Goal: Task Accomplishment & Management: Use online tool/utility

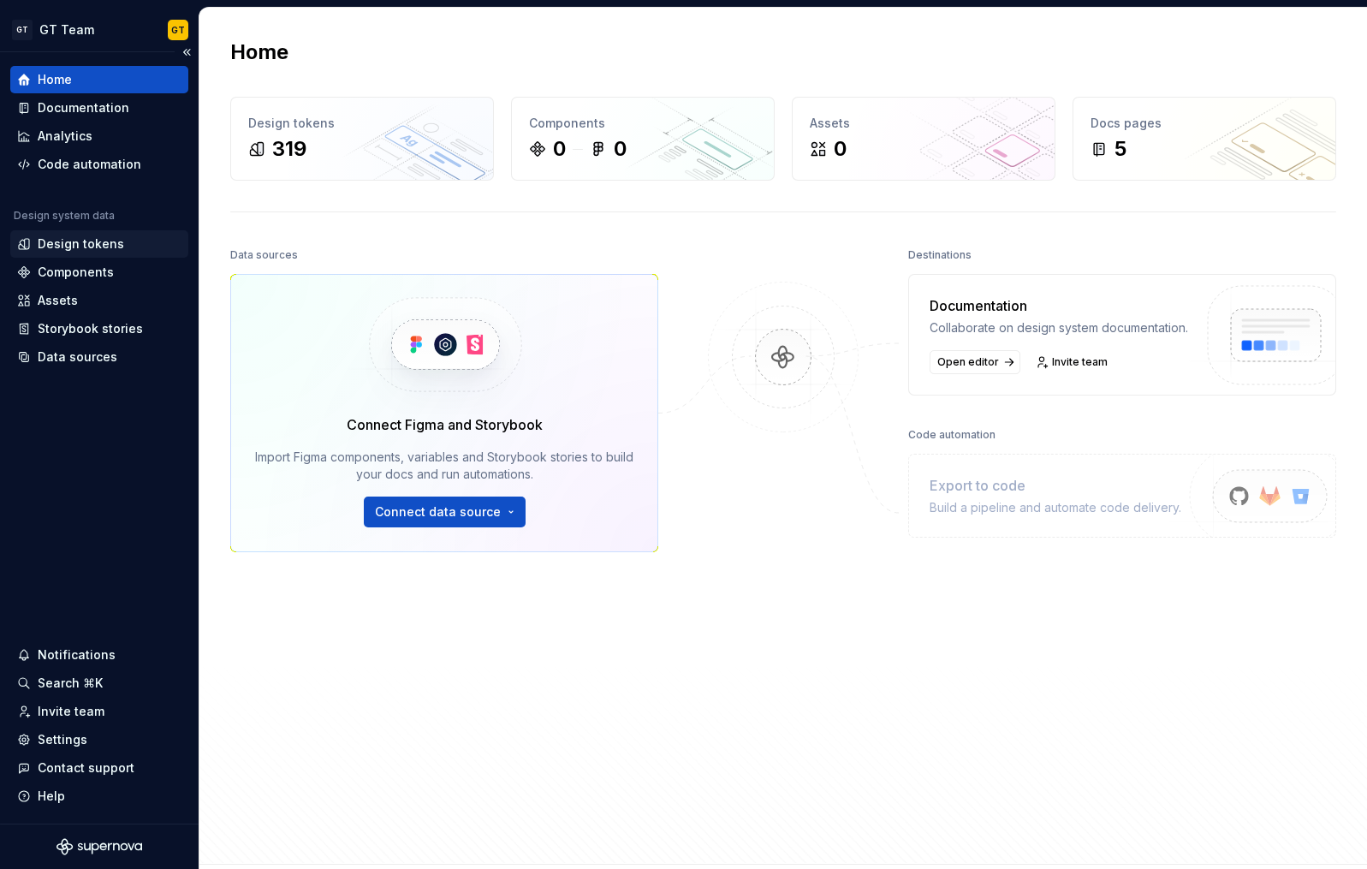
click at [52, 242] on div "Design tokens" at bounding box center [81, 243] width 86 height 17
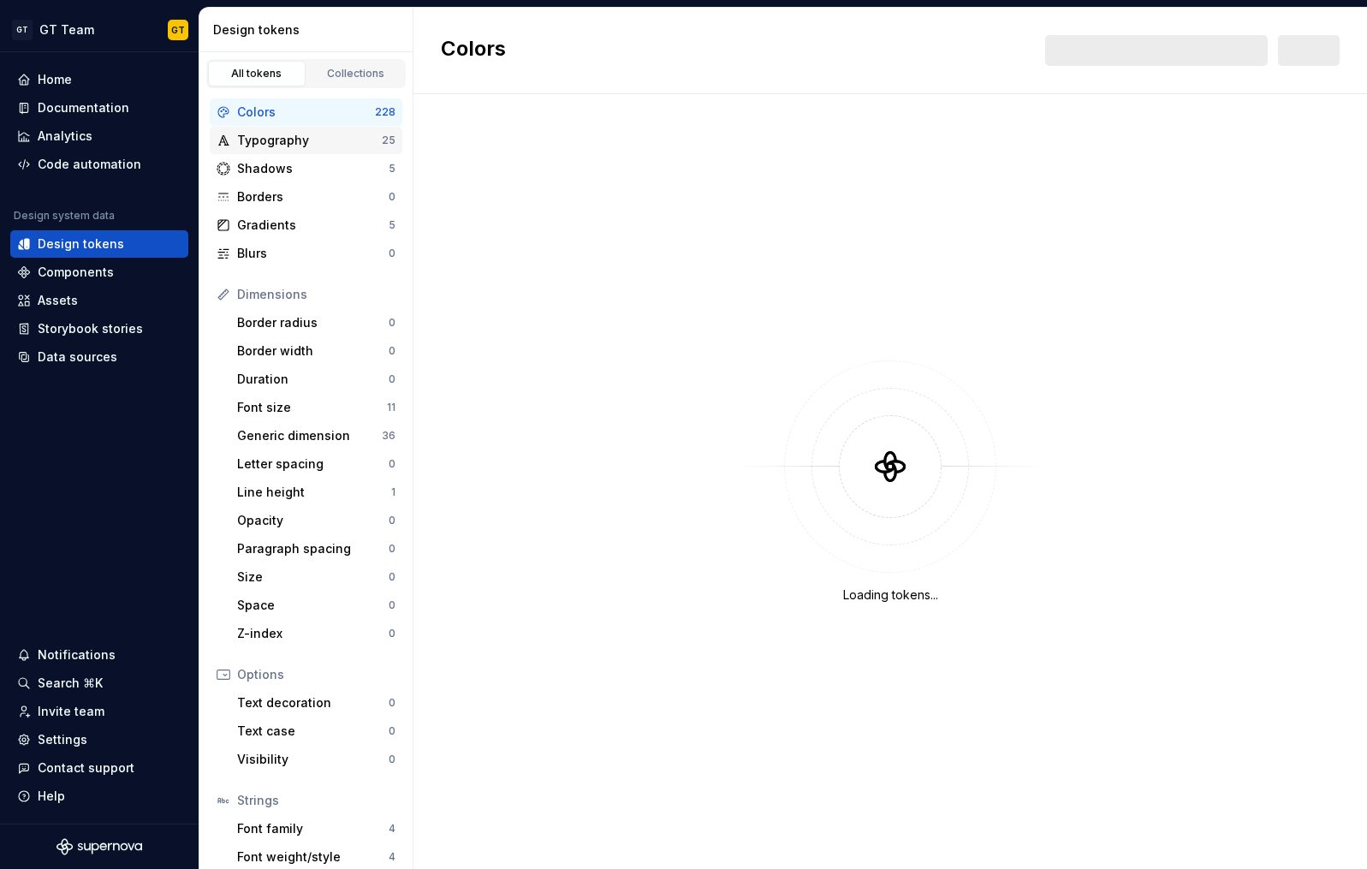
click at [351, 144] on div "Typography" at bounding box center [309, 140] width 145 height 17
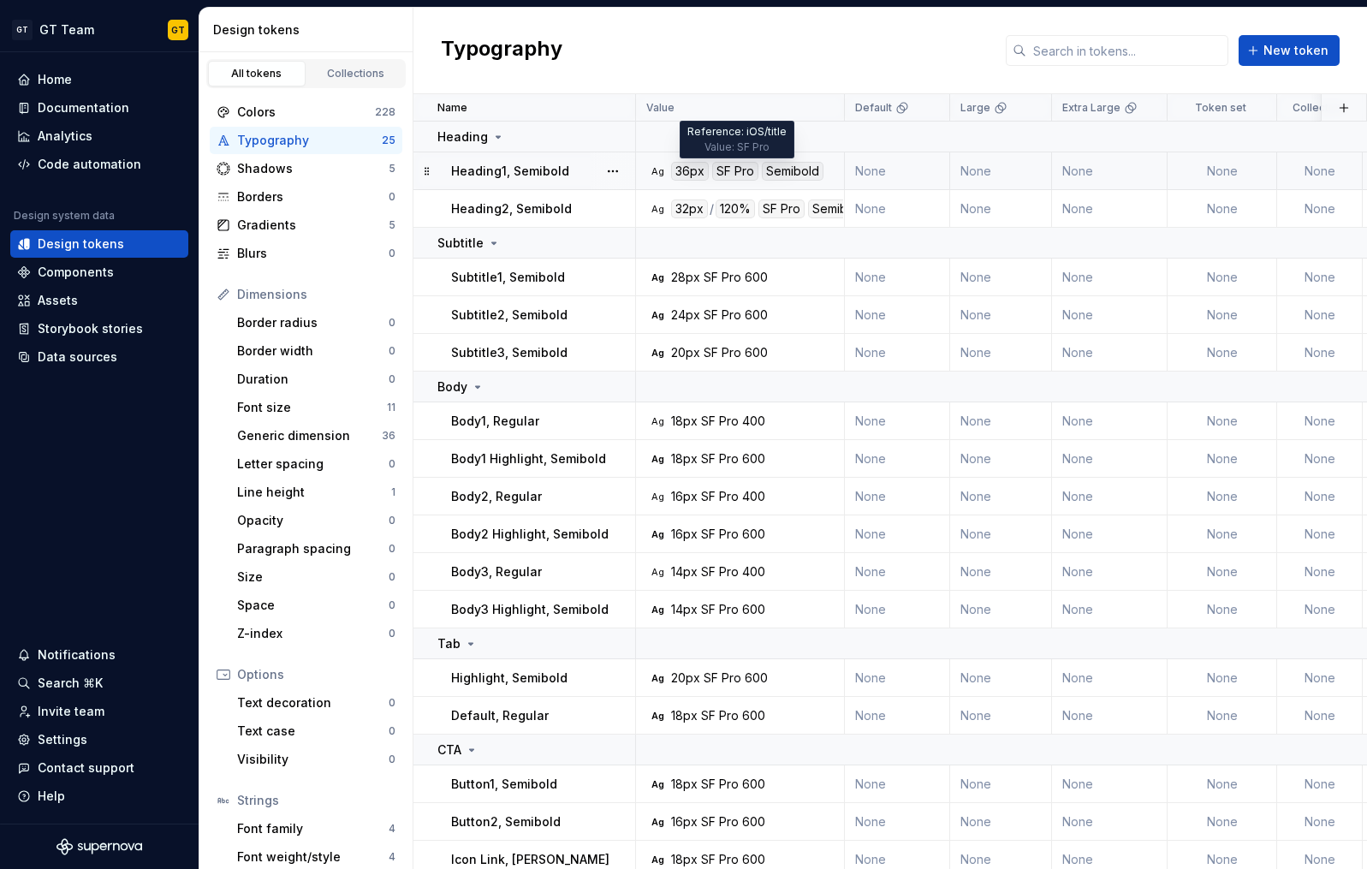
click at [729, 174] on div "SF Pro" at bounding box center [735, 171] width 46 height 19
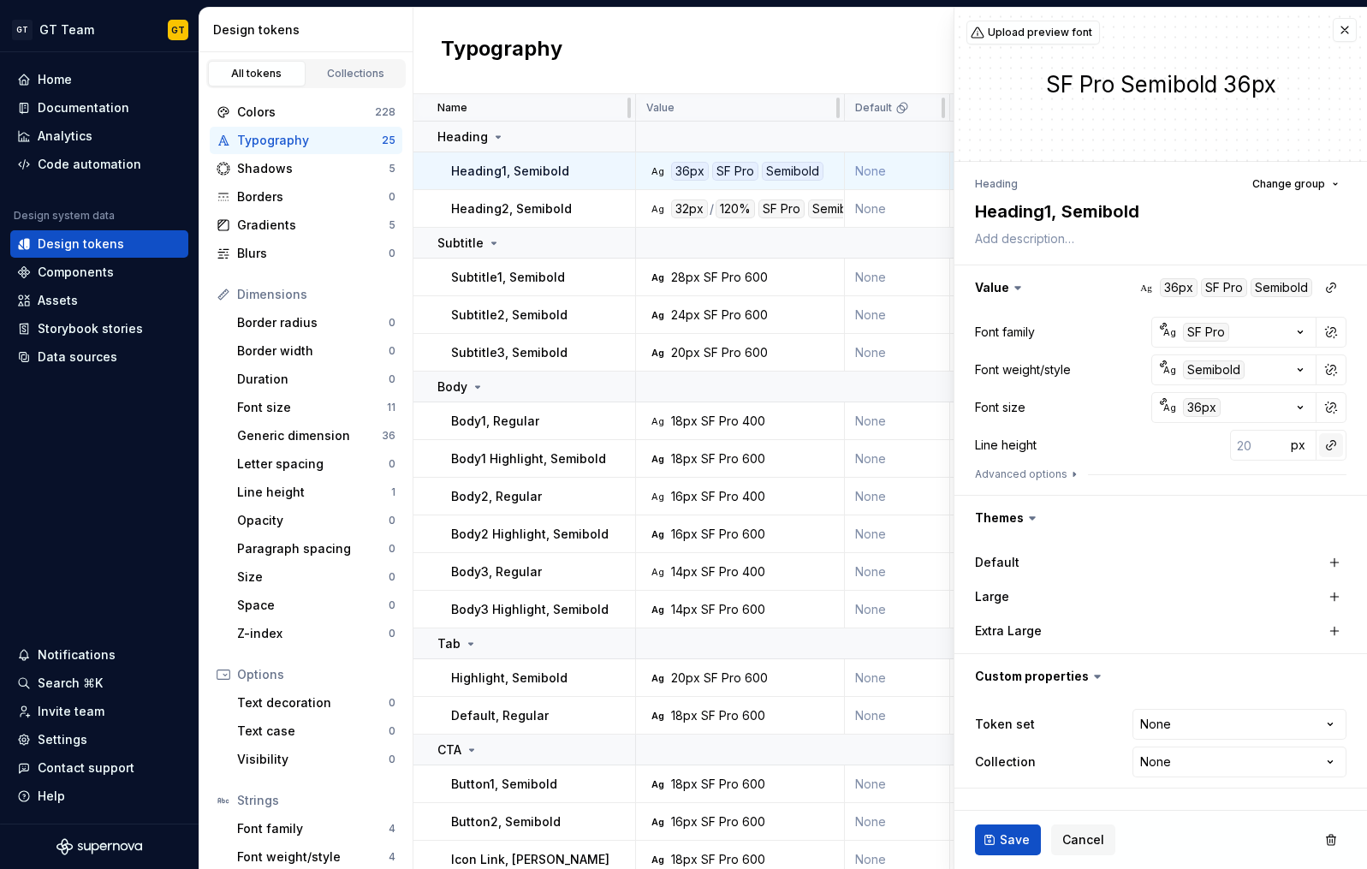
click at [1325, 448] on button "button" at bounding box center [1331, 445] width 24 height 24
click at [1172, 479] on div "auto" at bounding box center [1215, 481] width 174 height 17
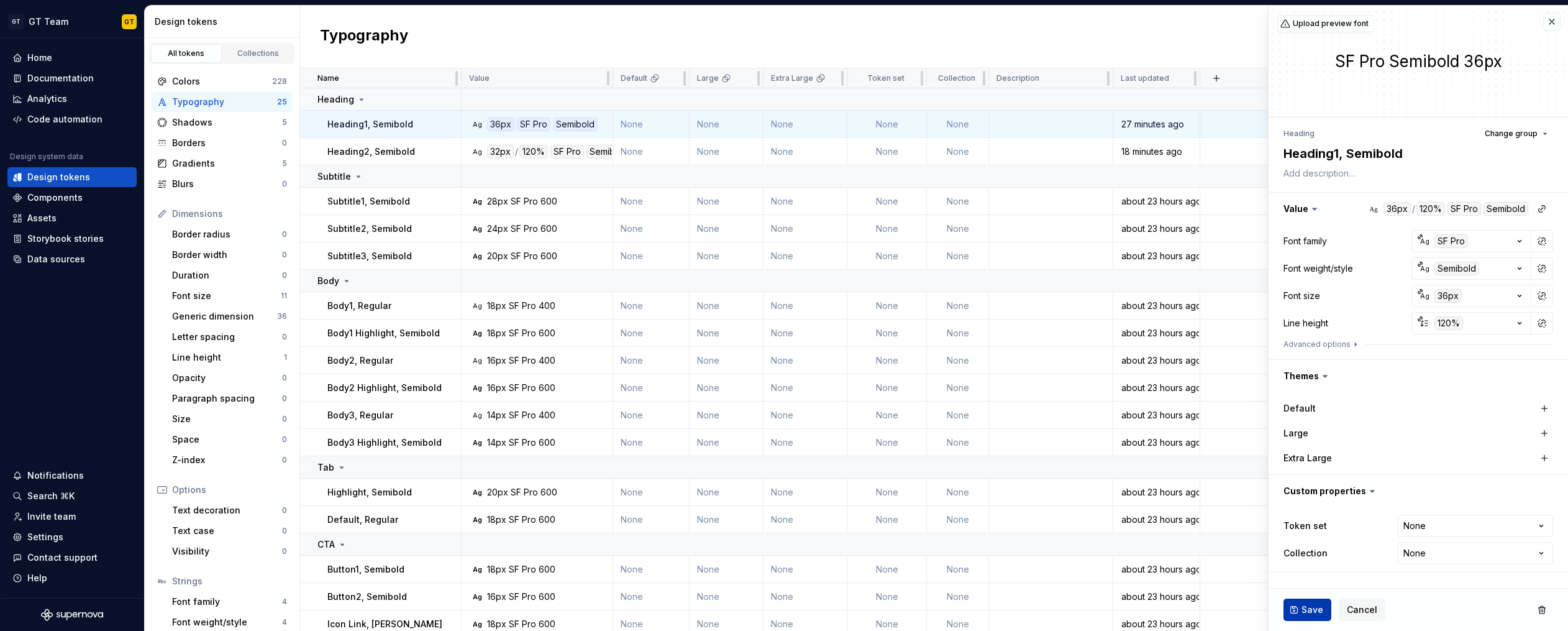
click at [991, 611] on span "Save" at bounding box center [1312, 609] width 22 height 12
click at [991, 612] on span "Save" at bounding box center [1312, 609] width 22 height 12
click at [991, 609] on span "Save" at bounding box center [1312, 609] width 22 height 12
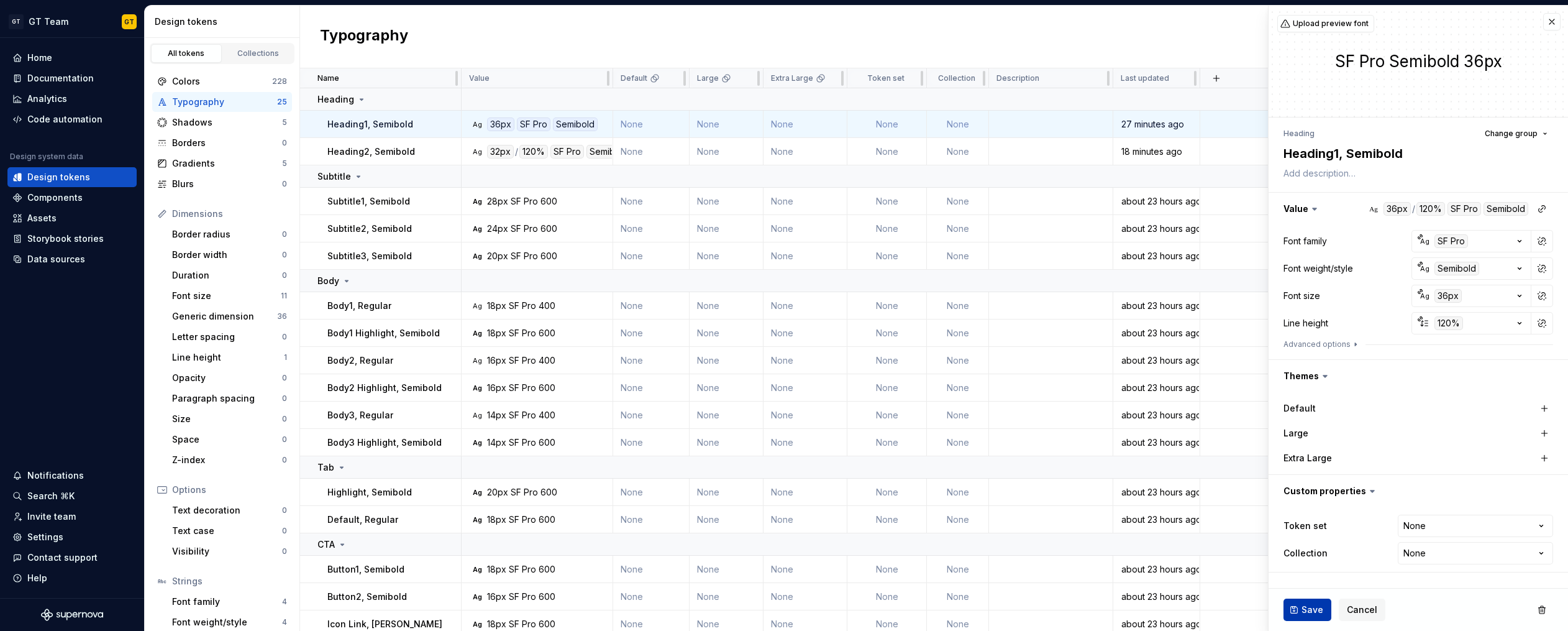
click at [991, 609] on span "Save" at bounding box center [1312, 609] width 22 height 12
click at [991, 611] on span "Save" at bounding box center [1312, 609] width 22 height 12
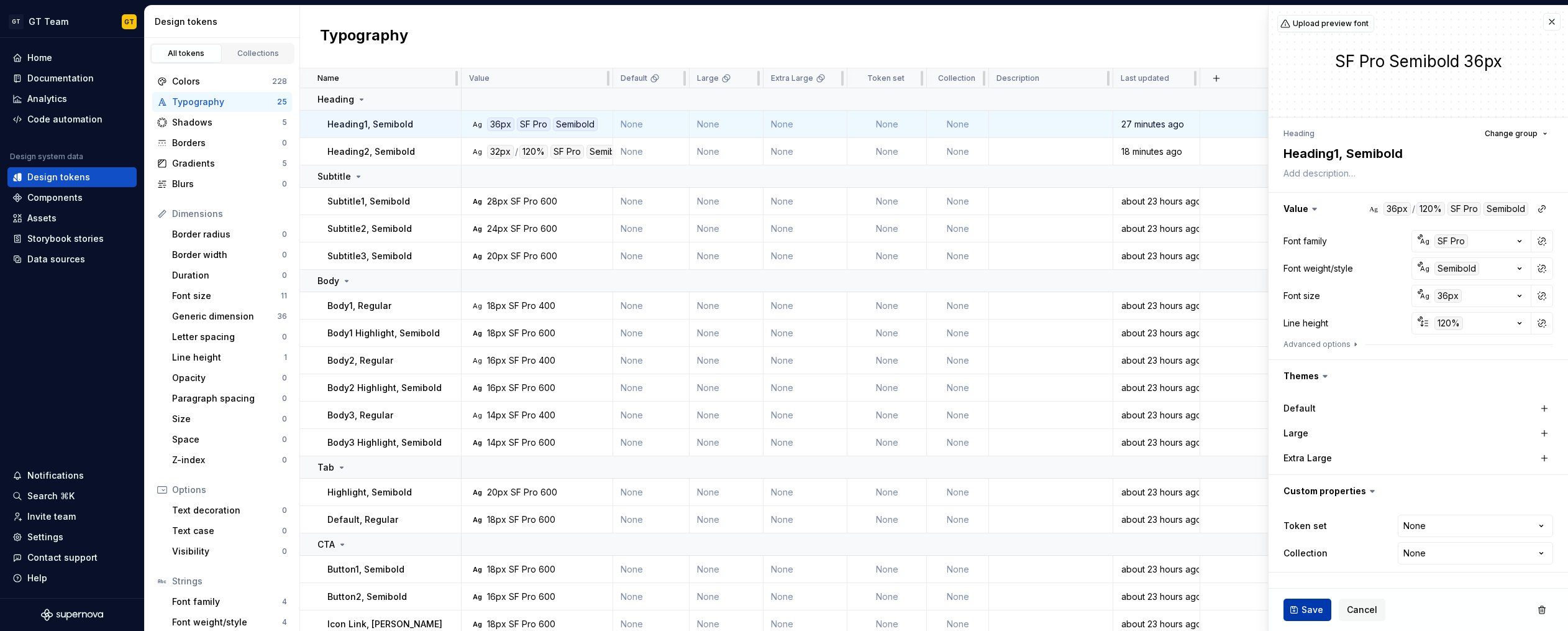
click at [991, 608] on span "Save" at bounding box center [1312, 609] width 22 height 12
click at [991, 434] on td at bounding box center [1384, 443] width 368 height 28
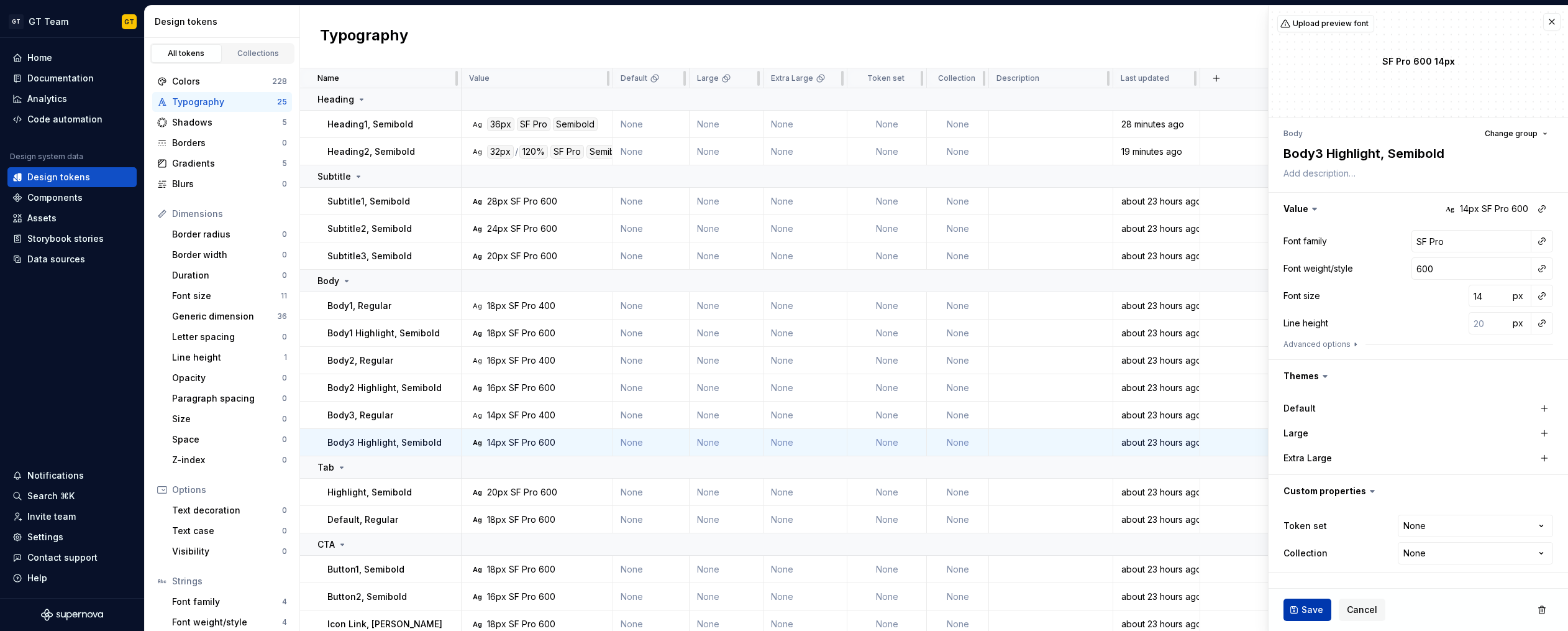
click at [991, 604] on span "Save" at bounding box center [1312, 609] width 22 height 12
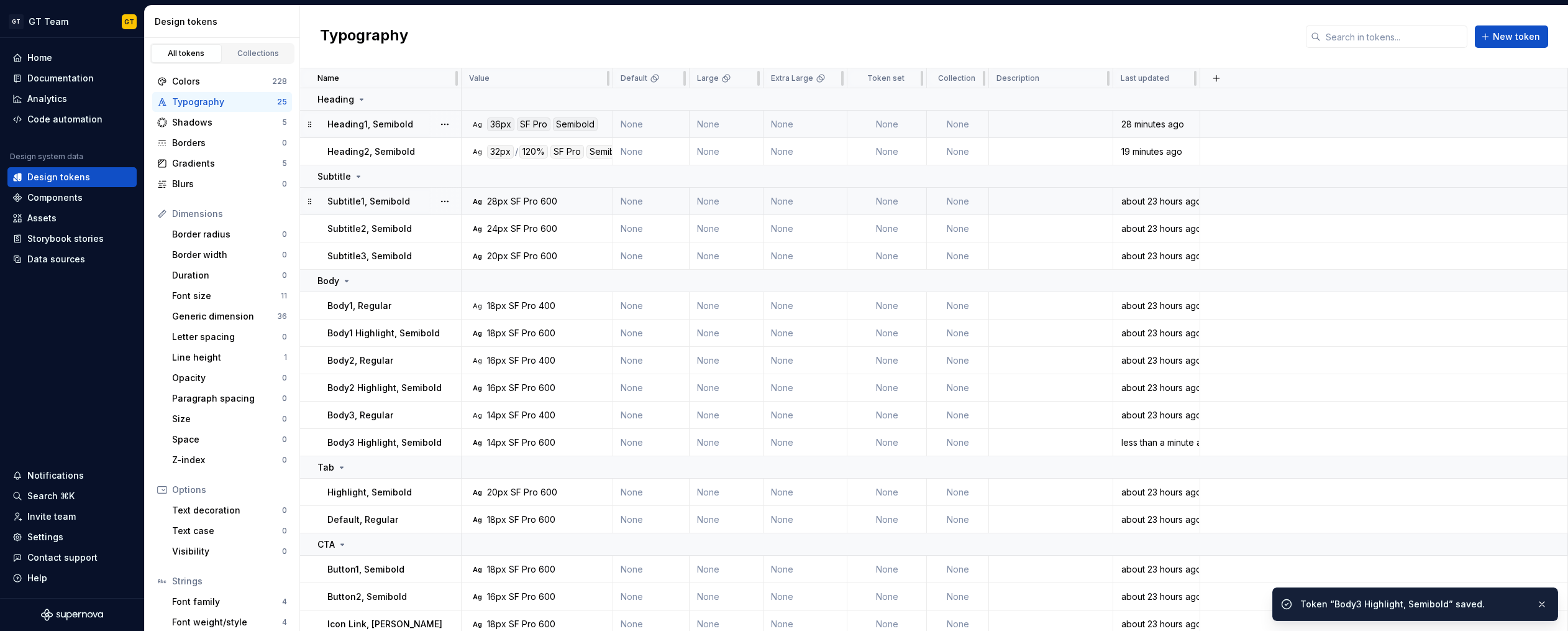
click at [559, 134] on td "Ag 36px SF Pro Semibold" at bounding box center [537, 124] width 152 height 28
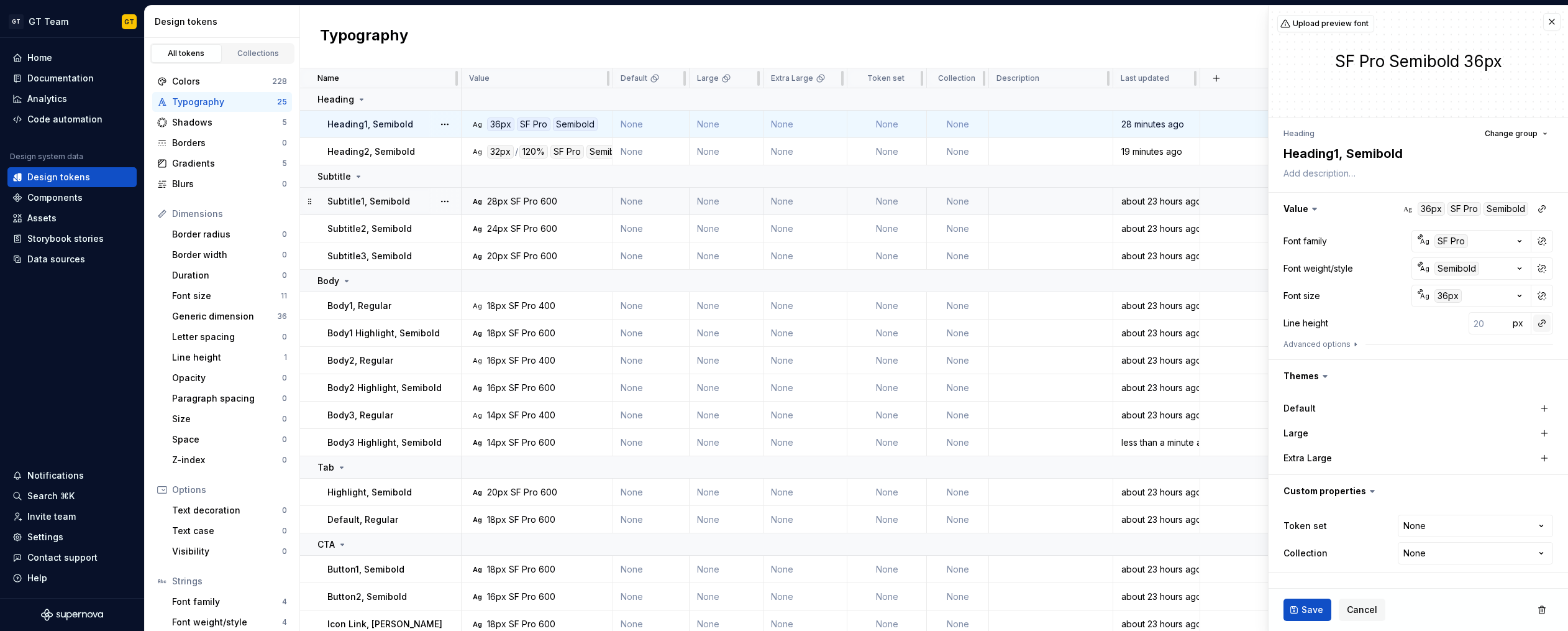
click at [991, 319] on button "button" at bounding box center [1542, 323] width 17 height 17
click at [991, 351] on div "auto" at bounding box center [1458, 349] width 126 height 12
click at [991, 606] on span "Save" at bounding box center [1312, 609] width 22 height 12
click at [541, 204] on div "600" at bounding box center [549, 201] width 17 height 12
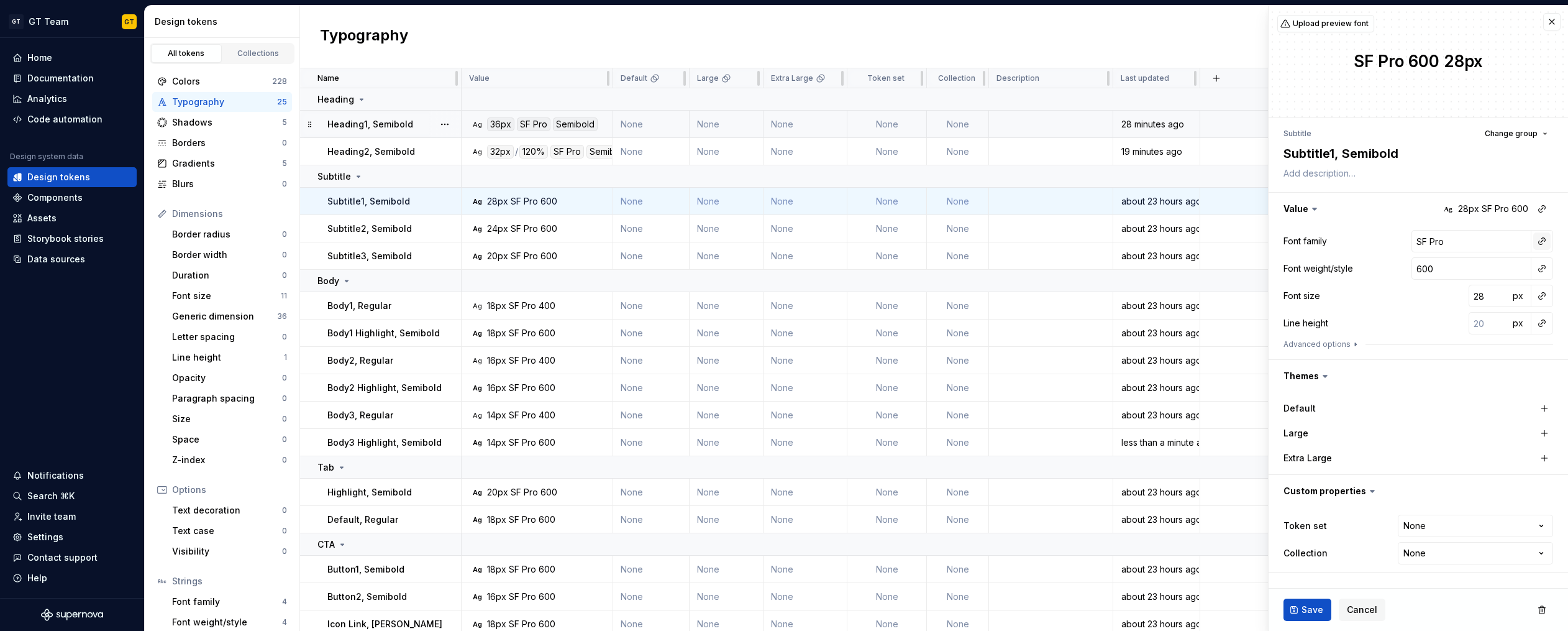
click at [991, 240] on button "button" at bounding box center [1542, 241] width 17 height 17
click at [991, 313] on div "title" at bounding box center [1403, 314] width 17 height 12
click at [991, 272] on button "button" at bounding box center [1542, 269] width 17 height 17
click at [991, 357] on div "semibold" at bounding box center [1414, 359] width 40 height 12
click at [991, 300] on button "button" at bounding box center [1542, 296] width 17 height 17
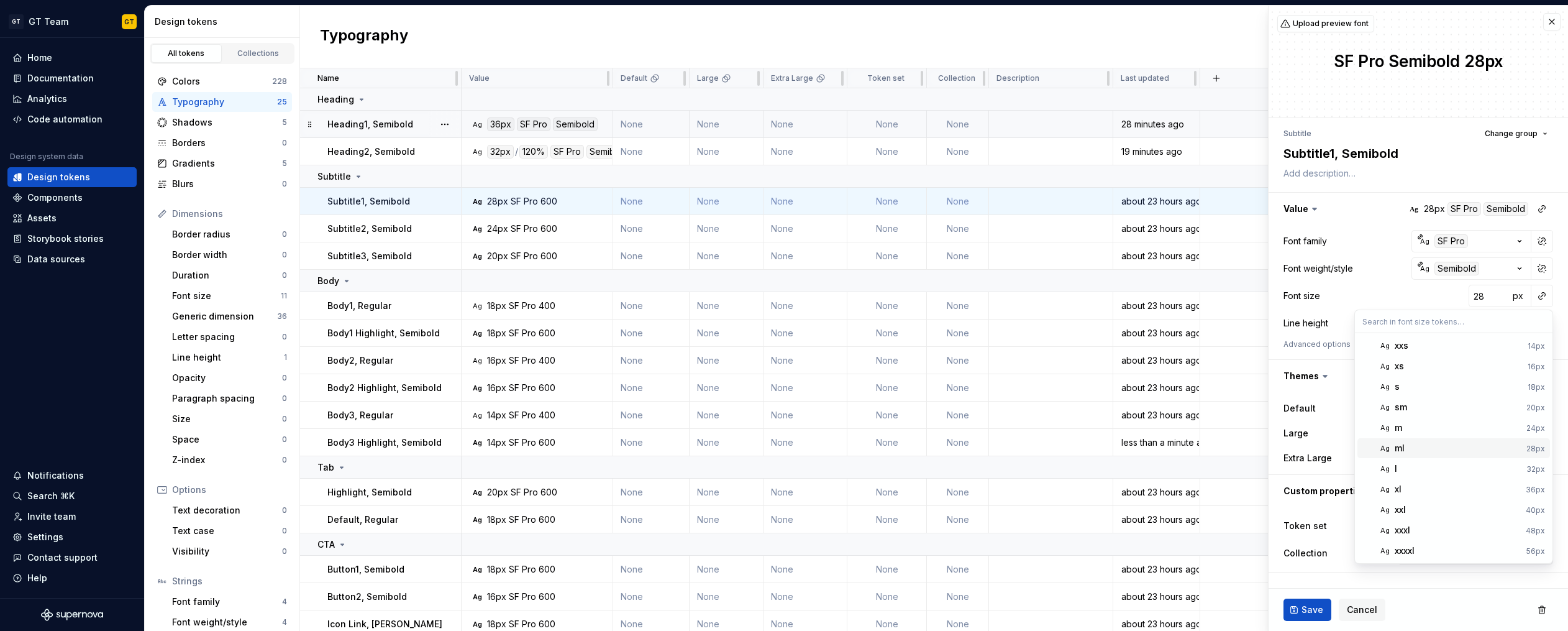
click at [991, 448] on div "ml" at bounding box center [1458, 448] width 127 height 12
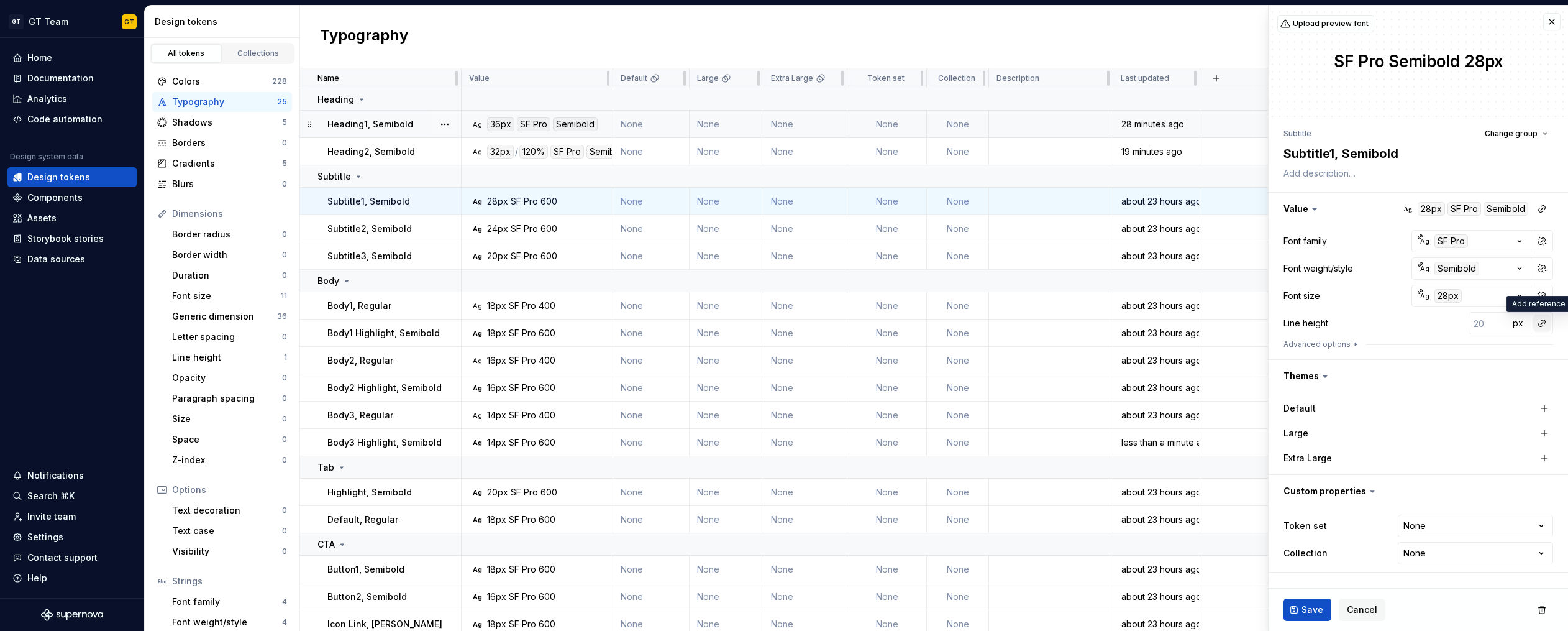
click at [991, 326] on button "button" at bounding box center [1542, 323] width 17 height 17
click at [991, 354] on div "auto" at bounding box center [1458, 349] width 126 height 12
click at [991, 604] on span "Save" at bounding box center [1312, 609] width 22 height 12
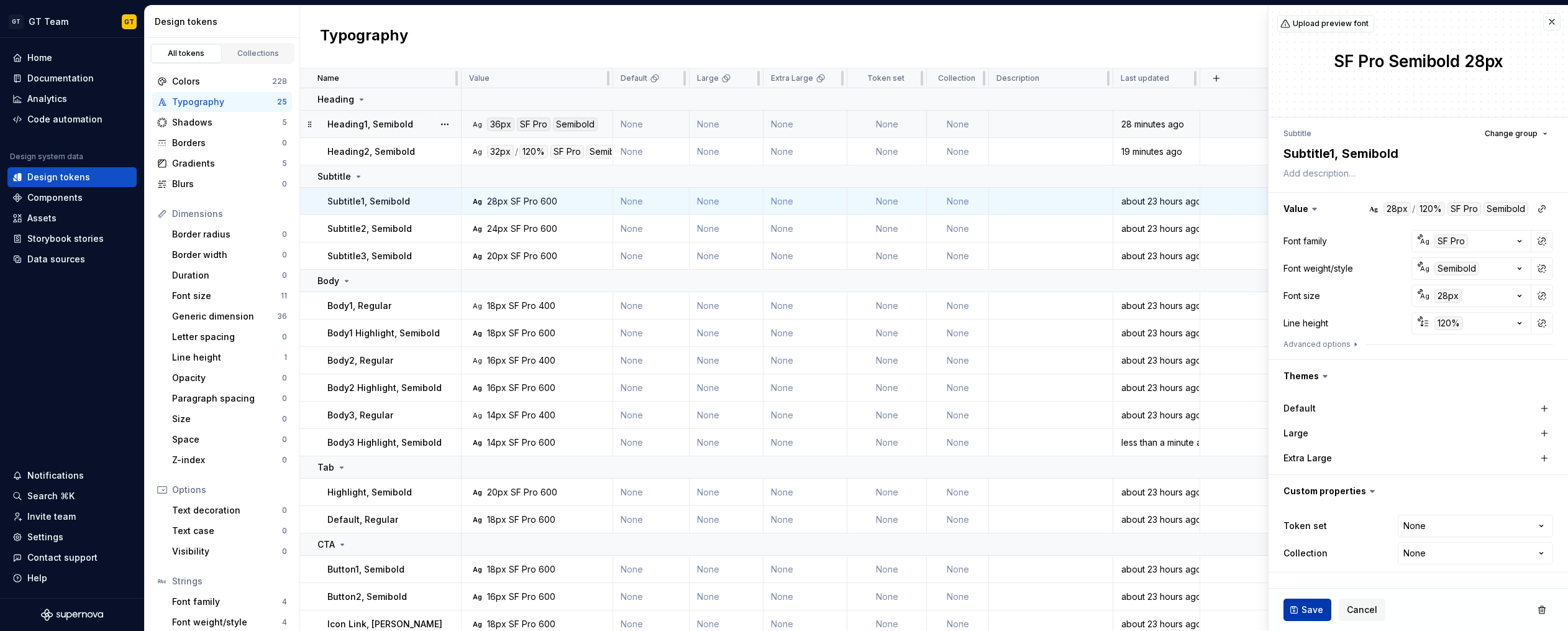
click at [991, 604] on span "Save" at bounding box center [1312, 609] width 22 height 12
click at [991, 606] on span "Save" at bounding box center [1312, 609] width 22 height 12
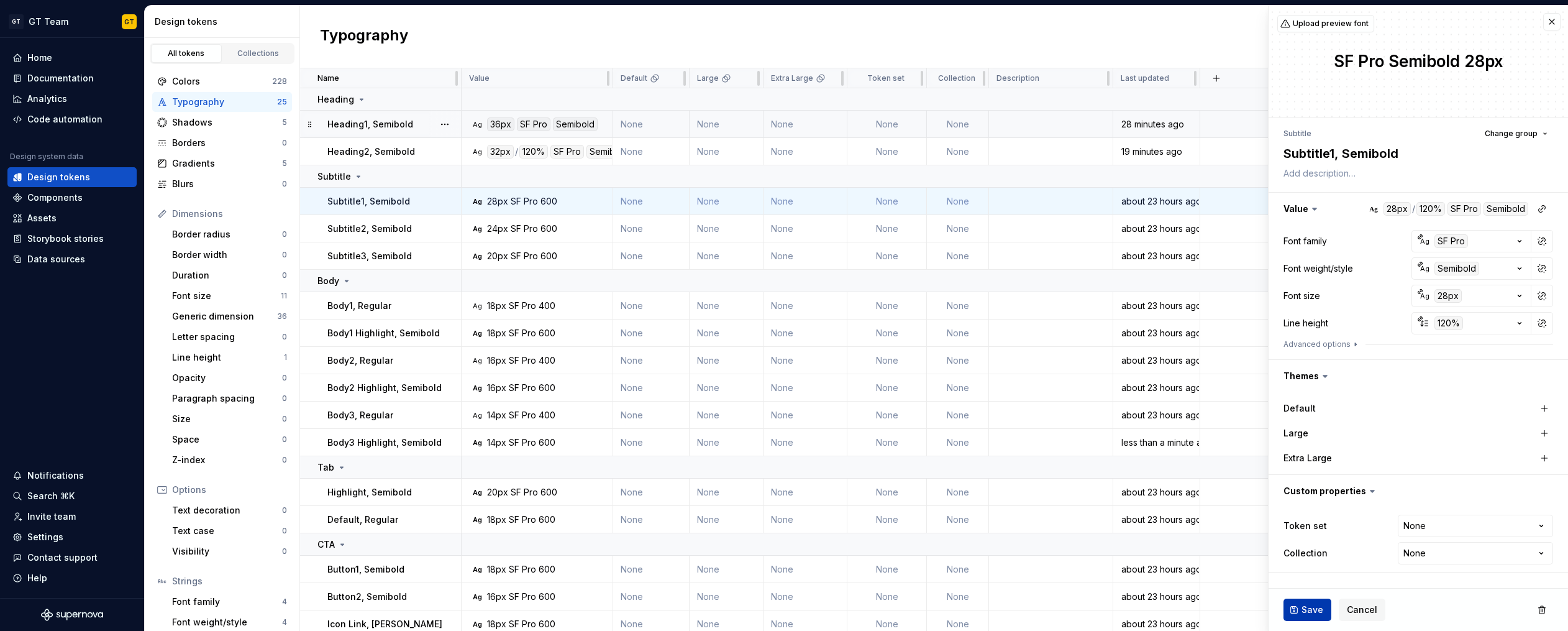
click at [991, 606] on span "Save" at bounding box center [1312, 609] width 22 height 12
click at [991, 616] on button "Save" at bounding box center [1308, 609] width 48 height 23
click at [991, 612] on span "Save" at bounding box center [1312, 609] width 22 height 12
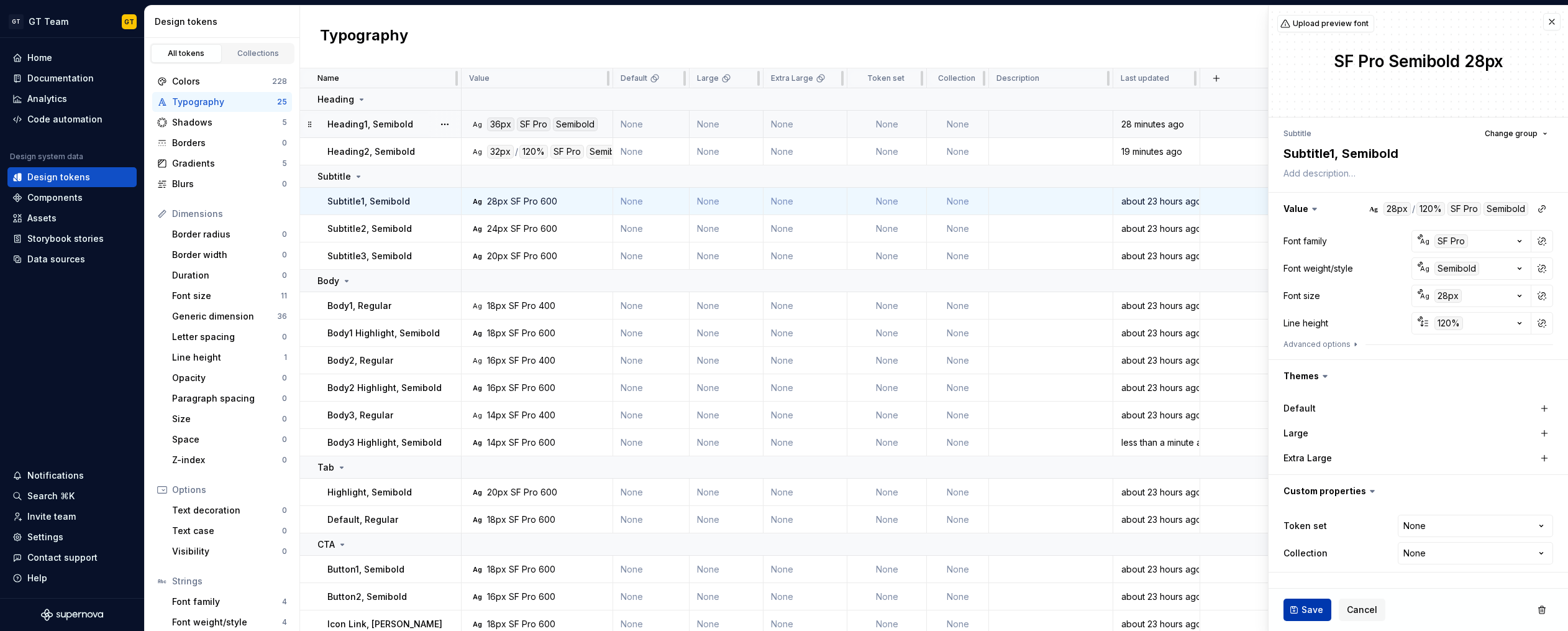
click at [991, 612] on span "Save" at bounding box center [1312, 609] width 22 height 12
click at [991, 611] on span "Save" at bounding box center [1312, 609] width 22 height 12
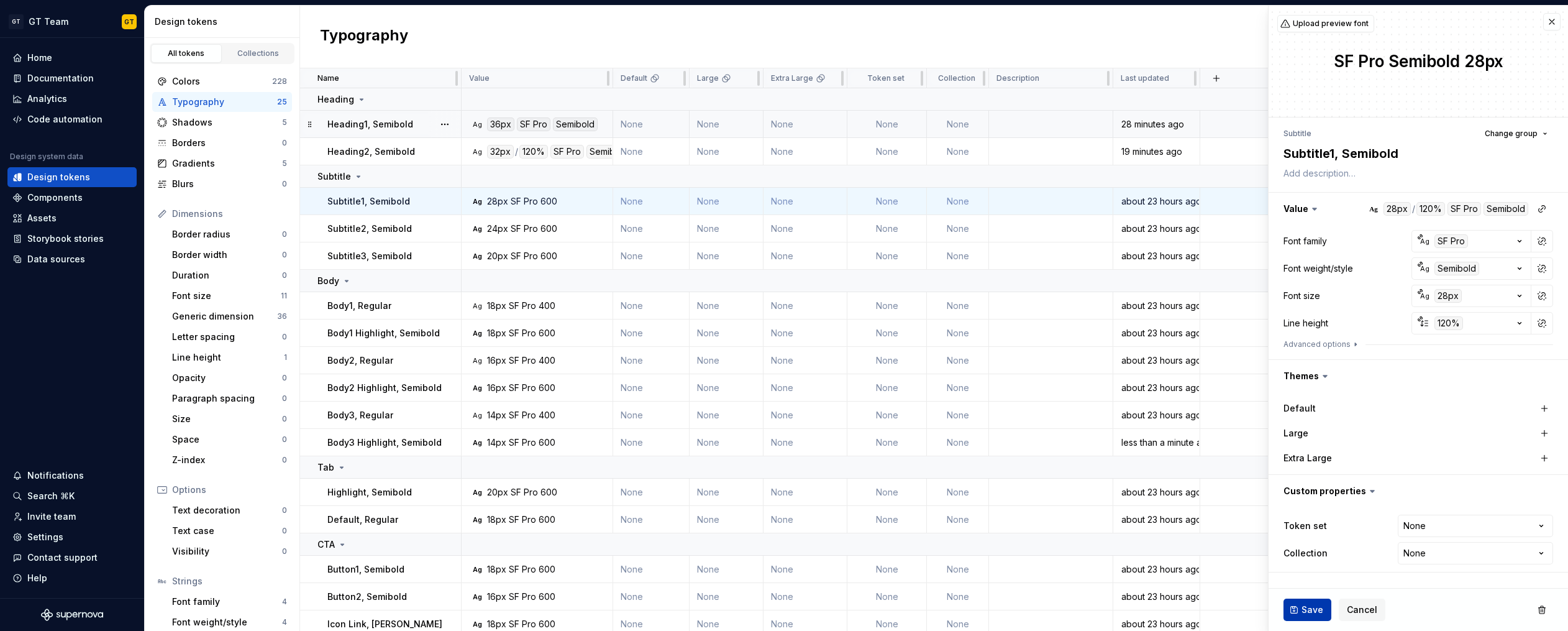
click at [991, 611] on span "Save" at bounding box center [1312, 609] width 22 height 12
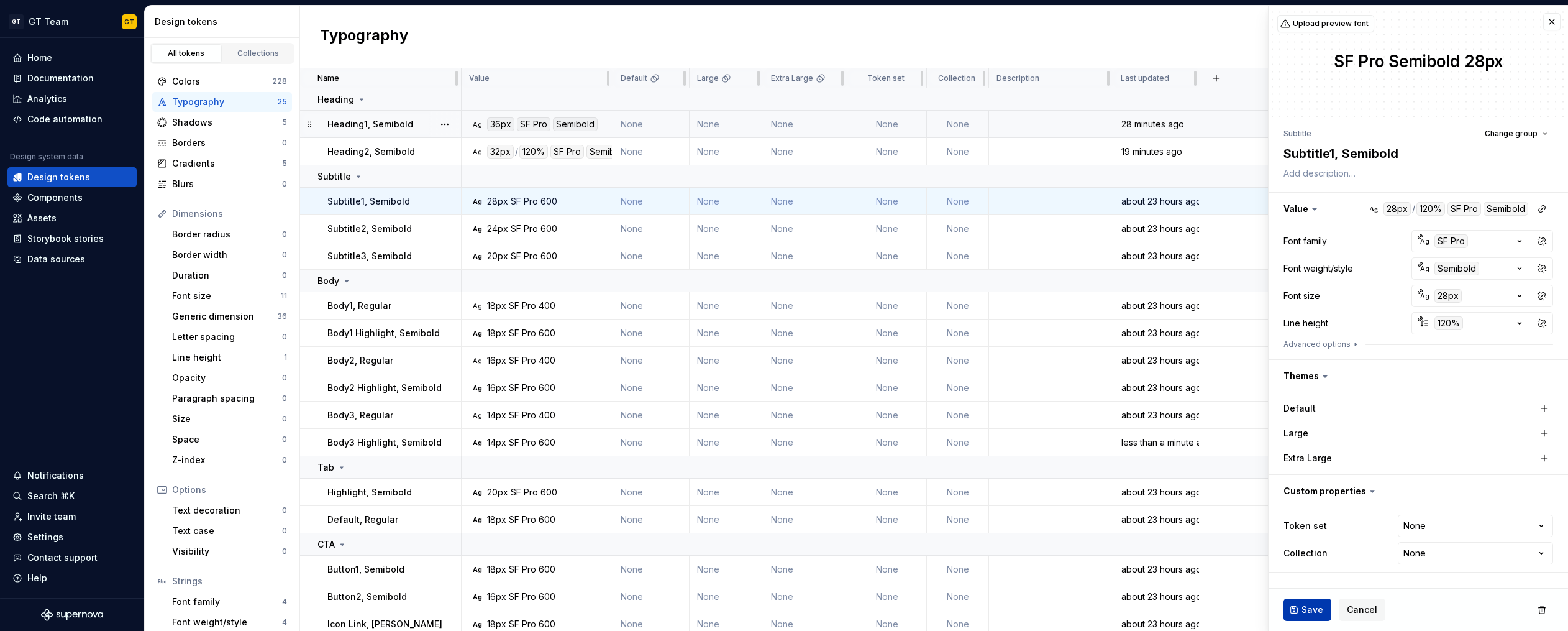
click at [991, 611] on span "Save" at bounding box center [1312, 609] width 22 height 12
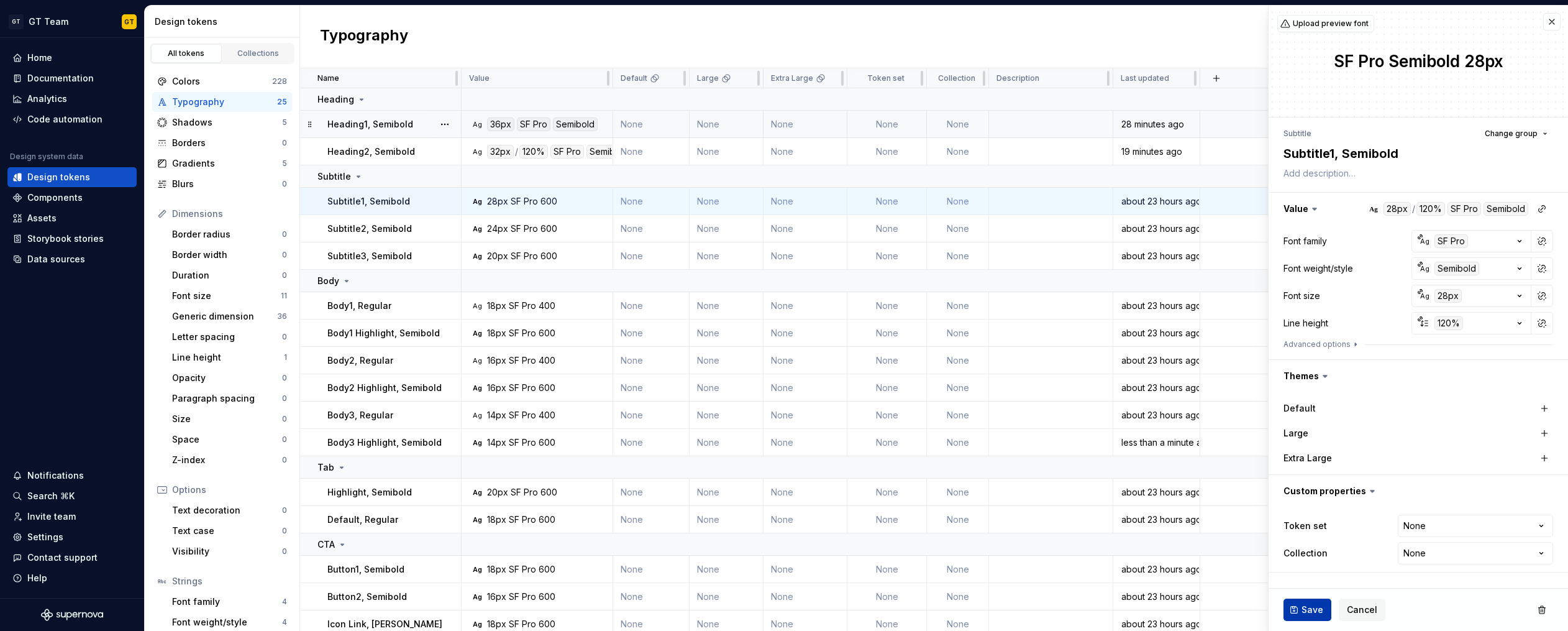
click at [991, 610] on span "Save" at bounding box center [1312, 609] width 22 height 12
click at [991, 608] on button "Save" at bounding box center [1308, 609] width 48 height 23
click at [991, 609] on span "Save" at bounding box center [1312, 609] width 22 height 12
click at [991, 122] on div "Subtitle Change group Subtitle1, Semibold Value Ag 28px / 120% SF Pro Semibold …" at bounding box center [1418, 349] width 300 height 463
click at [530, 220] on td "Ag 24px SF Pro 600" at bounding box center [537, 229] width 152 height 28
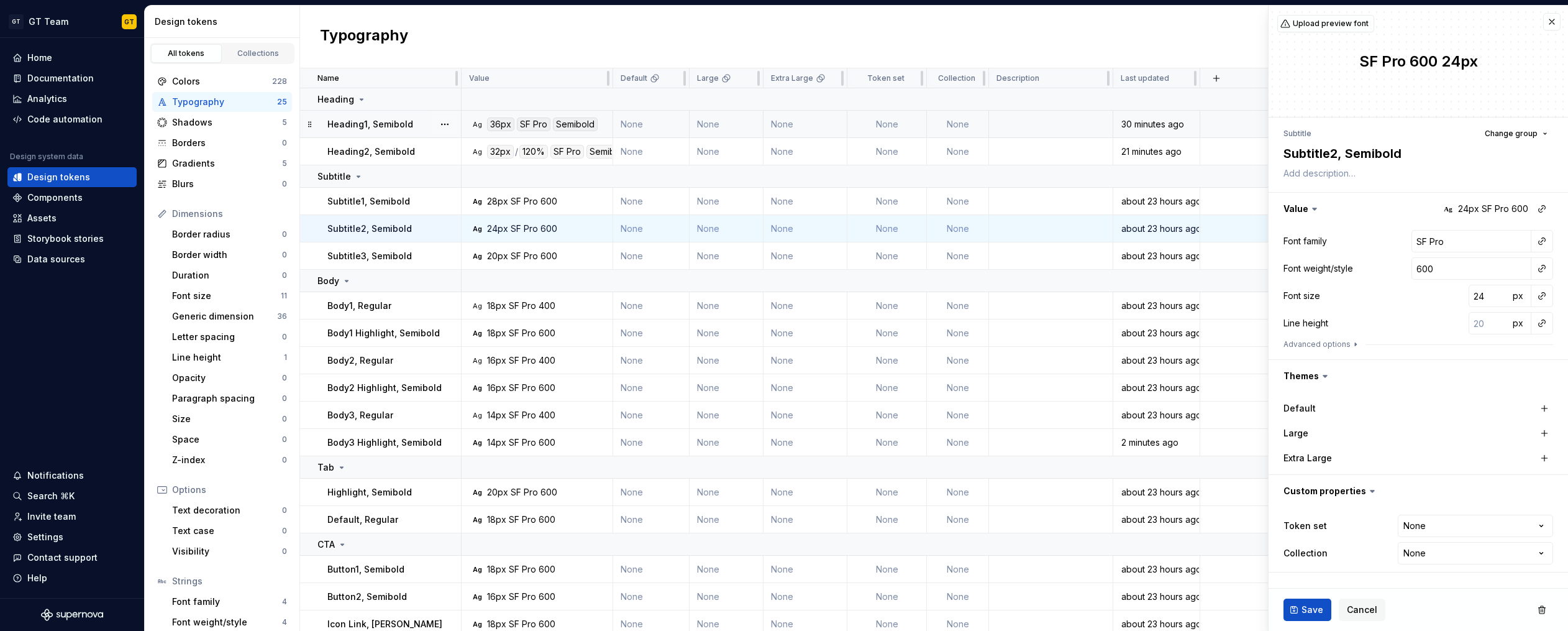
click at [530, 197] on div "SF Pro" at bounding box center [525, 201] width 28 height 12
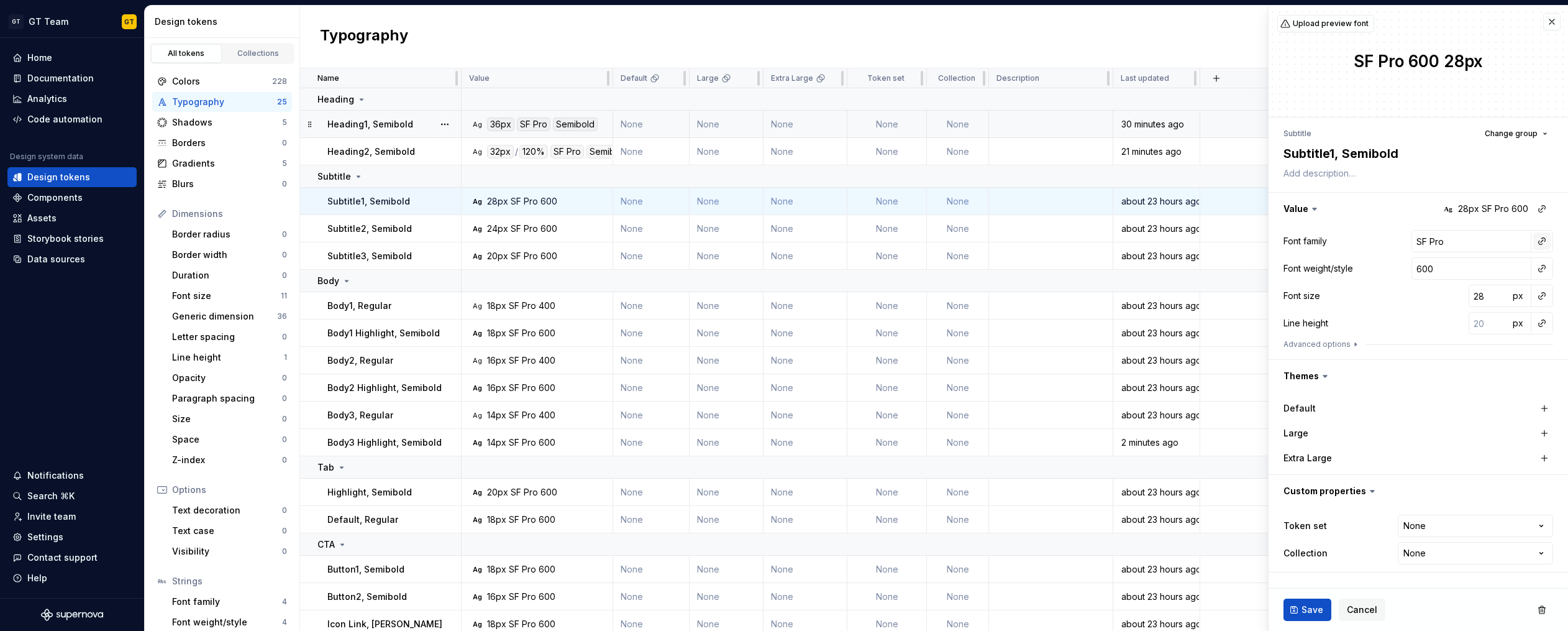
click at [991, 238] on button "button" at bounding box center [1542, 241] width 17 height 17
click at [991, 310] on div "title" at bounding box center [1456, 314] width 122 height 12
click at [991, 611] on button "Save" at bounding box center [1308, 609] width 48 height 23
click at [991, 269] on button "button" at bounding box center [1542, 269] width 17 height 17
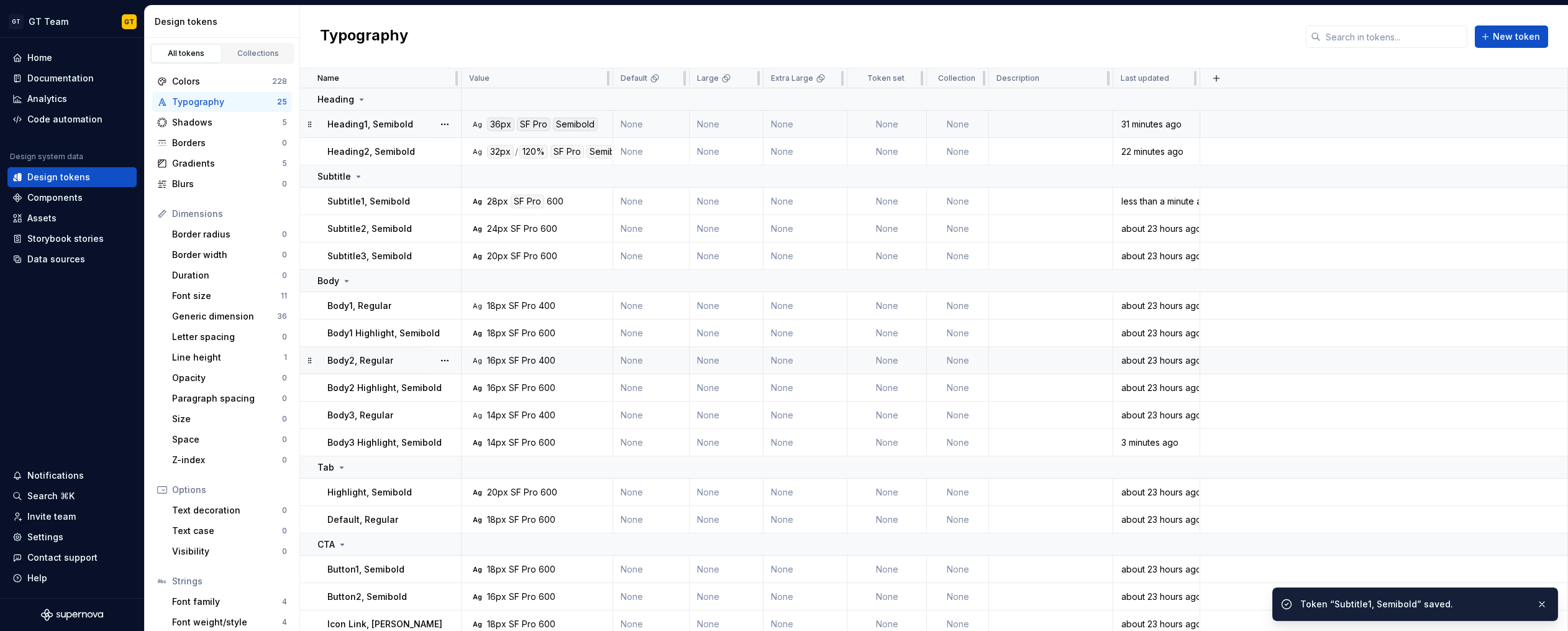
click at [991, 357] on td at bounding box center [1384, 361] width 368 height 28
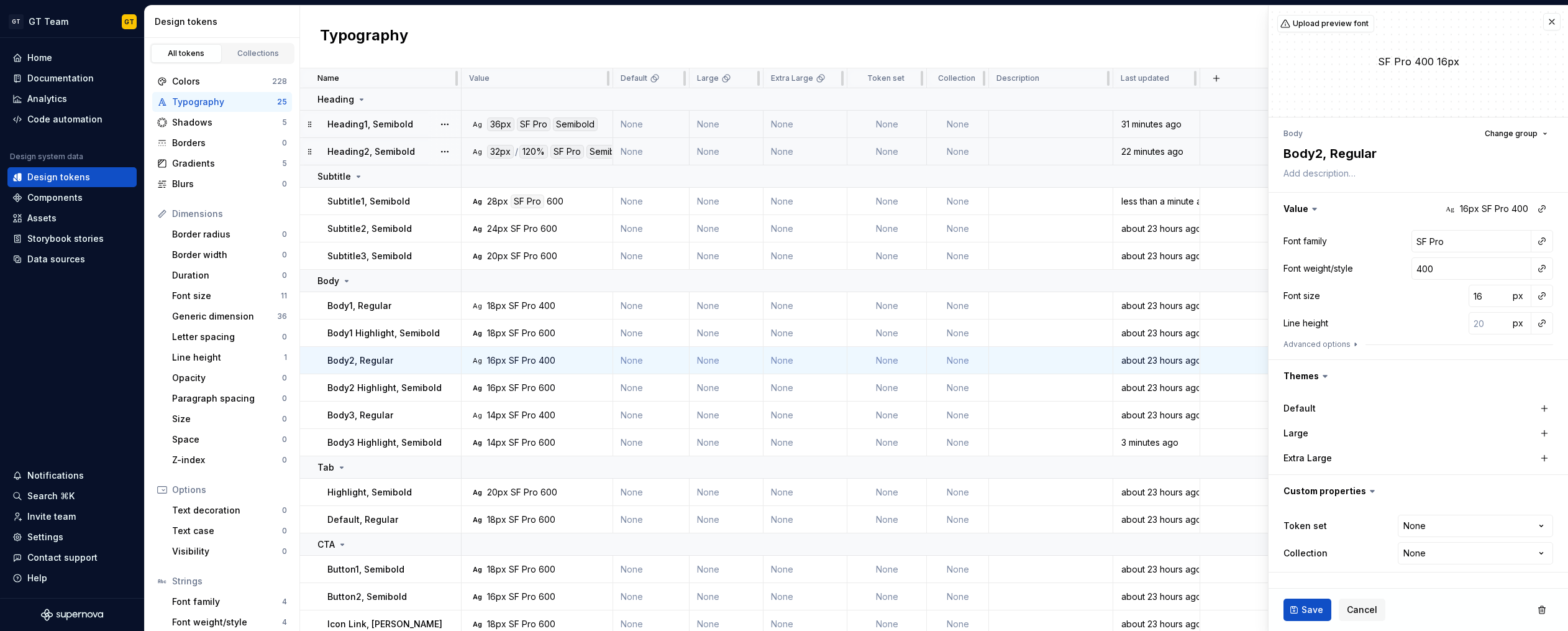
click at [572, 121] on div "Semibold" at bounding box center [575, 124] width 45 height 14
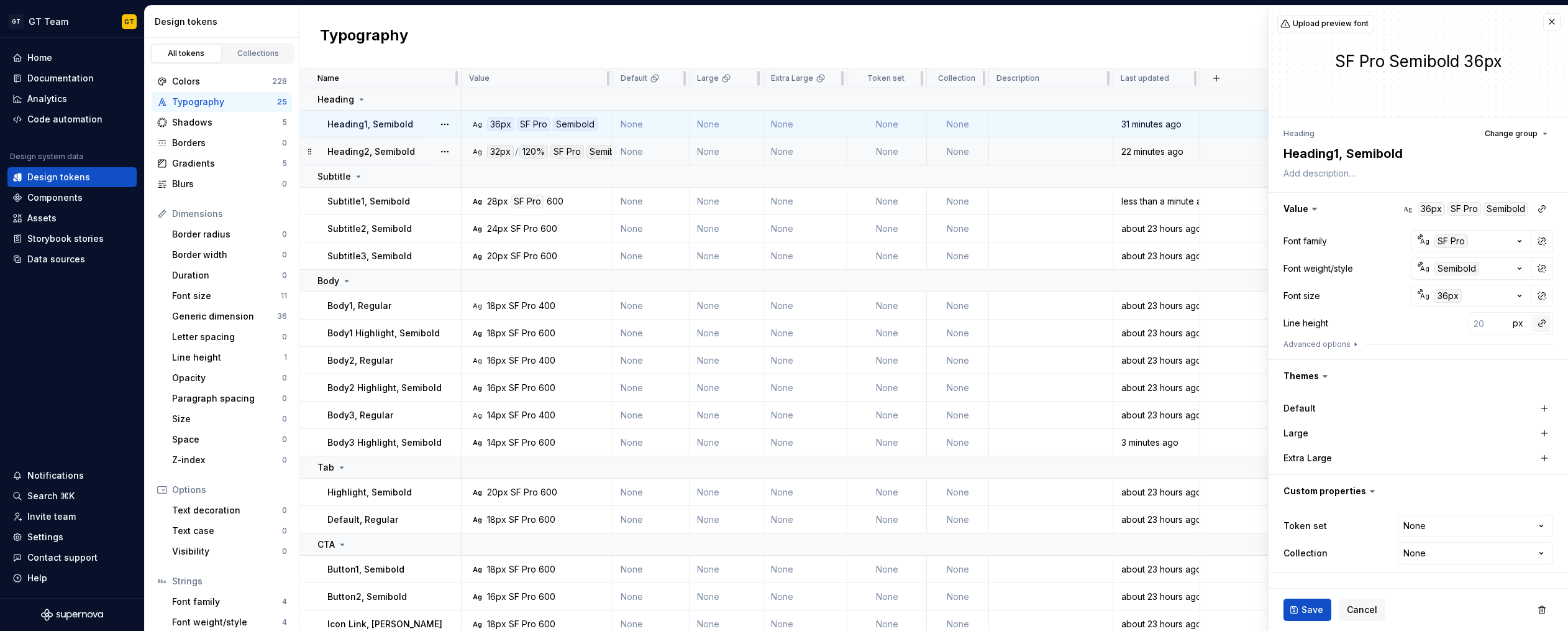
click at [991, 321] on button "button" at bounding box center [1542, 323] width 17 height 17
click at [991, 349] on div "auto" at bounding box center [1458, 349] width 126 height 12
click at [991, 614] on span "Save" at bounding box center [1312, 609] width 22 height 12
click at [991, 611] on span "Save" at bounding box center [1312, 609] width 22 height 12
click at [991, 593] on div "Save Cancel" at bounding box center [1418, 610] width 300 height 42
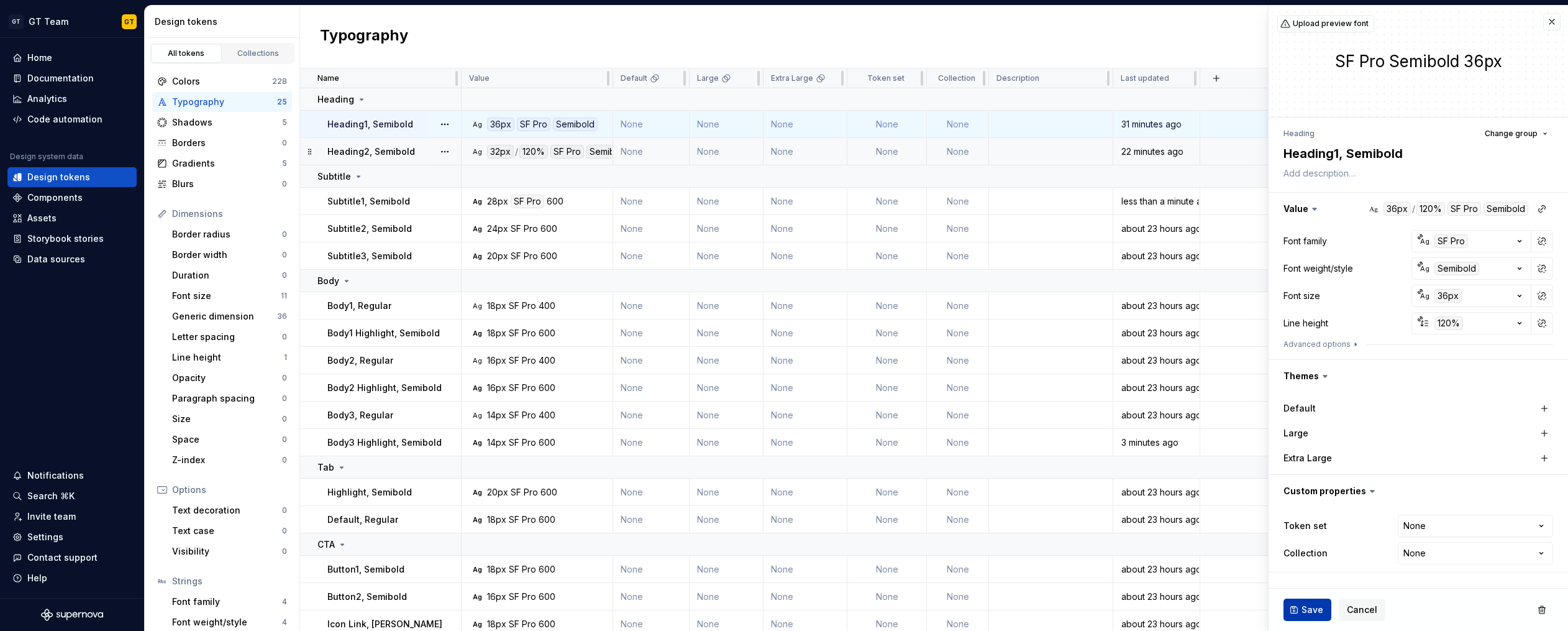
click at [991, 602] on button "Save" at bounding box center [1308, 609] width 48 height 23
click at [991, 606] on button "Save" at bounding box center [1308, 609] width 48 height 23
click at [991, 607] on button "Save" at bounding box center [1308, 609] width 48 height 23
click at [991, 608] on button "Save" at bounding box center [1308, 609] width 48 height 23
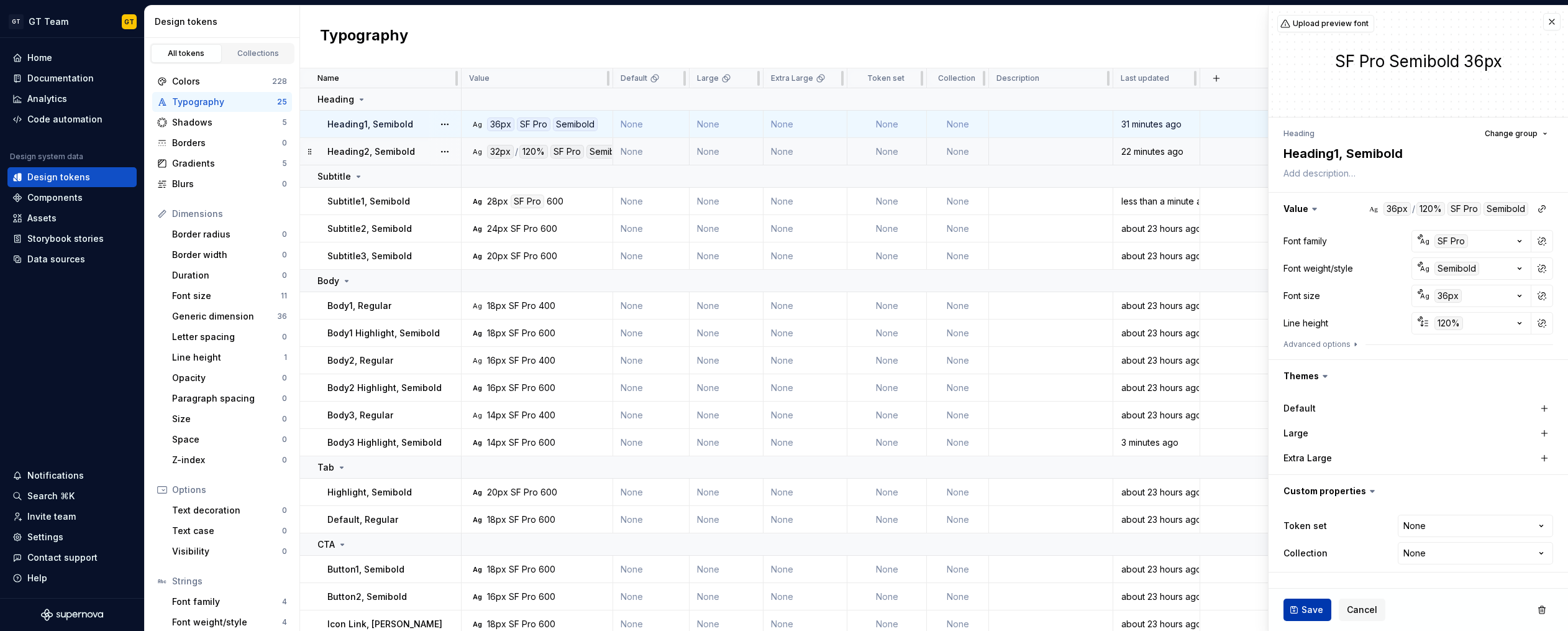
click at [991, 608] on button "Save" at bounding box center [1308, 609] width 48 height 23
click at [516, 199] on div "SF Pro" at bounding box center [528, 201] width 33 height 14
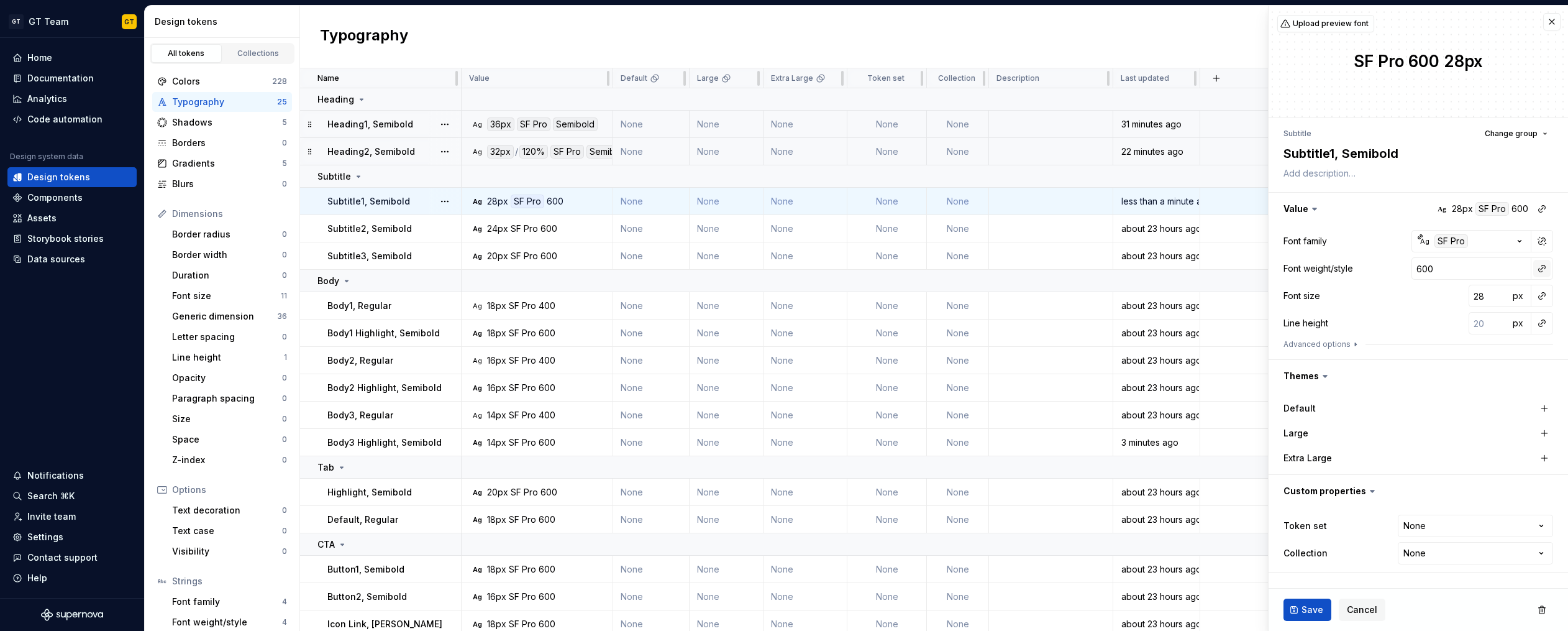
click at [991, 270] on button "button" at bounding box center [1542, 269] width 17 height 17
click at [991, 357] on div "semibold" at bounding box center [1414, 359] width 40 height 12
click at [991, 298] on button "button" at bounding box center [1542, 296] width 17 height 17
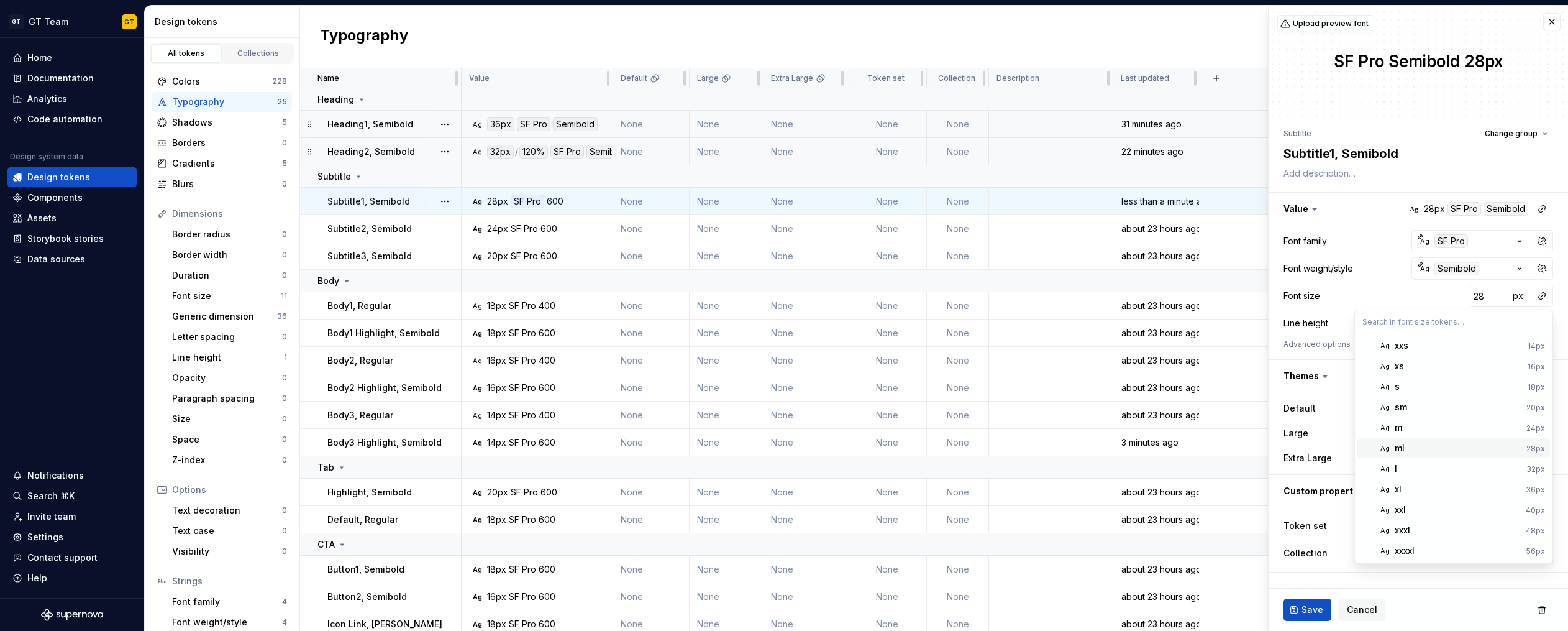
click at [991, 450] on div "ml" at bounding box center [1458, 448] width 127 height 12
click at [991, 608] on button "Save" at bounding box center [1308, 609] width 48 height 23
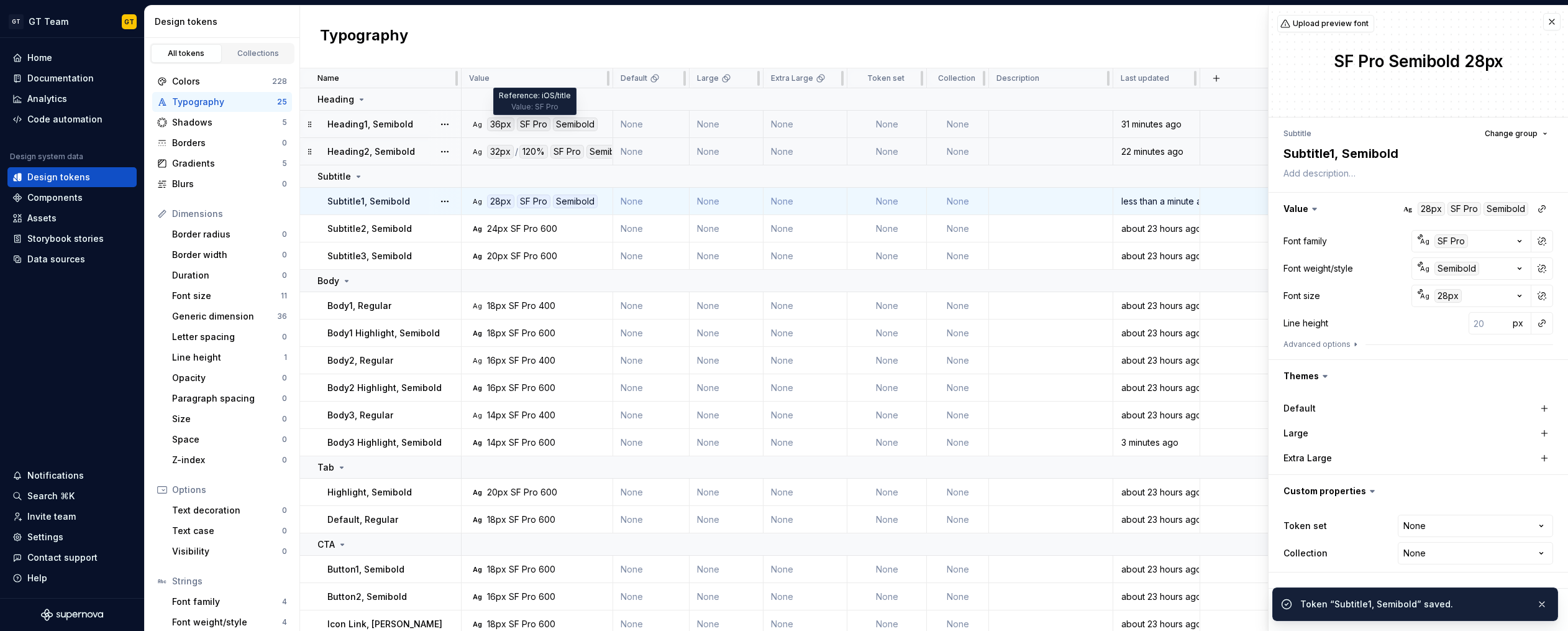
click at [543, 127] on div "SF Pro" at bounding box center [533, 124] width 33 height 14
click at [509, 121] on div "36px" at bounding box center [501, 124] width 28 height 14
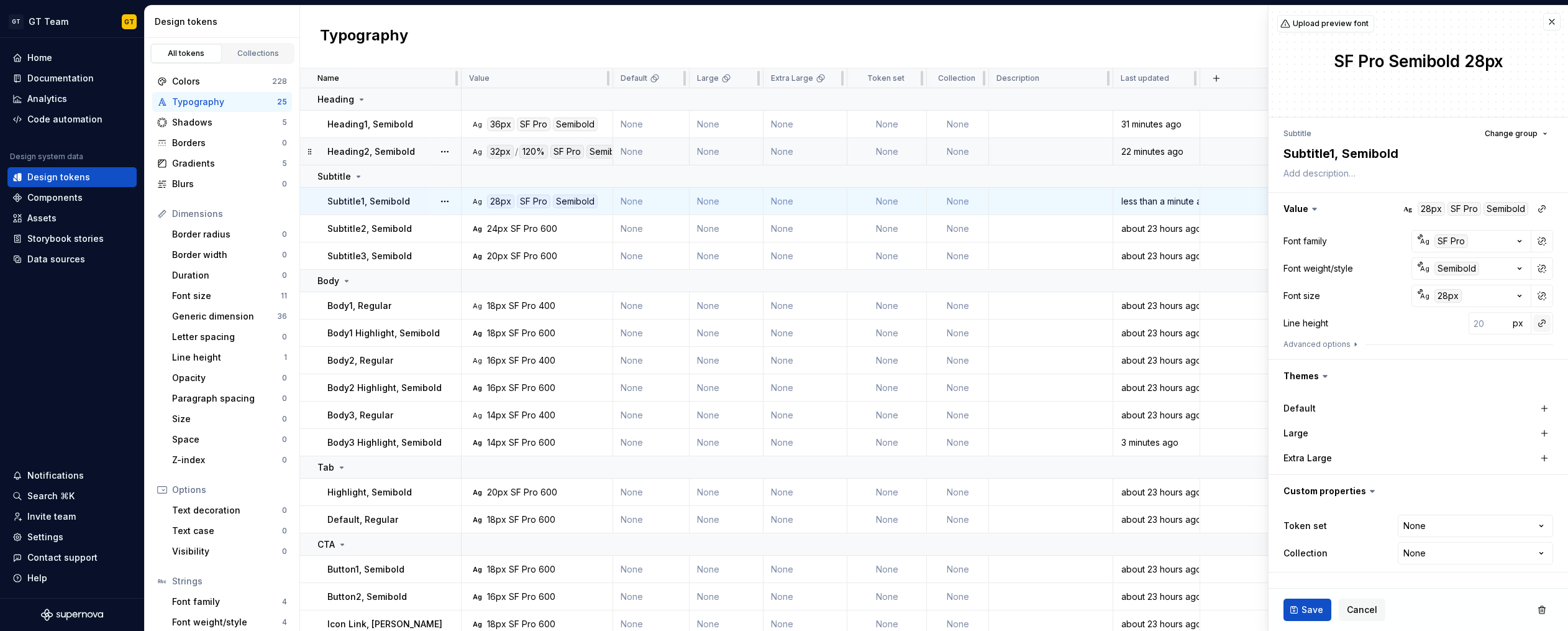
click at [991, 326] on button "button" at bounding box center [1542, 323] width 17 height 17
click at [991, 350] on div "auto" at bounding box center [1458, 349] width 126 height 12
click at [991, 616] on button "Save" at bounding box center [1308, 609] width 48 height 23
click at [991, 611] on span "Save" at bounding box center [1312, 609] width 22 height 12
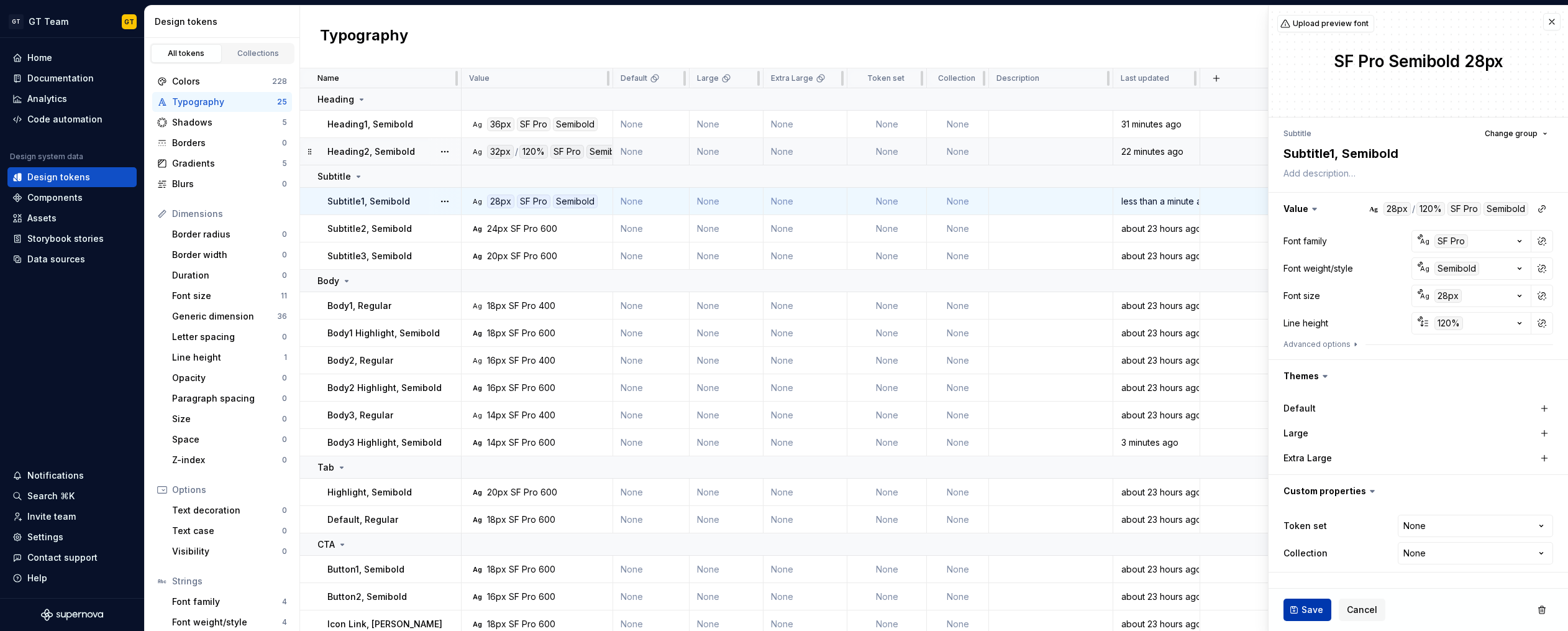
click at [991, 611] on span "Save" at bounding box center [1312, 609] width 22 height 12
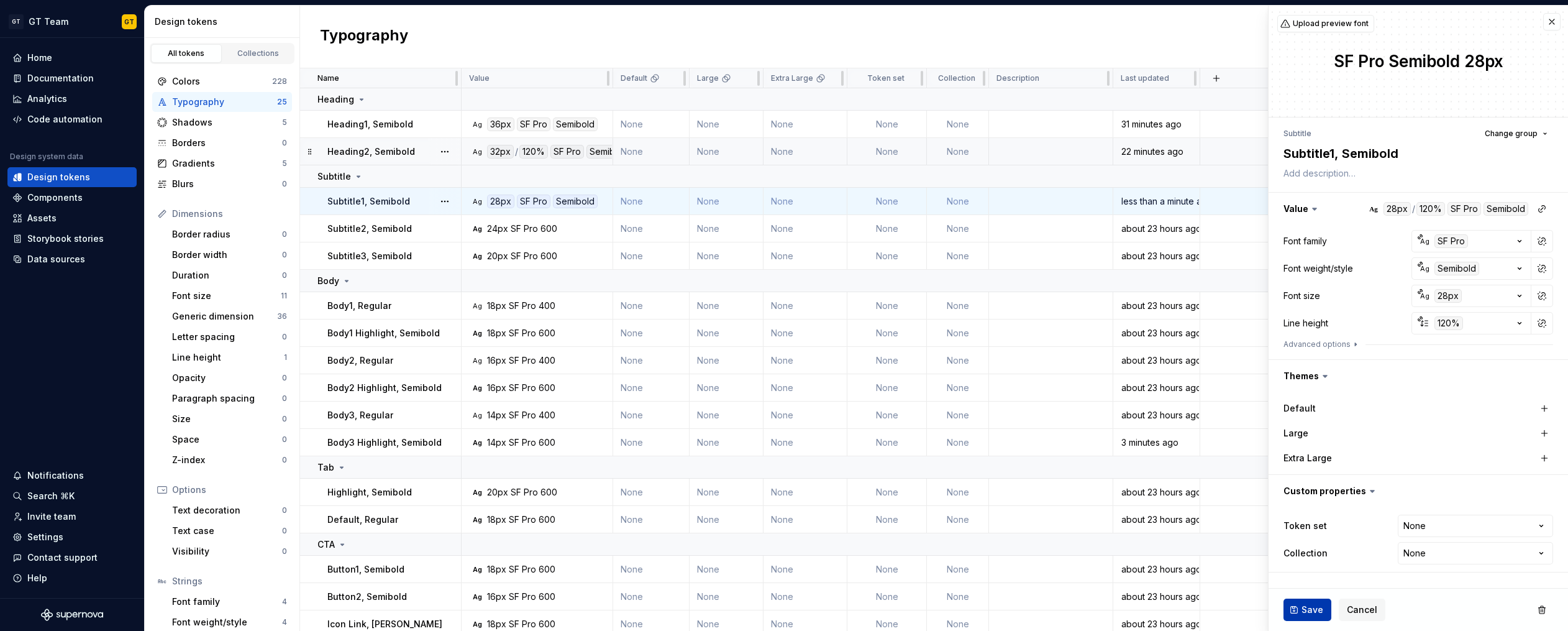
click at [991, 611] on span "Save" at bounding box center [1312, 609] width 22 height 12
click at [500, 203] on div "28px" at bounding box center [501, 201] width 28 height 14
click at [991, 603] on span "Save" at bounding box center [1312, 609] width 22 height 12
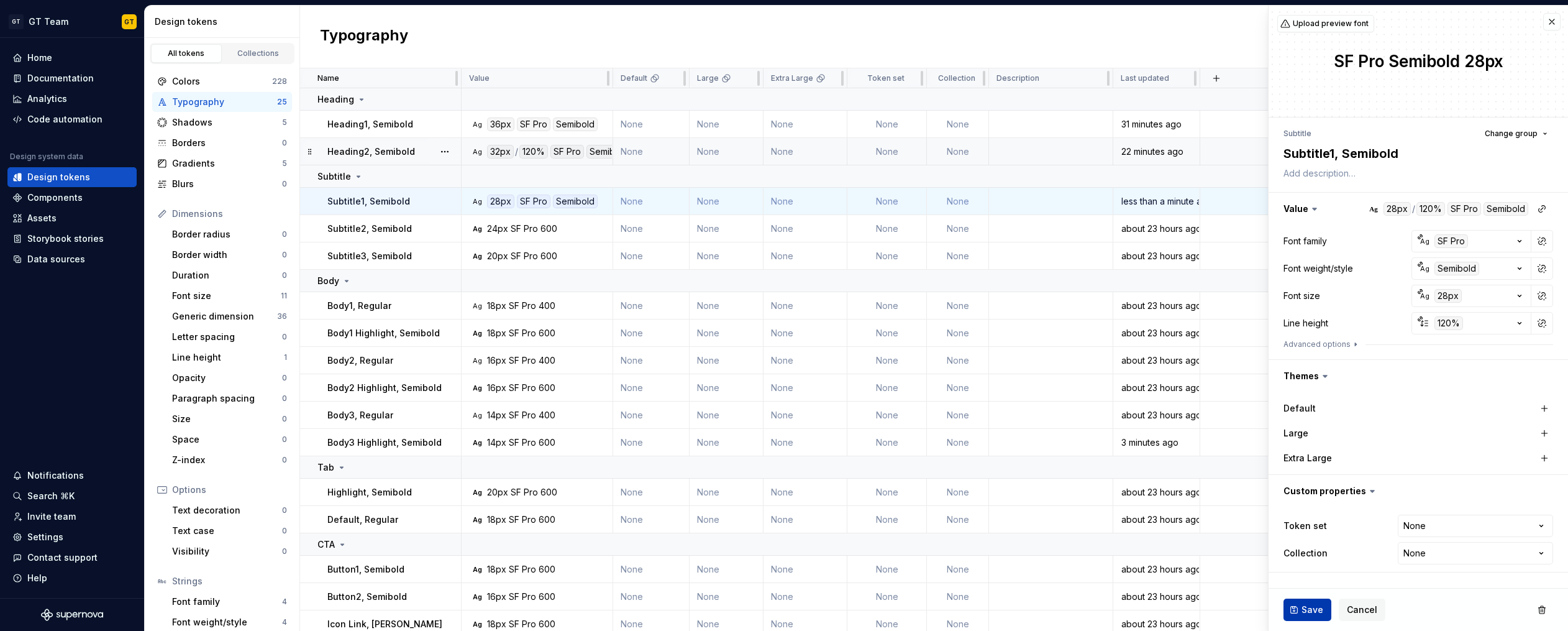
click at [991, 604] on span "Save" at bounding box center [1312, 609] width 22 height 12
type textarea "*"
click at [494, 128] on div "36px" at bounding box center [501, 124] width 28 height 14
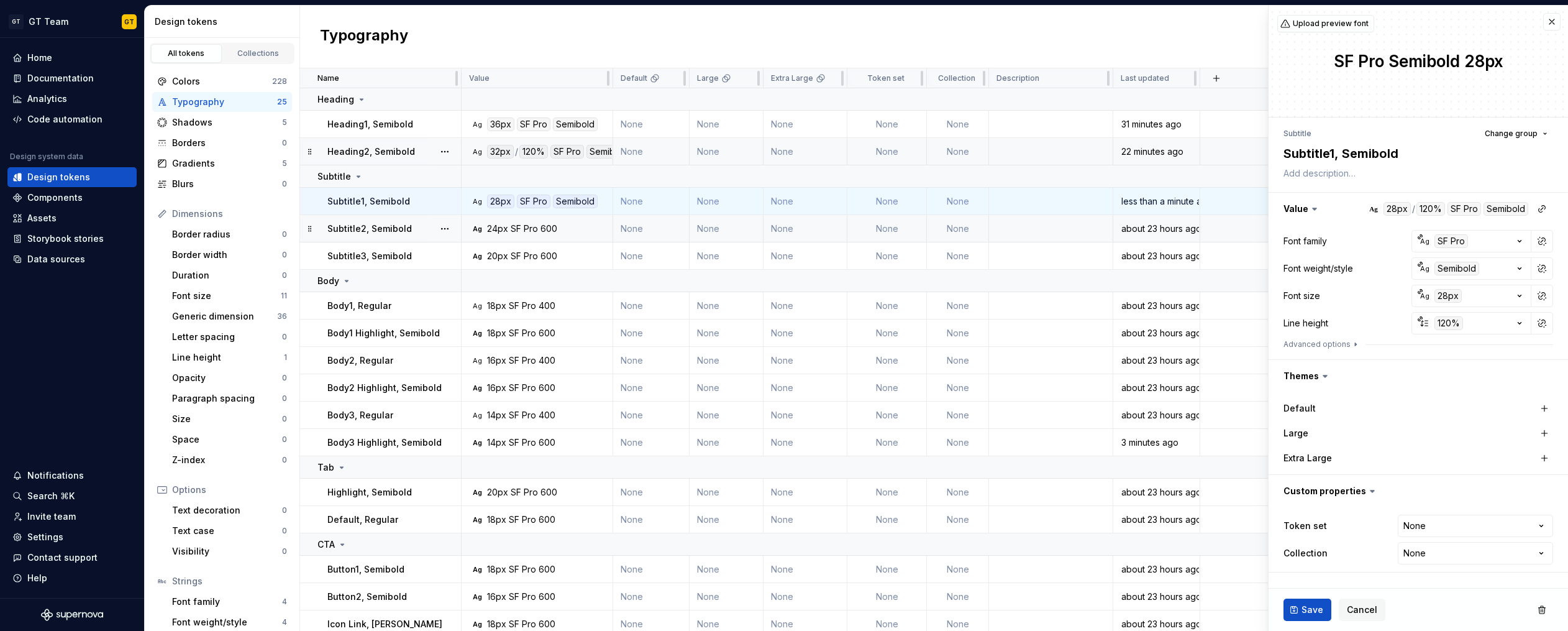
click at [513, 229] on div "SF Pro" at bounding box center [525, 228] width 28 height 12
click at [528, 336] on div "SF Pro" at bounding box center [522, 333] width 28 height 12
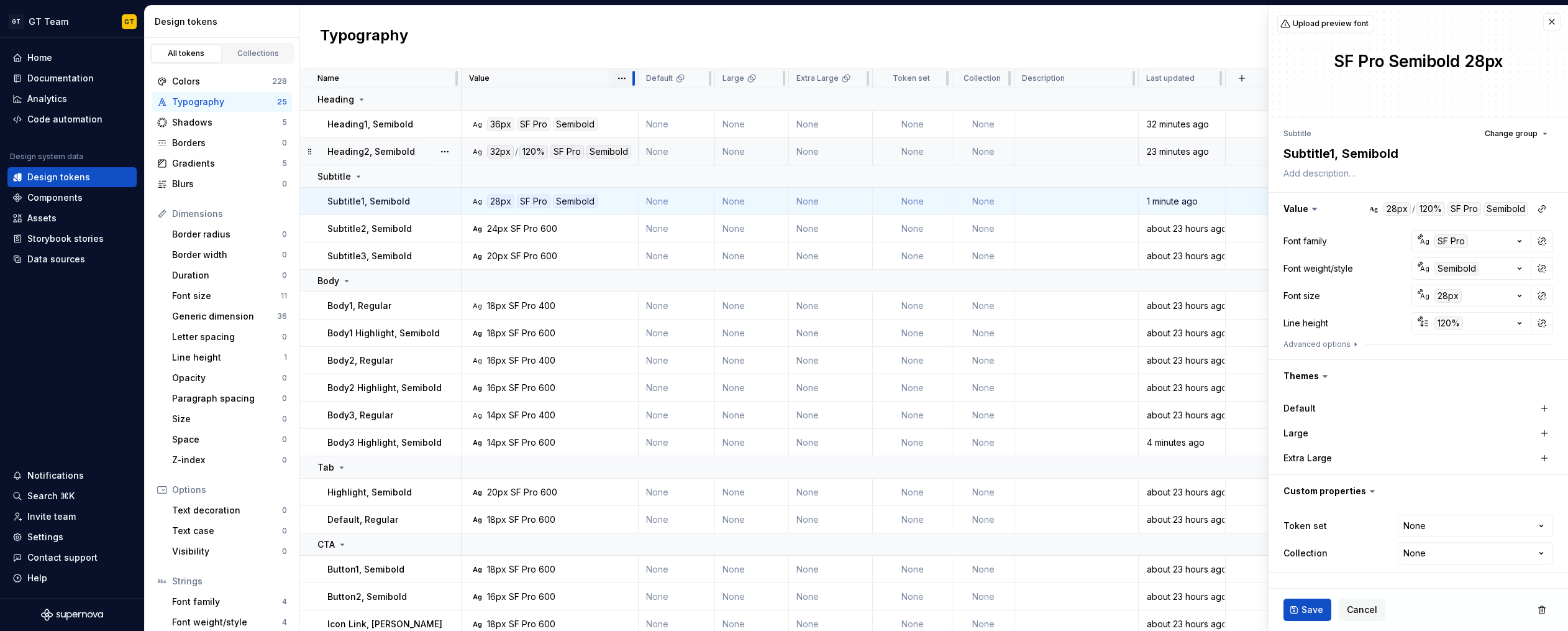
drag, startPoint x: 611, startPoint y: 73, endPoint x: 636, endPoint y: 86, distance: 28.2
click at [636, 86] on div at bounding box center [633, 78] width 10 height 20
click at [547, 235] on td "Ag 24px SF Pro 600" at bounding box center [550, 229] width 177 height 28
click at [504, 228] on div "24px" at bounding box center [497, 228] width 21 height 12
click at [519, 227] on div "SF Pro" at bounding box center [525, 228] width 28 height 12
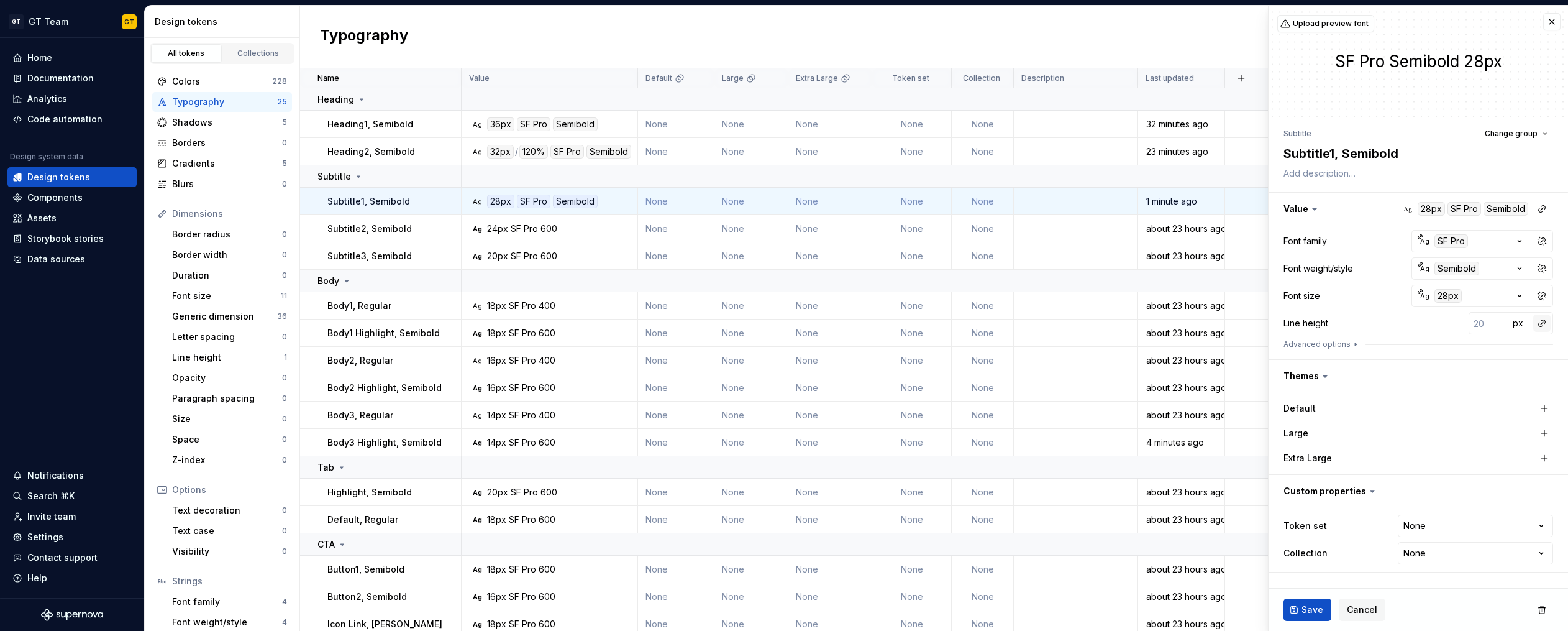
click at [1538, 323] on button "button" at bounding box center [1542, 323] width 17 height 17
click at [1481, 349] on div "auto" at bounding box center [1458, 349] width 126 height 12
click at [1308, 609] on span "Save" at bounding box center [1312, 609] width 22 height 12
click at [545, 226] on div "600" at bounding box center [549, 228] width 17 height 12
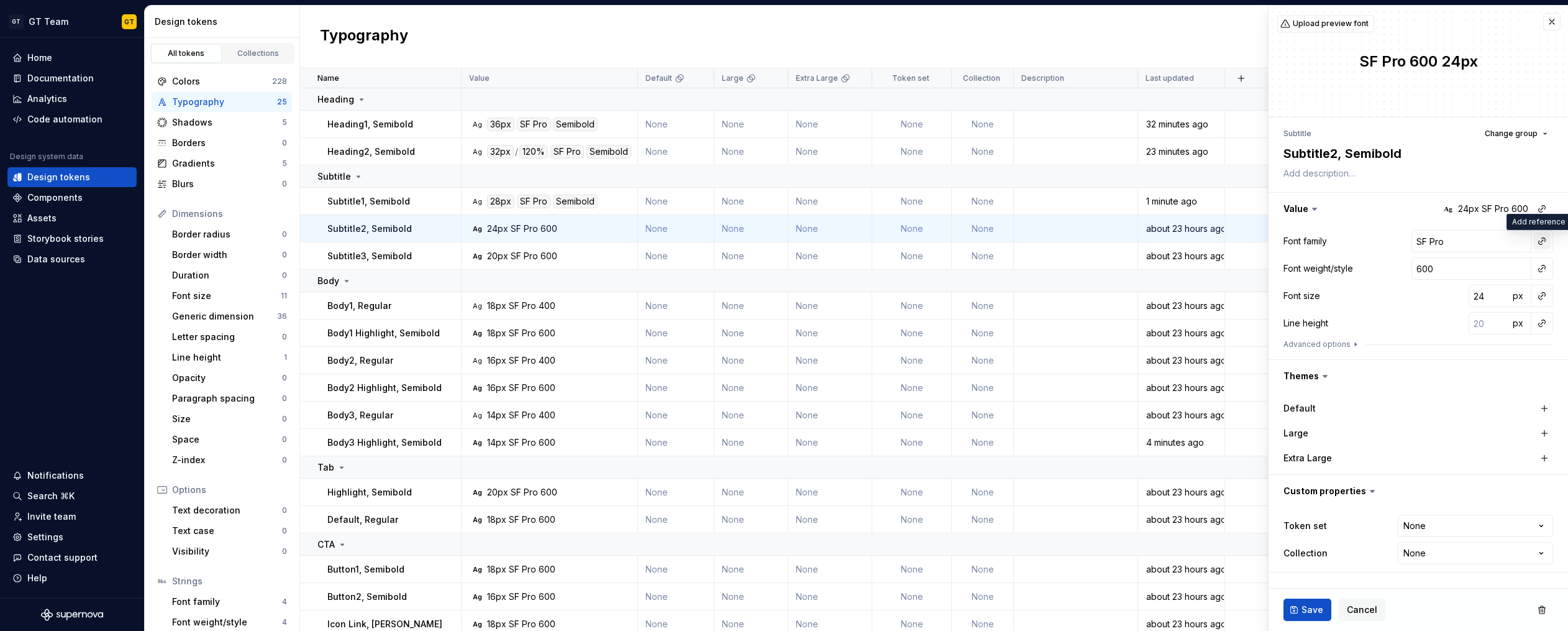
click at [1540, 244] on button "button" at bounding box center [1542, 241] width 17 height 17
click at [1418, 309] on div "title" at bounding box center [1456, 314] width 122 height 12
click at [1543, 239] on button "button" at bounding box center [1542, 241] width 17 height 17
click at [1459, 313] on div "title" at bounding box center [1456, 314] width 122 height 12
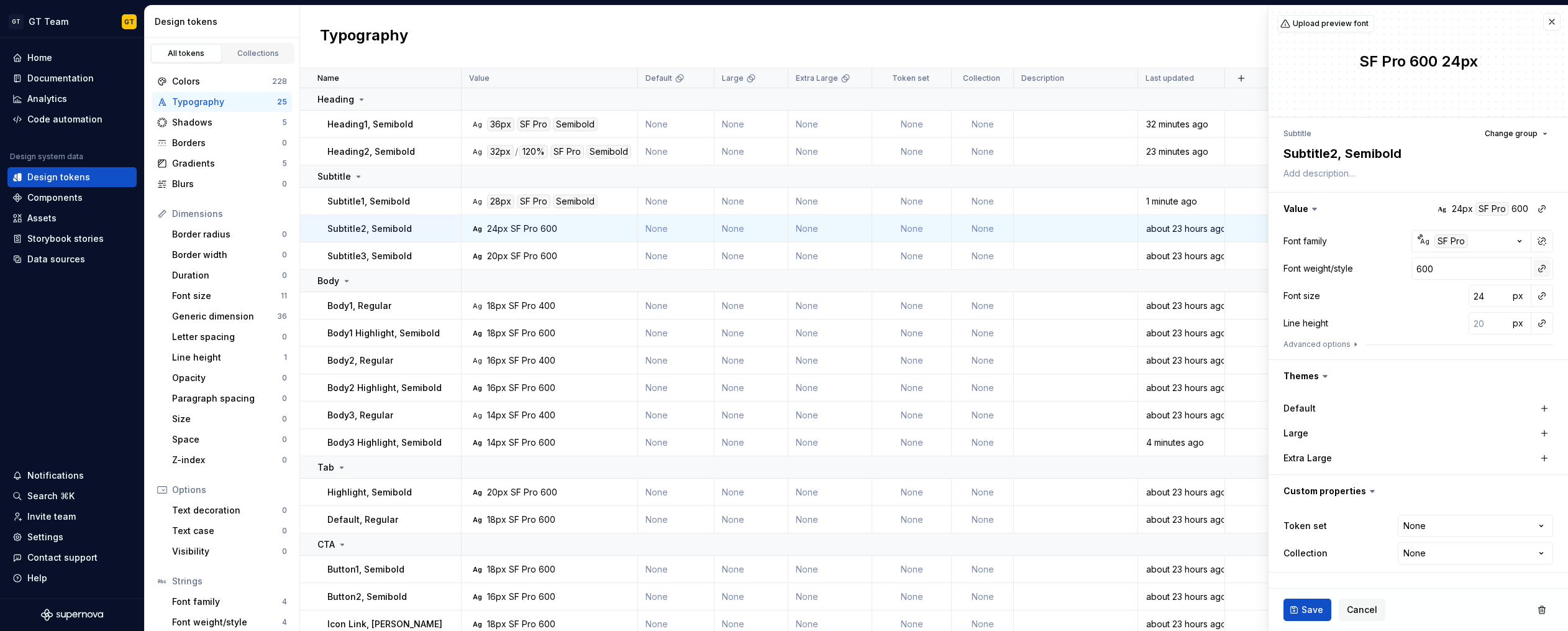
click at [1542, 269] on button "button" at bounding box center [1542, 269] width 17 height 17
click at [1456, 360] on div "semibold" at bounding box center [1450, 359] width 110 height 12
click at [1543, 295] on button "button" at bounding box center [1542, 296] width 17 height 17
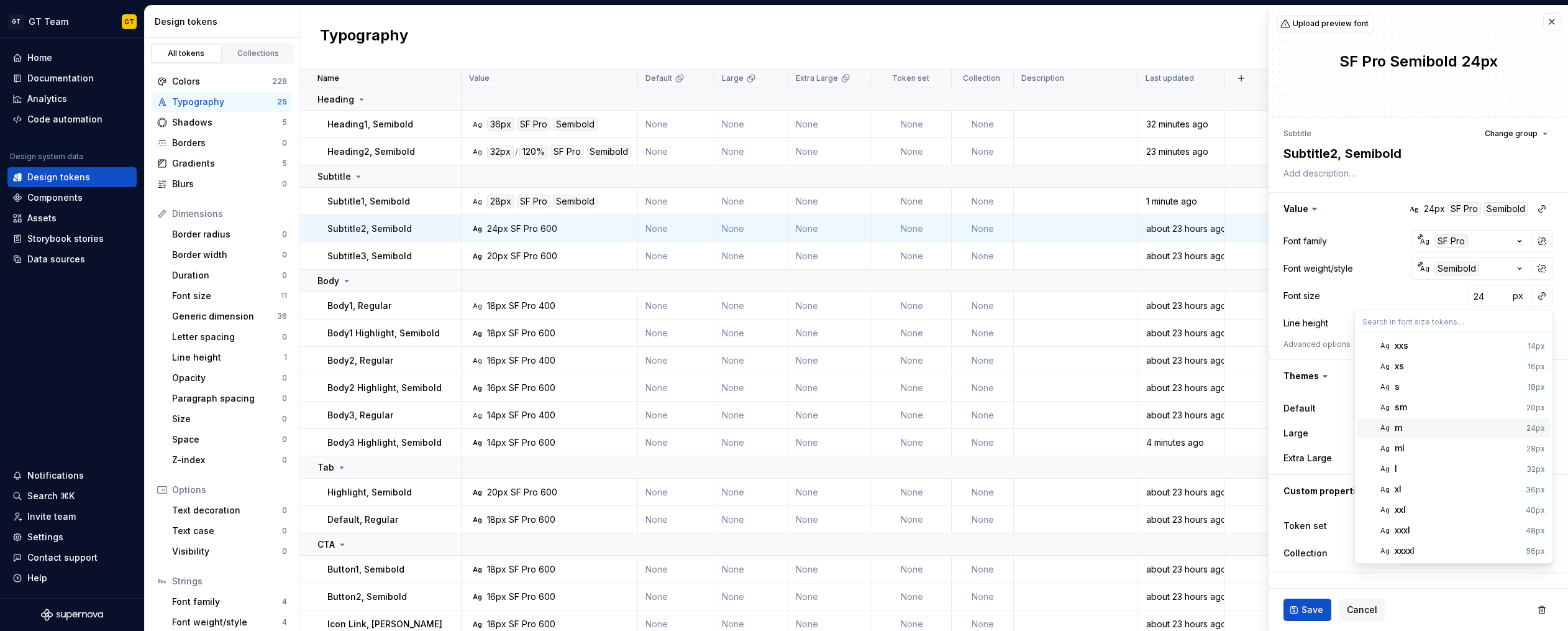
click at [1426, 424] on div "m" at bounding box center [1458, 427] width 127 height 12
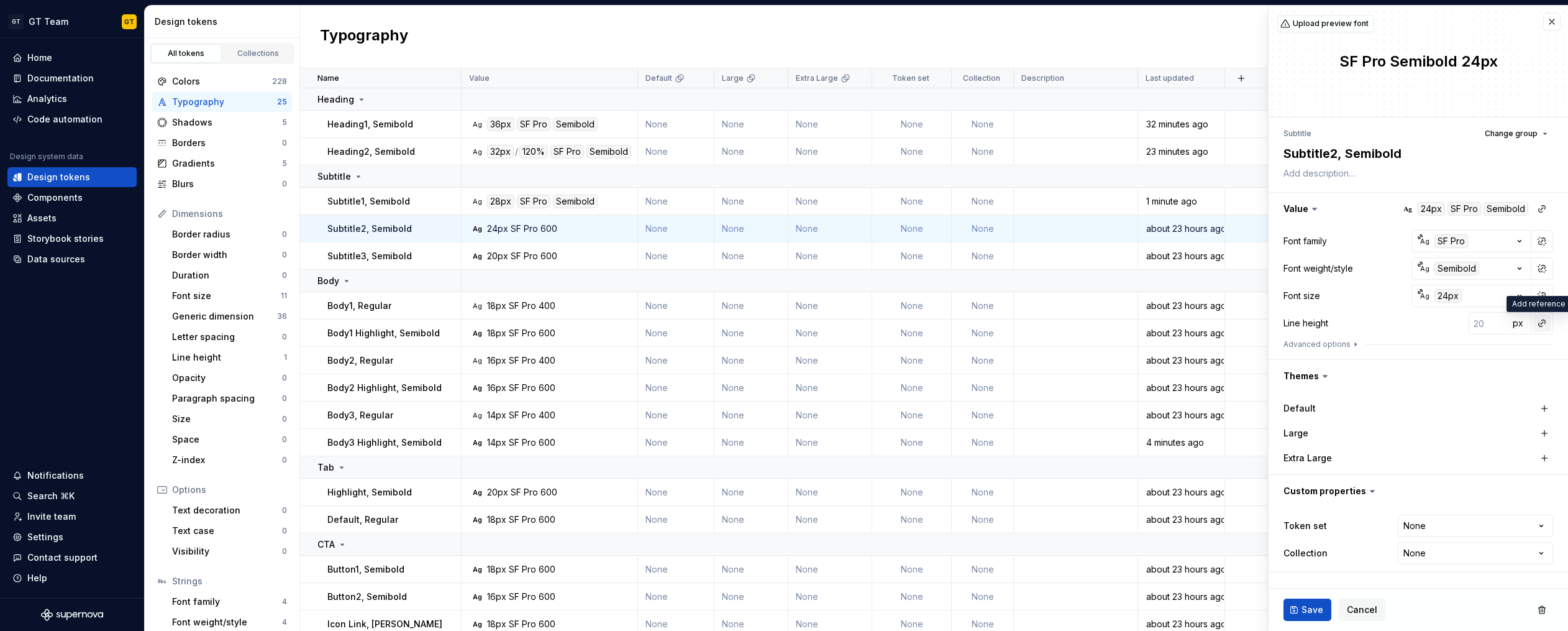
click at [1540, 327] on button "button" at bounding box center [1542, 323] width 17 height 17
click at [1461, 351] on div "auto" at bounding box center [1458, 349] width 126 height 12
click at [1318, 602] on button "Save" at bounding box center [1308, 609] width 48 height 23
click at [1318, 600] on button "Save" at bounding box center [1308, 609] width 48 height 23
click at [1314, 607] on span "Save" at bounding box center [1312, 609] width 22 height 12
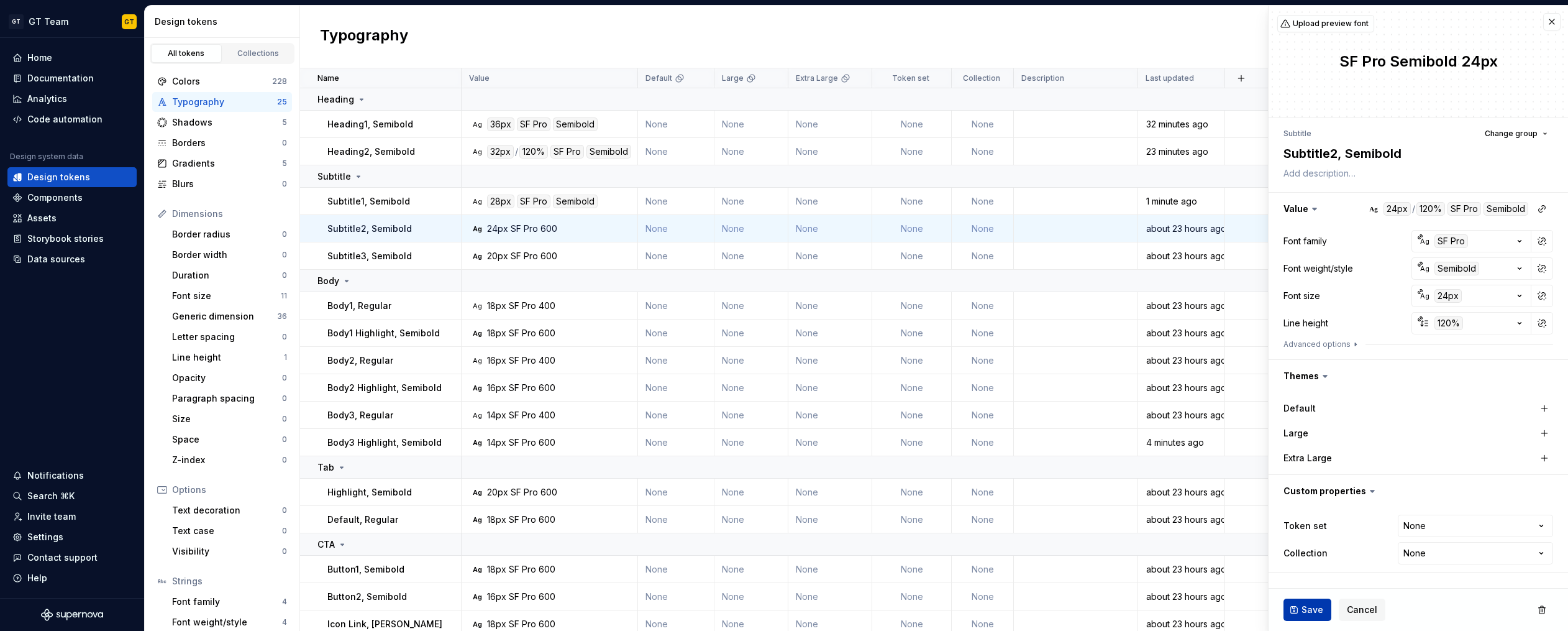
click at [1314, 614] on span "Save" at bounding box center [1312, 609] width 22 height 12
click at [1314, 615] on span "Save" at bounding box center [1312, 609] width 22 height 12
click at [1291, 602] on button "Save" at bounding box center [1308, 609] width 48 height 23
click at [1296, 606] on button "Save" at bounding box center [1308, 609] width 48 height 23
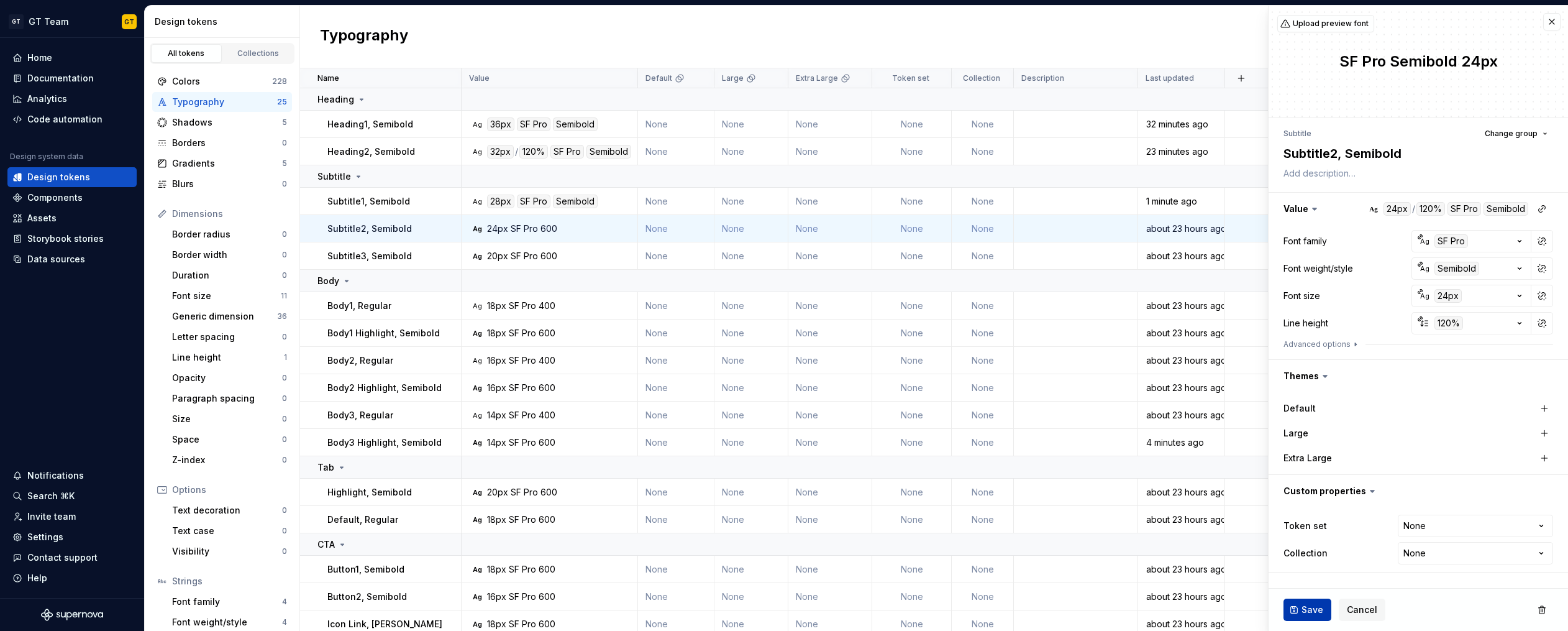
click at [1296, 606] on button "Save" at bounding box center [1308, 609] width 48 height 23
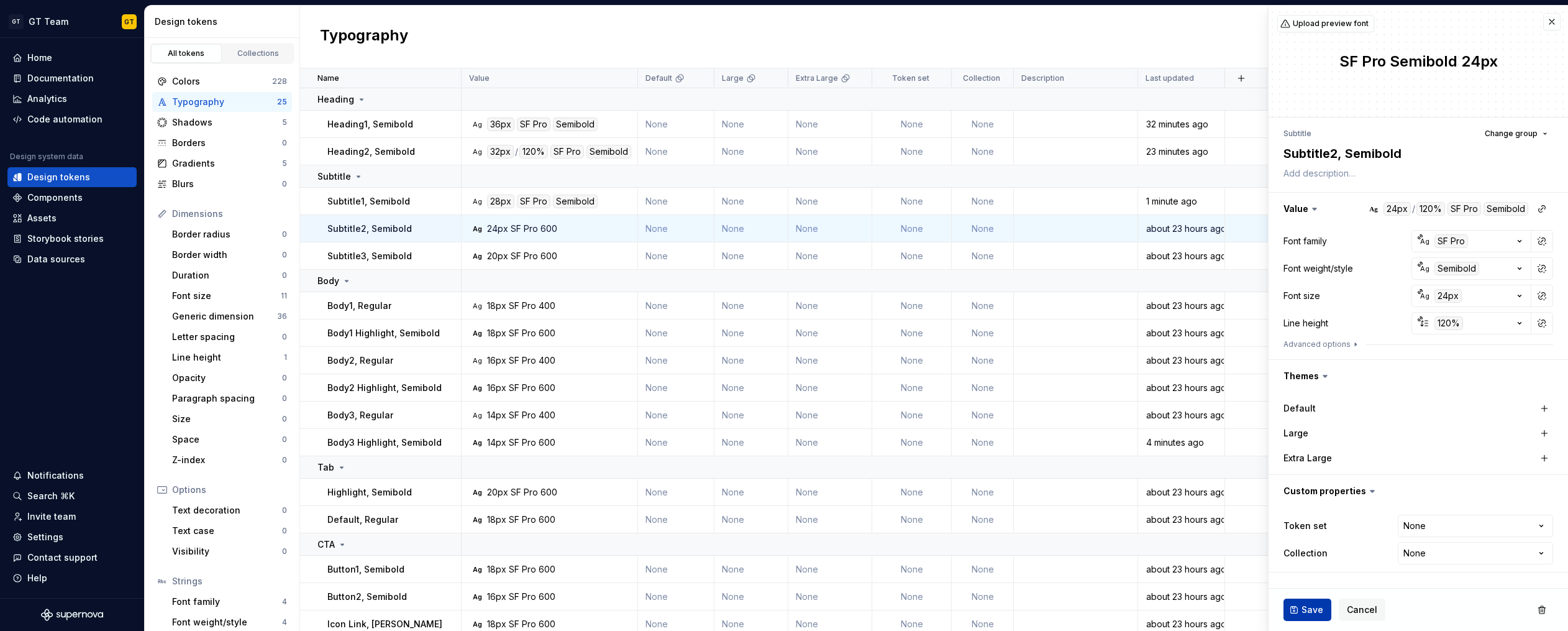
click at [1296, 606] on button "Save" at bounding box center [1308, 609] width 48 height 23
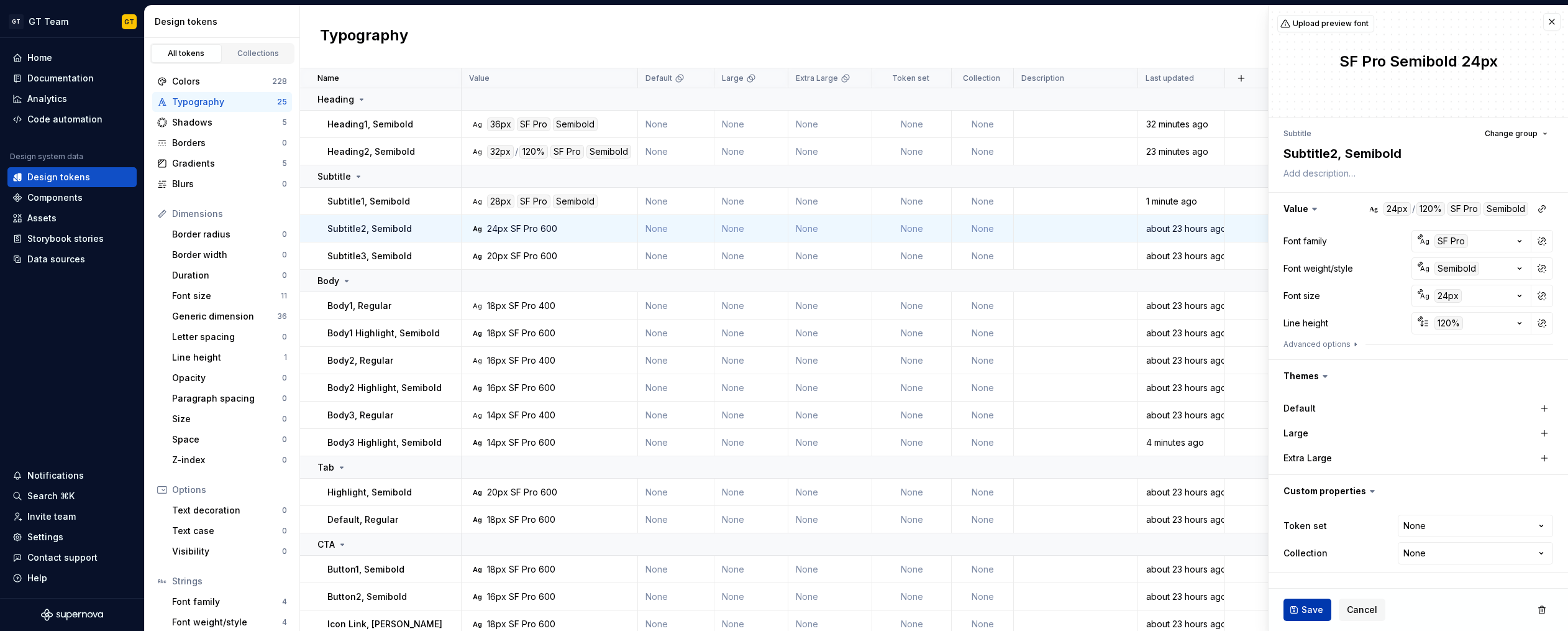
click at [1296, 606] on button "Save" at bounding box center [1308, 609] width 48 height 23
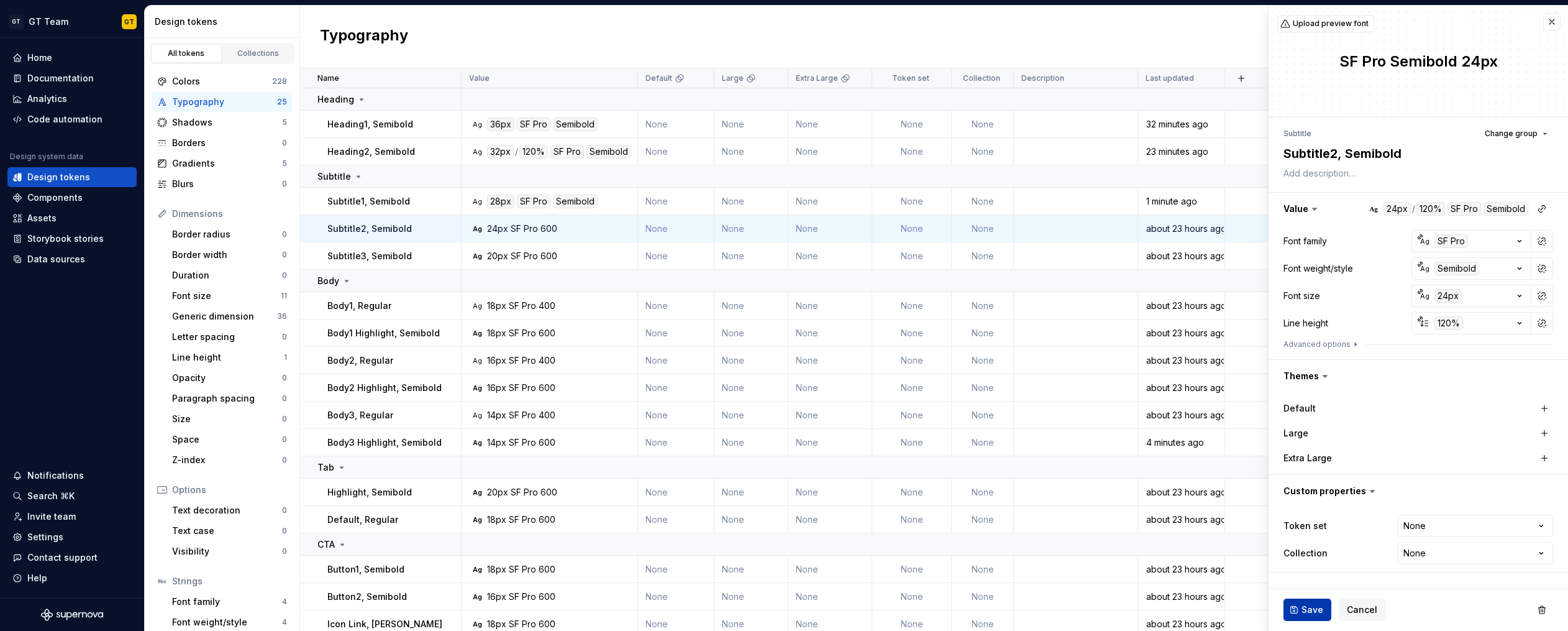
click at [1296, 606] on button "Save" at bounding box center [1308, 609] width 48 height 23
click at [1302, 613] on span "Save" at bounding box center [1312, 609] width 22 height 12
click at [1300, 611] on button "Save" at bounding box center [1308, 609] width 48 height 23
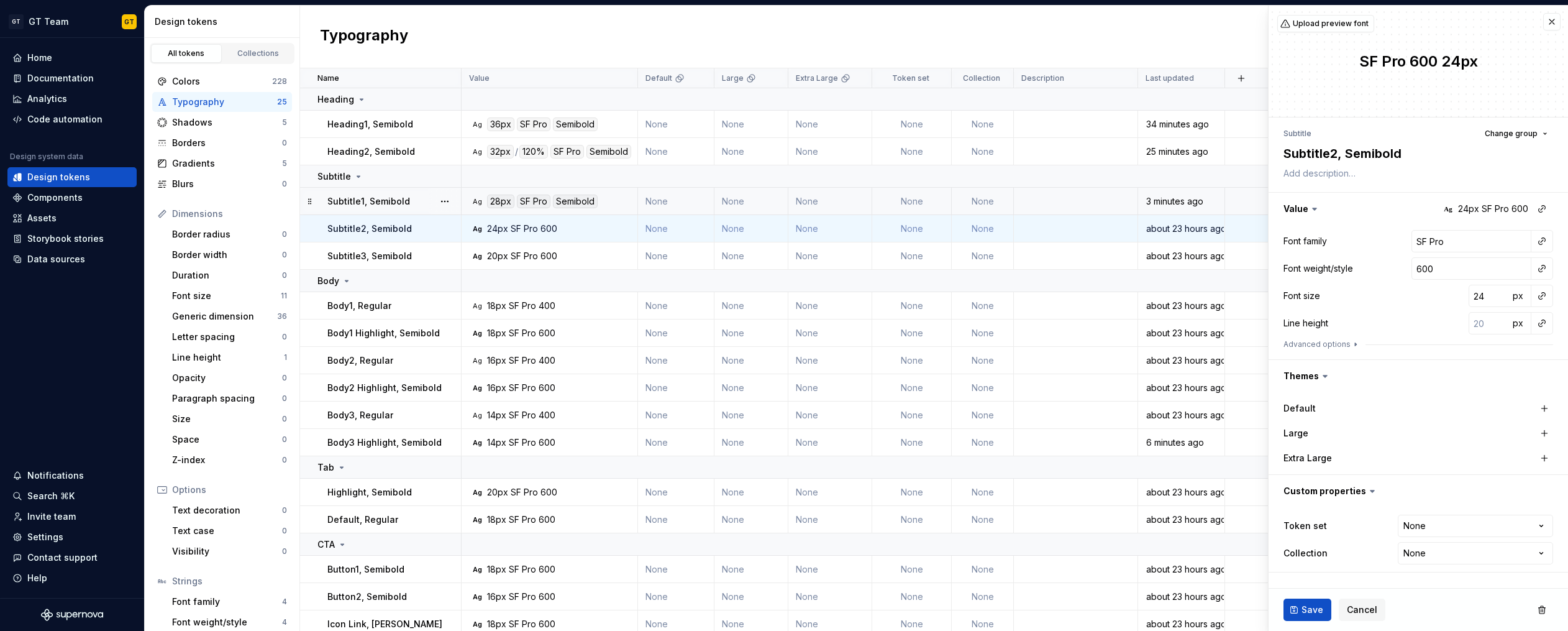
click at [623, 203] on div "Ag 28px SF Pro Semibold" at bounding box center [553, 201] width 167 height 14
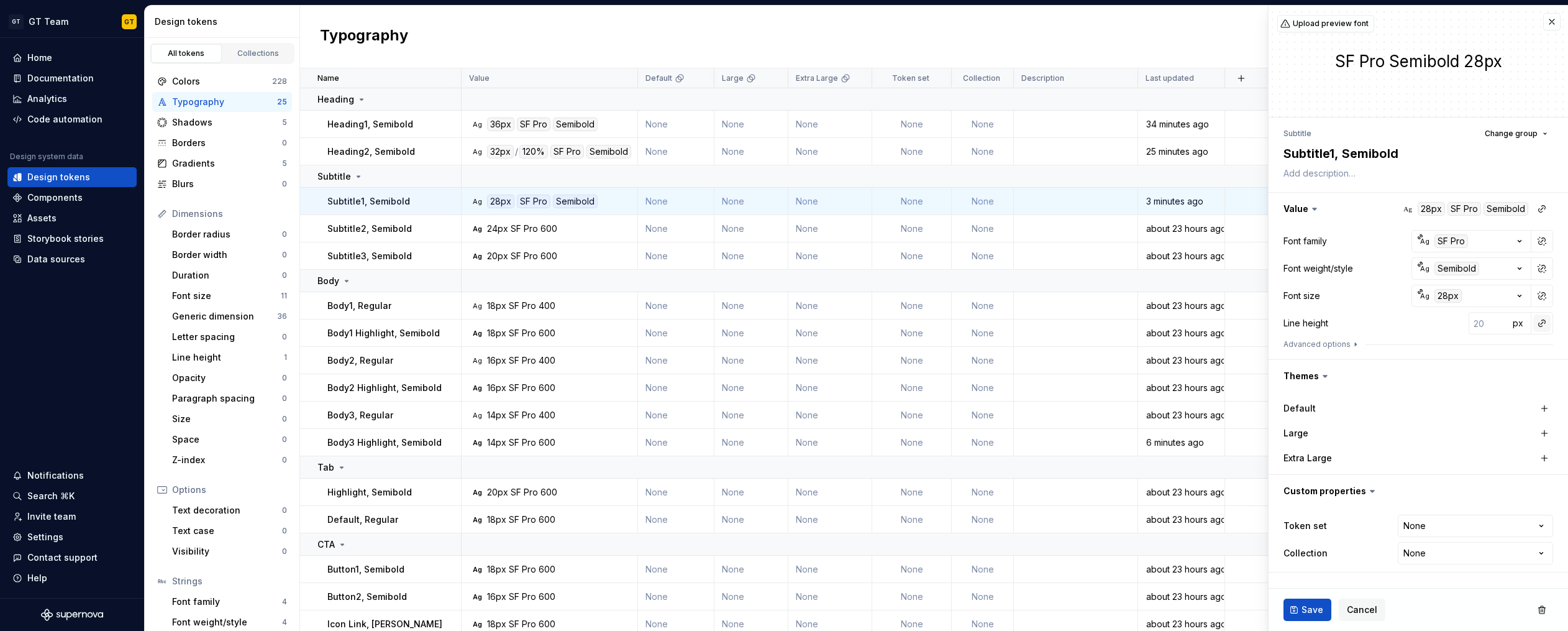
click at [1535, 325] on button "button" at bounding box center [1542, 323] width 17 height 17
click at [1477, 346] on div "auto" at bounding box center [1458, 349] width 126 height 12
click at [1300, 608] on button "Save" at bounding box center [1308, 609] width 48 height 23
click at [1298, 611] on button "Save" at bounding box center [1308, 609] width 48 height 23
click at [1297, 606] on button "Save" at bounding box center [1308, 609] width 48 height 23
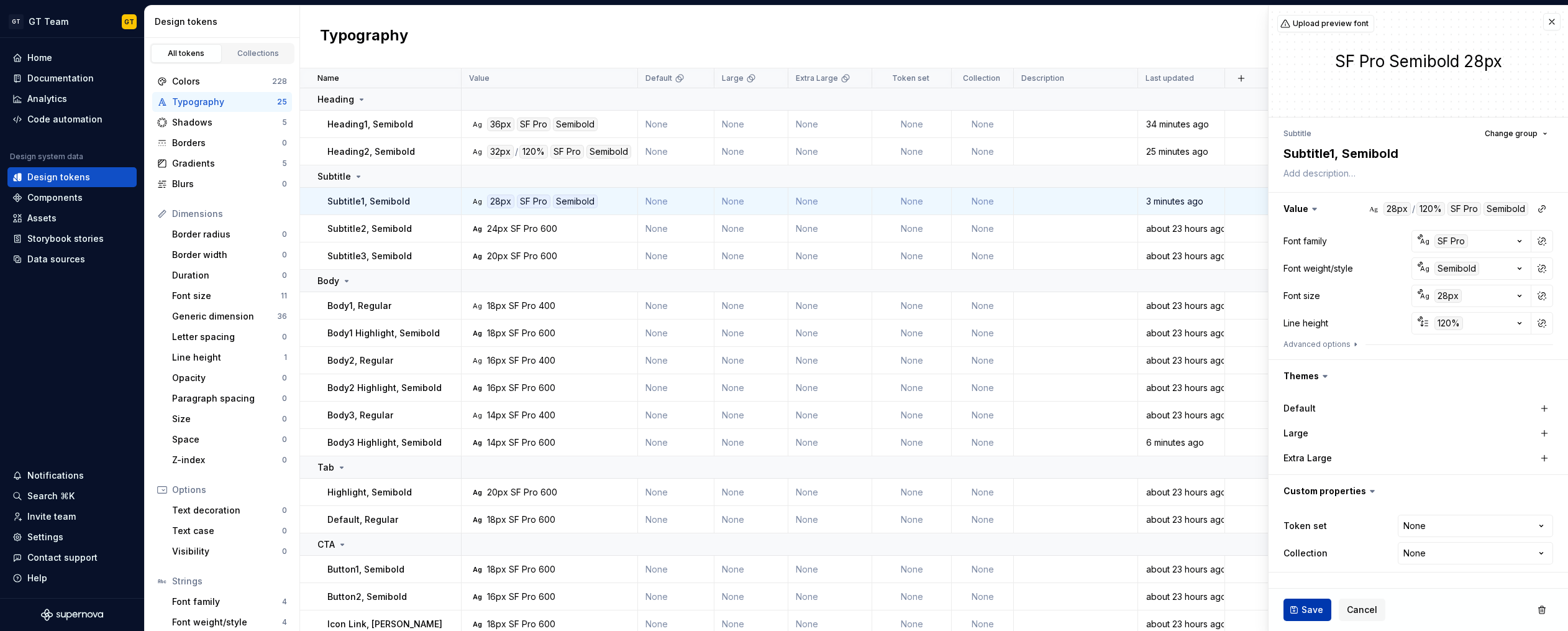
click at [1299, 607] on button "Save" at bounding box center [1308, 609] width 48 height 23
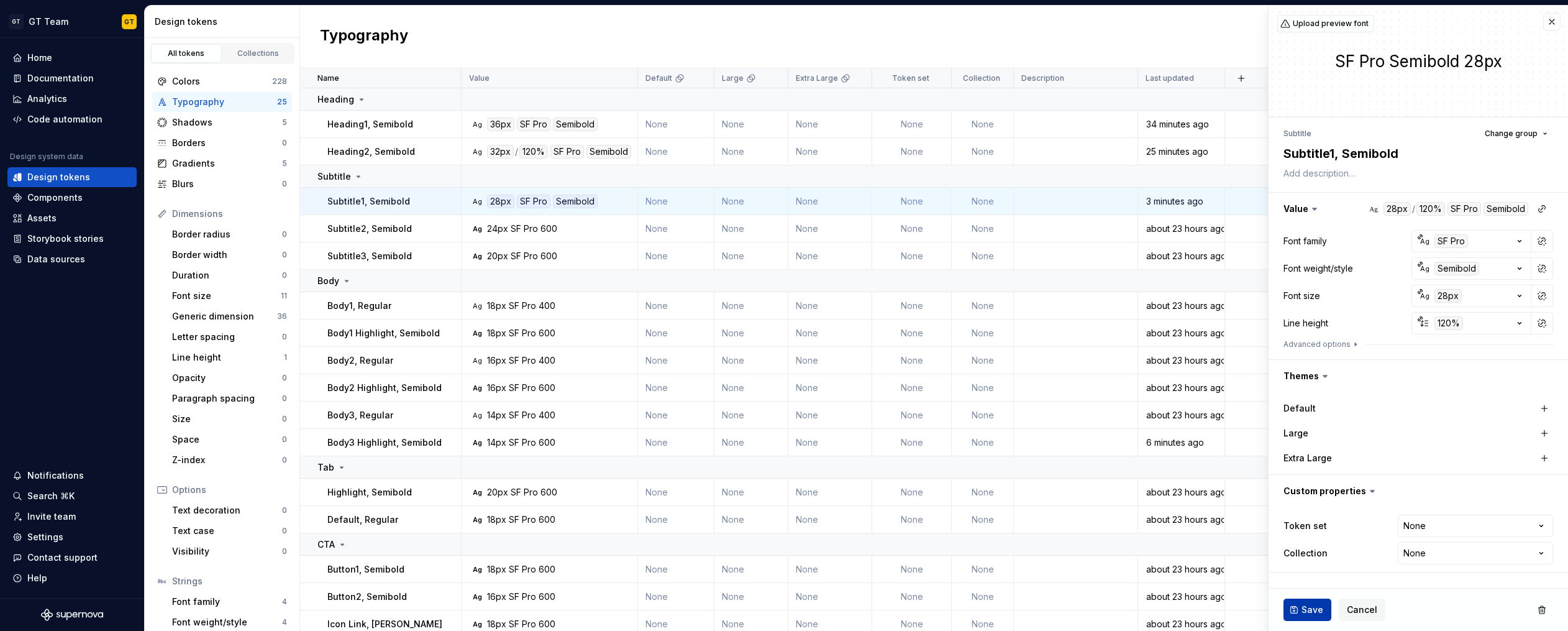
click at [1299, 607] on button "Save" at bounding box center [1308, 609] width 48 height 23
click at [1305, 610] on span "Save" at bounding box center [1312, 609] width 22 height 12
click at [521, 128] on div "SF Pro" at bounding box center [533, 124] width 33 height 14
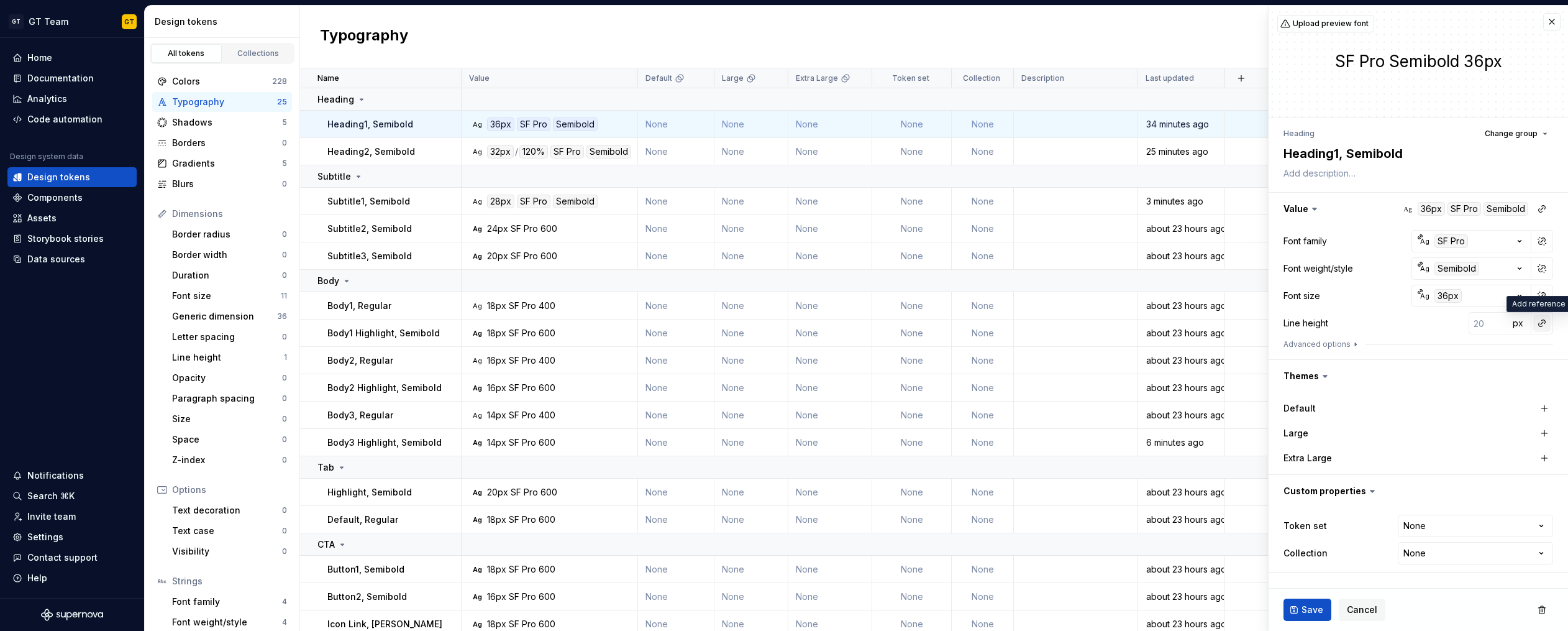
click at [1548, 322] on button "button" at bounding box center [1542, 323] width 17 height 17
click at [1479, 348] on div "auto" at bounding box center [1458, 349] width 126 height 12
click at [1321, 610] on span "Save" at bounding box center [1312, 609] width 22 height 12
click at [1310, 611] on span "Save" at bounding box center [1312, 609] width 22 height 12
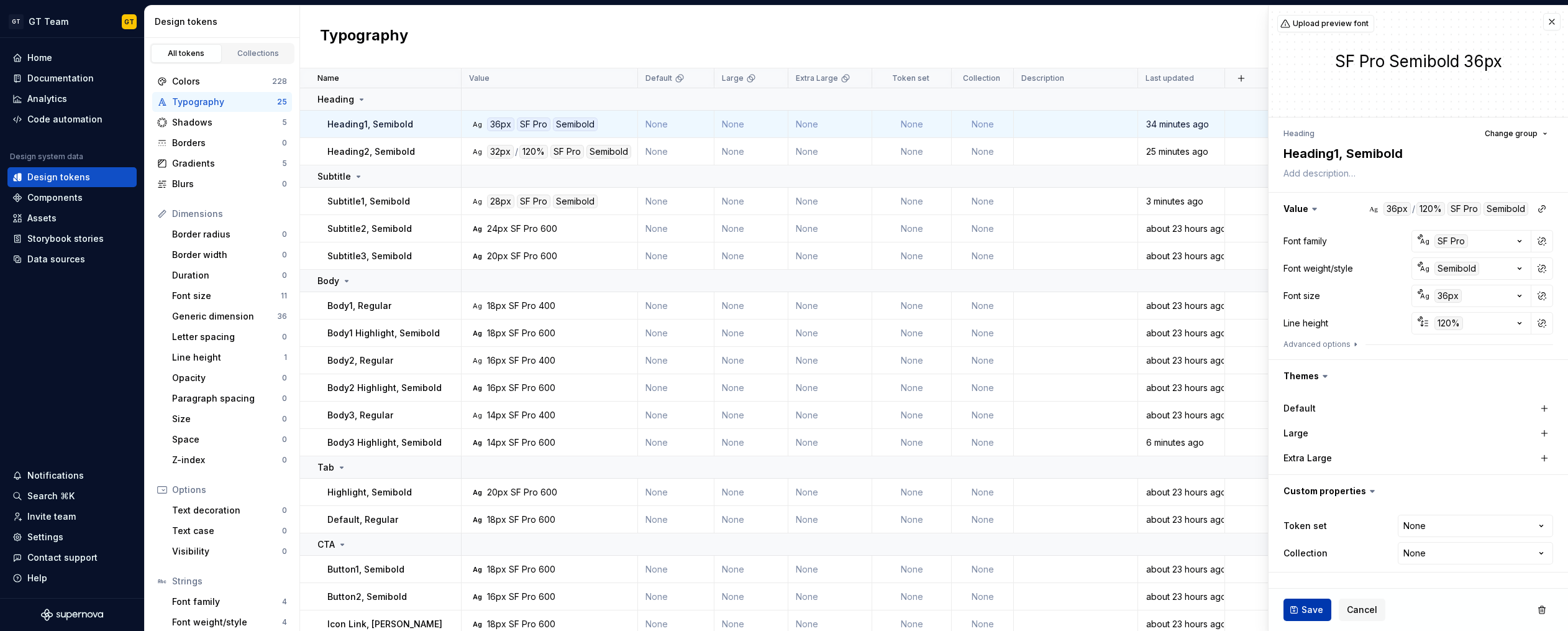
click at [1310, 611] on span "Save" at bounding box center [1312, 609] width 22 height 12
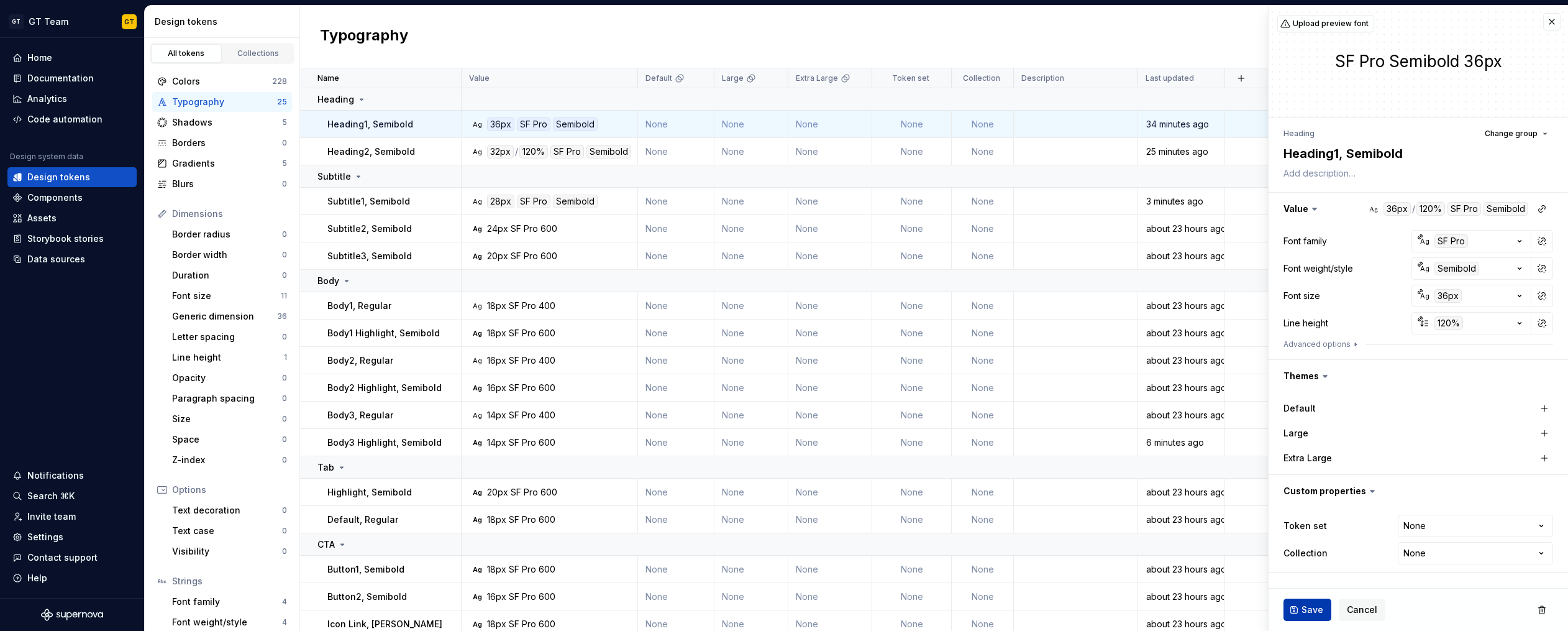
click at [1310, 611] on span "Save" at bounding box center [1312, 609] width 22 height 12
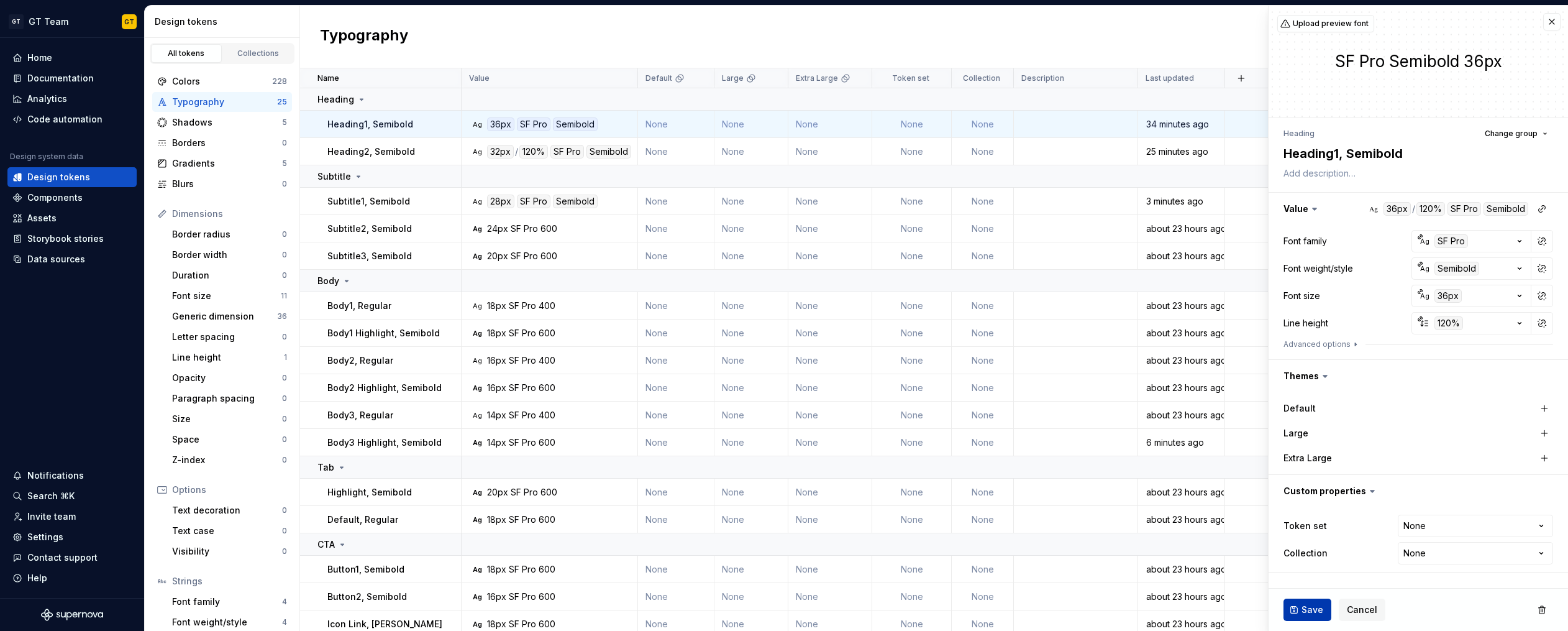
click at [1310, 611] on span "Save" at bounding box center [1312, 609] width 22 height 12
click at [1314, 607] on span "Save" at bounding box center [1312, 609] width 22 height 12
click at [1302, 611] on span "Save" at bounding box center [1312, 609] width 22 height 12
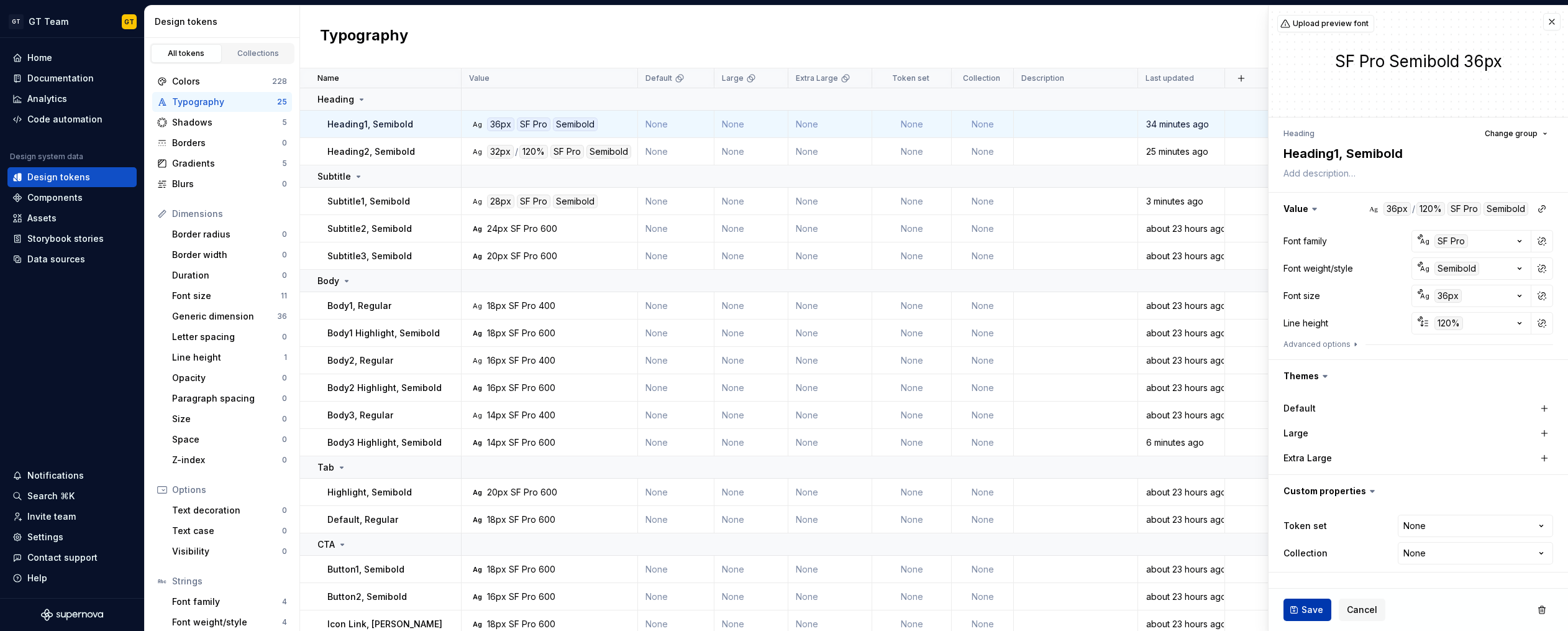
click at [1302, 611] on span "Save" at bounding box center [1312, 609] width 22 height 12
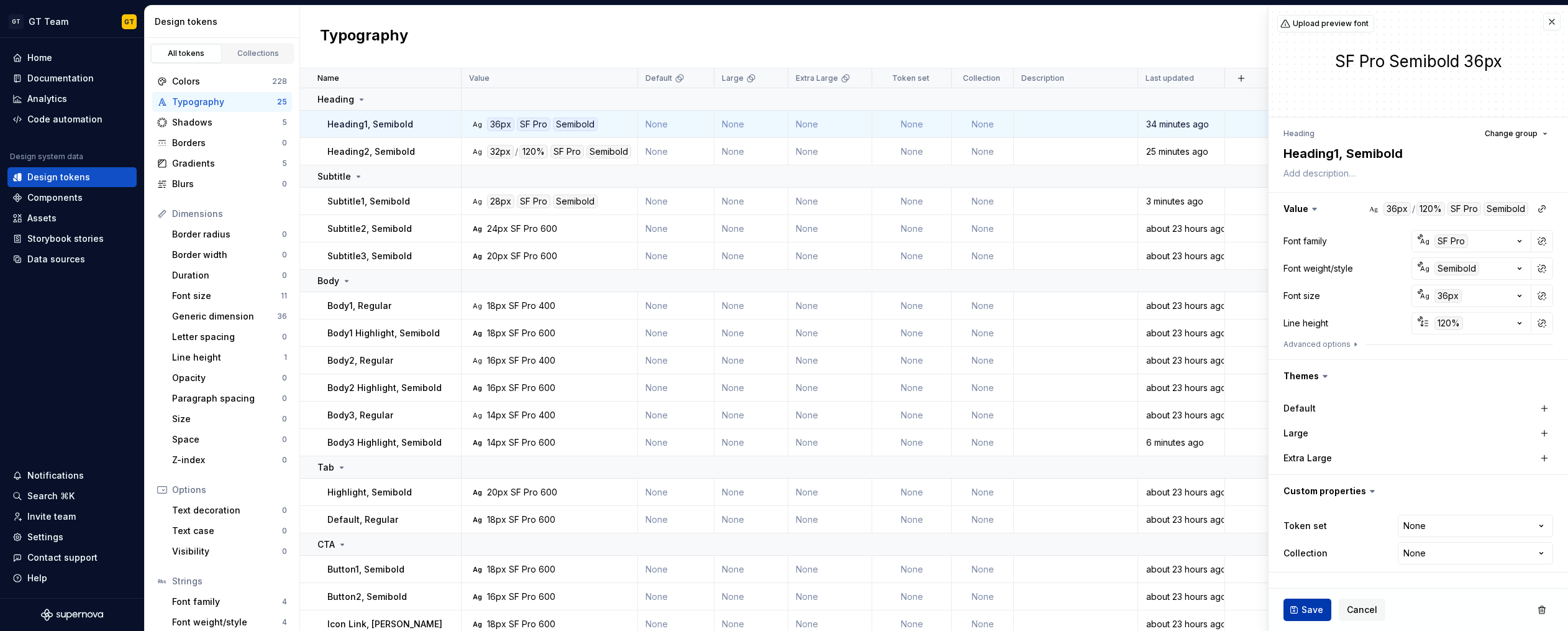
click at [1302, 611] on span "Save" at bounding box center [1312, 609] width 22 height 12
click at [536, 235] on td "Ag 24px SF Pro 600" at bounding box center [549, 229] width 176 height 28
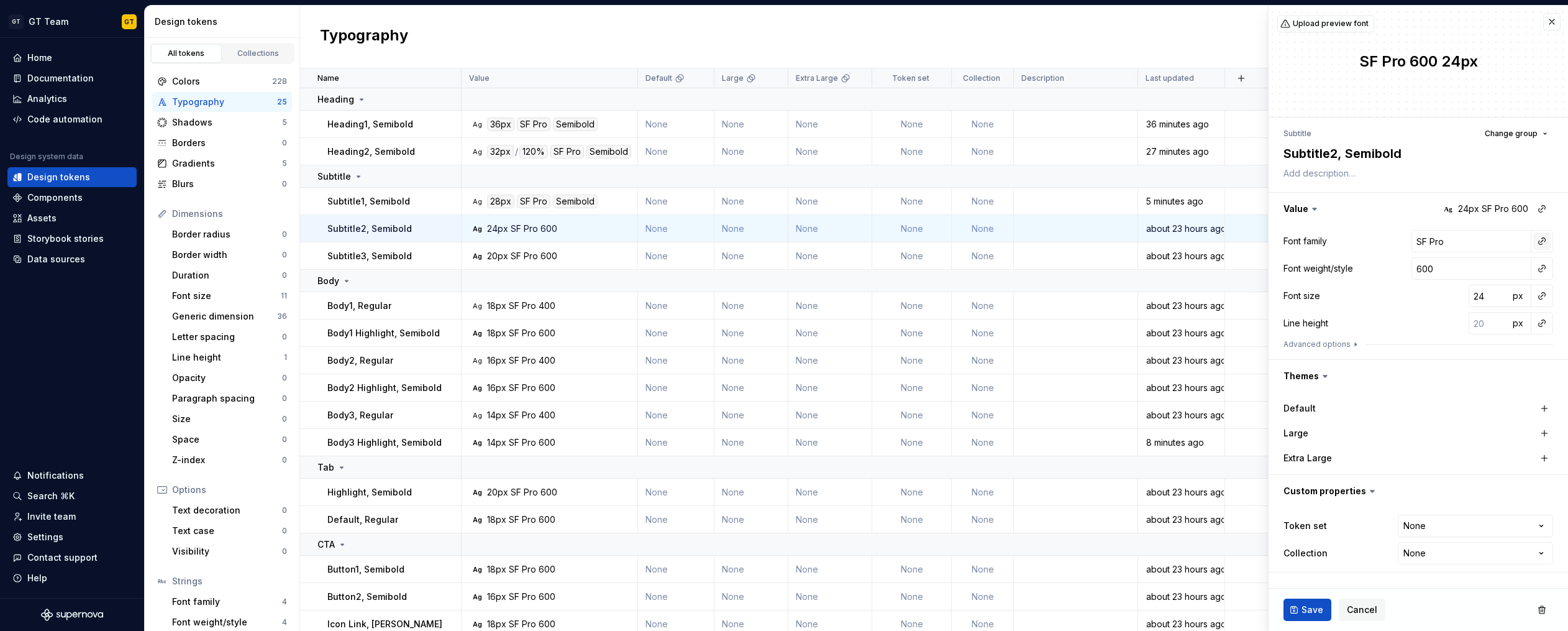
click at [1544, 240] on button "button" at bounding box center [1542, 241] width 17 height 17
click at [1423, 310] on div "title" at bounding box center [1456, 314] width 122 height 12
click at [1544, 269] on button "button" at bounding box center [1542, 269] width 17 height 17
click at [1416, 360] on div "semibold" at bounding box center [1414, 359] width 40 height 12
click at [1538, 297] on button "button" at bounding box center [1542, 296] width 17 height 17
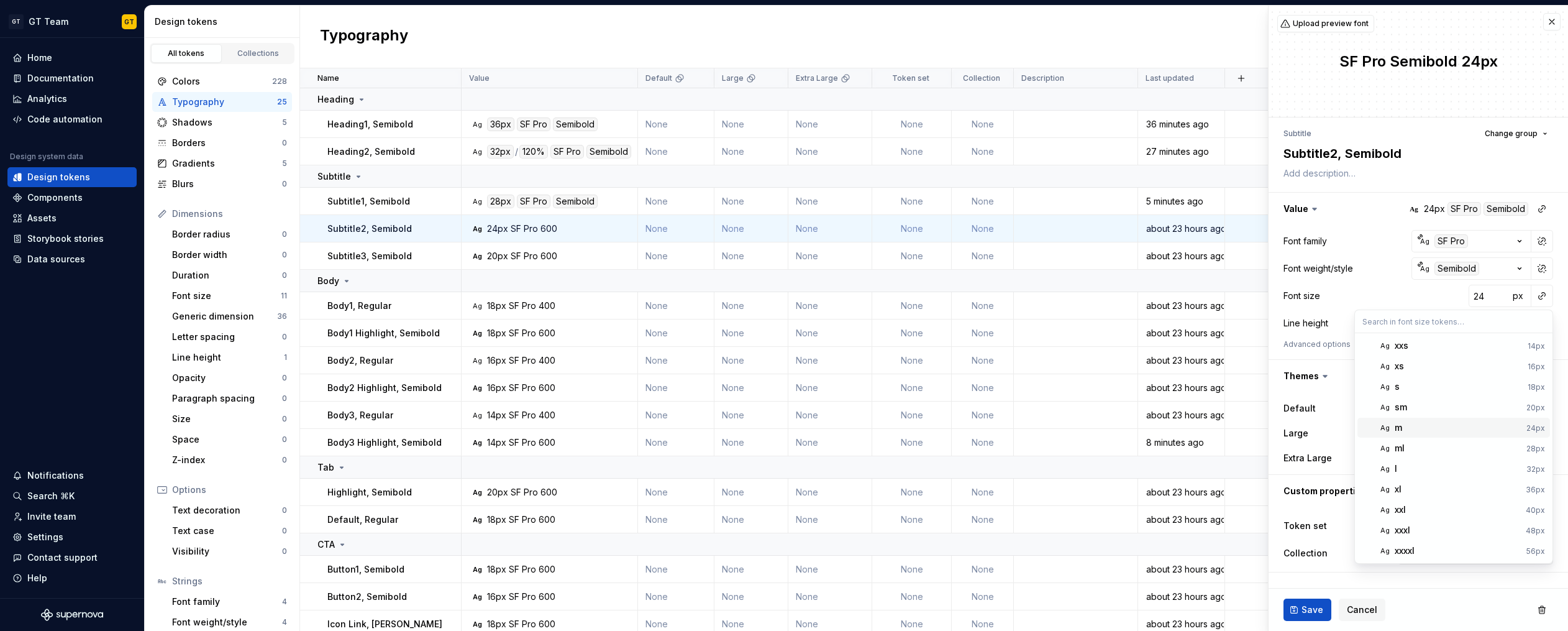
click at [1392, 418] on span "Ag m 24px" at bounding box center [1453, 427] width 192 height 20
click at [1543, 325] on button "button" at bounding box center [1542, 323] width 17 height 17
click at [1462, 346] on div "auto" at bounding box center [1458, 349] width 126 height 12
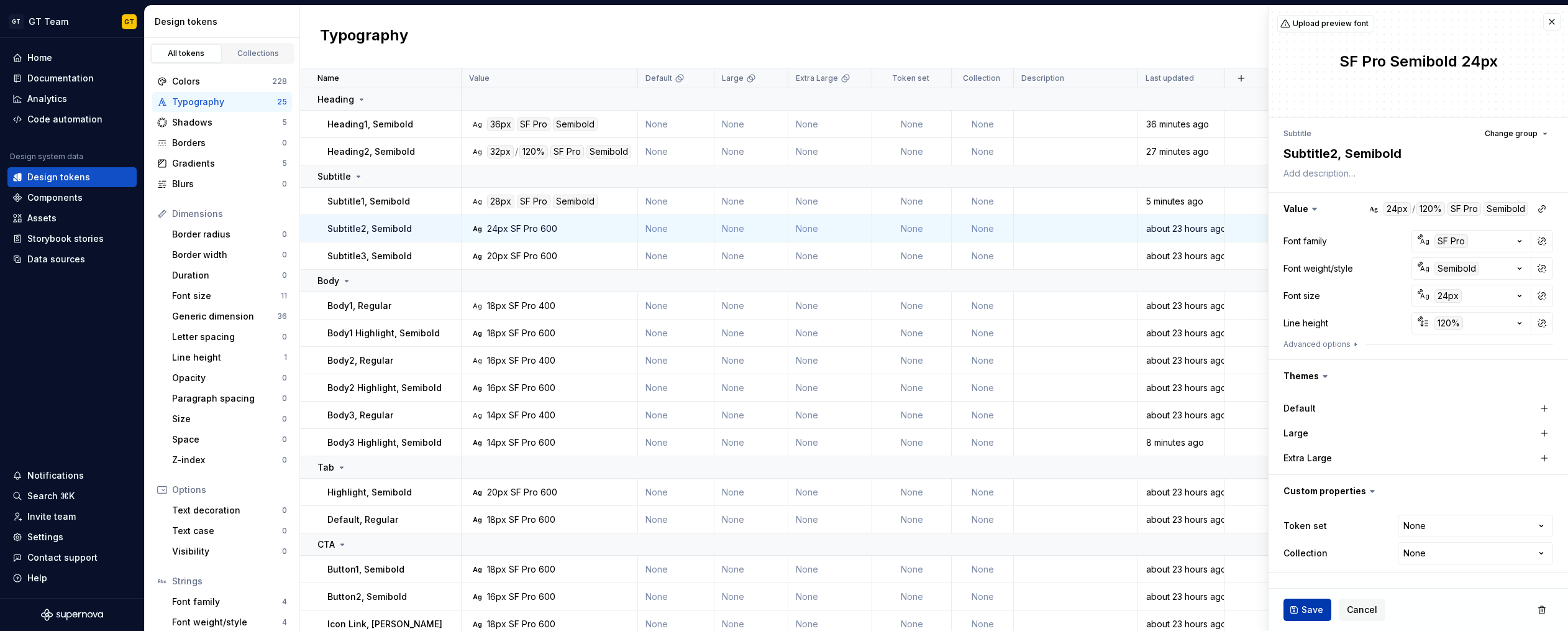
click at [1311, 603] on span "Save" at bounding box center [1312, 609] width 22 height 12
click at [1305, 607] on span "Save" at bounding box center [1312, 609] width 22 height 12
click at [1545, 319] on button "button" at bounding box center [1542, 323] width 17 height 17
click at [1544, 326] on button "button" at bounding box center [1542, 323] width 17 height 17
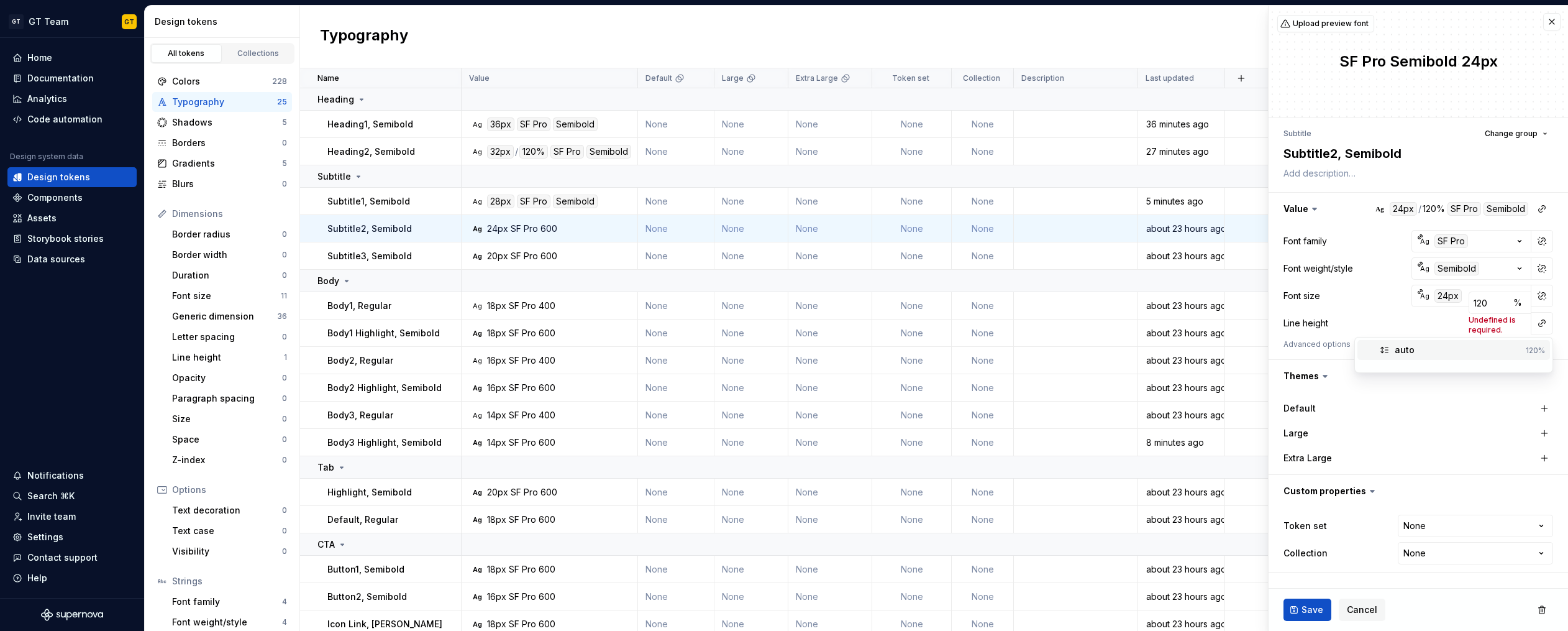
click at [1525, 354] on div "120%" at bounding box center [1535, 351] width 20 height 10
click at [1305, 607] on span "Save" at bounding box center [1312, 609] width 22 height 12
click at [1305, 607] on div "Save Cancel" at bounding box center [1418, 610] width 300 height 42
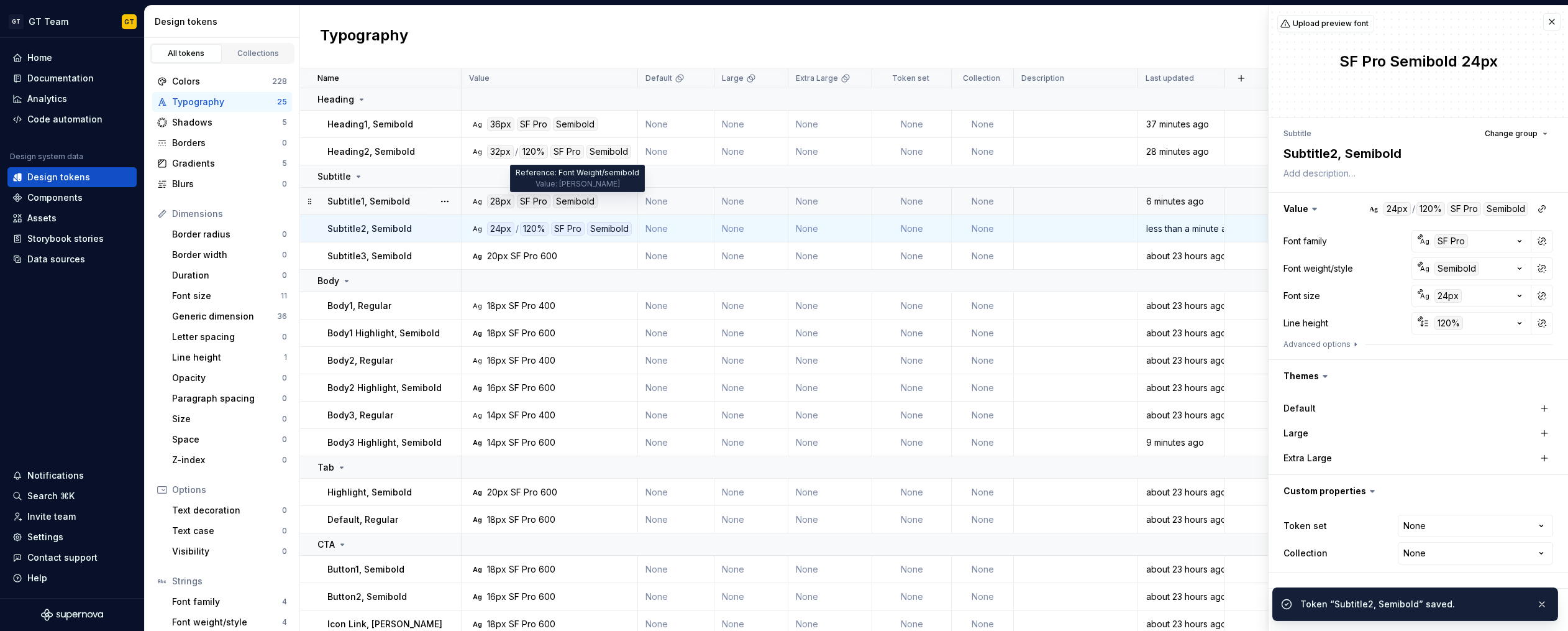
click at [563, 197] on div "Semibold" at bounding box center [575, 201] width 45 height 14
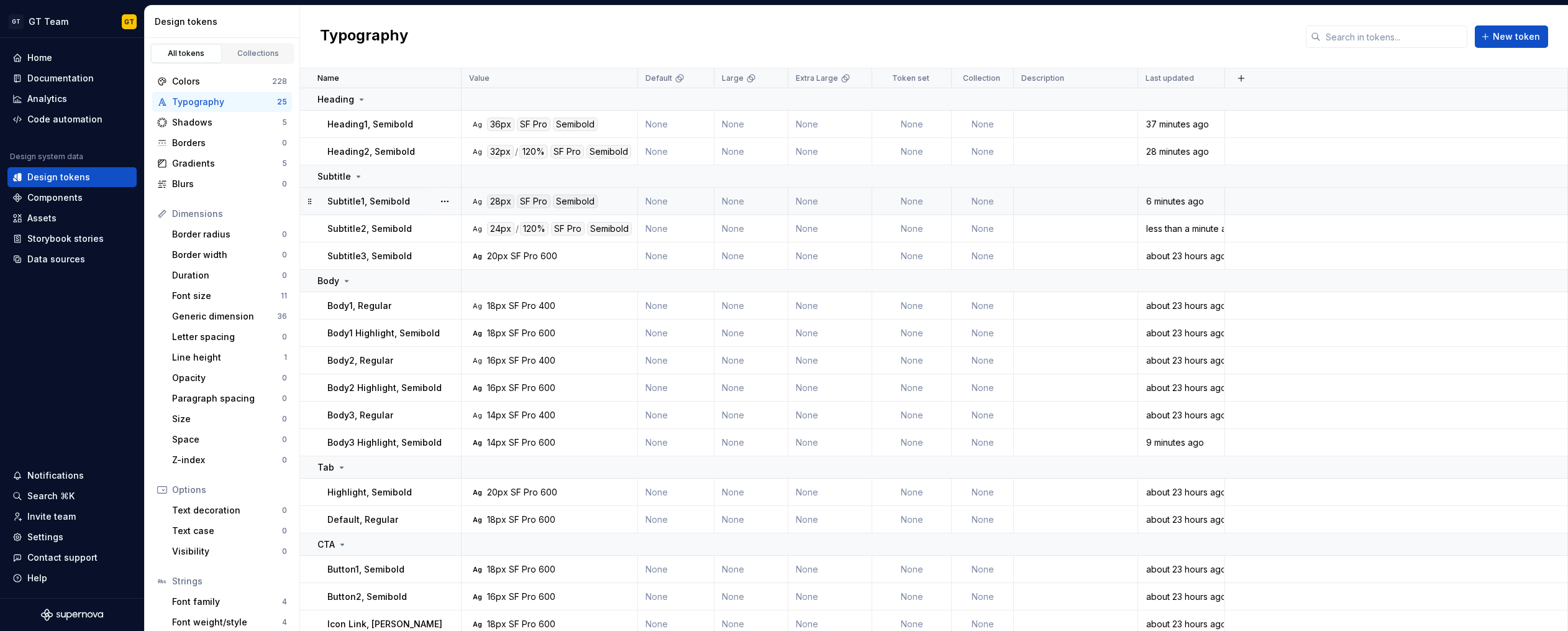
click at [572, 200] on div "Semibold" at bounding box center [575, 201] width 45 height 14
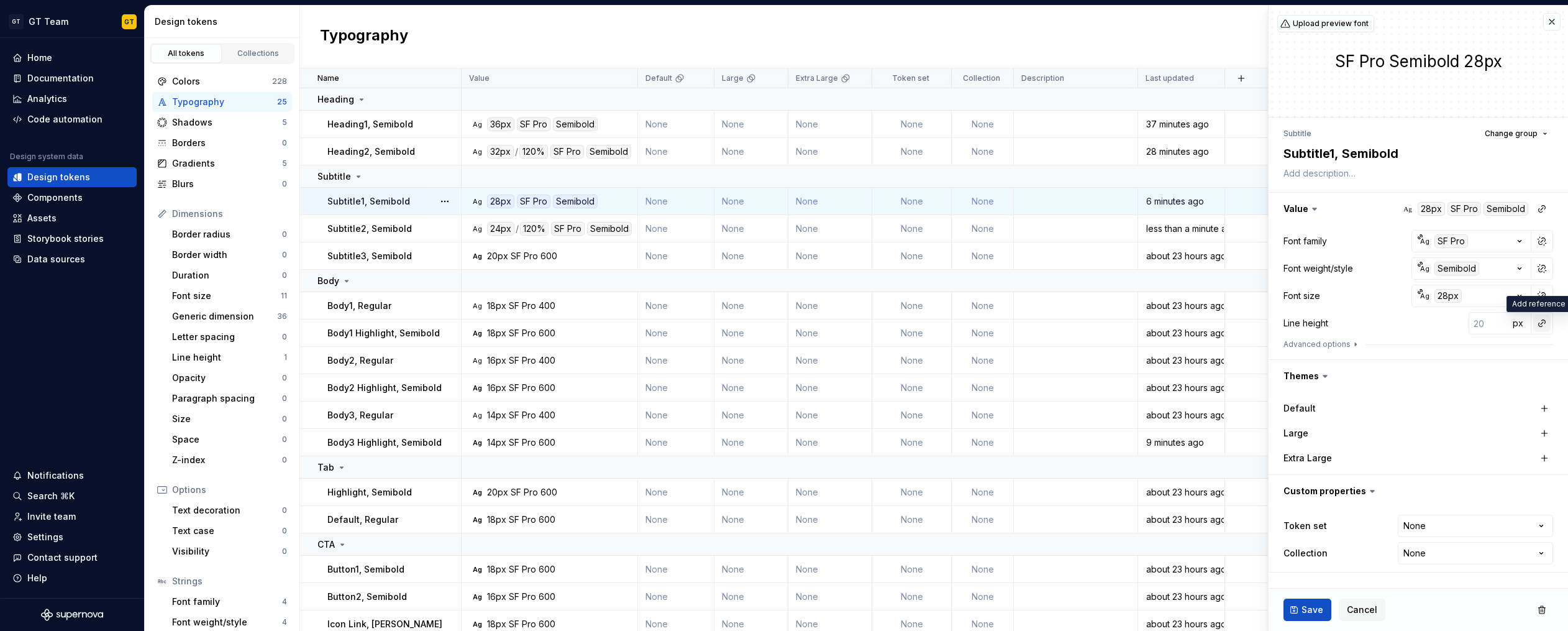
click at [1538, 326] on button "button" at bounding box center [1542, 323] width 17 height 17
click at [1477, 353] on div "auto" at bounding box center [1458, 349] width 126 height 12
click at [1543, 322] on button "button" at bounding box center [1542, 323] width 17 height 17
click at [1543, 322] on button "button" at bounding box center [1542, 323] width 17 height 17
click at [1464, 353] on div "auto" at bounding box center [1458, 349] width 126 height 12
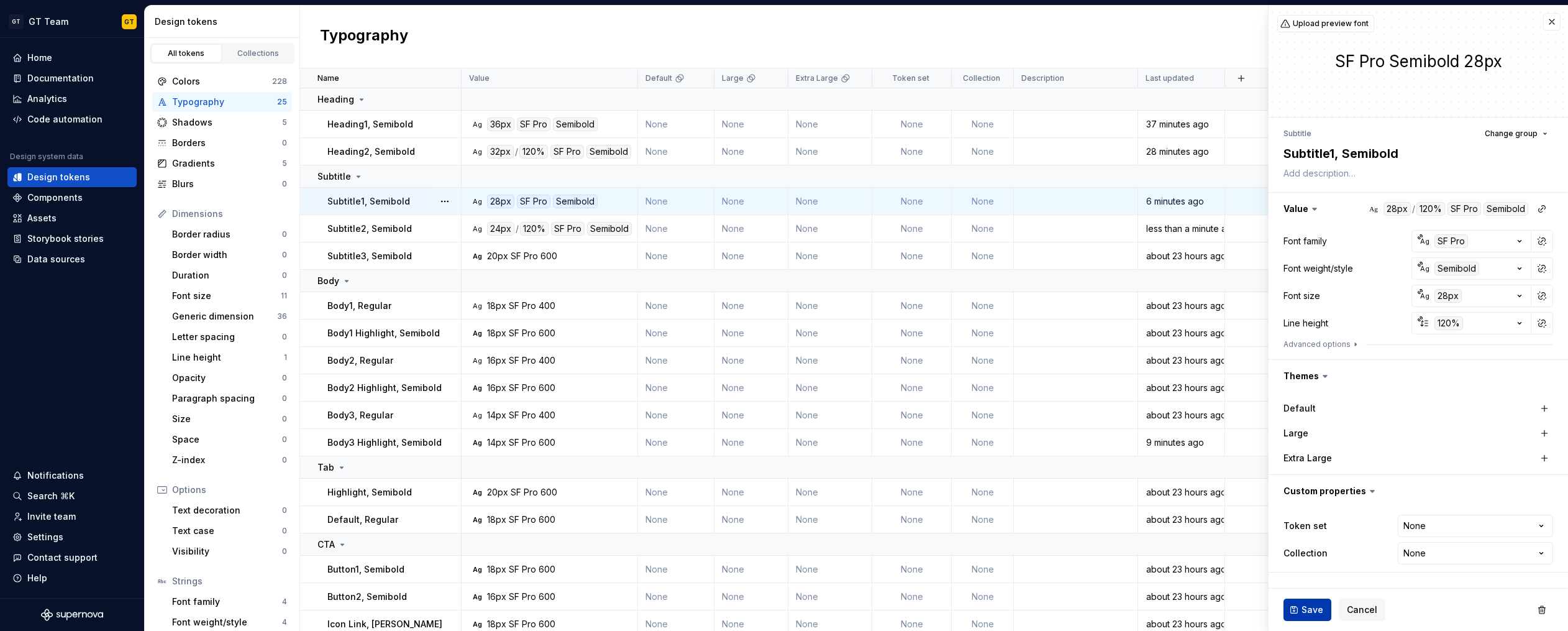
click at [1308, 614] on span "Save" at bounding box center [1312, 609] width 22 height 12
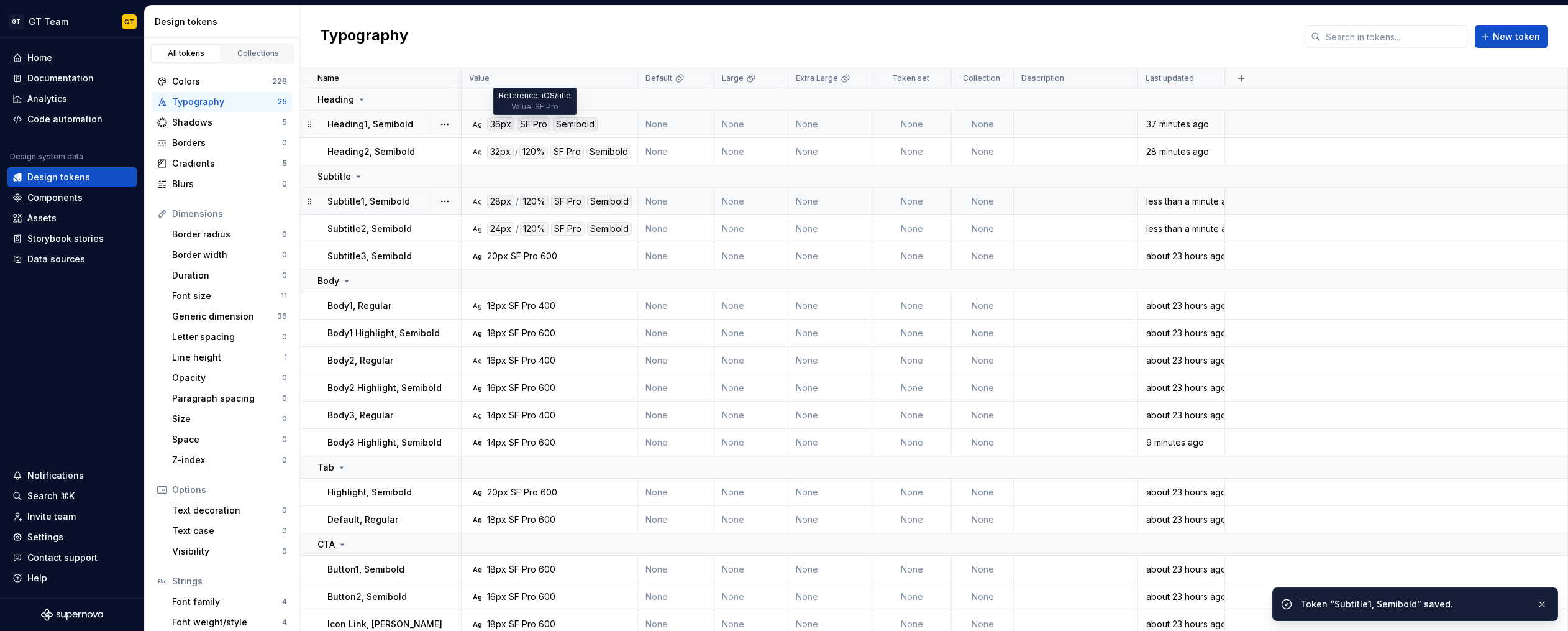
click at [525, 128] on div "SF Pro" at bounding box center [533, 124] width 33 height 14
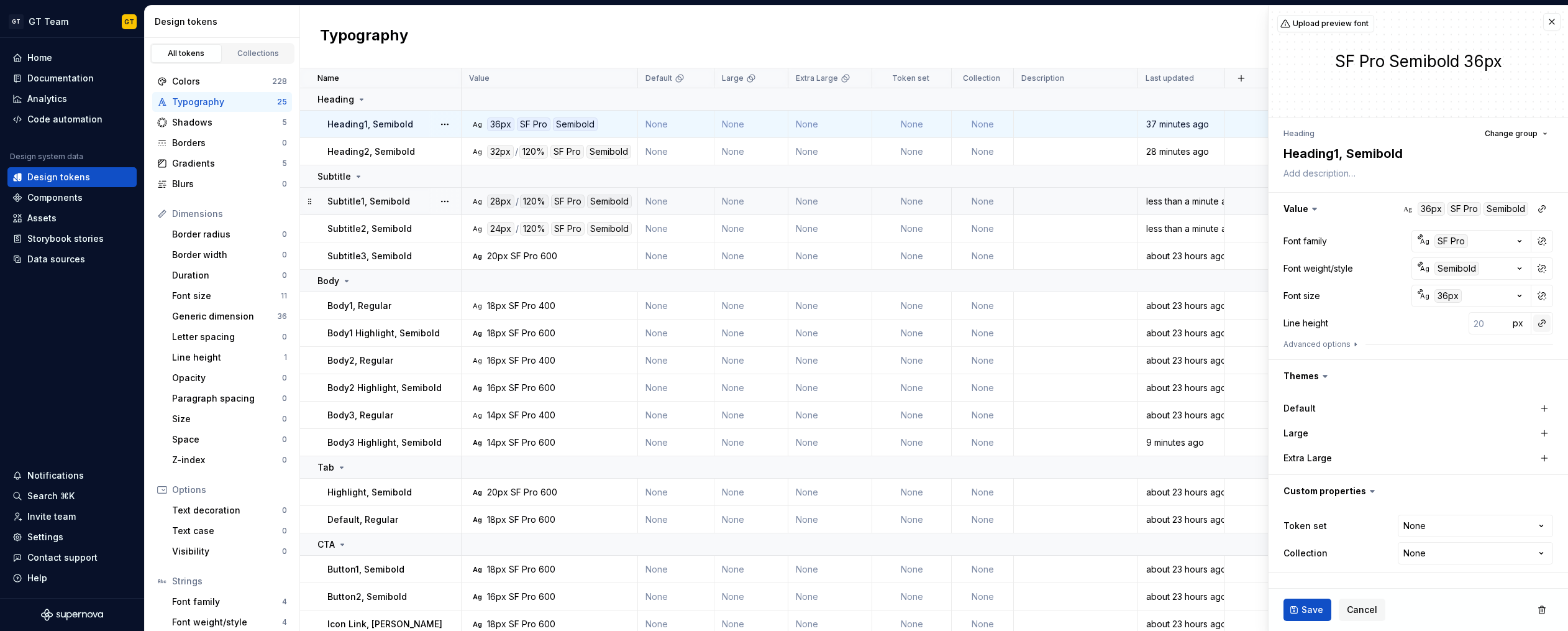
click at [1543, 326] on button "button" at bounding box center [1542, 323] width 17 height 17
click at [1500, 350] on div "auto" at bounding box center [1458, 349] width 126 height 12
click at [1309, 611] on span "Save" at bounding box center [1312, 609] width 22 height 12
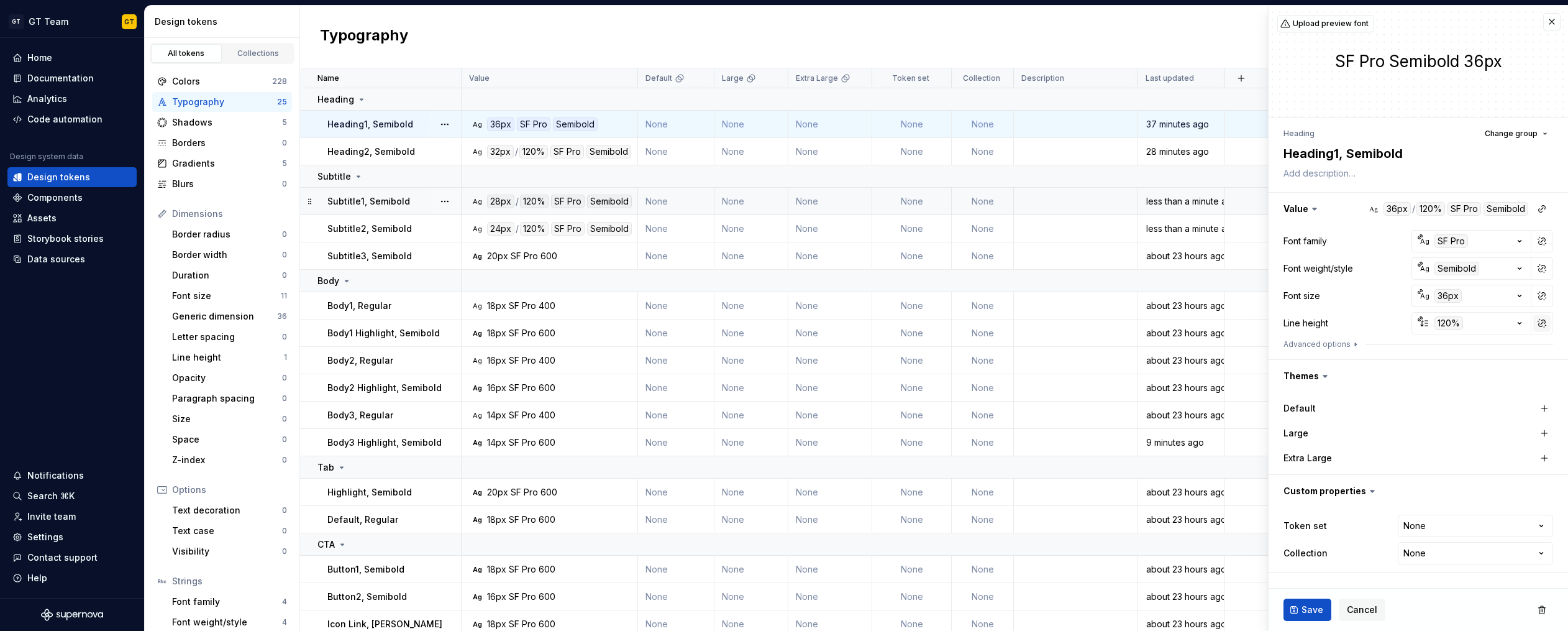
click at [1543, 322] on button "button" at bounding box center [1542, 323] width 17 height 17
click at [1540, 320] on button "button" at bounding box center [1542, 323] width 17 height 17
click at [1415, 350] on div "auto" at bounding box center [1458, 349] width 126 height 12
click at [1308, 608] on span "Save" at bounding box center [1312, 609] width 22 height 12
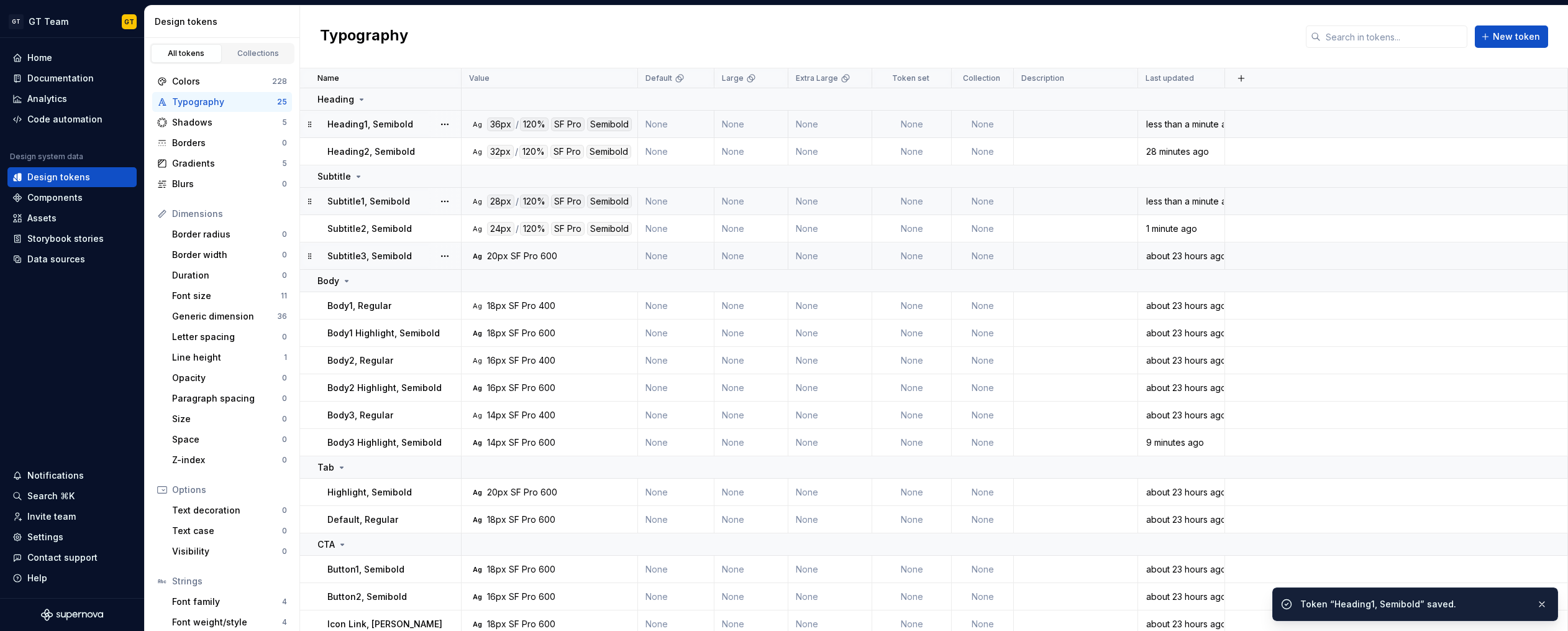
click at [536, 250] on div "SF Pro" at bounding box center [525, 256] width 28 height 12
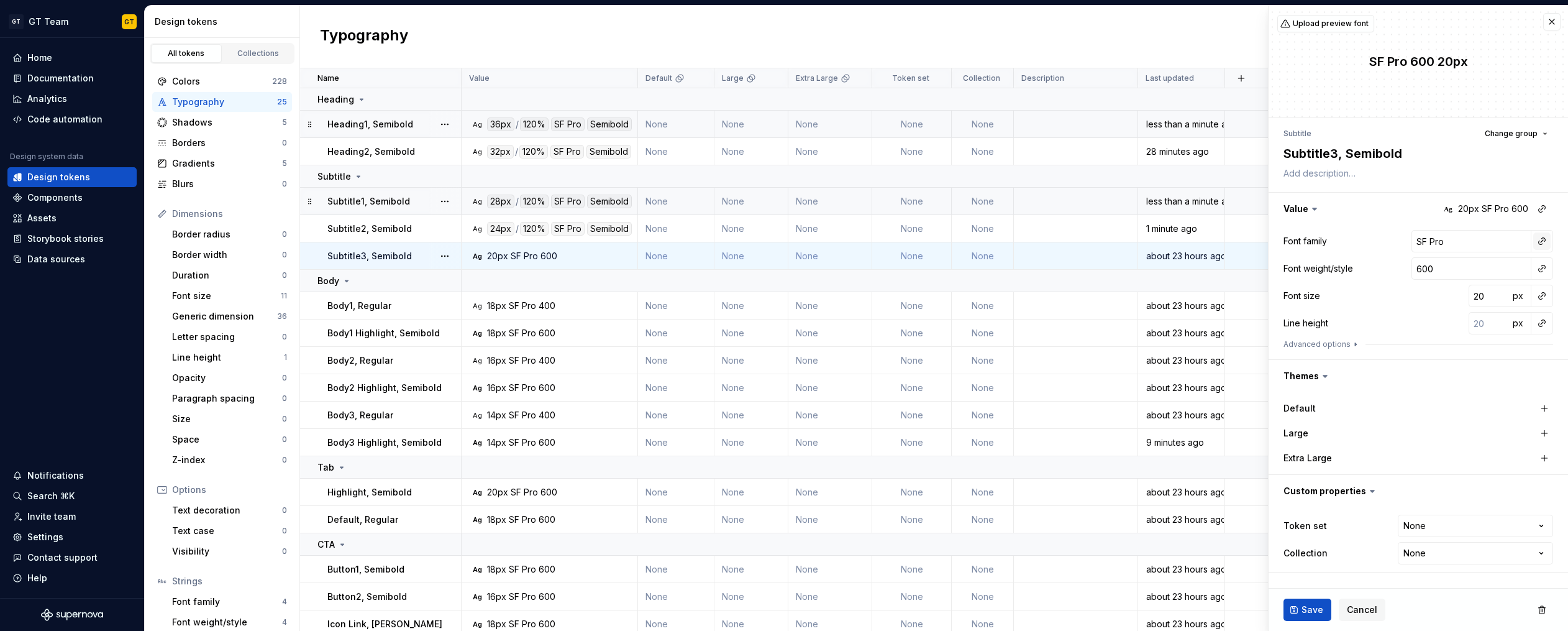
click at [1541, 243] on button "button" at bounding box center [1542, 241] width 17 height 17
click at [1450, 312] on div "title" at bounding box center [1456, 314] width 122 height 12
click at [1543, 267] on button "button" at bounding box center [1542, 269] width 17 height 17
click at [1425, 360] on div "semibold" at bounding box center [1414, 359] width 40 height 12
click at [1542, 301] on button "button" at bounding box center [1542, 296] width 17 height 17
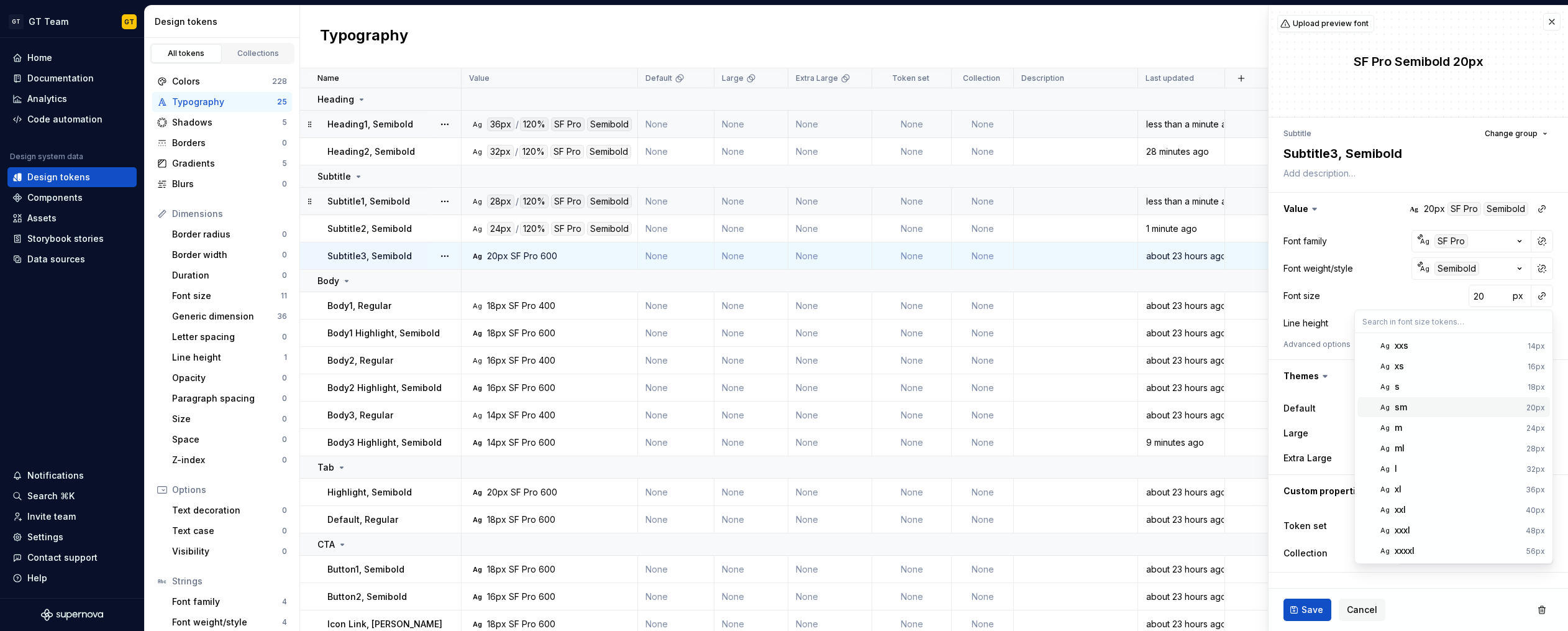
click at [1403, 405] on div "sm" at bounding box center [1400, 407] width 12 height 12
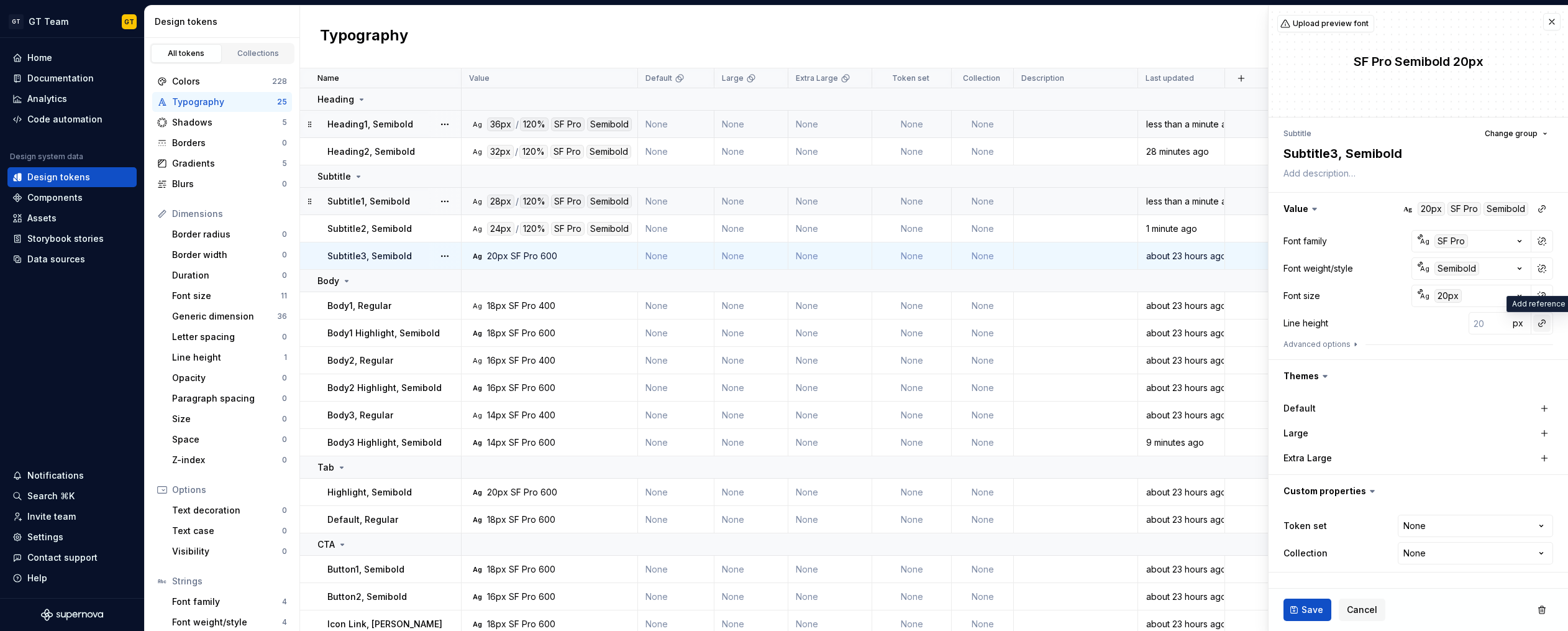
click at [1539, 327] on button "button" at bounding box center [1542, 323] width 17 height 17
click at [1471, 354] on div "auto" at bounding box center [1458, 349] width 126 height 12
click at [1537, 324] on button "button" at bounding box center [1542, 323] width 17 height 17
click at [1540, 323] on button "button" at bounding box center [1542, 323] width 17 height 17
click at [1464, 354] on div "auto" at bounding box center [1458, 349] width 126 height 12
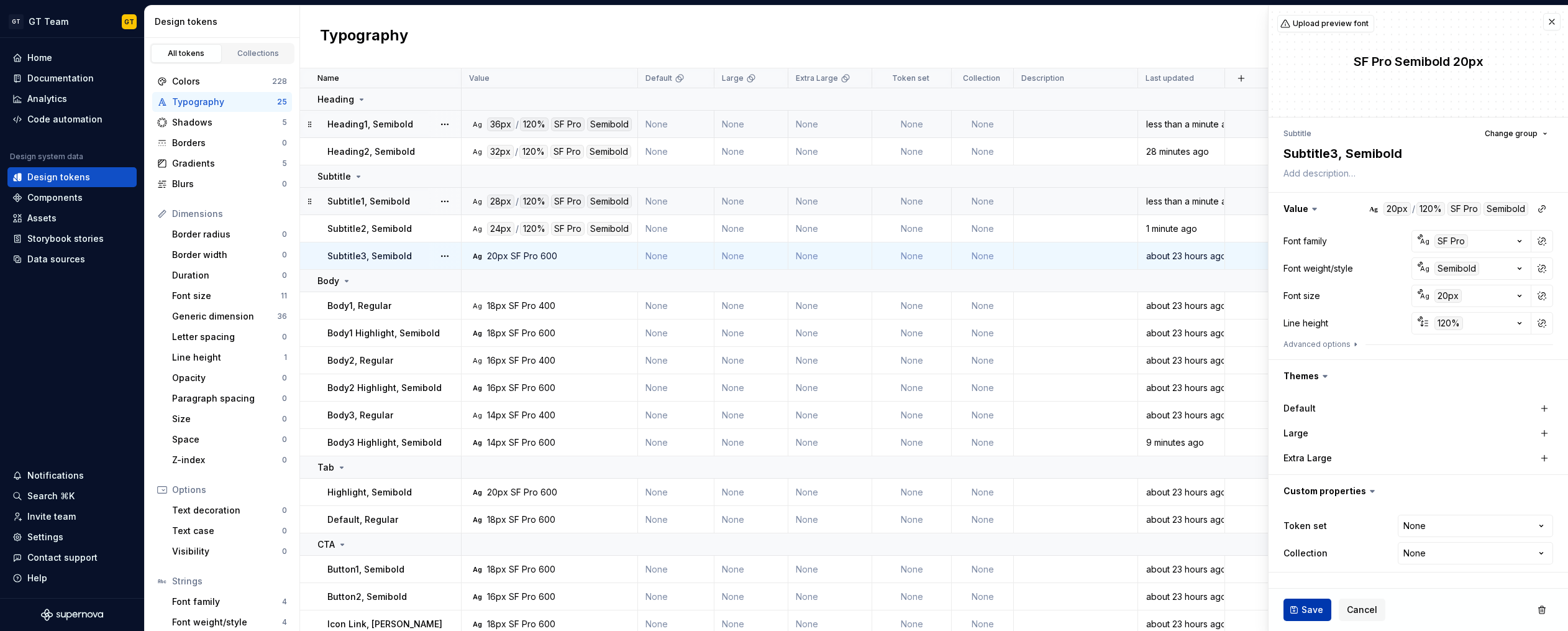
click at [1294, 611] on button "Save" at bounding box center [1308, 609] width 48 height 23
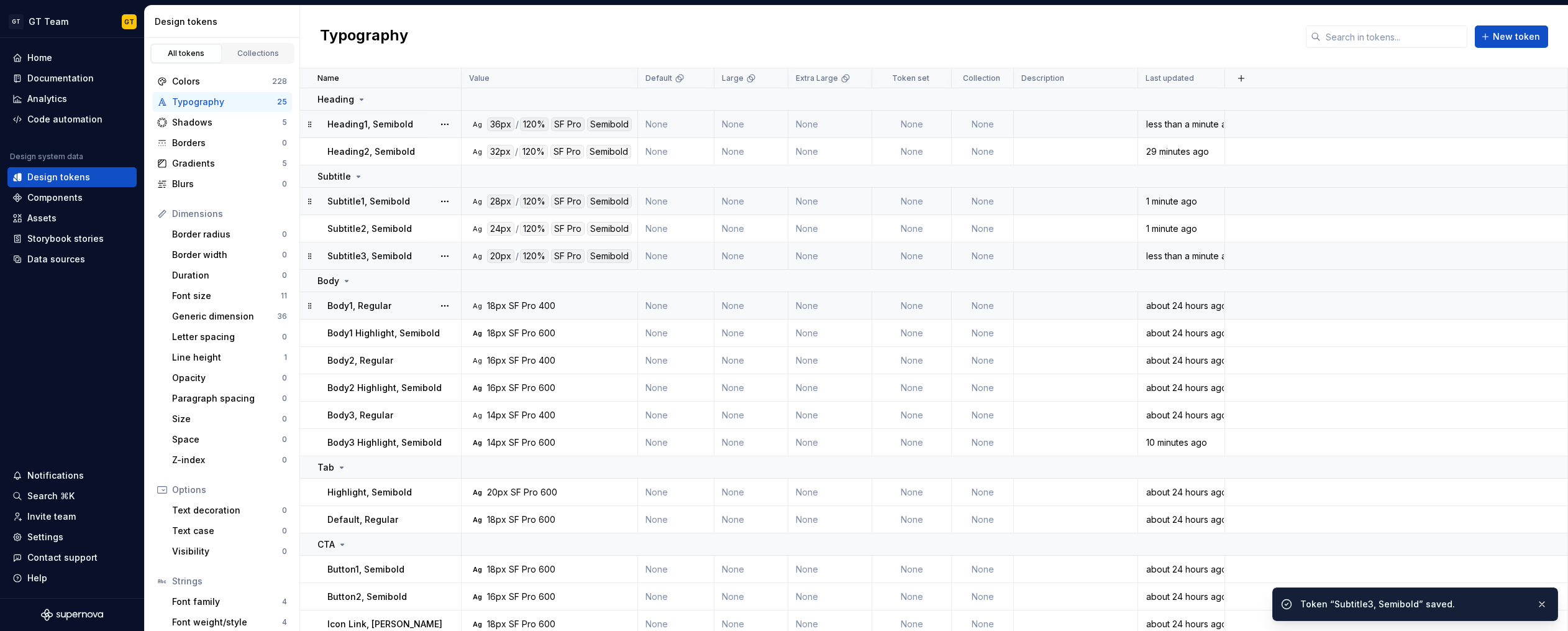
click at [557, 306] on div "Ag 18px SF Pro 400" at bounding box center [553, 306] width 167 height 12
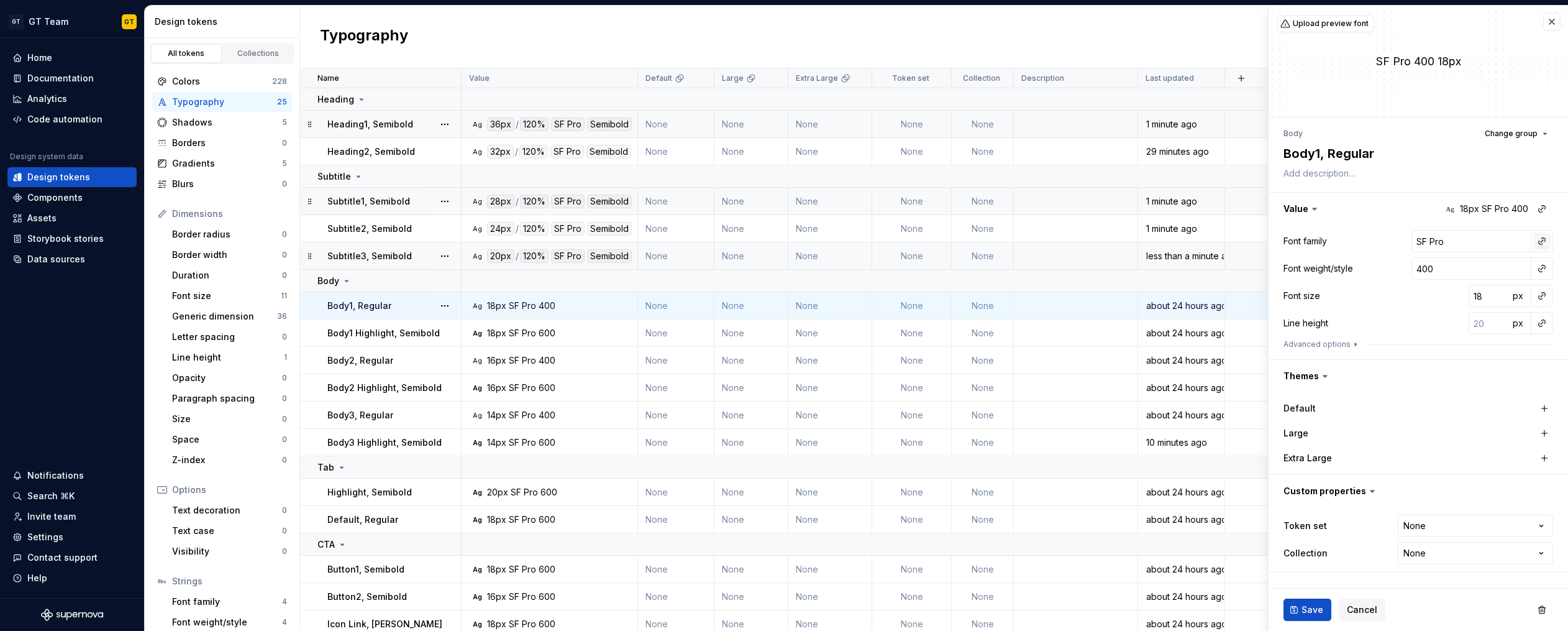
click at [1545, 240] on button "button" at bounding box center [1542, 241] width 17 height 17
click at [1453, 330] on div "body" at bounding box center [1456, 334] width 122 height 12
click at [1543, 269] on button "button" at bounding box center [1542, 269] width 17 height 17
click at [1458, 319] on div "regular" at bounding box center [1453, 318] width 118 height 12
click at [1538, 300] on button "button" at bounding box center [1542, 296] width 17 height 17
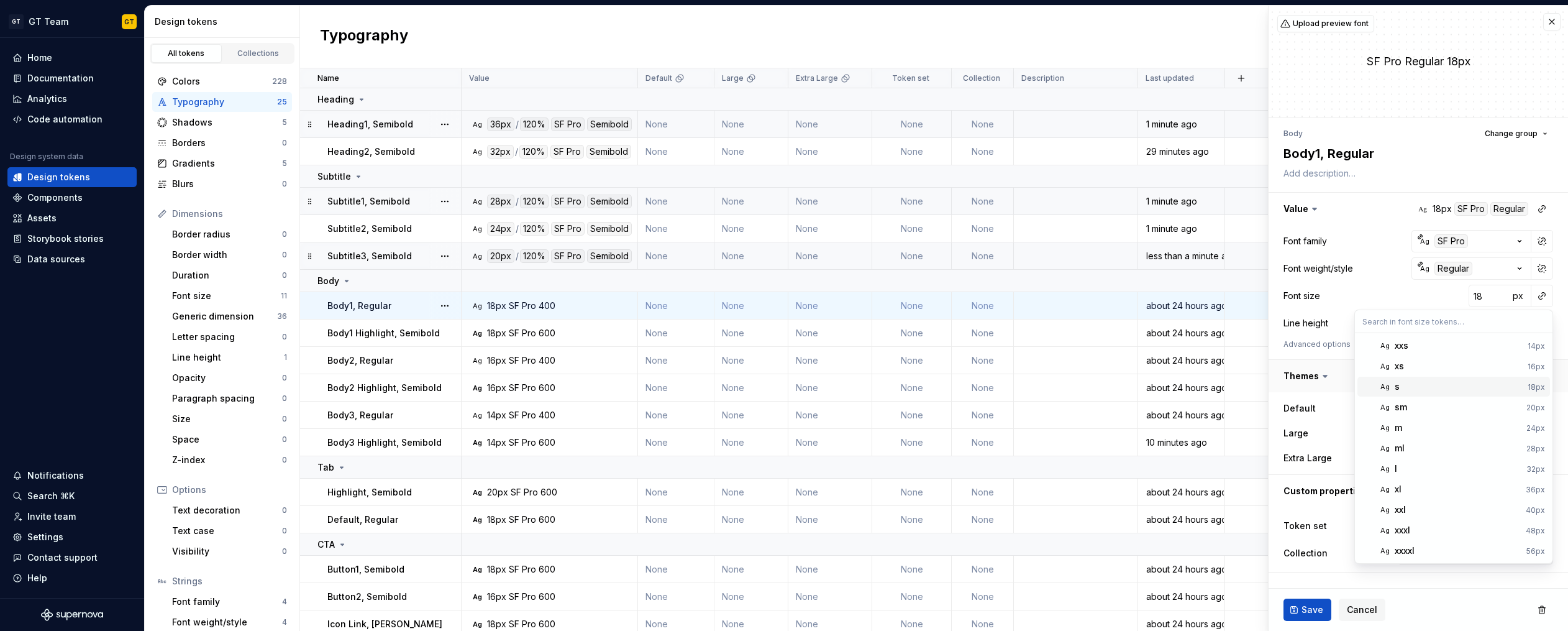
click at [1442, 382] on div "s" at bounding box center [1458, 386] width 128 height 12
click at [1546, 322] on button "button" at bounding box center [1542, 323] width 17 height 17
click at [1489, 343] on div "auto" at bounding box center [1458, 349] width 126 height 12
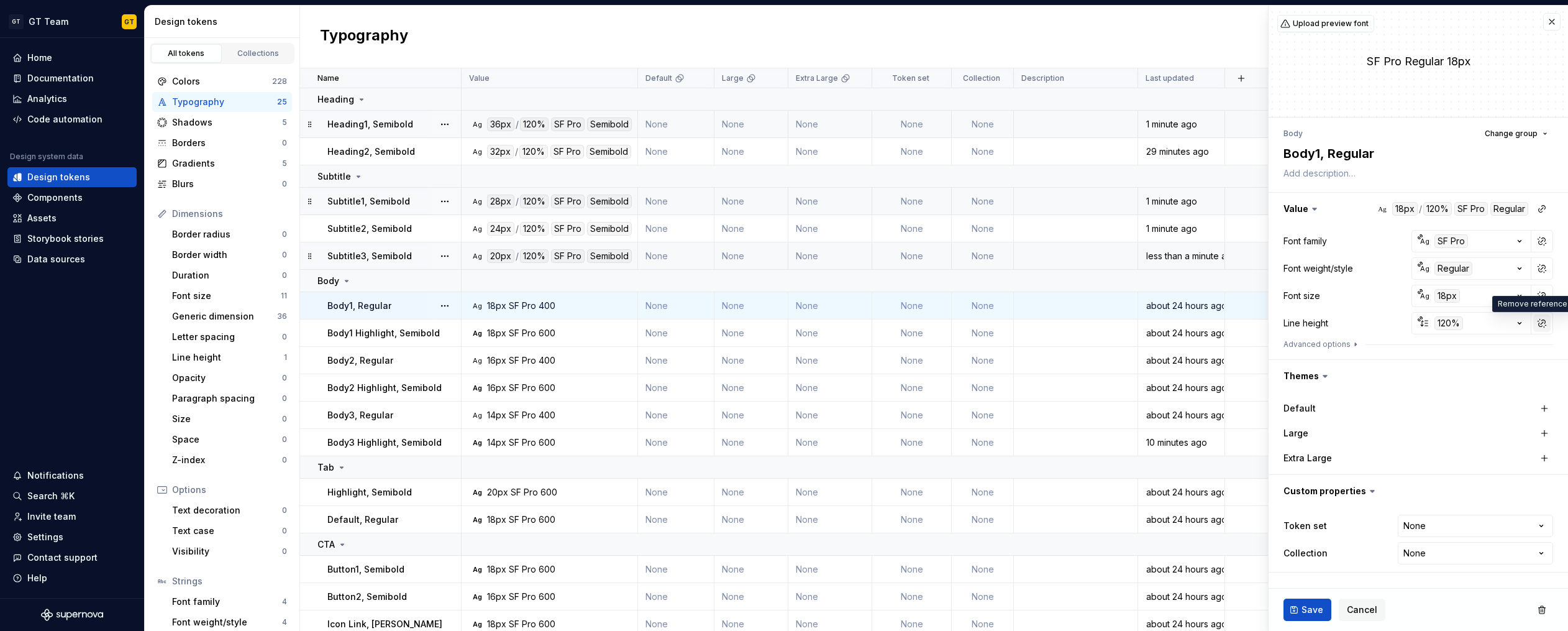
click at [1538, 325] on button "button" at bounding box center [1542, 323] width 17 height 17
click at [1540, 325] on button "button" at bounding box center [1542, 323] width 17 height 17
click at [1485, 357] on span "auto 120%" at bounding box center [1453, 349] width 192 height 20
click at [1322, 612] on button "Save" at bounding box center [1308, 609] width 48 height 23
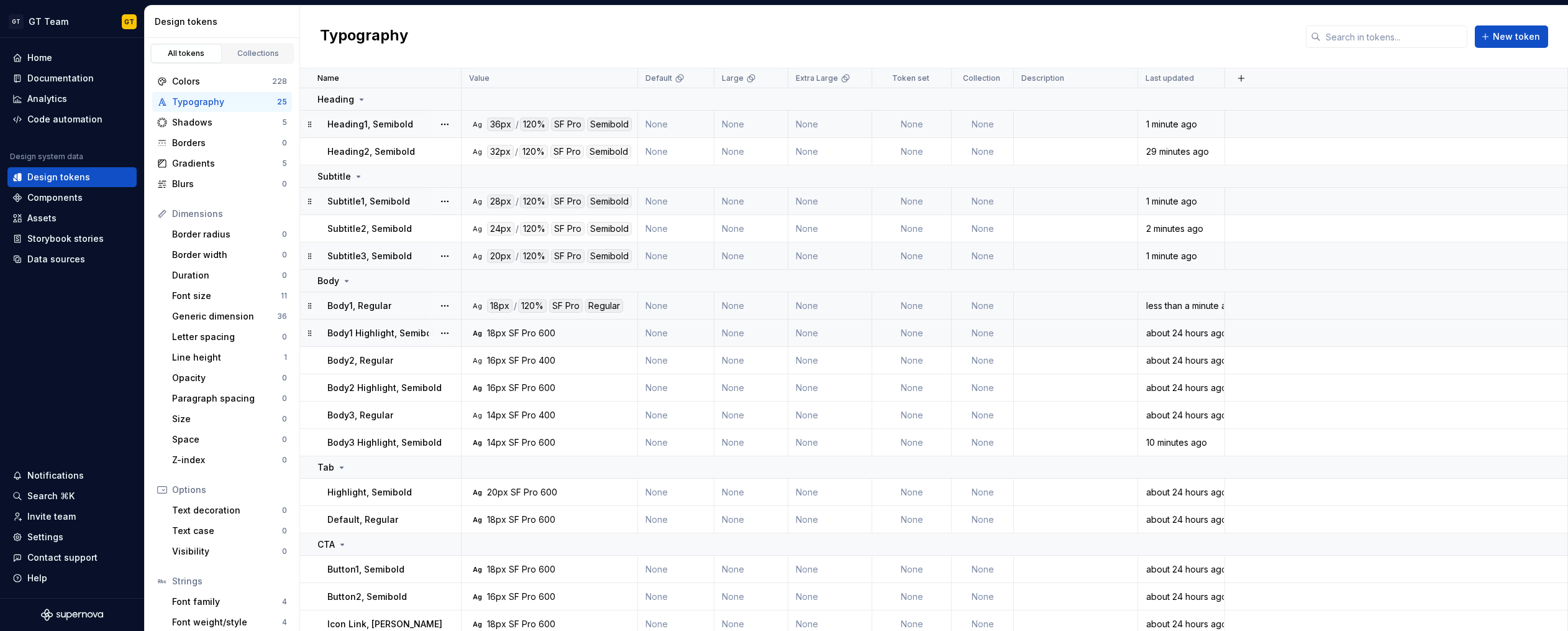
click at [583, 334] on div "Ag 18px SF Pro 600" at bounding box center [553, 333] width 167 height 12
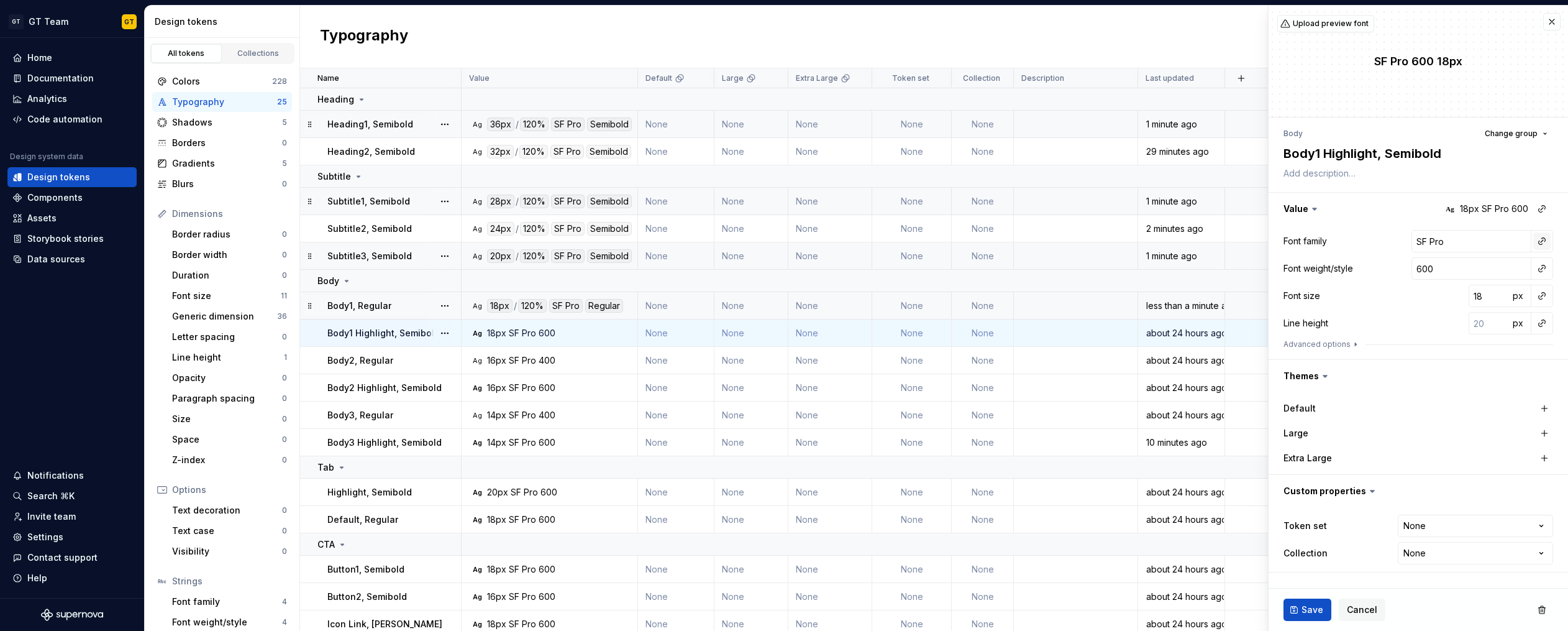
click at [1543, 241] on button "button" at bounding box center [1542, 241] width 17 height 17
click at [1455, 331] on div "body" at bounding box center [1456, 334] width 122 height 12
click at [1537, 270] on button "button" at bounding box center [1542, 269] width 17 height 17
click at [1465, 353] on div "semibold" at bounding box center [1450, 359] width 110 height 12
click at [1543, 299] on button "button" at bounding box center [1542, 296] width 17 height 17
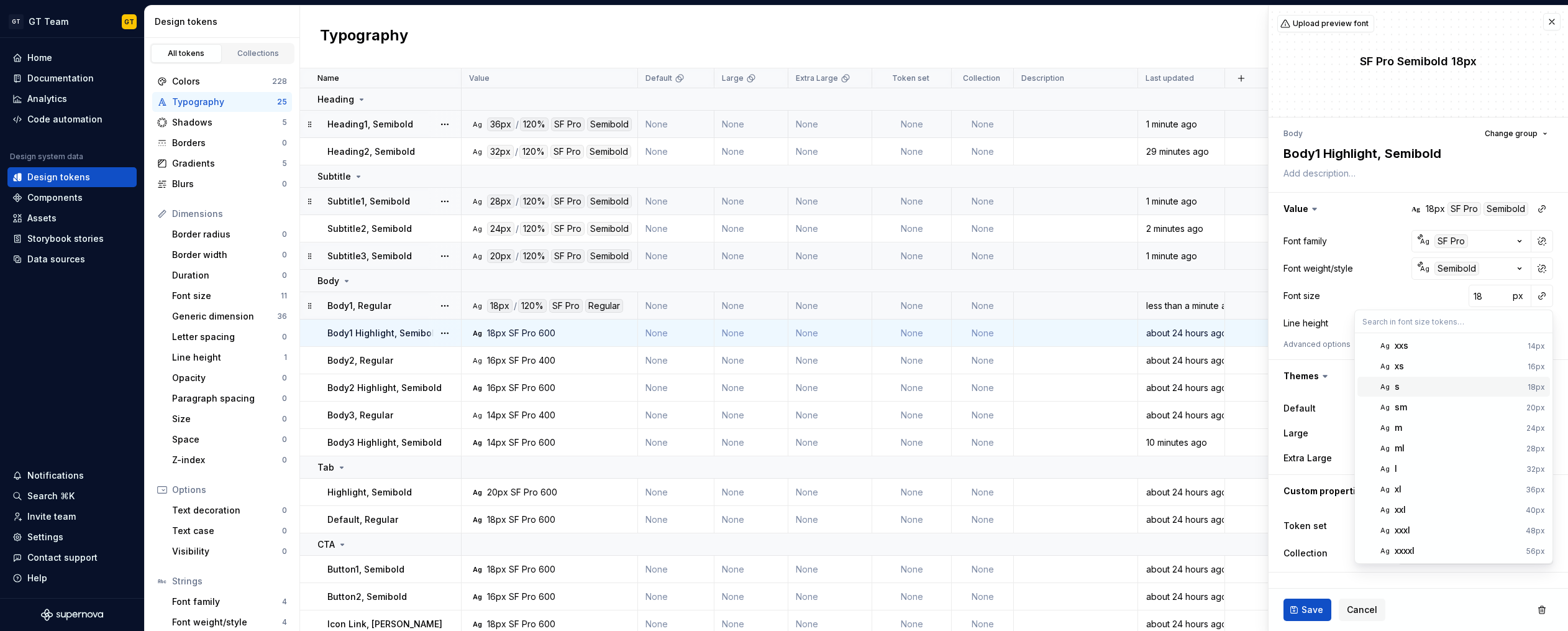
click at [1412, 383] on div "s" at bounding box center [1458, 386] width 128 height 12
click at [1538, 326] on button "button" at bounding box center [1542, 323] width 17 height 17
click at [1477, 358] on span "auto 120%" at bounding box center [1453, 349] width 192 height 20
click at [1543, 325] on button "button" at bounding box center [1542, 323] width 17 height 17
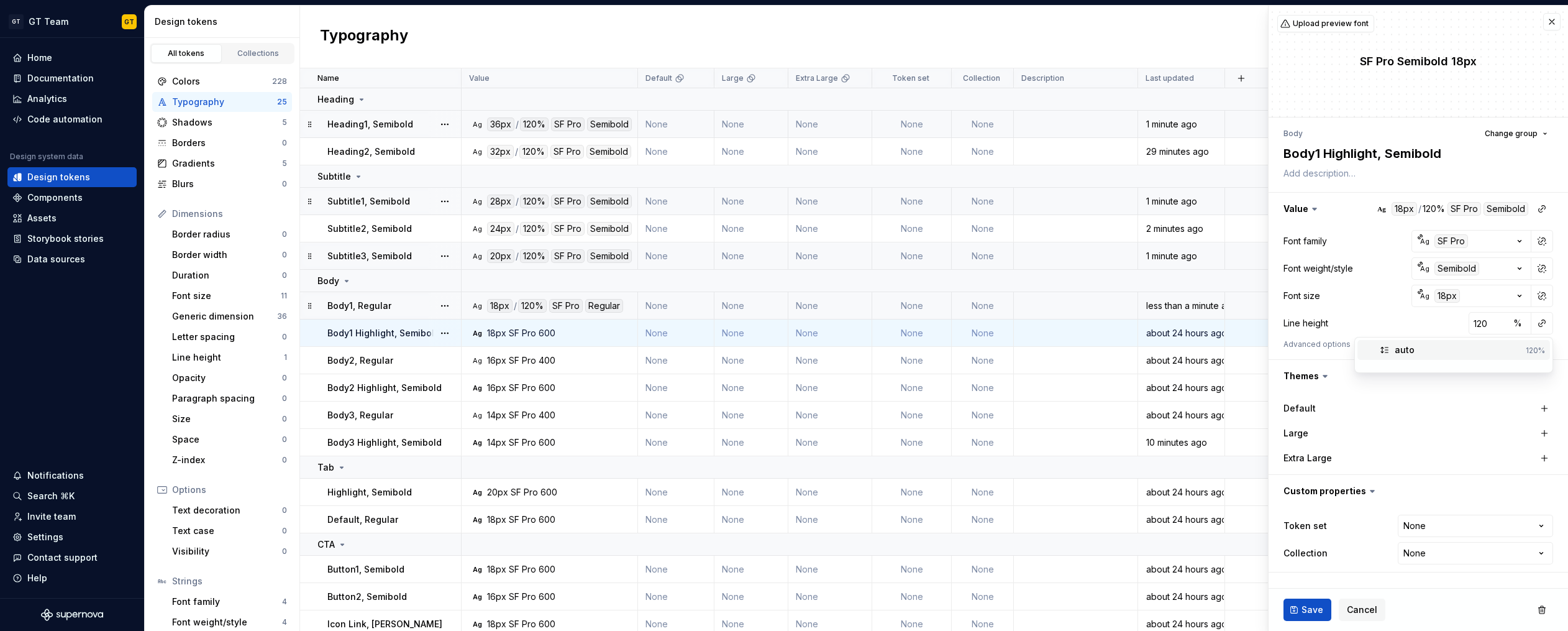
click at [1474, 353] on div "auto" at bounding box center [1458, 349] width 126 height 12
click at [1320, 600] on button "Save" at bounding box center [1308, 609] width 48 height 23
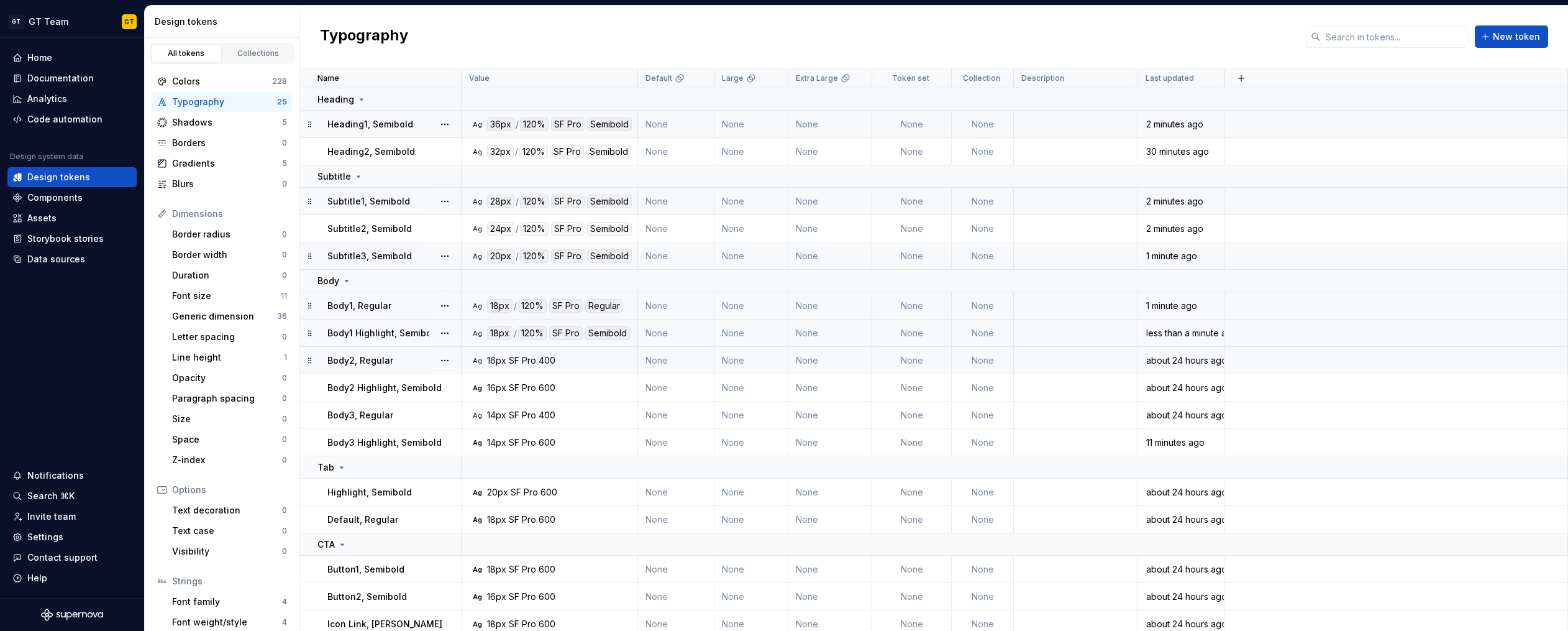
click at [563, 360] on div "Ag 16px SF Pro 400" at bounding box center [553, 360] width 167 height 12
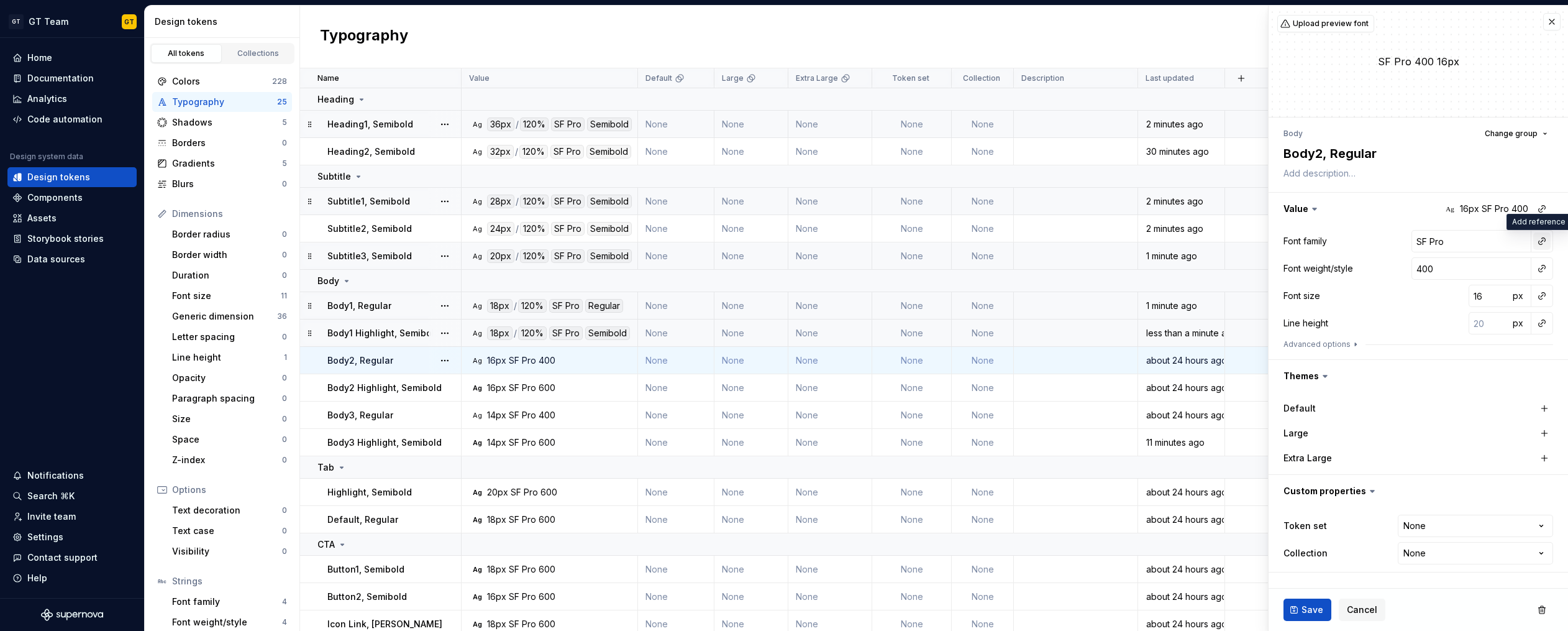
click at [1539, 242] on button "button" at bounding box center [1542, 241] width 17 height 17
click at [1420, 339] on div "body" at bounding box center [1456, 334] width 122 height 12
click at [1540, 266] on button "button" at bounding box center [1542, 269] width 17 height 17
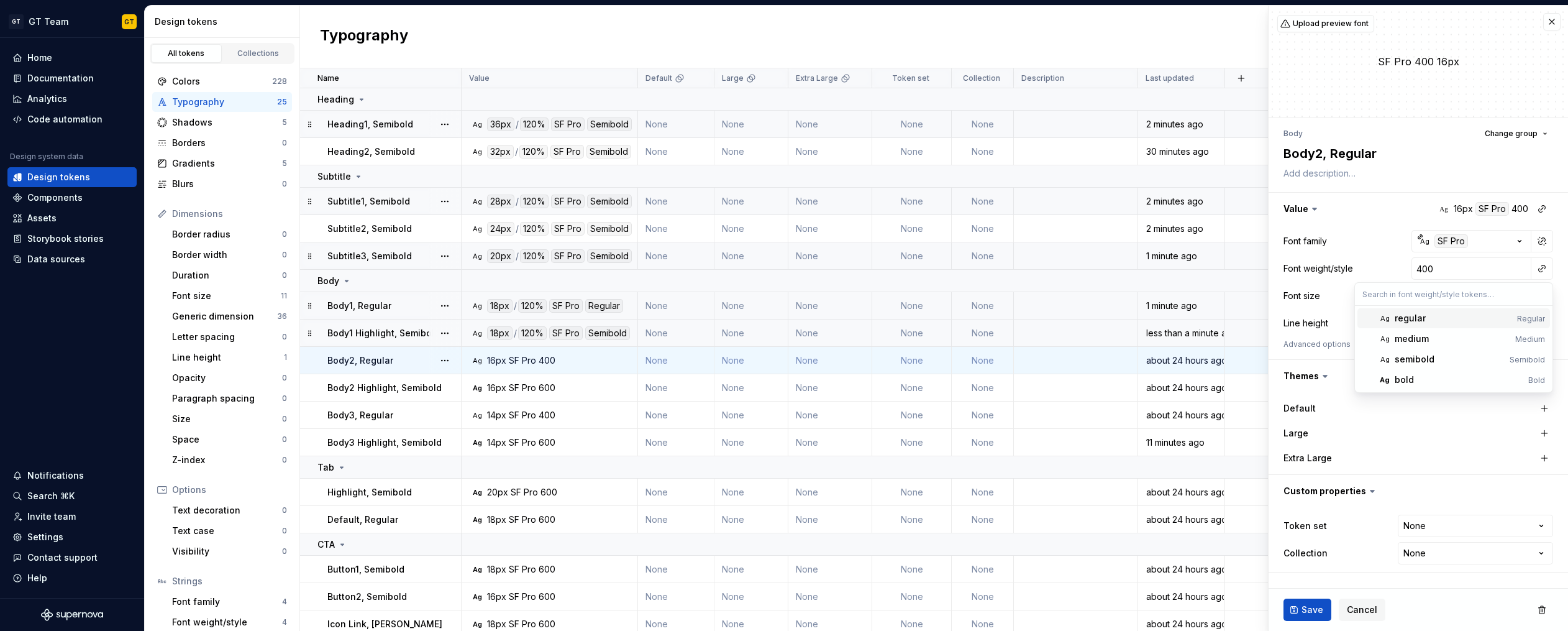
click at [1444, 320] on div "regular" at bounding box center [1453, 318] width 118 height 12
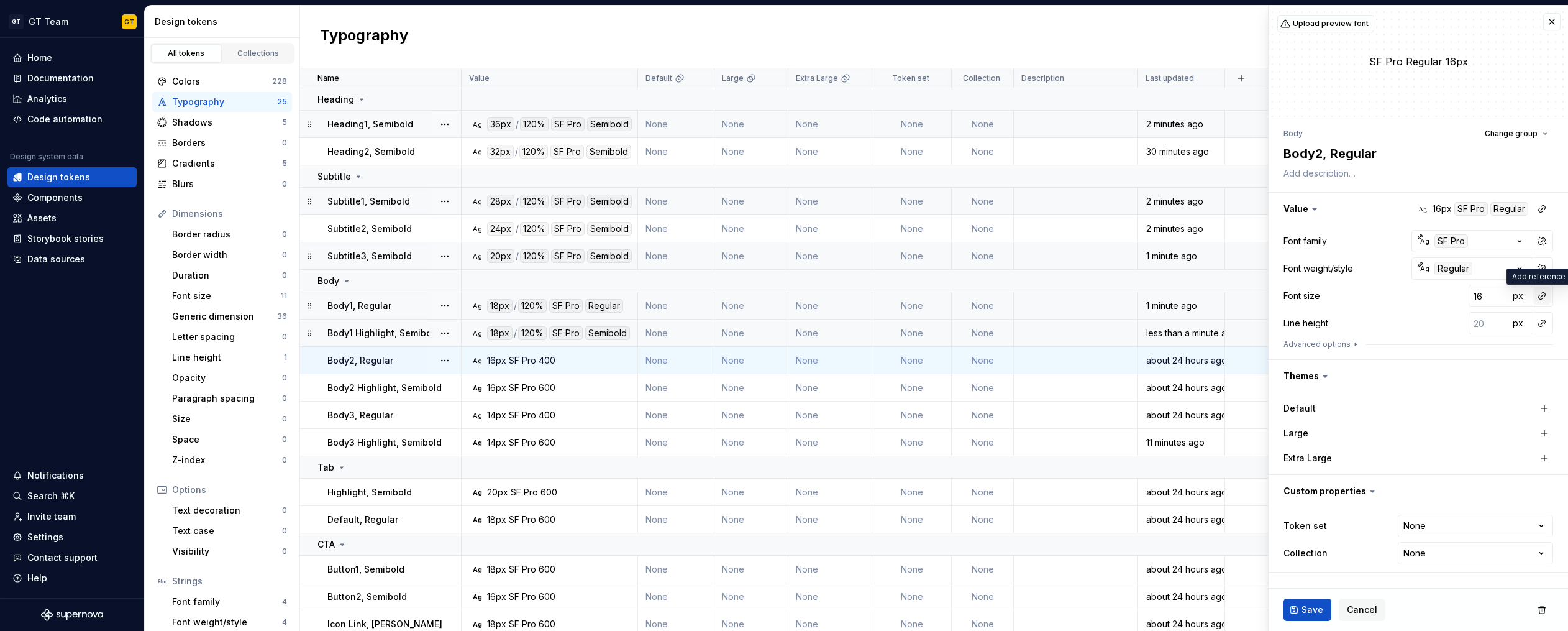
click at [1541, 299] on button "button" at bounding box center [1542, 296] width 17 height 17
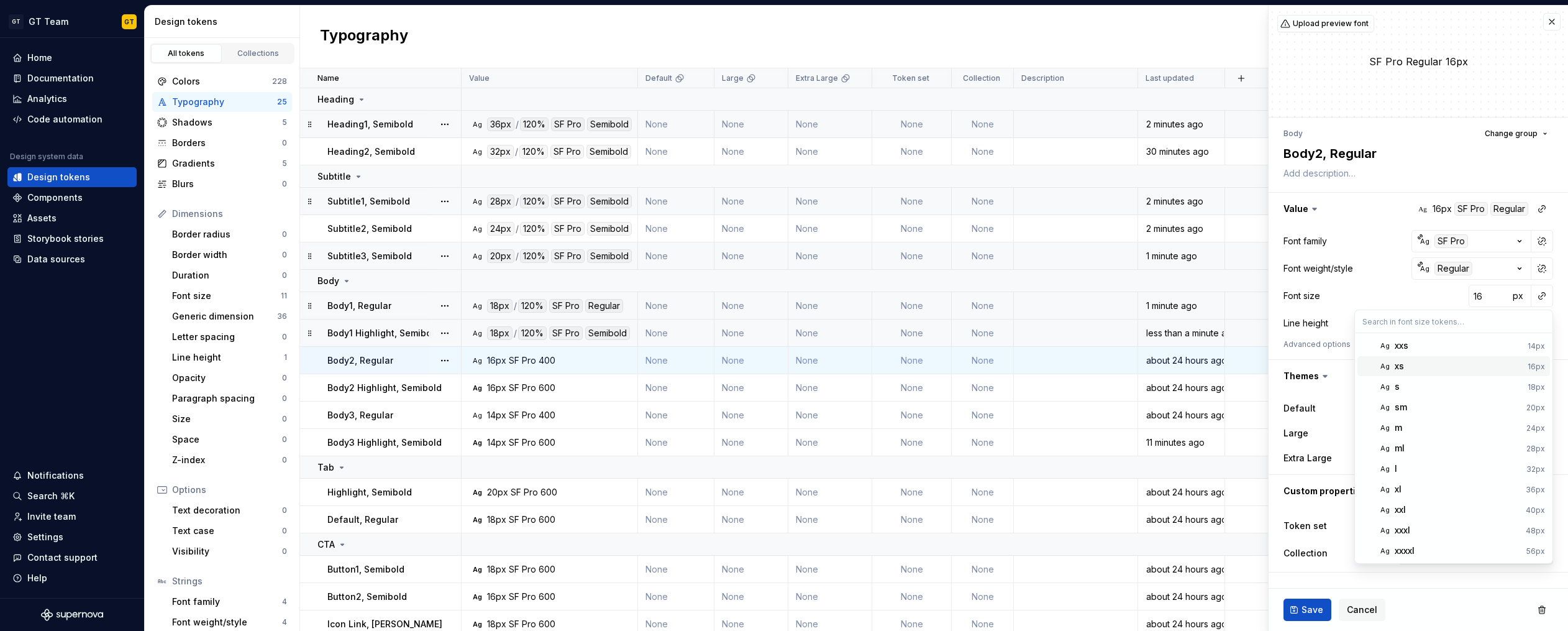
click at [1411, 373] on span "Ag xs 16px" at bounding box center [1453, 366] width 192 height 20
click at [1538, 325] on button "button" at bounding box center [1542, 323] width 17 height 17
click at [1489, 352] on div "auto" at bounding box center [1458, 349] width 126 height 12
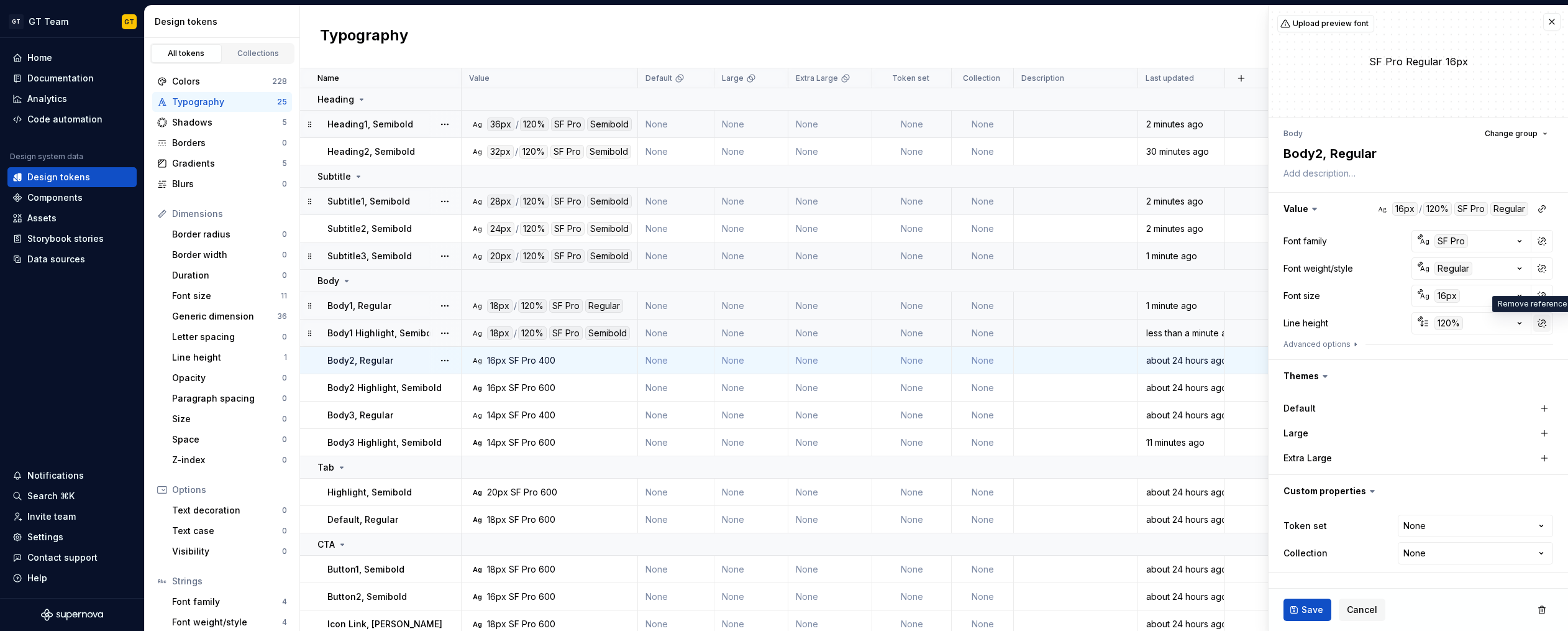
click at [1537, 320] on button "button" at bounding box center [1542, 323] width 17 height 17
click at [1538, 324] on button "button" at bounding box center [1542, 323] width 17 height 17
drag, startPoint x: 1469, startPoint y: 355, endPoint x: 1430, endPoint y: 421, distance: 76.7
click at [1469, 355] on div "auto" at bounding box center [1458, 349] width 126 height 12
click at [1305, 613] on span "Save" at bounding box center [1312, 609] width 22 height 12
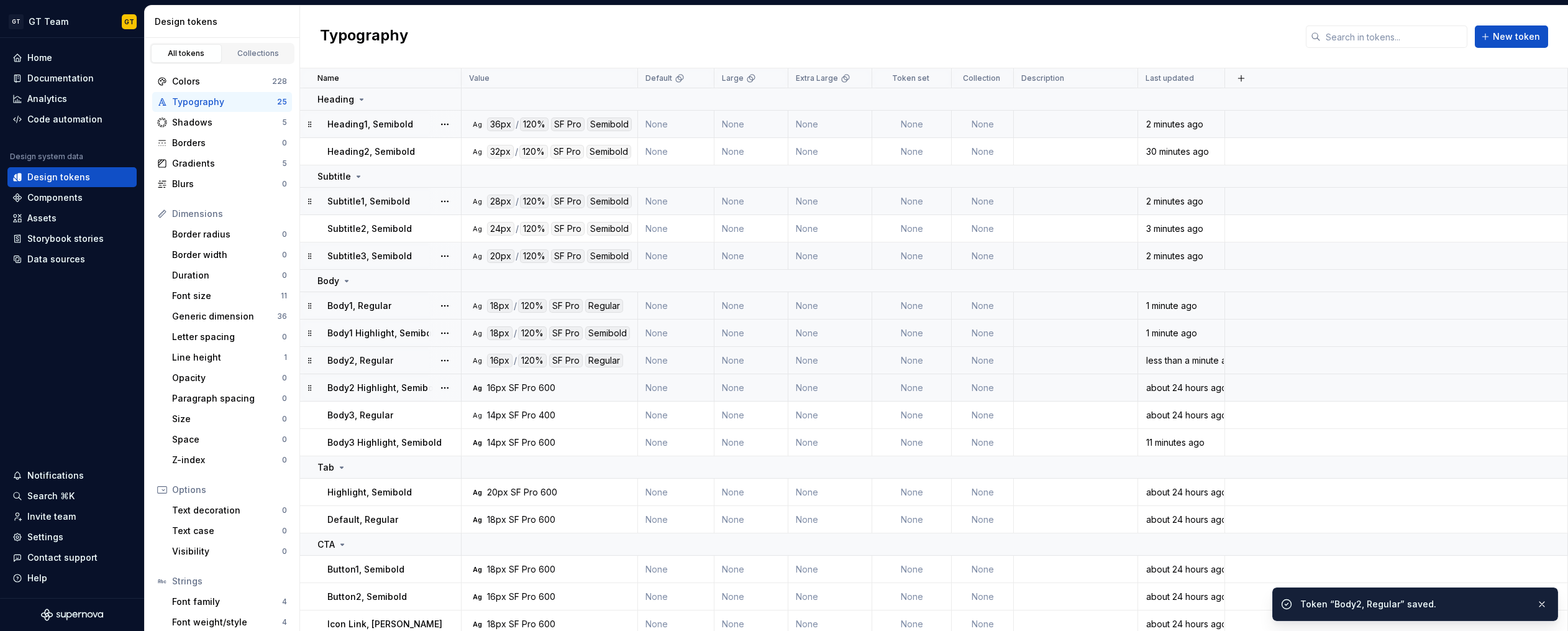
click at [522, 391] on div "SF Pro" at bounding box center [522, 388] width 28 height 12
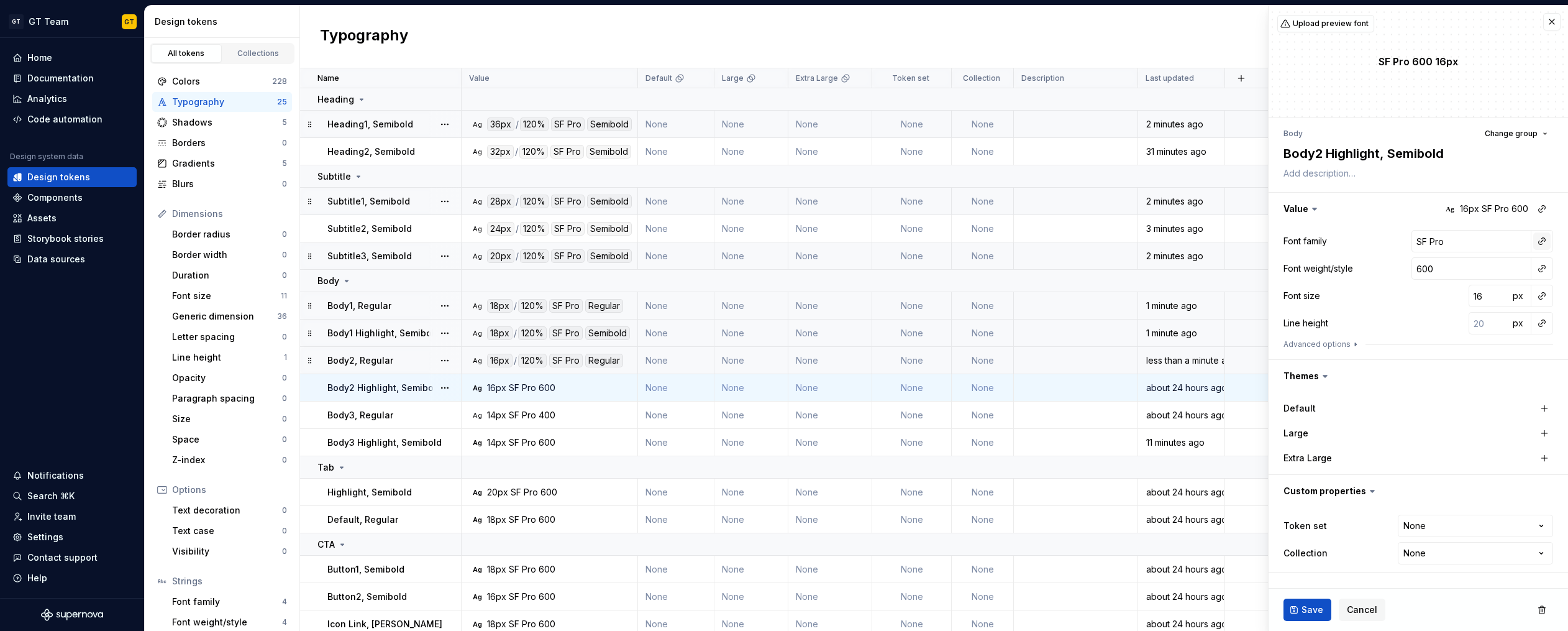
click at [1540, 241] on button "button" at bounding box center [1542, 241] width 17 height 17
click at [1458, 329] on div "body" at bounding box center [1456, 334] width 122 height 12
click at [1543, 269] on button "button" at bounding box center [1542, 269] width 17 height 17
click at [1498, 361] on div "semibold" at bounding box center [1450, 359] width 110 height 12
click at [1540, 293] on button "button" at bounding box center [1542, 296] width 17 height 17
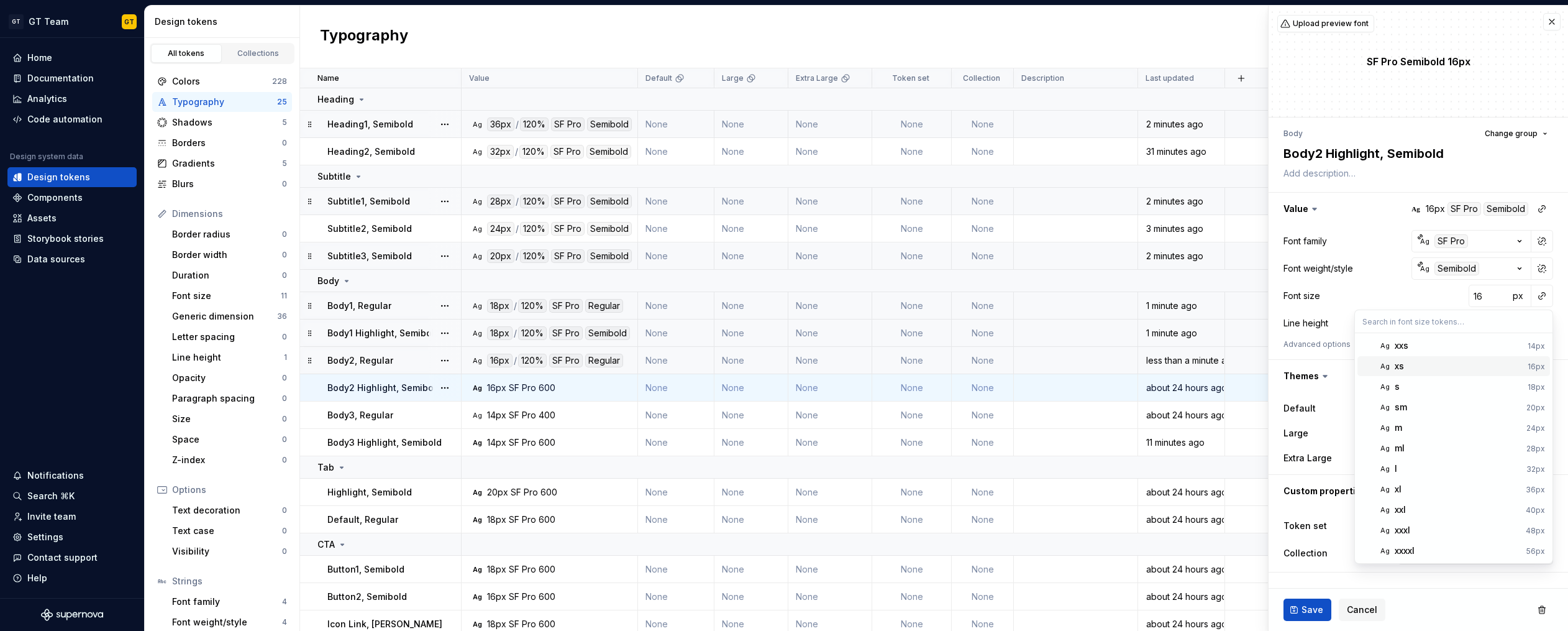
click at [1471, 358] on span "Ag xs 16px" at bounding box center [1453, 366] width 192 height 20
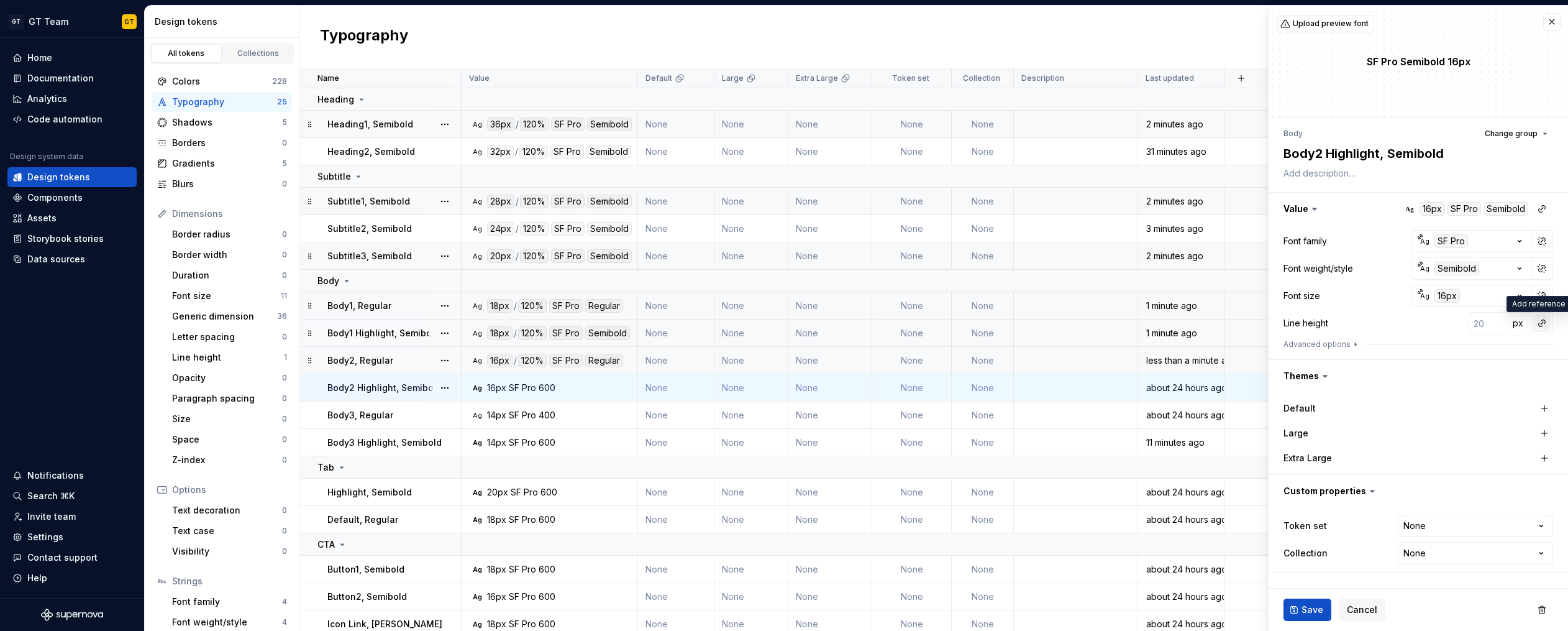
click at [1534, 326] on button "button" at bounding box center [1542, 323] width 17 height 17
click at [1503, 346] on div "auto" at bounding box center [1458, 349] width 126 height 12
click at [1305, 611] on span "Save" at bounding box center [1312, 609] width 22 height 12
click at [1318, 609] on span "Save" at bounding box center [1312, 609] width 22 height 12
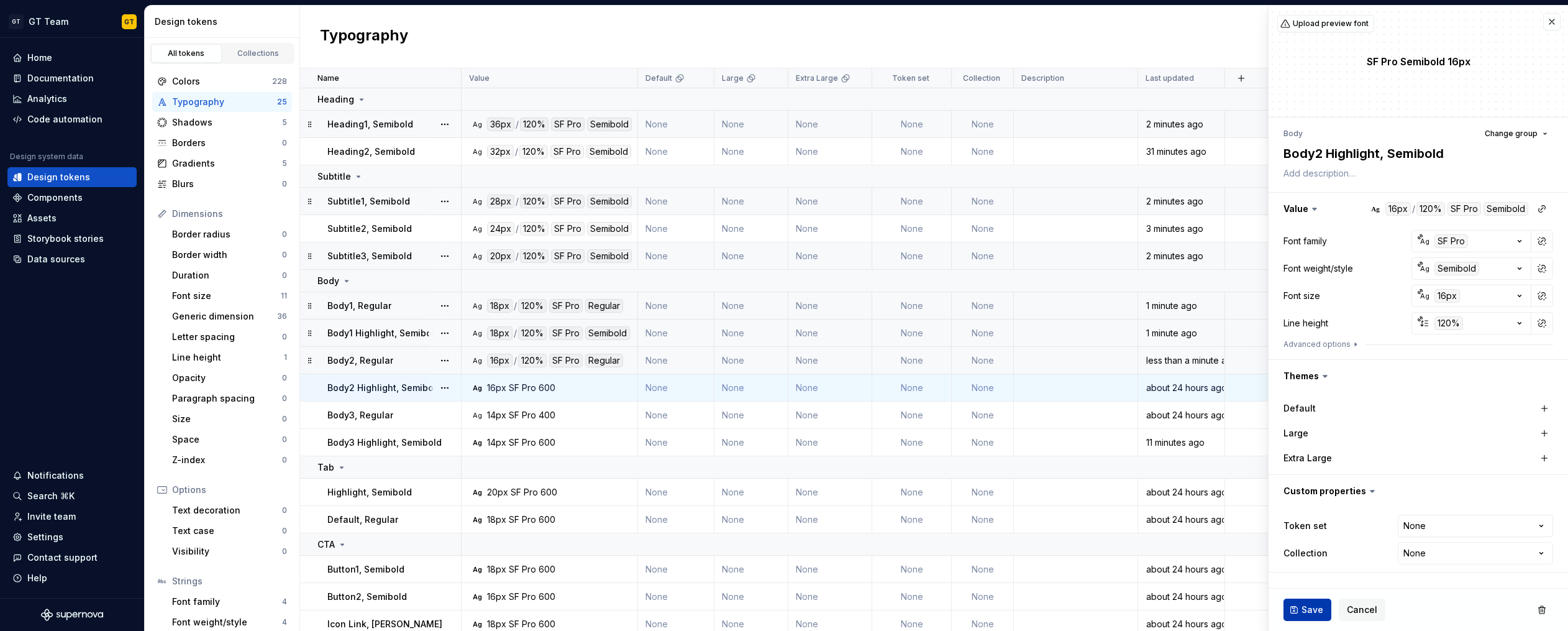
click at [1318, 609] on span "Save" at bounding box center [1312, 609] width 22 height 12
click at [1534, 325] on button "button" at bounding box center [1542, 323] width 17 height 17
click at [1539, 322] on button "button" at bounding box center [1542, 323] width 17 height 17
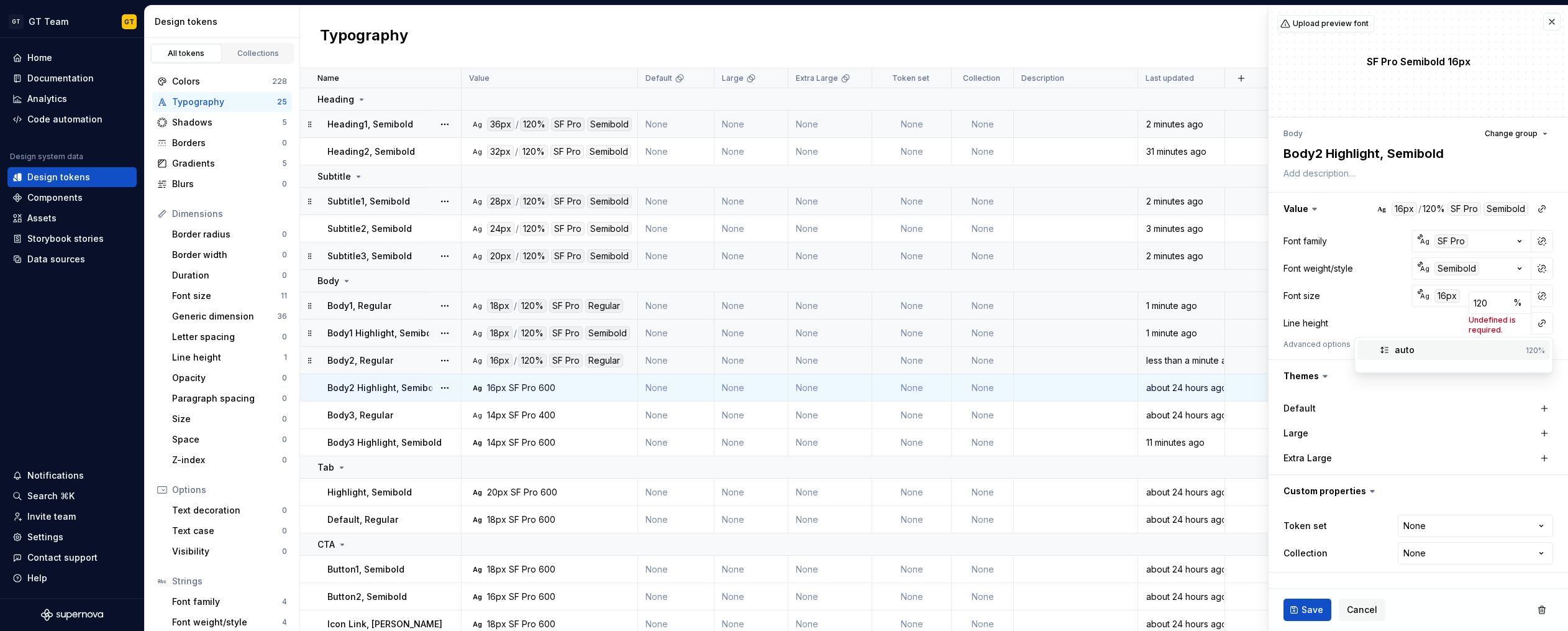
click at [1528, 348] on div "120%" at bounding box center [1535, 351] width 20 height 10
click at [1316, 608] on span "Save" at bounding box center [1312, 609] width 22 height 12
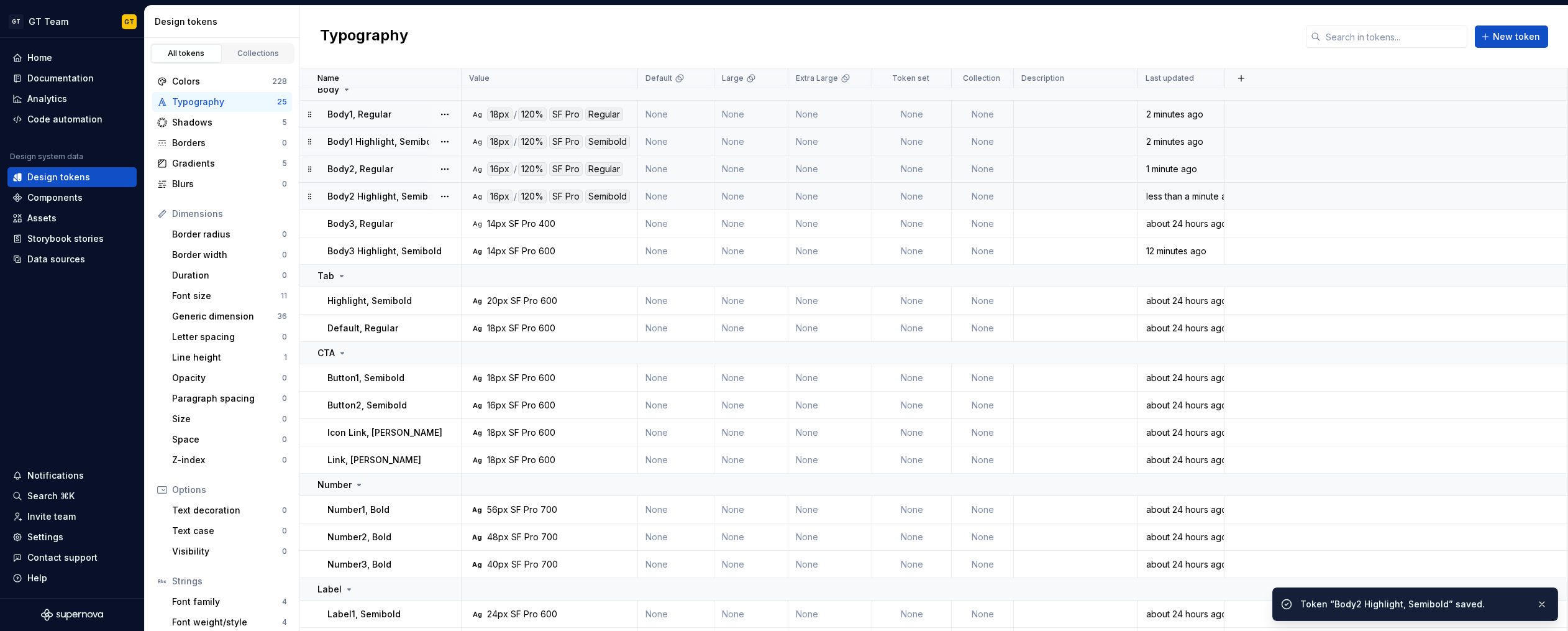
scroll to position [19, 0]
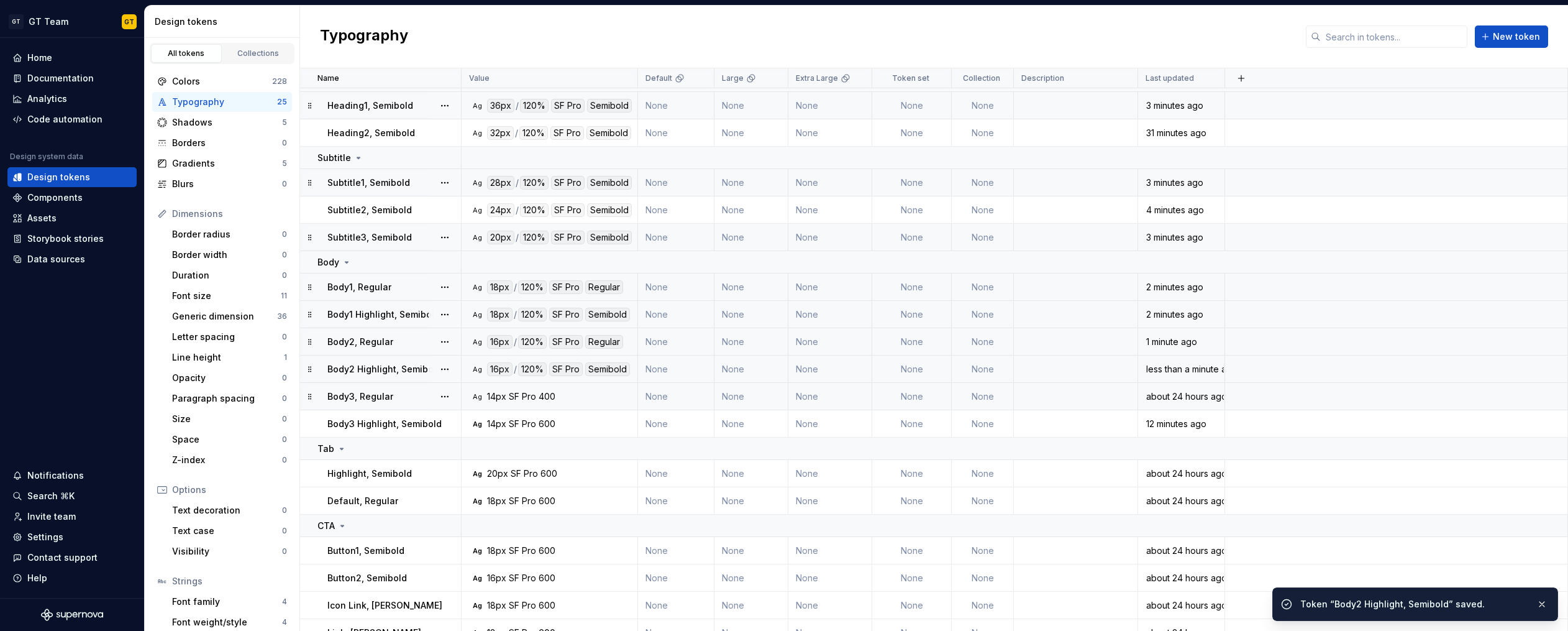
click at [501, 391] on div "14px" at bounding box center [496, 396] width 20 height 12
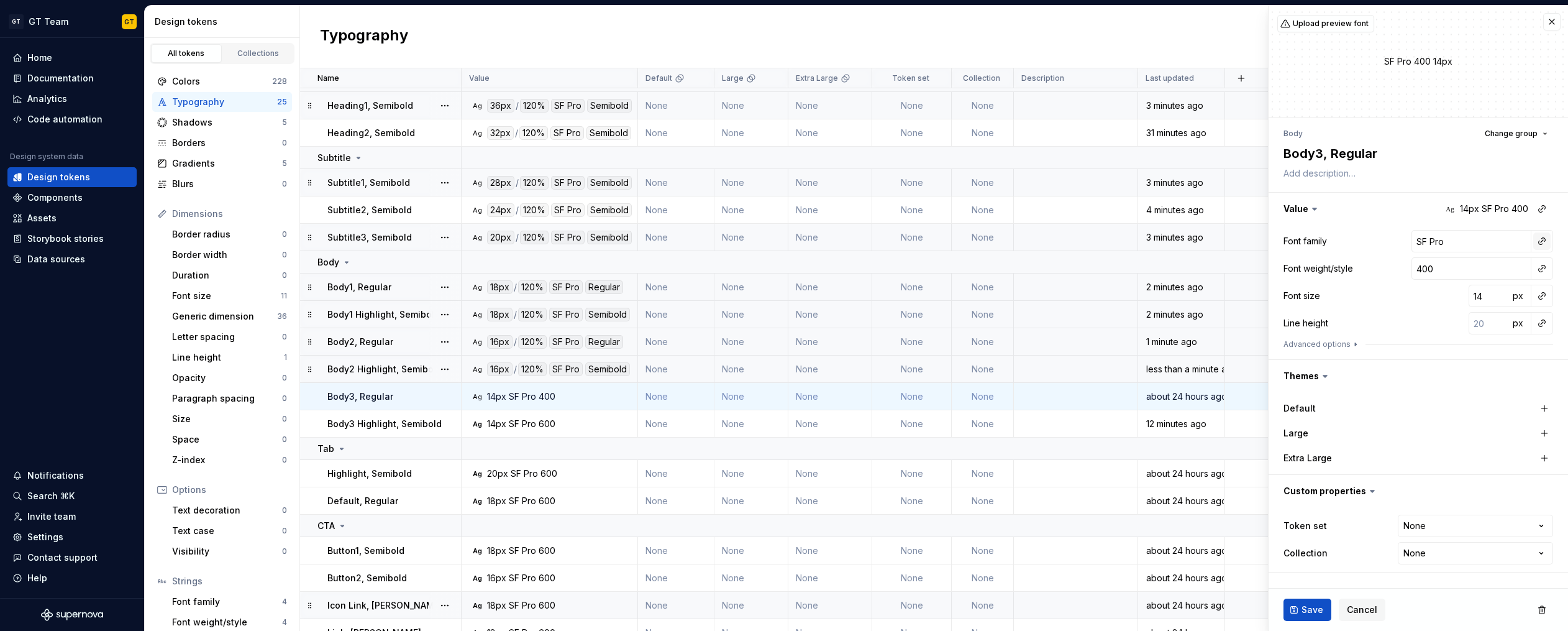
click at [1540, 240] on button "button" at bounding box center [1542, 241] width 17 height 17
click at [1427, 334] on div "body" at bounding box center [1456, 334] width 122 height 12
click at [1544, 266] on button "button" at bounding box center [1542, 269] width 17 height 17
click at [1463, 326] on span "Ag regular Regular" at bounding box center [1453, 318] width 192 height 20
click at [1543, 296] on button "button" at bounding box center [1542, 296] width 17 height 17
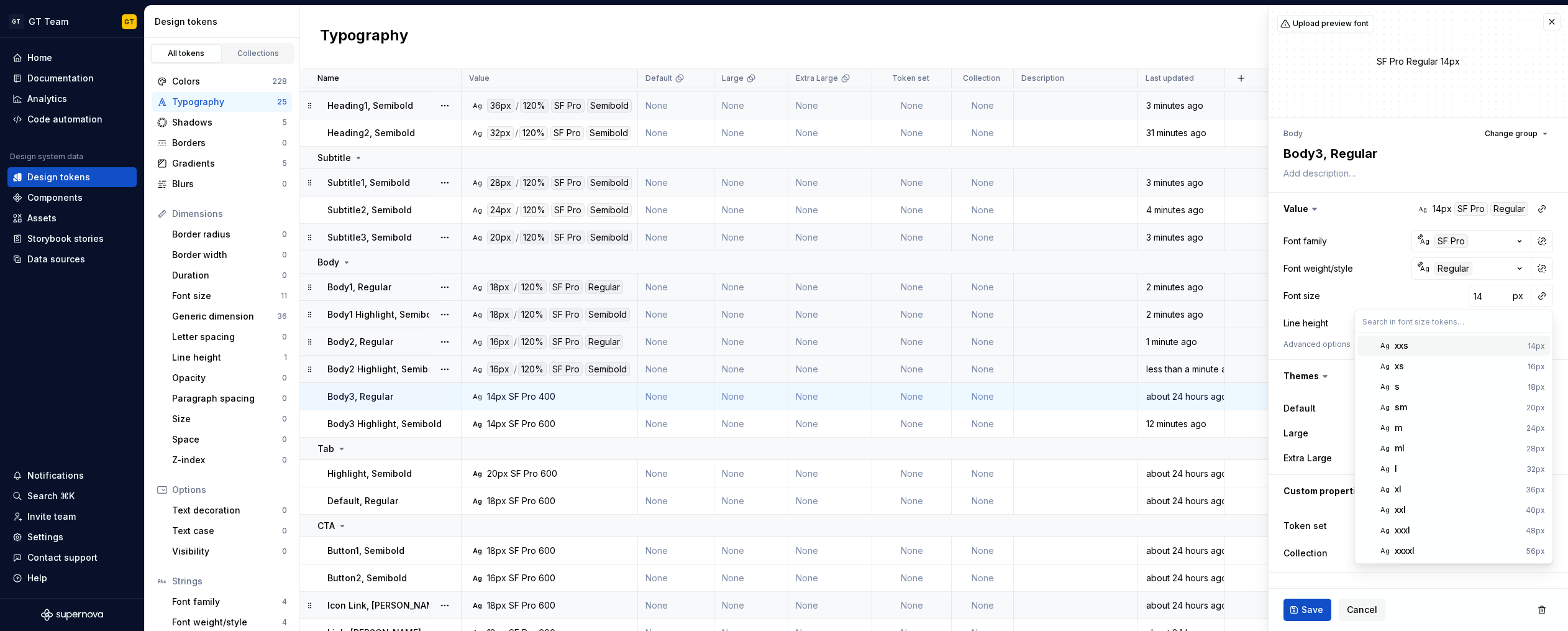
click at [1449, 346] on div "xxs" at bounding box center [1458, 345] width 128 height 12
click at [1542, 324] on button "button" at bounding box center [1542, 323] width 17 height 17
drag, startPoint x: 1479, startPoint y: 353, endPoint x: 1516, endPoint y: 338, distance: 39.9
click at [1479, 353] on div "auto" at bounding box center [1458, 349] width 126 height 12
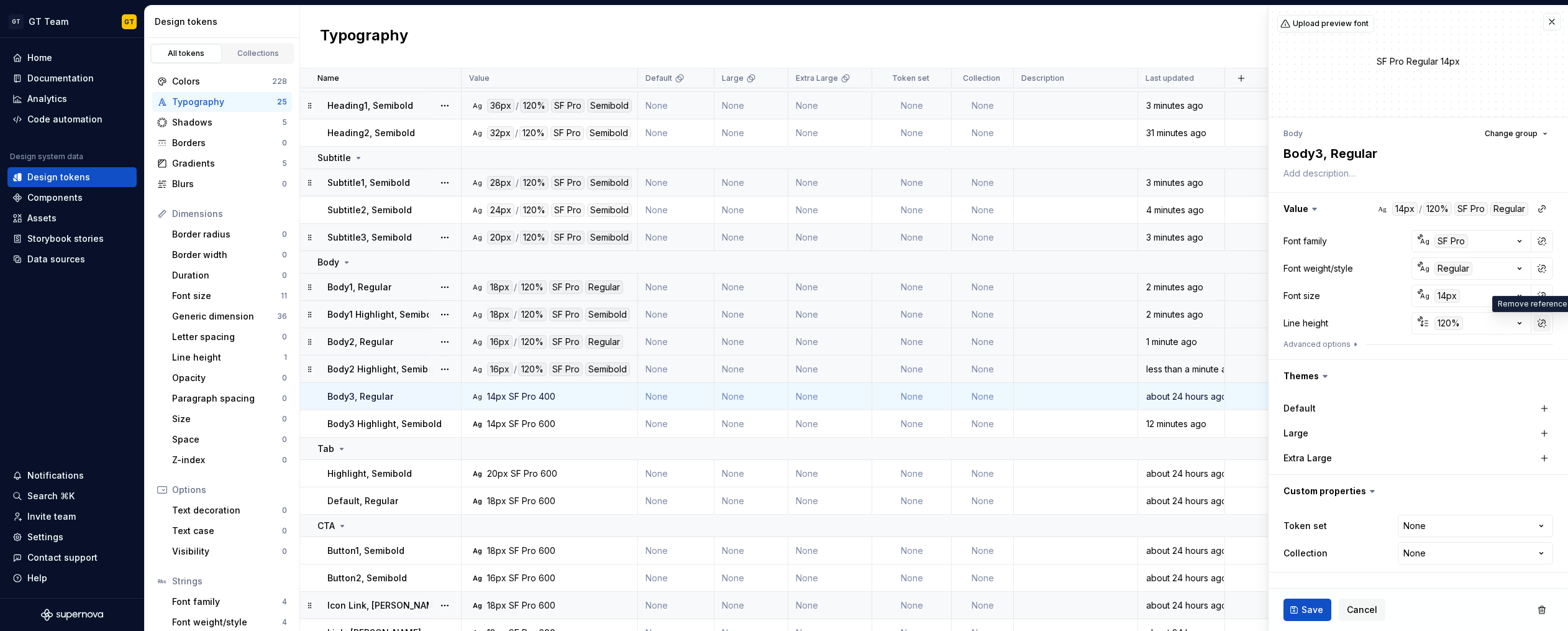
click at [1543, 323] on button "button" at bounding box center [1542, 323] width 17 height 17
click at [1540, 324] on button "button" at bounding box center [1542, 323] width 17 height 17
click at [1473, 351] on div "auto" at bounding box center [1458, 349] width 126 height 12
click at [1310, 611] on span "Save" at bounding box center [1312, 609] width 22 height 12
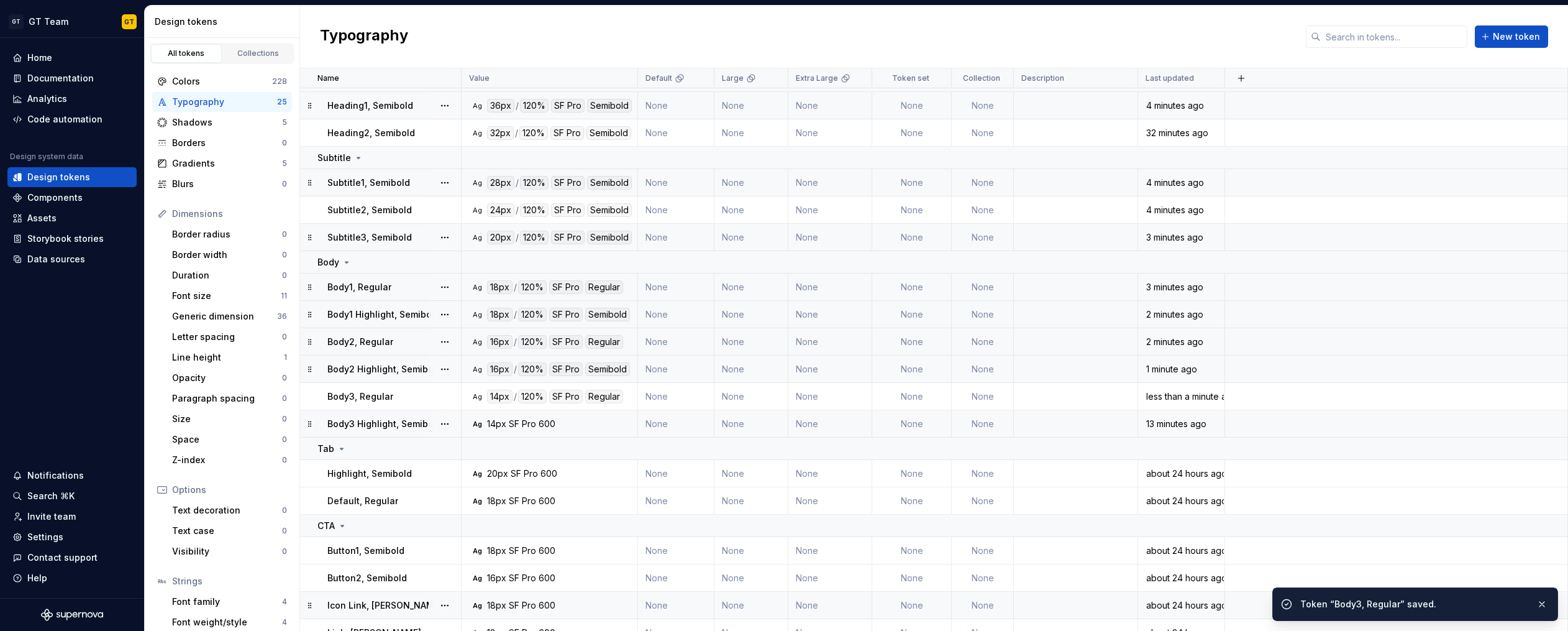
click at [541, 425] on div "600" at bounding box center [546, 423] width 17 height 12
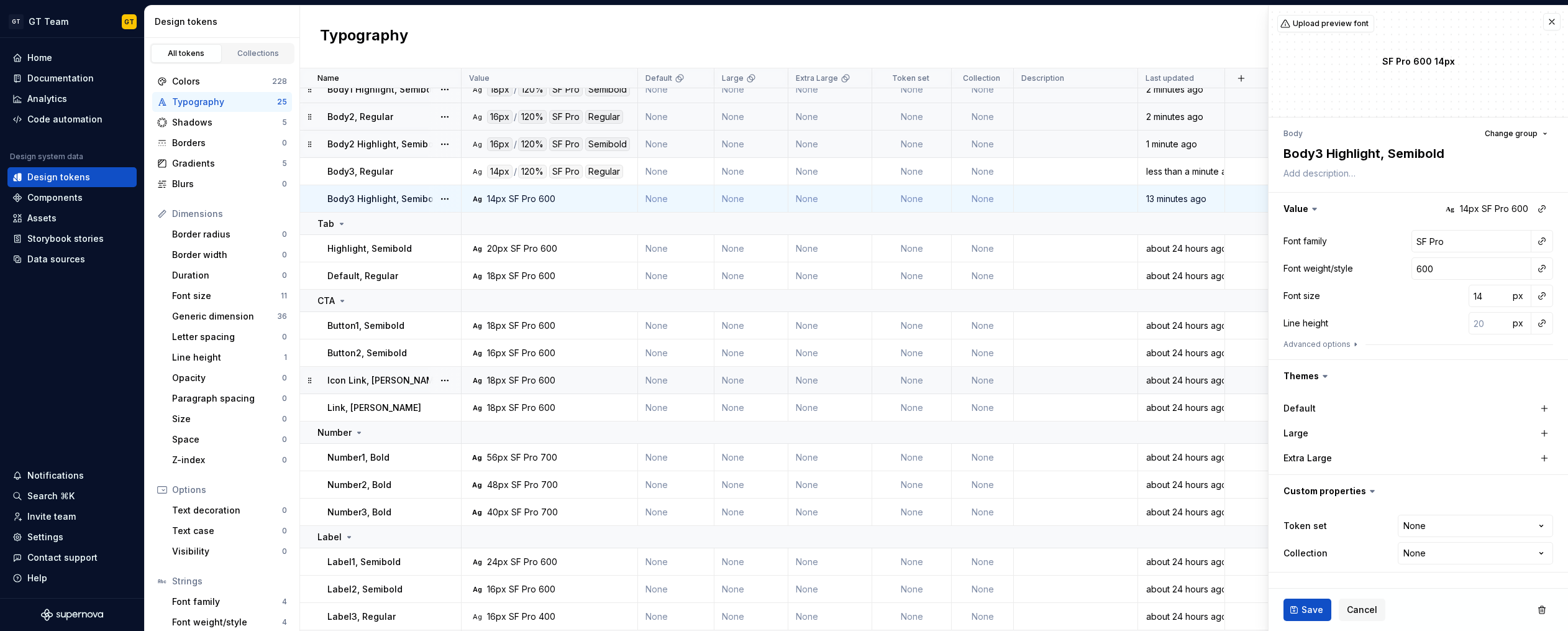
scroll to position [198, 0]
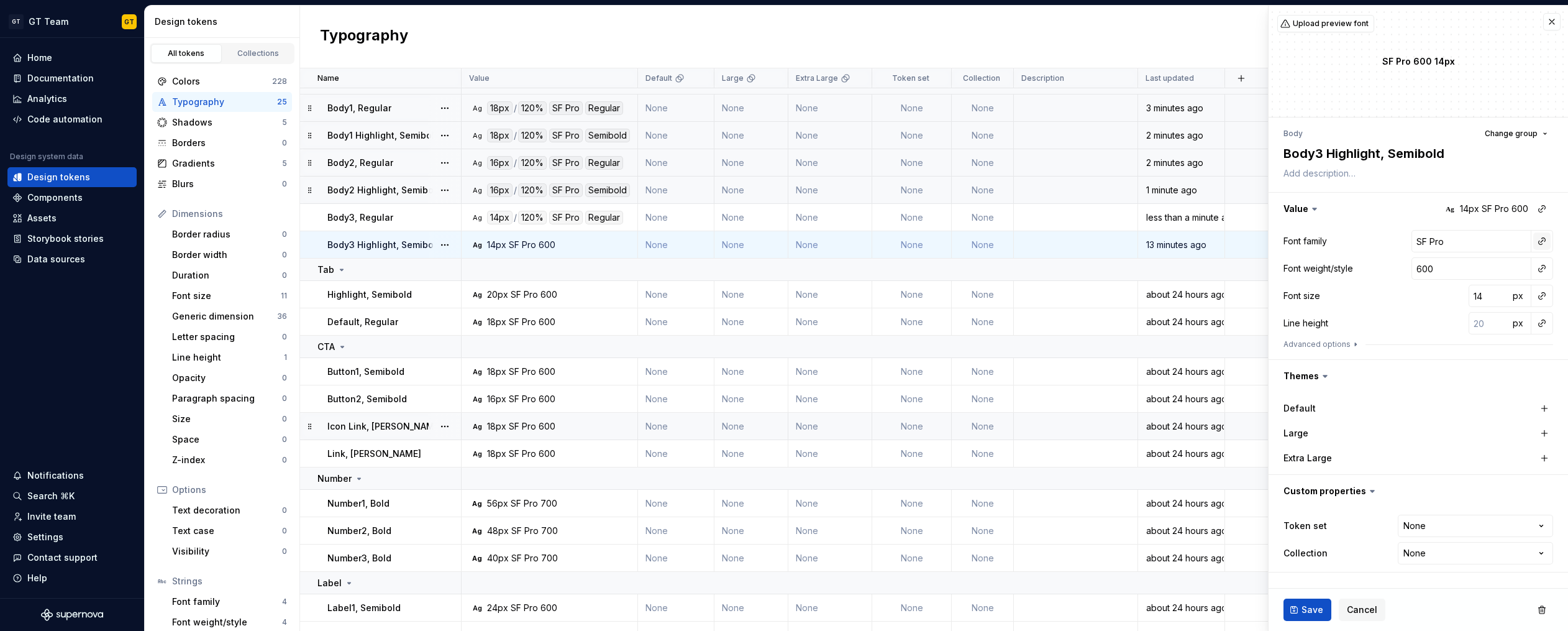
click at [1538, 245] on button "button" at bounding box center [1542, 241] width 17 height 17
click at [1404, 335] on div "body" at bounding box center [1405, 334] width 22 height 12
click at [1540, 270] on button "button" at bounding box center [1542, 269] width 17 height 17
click at [1411, 361] on div "semibold" at bounding box center [1414, 359] width 40 height 12
click at [1543, 298] on button "button" at bounding box center [1542, 296] width 17 height 17
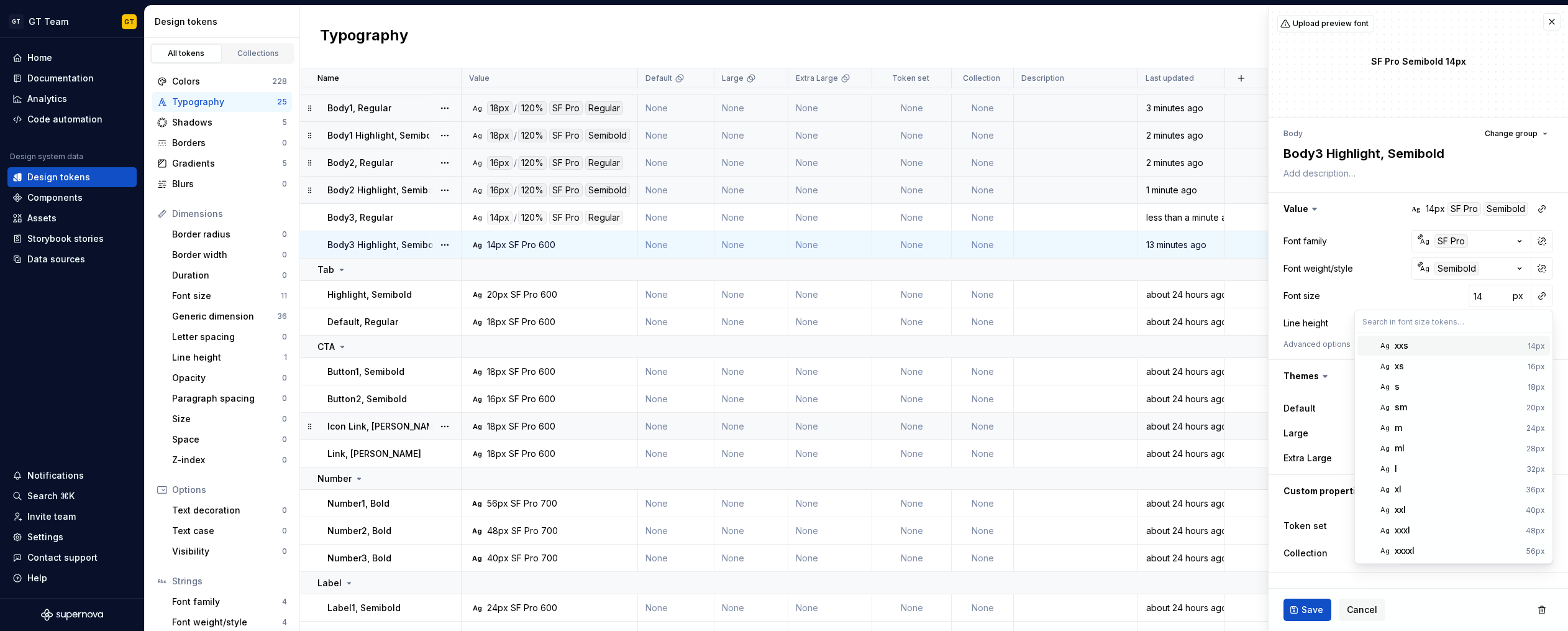
click at [1404, 343] on div "xxs" at bounding box center [1401, 345] width 14 height 12
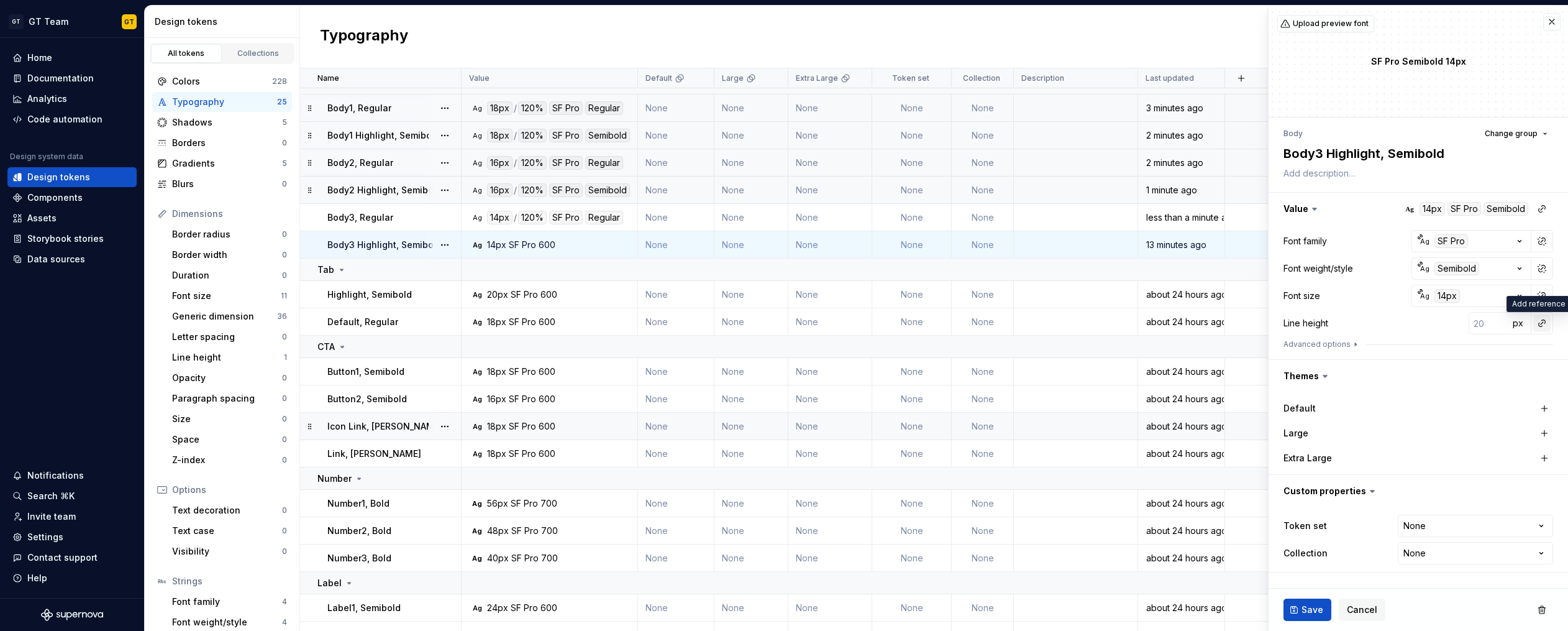
click at [1544, 318] on button "button" at bounding box center [1542, 323] width 17 height 17
click at [1471, 353] on div "auto" at bounding box center [1458, 349] width 126 height 12
click at [1543, 323] on button "button" at bounding box center [1542, 323] width 17 height 17
click at [1541, 323] on button "button" at bounding box center [1542, 323] width 17 height 17
click at [1464, 341] on span "auto 120%" at bounding box center [1453, 349] width 192 height 20
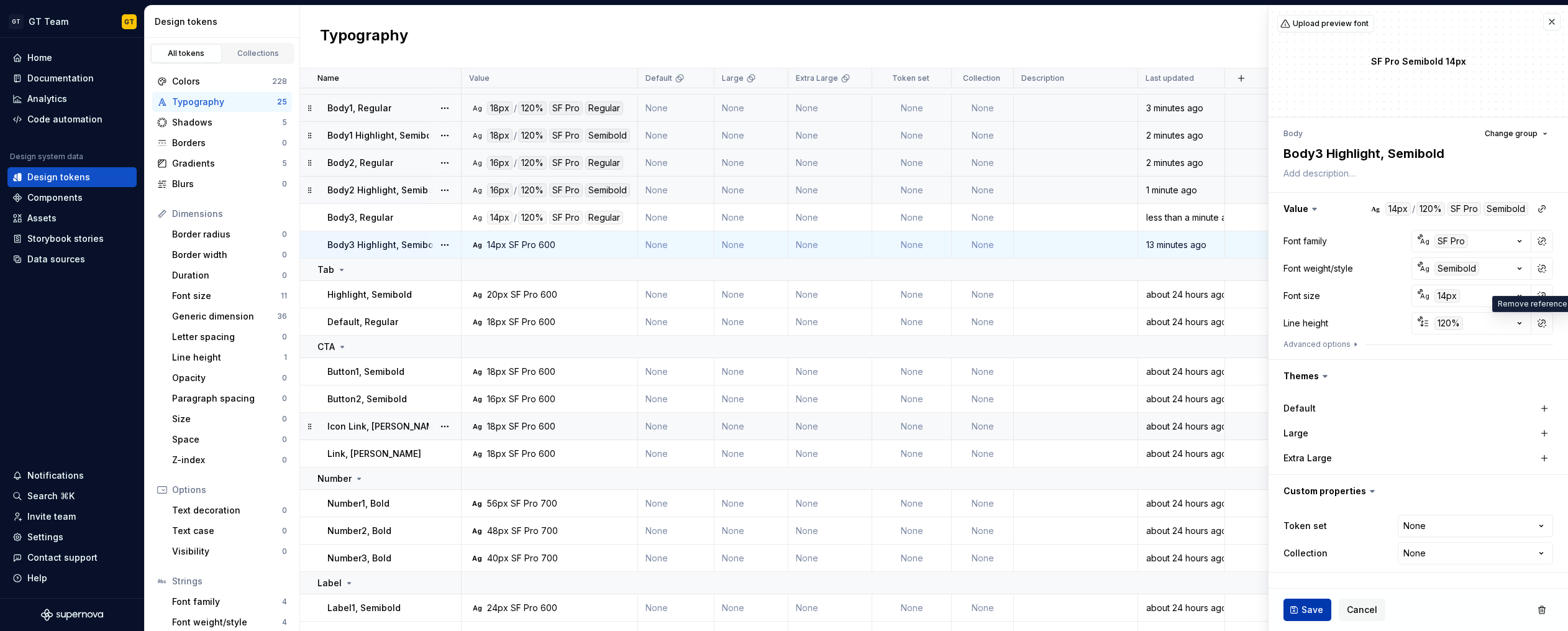
click at [1304, 614] on span "Save" at bounding box center [1312, 609] width 22 height 12
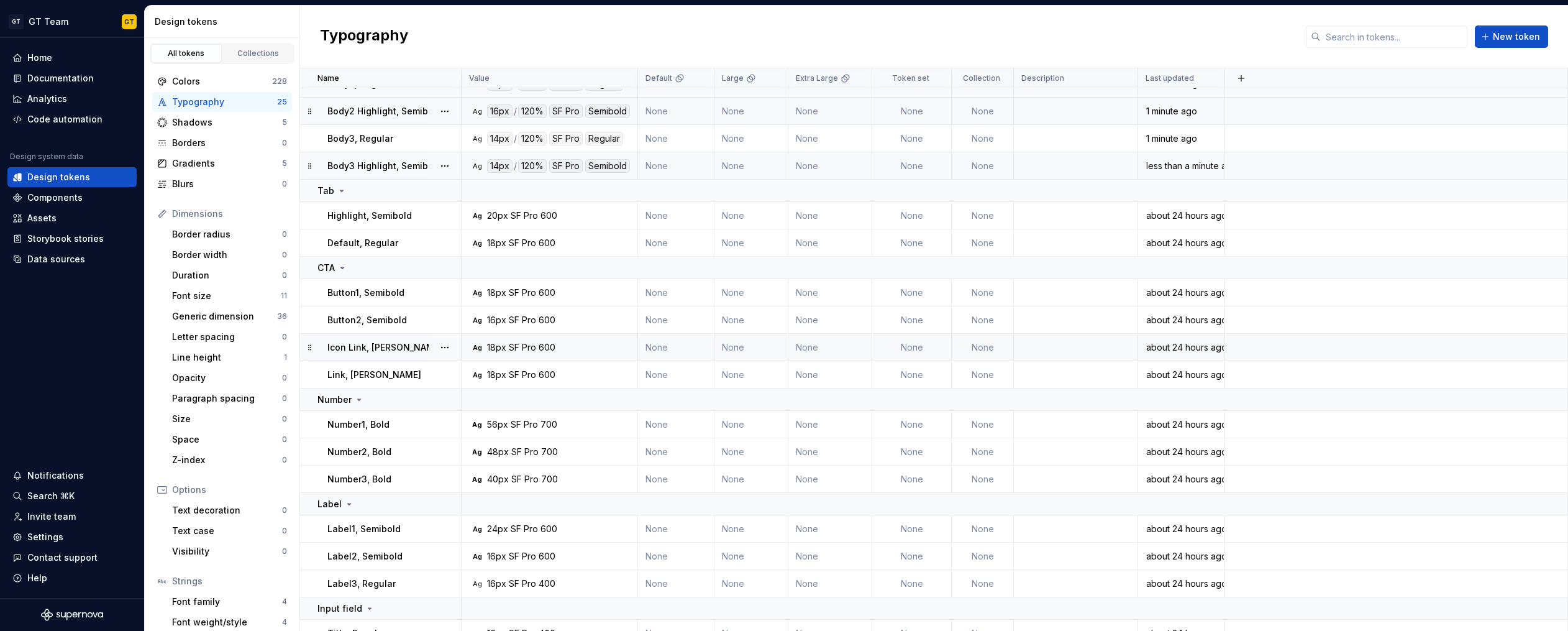
scroll to position [272, 0]
click at [499, 224] on div "20px" at bounding box center [497, 219] width 21 height 12
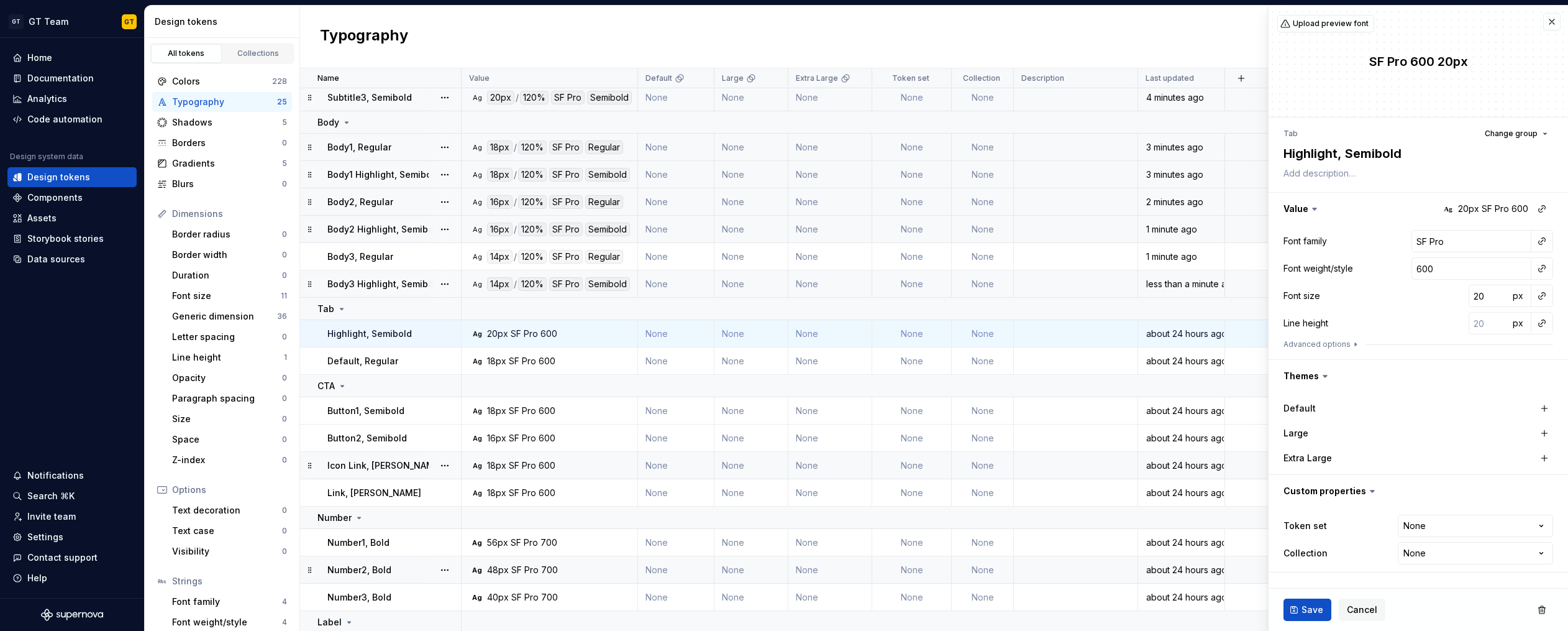
scroll to position [84, 0]
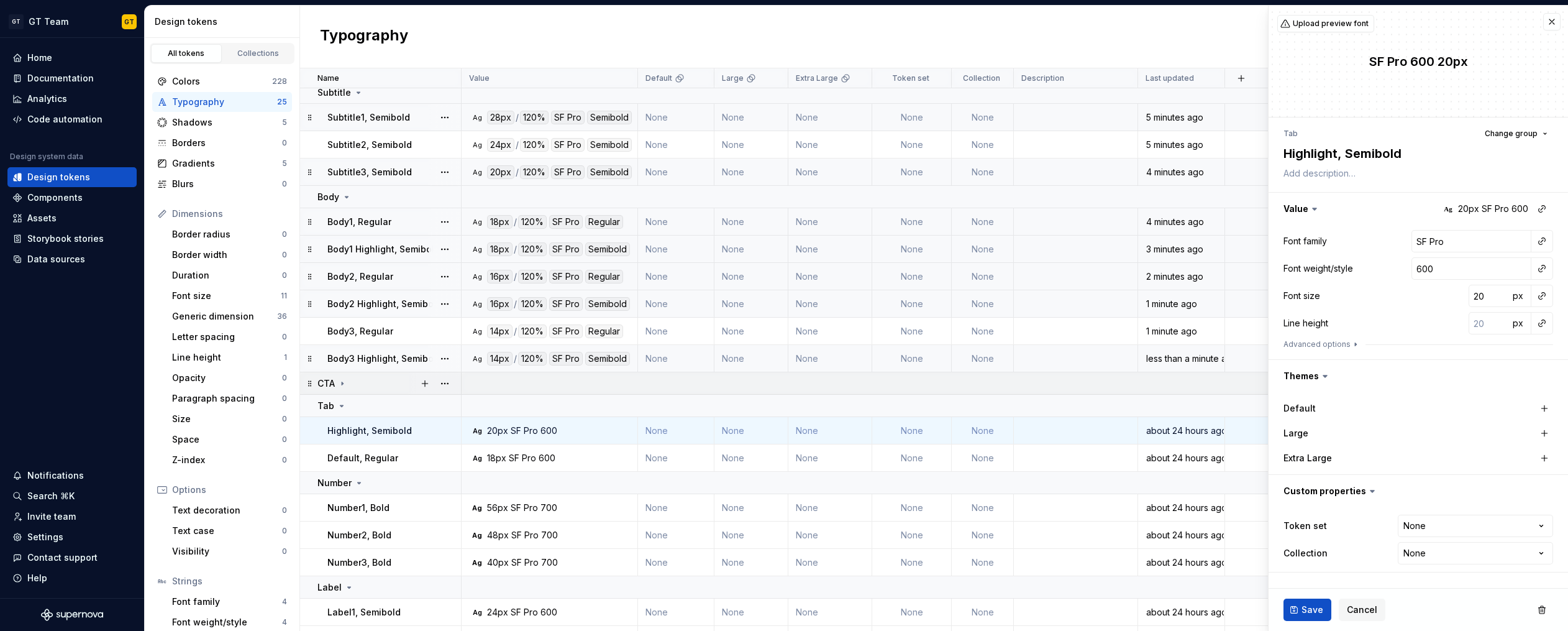
click at [335, 386] on div "CTA" at bounding box center [332, 383] width 30 height 12
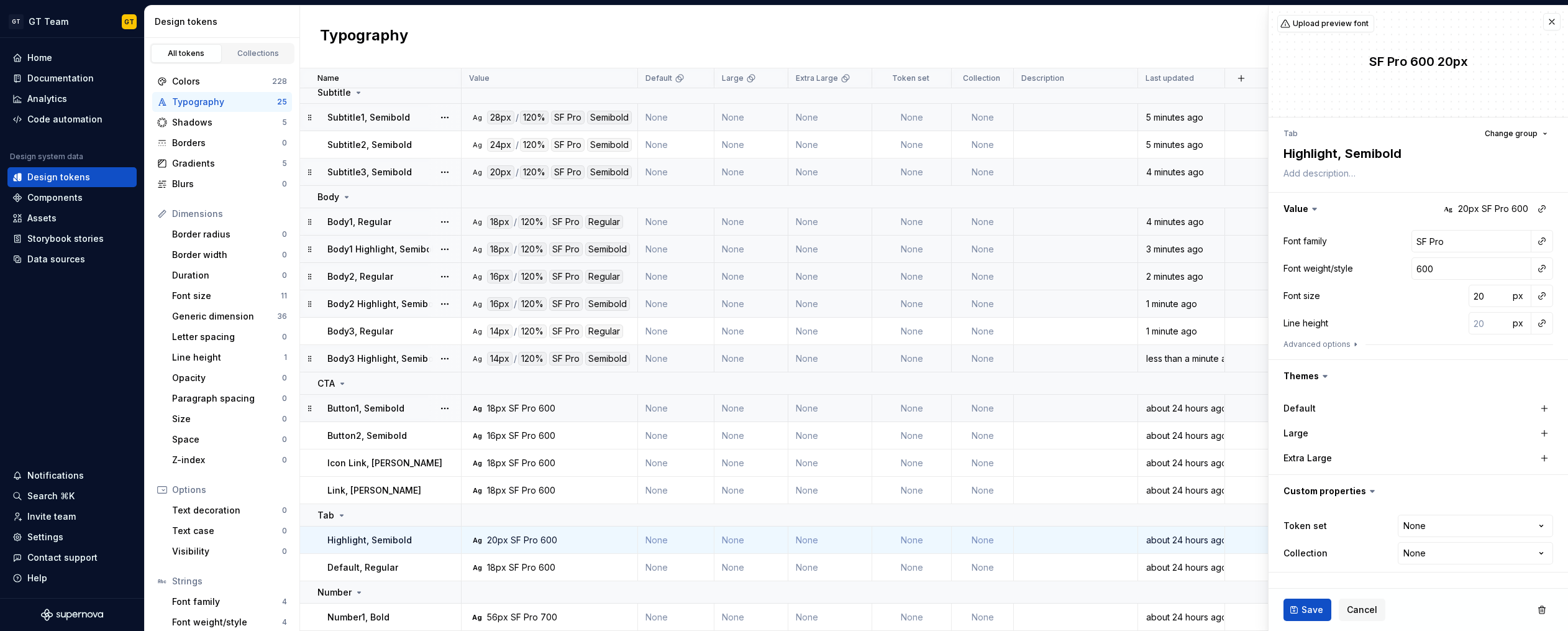
click at [369, 414] on p "Button1, Semibold" at bounding box center [366, 408] width 77 height 12
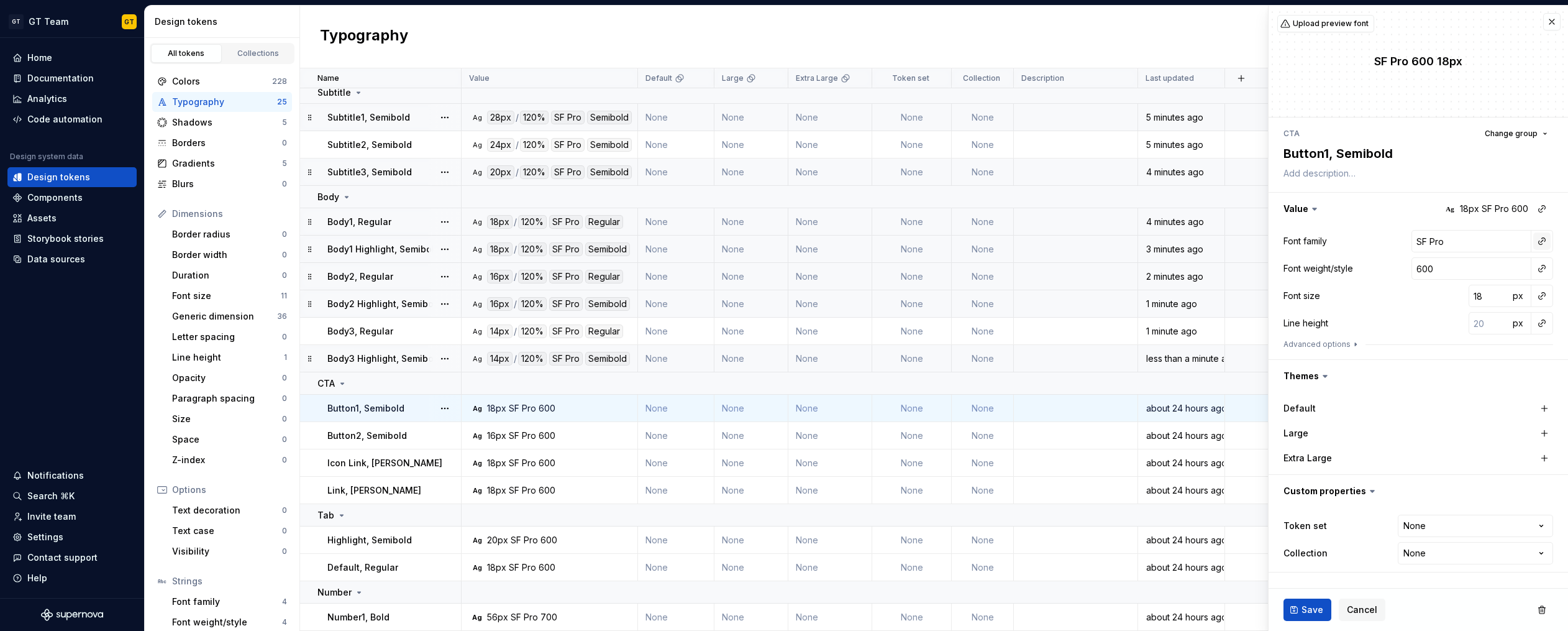
click at [1542, 242] on button "button" at bounding box center [1542, 241] width 17 height 17
click at [1419, 338] on div "body" at bounding box center [1456, 334] width 122 height 12
click at [1538, 269] on button "button" at bounding box center [1542, 269] width 17 height 17
click at [1442, 354] on div "semibold" at bounding box center [1450, 359] width 110 height 12
click at [1540, 297] on button "button" at bounding box center [1542, 296] width 17 height 17
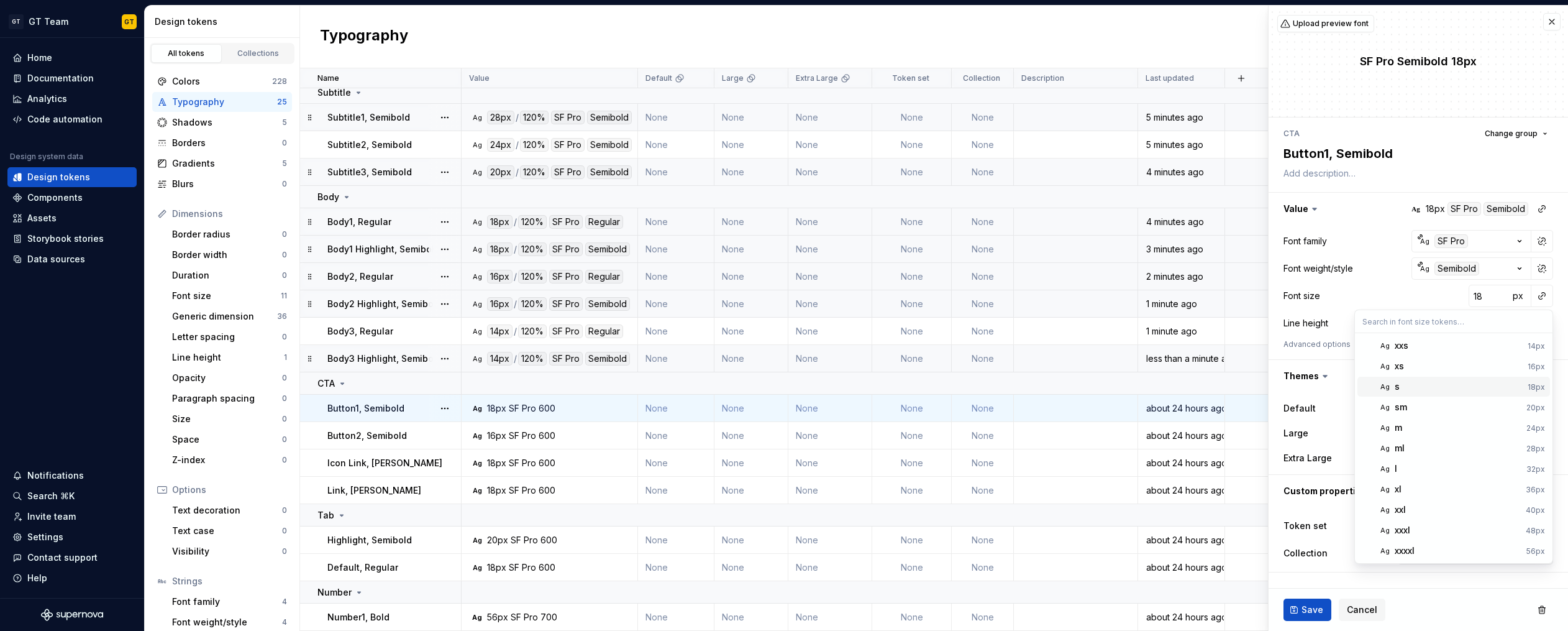
click at [1413, 391] on div "s" at bounding box center [1458, 386] width 128 height 12
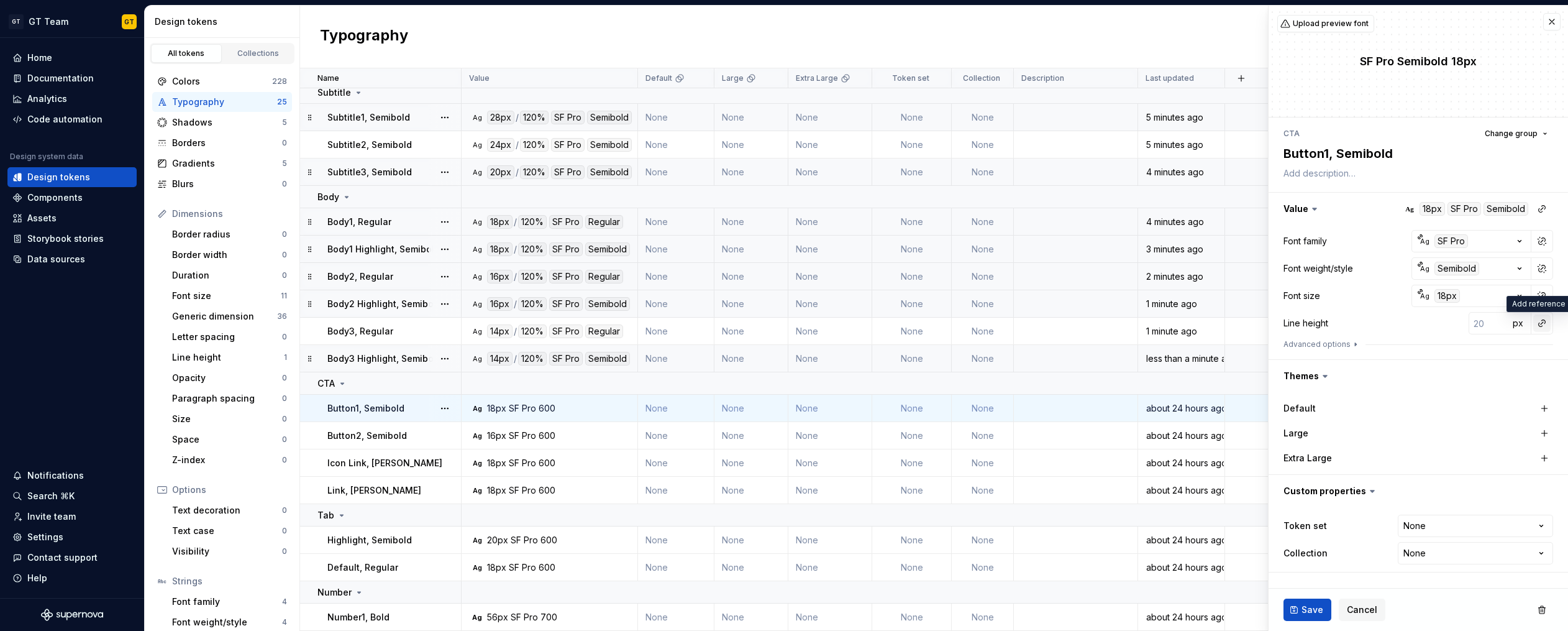
click at [1540, 326] on button "button" at bounding box center [1542, 323] width 17 height 17
click at [1505, 347] on div "auto" at bounding box center [1458, 349] width 126 height 12
click at [1540, 325] on button "button" at bounding box center [1542, 323] width 17 height 17
click at [1541, 325] on button "button" at bounding box center [1542, 323] width 17 height 17
click at [1493, 354] on div "auto" at bounding box center [1458, 349] width 126 height 12
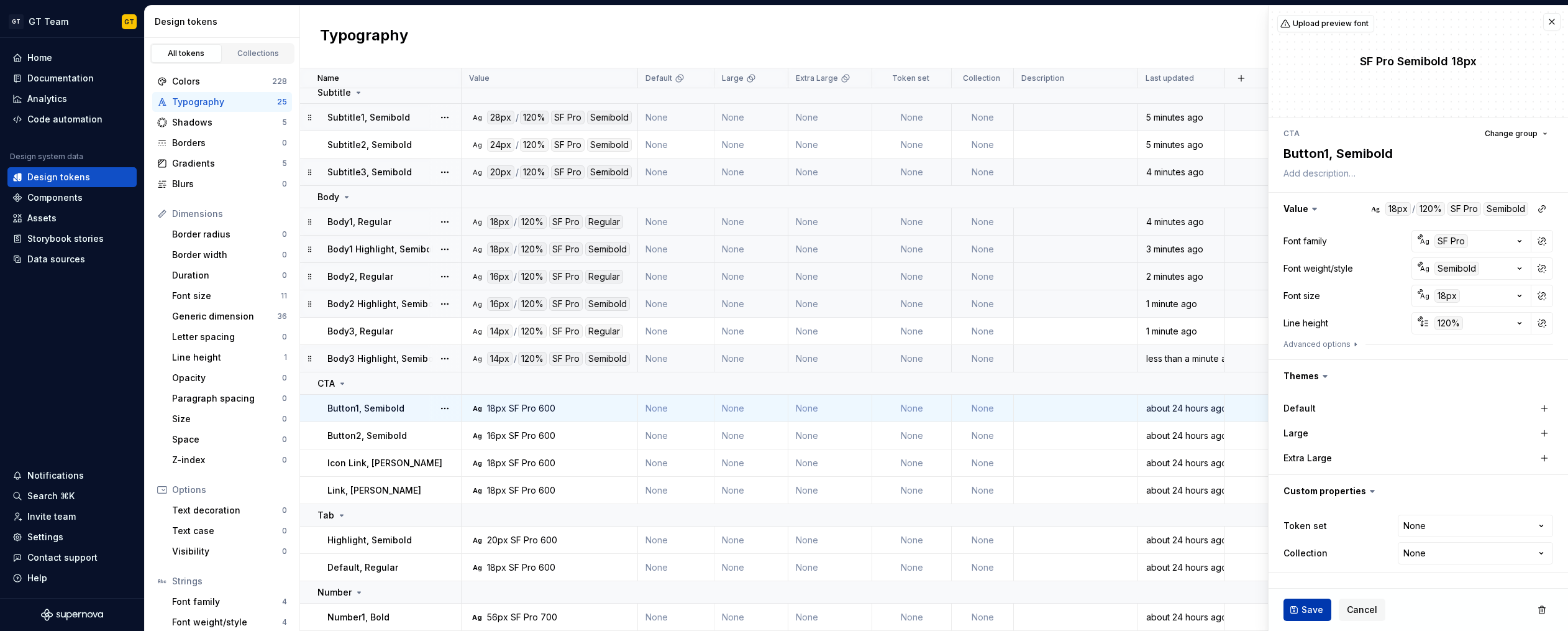
click at [1316, 610] on span "Save" at bounding box center [1312, 609] width 22 height 12
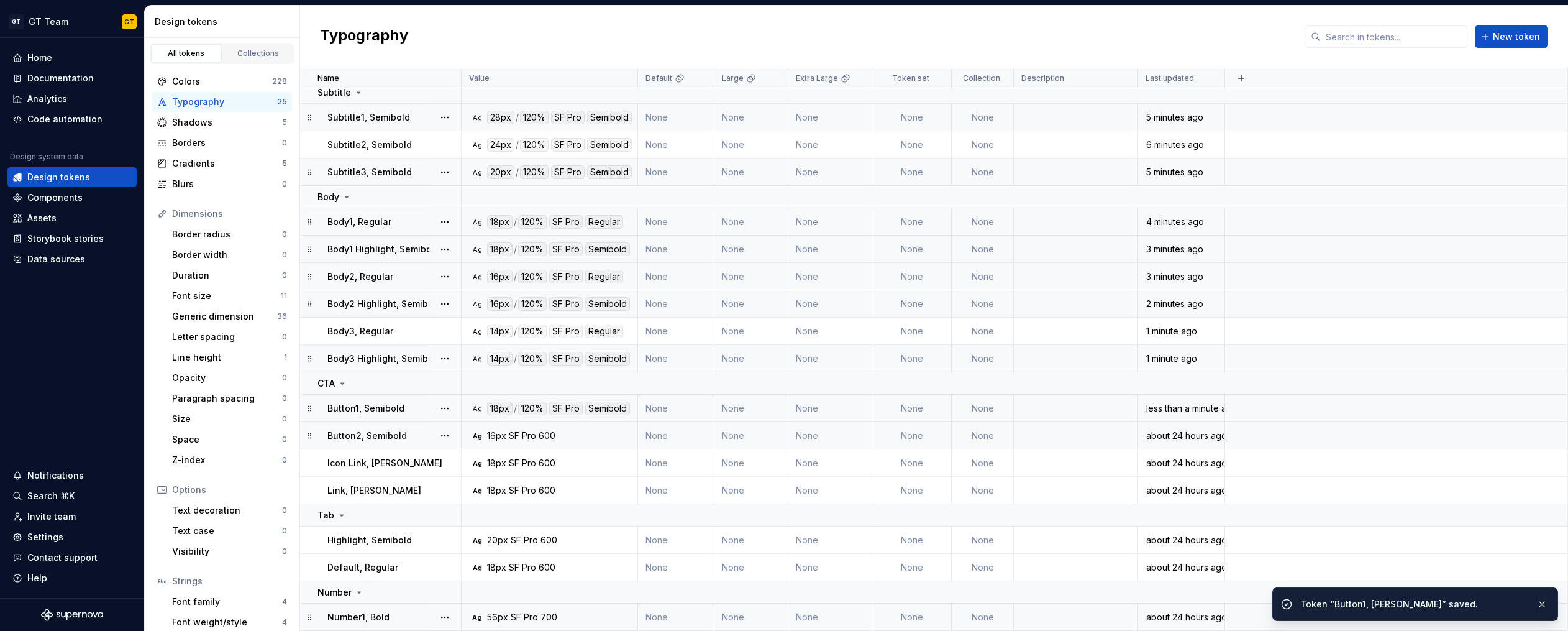
click at [535, 434] on div "SF Pro" at bounding box center [522, 436] width 28 height 12
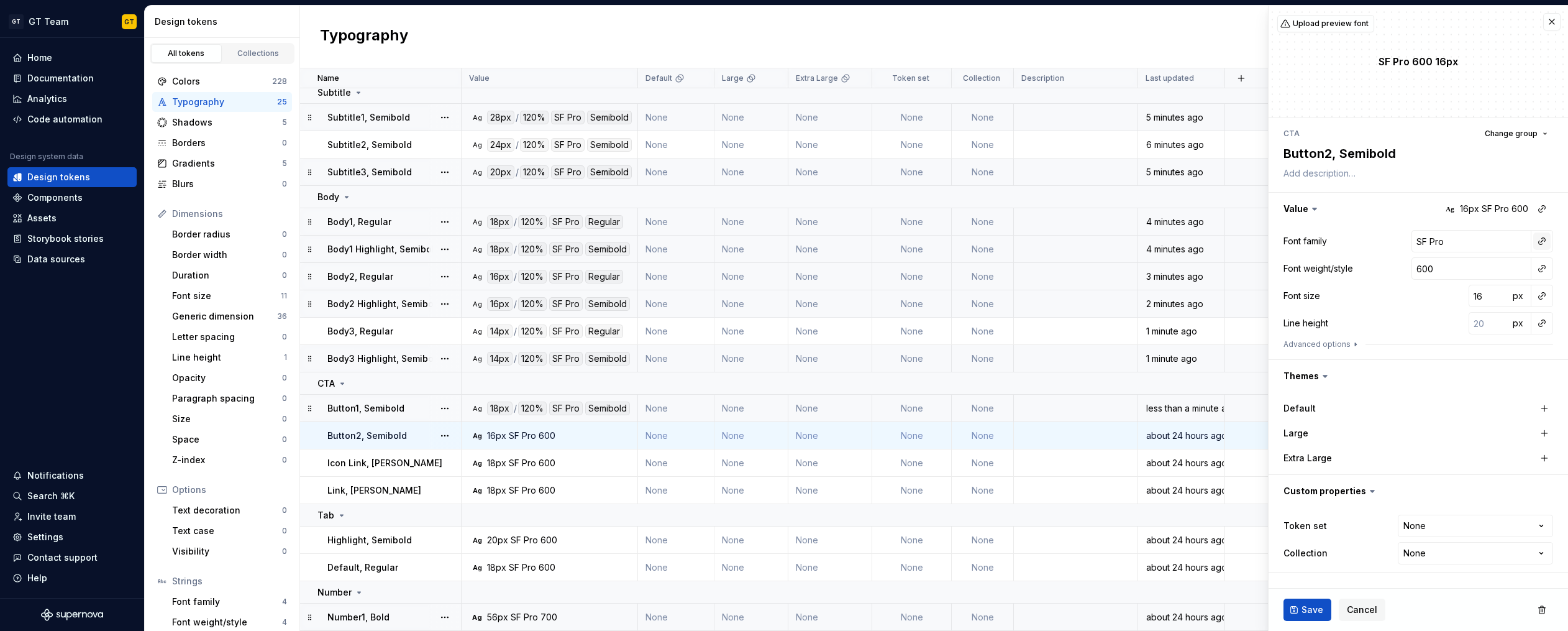
click at [1538, 239] on button "button" at bounding box center [1542, 241] width 17 height 17
click at [1458, 337] on div "body" at bounding box center [1456, 334] width 122 height 12
click at [1540, 241] on button "button" at bounding box center [1542, 241] width 17 height 17
click at [1542, 243] on button "button" at bounding box center [1542, 241] width 17 height 17
click at [1446, 334] on div "body" at bounding box center [1456, 334] width 122 height 12
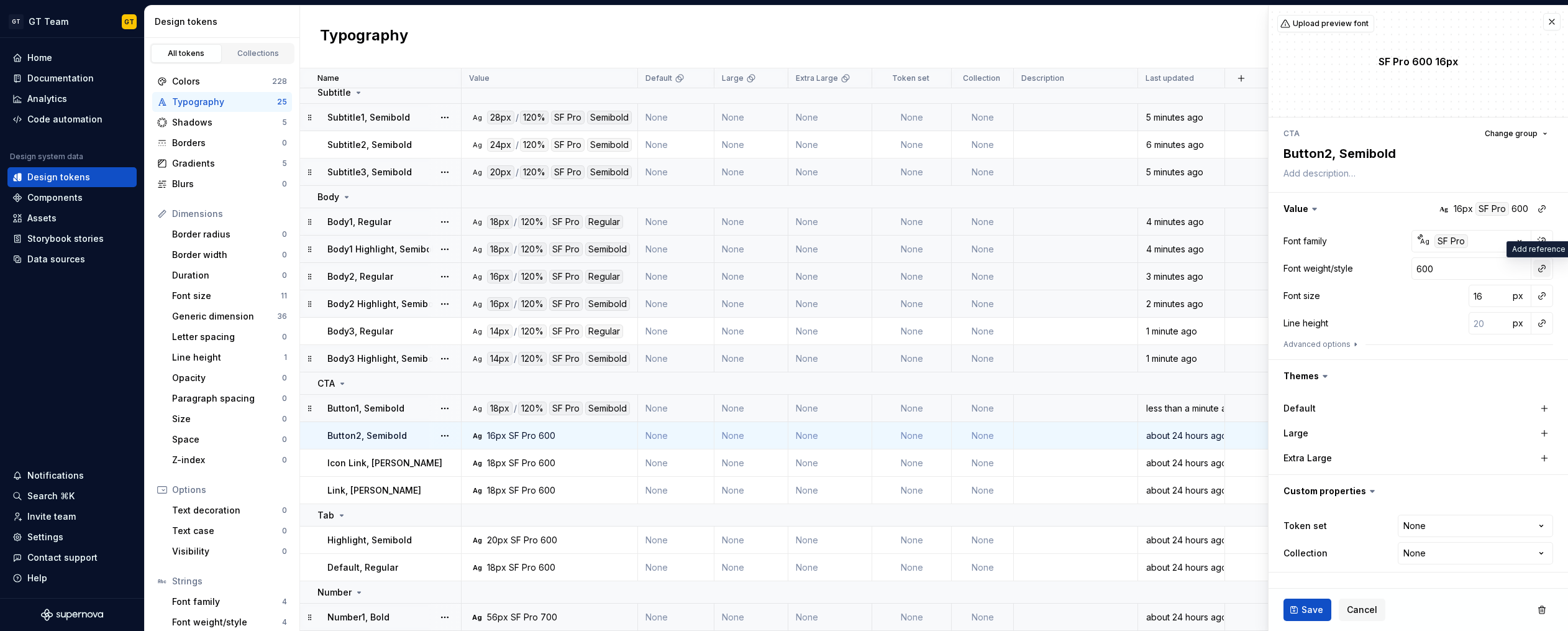
click at [1543, 270] on button "button" at bounding box center [1542, 269] width 17 height 17
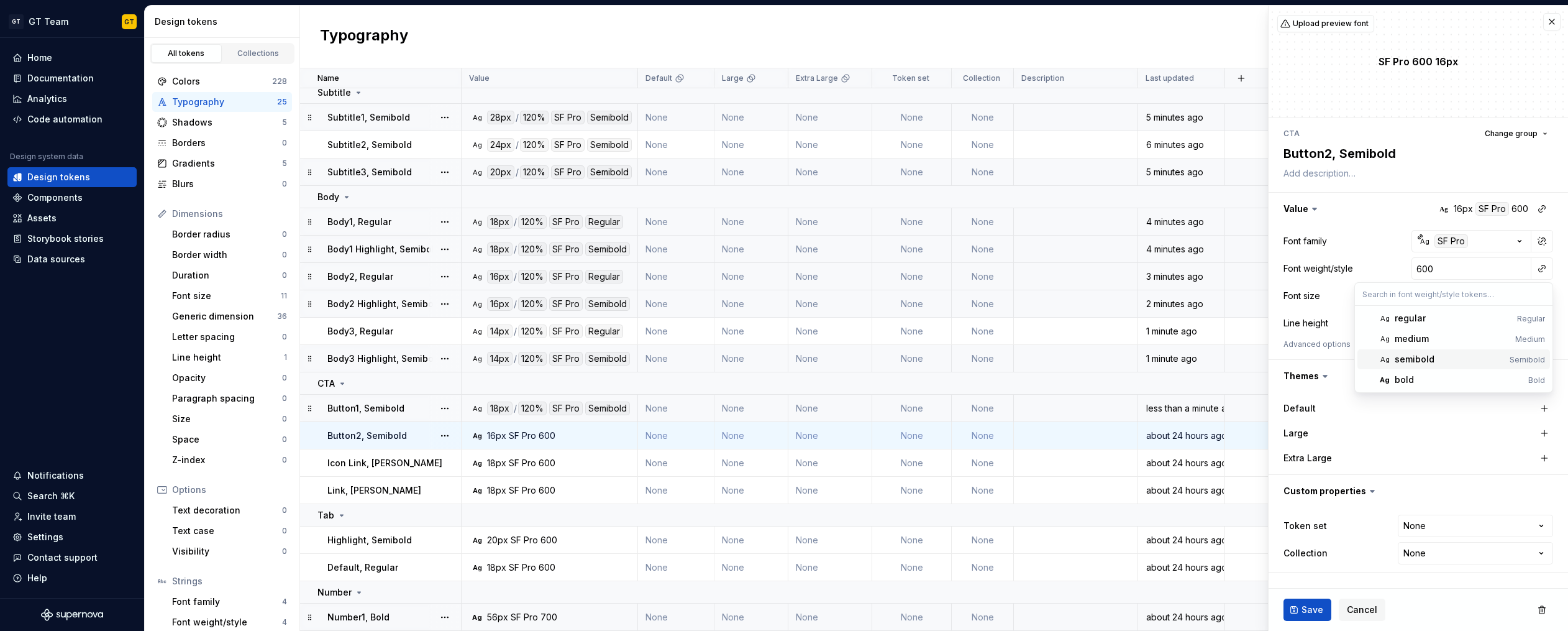
click at [1465, 354] on div "semibold" at bounding box center [1450, 359] width 110 height 12
click at [1538, 298] on button "button" at bounding box center [1542, 296] width 17 height 17
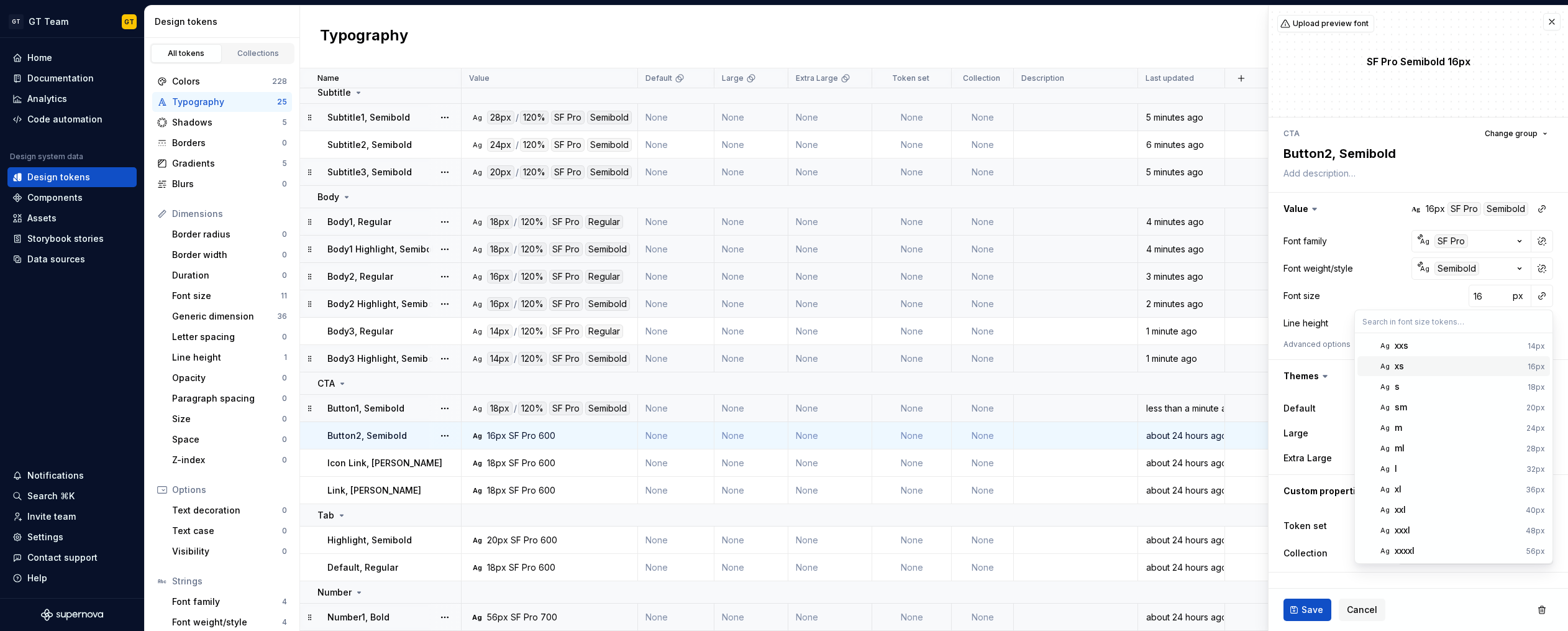
click at [1456, 363] on div "xs" at bounding box center [1458, 366] width 128 height 12
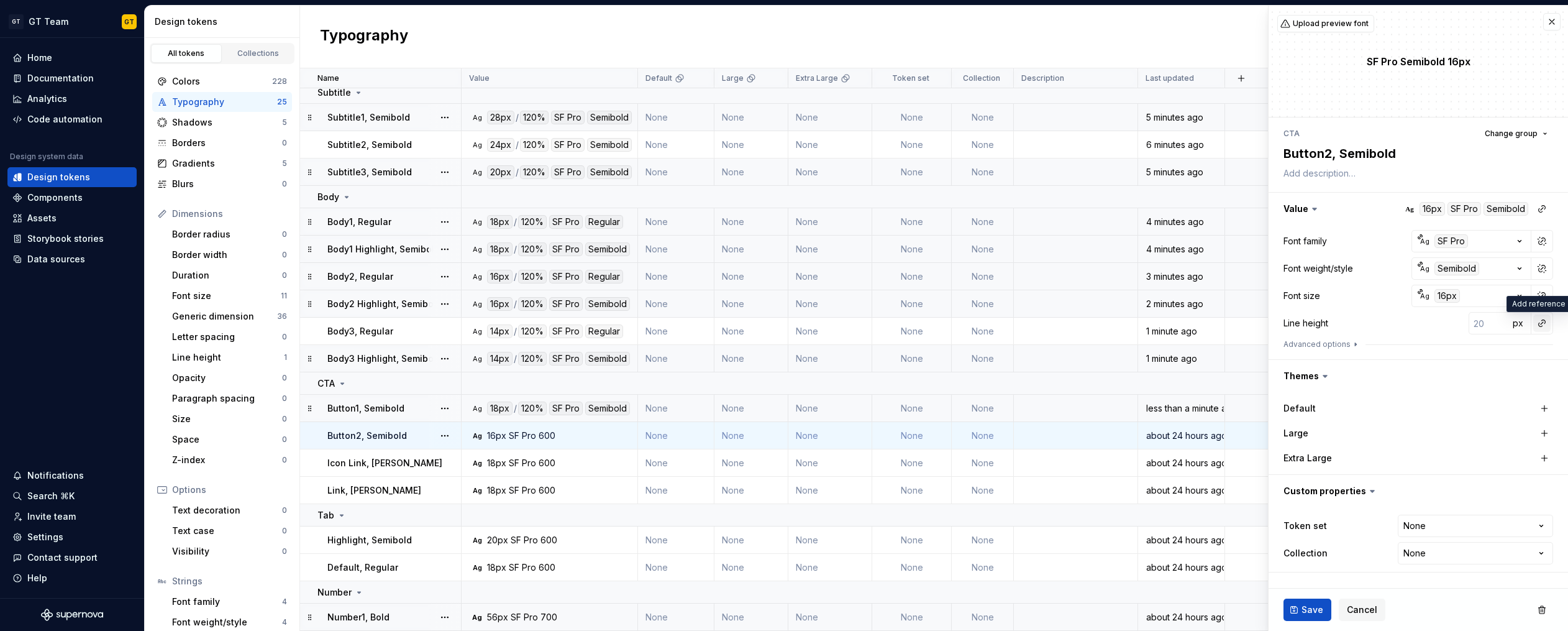
click at [1543, 325] on button "button" at bounding box center [1542, 323] width 17 height 17
click at [1490, 347] on div "auto" at bounding box center [1458, 349] width 126 height 12
click at [1304, 604] on span "Save" at bounding box center [1312, 609] width 22 height 12
click at [1534, 327] on button "button" at bounding box center [1542, 323] width 17 height 17
click at [1538, 323] on button "button" at bounding box center [1542, 323] width 17 height 17
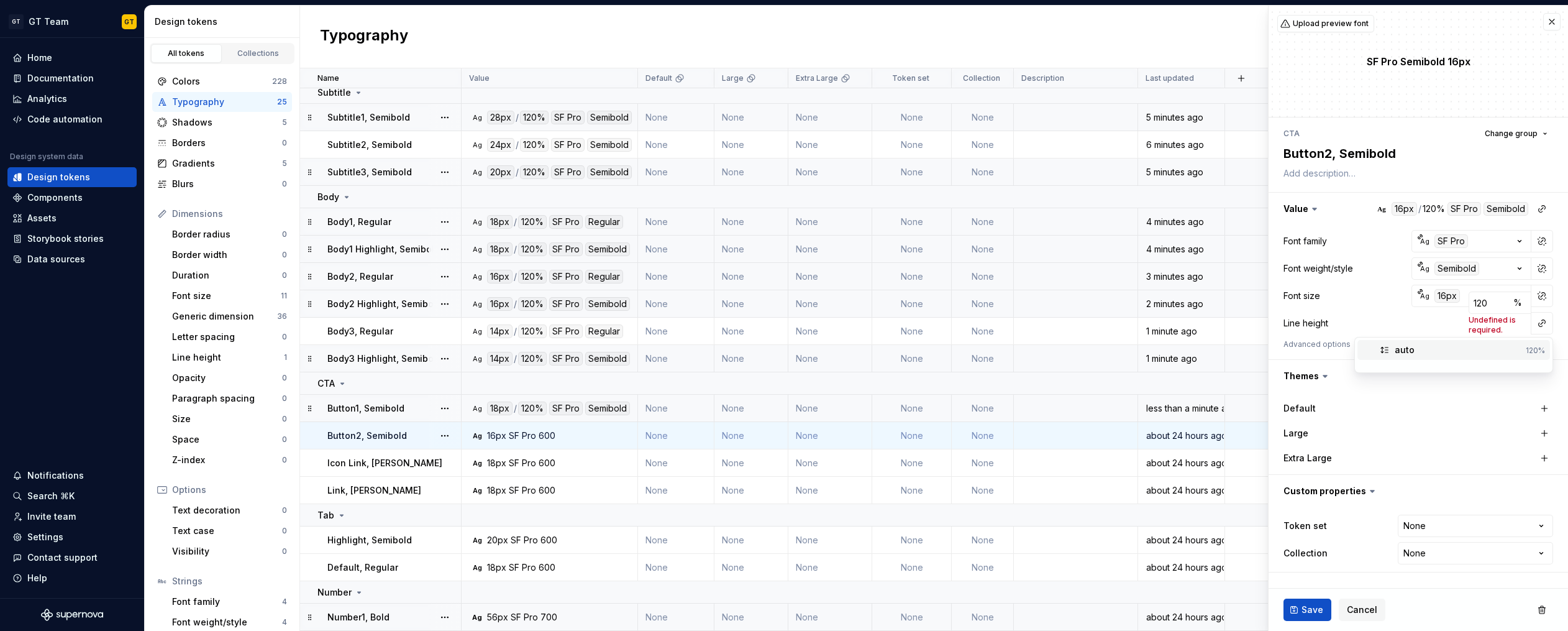
click at [1474, 348] on div "auto" at bounding box center [1458, 349] width 126 height 12
click at [1315, 608] on span "Save" at bounding box center [1312, 609] width 22 height 12
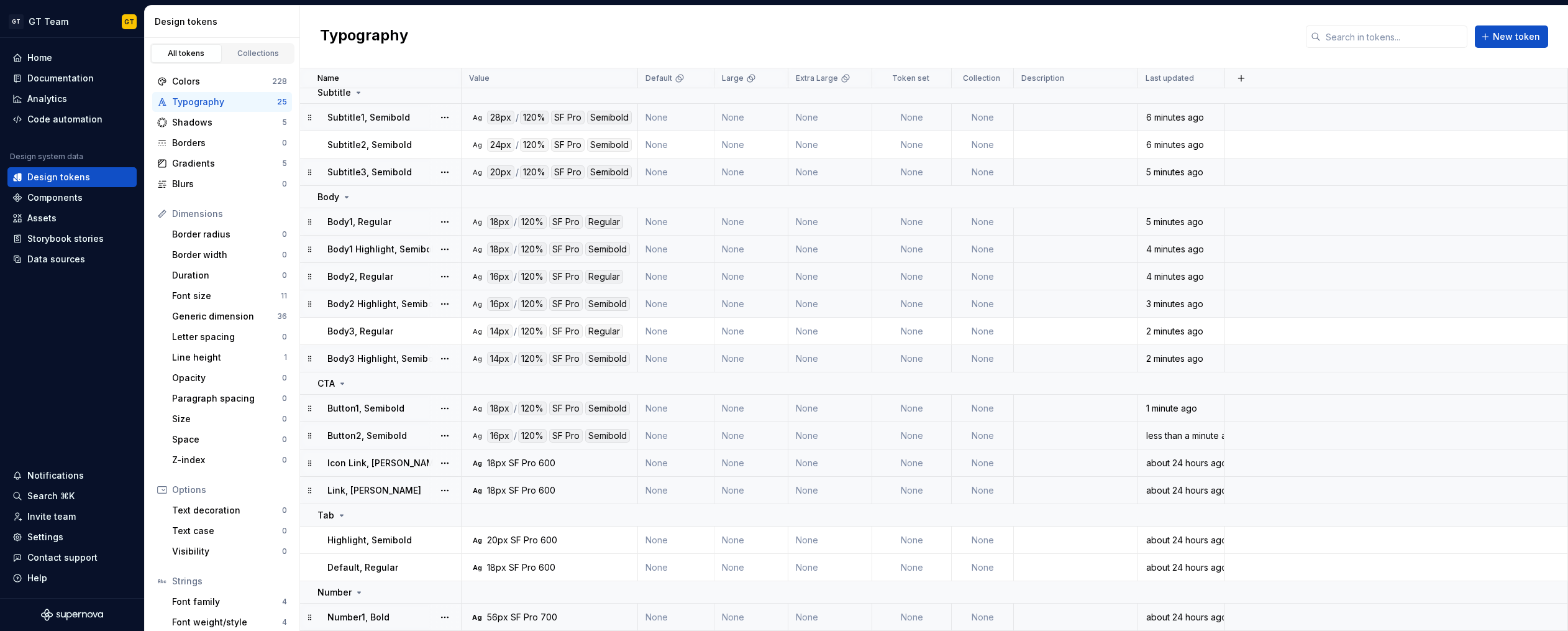
click at [540, 465] on div "600" at bounding box center [546, 463] width 17 height 12
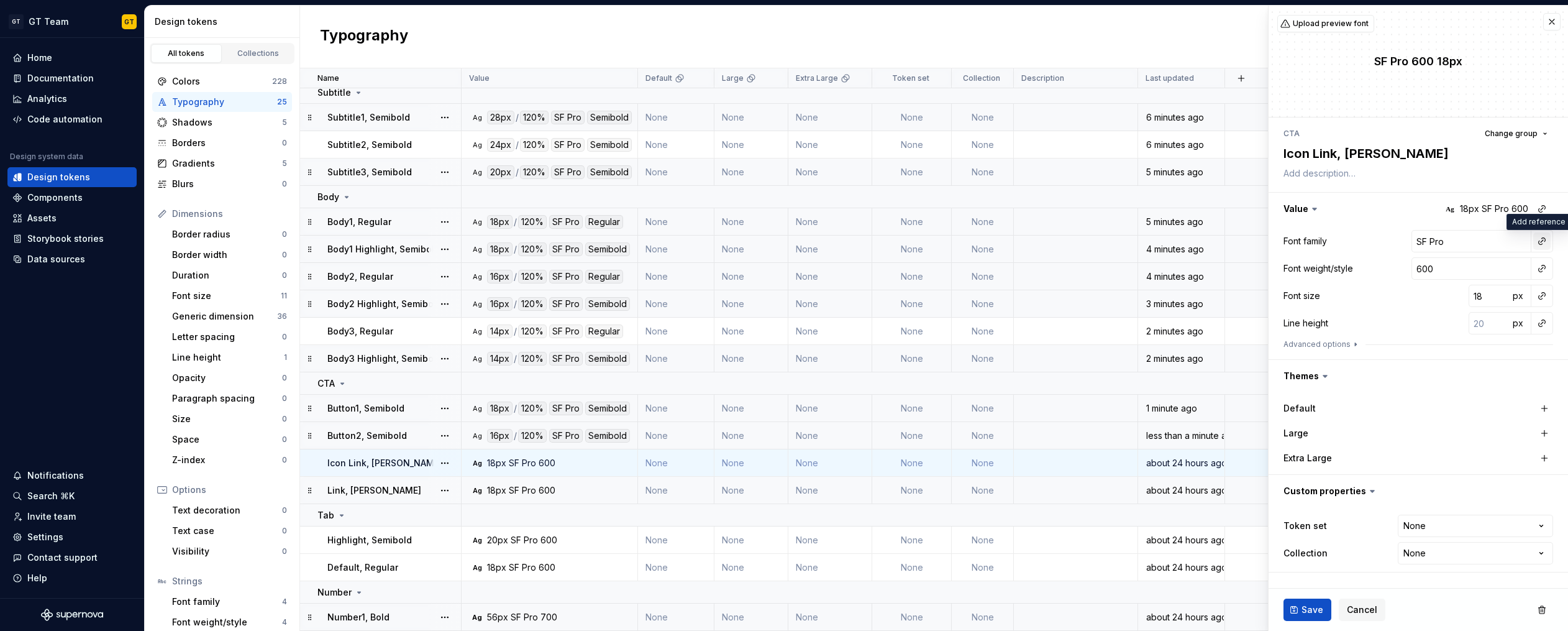
click at [1539, 239] on button "button" at bounding box center [1542, 241] width 17 height 17
click at [1420, 335] on div "body" at bounding box center [1456, 334] width 122 height 12
click at [1543, 269] on button "button" at bounding box center [1542, 269] width 17 height 17
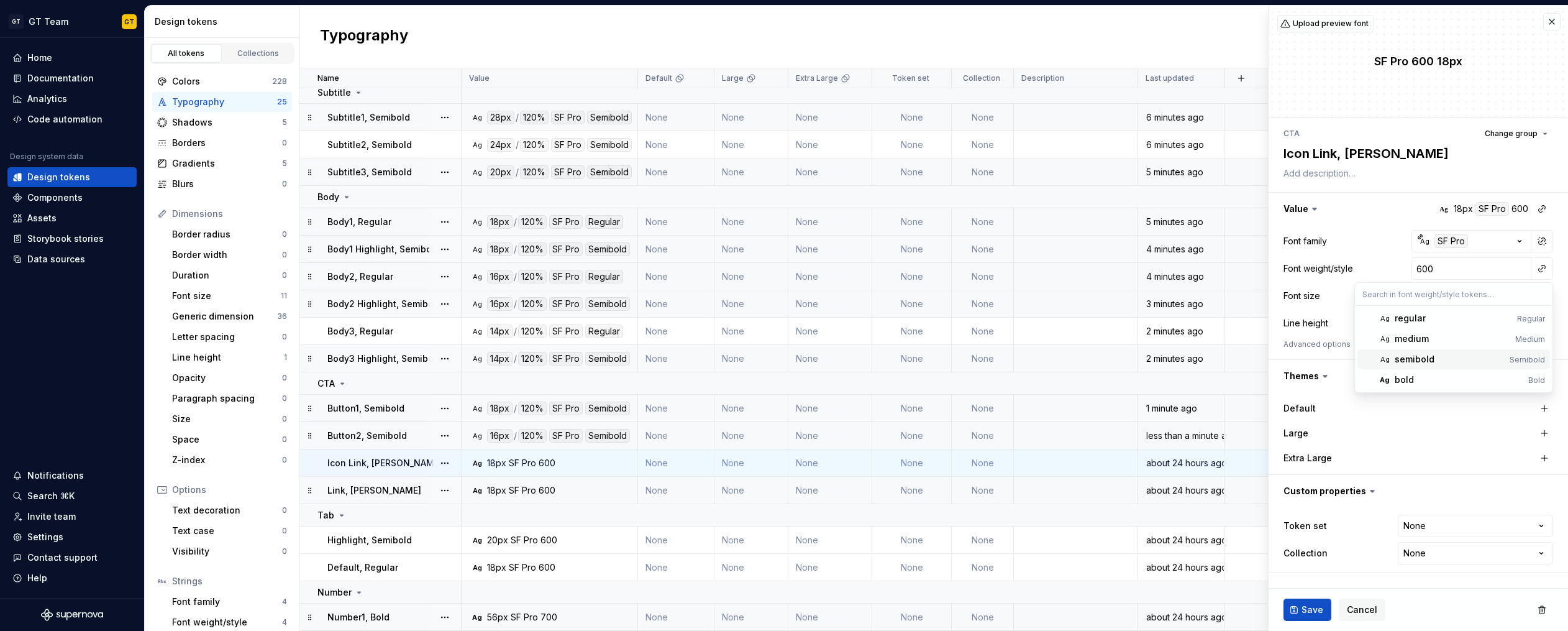
click at [1425, 354] on div "semibold" at bounding box center [1414, 359] width 40 height 12
click at [1541, 296] on button "button" at bounding box center [1542, 296] width 17 height 17
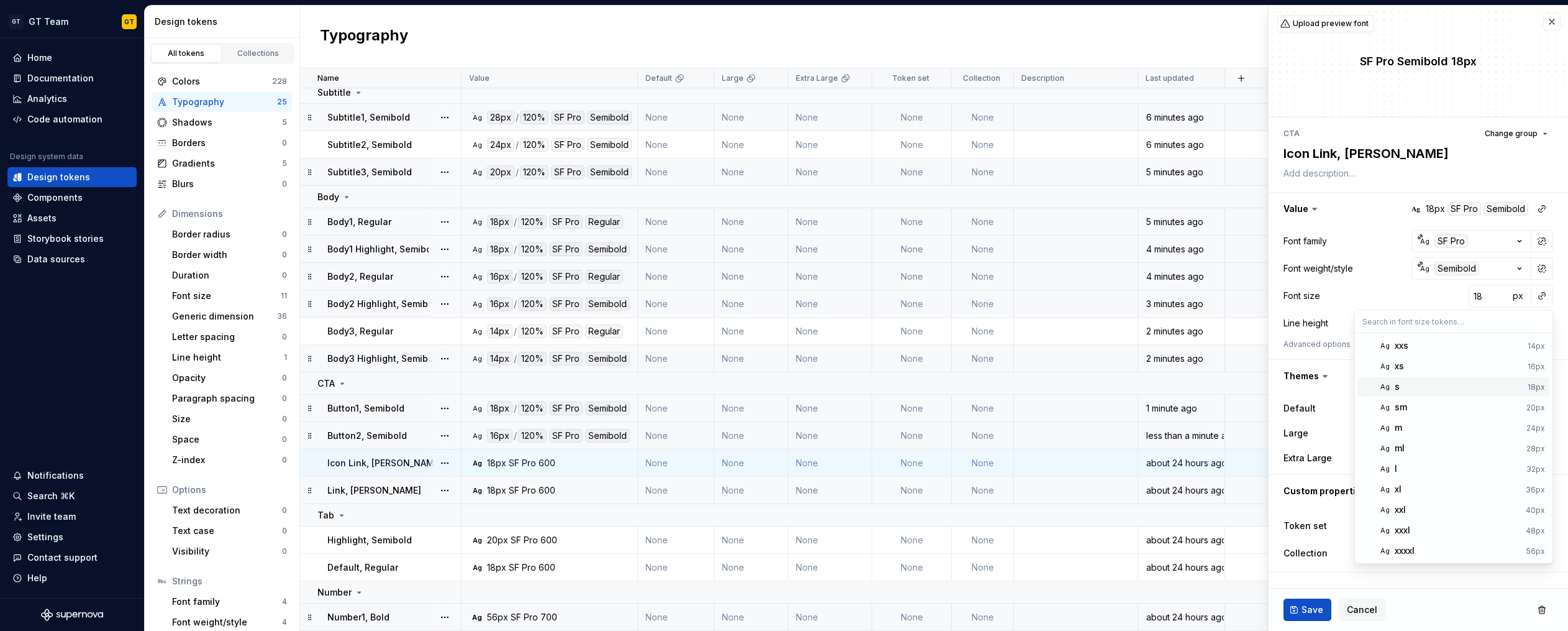
click at [1419, 391] on div "s" at bounding box center [1458, 386] width 128 height 12
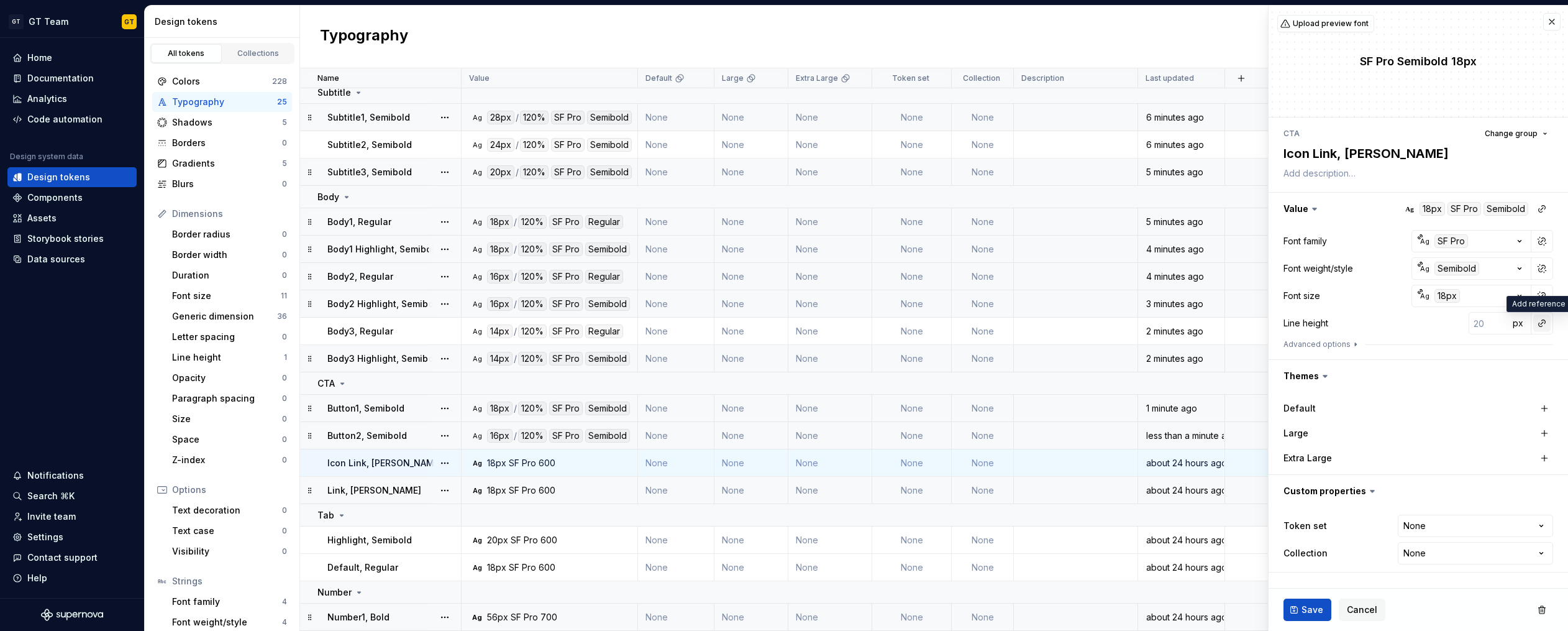
click at [1543, 323] on button "button" at bounding box center [1542, 323] width 17 height 17
click at [1502, 350] on div "auto" at bounding box center [1458, 349] width 126 height 12
click at [1543, 328] on button "button" at bounding box center [1542, 323] width 17 height 17
click at [1542, 327] on button "button" at bounding box center [1542, 323] width 17 height 17
click at [1482, 354] on div "auto" at bounding box center [1458, 349] width 126 height 12
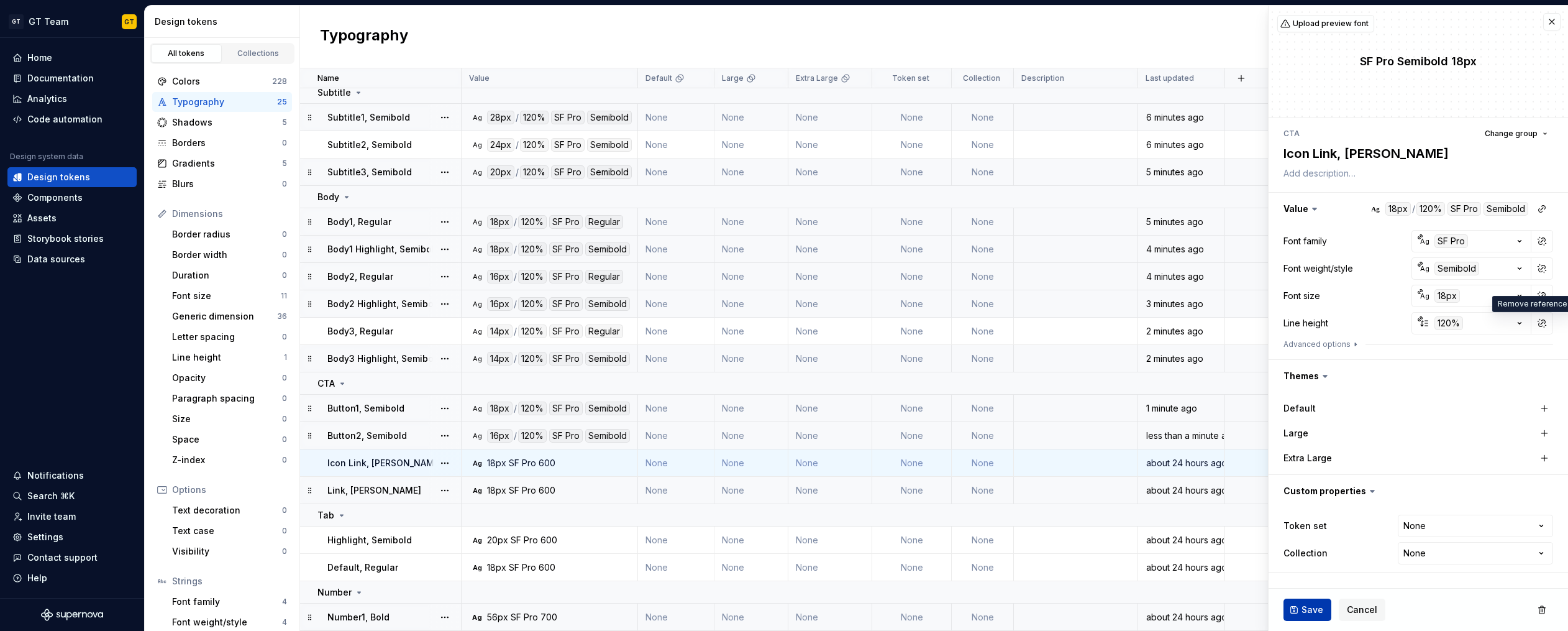
click at [1314, 611] on span "Save" at bounding box center [1312, 609] width 22 height 12
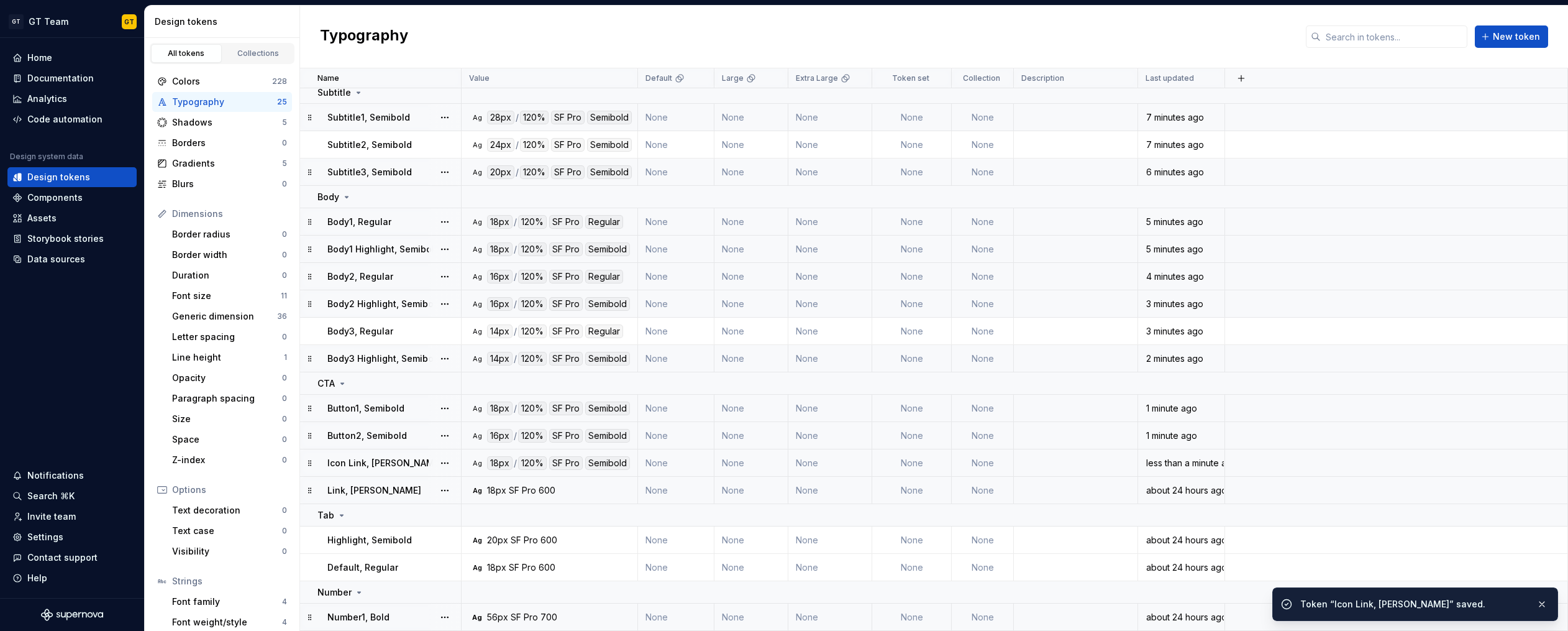
click at [541, 488] on div "600" at bounding box center [546, 490] width 17 height 12
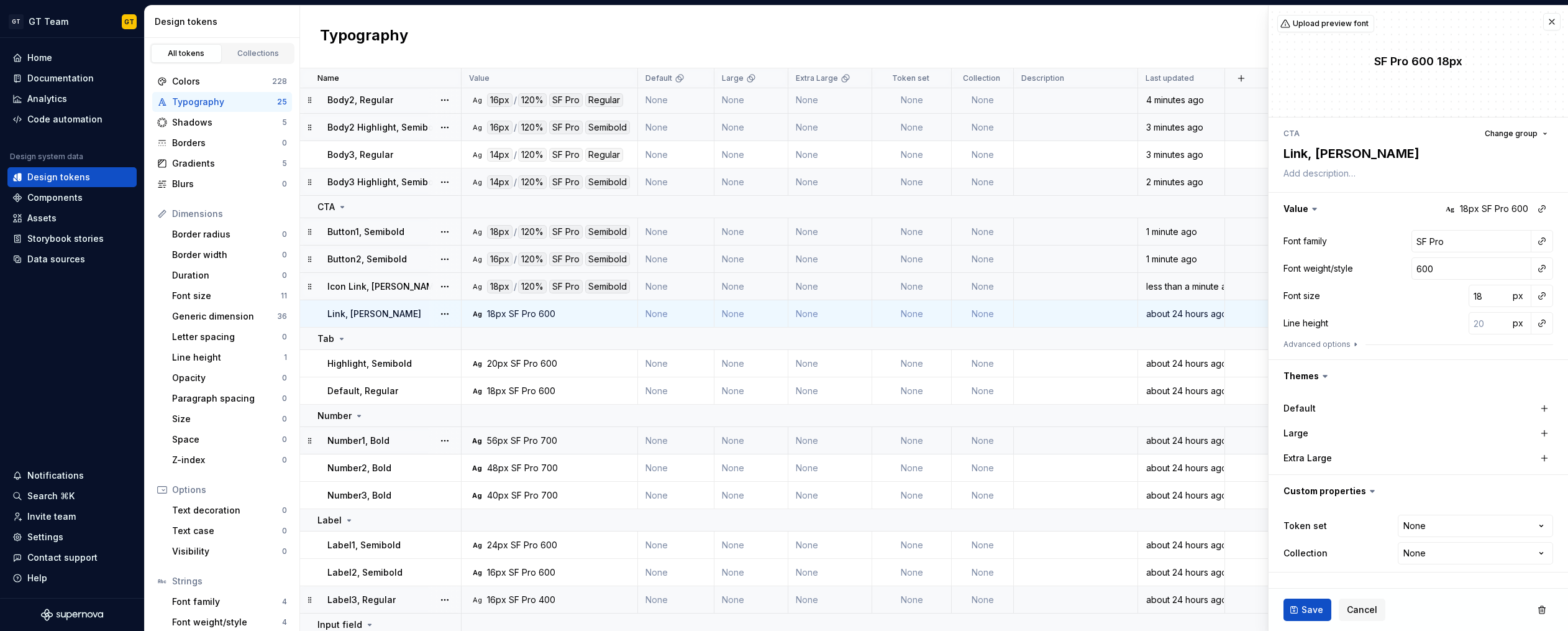
scroll to position [291, 0]
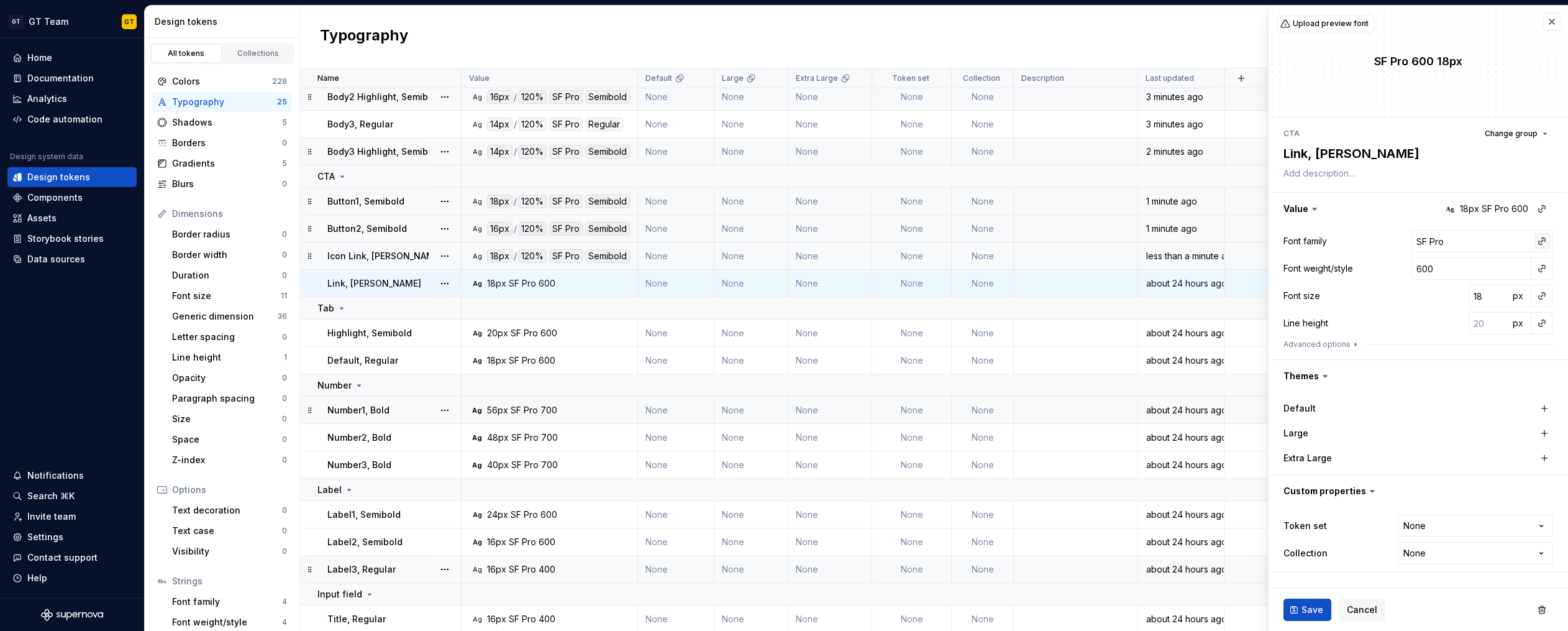
click at [1541, 240] on button "button" at bounding box center [1542, 241] width 17 height 17
click at [1541, 240] on html "GT GT Team GT Home Documentation Analytics Code automation Design system data D…" at bounding box center [784, 315] width 1568 height 631
click at [1448, 342] on span "Ag body SF Pro" at bounding box center [1453, 334] width 192 height 20
click at [1545, 267] on button "button" at bounding box center [1542, 269] width 17 height 17
click at [1440, 360] on div "semibold" at bounding box center [1450, 359] width 110 height 12
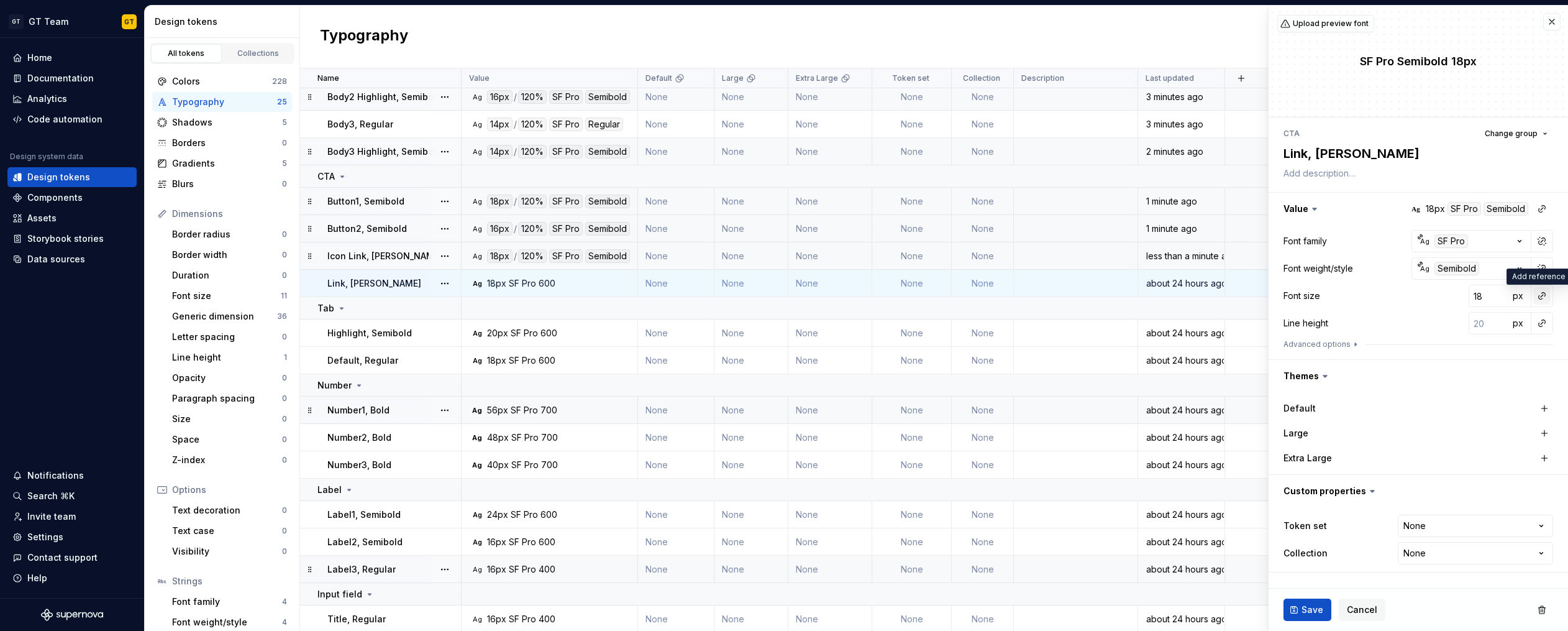
click at [1539, 301] on button "button" at bounding box center [1542, 296] width 17 height 17
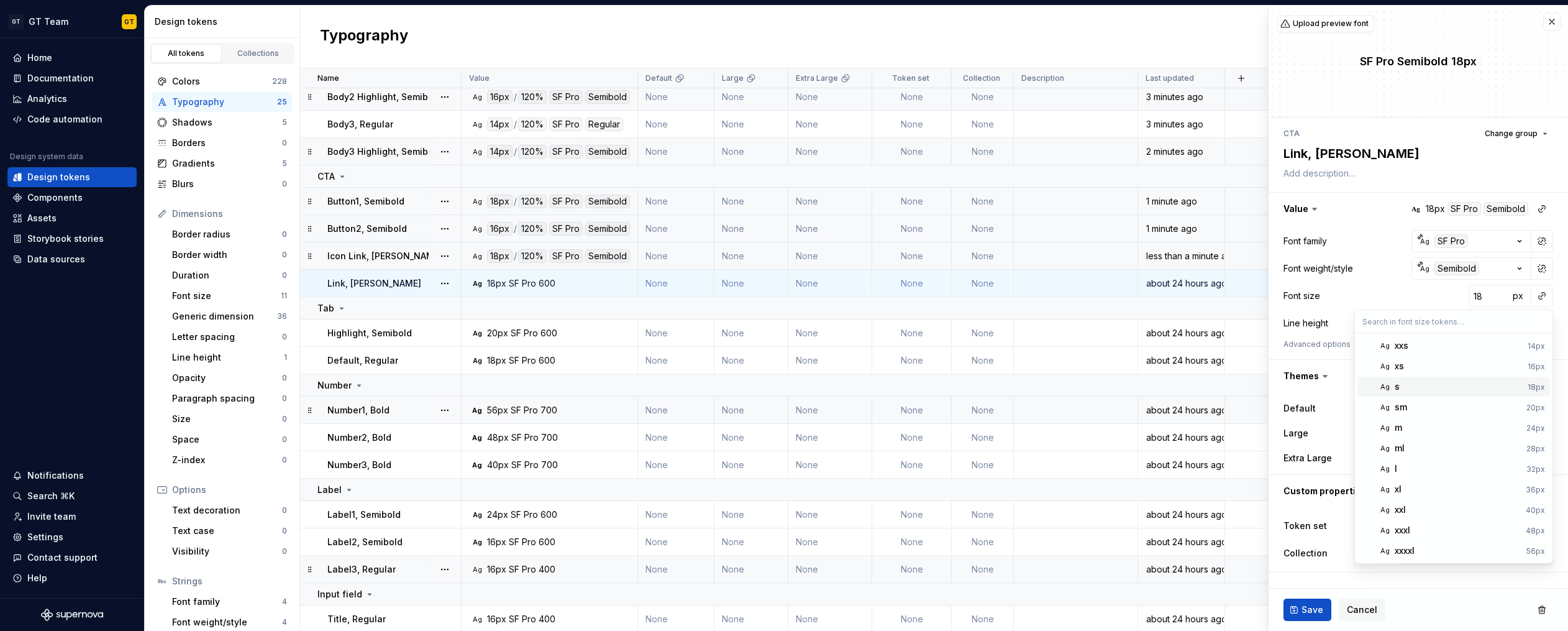
click at [1411, 388] on div "s" at bounding box center [1458, 386] width 128 height 12
click at [1543, 325] on button "button" at bounding box center [1542, 323] width 17 height 17
click at [1477, 347] on div "auto" at bounding box center [1458, 349] width 126 height 12
click at [1543, 322] on button "button" at bounding box center [1542, 323] width 17 height 17
click at [1542, 323] on button "button" at bounding box center [1542, 323] width 17 height 17
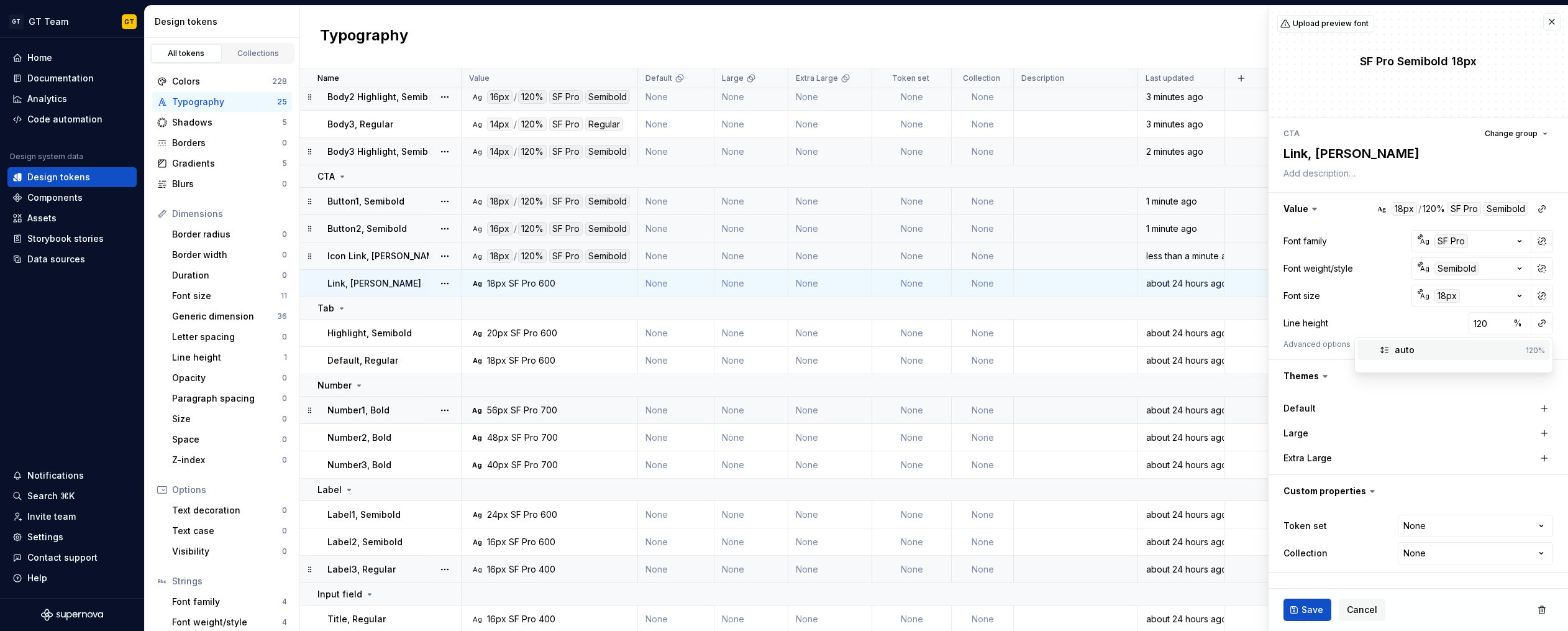
click at [1499, 343] on div "auto" at bounding box center [1458, 349] width 126 height 12
click at [1304, 611] on span "Save" at bounding box center [1312, 609] width 22 height 12
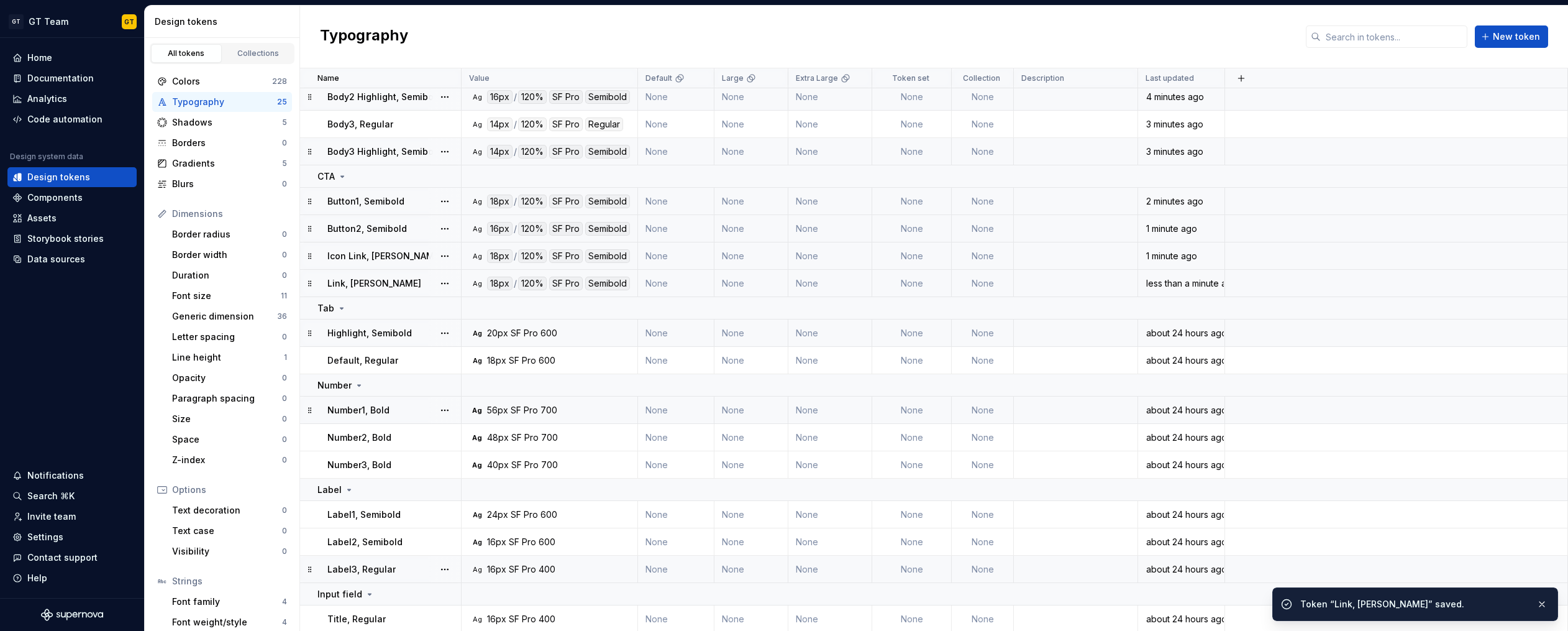
click at [541, 334] on div "600" at bounding box center [549, 333] width 17 height 12
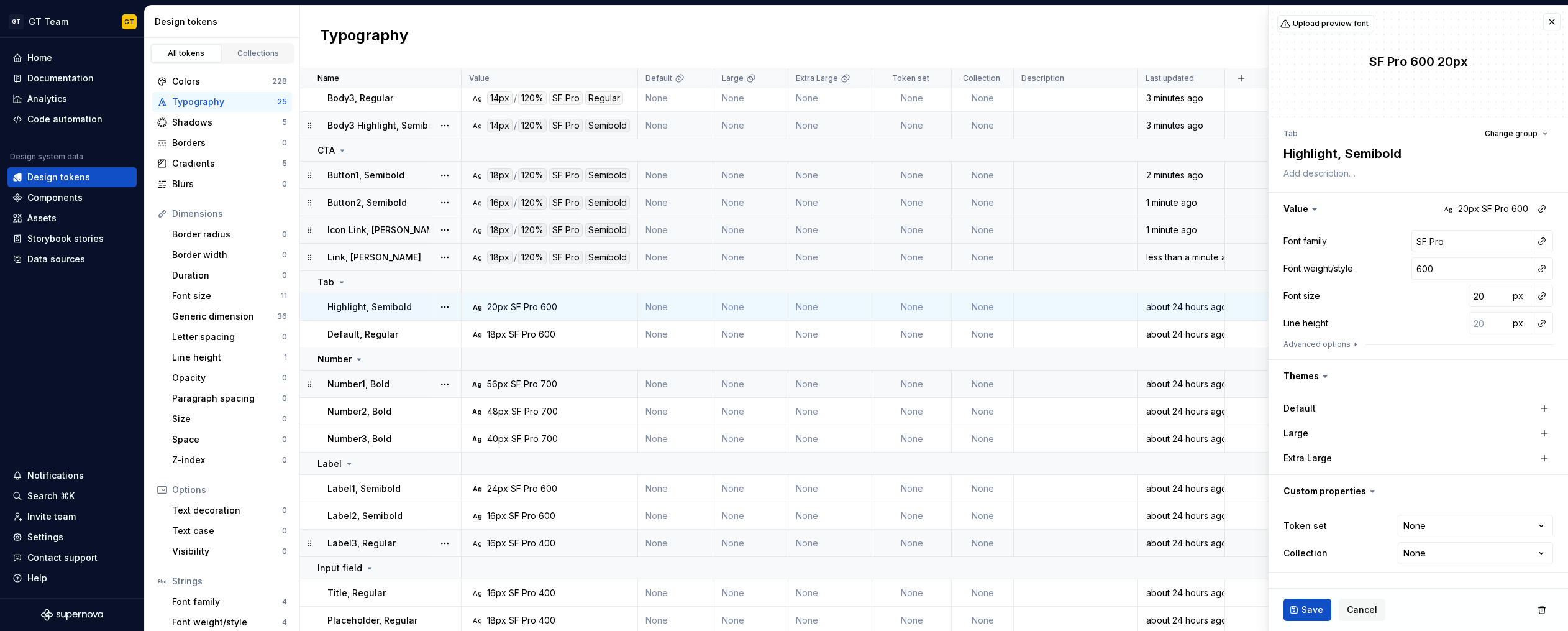
scroll to position [320, 0]
click at [341, 279] on icon at bounding box center [342, 280] width 3 height 1
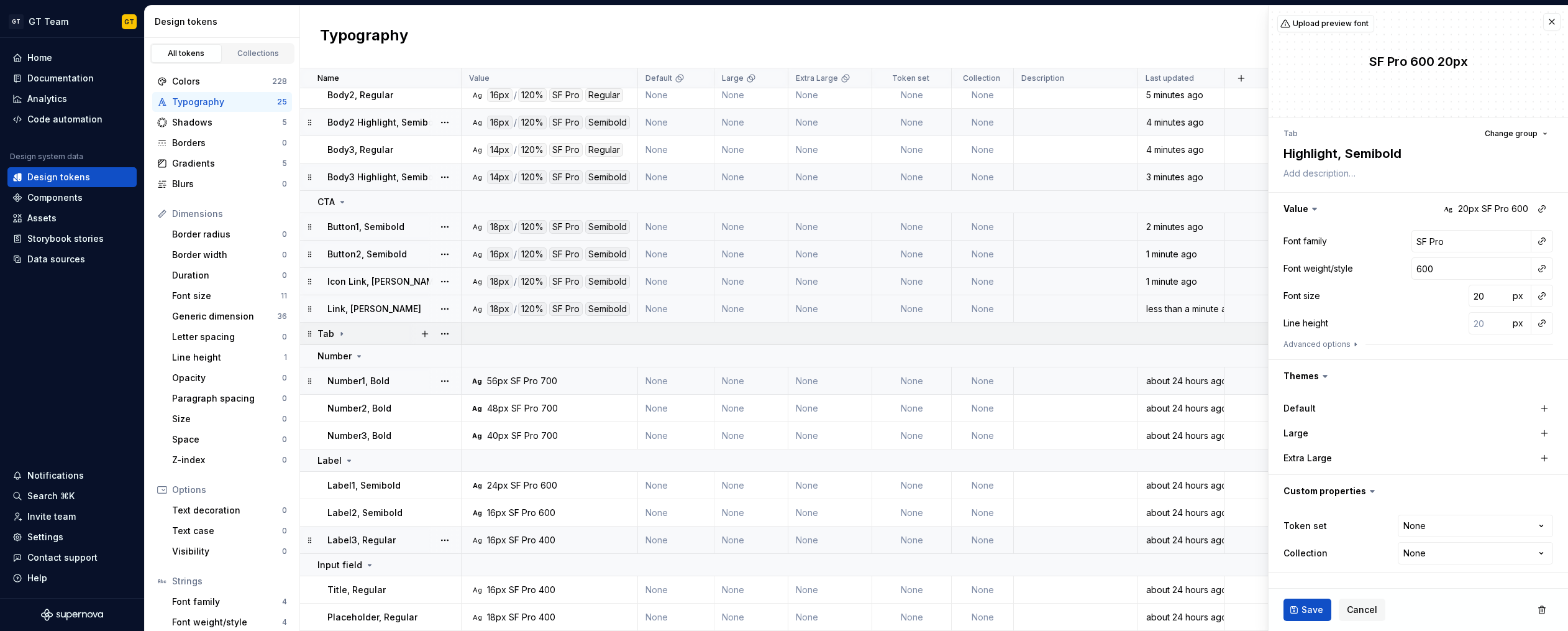
scroll to position [266, 0]
click at [360, 569] on div "Input field" at bounding box center [345, 565] width 57 height 12
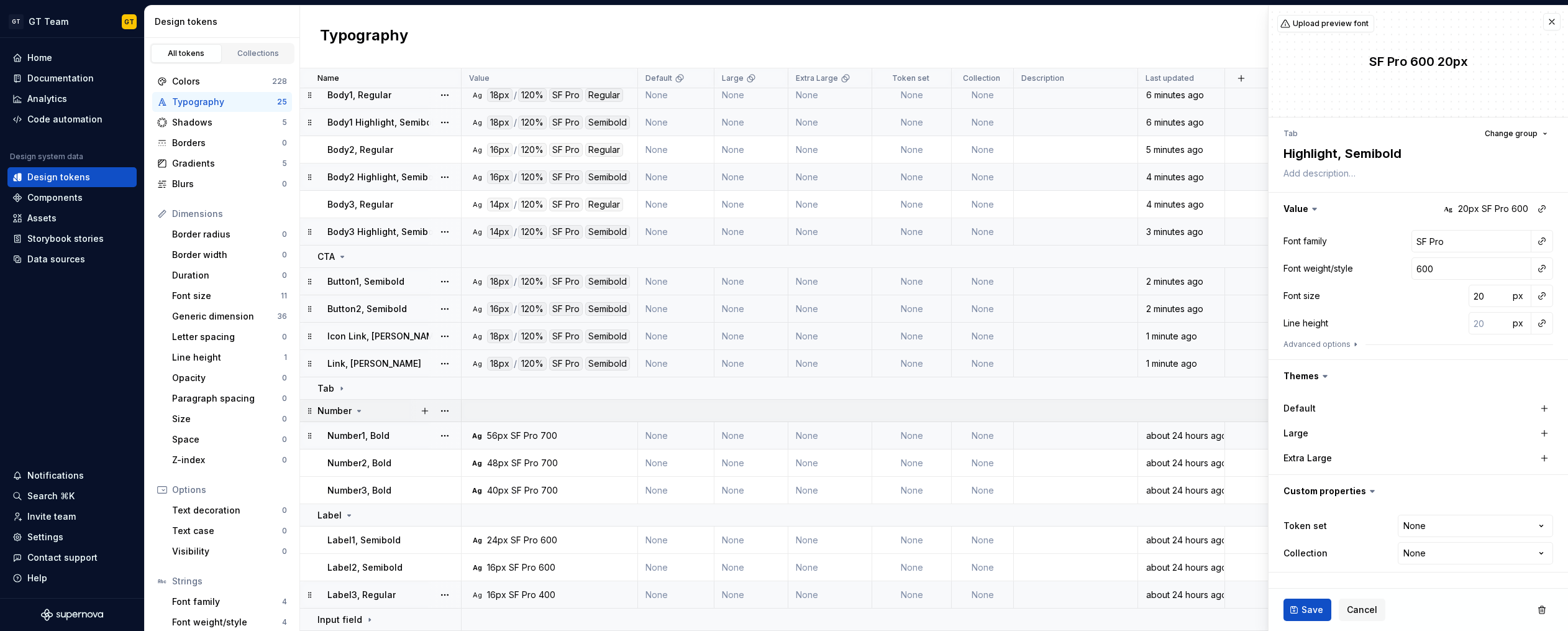
click at [322, 410] on p "Number" at bounding box center [334, 410] width 34 height 12
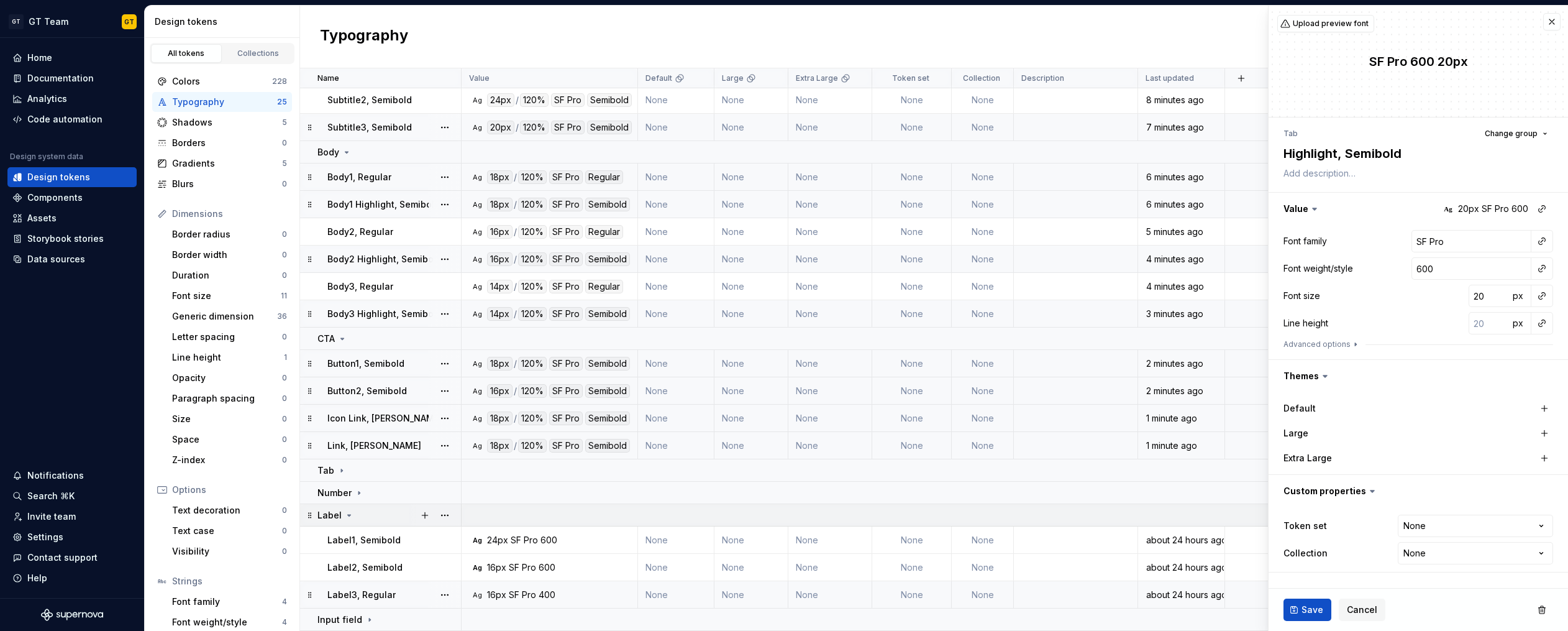
click at [341, 510] on div "Label" at bounding box center [335, 515] width 37 height 12
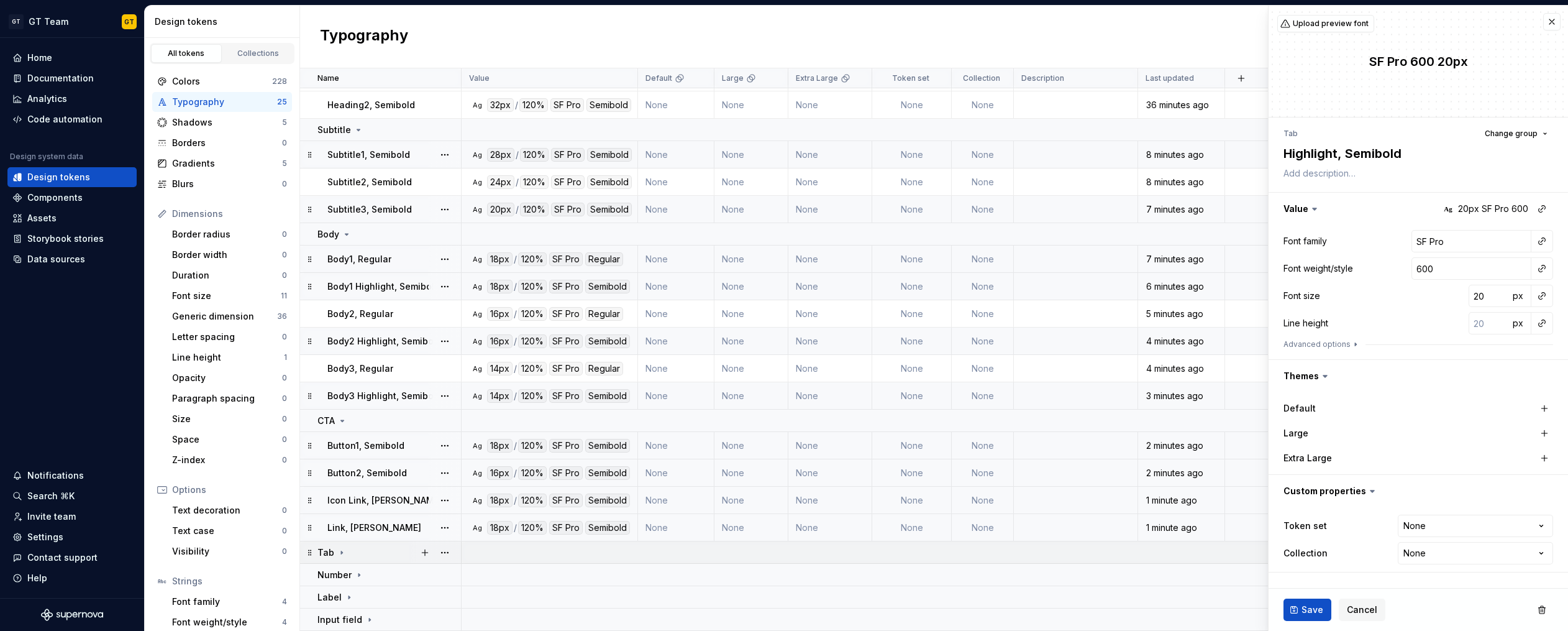
click at [325, 553] on p "Tab" at bounding box center [325, 552] width 17 height 12
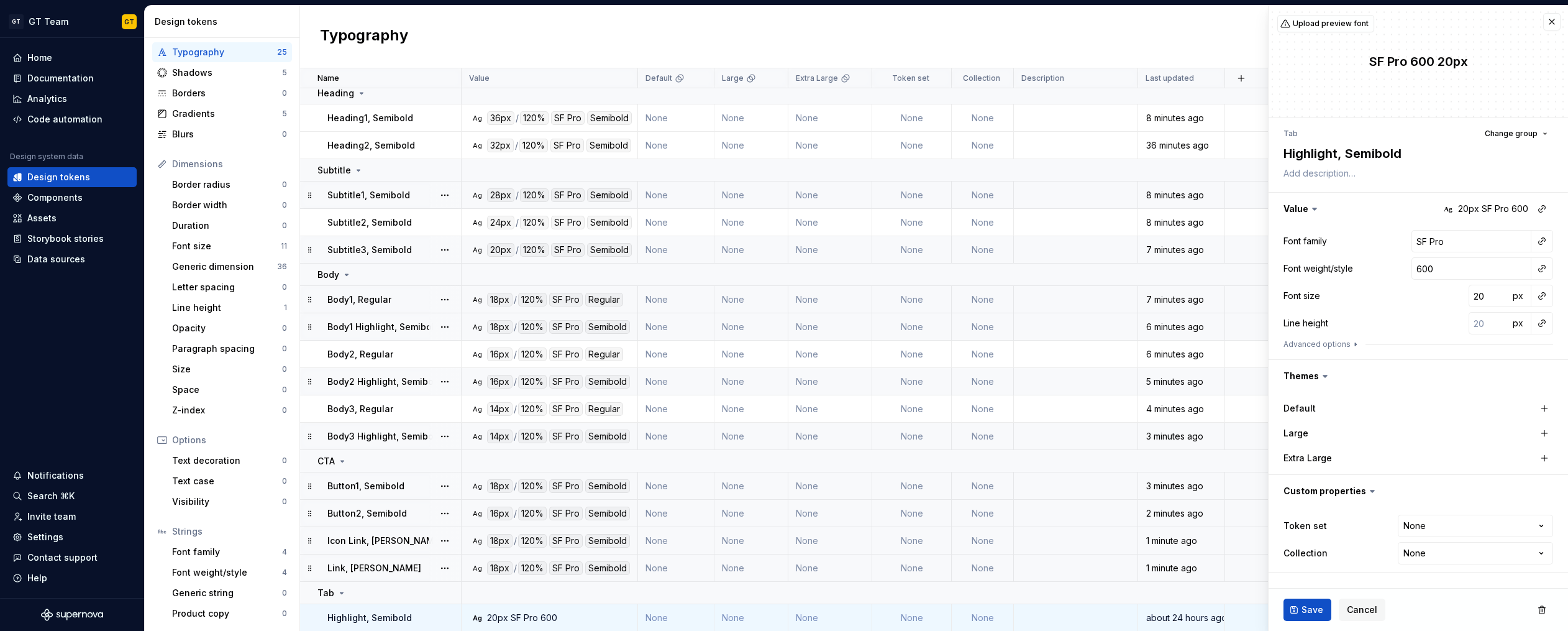
scroll to position [0, 0]
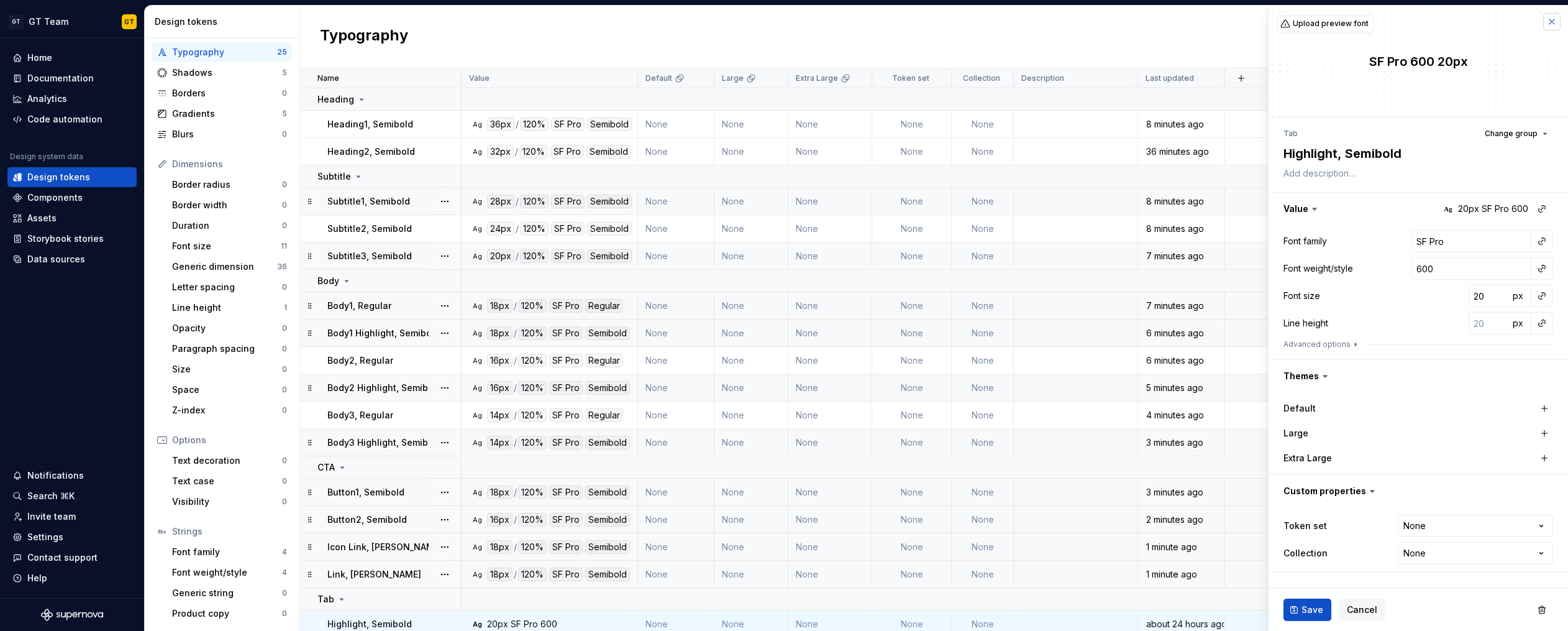
click at [1549, 24] on button "button" at bounding box center [1551, 22] width 17 height 17
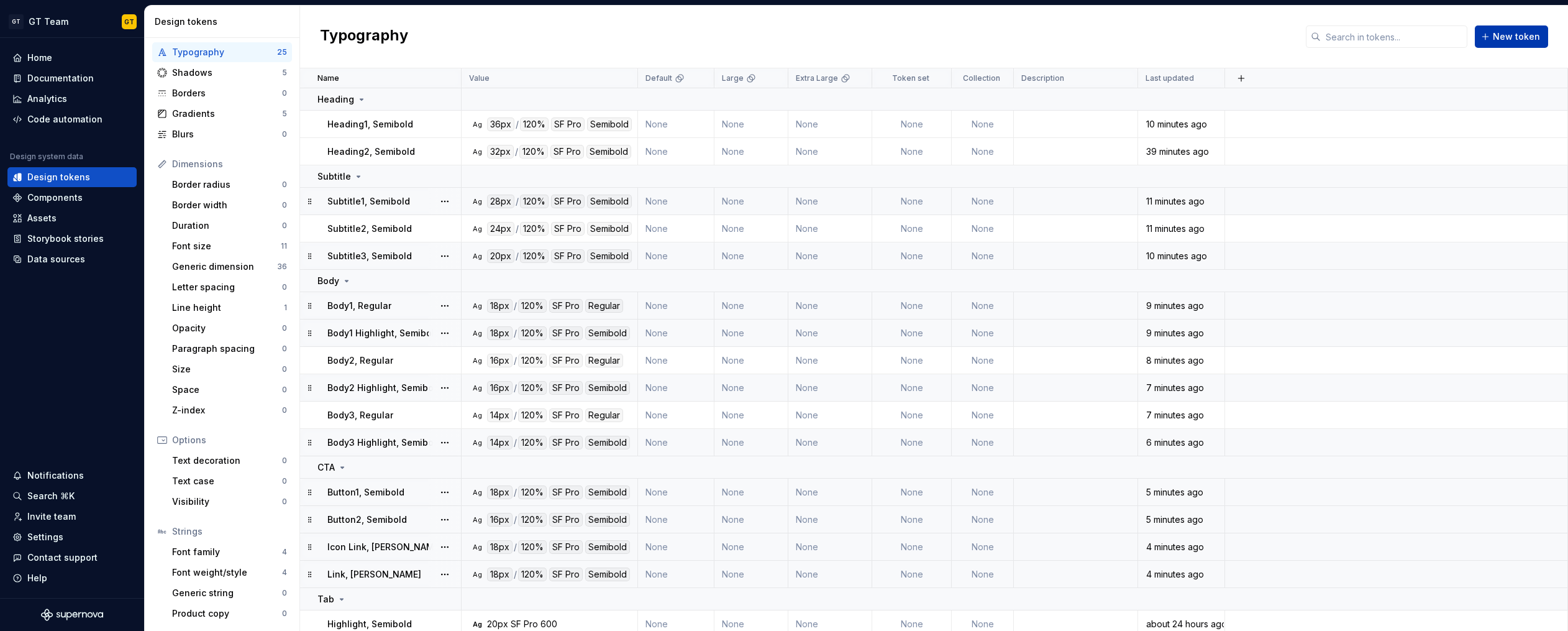
click at [1519, 37] on span "New token" at bounding box center [1516, 36] width 47 height 12
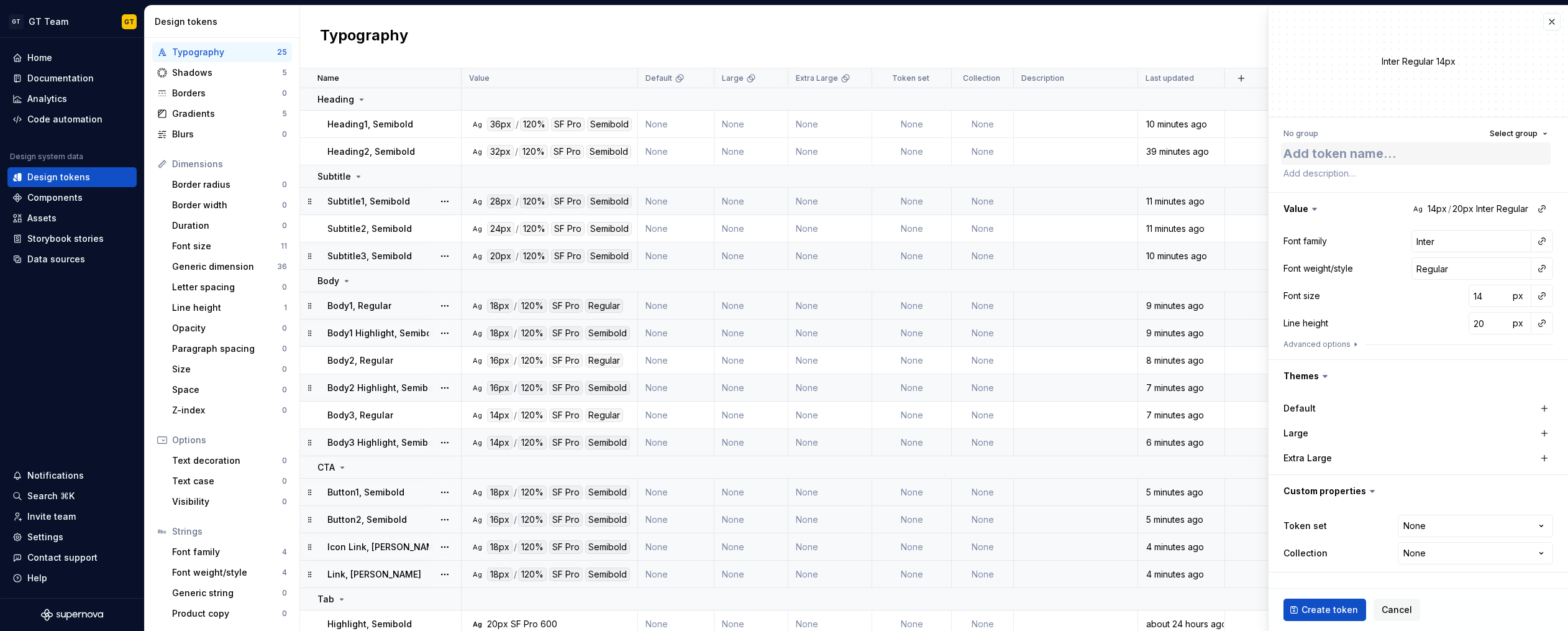
click at [1361, 153] on textarea at bounding box center [1416, 153] width 270 height 23
type textarea "*"
type textarea "T"
type textarea "*"
type textarea "To"
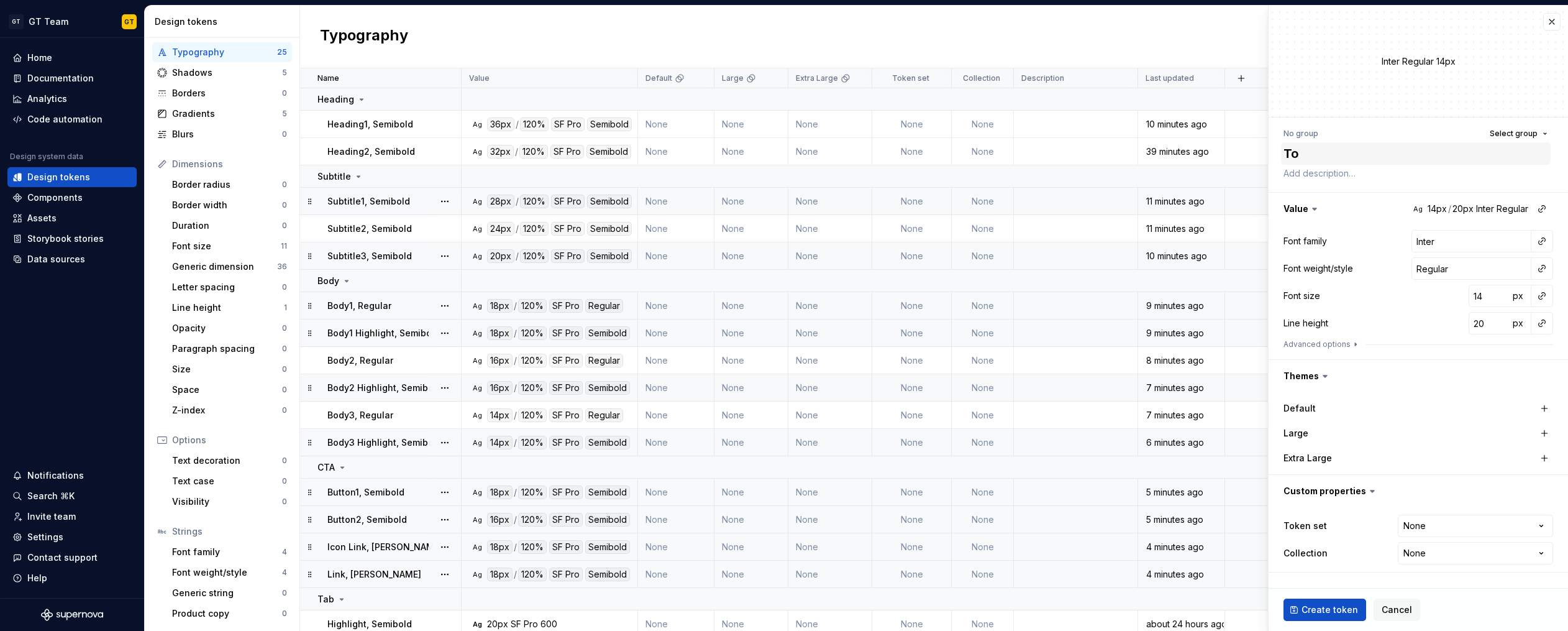
type textarea "*"
type textarea "Top"
type textarea "*"
type textarea "Top"
type textarea "*"
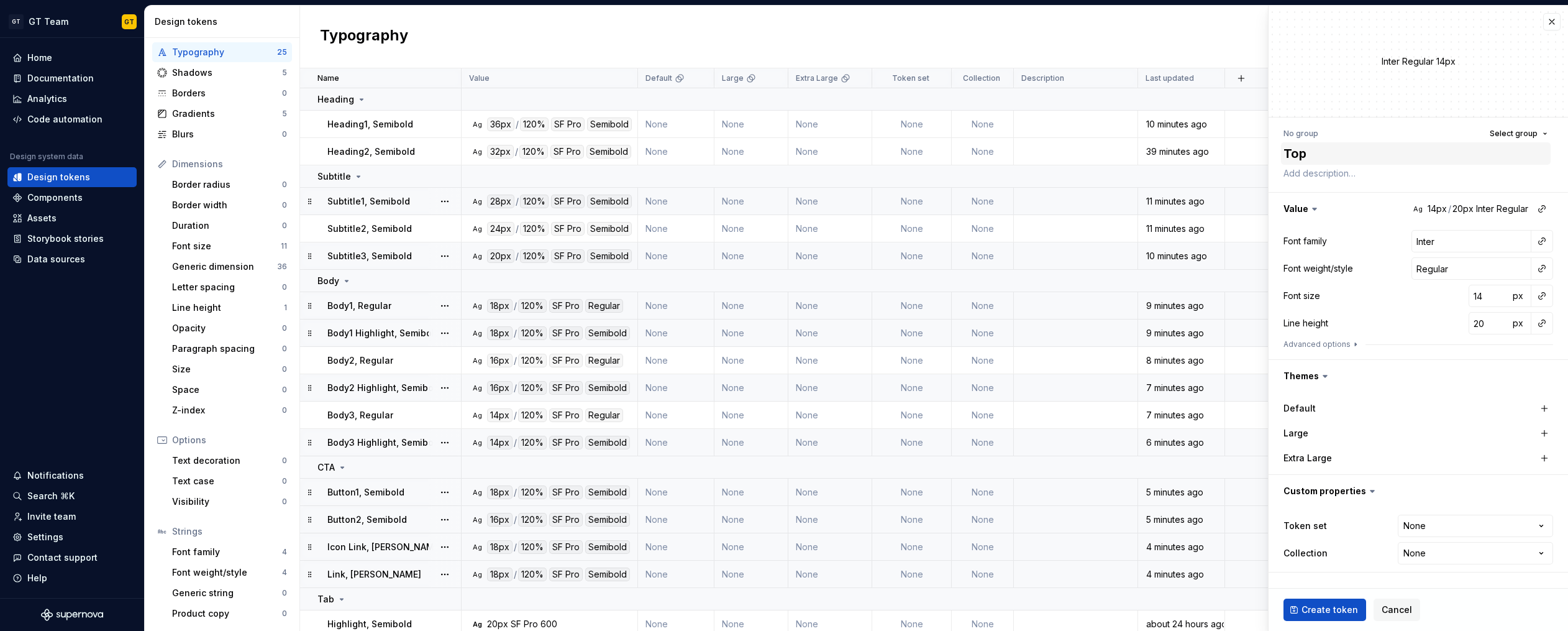
type textarea "Top n"
type textarea "*"
type textarea "Top na"
type textarea "*"
type textarea "Top na v"
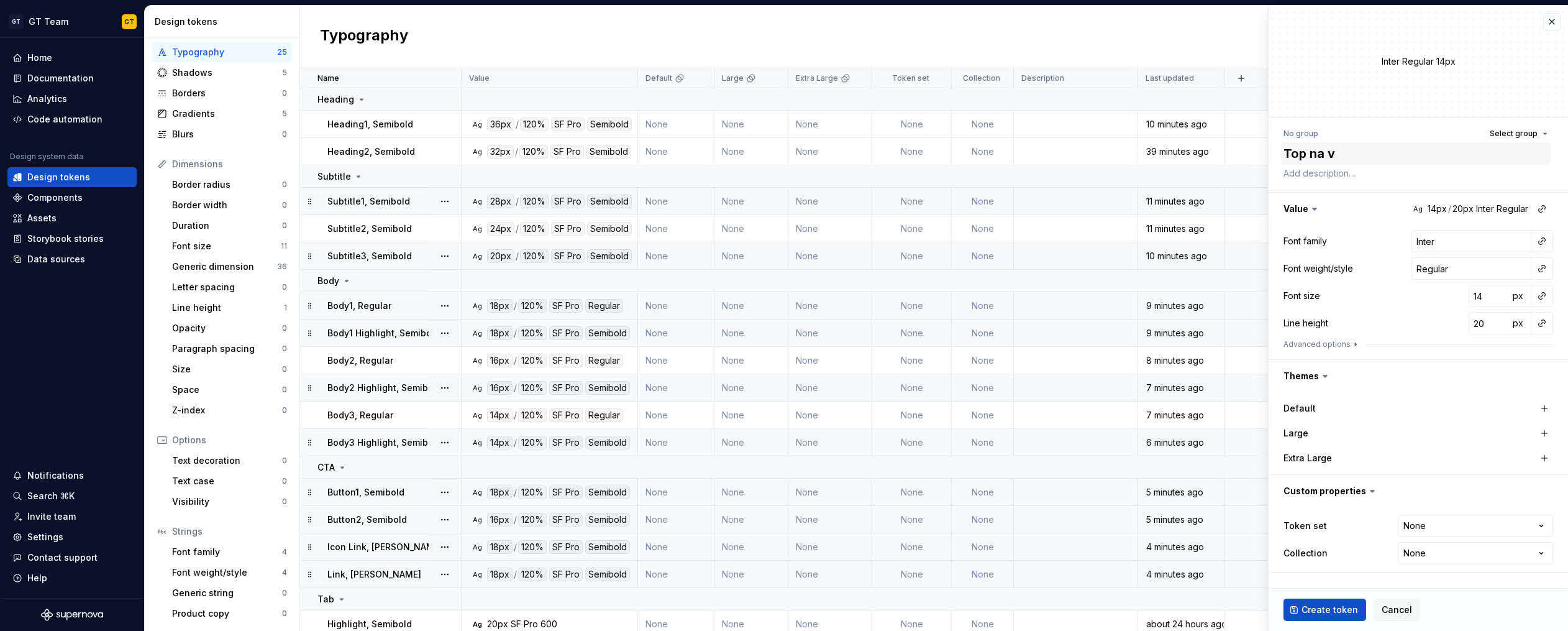
type textarea "*"
type textarea "Top nav"
type textarea "*"
type textarea "Top nav"
type textarea "*"
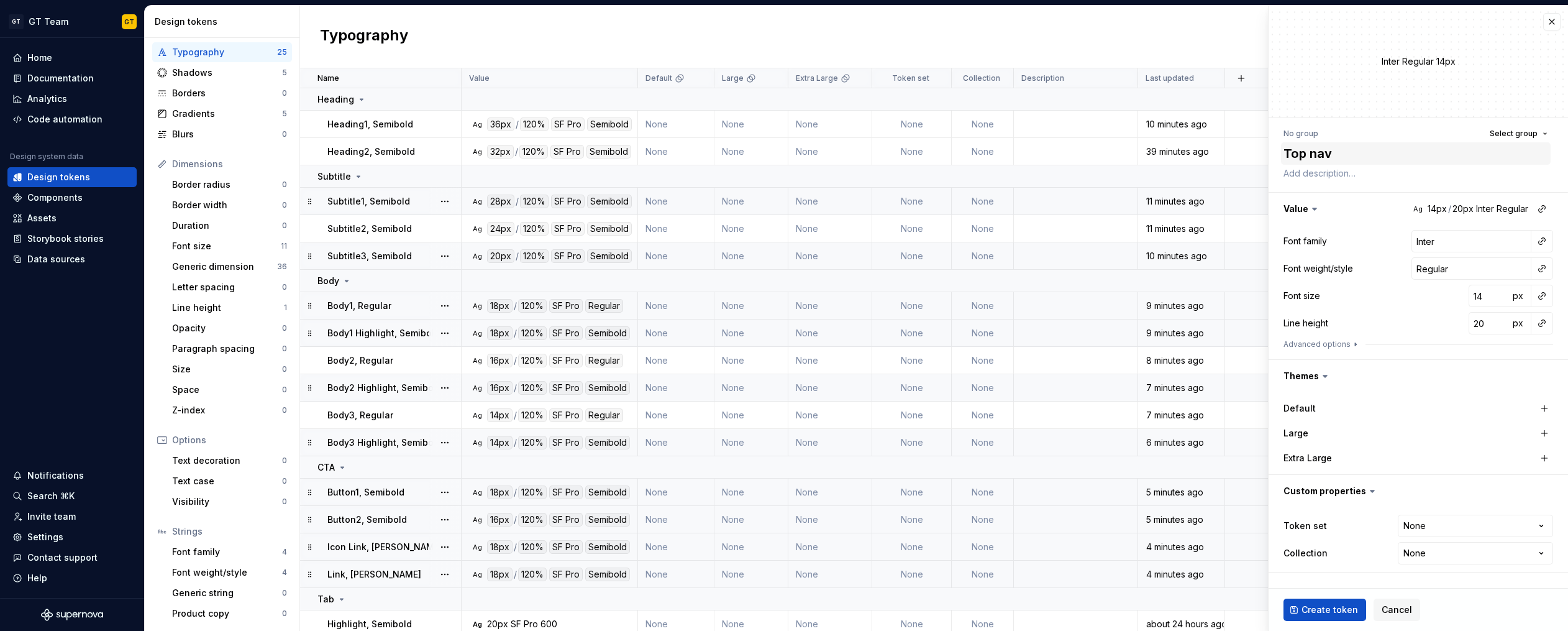
type textarea "Top nav b"
type textarea "*"
type textarea "Top nav ba"
type textarea "*"
type textarea "Top nav ba r"
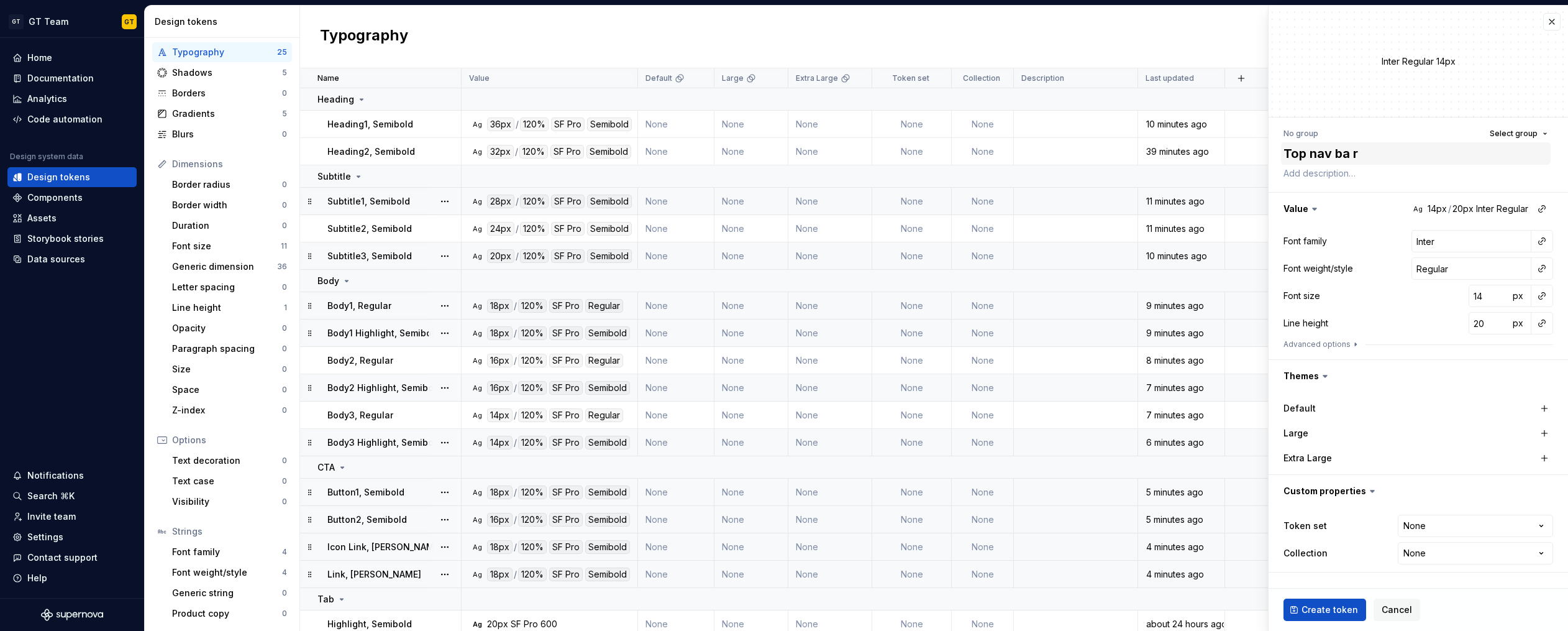
type textarea "*"
drag, startPoint x: 1363, startPoint y: 155, endPoint x: 1271, endPoint y: 153, distance: 92.0
click at [1271, 153] on div "No group Select group Top nav bar Value Ag 14px / 20px Inter Regular Font famil…" at bounding box center [1418, 349] width 300 height 463
type textarea "Top nav bar"
click at [1313, 131] on div "No group" at bounding box center [1301, 134] width 35 height 10
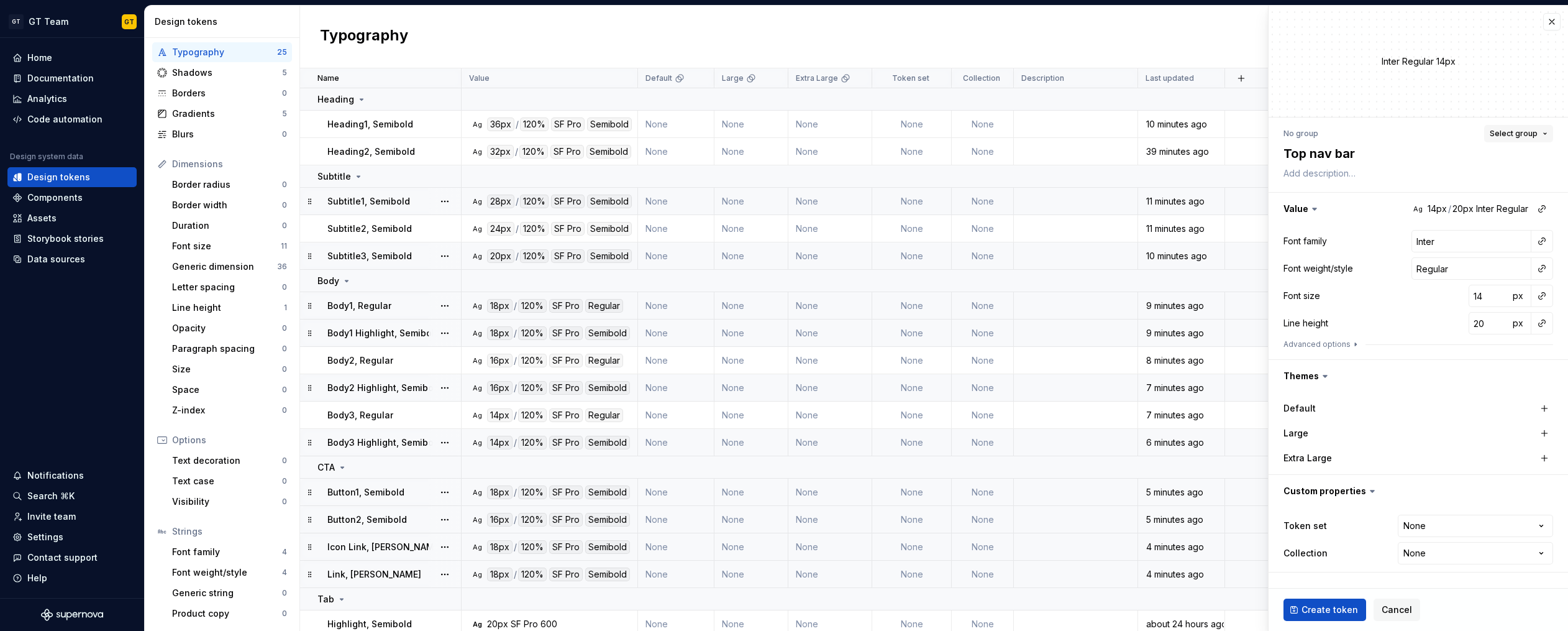
click at [1503, 131] on span "Select group" at bounding box center [1514, 134] width 48 height 10
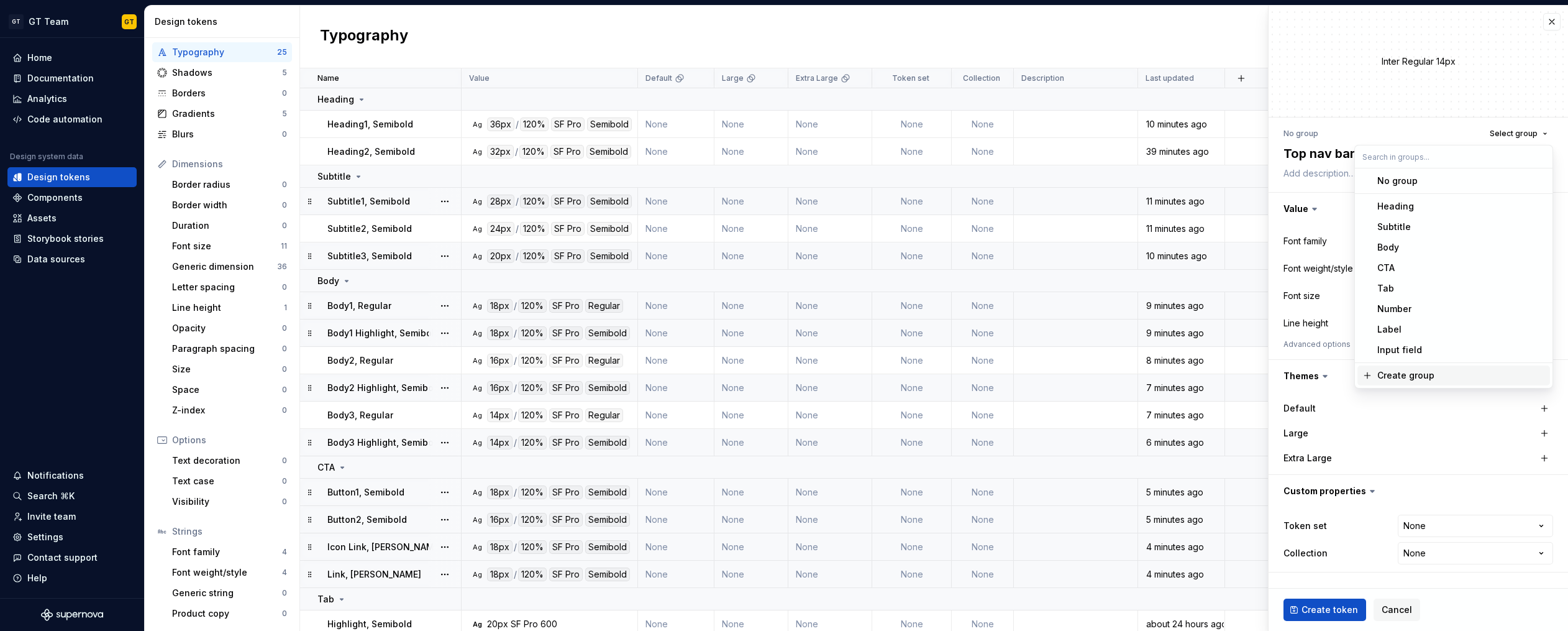
click at [1402, 376] on div "Create group" at bounding box center [1405, 375] width 57 height 12
type textarea "*"
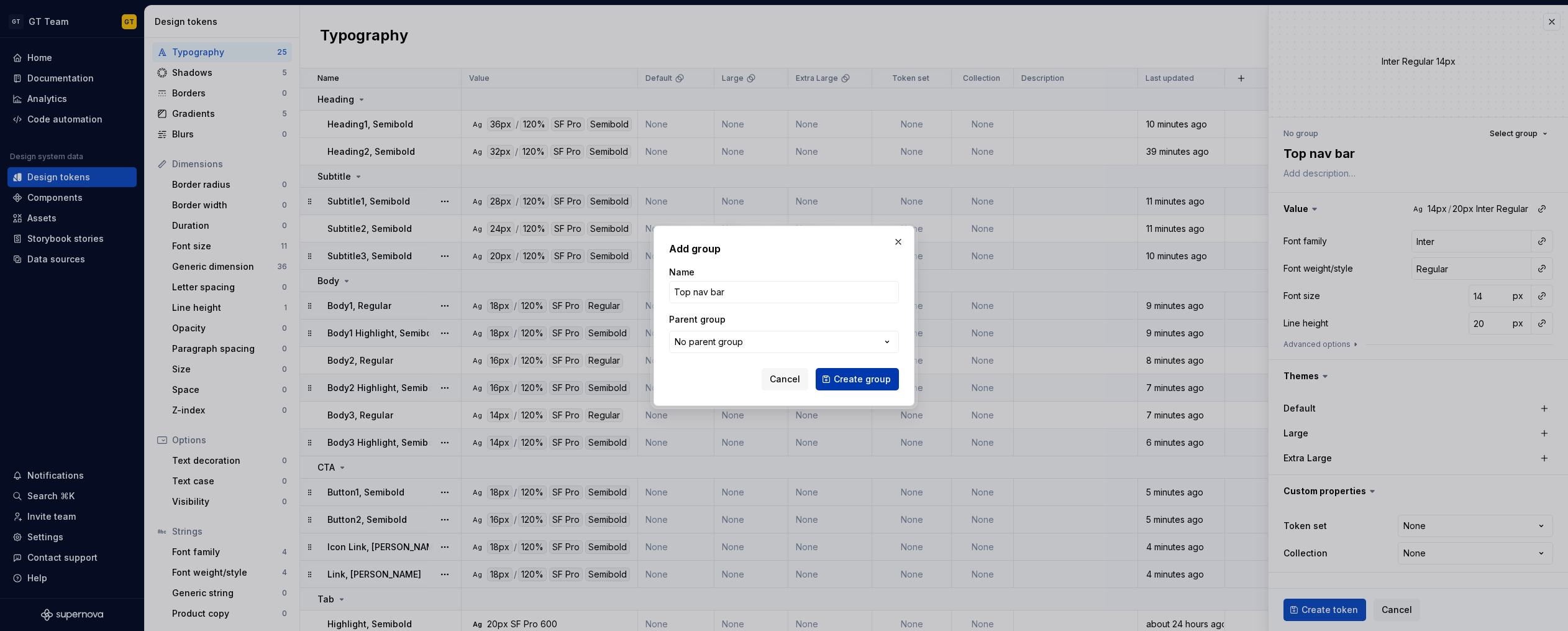
type input "Top nav bar"
click at [874, 378] on span "Create group" at bounding box center [862, 379] width 57 height 12
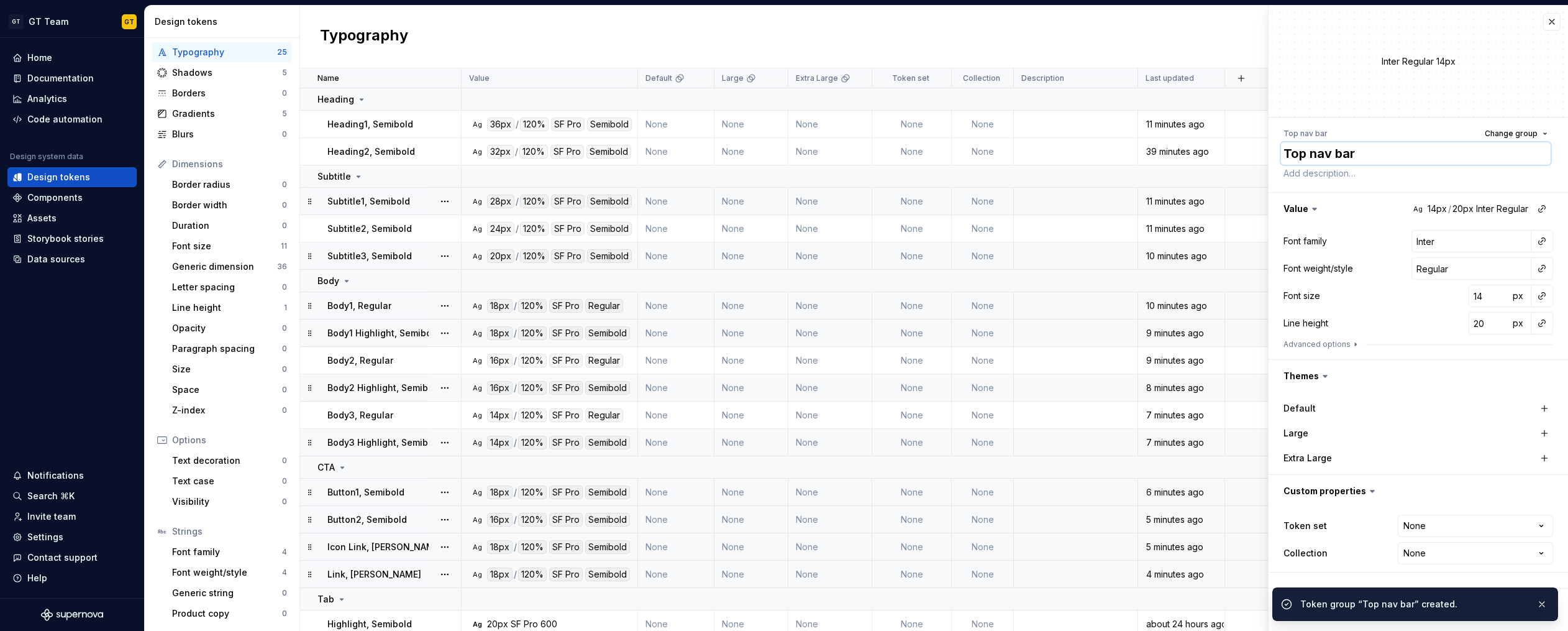
click at [1324, 151] on textarea "Top nav bar" at bounding box center [1416, 153] width 270 height 23
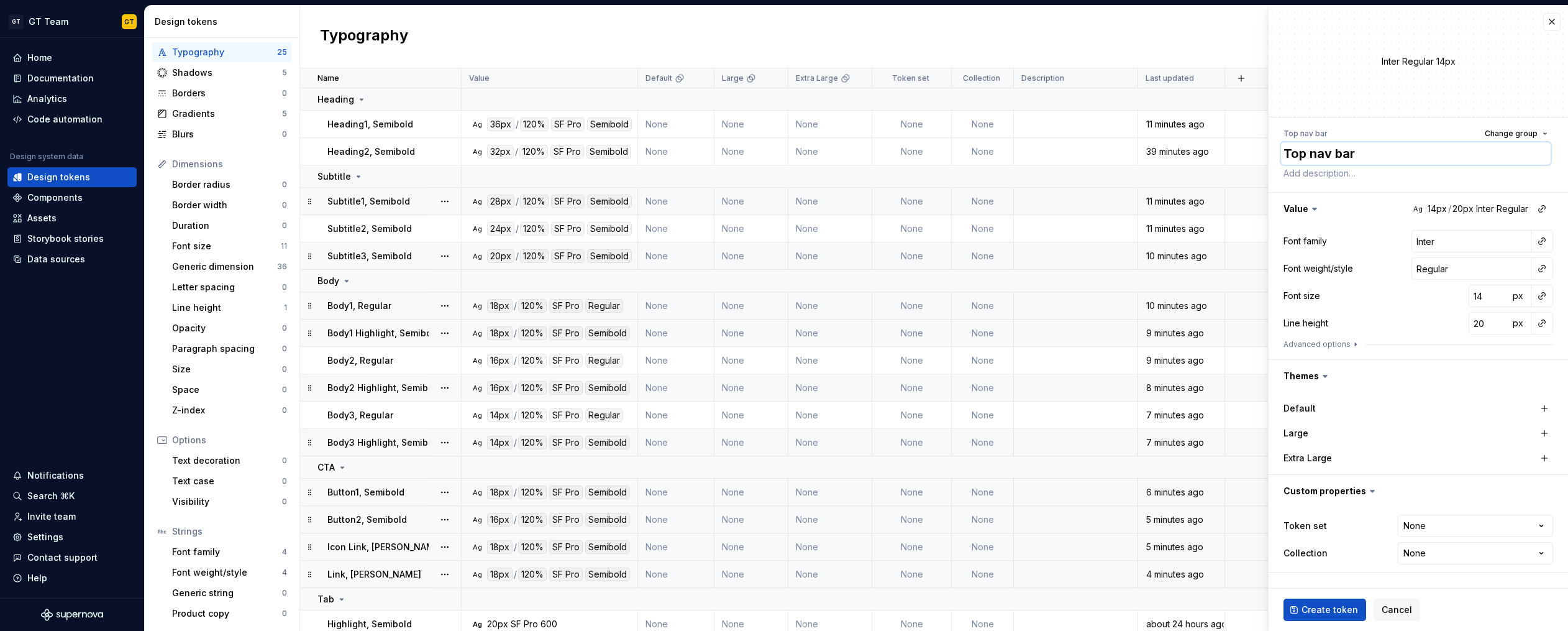
type textarea "*"
type textarea "T"
type textarea "*"
type textarea "Ti"
type textarea "*"
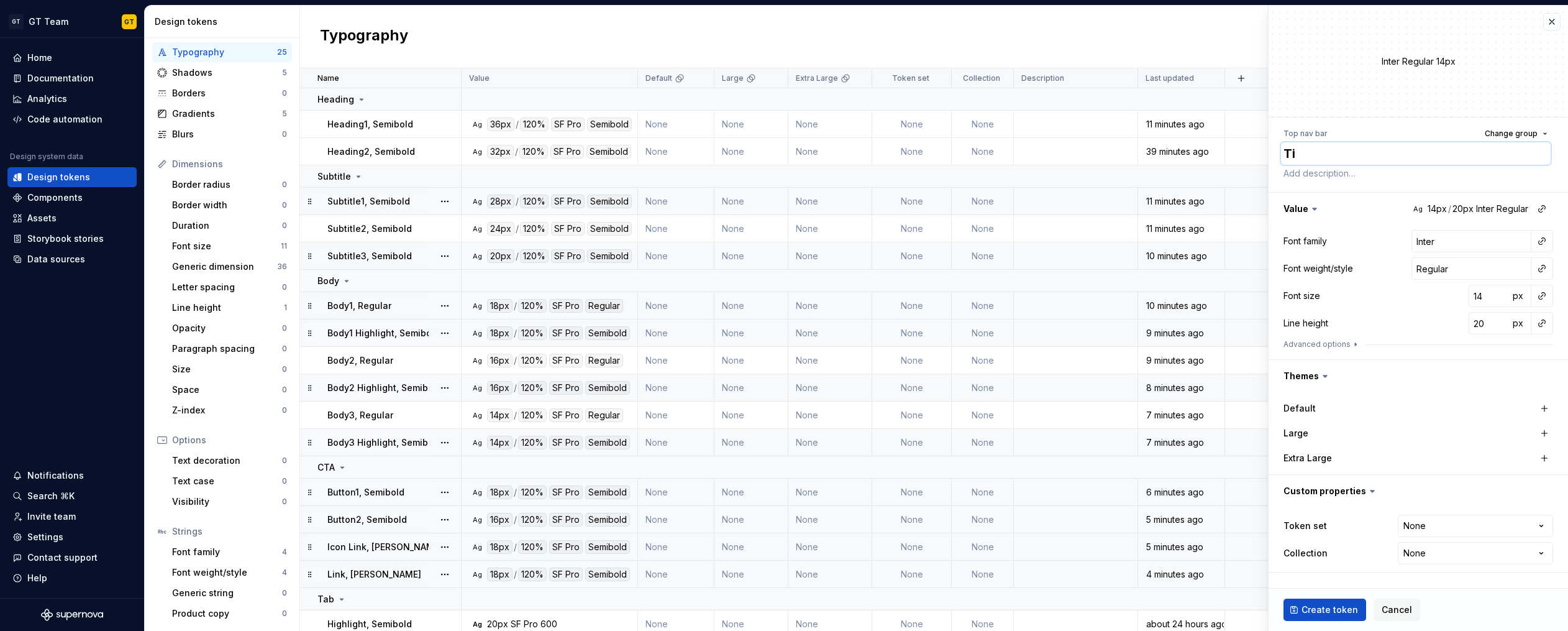
type textarea "Ti t"
type textarea "*"
type textarea "T it l"
type textarea "*"
type textarea "Title"
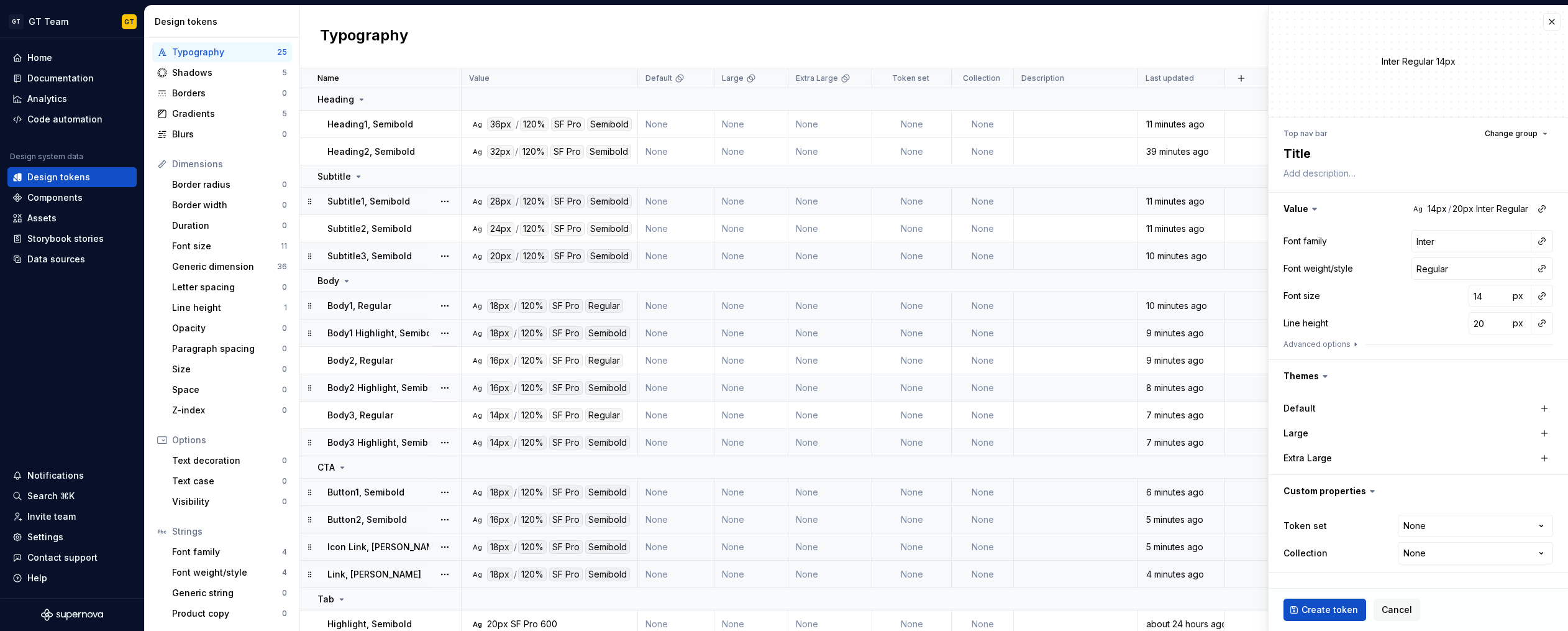
click at [1434, 122] on div "Top nav bar Change group Title Value Ag 14px / 20px Inter Regular Font family I…" at bounding box center [1418, 349] width 300 height 463
click at [1503, 130] on span "Change group" at bounding box center [1511, 134] width 53 height 10
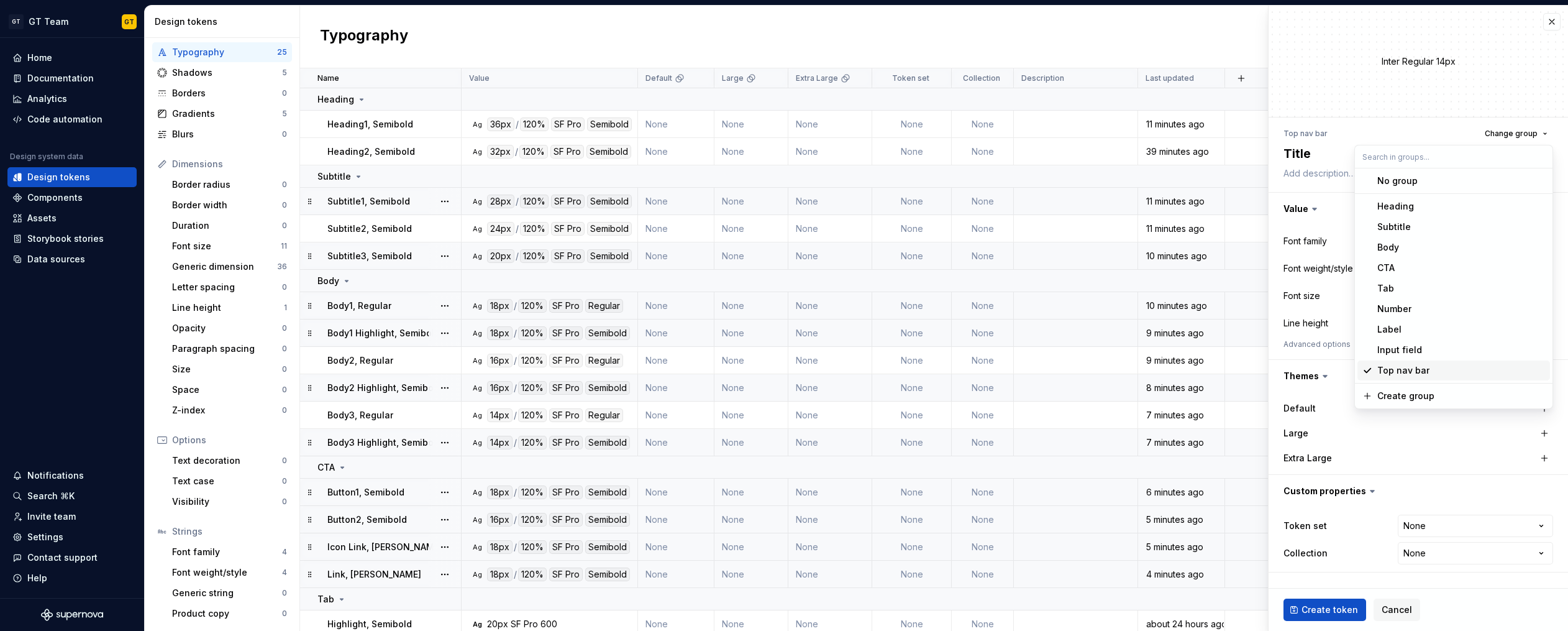
click at [1405, 373] on div "Top nav bar" at bounding box center [1403, 370] width 52 height 12
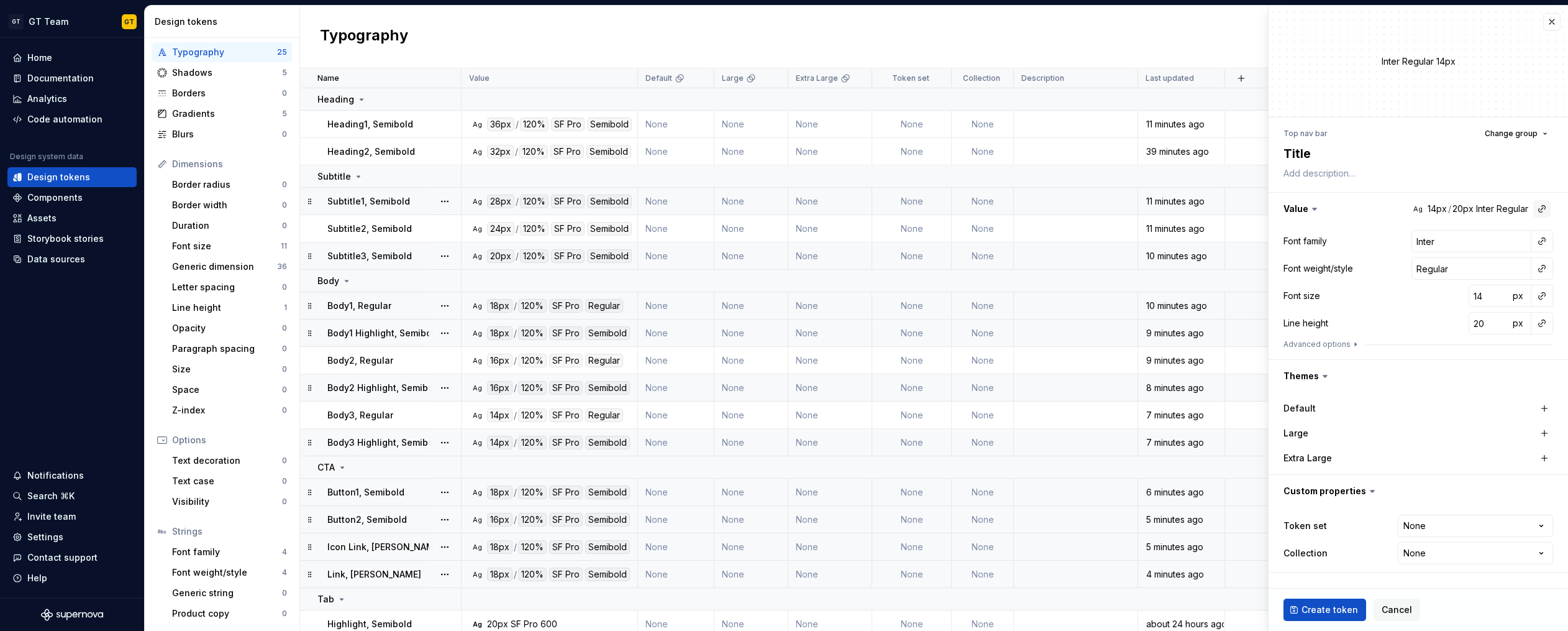
click at [1543, 207] on button "button" at bounding box center [1542, 209] width 17 height 17
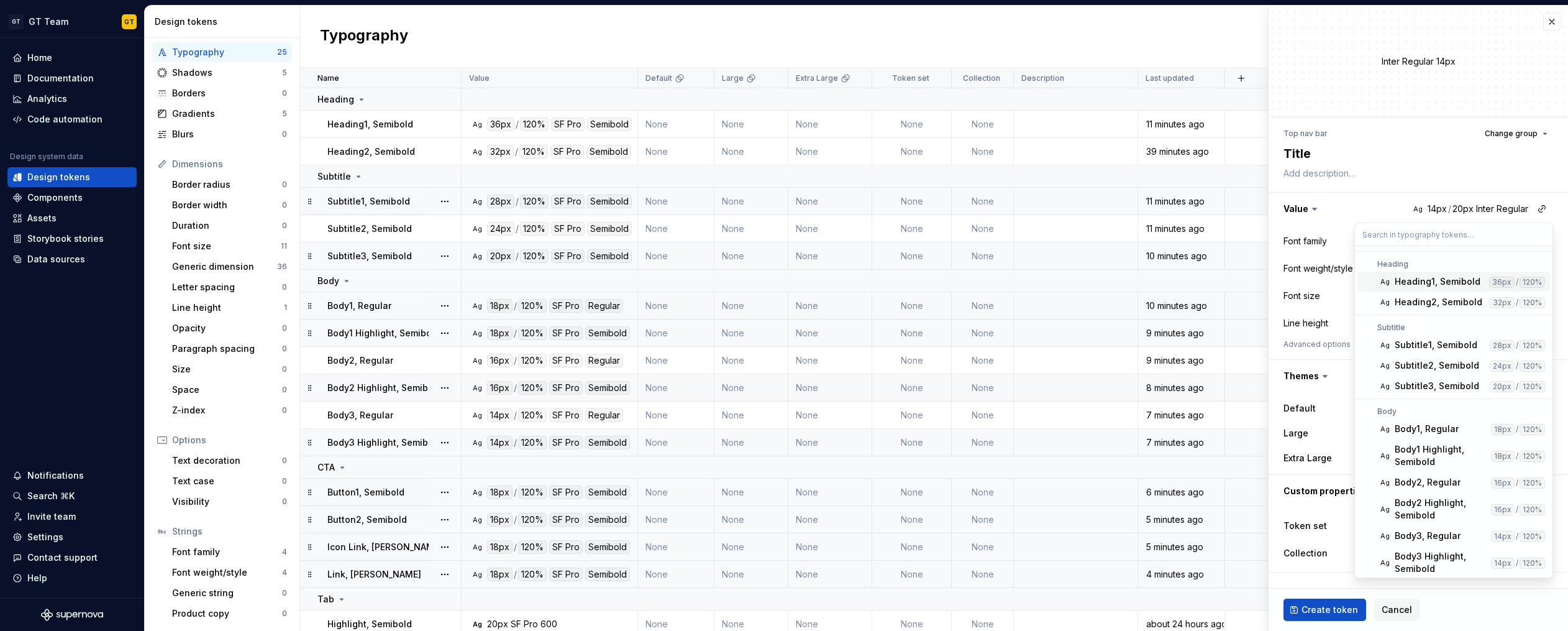
click at [1543, 209] on html "GT GT Team GT Home Documentation Analytics Code automation Design system data D…" at bounding box center [784, 315] width 1568 height 631
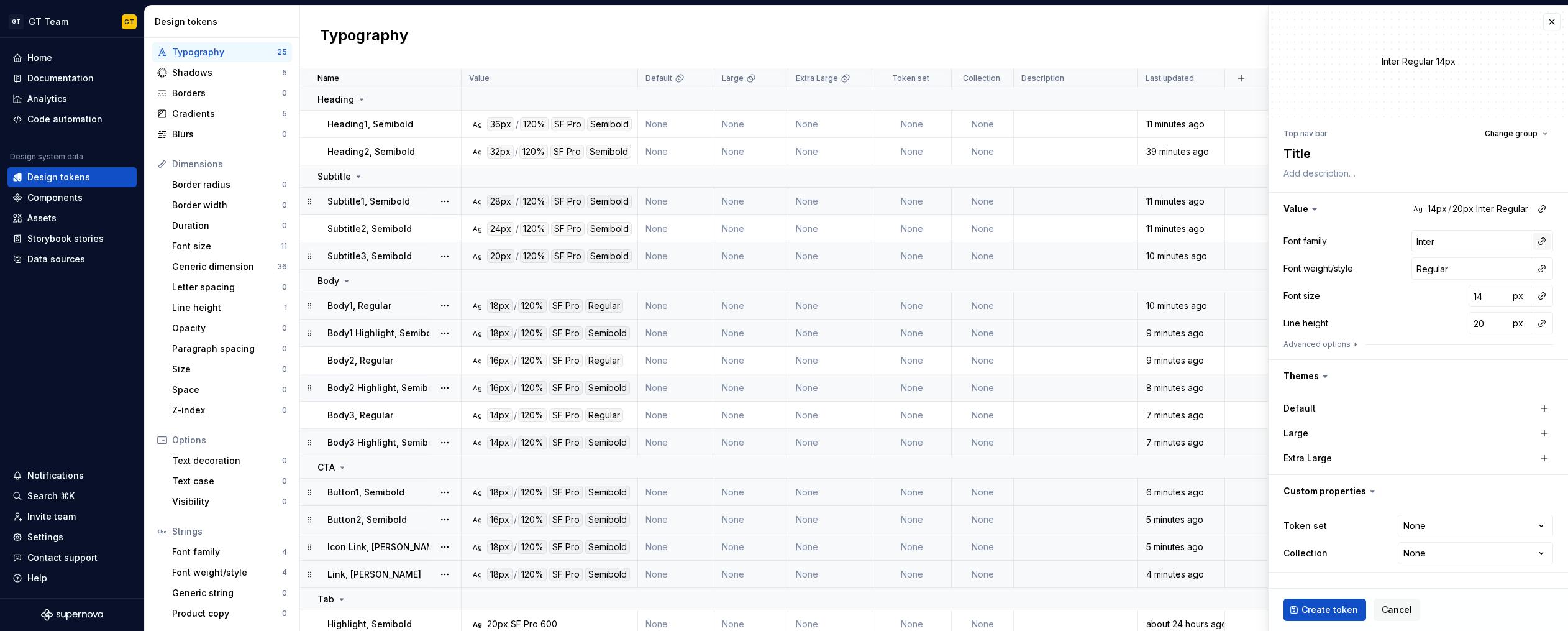
click at [1544, 240] on button "button" at bounding box center [1542, 241] width 17 height 17
click at [1543, 242] on html "GT GT Team GT Home Documentation Analytics Code automation Design system data D…" at bounding box center [784, 315] width 1568 height 631
click at [1543, 242] on button "button" at bounding box center [1542, 241] width 17 height 17
click at [1416, 341] on span "Ag body SF Pro" at bounding box center [1453, 334] width 192 height 20
click at [1543, 272] on button "button" at bounding box center [1542, 269] width 17 height 17
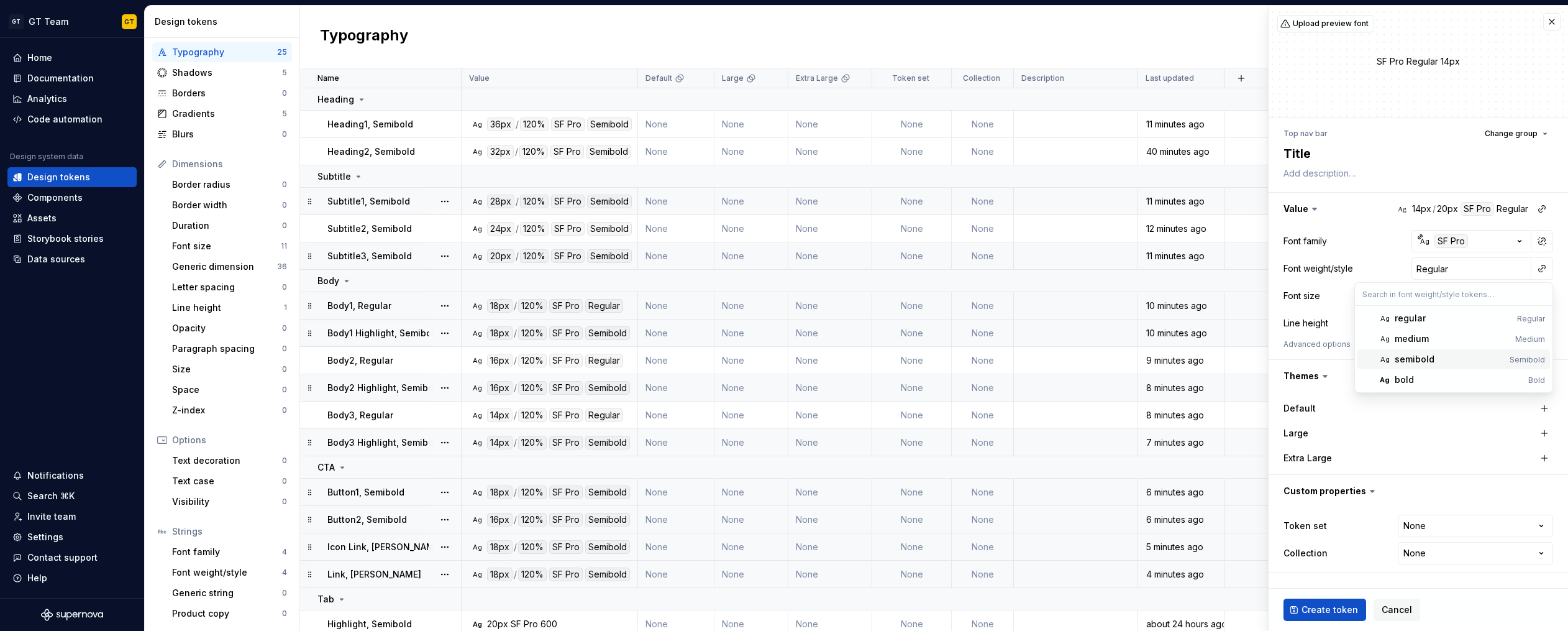
click at [1421, 354] on div "semibold" at bounding box center [1414, 359] width 40 height 12
click at [1538, 299] on button "button" at bounding box center [1542, 296] width 17 height 17
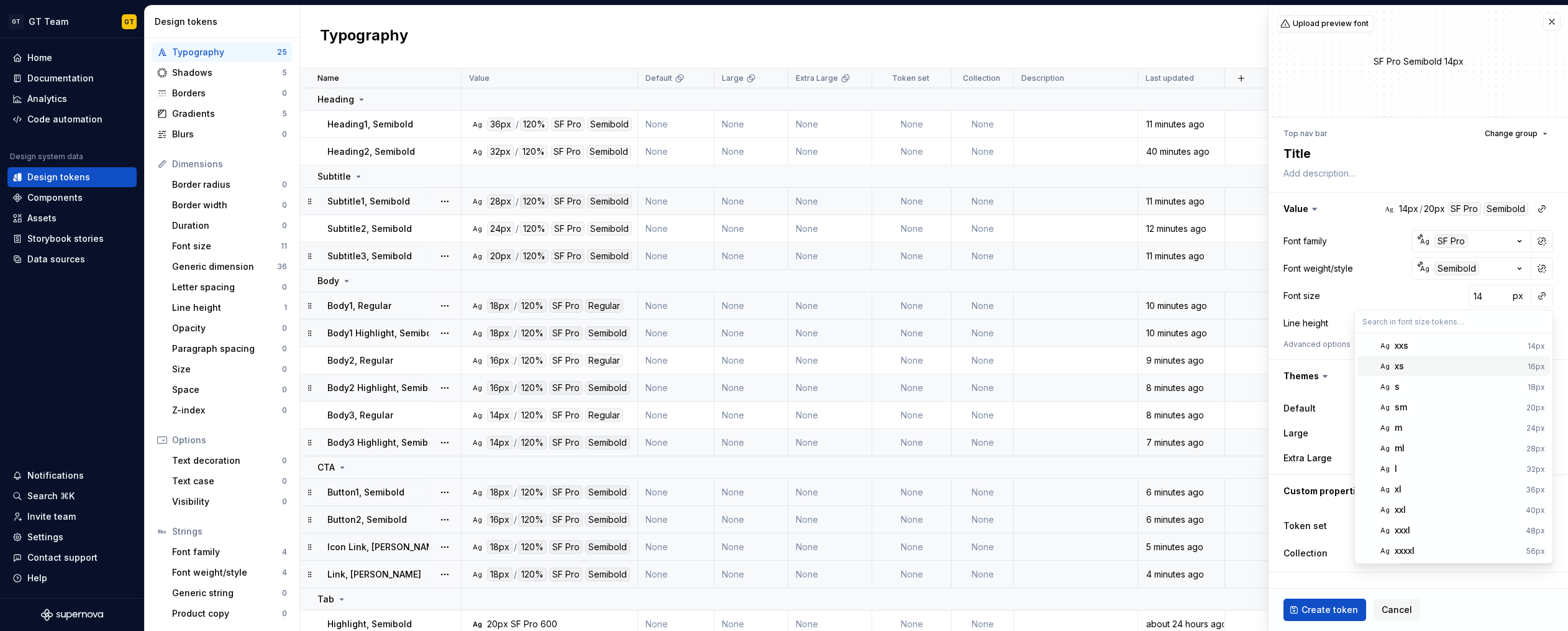
click at [1421, 370] on div "xs" at bounding box center [1458, 366] width 128 height 12
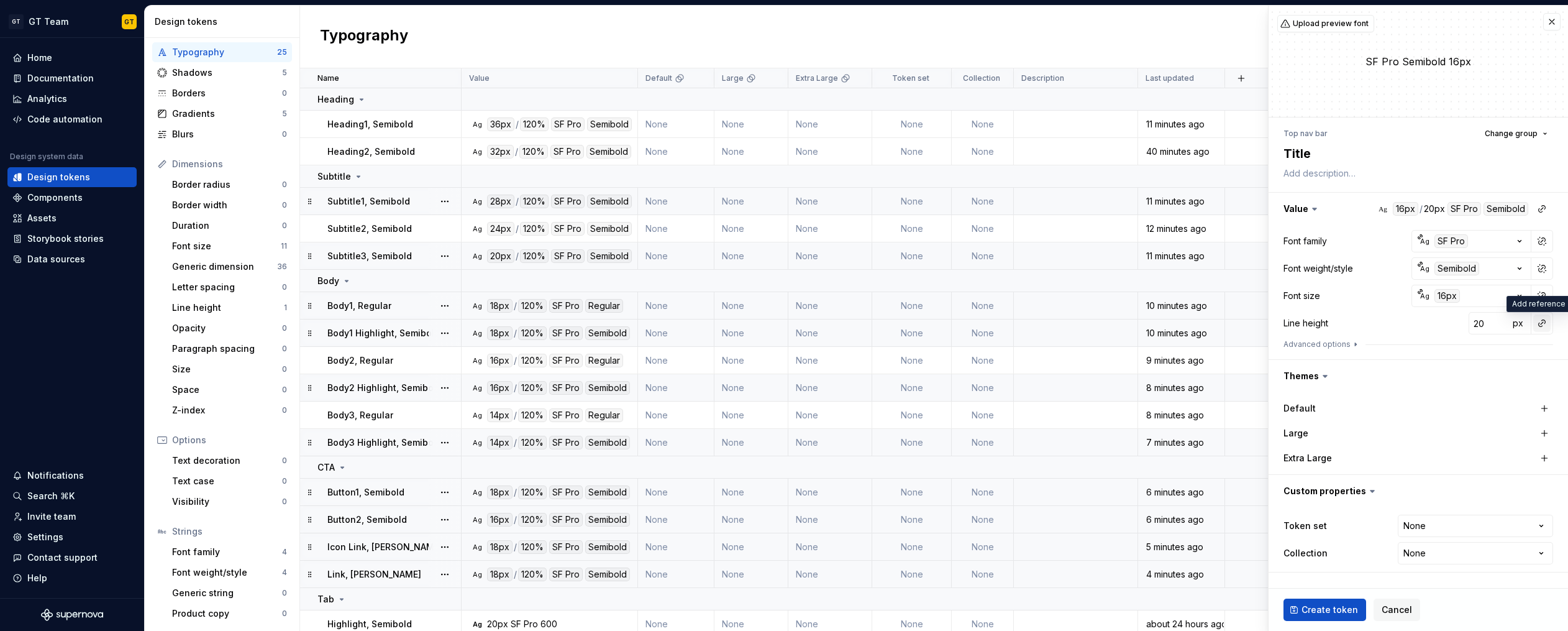
click at [1542, 326] on button "button" at bounding box center [1542, 323] width 17 height 17
click at [1482, 343] on div "auto" at bounding box center [1458, 349] width 126 height 12
click at [1539, 326] on button "button" at bounding box center [1542, 323] width 17 height 17
click at [1540, 325] on button "button" at bounding box center [1542, 323] width 17 height 17
click at [1477, 347] on div "auto" at bounding box center [1458, 349] width 126 height 12
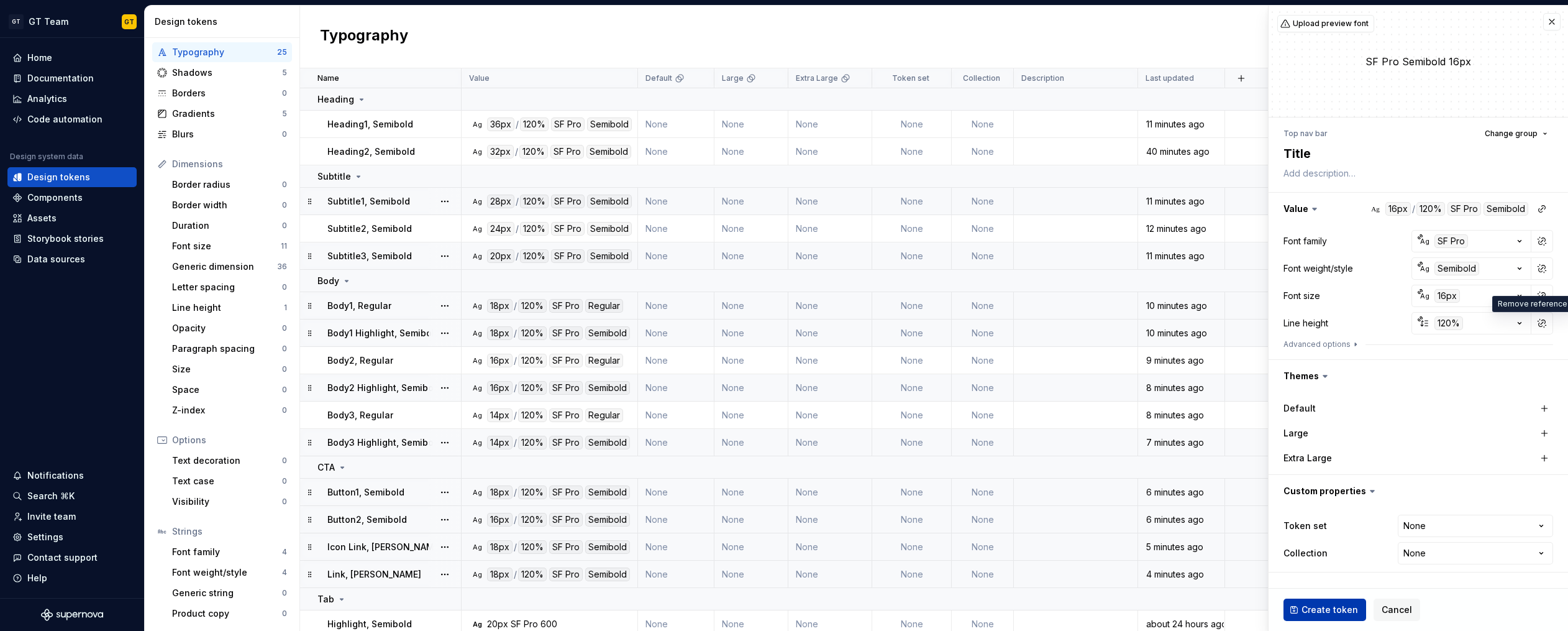
click at [1335, 603] on span "Create token" at bounding box center [1329, 609] width 57 height 12
type textarea "*"
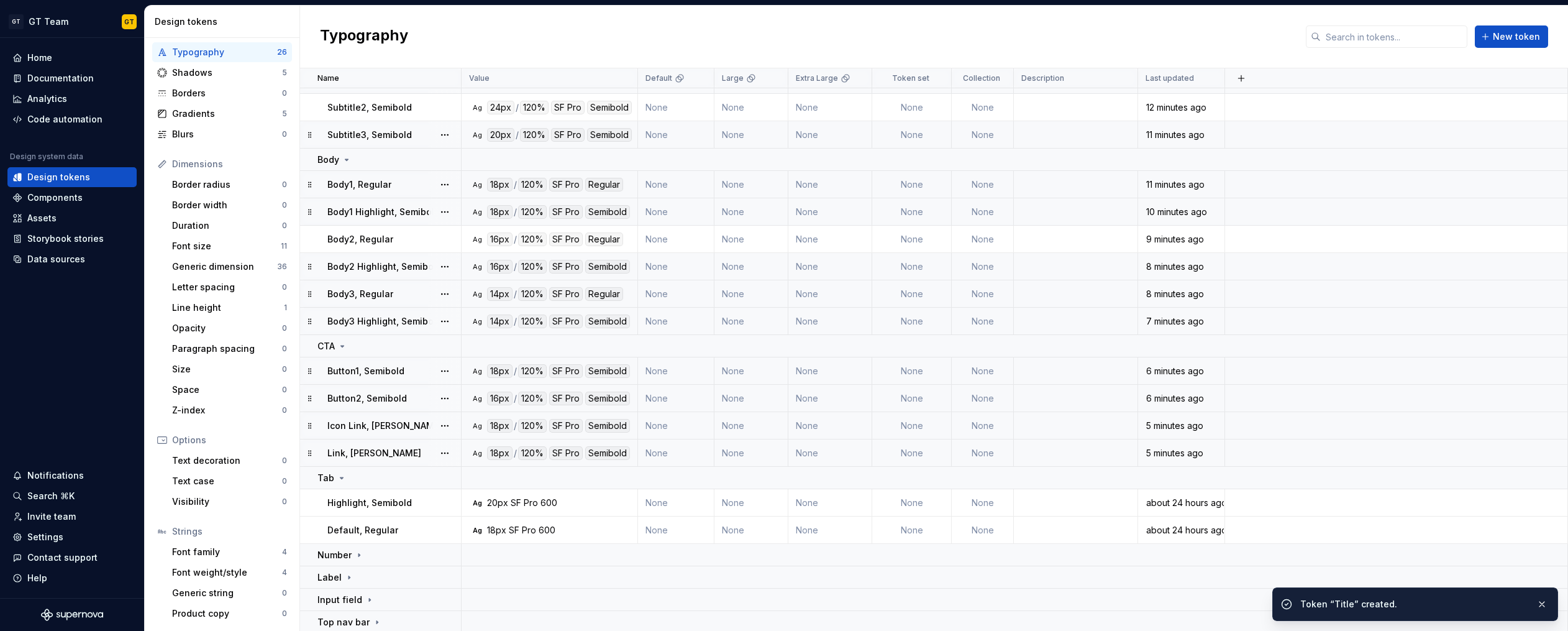
scroll to position [123, 0]
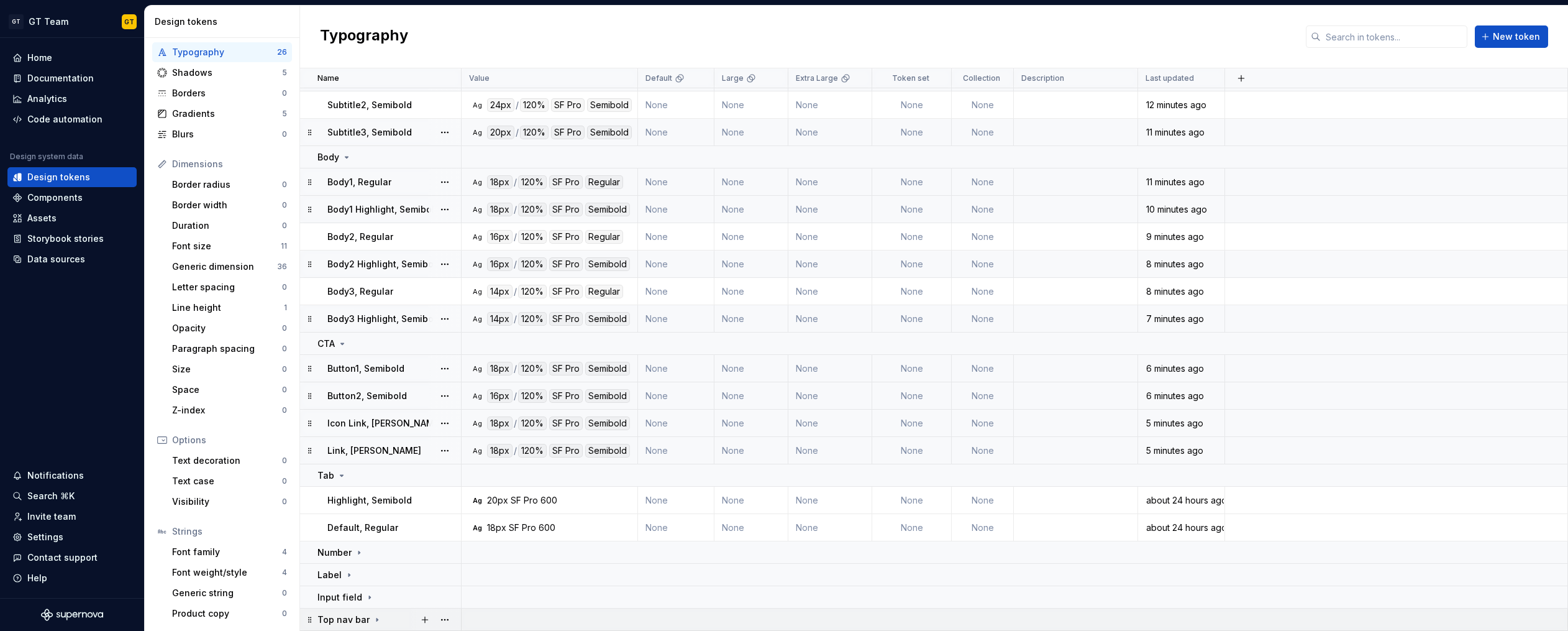
click at [379, 617] on div "Top nav bar" at bounding box center [388, 619] width 143 height 12
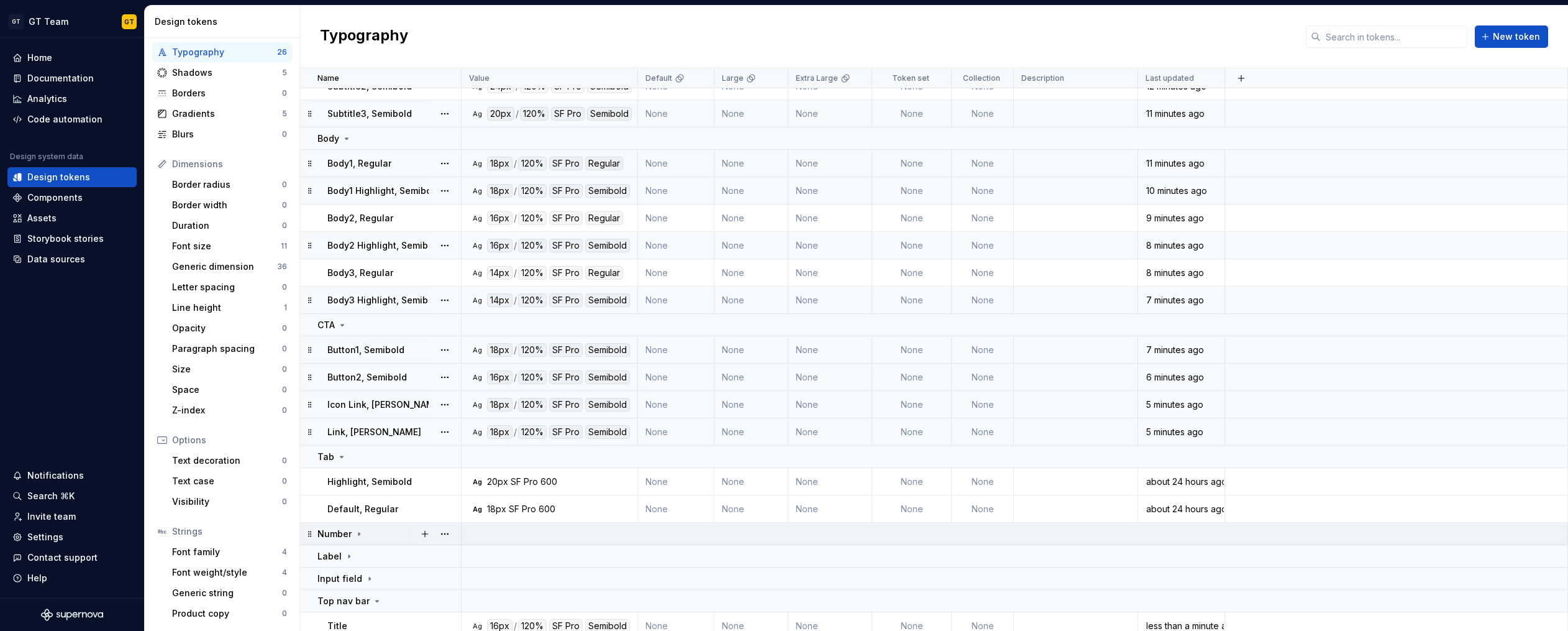
scroll to position [151, 0]
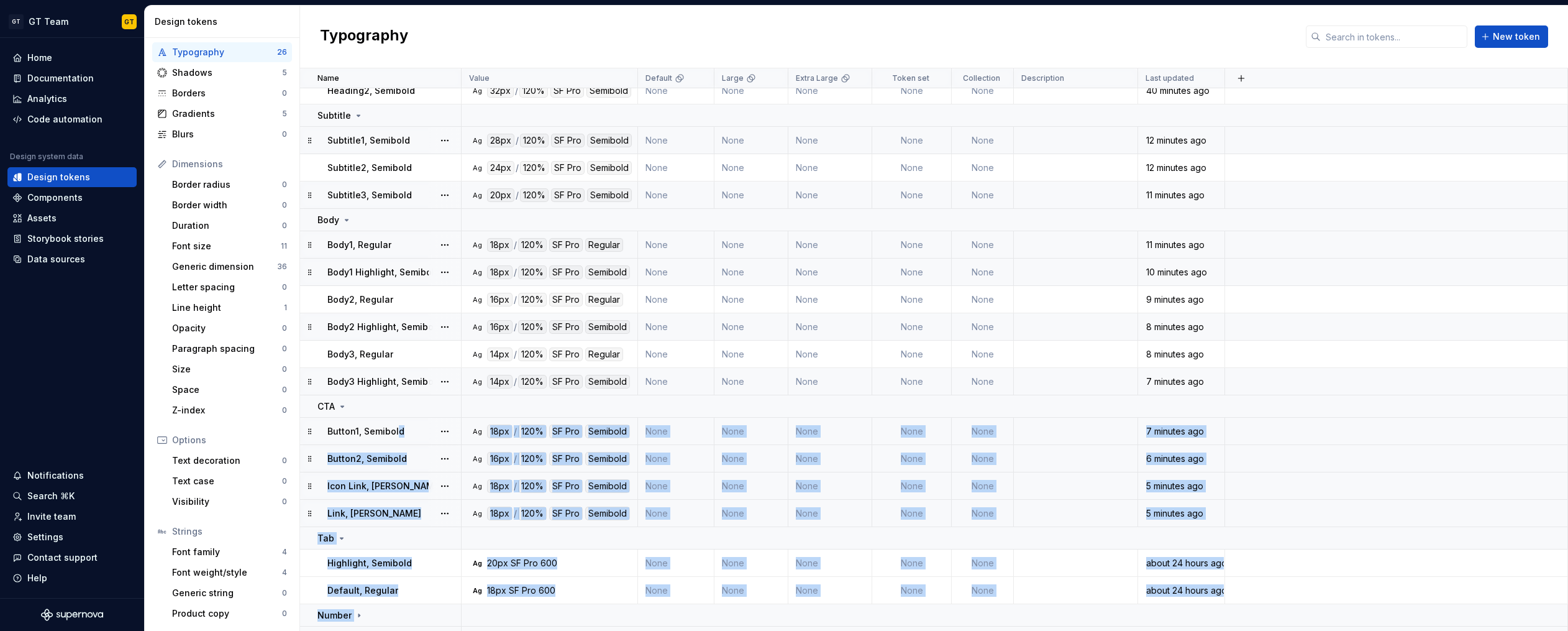
drag, startPoint x: 344, startPoint y: 590, endPoint x: 395, endPoint y: 434, distance: 164.1
click at [395, 434] on tbody "Heading Heading1, Semibold Ag 36px / 120% SF Pro Semibold None None None None N…" at bounding box center [933, 374] width 1268 height 693
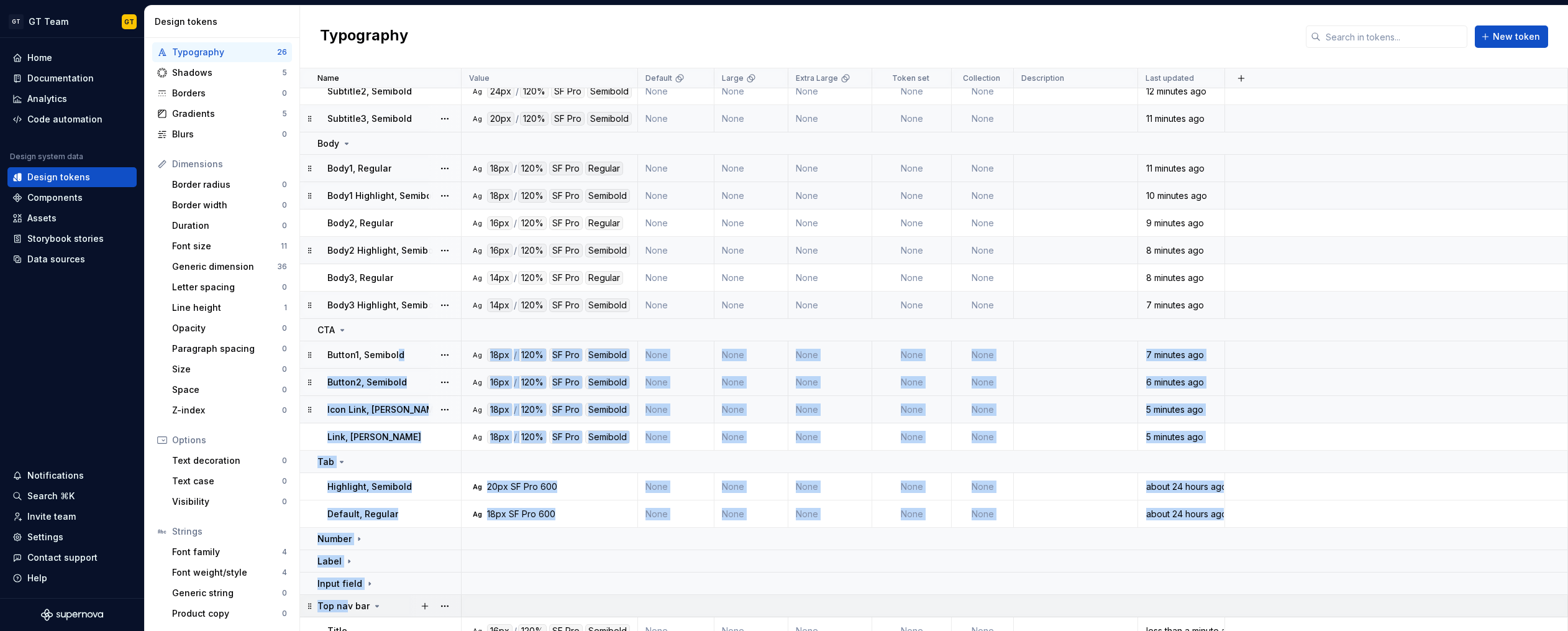
click at [305, 603] on icon at bounding box center [310, 606] width 10 height 10
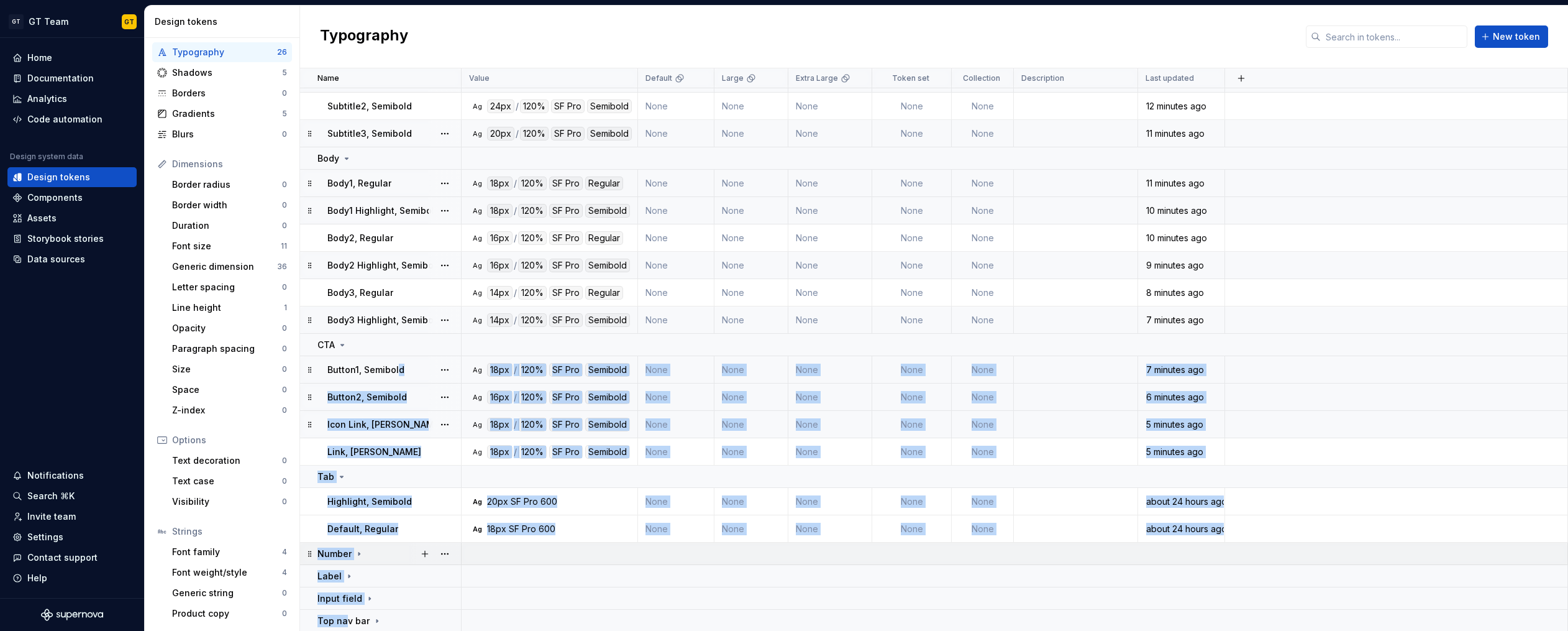
scroll to position [123, 0]
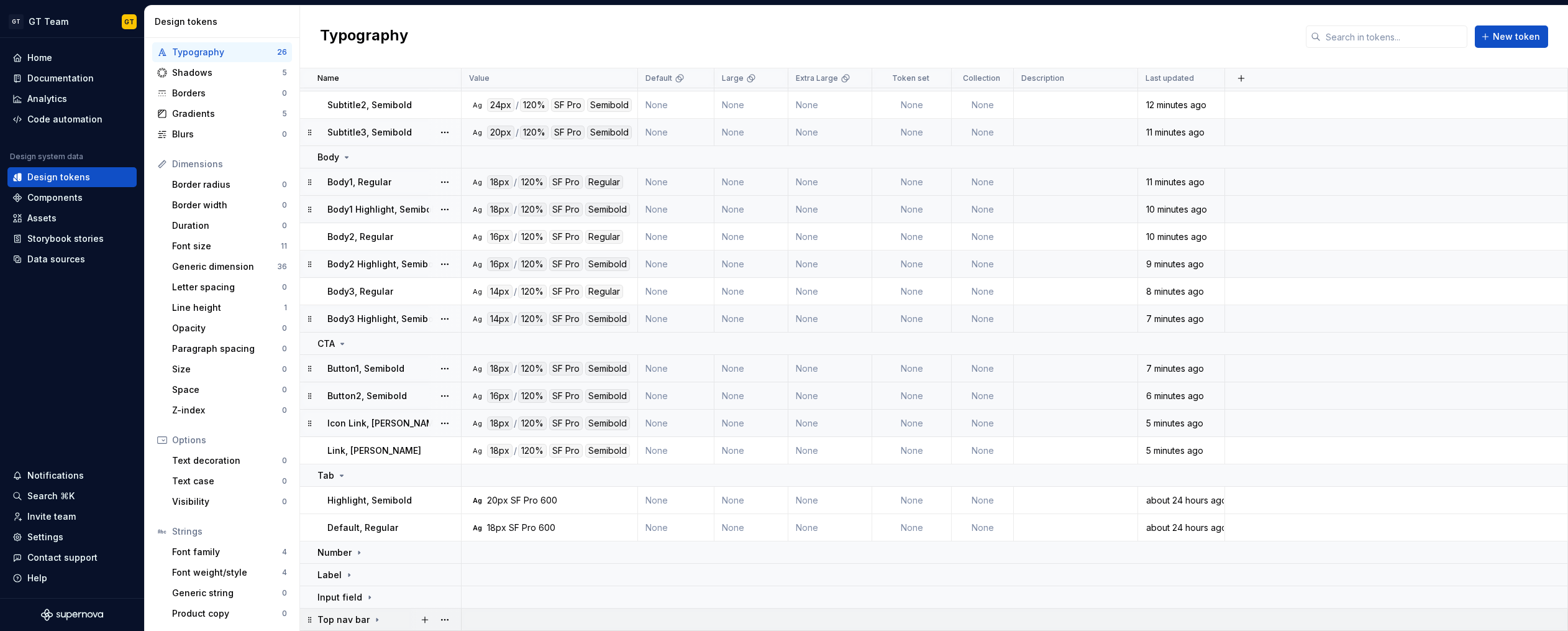
click at [395, 619] on div "Top nav bar" at bounding box center [388, 619] width 143 height 12
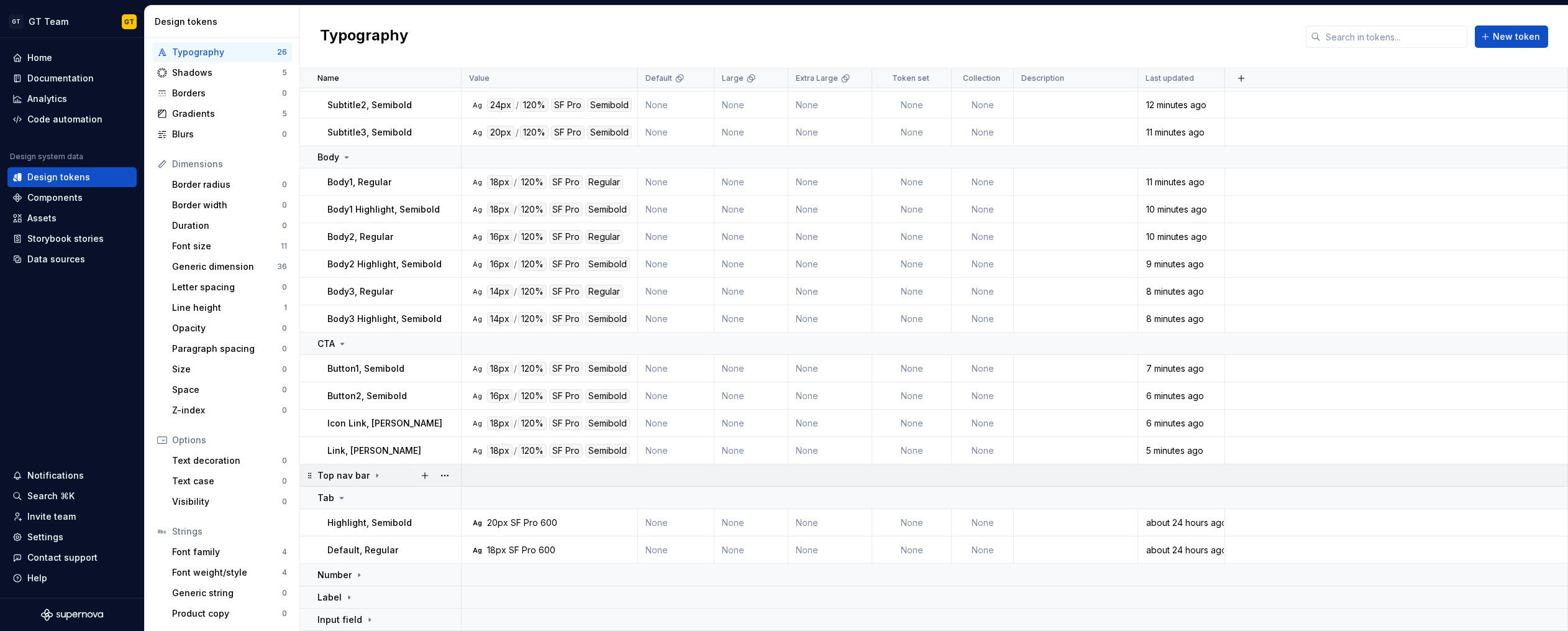
click at [372, 477] on icon at bounding box center [377, 476] width 10 height 10
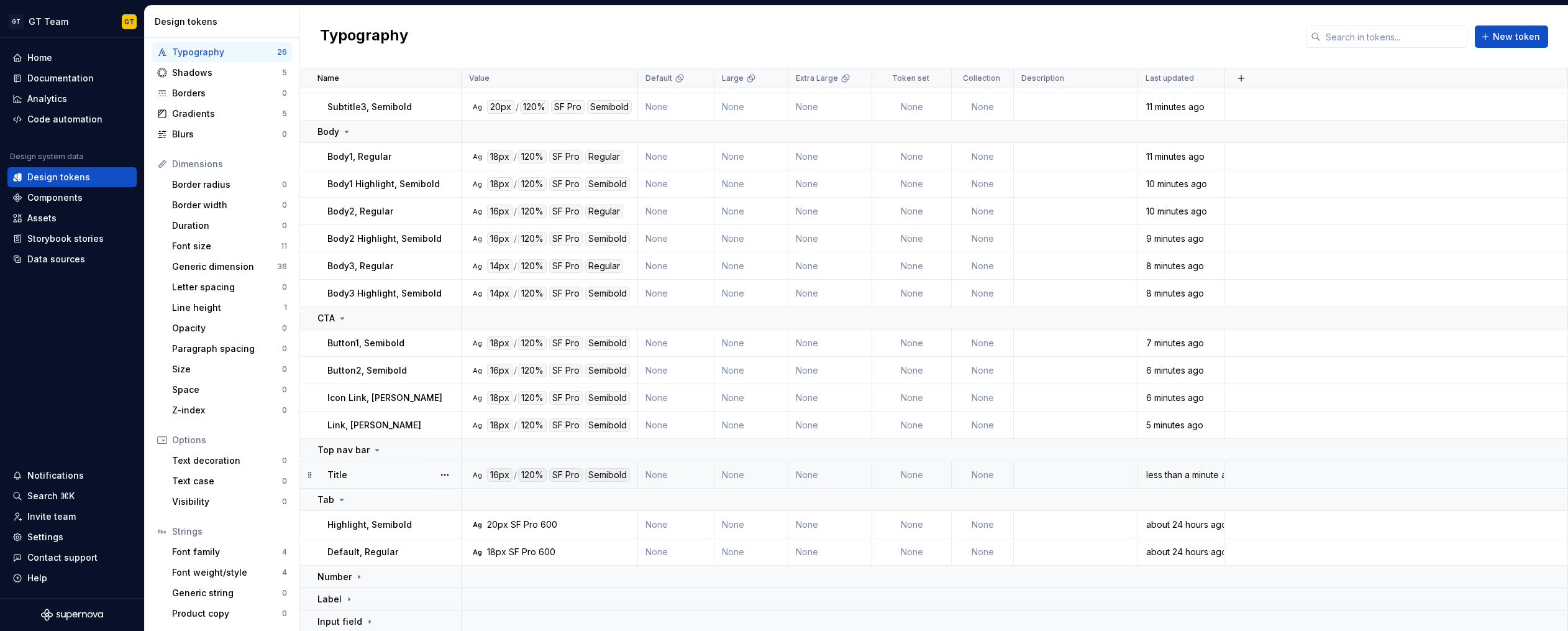
scroll to position [151, 0]
click at [1492, 41] on button "New token" at bounding box center [1511, 36] width 73 height 23
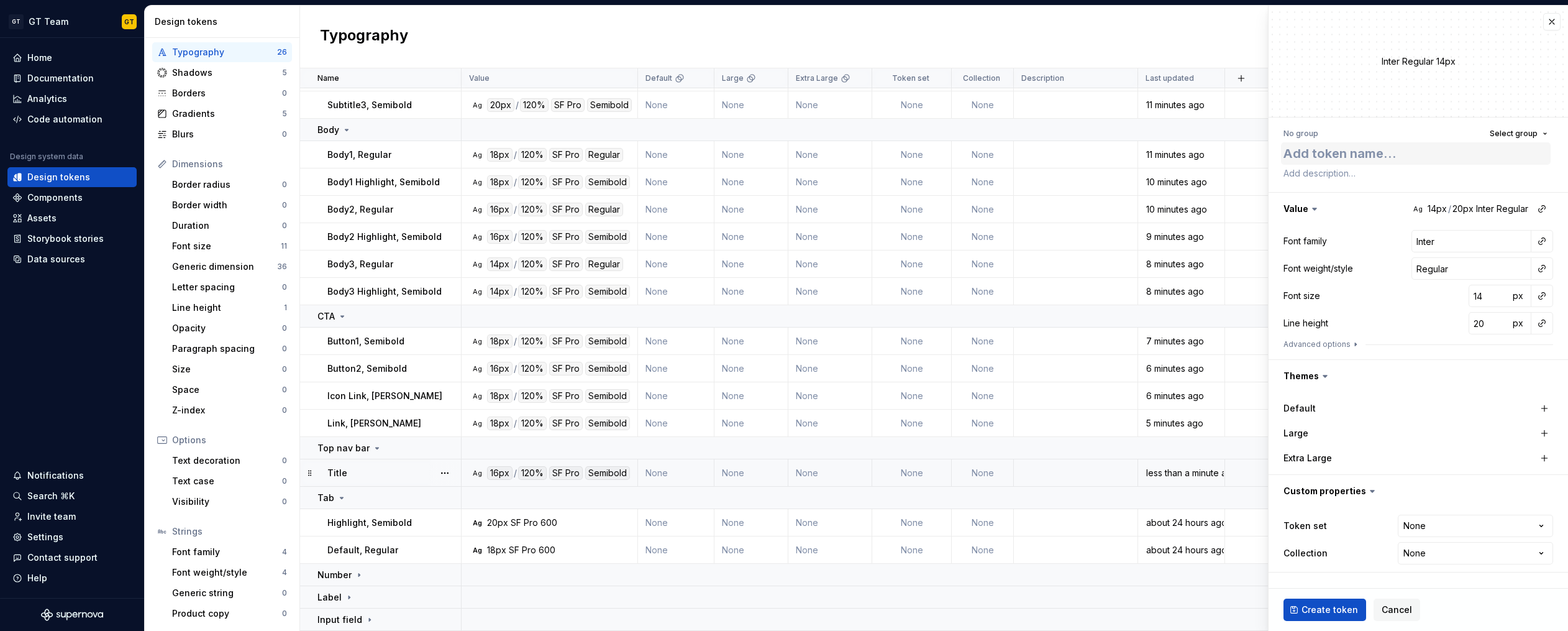
click at [1419, 155] on textarea at bounding box center [1416, 153] width 270 height 23
click at [1508, 132] on span "Select group" at bounding box center [1514, 134] width 48 height 10
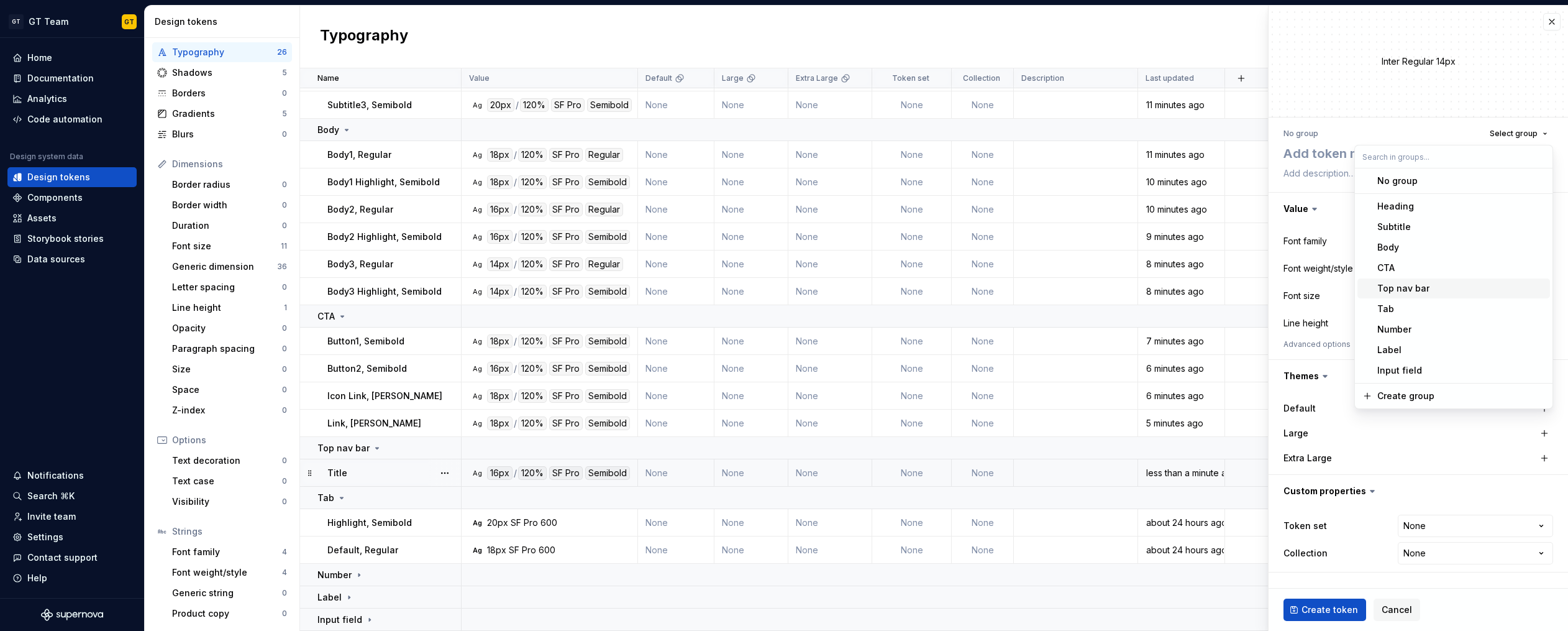
click at [1430, 287] on div "Top nav bar" at bounding box center [1461, 288] width 168 height 12
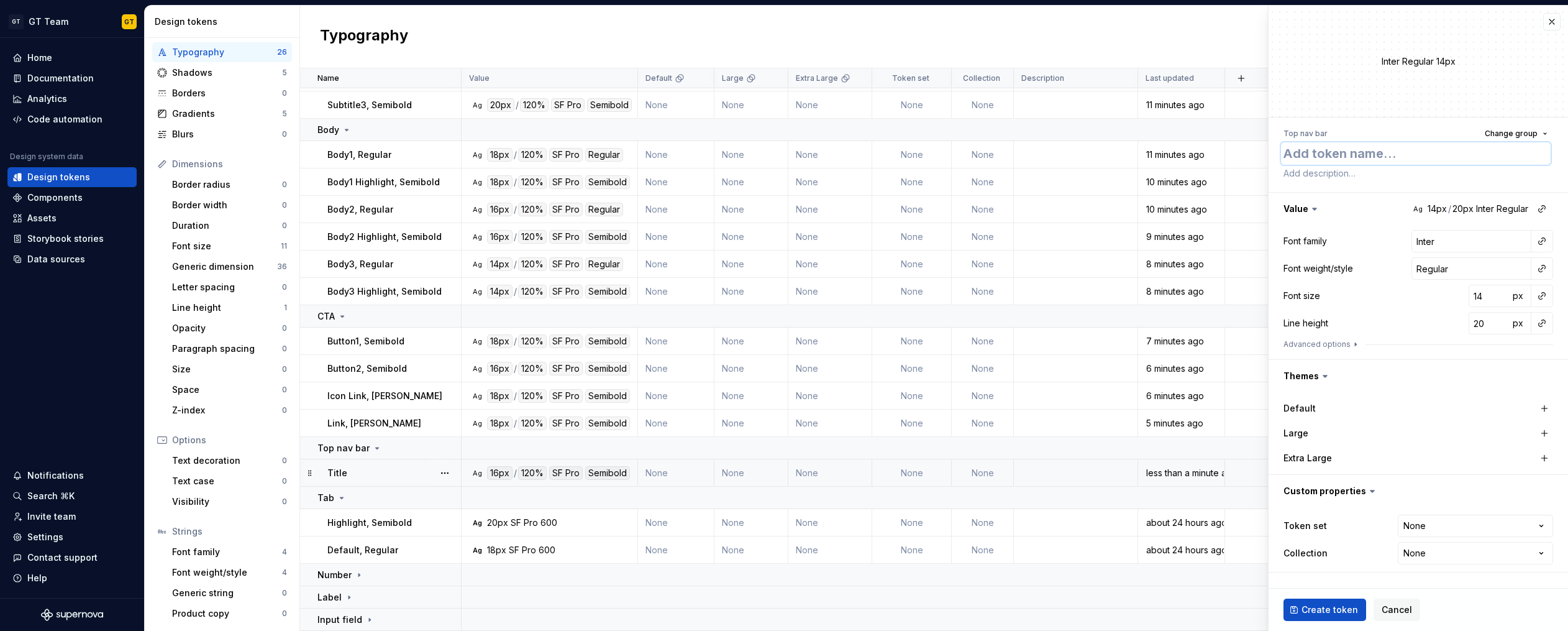
click at [1376, 156] on textarea at bounding box center [1416, 153] width 270 height 23
click at [1417, 157] on textarea at bounding box center [1416, 153] width 270 height 23
type textarea "*"
type textarea "D"
type textarea "*"
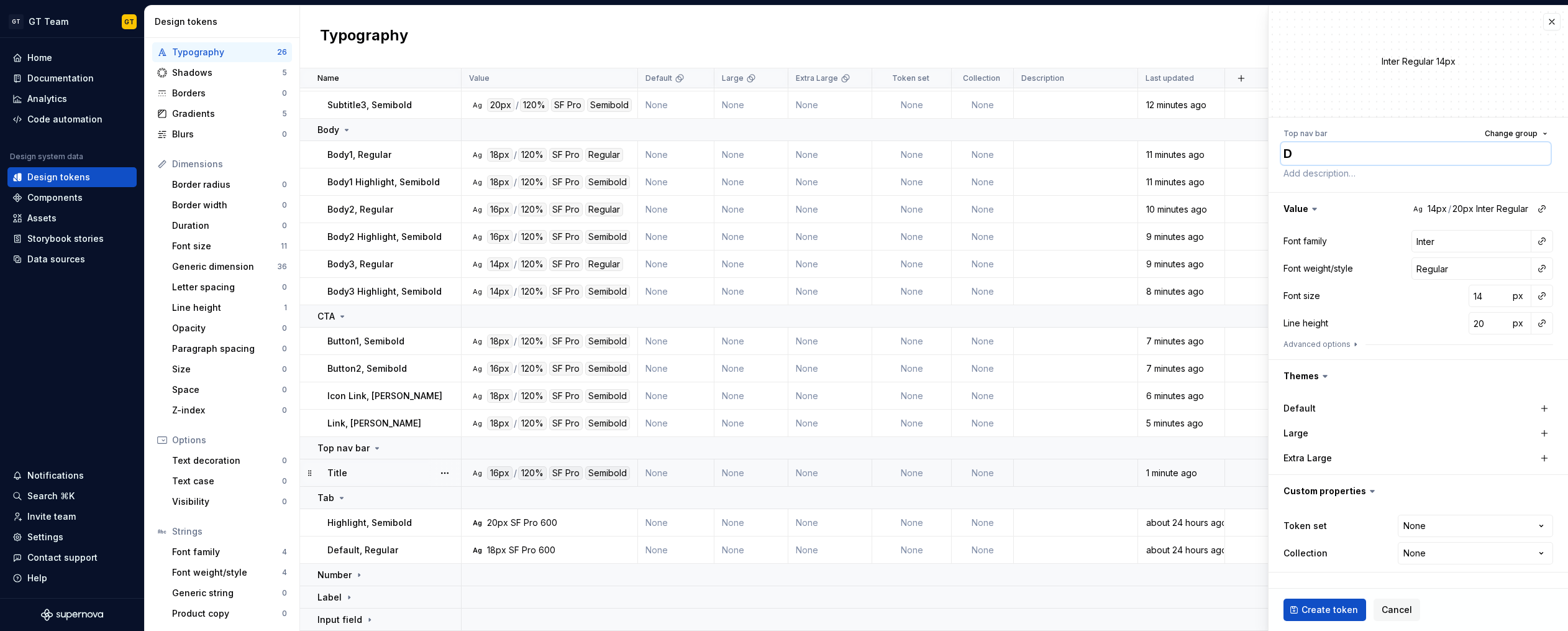
type textarea "D e"
type textarea "*"
type textarea "Dec"
type textarea "*"
type textarea "D e"
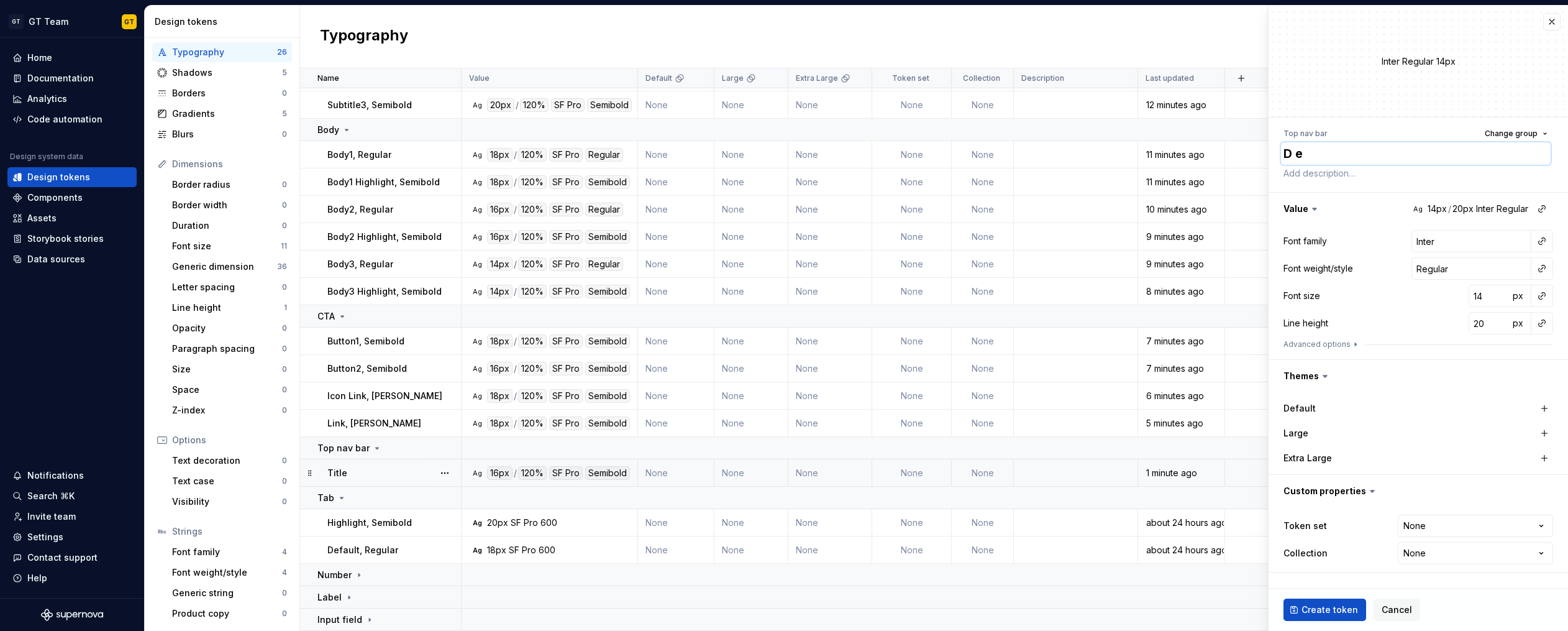
type textarea "*"
type textarea "Des"
type textarea "*"
type textarea "Desc"
type textarea "*"
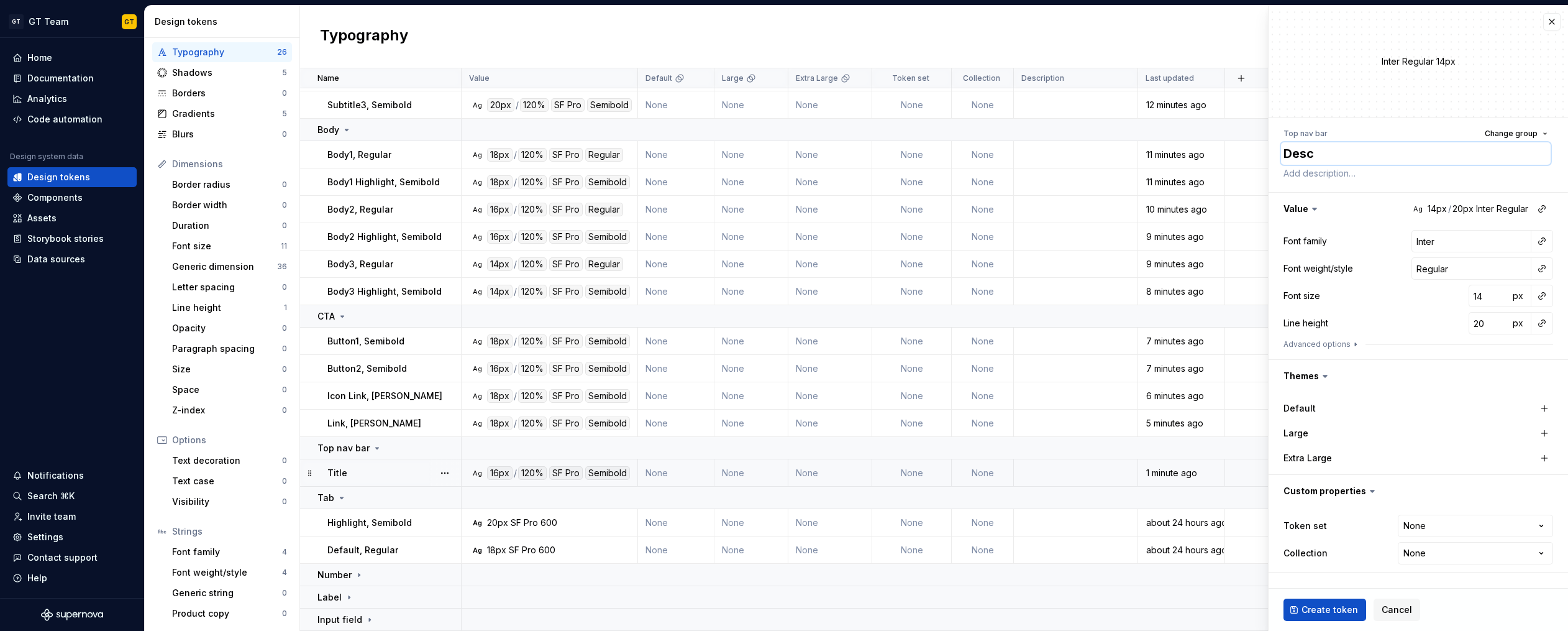
type textarea "Descr"
type textarea "*"
type textarea "Descri"
type textarea "*"
type textarea "Descrip"
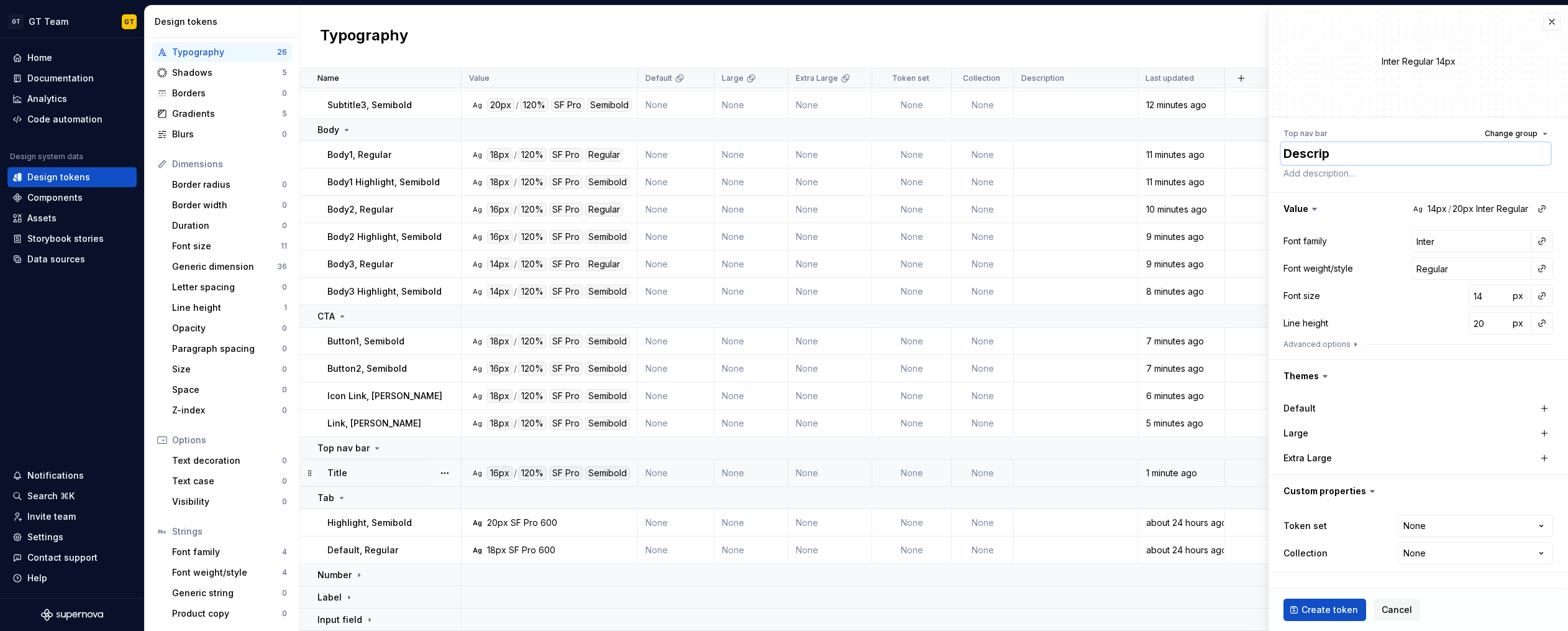
type textarea "*"
type textarea "Descript"
type textarea "*"
type textarea "Descripti"
type textarea "*"
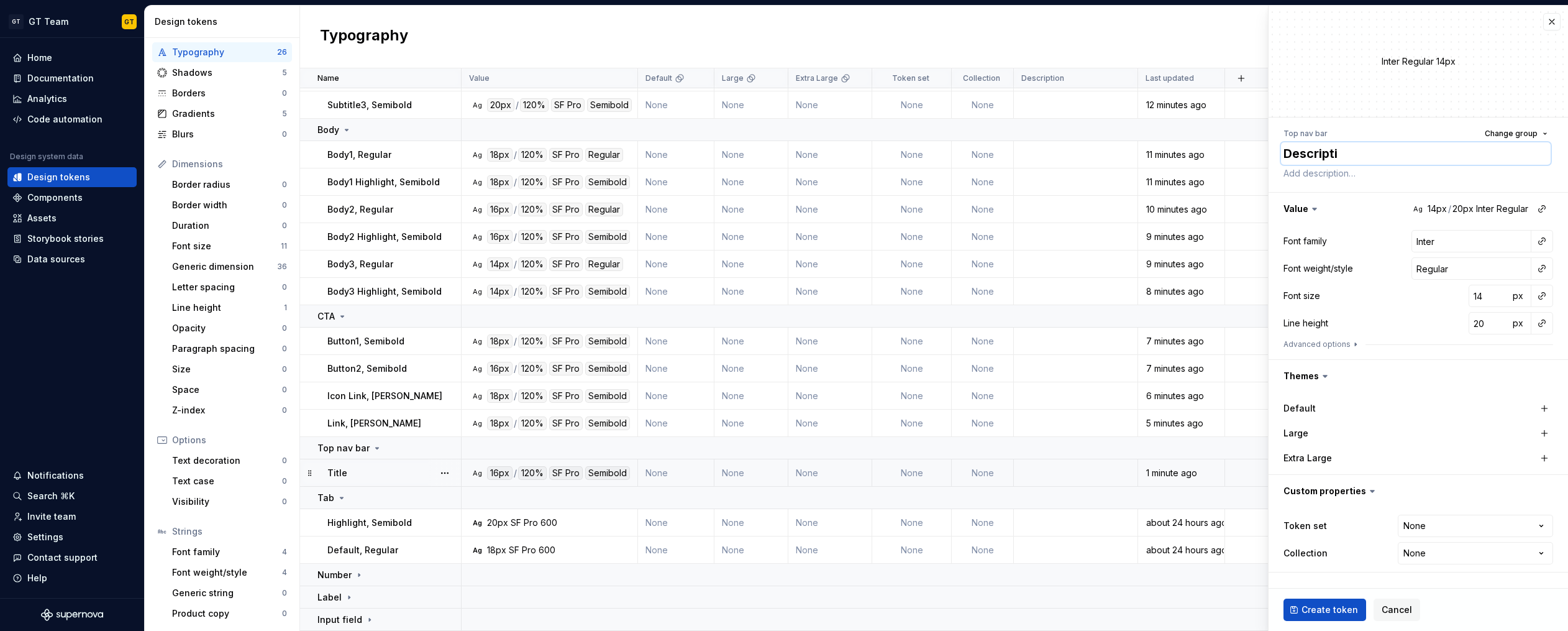
type textarea "Descriptio"
type textarea "*"
type textarea "Descrip"
type textarea "*"
type textarea "Description"
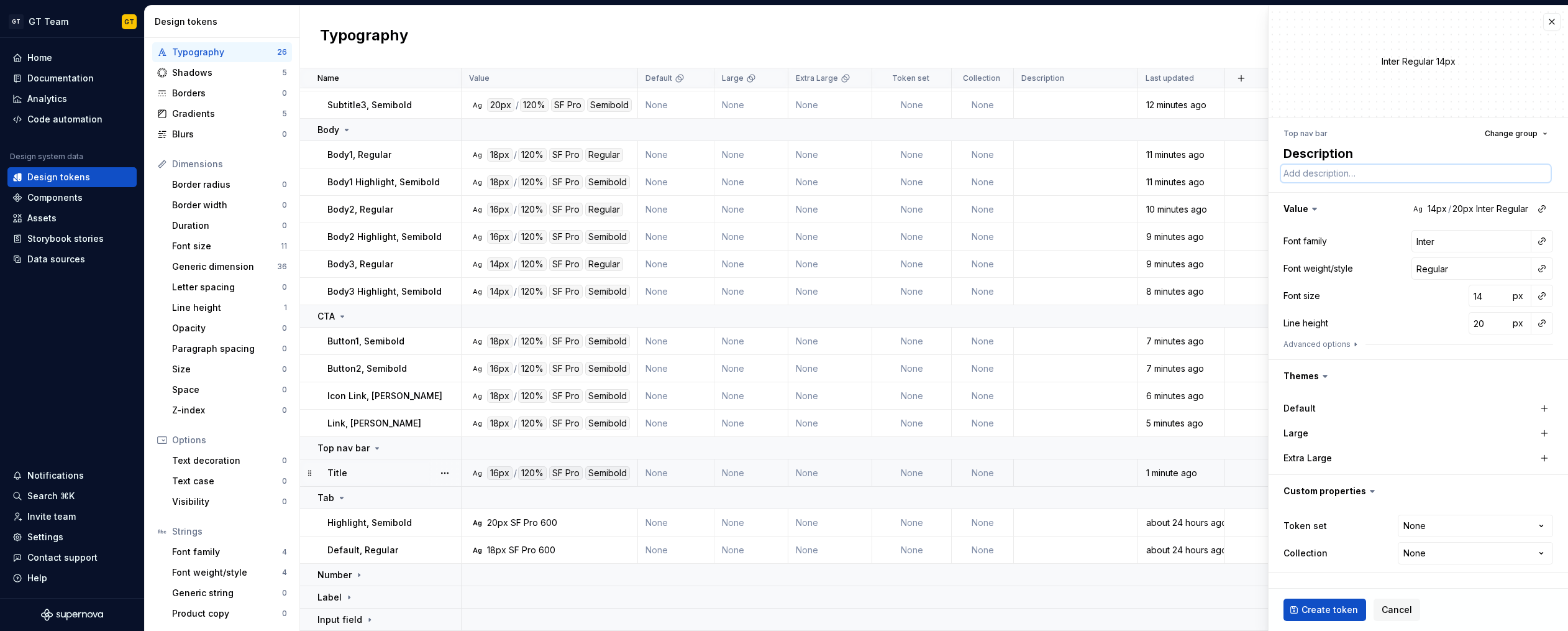
click at [1464, 176] on textarea at bounding box center [1416, 174] width 270 height 17
click at [1531, 136] on span "Change group" at bounding box center [1511, 134] width 53 height 10
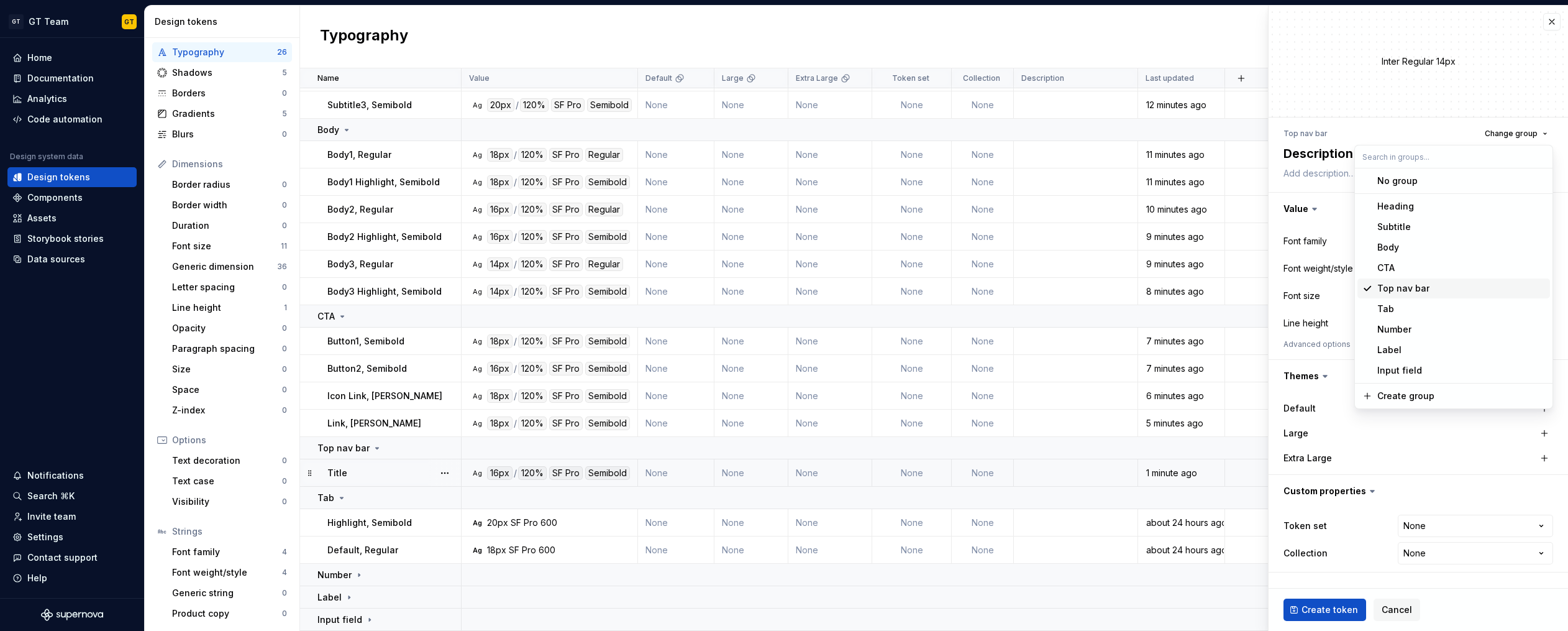
click at [1437, 293] on div "Top nav bar" at bounding box center [1461, 288] width 168 height 12
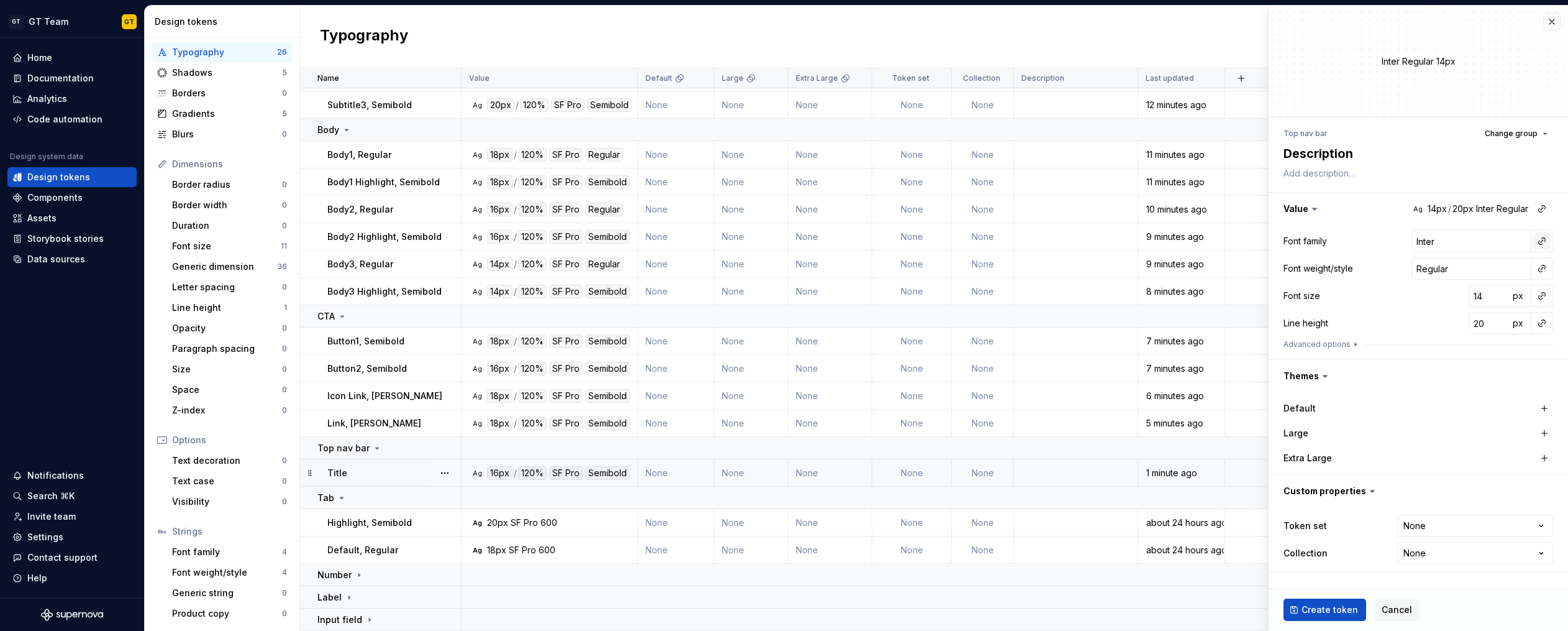
click at [1538, 244] on button "button" at bounding box center [1542, 241] width 17 height 17
click at [1461, 338] on div "body" at bounding box center [1456, 334] width 122 height 12
click at [1546, 272] on button "button" at bounding box center [1542, 269] width 17 height 17
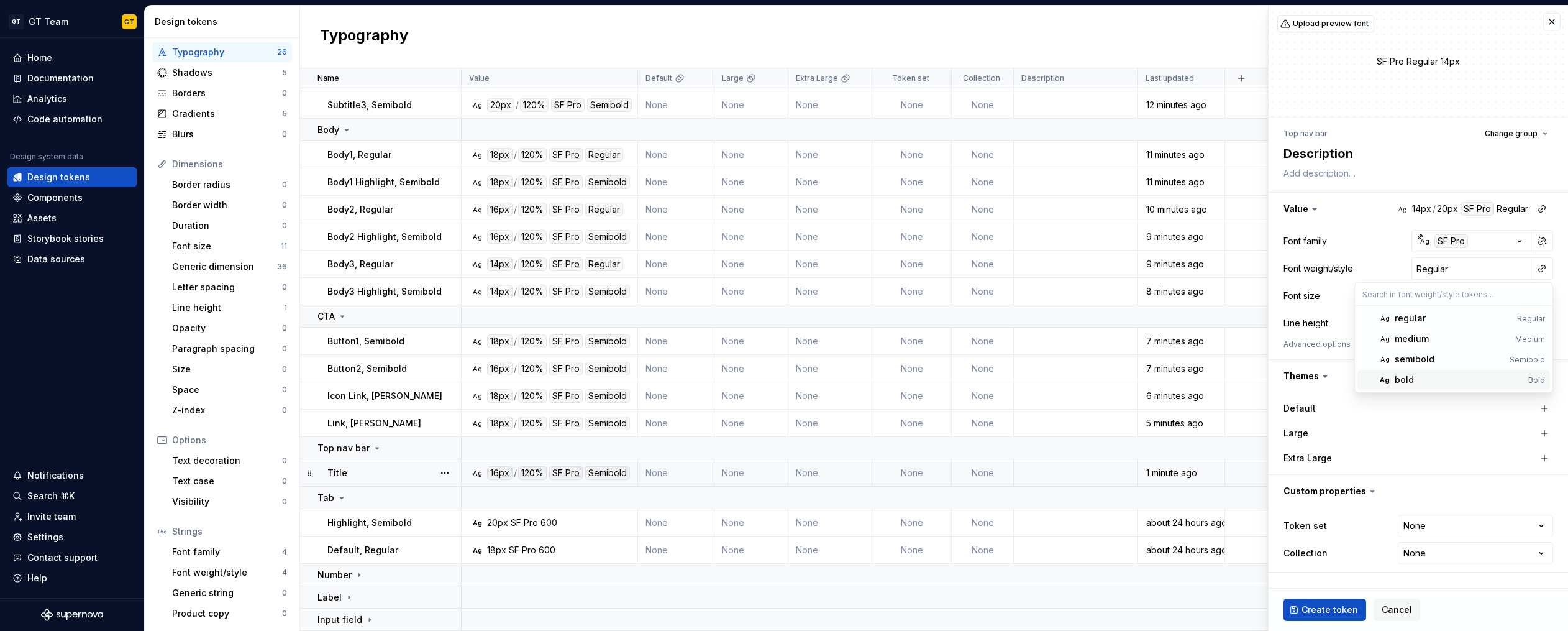
click at [1431, 373] on div "bold" at bounding box center [1458, 379] width 128 height 12
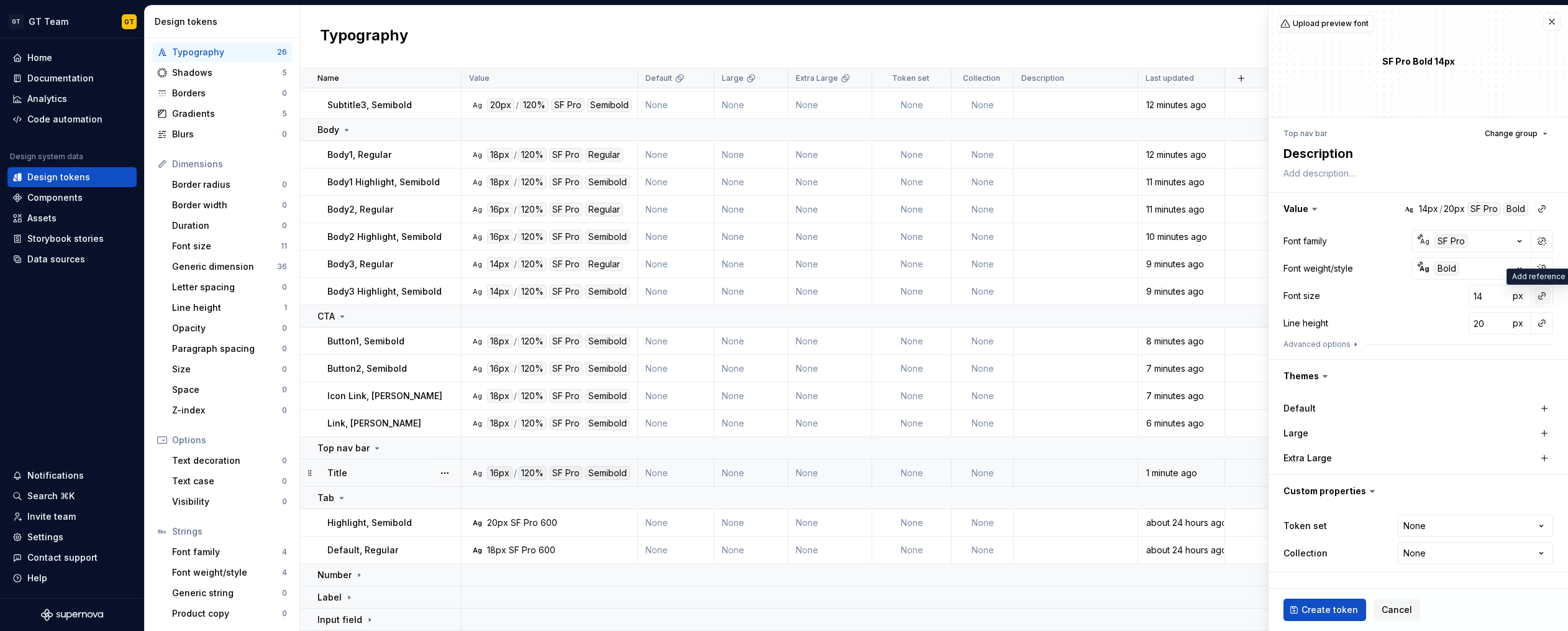
click at [1540, 298] on button "button" at bounding box center [1542, 296] width 17 height 17
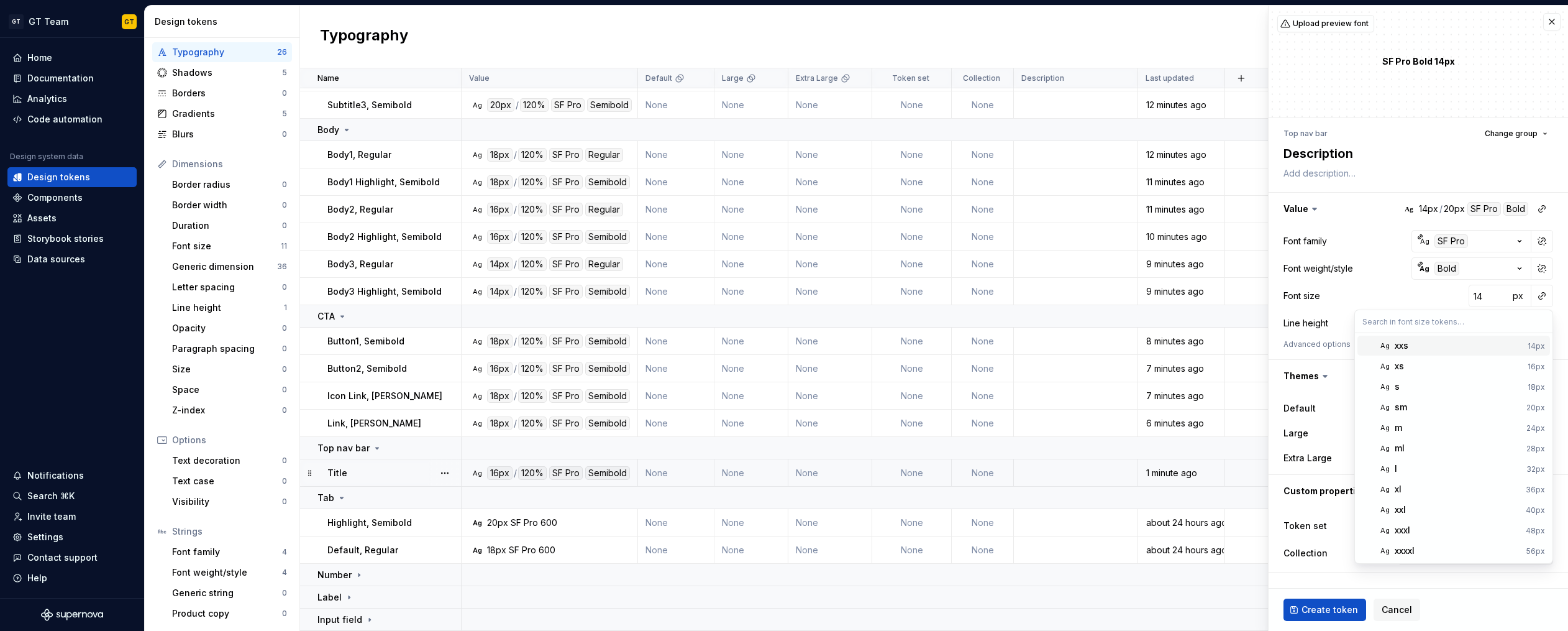
click at [1430, 348] on div "xxs" at bounding box center [1458, 345] width 128 height 12
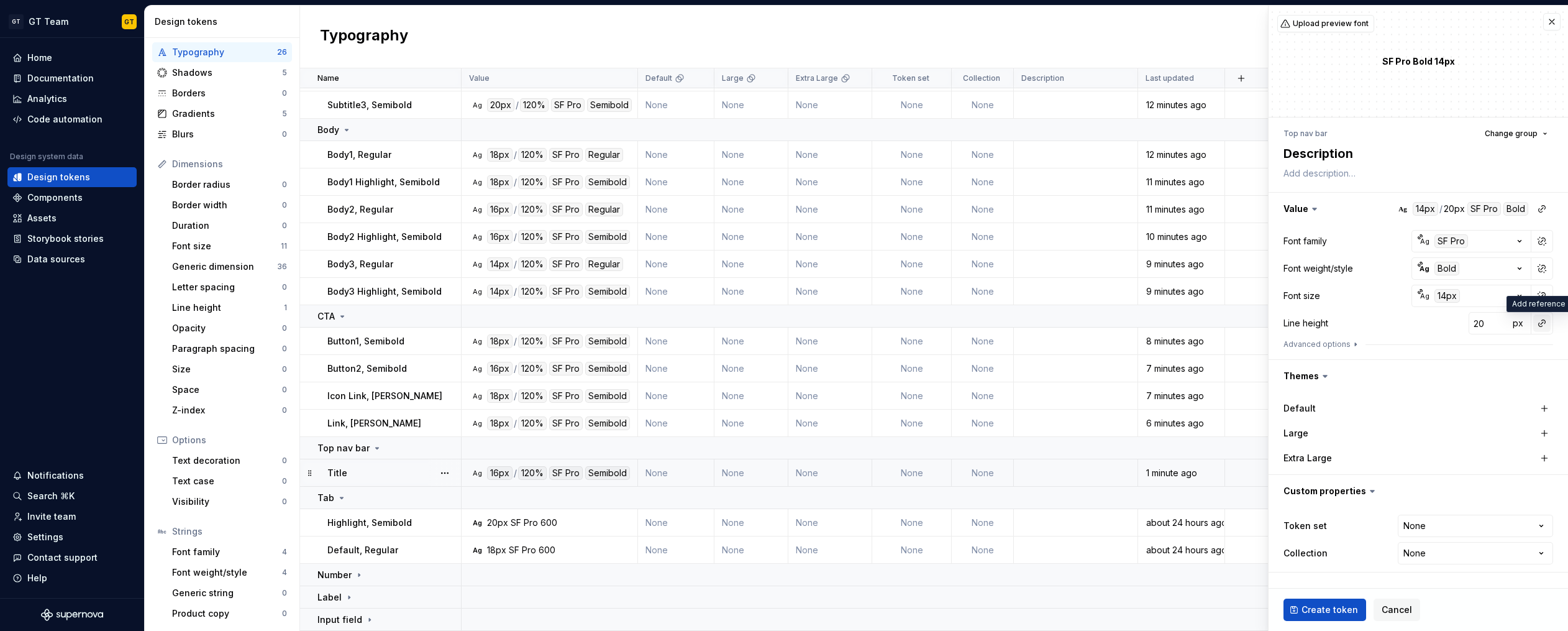
click at [1543, 325] on button "button" at bounding box center [1542, 323] width 17 height 17
drag, startPoint x: 1503, startPoint y: 348, endPoint x: 1531, endPoint y: 339, distance: 29.4
click at [1503, 348] on div "auto" at bounding box center [1458, 349] width 126 height 12
click at [1547, 326] on button "button" at bounding box center [1542, 323] width 17 height 17
click at [1538, 322] on button "button" at bounding box center [1542, 323] width 17 height 17
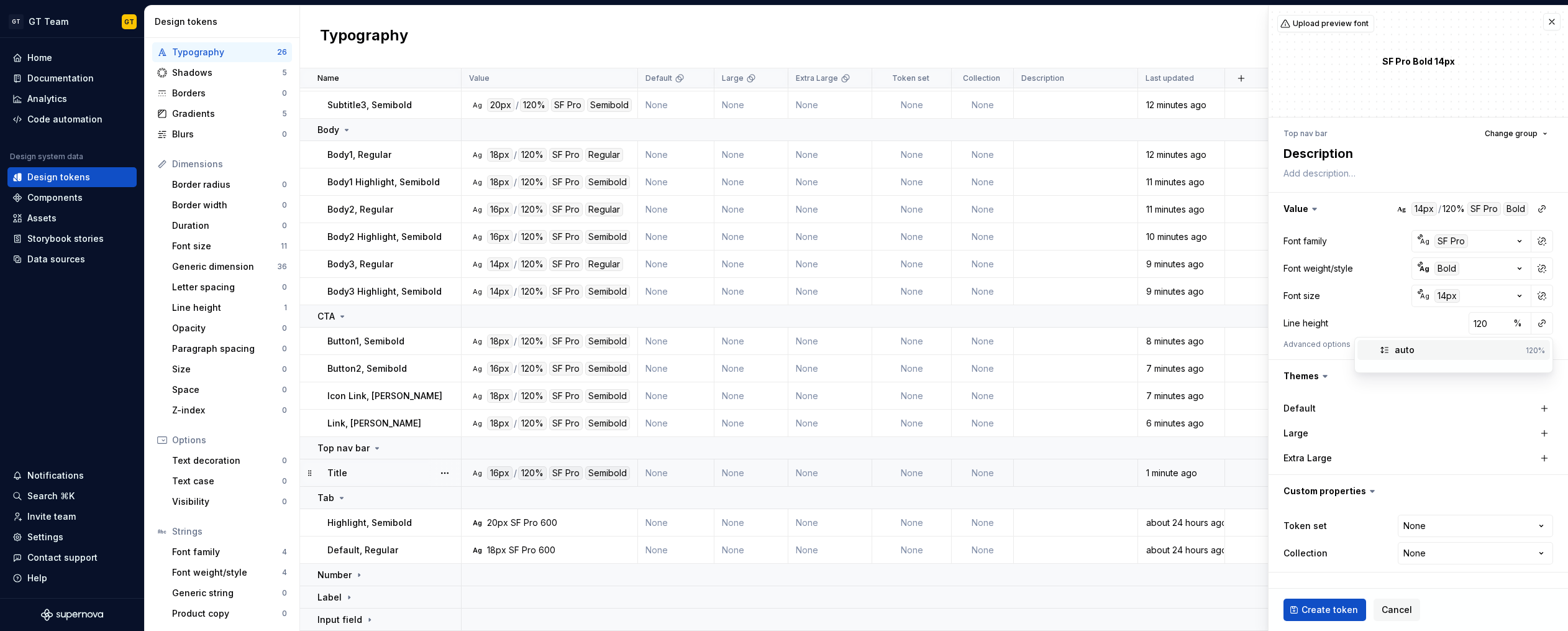
click at [1482, 352] on div "auto" at bounding box center [1458, 349] width 126 height 12
click at [1332, 607] on span "Create token" at bounding box center [1329, 609] width 57 height 12
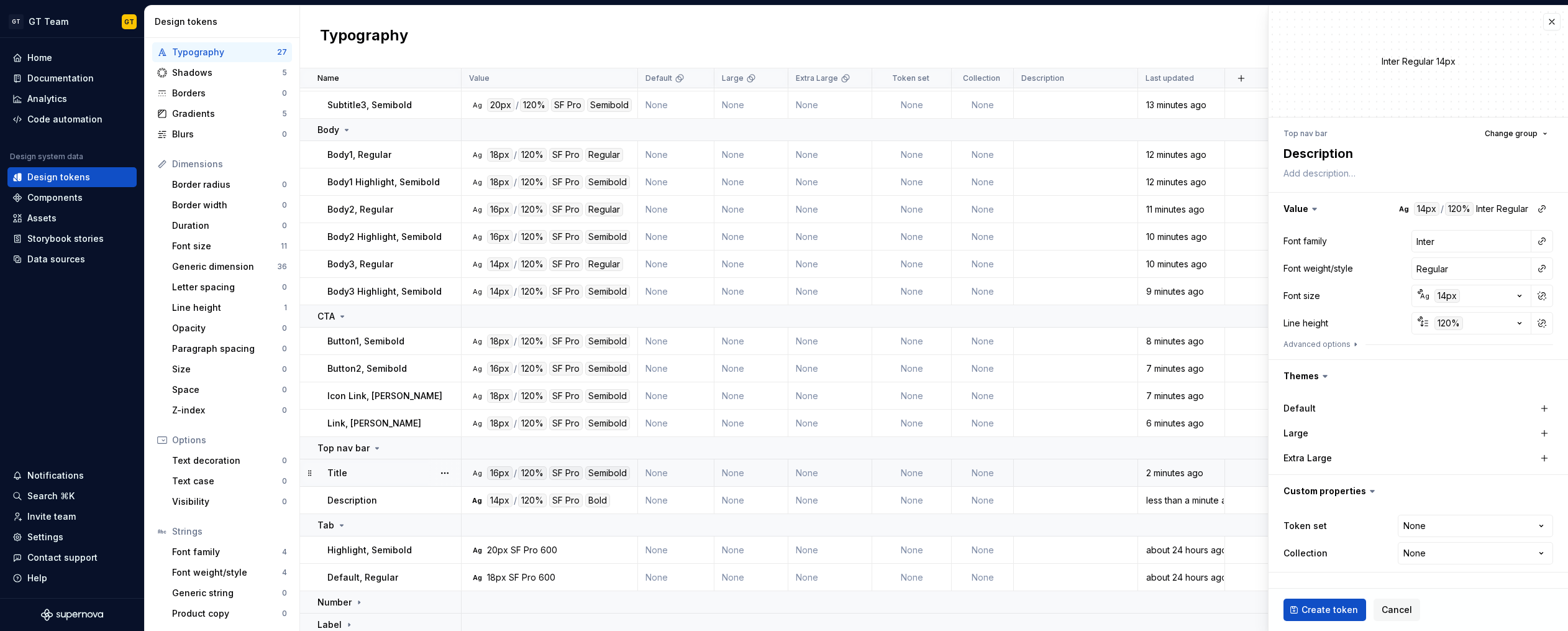
type textarea "*"
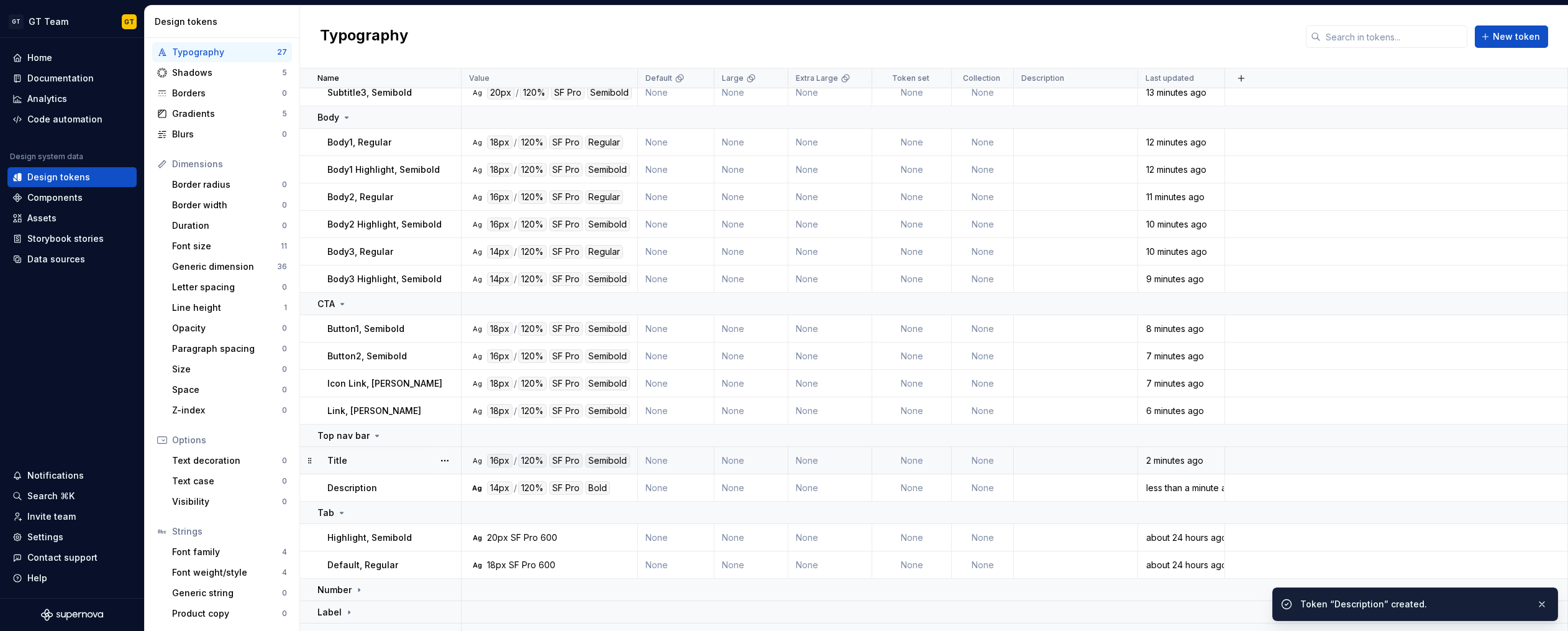
scroll to position [179, 0]
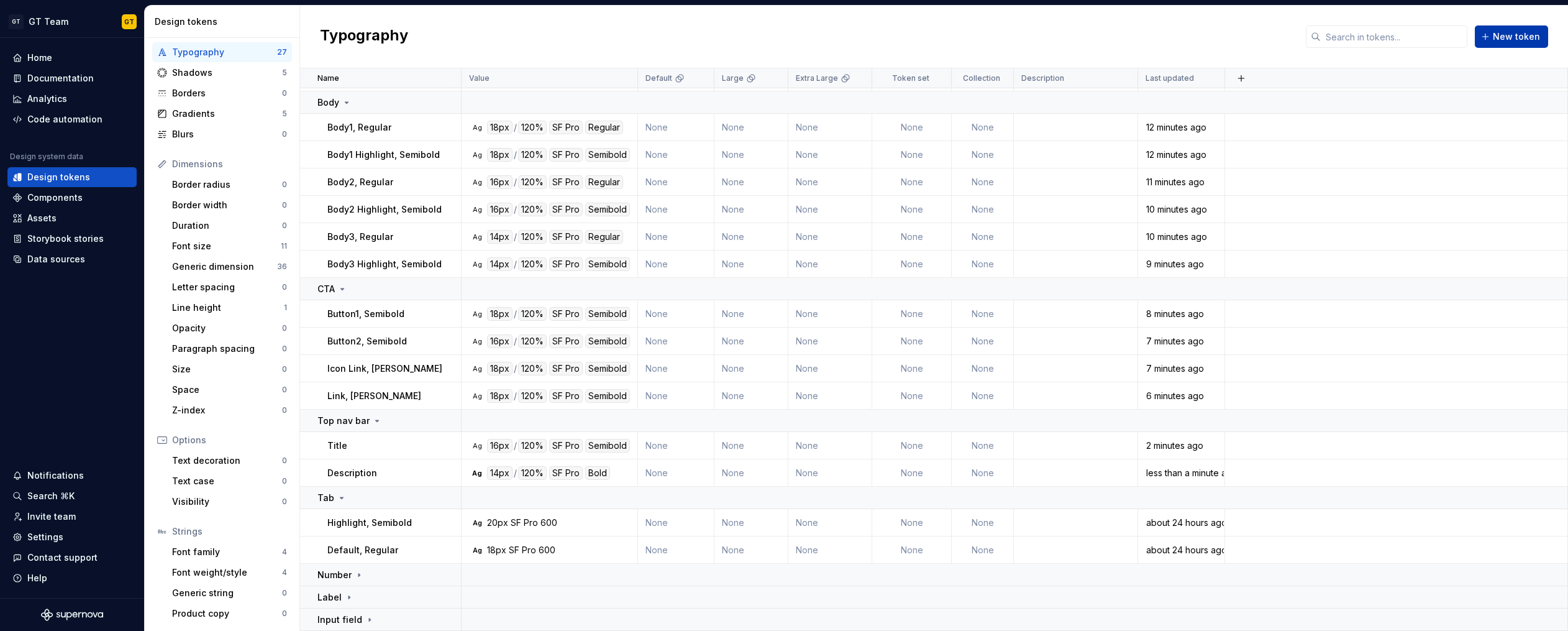
click at [1530, 37] on span "New token" at bounding box center [1516, 36] width 47 height 12
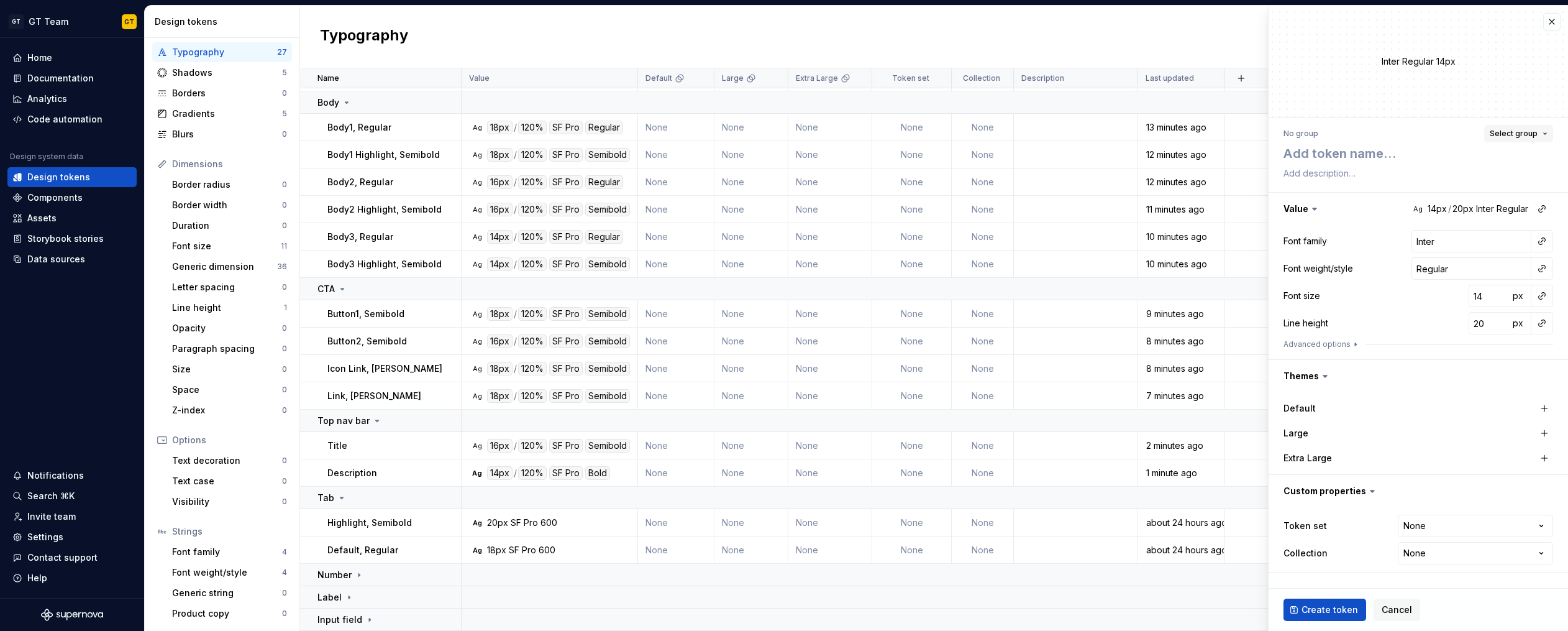
click at [1536, 133] on span "Select group" at bounding box center [1514, 134] width 48 height 10
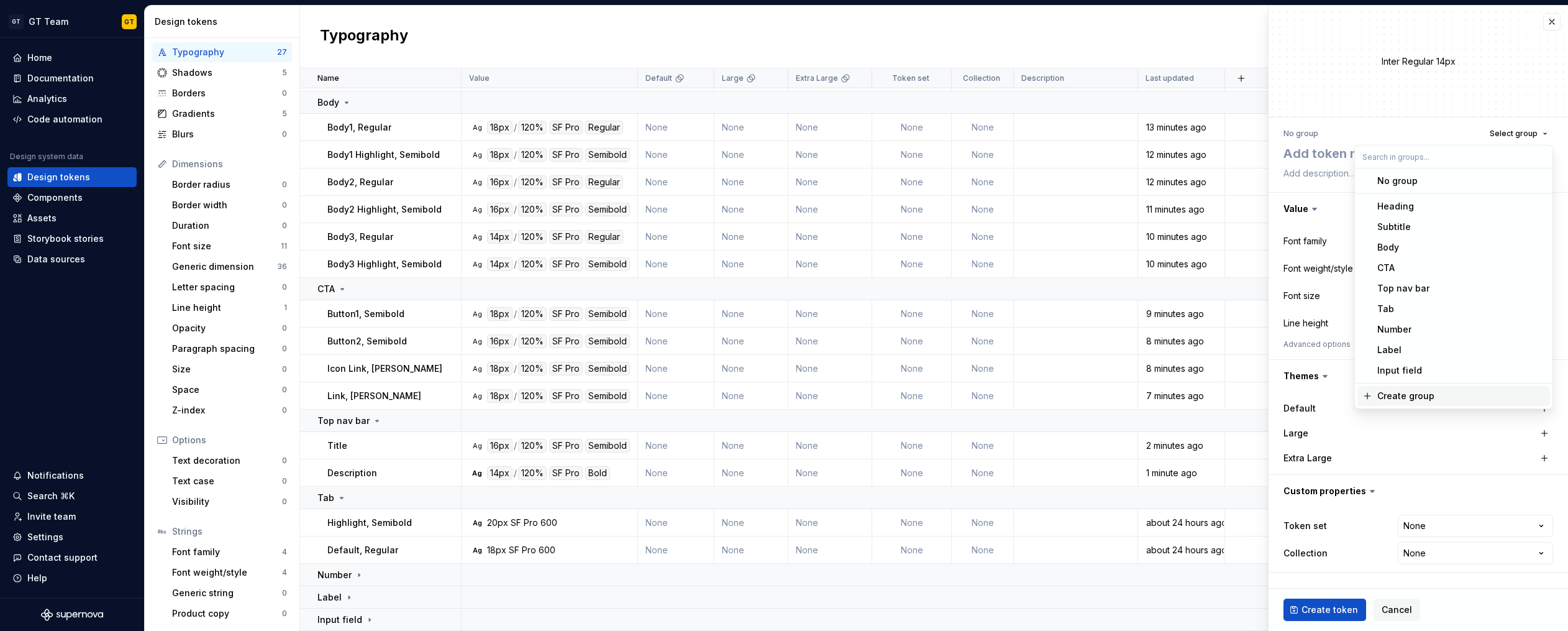
click at [1420, 395] on div "Create group" at bounding box center [1405, 396] width 57 height 12
type textarea "*"
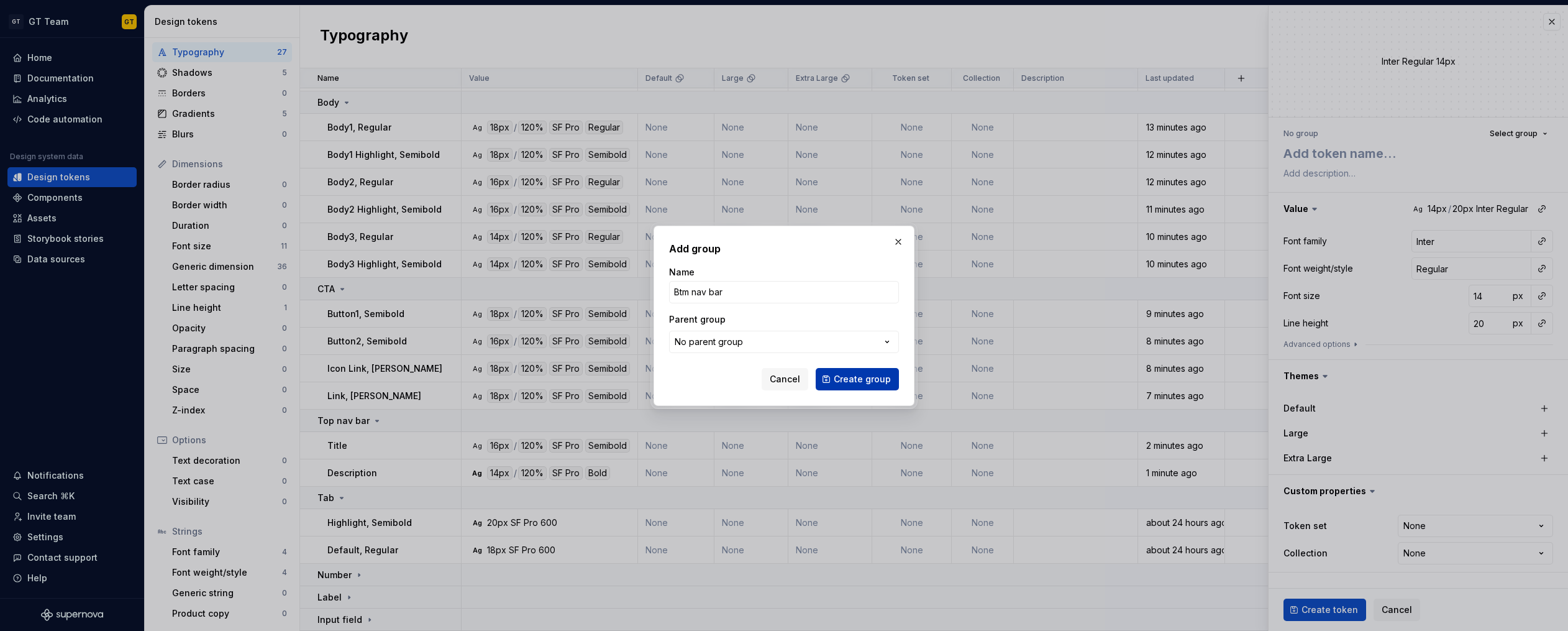
type input "Btm nav bar"
click at [871, 375] on span "Create group" at bounding box center [862, 379] width 57 height 12
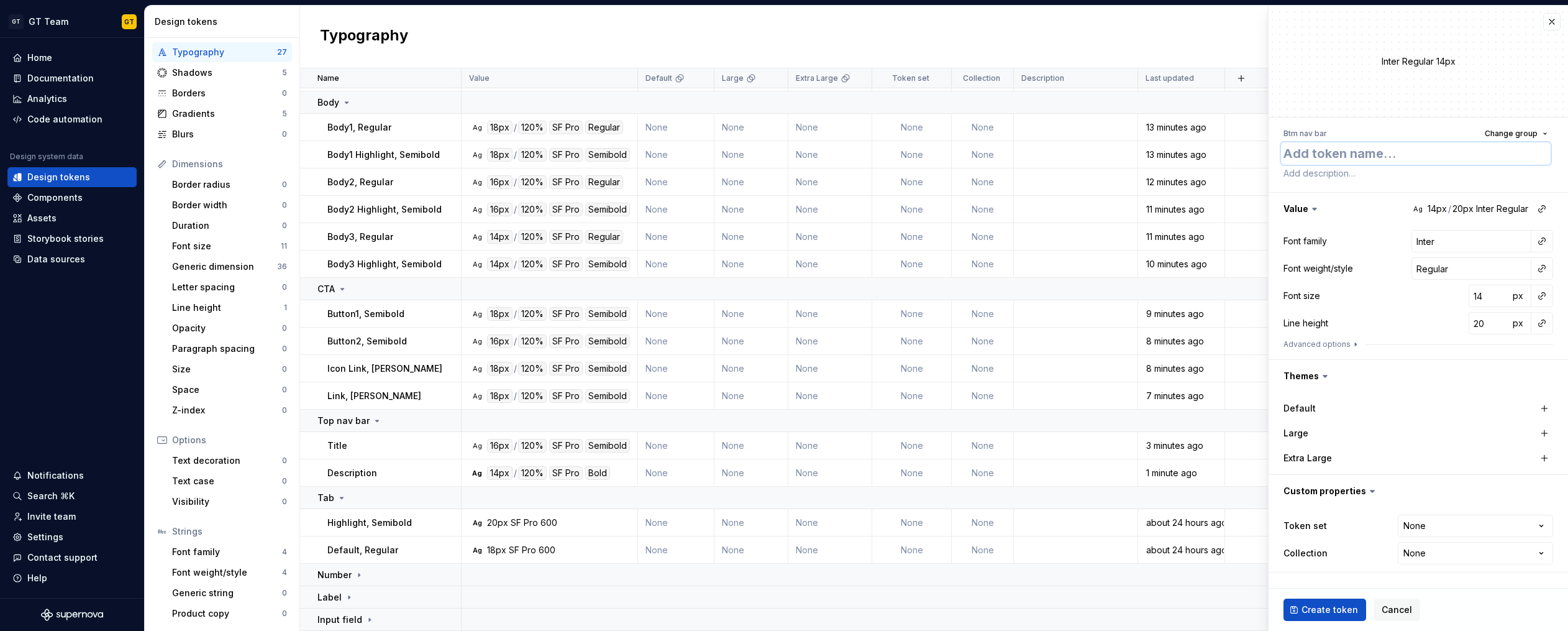
click at [1365, 153] on textarea at bounding box center [1416, 153] width 270 height 23
type textarea "*"
type textarea "H"
type textarea "*"
type textarea "Hi"
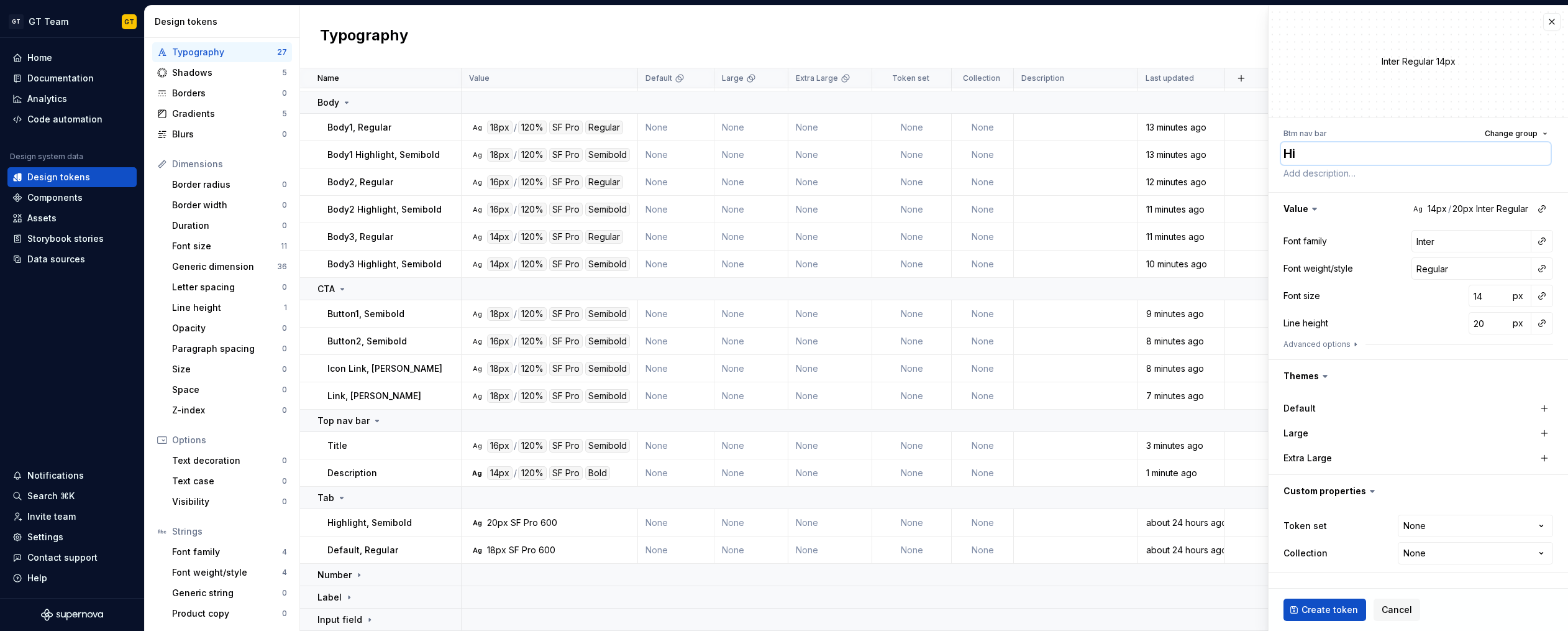
type textarea "*"
type textarea "Hi h"
type textarea "*"
type textarea "Hi"
type textarea "*"
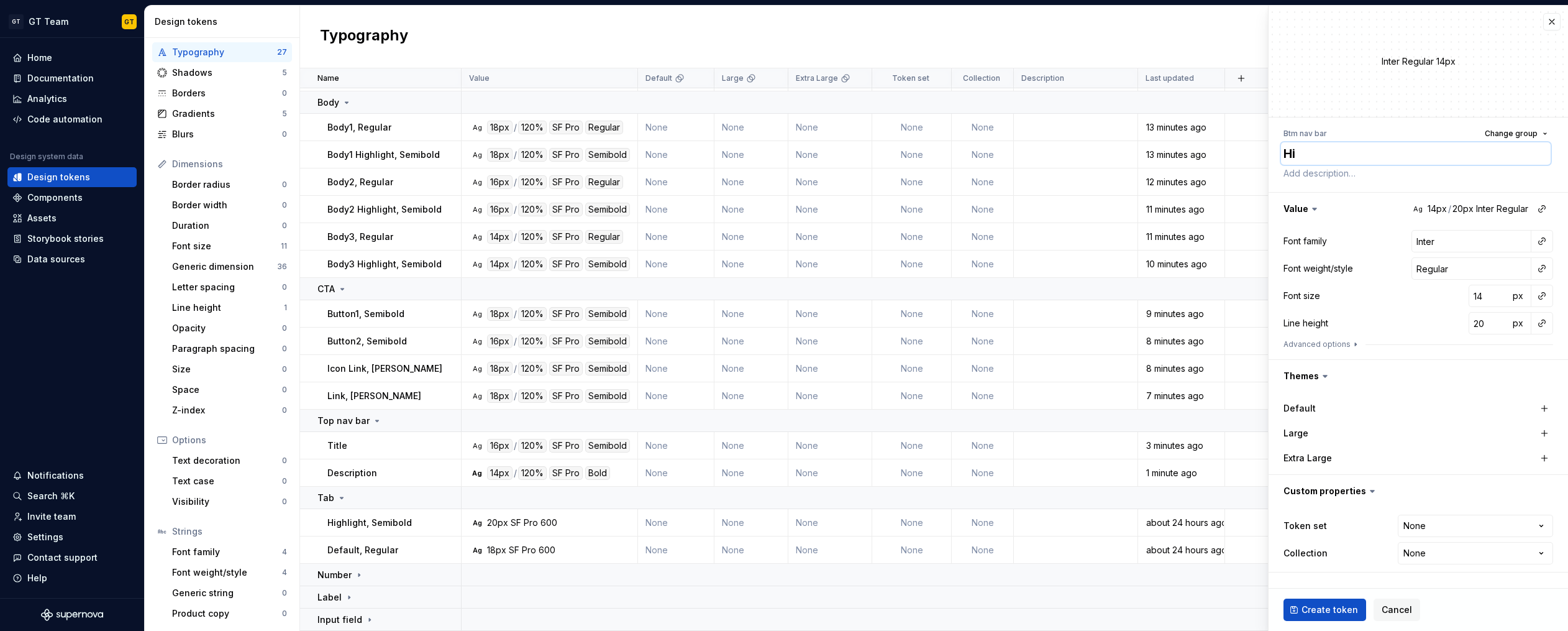
type textarea "Hi g"
type textarea "*"
type textarea "High"
type textarea "*"
type textarea "High l"
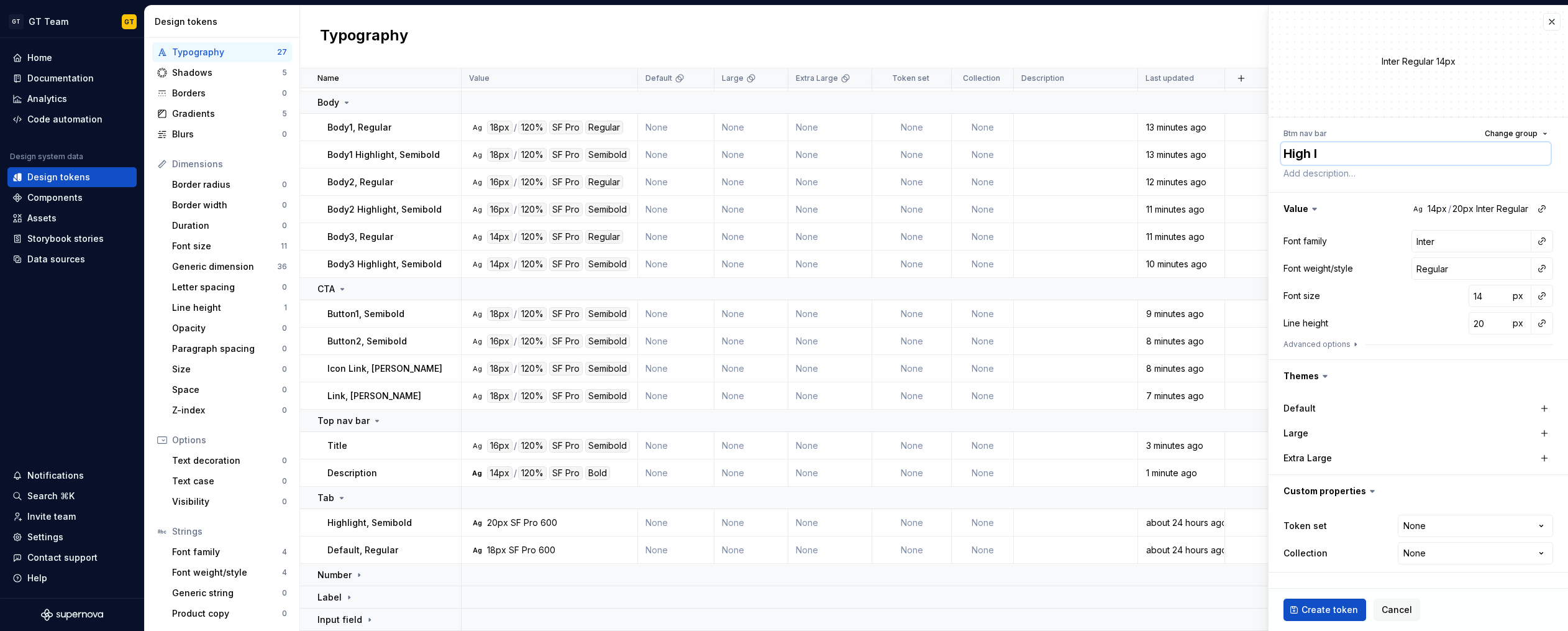
type textarea "*"
type textarea "Highli"
type textarea "*"
type textarea "Highlight"
click at [1507, 137] on span "Change group" at bounding box center [1511, 134] width 53 height 10
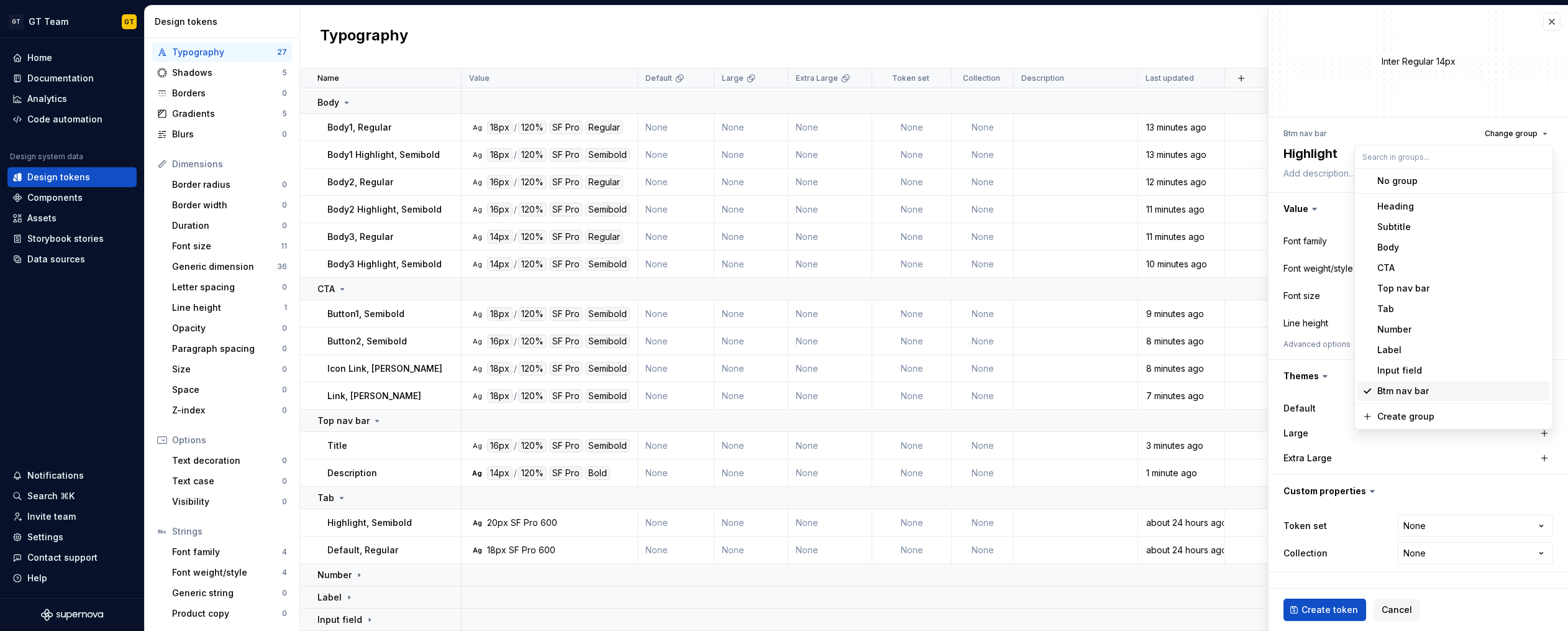
click at [1421, 386] on div "Btm nav bar" at bounding box center [1403, 391] width 52 height 12
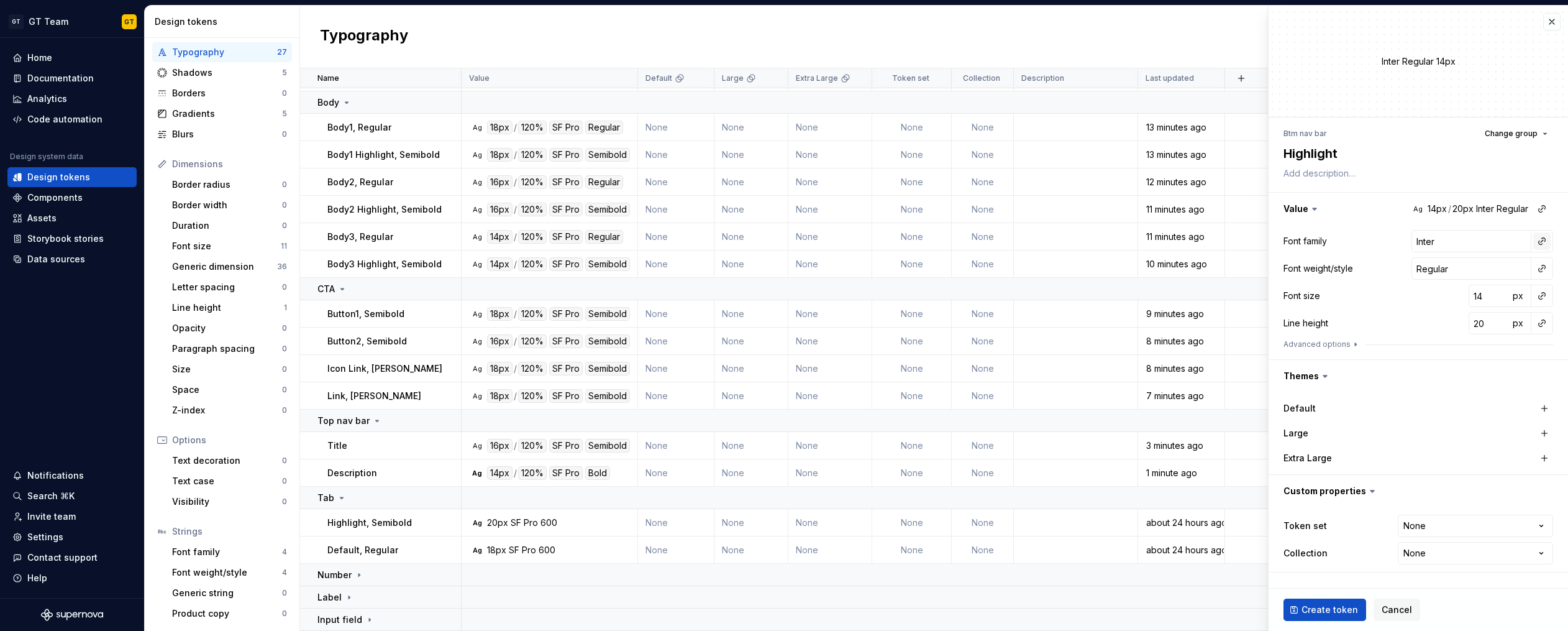
click at [1546, 244] on button "button" at bounding box center [1542, 241] width 17 height 17
click at [1408, 339] on div "body" at bounding box center [1405, 334] width 22 height 12
click at [1538, 272] on button "button" at bounding box center [1542, 269] width 17 height 17
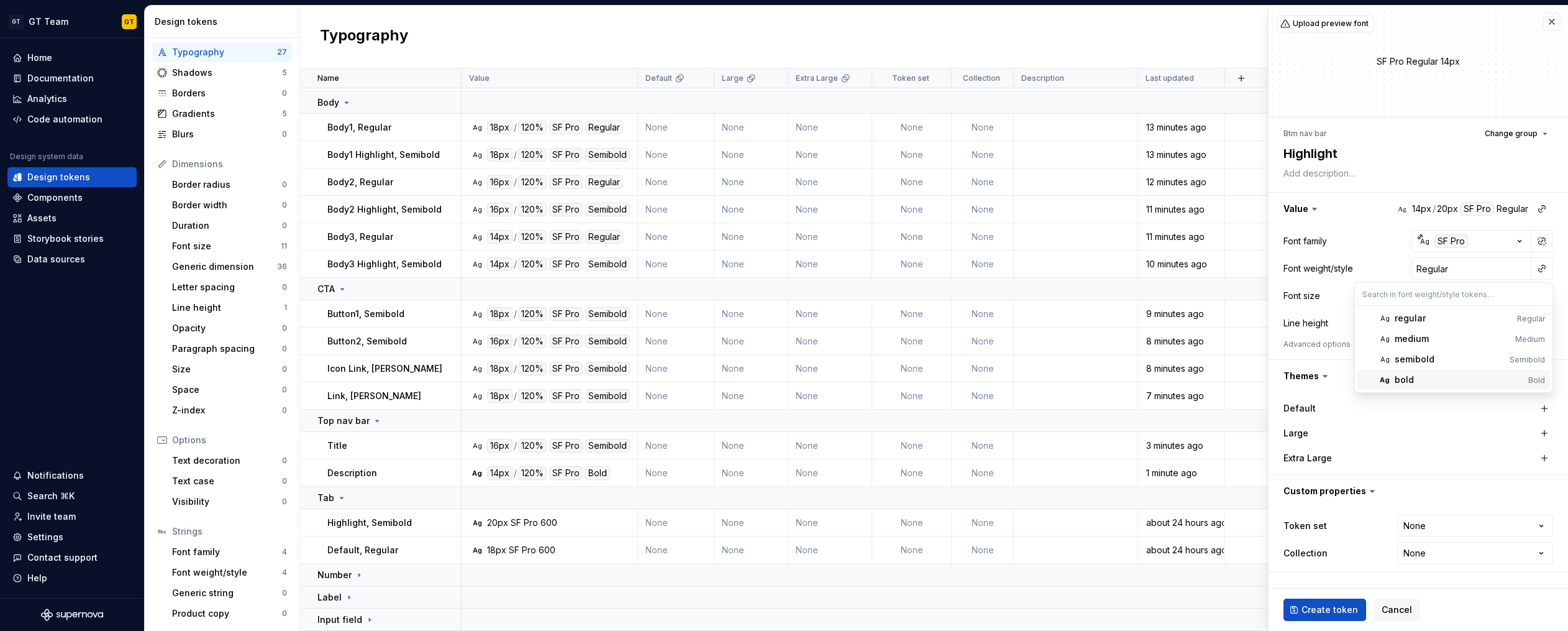
click at [1415, 376] on div "bold" at bounding box center [1458, 379] width 128 height 12
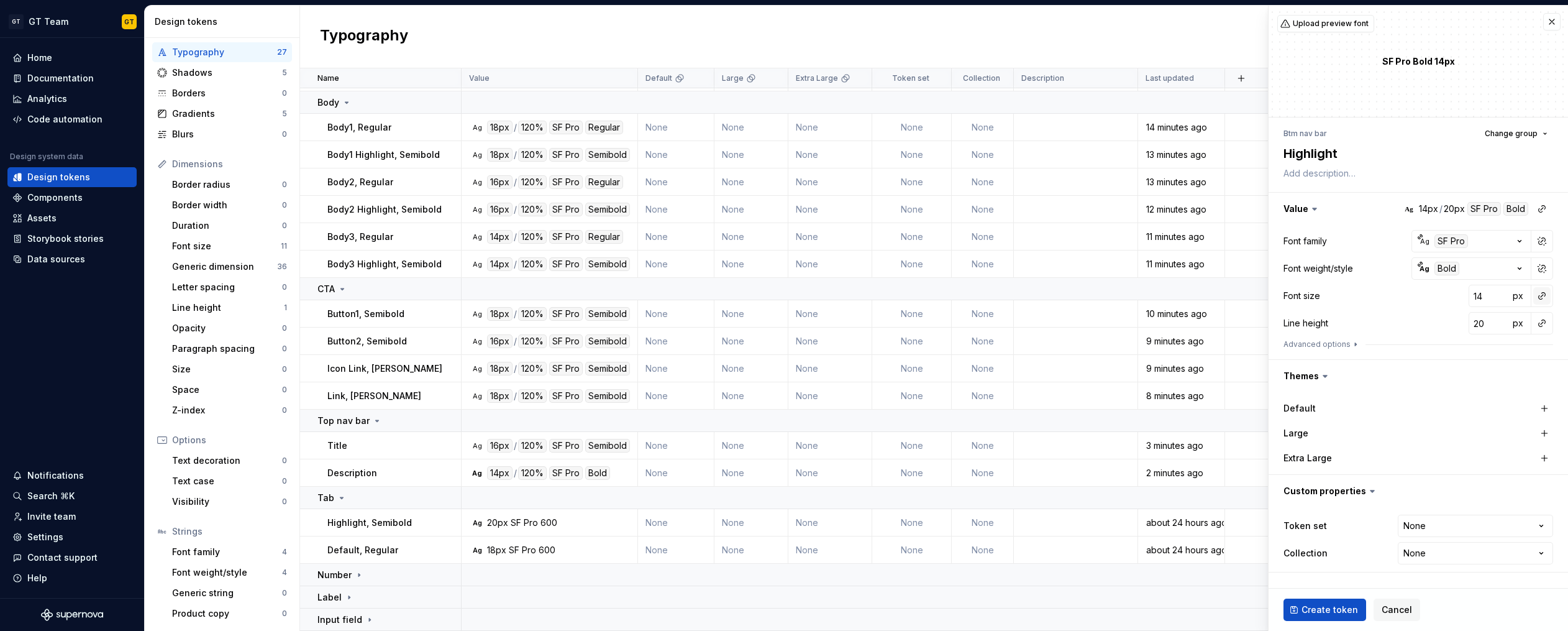
click at [1543, 296] on button "button" at bounding box center [1542, 296] width 17 height 17
click at [1464, 343] on div "xxs" at bounding box center [1458, 345] width 128 height 12
click at [1546, 322] on button "button" at bounding box center [1542, 323] width 17 height 17
click at [1471, 348] on div "auto" at bounding box center [1458, 349] width 126 height 12
click at [1538, 327] on button "button" at bounding box center [1542, 323] width 17 height 17
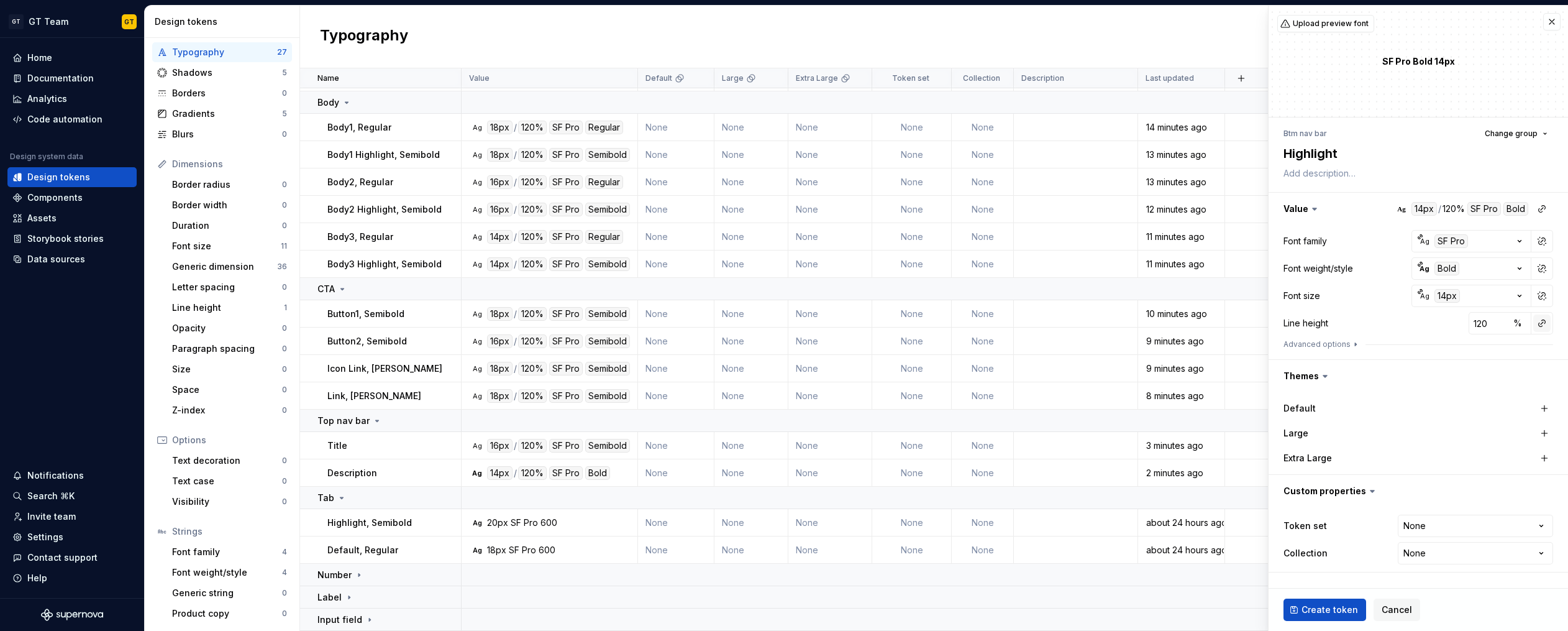
click at [1540, 325] on button "button" at bounding box center [1542, 323] width 17 height 17
click at [1495, 352] on div "auto" at bounding box center [1458, 349] width 126 height 12
click at [1335, 606] on span "Create token" at bounding box center [1329, 609] width 57 height 12
type textarea "*"
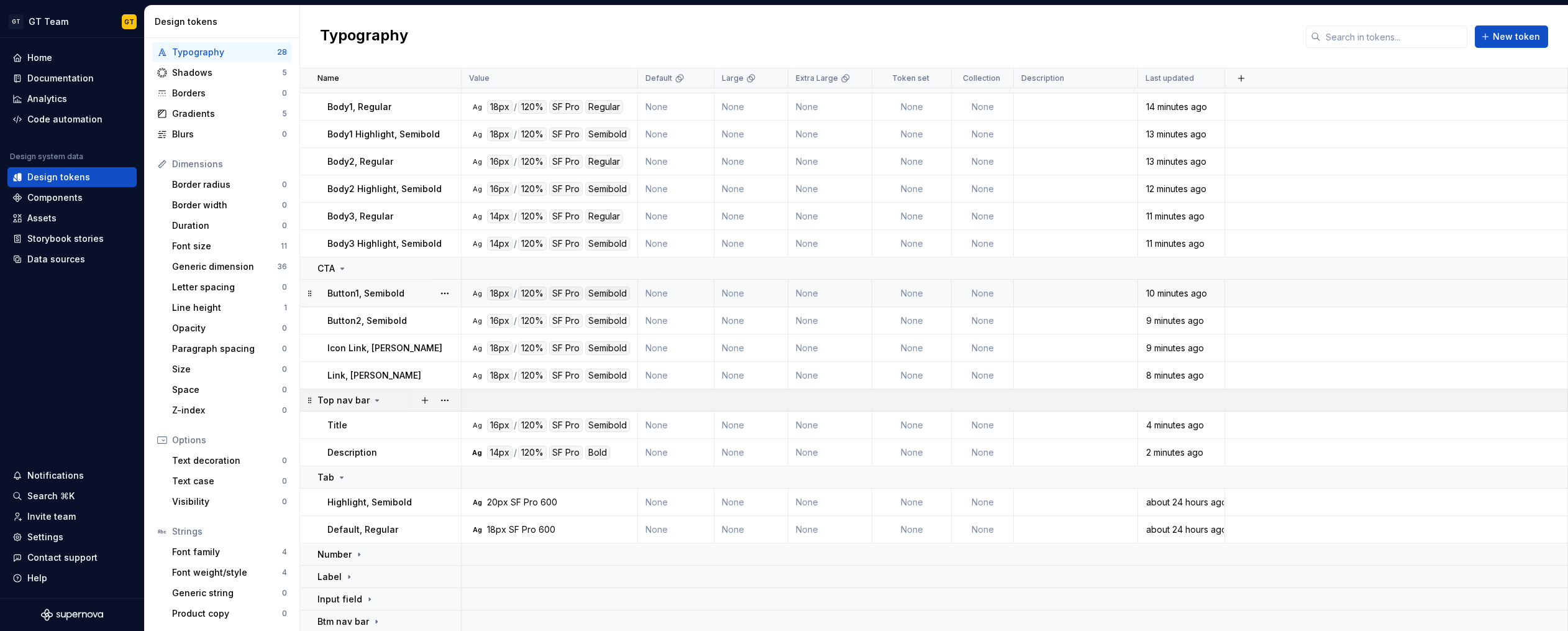
scroll to position [200, 0]
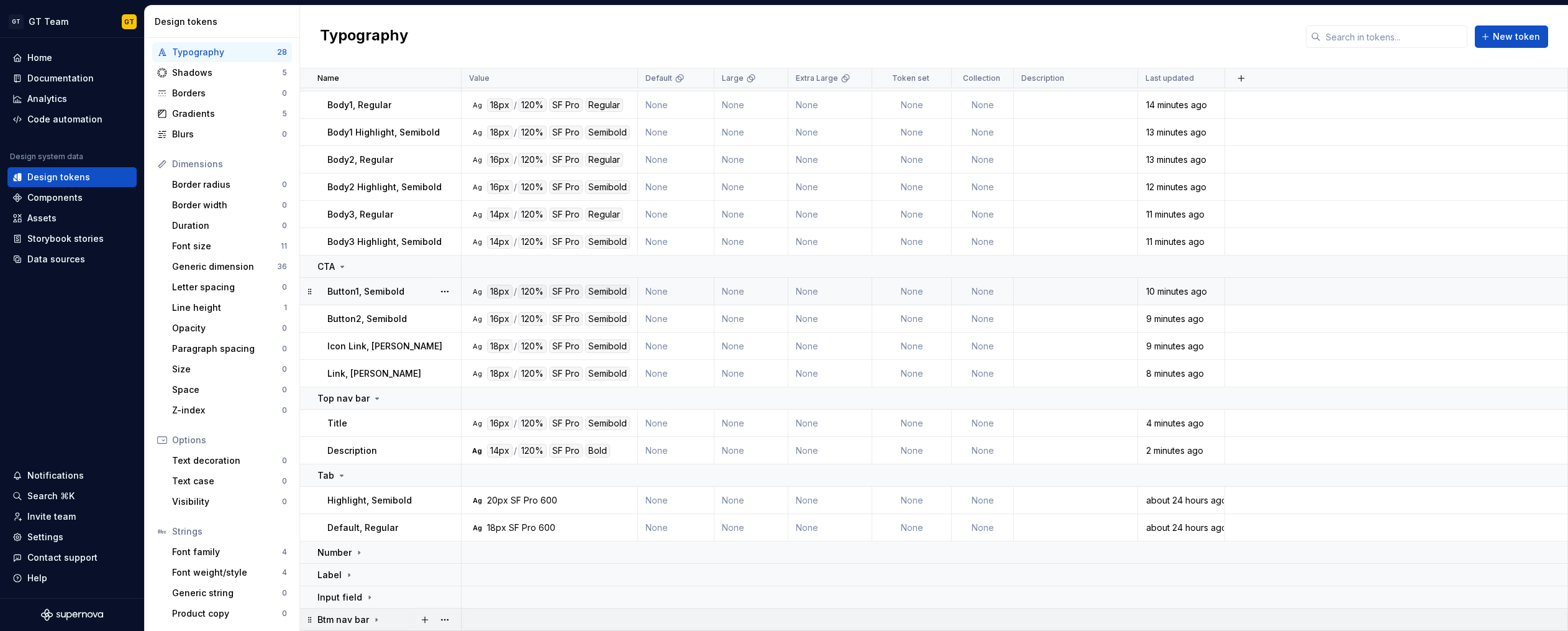
click at [364, 623] on p "Btm nav bar" at bounding box center [342, 619] width 52 height 12
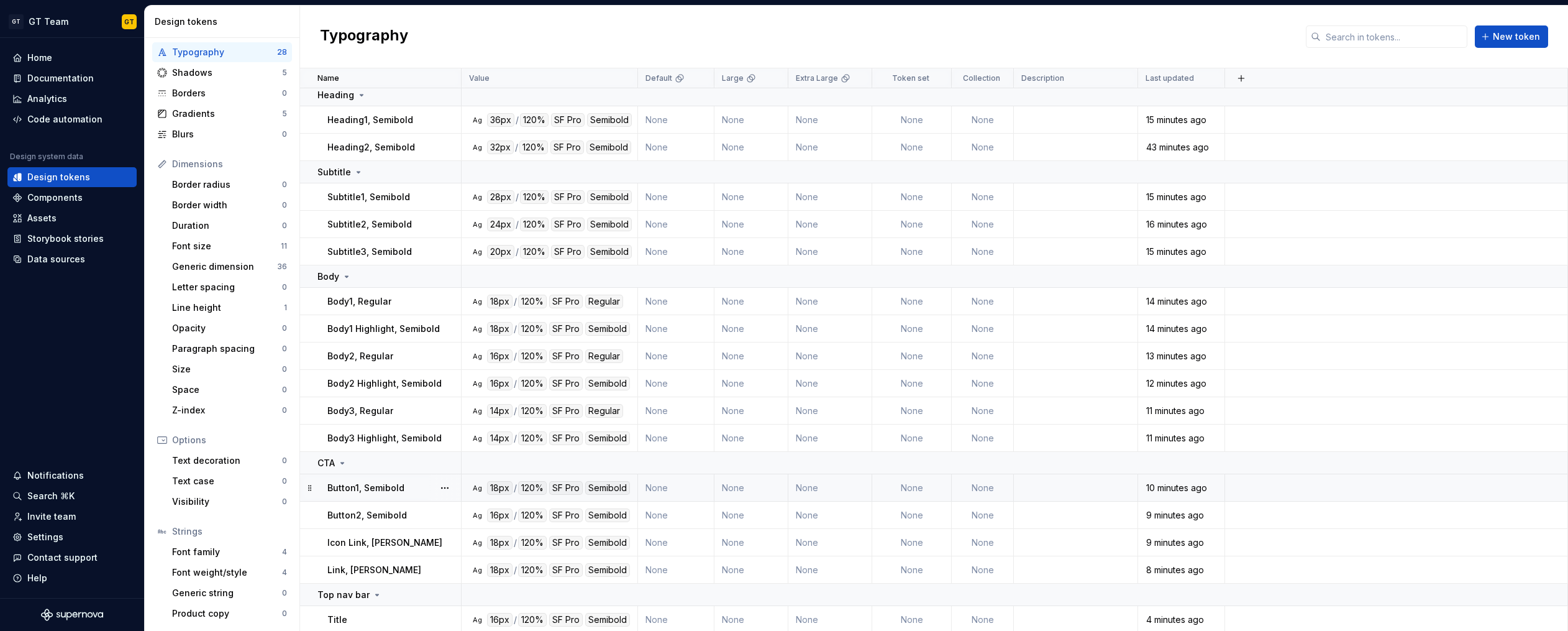
scroll to position [228, 0]
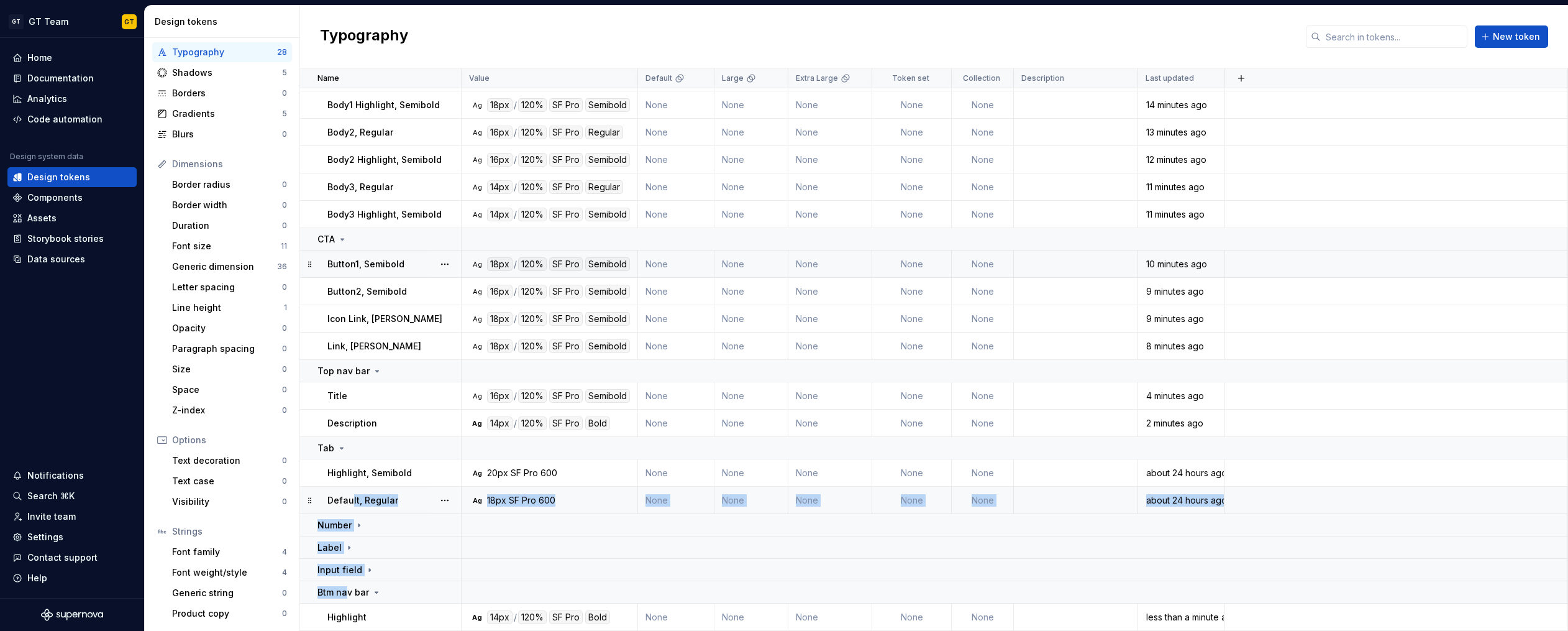
drag, startPoint x: 345, startPoint y: 593, endPoint x: 350, endPoint y: 506, distance: 87.1
click at [350, 506] on tbody "Heading Heading1, Semibold Ag 36px / 120% SF Pro Semibold None None None None N…" at bounding box center [933, 245] width 1268 height 770
click at [424, 600] on button "button" at bounding box center [425, 593] width 17 height 17
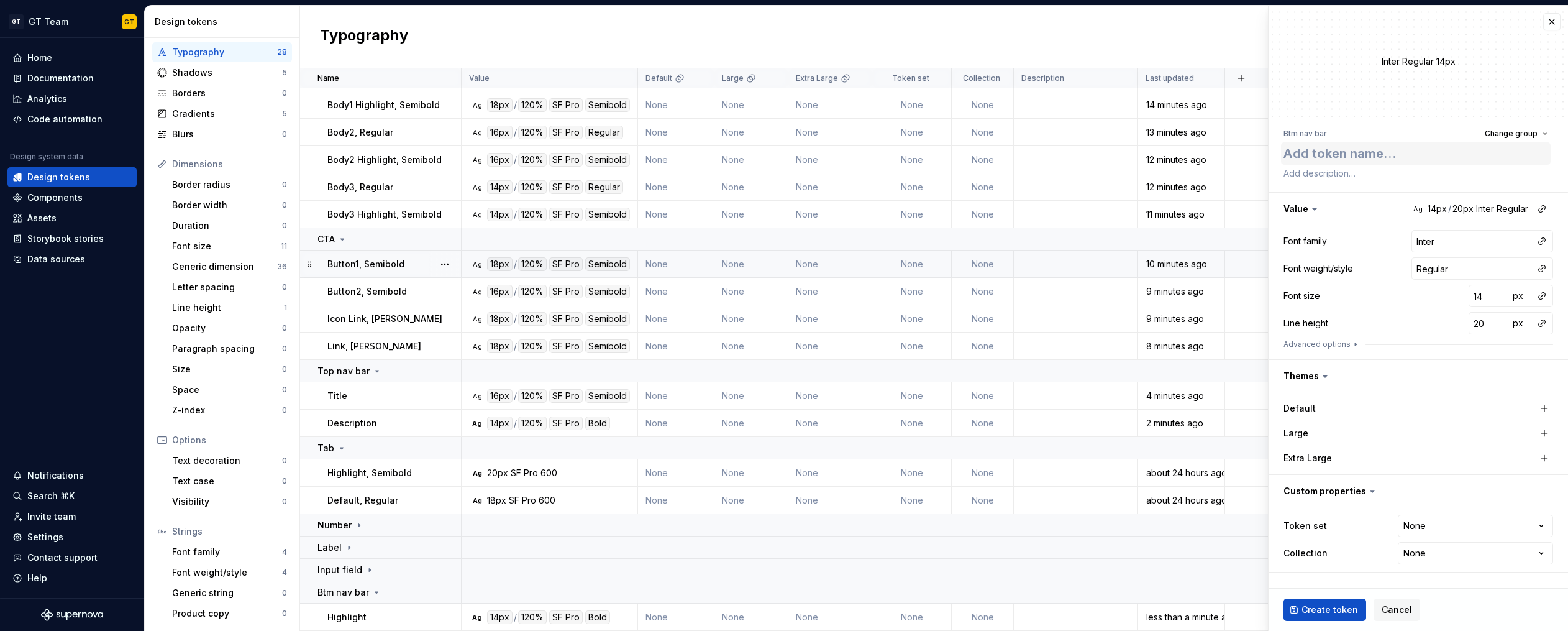
click at [1390, 158] on textarea at bounding box center [1416, 153] width 270 height 23
type textarea "*"
type textarea "d"
type textarea "*"
type textarea "de"
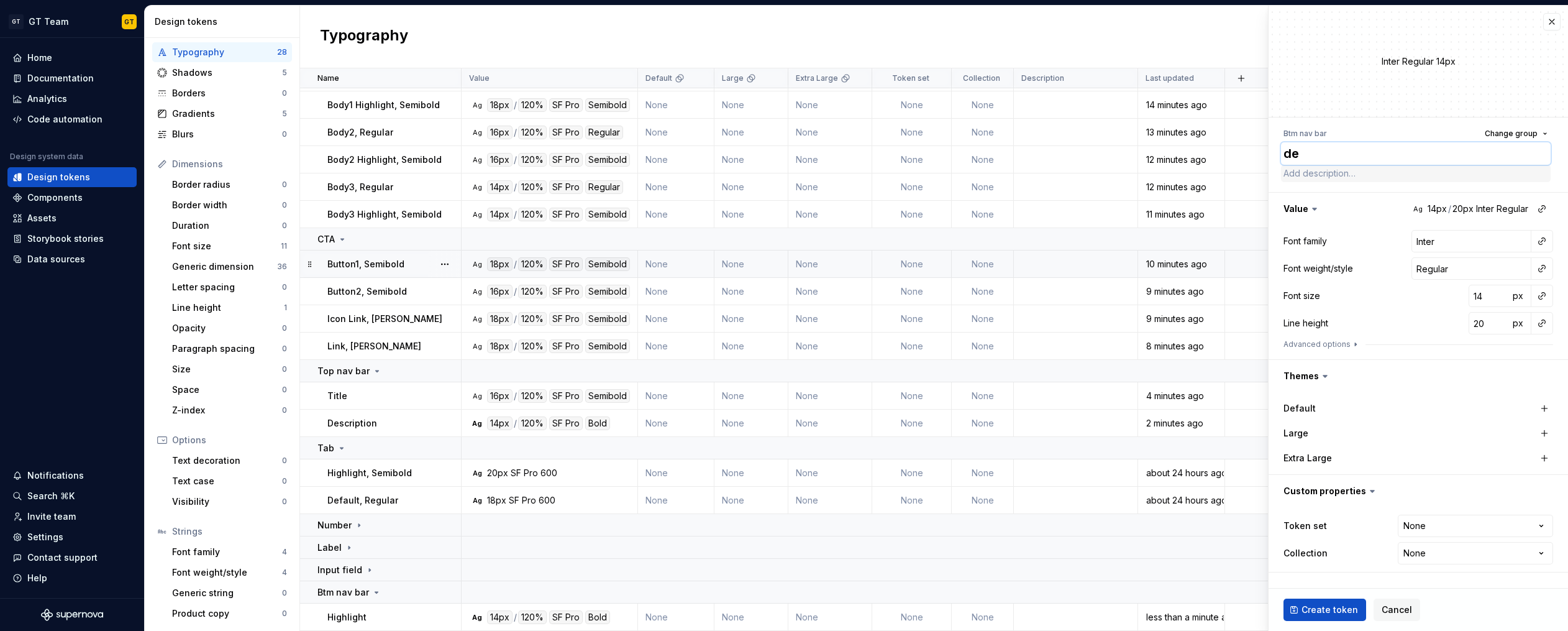
type textarea "*"
type textarea "de f"
type textarea "*"
type textarea "de fa"
type textarea "*"
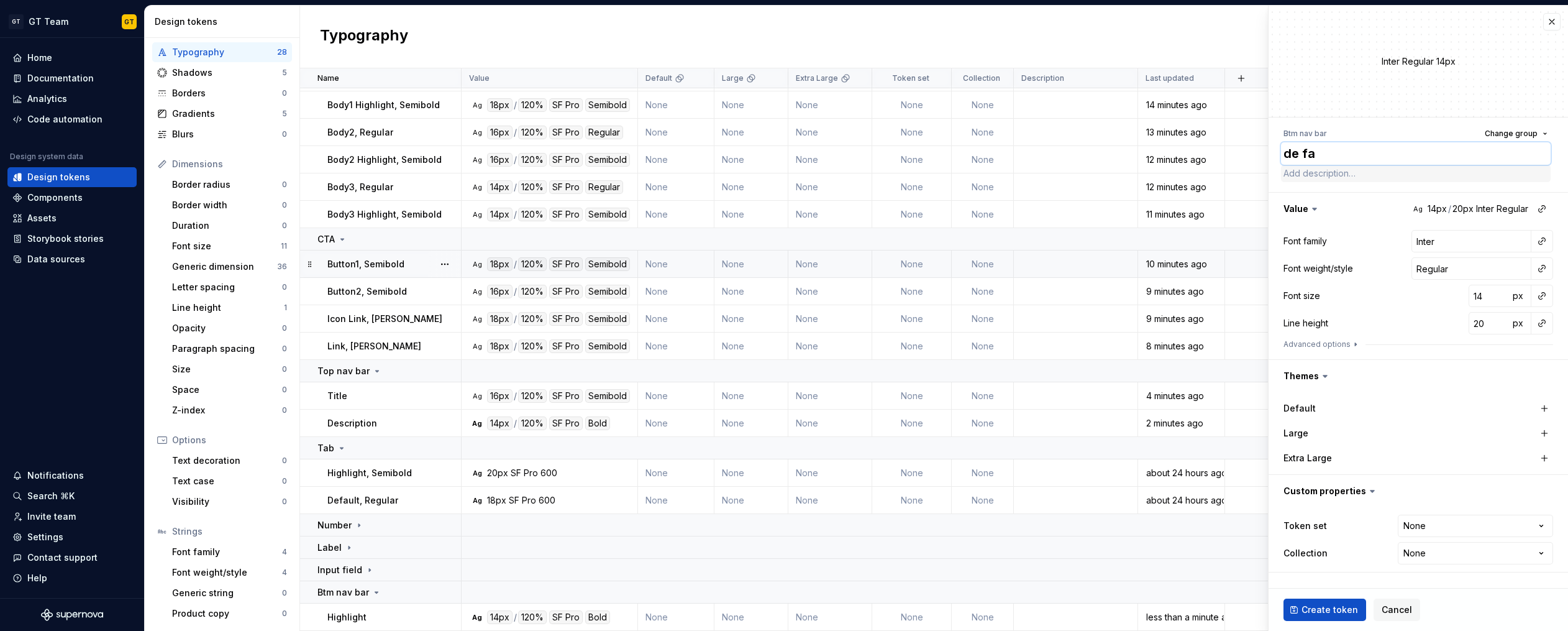
type textarea "defau"
type textarea "*"
type textarea "default"
drag, startPoint x: 1291, startPoint y: 156, endPoint x: 1284, endPoint y: 156, distance: 7.0
click at [1284, 156] on textarea "default" at bounding box center [1416, 153] width 270 height 23
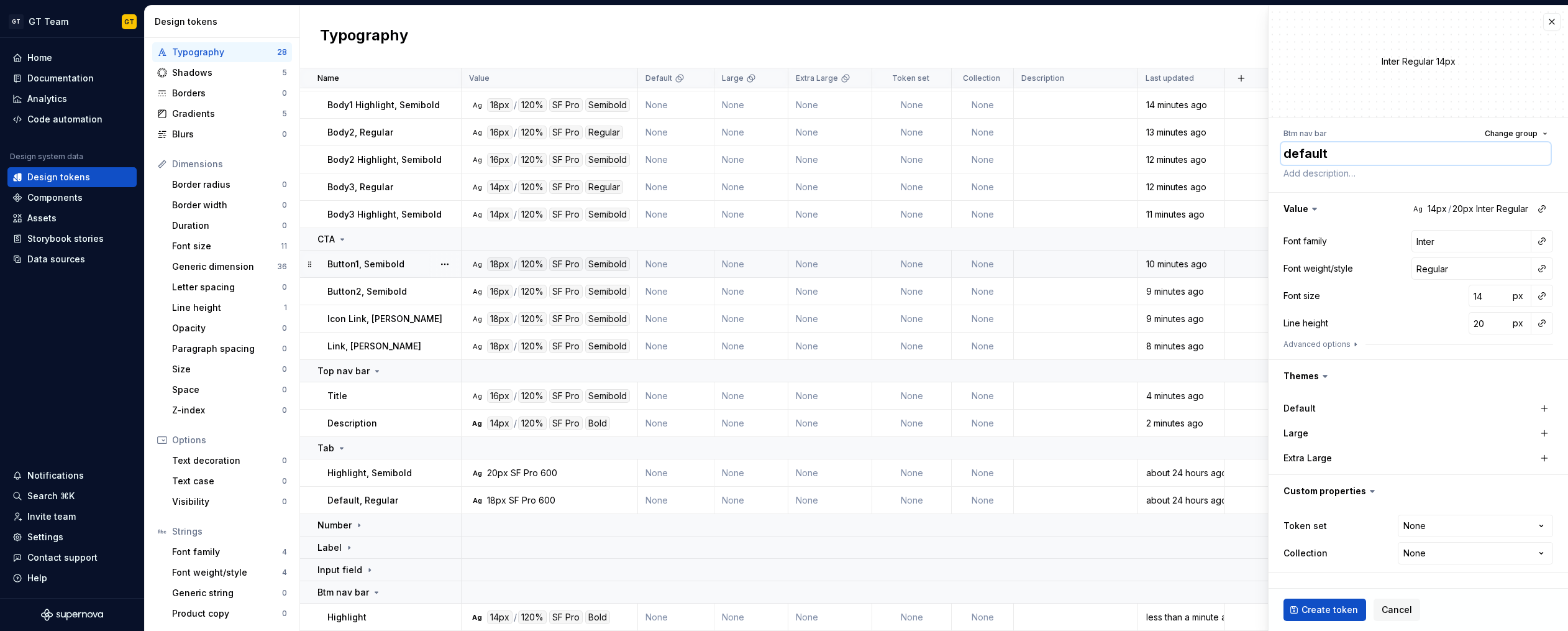
type textarea "*"
type textarea "Default"
click at [1538, 240] on button "button" at bounding box center [1542, 241] width 17 height 17
click at [1440, 339] on div "body" at bounding box center [1456, 334] width 122 height 12
click at [1542, 266] on button "button" at bounding box center [1542, 269] width 17 height 17
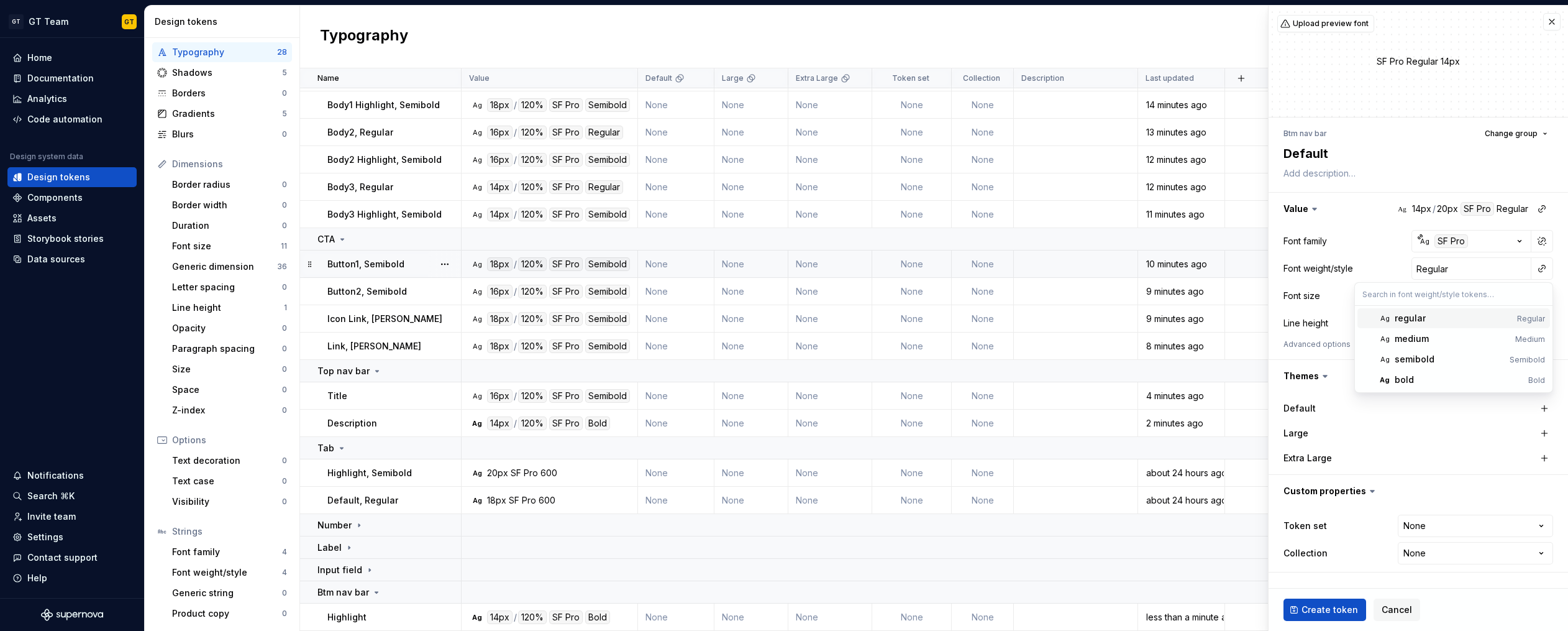
click at [1459, 319] on div "regular" at bounding box center [1453, 318] width 118 height 12
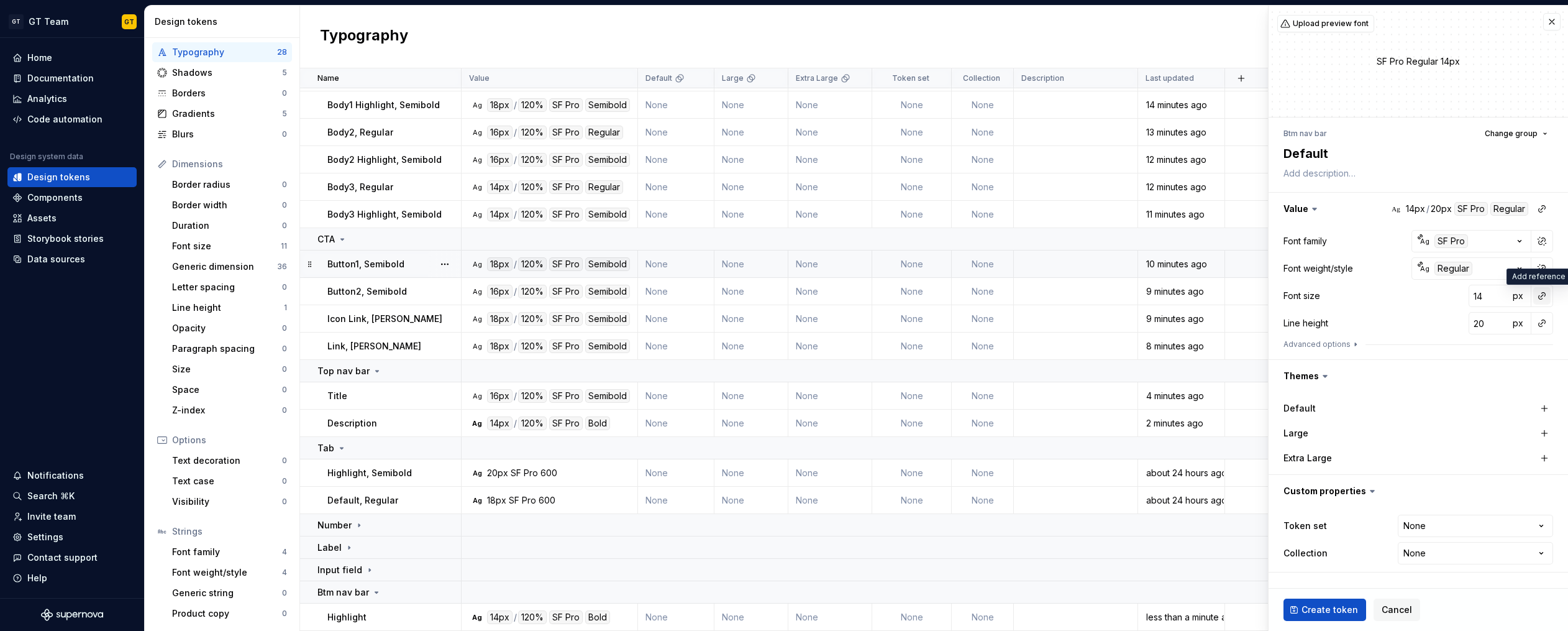
click at [1544, 298] on button "button" at bounding box center [1542, 296] width 17 height 17
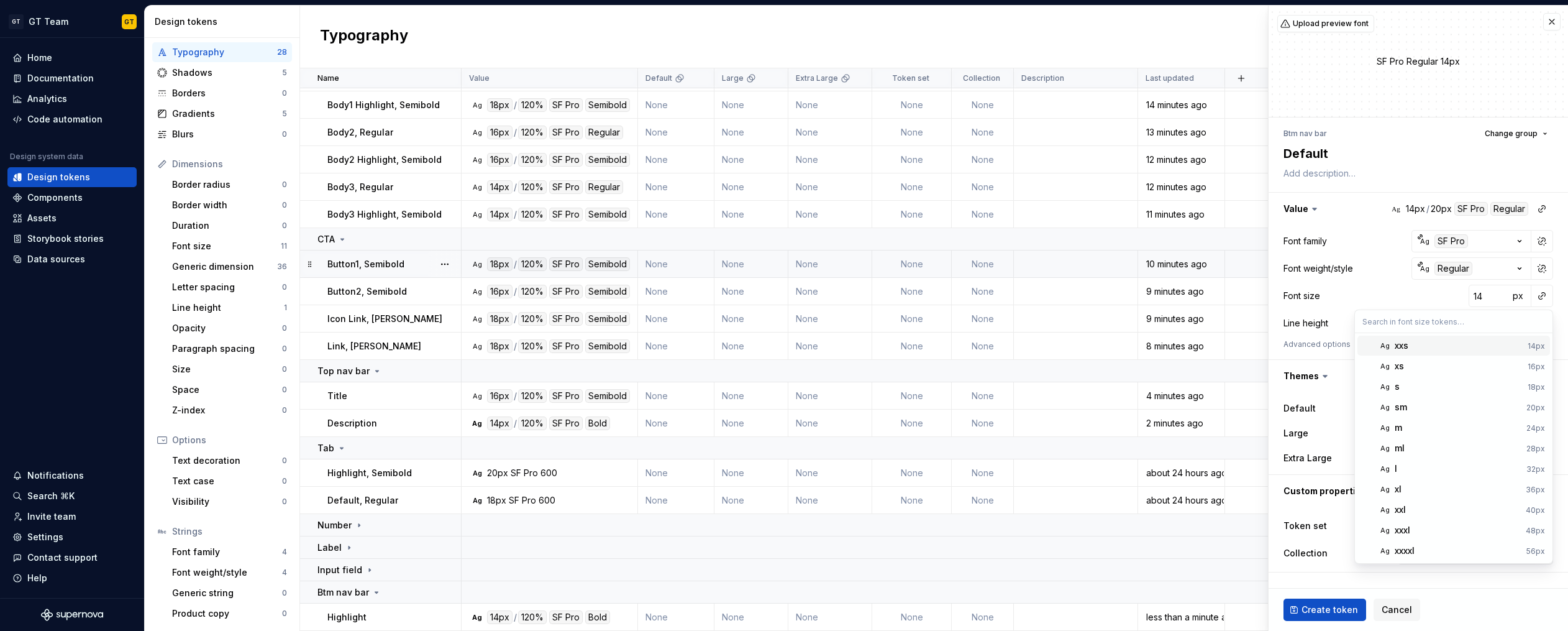
click at [1424, 350] on div "xxs" at bounding box center [1458, 345] width 128 height 12
click at [1540, 327] on button "button" at bounding box center [1542, 323] width 17 height 17
click at [1414, 346] on div "auto" at bounding box center [1458, 349] width 126 height 12
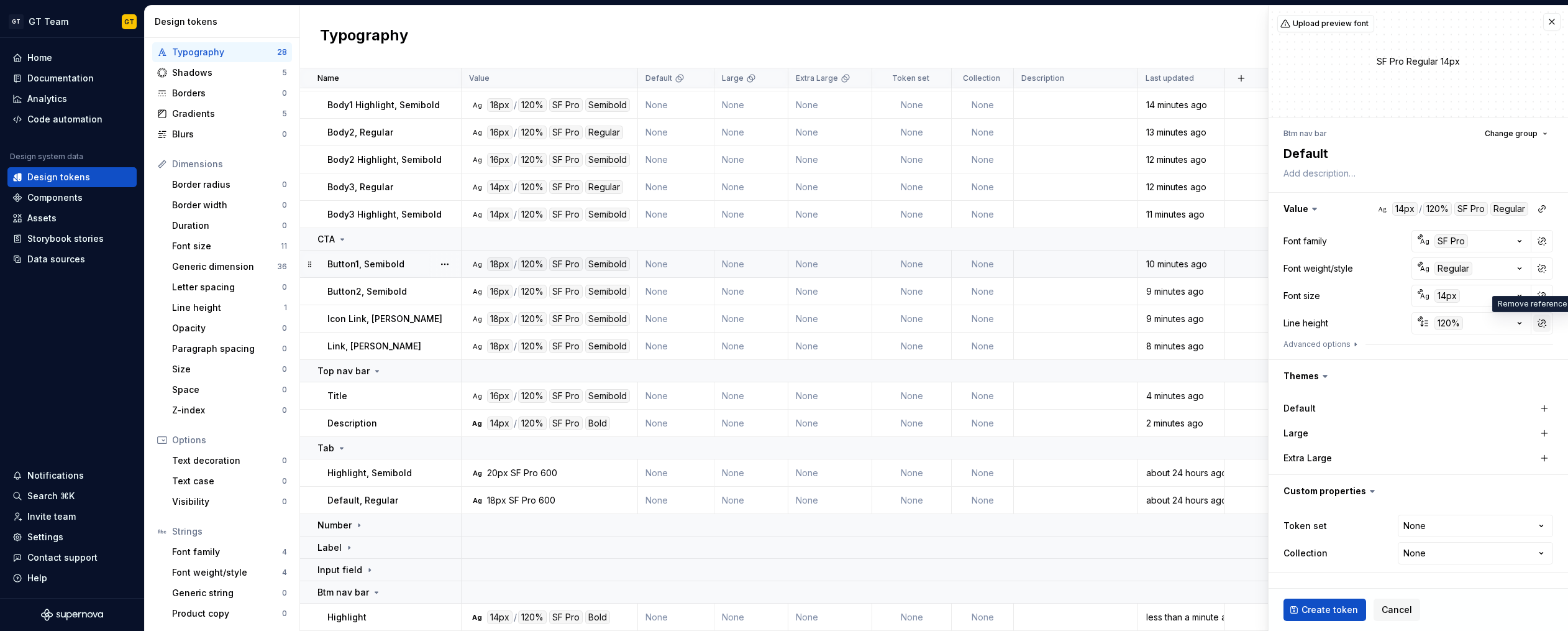
click at [1538, 326] on button "button" at bounding box center [1542, 323] width 17 height 17
click at [1540, 325] on button "button" at bounding box center [1542, 323] width 17 height 17
click at [1496, 347] on div "auto" at bounding box center [1458, 349] width 126 height 12
click at [1331, 611] on span "Create token" at bounding box center [1329, 609] width 57 height 12
type textarea "*"
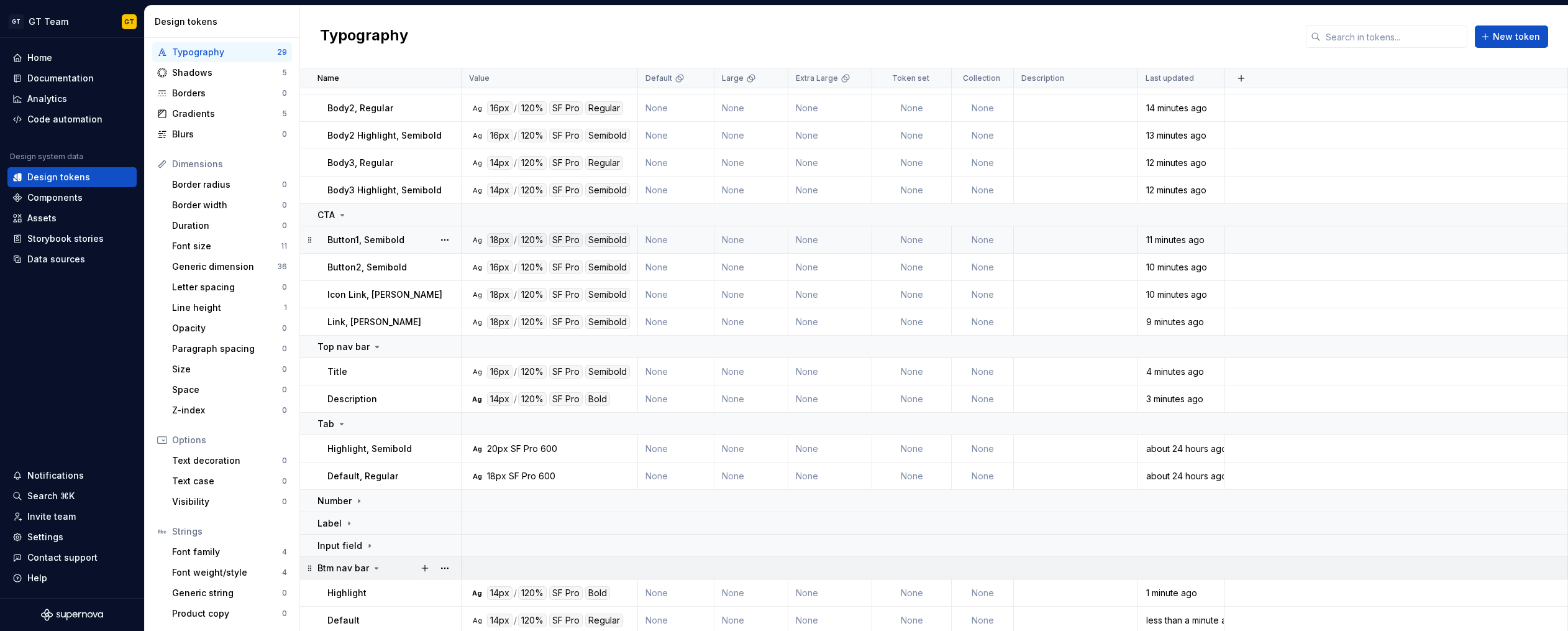
scroll to position [256, 0]
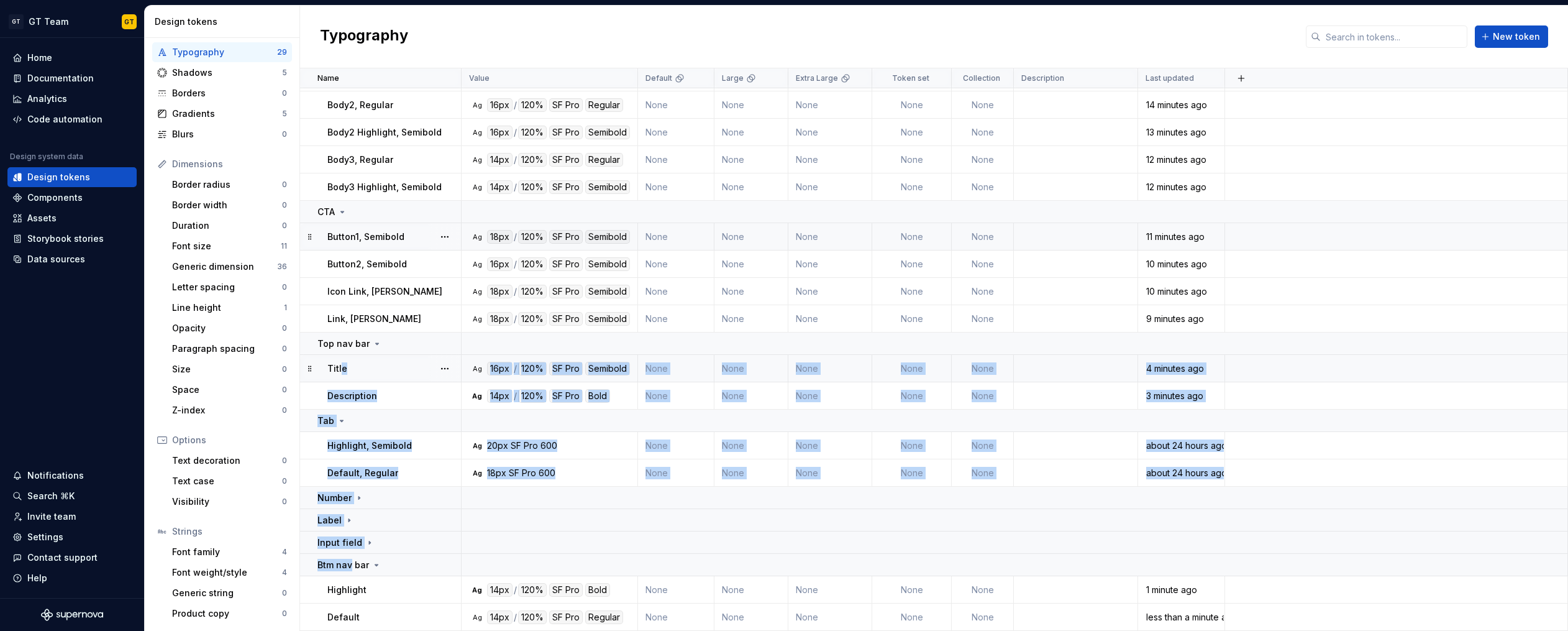
drag, startPoint x: 349, startPoint y: 565, endPoint x: 340, endPoint y: 365, distance: 200.2
click at [340, 365] on tbody "Heading Heading1, Semibold Ag 36px / 120% SF Pro Semibold None None None None N…" at bounding box center [933, 232] width 1268 height 798
click at [423, 524] on button "button" at bounding box center [425, 521] width 17 height 17
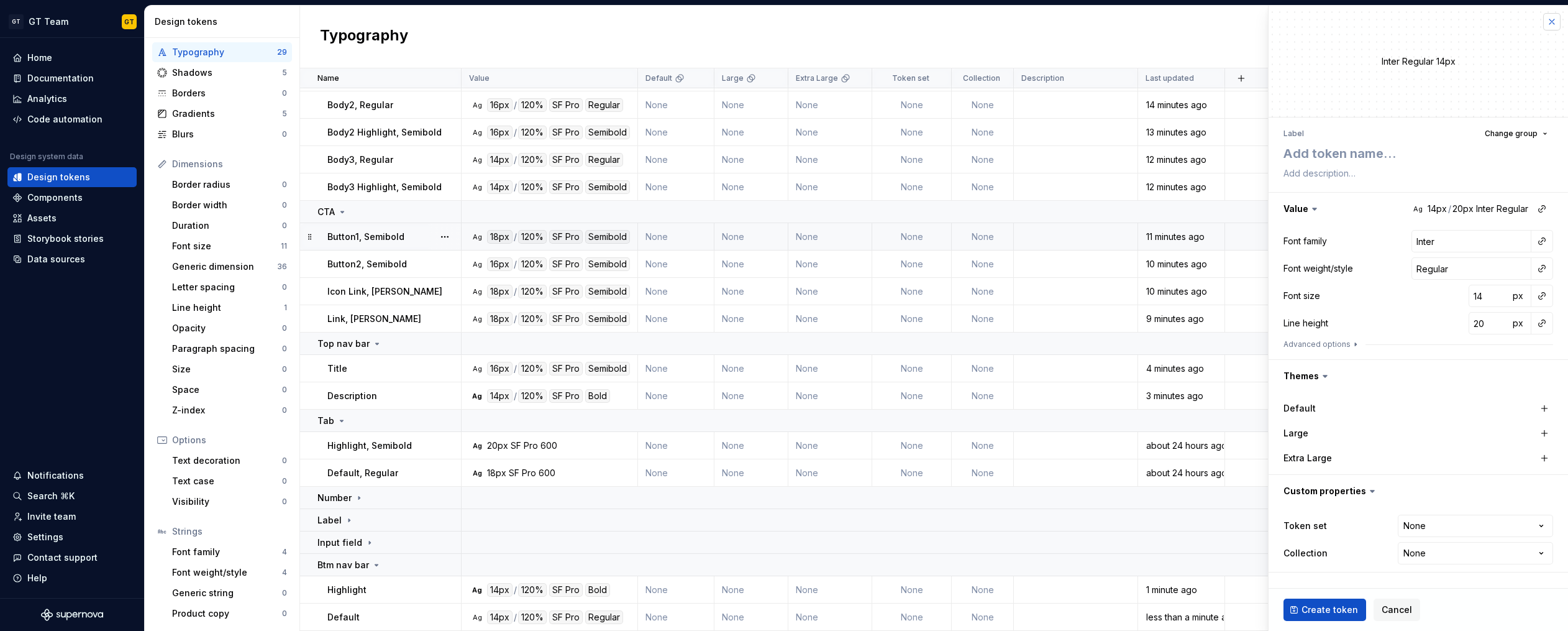
click at [1551, 26] on button "button" at bounding box center [1551, 22] width 17 height 17
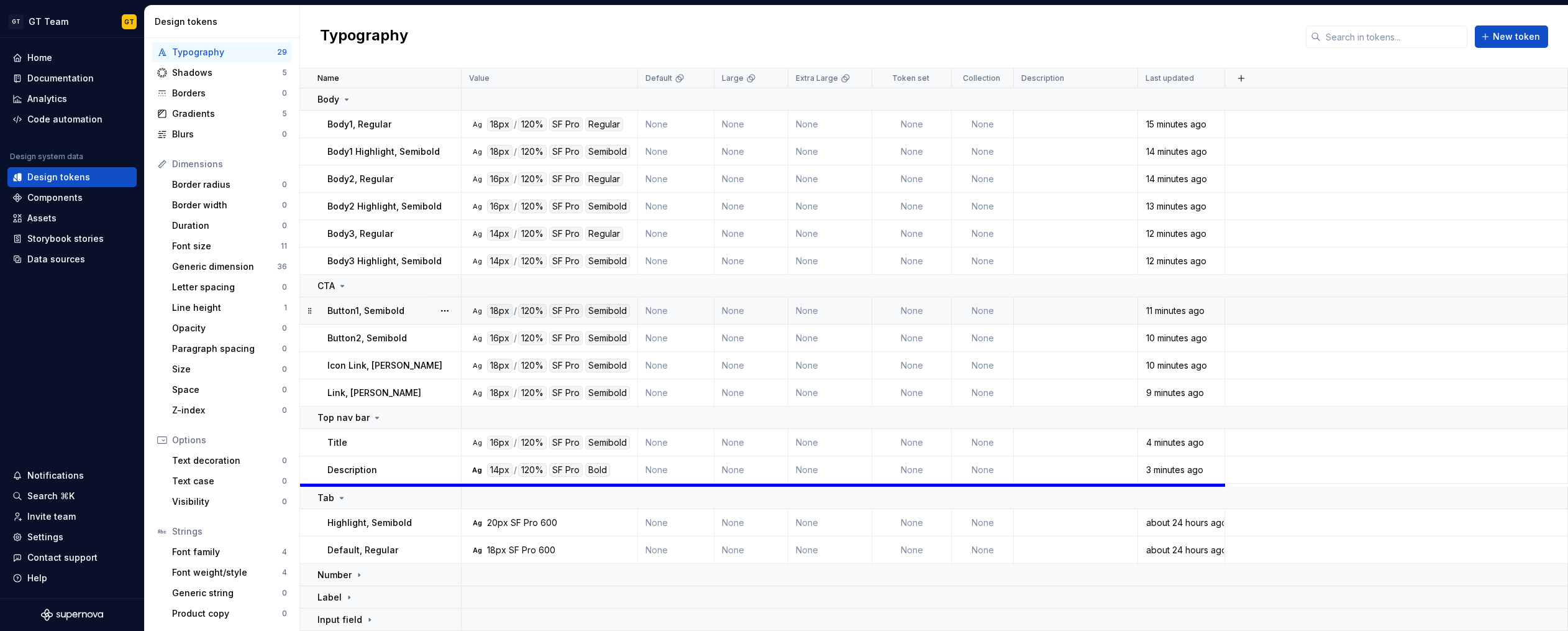
scroll to position [200, 0]
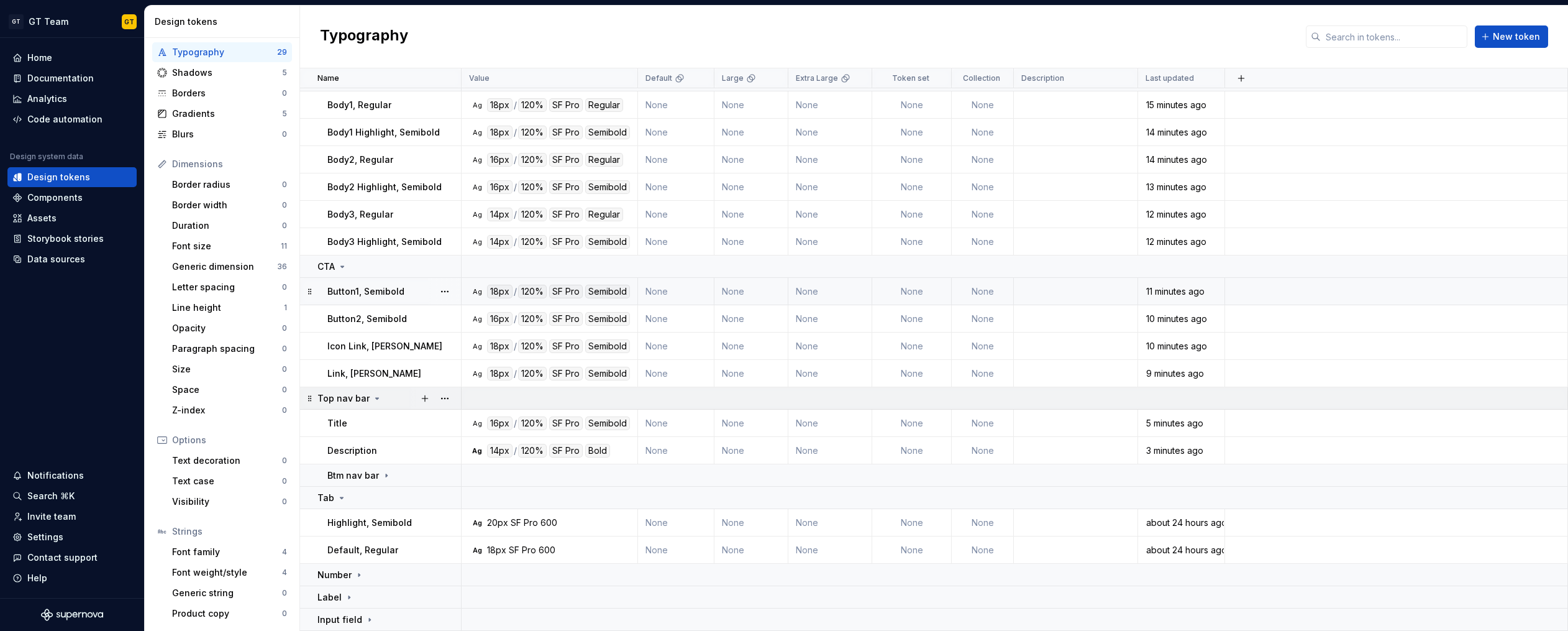
click at [374, 396] on icon at bounding box center [377, 399] width 10 height 10
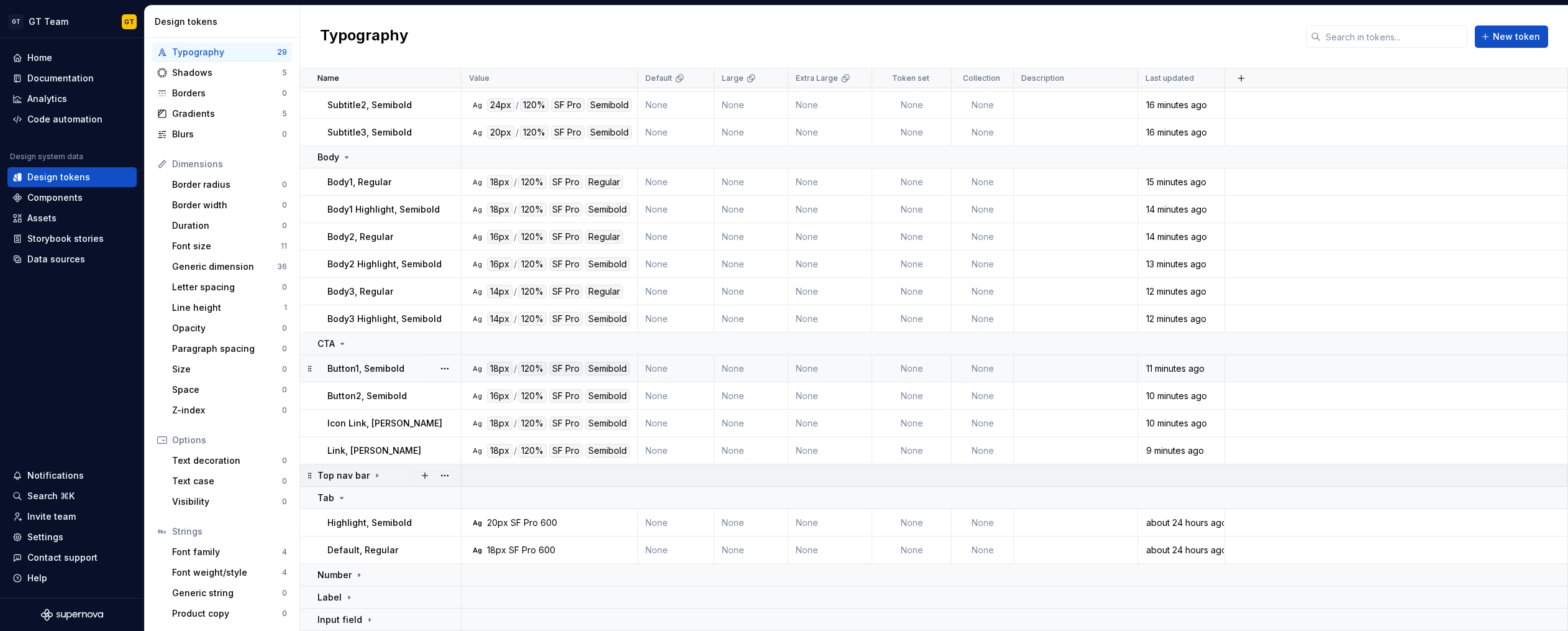
click at [377, 474] on icon at bounding box center [377, 475] width 1 height 3
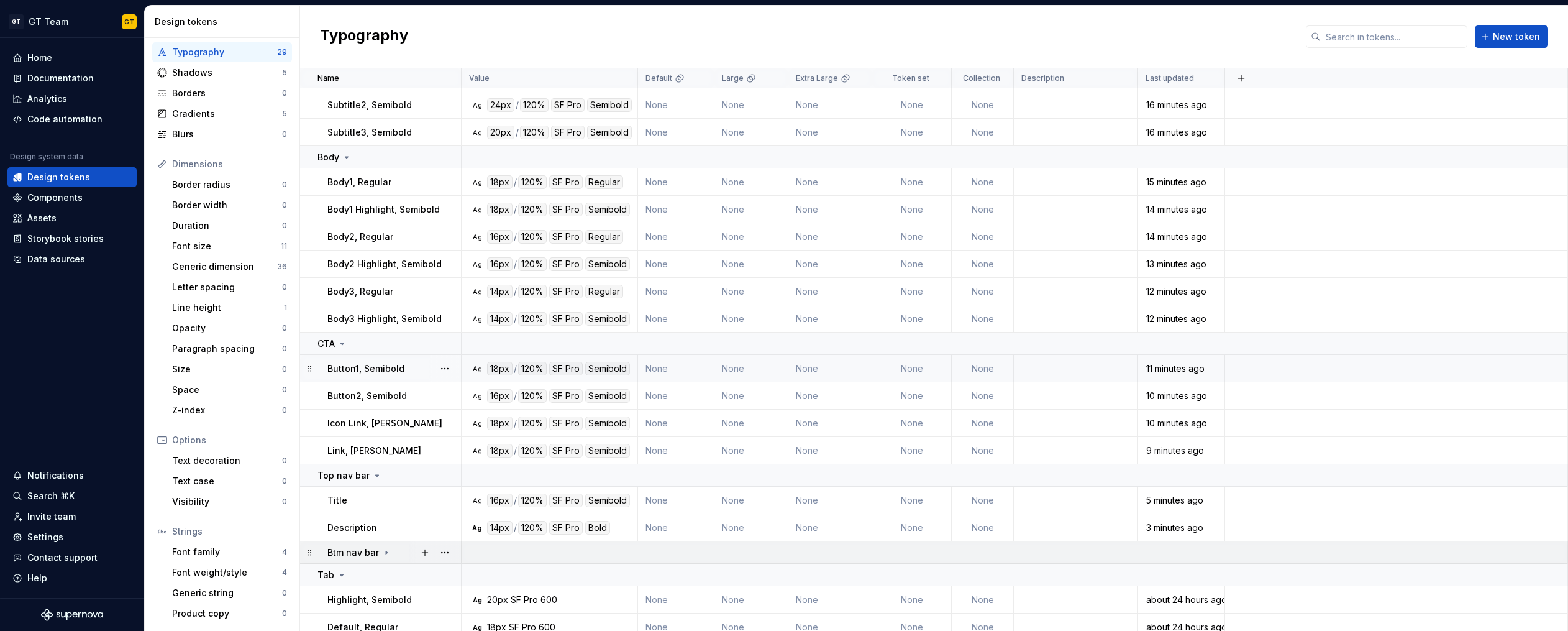
click at [368, 553] on p "Btm nav bar" at bounding box center [353, 552] width 52 height 12
click at [377, 473] on icon at bounding box center [377, 476] width 10 height 10
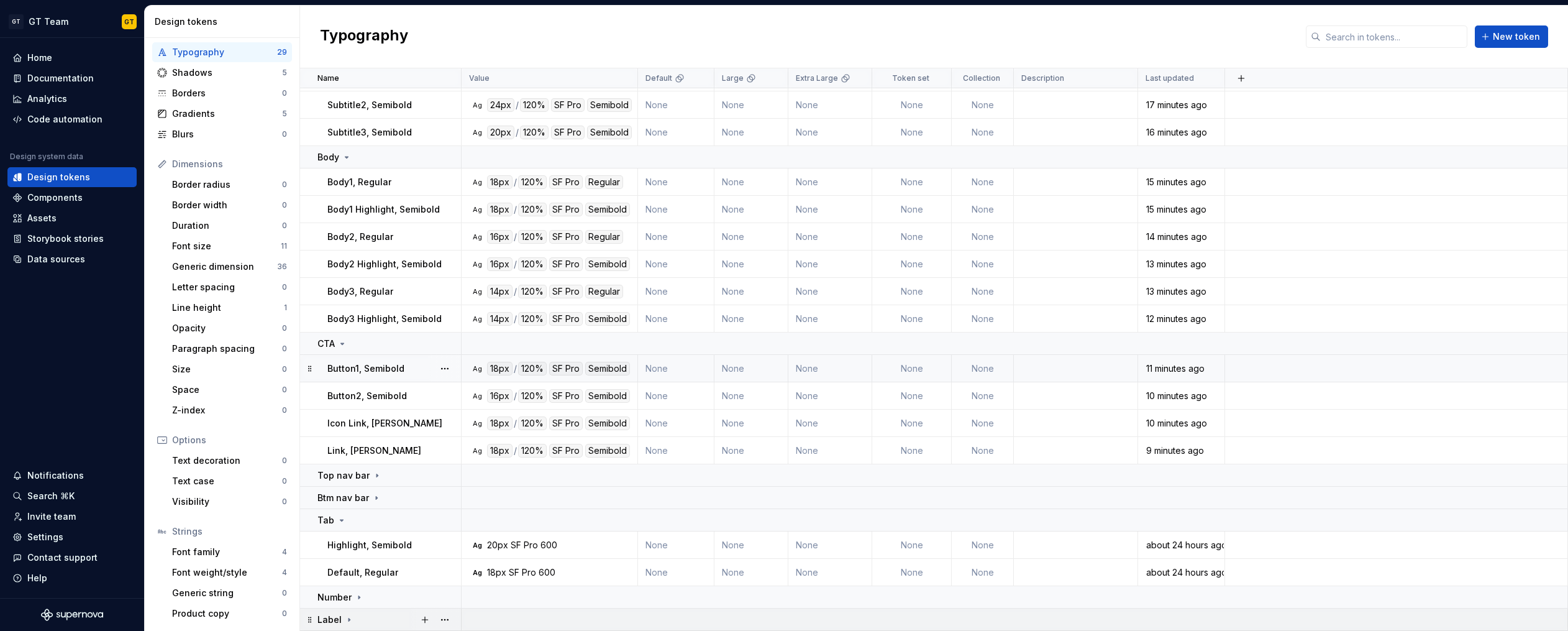
scroll to position [146, 0]
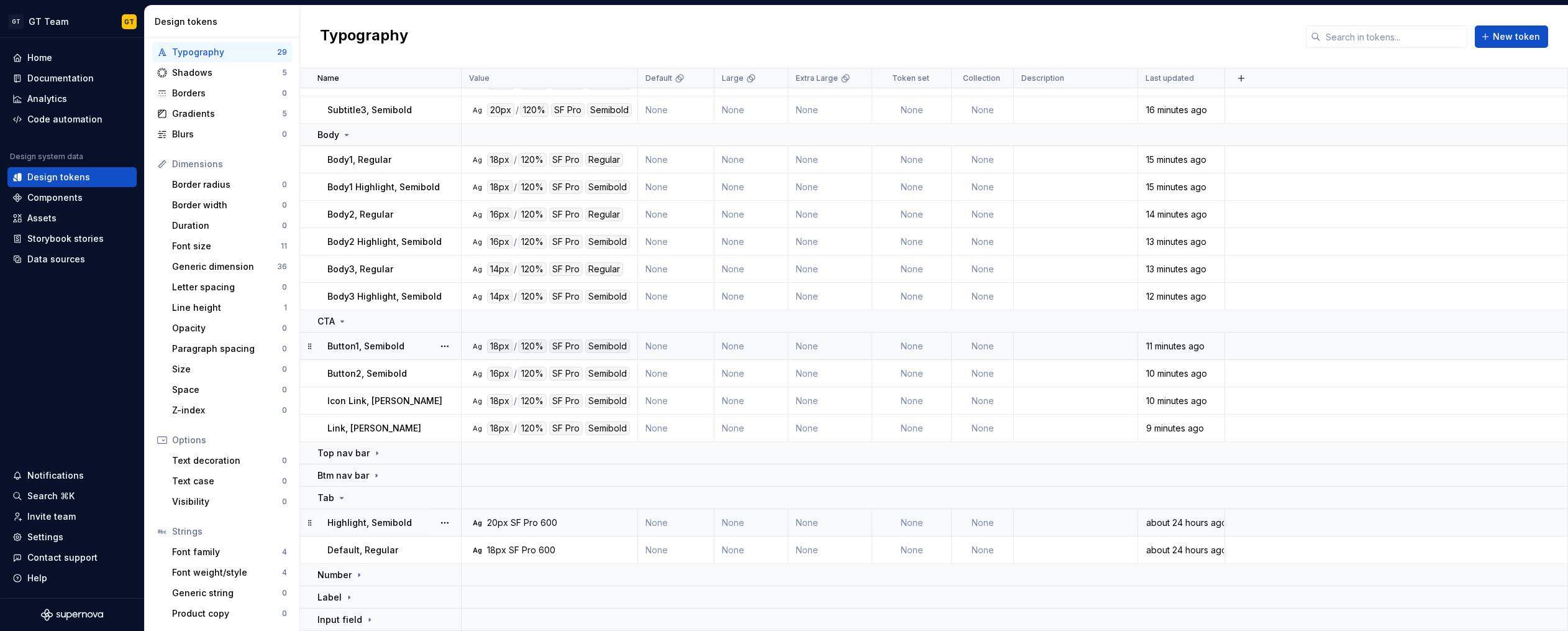
click at [403, 521] on p "Highlight, Semibold" at bounding box center [369, 522] width 84 height 12
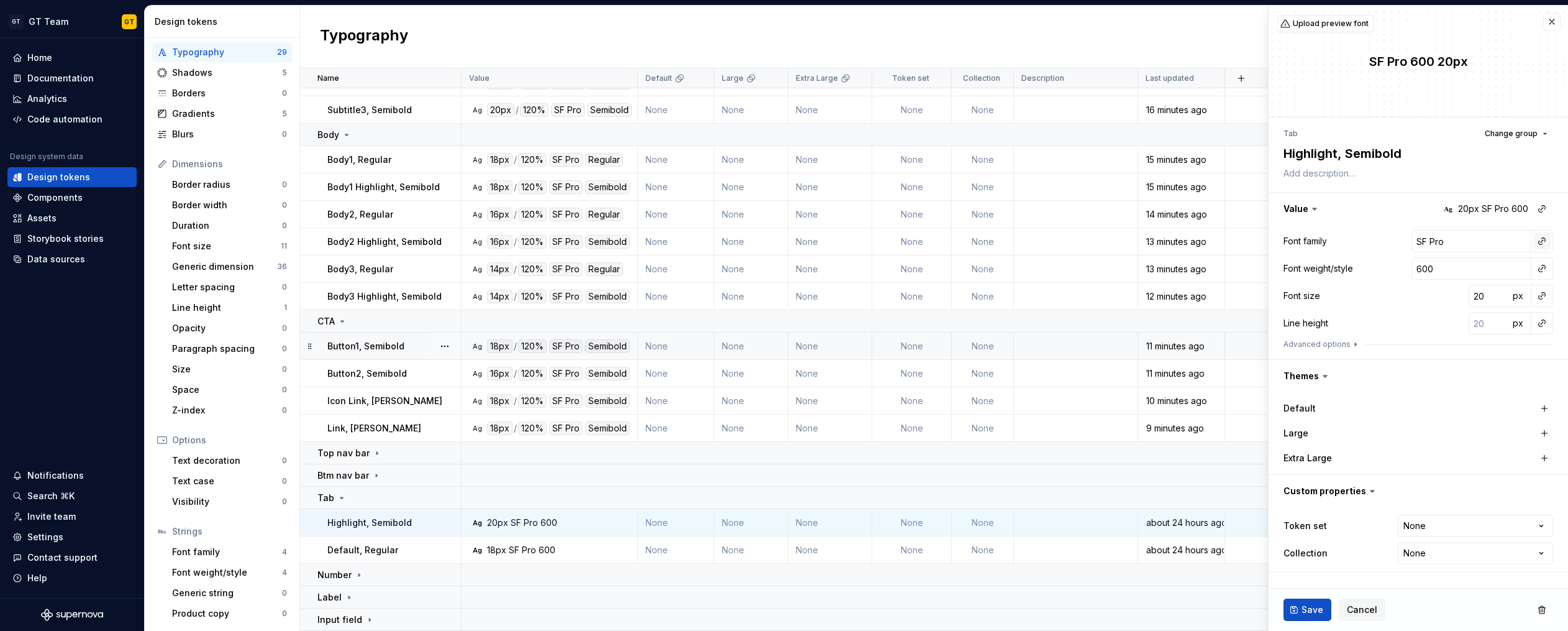
click at [1540, 239] on button "button" at bounding box center [1542, 241] width 17 height 17
click at [1440, 328] on div "body" at bounding box center [1456, 334] width 122 height 12
click at [1540, 269] on button "button" at bounding box center [1542, 269] width 17 height 17
click at [1426, 357] on div "semibold" at bounding box center [1414, 359] width 40 height 12
click at [1540, 298] on button "button" at bounding box center [1542, 296] width 17 height 17
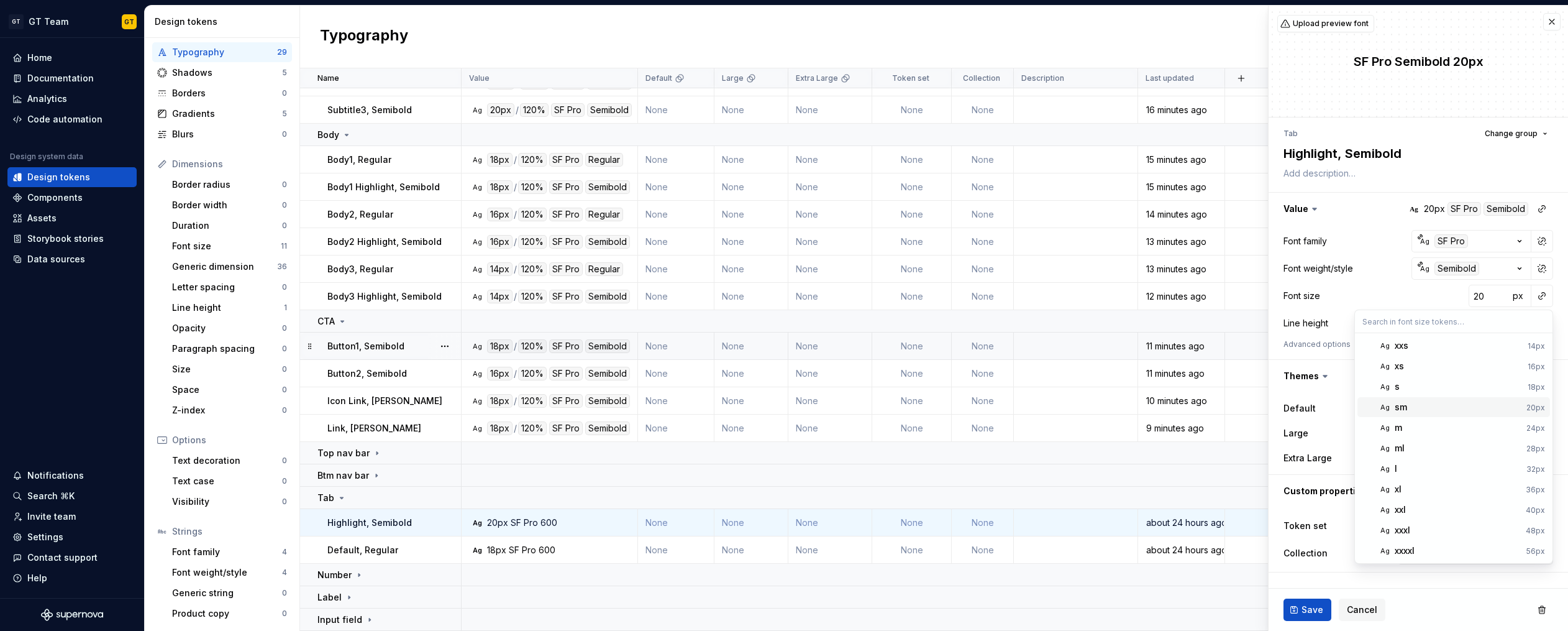
click at [1413, 407] on div "sm" at bounding box center [1458, 407] width 127 height 12
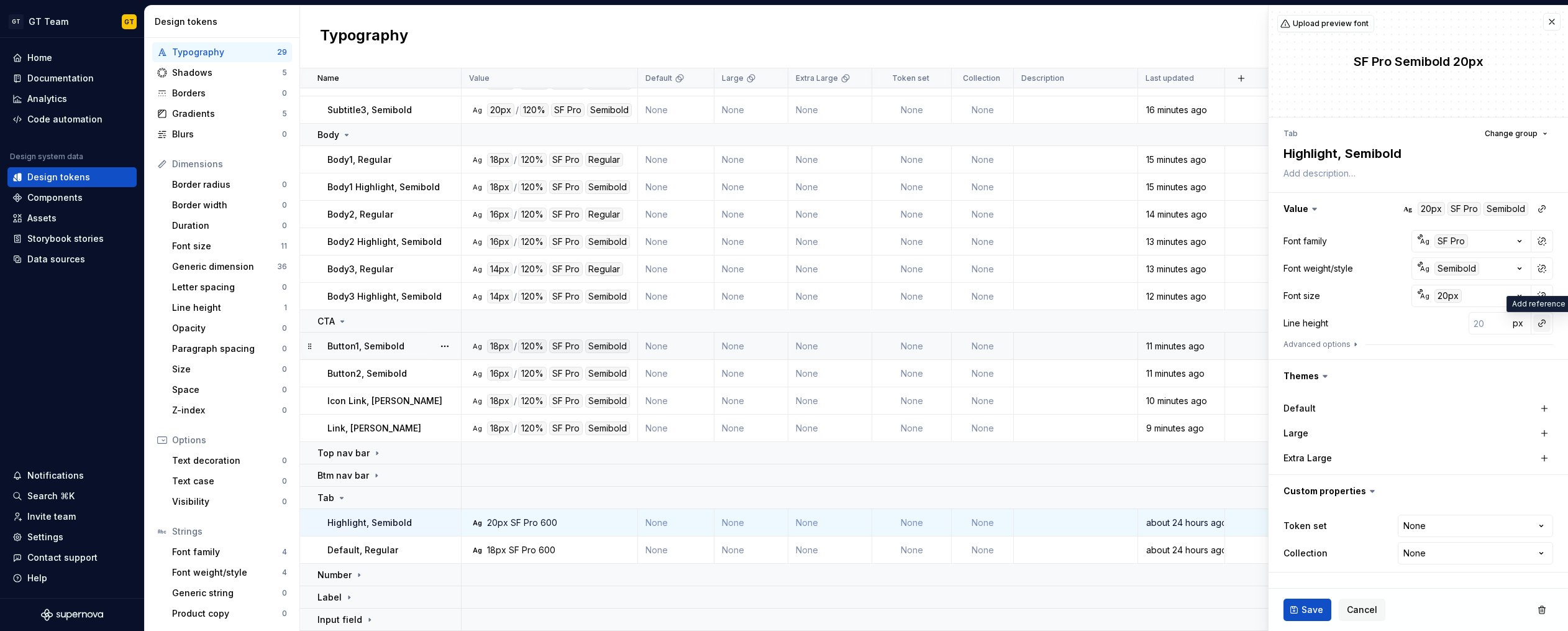
click at [1546, 325] on button "button" at bounding box center [1542, 323] width 17 height 17
click at [1492, 356] on div "auto" at bounding box center [1458, 349] width 126 height 12
click at [1535, 325] on button "button" at bounding box center [1542, 323] width 17 height 17
click at [1540, 324] on button "button" at bounding box center [1542, 323] width 17 height 17
click at [1501, 348] on div "auto" at bounding box center [1458, 349] width 126 height 12
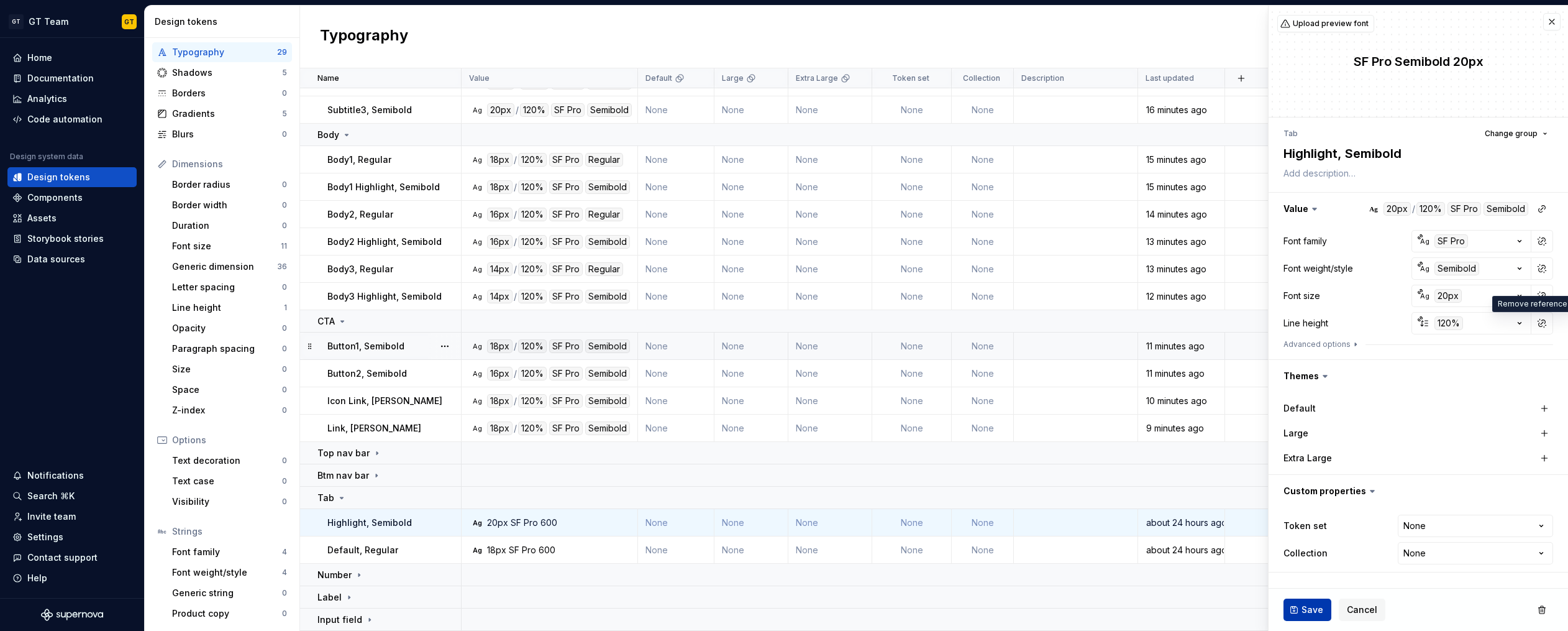
click at [1308, 609] on span "Save" at bounding box center [1312, 609] width 22 height 12
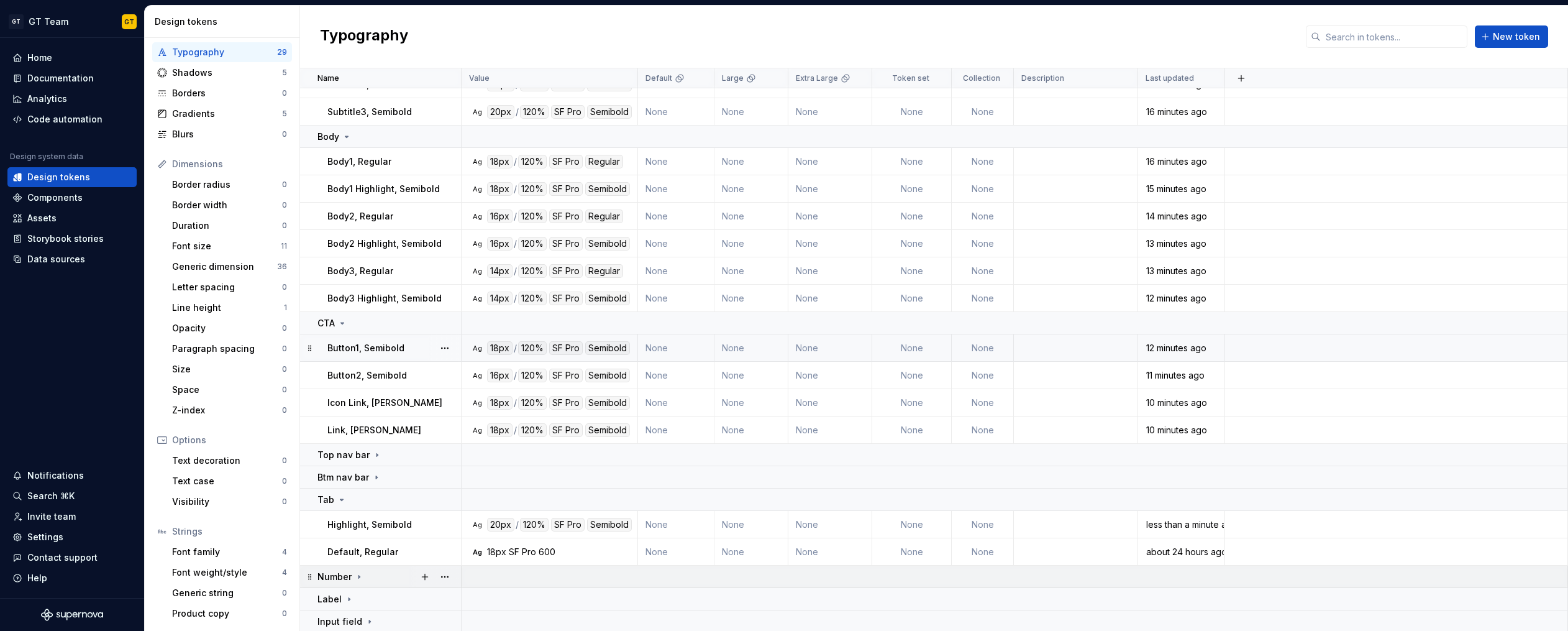
scroll to position [146, 0]
click at [546, 551] on div "600" at bounding box center [546, 550] width 17 height 12
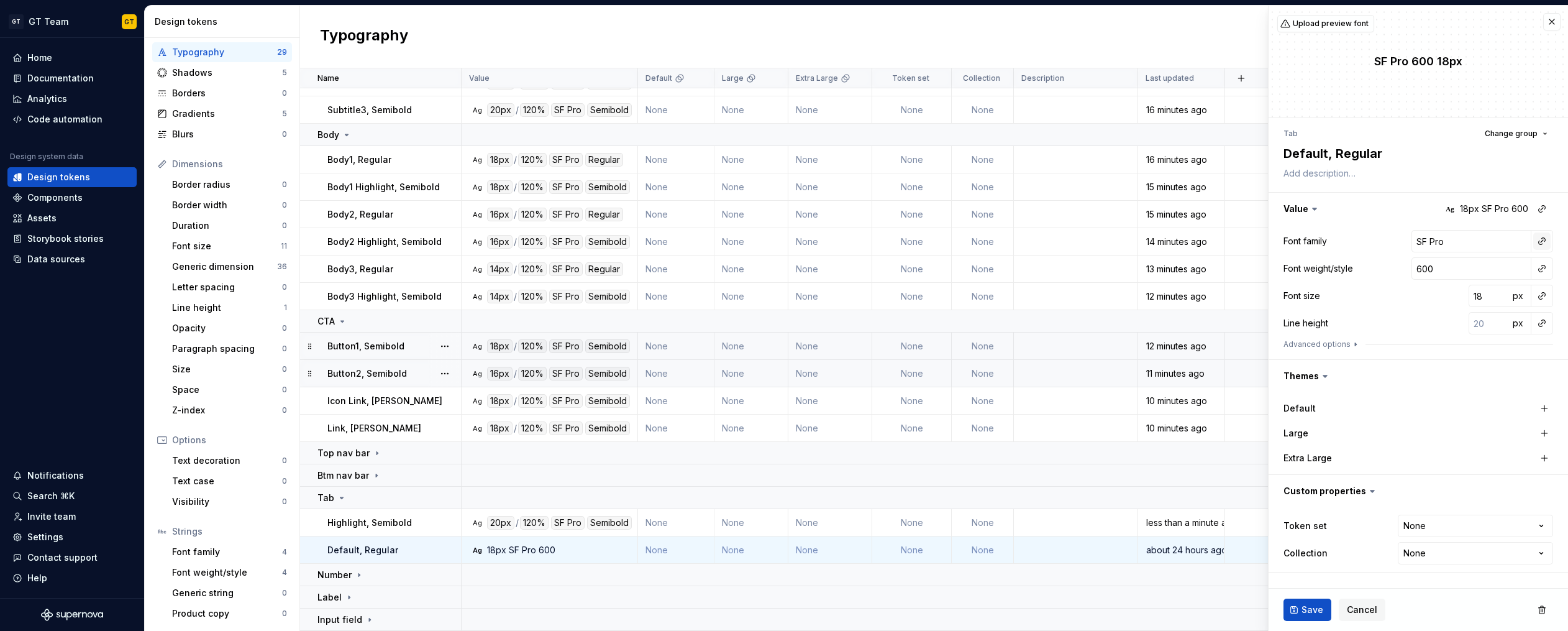
click at [1546, 240] on button "button" at bounding box center [1542, 241] width 17 height 17
click at [1432, 335] on div "body" at bounding box center [1456, 334] width 122 height 12
click at [1538, 273] on button "button" at bounding box center [1542, 269] width 17 height 17
click at [1421, 357] on div "semibold" at bounding box center [1414, 359] width 40 height 12
click at [1540, 298] on button "button" at bounding box center [1542, 296] width 17 height 17
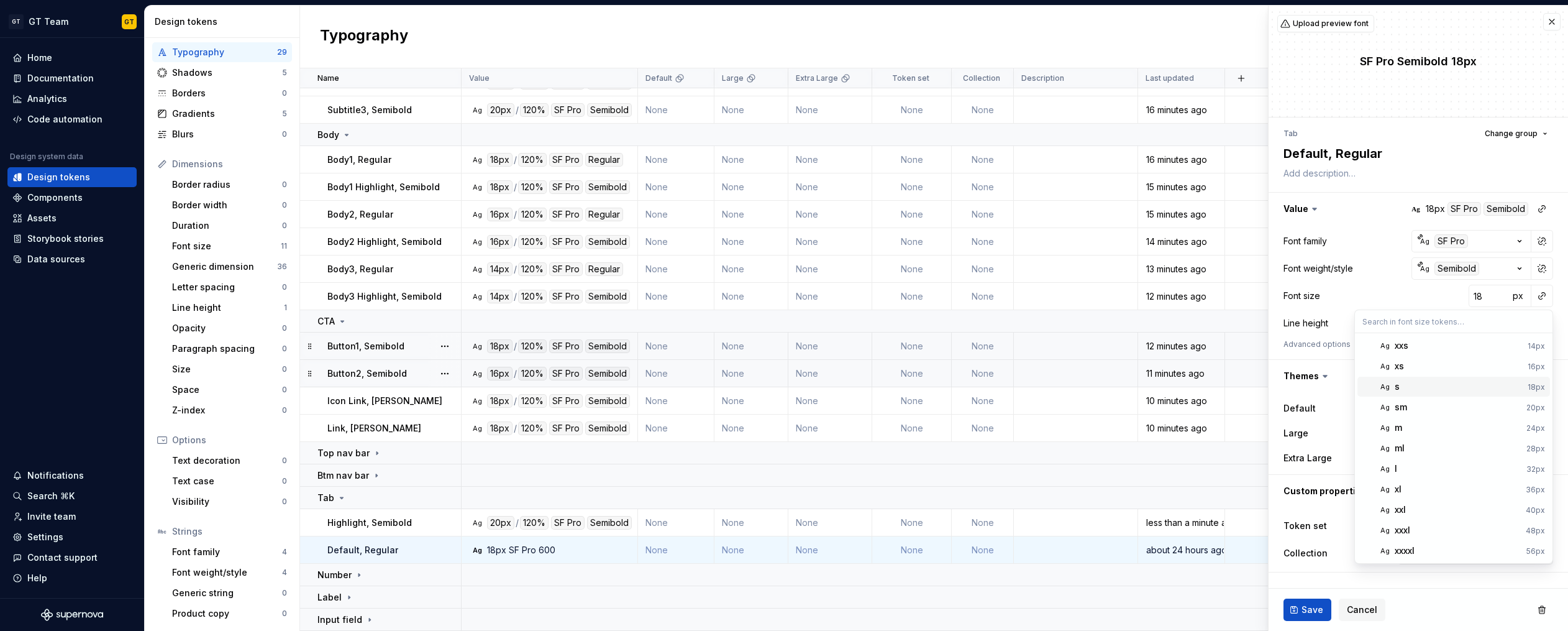
click at [1405, 379] on span "Ag s 18px" at bounding box center [1453, 386] width 192 height 20
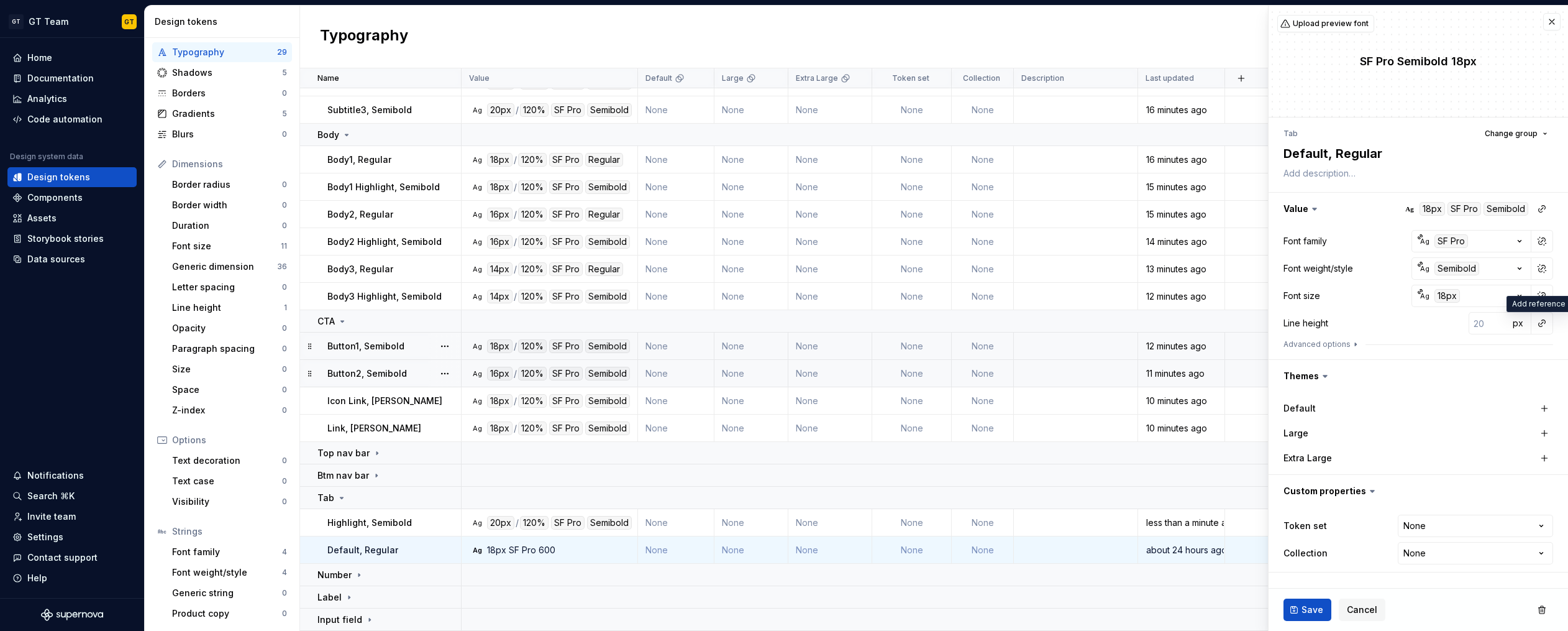
click at [1545, 323] on button "button" at bounding box center [1542, 323] width 17 height 17
click at [1463, 358] on span "auto 120%" at bounding box center [1453, 349] width 192 height 20
click at [1540, 325] on button "button" at bounding box center [1542, 323] width 17 height 17
click at [1546, 322] on button "button" at bounding box center [1542, 323] width 17 height 17
click at [1468, 344] on div "auto" at bounding box center [1458, 349] width 126 height 12
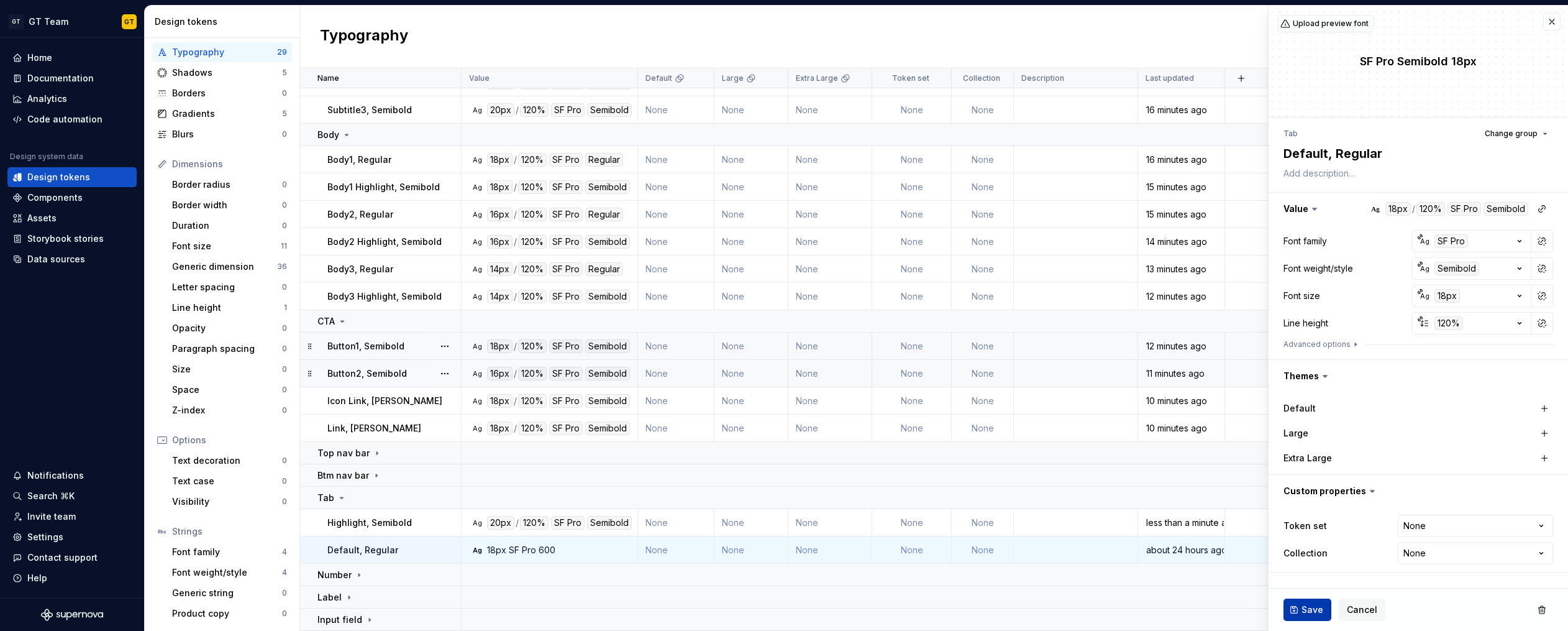
click at [1305, 614] on span "Save" at bounding box center [1312, 609] width 22 height 12
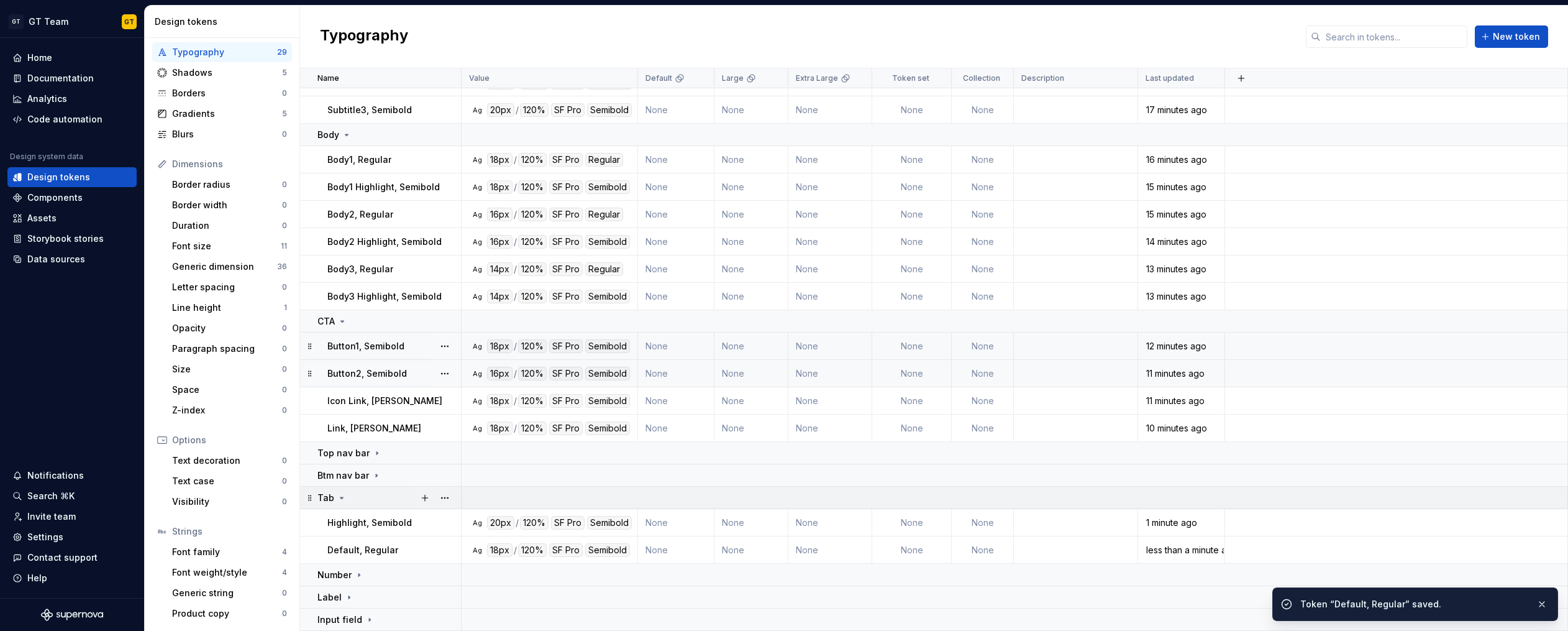
click at [343, 501] on icon at bounding box center [342, 498] width 10 height 10
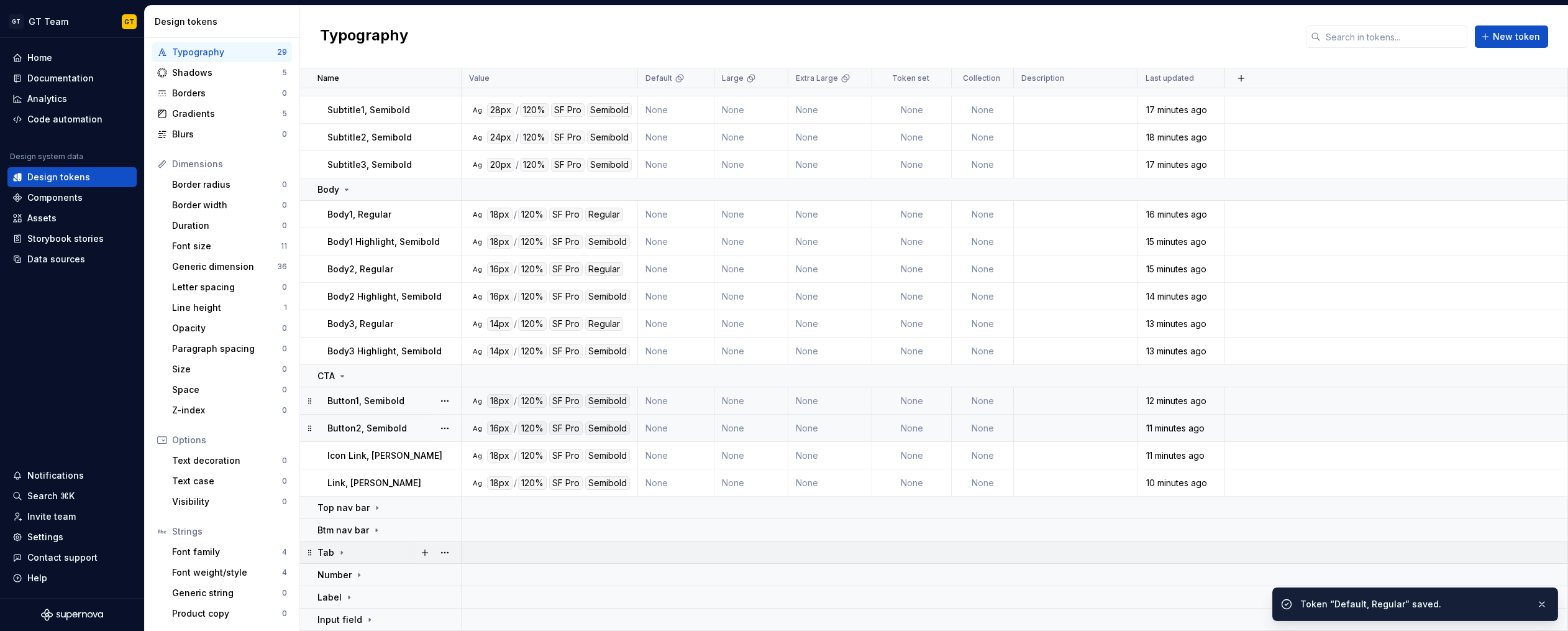
scroll to position [91, 0]
click at [356, 584] on td "Number" at bounding box center [380, 574] width 162 height 23
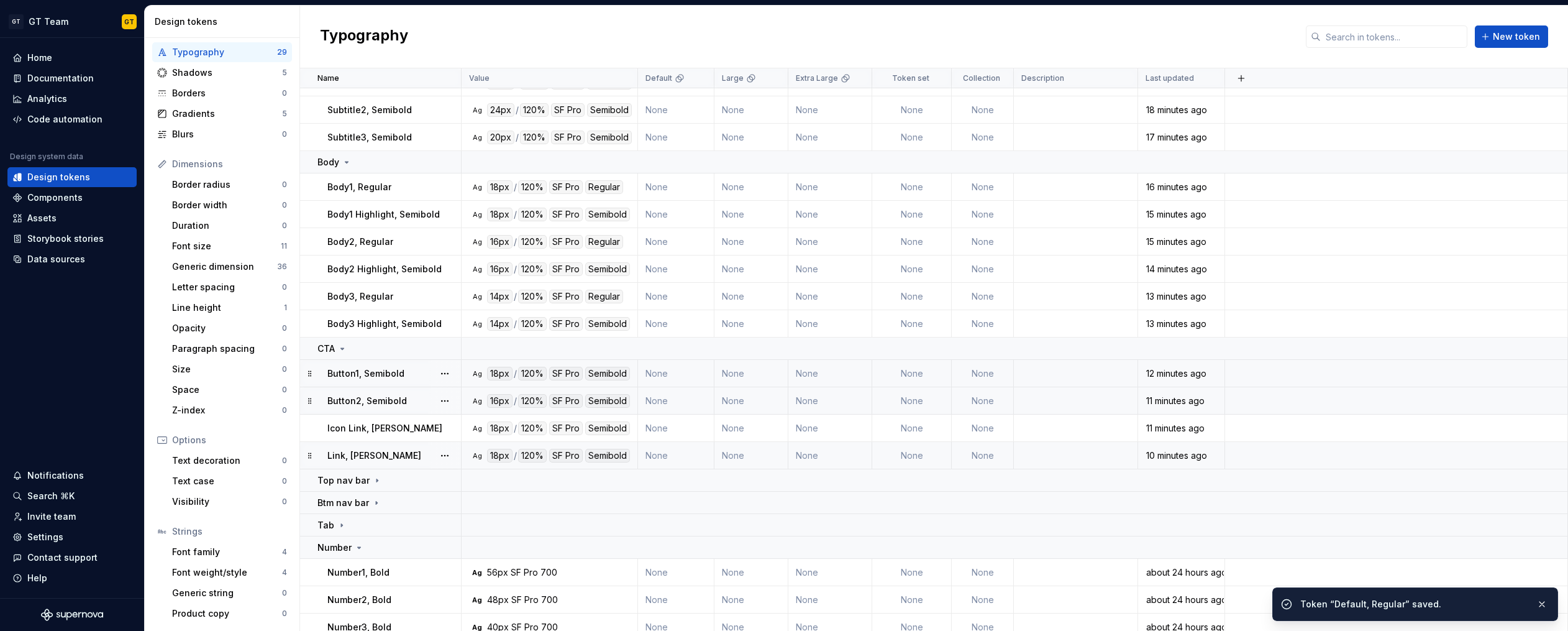
scroll to position [174, 0]
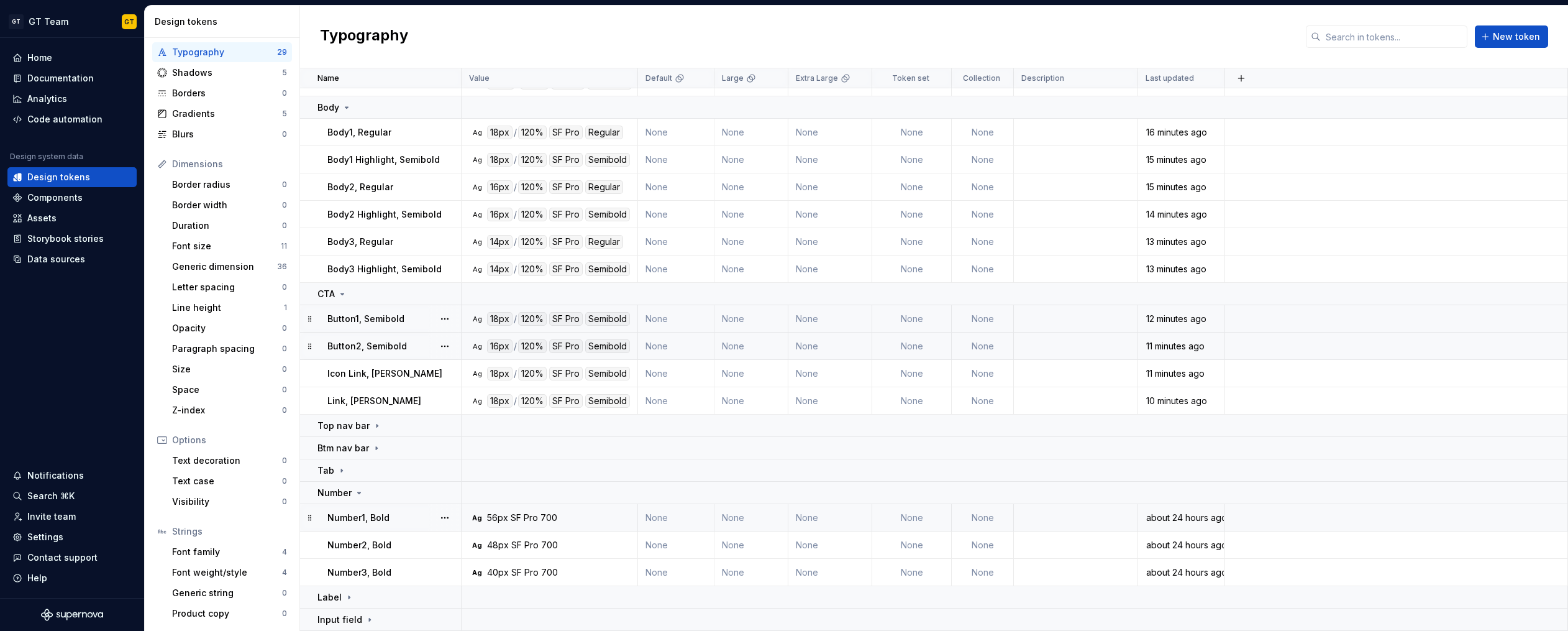
click at [387, 515] on p "Number1, Bold" at bounding box center [358, 518] width 62 height 12
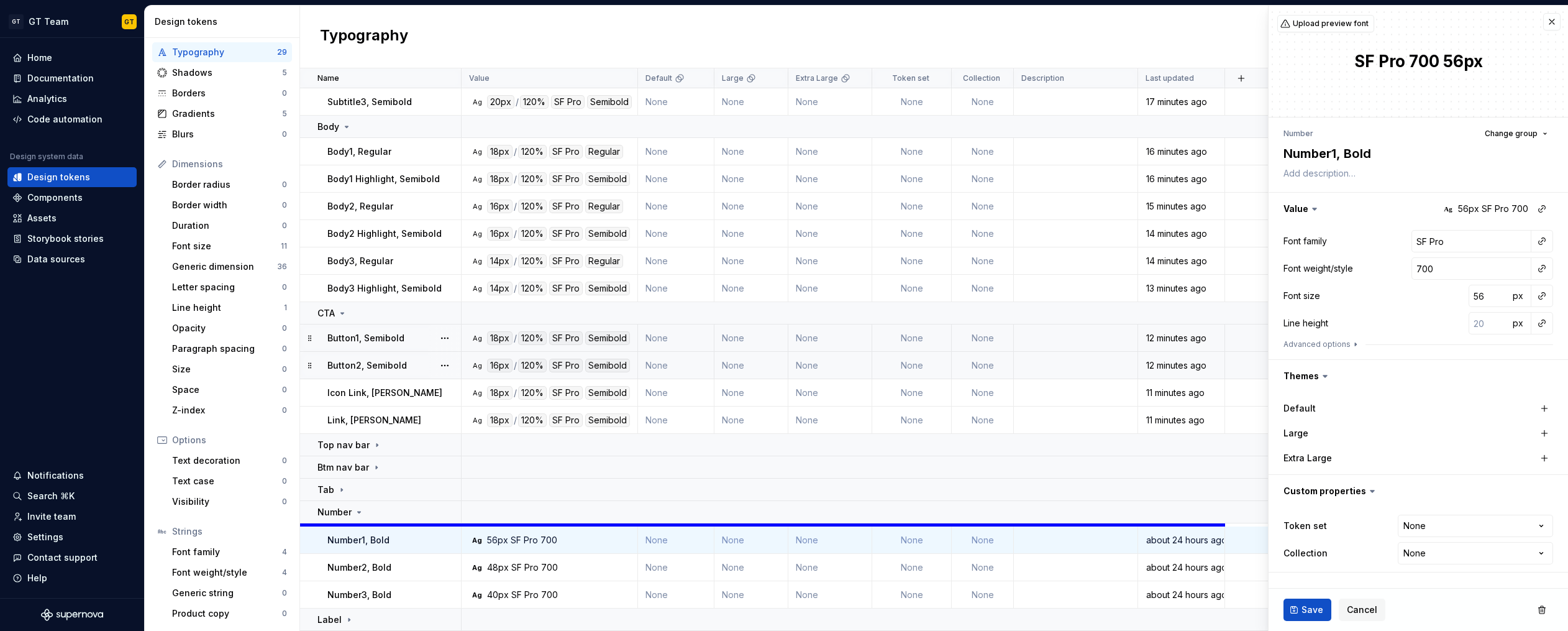
scroll to position [149, 0]
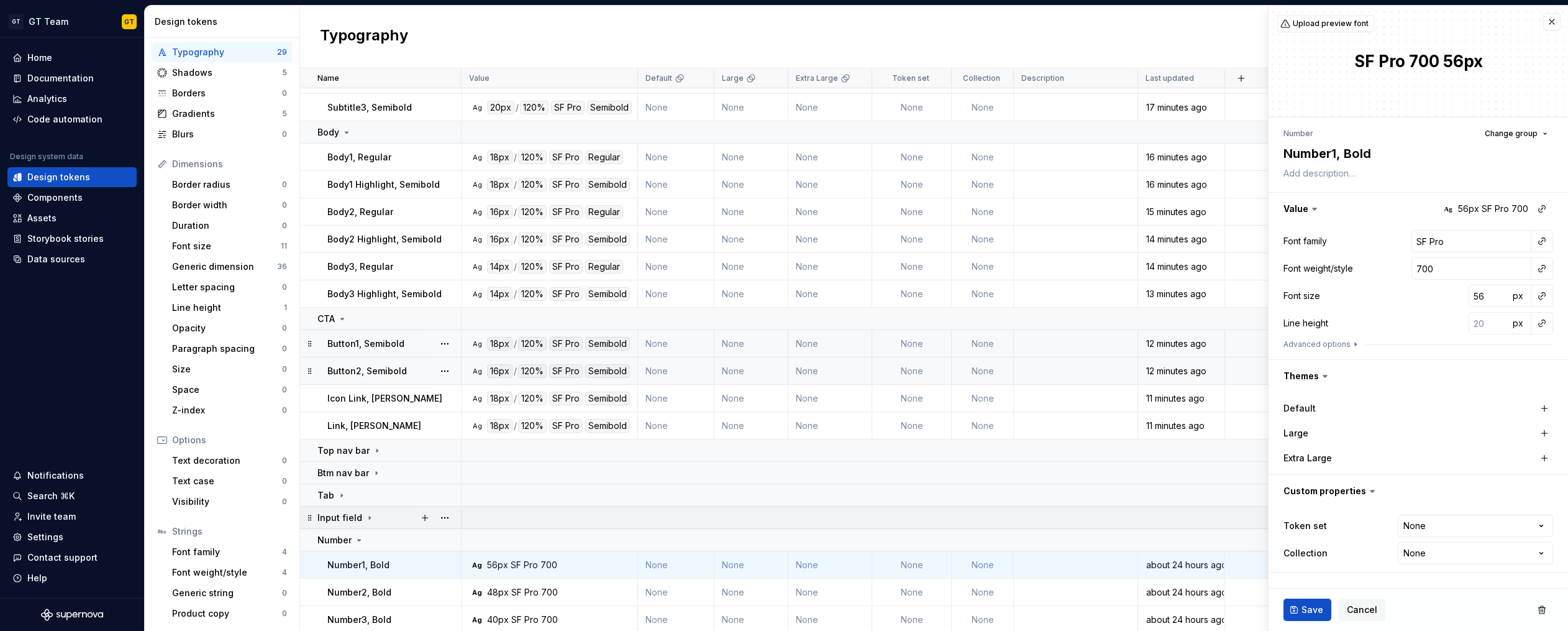
click at [334, 513] on p "Input field" at bounding box center [340, 518] width 45 height 12
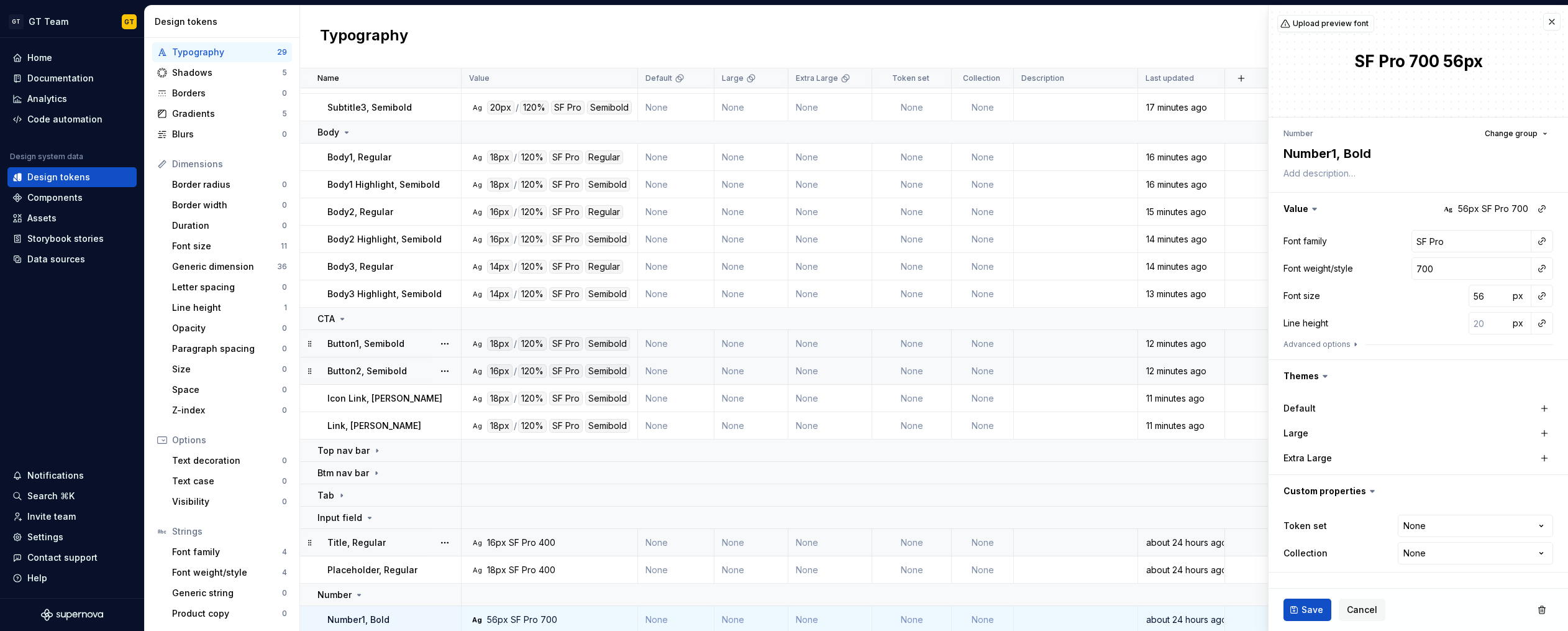
click at [349, 540] on p "Title, Regular" at bounding box center [356, 542] width 58 height 12
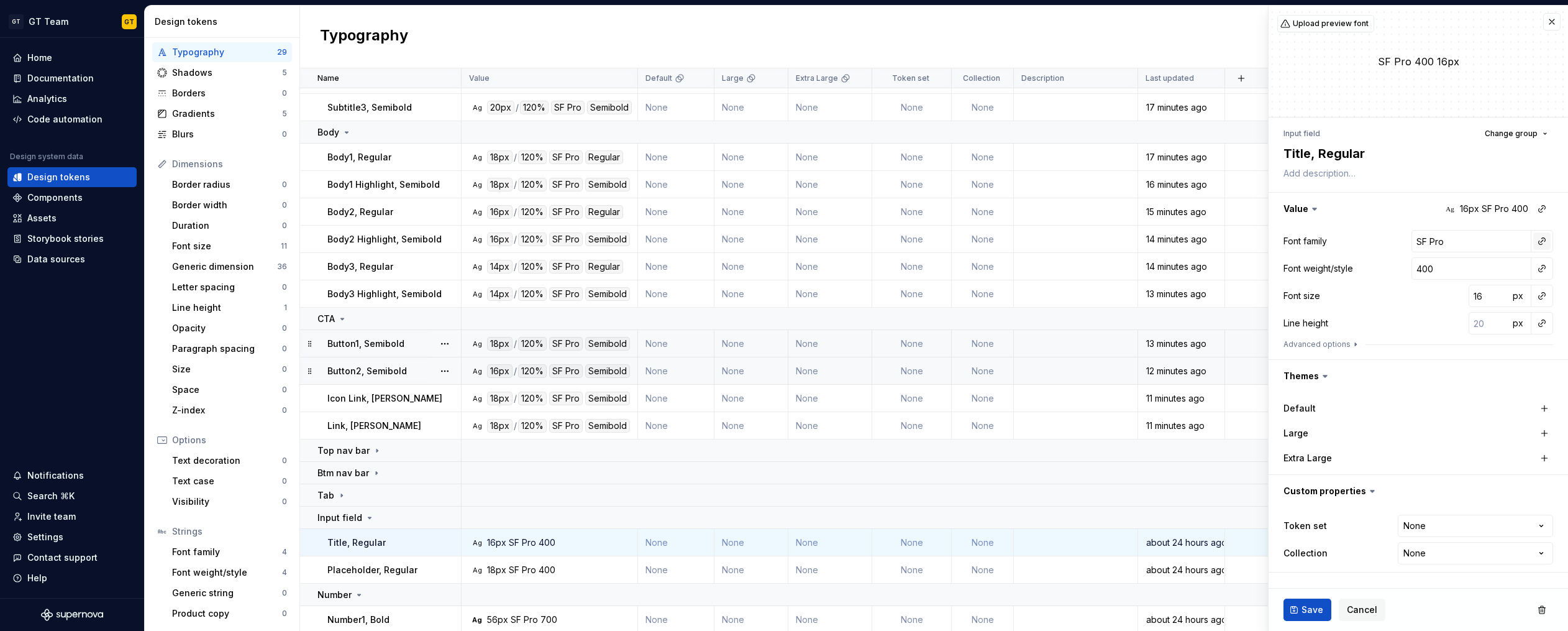
click at [1543, 241] on button "button" at bounding box center [1542, 241] width 17 height 17
click at [1427, 312] on div "title" at bounding box center [1456, 314] width 122 height 12
click at [1541, 269] on button "button" at bounding box center [1542, 269] width 17 height 17
click at [1455, 324] on div "regular" at bounding box center [1453, 318] width 118 height 12
click at [1541, 301] on button "button" at bounding box center [1542, 296] width 17 height 17
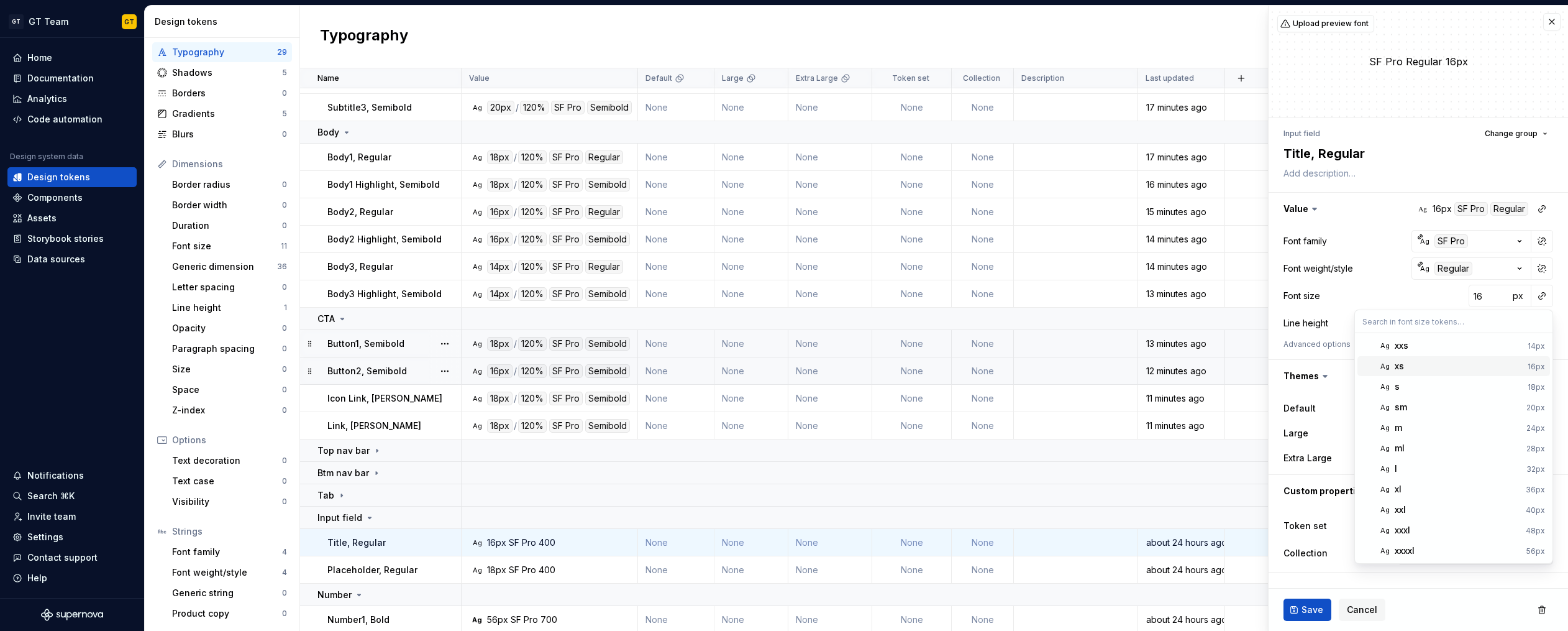
drag, startPoint x: 1439, startPoint y: 369, endPoint x: 1490, endPoint y: 354, distance: 53.2
click at [1439, 368] on div "xs" at bounding box center [1458, 366] width 128 height 12
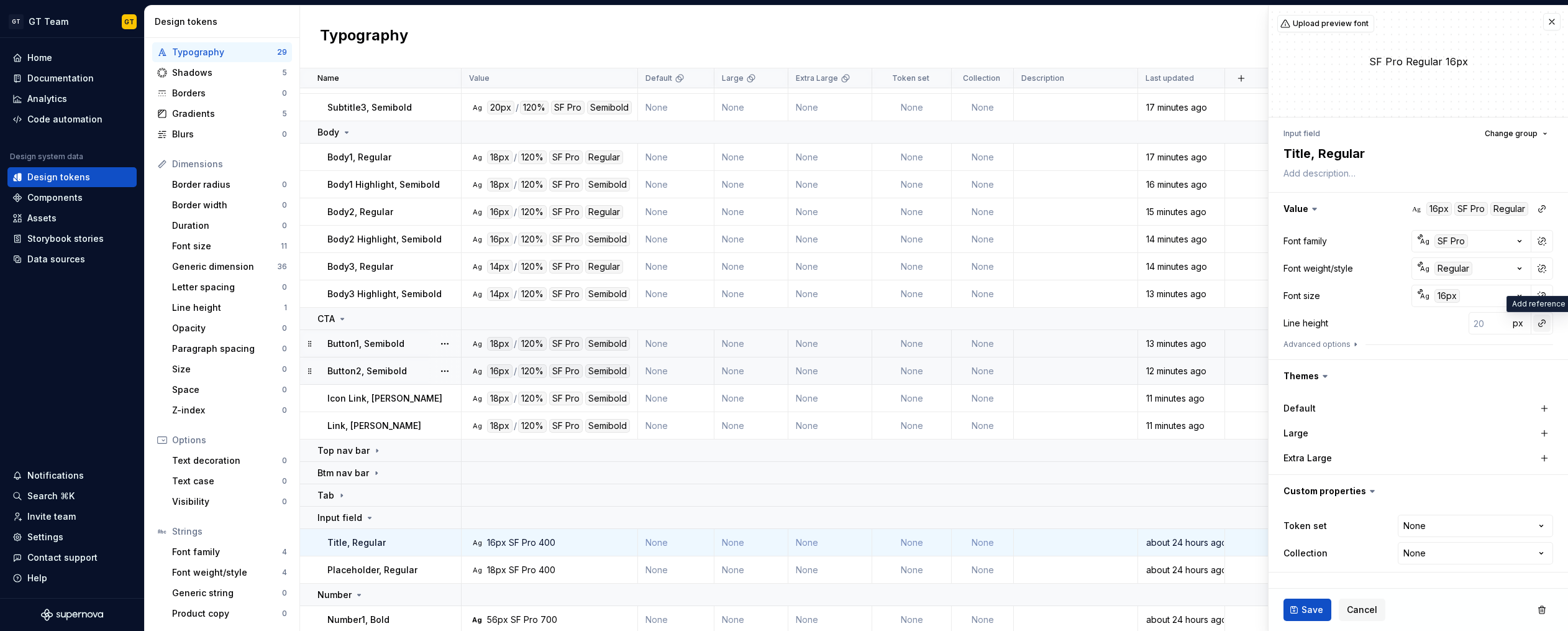
click at [1540, 329] on button "button" at bounding box center [1542, 323] width 17 height 17
click at [1460, 354] on div "auto" at bounding box center [1458, 349] width 126 height 12
click at [1534, 327] on button "button" at bounding box center [1542, 323] width 17 height 17
click at [1540, 326] on button "button" at bounding box center [1542, 323] width 17 height 17
click at [1489, 348] on div "auto" at bounding box center [1458, 349] width 126 height 12
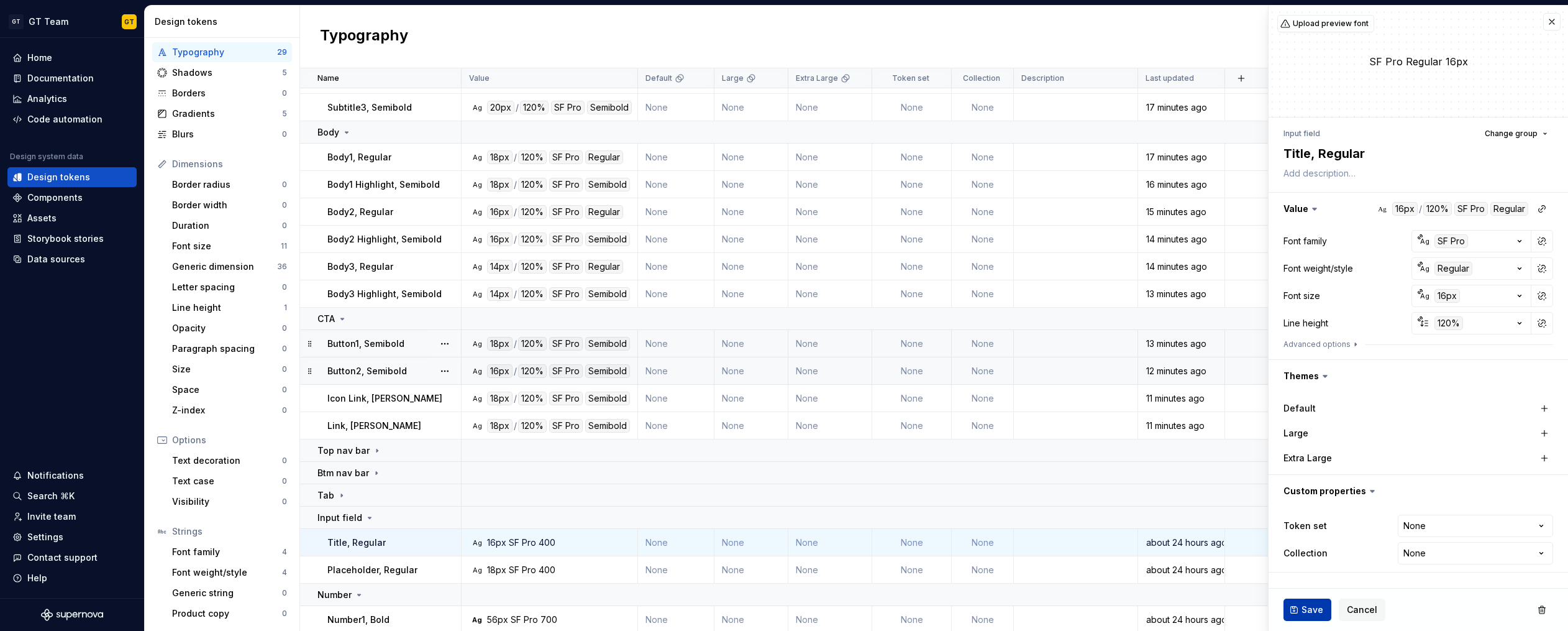
click at [1295, 606] on button "Save" at bounding box center [1308, 609] width 48 height 23
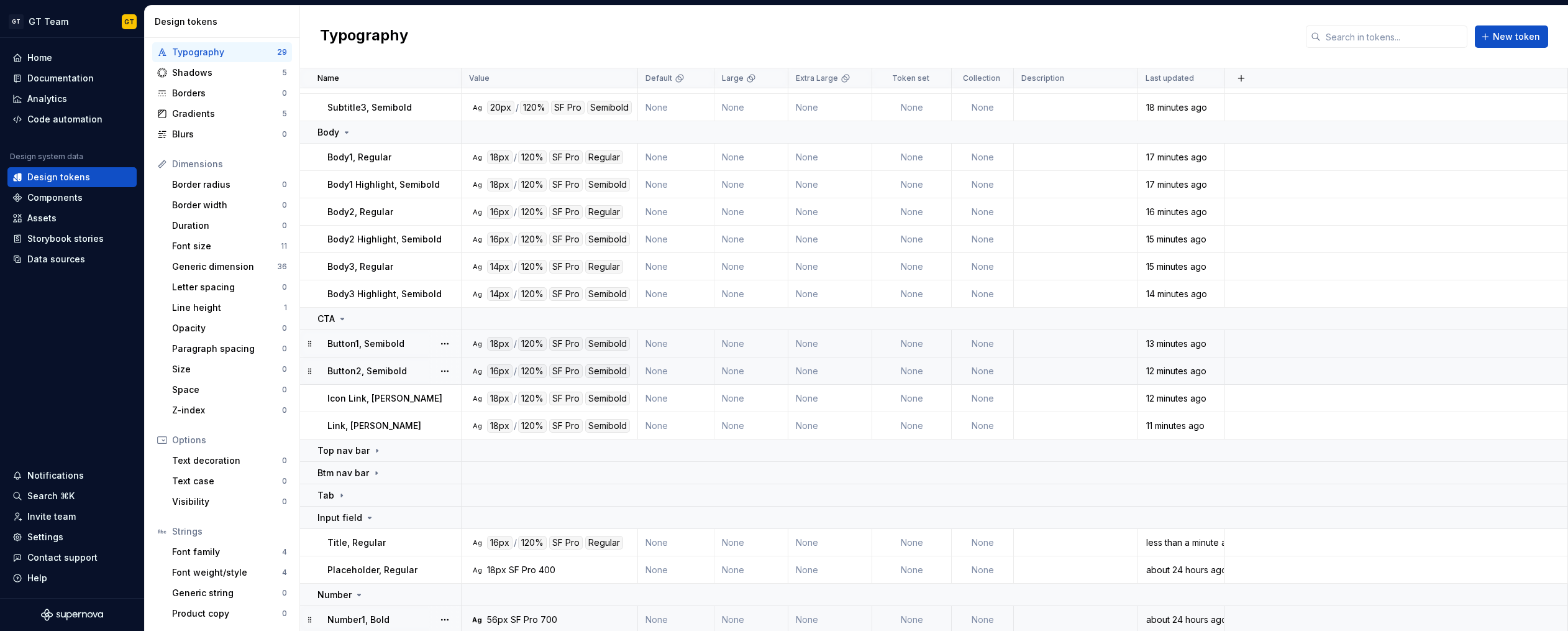
scroll to position [228, 0]
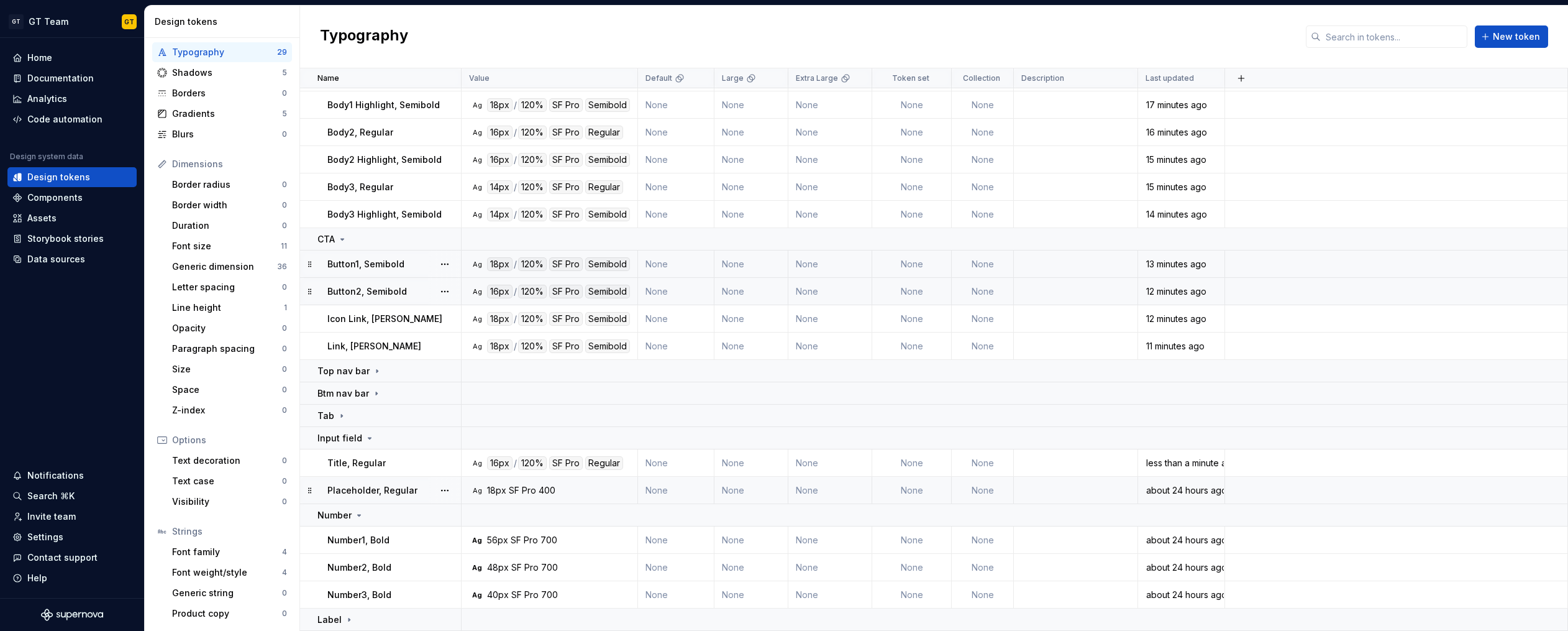
click at [532, 488] on div "SF Pro" at bounding box center [522, 490] width 28 height 12
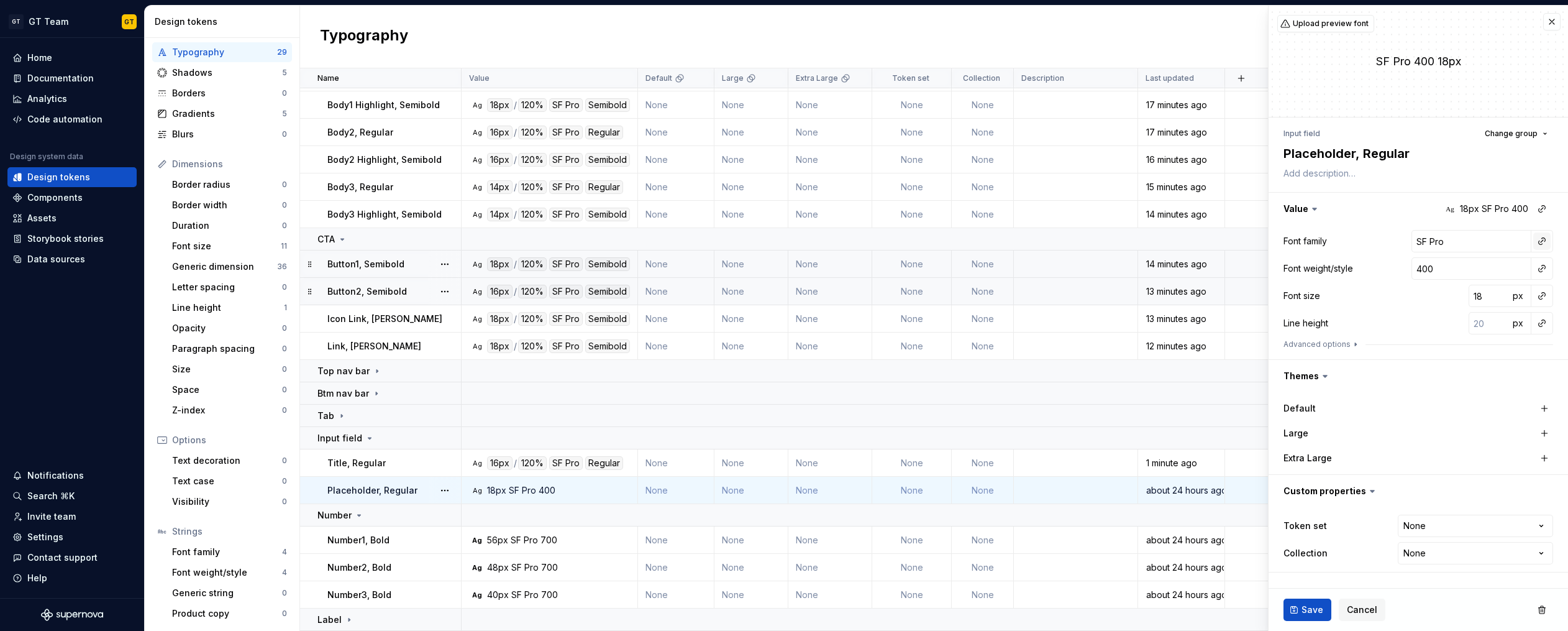
click at [1540, 242] on button "button" at bounding box center [1542, 241] width 17 height 17
click at [1434, 328] on div "body" at bounding box center [1456, 334] width 122 height 12
click at [1543, 272] on button "button" at bounding box center [1542, 269] width 17 height 17
click at [1445, 323] on div "regular" at bounding box center [1453, 318] width 118 height 12
click at [1538, 298] on button "button" at bounding box center [1542, 296] width 17 height 17
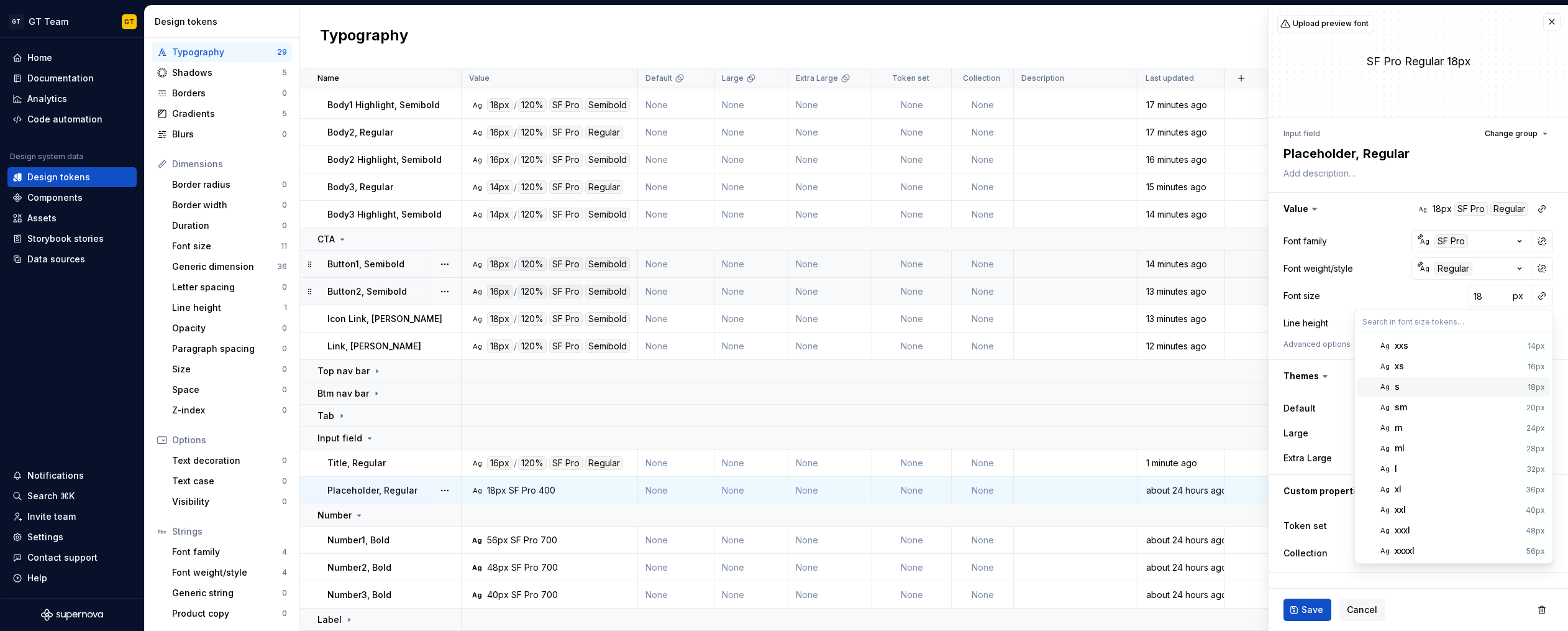
click at [1462, 386] on div "s" at bounding box center [1458, 386] width 128 height 12
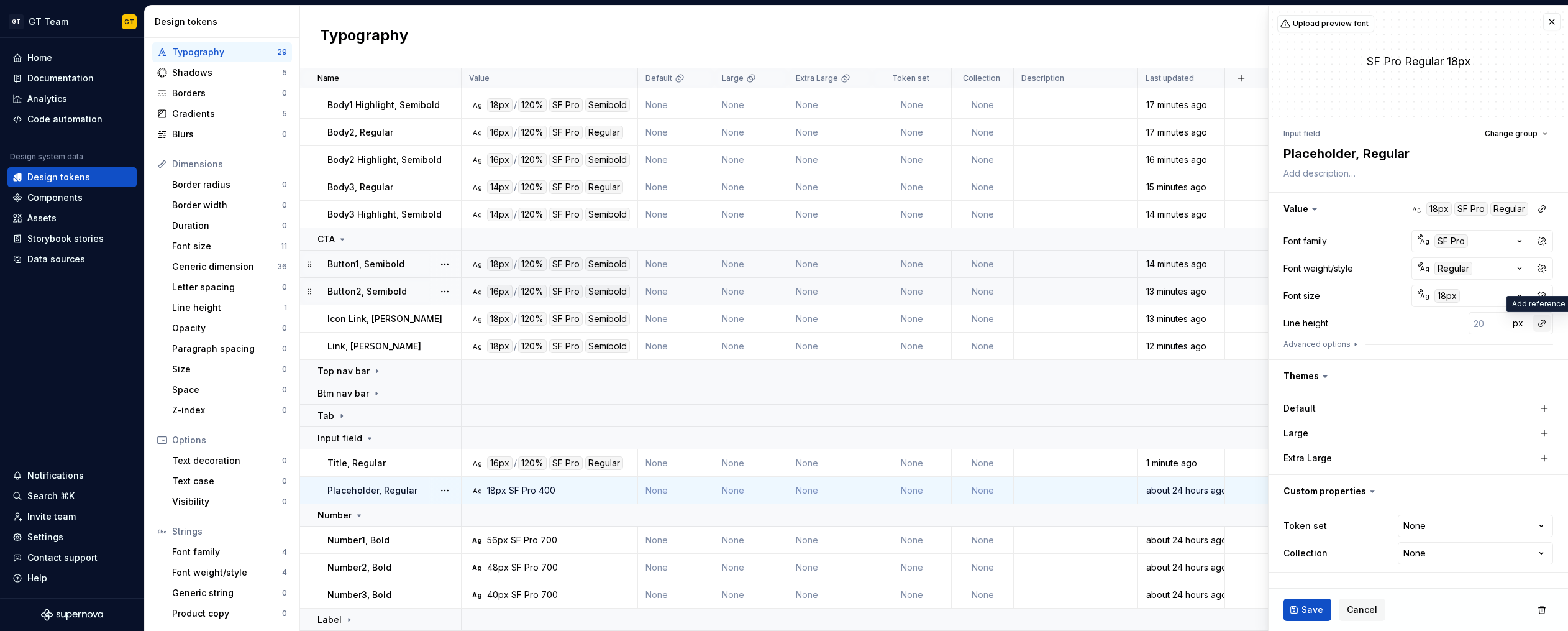
click at [1543, 329] on button "button" at bounding box center [1542, 323] width 17 height 17
click at [1469, 352] on div "auto" at bounding box center [1458, 349] width 126 height 12
click at [1538, 325] on button "button" at bounding box center [1542, 323] width 17 height 17
click at [1540, 325] on button "button" at bounding box center [1542, 323] width 17 height 17
click at [1462, 346] on div "auto" at bounding box center [1458, 349] width 126 height 12
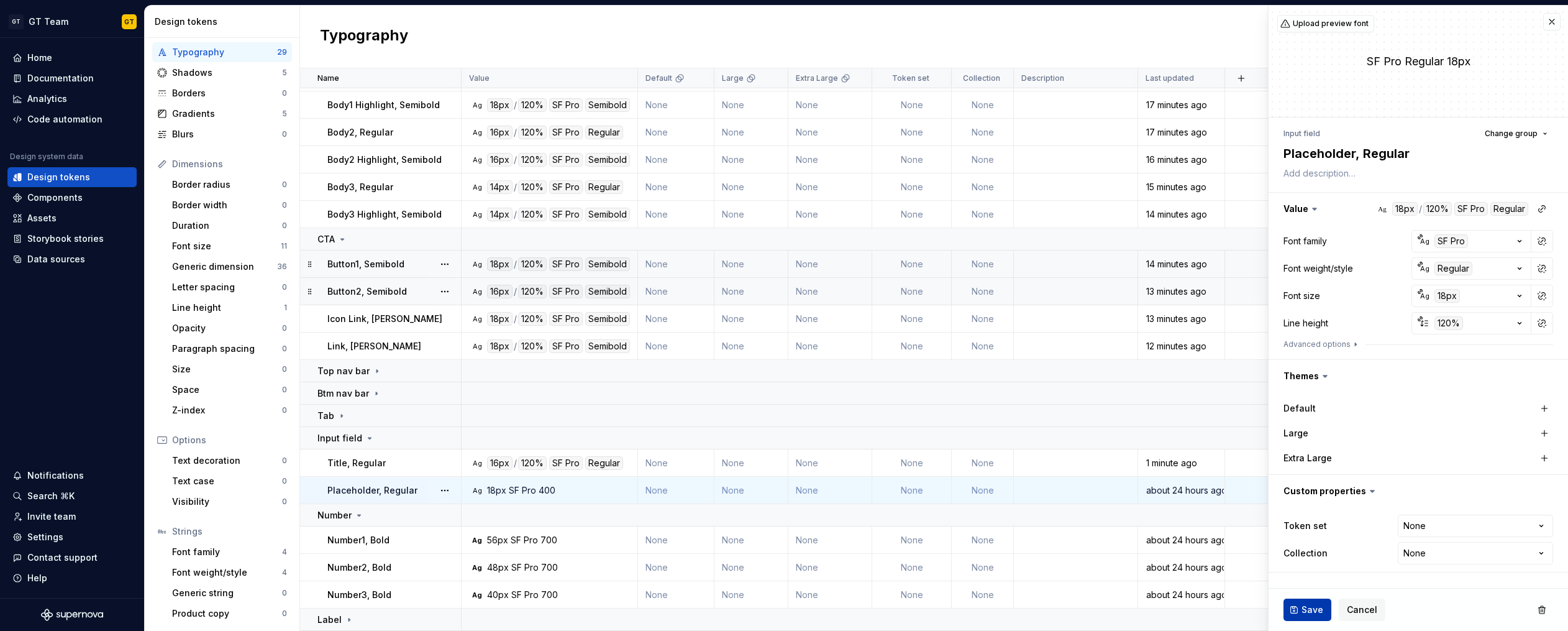
click at [1308, 611] on span "Save" at bounding box center [1312, 609] width 22 height 12
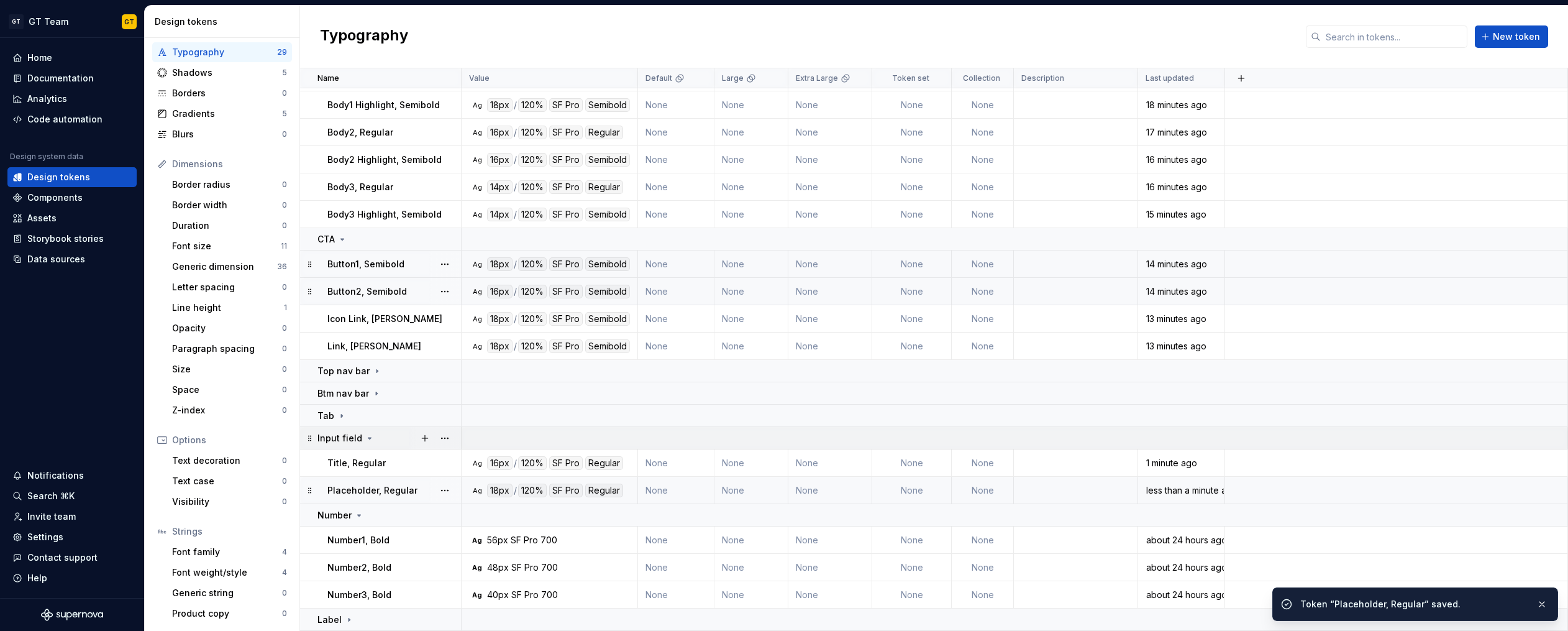
click at [366, 439] on icon at bounding box center [369, 439] width 10 height 10
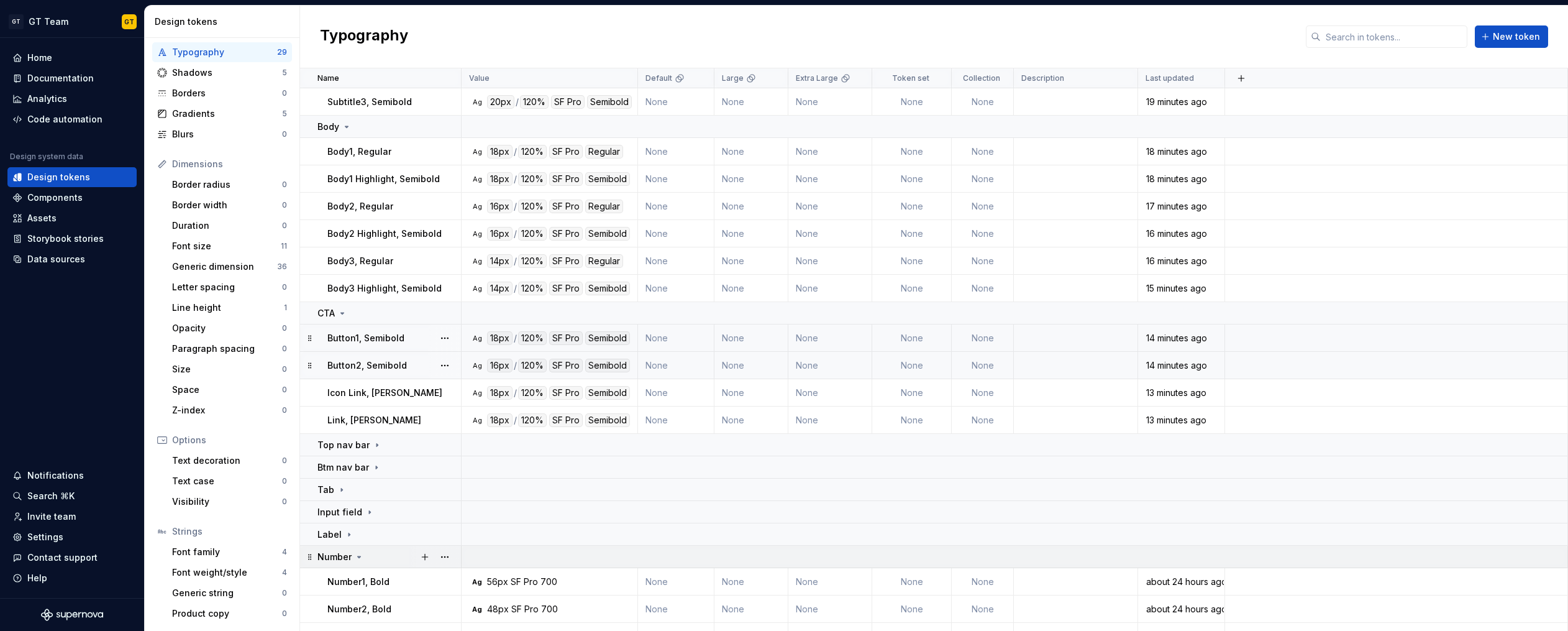
scroll to position [174, 0]
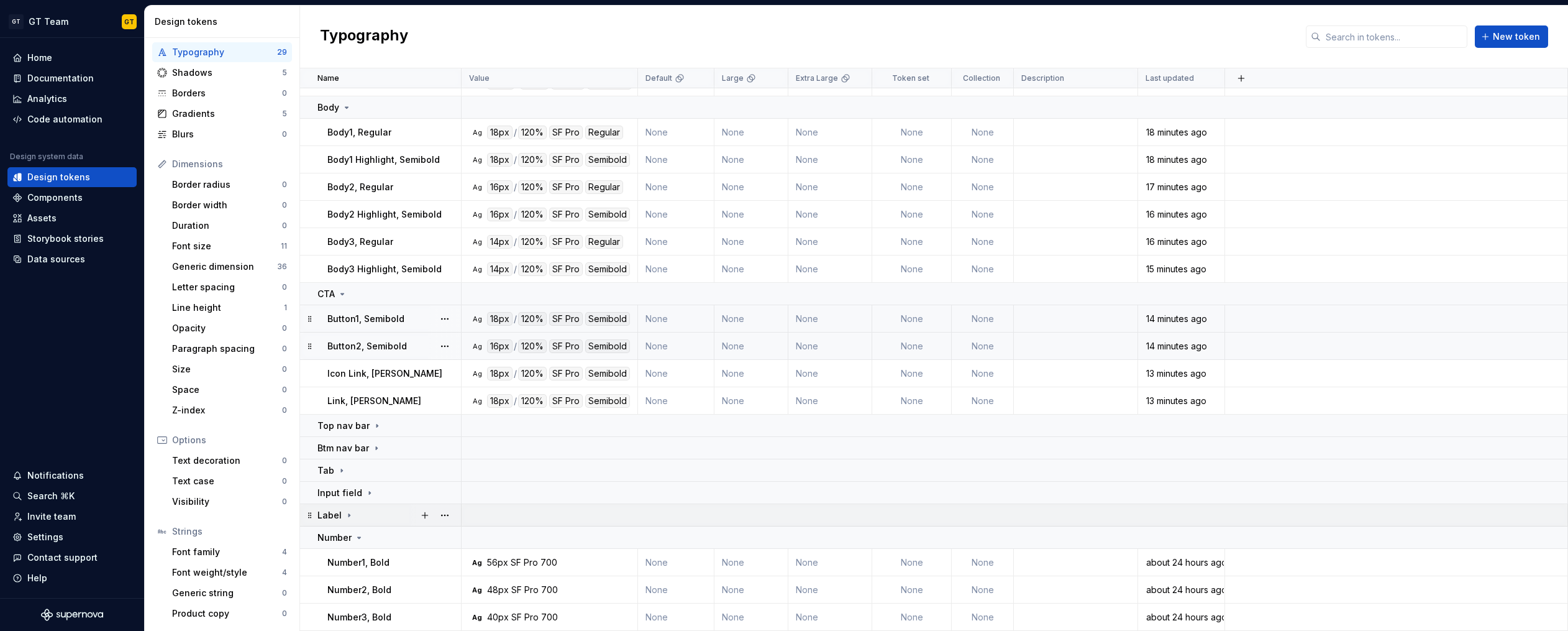
click at [346, 516] on icon at bounding box center [349, 516] width 10 height 10
click at [360, 542] on p "Label1, Semibold" at bounding box center [364, 540] width 73 height 12
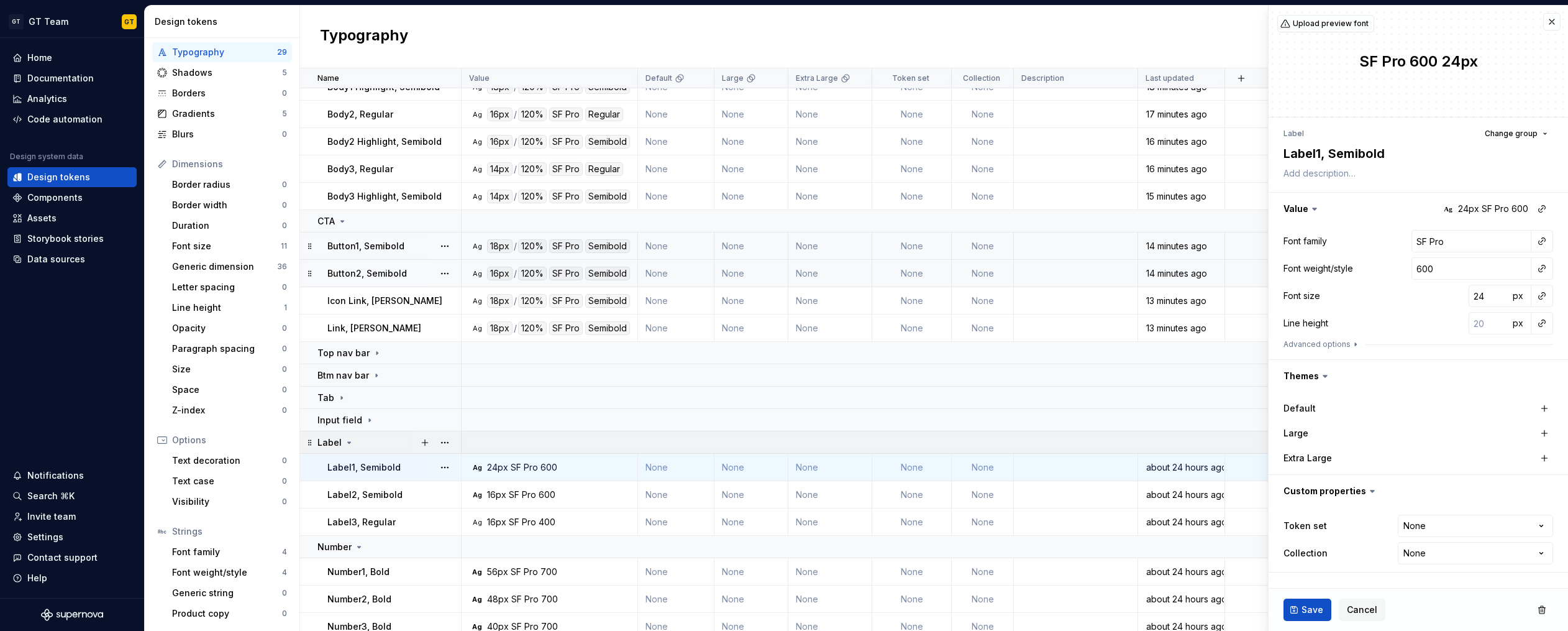
scroll to position [256, 0]
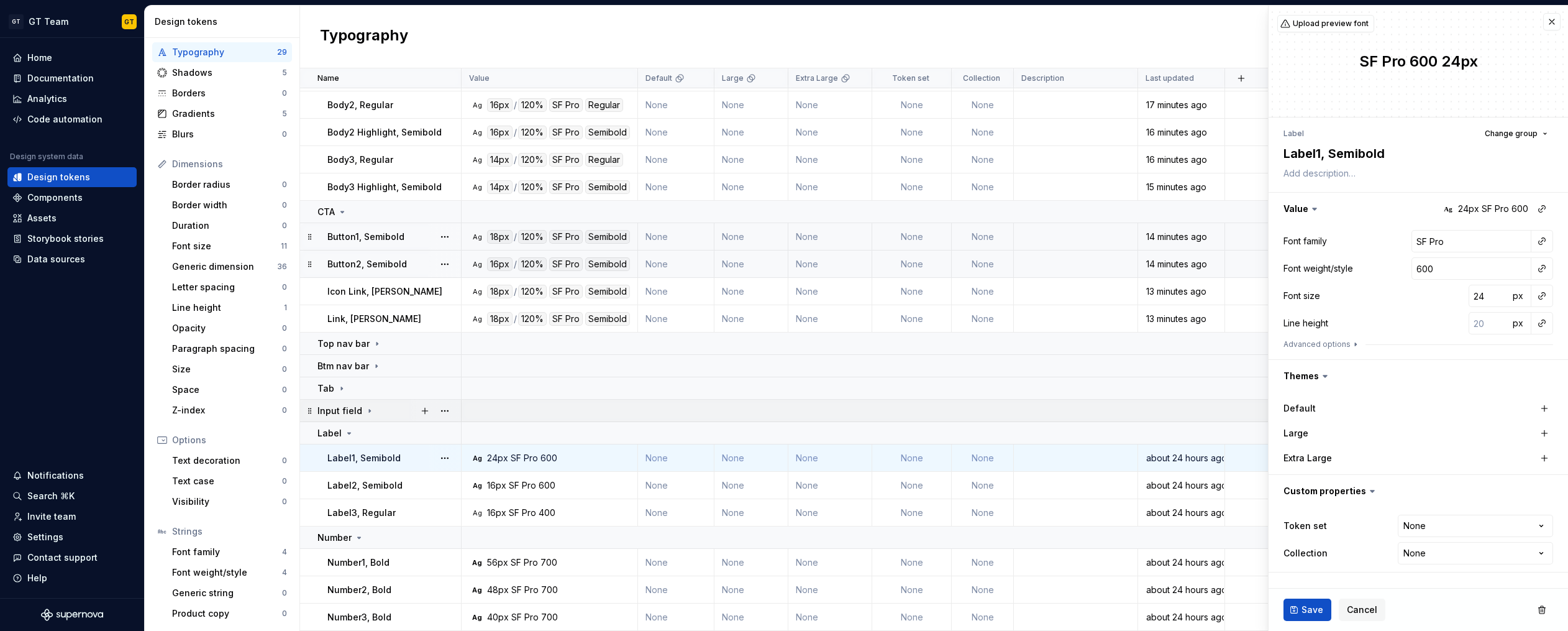
click at [369, 410] on icon at bounding box center [369, 410] width 1 height 3
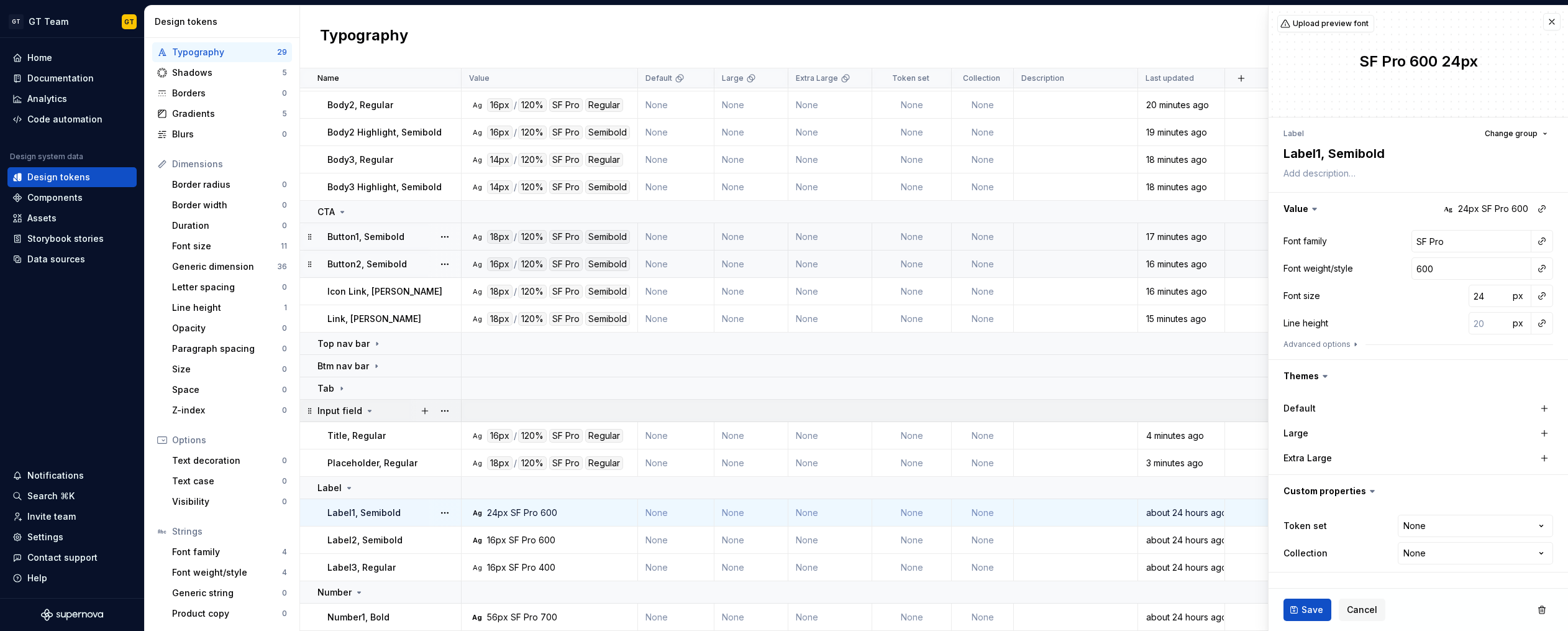
click at [366, 410] on icon at bounding box center [369, 411] width 10 height 10
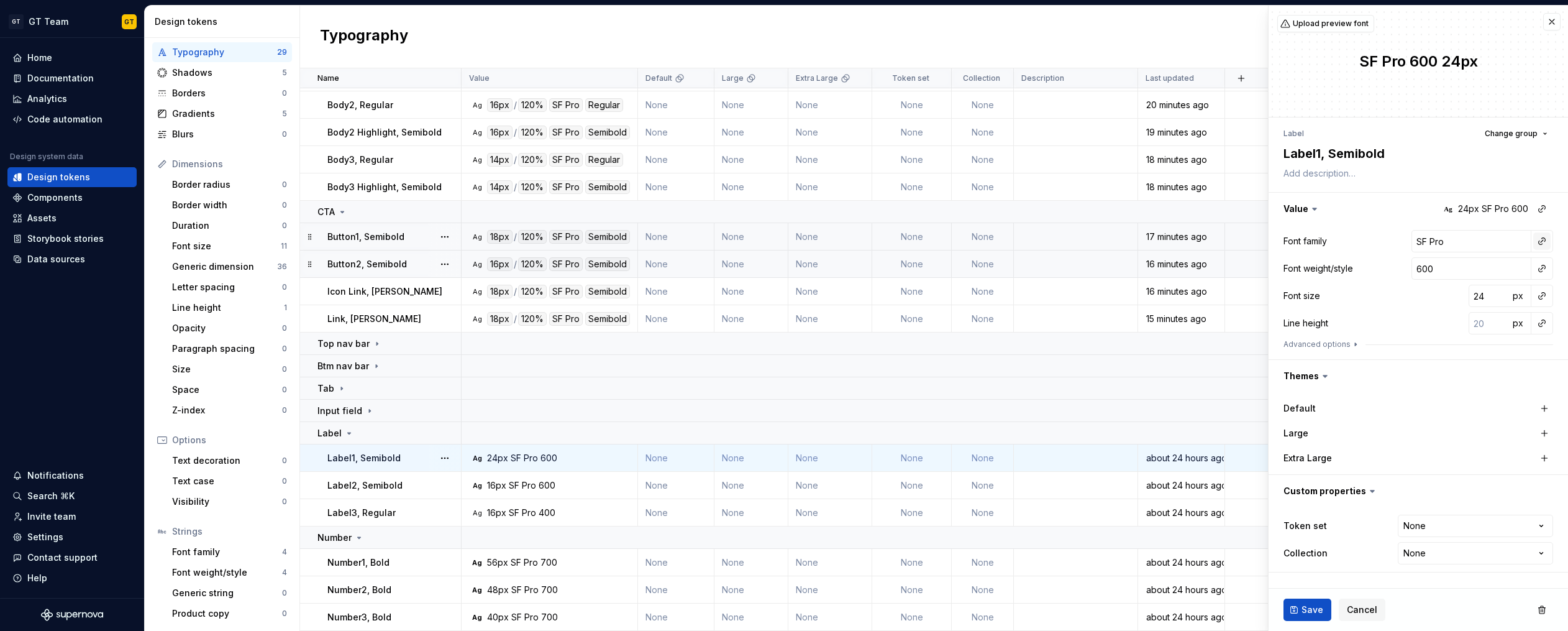
click at [1543, 244] on button "button" at bounding box center [1542, 241] width 17 height 17
click at [1434, 331] on div "body" at bounding box center [1456, 334] width 122 height 12
click at [1538, 269] on button "button" at bounding box center [1542, 269] width 17 height 17
click at [1405, 364] on div "semibold" at bounding box center [1414, 359] width 40 height 12
click at [1543, 299] on button "button" at bounding box center [1542, 296] width 17 height 17
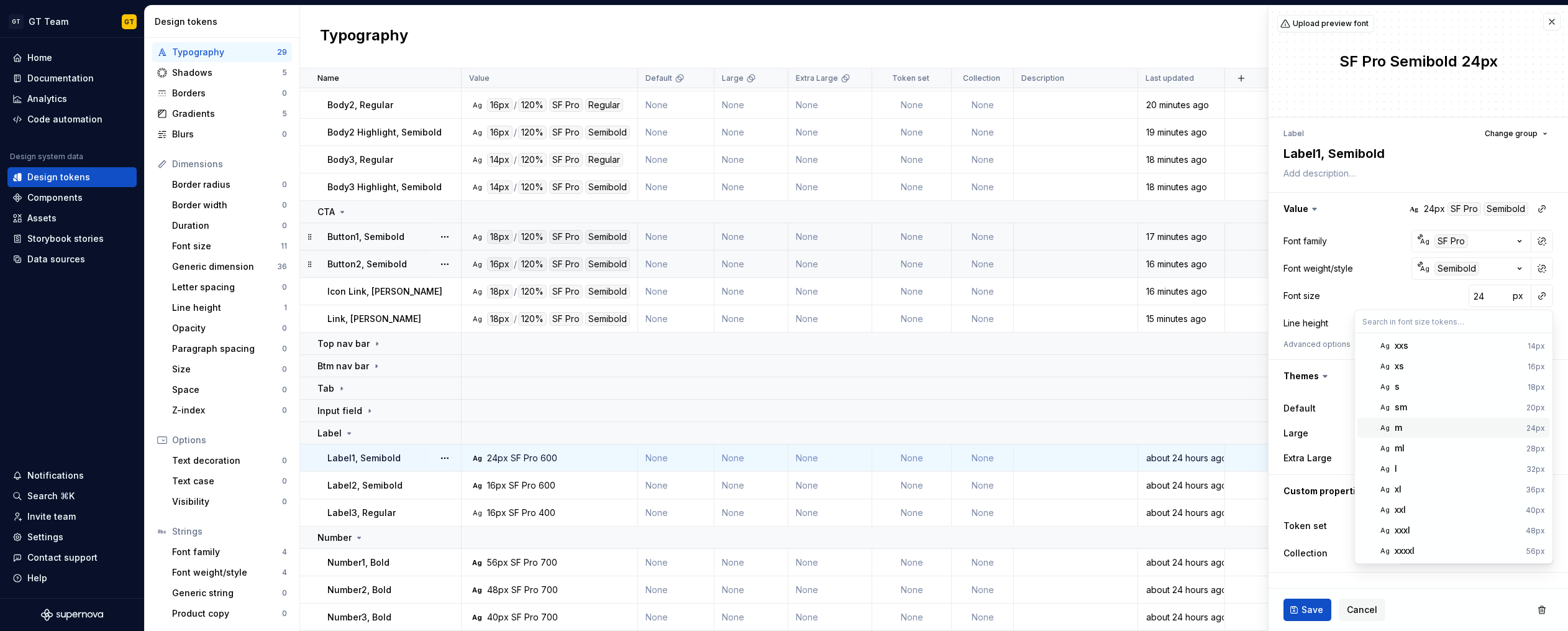
click at [1401, 426] on div "m" at bounding box center [1398, 427] width 7 height 12
click at [1539, 323] on button "button" at bounding box center [1542, 323] width 17 height 17
click at [1487, 351] on div "auto" at bounding box center [1458, 349] width 126 height 12
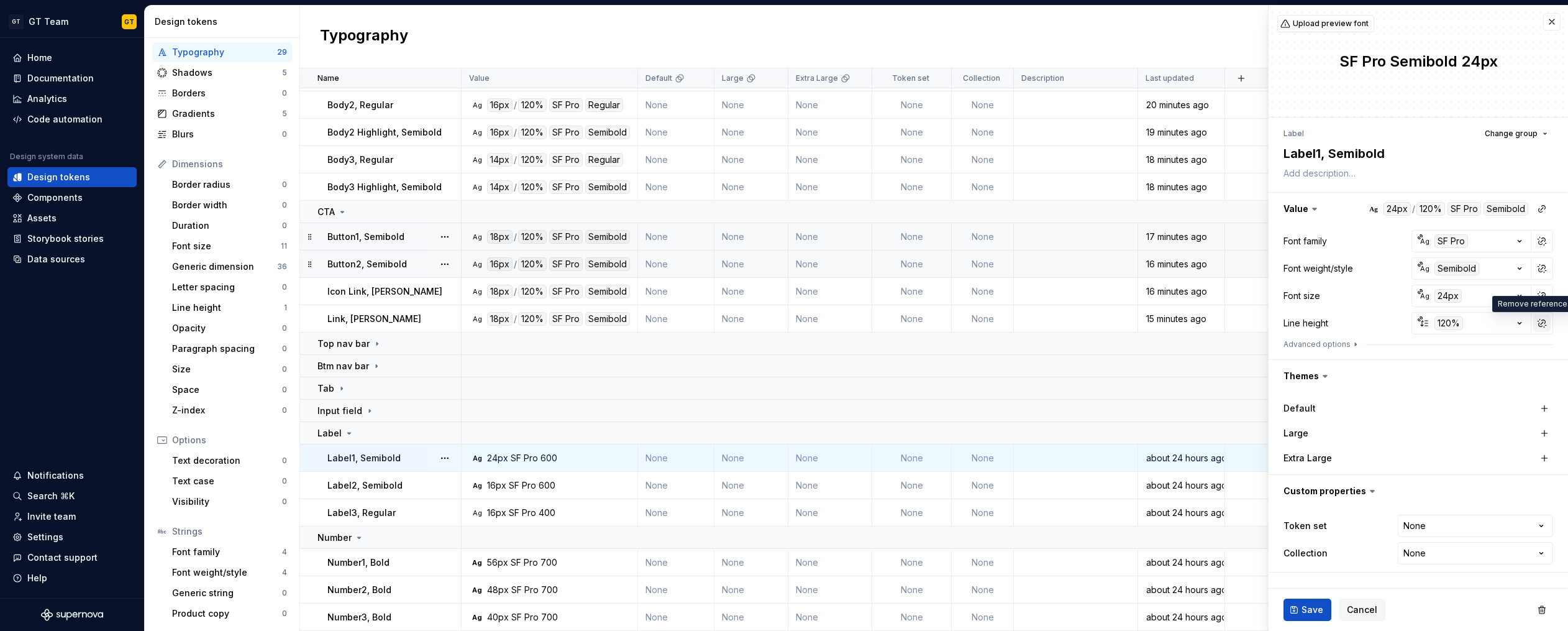
click at [1543, 323] on button "button" at bounding box center [1542, 323] width 17 height 17
click at [1541, 324] on button "button" at bounding box center [1542, 323] width 17 height 17
click at [1506, 346] on div "auto" at bounding box center [1458, 349] width 126 height 12
click at [1300, 606] on button "Save" at bounding box center [1308, 609] width 48 height 23
click at [383, 486] on p "Label2, Semibold" at bounding box center [365, 485] width 75 height 12
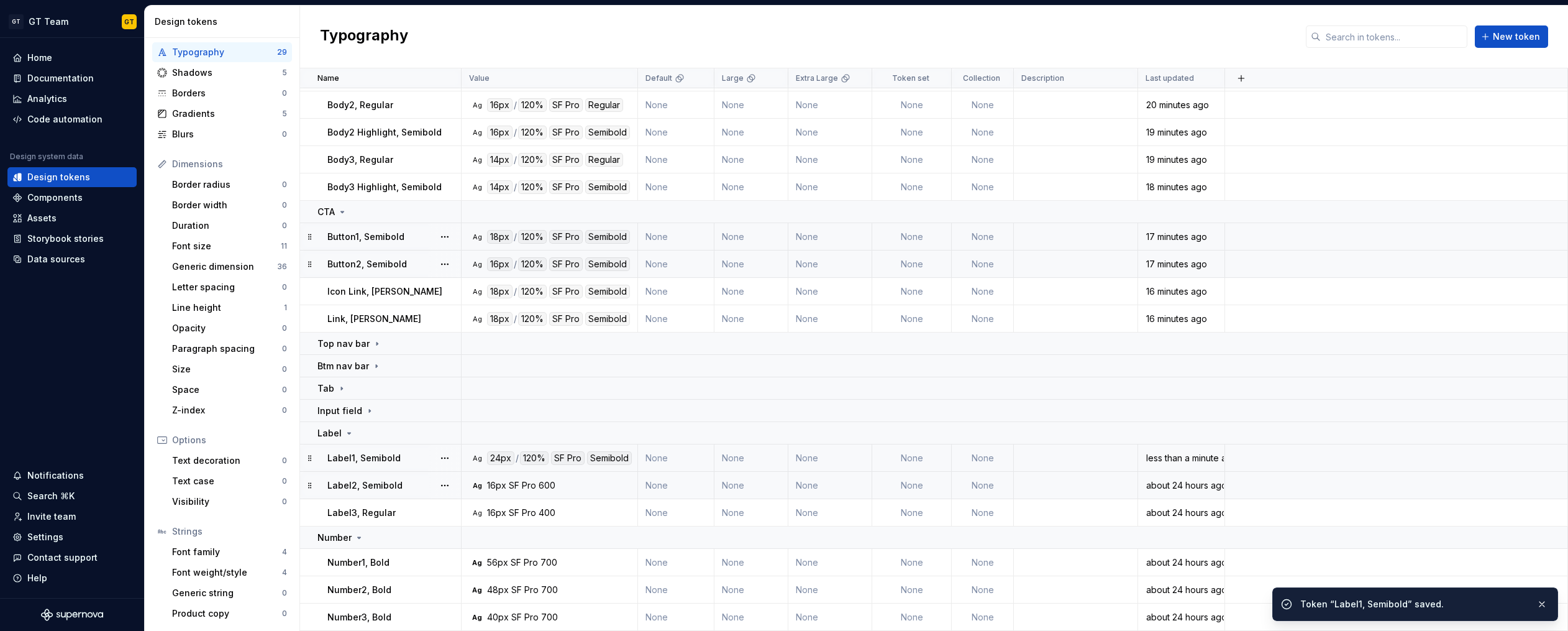
click at [386, 484] on p "Label2, Semibold" at bounding box center [365, 485] width 75 height 12
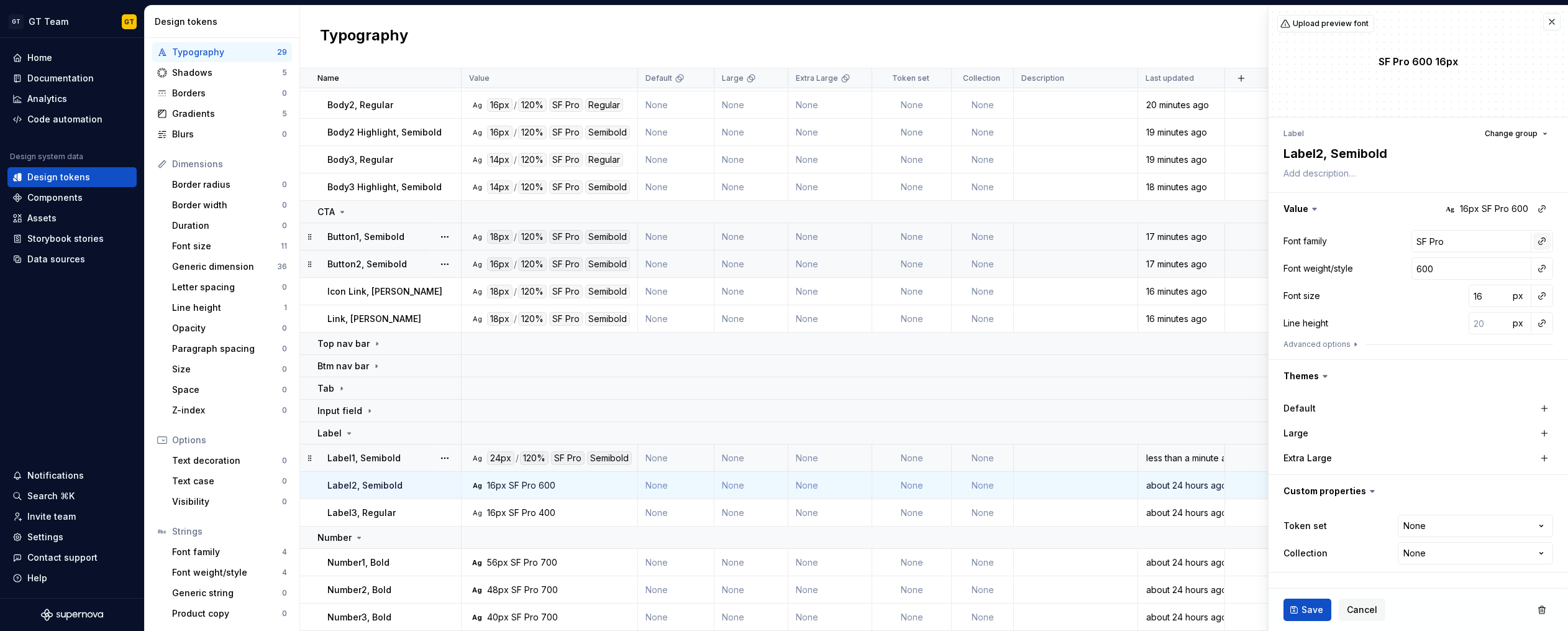
click at [1543, 242] on button "button" at bounding box center [1542, 241] width 17 height 17
click at [1403, 338] on div "body" at bounding box center [1405, 334] width 22 height 12
click at [1540, 269] on button "button" at bounding box center [1542, 269] width 17 height 17
click at [1411, 357] on div "semibold" at bounding box center [1414, 359] width 40 height 12
click at [1543, 296] on button "button" at bounding box center [1542, 296] width 17 height 17
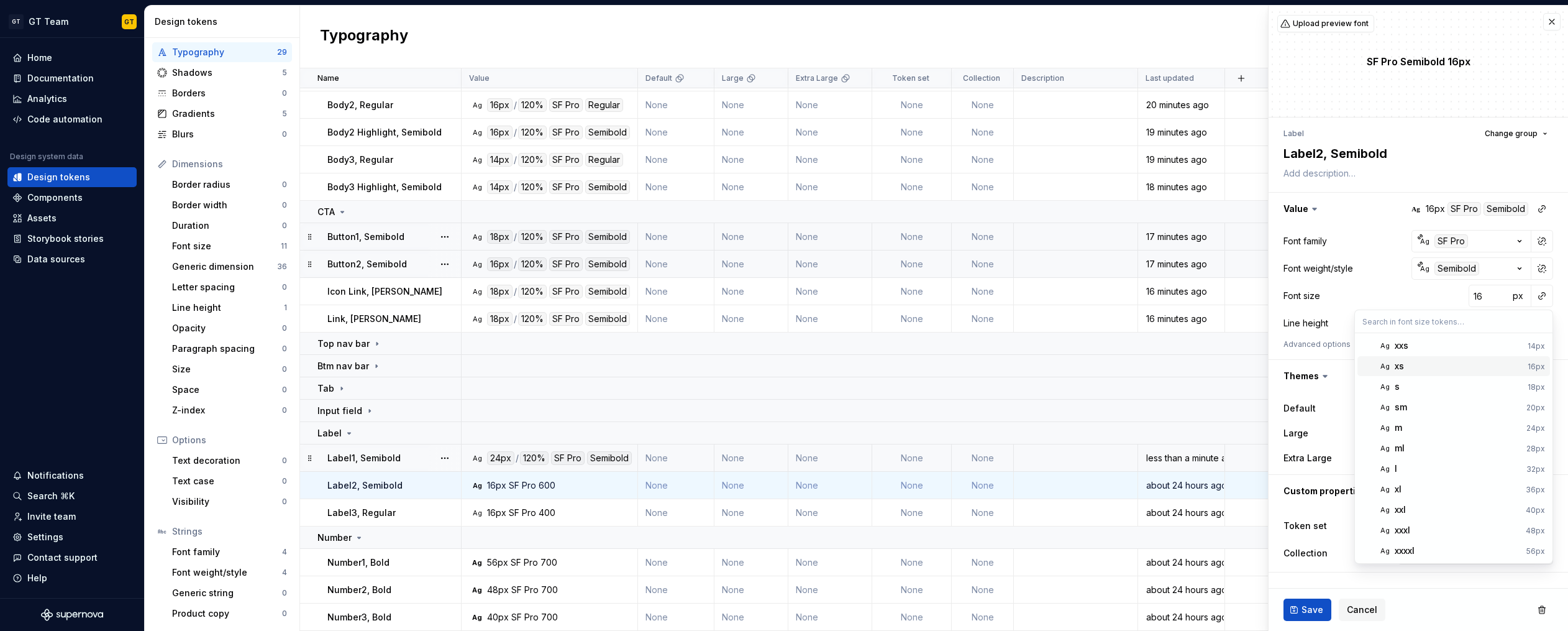
click at [1416, 362] on div "xs" at bounding box center [1458, 366] width 128 height 12
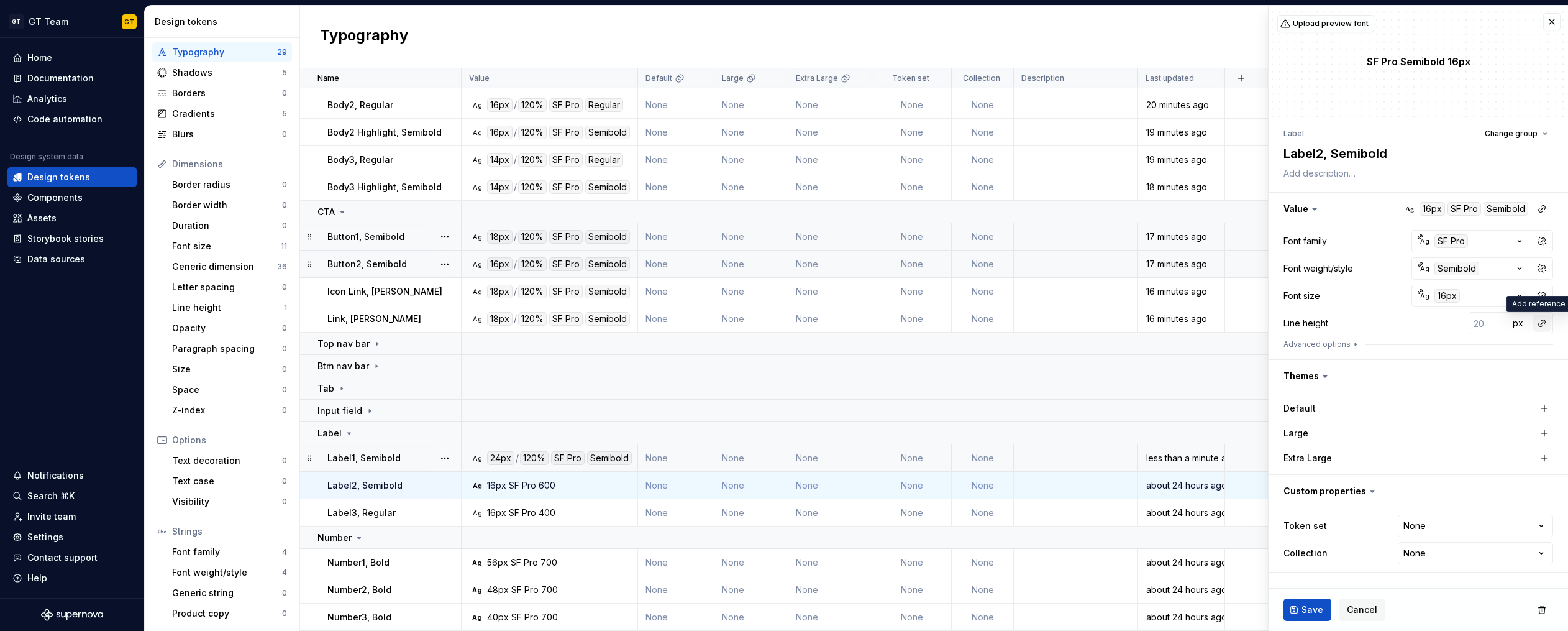
click at [1536, 322] on button "button" at bounding box center [1542, 323] width 17 height 17
click at [1456, 348] on div "auto" at bounding box center [1458, 349] width 126 height 12
click at [1547, 322] on button "button" at bounding box center [1542, 323] width 17 height 17
click at [1543, 324] on button "button" at bounding box center [1542, 323] width 17 height 17
click at [1456, 347] on div "auto" at bounding box center [1458, 349] width 126 height 12
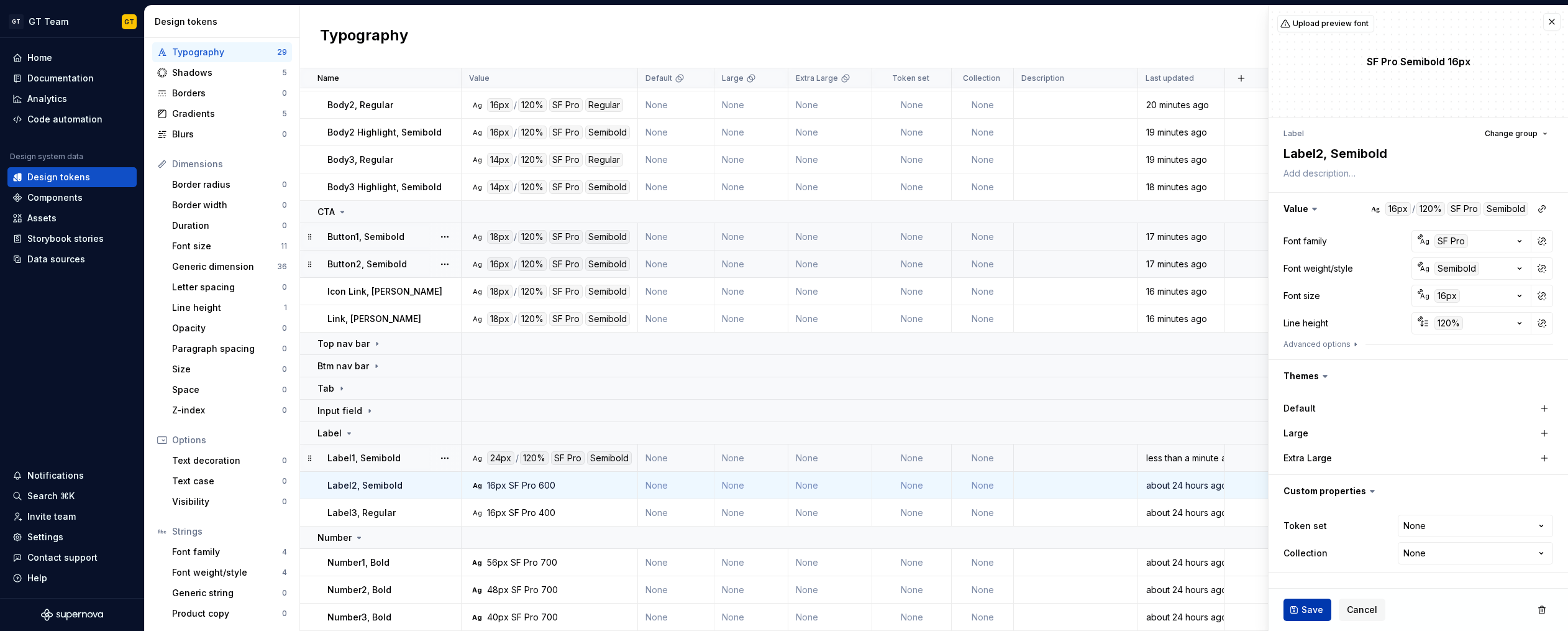
click at [1301, 609] on span "Save" at bounding box center [1312, 609] width 22 height 12
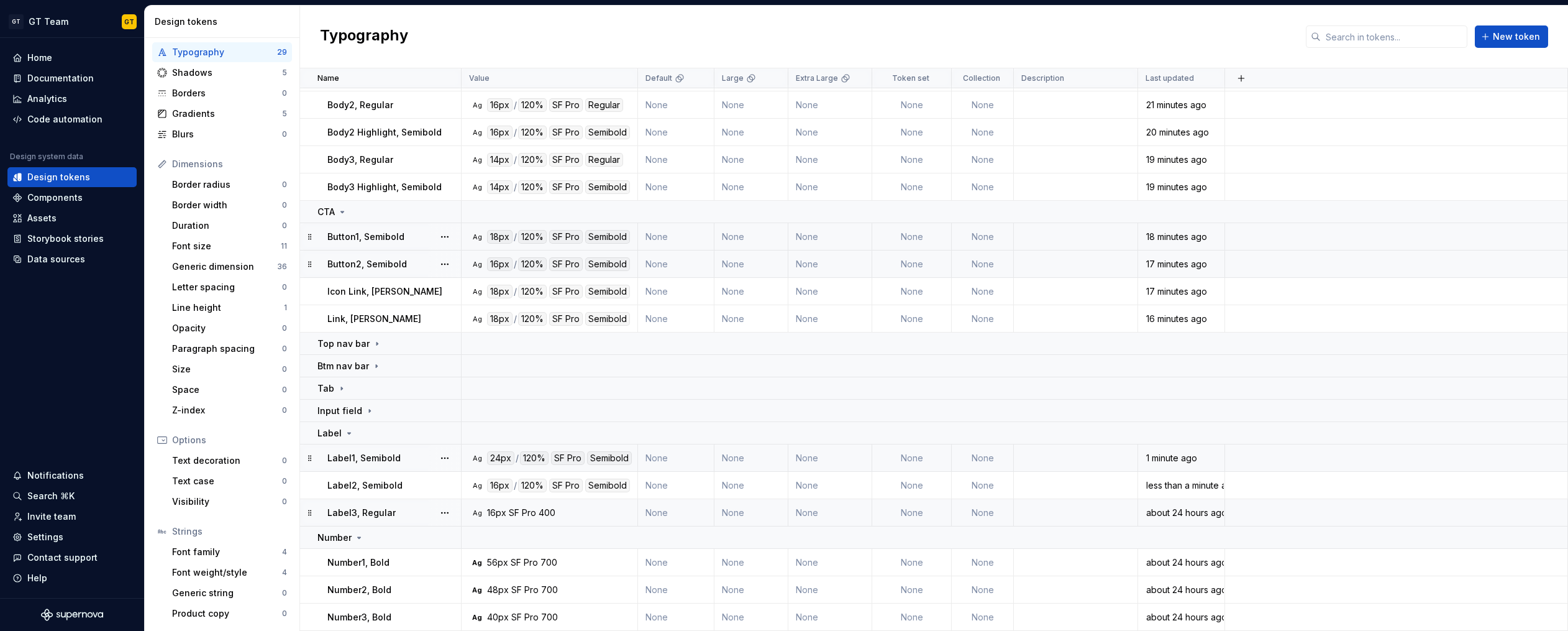
click at [517, 511] on div "SF Pro" at bounding box center [522, 513] width 28 height 12
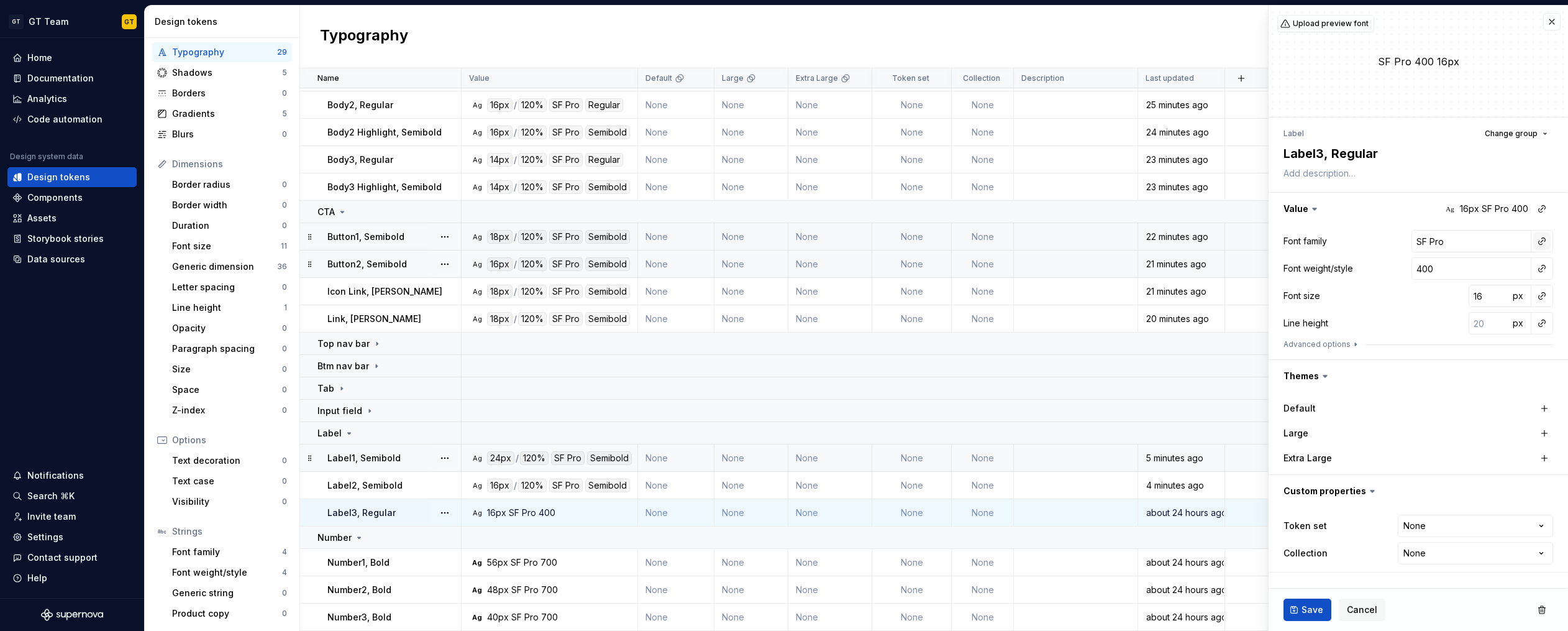
click at [1540, 244] on button "button" at bounding box center [1542, 241] width 17 height 17
click at [1433, 330] on div "body" at bounding box center [1456, 334] width 122 height 12
click at [1541, 270] on button "button" at bounding box center [1542, 269] width 17 height 17
click at [1420, 321] on div "regular" at bounding box center [1410, 318] width 31 height 12
type textarea "*"
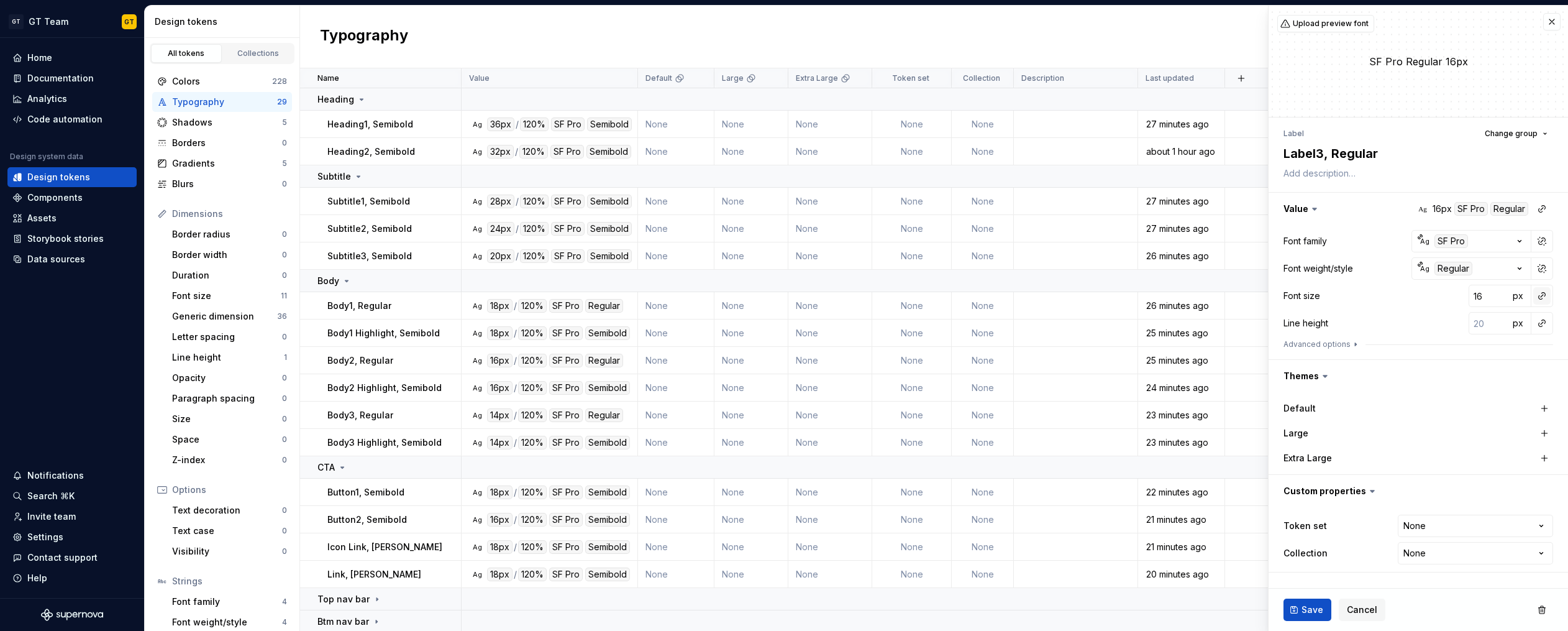
scroll to position [256, 0]
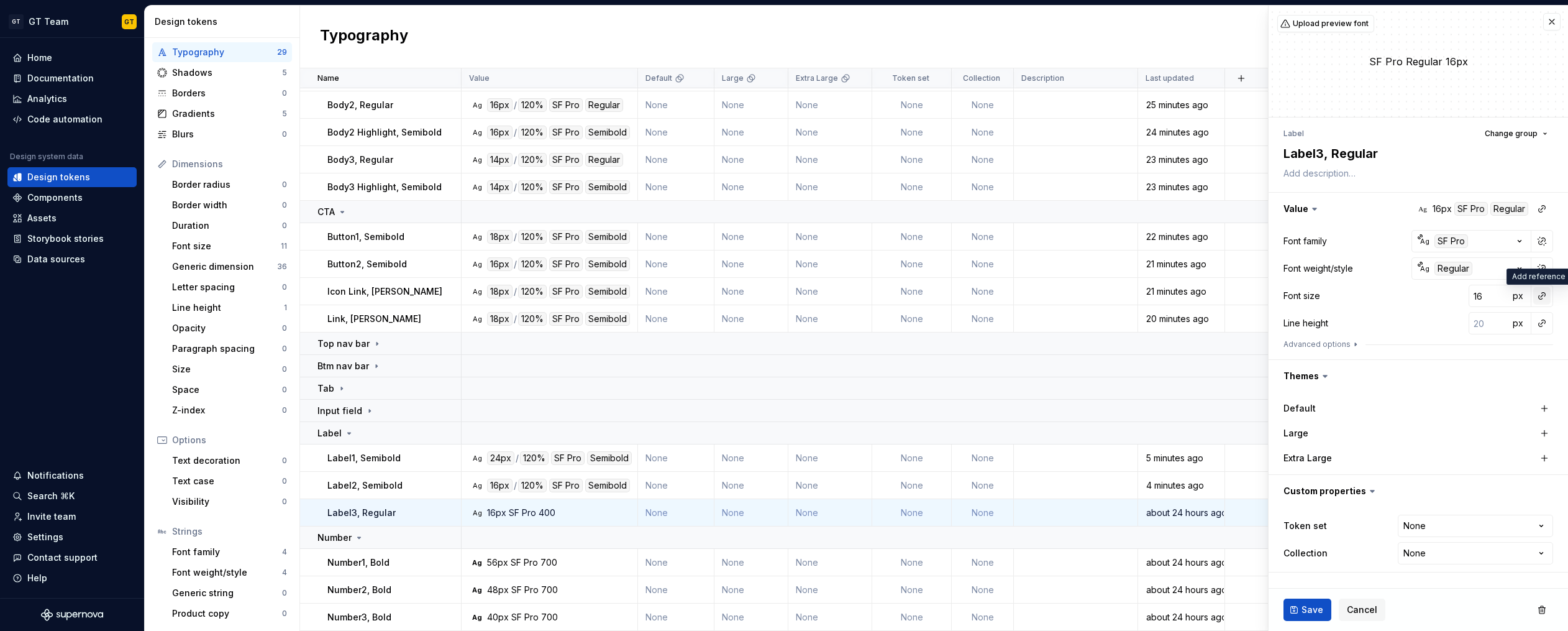
click at [1539, 296] on button "button" at bounding box center [1542, 296] width 17 height 17
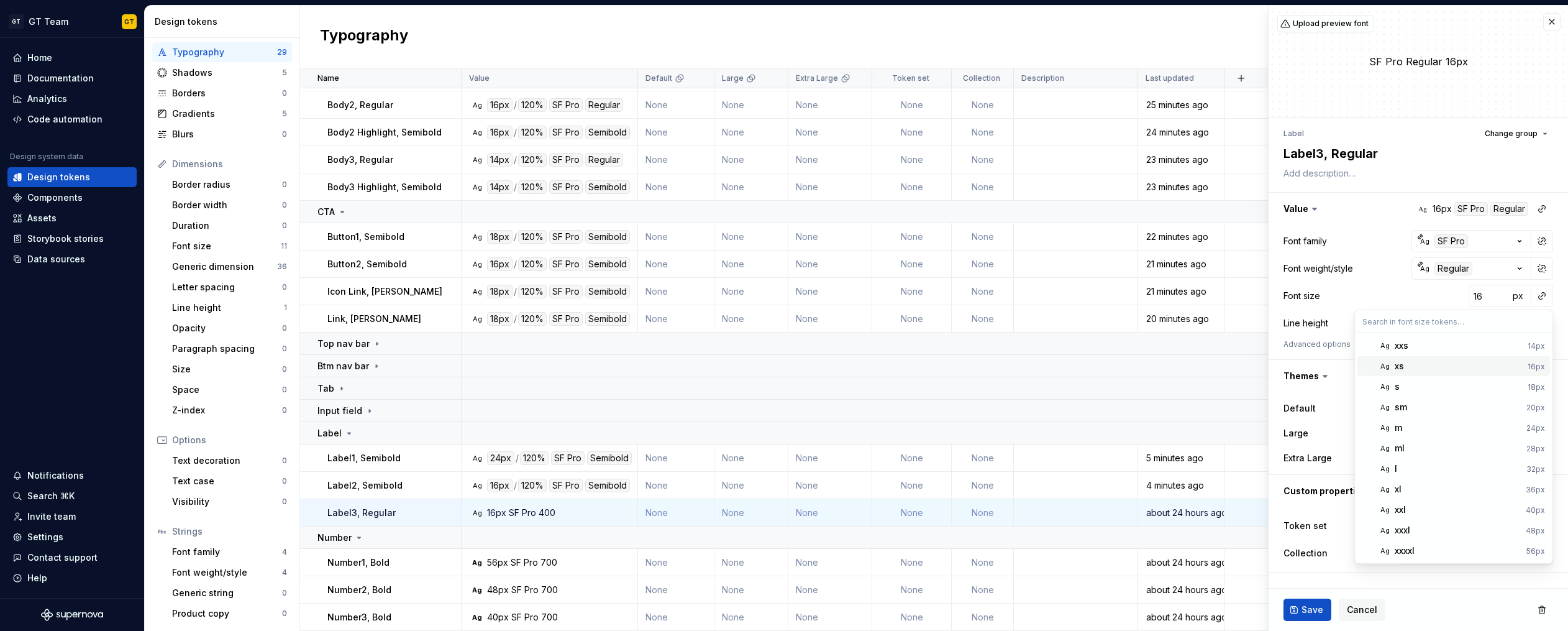
click at [1448, 369] on div "xs" at bounding box center [1458, 366] width 128 height 12
click at [1546, 325] on button "button" at bounding box center [1542, 323] width 17 height 17
click at [1475, 349] on div "auto" at bounding box center [1458, 349] width 126 height 12
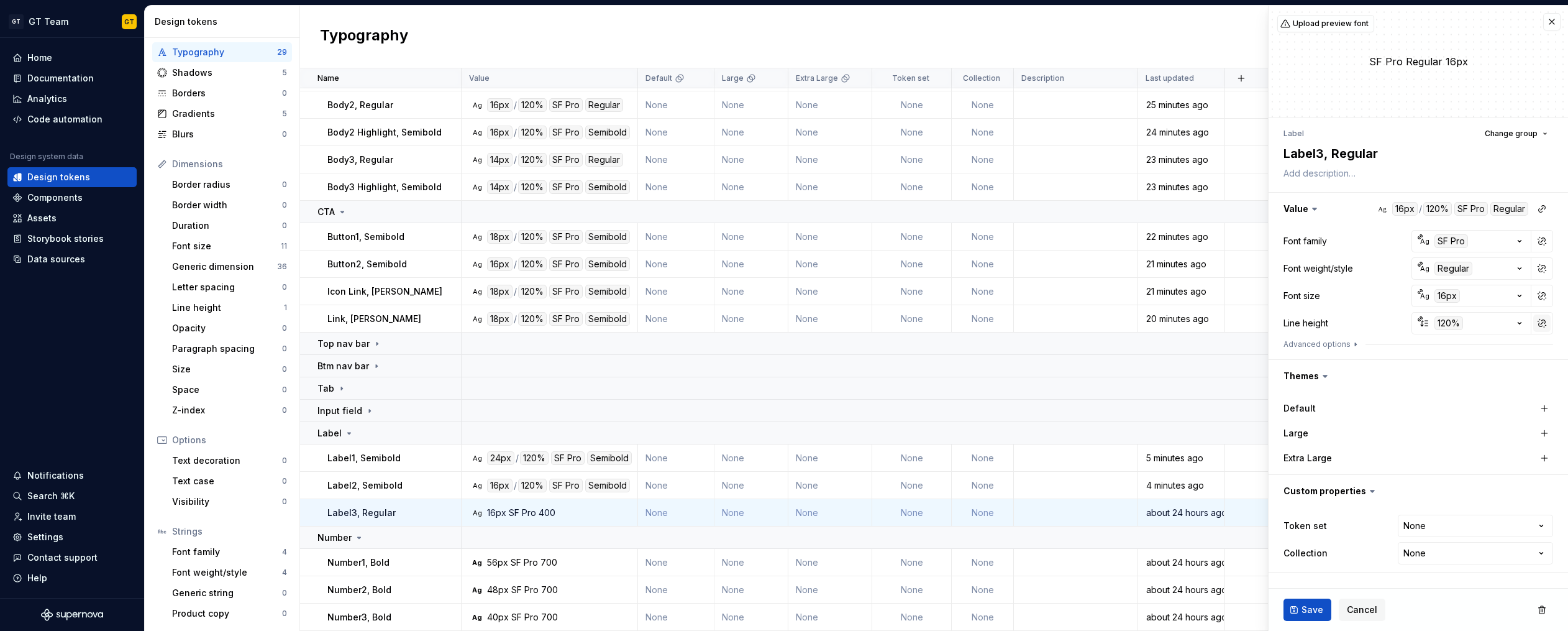
click at [1541, 323] on button "button" at bounding box center [1542, 323] width 17 height 17
click at [1540, 324] on button "button" at bounding box center [1542, 323] width 17 height 17
click at [1470, 350] on div "auto" at bounding box center [1458, 349] width 126 height 12
click at [1301, 606] on span "Save" at bounding box center [1312, 609] width 22 height 12
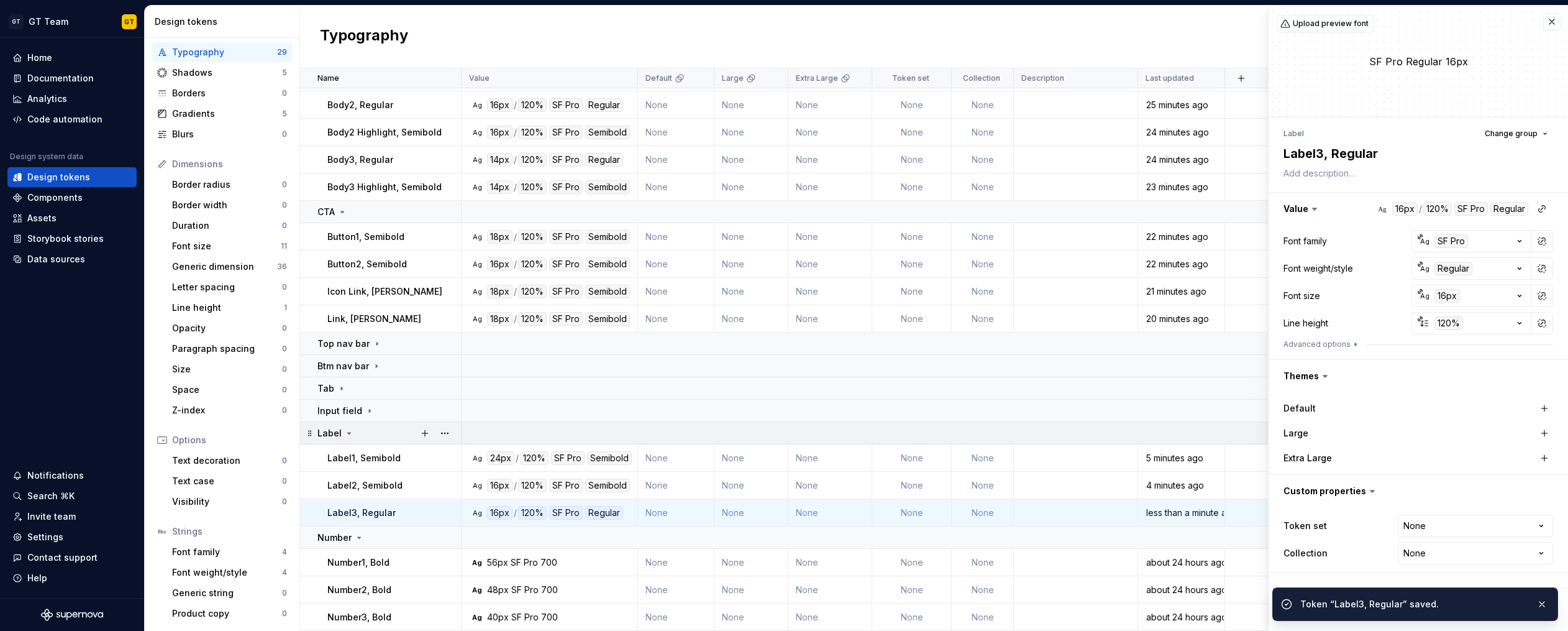
click at [344, 434] on icon at bounding box center [349, 433] width 10 height 10
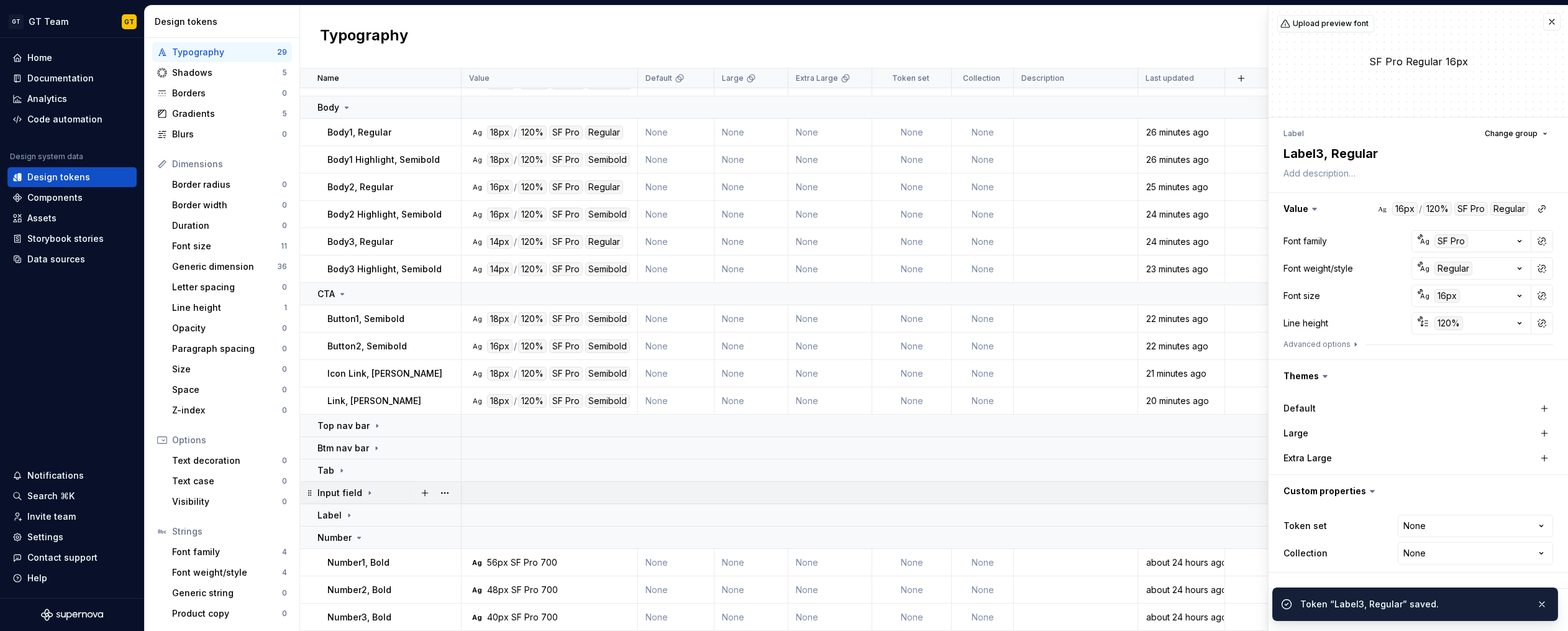
scroll to position [174, 0]
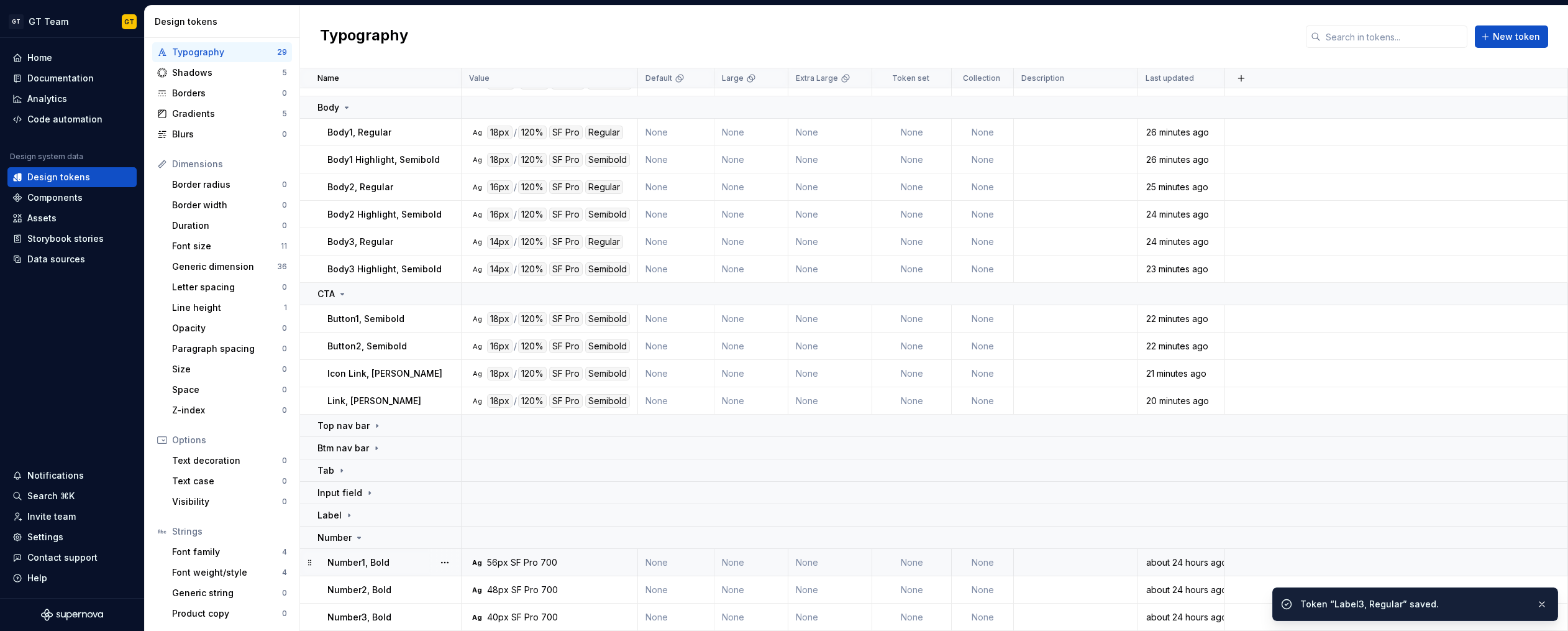
click at [357, 558] on p "Number1, Bold" at bounding box center [358, 562] width 62 height 12
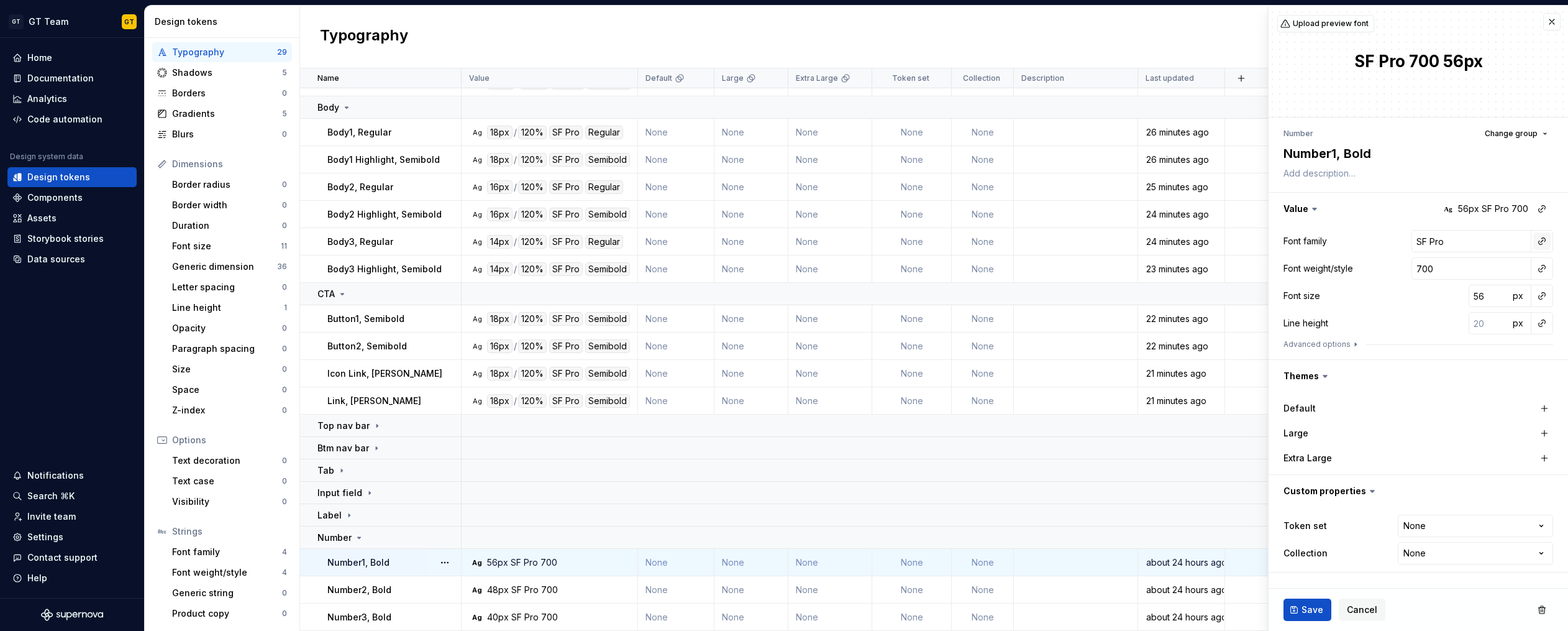
click at [1540, 243] on button "button" at bounding box center [1542, 241] width 17 height 17
click at [1397, 328] on div "body" at bounding box center [1405, 334] width 22 height 12
click at [1546, 268] on button "button" at bounding box center [1542, 269] width 17 height 17
click at [1413, 373] on div "bold" at bounding box center [1458, 379] width 128 height 12
click at [1543, 296] on button "button" at bounding box center [1542, 296] width 17 height 17
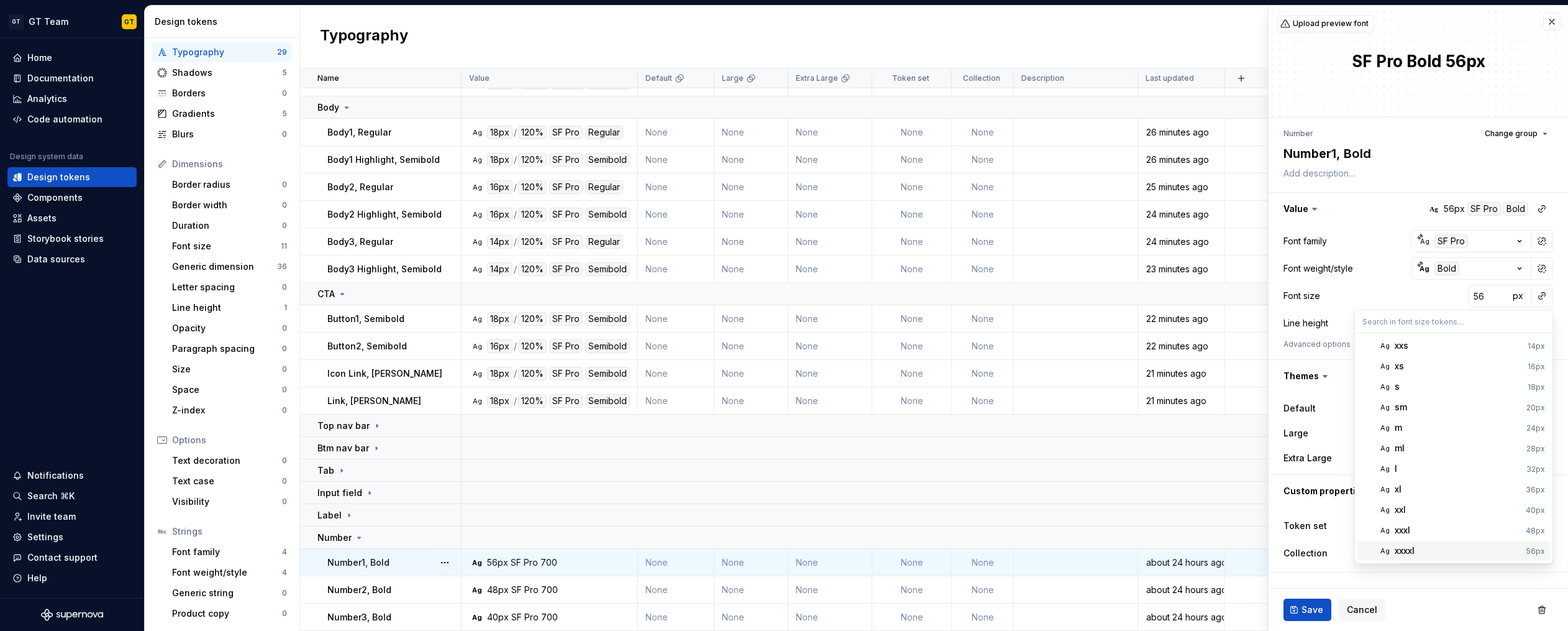
click at [1417, 546] on div "xxxxl" at bounding box center [1458, 550] width 127 height 12
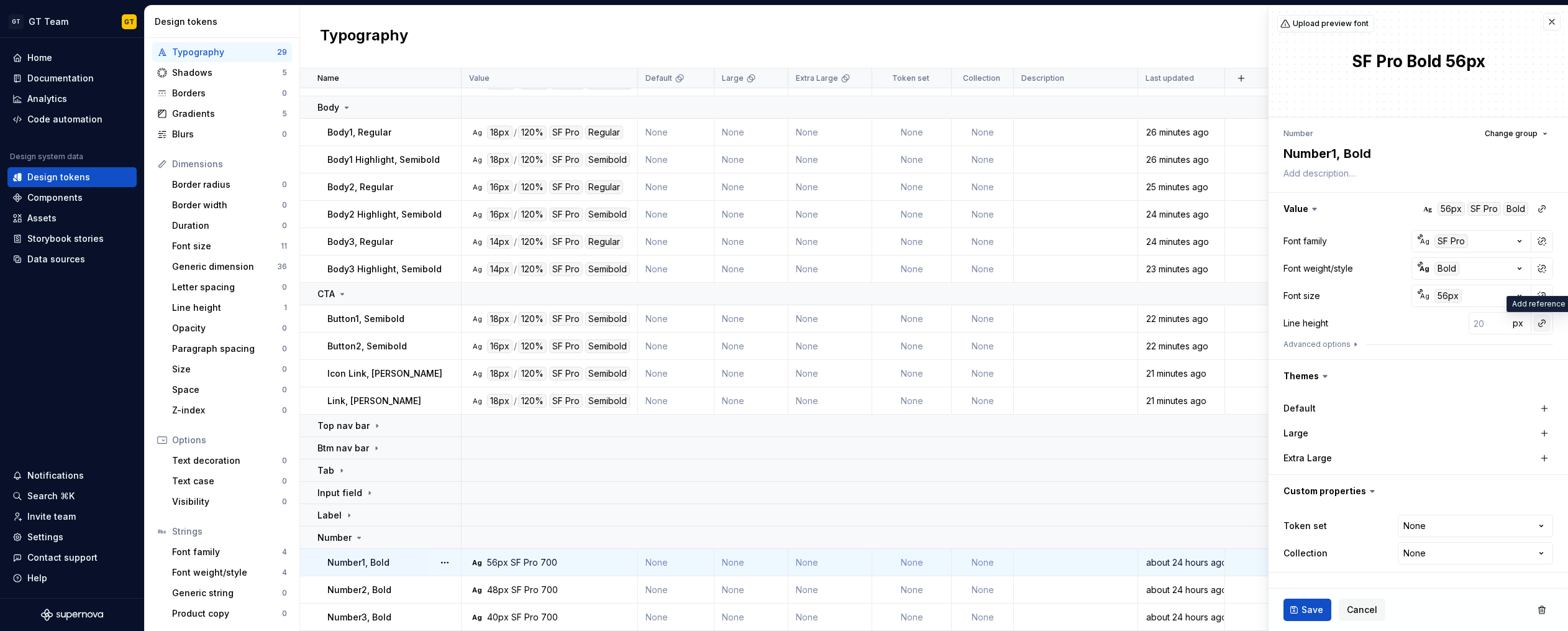
click at [1541, 327] on button "button" at bounding box center [1542, 323] width 17 height 17
click at [1482, 352] on div "auto" at bounding box center [1458, 349] width 126 height 12
click at [1546, 322] on button "button" at bounding box center [1542, 323] width 17 height 17
click at [1542, 322] on button "button" at bounding box center [1542, 323] width 17 height 17
click at [1439, 352] on div "auto" at bounding box center [1458, 349] width 126 height 12
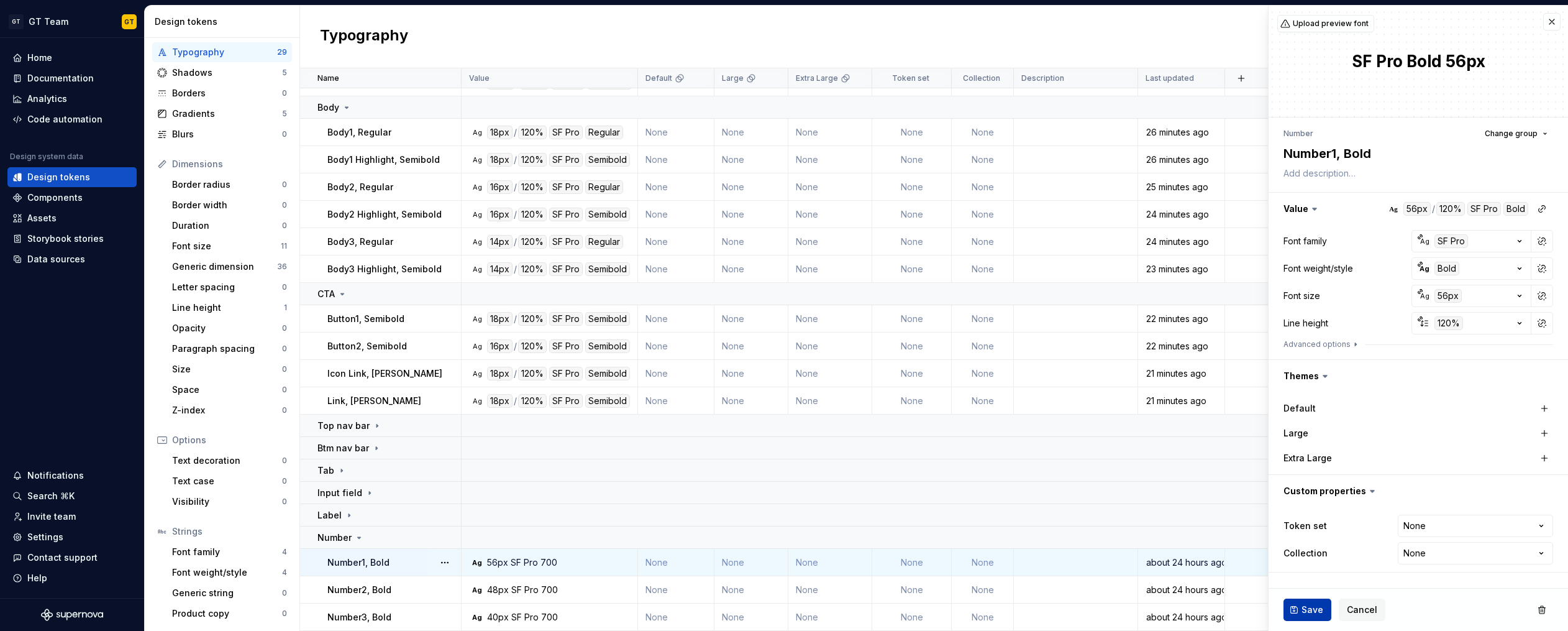
click at [1319, 606] on span "Save" at bounding box center [1312, 609] width 22 height 12
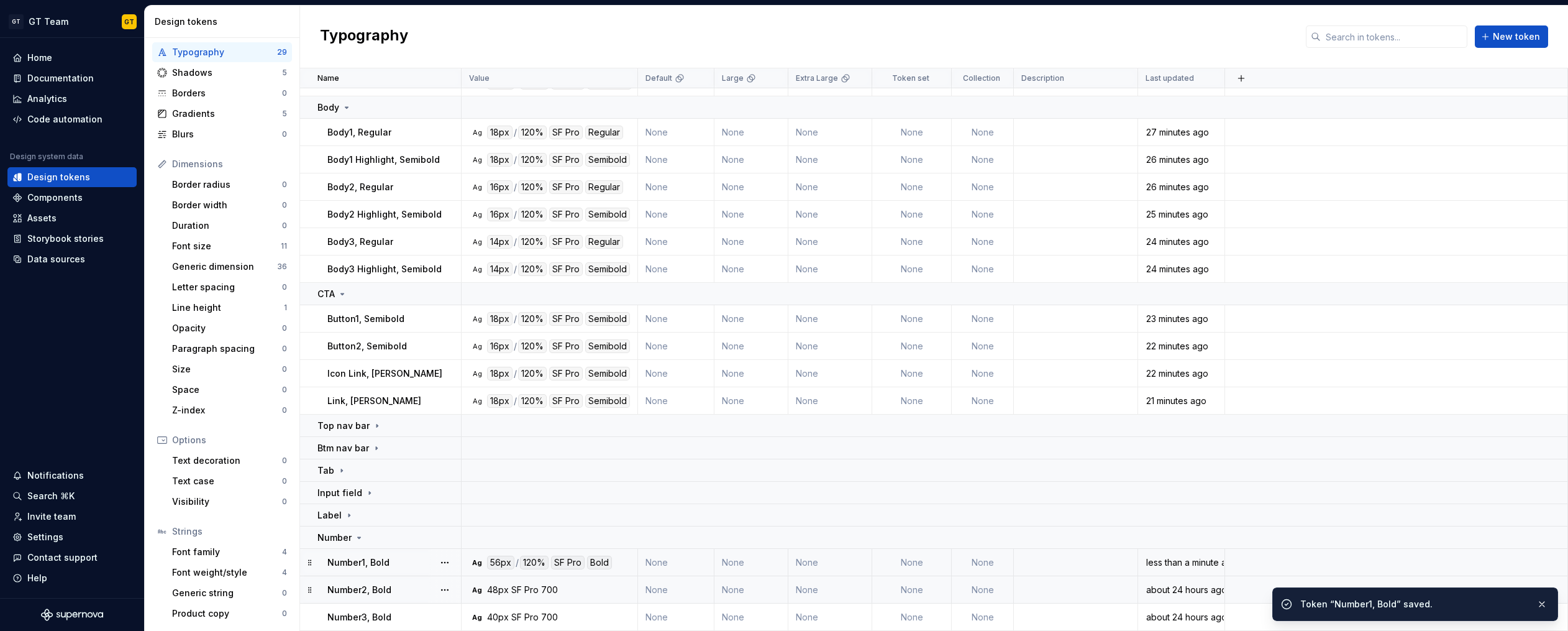
click at [524, 586] on div "SF Pro" at bounding box center [525, 590] width 28 height 12
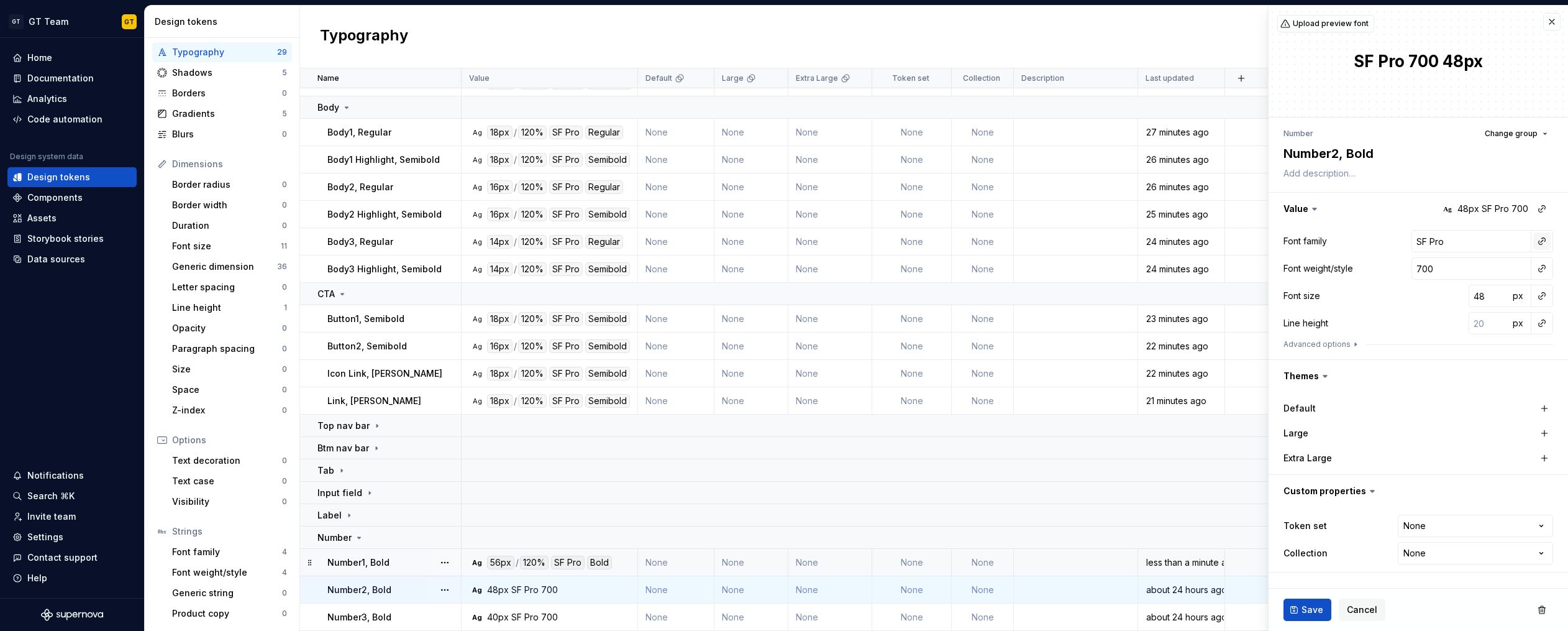
click at [1542, 240] on button "button" at bounding box center [1542, 241] width 17 height 17
click at [1426, 335] on div "body" at bounding box center [1456, 334] width 122 height 12
click at [1540, 268] on button "button" at bounding box center [1542, 269] width 17 height 17
click at [1396, 386] on div "bold" at bounding box center [1404, 379] width 20 height 12
click at [1543, 301] on button "button" at bounding box center [1542, 296] width 17 height 17
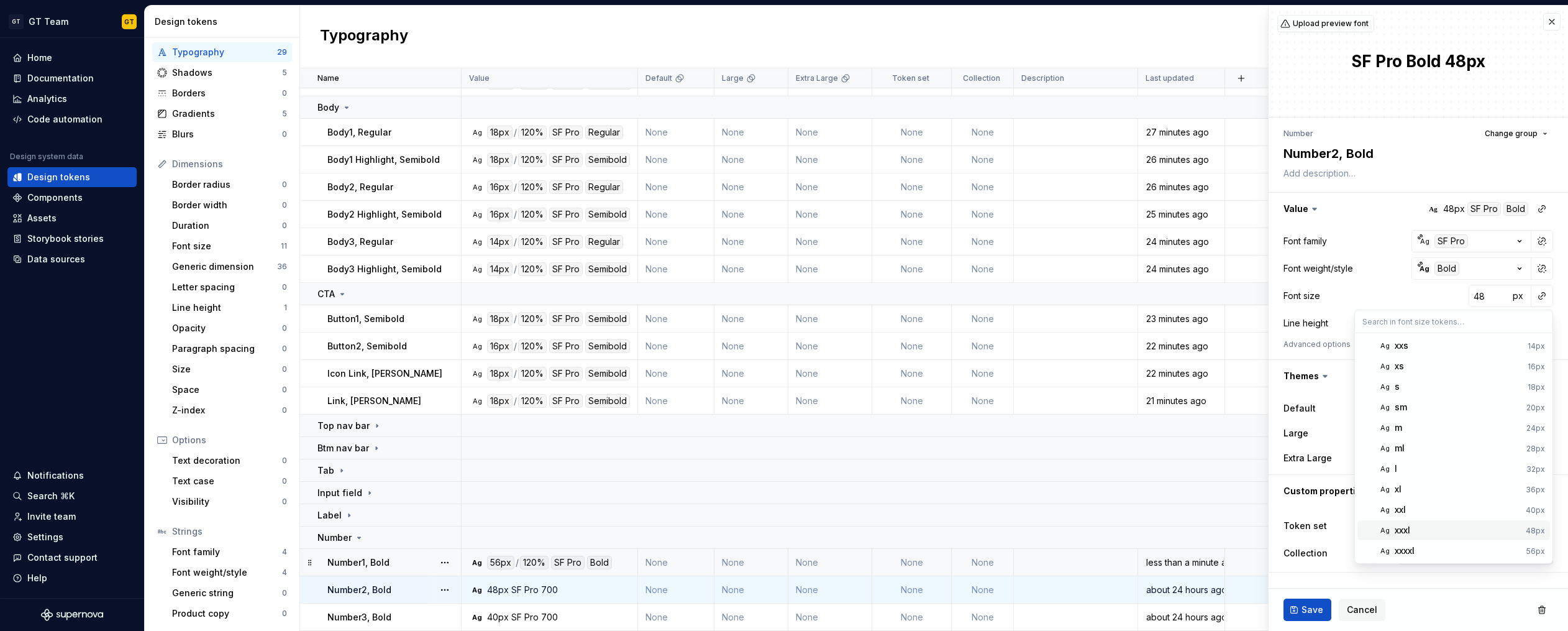
click at [1435, 532] on div "xxxl" at bounding box center [1458, 530] width 126 height 12
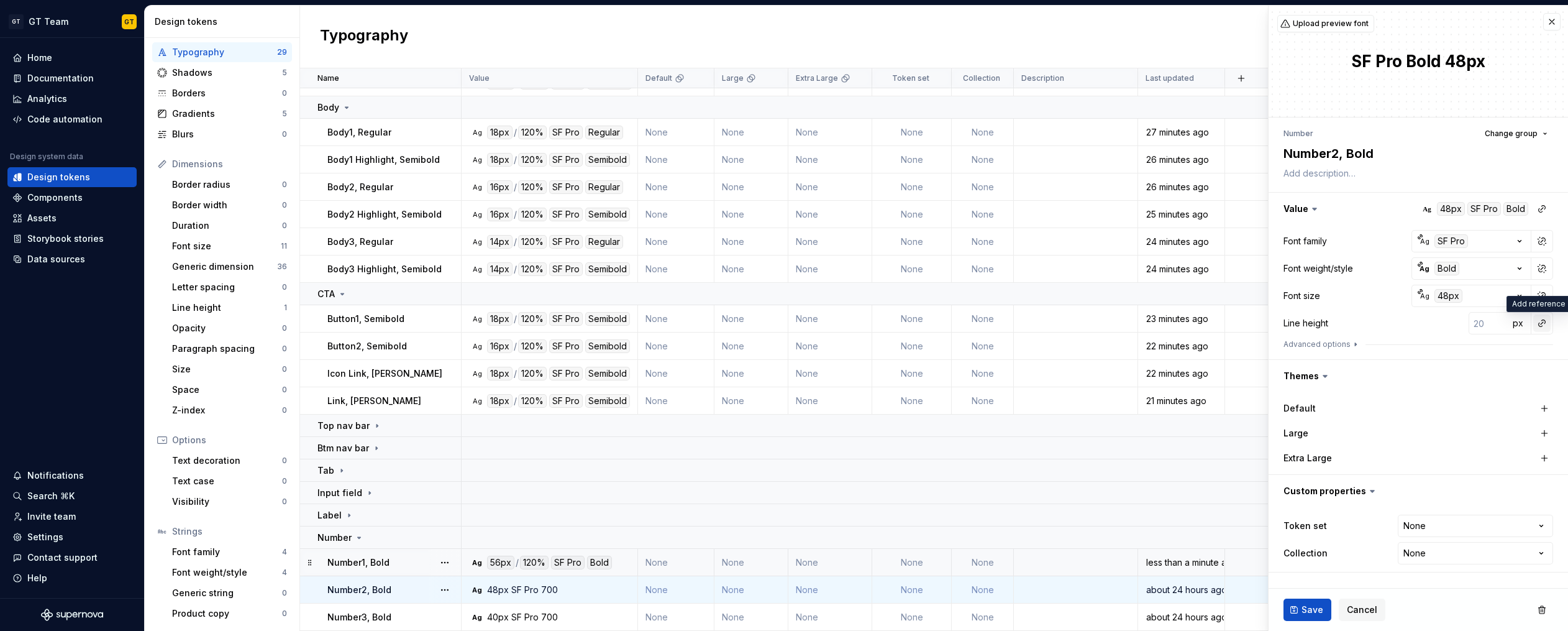
click at [1545, 324] on button "button" at bounding box center [1542, 323] width 17 height 17
click at [1482, 355] on div "auto" at bounding box center [1458, 349] width 126 height 12
click at [1350, 344] on icon "button" at bounding box center [1355, 344] width 10 height 10
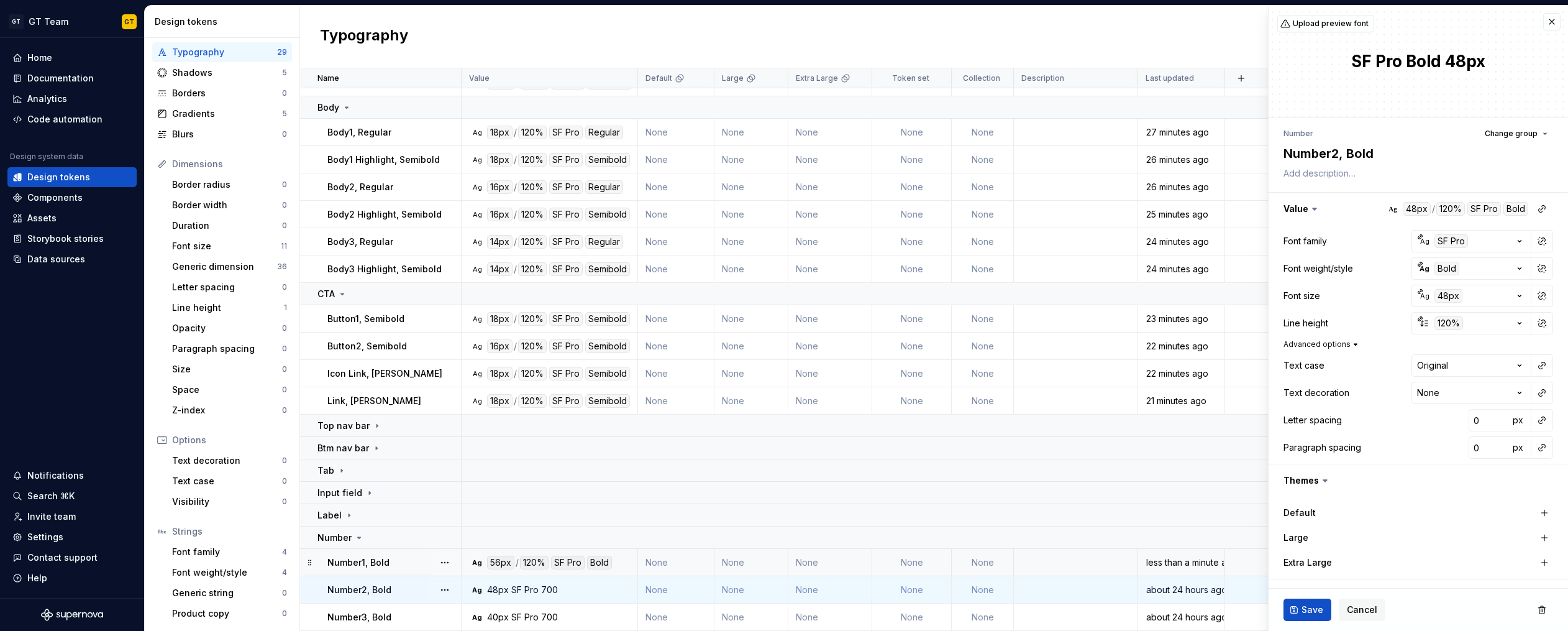
click at [1354, 344] on icon "button" at bounding box center [1355, 344] width 3 height 1
click at [1310, 606] on span "Save" at bounding box center [1312, 609] width 22 height 12
click at [1545, 325] on button "button" at bounding box center [1542, 323] width 17 height 17
click at [1539, 325] on button "button" at bounding box center [1542, 323] width 17 height 17
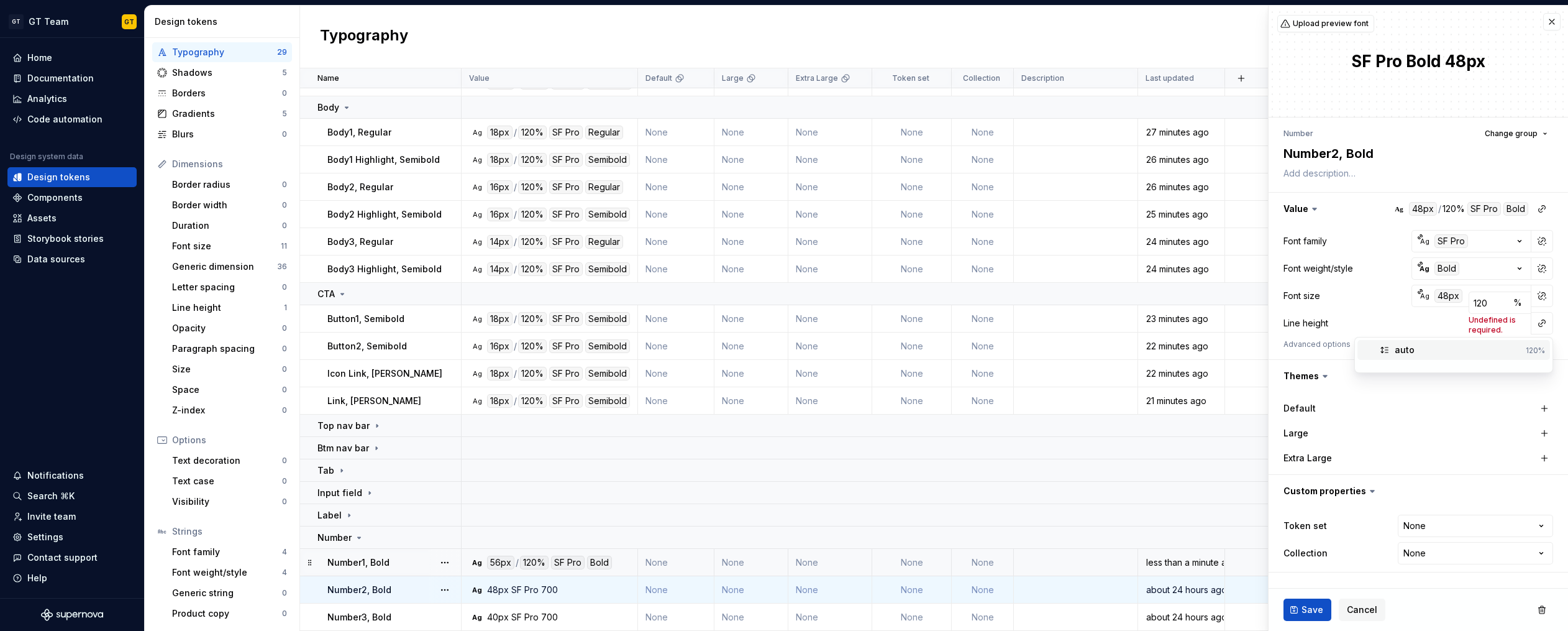
click at [1497, 354] on div "auto" at bounding box center [1458, 349] width 126 height 12
click at [1305, 613] on span "Save" at bounding box center [1312, 609] width 22 height 12
click at [364, 618] on p "Number3, Bold" at bounding box center [359, 616] width 64 height 12
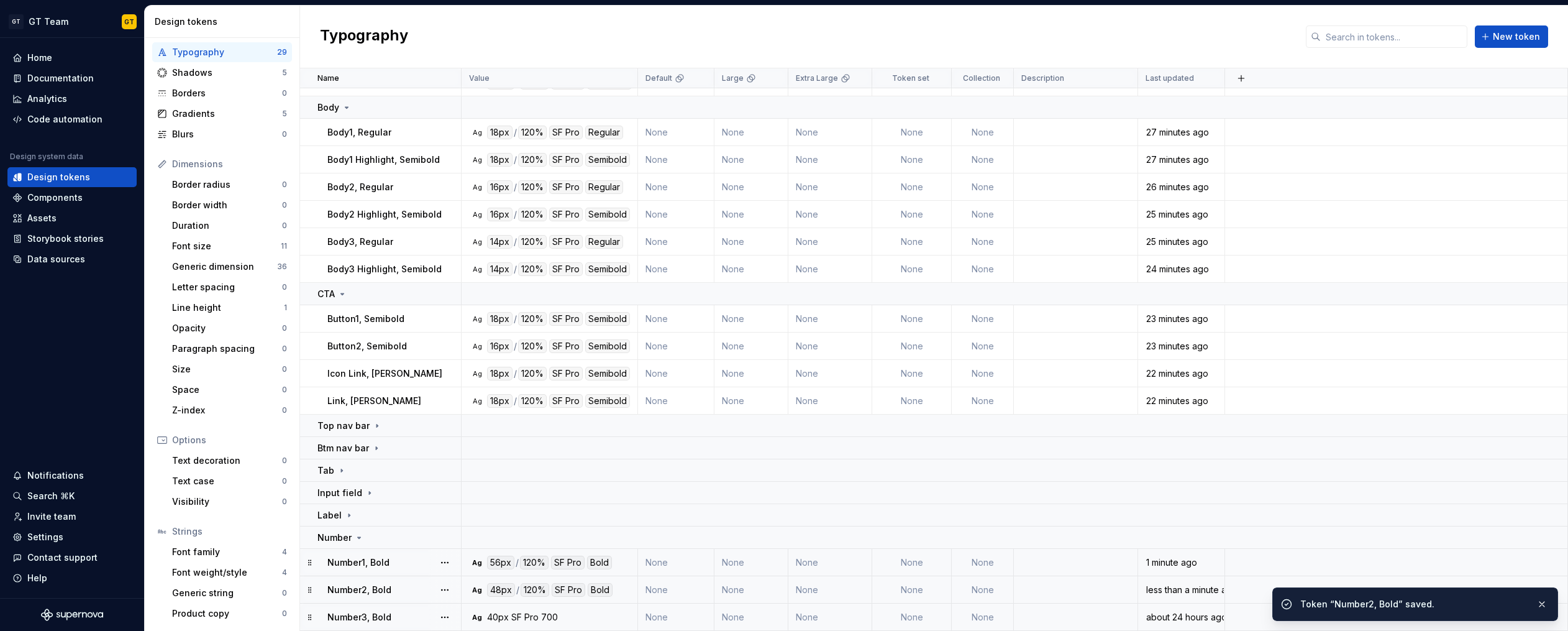
click at [356, 616] on p "Number3, Bold" at bounding box center [359, 616] width 64 height 12
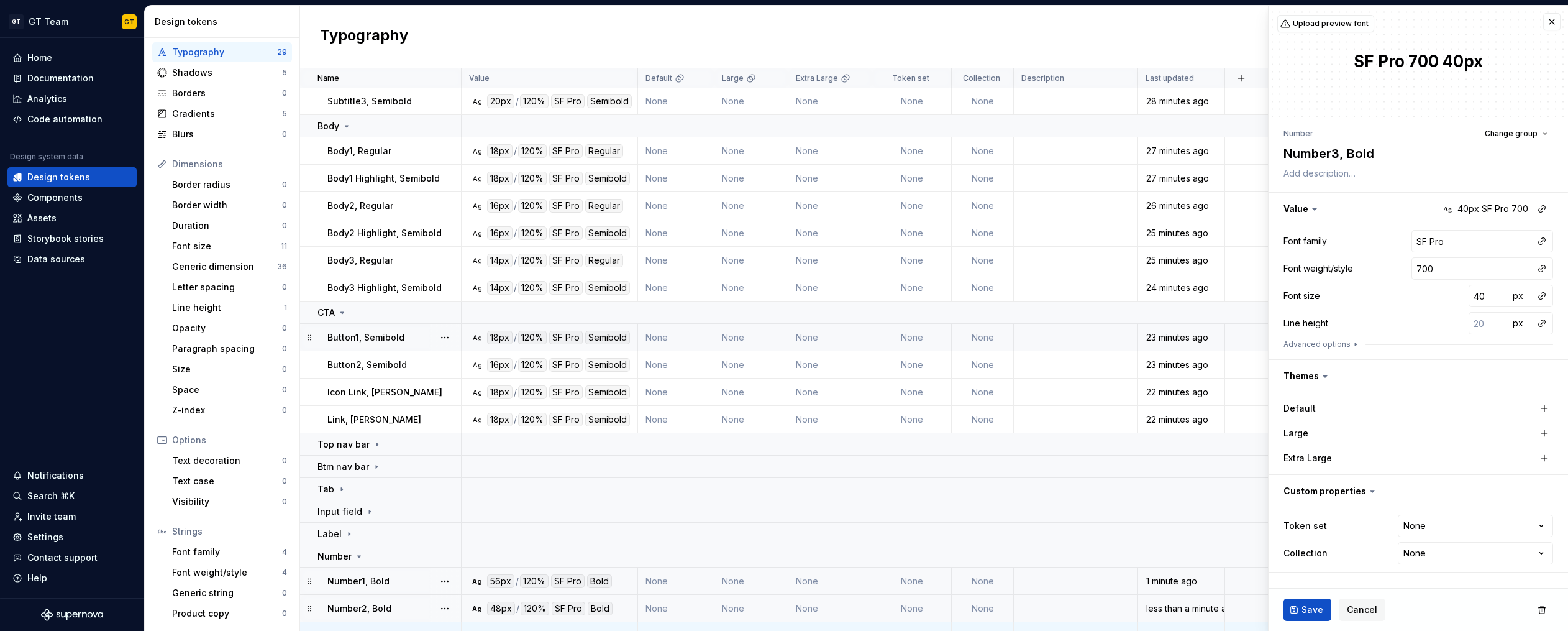
scroll to position [174, 0]
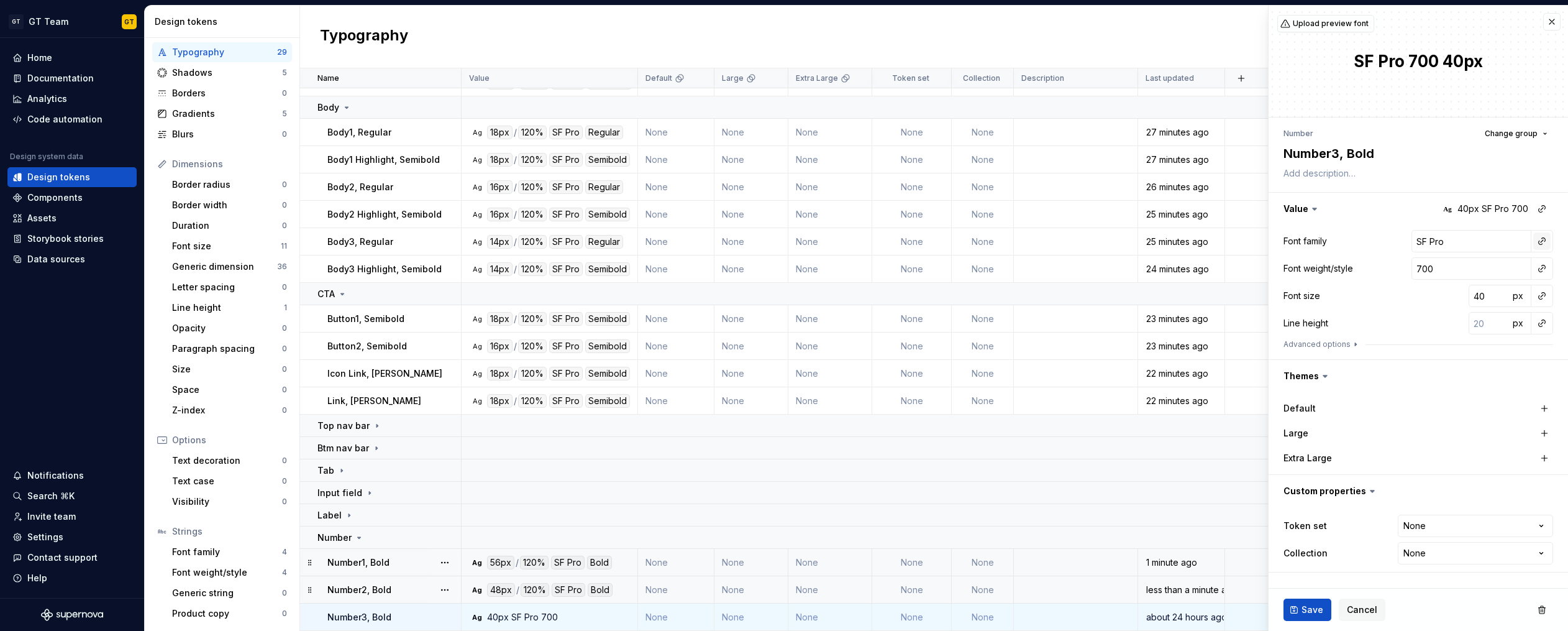
click at [1541, 239] on button "button" at bounding box center [1542, 241] width 17 height 17
click at [1424, 336] on div "body" at bounding box center [1456, 334] width 122 height 12
click at [1541, 269] on button "button" at bounding box center [1542, 269] width 17 height 17
click at [1416, 373] on div "bold" at bounding box center [1458, 379] width 128 height 12
click at [1536, 299] on button "button" at bounding box center [1542, 296] width 17 height 17
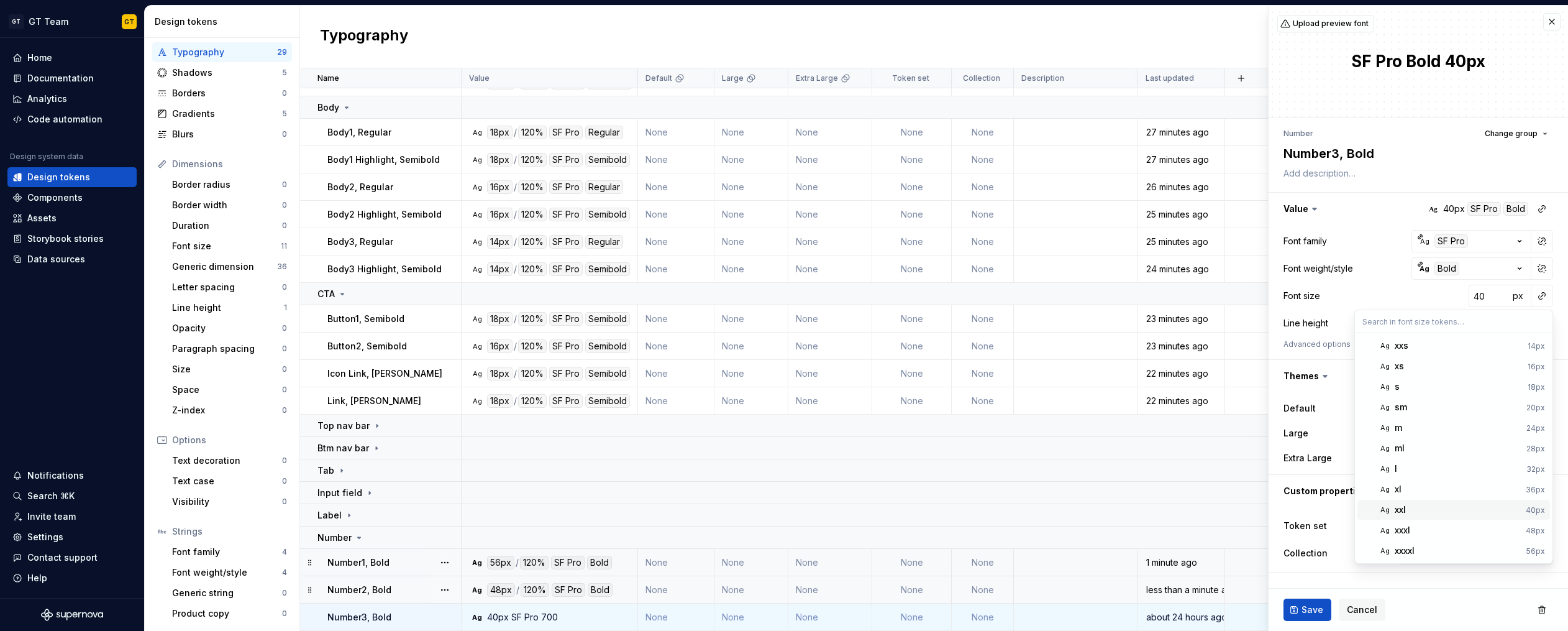
click at [1410, 500] on span "Ag xxl 40px" at bounding box center [1453, 509] width 192 height 20
click at [1543, 322] on button "button" at bounding box center [1542, 323] width 17 height 17
click at [1456, 354] on div "auto" at bounding box center [1458, 349] width 126 height 12
click at [1540, 325] on button "button" at bounding box center [1542, 323] width 17 height 17
click at [1540, 327] on button "button" at bounding box center [1542, 323] width 17 height 17
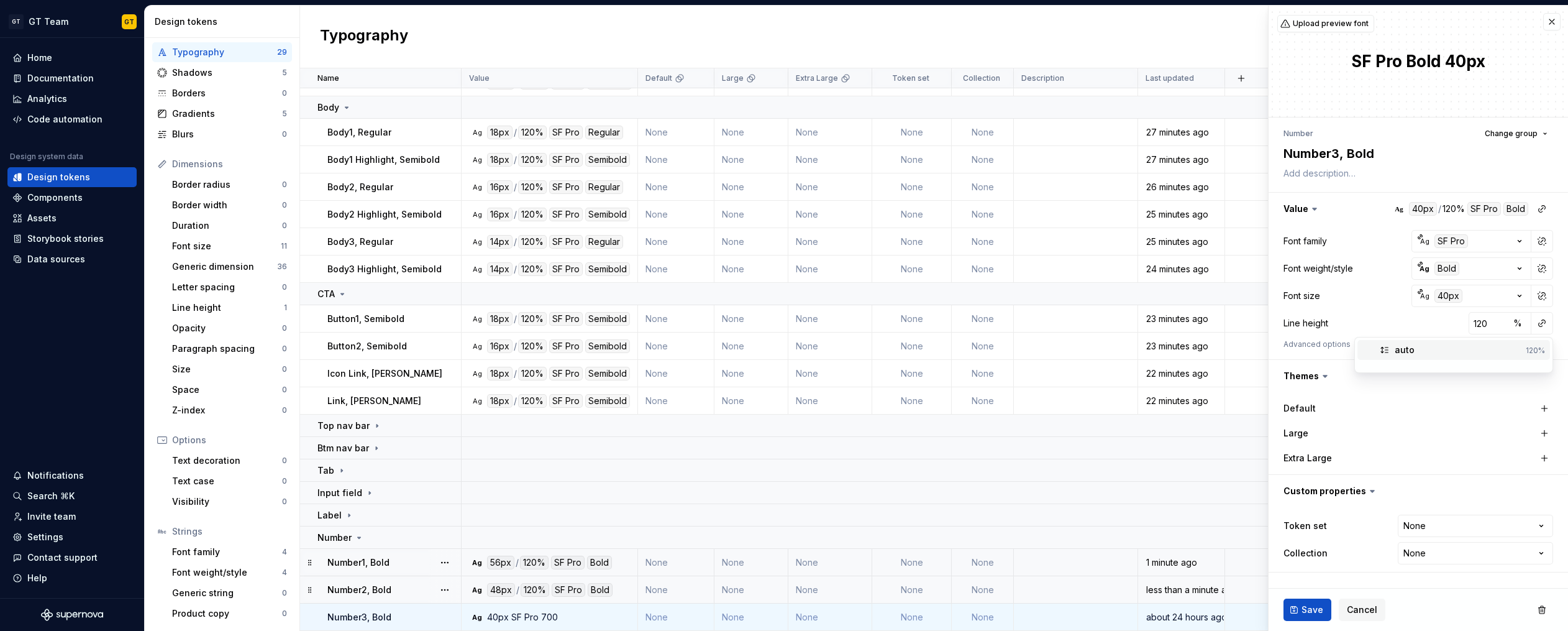
click at [1440, 355] on div "auto" at bounding box center [1458, 349] width 126 height 12
click at [1310, 607] on span "Save" at bounding box center [1312, 609] width 22 height 12
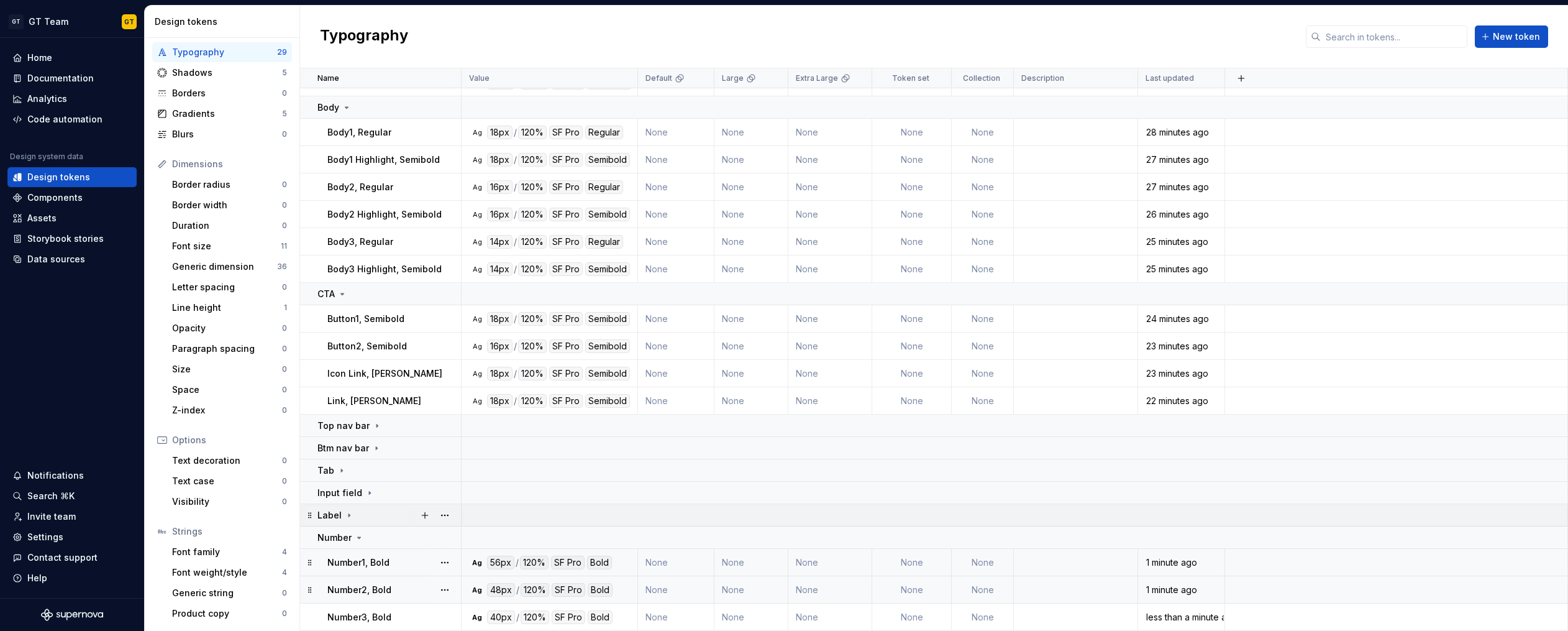
click at [348, 512] on icon at bounding box center [349, 516] width 10 height 10
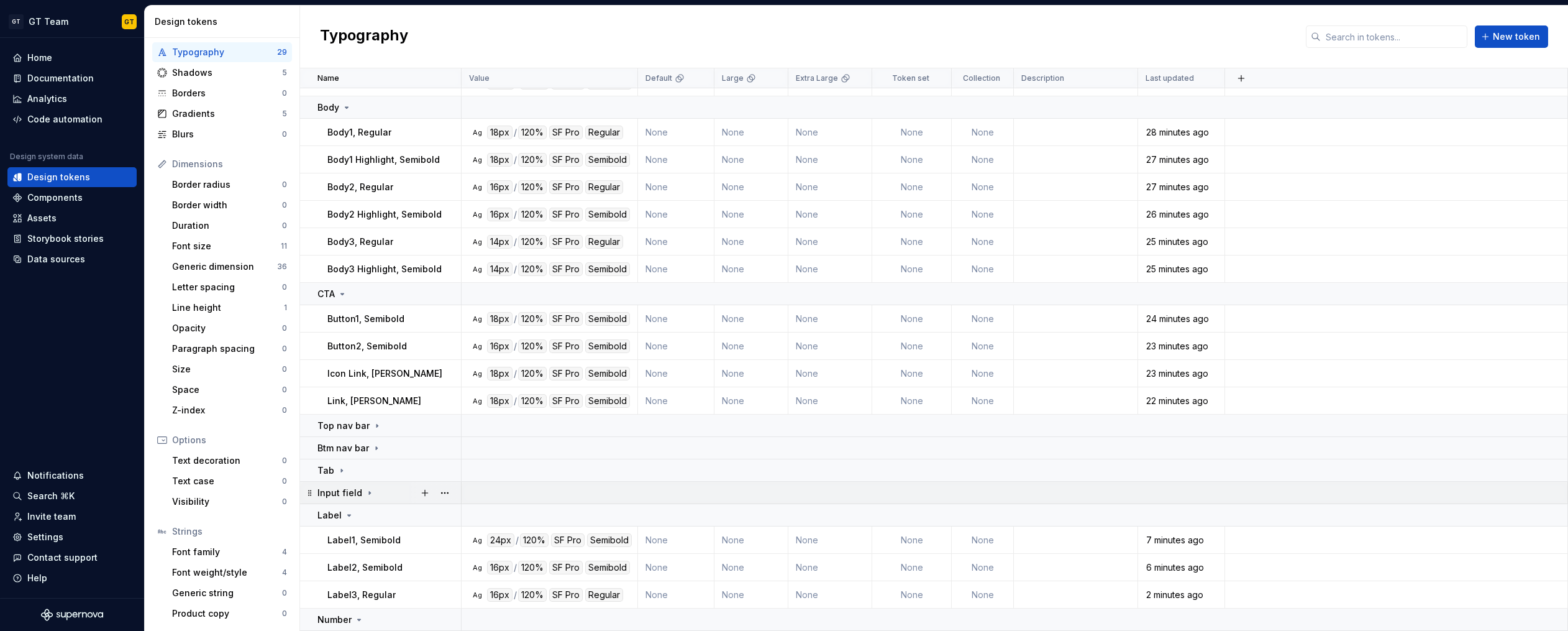
click at [369, 492] on icon at bounding box center [369, 492] width 1 height 3
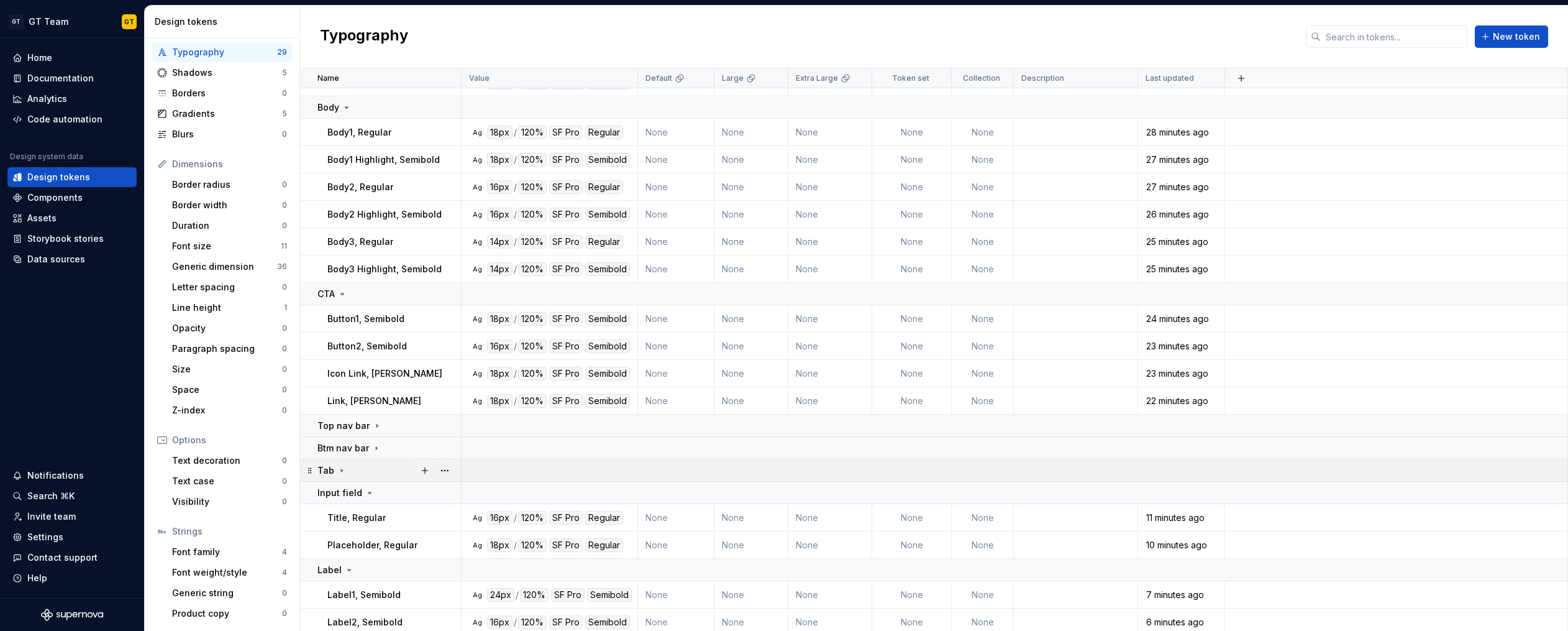
click at [341, 471] on icon at bounding box center [342, 470] width 1 height 3
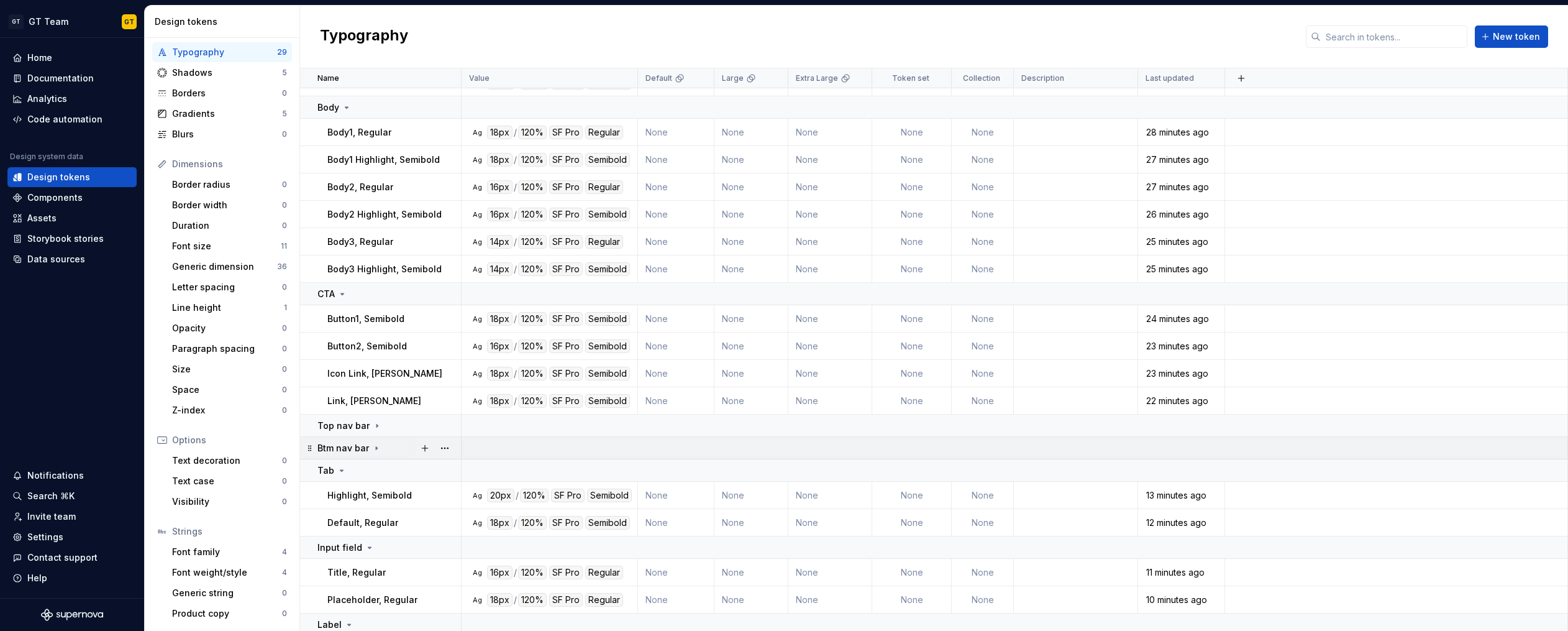
click at [372, 447] on icon at bounding box center [377, 448] width 10 height 10
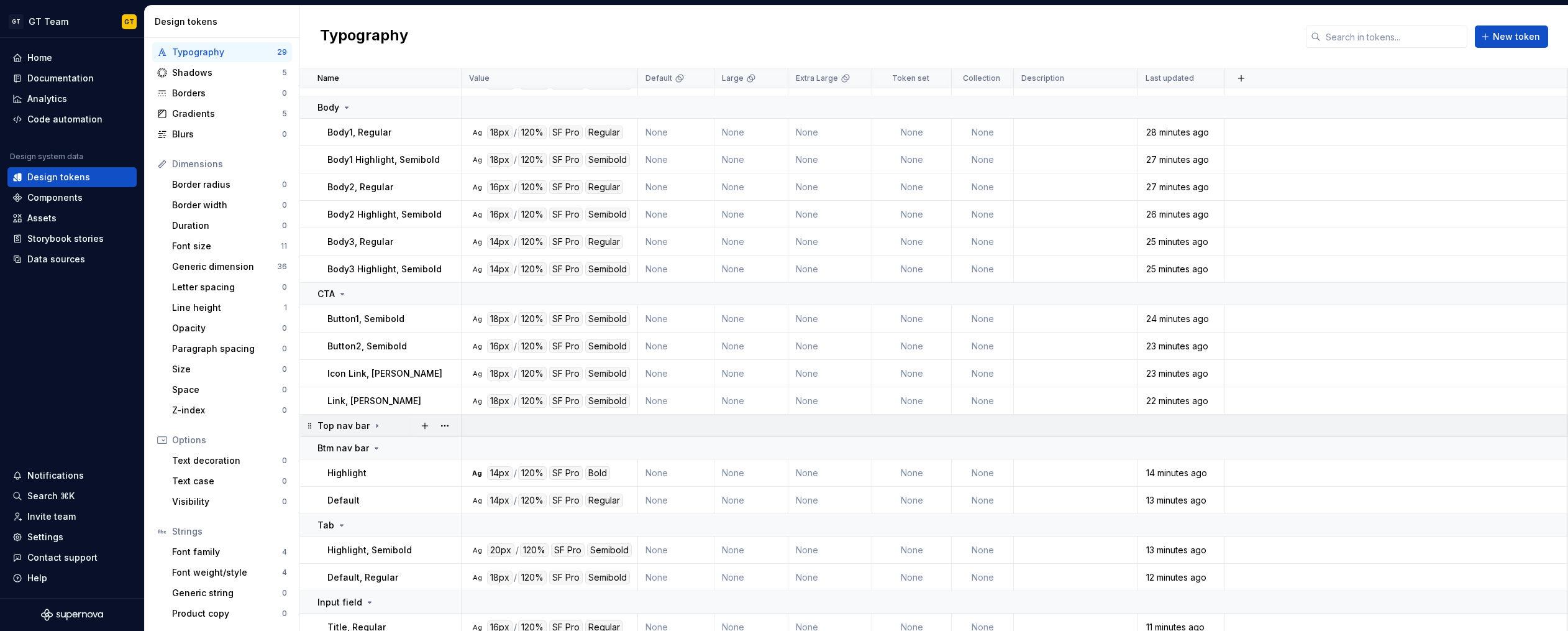
click at [376, 421] on icon at bounding box center [377, 426] width 10 height 10
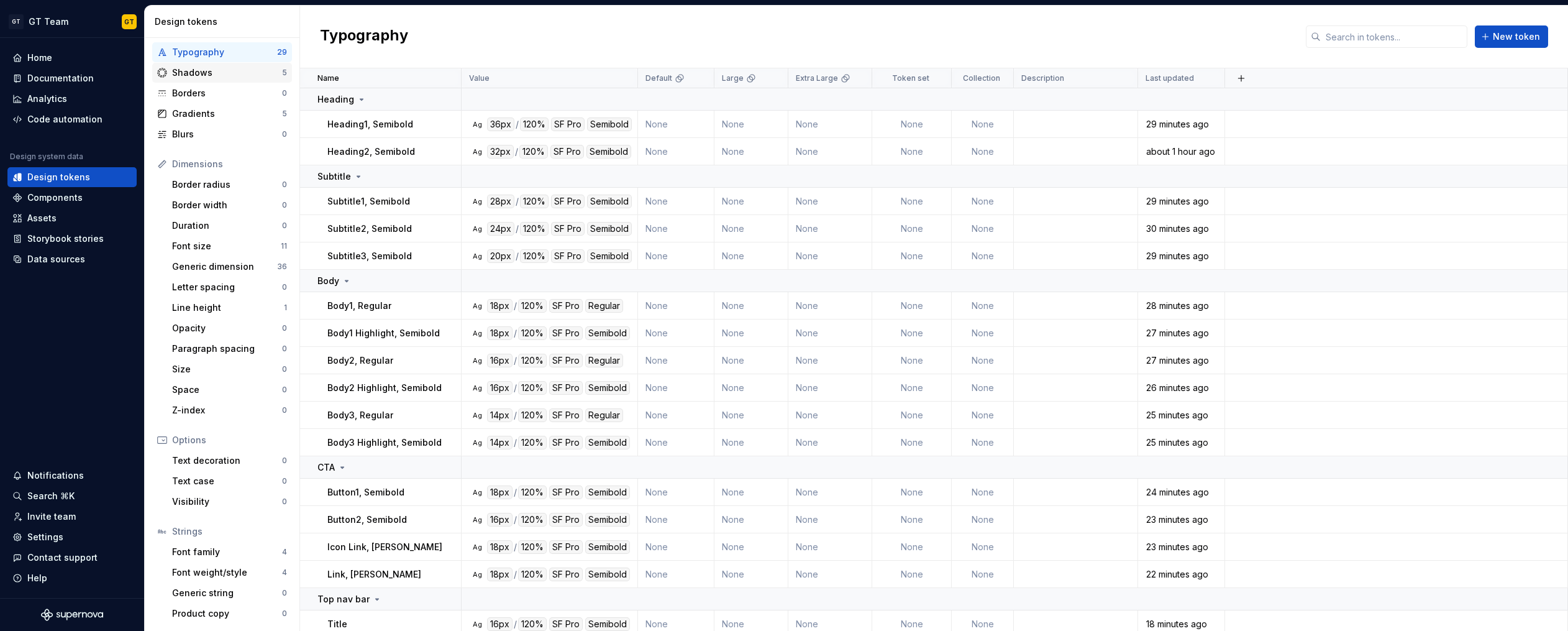
click at [210, 71] on div "Shadows" at bounding box center [227, 73] width 110 height 12
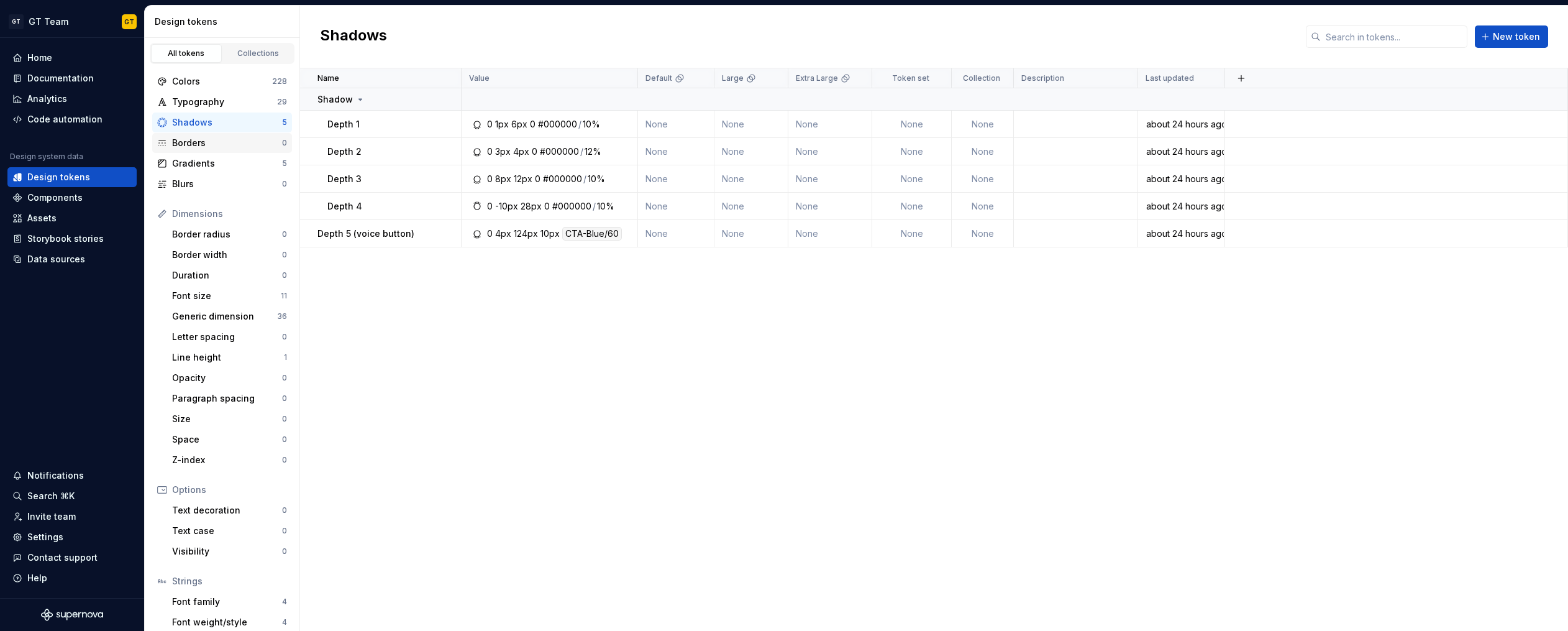
click at [204, 147] on div "Borders" at bounding box center [227, 142] width 110 height 12
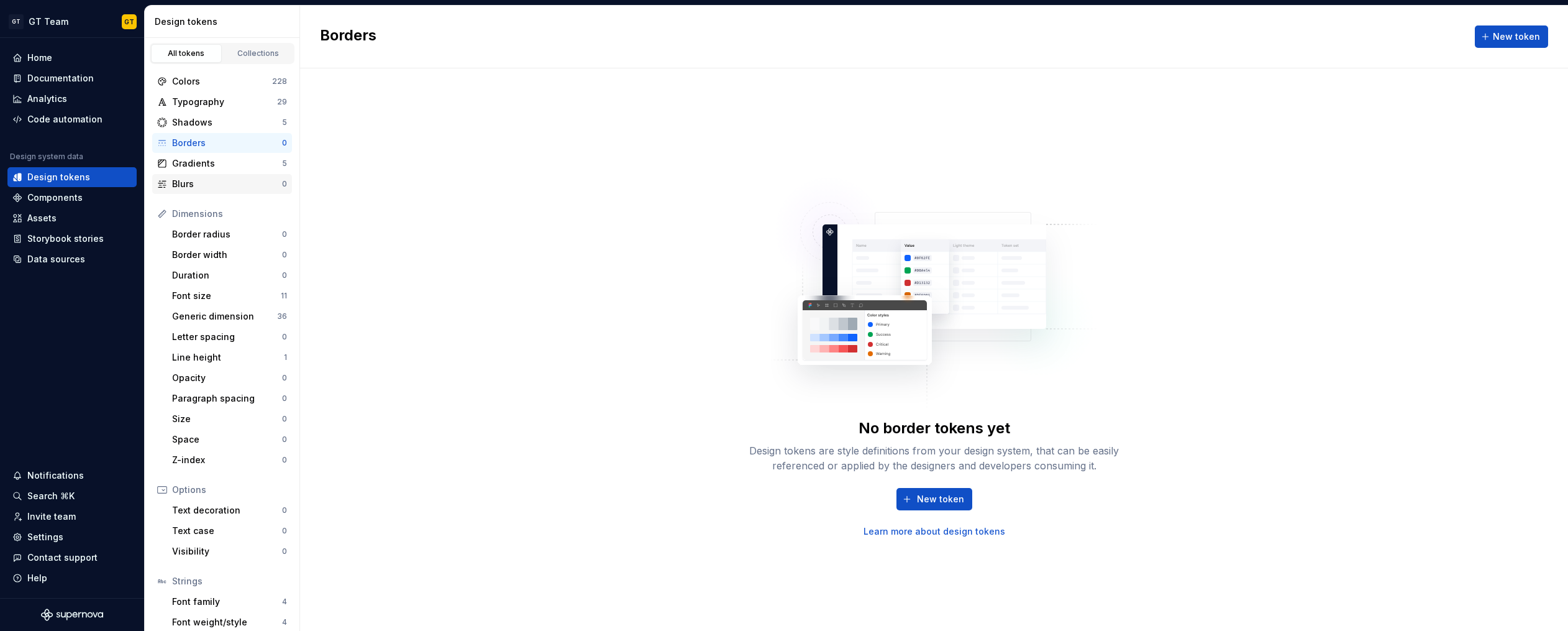
click at [200, 185] on div "Blurs" at bounding box center [227, 184] width 110 height 12
click at [209, 240] on div "Border radius" at bounding box center [227, 234] width 110 height 12
click at [917, 503] on button "New token" at bounding box center [934, 499] width 75 height 23
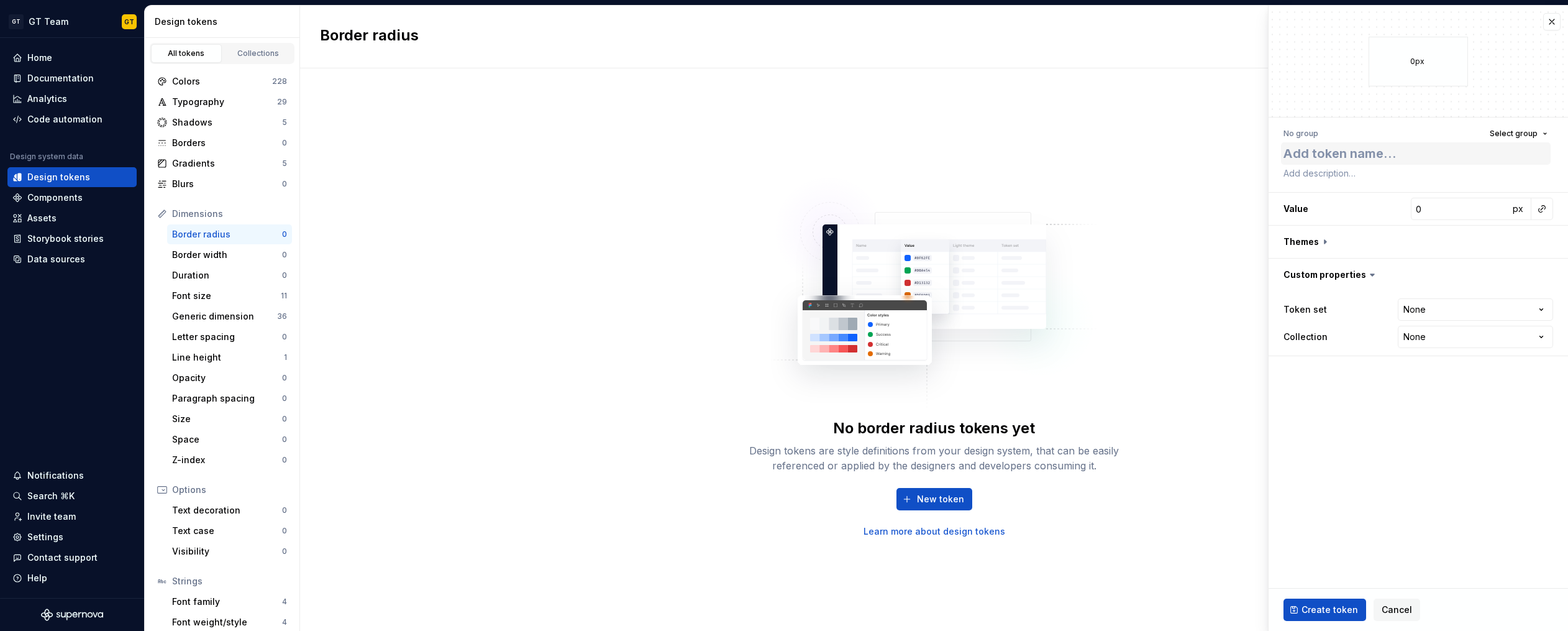
click at [1395, 155] on textarea at bounding box center [1416, 153] width 270 height 23
click at [216, 243] on div "Border radius 0" at bounding box center [229, 234] width 125 height 20
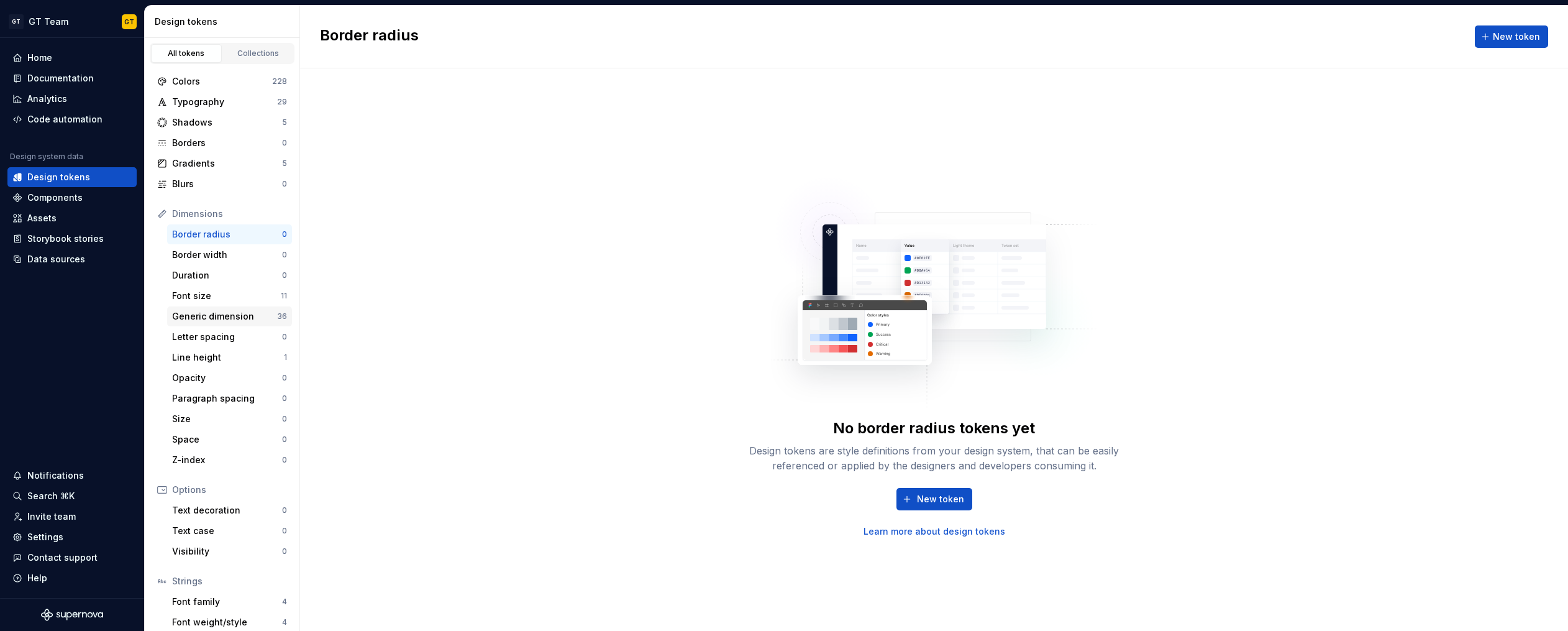
click at [210, 319] on div "Generic dimension" at bounding box center [224, 316] width 105 height 12
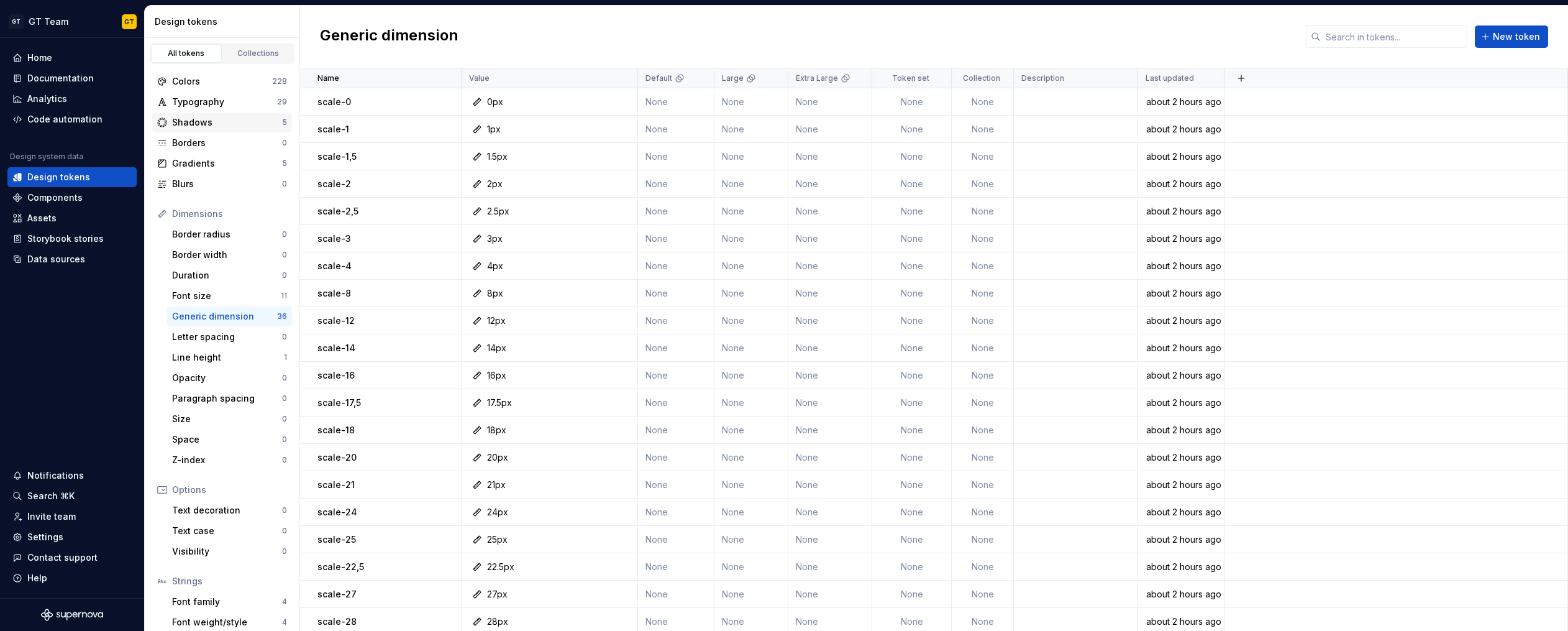
click at [244, 117] on div "Shadows" at bounding box center [227, 122] width 110 height 12
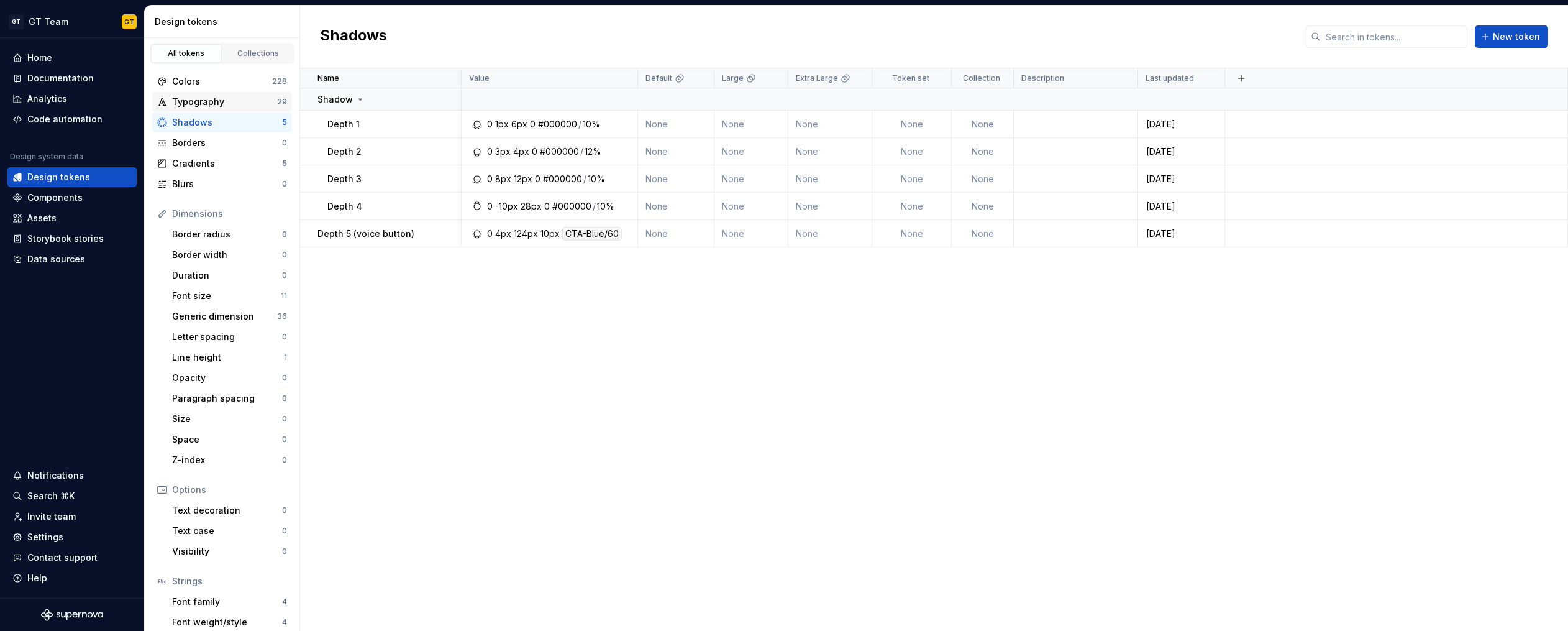
click at [248, 102] on div "Typography" at bounding box center [224, 102] width 105 height 12
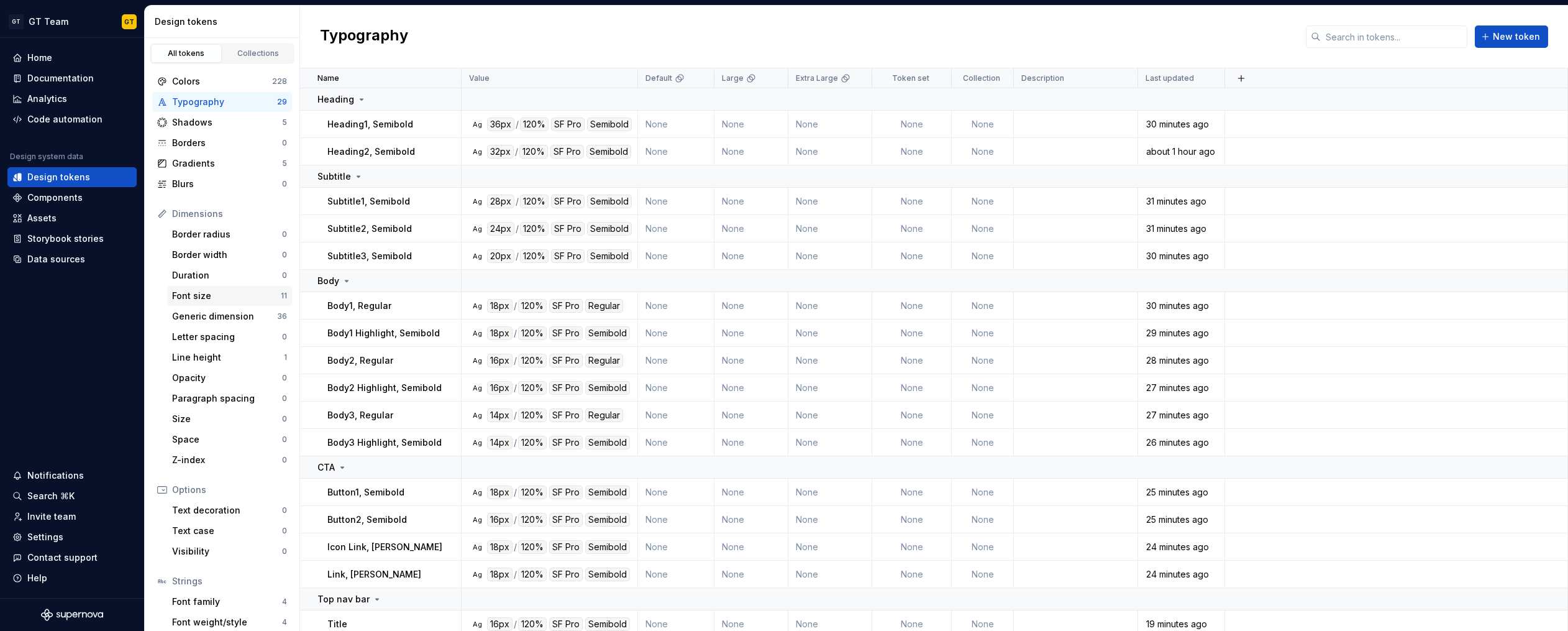
click at [213, 294] on div "Font size" at bounding box center [226, 296] width 109 height 12
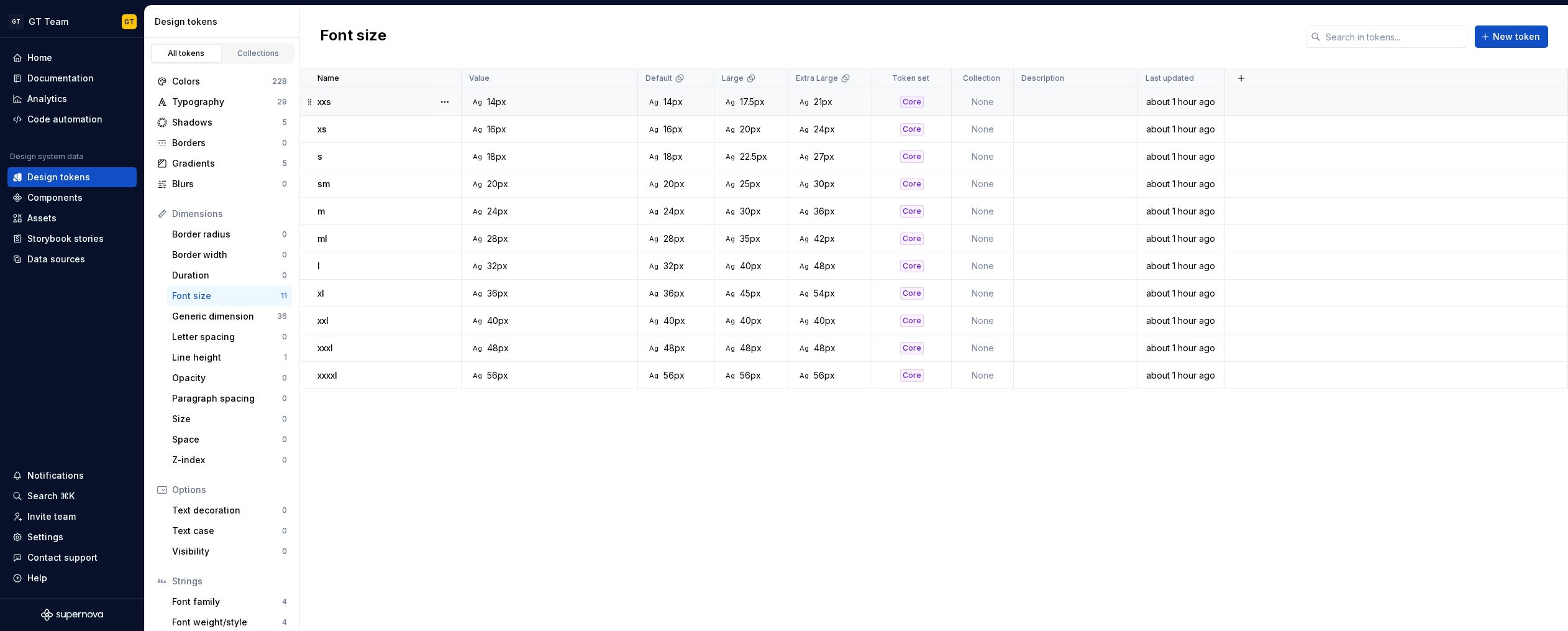
click at [904, 97] on div "Core" at bounding box center [911, 102] width 24 height 12
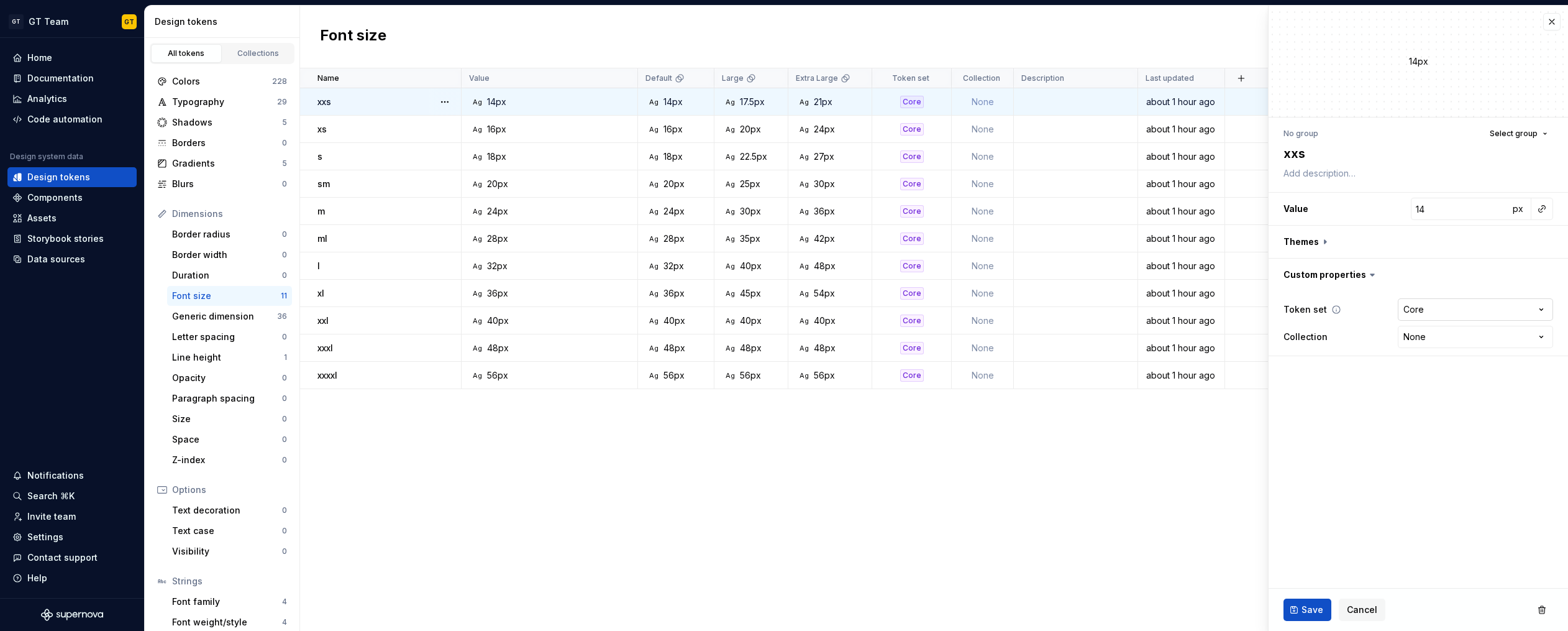
type textarea "*"
click at [1498, 297] on div "Token set Core **** **** ******** ********* Collection None ****" at bounding box center [1419, 322] width 270 height 54
click at [1481, 302] on html "GT GT Team GT Home Documentation Analytics Code automation Design system data D…" at bounding box center [784, 315] width 1568 height 631
select select "**********"
click at [902, 129] on div "Core" at bounding box center [911, 129] width 24 height 12
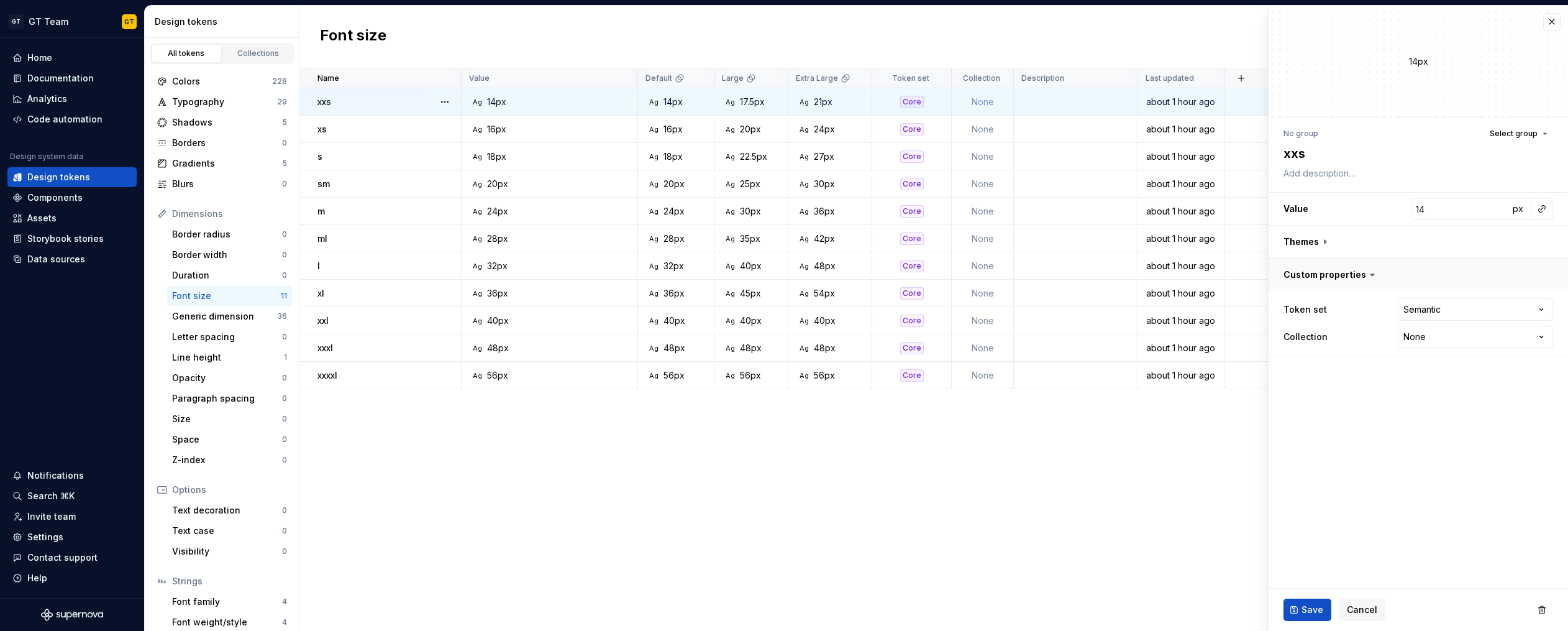
type textarea "*"
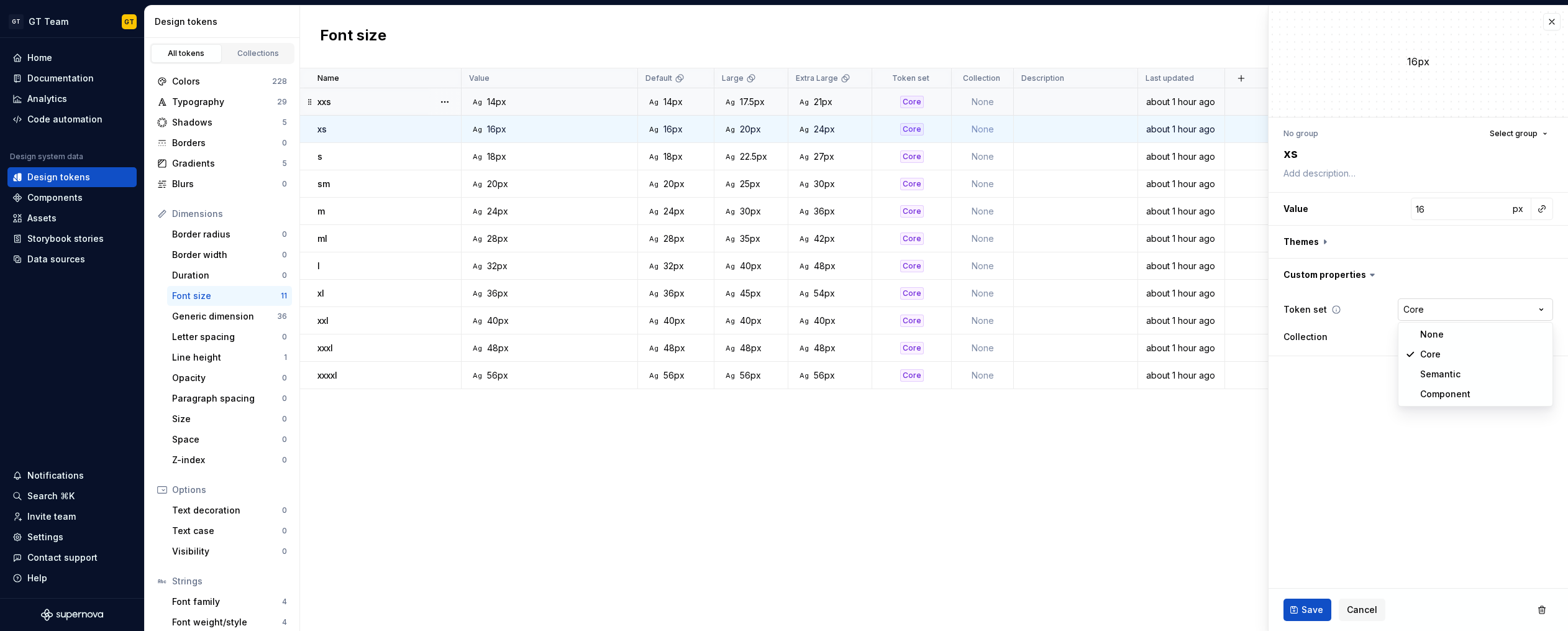
click at [1424, 314] on html "GT GT Team GT Home Documentation Analytics Code automation Design system data D…" at bounding box center [784, 315] width 1568 height 631
select select "**********"
click at [912, 157] on div "Core" at bounding box center [911, 156] width 24 height 12
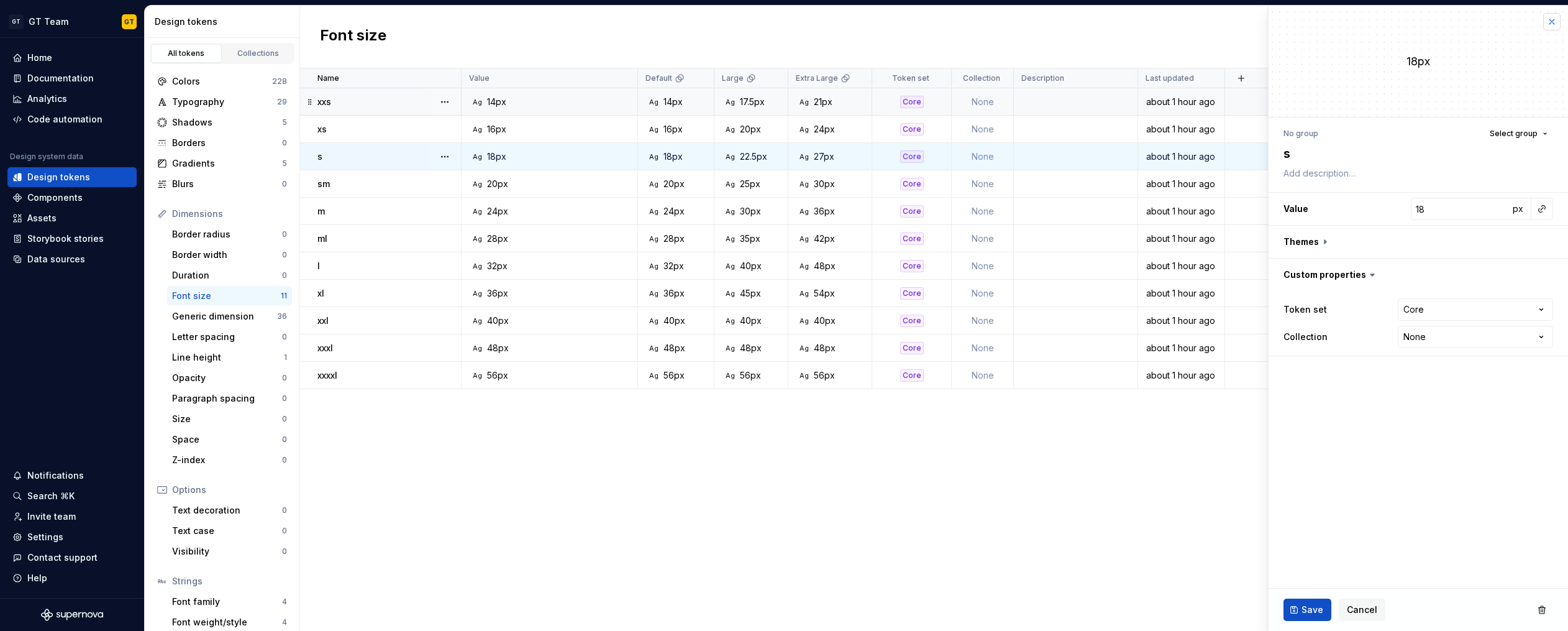
click at [1553, 22] on button "button" at bounding box center [1551, 22] width 17 height 17
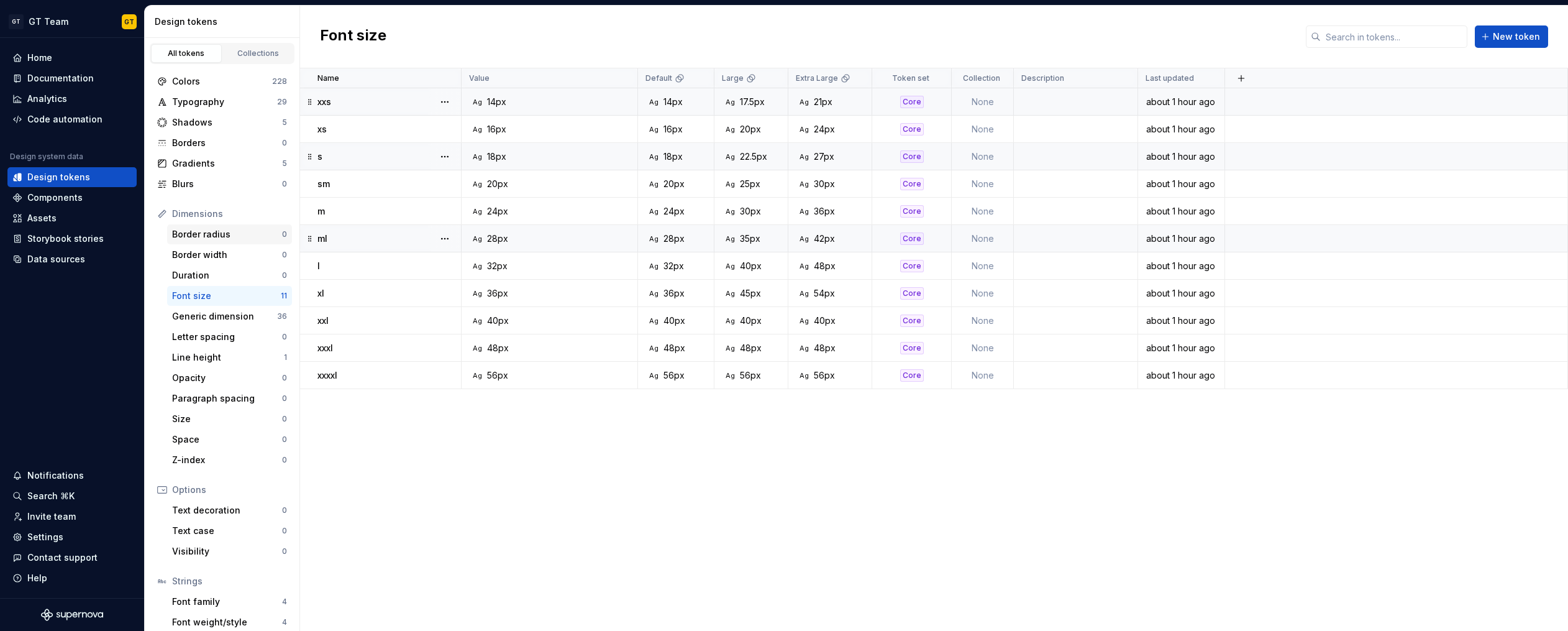
click at [216, 235] on div "Border radius" at bounding box center [227, 234] width 110 height 12
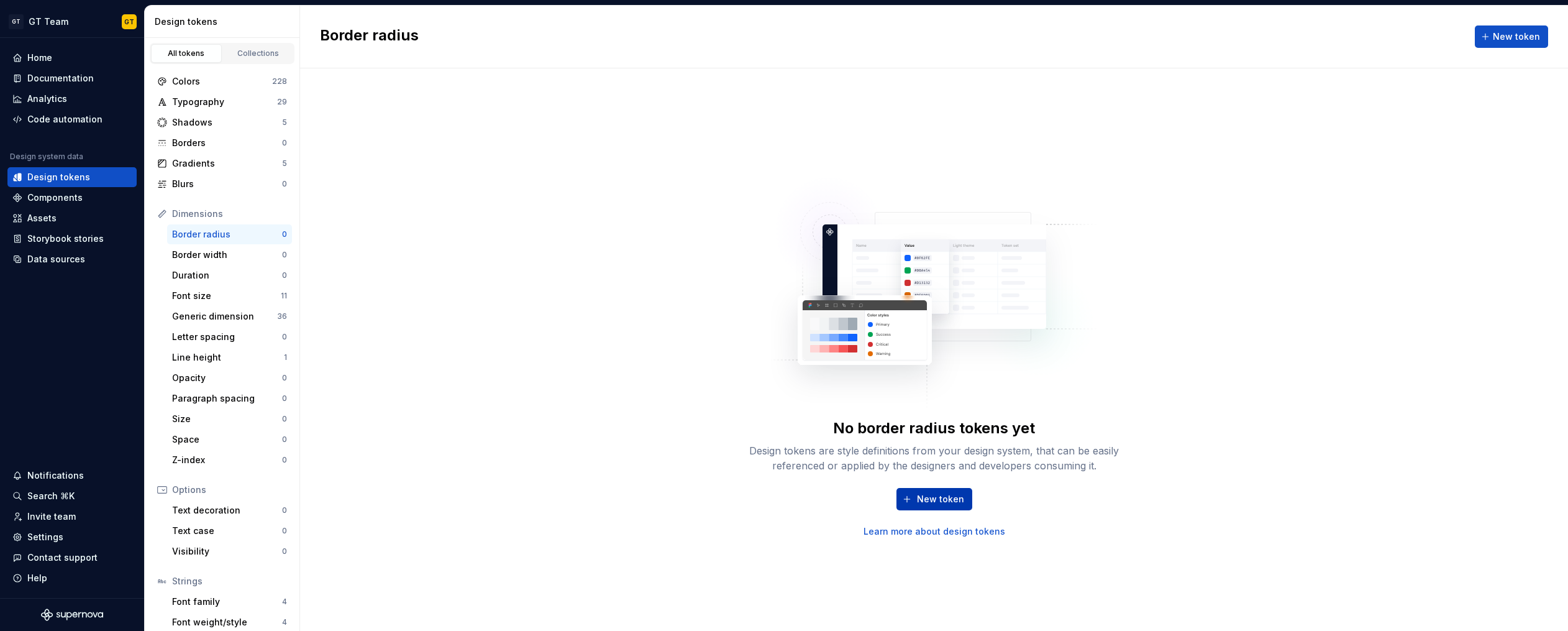
click at [936, 494] on span "New token" at bounding box center [940, 499] width 47 height 12
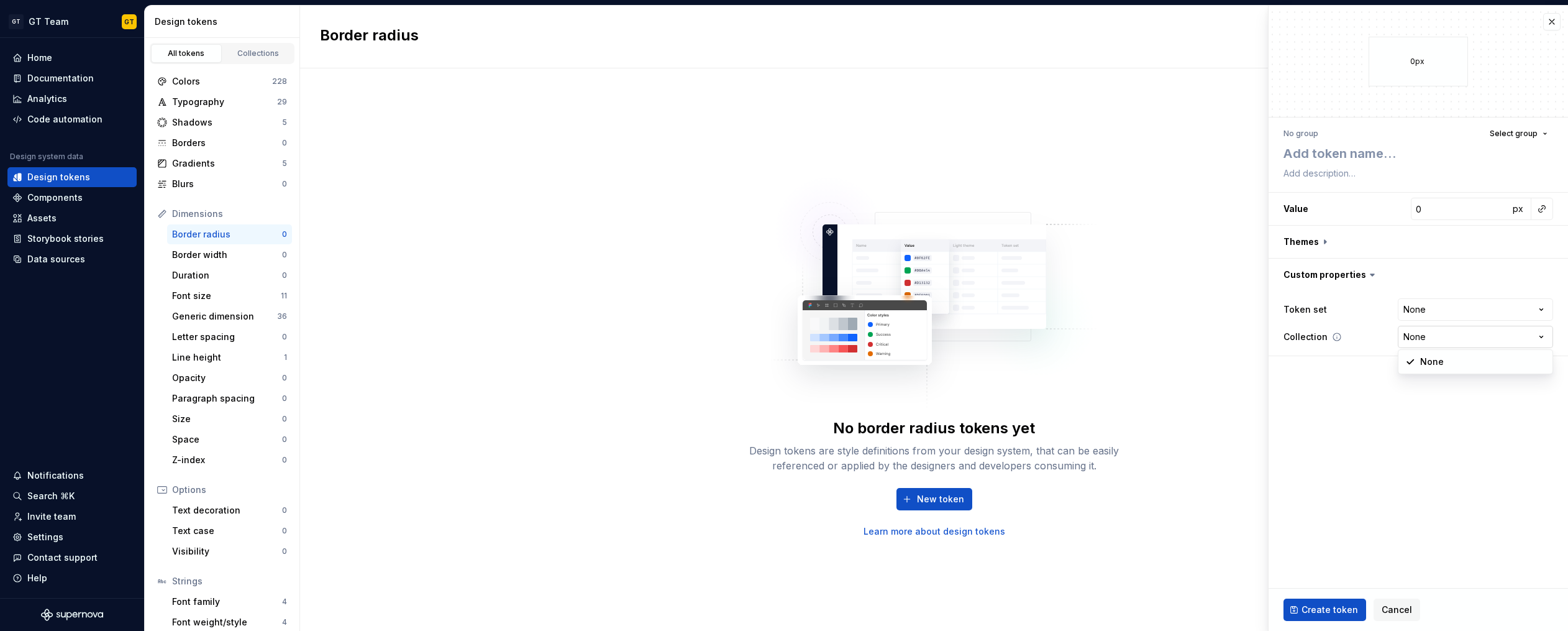
click at [1429, 338] on html "GT GT Team GT Home Documentation Analytics Code automation Design system data D…" at bounding box center [784, 315] width 1568 height 631
click at [1430, 308] on html "GT GT Team GT Home Documentation Analytics Code automation Design system data D…" at bounding box center [784, 315] width 1568 height 631
click at [1428, 309] on html "GT GT Team GT Home Documentation Analytics Code automation Design system data D…" at bounding box center [784, 315] width 1568 height 631
click at [1336, 441] on html "GT GT Team GT Home Documentation Analytics Code automation Design system data D…" at bounding box center [784, 315] width 1568 height 631
click at [228, 81] on div "Colors" at bounding box center [222, 81] width 100 height 12
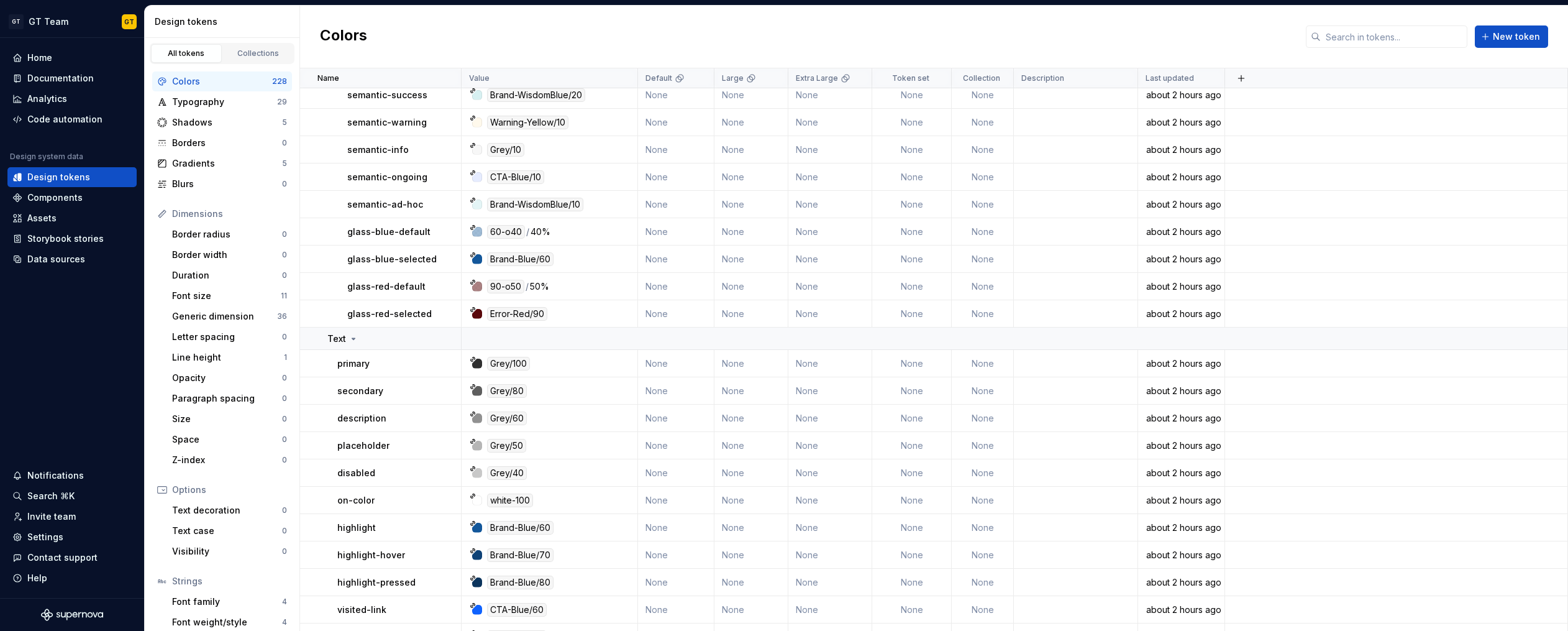
scroll to position [3146, 0]
click at [228, 105] on div "Typography" at bounding box center [224, 102] width 105 height 12
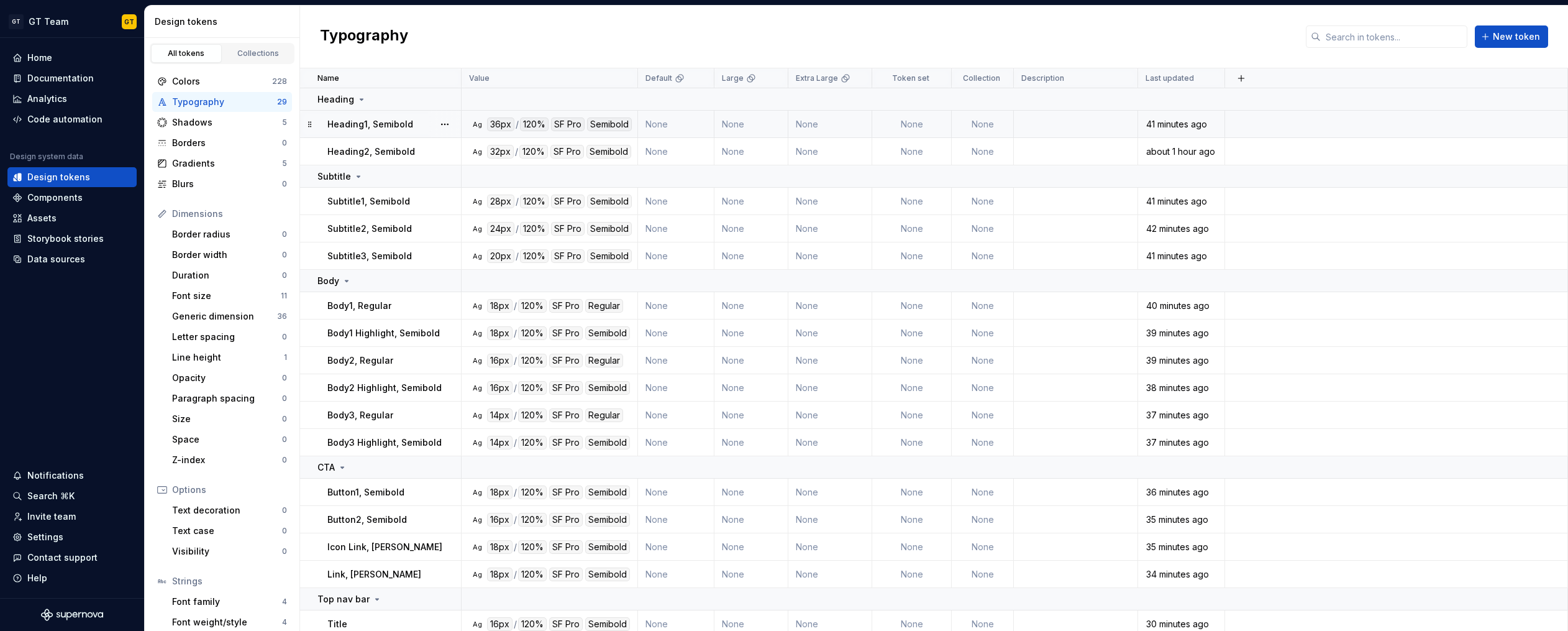
click at [409, 119] on p "Heading1, Semibold" at bounding box center [370, 124] width 86 height 12
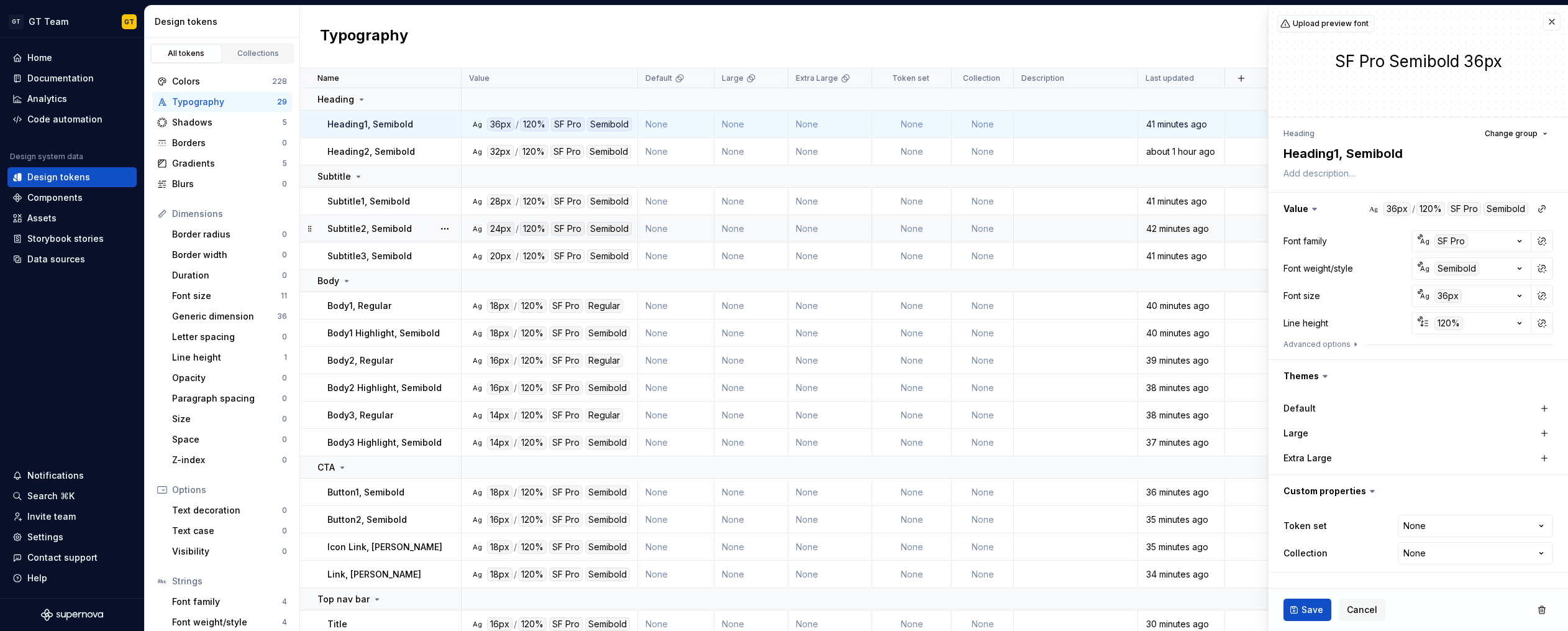
type textarea "*"
click at [1461, 526] on html "GT GT Team GT Home Documentation Analytics Code automation Design system data D…" at bounding box center [784, 315] width 1568 height 631
select select "**********"
click at [1314, 610] on span "Save" at bounding box center [1312, 609] width 22 height 12
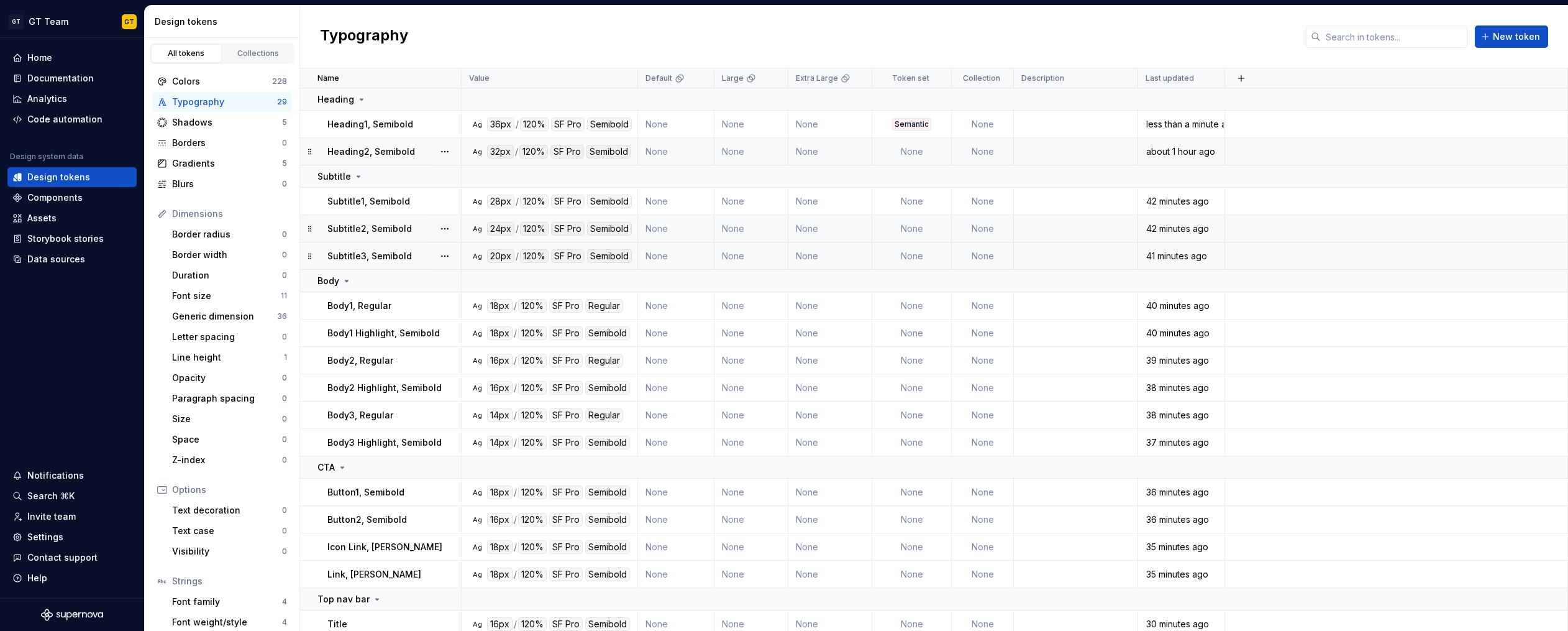
click at [916, 153] on td "None" at bounding box center [912, 152] width 80 height 28
type textarea "*"
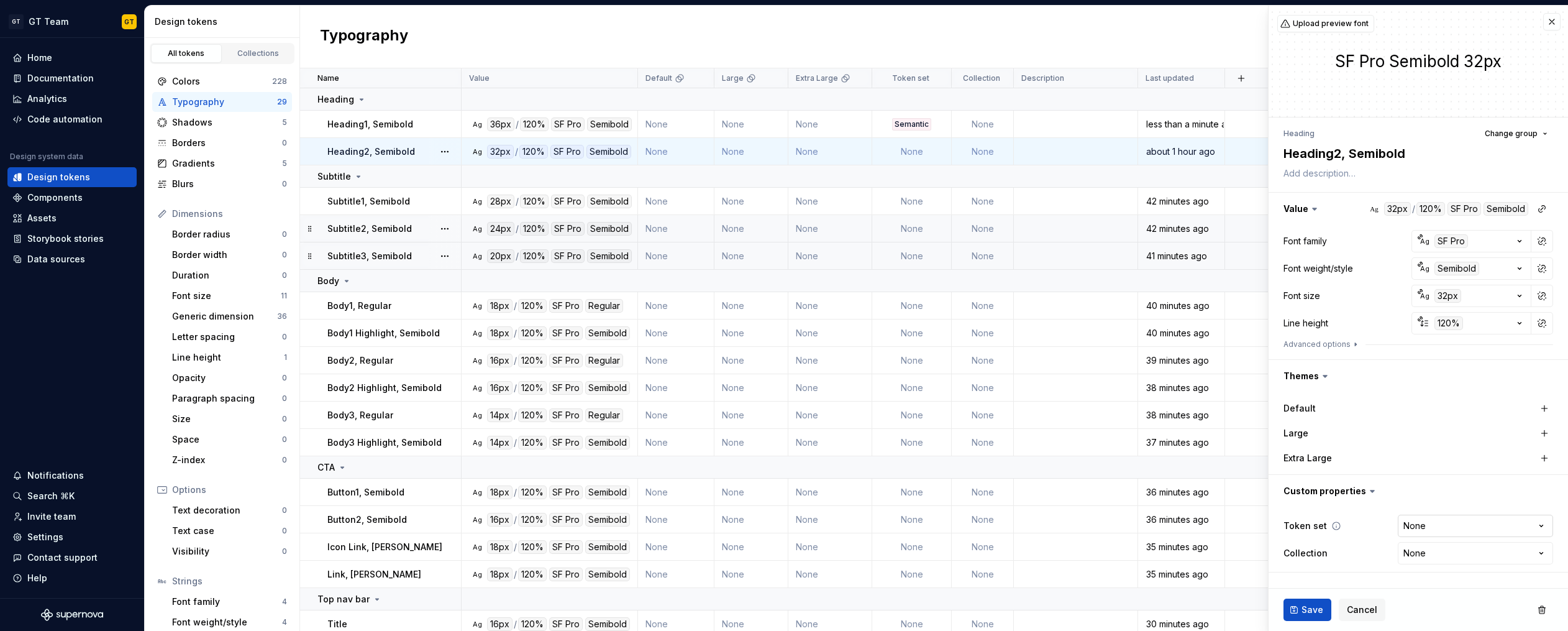
click at [1429, 517] on html "GT GT Team GT Home Documentation Analytics Code automation Design system data D…" at bounding box center [784, 315] width 1568 height 631
select select "**********"
click at [1317, 615] on span "Save" at bounding box center [1312, 609] width 22 height 12
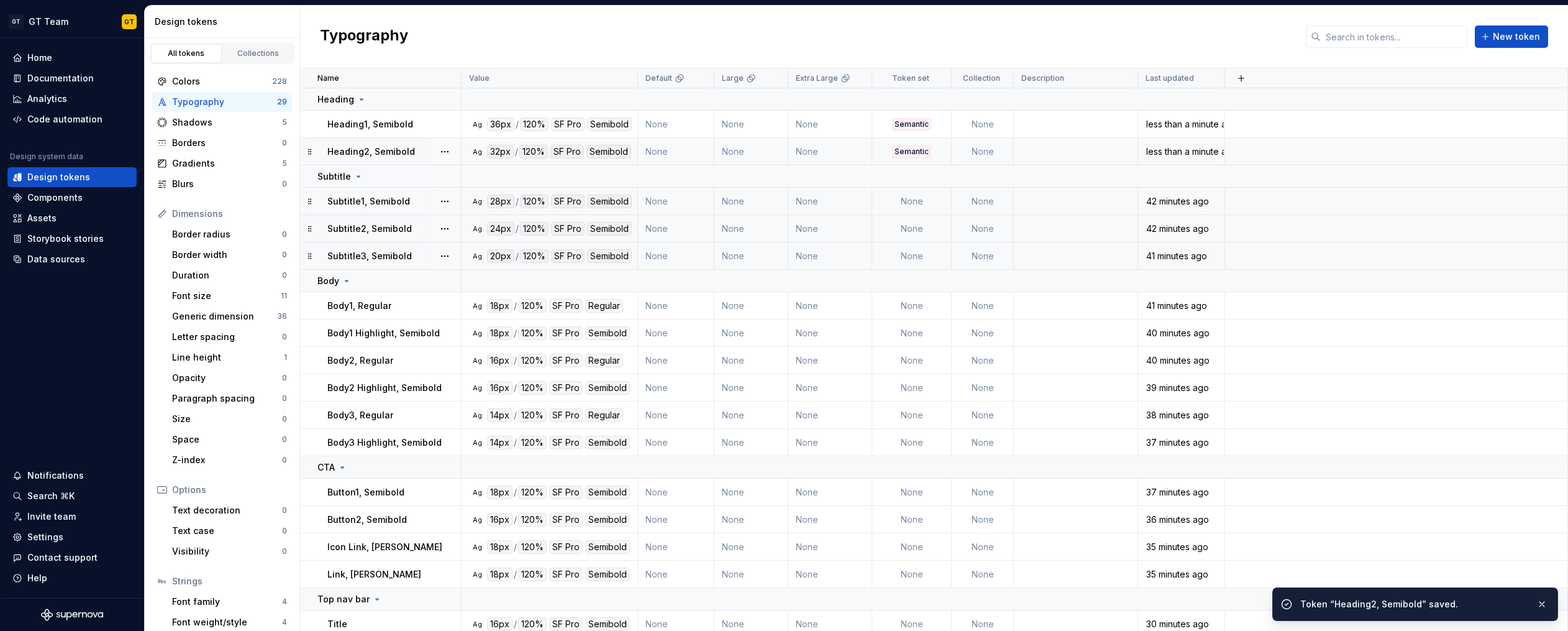
click at [913, 205] on td "None" at bounding box center [912, 202] width 80 height 28
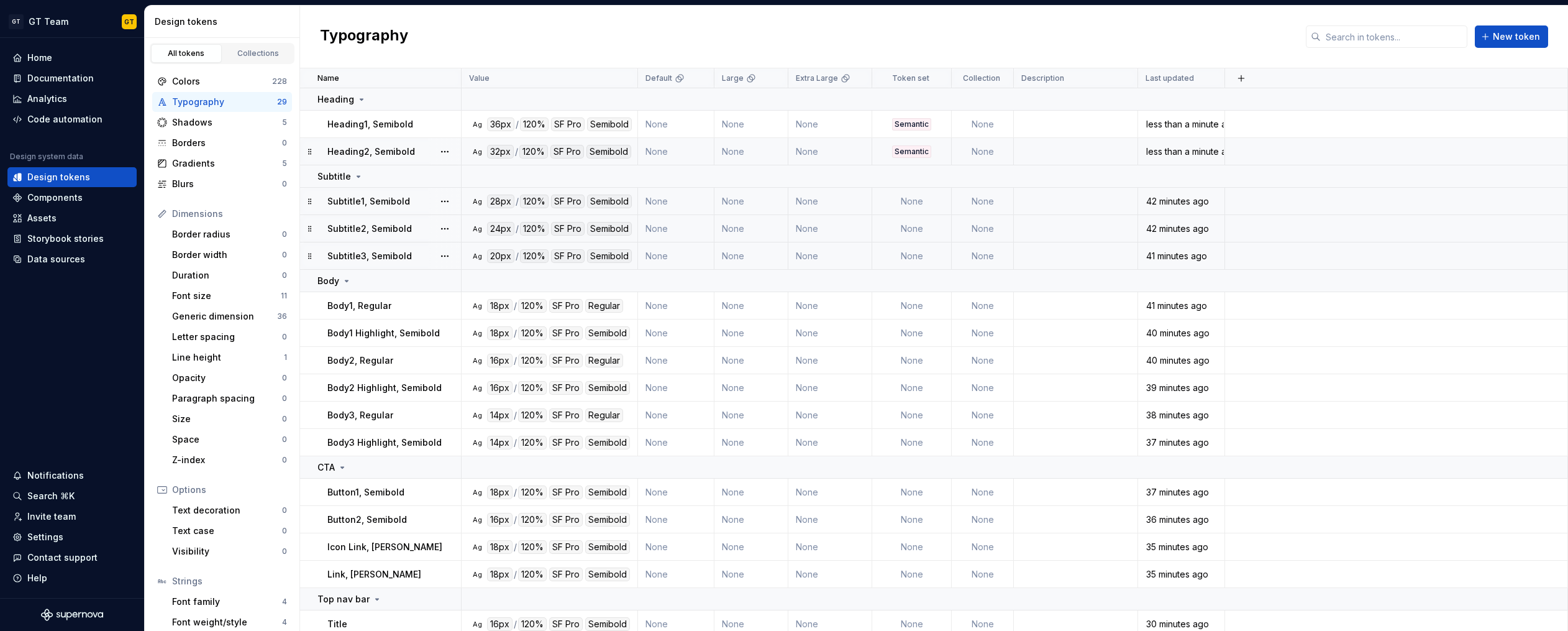
type textarea "*"
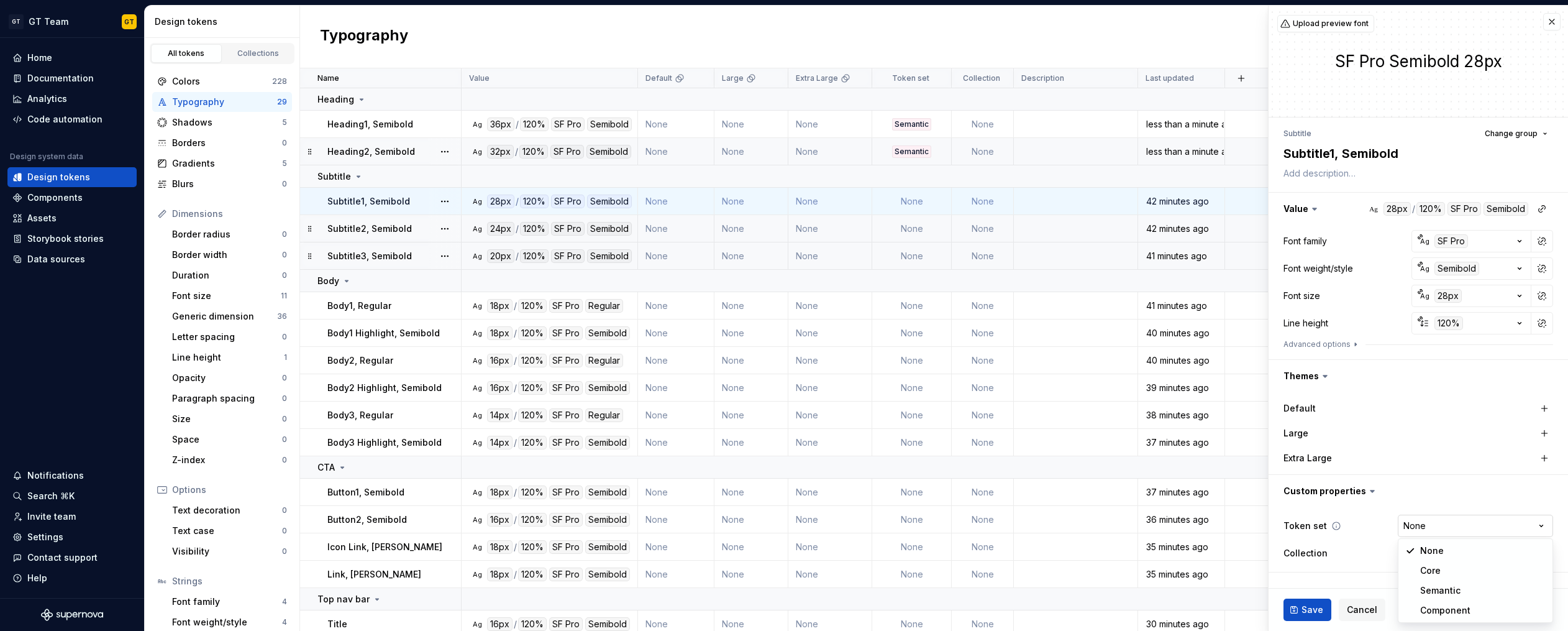
click at [1433, 518] on html "GT GT Team GT Home Documentation Analytics Code automation Design system data D…" at bounding box center [784, 315] width 1568 height 631
select select "**********"
click at [1314, 609] on span "Save" at bounding box center [1312, 609] width 22 height 12
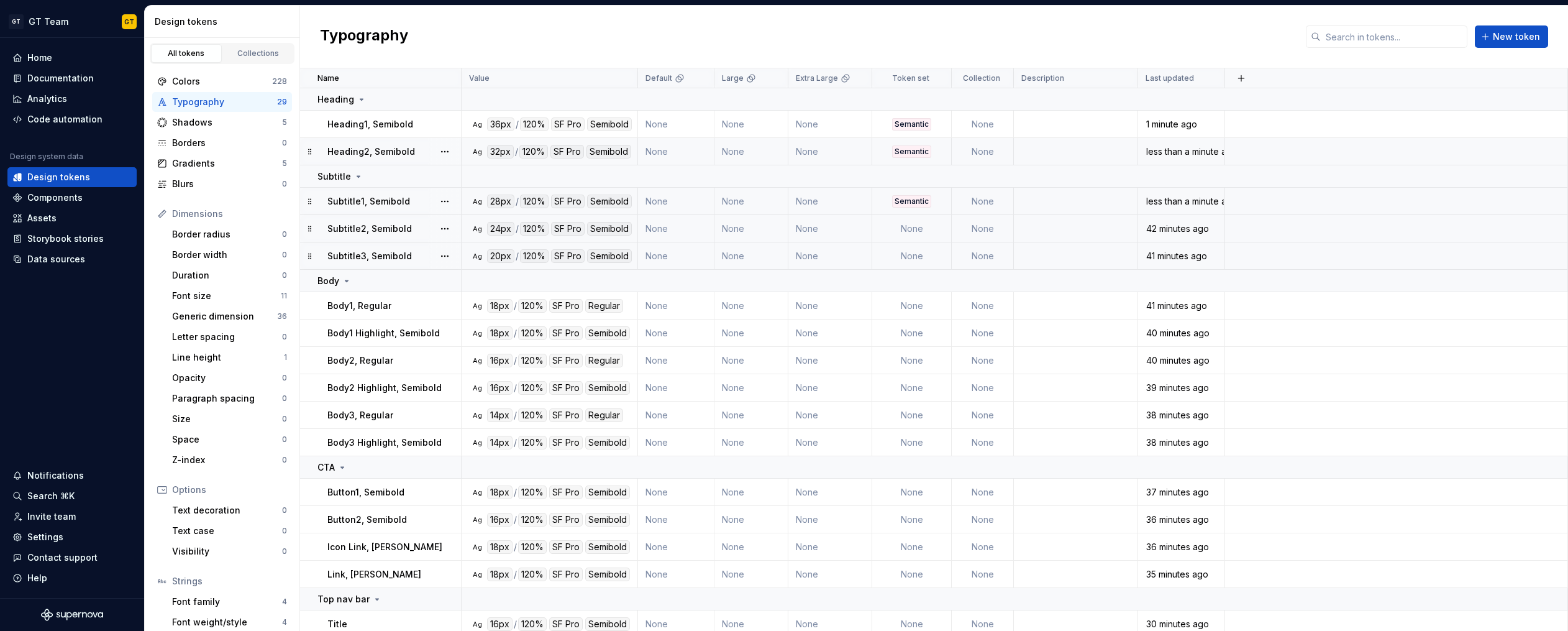
click at [913, 148] on div "Semantic" at bounding box center [911, 151] width 39 height 12
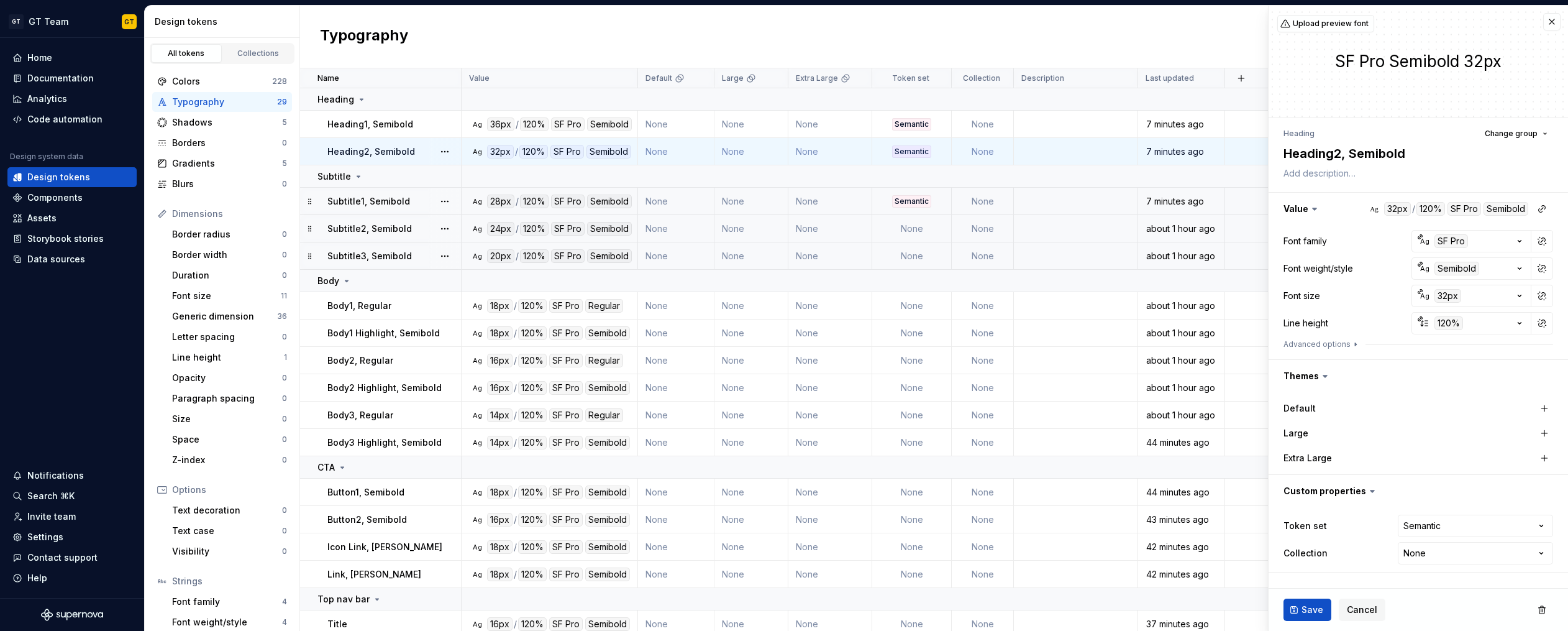
type textarea "*"
click at [1417, 526] on html "GT GT Team GT Home Documentation Analytics Code automation Design system data D…" at bounding box center [784, 315] width 1568 height 631
select select
click at [1313, 609] on span "Save" at bounding box center [1312, 609] width 22 height 12
click at [916, 126] on div "Semantic" at bounding box center [911, 124] width 39 height 12
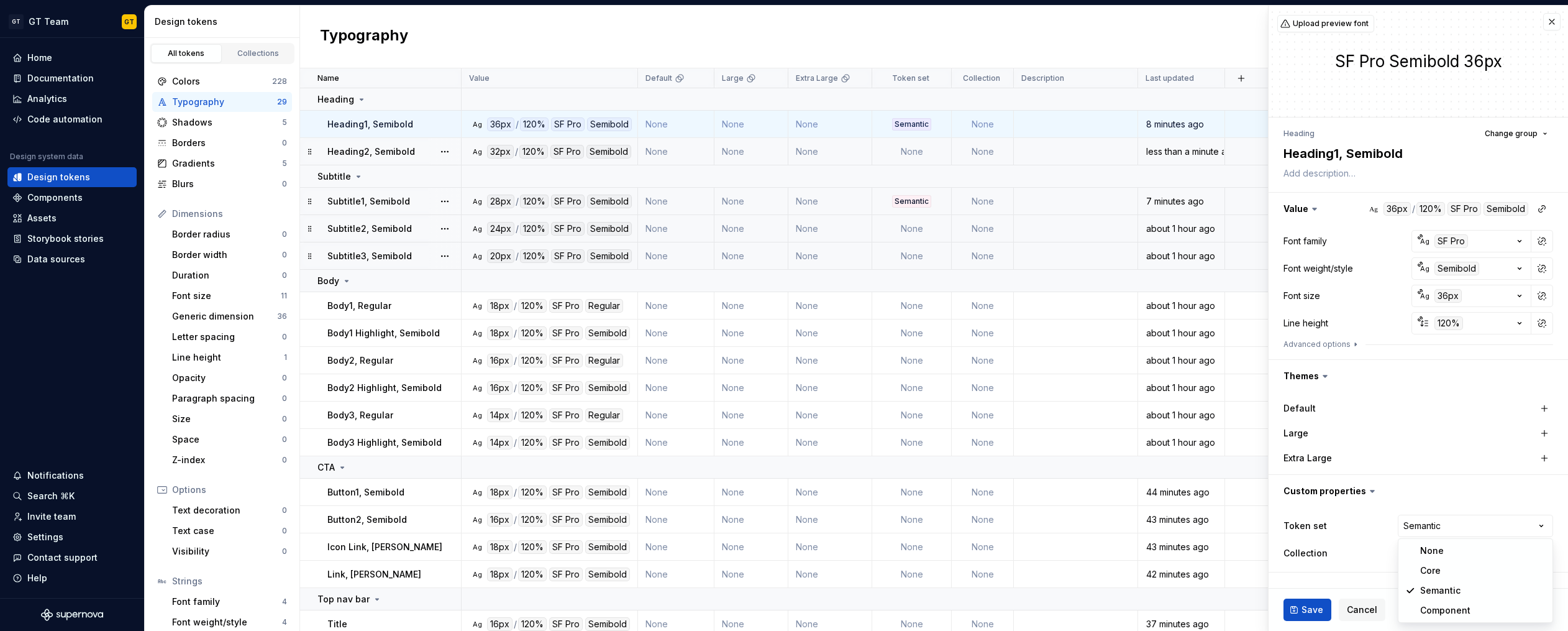
click at [1428, 526] on html "GT GT Team GT Home Documentation Analytics Code automation Design system data D…" at bounding box center [784, 315] width 1568 height 631
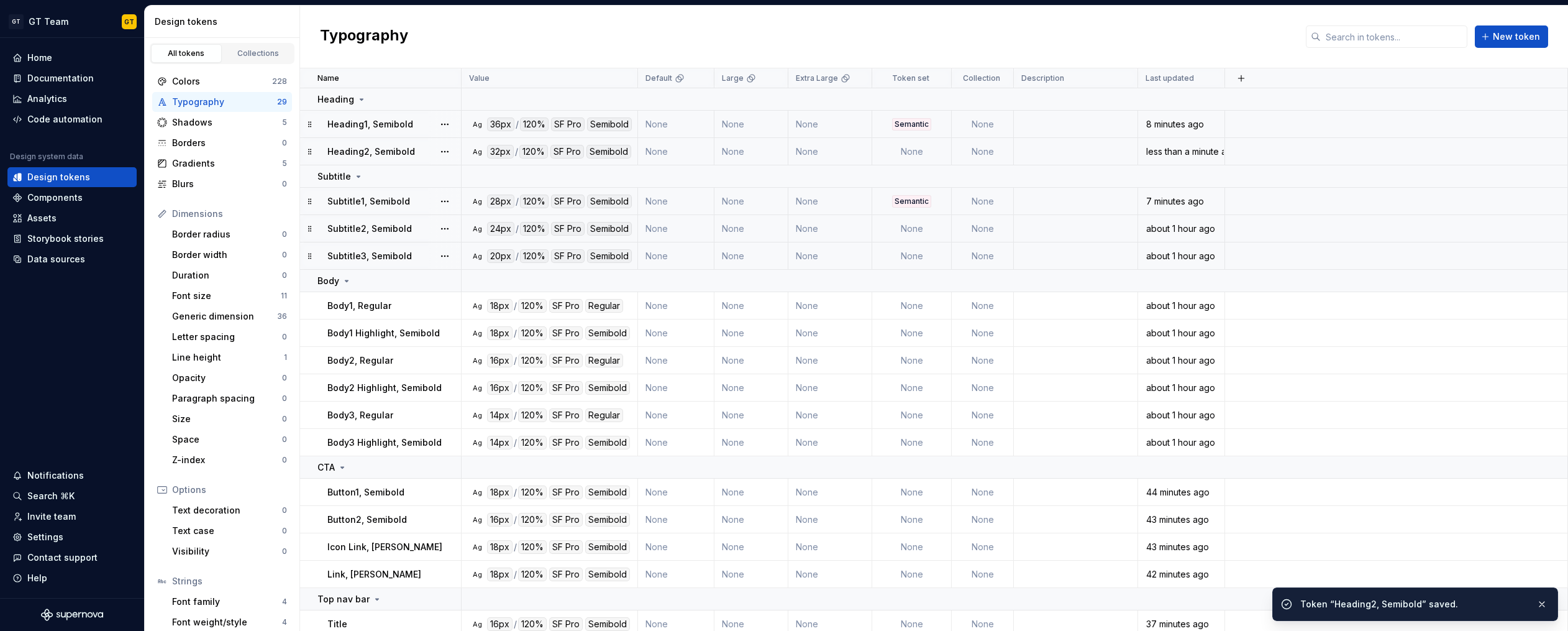
click at [921, 126] on div "Semantic" at bounding box center [911, 124] width 39 height 12
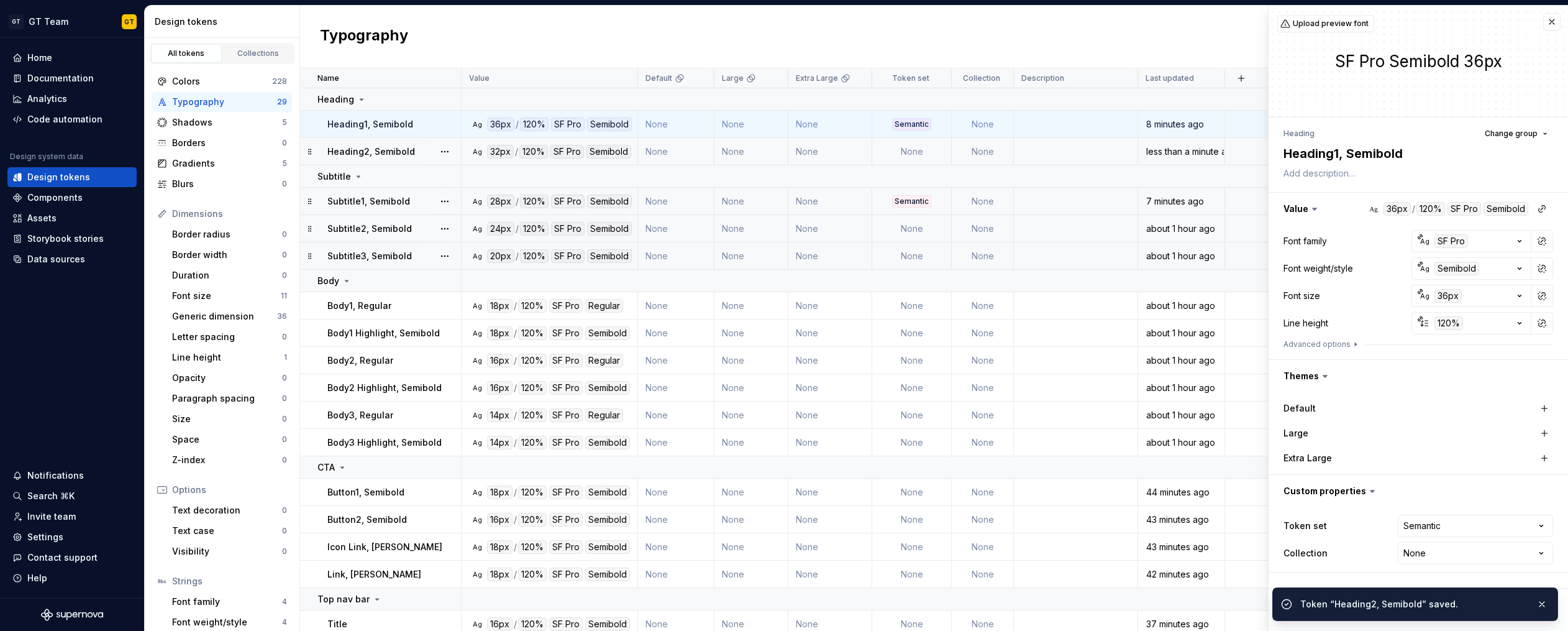
click at [1307, 605] on div "Token “Heading2, Semibold” saved." at bounding box center [1413, 604] width 226 height 12
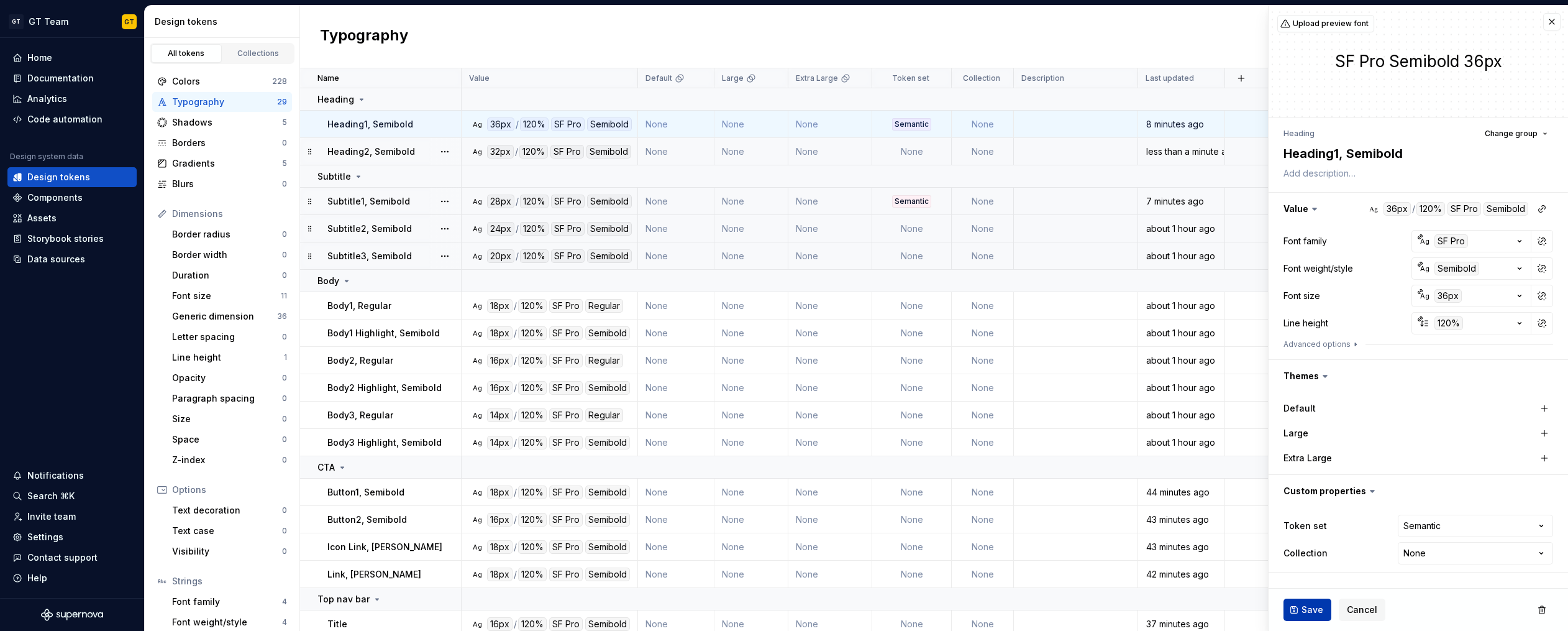
type textarea "*"
click at [1478, 529] on html "GT GT Team GT Home Documentation Analytics Code automation Design system data D…" at bounding box center [784, 315] width 1568 height 631
select select
click at [1305, 612] on span "Save" at bounding box center [1312, 609] width 22 height 12
click at [895, 205] on div "Semantic" at bounding box center [911, 201] width 39 height 12
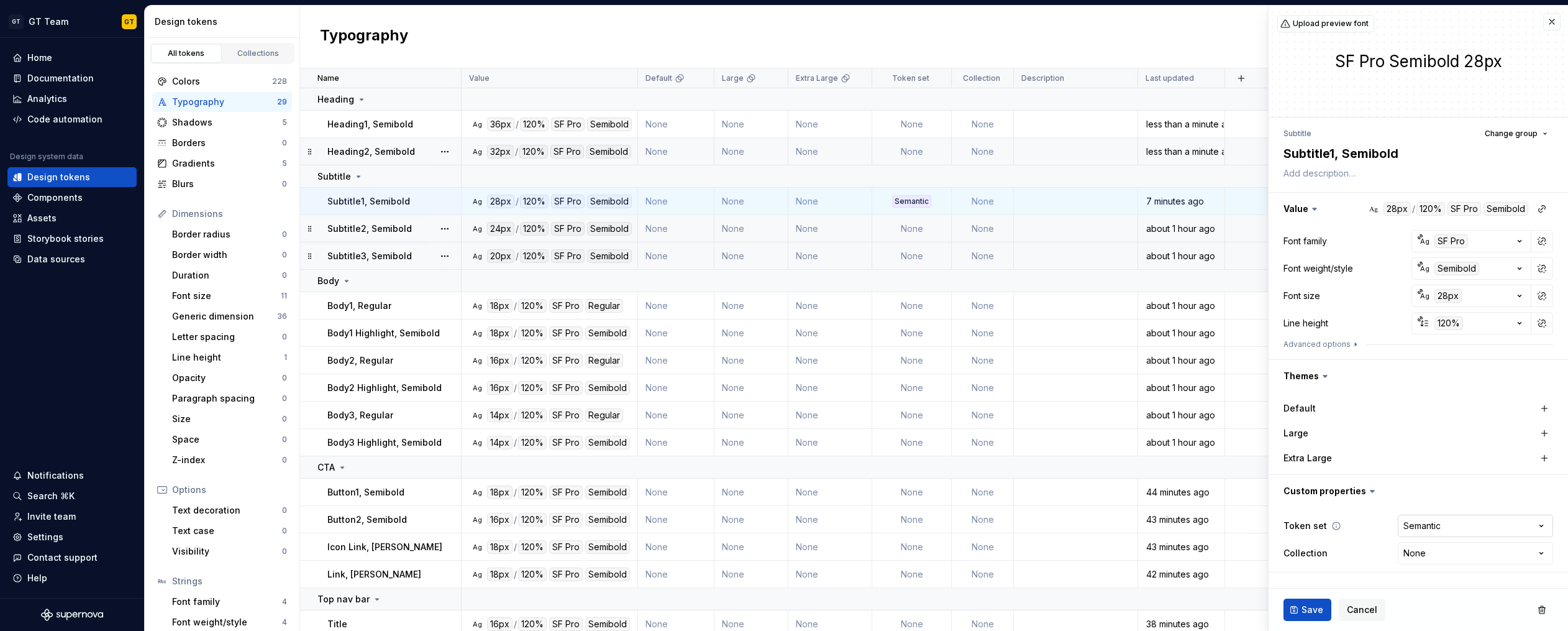
click at [1411, 526] on html "GT GT Team GT Home Documentation Analytics Code automation Design system data D…" at bounding box center [784, 315] width 1568 height 631
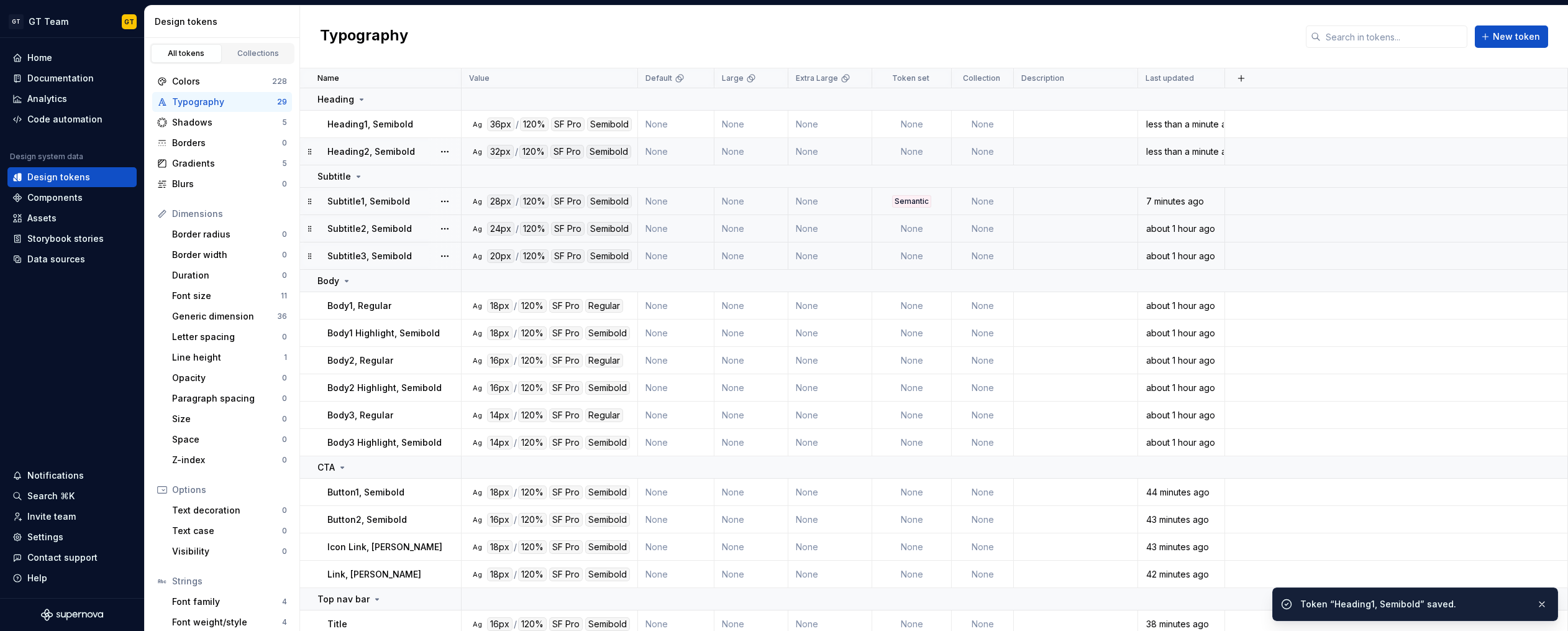
click at [908, 194] on td "Semantic" at bounding box center [912, 202] width 80 height 28
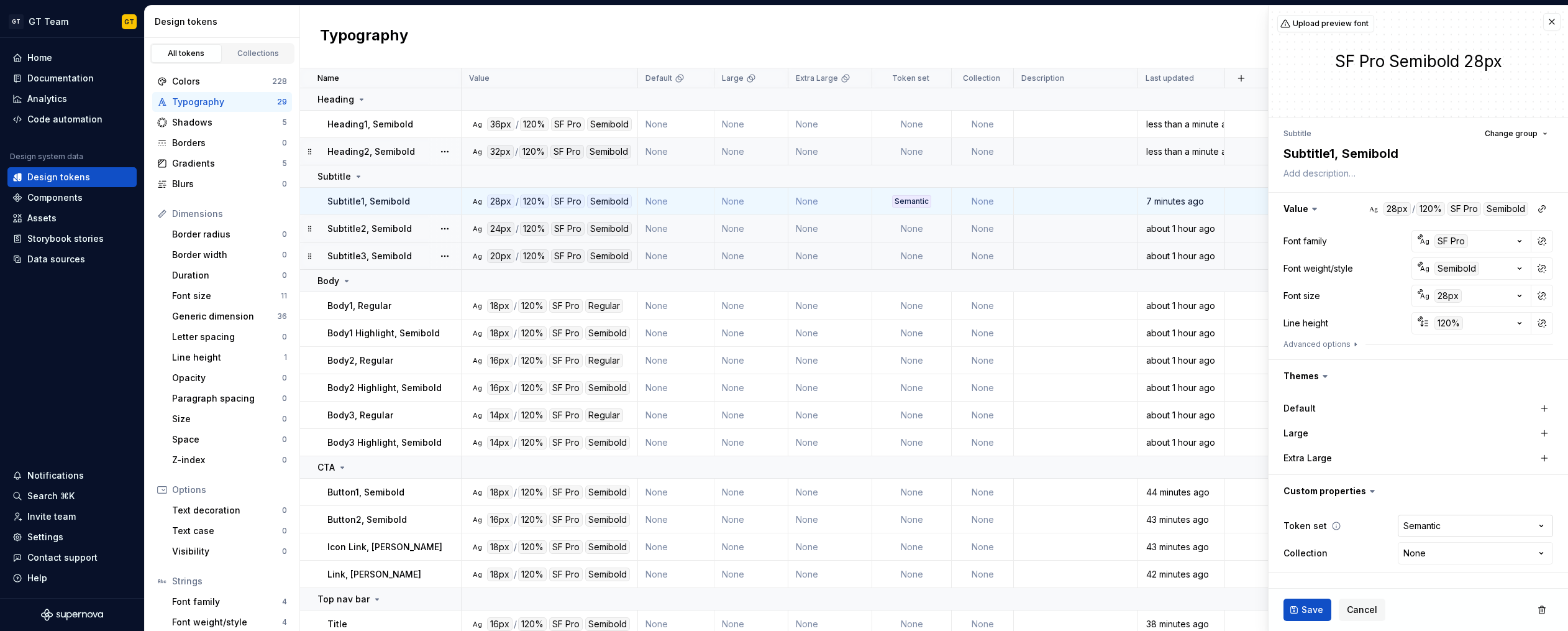
type textarea "*"
click at [1408, 526] on html "GT GT Team GT Home Documentation Analytics Code automation Design system data D…" at bounding box center [784, 315] width 1568 height 631
select select
click at [1316, 608] on span "Save" at bounding box center [1312, 609] width 22 height 12
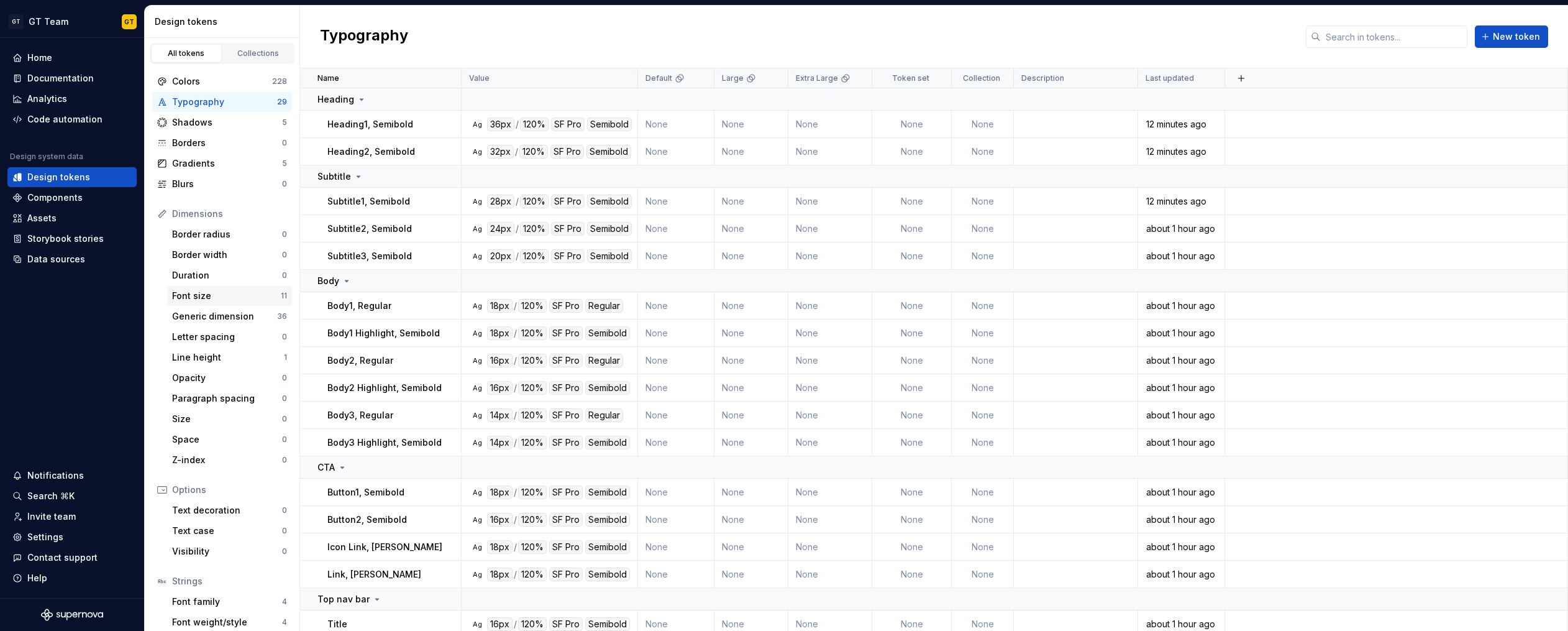
click at [220, 300] on div "Font size" at bounding box center [226, 296] width 109 height 12
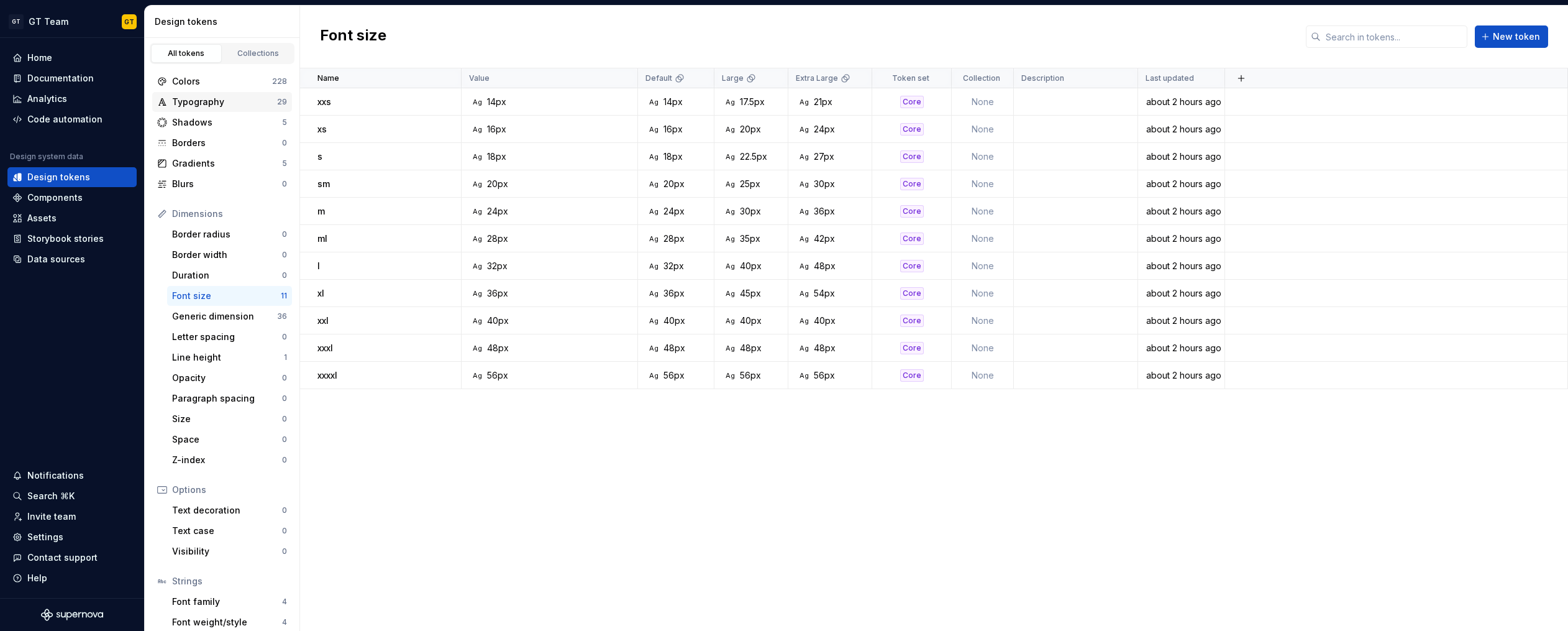
click at [181, 102] on div "Typography" at bounding box center [224, 102] width 105 height 12
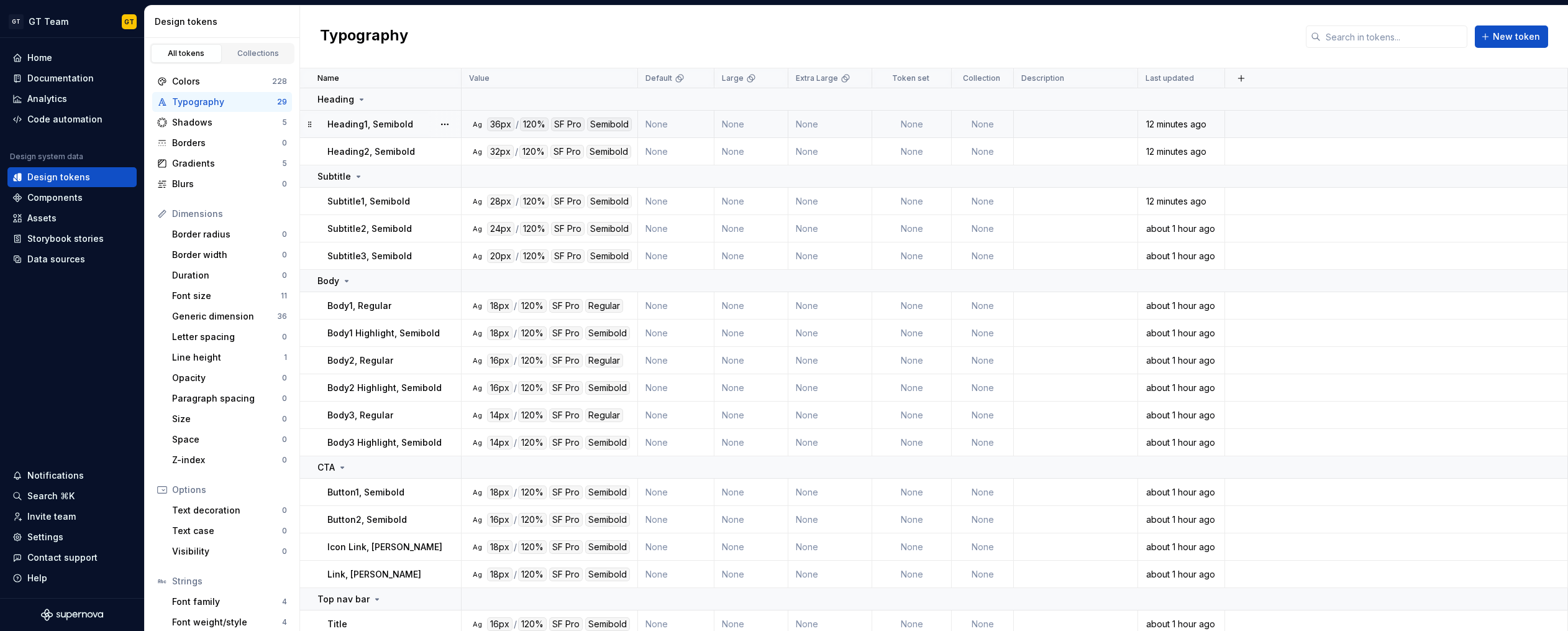
click at [750, 123] on td "None" at bounding box center [751, 124] width 74 height 28
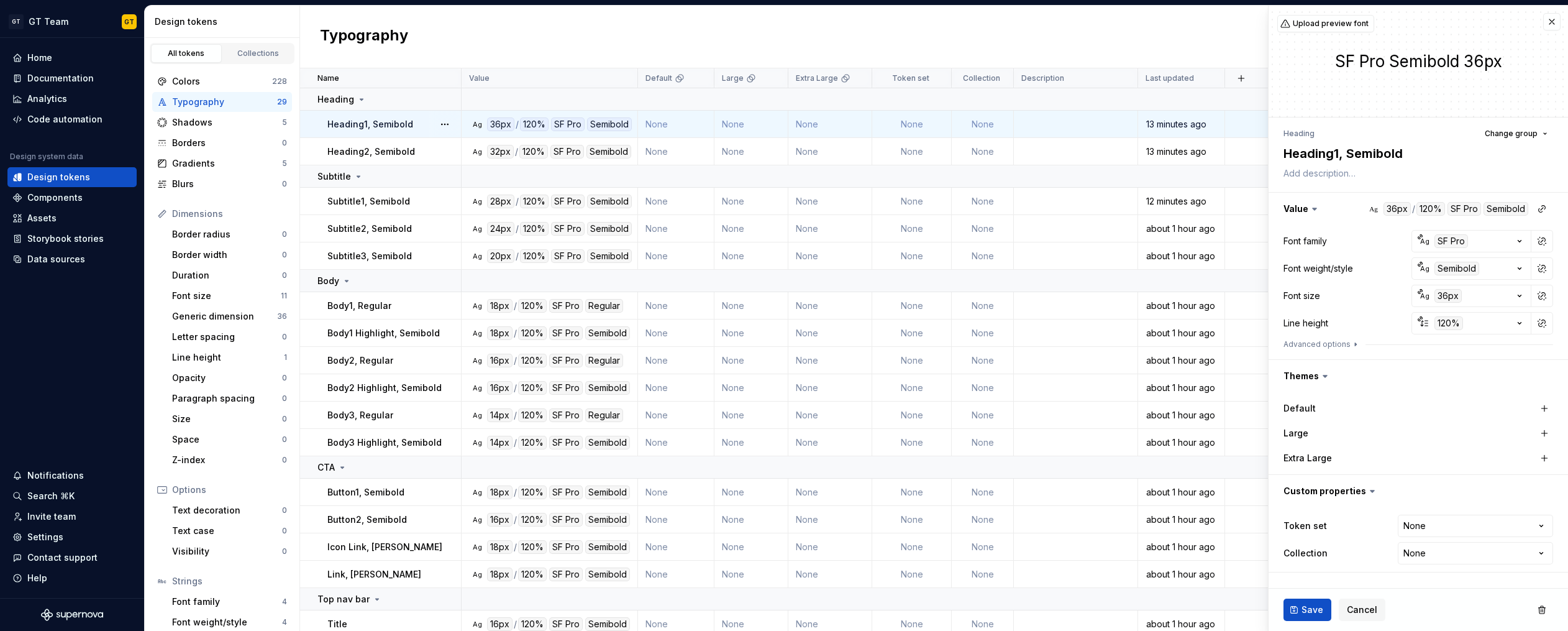
type textarea "*"
click at [1445, 518] on html "GT GT Team GT Home Documentation Analytics Code automation Design system data D…" at bounding box center [784, 315] width 1568 height 631
select select "**********"
click at [1311, 610] on span "Save" at bounding box center [1312, 609] width 22 height 12
click at [818, 156] on td "None" at bounding box center [830, 152] width 84 height 28
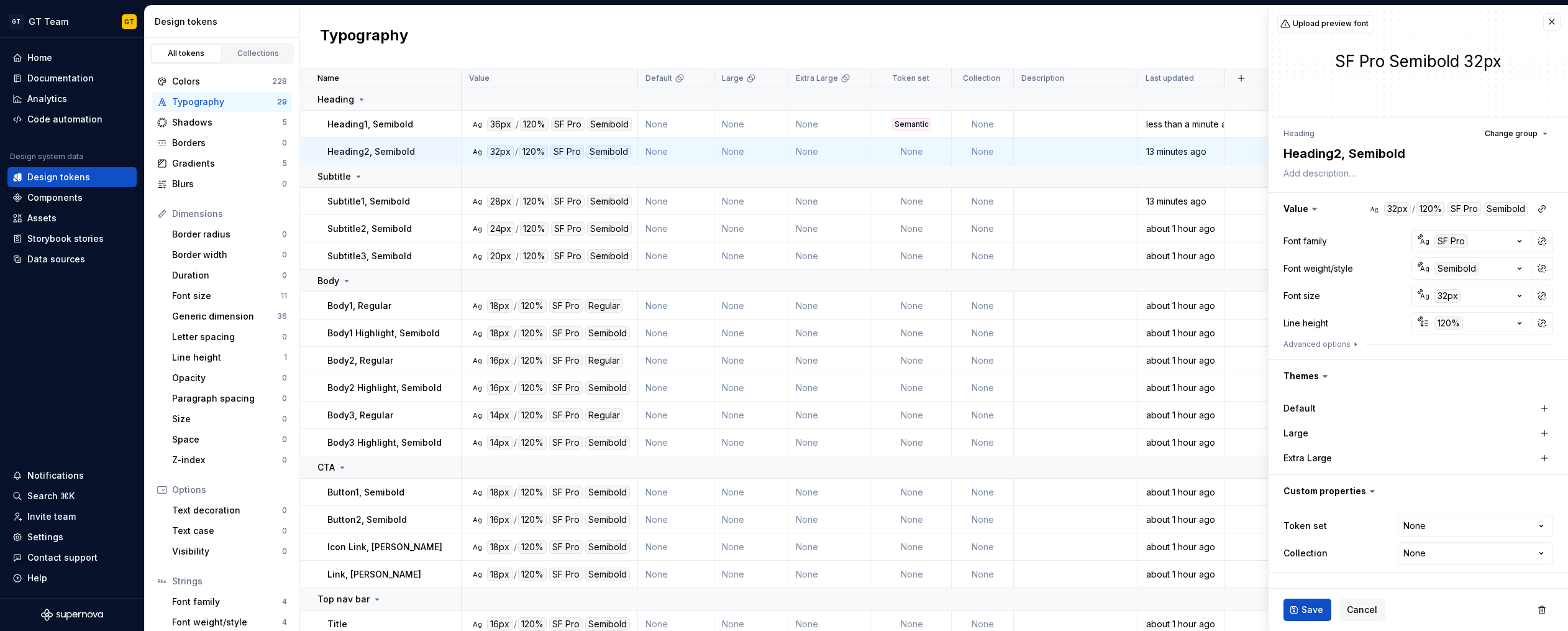
click at [1421, 526] on html "GT GT Team GT Home Documentation Analytics Code automation Design system data D…" at bounding box center [784, 315] width 1568 height 631
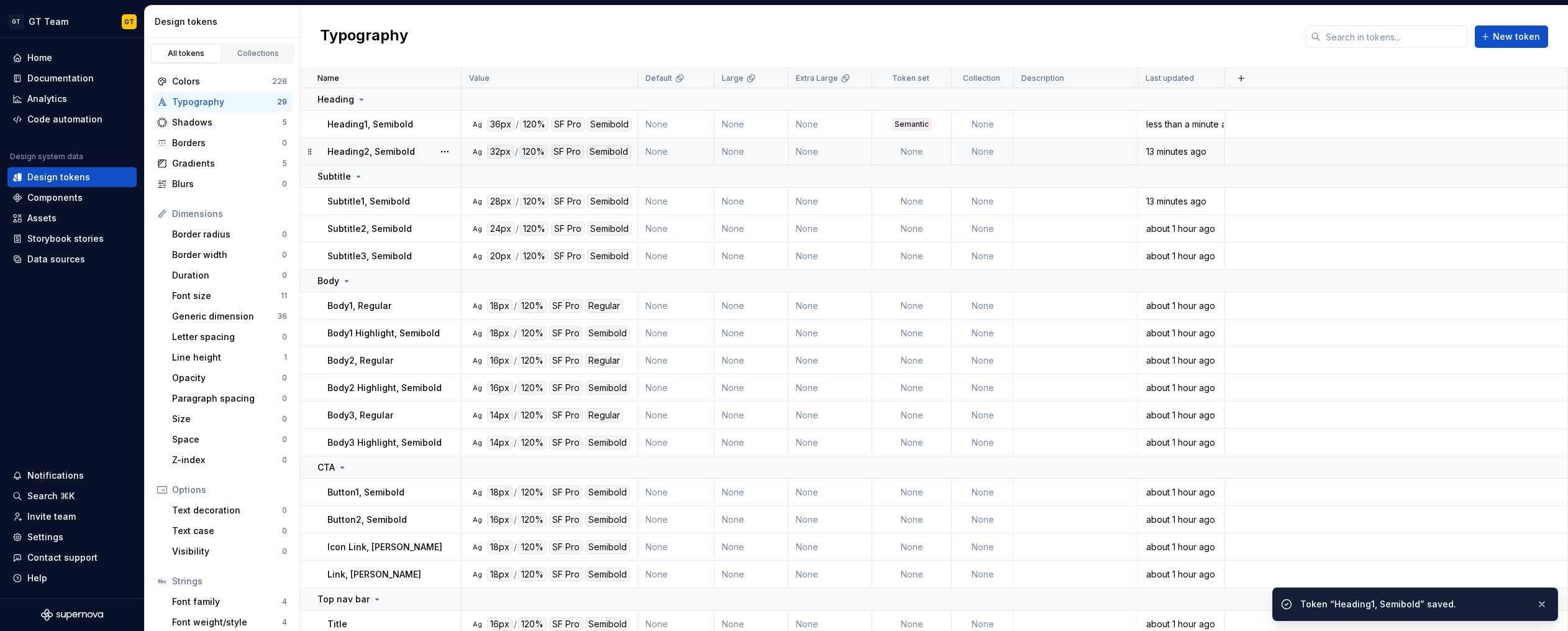
click at [889, 142] on td "None" at bounding box center [912, 152] width 80 height 28
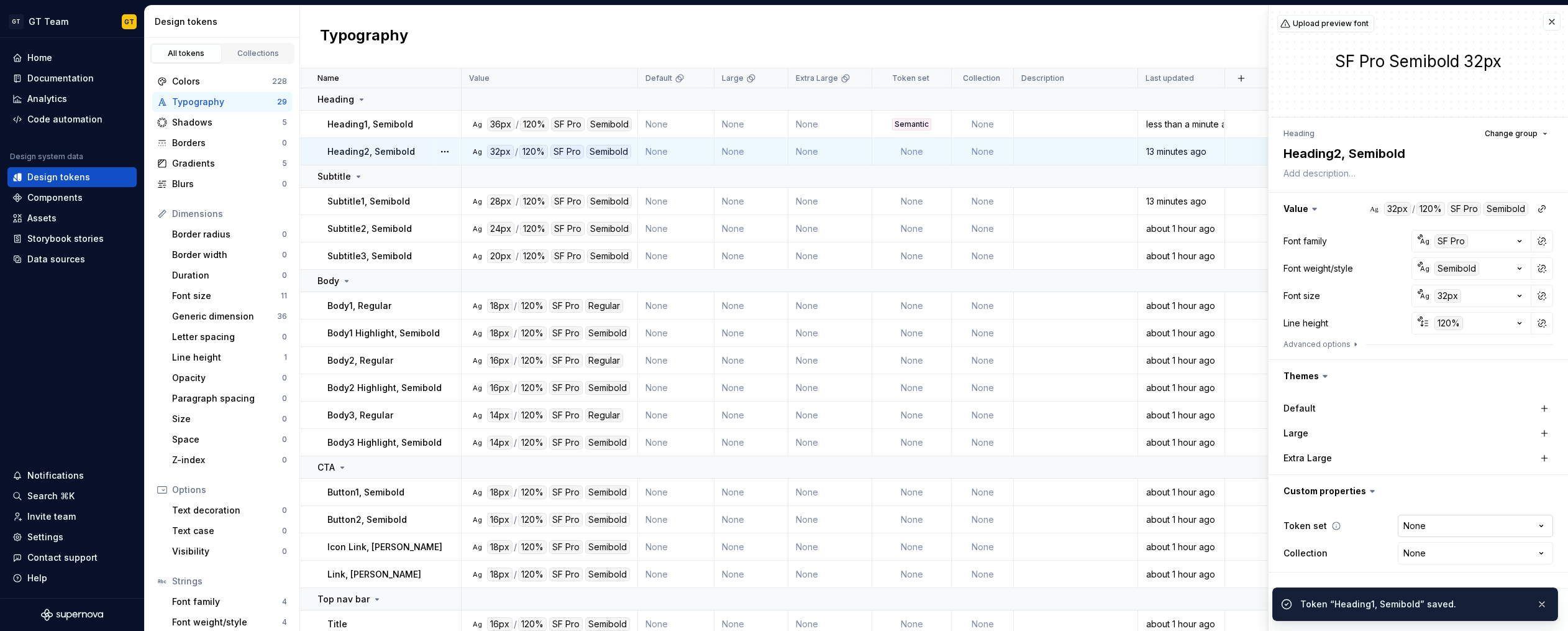
click at [1432, 522] on html "GT GT Team GT Home Documentation Analytics Code automation Design system data D…" at bounding box center [784, 315] width 1568 height 631
click at [1546, 602] on button "button" at bounding box center [1542, 604] width 16 height 17
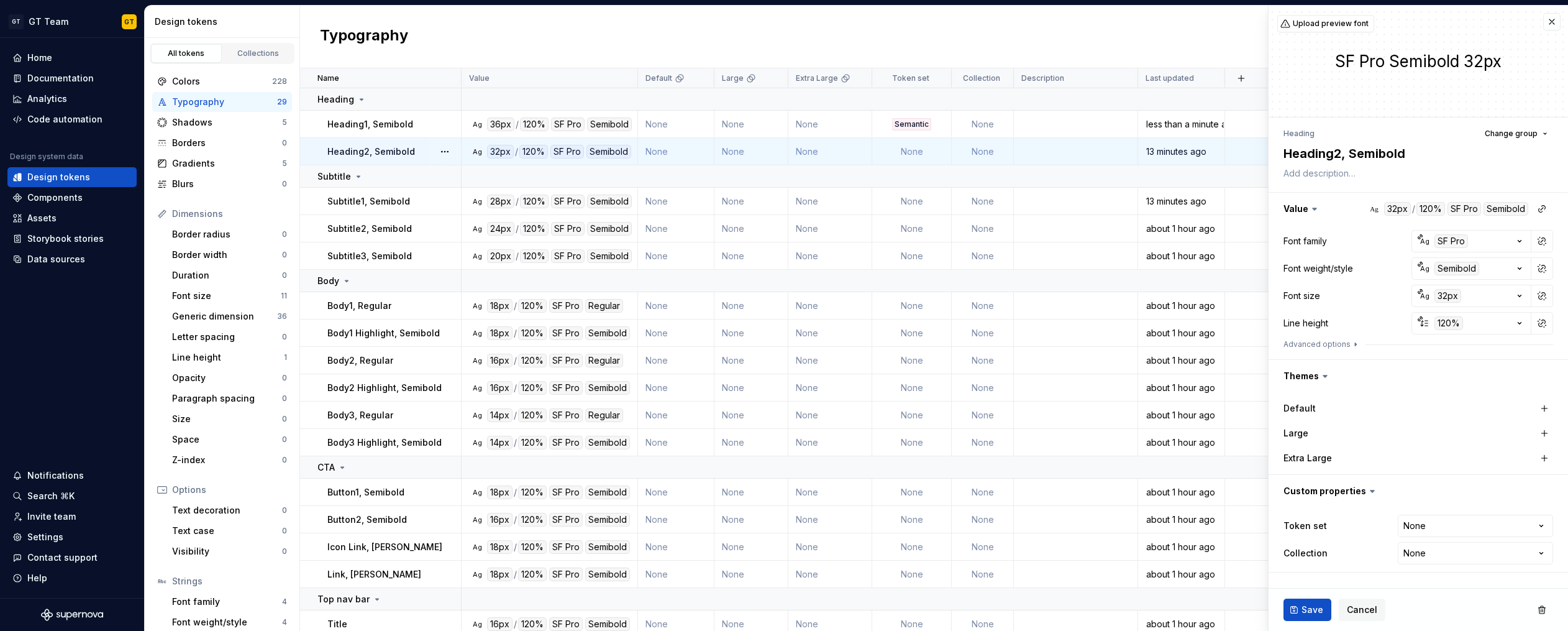
type textarea "*"
click at [1430, 523] on html "GT GT Team GT Home Documentation Analytics Code automation Design system data D…" at bounding box center [784, 315] width 1568 height 631
select select "**********"
click at [906, 200] on td "None" at bounding box center [912, 202] width 80 height 28
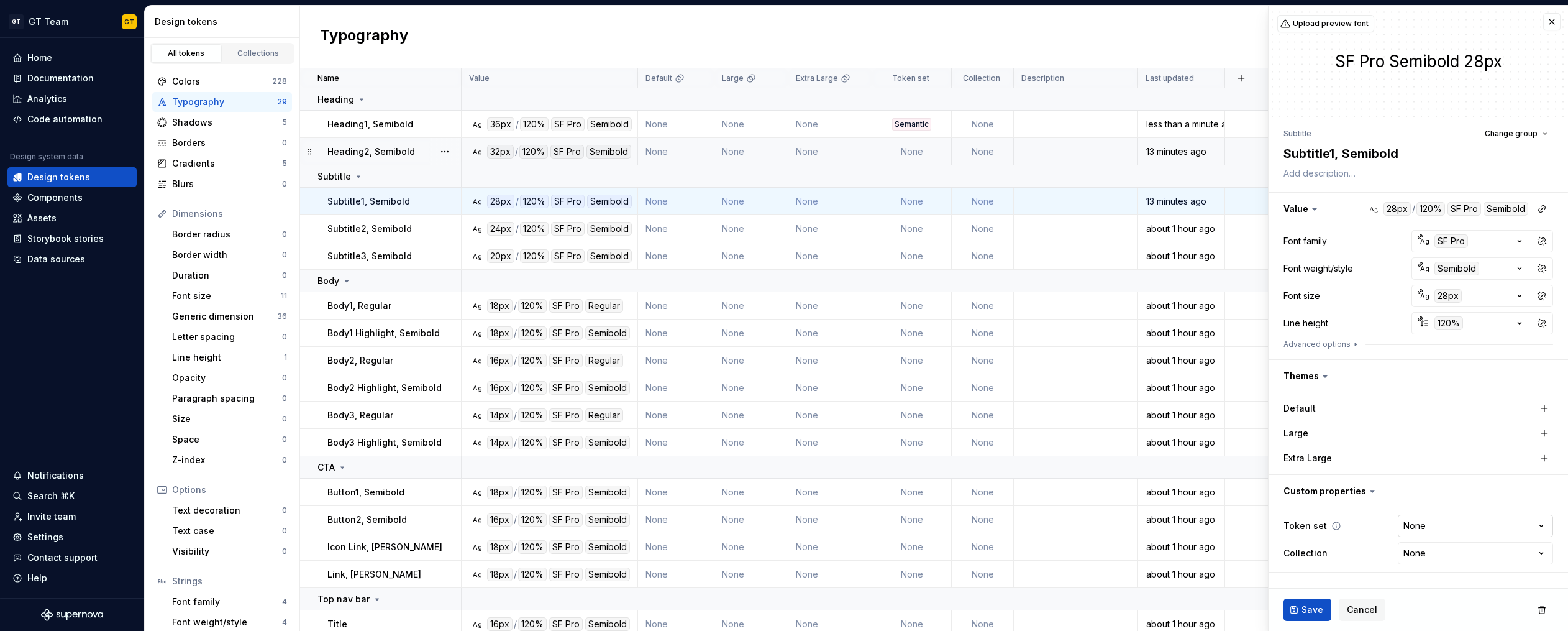
click at [1401, 518] on html "GT GT Team GT Home Documentation Analytics Code automation Design system data D…" at bounding box center [784, 315] width 1568 height 631
type textarea "*"
select select "**********"
click at [1310, 608] on span "Save" at bounding box center [1312, 609] width 22 height 12
click at [911, 149] on td "None" at bounding box center [912, 152] width 80 height 28
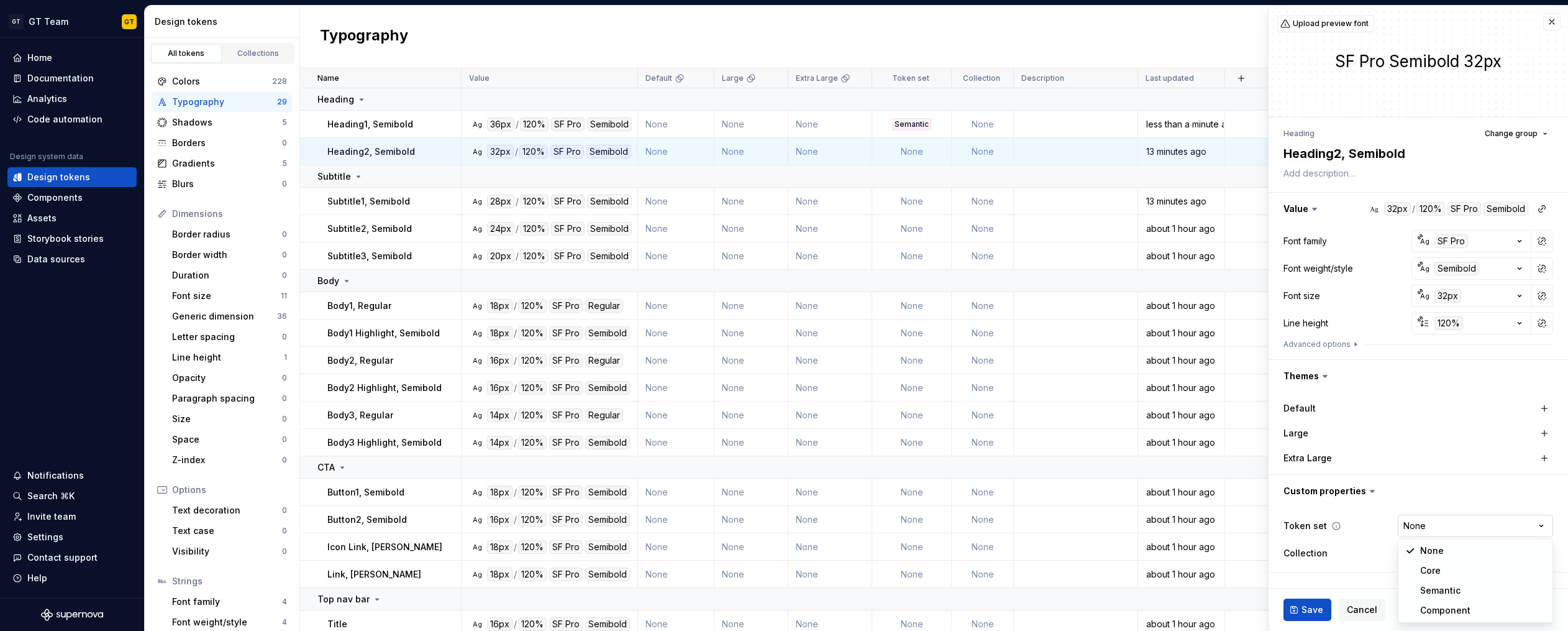
click at [1423, 529] on html "GT GT Team GT Home Documentation Analytics Code automation Design system data D…" at bounding box center [784, 315] width 1568 height 631
click at [1450, 529] on html "GT GT Team GT Home Documentation Analytics Code automation Design system data D…" at bounding box center [784, 315] width 1568 height 631
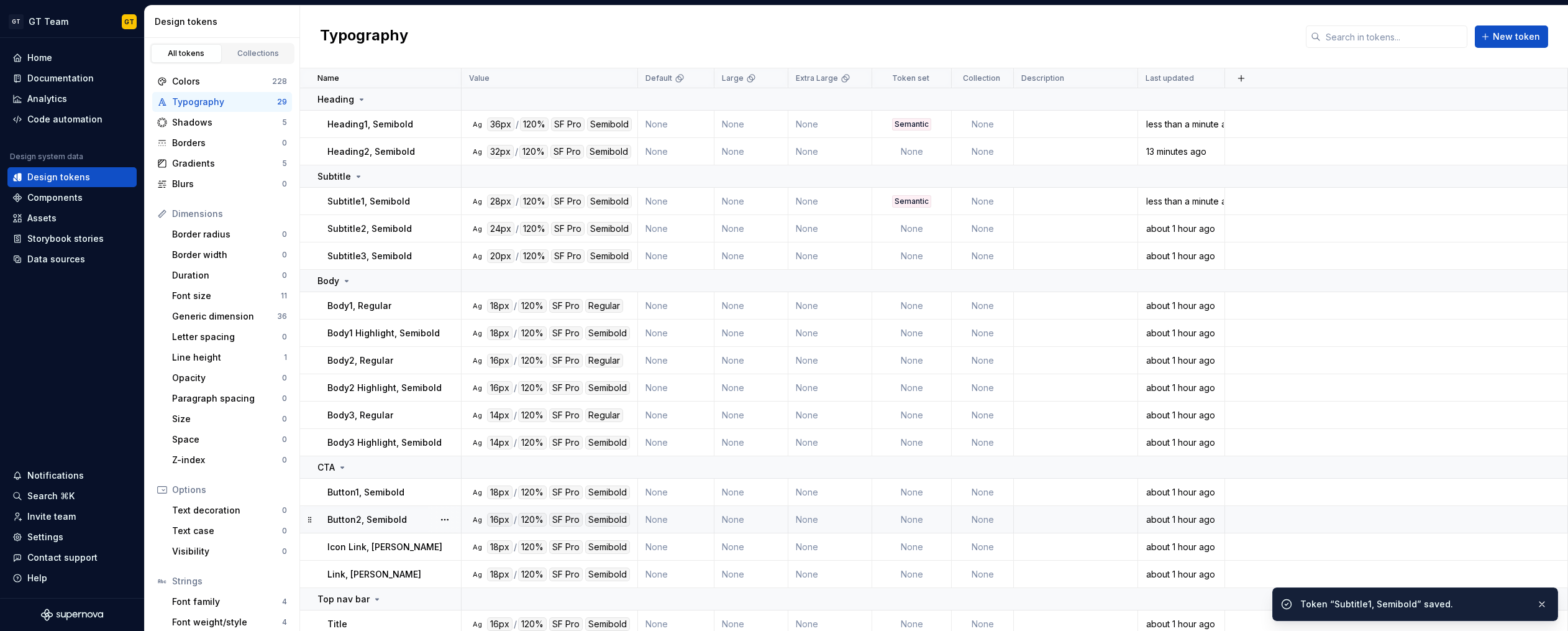
click at [1445, 524] on td at bounding box center [1396, 520] width 343 height 28
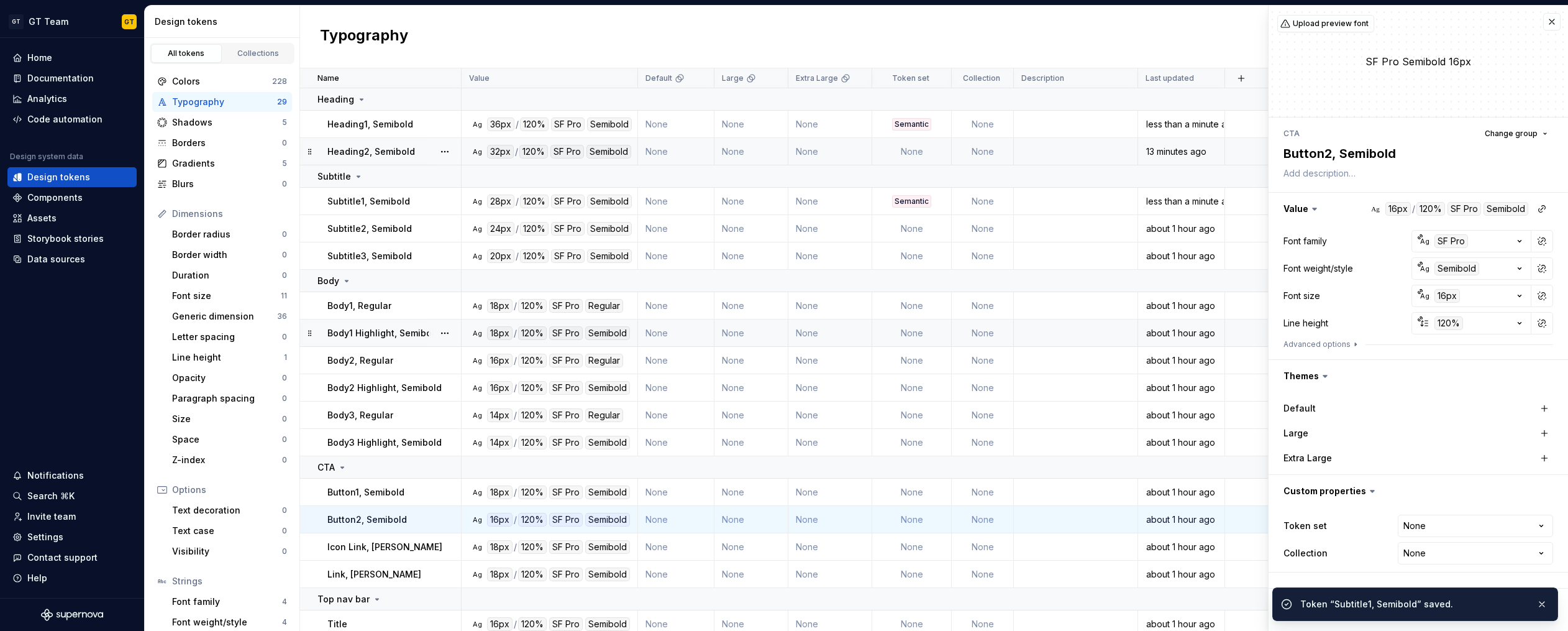
click at [929, 159] on td "None" at bounding box center [912, 152] width 80 height 28
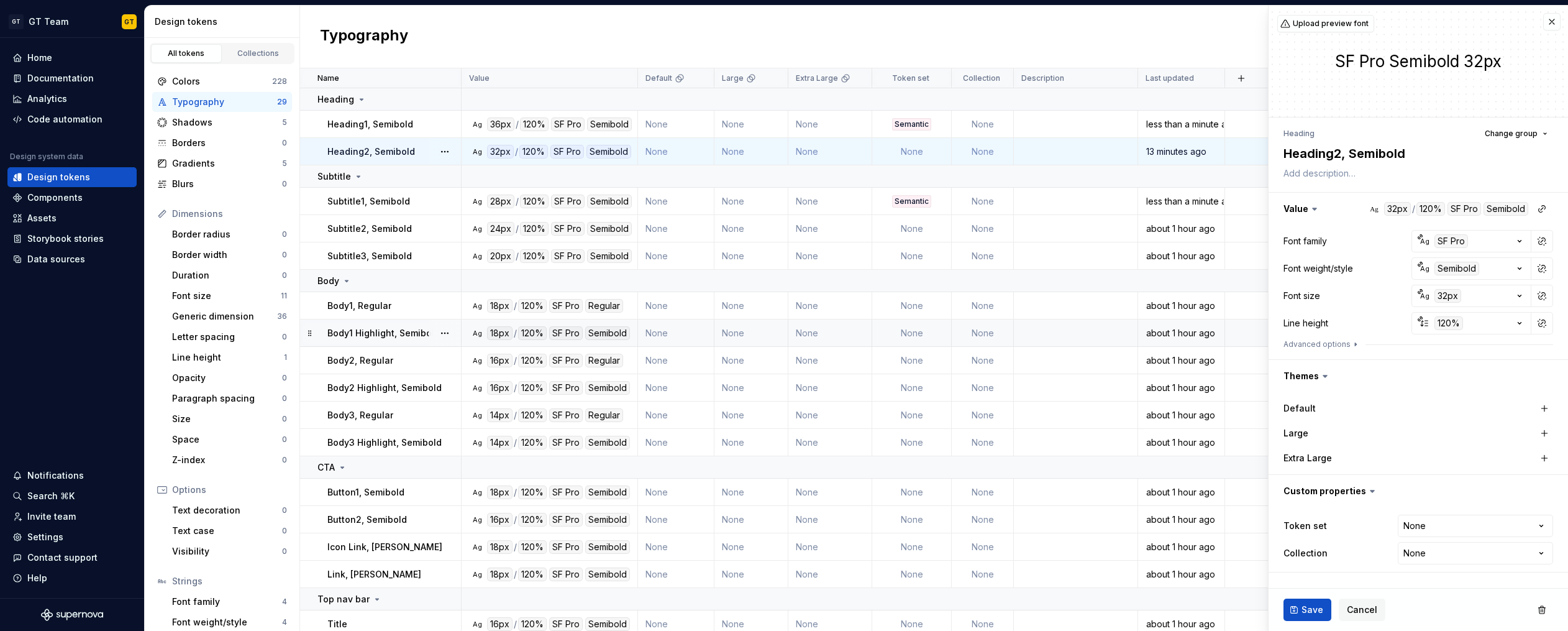
type textarea "*"
click at [1466, 527] on html "GT GT Team GT Home Documentation Analytics Code automation Design system data D…" at bounding box center [784, 315] width 1568 height 631
select select "**********"
click at [1309, 612] on span "Save" at bounding box center [1312, 609] width 22 height 12
click at [906, 227] on td "None" at bounding box center [912, 229] width 80 height 28
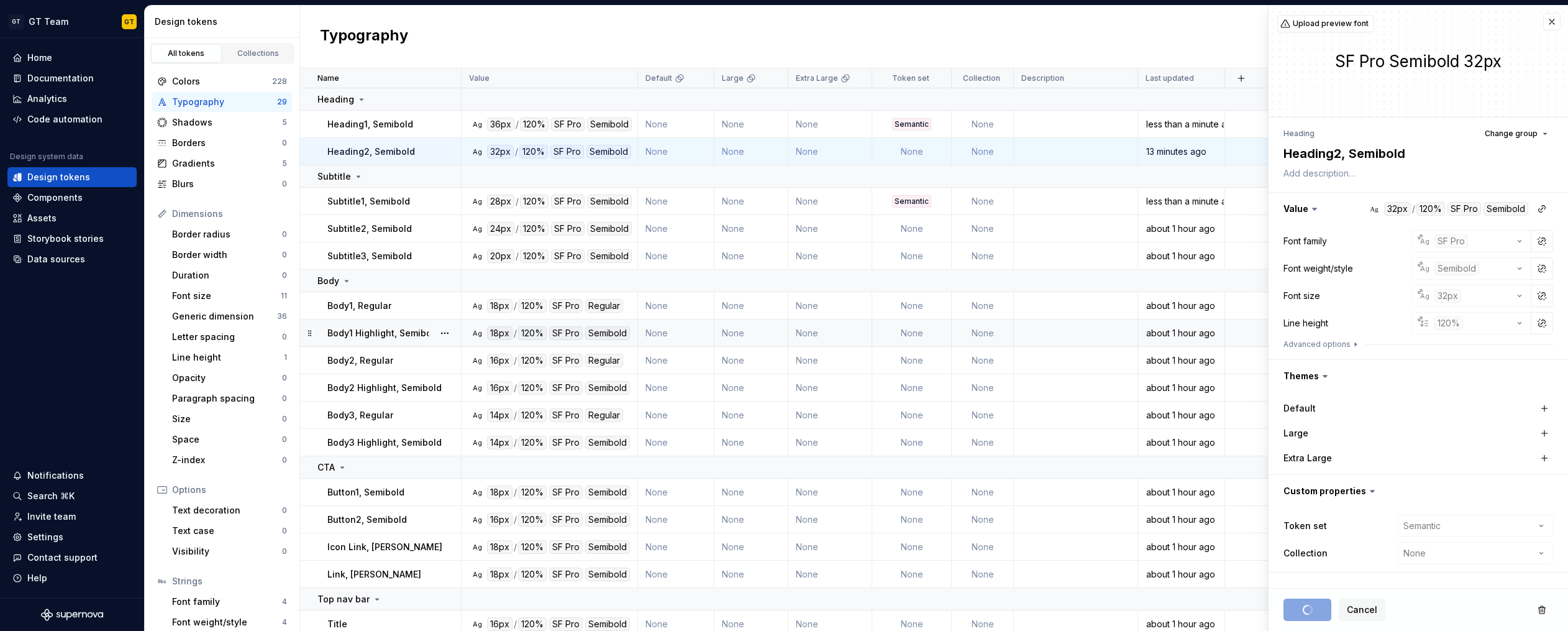
type textarea "*"
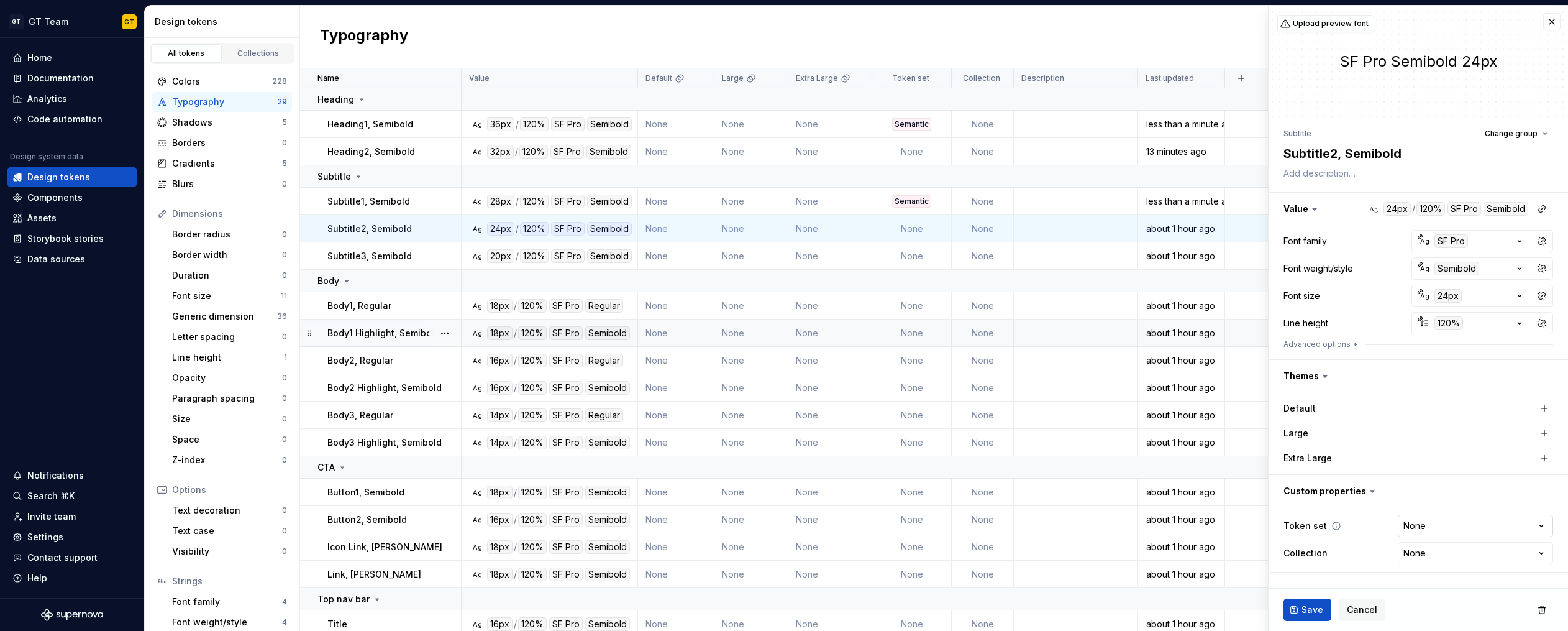
click at [1437, 524] on html "GT GT Team GT Home Documentation Analytics Code automation Design system data D…" at bounding box center [784, 315] width 1568 height 631
select select "**********"
click at [1305, 606] on span "Save" at bounding box center [1312, 609] width 22 height 12
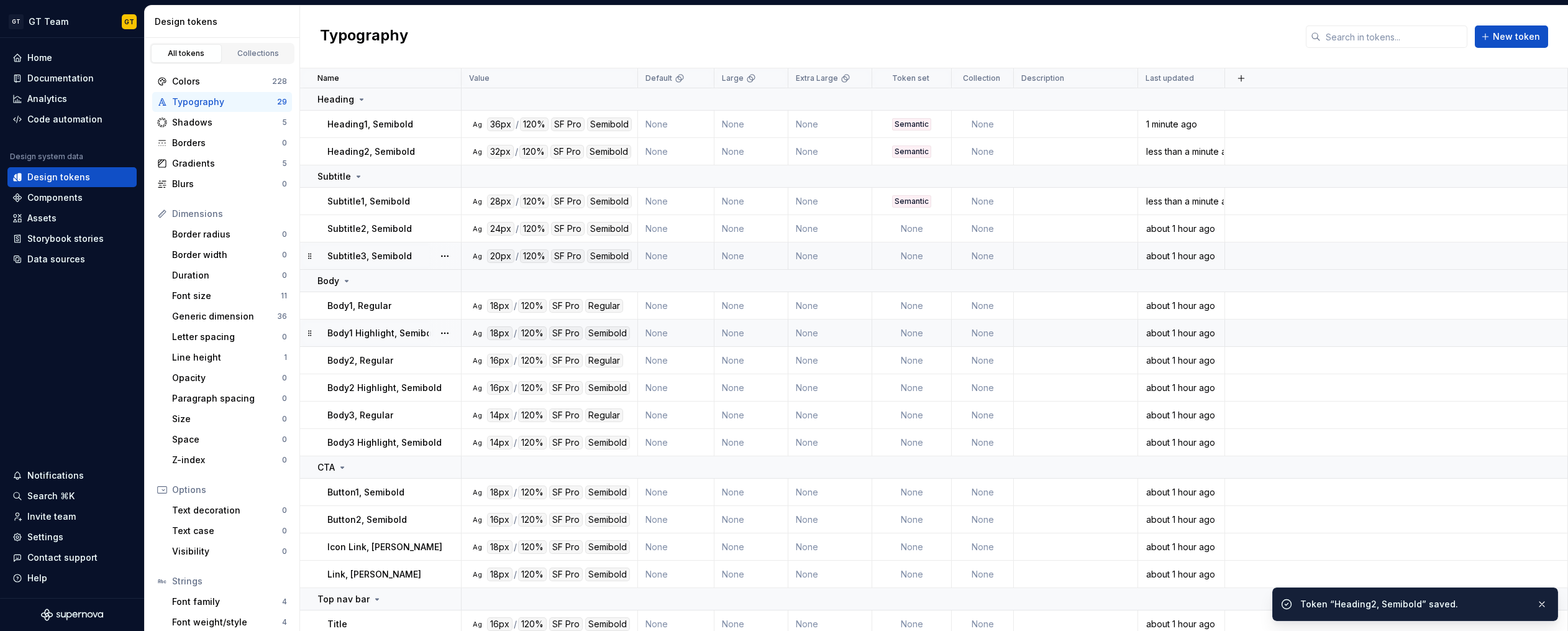
click at [914, 253] on td "None" at bounding box center [912, 256] width 80 height 28
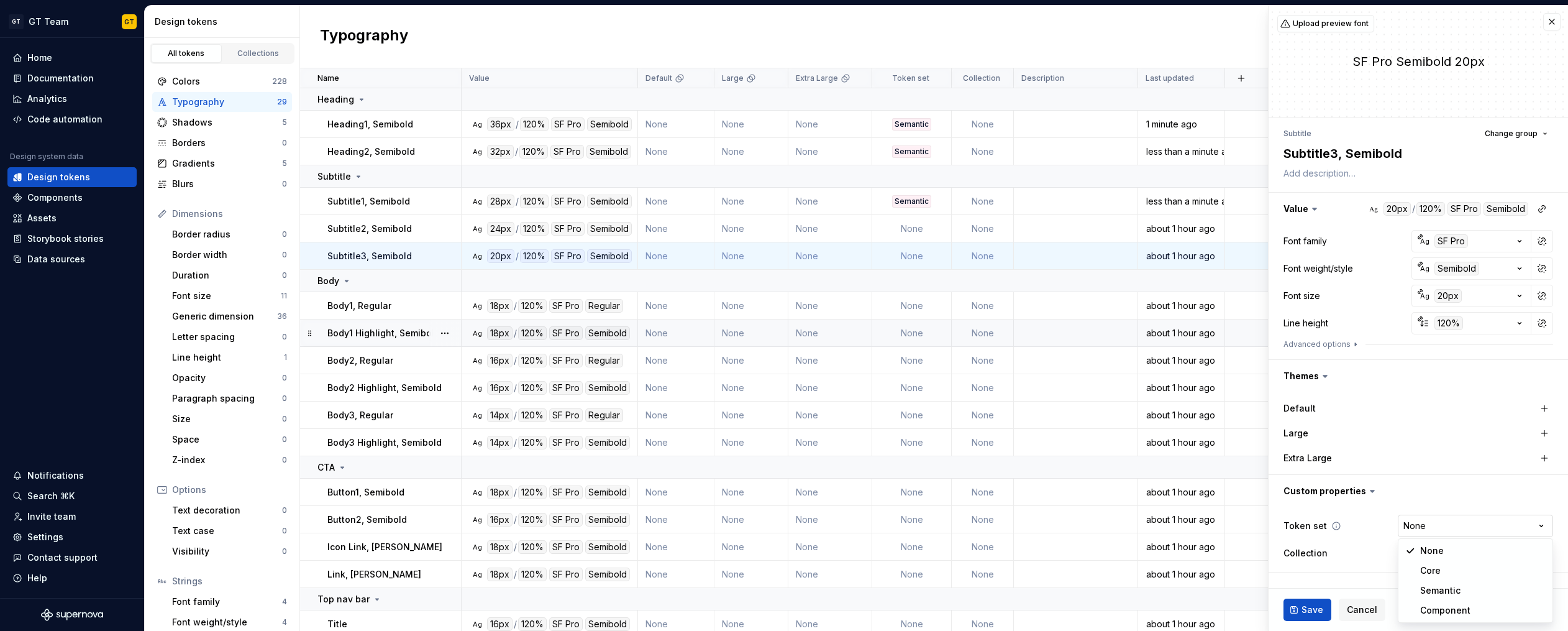
click at [1458, 529] on html "GT GT Team GT Home Documentation Analytics Code automation Design system data D…" at bounding box center [784, 315] width 1568 height 631
click at [1421, 518] on html "GT GT Team GT Home Documentation Analytics Code automation Design system data D…" at bounding box center [784, 315] width 1568 height 631
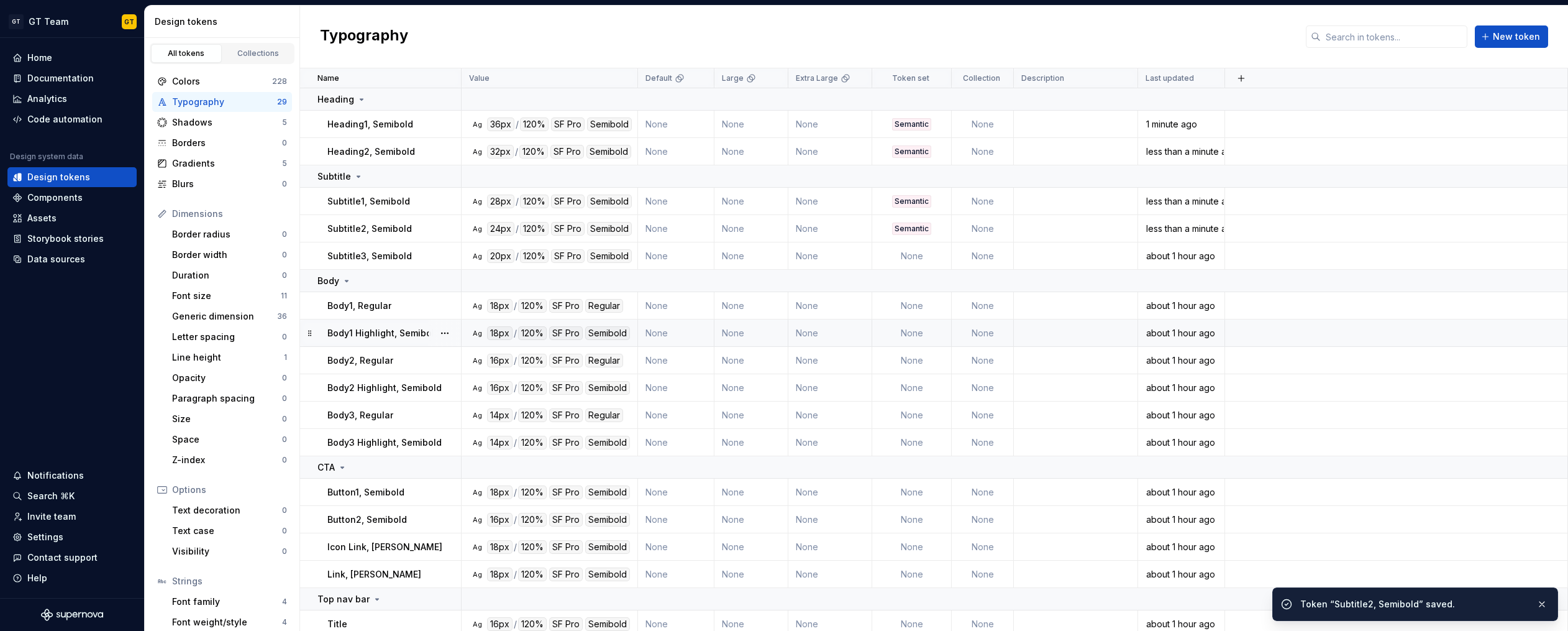
click at [1421, 520] on td at bounding box center [1396, 520] width 343 height 28
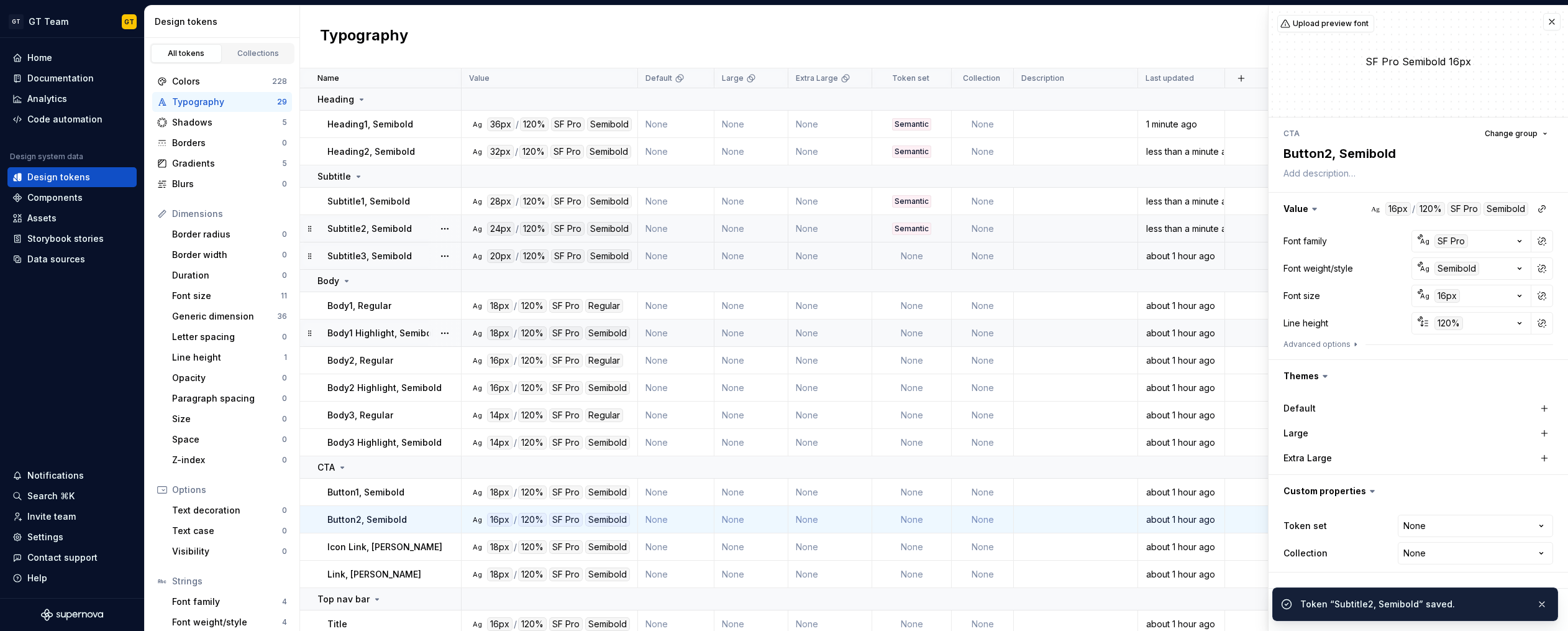
click at [909, 250] on td "None" at bounding box center [912, 256] width 80 height 28
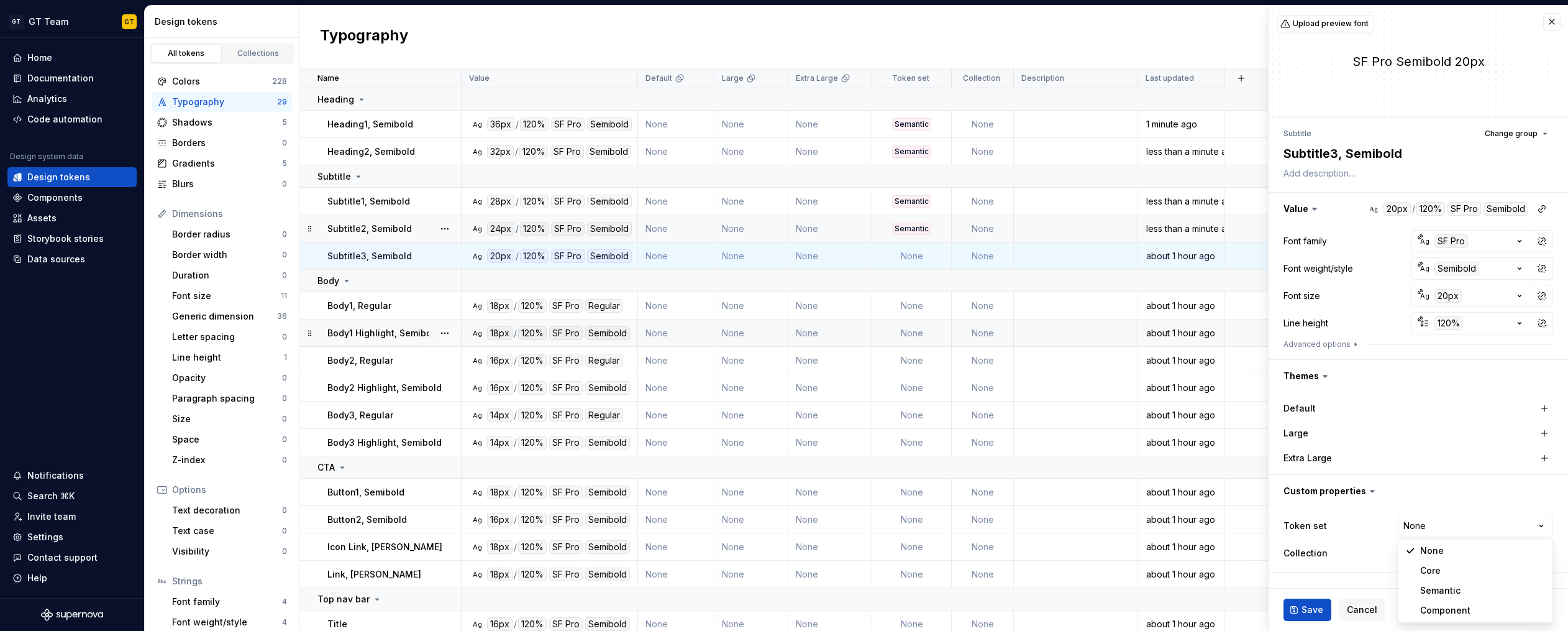
click at [1431, 526] on html "GT GT Team GT Home Documentation Analytics Code automation Design system data D…" at bounding box center [784, 315] width 1568 height 631
type textarea "*"
select select "**********"
click at [1305, 605] on span "Save" at bounding box center [1312, 609] width 22 height 12
click at [898, 301] on td "None" at bounding box center [912, 306] width 80 height 28
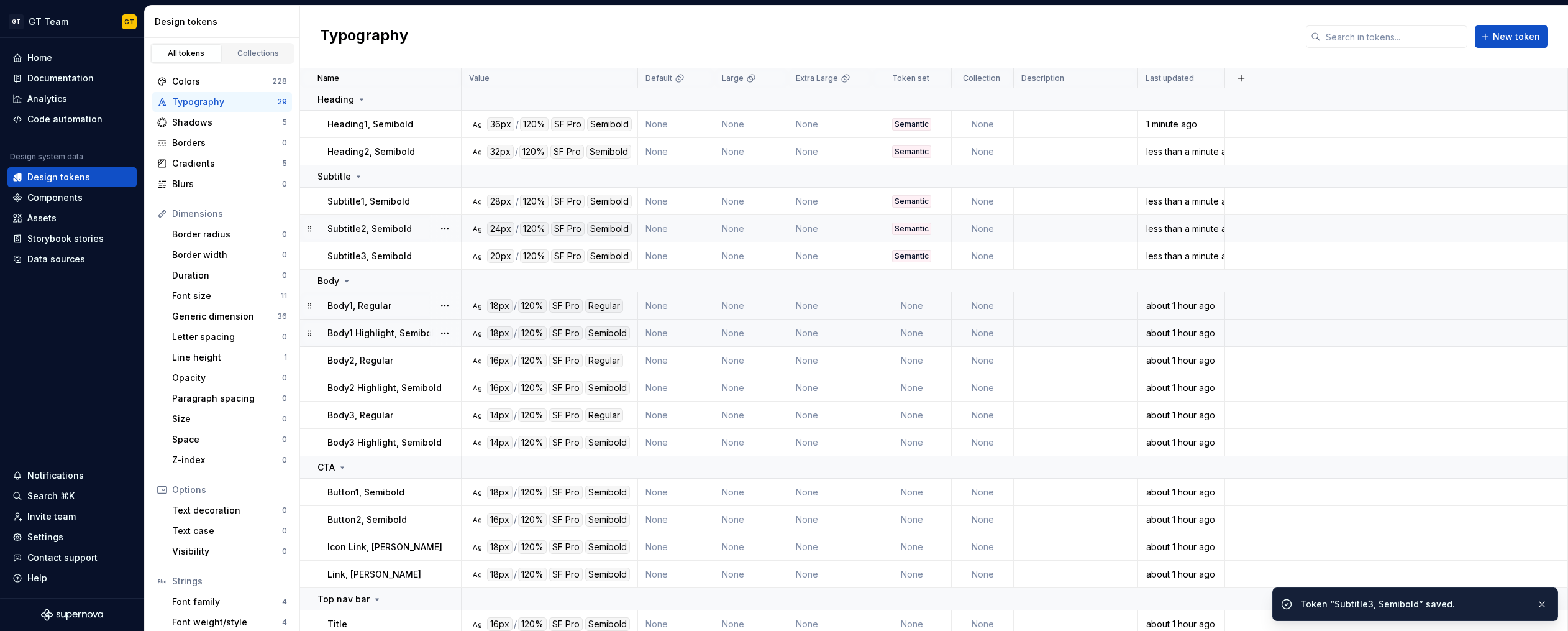
click at [912, 306] on td "None" at bounding box center [912, 306] width 80 height 28
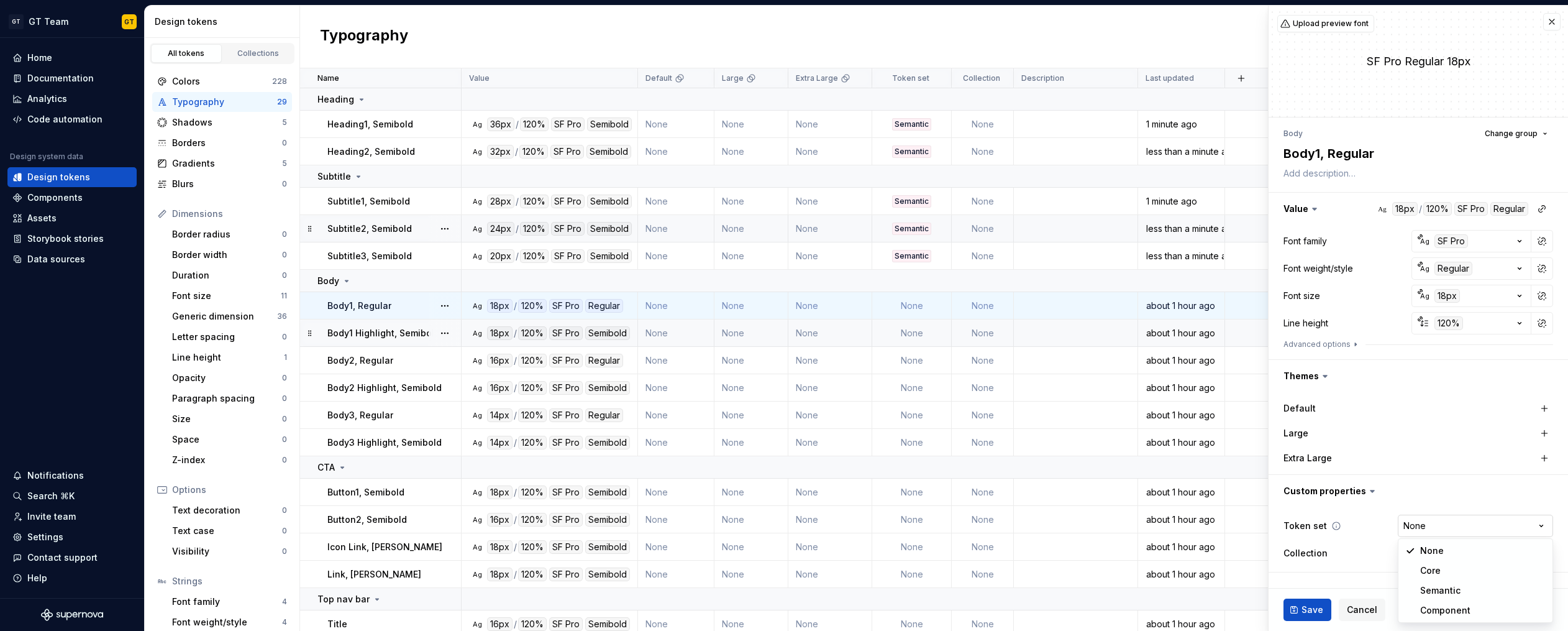
click at [1456, 529] on html "GT GT Team GT Home Documentation Analytics Code automation Design system data D…" at bounding box center [784, 315] width 1568 height 631
type textarea "*"
select select "**********"
drag, startPoint x: 1450, startPoint y: 583, endPoint x: 1408, endPoint y: 594, distance: 43.4
click at [1309, 606] on span "Save" at bounding box center [1312, 609] width 22 height 12
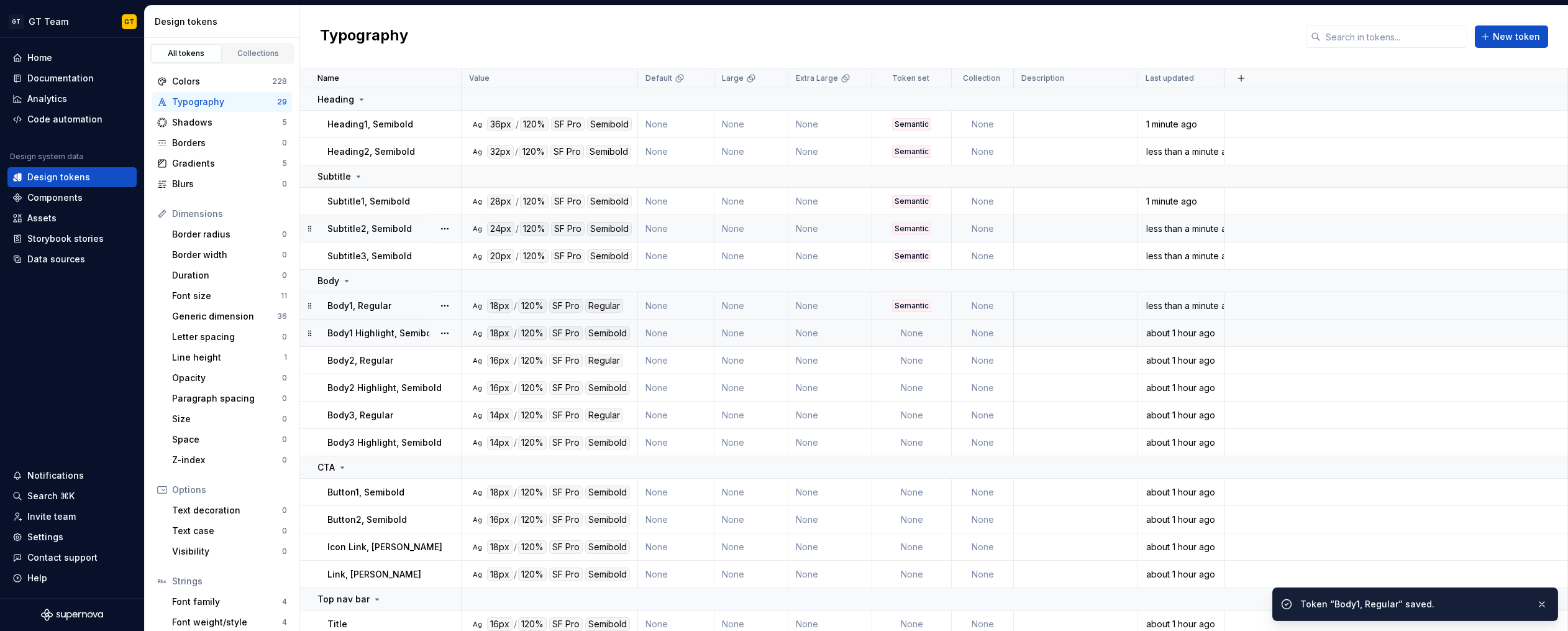
click at [907, 304] on div "Semantic" at bounding box center [911, 306] width 39 height 12
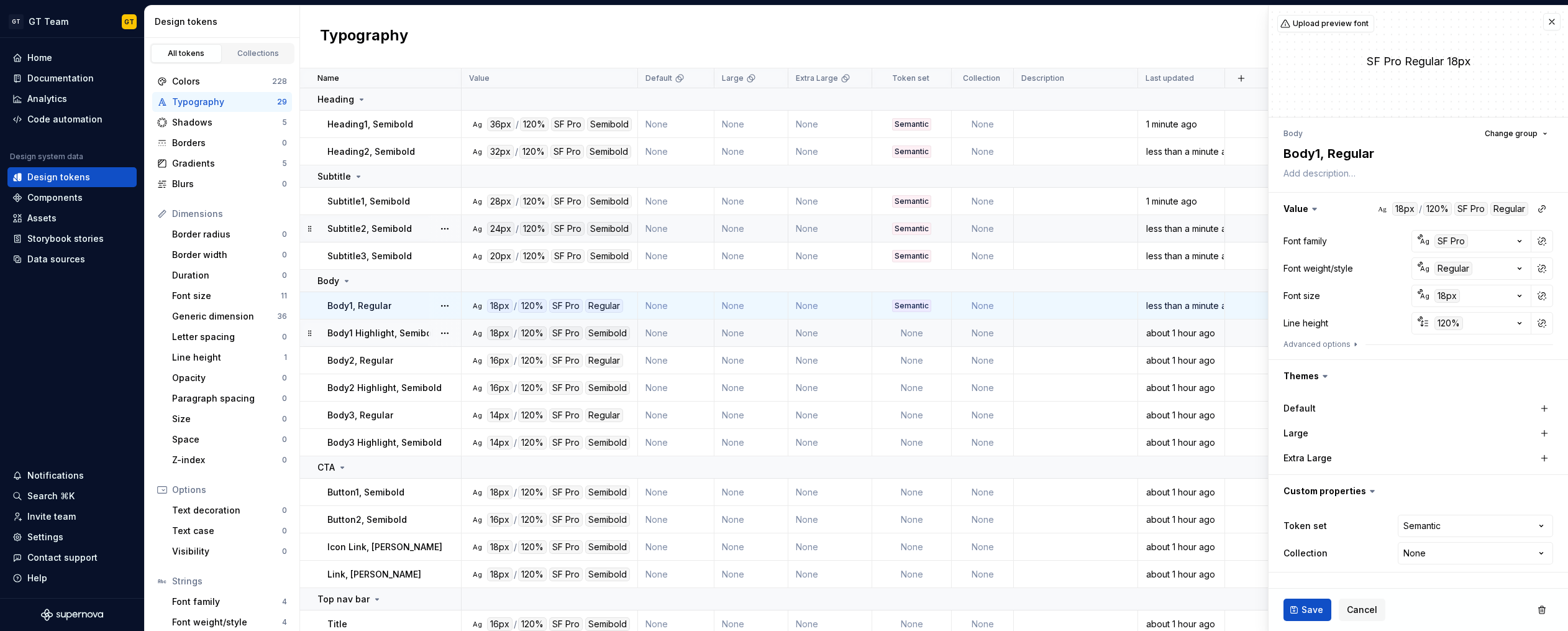
click at [910, 332] on td "None" at bounding box center [912, 333] width 80 height 28
type textarea "*"
click at [1447, 521] on html "GT GT Team GT Home Documentation Analytics Code automation Design system data D…" at bounding box center [784, 315] width 1568 height 631
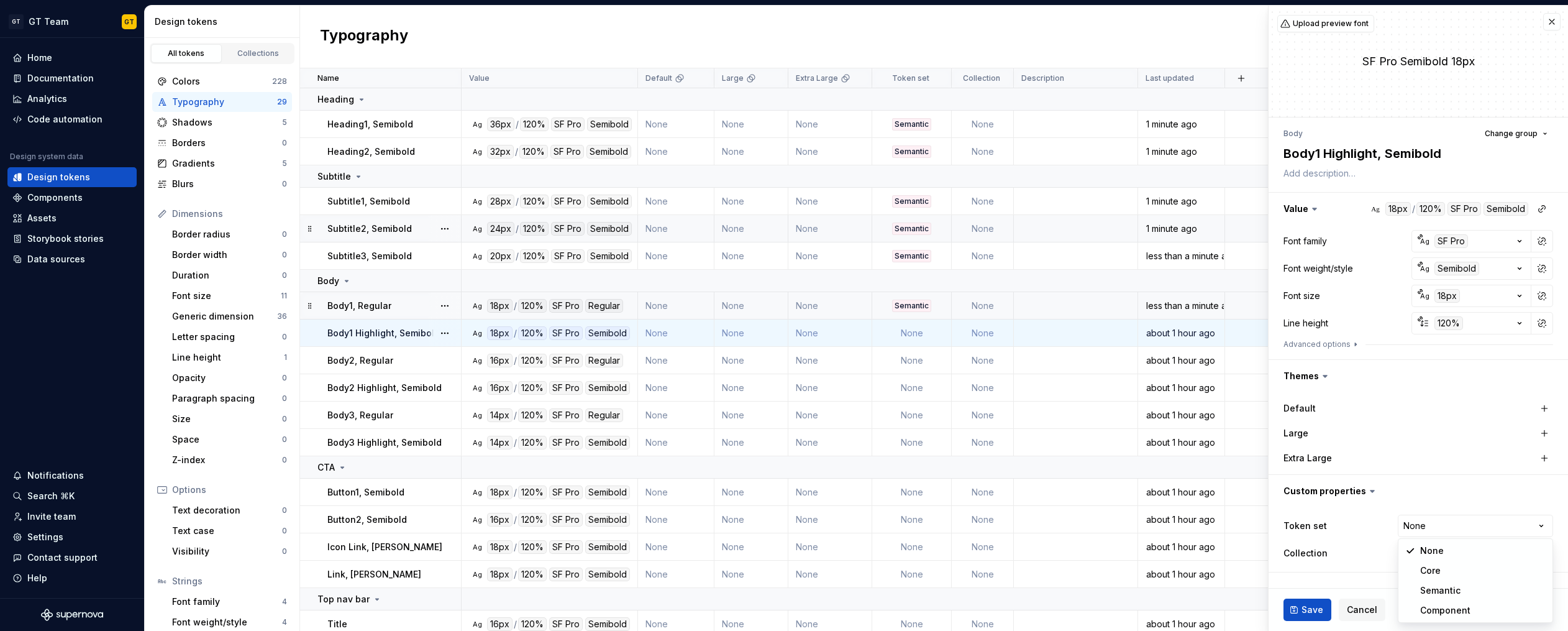
select select "**********"
click at [1314, 604] on span "Save" at bounding box center [1312, 609] width 22 height 12
click at [914, 359] on td "None" at bounding box center [912, 361] width 80 height 28
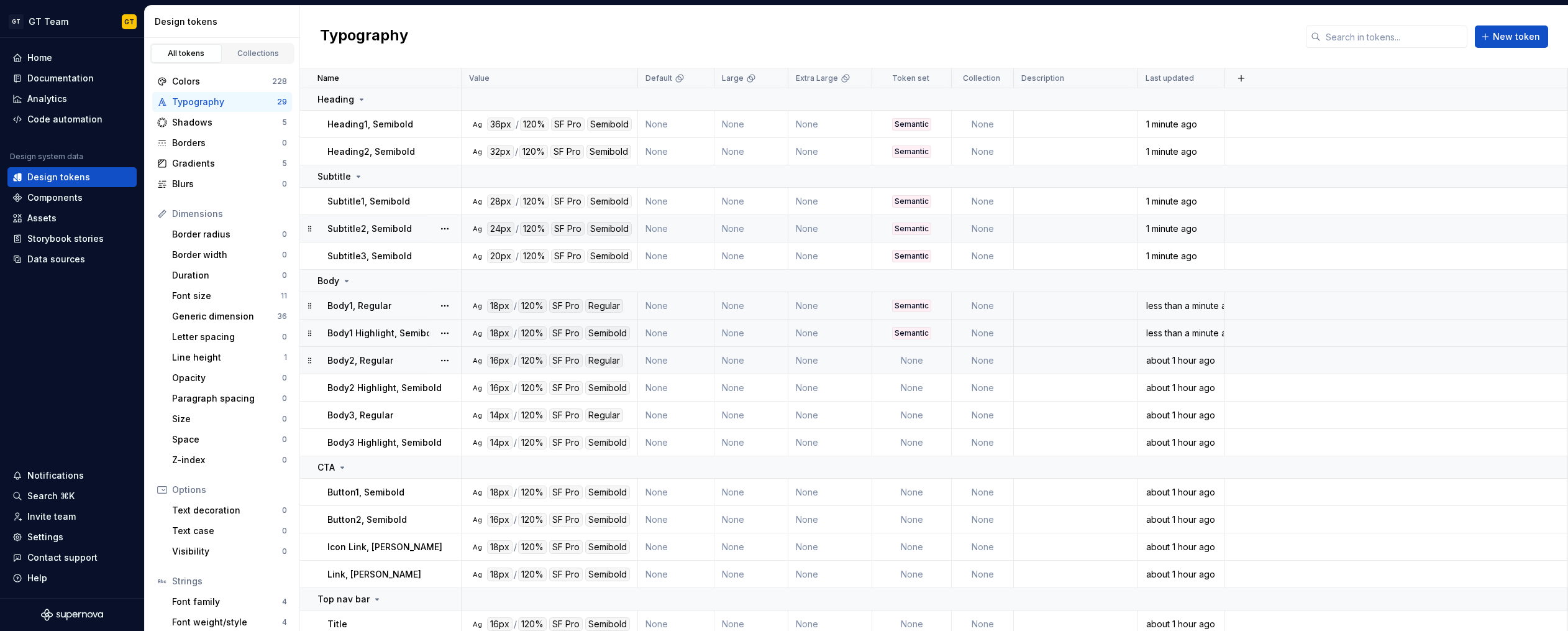
click at [914, 359] on td "None" at bounding box center [912, 361] width 80 height 28
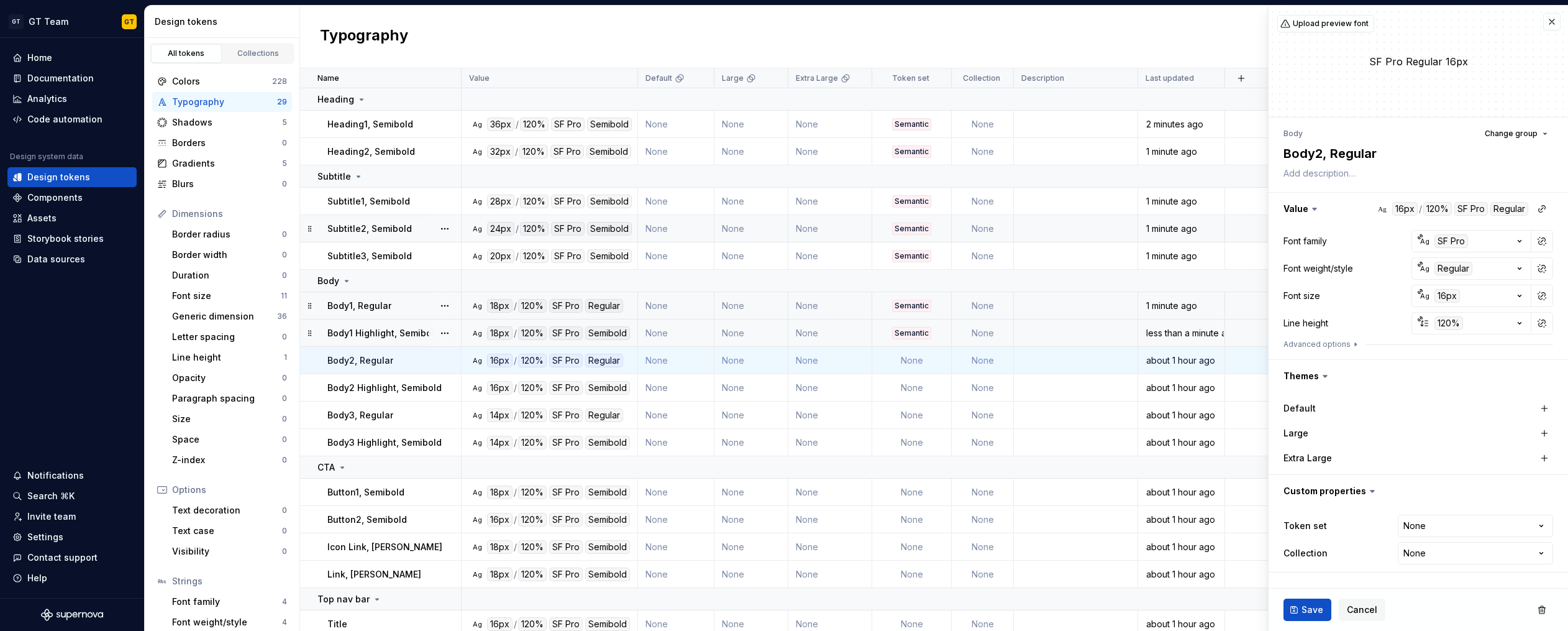
type textarea "*"
click at [1452, 521] on html "GT GT Team GT Home Documentation Analytics Code automation Design system data D…" at bounding box center [784, 315] width 1568 height 631
select select "**********"
click at [1311, 614] on span "Save" at bounding box center [1312, 609] width 22 height 12
click at [915, 388] on td "None" at bounding box center [912, 388] width 80 height 28
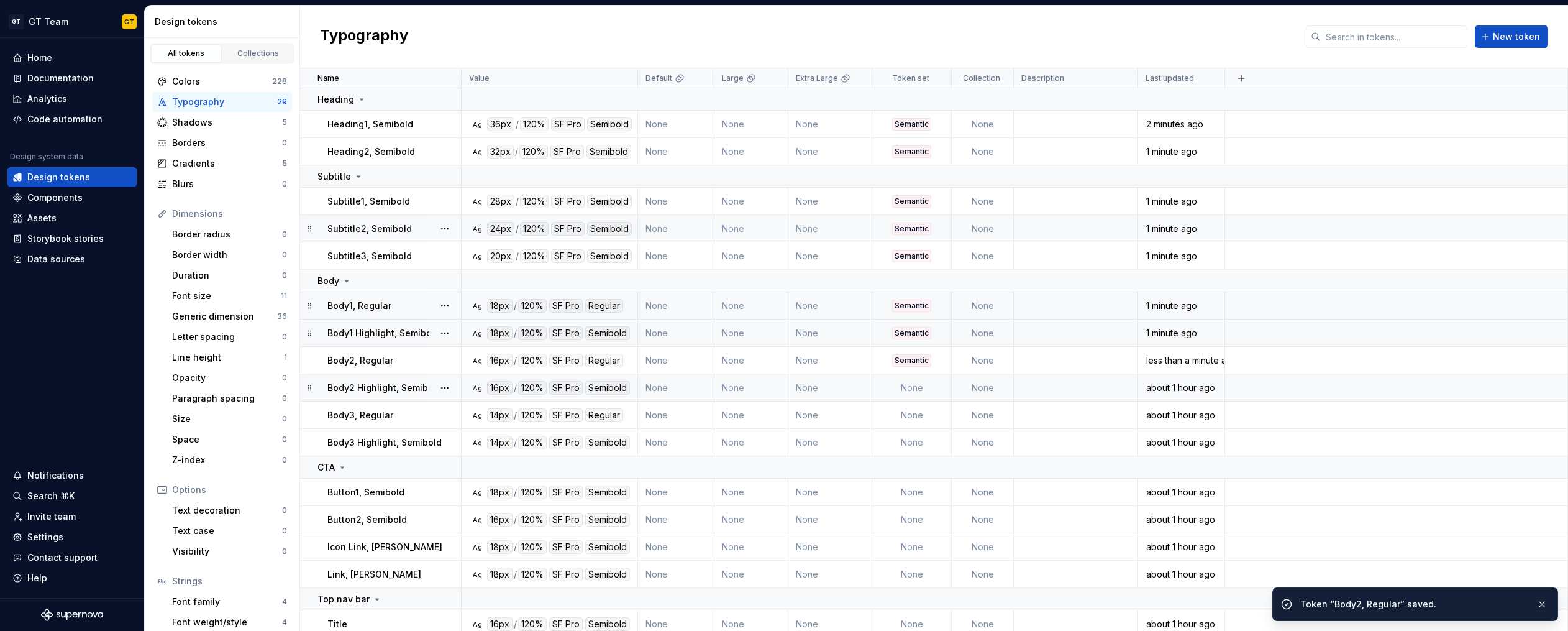
click at [940, 384] on td "None" at bounding box center [912, 388] width 80 height 28
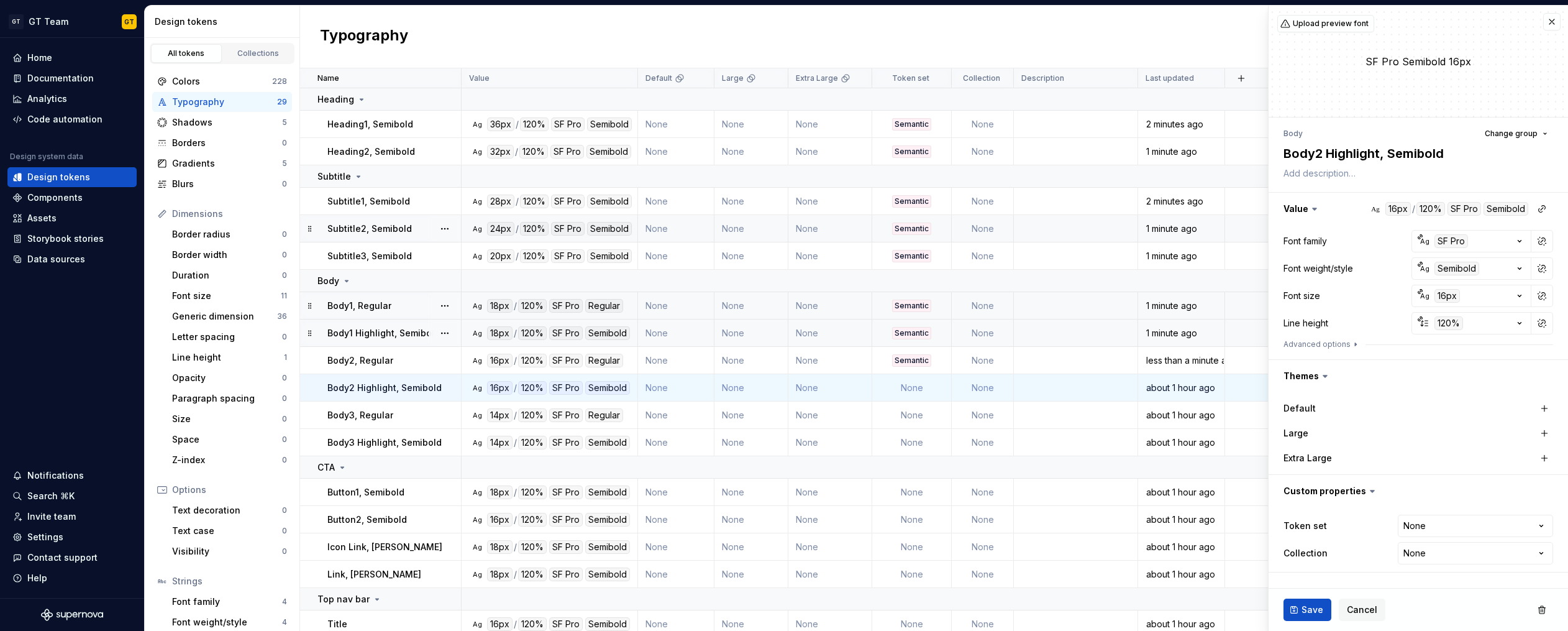
type textarea "*"
click at [1473, 516] on html "GT GT Team GT Home Documentation Analytics Code automation Design system data D…" at bounding box center [784, 315] width 1568 height 631
select select "**********"
click at [1308, 613] on span "Save" at bounding box center [1312, 609] width 22 height 12
click at [909, 407] on td "None" at bounding box center [912, 415] width 80 height 28
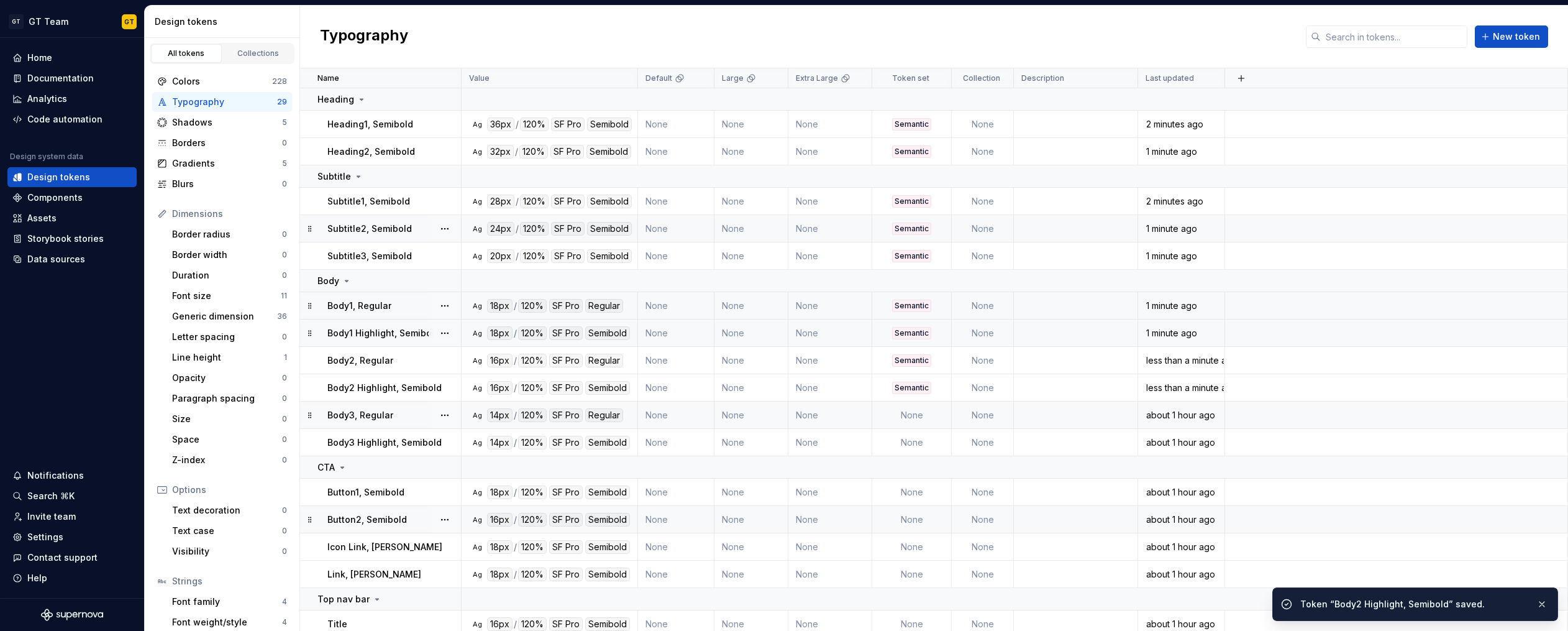
click at [1429, 526] on td at bounding box center [1396, 520] width 343 height 28
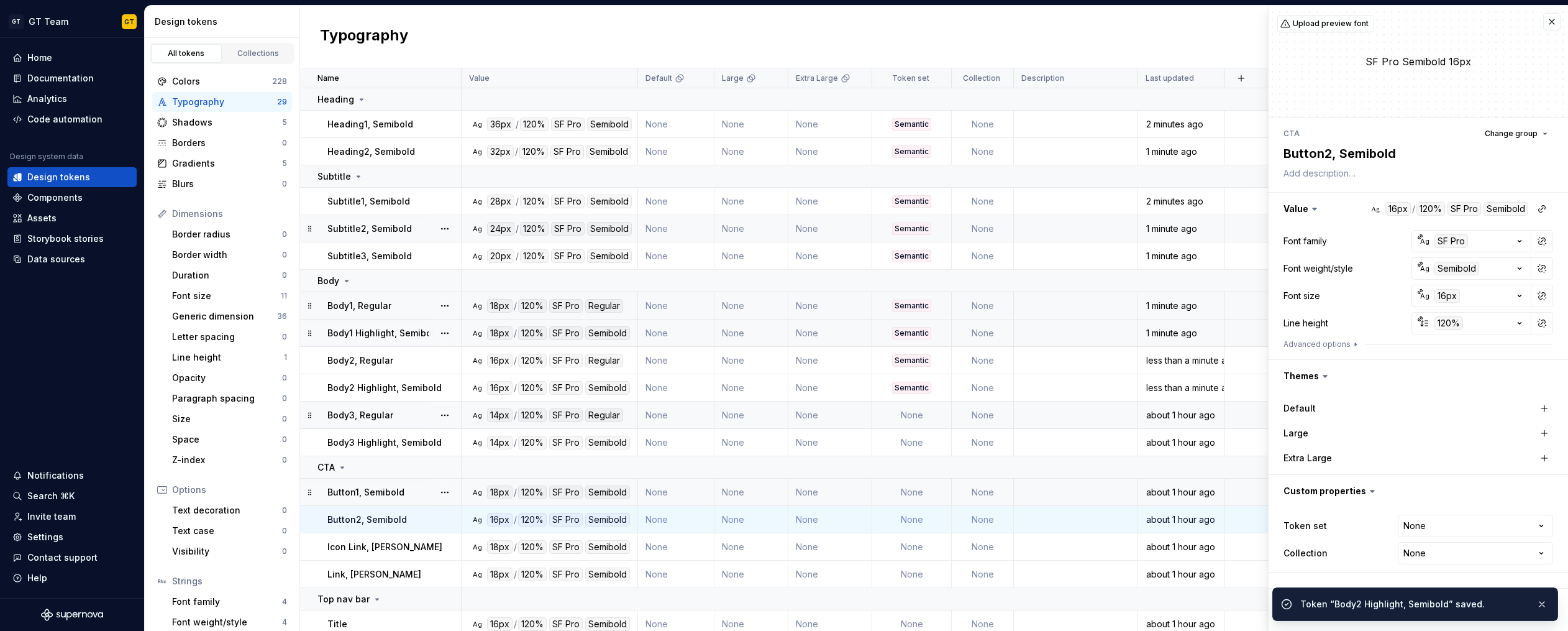
click at [904, 418] on td "None" at bounding box center [912, 415] width 80 height 28
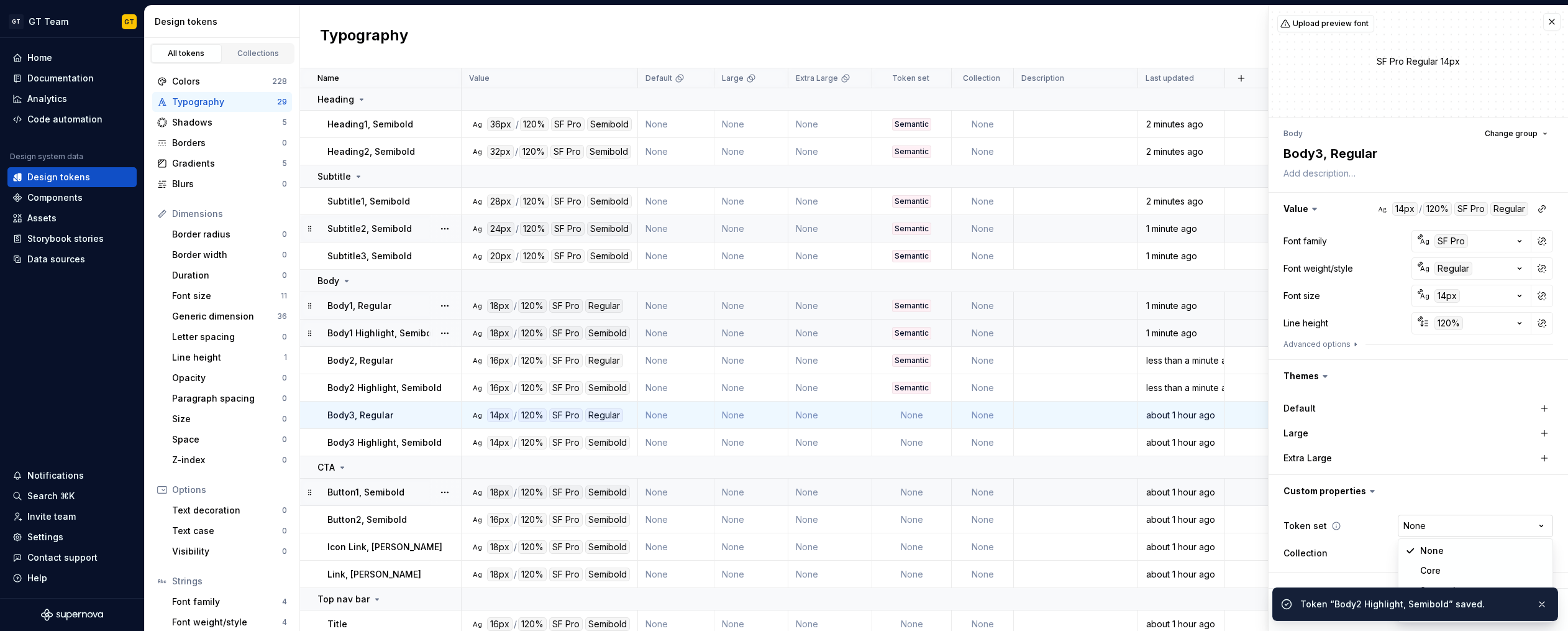
click at [1428, 524] on html "GT GT Team GT Home Documentation Analytics Code automation Design system data D…" at bounding box center [784, 315] width 1568 height 631
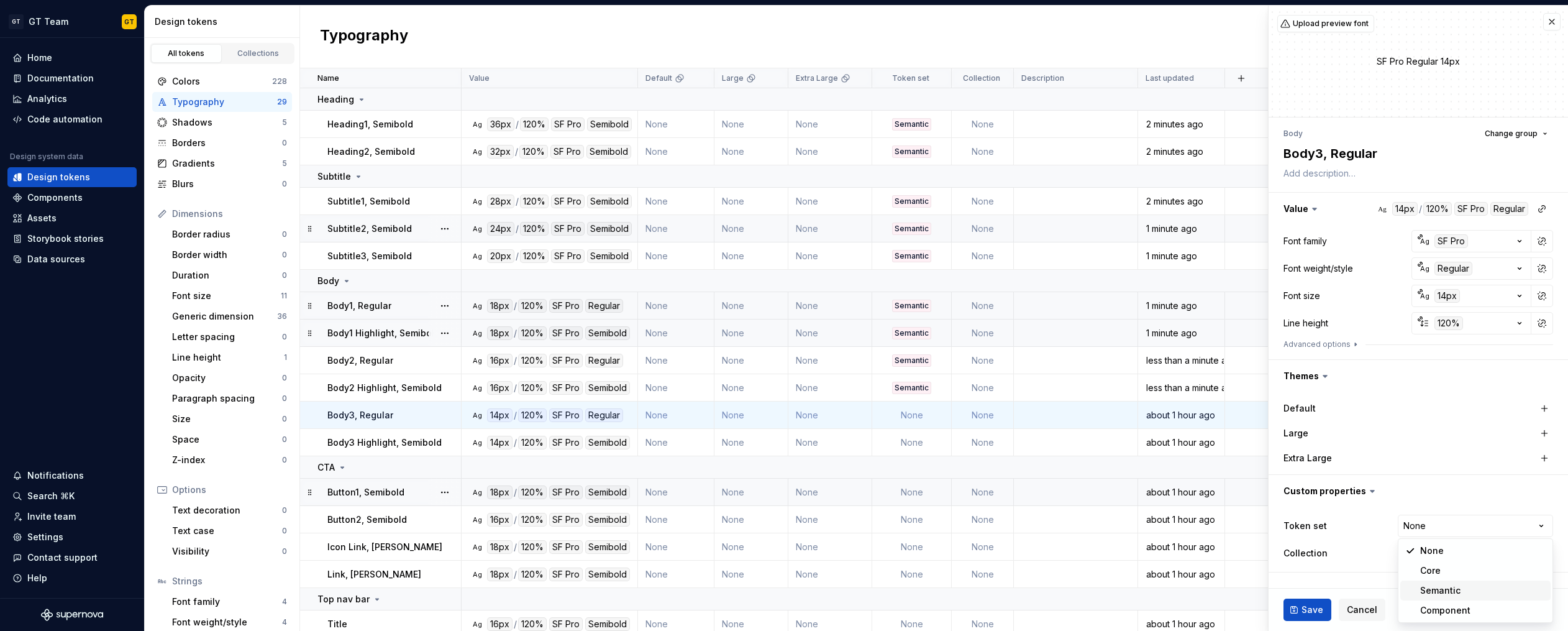
type textarea "*"
select select "**********"
click at [1295, 611] on button "Save" at bounding box center [1308, 609] width 48 height 23
click at [927, 436] on td "None" at bounding box center [912, 443] width 80 height 28
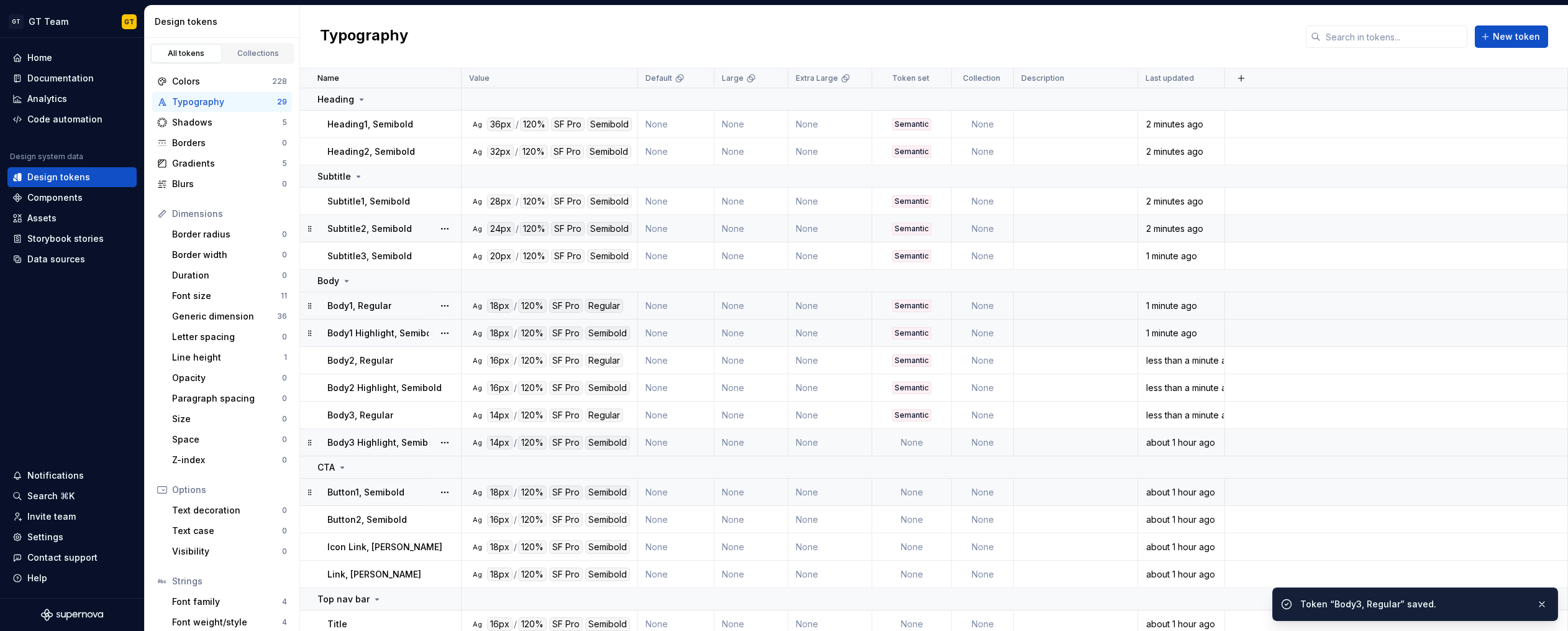
click at [910, 439] on td "None" at bounding box center [912, 443] width 80 height 28
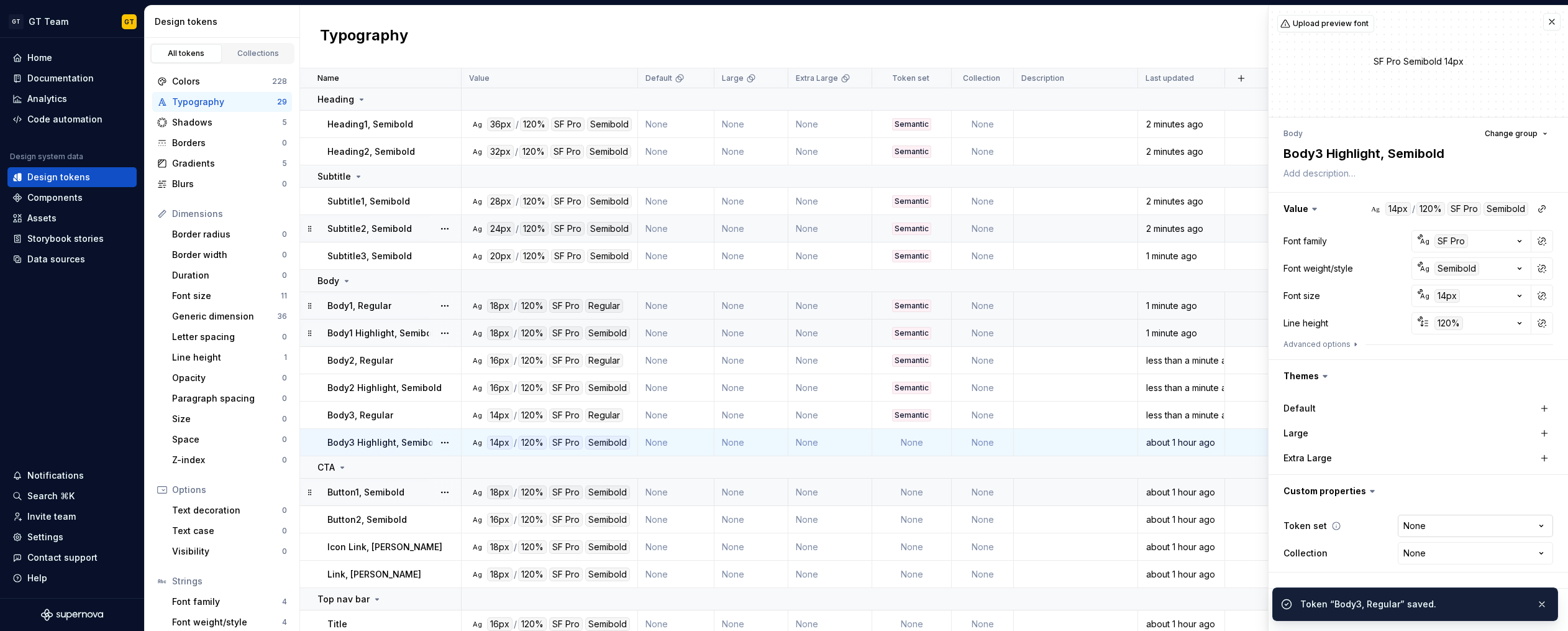
click at [1425, 525] on html "GT GT Team GT Home Documentation Analytics Code automation Design system data D…" at bounding box center [784, 315] width 1568 height 631
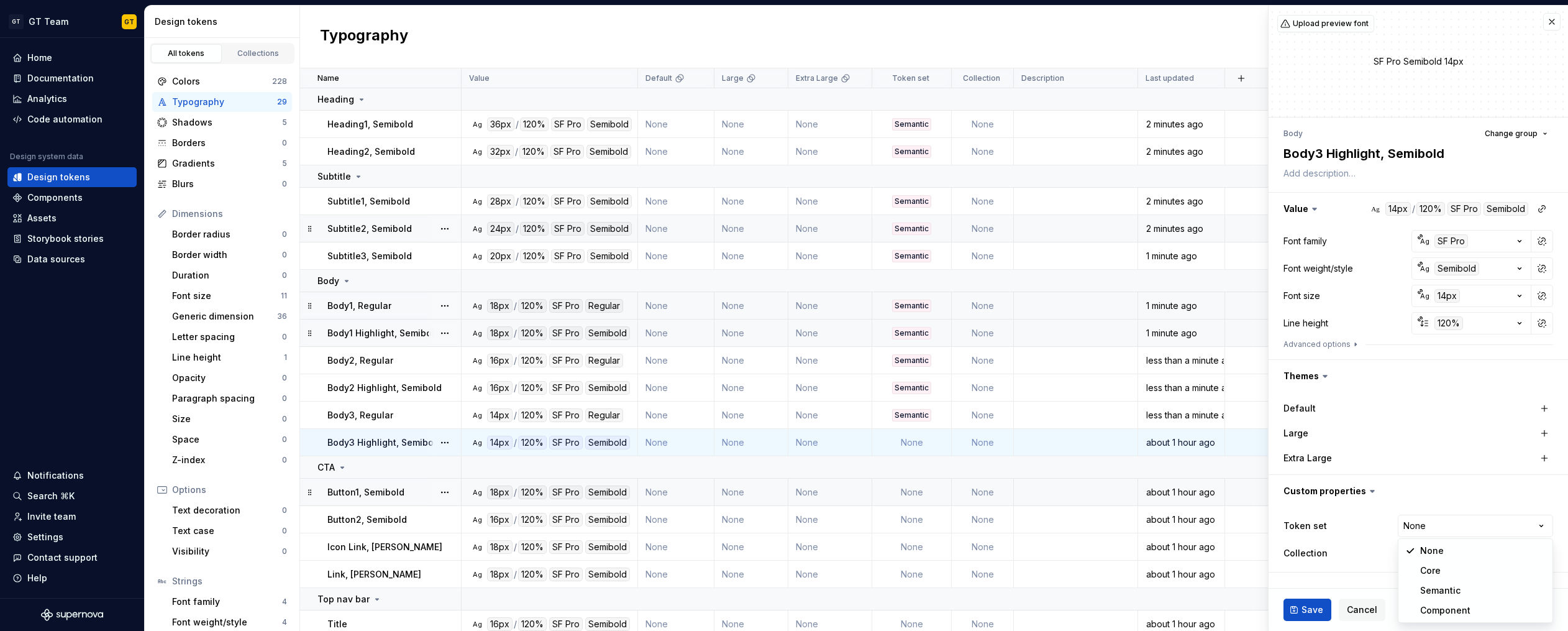
type textarea "*"
select select "**********"
click at [1310, 604] on span "Save" at bounding box center [1312, 609] width 22 height 12
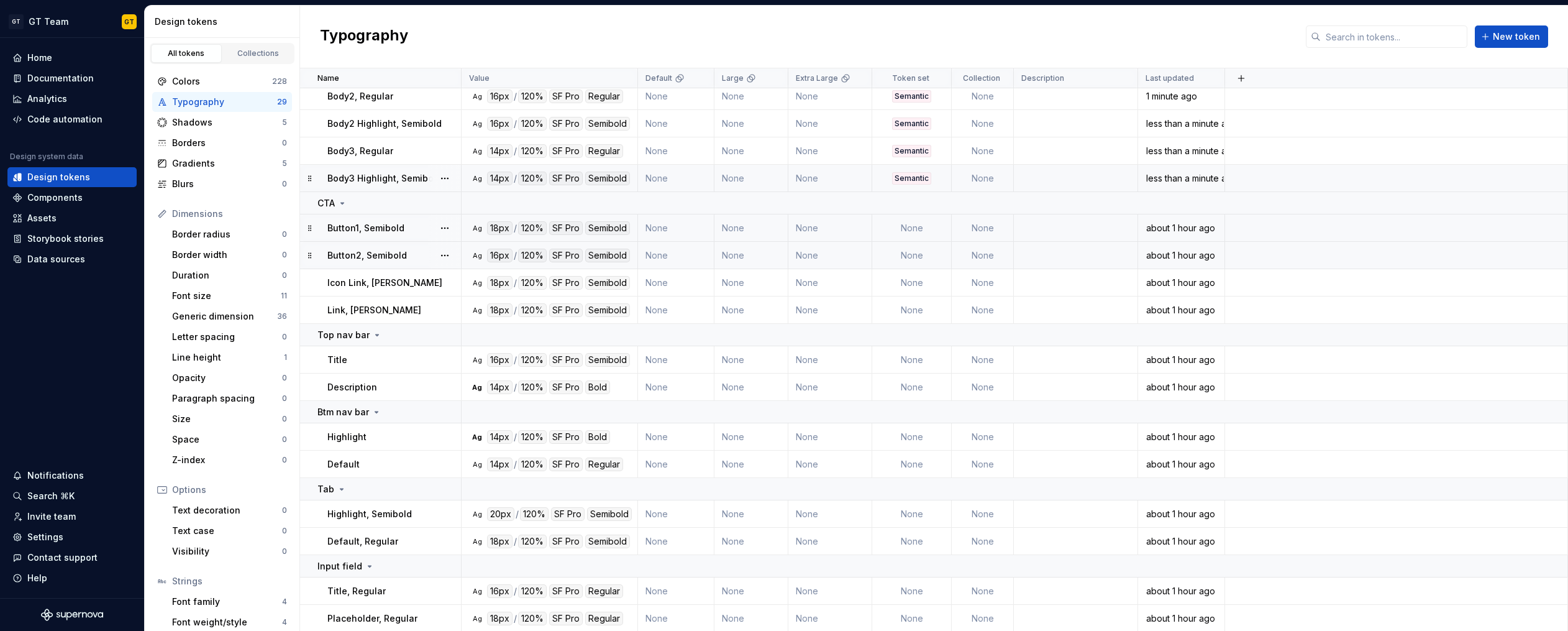
scroll to position [175, 0]
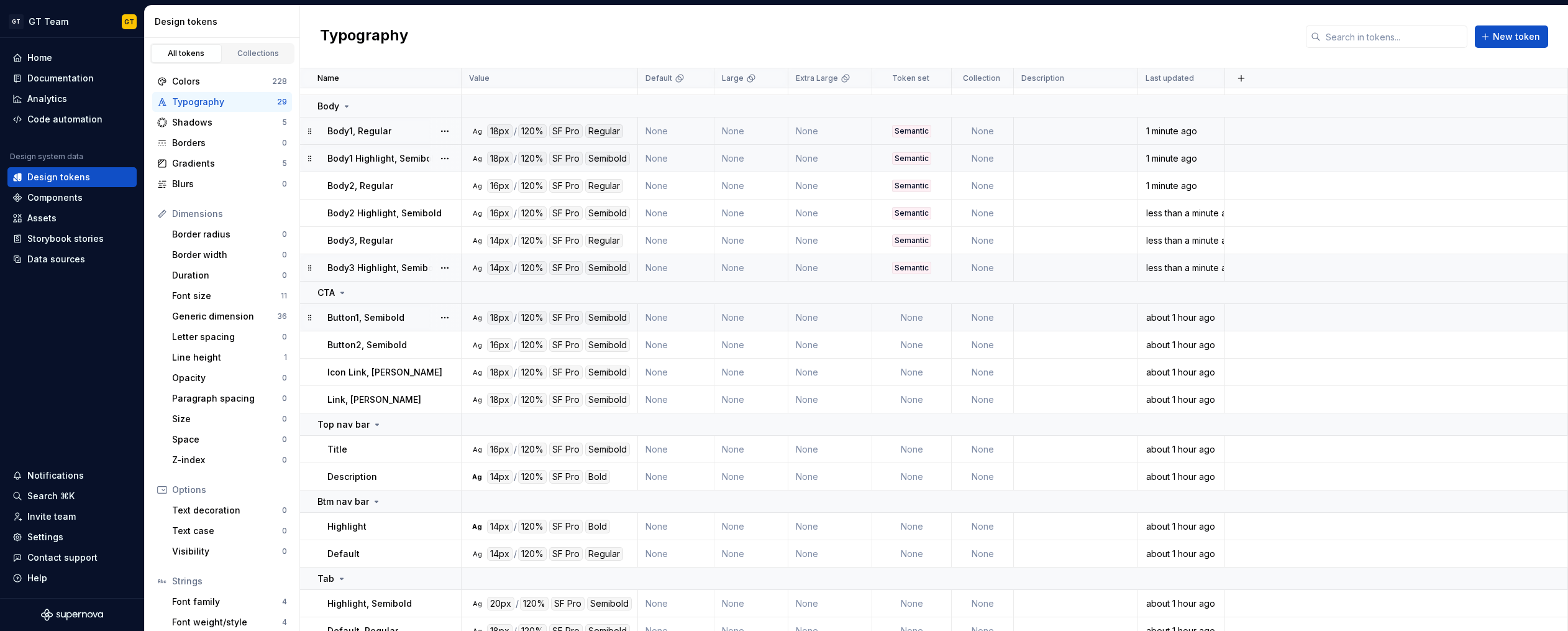
click at [911, 317] on td "None" at bounding box center [912, 318] width 80 height 28
type textarea "*"
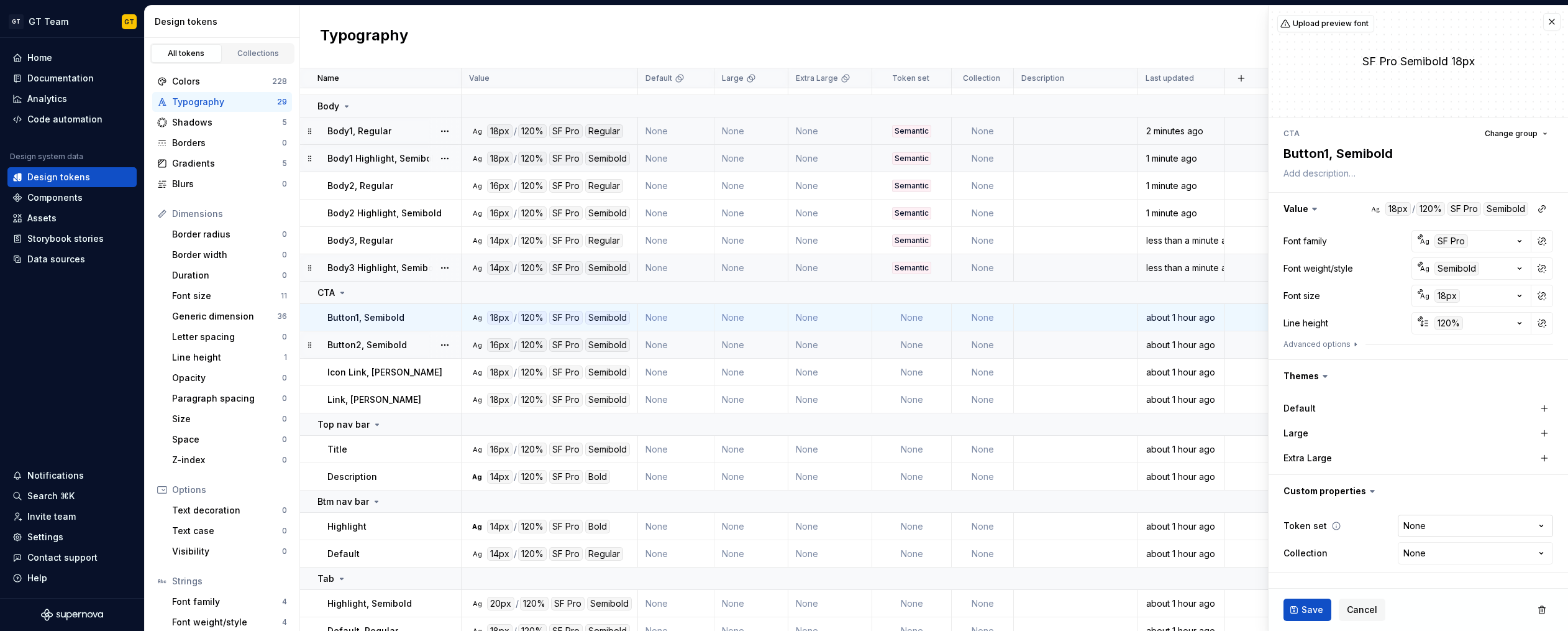
click at [1419, 528] on html "GT GT Team GT Home Documentation Analytics Code automation Design system data D…" at bounding box center [784, 315] width 1568 height 631
select select "**********"
click at [1307, 611] on span "Save" at bounding box center [1312, 609] width 22 height 12
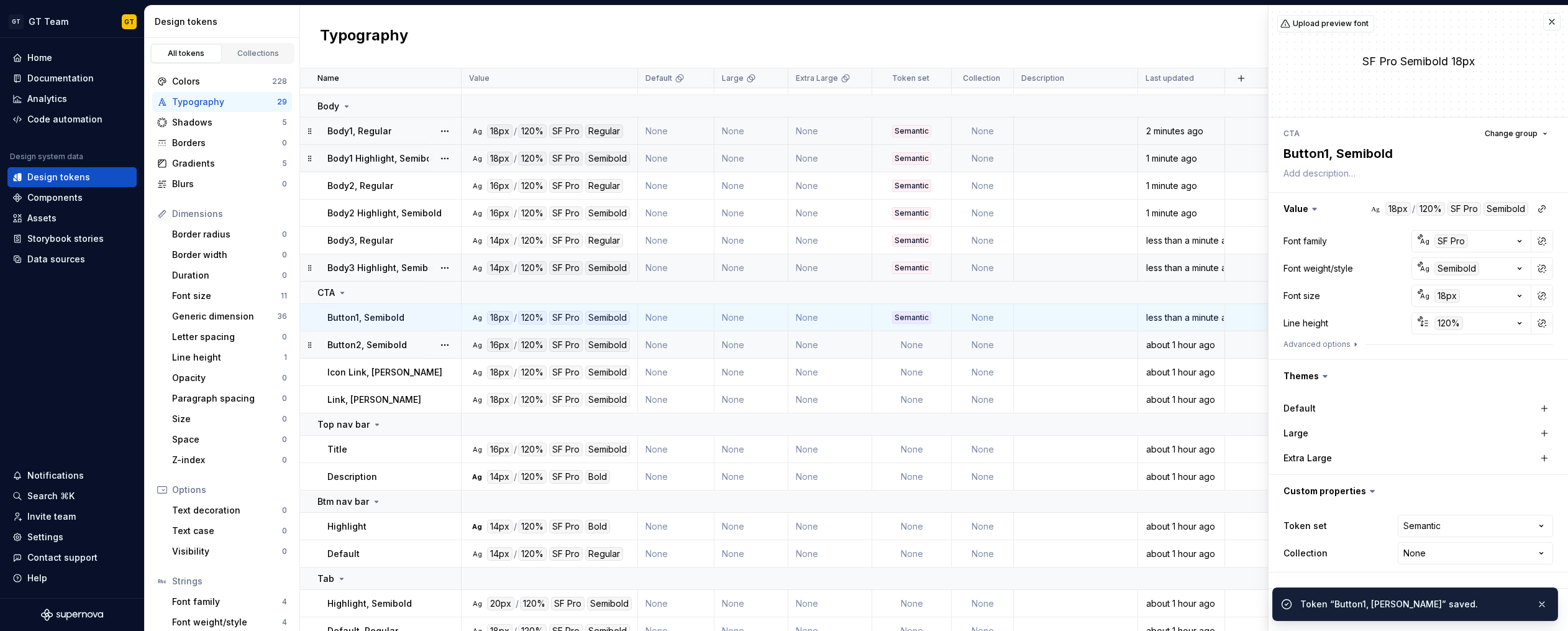
click at [914, 345] on td "None" at bounding box center [912, 345] width 80 height 28
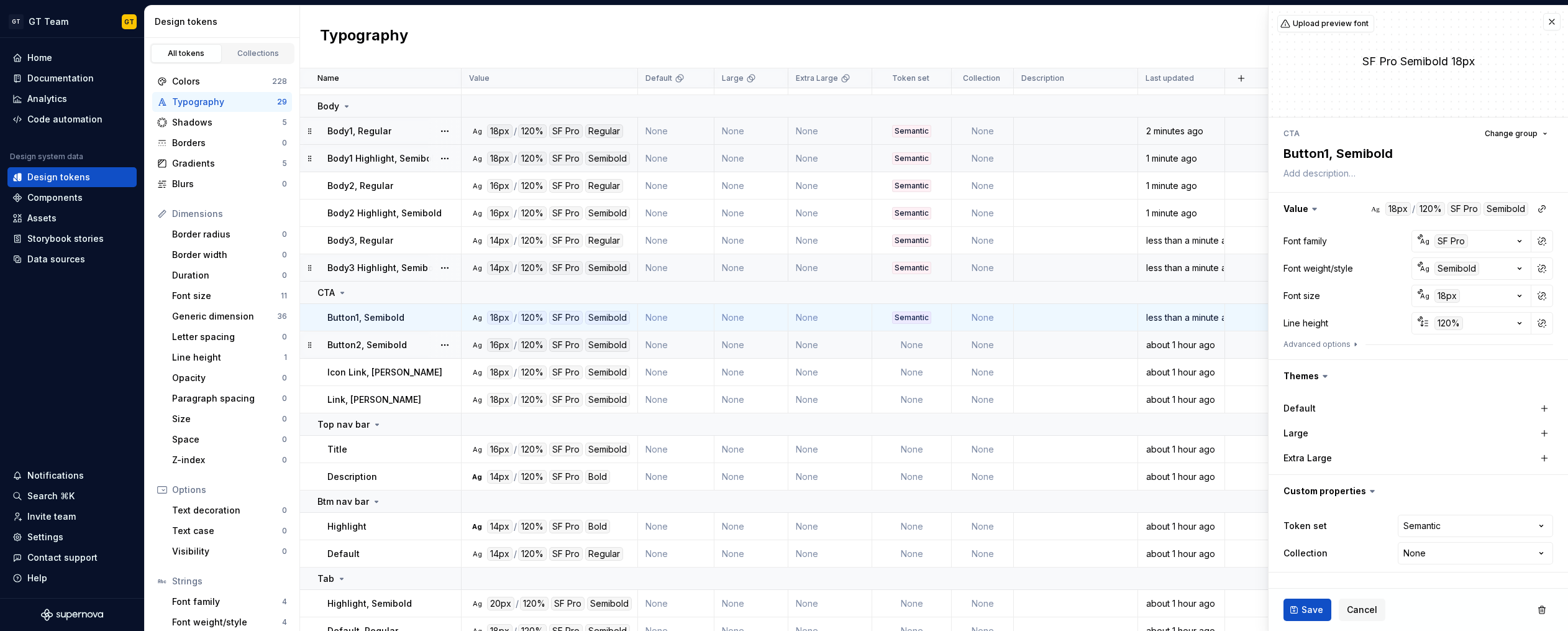
click at [917, 346] on td "None" at bounding box center [912, 345] width 80 height 28
click at [920, 456] on td "None" at bounding box center [912, 449] width 80 height 28
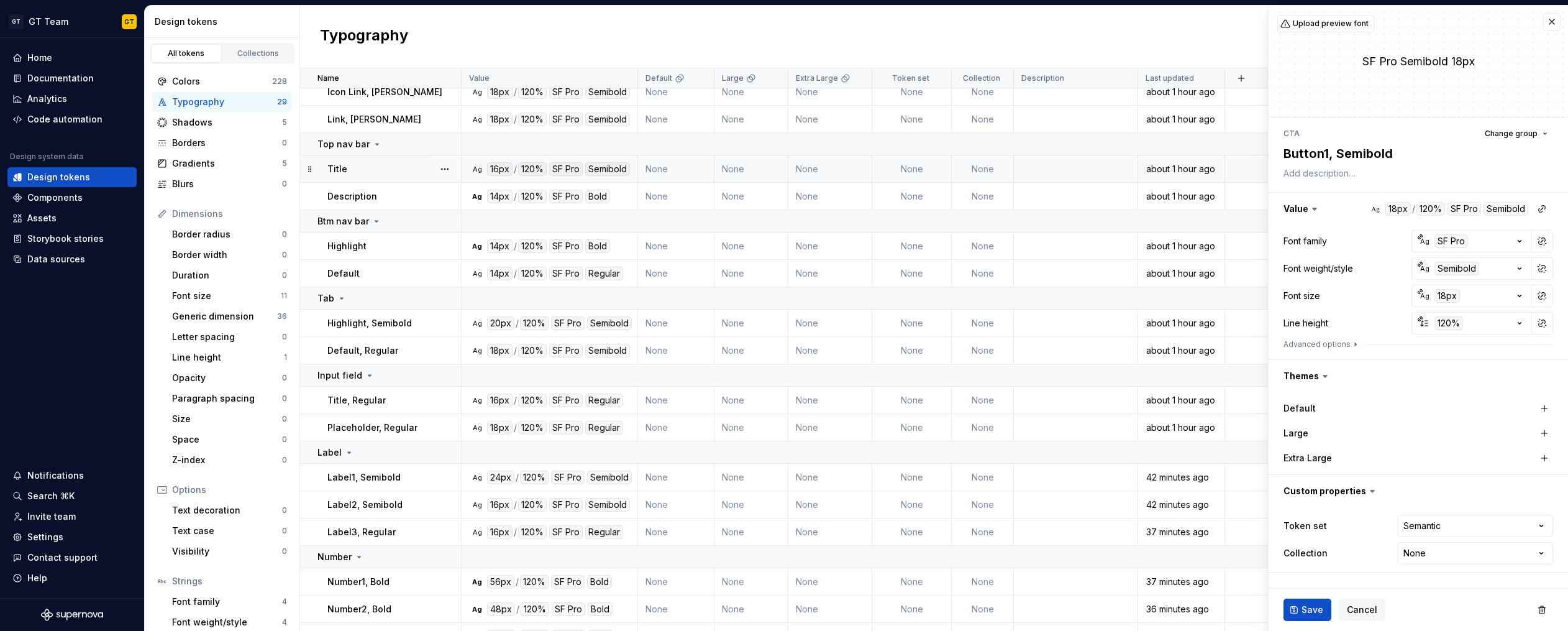
scroll to position [474, 0]
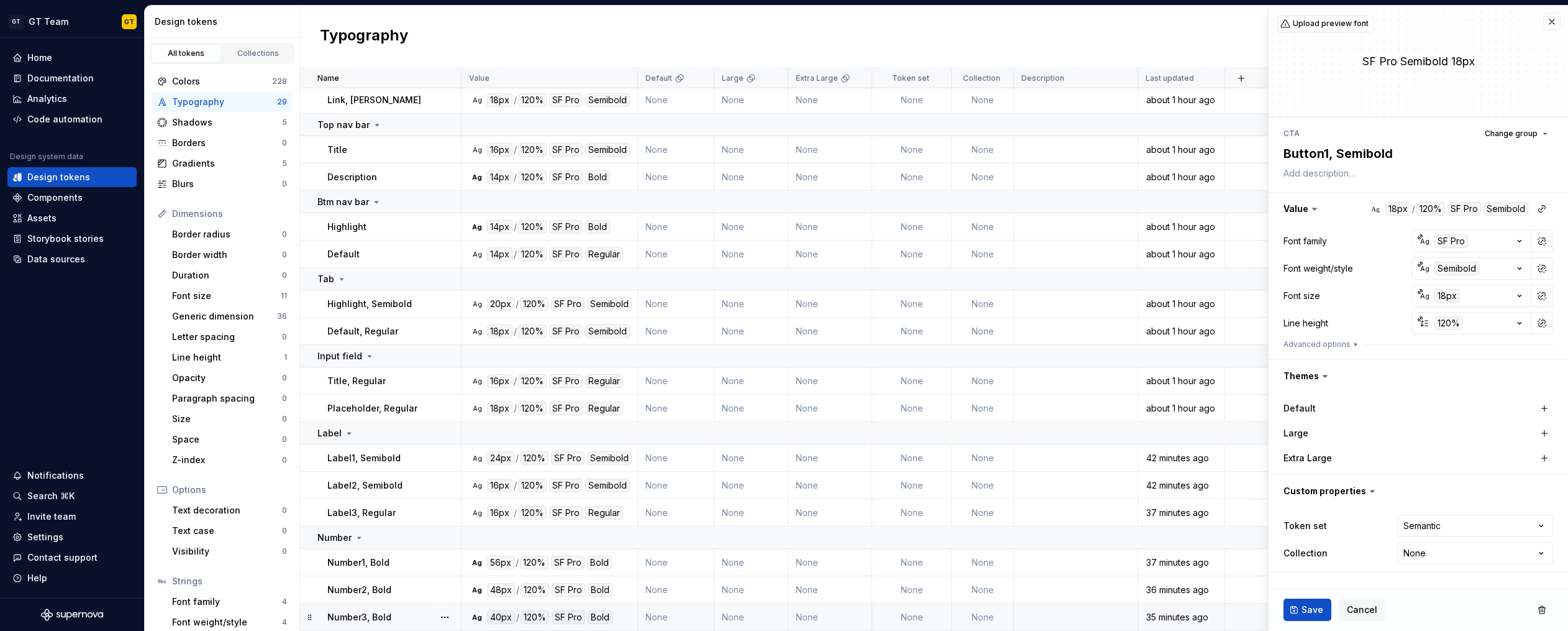
click at [916, 611] on td "None" at bounding box center [912, 617] width 80 height 28
click at [915, 609] on td "None" at bounding box center [912, 617] width 80 height 28
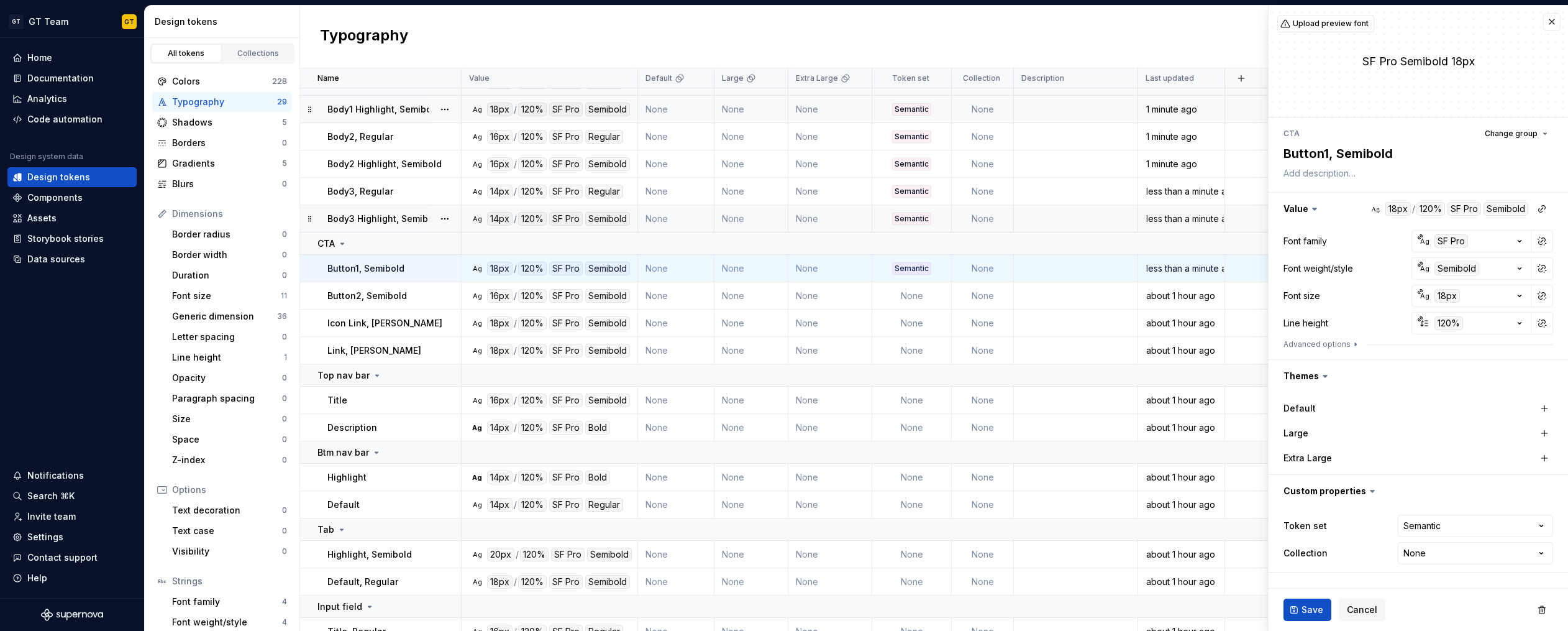
scroll to position [211, 0]
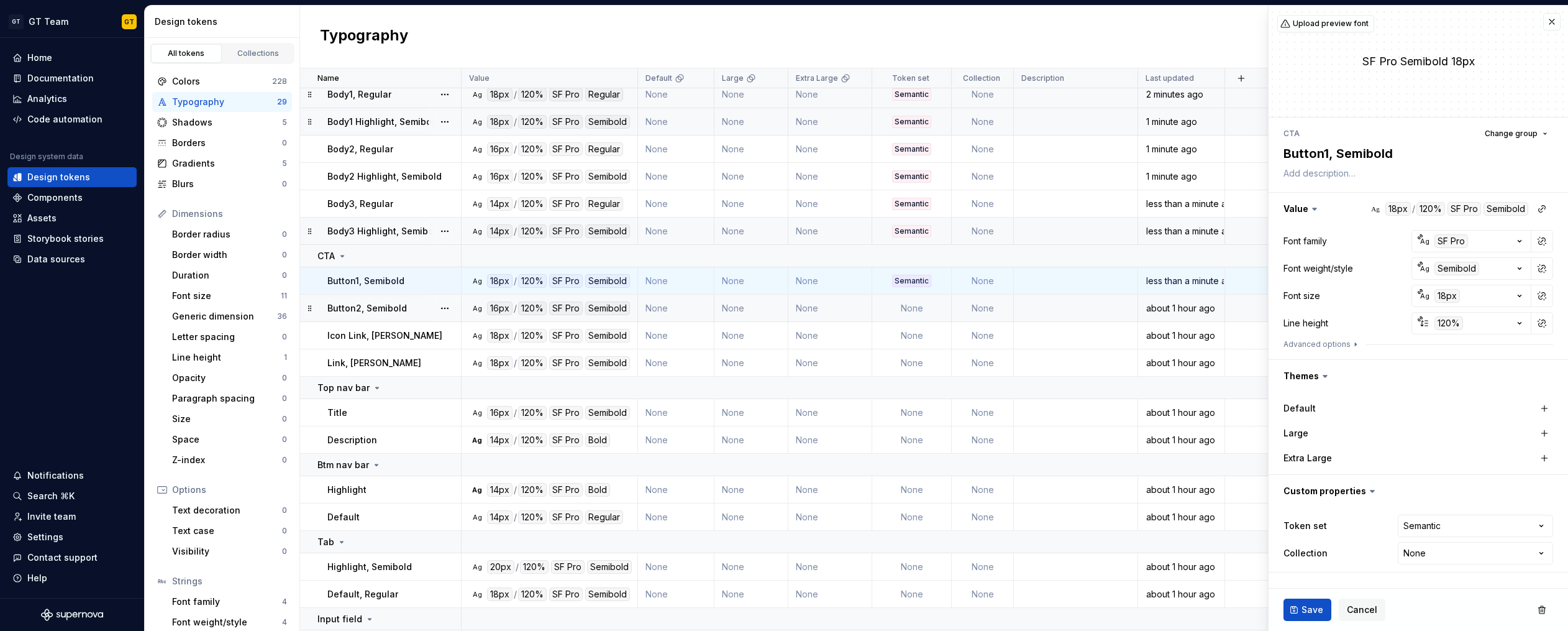
click at [916, 316] on td "None" at bounding box center [912, 309] width 80 height 28
click at [913, 335] on td "None" at bounding box center [912, 335] width 80 height 28
click at [913, 363] on td "None" at bounding box center [912, 363] width 80 height 28
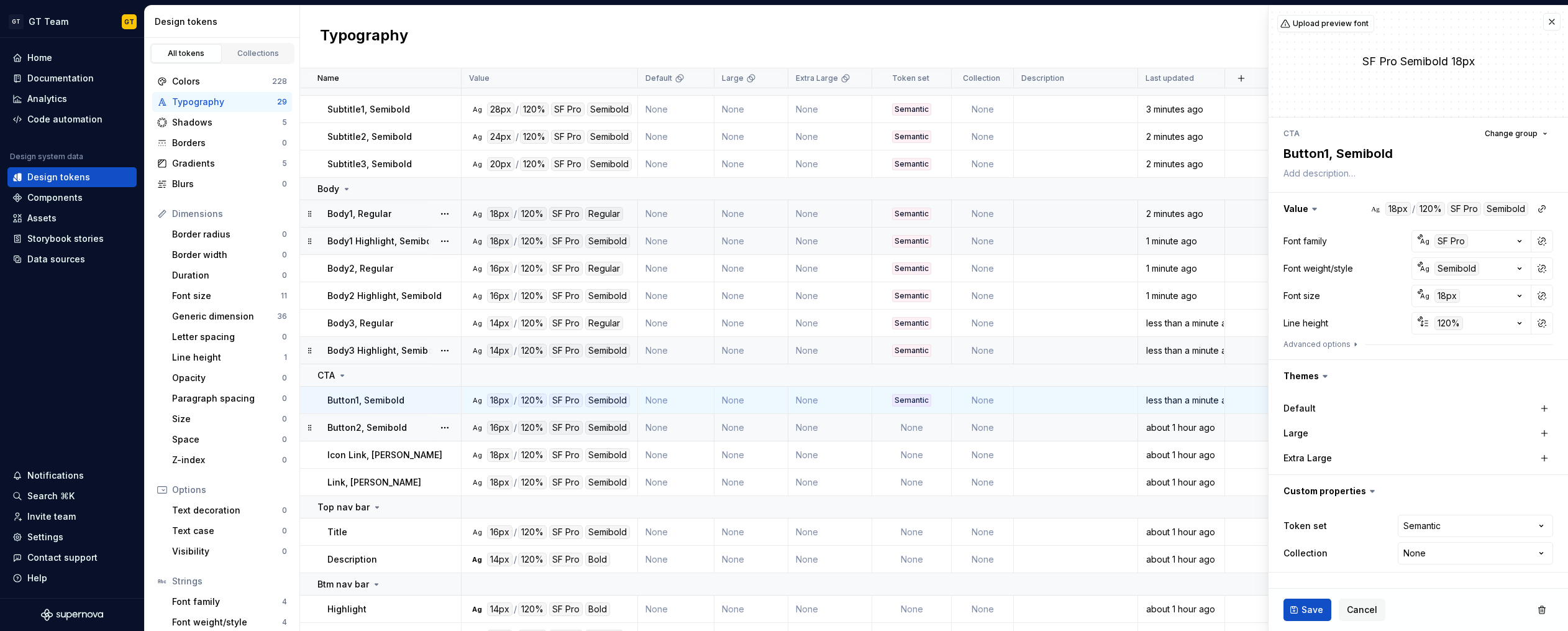
scroll to position [38, 0]
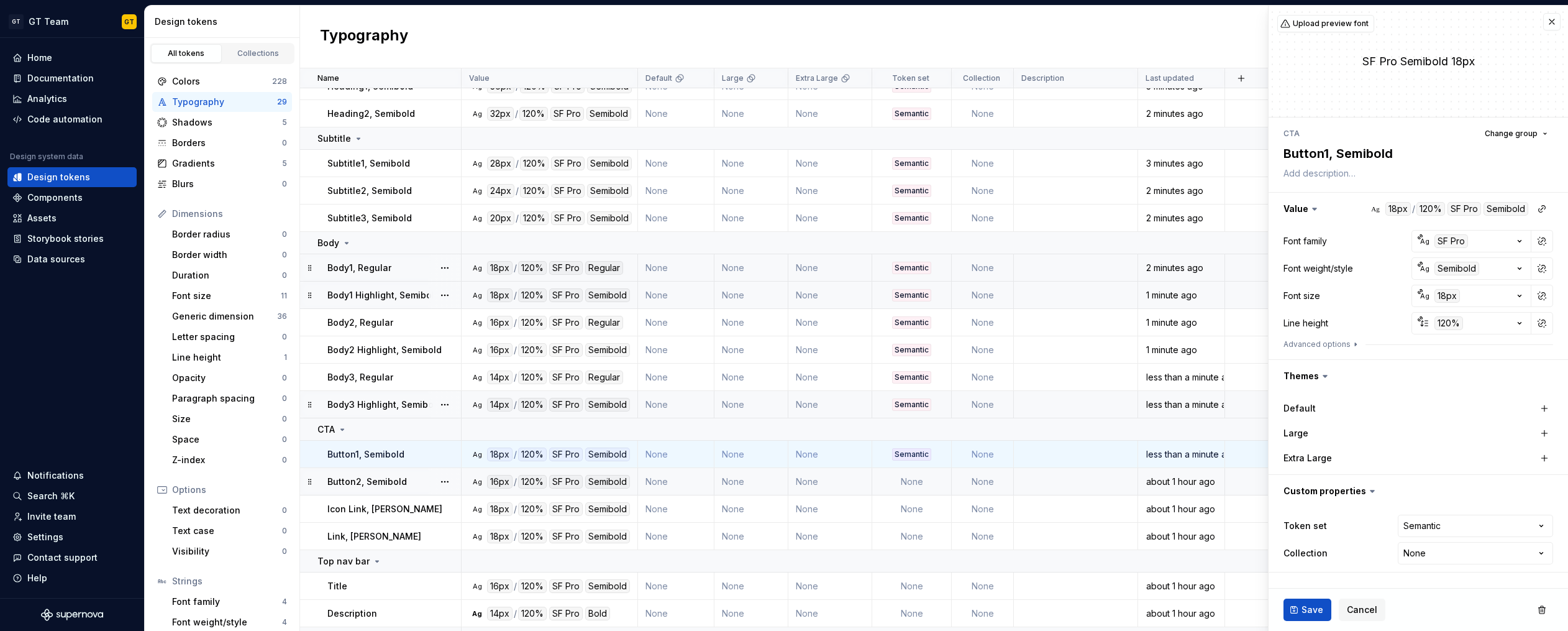
click at [900, 477] on td "None" at bounding box center [912, 482] width 80 height 28
click at [1305, 611] on span "Save" at bounding box center [1312, 609] width 22 height 12
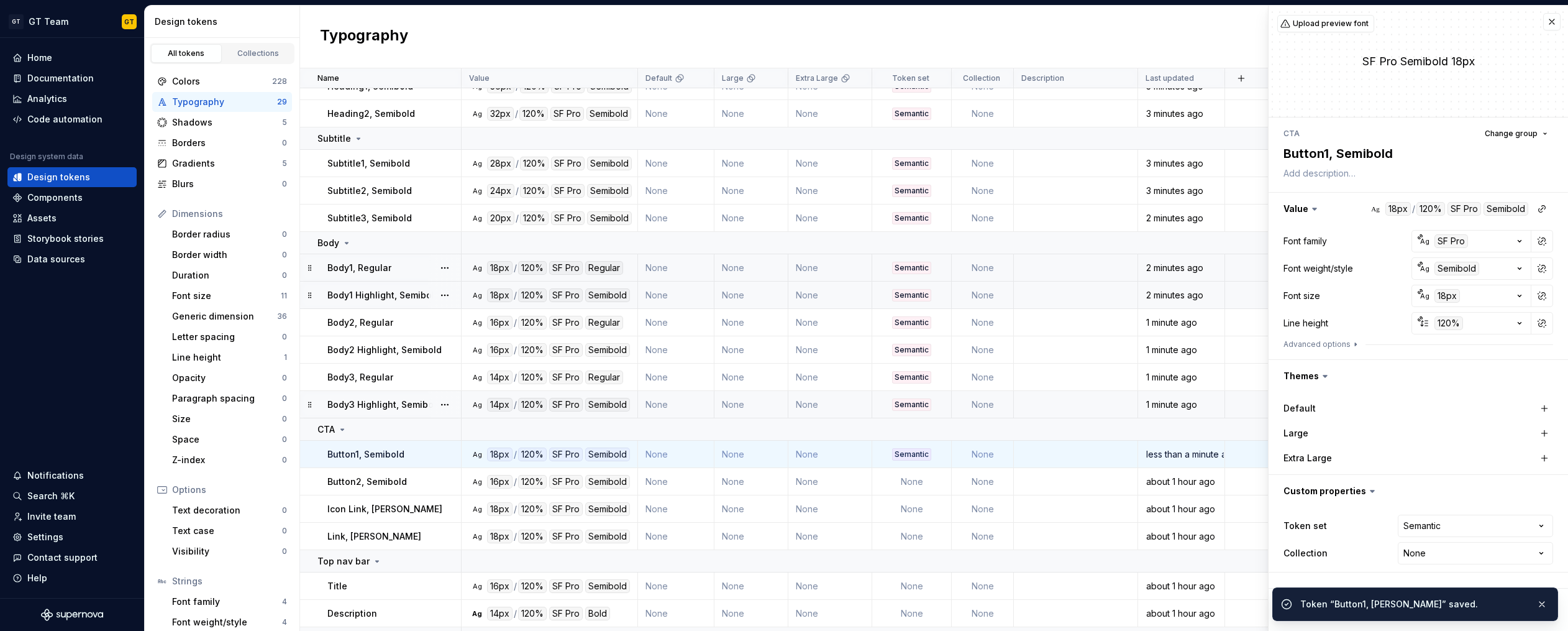
click at [912, 485] on td "None" at bounding box center [912, 482] width 80 height 28
click at [1547, 22] on button "button" at bounding box center [1551, 22] width 17 height 17
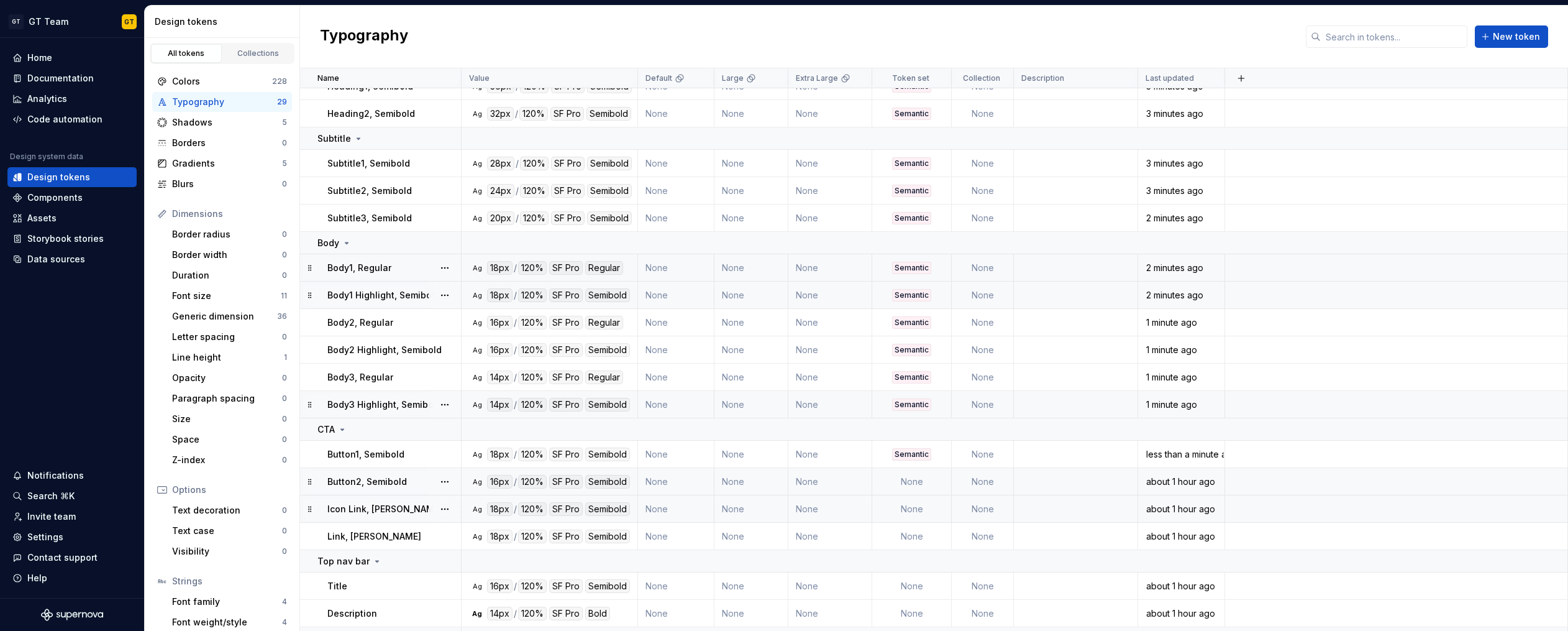
click at [908, 484] on td "None" at bounding box center [912, 482] width 80 height 28
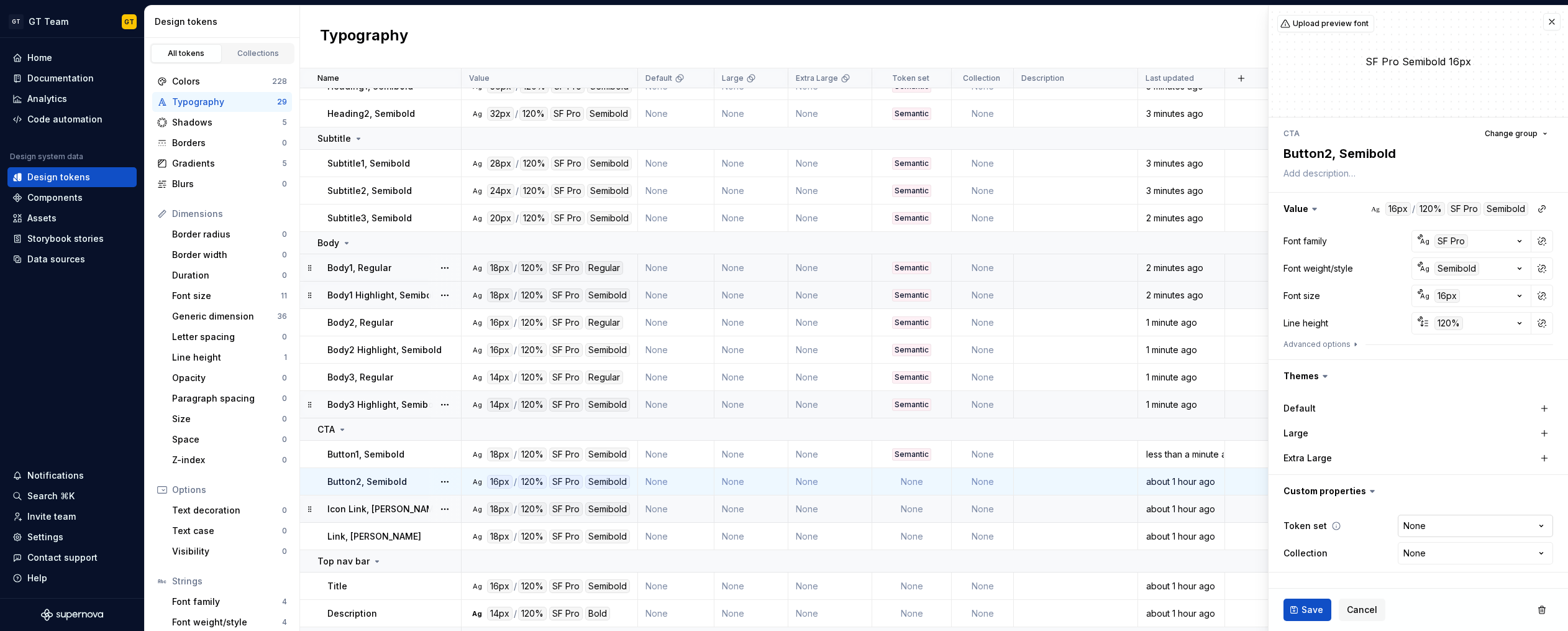
click at [1419, 532] on html "GT GT Team GT Home Documentation Analytics Code automation Design system data D…" at bounding box center [784, 315] width 1568 height 631
type textarea "*"
select select "**********"
click at [1301, 611] on span "Save" at bounding box center [1312, 609] width 22 height 12
click at [923, 508] on td "None" at bounding box center [912, 509] width 80 height 28
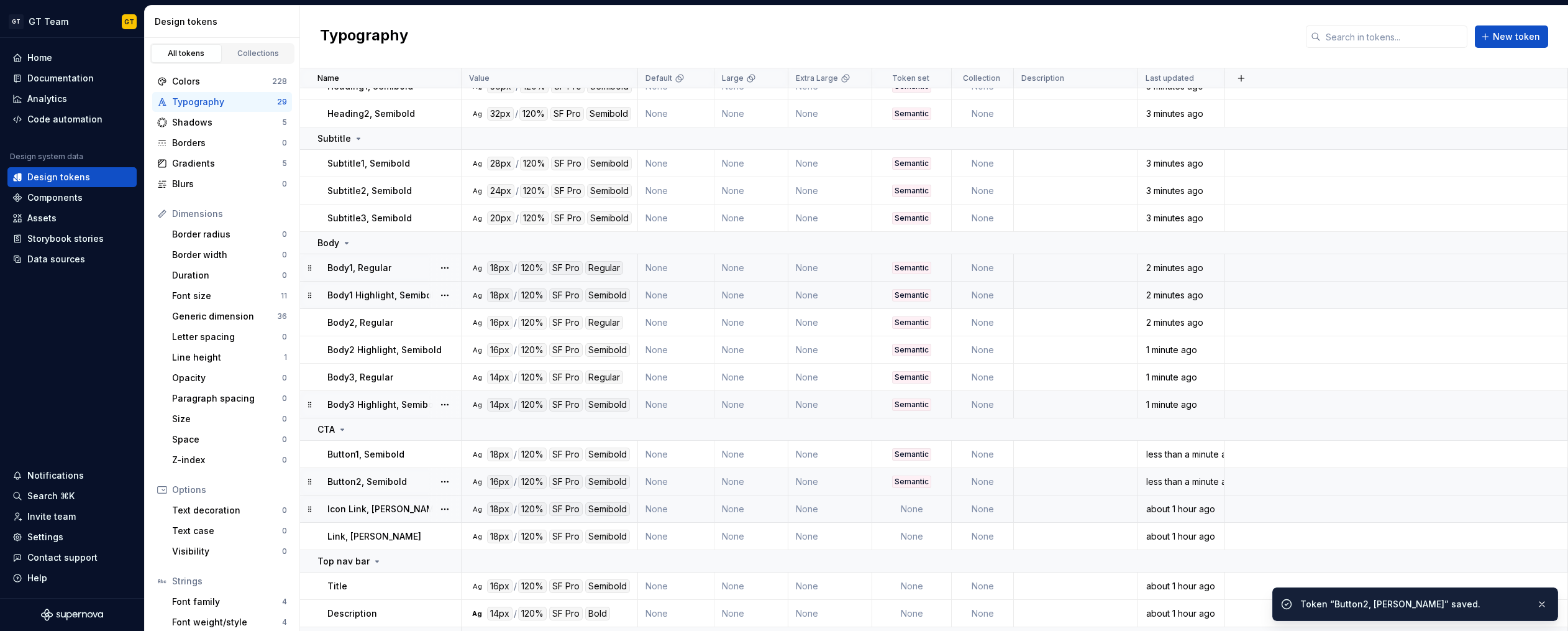
click at [912, 513] on td "None" at bounding box center [912, 509] width 80 height 28
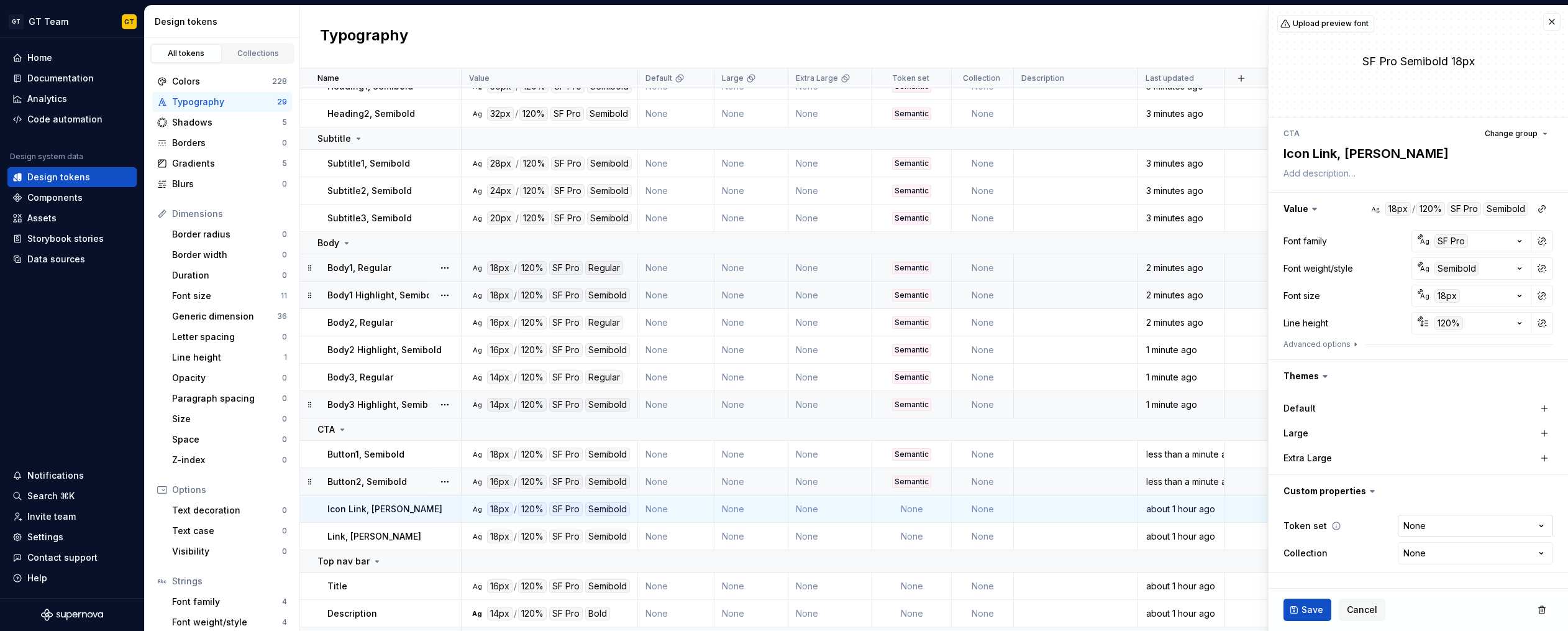
click at [1428, 525] on html "GT GT Team GT Home Documentation Analytics Code automation Design system data D…" at bounding box center [784, 315] width 1568 height 631
type textarea "*"
select select "**********"
click at [1321, 608] on span "Save" at bounding box center [1312, 609] width 22 height 12
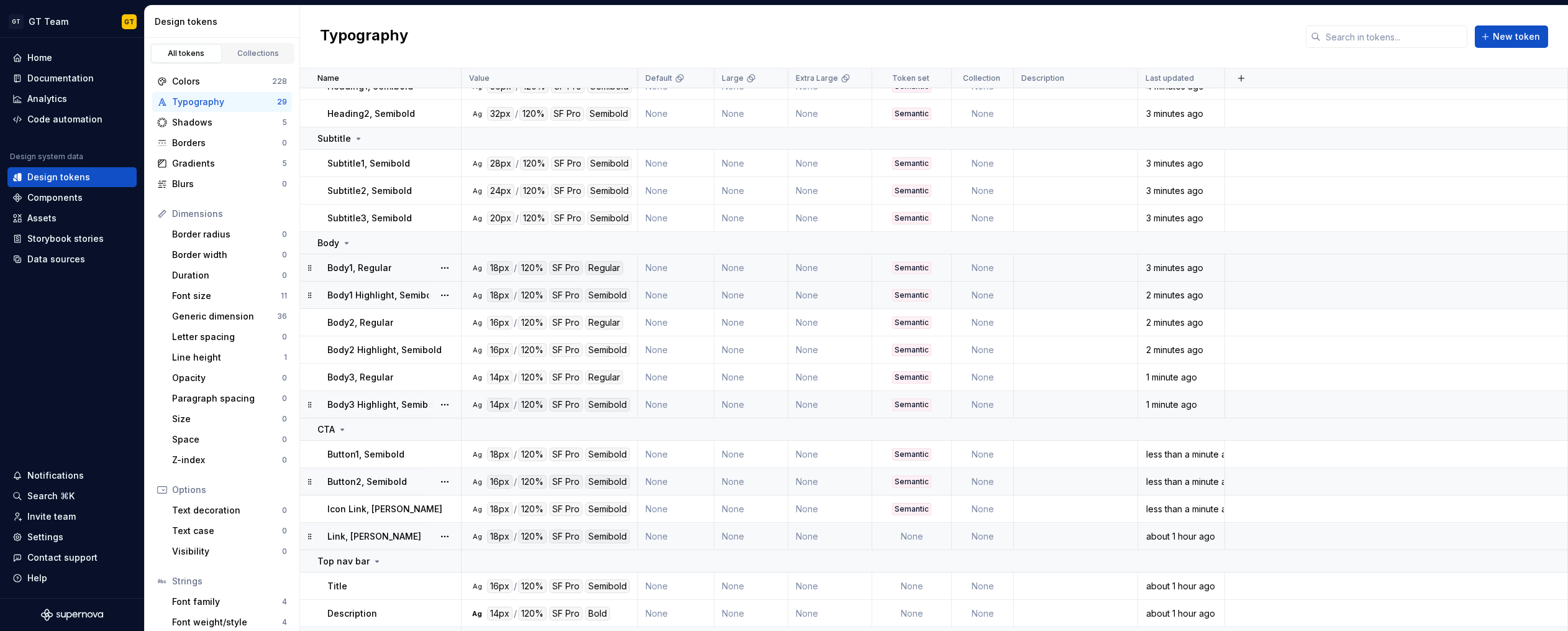
click at [912, 534] on td "None" at bounding box center [912, 537] width 80 height 28
type textarea "*"
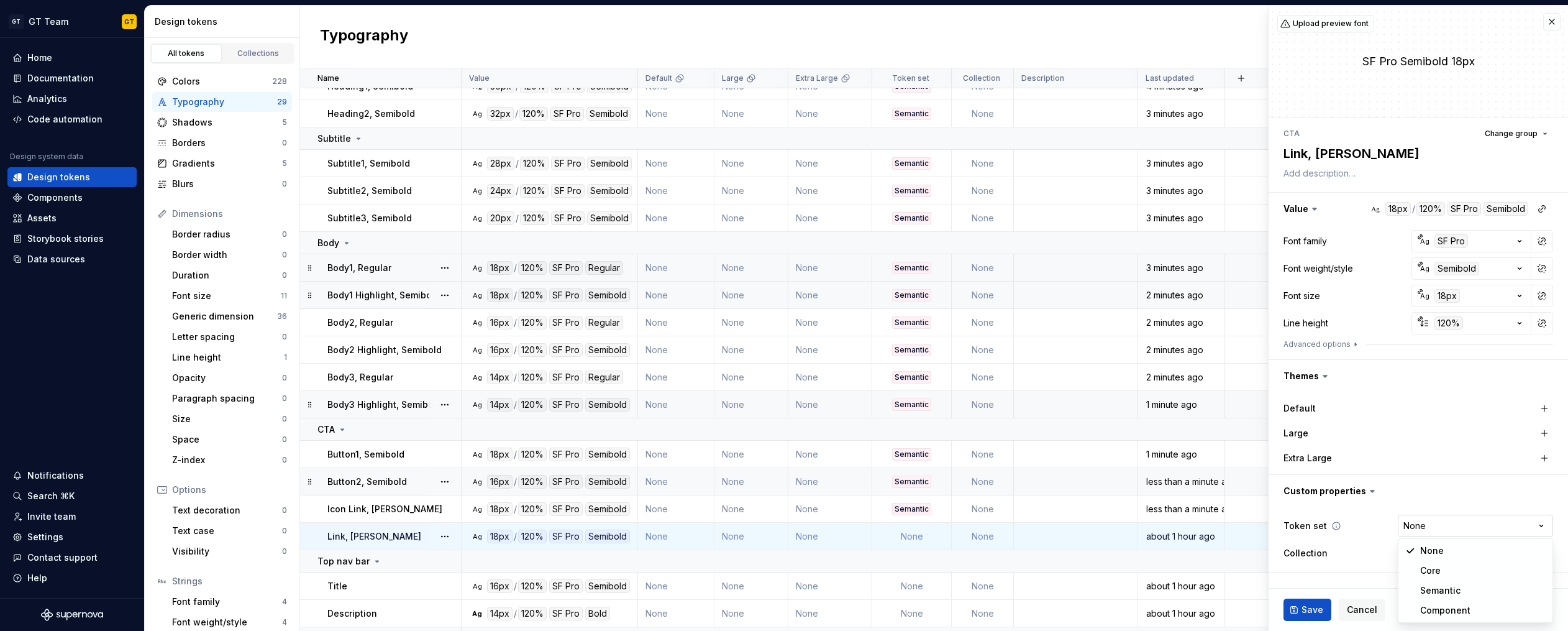
click at [1421, 529] on html "GT GT Team GT Home Documentation Analytics Code automation Design system data D…" at bounding box center [784, 315] width 1568 height 631
select select "**********"
click at [1305, 601] on button "Save" at bounding box center [1308, 609] width 48 height 23
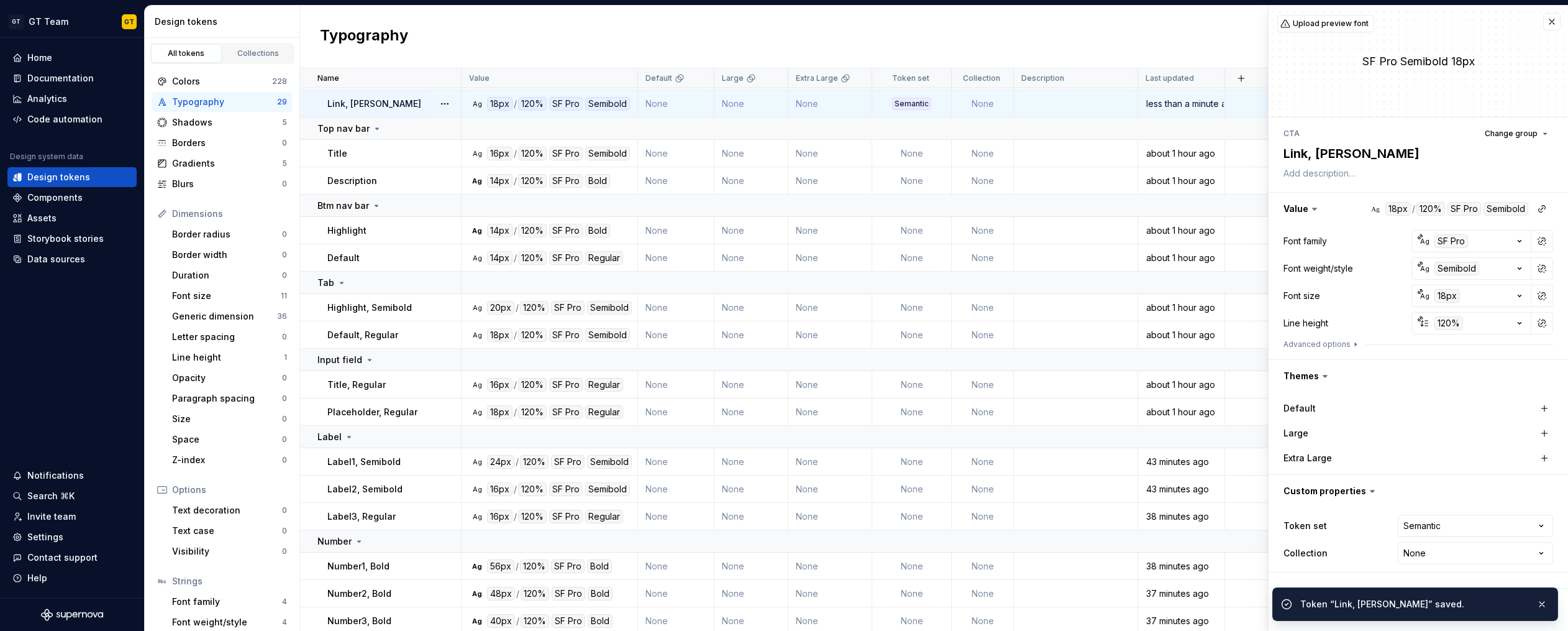
scroll to position [472, 0]
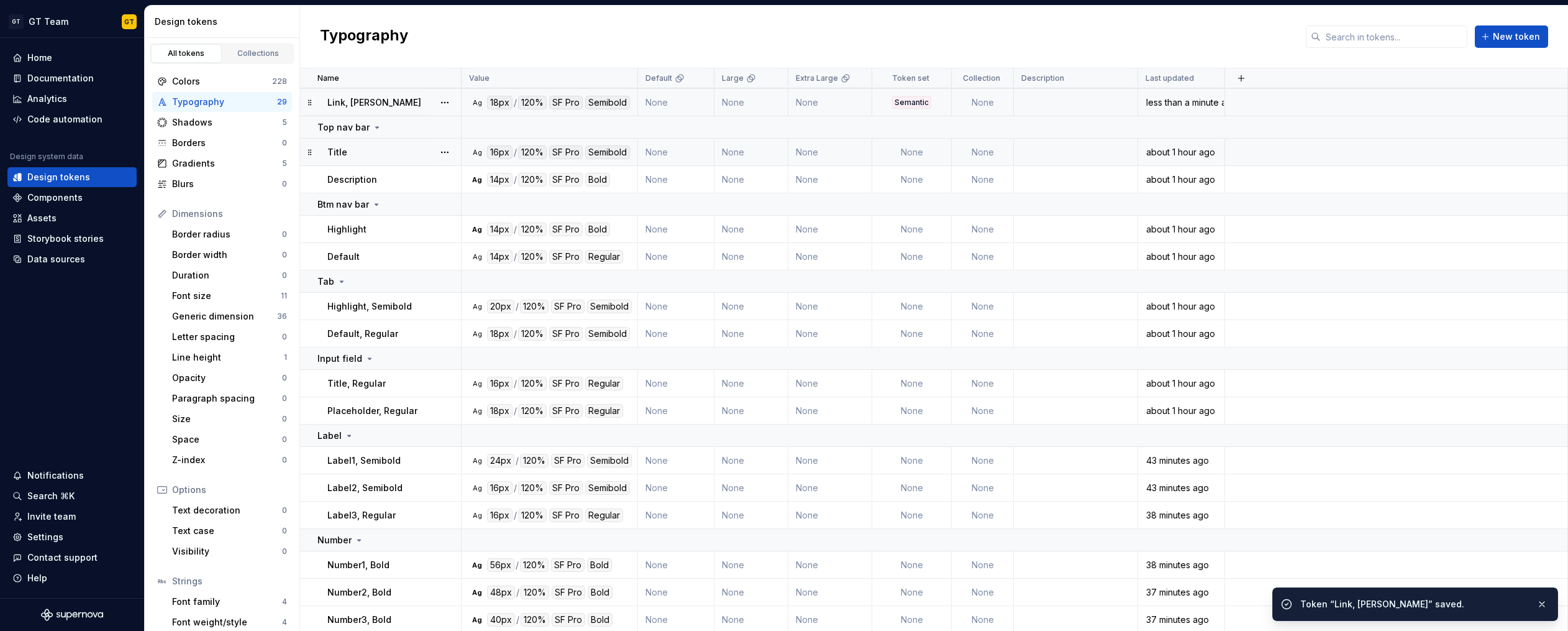
click at [918, 152] on td "None" at bounding box center [912, 152] width 80 height 28
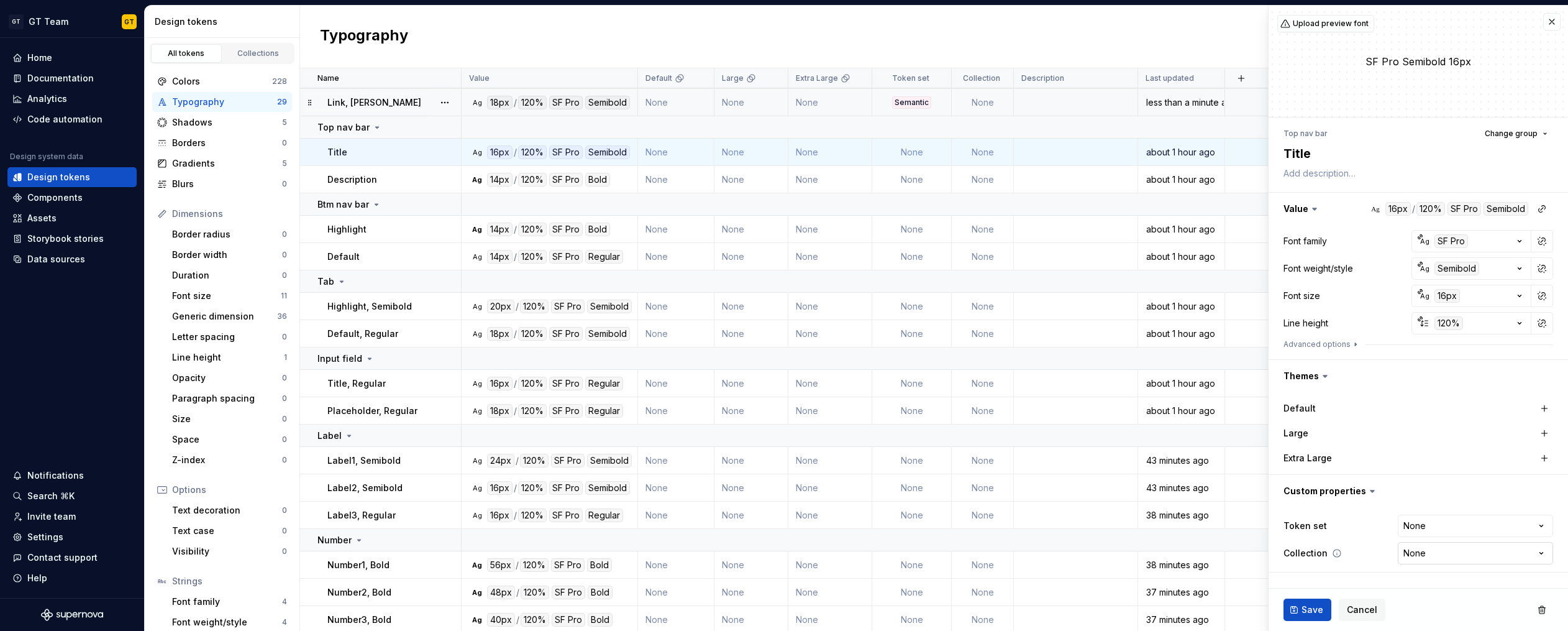
type textarea "*"
click at [1430, 527] on html "GT GT Team GT Home Documentation Analytics Code automation Design system data D…" at bounding box center [784, 315] width 1568 height 631
select select "**********"
drag, startPoint x: 1430, startPoint y: 590, endPoint x: 1396, endPoint y: 603, distance: 36.4
click at [1322, 609] on button "Save" at bounding box center [1308, 609] width 48 height 23
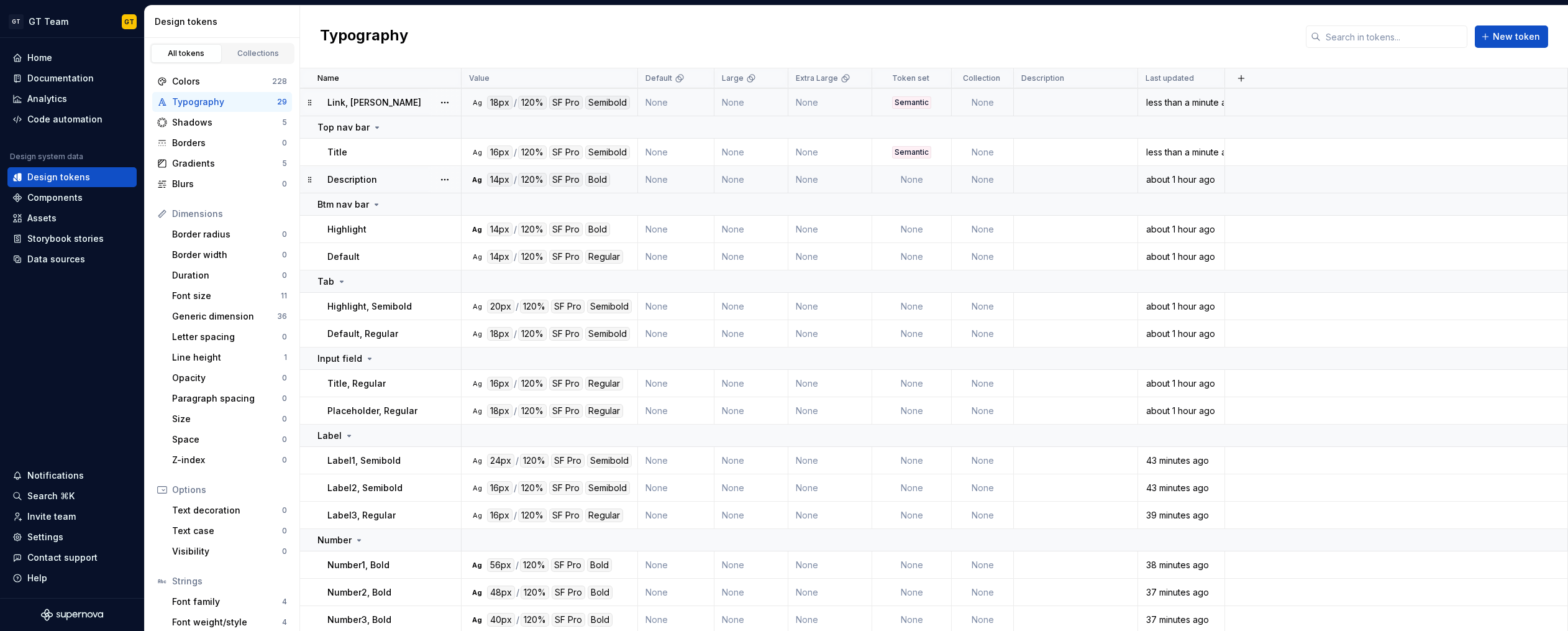
click at [907, 182] on td "None" at bounding box center [912, 180] width 80 height 28
type textarea "*"
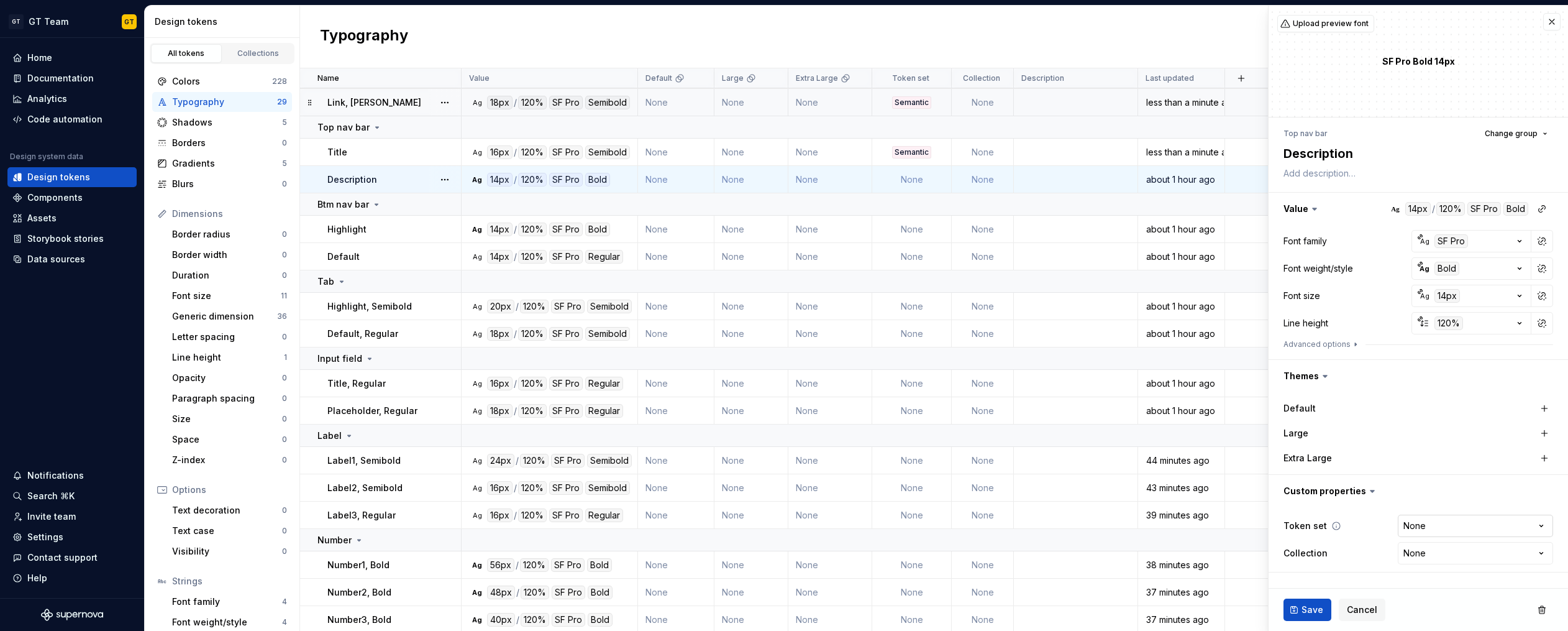
click at [1450, 533] on html "GT GT Team GT Home Documentation Analytics Code automation Design system data D…" at bounding box center [784, 315] width 1568 height 631
select select "**********"
click at [1309, 611] on span "Save" at bounding box center [1312, 609] width 22 height 12
click at [910, 225] on td "None" at bounding box center [912, 227] width 80 height 28
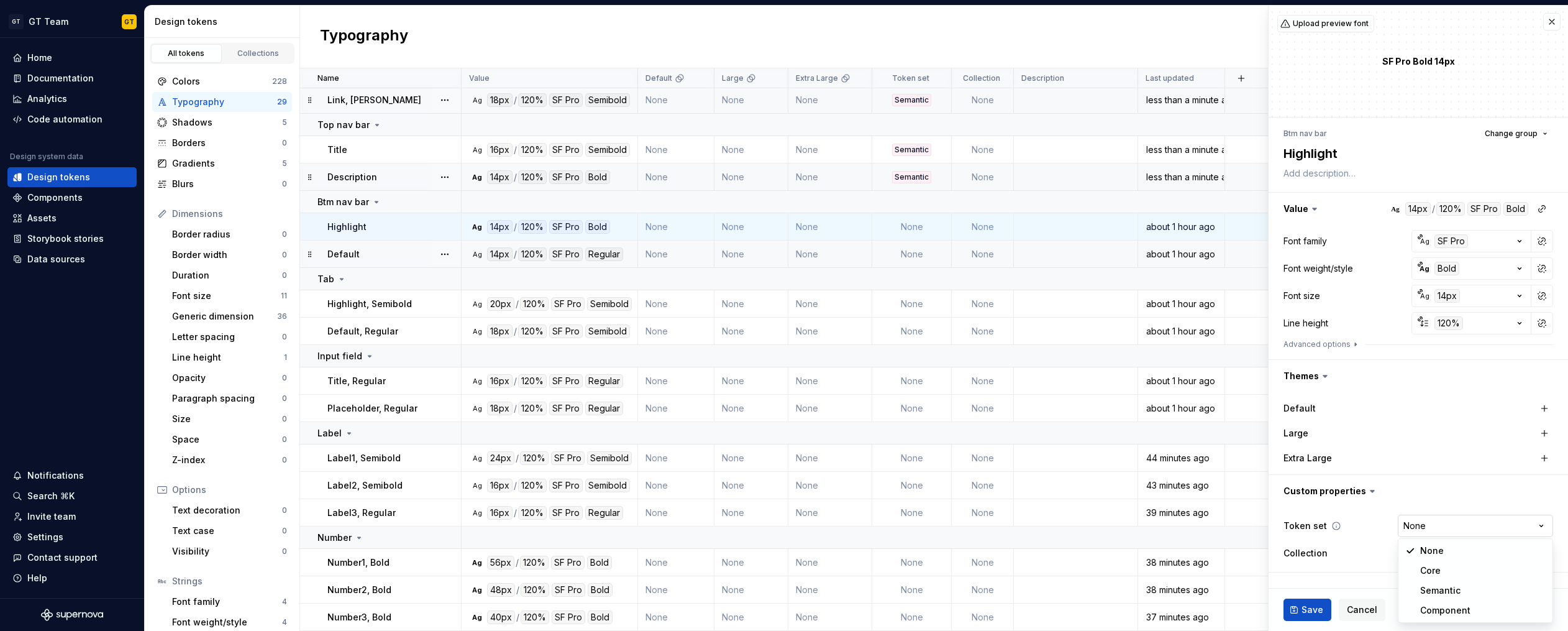
click at [1454, 532] on html "GT GT Team GT Home Documentation Analytics Code automation Design system data D…" at bounding box center [784, 315] width 1568 height 631
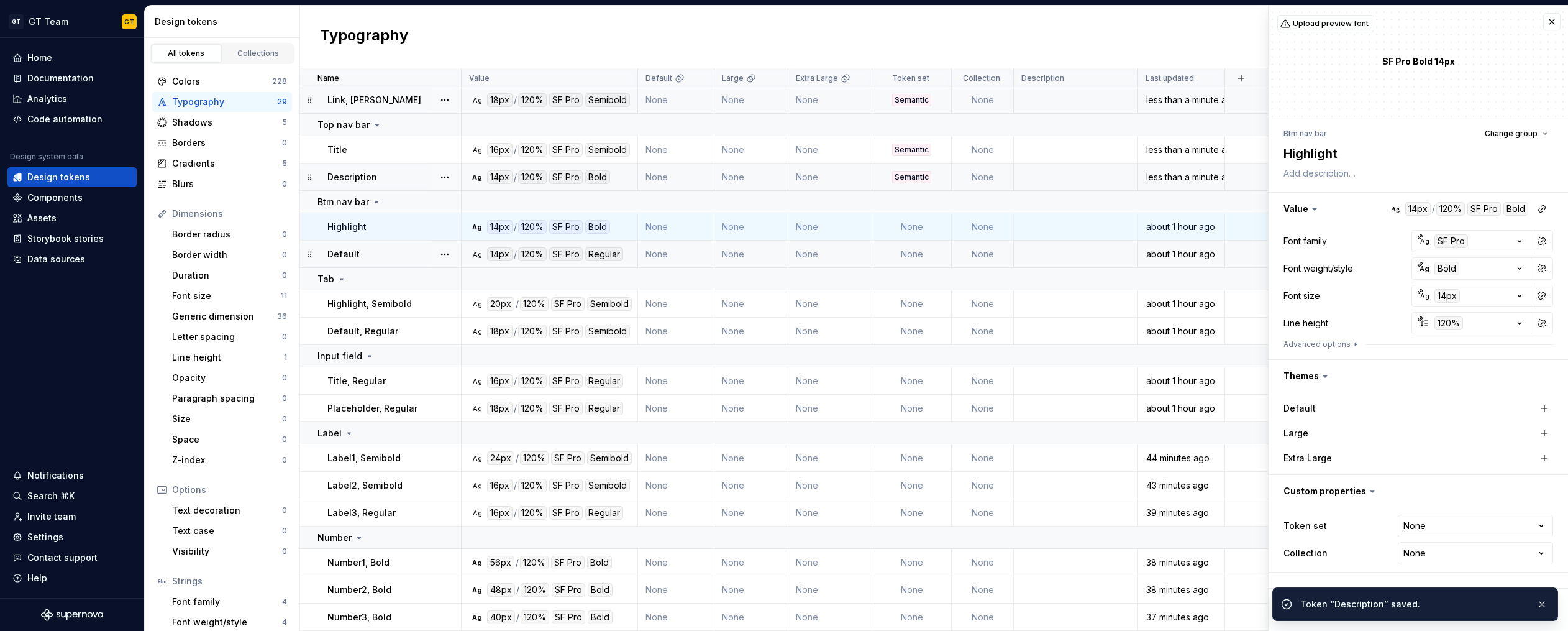
click at [1438, 595] on div "Save Cancel" at bounding box center [1418, 610] width 300 height 42
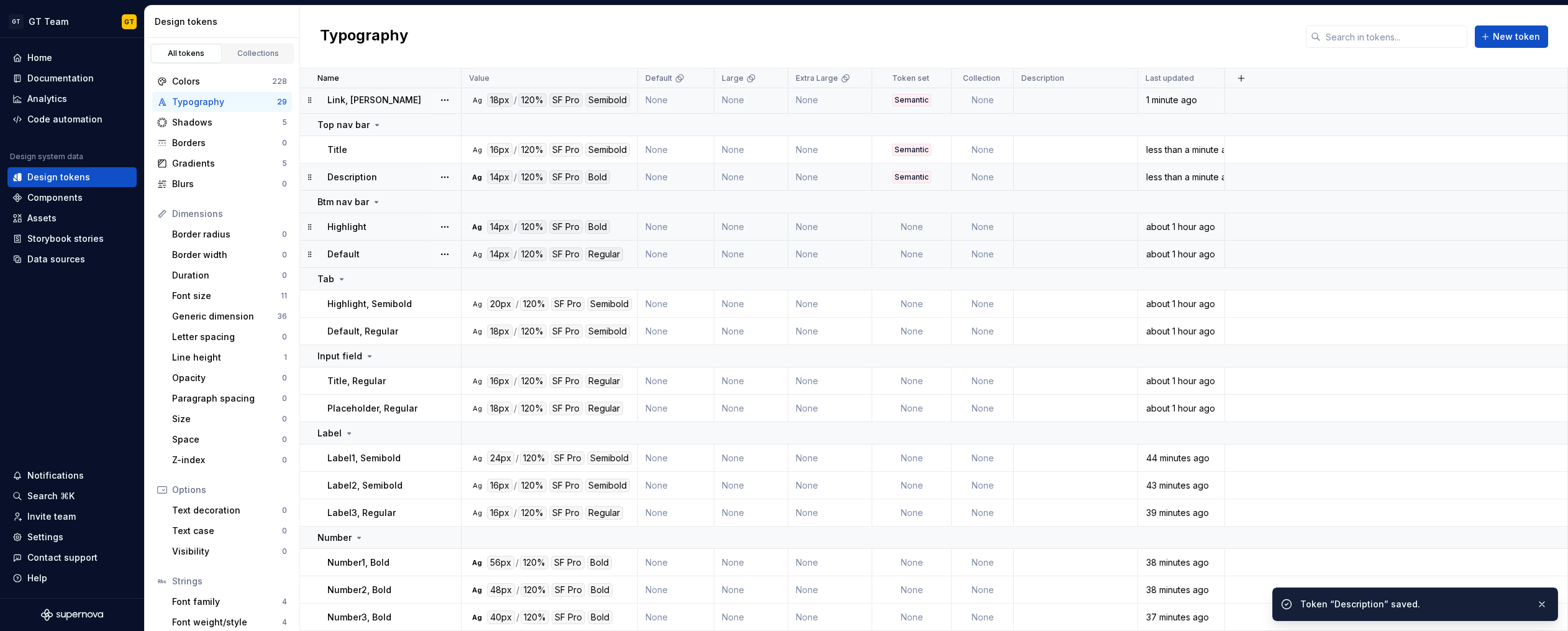
click at [913, 227] on td "None" at bounding box center [912, 227] width 80 height 28
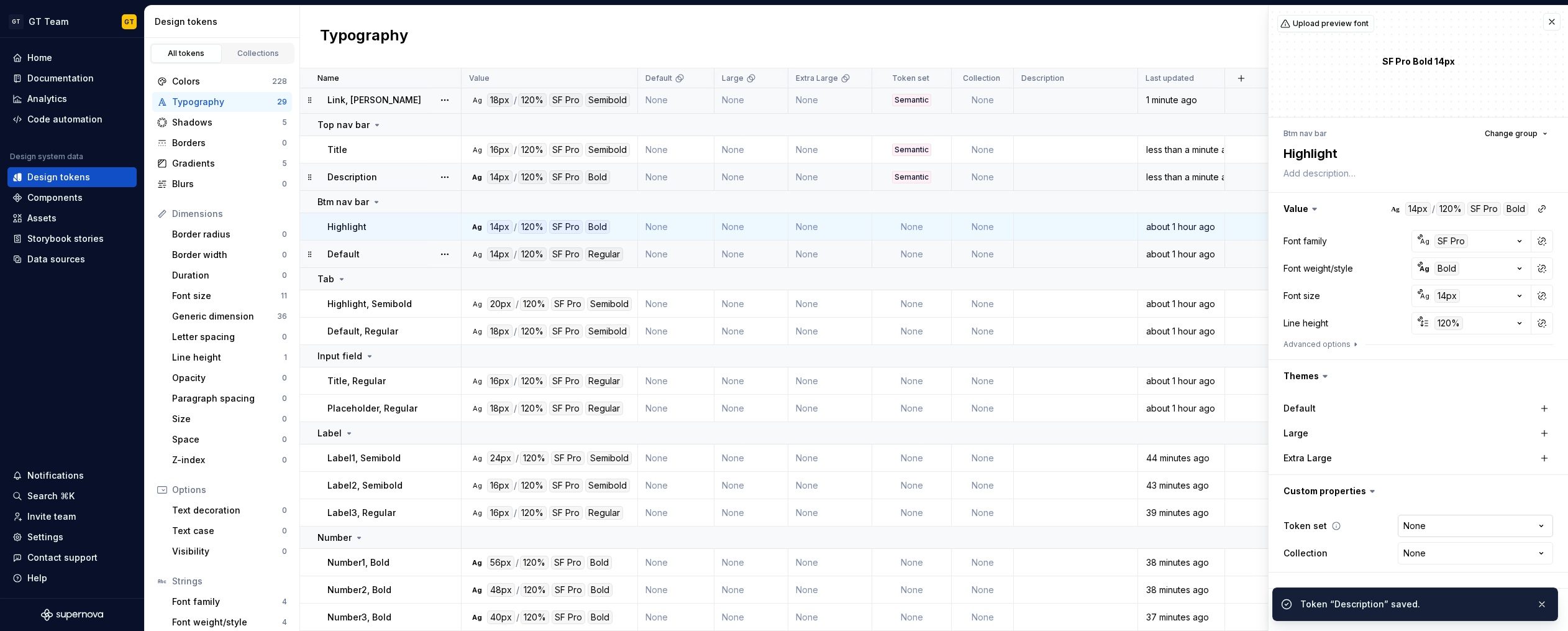
click at [1456, 532] on html "GT GT Team GT Home Documentation Analytics Code automation Design system data D…" at bounding box center [784, 315] width 1568 height 631
click at [1548, 602] on button "button" at bounding box center [1542, 604] width 16 height 17
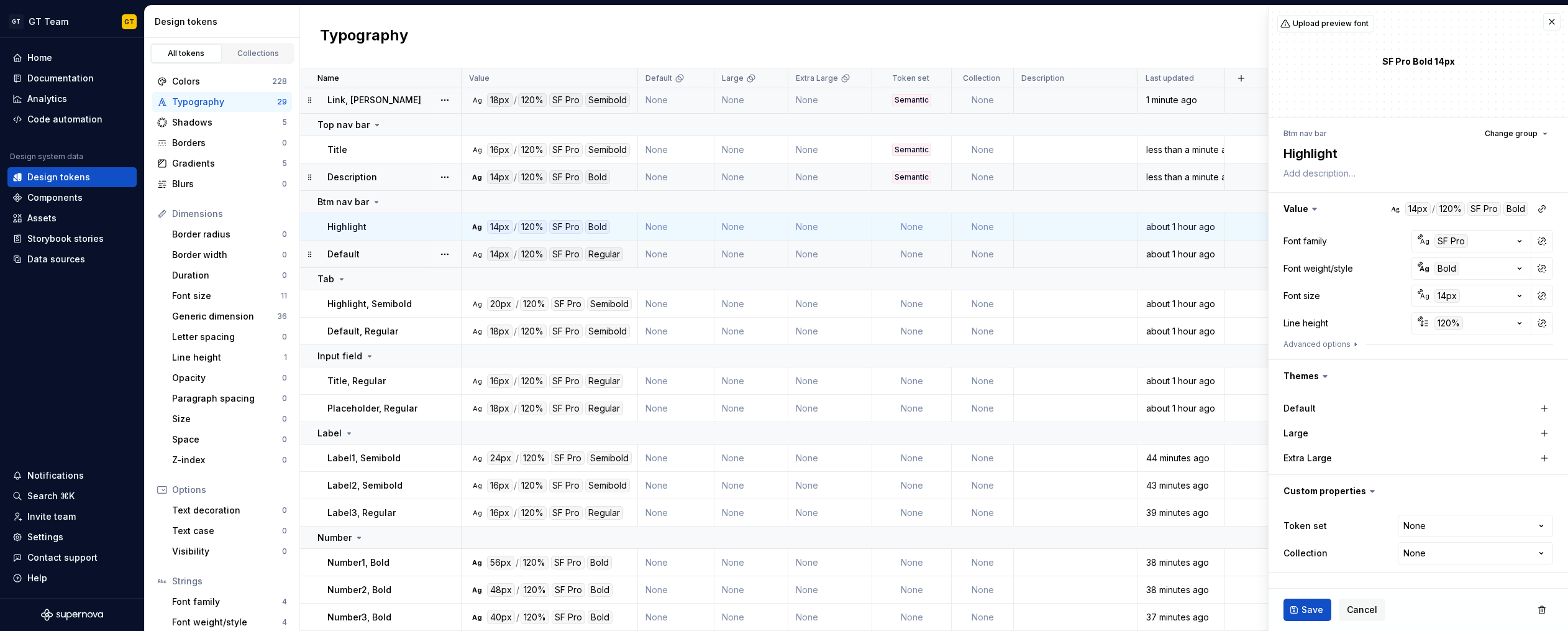
type textarea "*"
click at [1409, 521] on html "GT GT Team GT Home Documentation Analytics Code automation Design system data D…" at bounding box center [784, 315] width 1568 height 631
select select "**********"
click at [1310, 609] on span "Save" at bounding box center [1312, 609] width 22 height 12
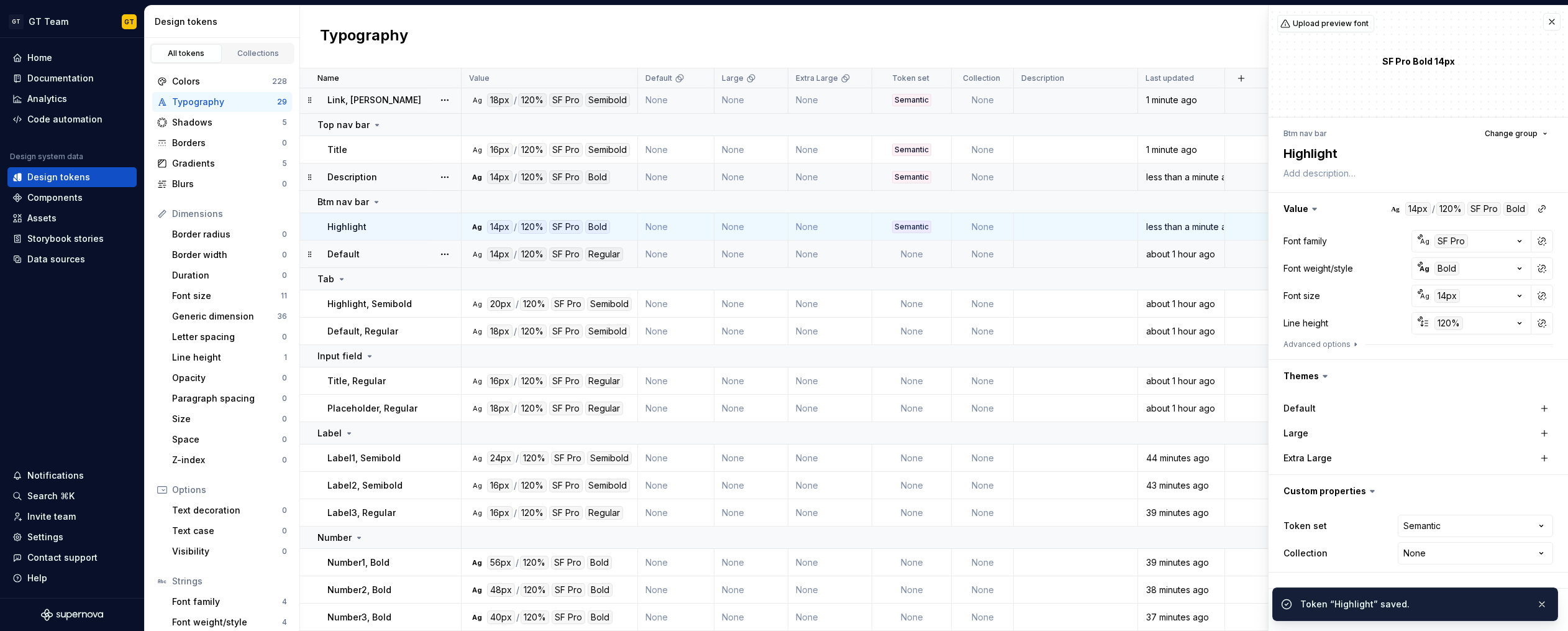
click at [916, 253] on td "None" at bounding box center [912, 254] width 80 height 28
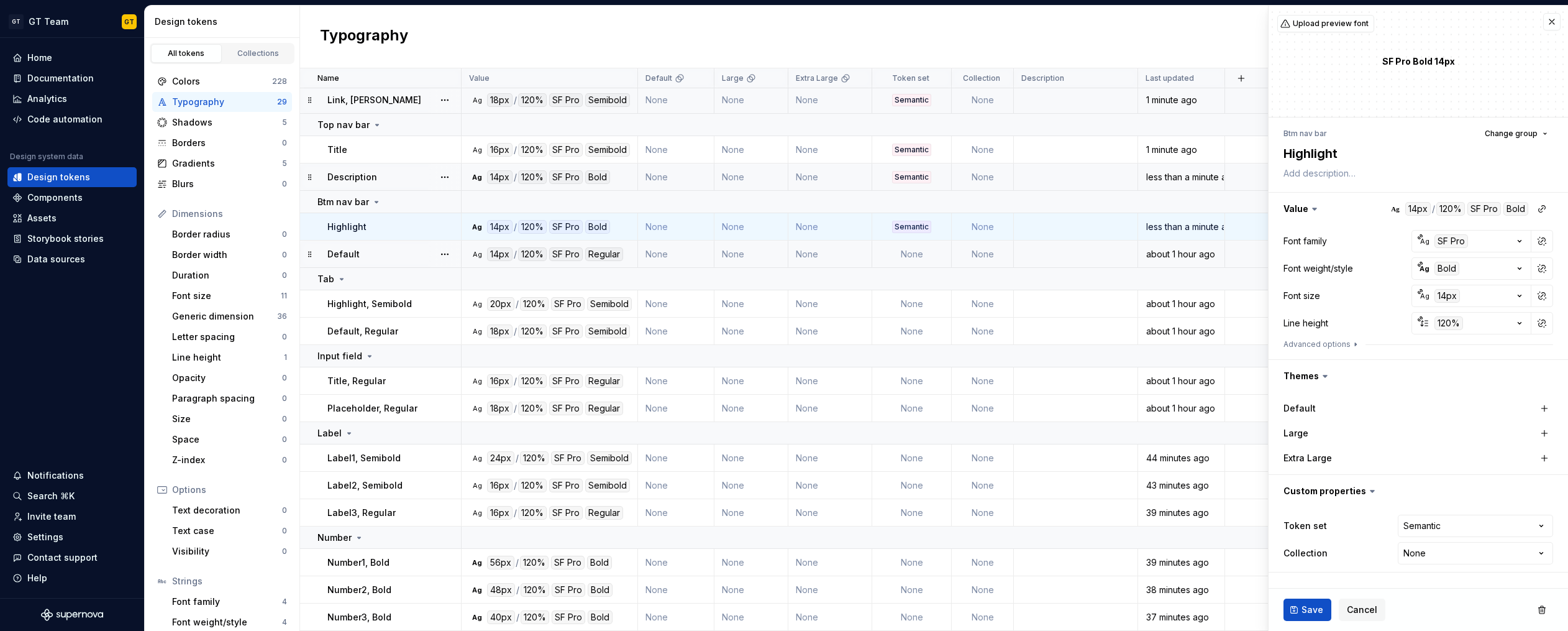
click at [914, 247] on td "None" at bounding box center [912, 254] width 80 height 28
click at [921, 301] on td "None" at bounding box center [912, 304] width 80 height 28
click at [914, 259] on td "None" at bounding box center [912, 254] width 80 height 28
click at [1551, 27] on button "button" at bounding box center [1551, 22] width 17 height 17
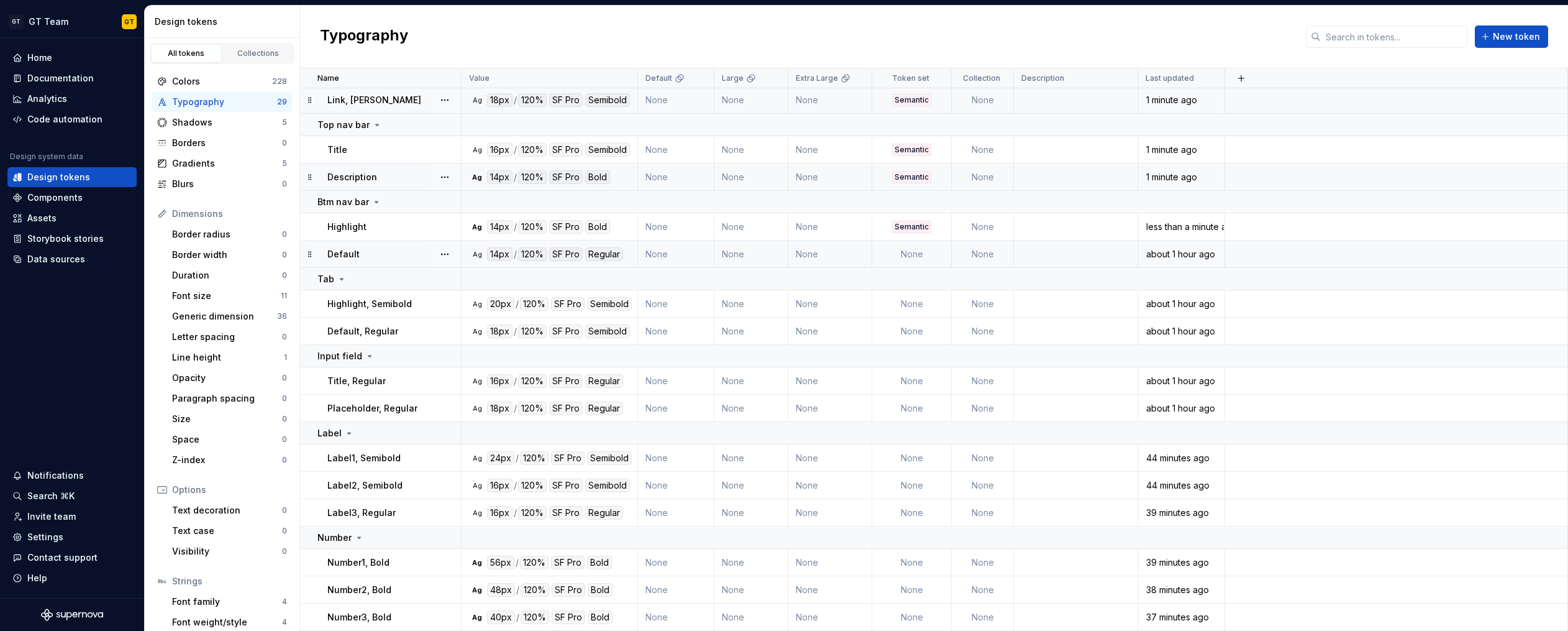
click at [925, 259] on td "None" at bounding box center [912, 254] width 80 height 28
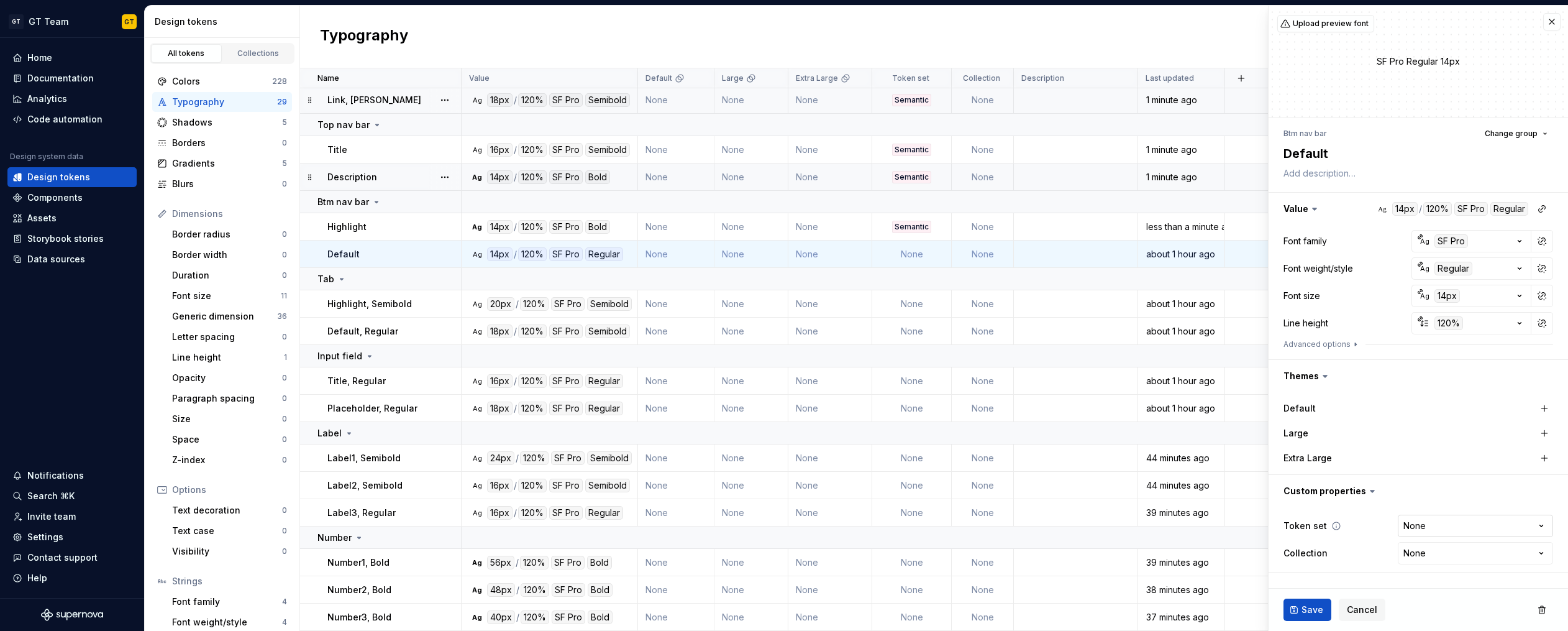
type textarea "*"
click at [1431, 523] on html "GT GT Team GT Home Documentation Analytics Code automation Design system data D…" at bounding box center [784, 315] width 1568 height 631
select select "**********"
click at [1303, 609] on span "Save" at bounding box center [1312, 609] width 22 height 12
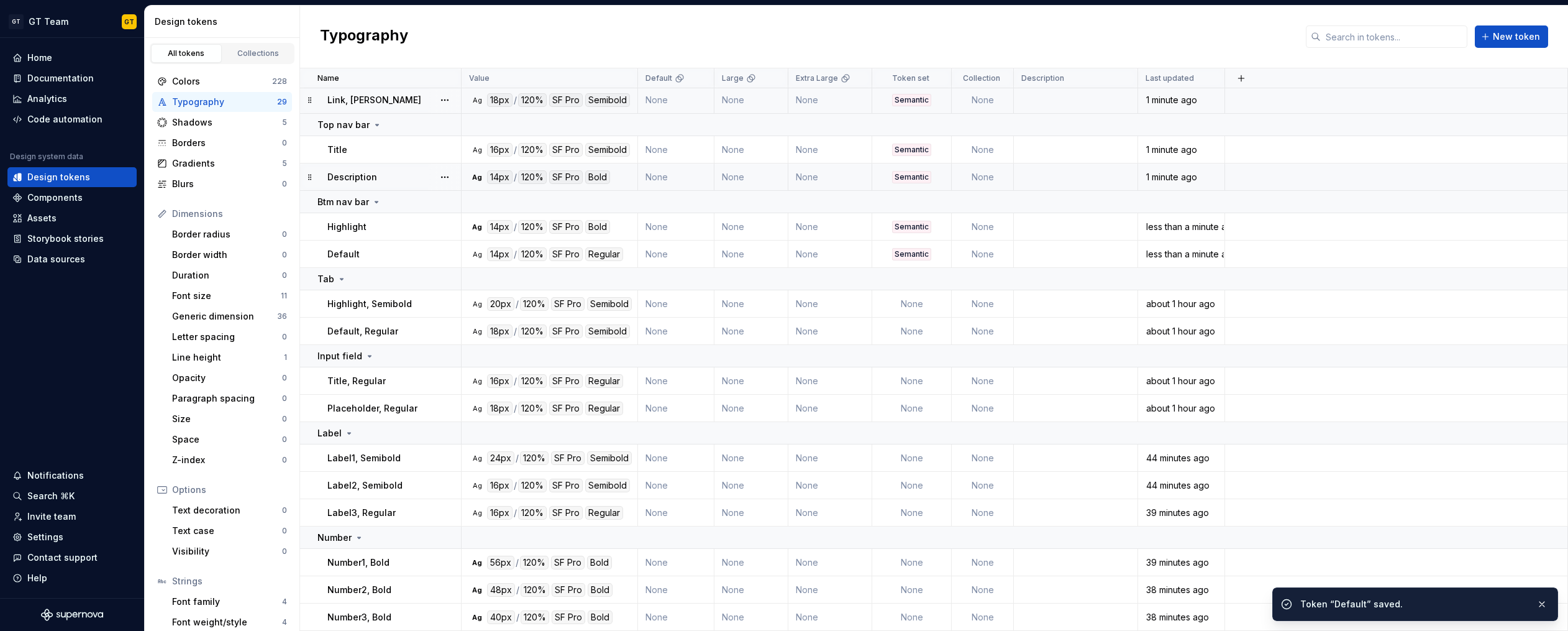
click at [905, 294] on td "None" at bounding box center [912, 304] width 80 height 28
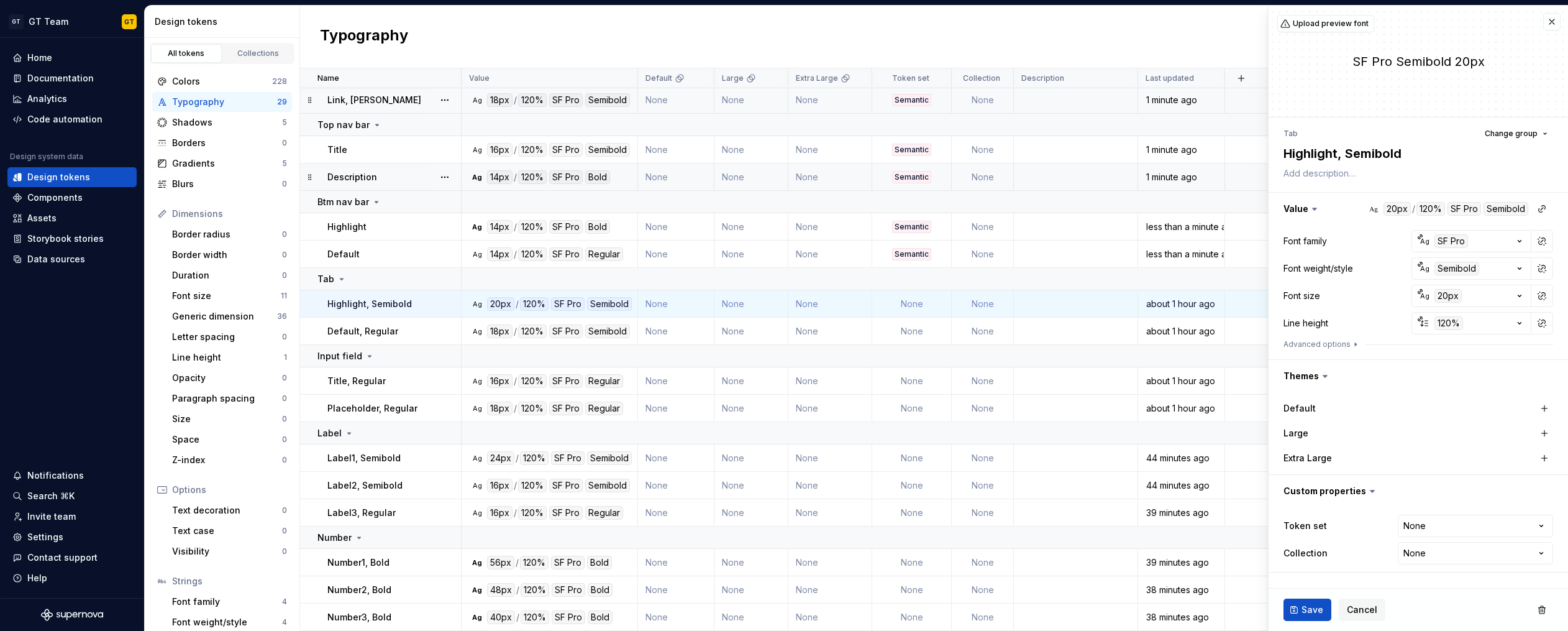
type textarea "*"
click at [1466, 519] on html "GT GT Team GT Home Documentation Analytics Code automation Design system data D…" at bounding box center [784, 315] width 1568 height 631
select select "**********"
click at [1297, 604] on button "Save" at bounding box center [1308, 609] width 48 height 23
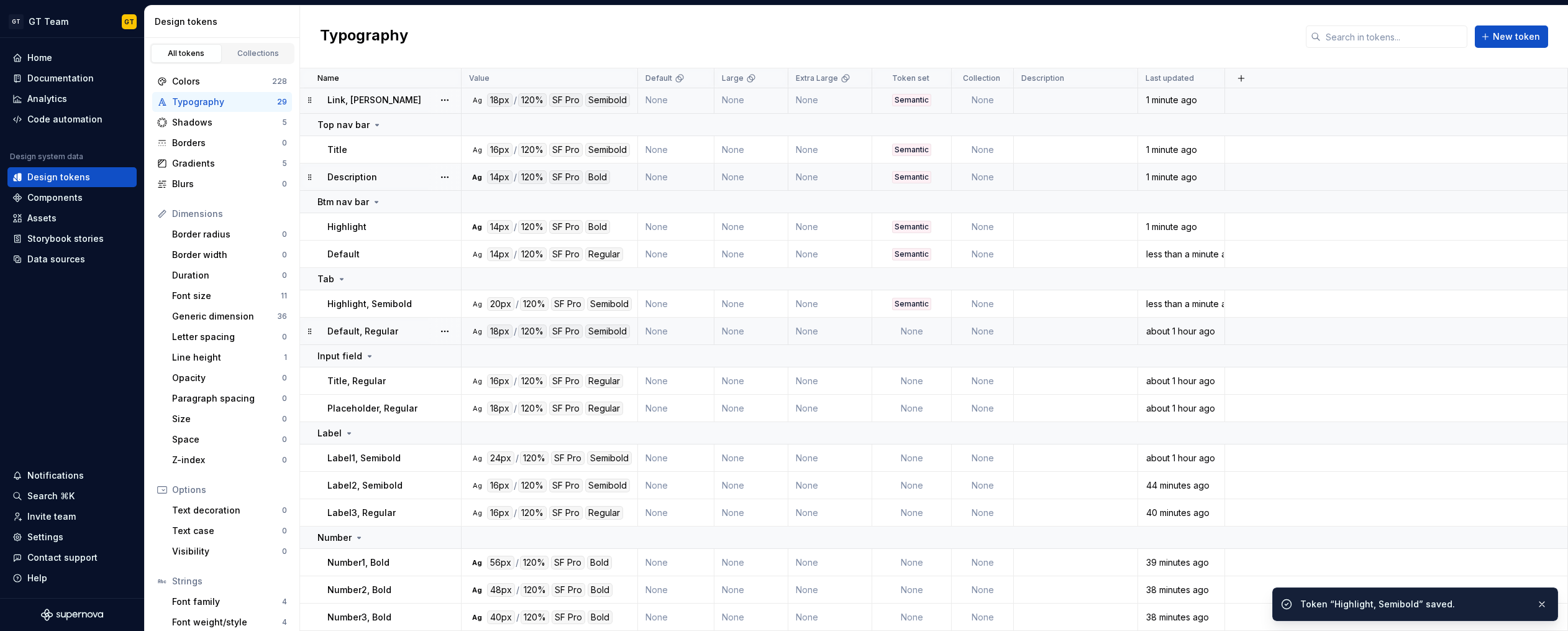
click at [911, 330] on td "None" at bounding box center [912, 331] width 80 height 28
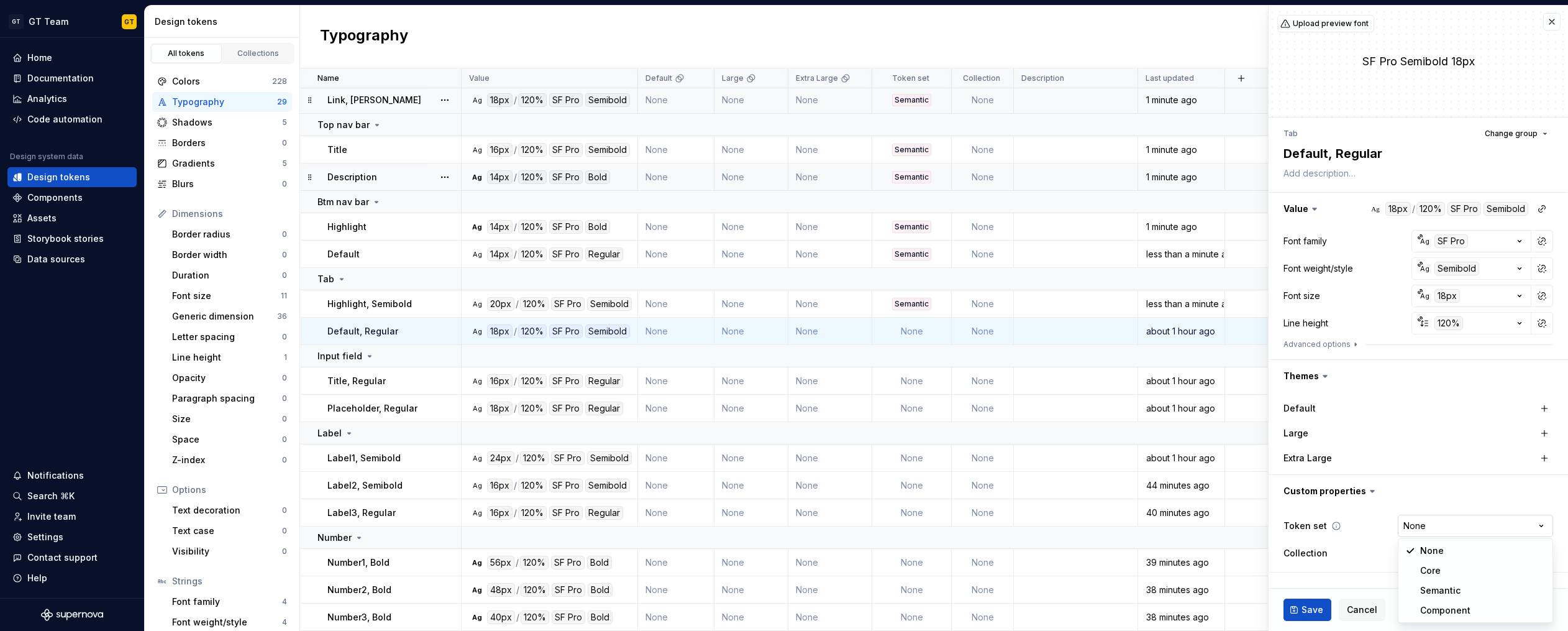
click at [1456, 515] on html "GT GT Team GT Home Documentation Analytics Code automation Design system data D…" at bounding box center [784, 315] width 1568 height 631
type textarea "*"
select select "**********"
click at [1313, 608] on span "Save" at bounding box center [1312, 609] width 22 height 12
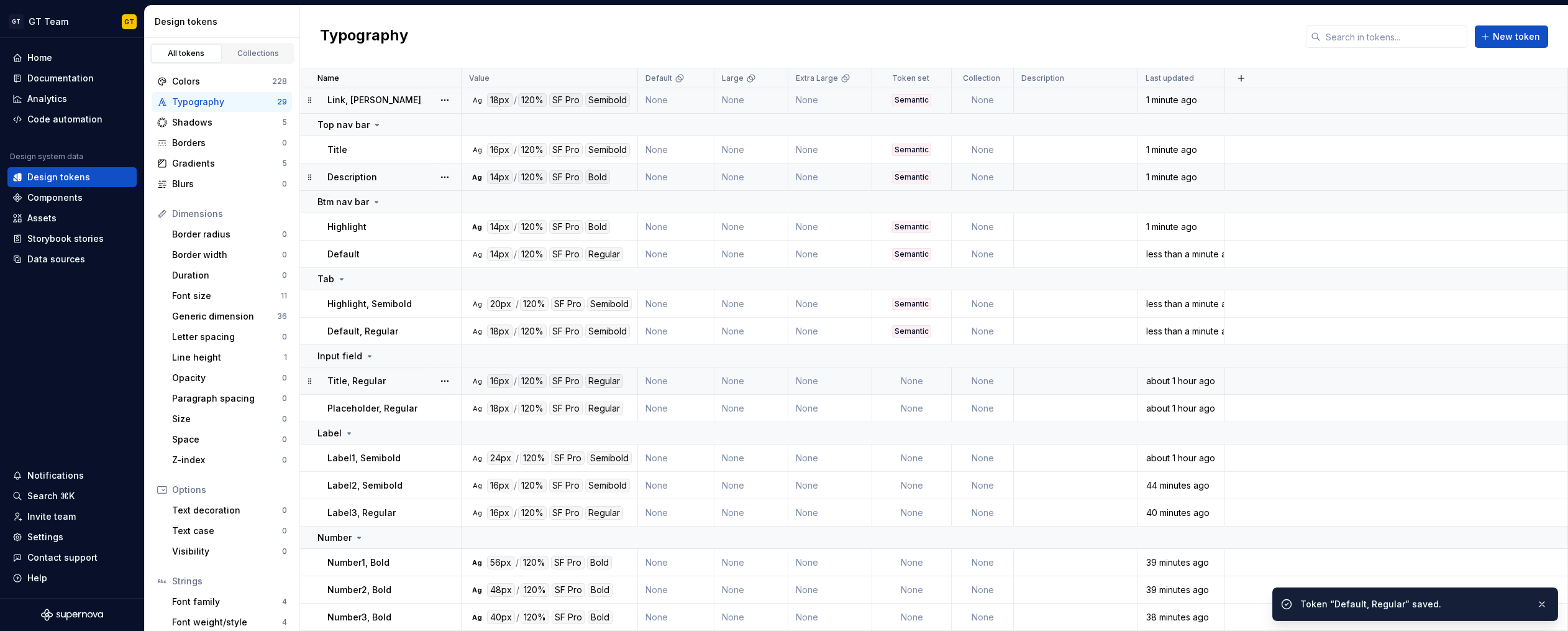
click at [913, 379] on td "None" at bounding box center [912, 381] width 80 height 28
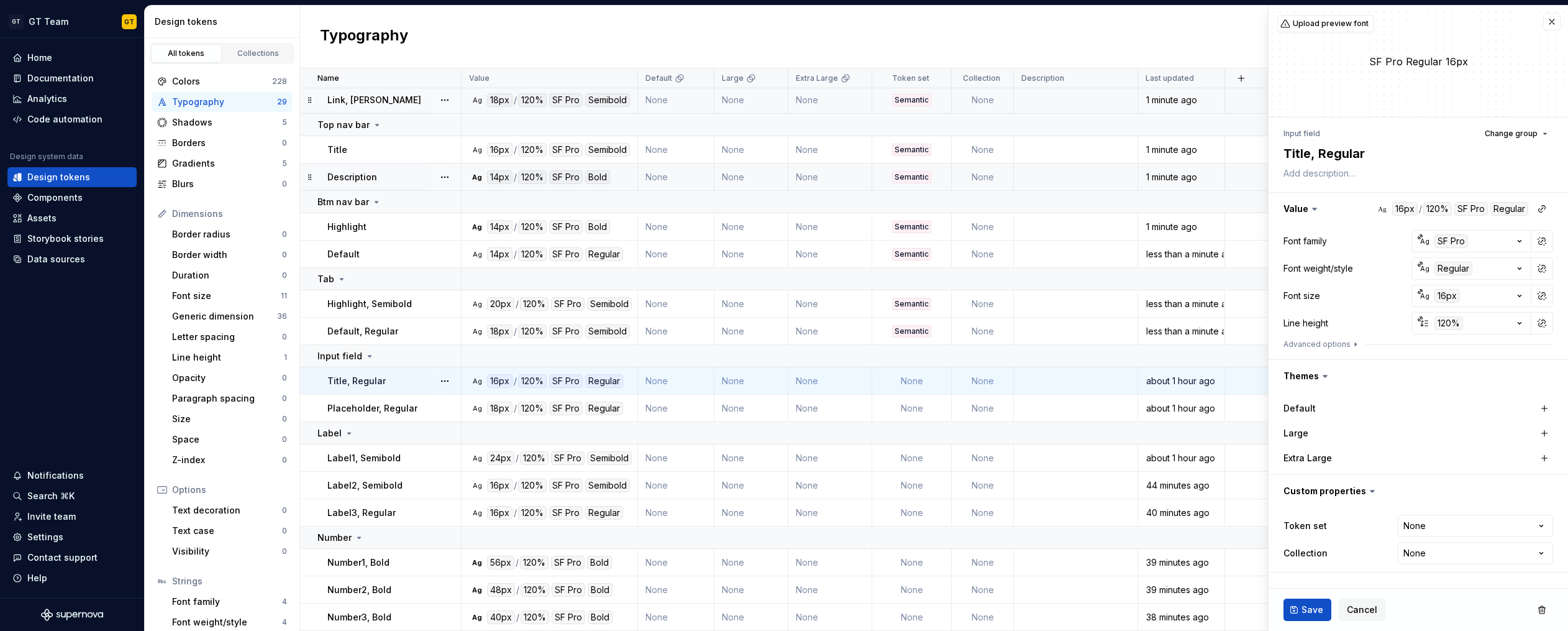
type textarea "*"
click at [1434, 529] on html "GT GT Team GT Home Documentation Analytics Code automation Design system data D…" at bounding box center [784, 315] width 1568 height 631
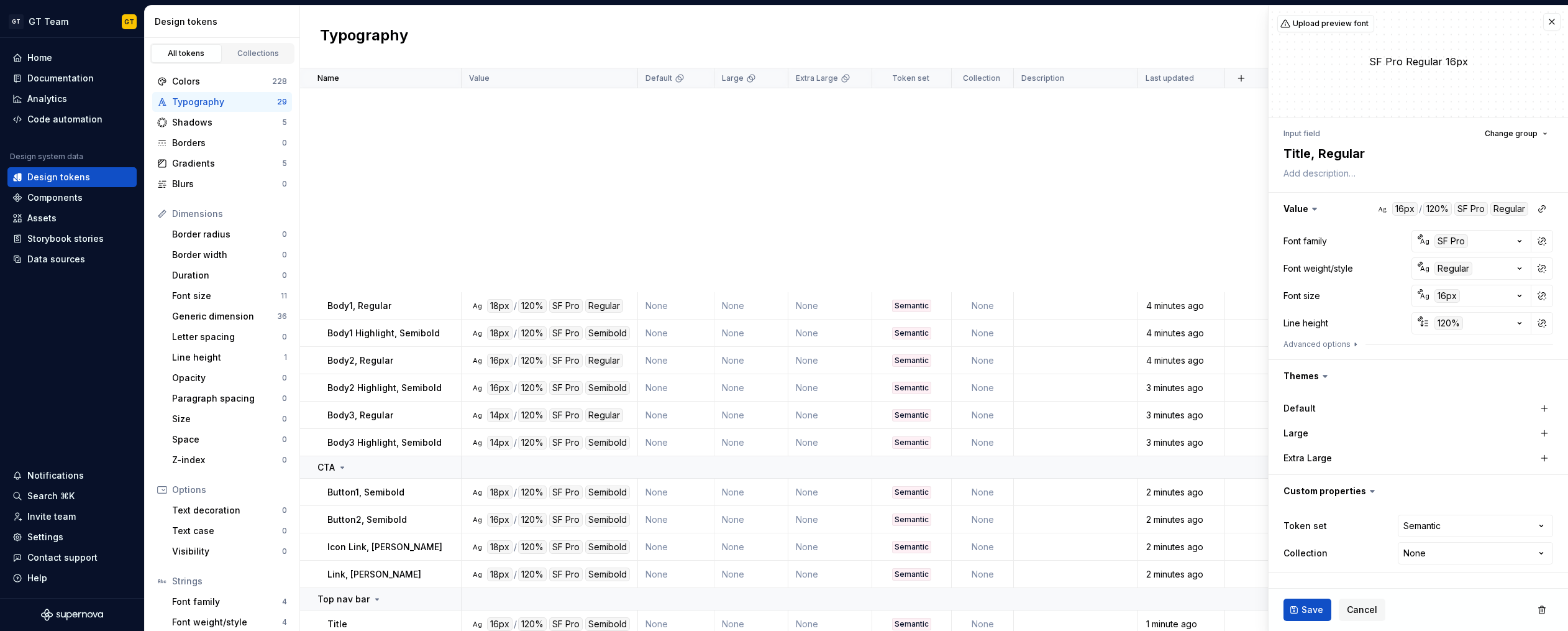
select select "**********"
click at [1318, 606] on span "Save" at bounding box center [1312, 609] width 22 height 12
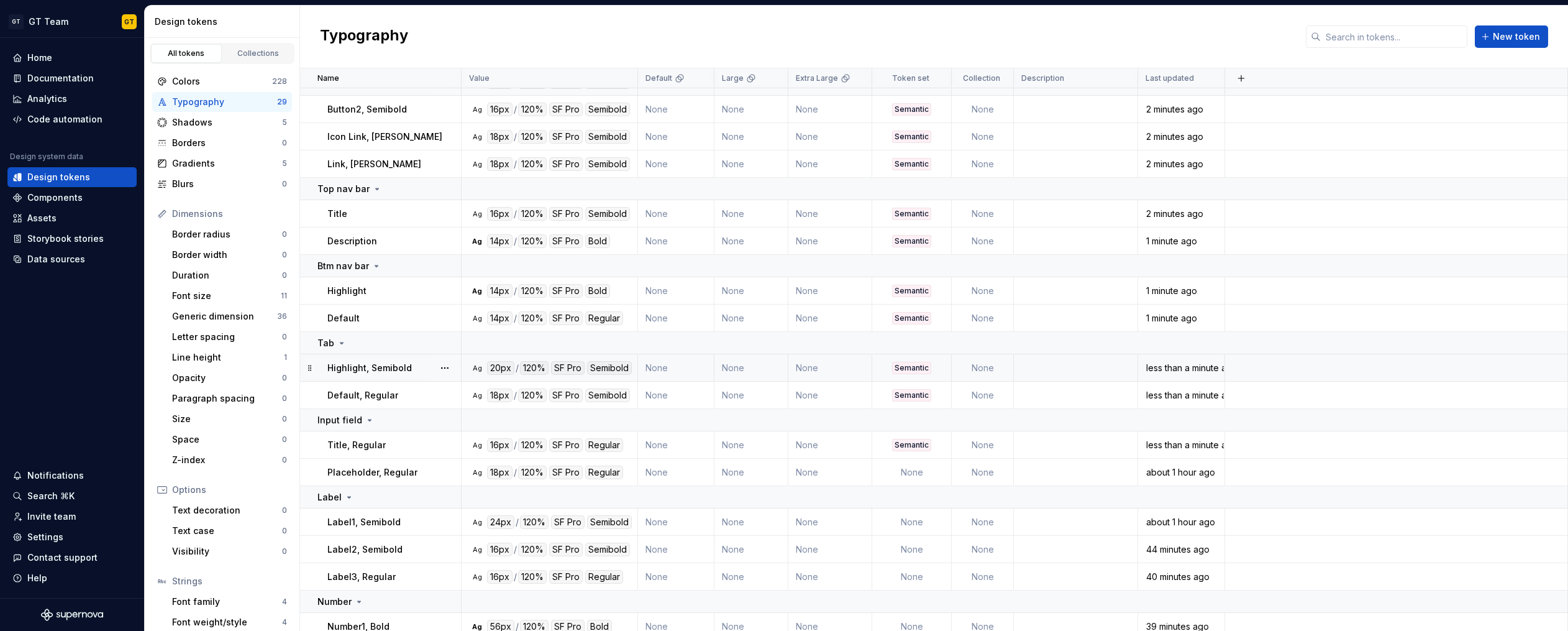
scroll to position [474, 0]
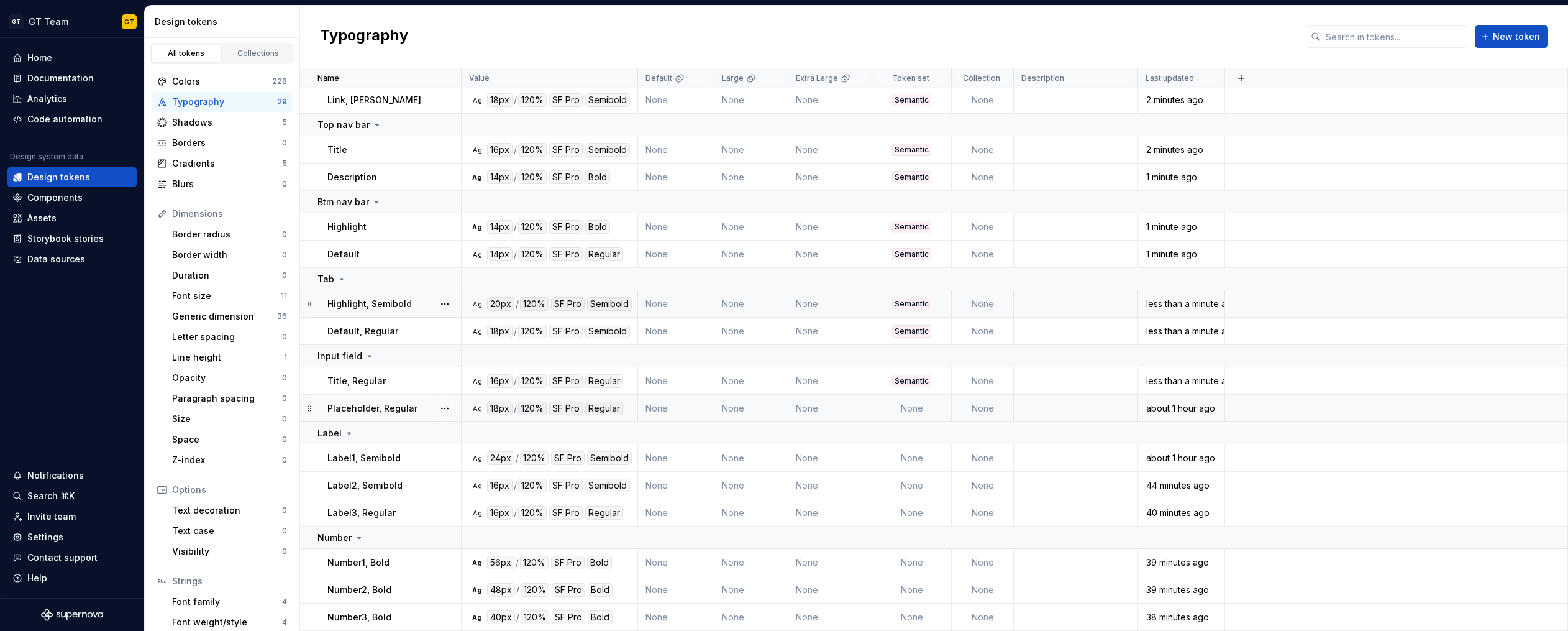
click at [898, 411] on td "None" at bounding box center [912, 409] width 80 height 28
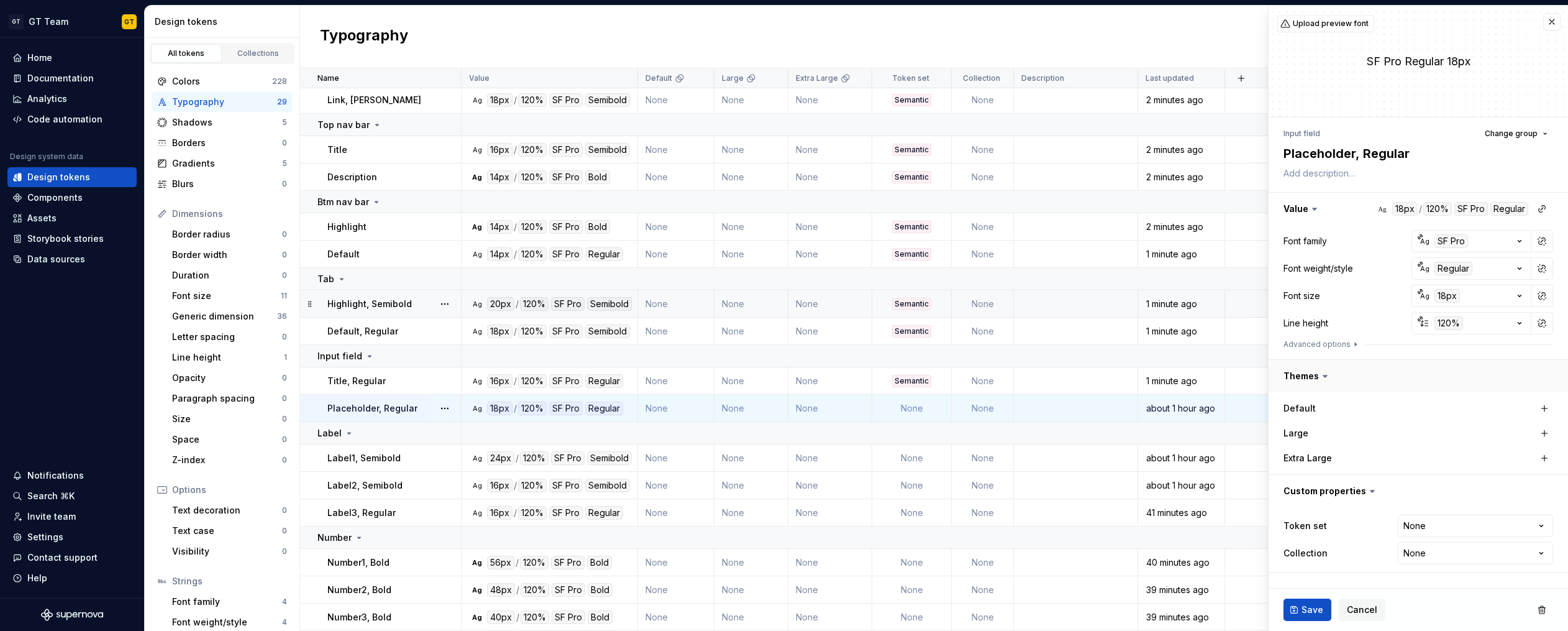
type textarea "*"
click at [1423, 533] on html "GT GT Team GT Home Documentation Analytics Code automation Design system data D…" at bounding box center [784, 315] width 1568 height 631
select select "**********"
click at [1323, 606] on button "Save" at bounding box center [1308, 609] width 48 height 23
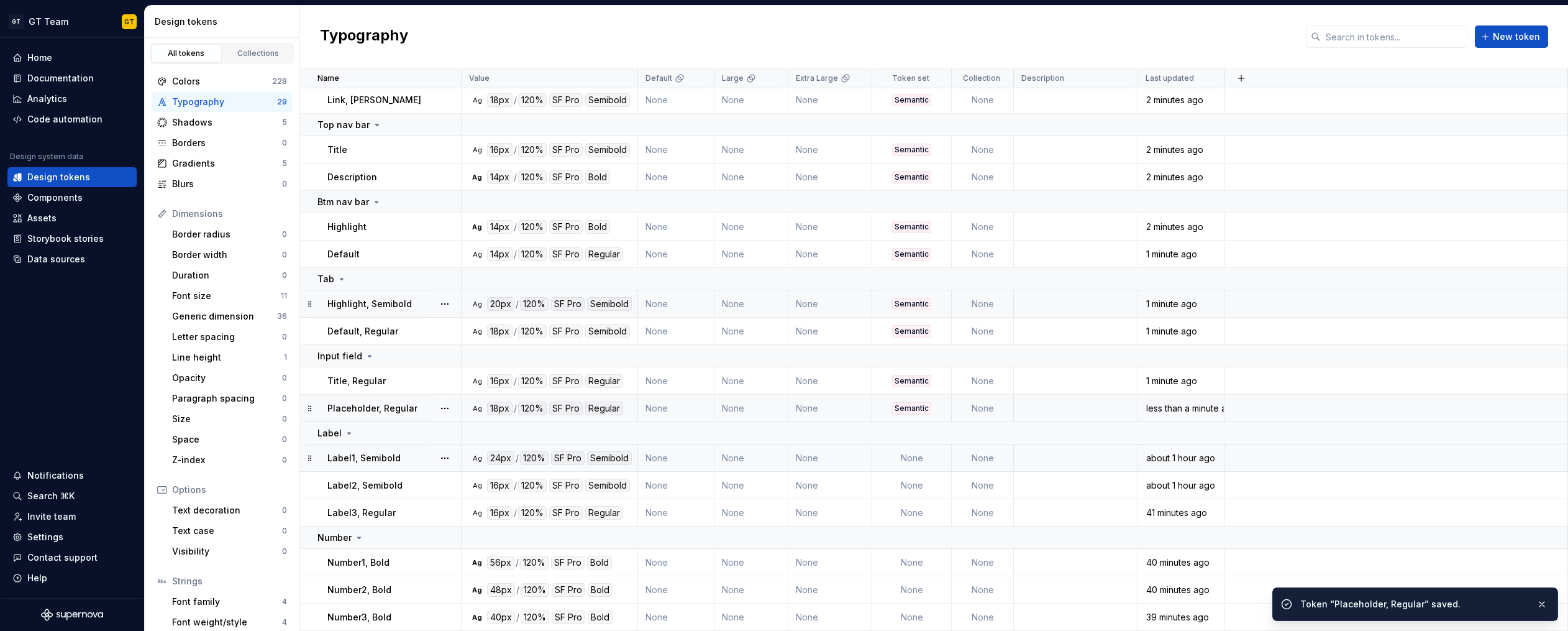
click at [909, 460] on td "None" at bounding box center [912, 458] width 80 height 28
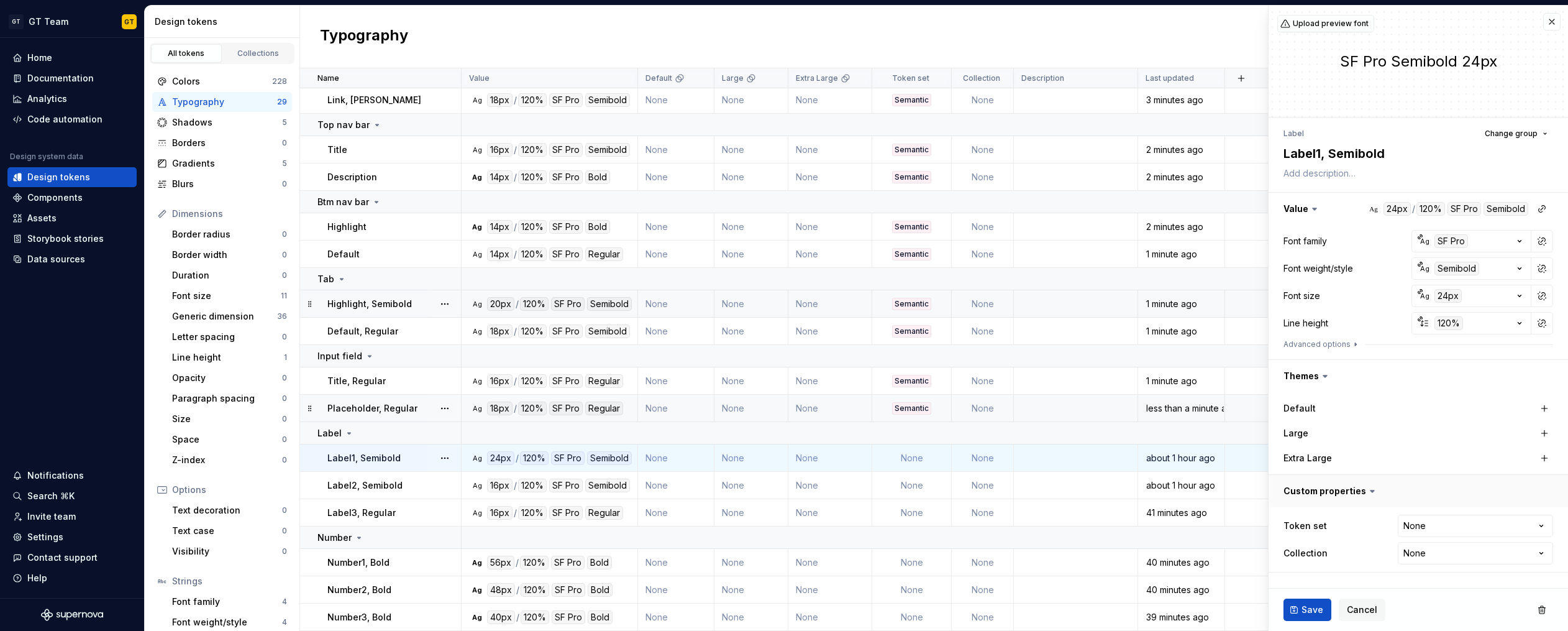
type textarea "*"
click at [1416, 529] on html "GT GT Team GT Home Documentation Analytics Code automation Design system data D…" at bounding box center [784, 315] width 1568 height 631
select select "**********"
click at [1309, 606] on span "Save" at bounding box center [1312, 609] width 22 height 12
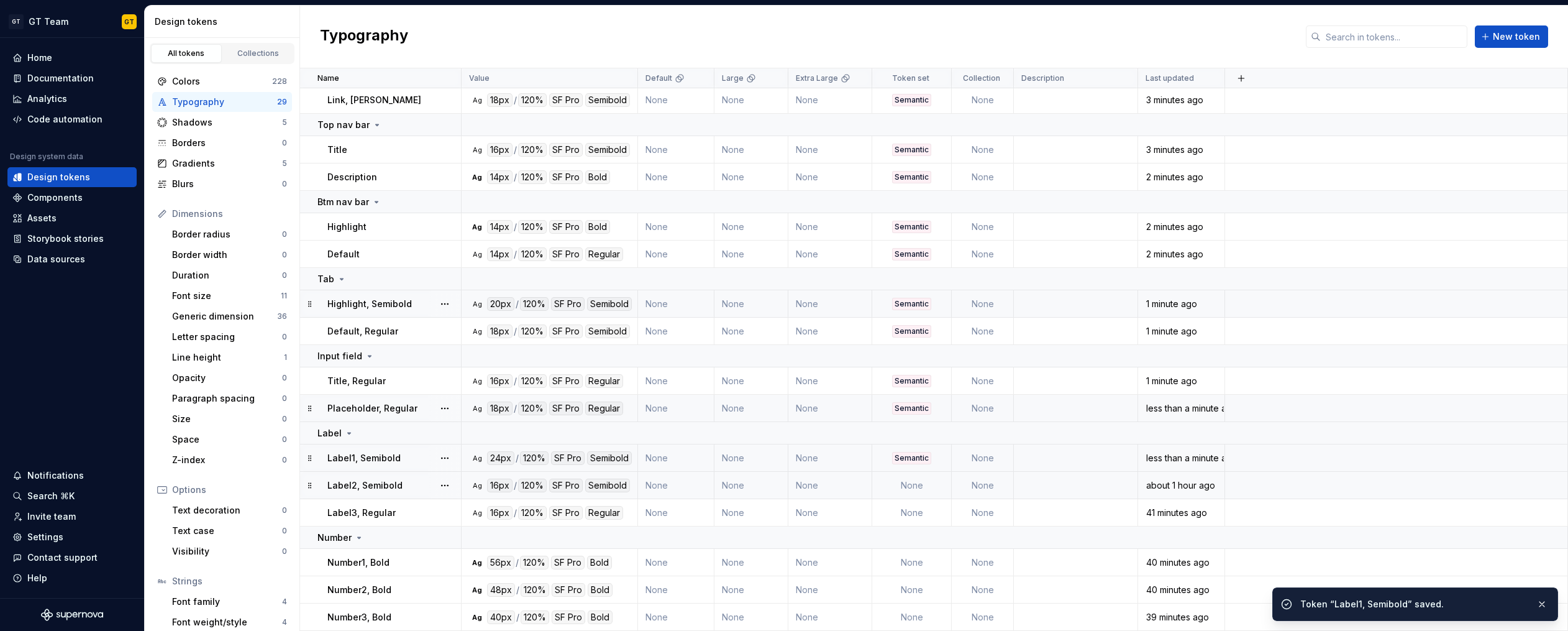
click at [884, 482] on td "None" at bounding box center [912, 486] width 80 height 28
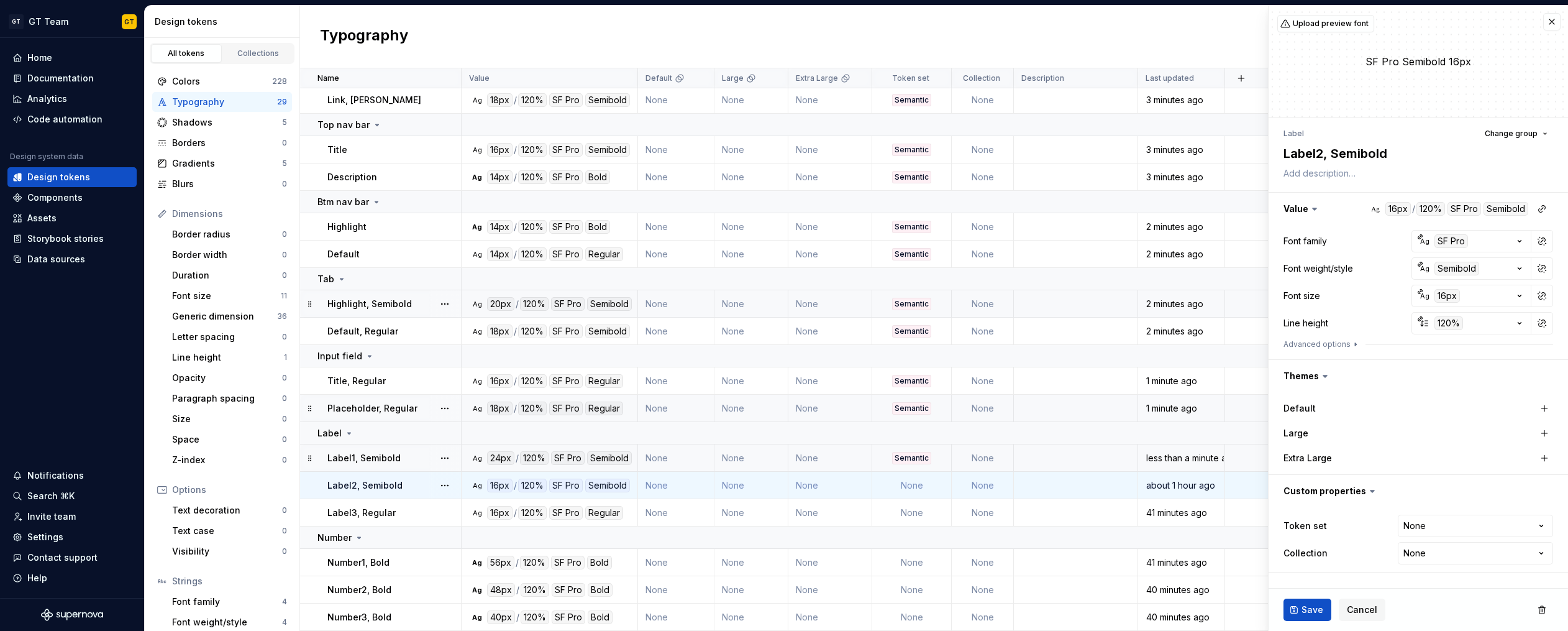
type textarea "*"
click at [1438, 523] on html "GT GT Team GT Home Documentation Analytics Code automation Design system data D…" at bounding box center [784, 315] width 1568 height 631
select select "**********"
click at [1285, 609] on button "Save" at bounding box center [1308, 609] width 48 height 23
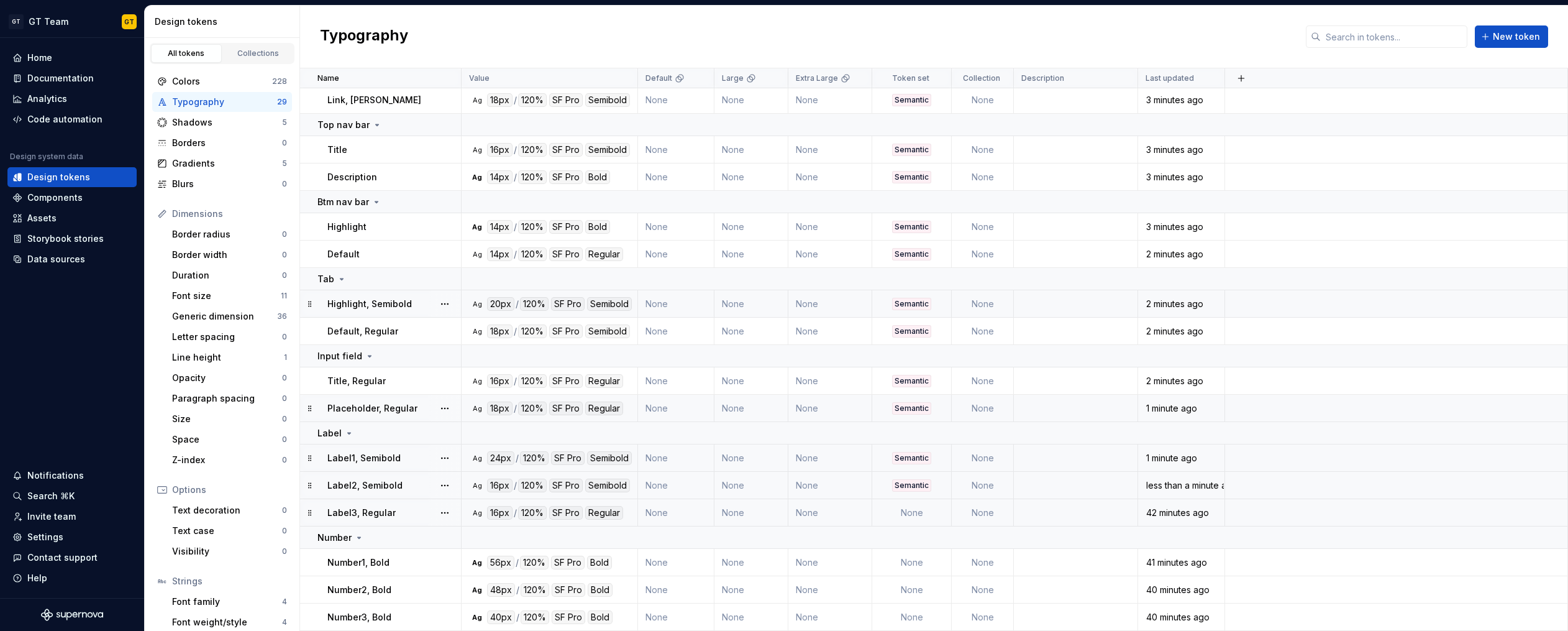
click at [916, 515] on td "None" at bounding box center [912, 513] width 80 height 28
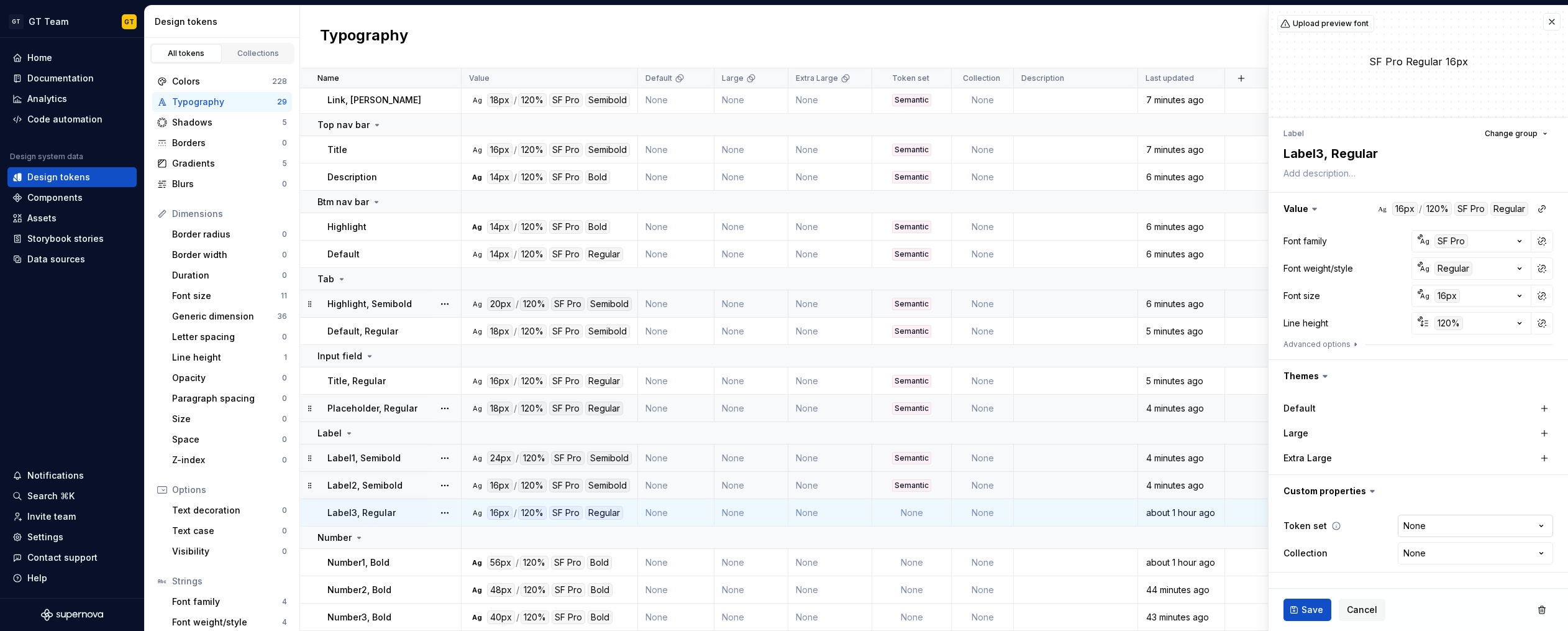
click at [1440, 530] on html "GT GT Team GT Home Documentation Analytics Code automation Design system data D…" at bounding box center [784, 315] width 1568 height 631
click at [1434, 527] on html "GT GT Team GT Home Documentation Analytics Code automation Design system data D…" at bounding box center [784, 315] width 1568 height 631
type textarea "*"
click at [1432, 516] on html "GT GT Team GT Home Documentation Analytics Code automation Design system data D…" at bounding box center [784, 315] width 1568 height 631
select select "**********"
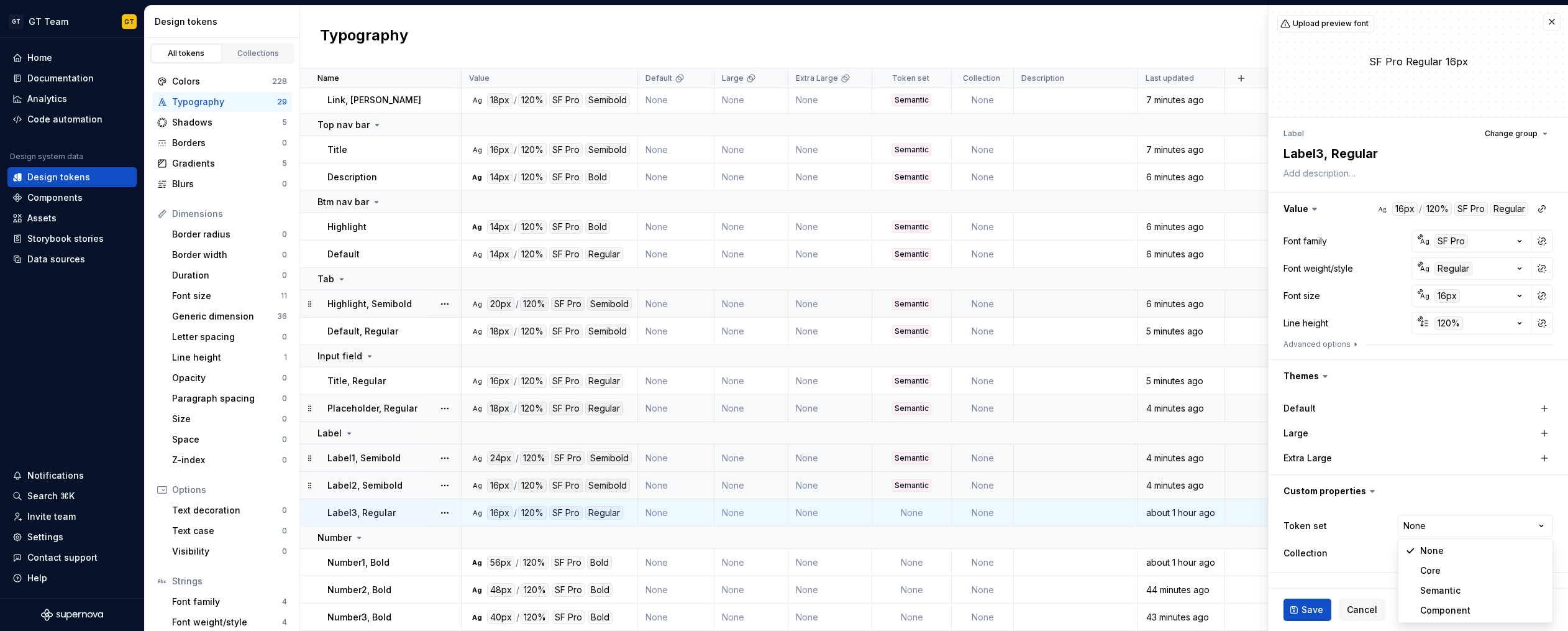
drag, startPoint x: 1432, startPoint y: 586, endPoint x: 1368, endPoint y: 595, distance: 64.6
click at [1308, 612] on span "Save" at bounding box center [1312, 609] width 22 height 12
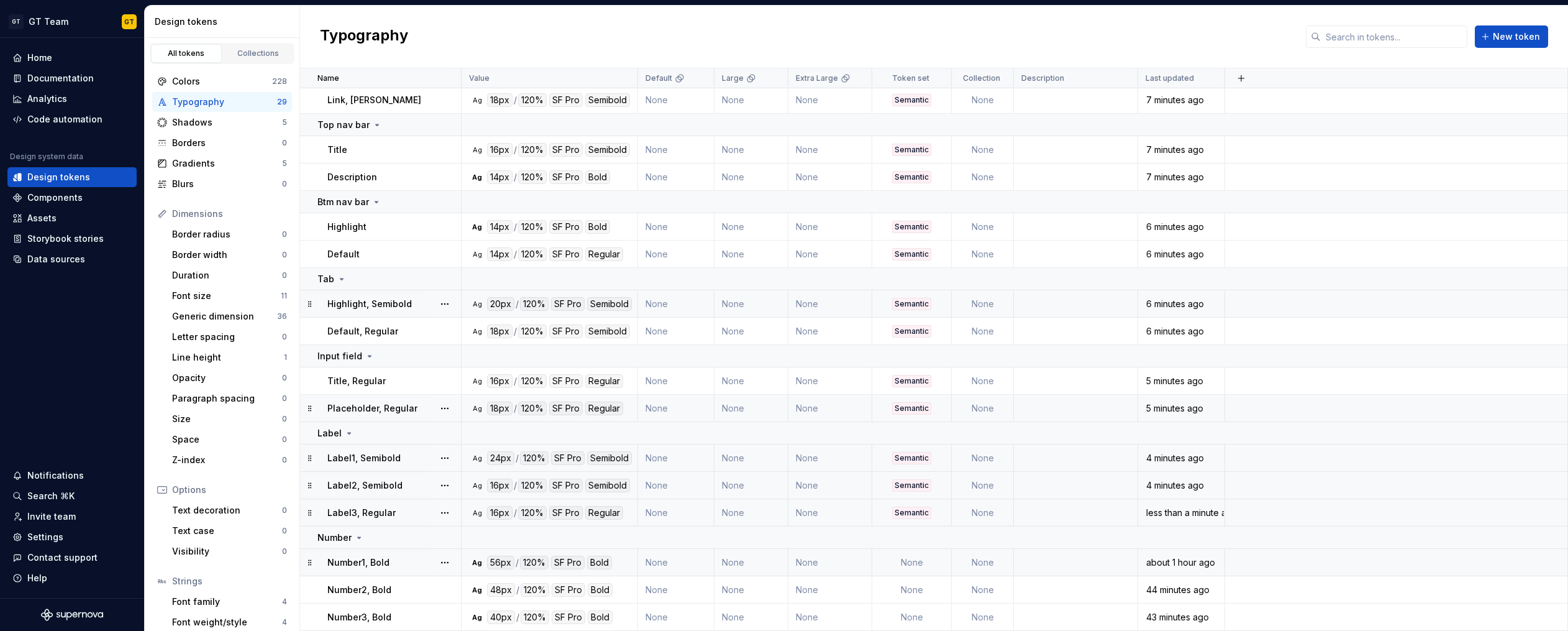
click at [921, 563] on td "None" at bounding box center [912, 563] width 80 height 28
type textarea "*"
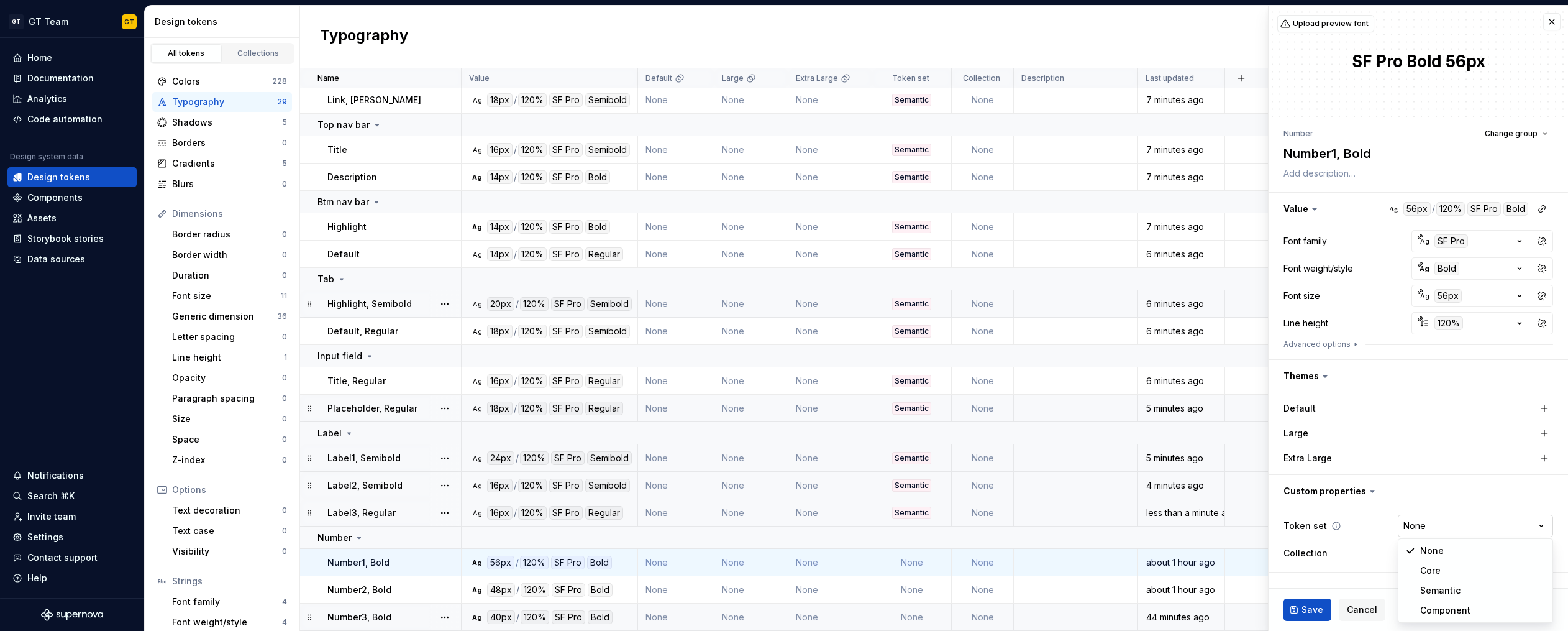
click at [1443, 527] on html "GT GT Team GT Home Documentation Analytics Code automation Design system data D…" at bounding box center [784, 315] width 1568 height 631
select select "**********"
click at [921, 590] on td "None" at bounding box center [912, 590] width 80 height 28
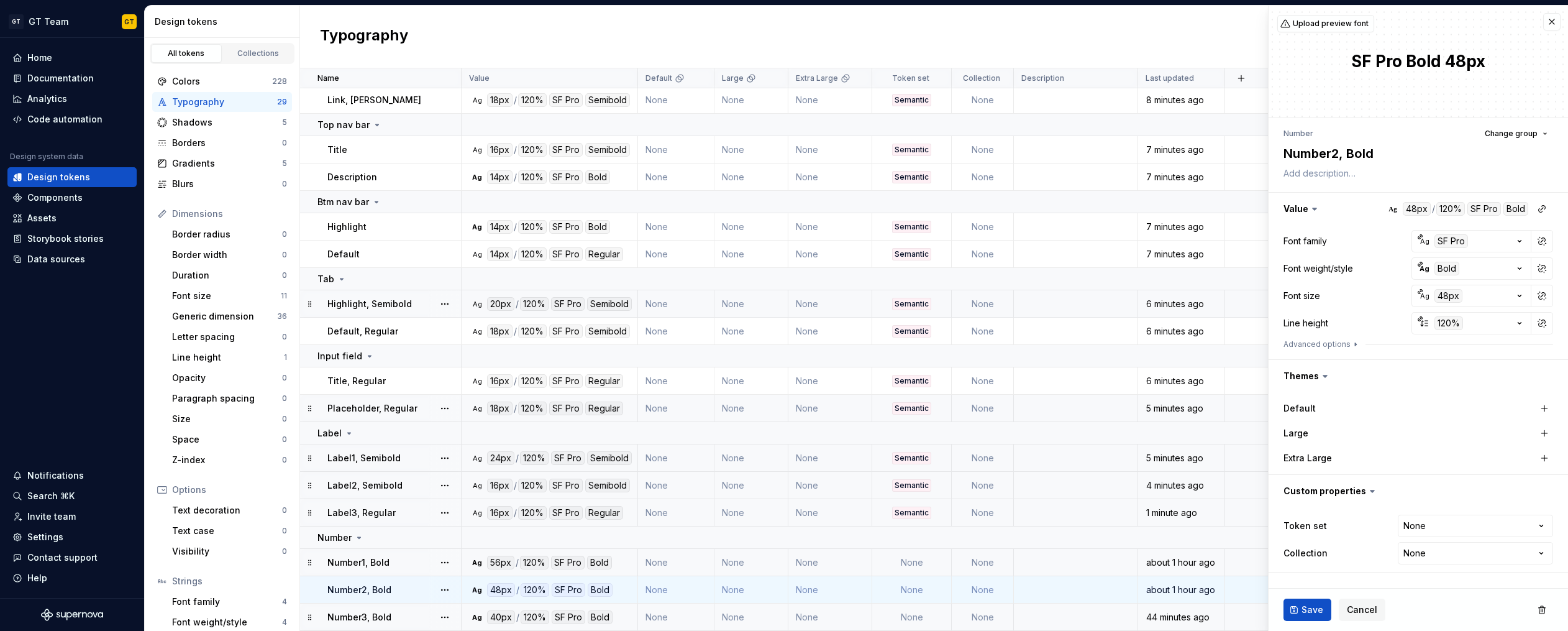
click at [921, 555] on td "None" at bounding box center [912, 563] width 80 height 28
type textarea "*"
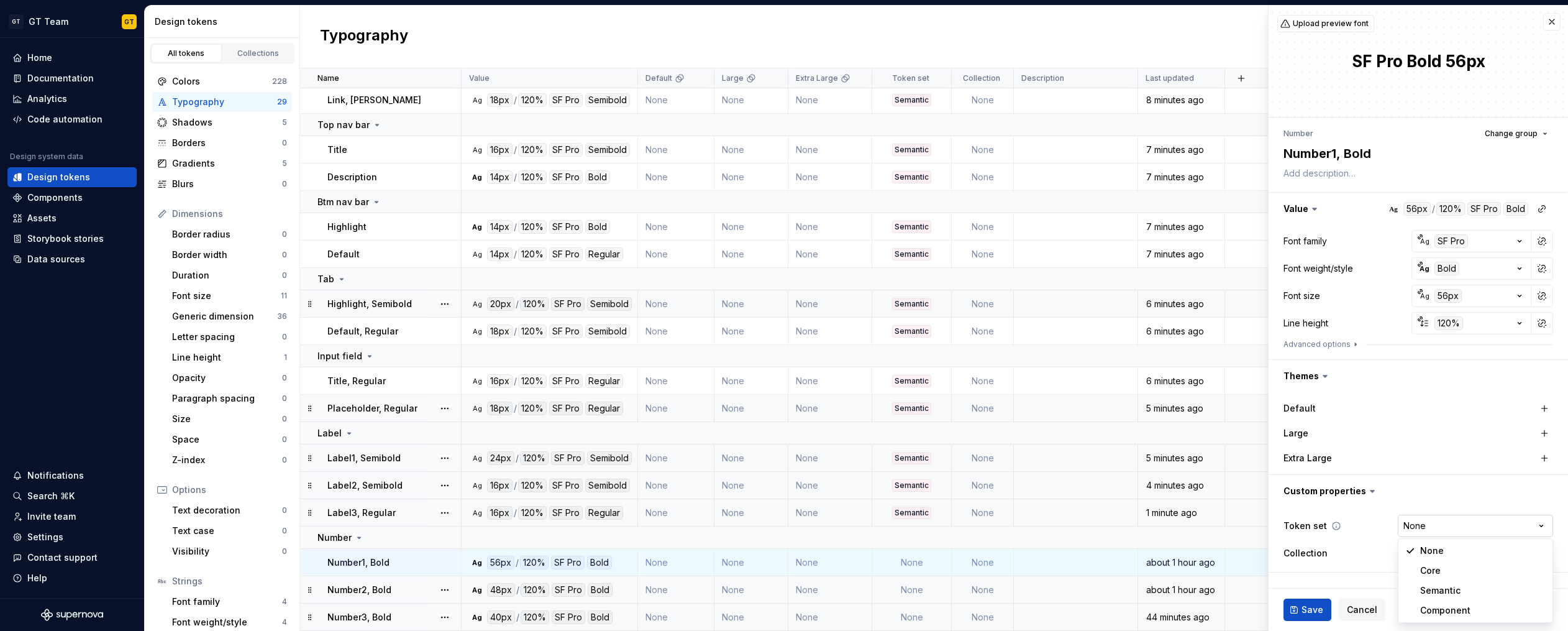
click at [1416, 525] on html "GT GT Team GT Home Documentation Analytics Code automation Design system data D…" at bounding box center [784, 315] width 1568 height 631
select select "**********"
click at [1310, 608] on span "Save" at bounding box center [1312, 609] width 22 height 12
click at [914, 593] on td "None" at bounding box center [912, 590] width 80 height 28
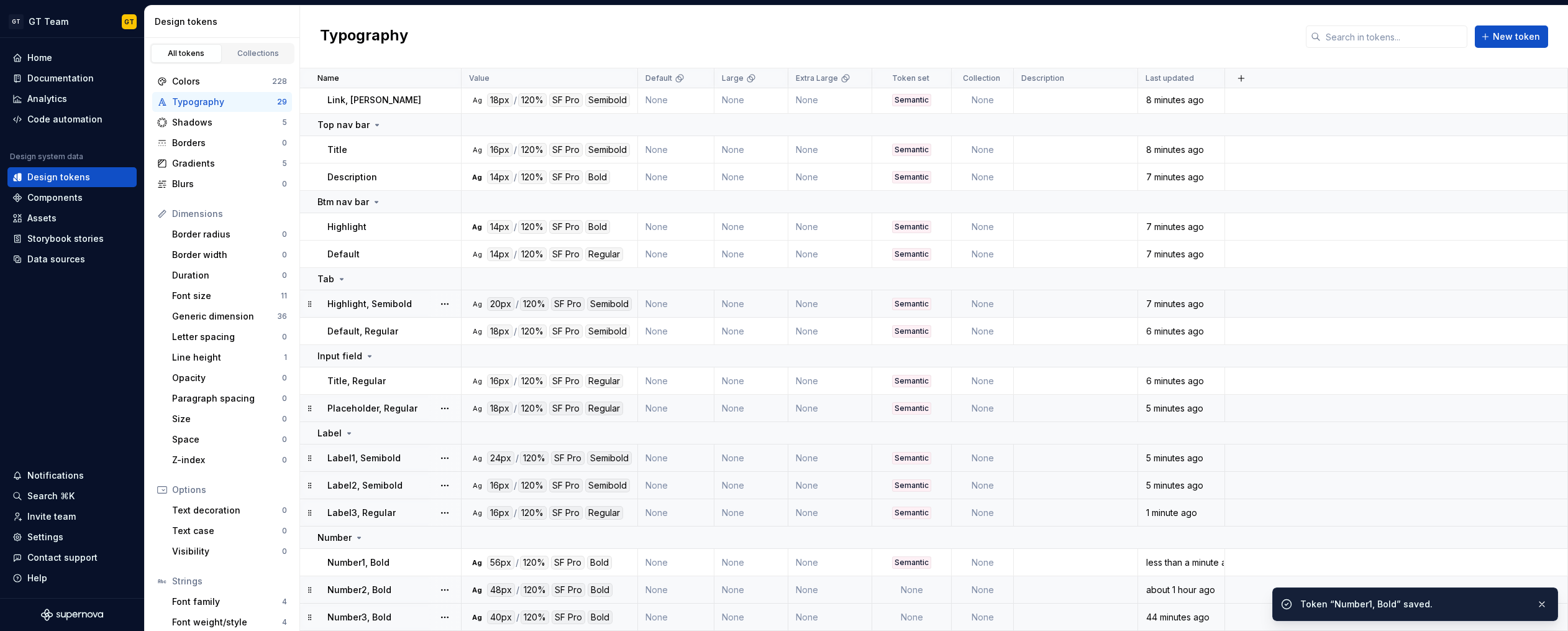
click at [901, 587] on td "None" at bounding box center [912, 590] width 80 height 28
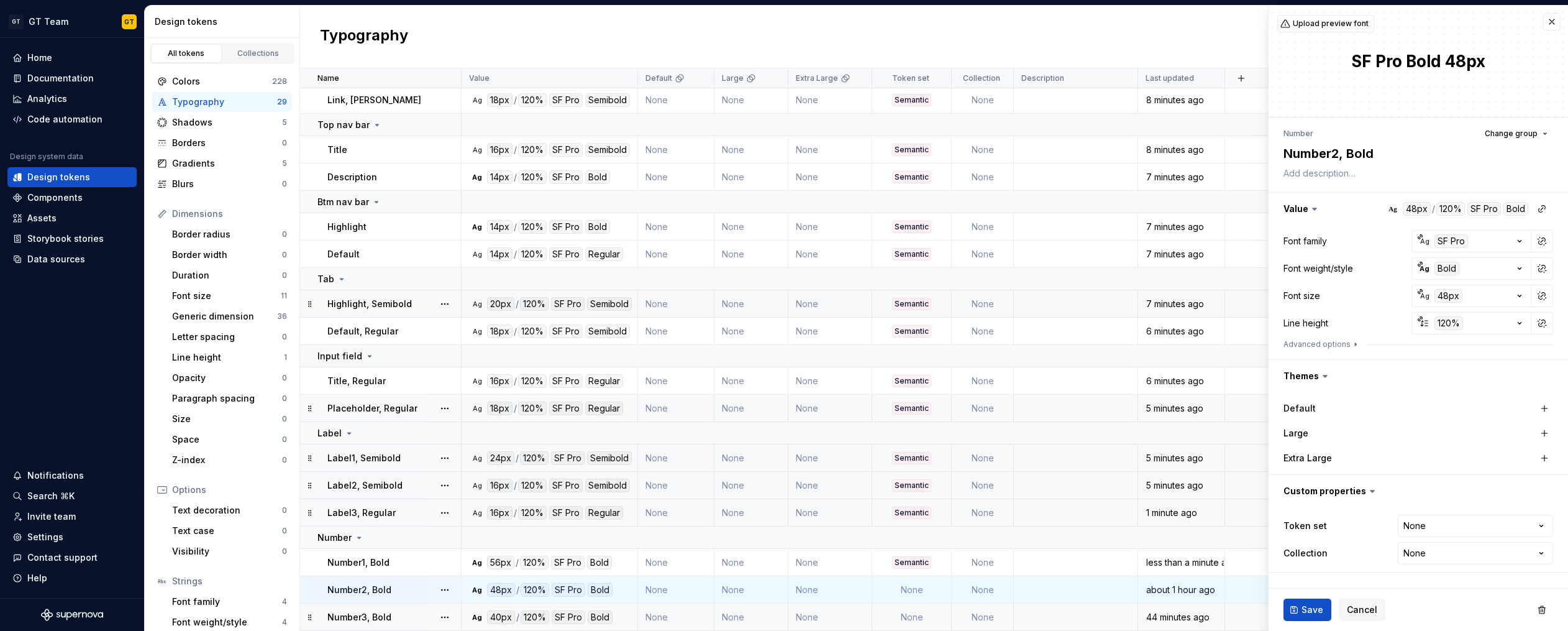
type textarea "*"
click at [1429, 529] on html "GT GT Team GT Home Documentation Analytics Code automation Design system data D…" at bounding box center [784, 315] width 1568 height 631
select select "**********"
click at [1290, 614] on button "Save" at bounding box center [1308, 609] width 48 height 23
click at [923, 613] on td "None" at bounding box center [912, 617] width 80 height 28
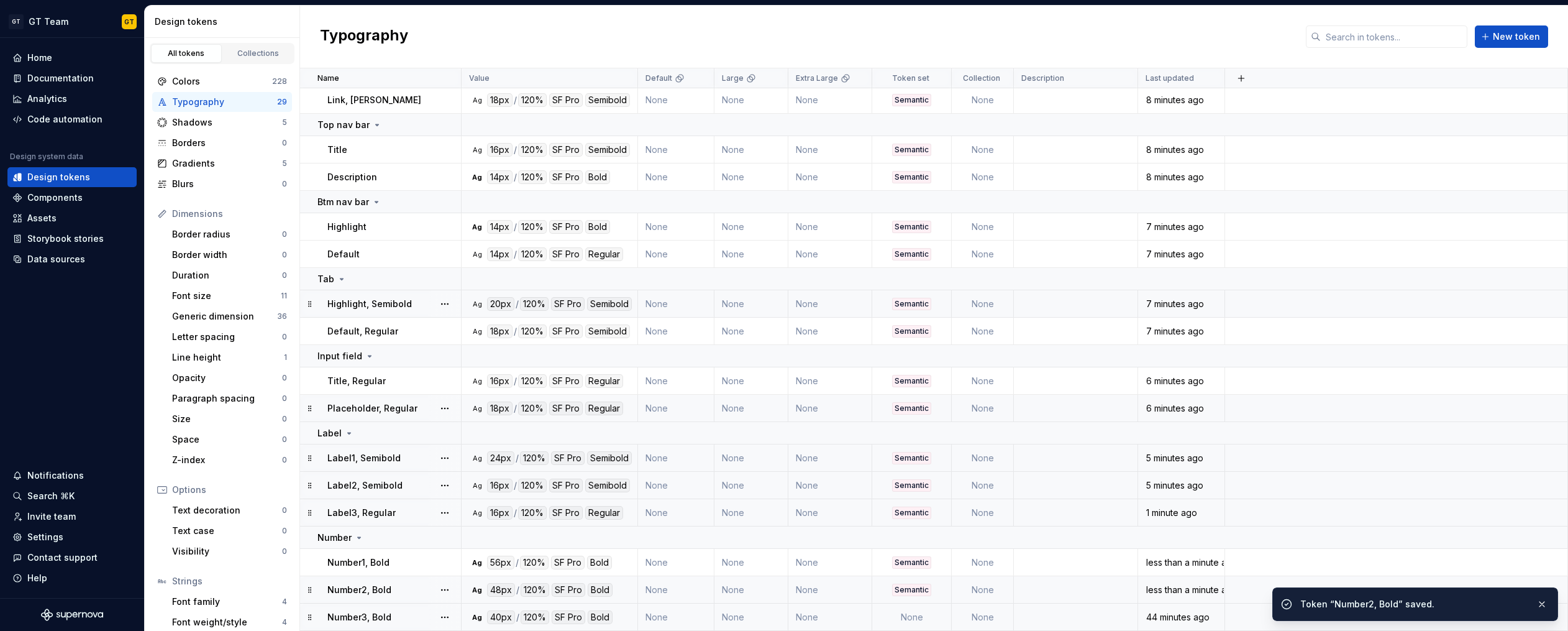
click at [900, 611] on td "None" at bounding box center [912, 617] width 80 height 28
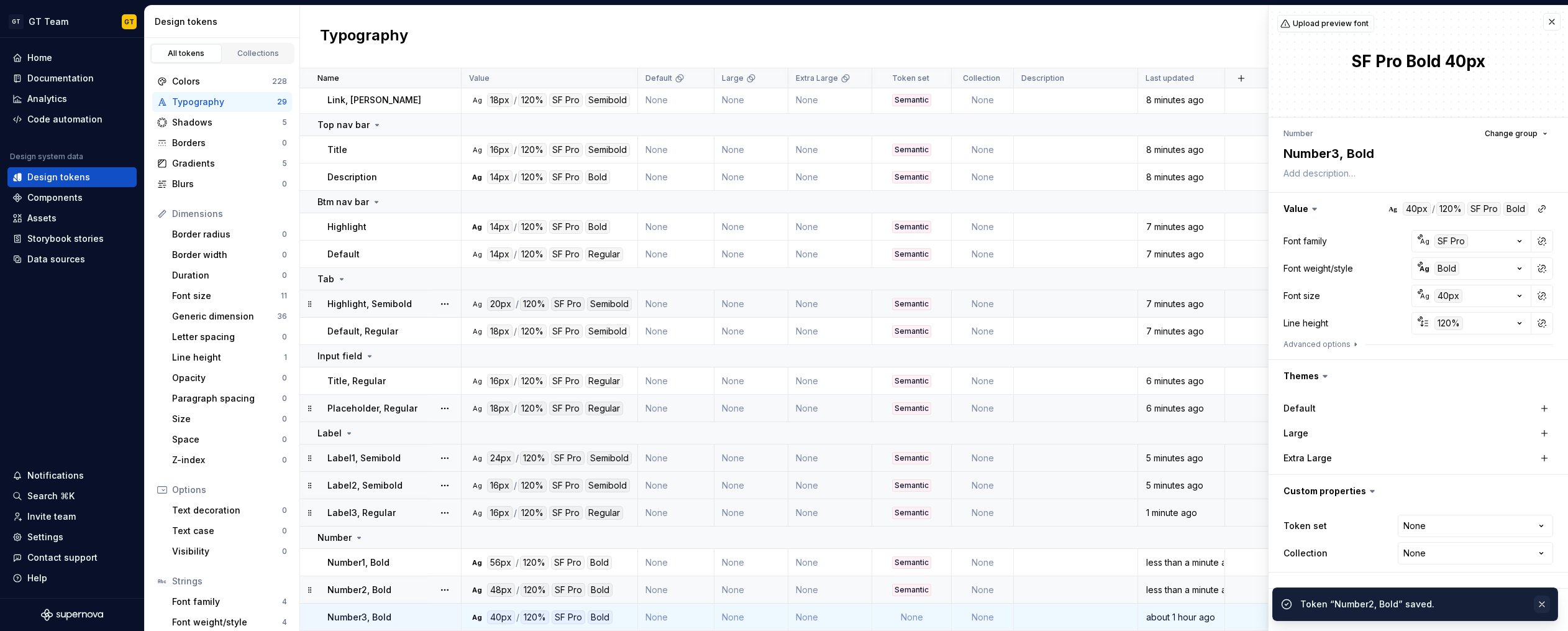
click at [1543, 604] on button "button" at bounding box center [1542, 604] width 16 height 17
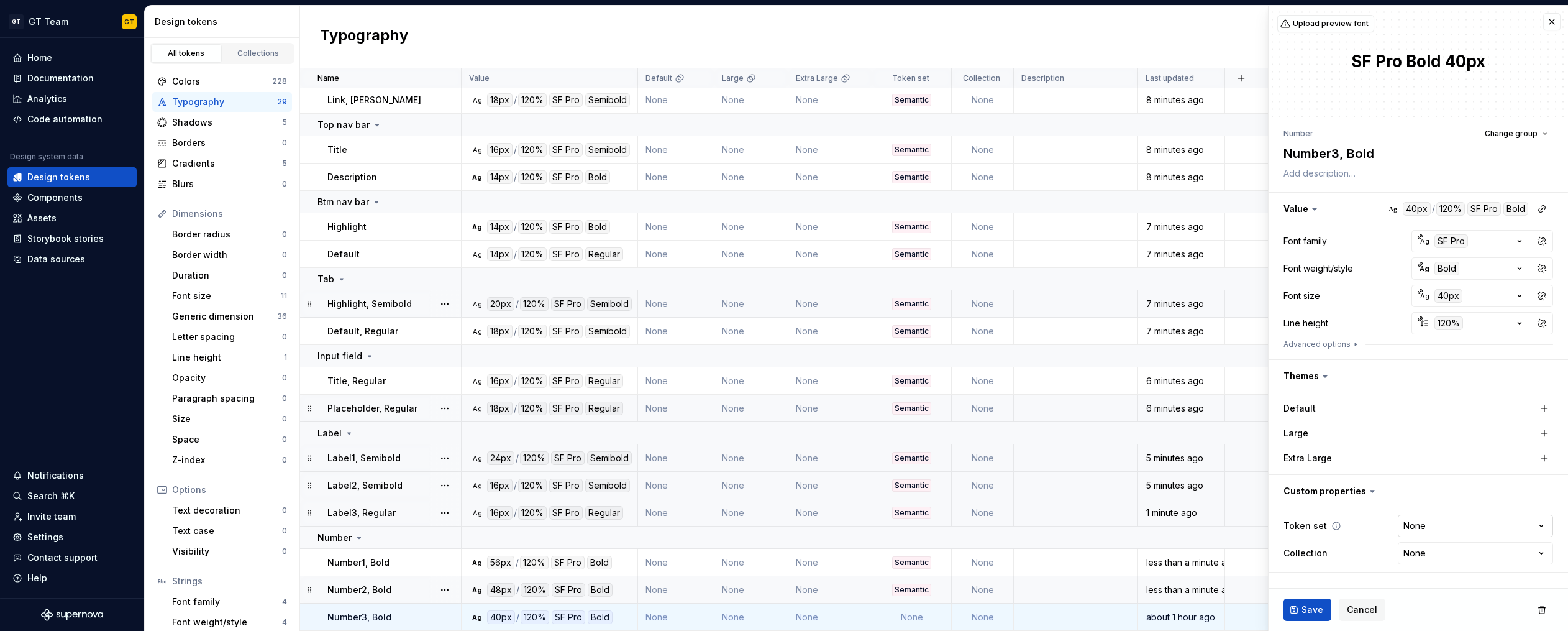
type textarea "*"
click at [1432, 517] on html "GT GT Team GT Home Documentation Analytics Code automation Design system data D…" at bounding box center [784, 315] width 1568 height 631
select select "**********"
click at [1300, 607] on button "Save" at bounding box center [1308, 609] width 48 height 23
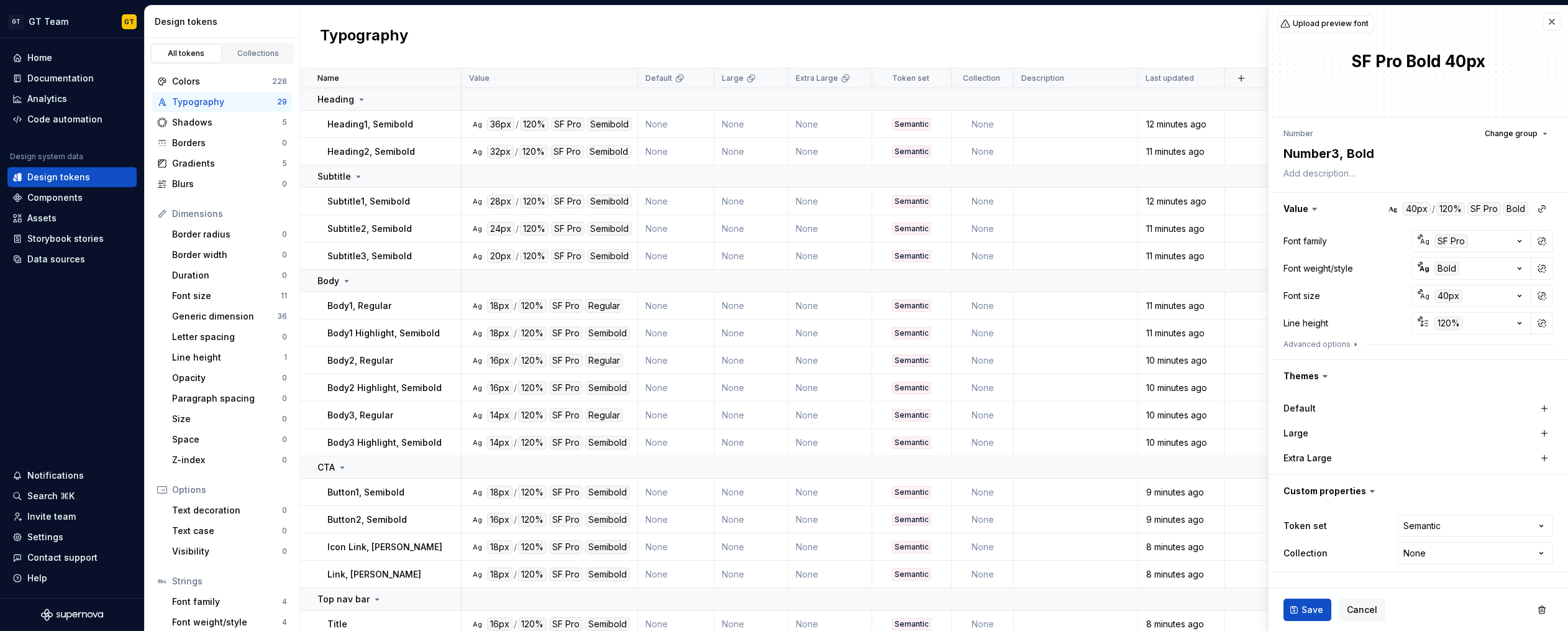
scroll to position [474, 0]
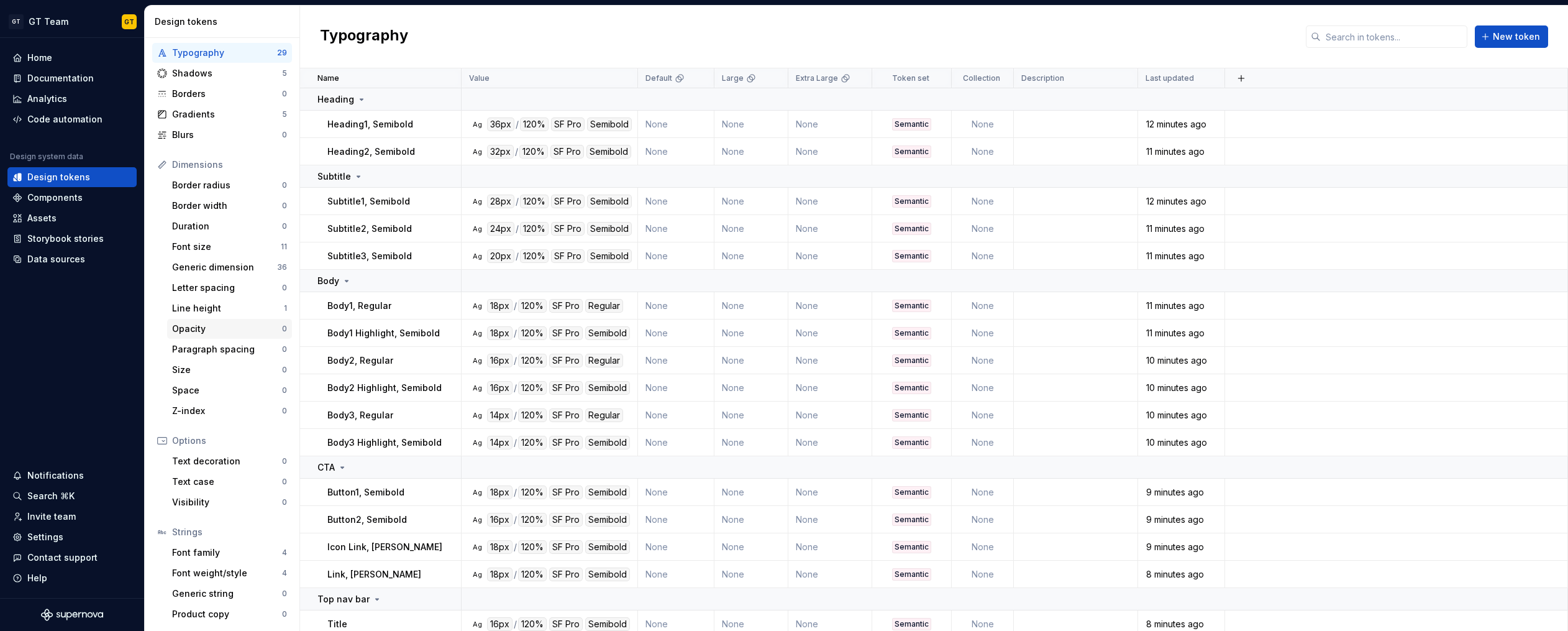
scroll to position [49, 0]
click at [197, 184] on div "Border radius" at bounding box center [227, 184] width 110 height 12
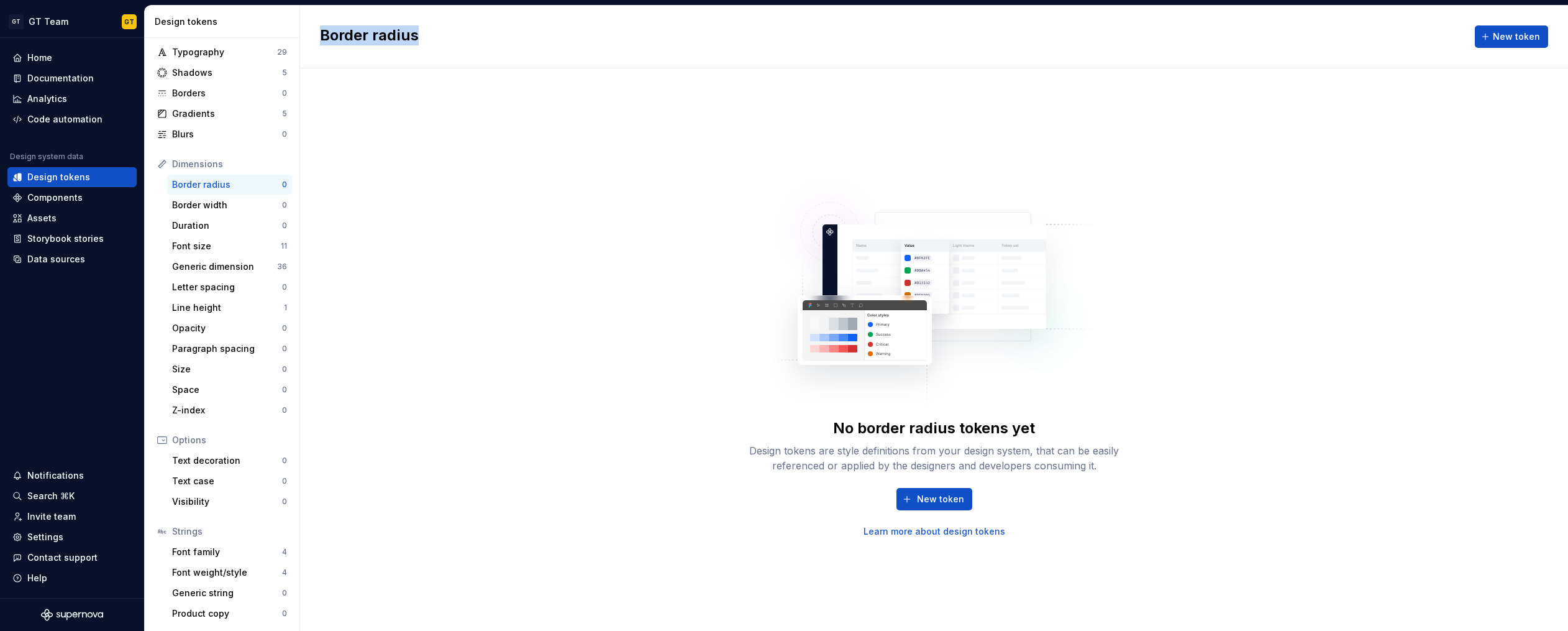
drag, startPoint x: 322, startPoint y: 36, endPoint x: 442, endPoint y: 28, distance: 120.3
click at [442, 28] on div "Border radius New token" at bounding box center [933, 37] width 1268 height 62
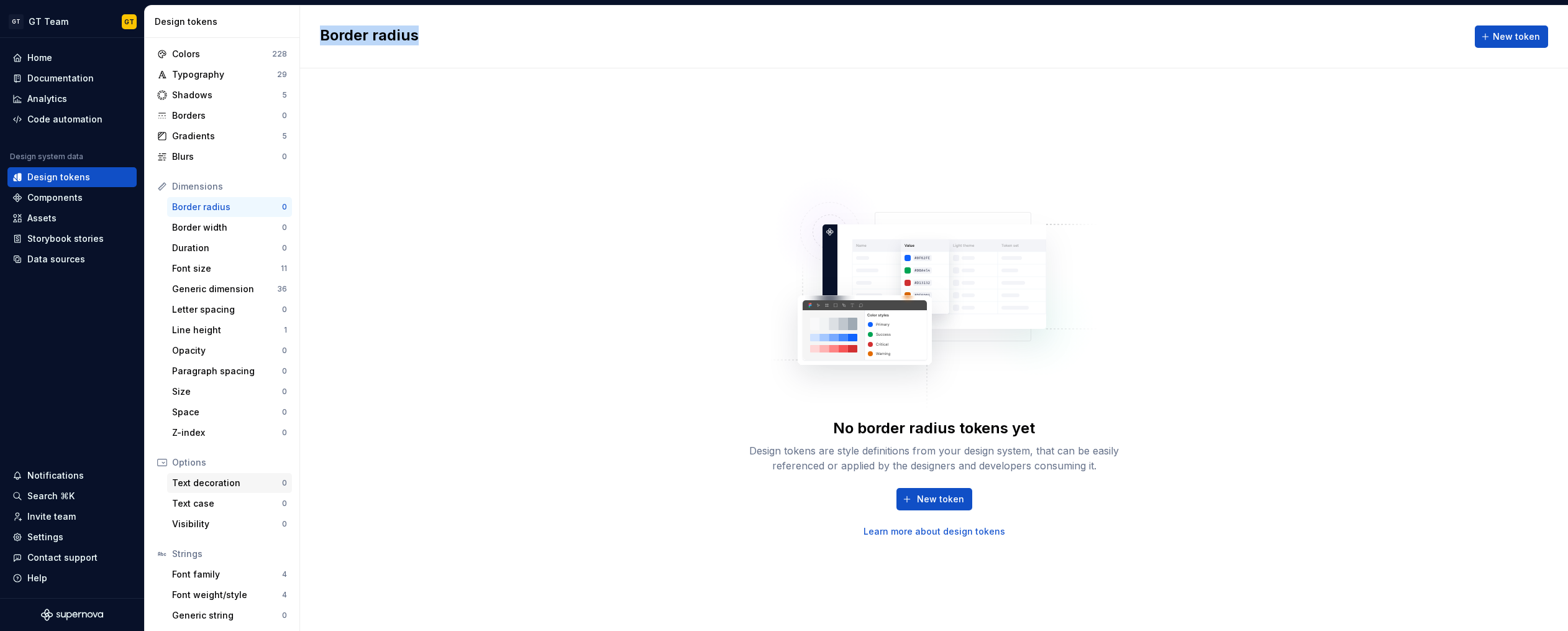
scroll to position [49, 0]
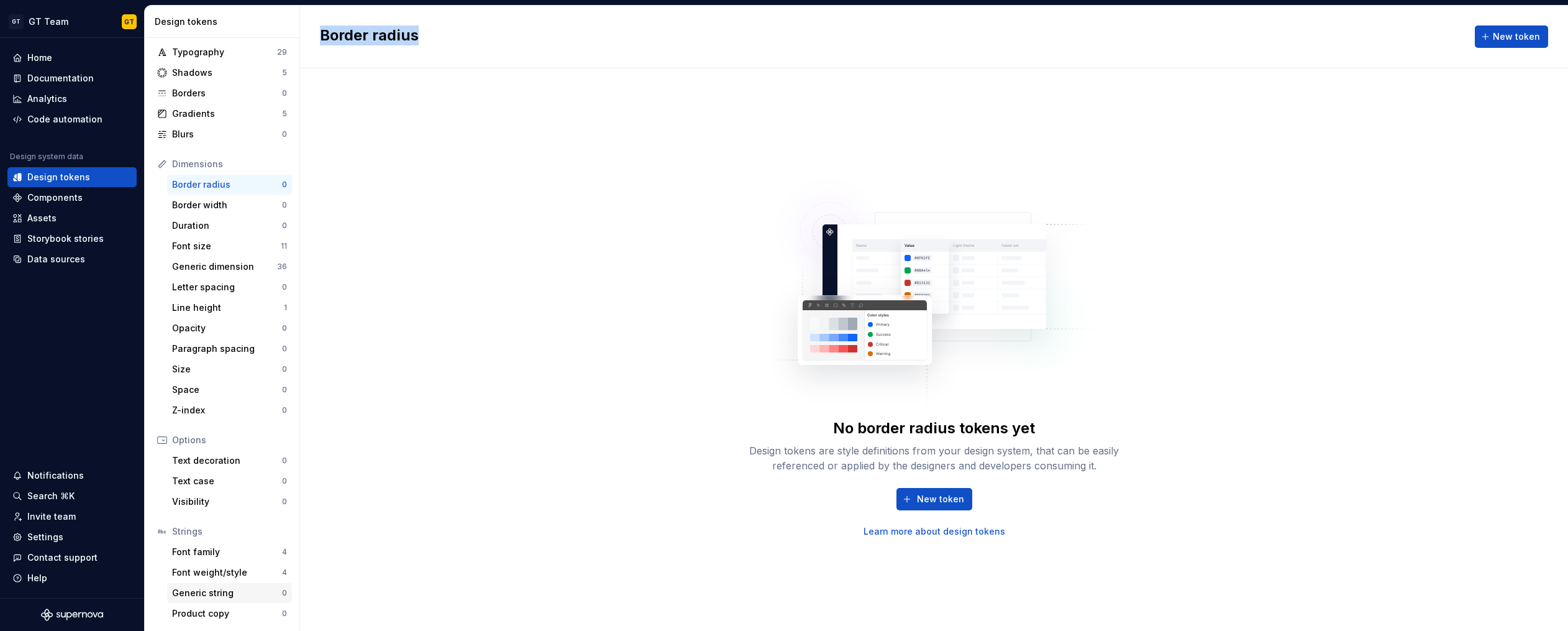
click at [250, 590] on div "Generic string" at bounding box center [227, 593] width 110 height 12
click at [200, 386] on div "Space" at bounding box center [227, 389] width 110 height 12
click at [401, 121] on div "No space tokens yet Design tokens are style definitions from your design system…" at bounding box center [933, 349] width 1268 height 563
click at [231, 309] on div "Line height" at bounding box center [228, 307] width 112 height 12
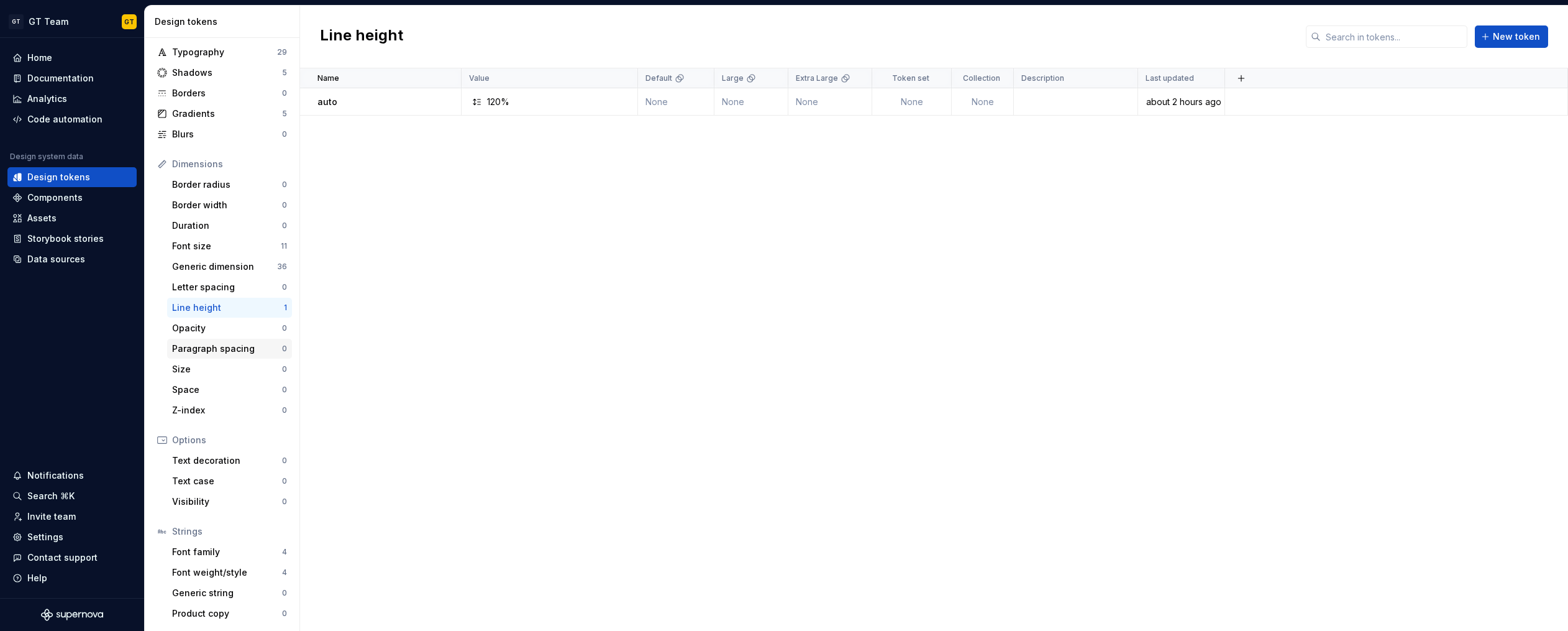
click at [254, 343] on div "Paragraph spacing" at bounding box center [227, 349] width 110 height 12
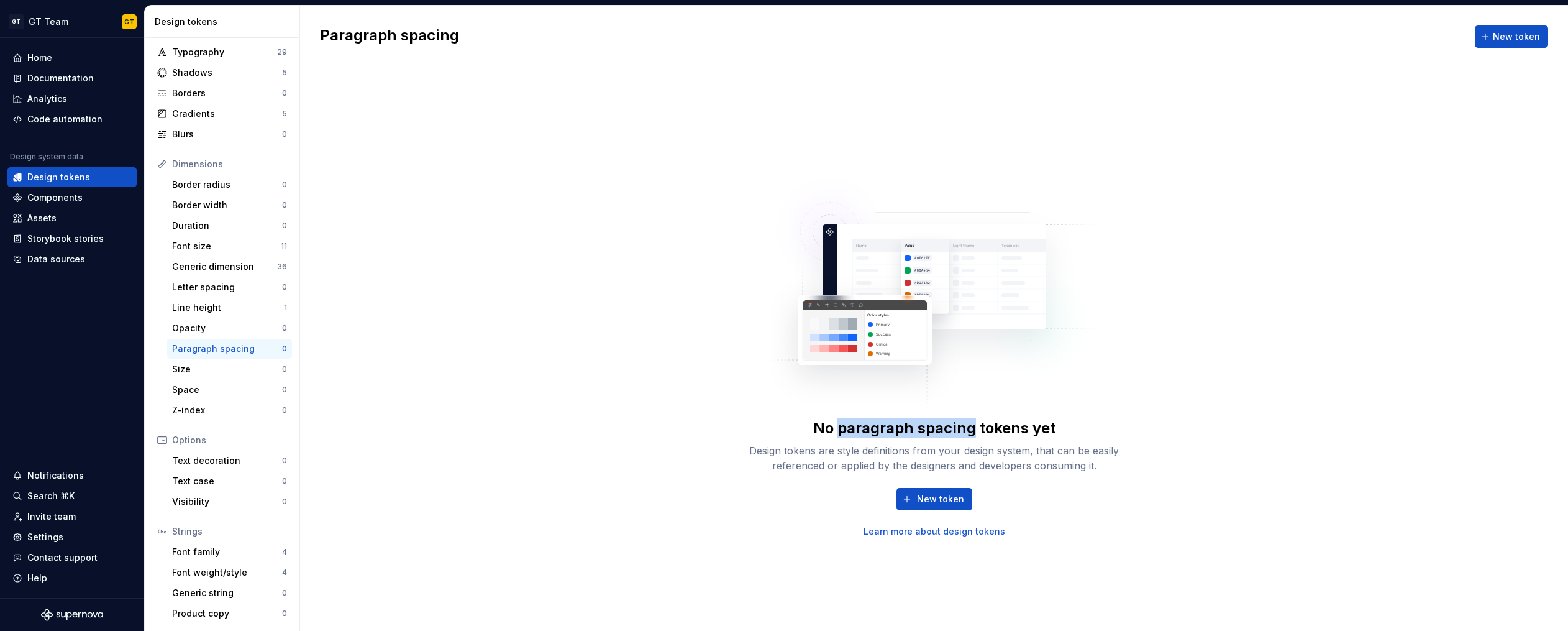
drag, startPoint x: 837, startPoint y: 430, endPoint x: 971, endPoint y: 431, distance: 134.0
click at [971, 431] on div "No paragraph spacing tokens yet" at bounding box center [935, 428] width 242 height 20
copy div "paragraph spacing"
click at [199, 388] on div "Space" at bounding box center [227, 389] width 110 height 12
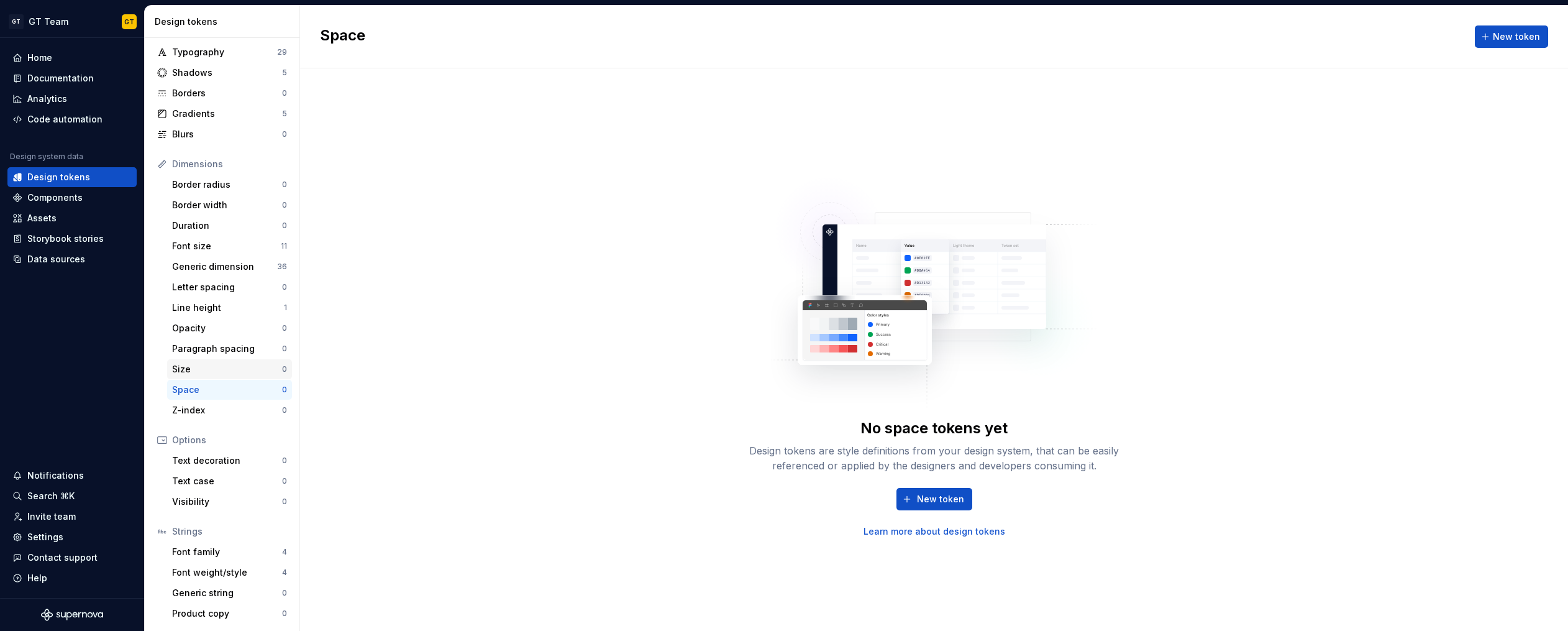
click at [239, 367] on div "Size" at bounding box center [227, 369] width 110 height 12
click at [221, 322] on div "Opacity" at bounding box center [227, 327] width 110 height 12
click at [211, 219] on div "Duration" at bounding box center [227, 225] width 110 height 12
click at [227, 383] on div "Space" at bounding box center [227, 389] width 110 height 12
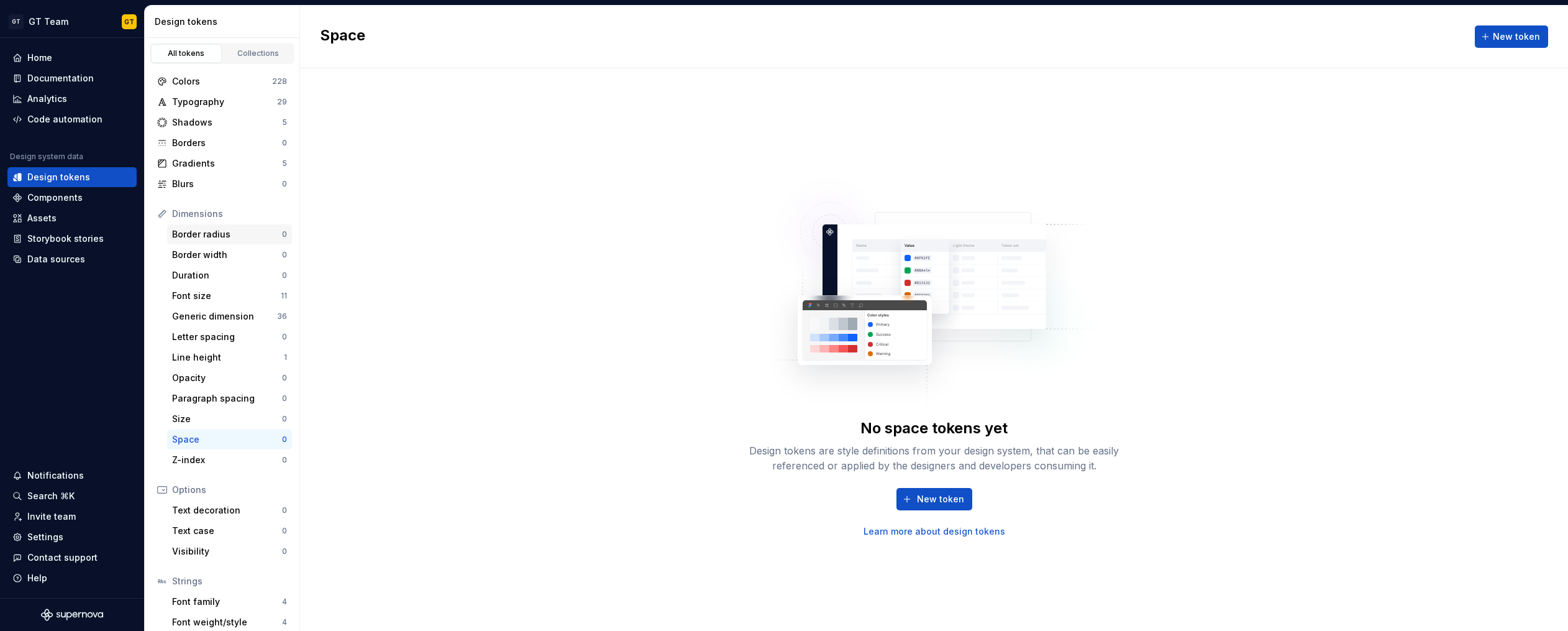
click at [193, 229] on div "Border radius" at bounding box center [227, 234] width 110 height 12
click at [210, 331] on div "Letter spacing" at bounding box center [227, 332] width 110 height 12
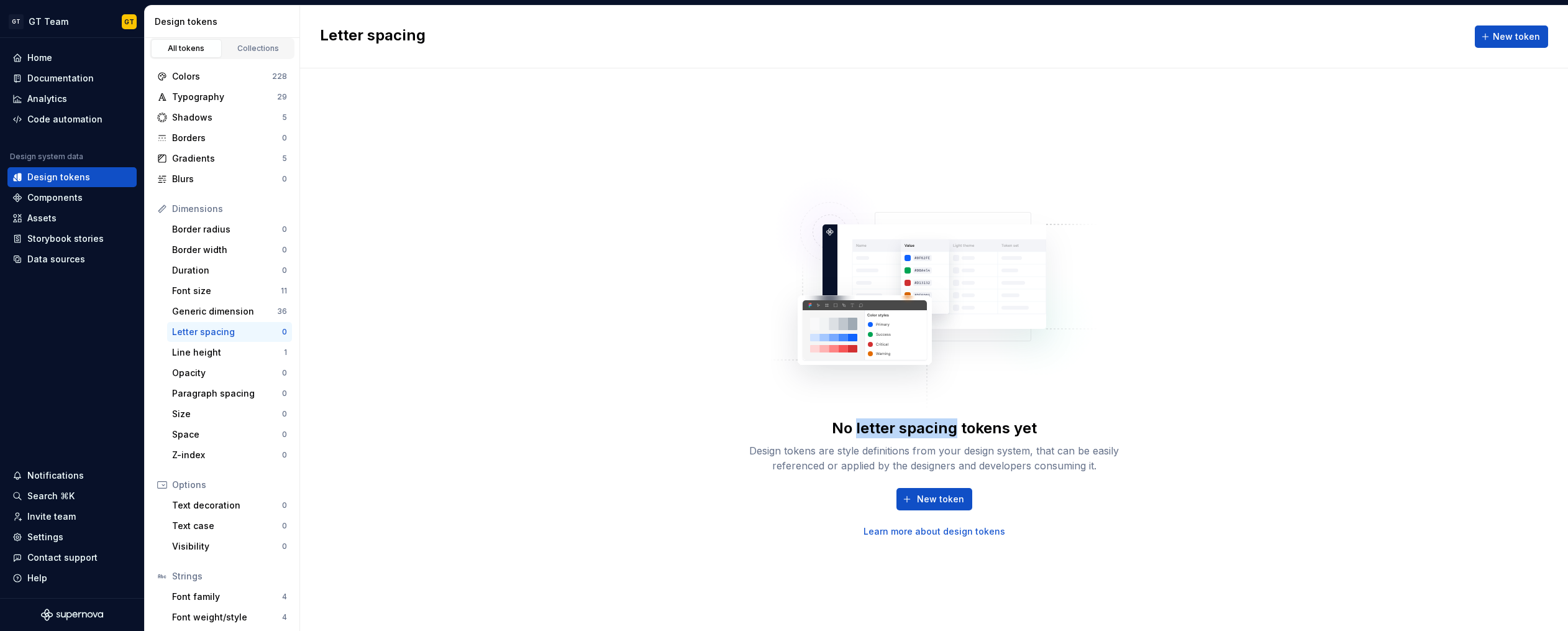
drag, startPoint x: 857, startPoint y: 430, endPoint x: 952, endPoint y: 431, distance: 95.0
click at [952, 431] on div "No letter spacing tokens yet" at bounding box center [934, 428] width 205 height 20
copy div "letter spacing"
click at [519, 399] on div "No letter spacing tokens yet Design tokens are style definitions from your desi…" at bounding box center [933, 349] width 1268 height 563
click at [218, 436] on div "Space" at bounding box center [227, 434] width 110 height 12
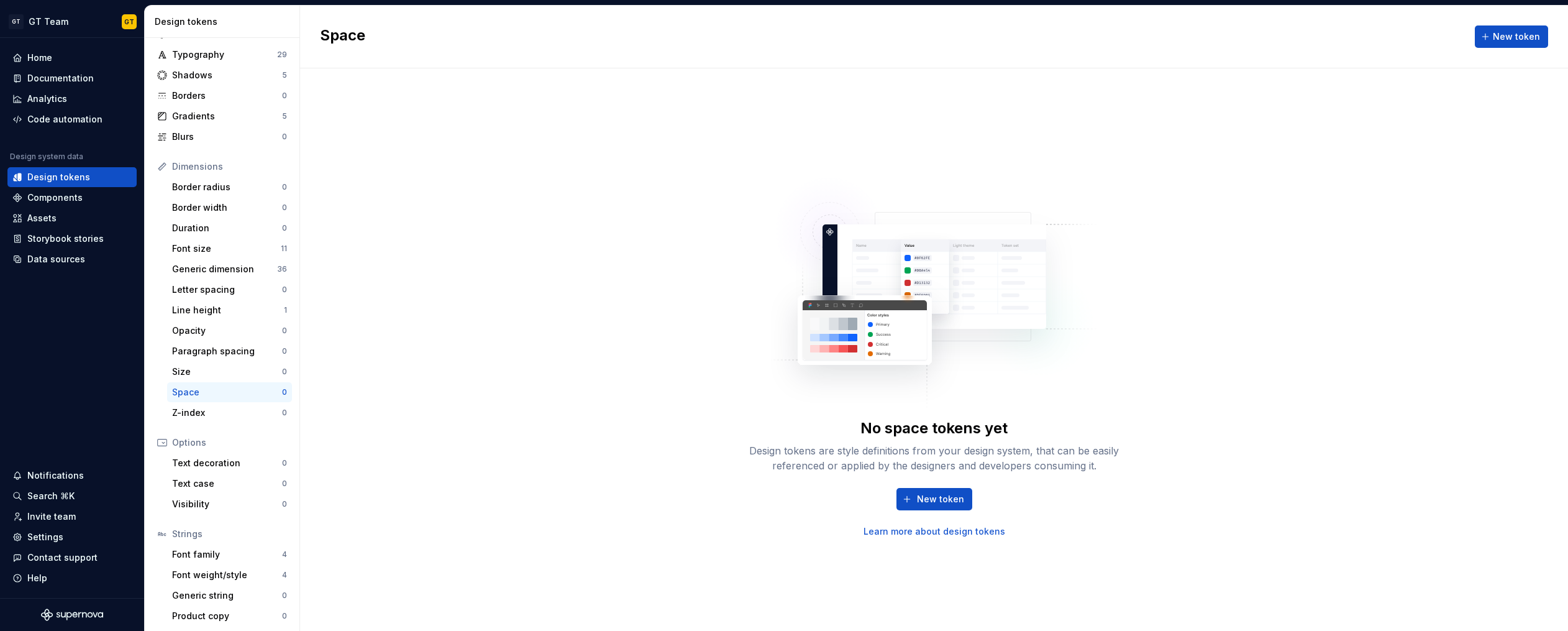
scroll to position [49, 0]
click at [164, 441] on icon at bounding box center [163, 440] width 10 height 10
click at [213, 461] on div "Text decoration" at bounding box center [227, 460] width 110 height 12
click at [208, 499] on div "Visibility" at bounding box center [227, 501] width 110 height 12
click at [548, 273] on div "No visibility tokens yet Design tokens are style definitions from your design s…" at bounding box center [933, 349] width 1268 height 563
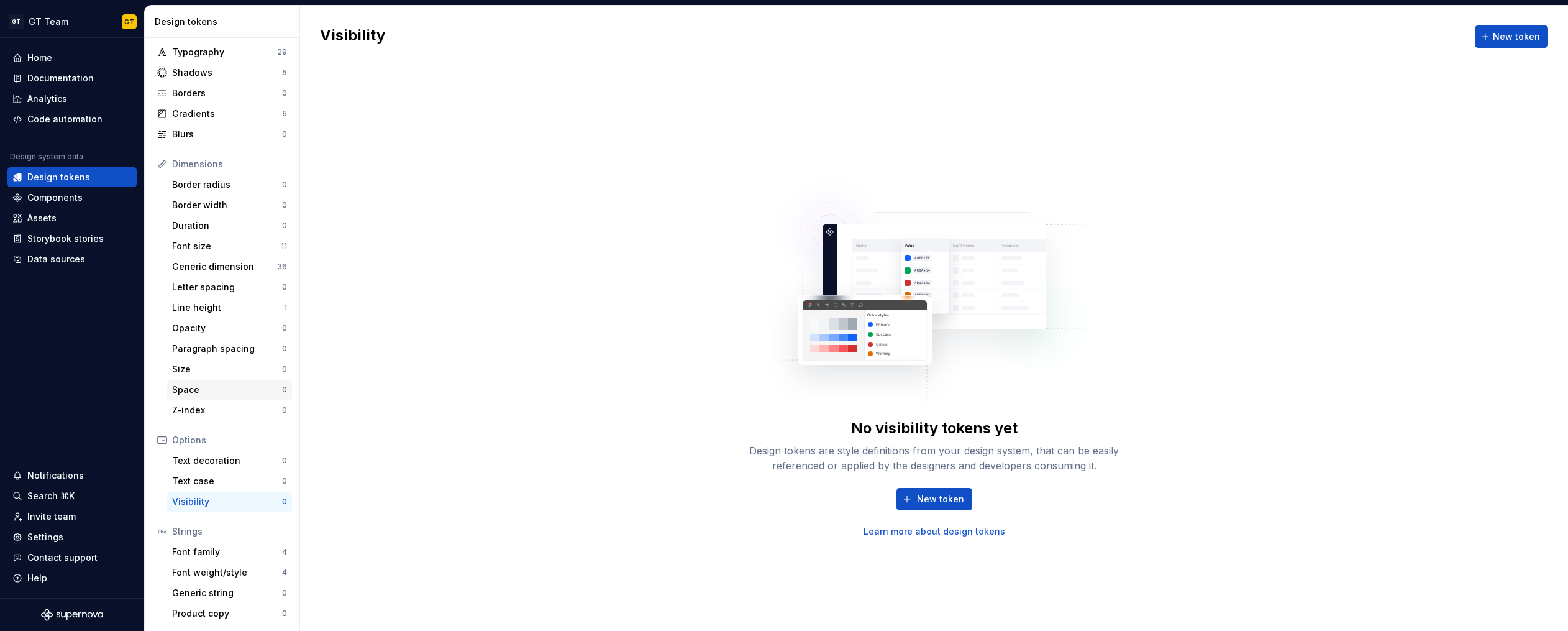
click at [197, 382] on div "Space 0" at bounding box center [229, 389] width 125 height 20
click at [925, 498] on span "New token" at bounding box center [940, 499] width 47 height 12
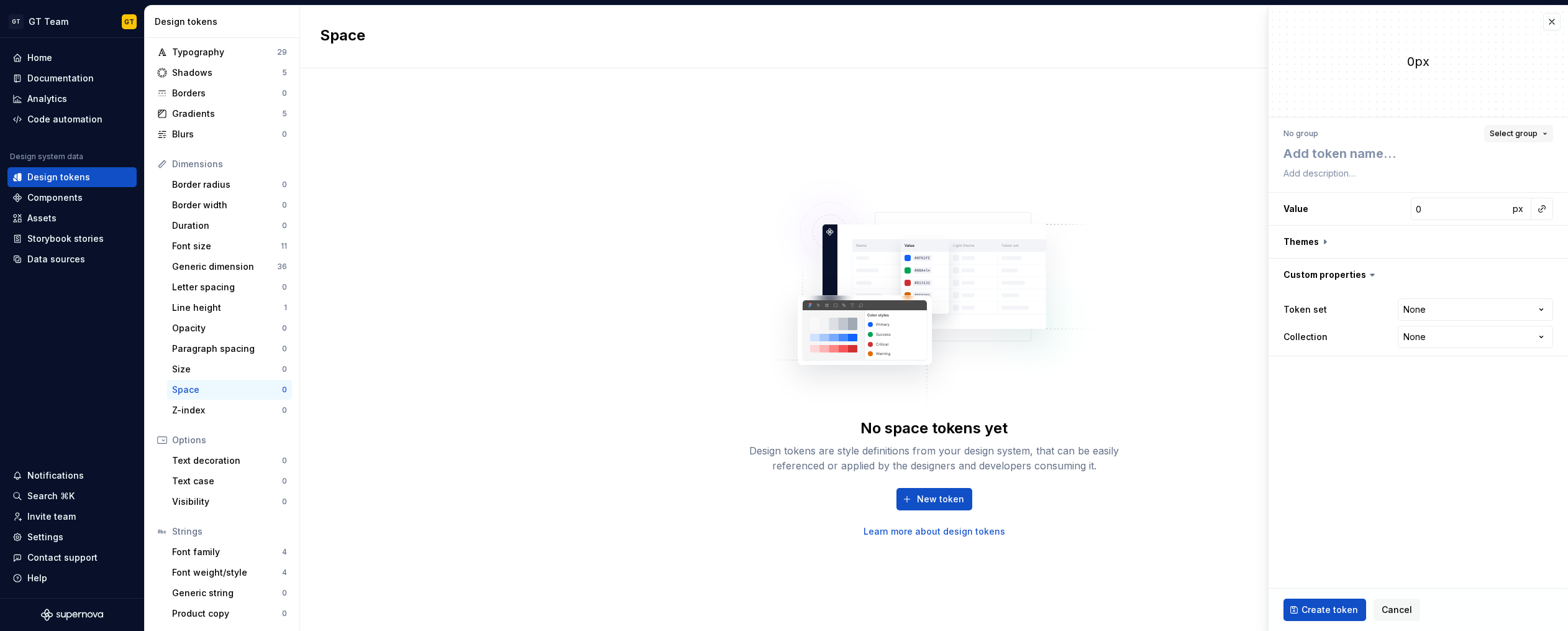
click at [1542, 133] on button "Select group" at bounding box center [1518, 134] width 69 height 17
click at [1419, 205] on div "Create group" at bounding box center [1405, 206] width 57 height 12
type textarea "*"
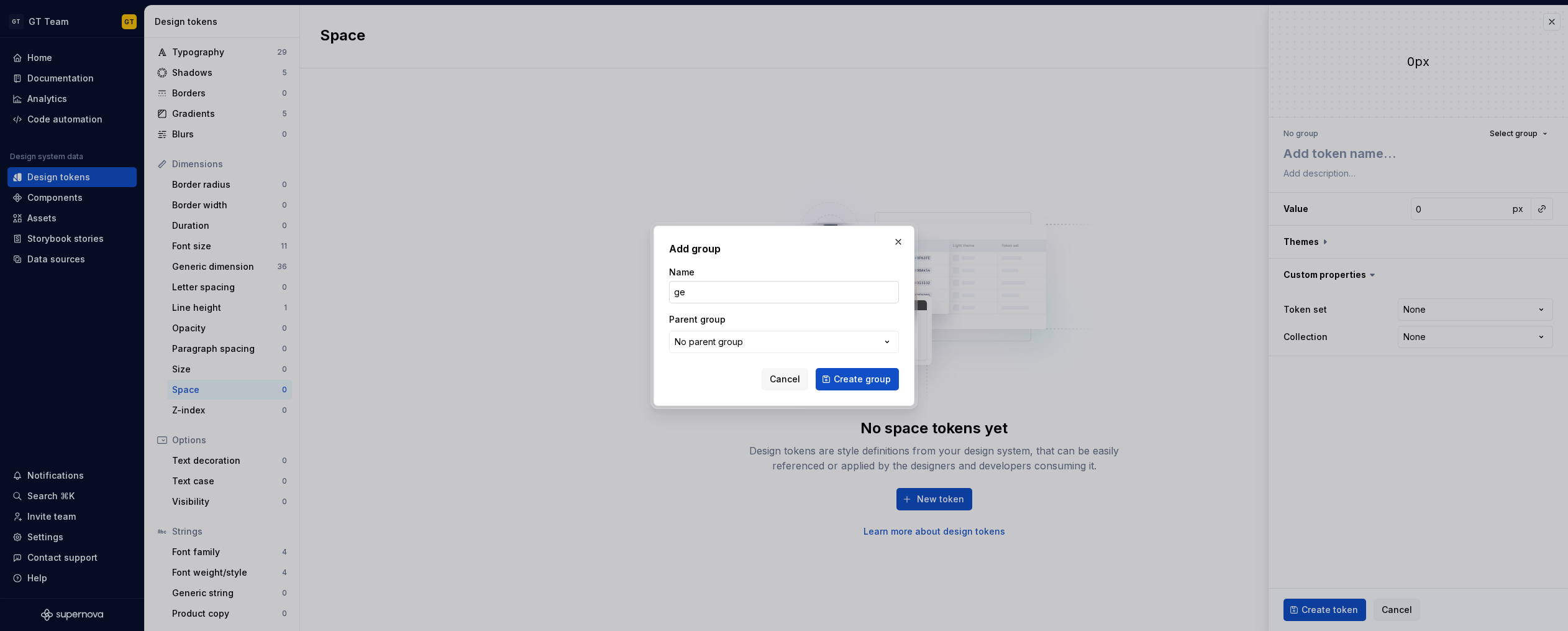
type input "g"
type input "General"
click at [861, 386] on button "Create group" at bounding box center [857, 379] width 83 height 23
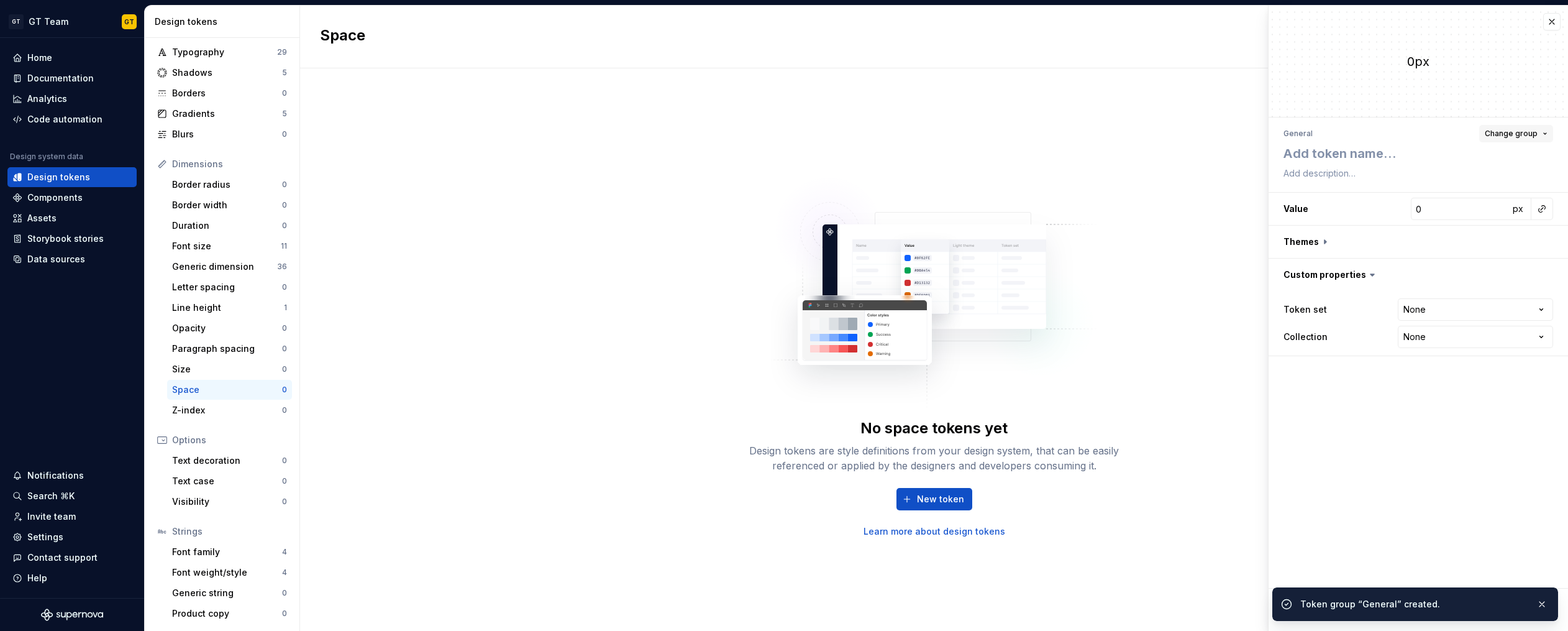
click at [1530, 137] on span "Change group" at bounding box center [1511, 134] width 53 height 10
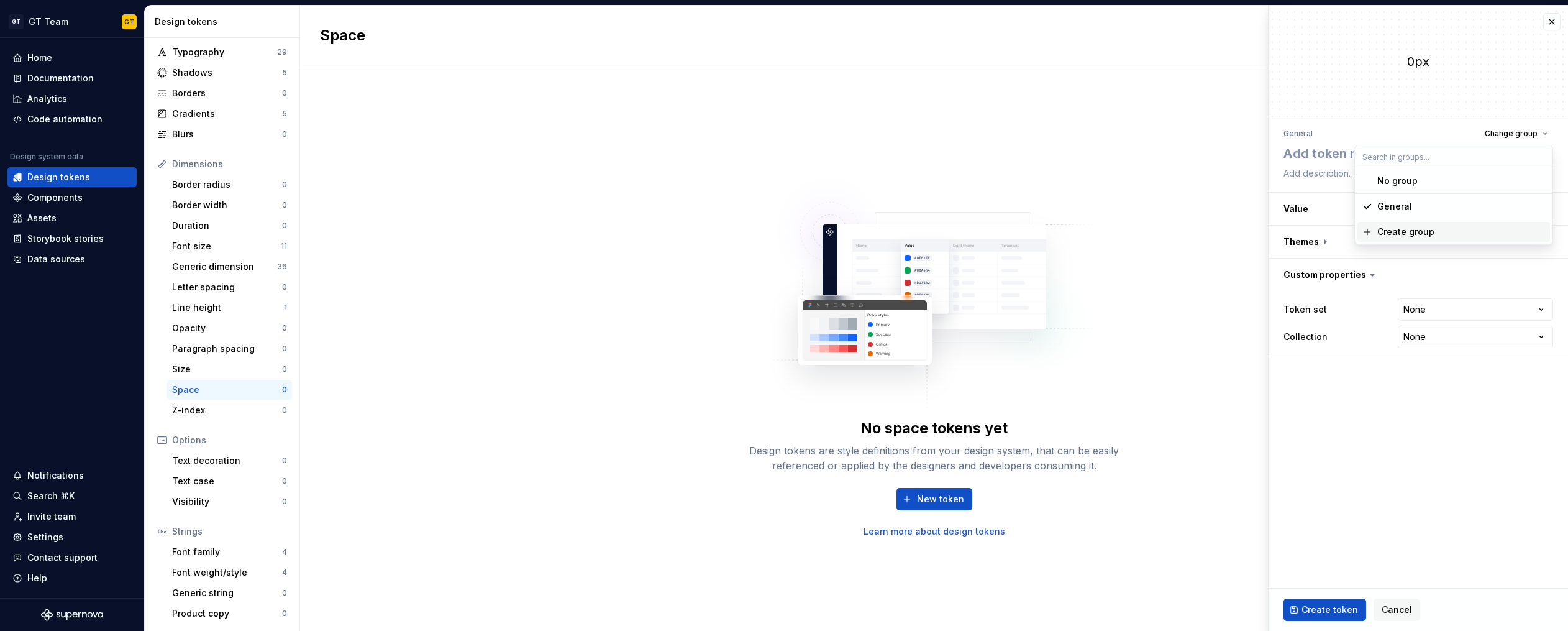
click at [1390, 235] on div "Create group" at bounding box center [1405, 232] width 57 height 12
type textarea "*"
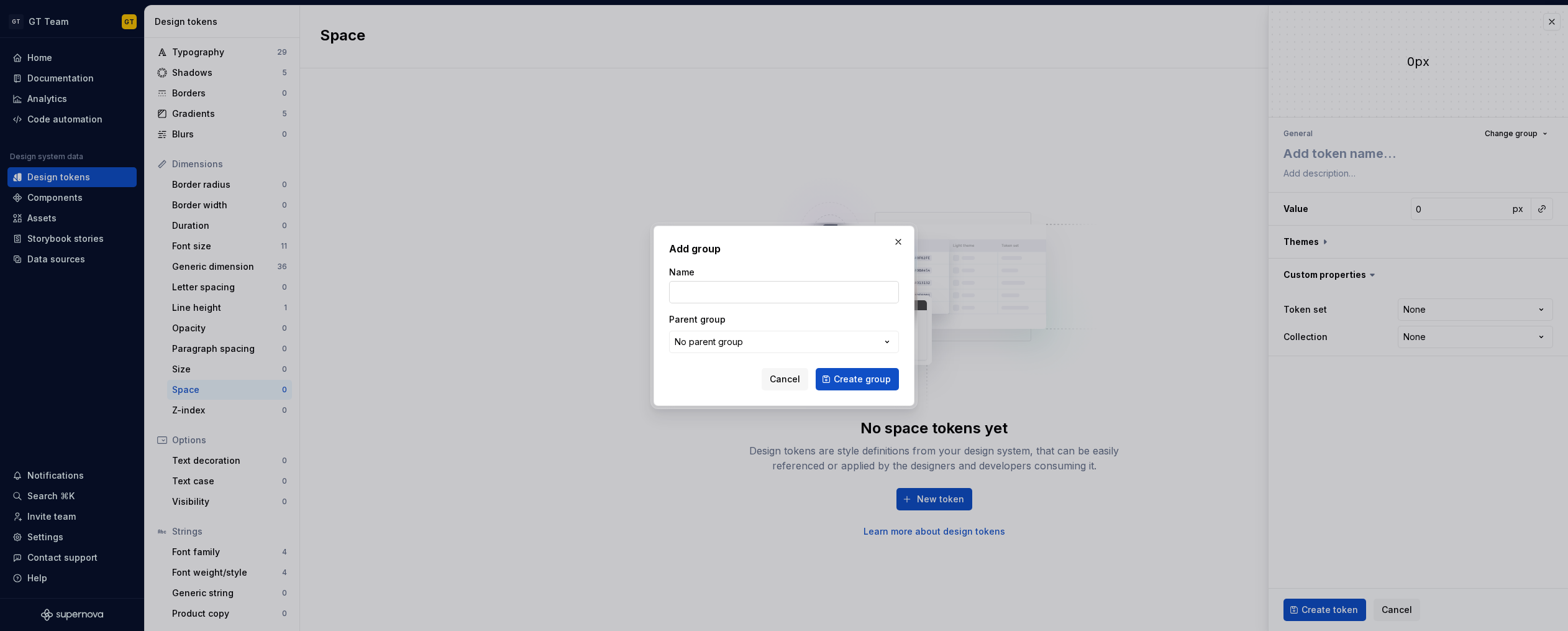
click at [781, 288] on input "Name" at bounding box center [784, 292] width 230 height 23
type input "Padding"
click at [851, 335] on button "No parent group" at bounding box center [784, 341] width 230 height 23
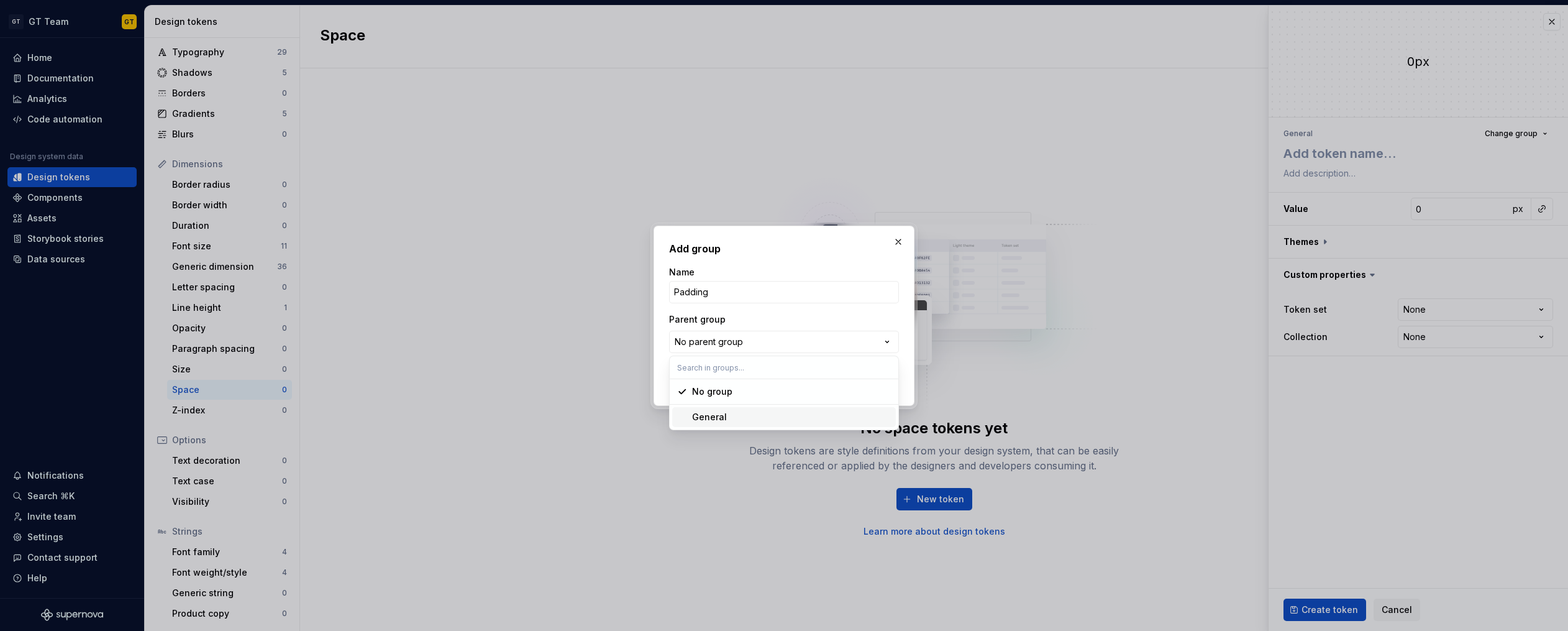
click at [808, 407] on span "General" at bounding box center [784, 417] width 223 height 20
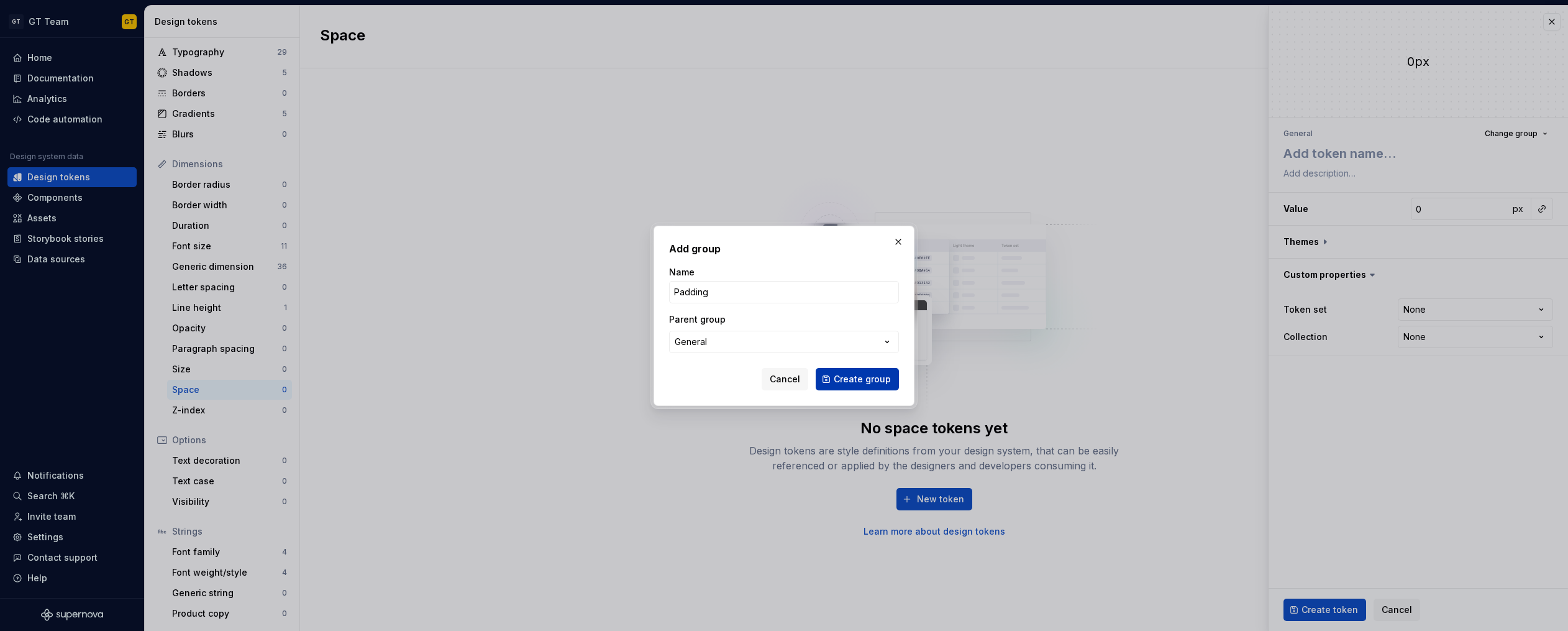
click at [846, 378] on span "Create group" at bounding box center [862, 379] width 57 height 12
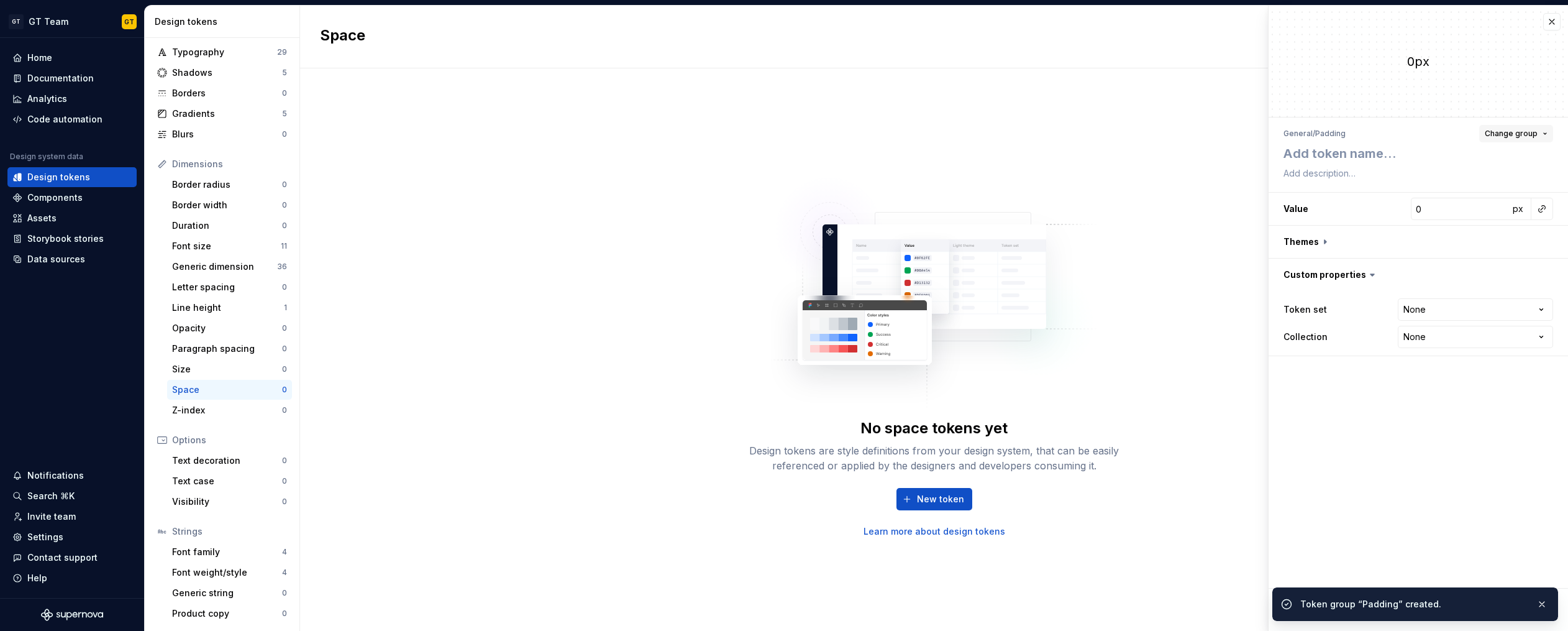
click at [1501, 134] on span "Change group" at bounding box center [1511, 134] width 53 height 10
click at [1424, 230] on div "Padding" at bounding box center [1461, 227] width 168 height 12
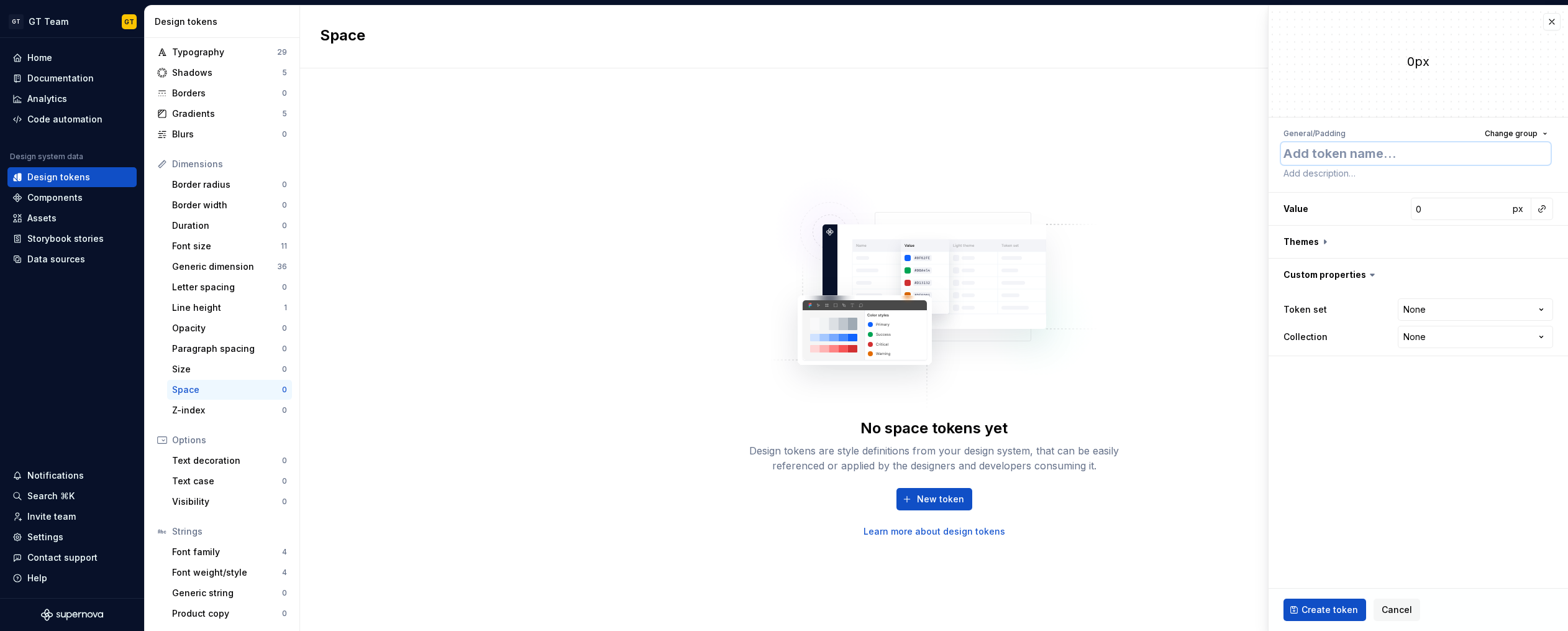
click at [1360, 160] on textarea at bounding box center [1416, 153] width 270 height 23
type textarea "*"
type textarea "n"
type textarea "*"
type textarea "no"
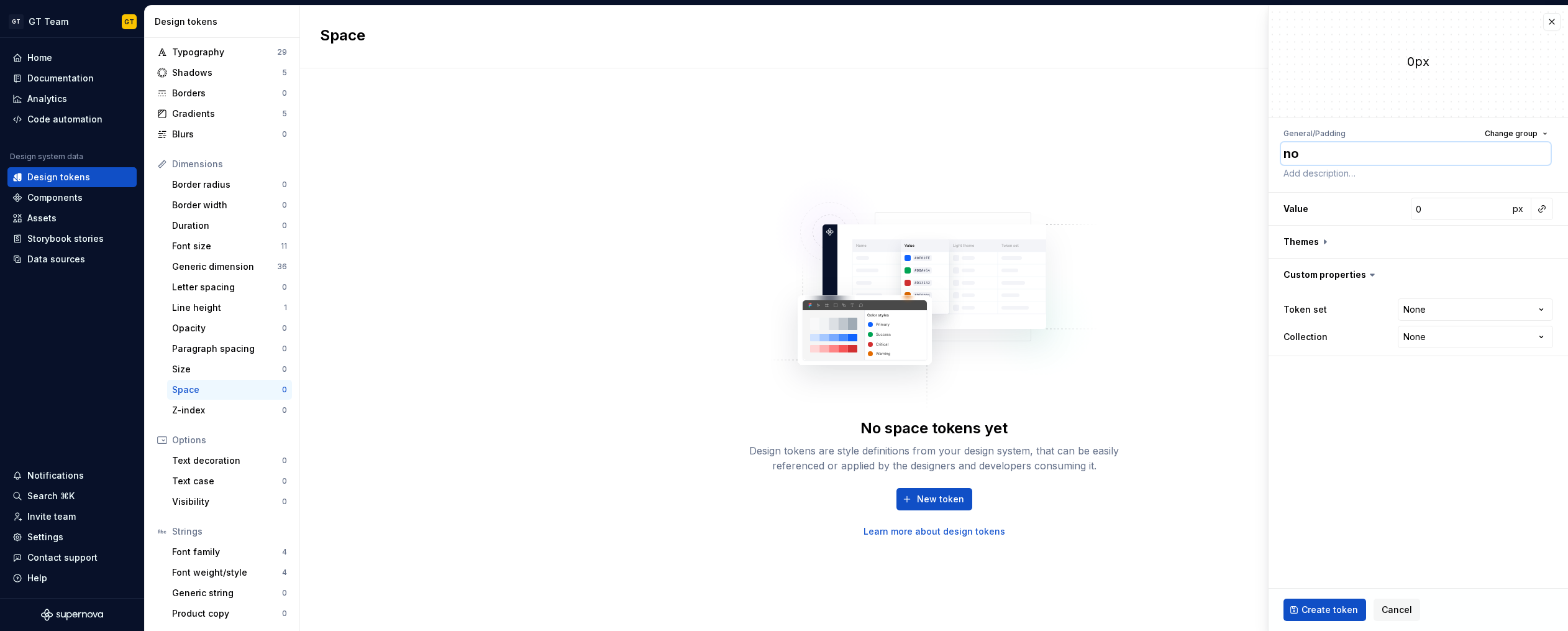
type textarea "*"
type textarea "non"
type textarea "*"
type textarea "none"
click at [1543, 210] on button "button" at bounding box center [1542, 209] width 17 height 17
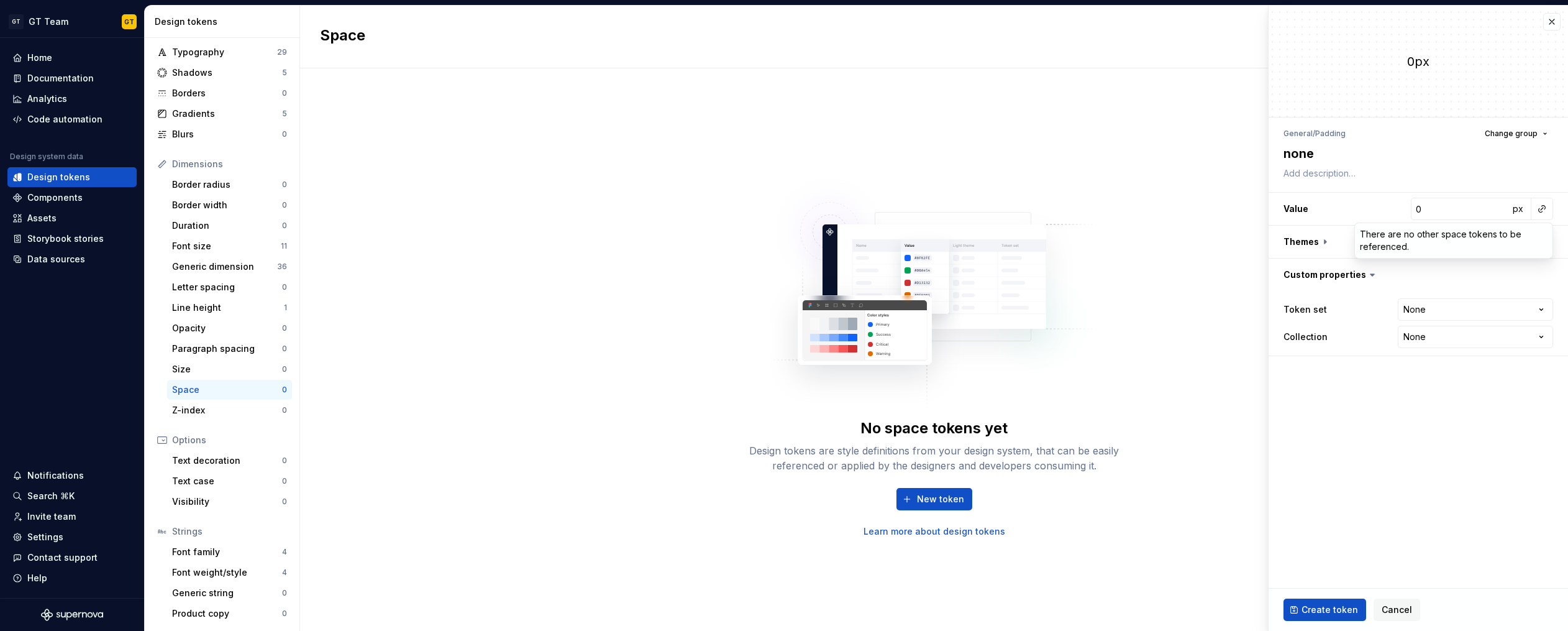
click at [1541, 209] on html "GT GT Team GT Home Documentation Analytics Code automation Design system data D…" at bounding box center [784, 315] width 1568 height 631
click at [1513, 209] on span "px" at bounding box center [1517, 208] width 11 height 11
click at [1514, 209] on span "rem" at bounding box center [1517, 208] width 15 height 11
click at [1516, 212] on span "%" at bounding box center [1517, 208] width 9 height 11
click at [1326, 248] on button "button" at bounding box center [1418, 242] width 300 height 33
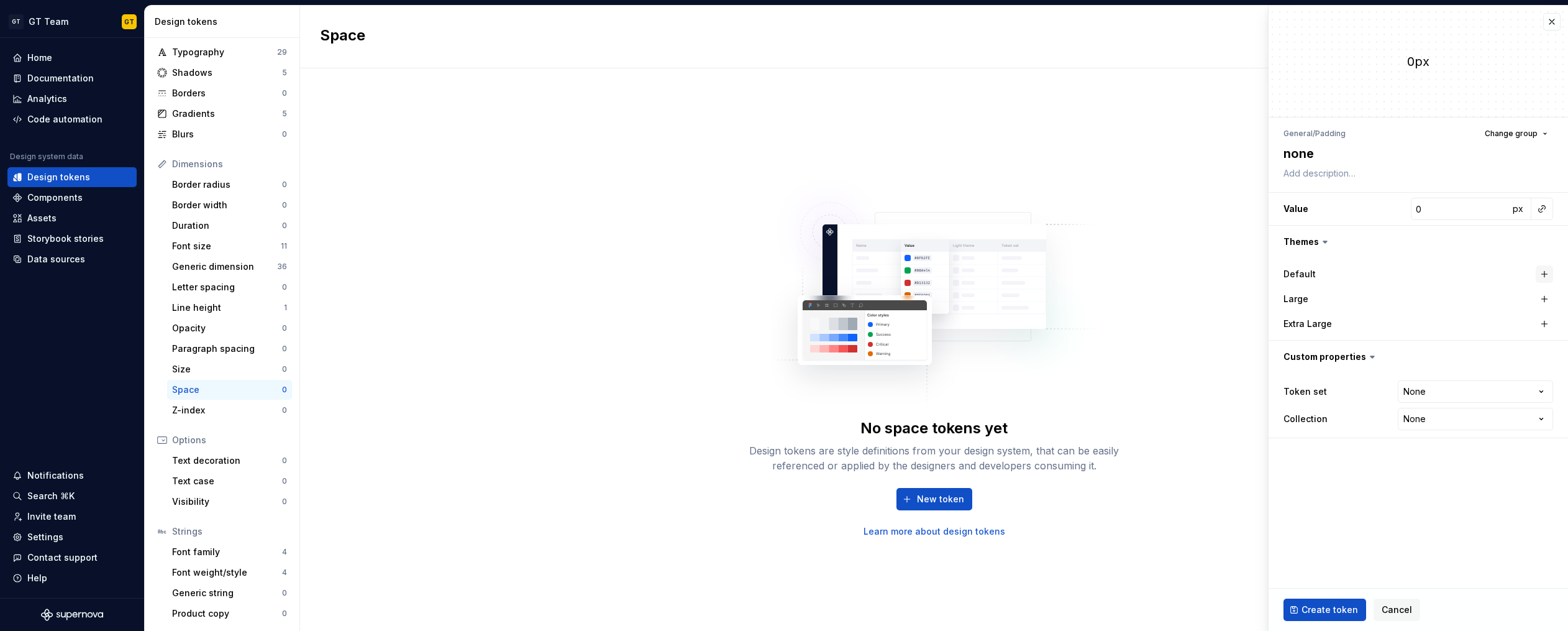
click at [1543, 272] on button "button" at bounding box center [1544, 274] width 17 height 17
type textarea "*"
click at [1477, 394] on html "GT GT Team GT Home Documentation Analytics Code automation Design system data D…" at bounding box center [784, 315] width 1568 height 631
select select "**********"
click at [1337, 606] on span "Create token" at bounding box center [1329, 609] width 57 height 12
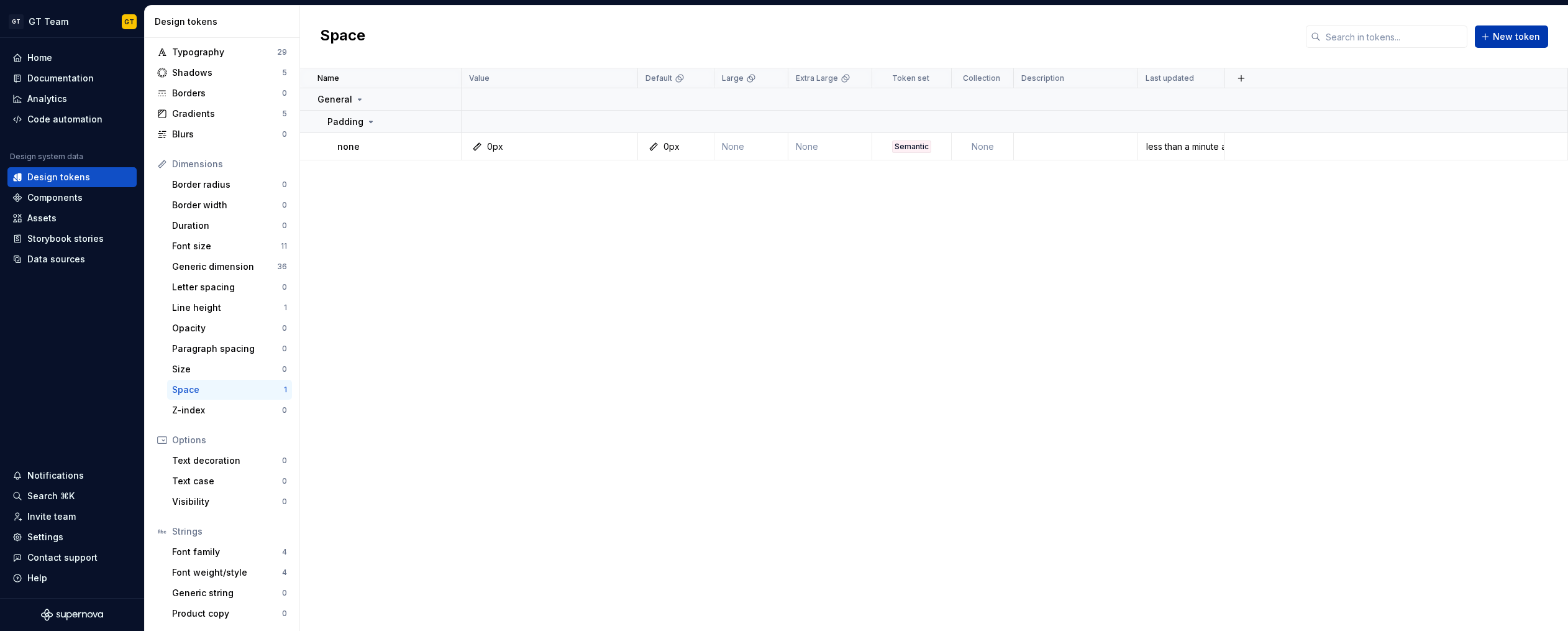
click at [1519, 33] on span "New token" at bounding box center [1516, 36] width 47 height 12
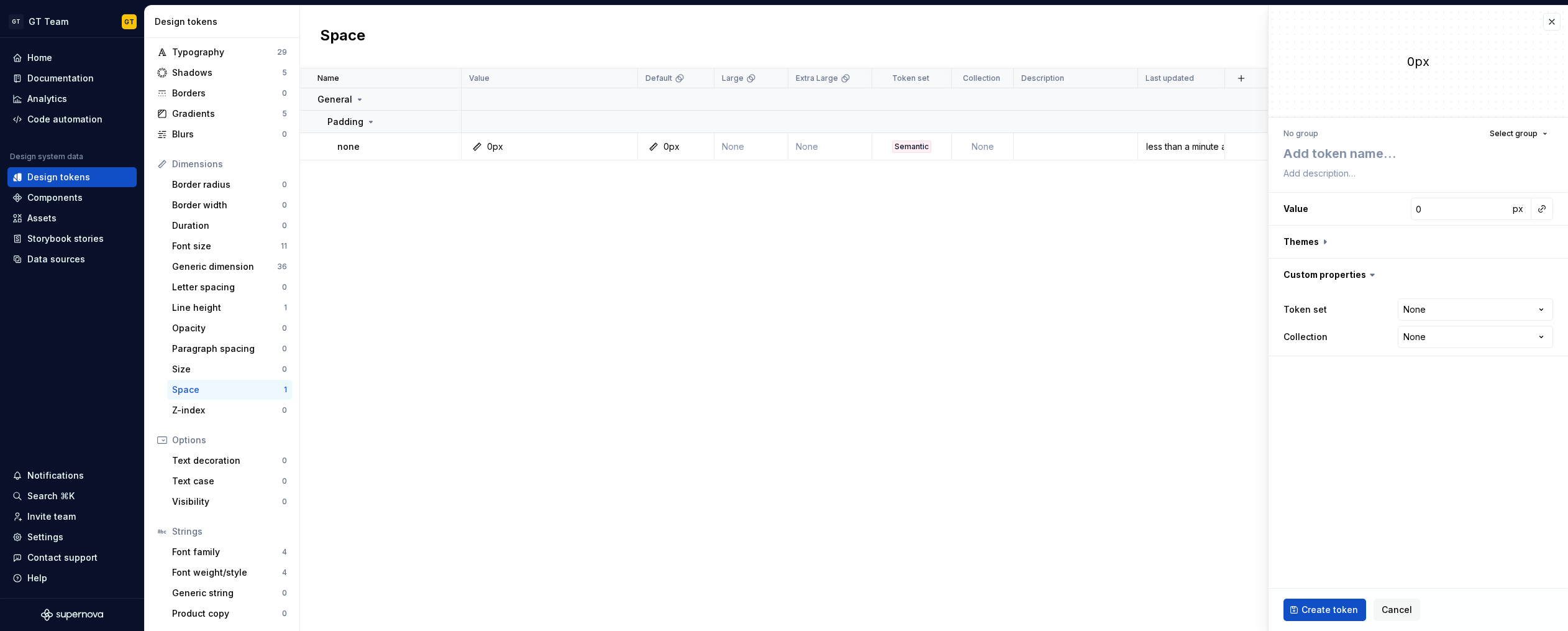
type textarea "*"
type textarea "x"
type textarea "*"
type textarea "x x"
type textarea "*"
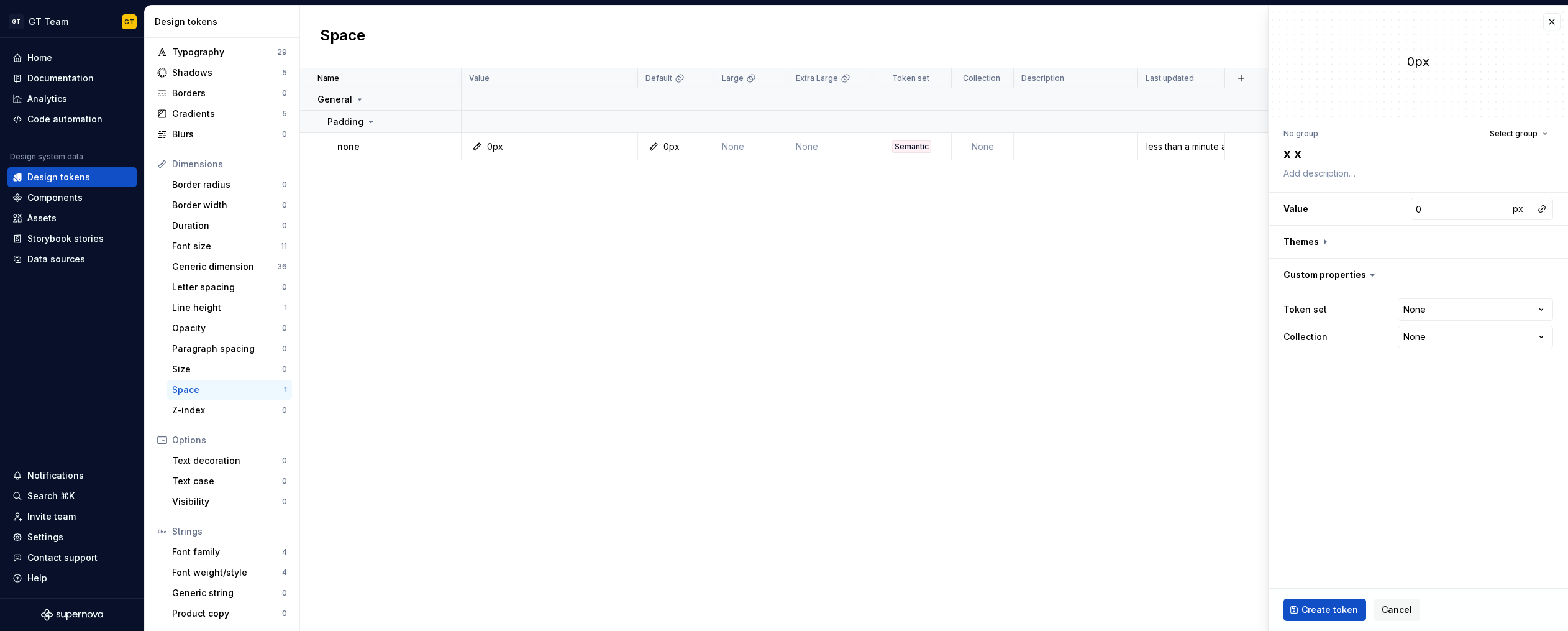
type textarea "x x s"
type textarea "*"
type textarea "xxs"
click at [1524, 135] on span "Select group" at bounding box center [1514, 134] width 48 height 10
click at [1466, 222] on div "Padding" at bounding box center [1461, 227] width 168 height 12
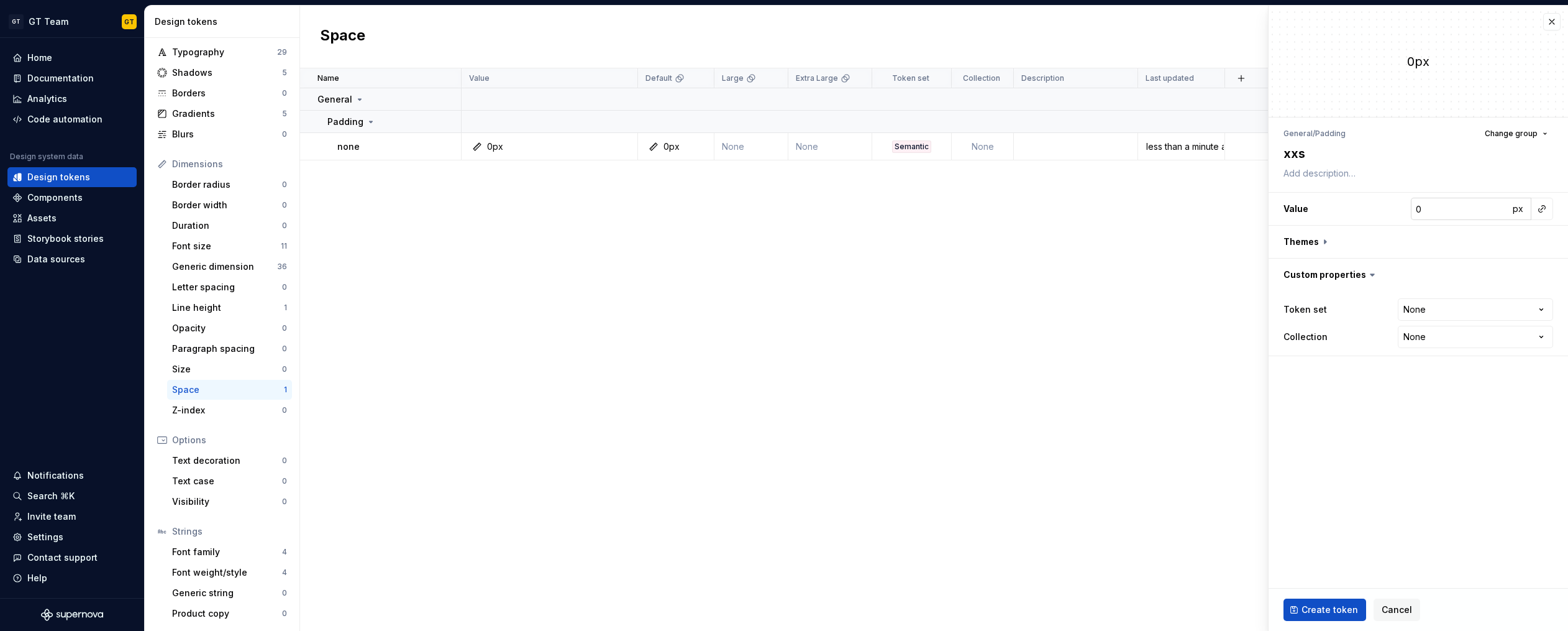
type textarea "*"
type input "1"
click at [1499, 205] on input "1" at bounding box center [1459, 208] width 98 height 23
type textarea "*"
type input "2"
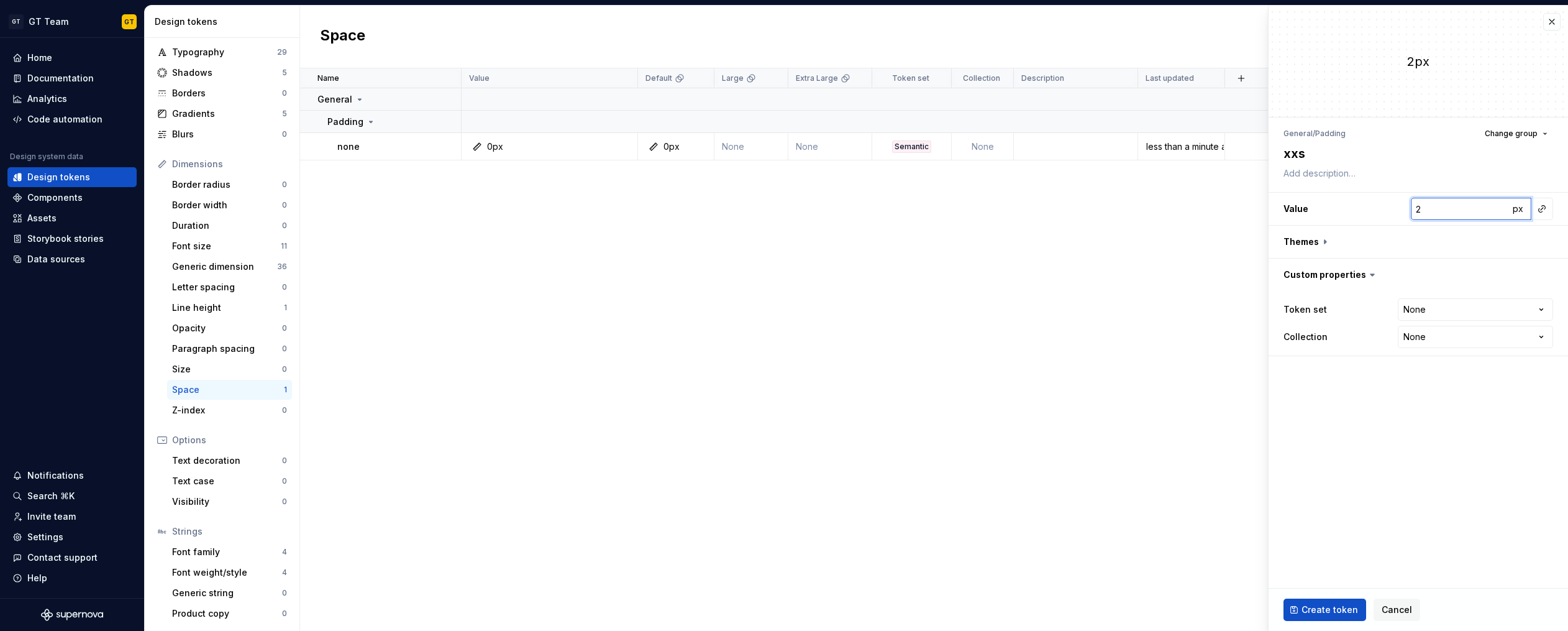
click at [1499, 205] on input "2" at bounding box center [1459, 208] width 98 height 23
click at [1518, 209] on span "px" at bounding box center [1517, 208] width 11 height 11
click at [1519, 213] on span "rem" at bounding box center [1517, 208] width 15 height 11
click at [1519, 213] on span "%" at bounding box center [1517, 208] width 9 height 11
click at [1326, 243] on button "button" at bounding box center [1418, 242] width 300 height 33
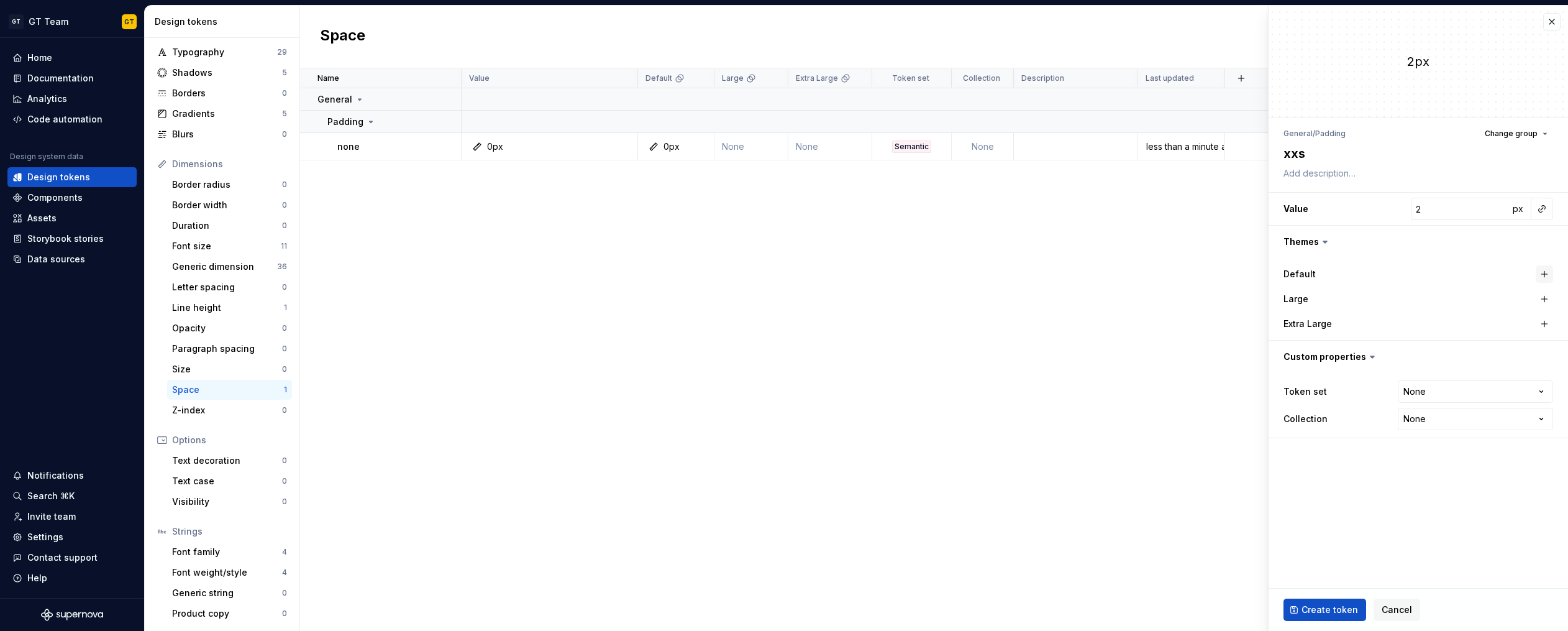
click at [1543, 275] on button "button" at bounding box center [1544, 274] width 17 height 17
type textarea "*"
click at [1431, 391] on html "GT GT Team GT Home Documentation Analytics Code automation Design system data D…" at bounding box center [784, 315] width 1568 height 631
select select "**********"
type textarea "*"
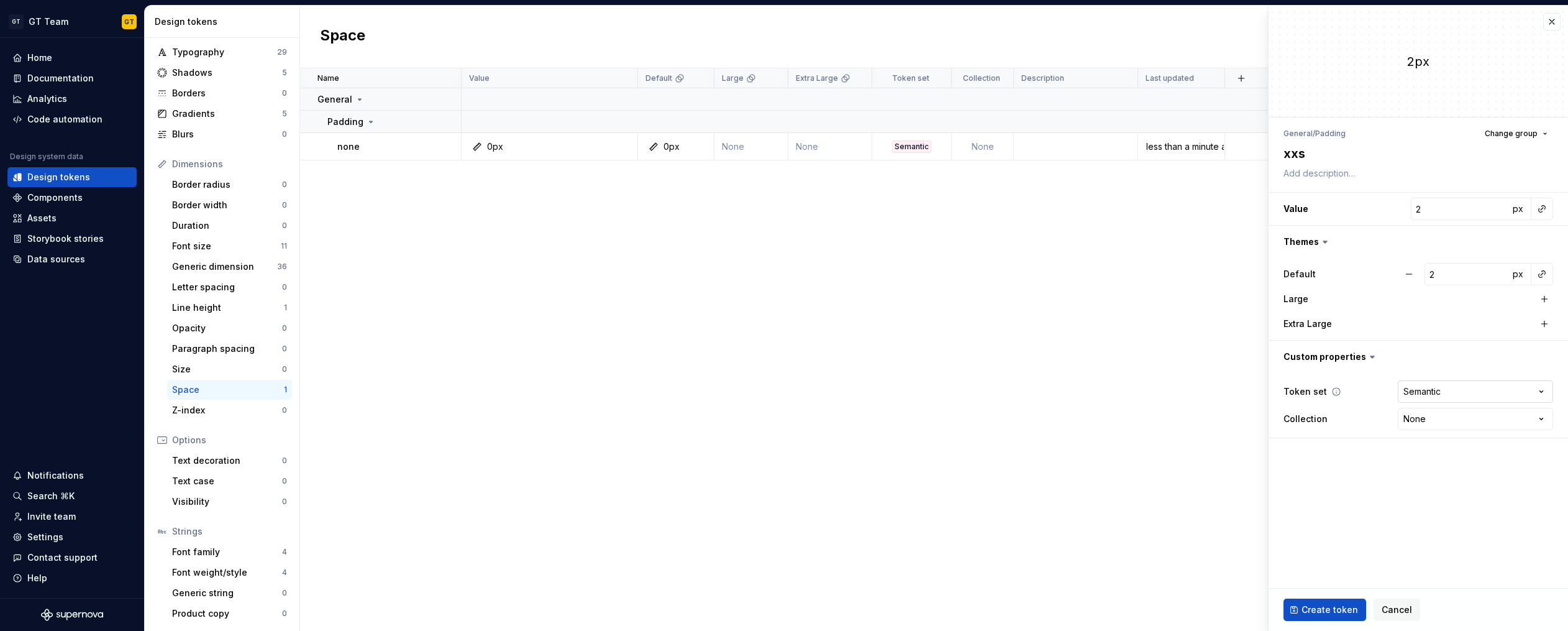
click at [1443, 391] on html "GT GT Team GT Home Documentation Analytics Code automation Design system data D…" at bounding box center [784, 315] width 1568 height 631
select select "**********"
click at [1322, 601] on button "Create token" at bounding box center [1325, 609] width 83 height 23
type textarea "*"
type input "0"
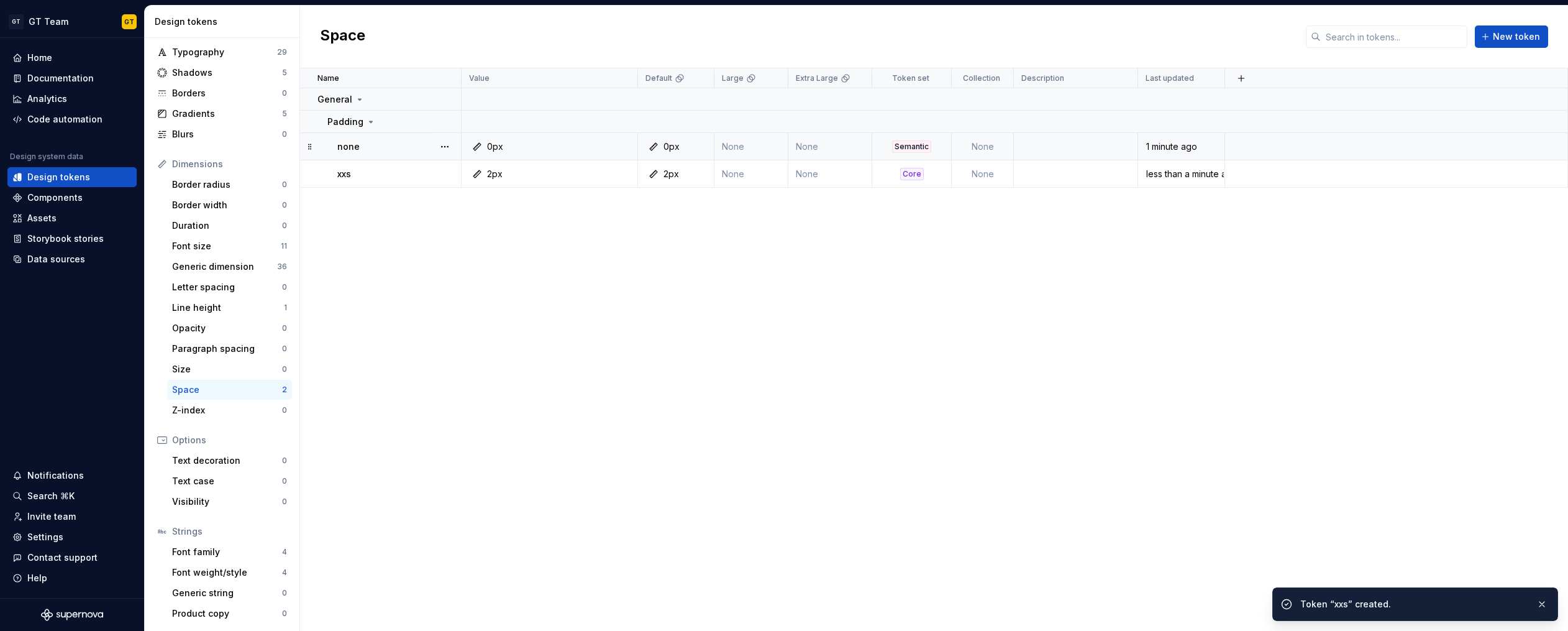
click at [919, 147] on div "Semantic" at bounding box center [911, 146] width 39 height 12
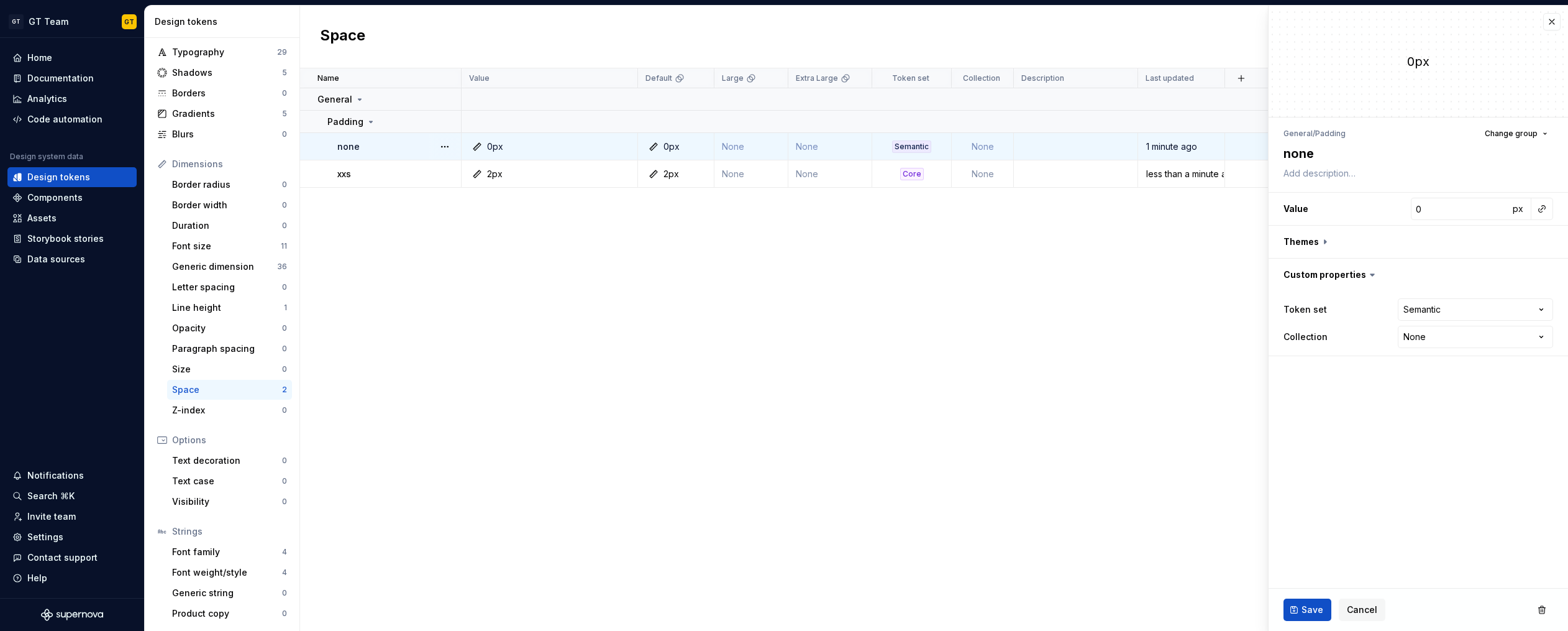
type textarea "*"
click at [1429, 312] on html "GT GT Team GT Home Documentation Analytics Code automation Design system data D…" at bounding box center [784, 315] width 1568 height 631
select select "**********"
click at [1305, 602] on button "Save" at bounding box center [1308, 609] width 48 height 23
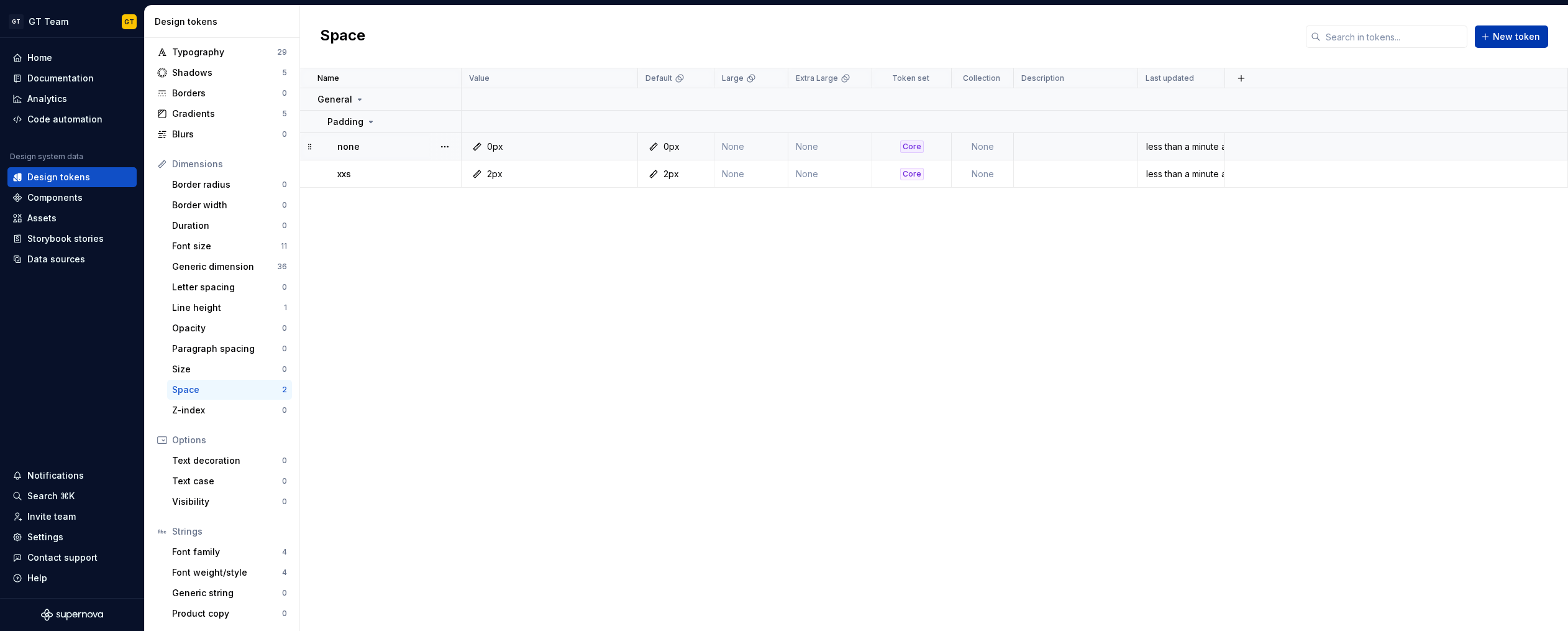
click at [1514, 30] on span "New token" at bounding box center [1516, 36] width 47 height 12
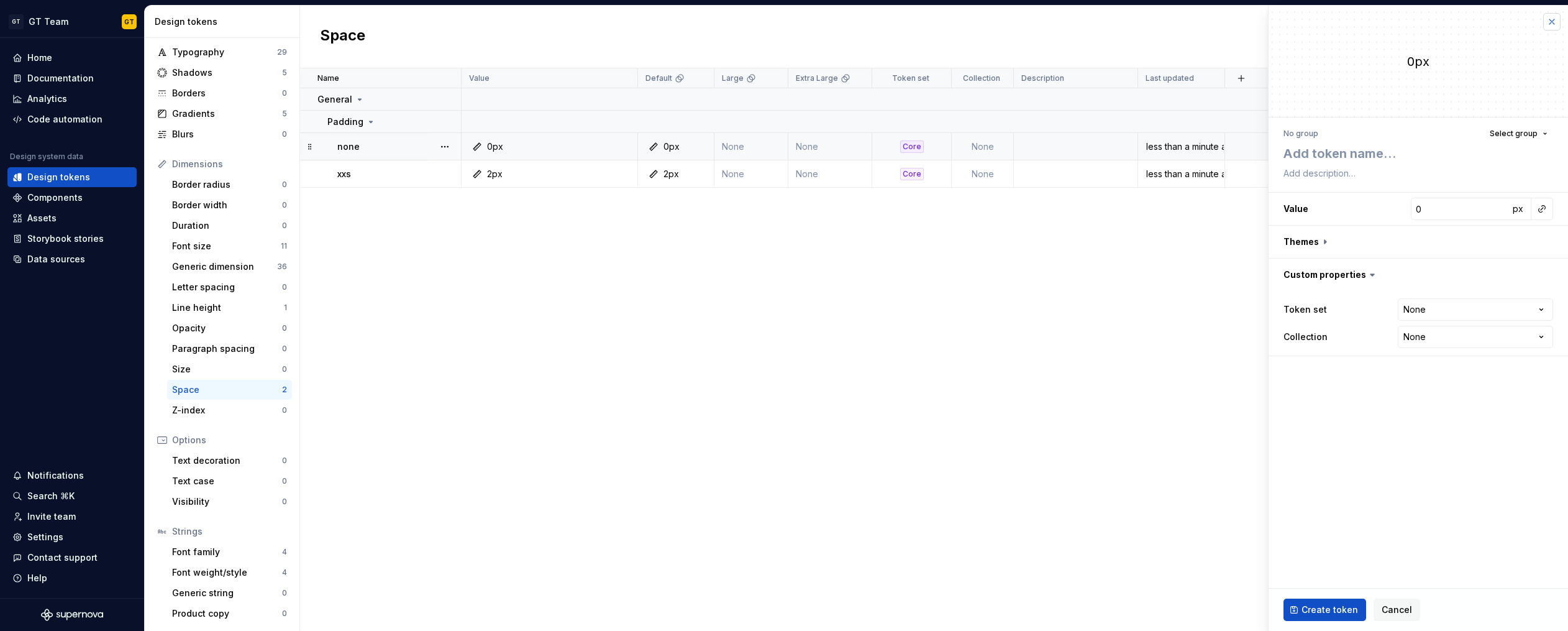
click at [1545, 24] on button "button" at bounding box center [1551, 22] width 17 height 17
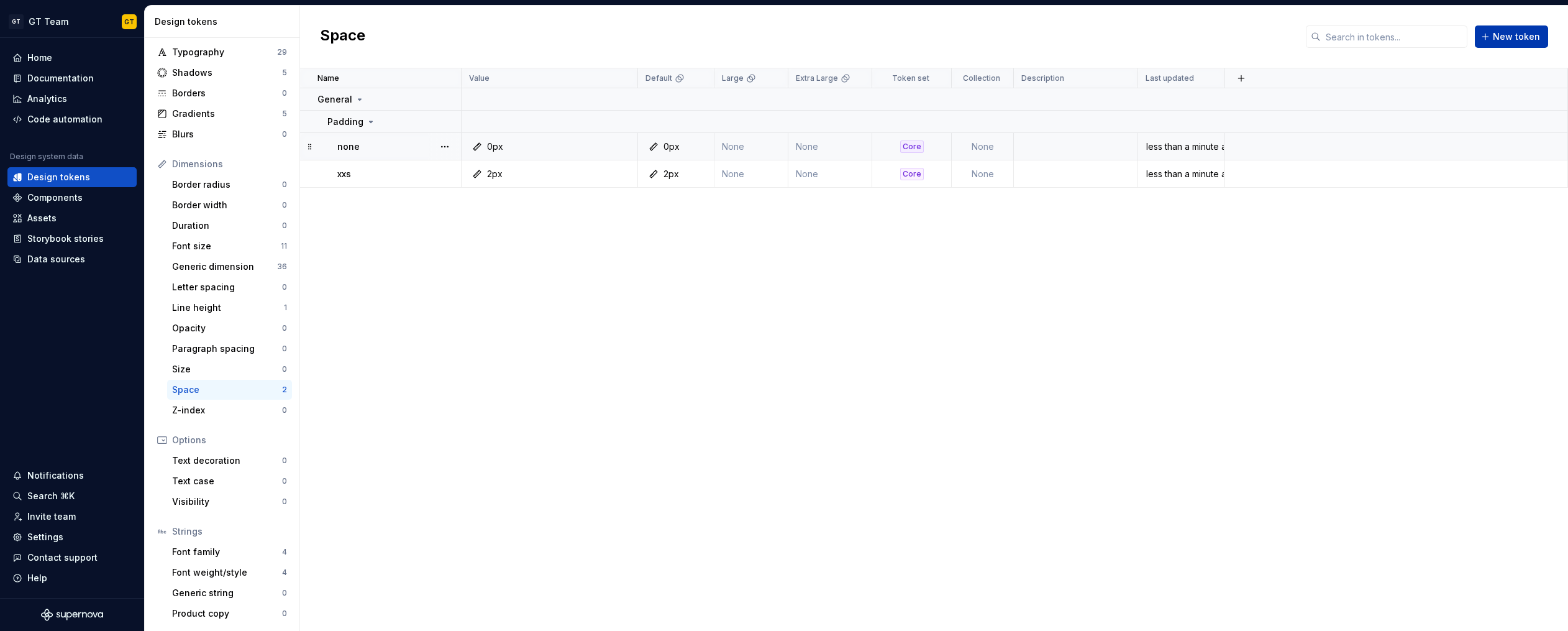
click at [1515, 30] on span "New token" at bounding box center [1516, 36] width 47 height 12
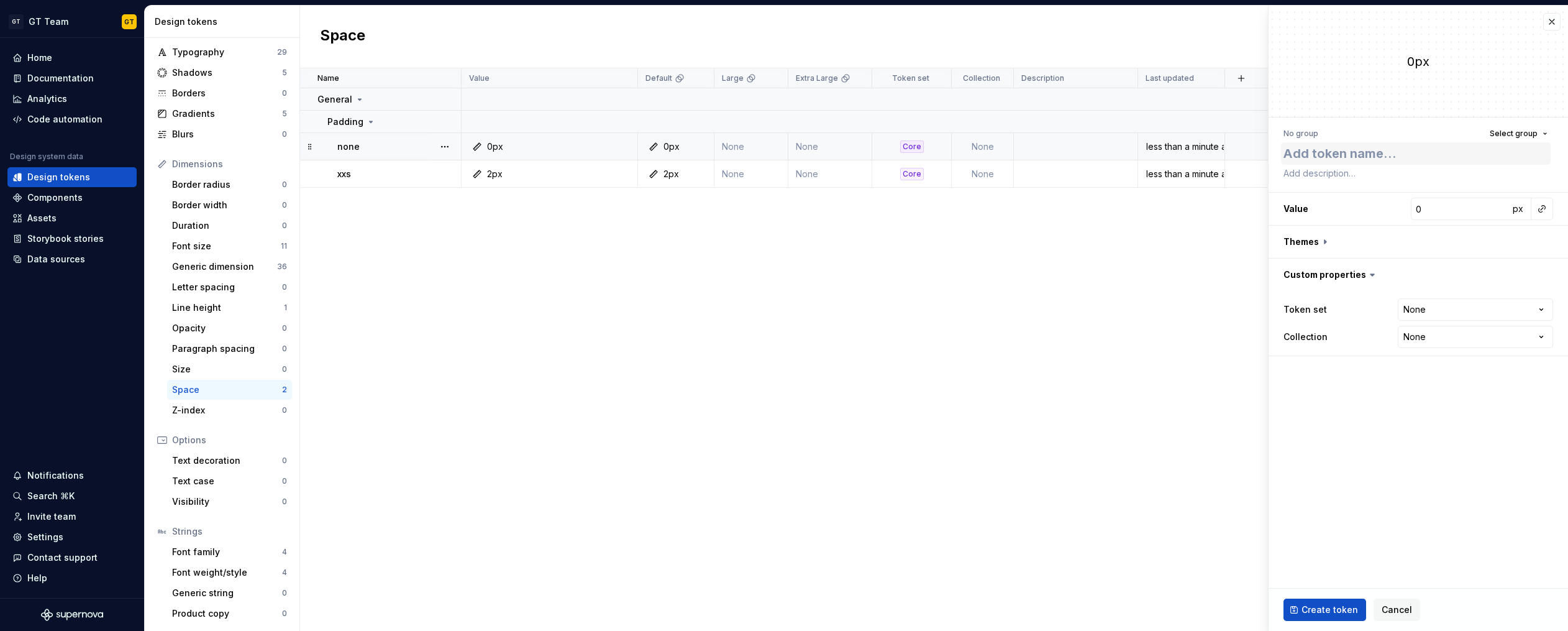
click at [1344, 155] on textarea at bounding box center [1416, 153] width 270 height 23
type textarea "*"
type textarea "x"
type textarea "*"
type textarea "x s"
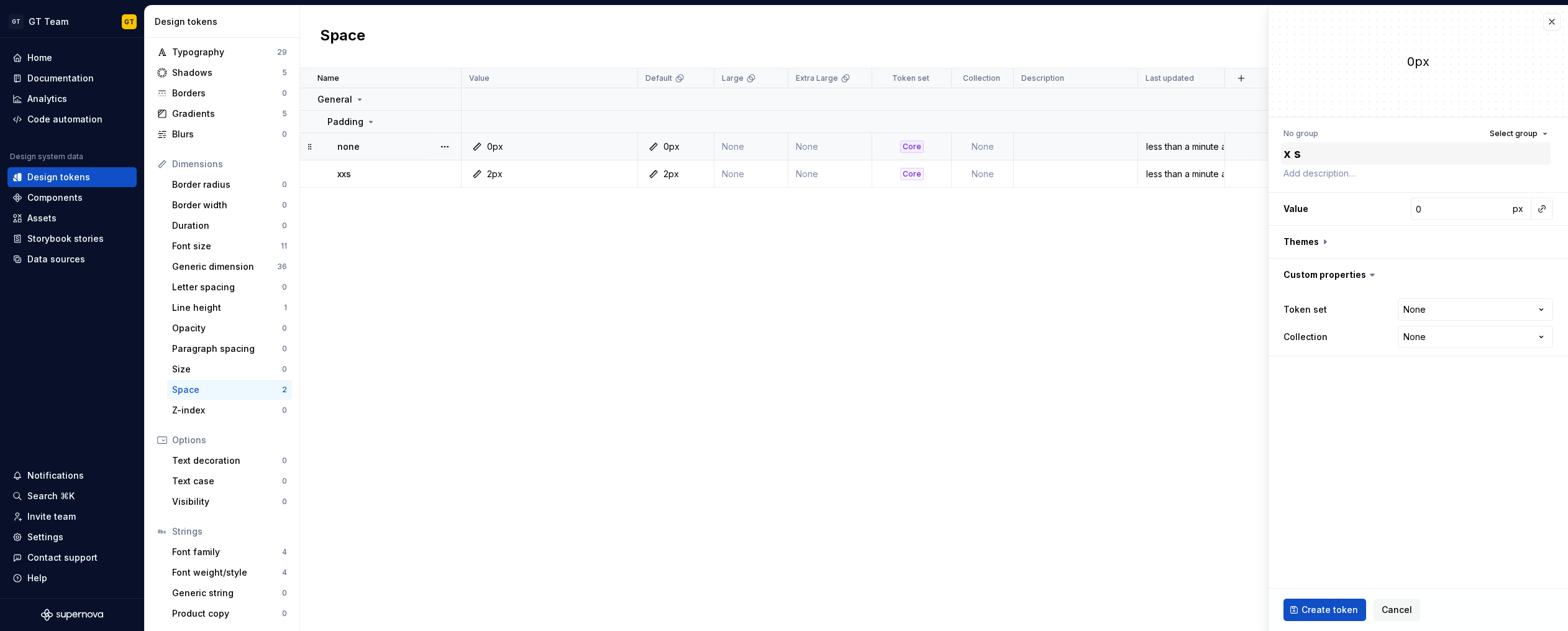
type textarea "*"
type textarea "xs"
click at [1528, 136] on span "Select group" at bounding box center [1514, 134] width 48 height 10
click at [1445, 234] on span "Padding" at bounding box center [1453, 227] width 192 height 20
type textarea "*"
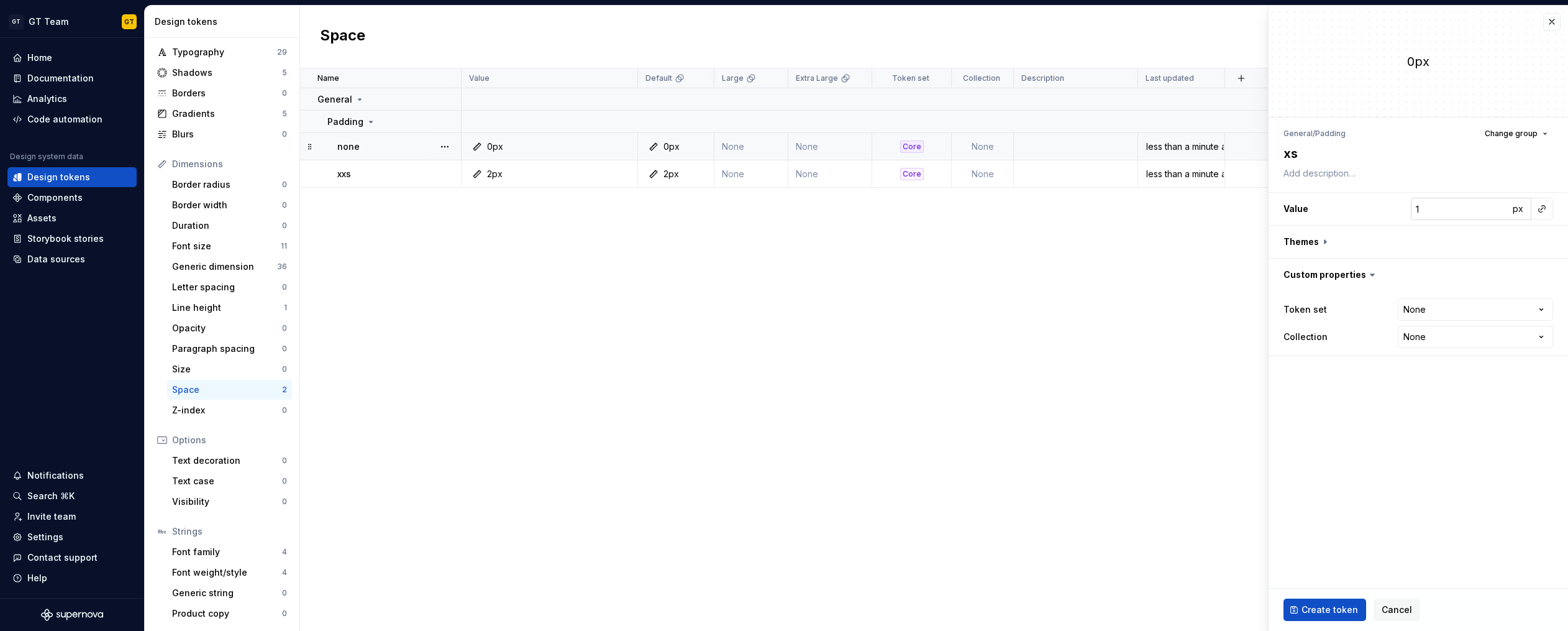
type input "1"
click at [1501, 206] on input "1" at bounding box center [1459, 208] width 98 height 23
type textarea "*"
type input "2"
click at [1501, 206] on input "2" at bounding box center [1459, 208] width 98 height 23
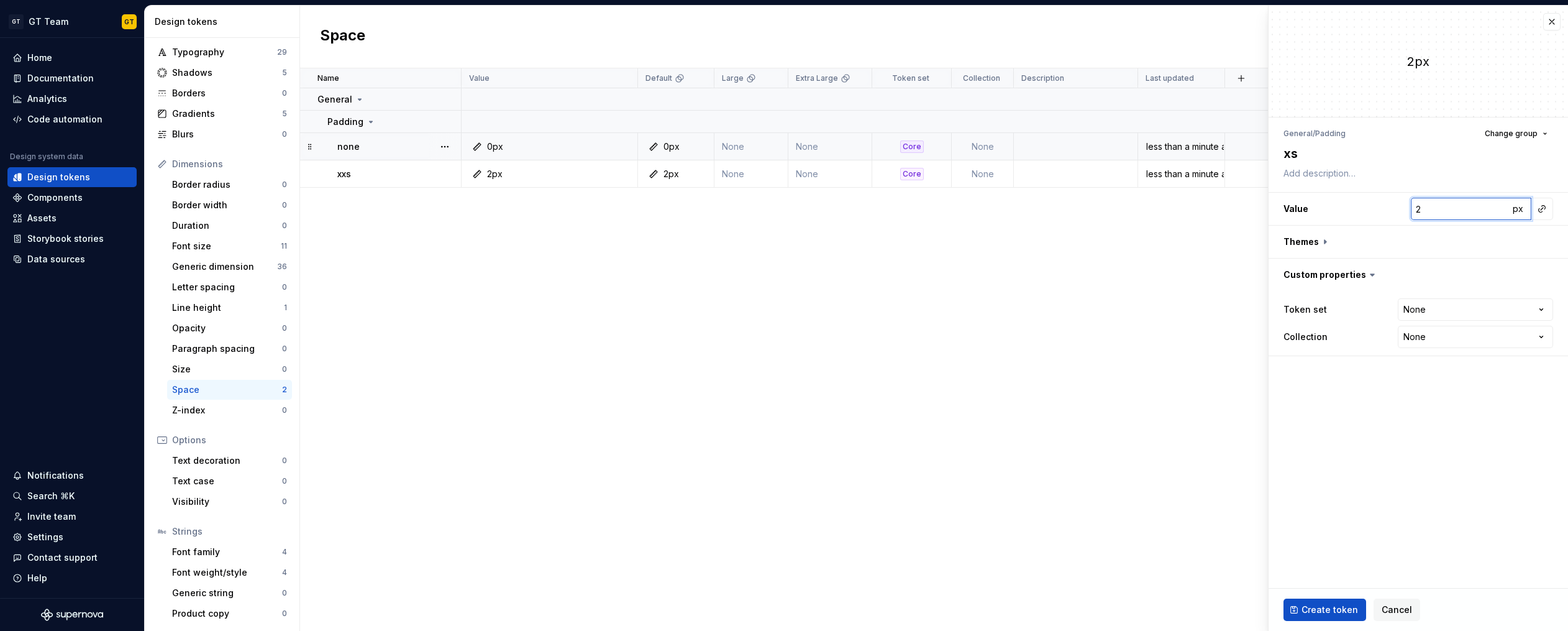
type textarea "*"
type input "3"
click at [1501, 206] on input "3" at bounding box center [1459, 208] width 98 height 23
type textarea "*"
type input "4"
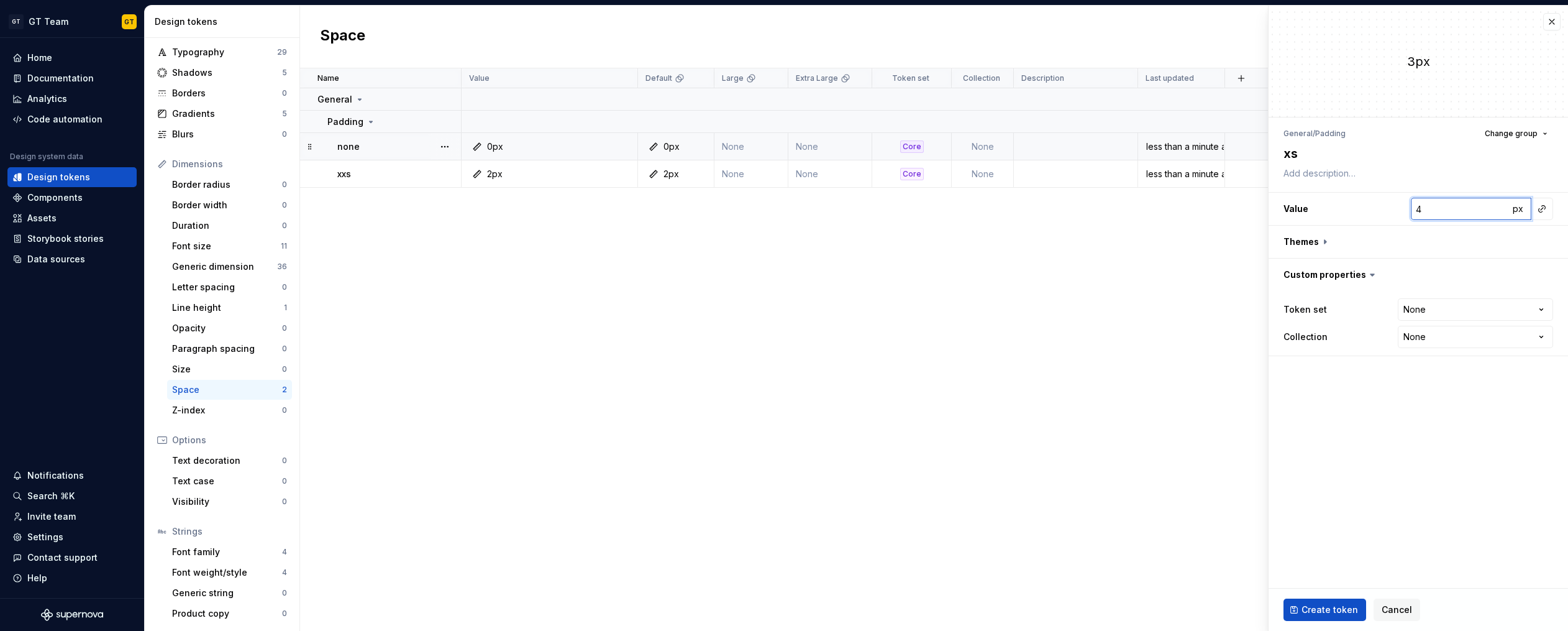
click at [1501, 206] on input "4" at bounding box center [1459, 208] width 98 height 23
click at [1453, 310] on html "GT GT Team GT Home Documentation Analytics Code automation Design system data D…" at bounding box center [784, 315] width 1568 height 631
select select "**********"
click at [1321, 244] on button "button" at bounding box center [1418, 242] width 300 height 33
click at [1548, 273] on button "button" at bounding box center [1544, 274] width 17 height 17
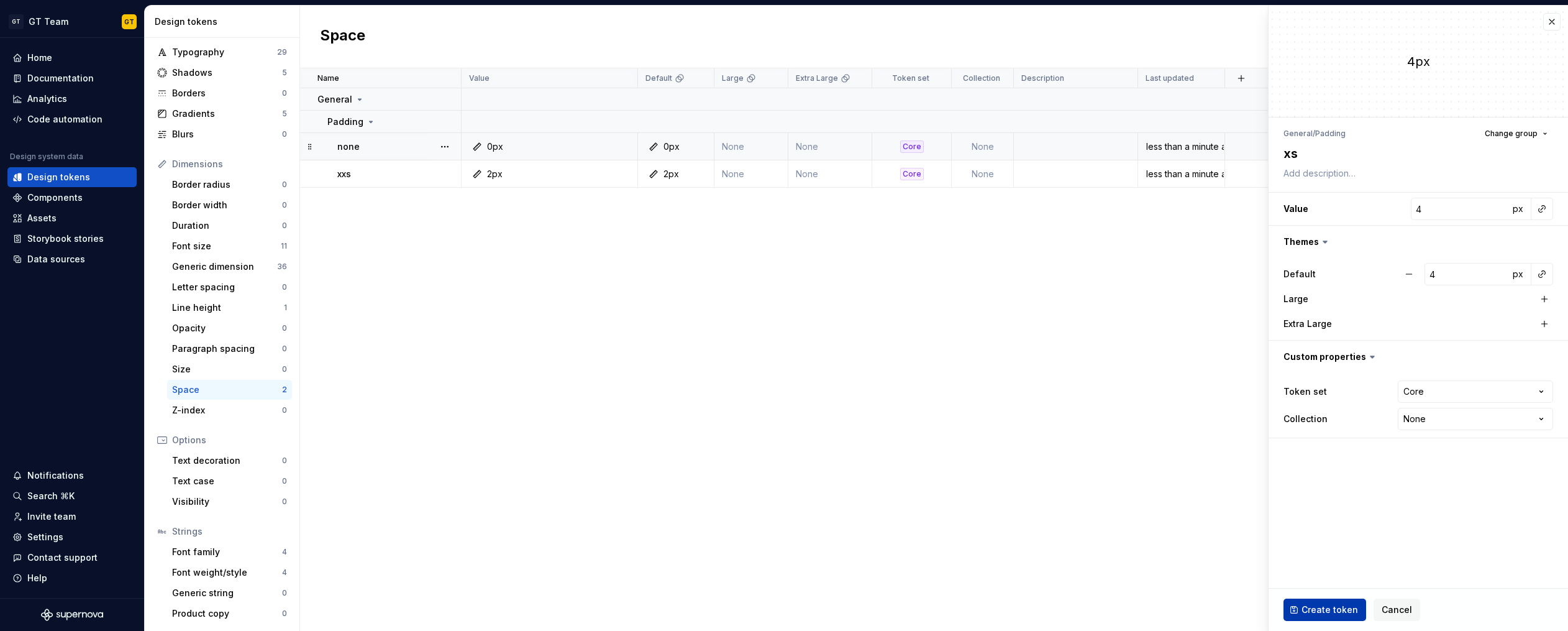
click at [1328, 611] on span "Create token" at bounding box center [1329, 609] width 57 height 12
type textarea "*"
type input "0"
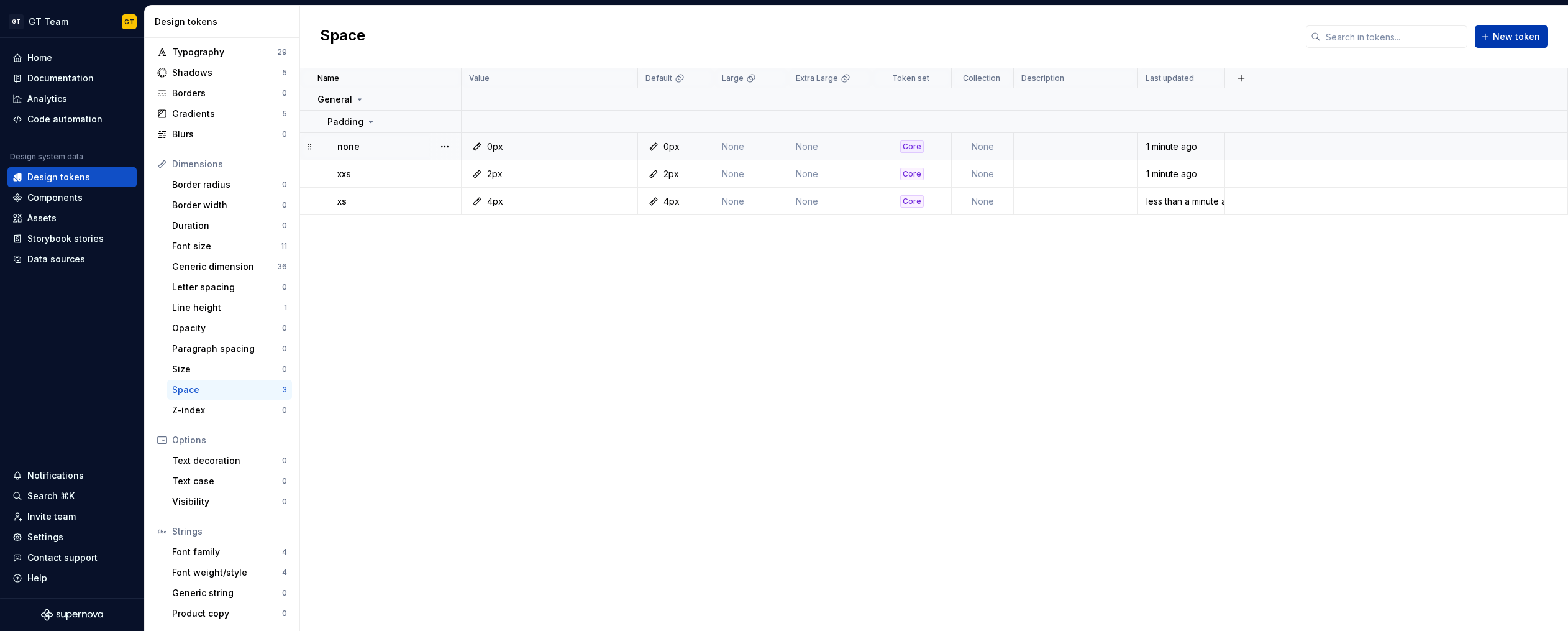
click at [1516, 32] on span "New token" at bounding box center [1516, 36] width 47 height 12
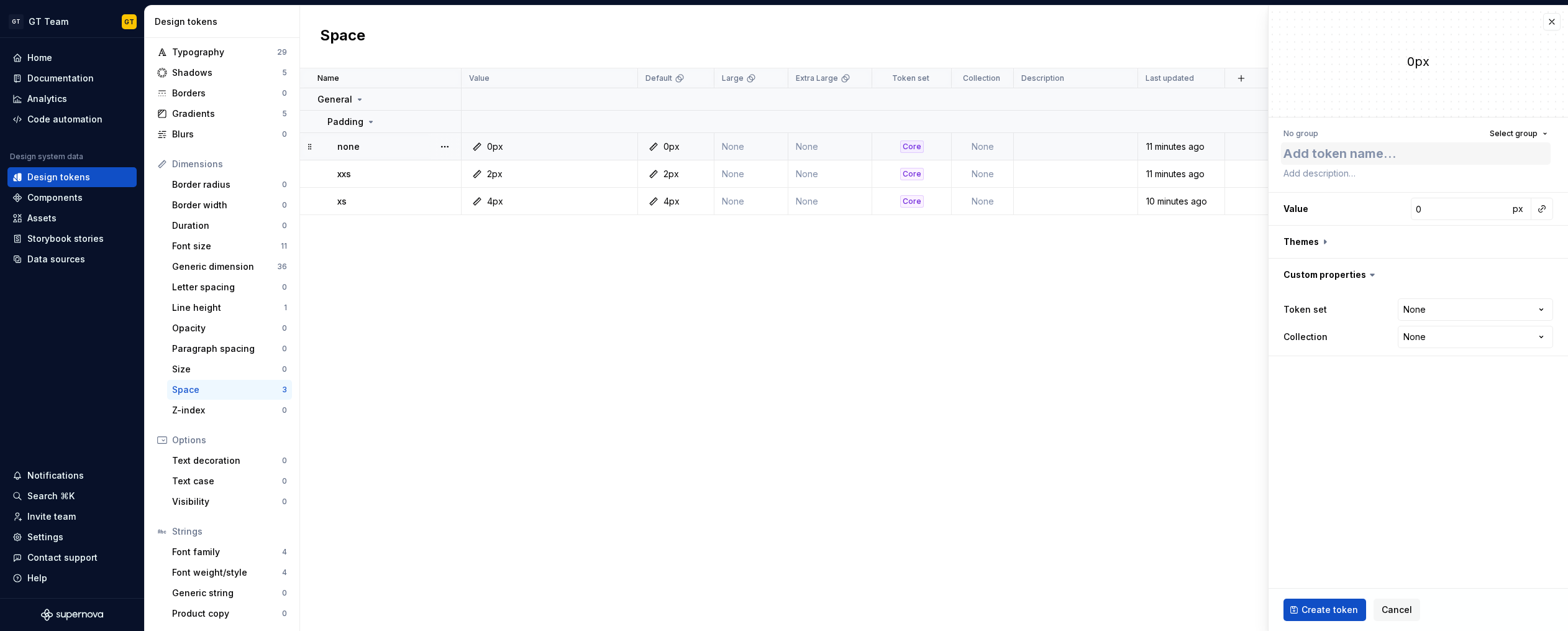
click at [1353, 158] on textarea at bounding box center [1416, 153] width 270 height 23
click at [1514, 138] on span "Select group" at bounding box center [1514, 134] width 48 height 10
click at [1417, 229] on div "Padding" at bounding box center [1461, 227] width 168 height 12
click at [1329, 156] on textarea at bounding box center [1416, 153] width 270 height 23
type textarea "*"
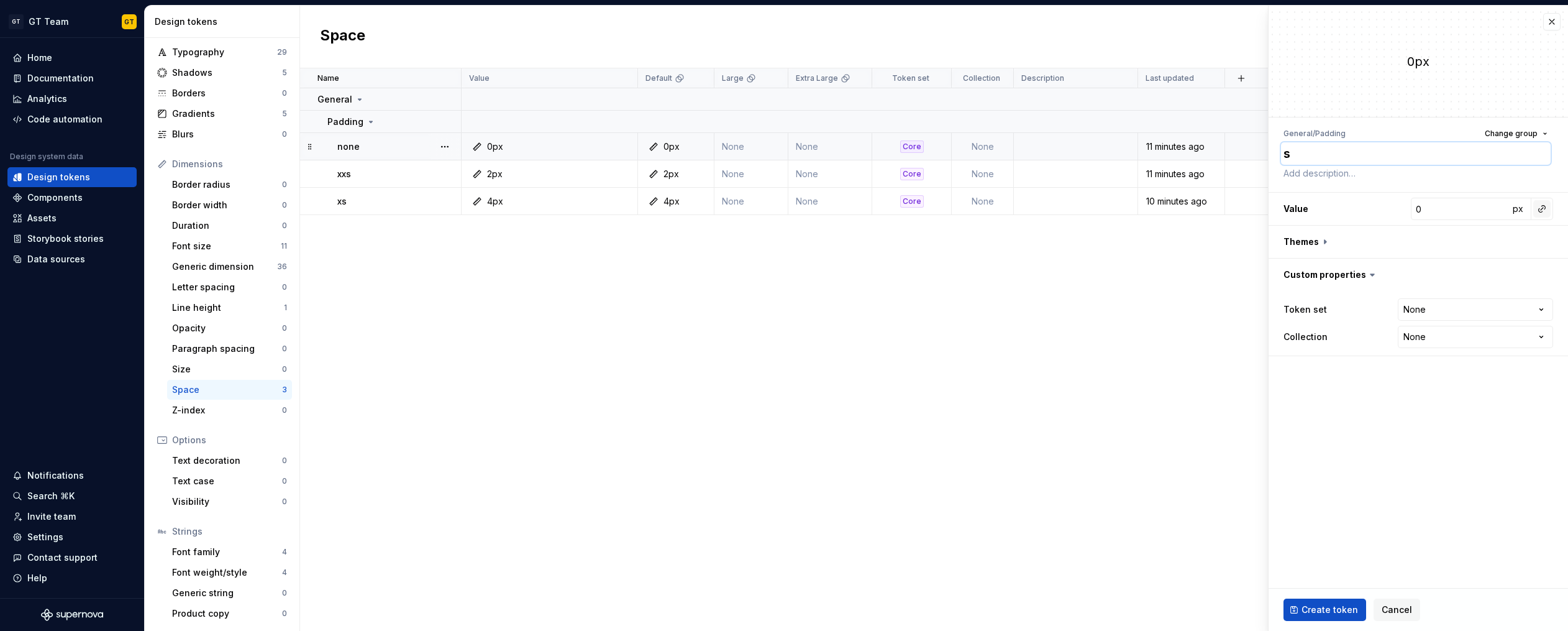
type textarea "s"
click at [1547, 213] on button "button" at bounding box center [1542, 209] width 17 height 17
click at [1395, 295] on div "xs" at bounding box center [1399, 299] width 9 height 12
click at [1499, 209] on button "4px" at bounding box center [1481, 208] width 99 height 23
click at [1519, 207] on html "GT GT Team GT Home Documentation Analytics Code automation Design system data D…" at bounding box center [784, 315] width 1568 height 631
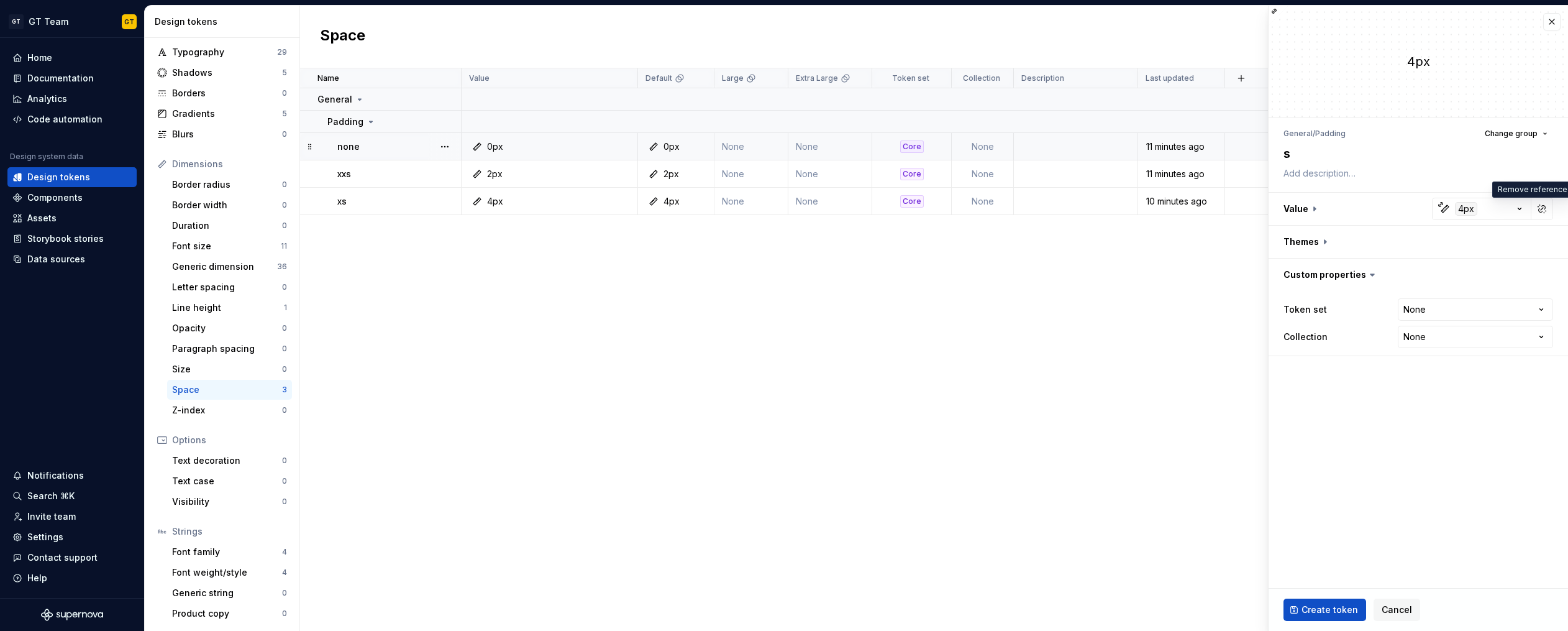
click at [1538, 208] on button "button" at bounding box center [1542, 209] width 17 height 17
click at [1460, 209] on input "4" at bounding box center [1459, 208] width 98 height 23
type textarea "*"
type input "8"
click at [1328, 238] on button "button" at bounding box center [1418, 242] width 300 height 33
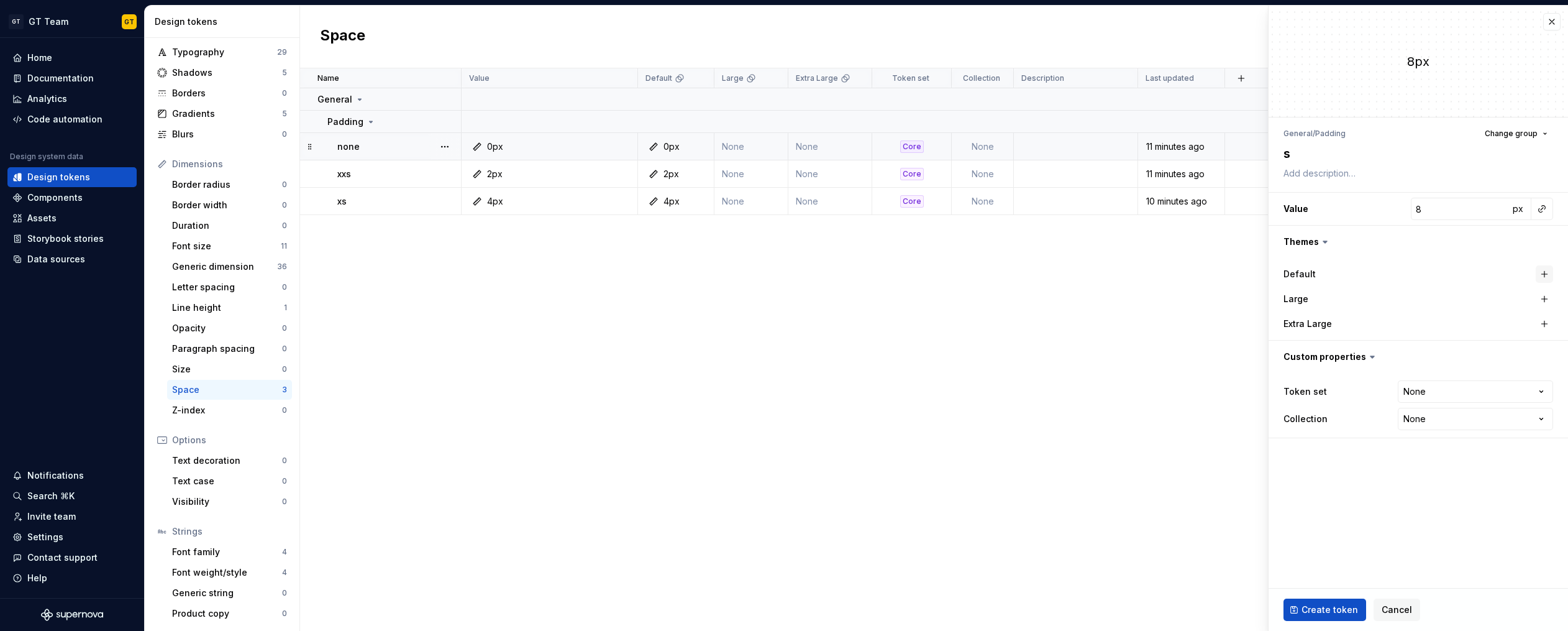
click at [1546, 270] on button "button" at bounding box center [1544, 274] width 17 height 17
type textarea "*"
click at [1432, 386] on html "GT GT Team GT Home Documentation Analytics Code automation Design system data D…" at bounding box center [784, 315] width 1568 height 631
select select "**********"
click at [1326, 606] on span "Create token" at bounding box center [1329, 609] width 57 height 12
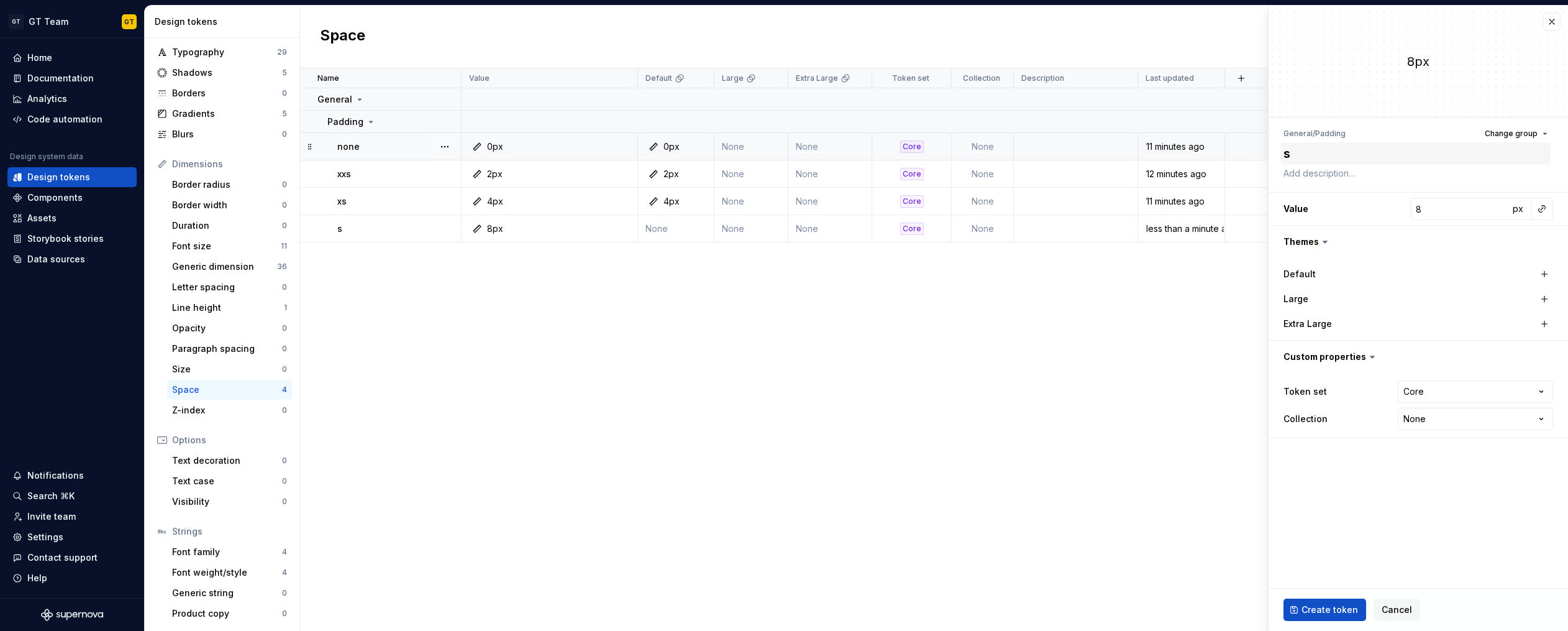
type textarea "*"
type input "0"
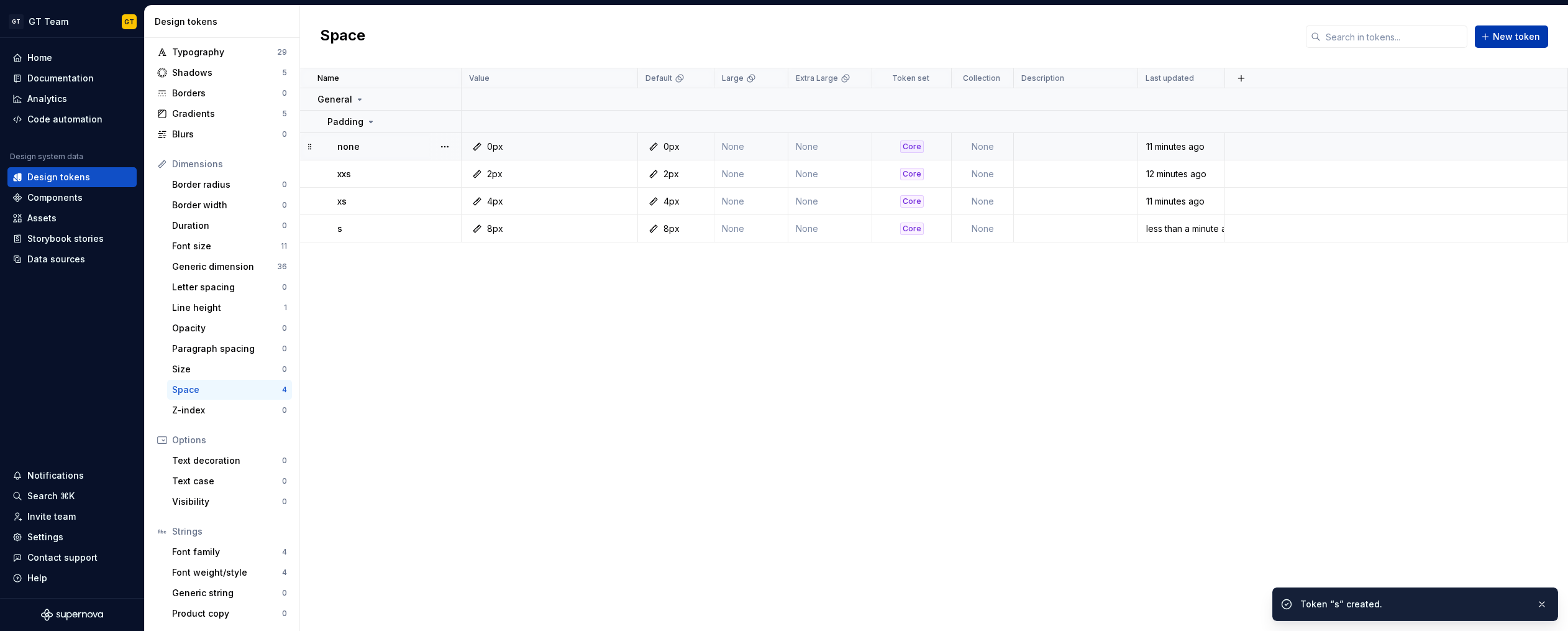
click at [1526, 34] on span "New token" at bounding box center [1516, 36] width 47 height 12
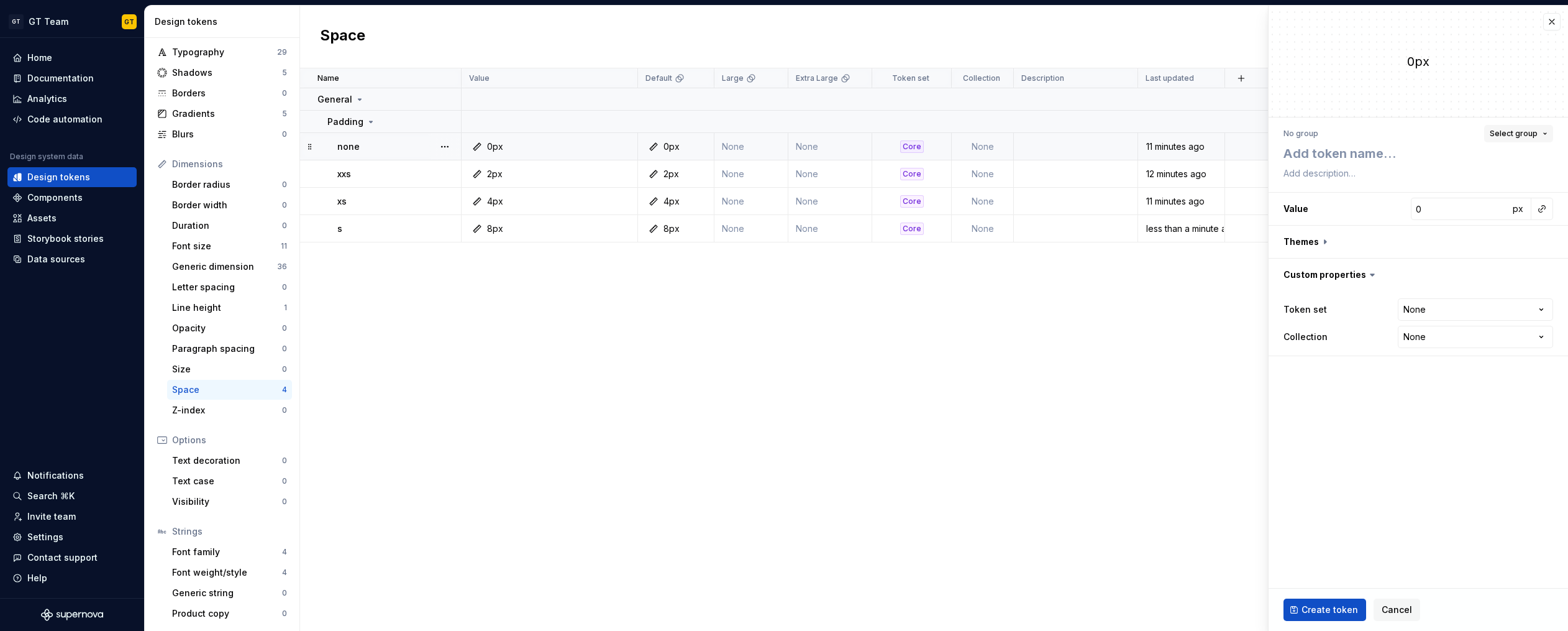
click at [1517, 127] on button "Select group" at bounding box center [1518, 134] width 69 height 17
click at [1436, 227] on div "Padding" at bounding box center [1461, 227] width 168 height 12
click at [1347, 157] on textarea at bounding box center [1416, 153] width 270 height 23
type textarea "*"
type textarea "m"
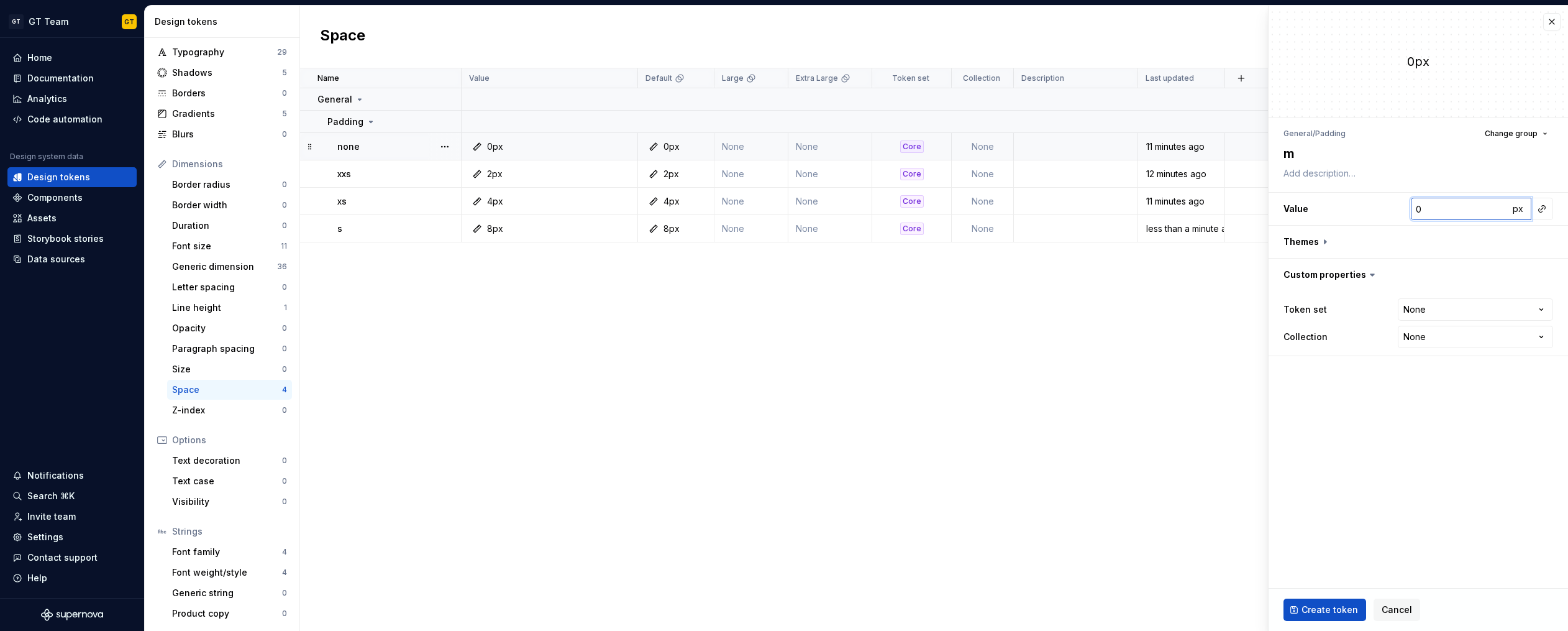
click at [1447, 213] on input "0" at bounding box center [1459, 208] width 98 height 23
type textarea "*"
type input "1"
type textarea "*"
type input "12"
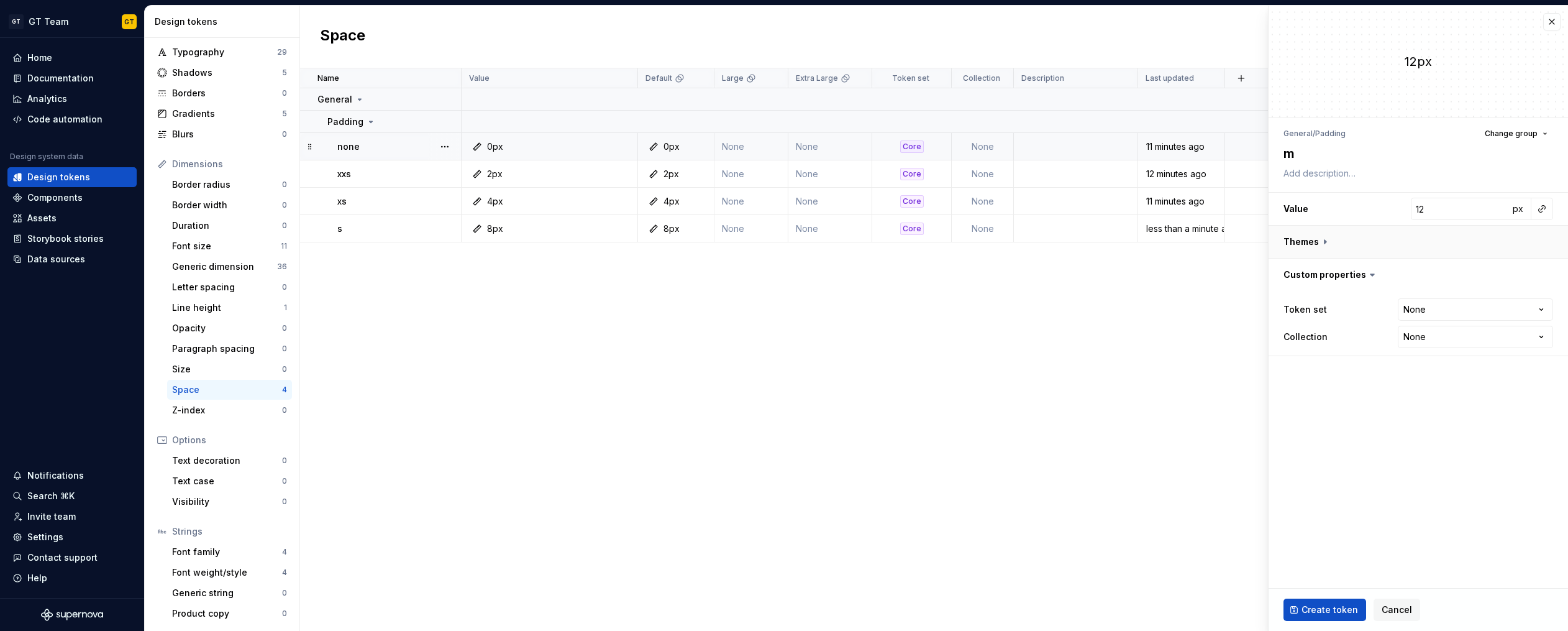
click at [1323, 240] on button "button" at bounding box center [1418, 242] width 300 height 33
click at [1543, 275] on button "button" at bounding box center [1544, 274] width 17 height 17
type textarea "*"
click at [1456, 385] on html "GT GT Team GT Home Documentation Analytics Code automation Design system data D…" at bounding box center [784, 315] width 1568 height 631
select select "**********"
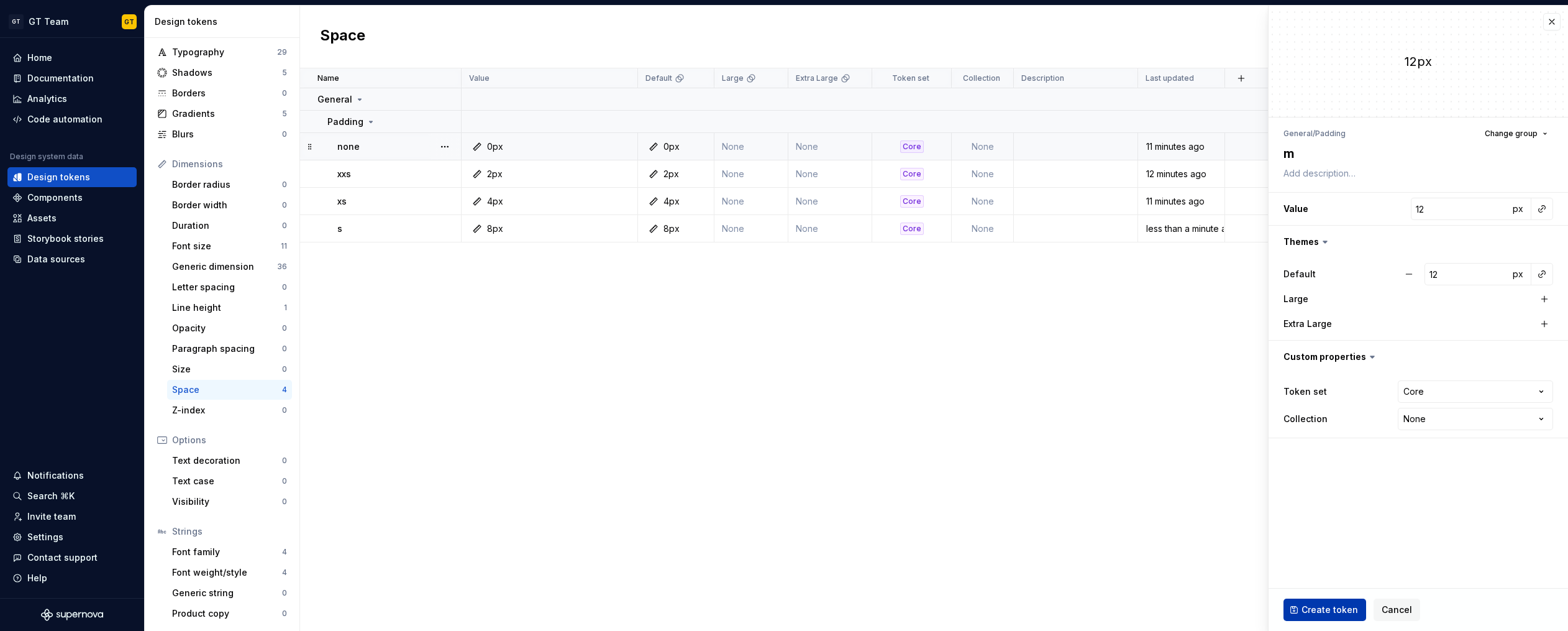
click at [1346, 611] on span "Create token" at bounding box center [1329, 609] width 57 height 12
click at [1317, 153] on textarea "m" at bounding box center [1416, 153] width 270 height 23
type textarea "*"
type input "0"
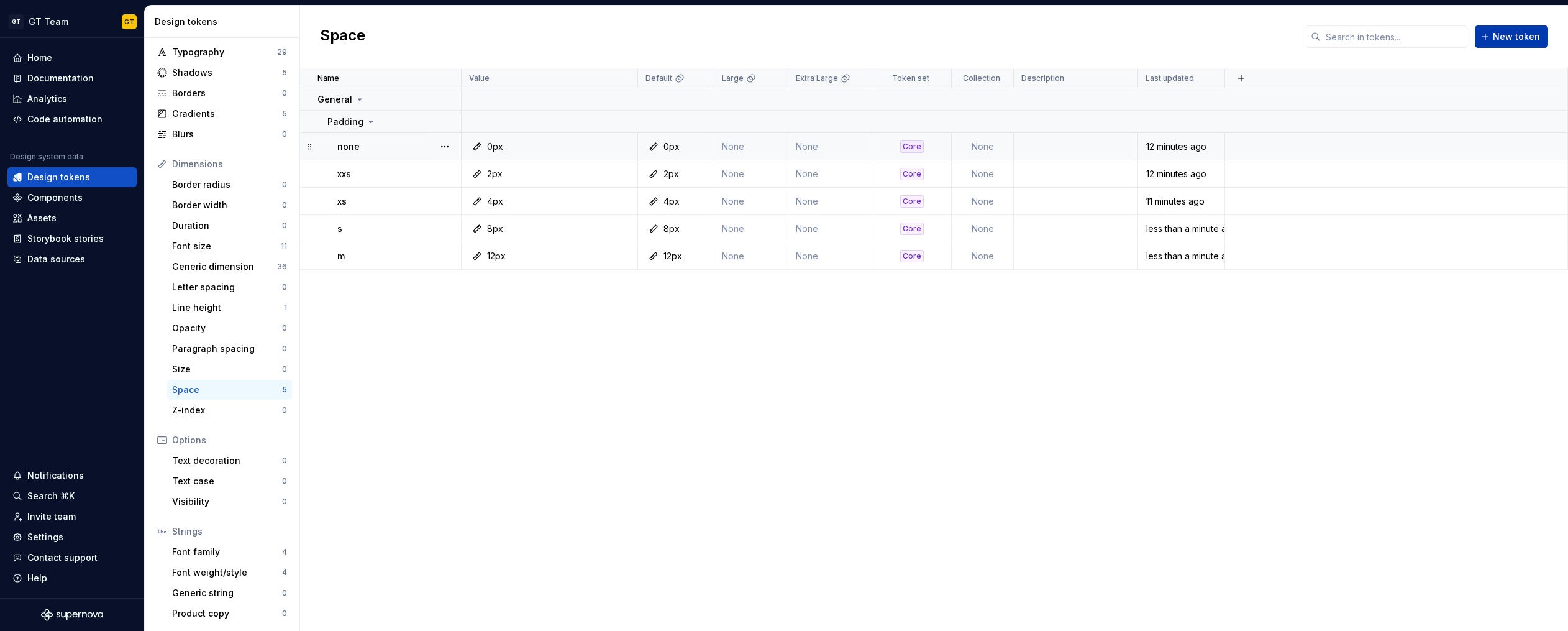
click at [1508, 45] on button "New token" at bounding box center [1511, 36] width 73 height 23
click at [1508, 39] on span "New token" at bounding box center [1516, 36] width 47 height 12
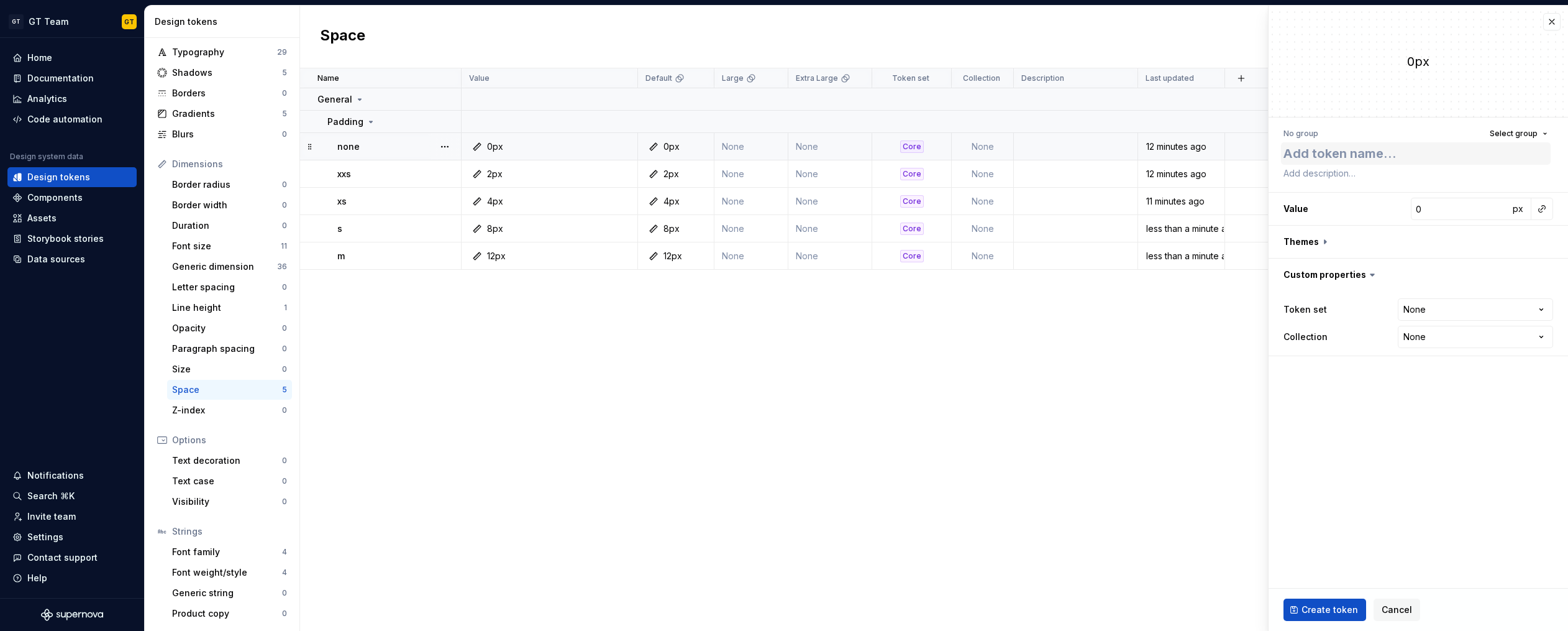
type textarea "*"
type textarea "l"
click at [1466, 210] on input "0" at bounding box center [1459, 208] width 98 height 23
type textarea "*"
type input "1"
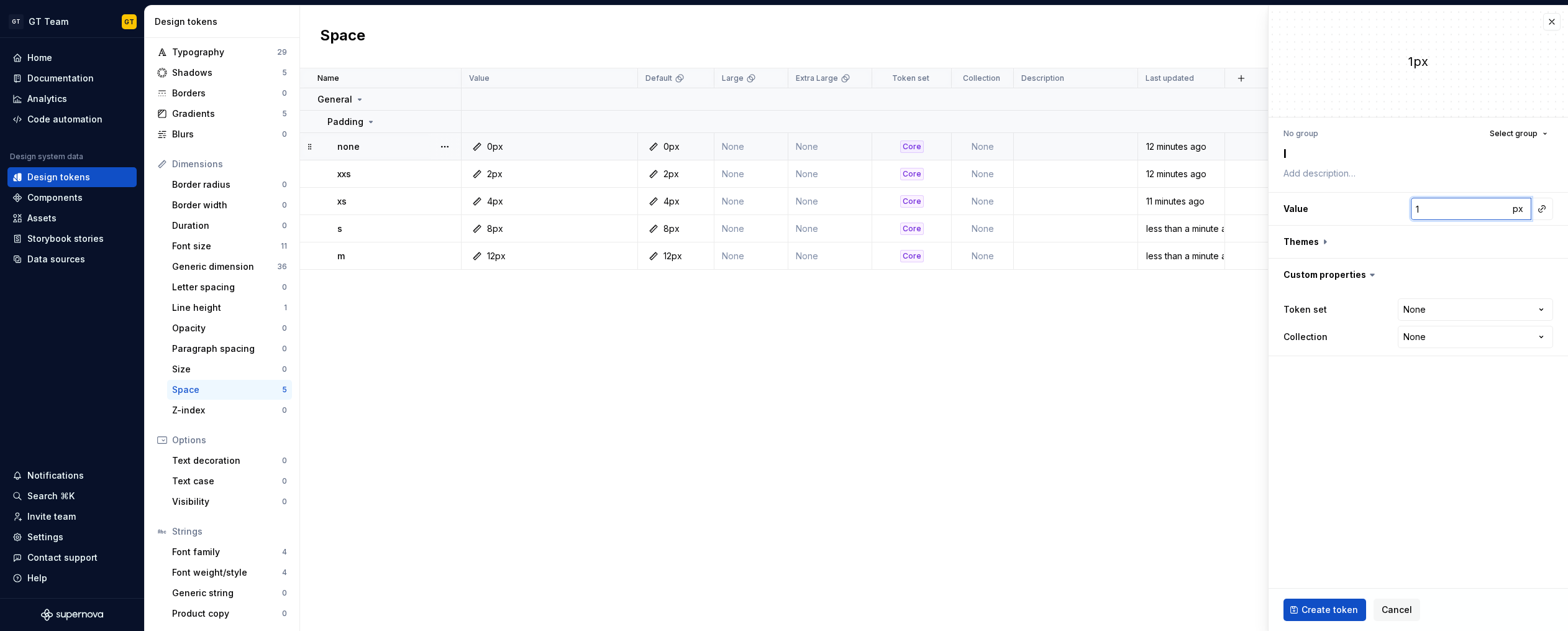
type textarea "*"
type input "16"
click at [1321, 240] on button "button" at bounding box center [1418, 242] width 300 height 33
click at [1543, 274] on button "button" at bounding box center [1544, 274] width 17 height 17
type textarea "*"
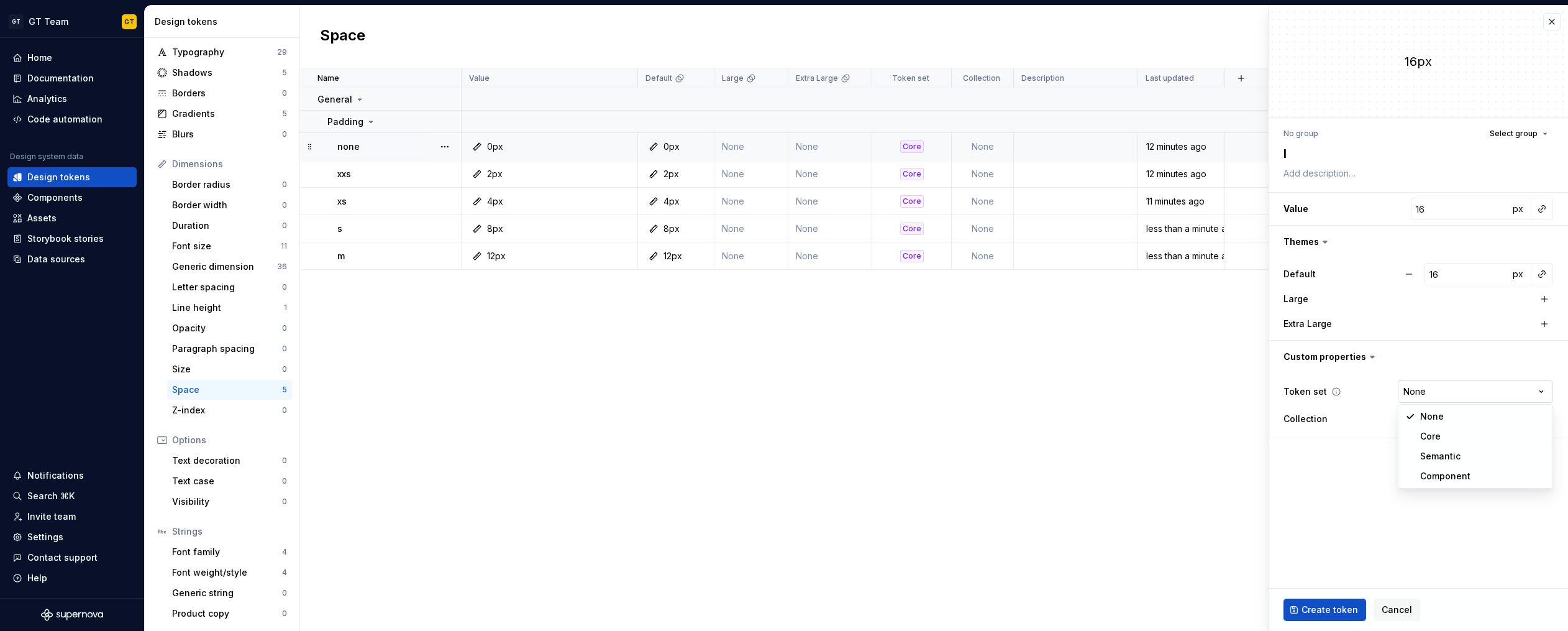
click at [1429, 396] on html "GT GT Team GT Home Documentation Analytics Code automation Design system data D…" at bounding box center [784, 315] width 1568 height 631
select select "**********"
click at [1336, 615] on span "Create token" at bounding box center [1329, 609] width 57 height 12
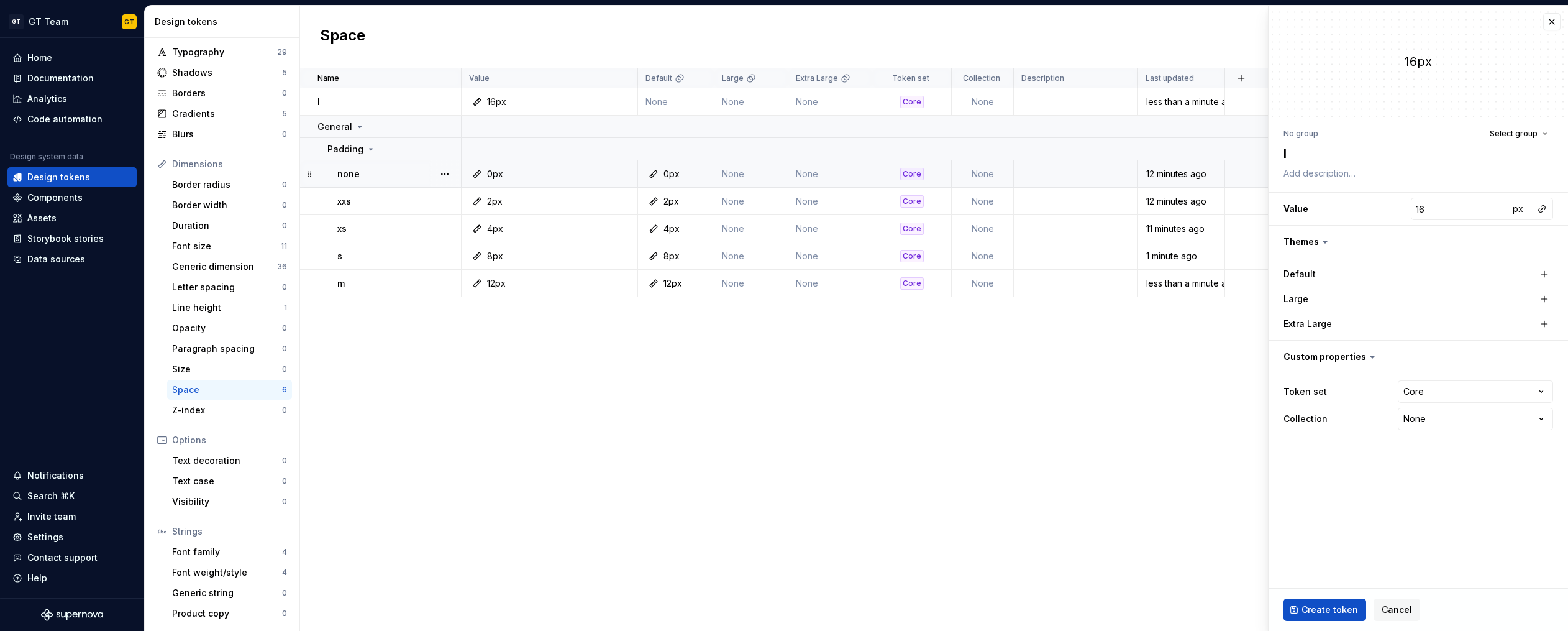
type textarea "*"
type input "0"
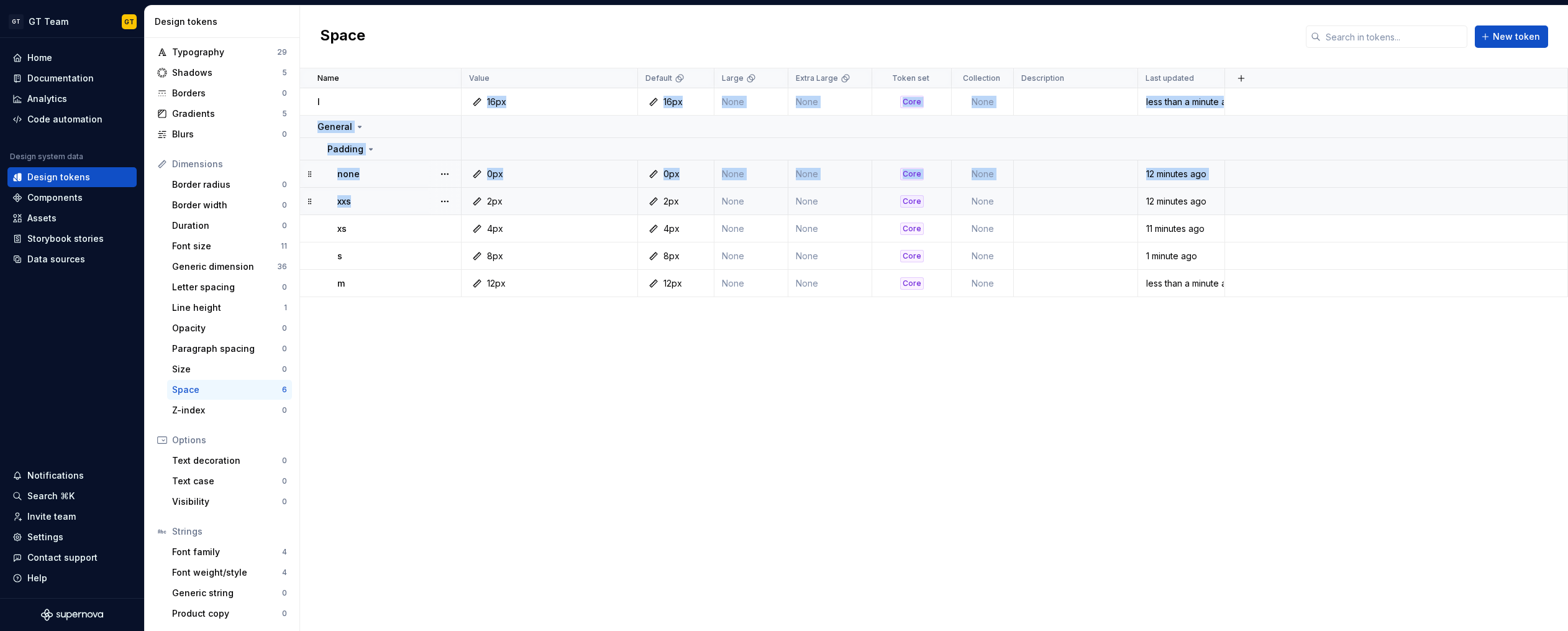
drag, startPoint x: 347, startPoint y: 101, endPoint x: 350, endPoint y: 197, distance: 96.0
click at [350, 197] on tbody "l 16px 16px None None Core None less than a minute ago General Padding none 0px…" at bounding box center [933, 193] width 1268 height 209
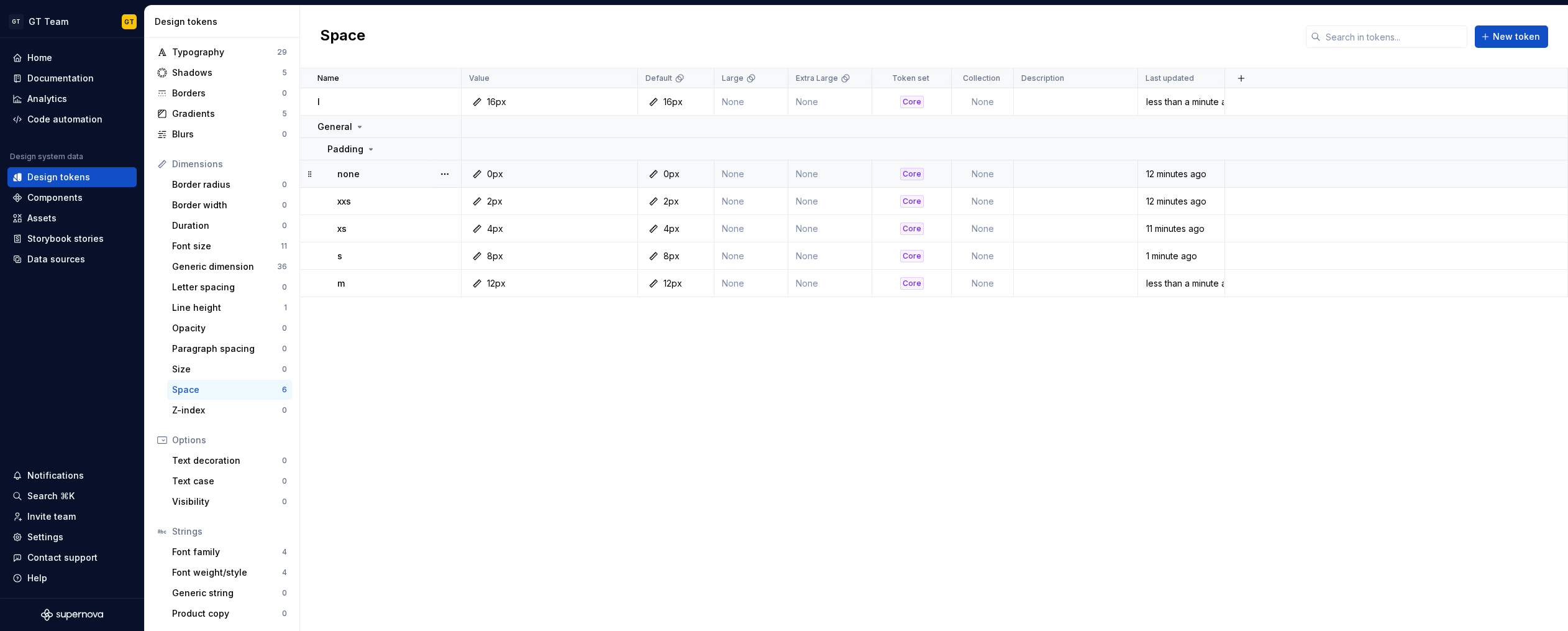
click at [376, 337] on div "Name Value Default Large Extra Large Token set Collection Description Last upda…" at bounding box center [933, 349] width 1268 height 563
click at [1521, 27] on button "New token" at bounding box center [1511, 36] width 73 height 23
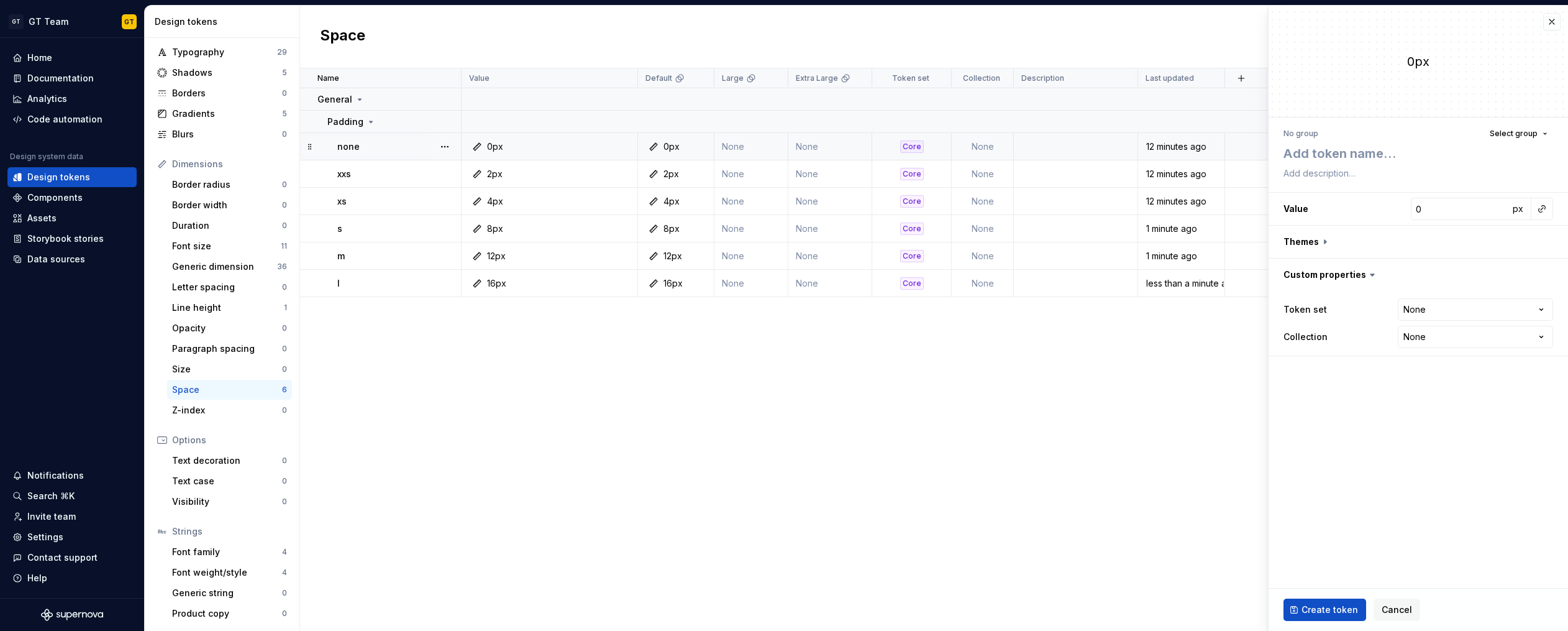
type textarea "*"
type textarea "x"
type textarea "*"
type textarea "xl"
click at [1450, 213] on input "0" at bounding box center [1459, 208] width 98 height 23
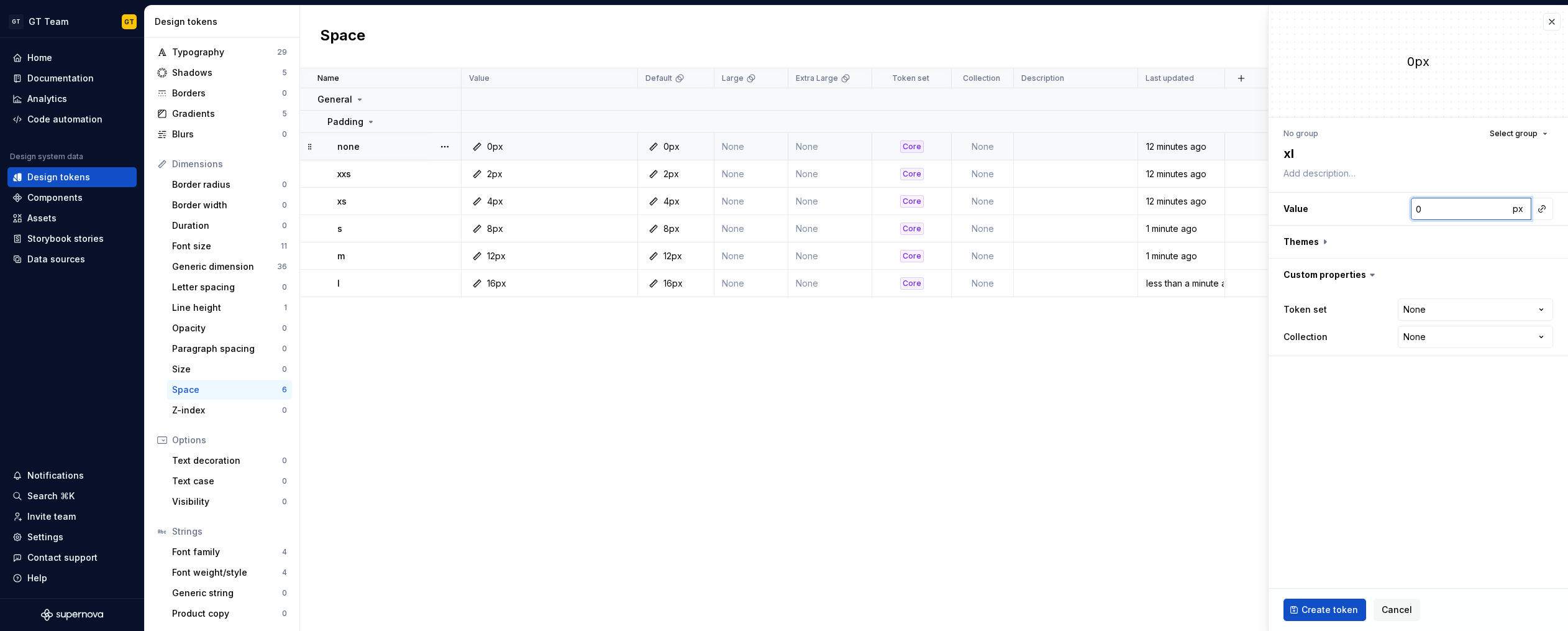
type textarea "*"
type input "2"
type textarea "*"
type input "24"
click at [1454, 254] on button "button" at bounding box center [1418, 242] width 300 height 33
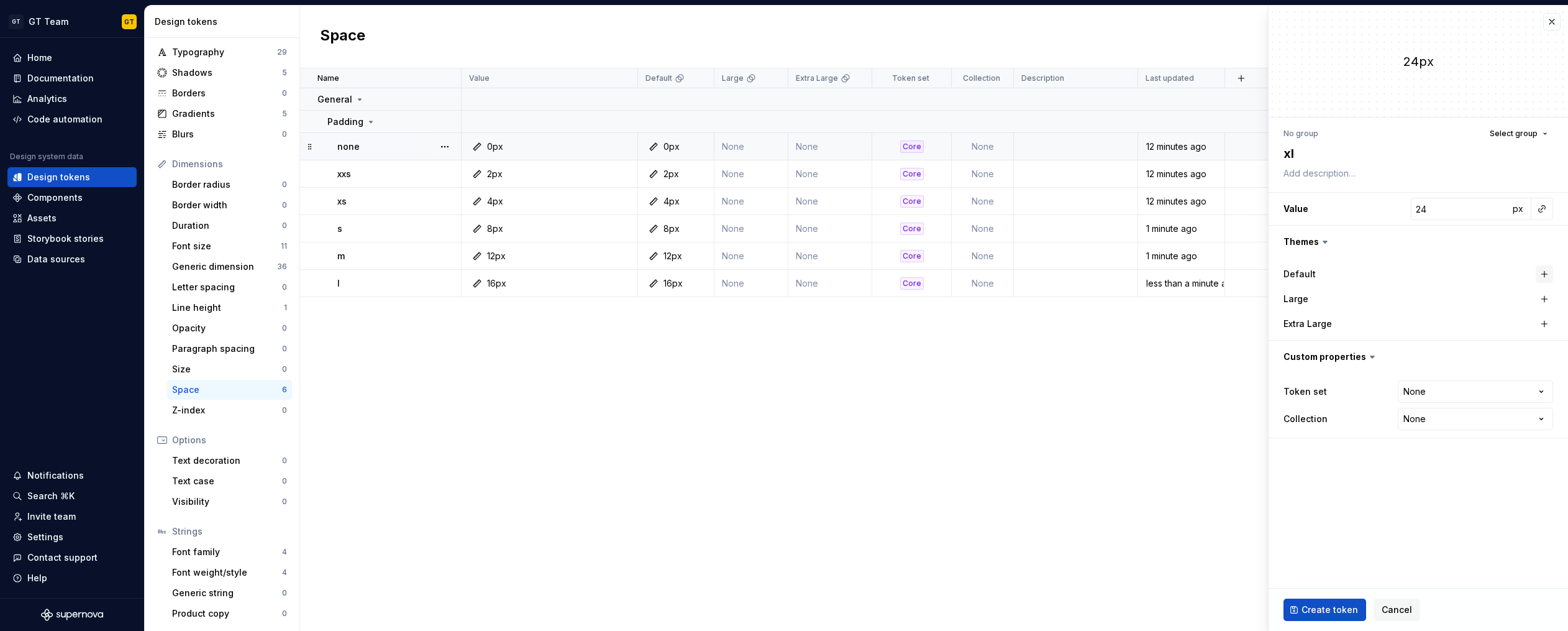
click at [1543, 272] on button "button" at bounding box center [1544, 274] width 17 height 17
type textarea "*"
click at [1521, 393] on html "GT GT Team GT Home Documentation Analytics Code automation Design system data D…" at bounding box center [784, 315] width 1568 height 631
select select "**********"
click at [1521, 139] on button "Select group" at bounding box center [1518, 134] width 69 height 17
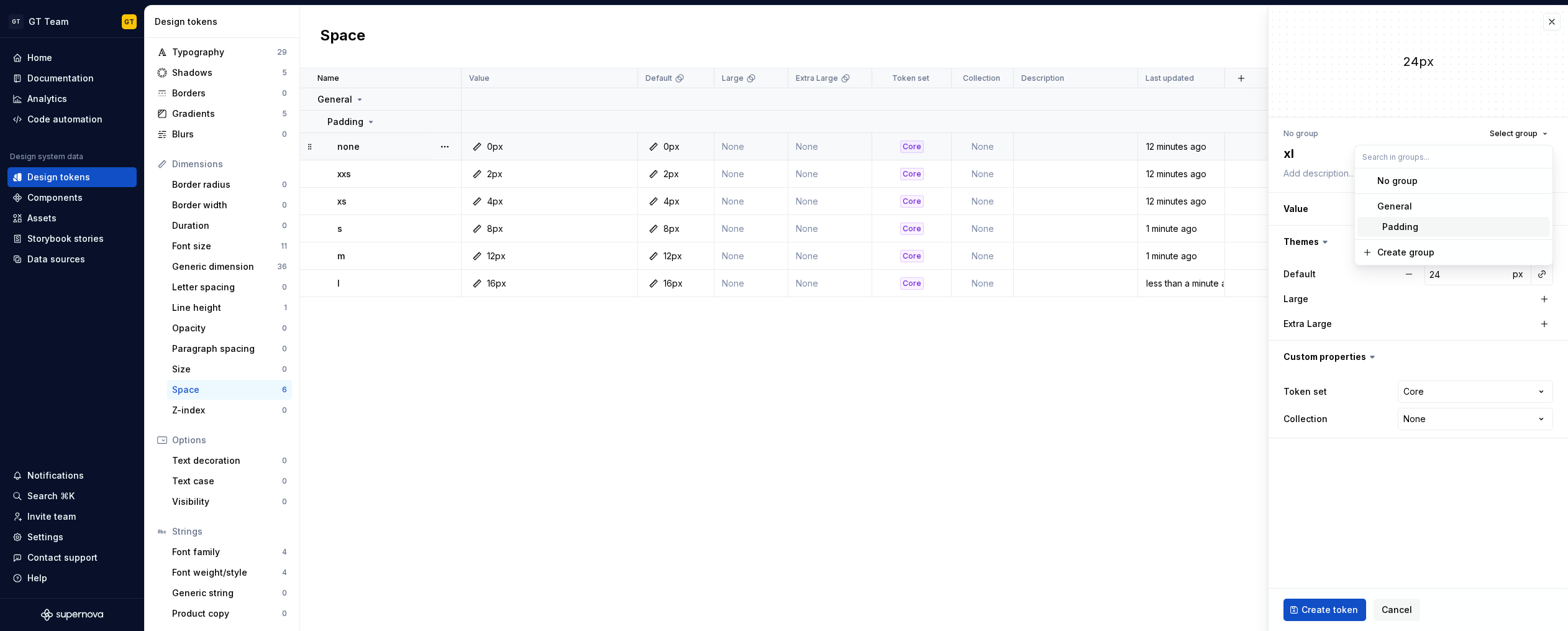
click at [1434, 232] on div "Padding" at bounding box center [1461, 227] width 168 height 12
click at [1321, 606] on span "Create token" at bounding box center [1329, 609] width 57 height 12
type textarea "*"
type input "0"
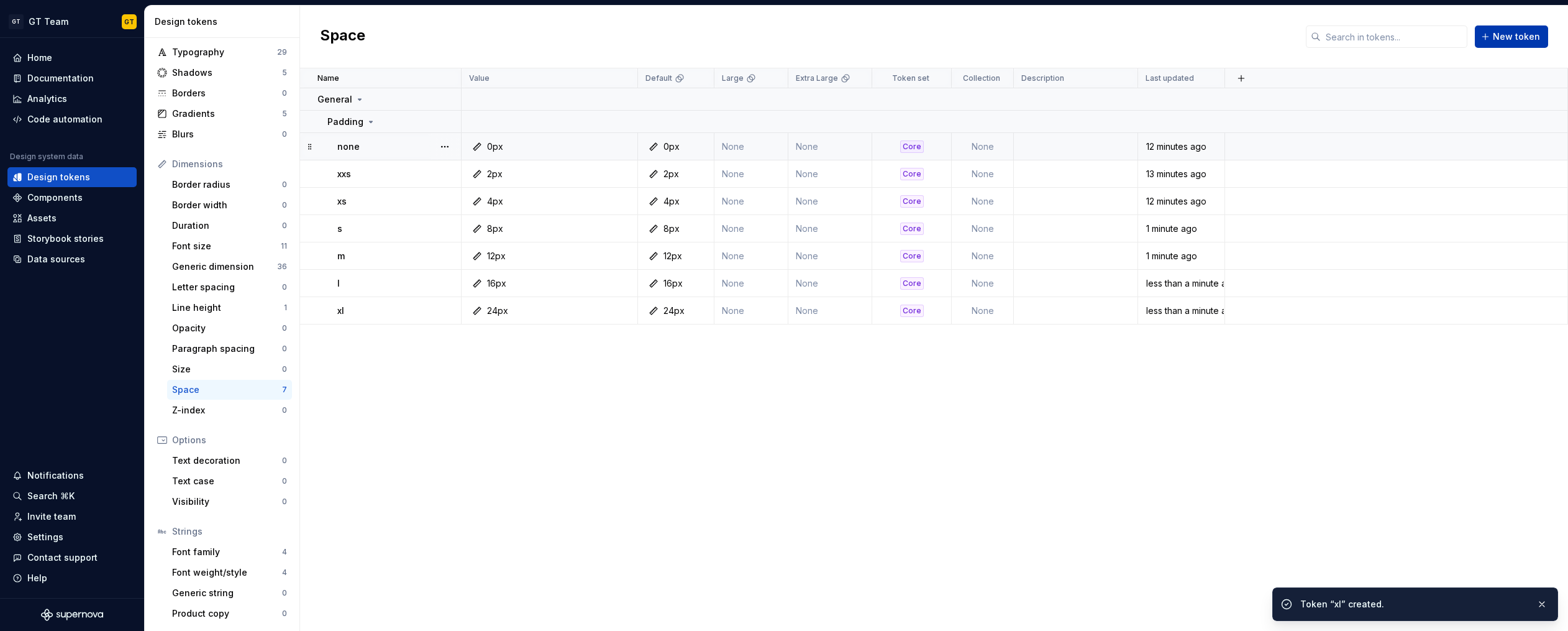
click at [1502, 40] on span "New token" at bounding box center [1516, 36] width 47 height 12
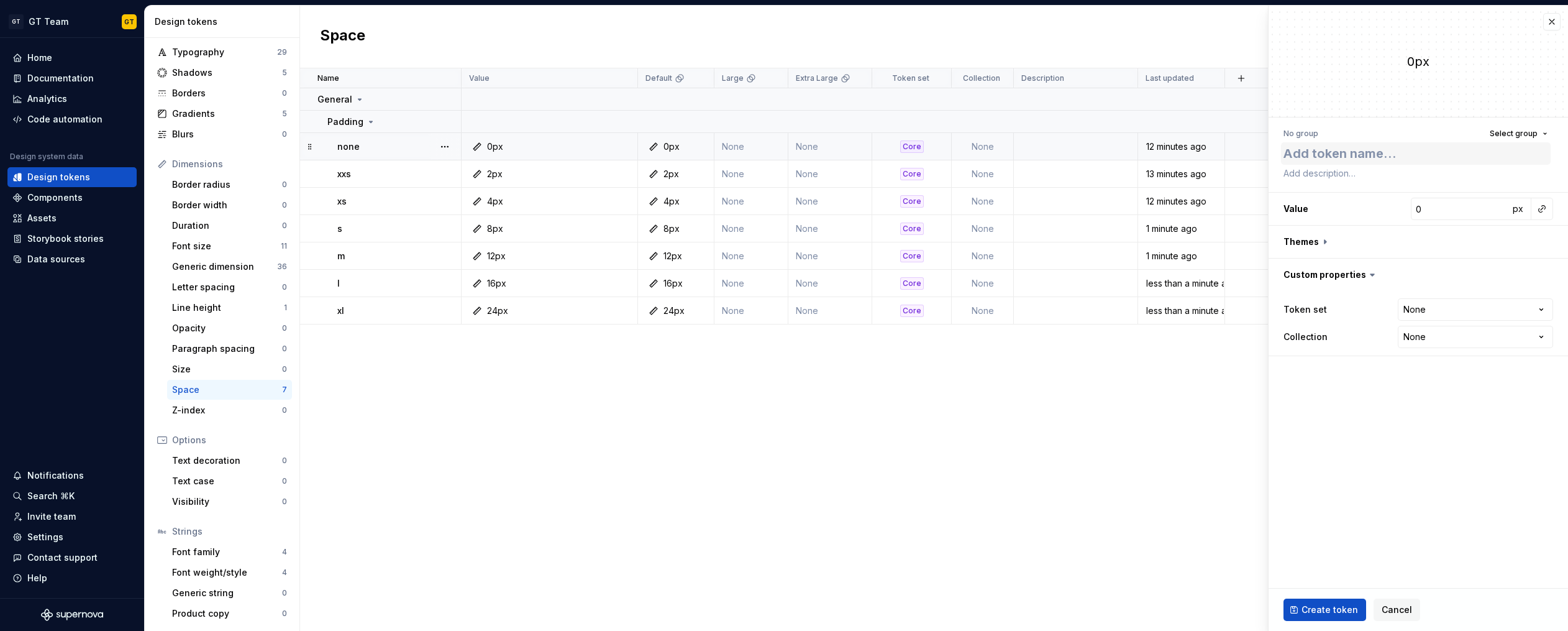
click at [1338, 150] on textarea at bounding box center [1416, 153] width 270 height 23
type textarea "*"
type textarea "x"
type textarea "*"
type textarea "xx"
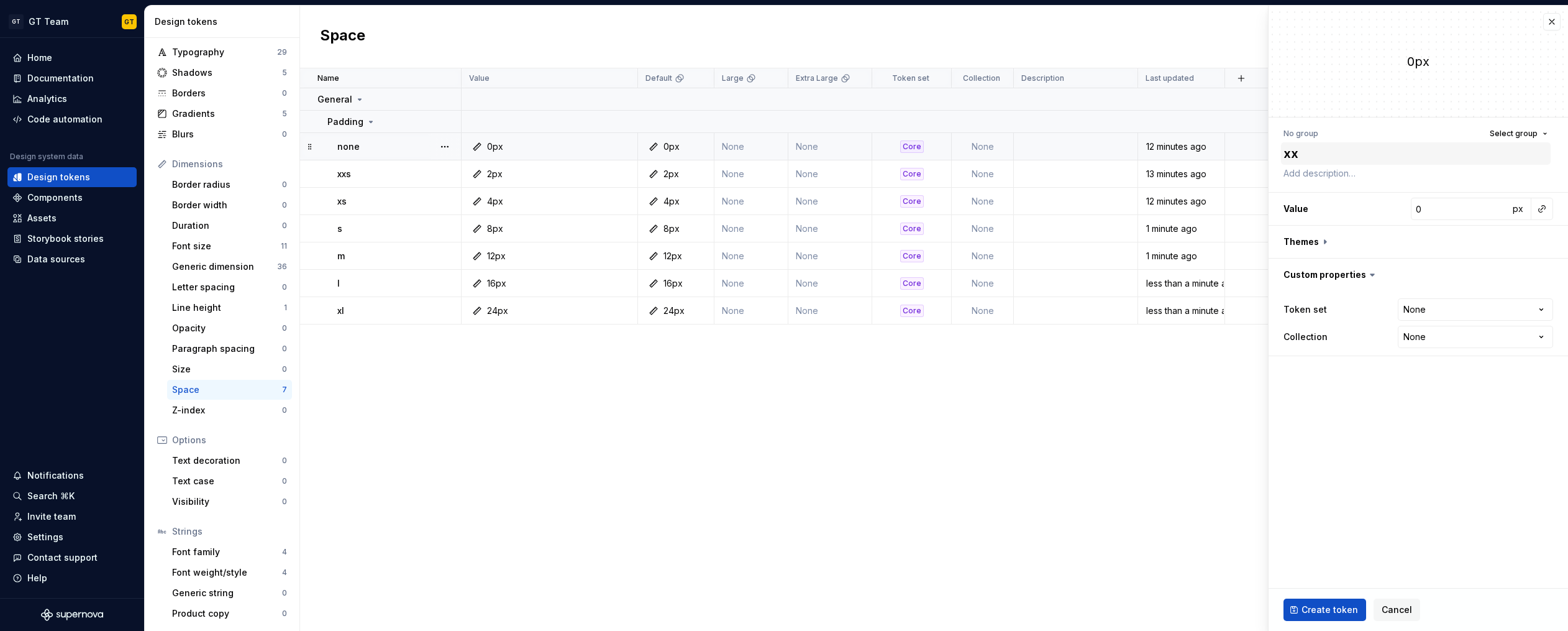
type textarea "*"
type textarea "xxl"
click at [1477, 209] on input "0" at bounding box center [1459, 208] width 98 height 23
type textarea "*"
type input "3"
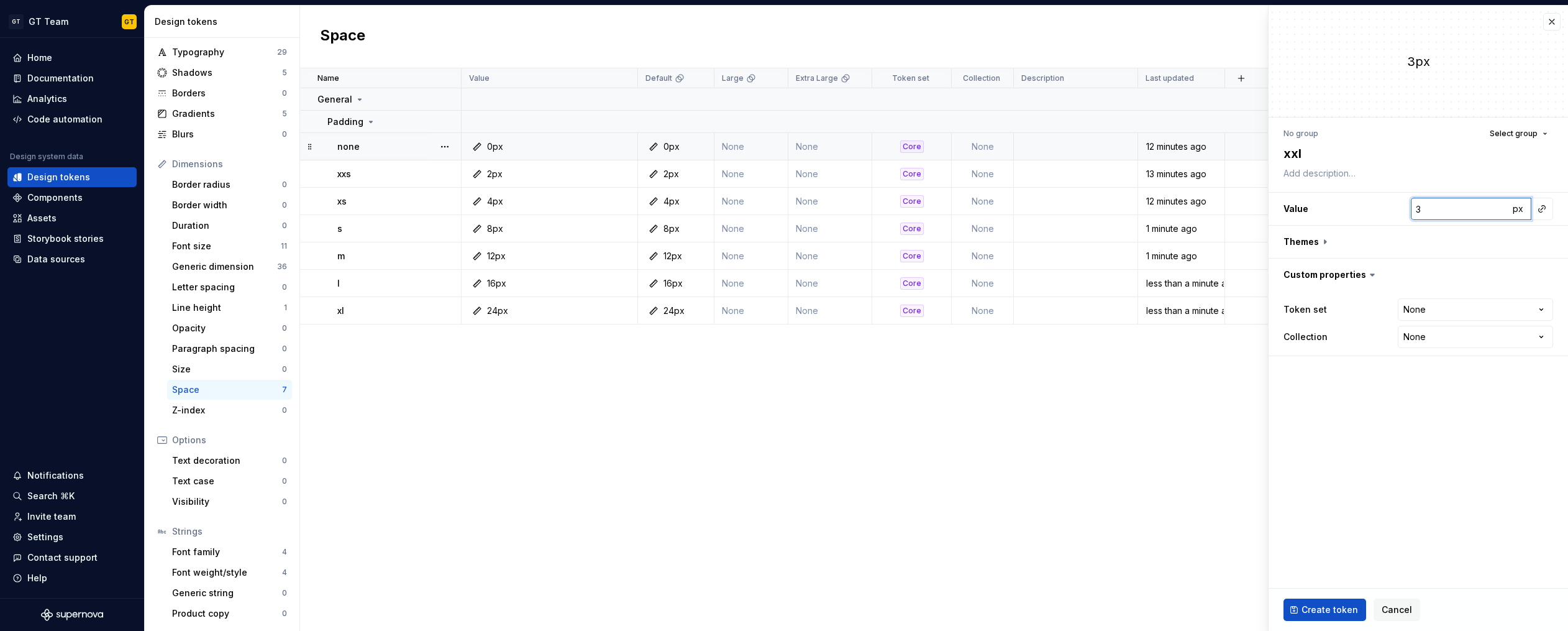
type textarea "*"
type input "32"
click at [1324, 241] on button "button" at bounding box center [1418, 242] width 300 height 33
click at [1546, 274] on button "button" at bounding box center [1544, 274] width 17 height 17
type textarea "*"
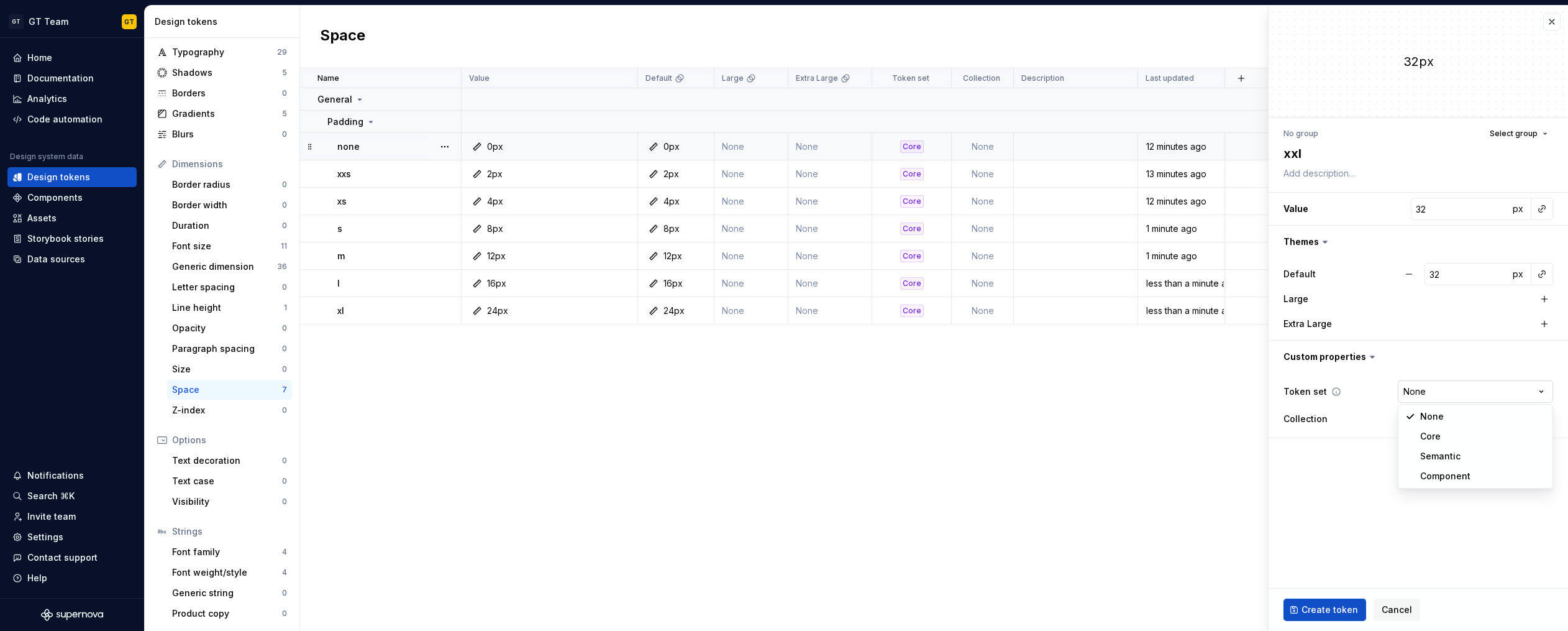
click at [1445, 399] on html "GT GT Team GT Home Documentation Analytics Code automation Design system data D…" at bounding box center [784, 315] width 1568 height 631
select select "**********"
click at [1345, 608] on span "Create token" at bounding box center [1329, 609] width 57 height 12
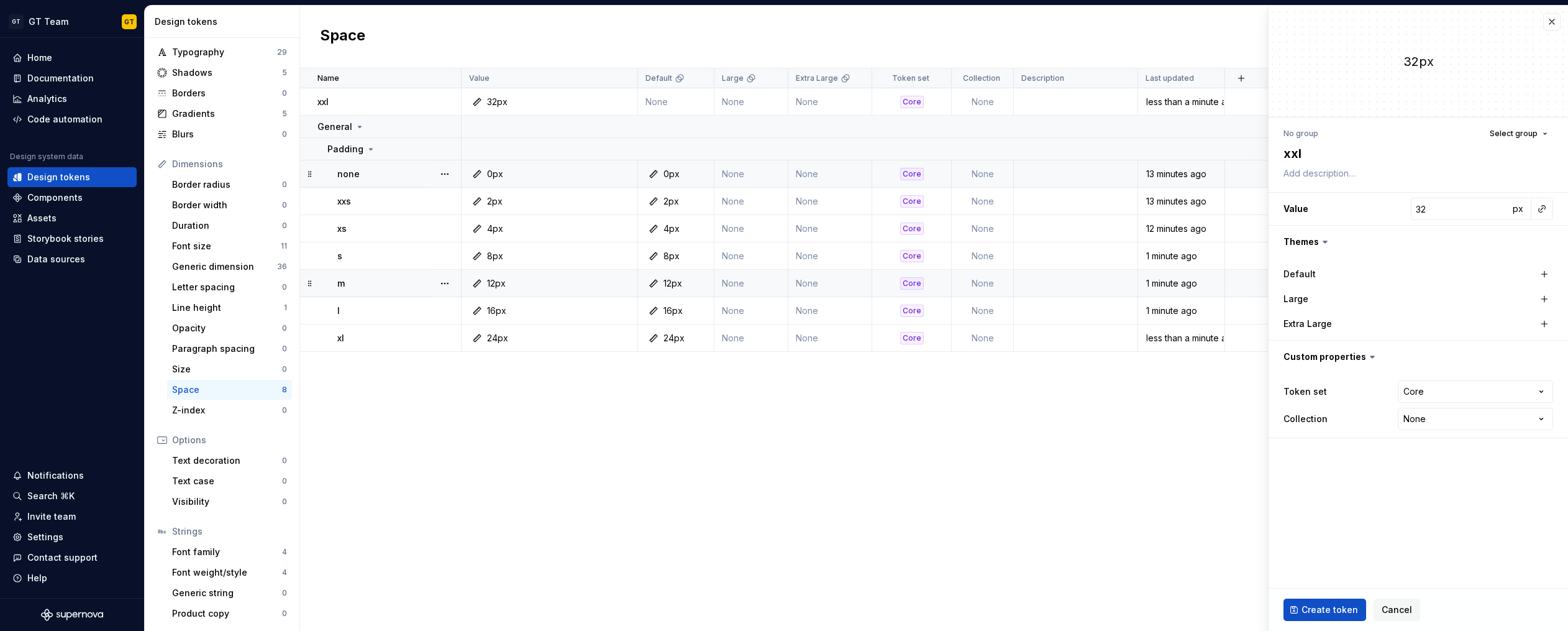
type textarea "*"
type input "0"
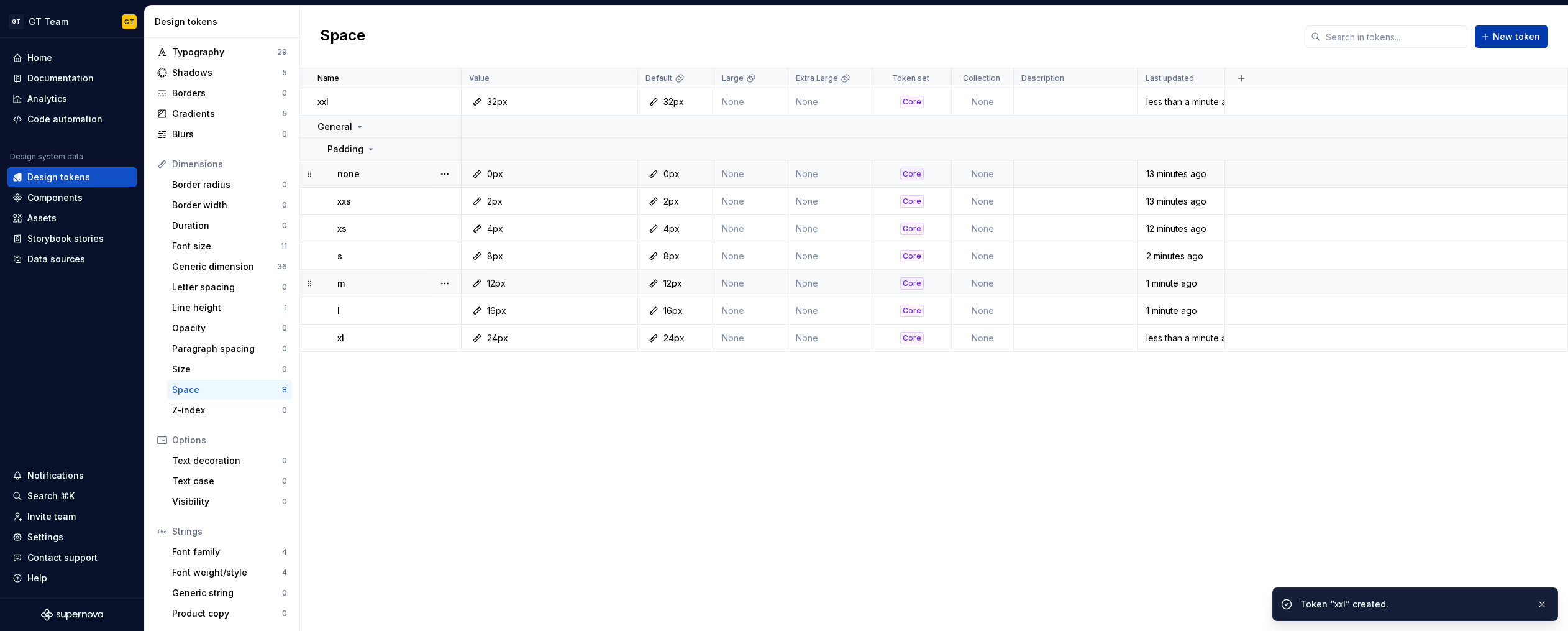
click at [1524, 40] on span "New token" at bounding box center [1516, 36] width 47 height 12
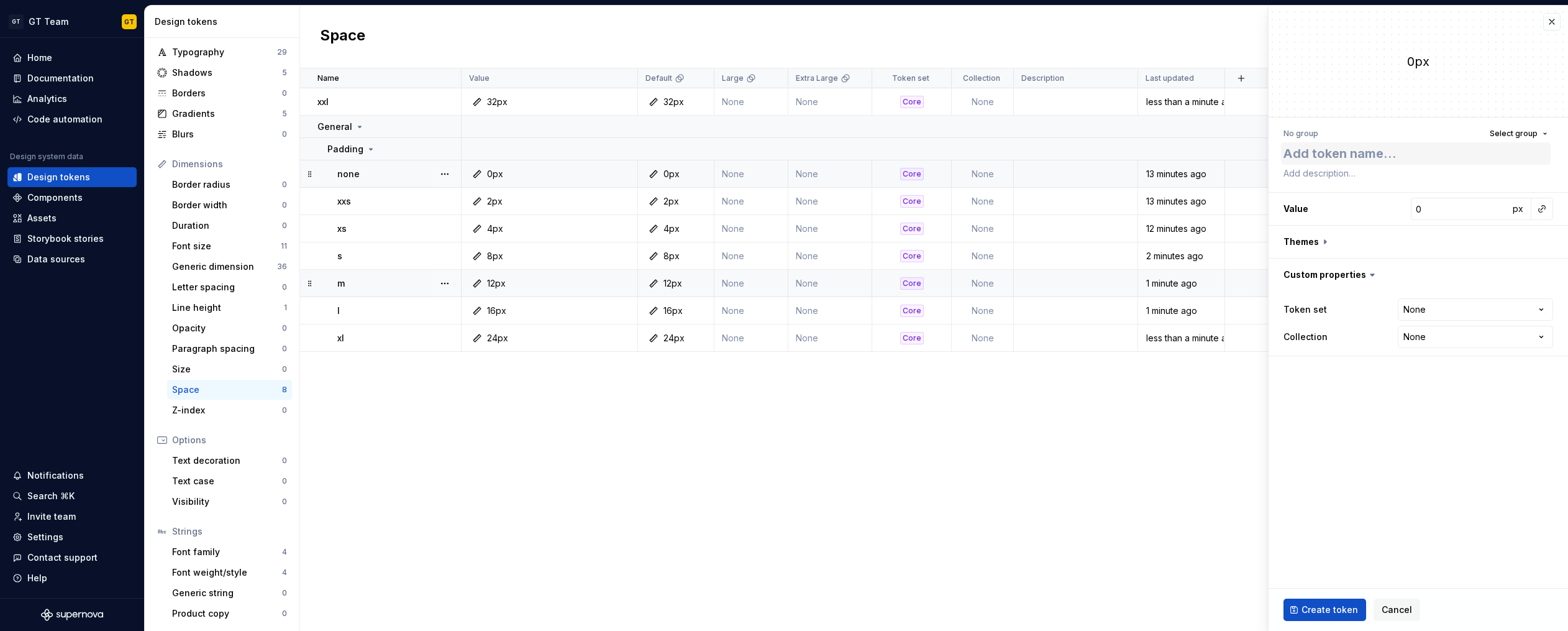
click at [1359, 149] on textarea at bounding box center [1416, 153] width 270 height 23
type textarea "*"
type textarea "x"
type textarea "*"
type textarea "xx"
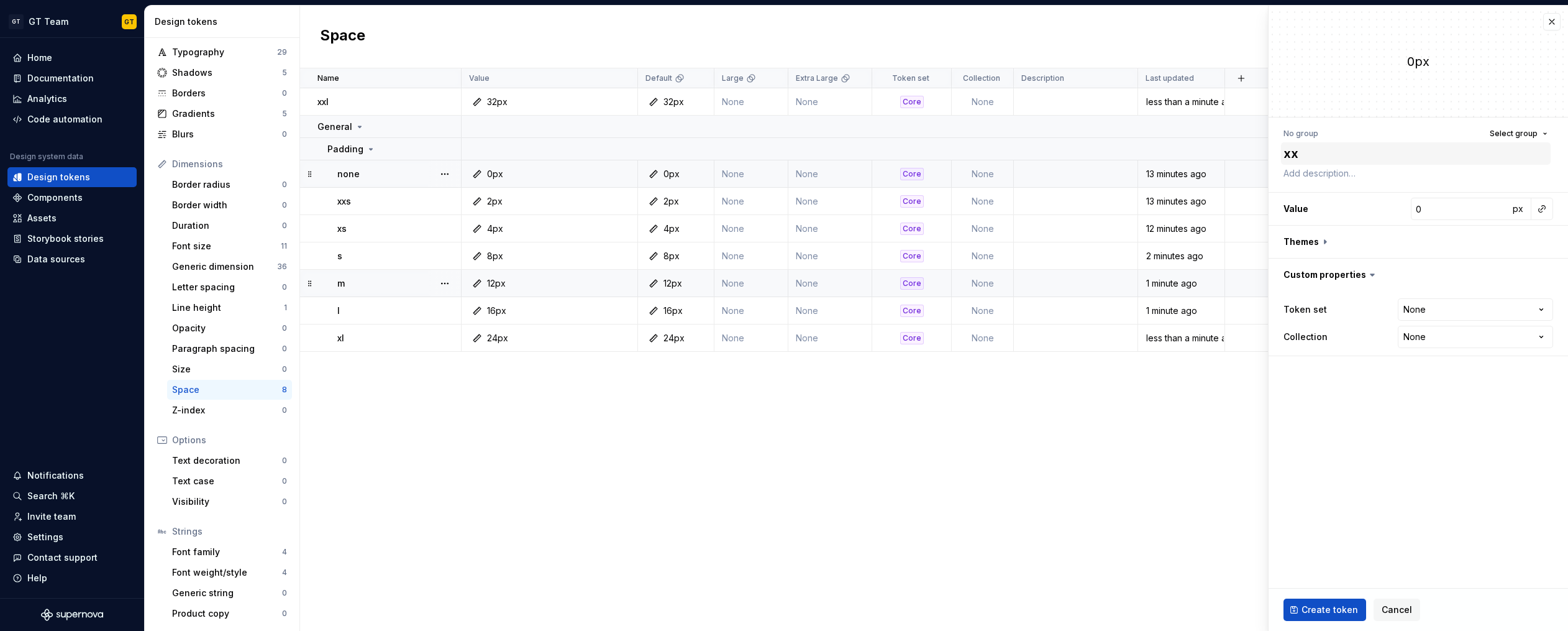
type textarea "*"
type textarea "xxx"
type textarea "*"
type textarea "xxxx"
type textarea "*"
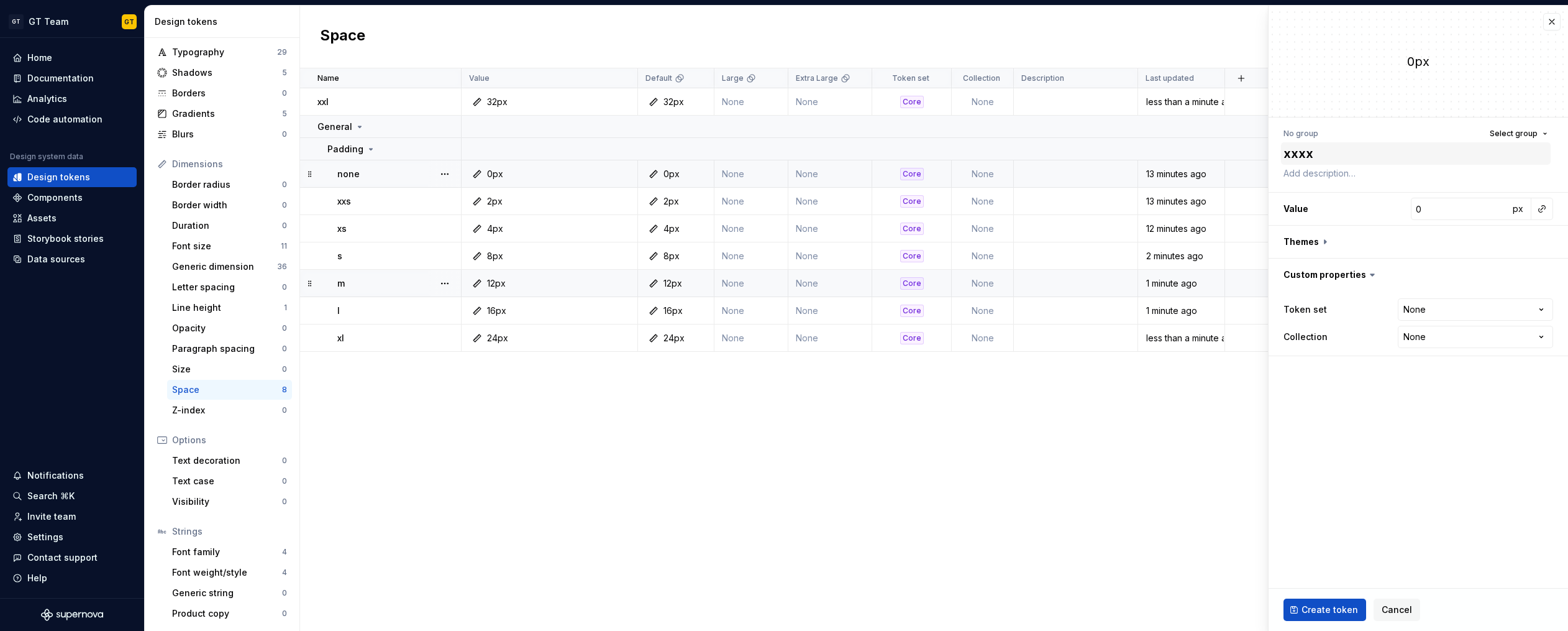
type textarea "xxx"
type textarea "*"
type textarea "xxxl"
click at [1442, 205] on input "0" at bounding box center [1459, 208] width 98 height 23
type textarea "*"
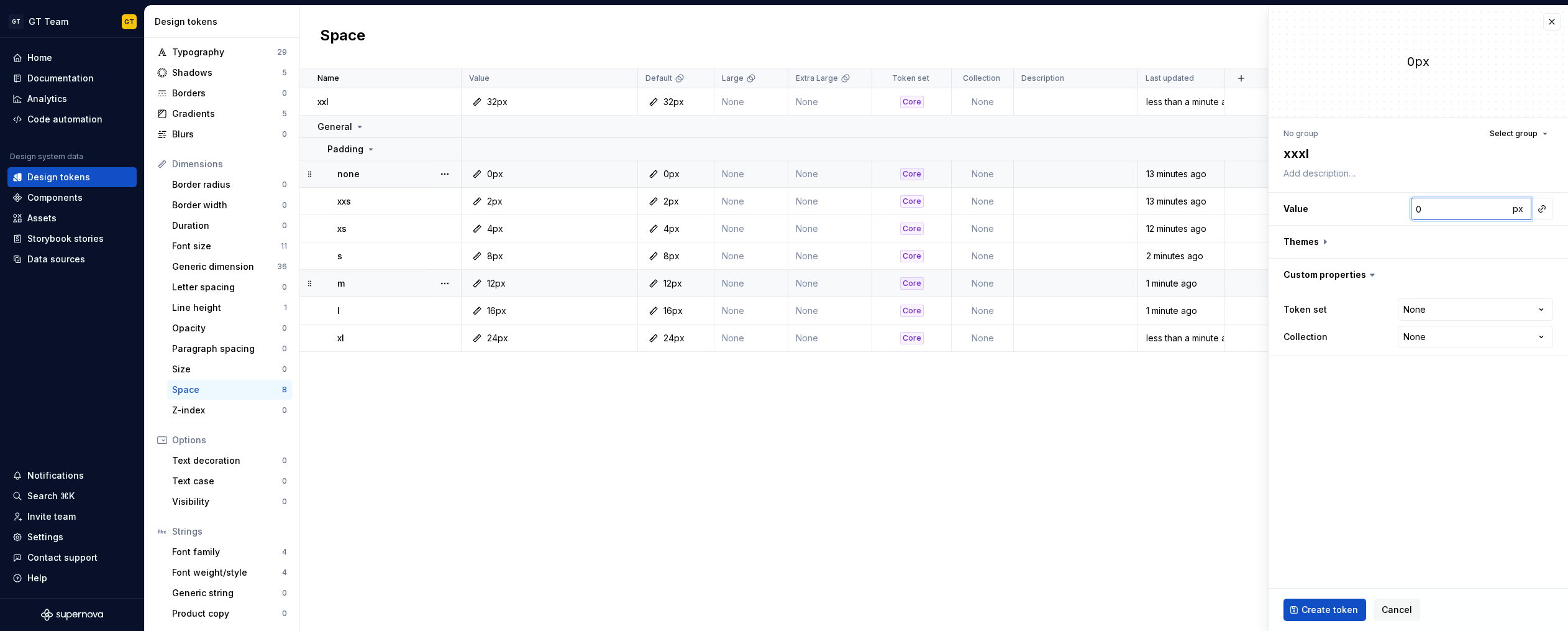
type input "4"
type textarea "*"
type input "40"
click at [1326, 240] on button "button" at bounding box center [1418, 242] width 300 height 33
click at [1535, 275] on button "button" at bounding box center [1544, 274] width 17 height 17
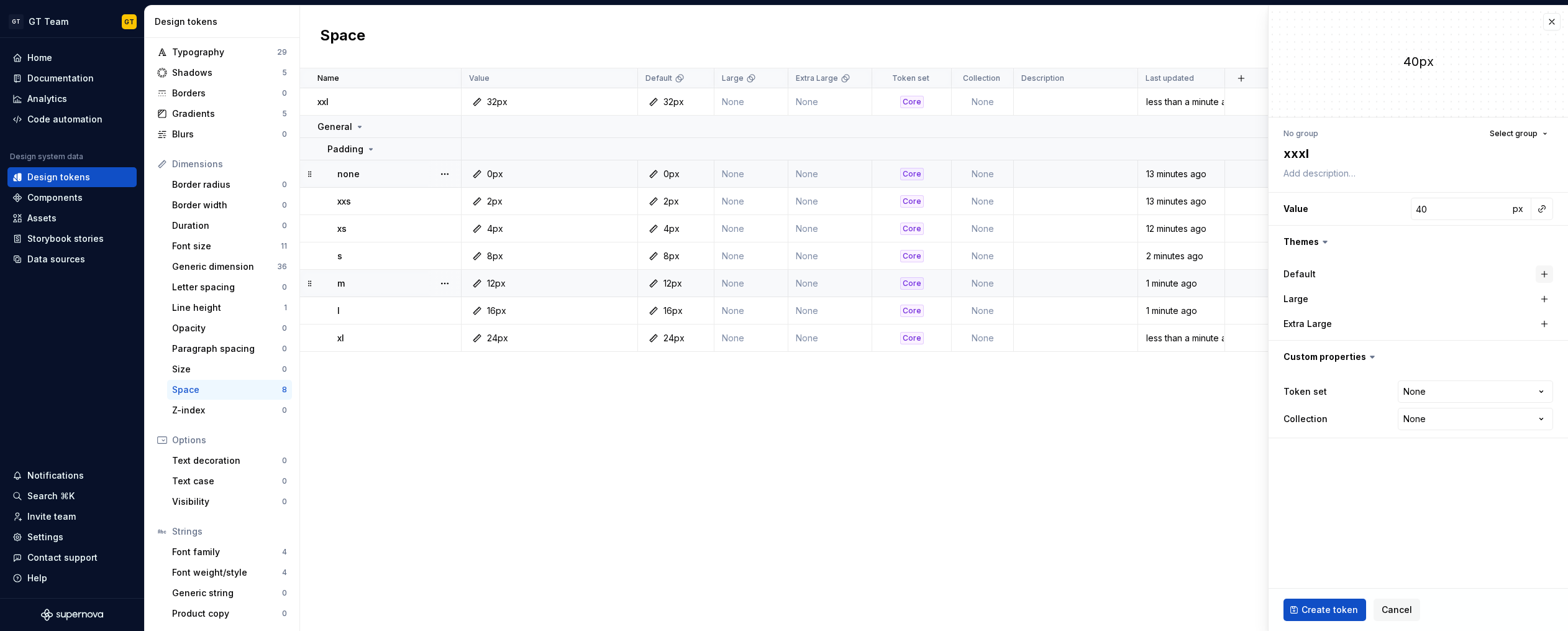
type textarea "*"
click at [1538, 388] on html "GT GT Team GT Home Documentation Analytics Code automation Design system data D…" at bounding box center [784, 315] width 1568 height 631
select select "**********"
click at [1332, 602] on button "Create token" at bounding box center [1325, 609] width 83 height 23
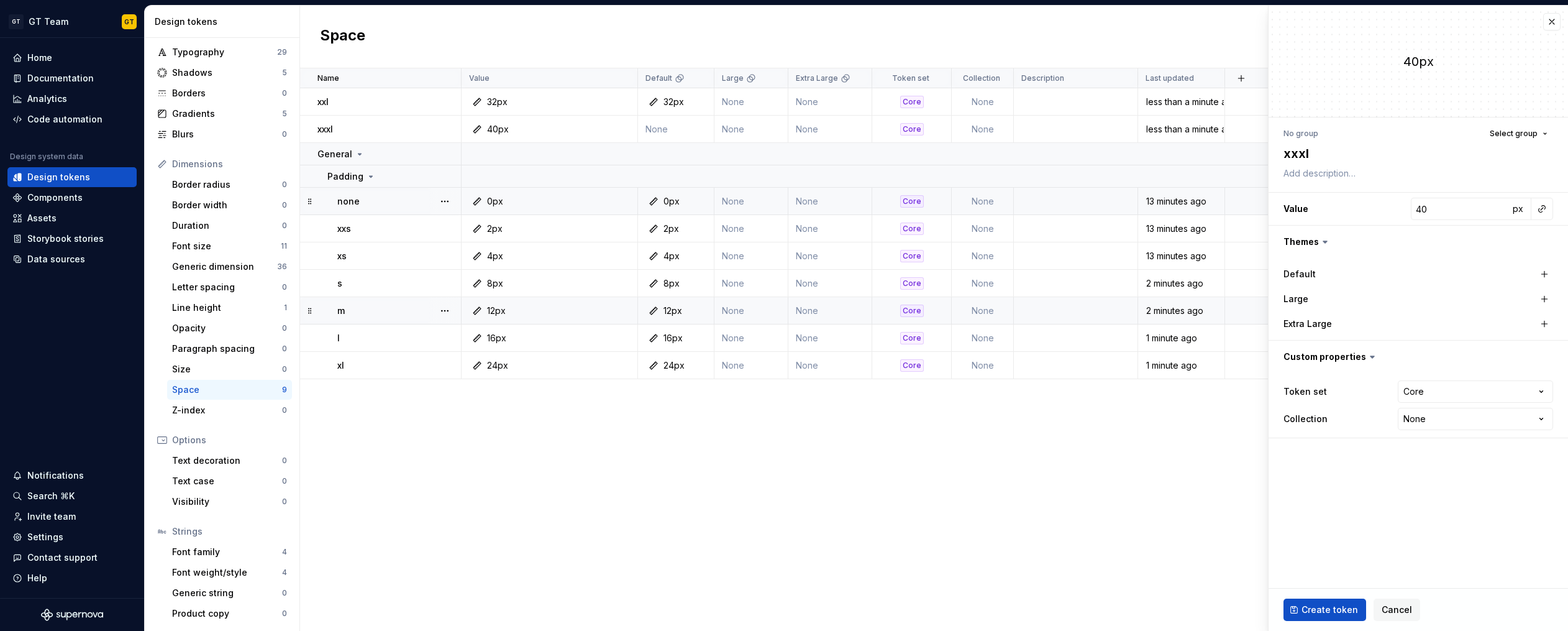
type textarea "*"
type input "0"
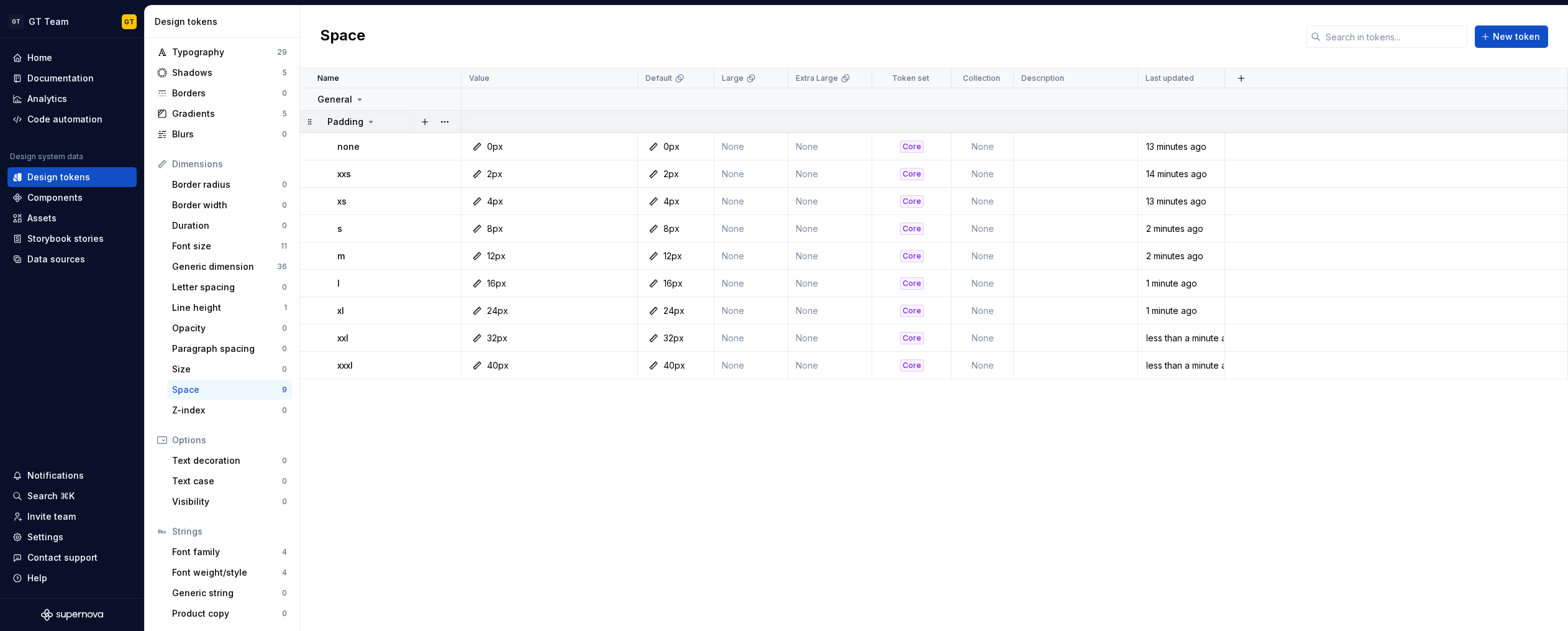
click at [369, 122] on icon at bounding box center [371, 122] width 3 height 1
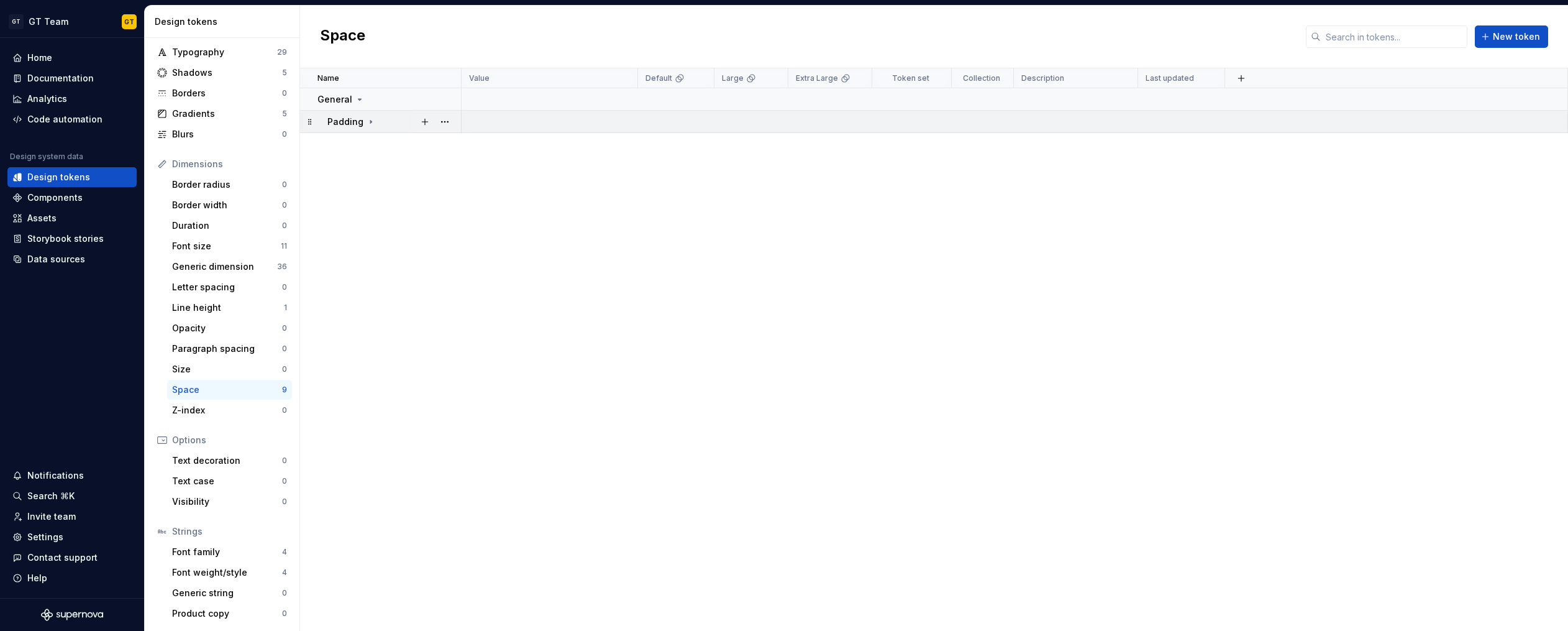
click at [370, 122] on icon at bounding box center [371, 121] width 1 height 3
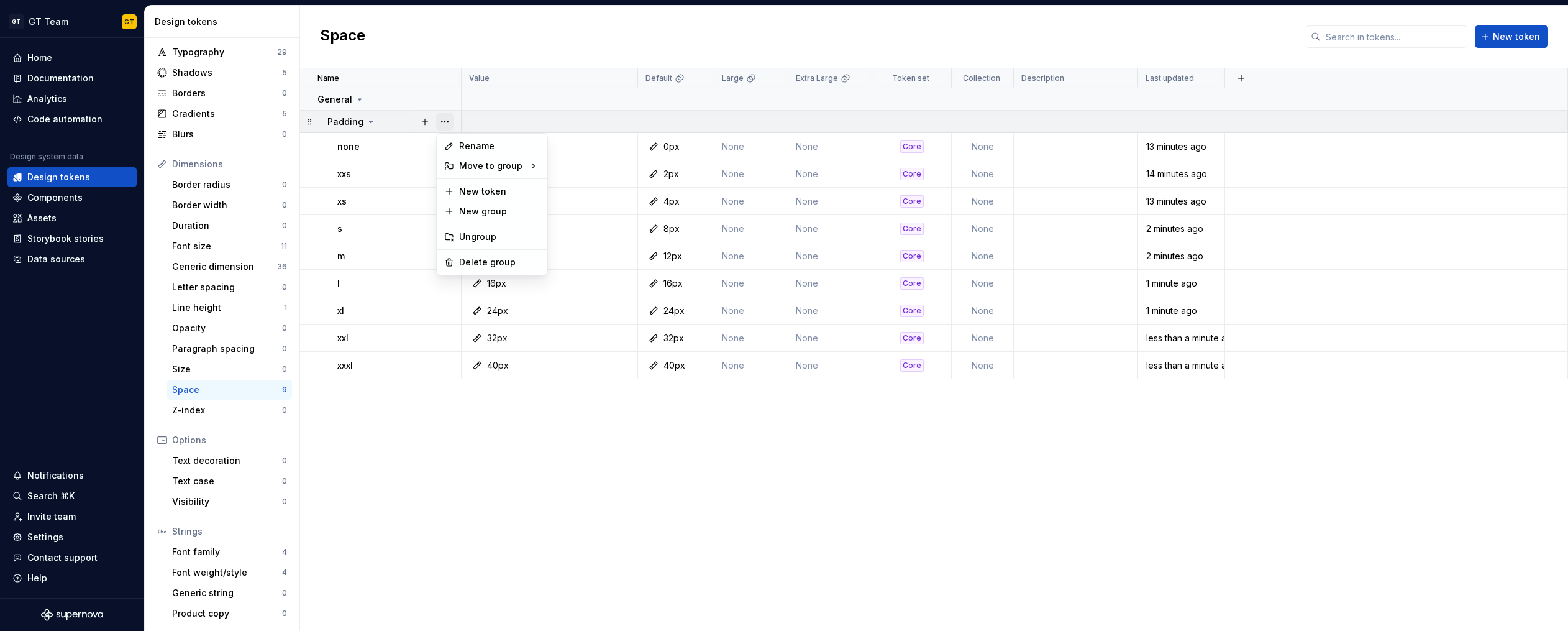
click at [442, 121] on button "button" at bounding box center [445, 122] width 17 height 17
click at [438, 393] on html "GT GT Team GT Home Documentation Analytics Code automation Design system data D…" at bounding box center [784, 315] width 1568 height 631
click at [392, 362] on div "xxxl" at bounding box center [398, 365] width 123 height 12
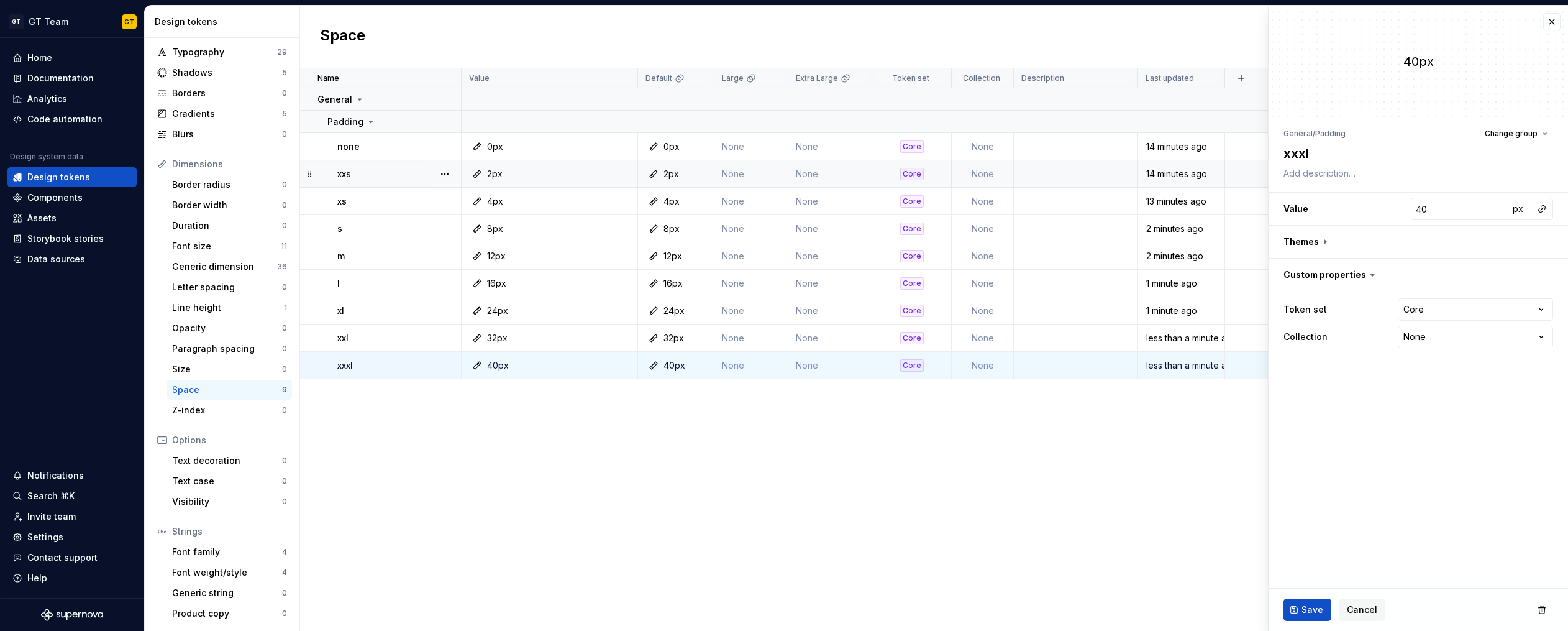
click at [364, 141] on div "none" at bounding box center [398, 146] width 123 height 12
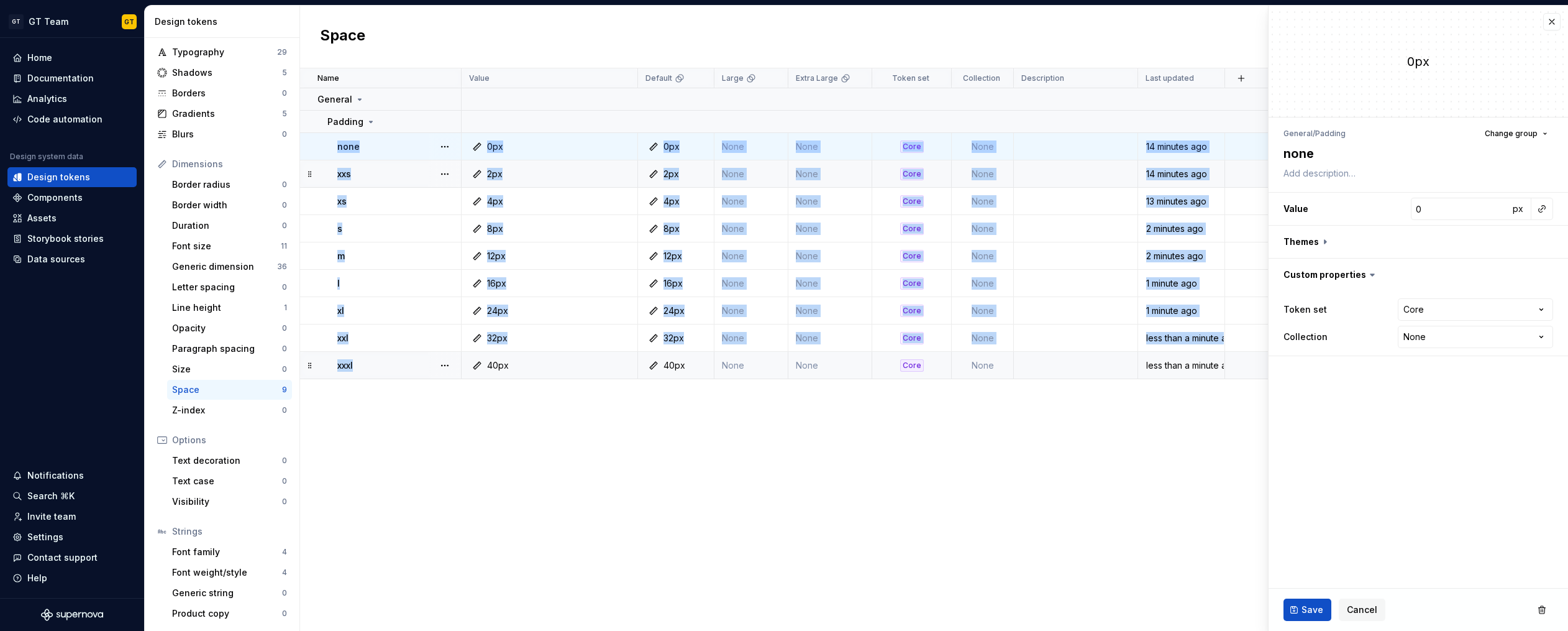
click at [372, 362] on div "xxxl" at bounding box center [398, 365] width 123 height 12
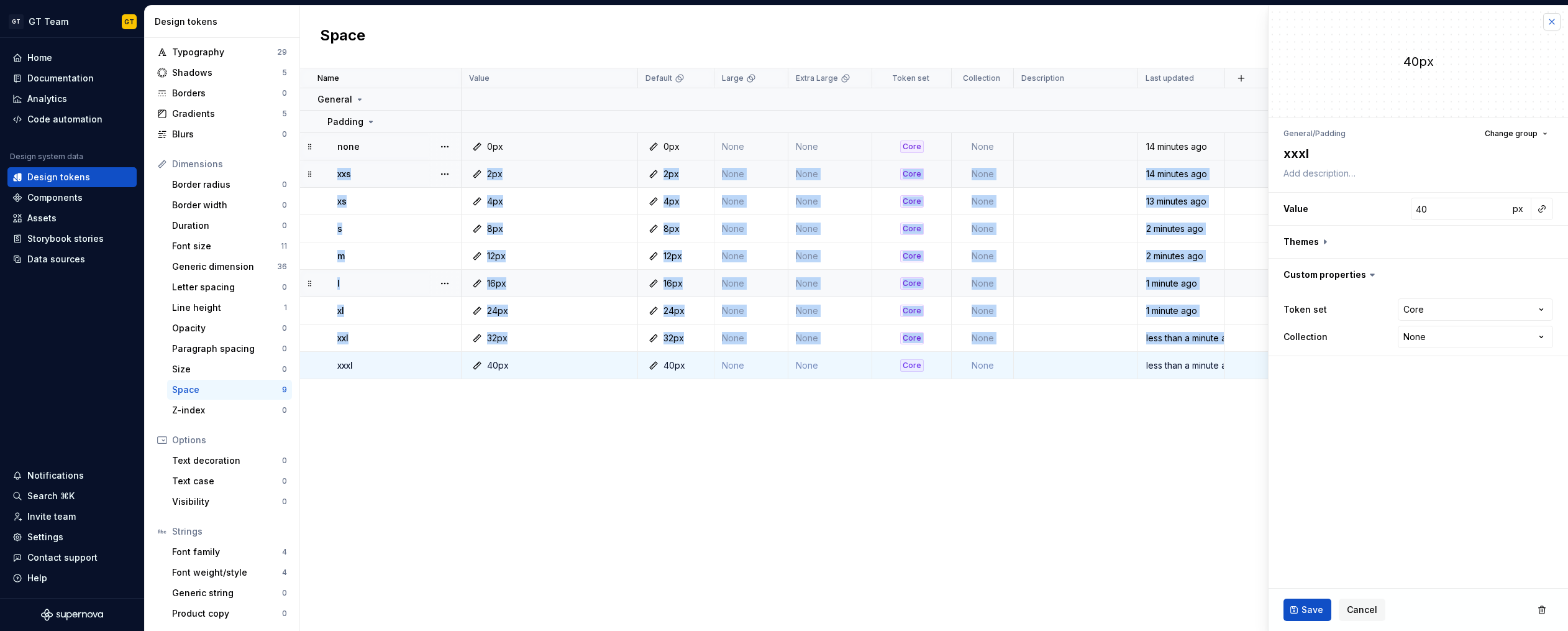
click at [1559, 21] on button "button" at bounding box center [1551, 22] width 17 height 17
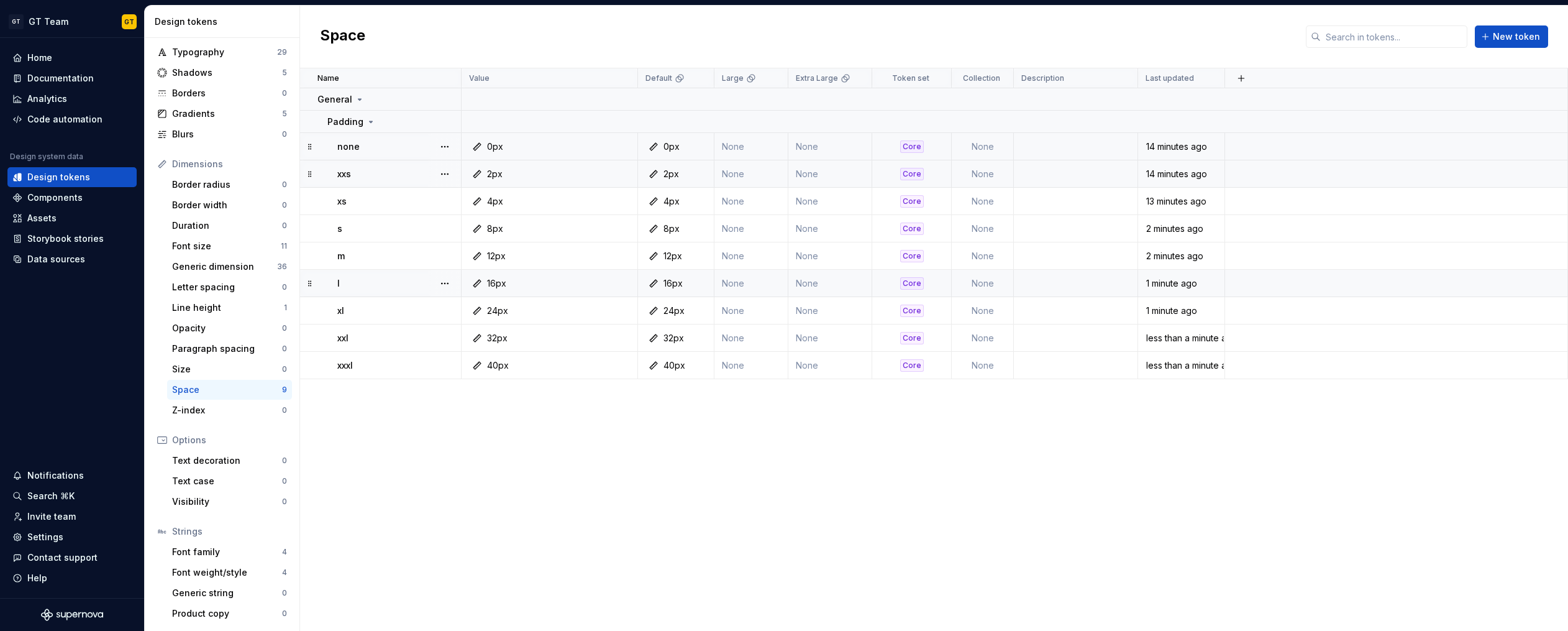
click at [1054, 456] on div "Name Value Default Large Extra Large Token set Collection Description Last upda…" at bounding box center [933, 349] width 1268 height 563
click at [334, 93] on p "General" at bounding box center [334, 99] width 35 height 12
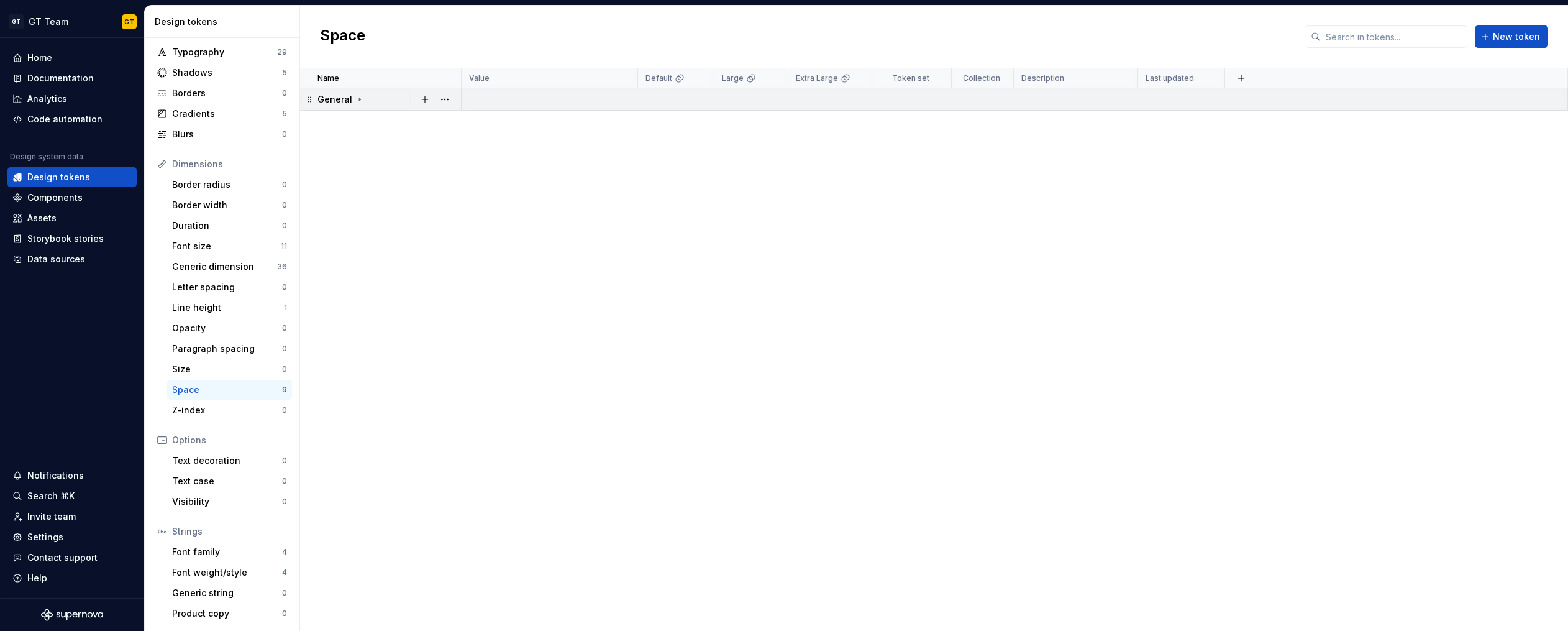
click at [351, 97] on div "General" at bounding box center [340, 99] width 47 height 12
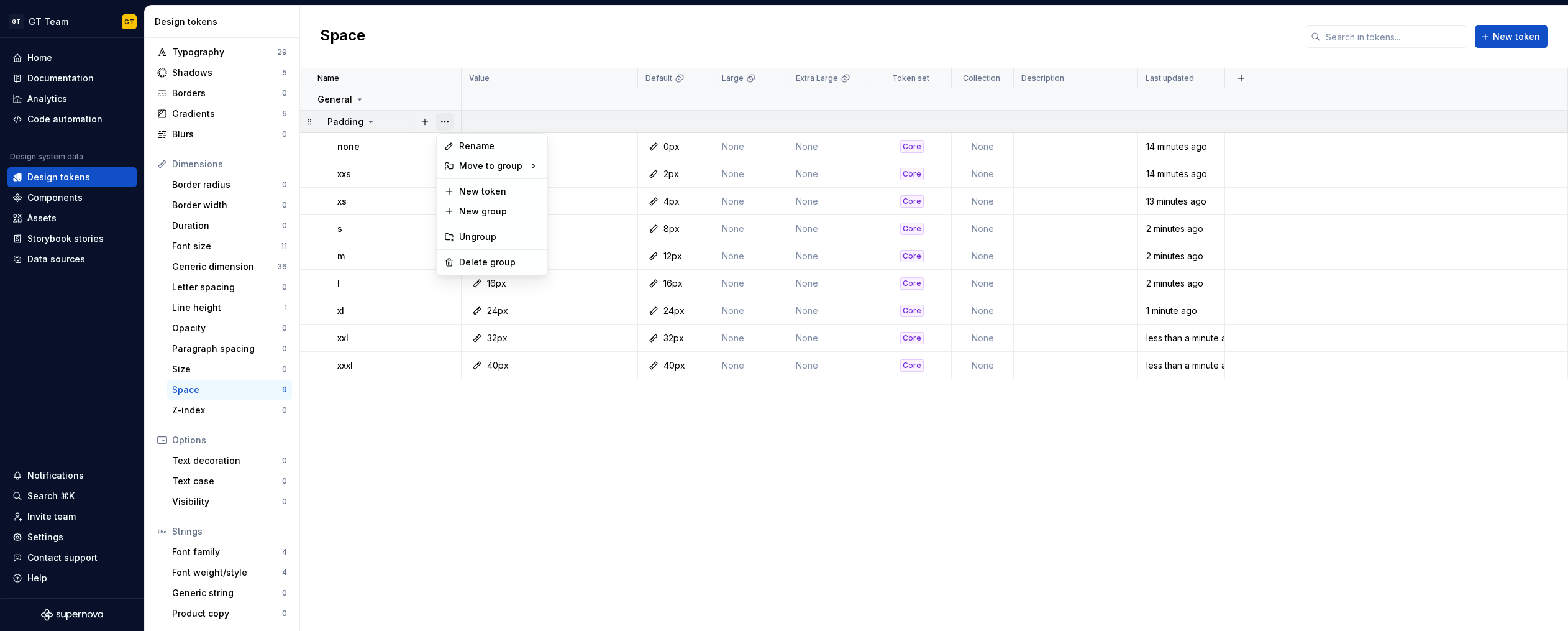
click at [441, 121] on button "button" at bounding box center [445, 122] width 17 height 17
click at [442, 121] on button "button" at bounding box center [445, 122] width 17 height 17
click at [426, 123] on button "button" at bounding box center [425, 122] width 17 height 17
type textarea "*"
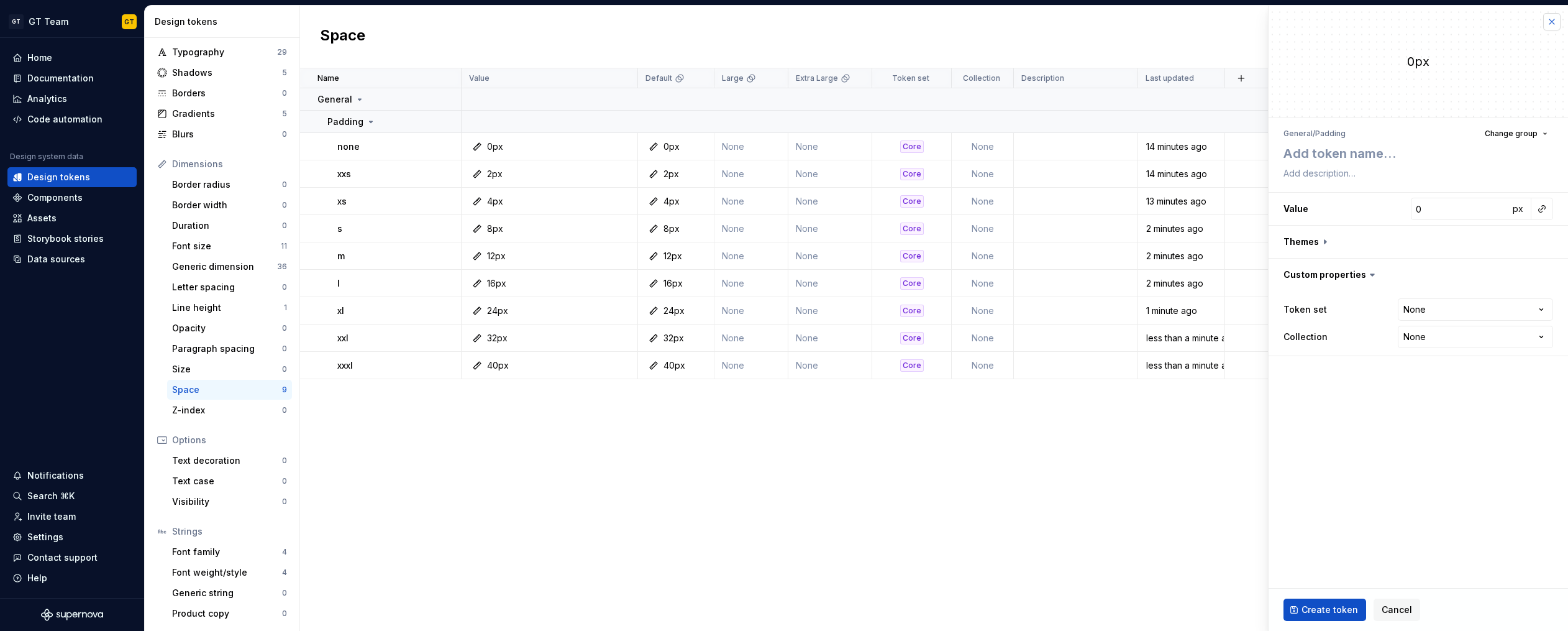
click at [1547, 25] on button "button" at bounding box center [1551, 22] width 17 height 17
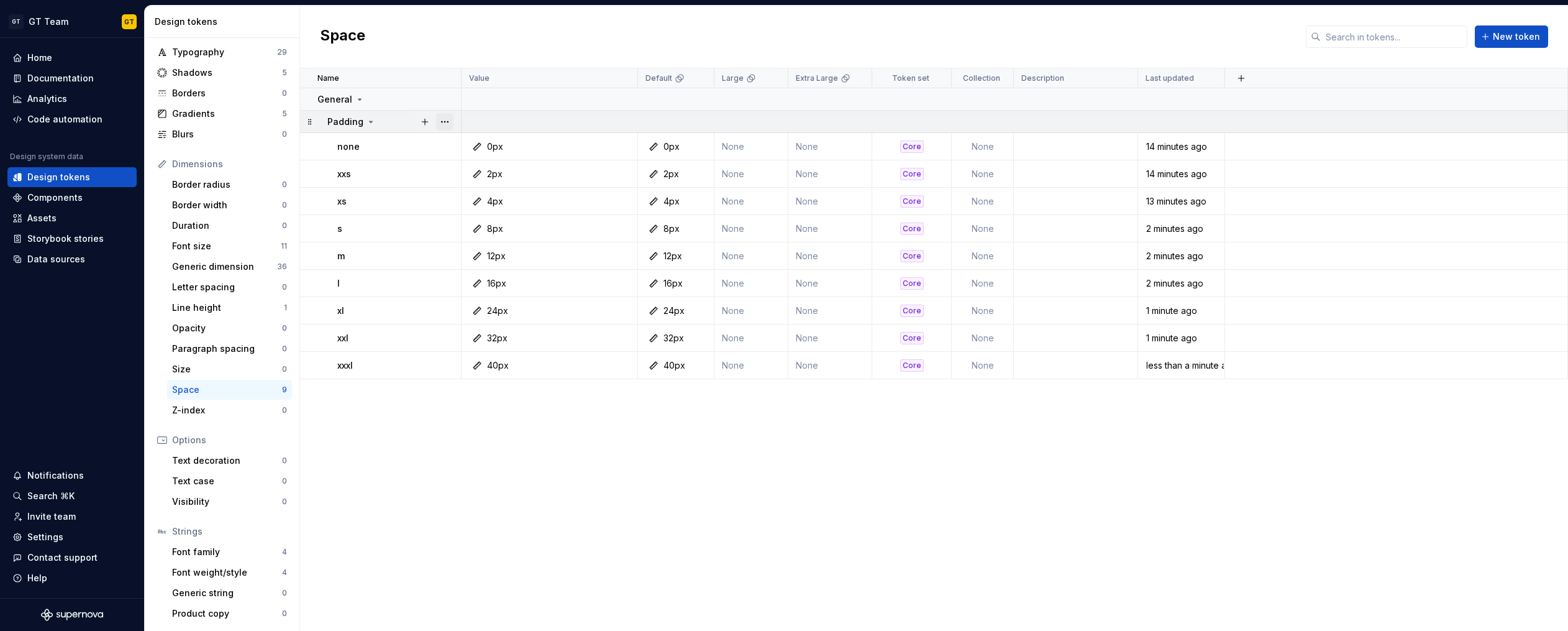
click at [446, 122] on button "button" at bounding box center [445, 122] width 17 height 17
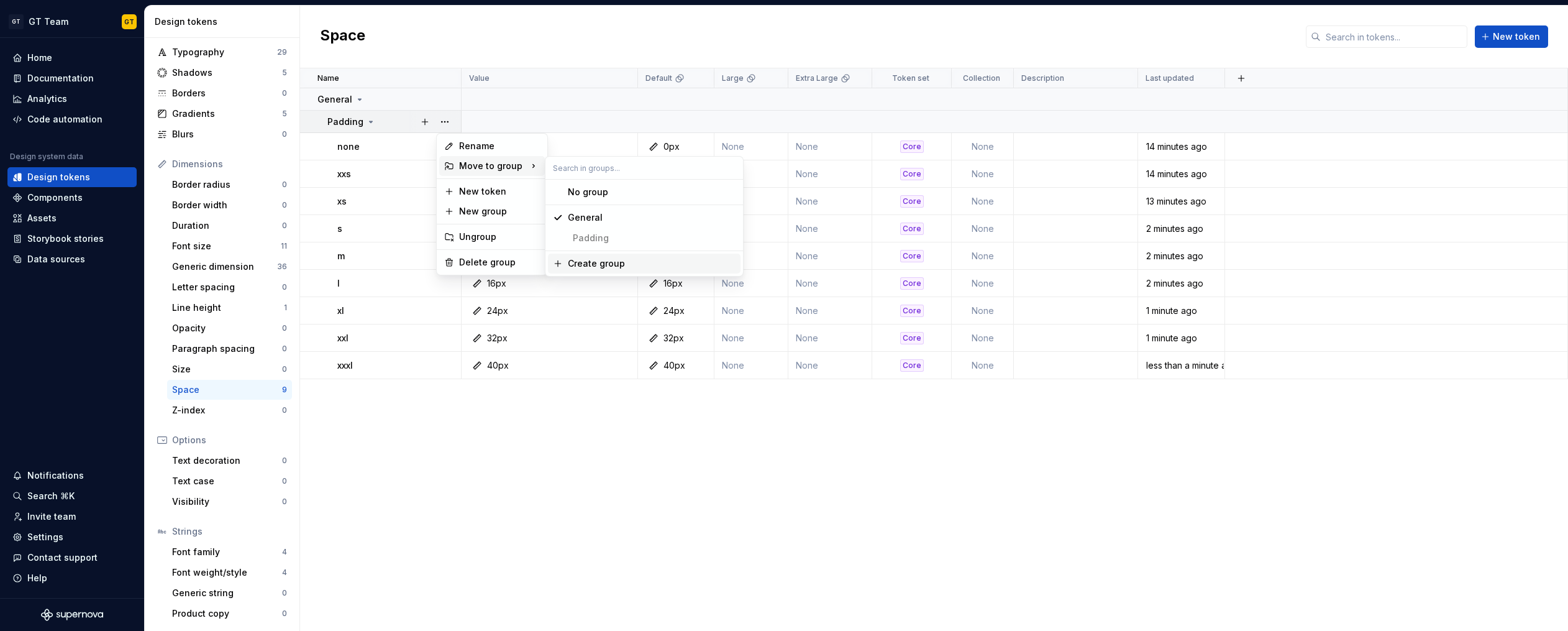
click at [588, 263] on div "Create group" at bounding box center [596, 263] width 57 height 12
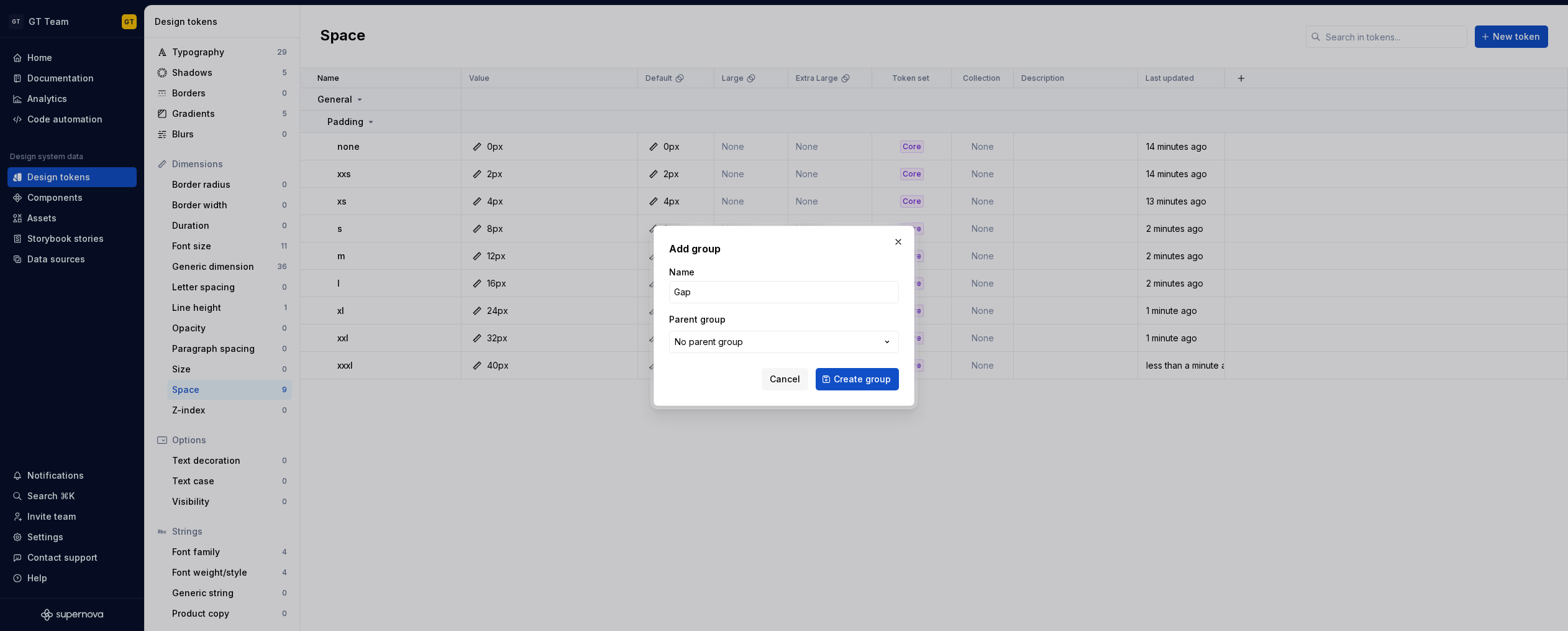
type input "Gap"
click at [816, 368] on button "Create group" at bounding box center [857, 379] width 83 height 23
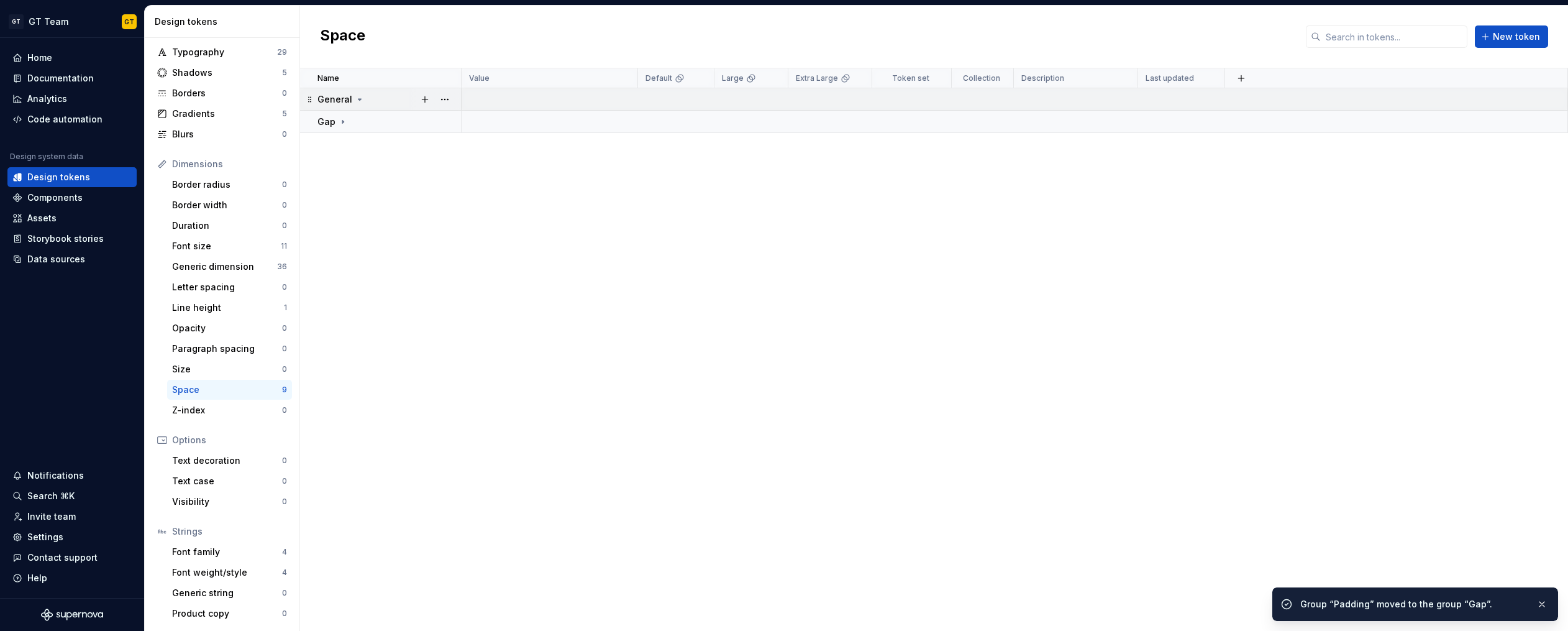
click at [358, 99] on icon at bounding box center [360, 99] width 3 height 1
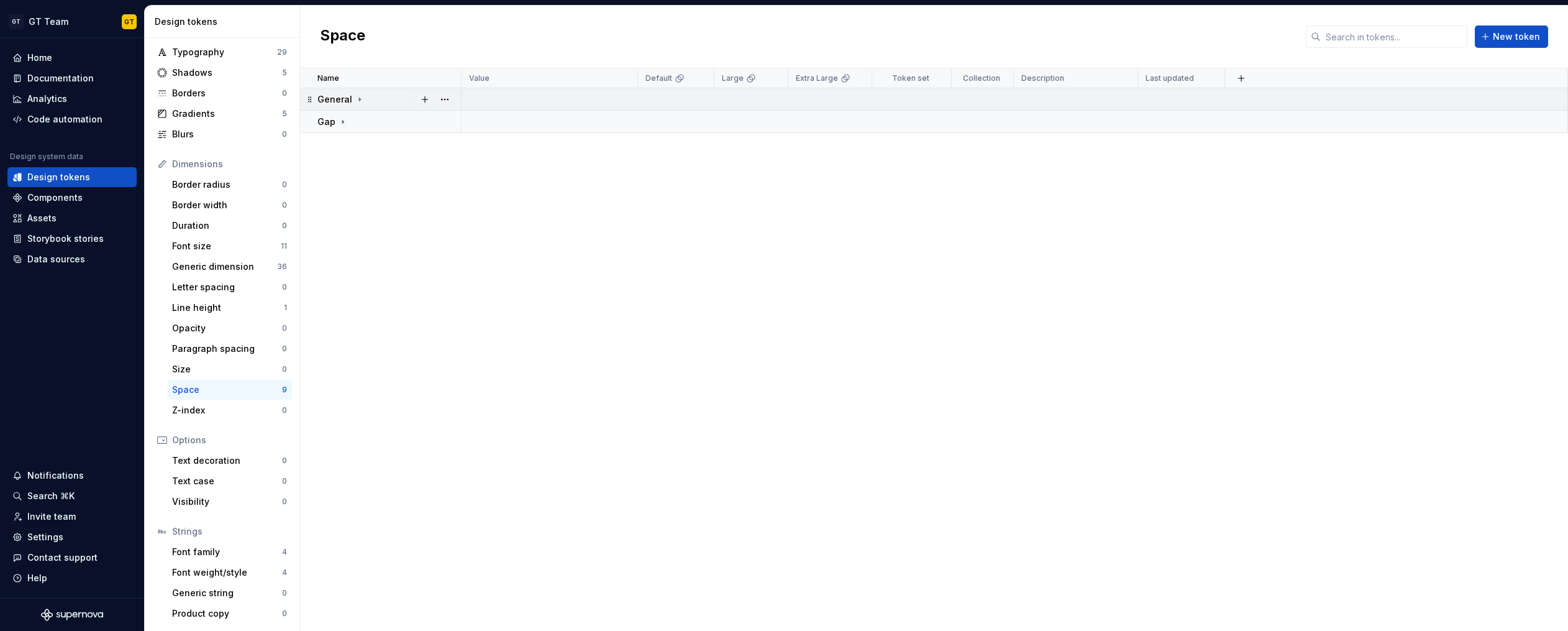
click at [359, 98] on icon at bounding box center [360, 99] width 1 height 3
click at [342, 120] on icon at bounding box center [343, 122] width 10 height 10
click at [356, 101] on icon at bounding box center [360, 99] width 10 height 10
click at [441, 118] on button "button" at bounding box center [445, 122] width 17 height 17
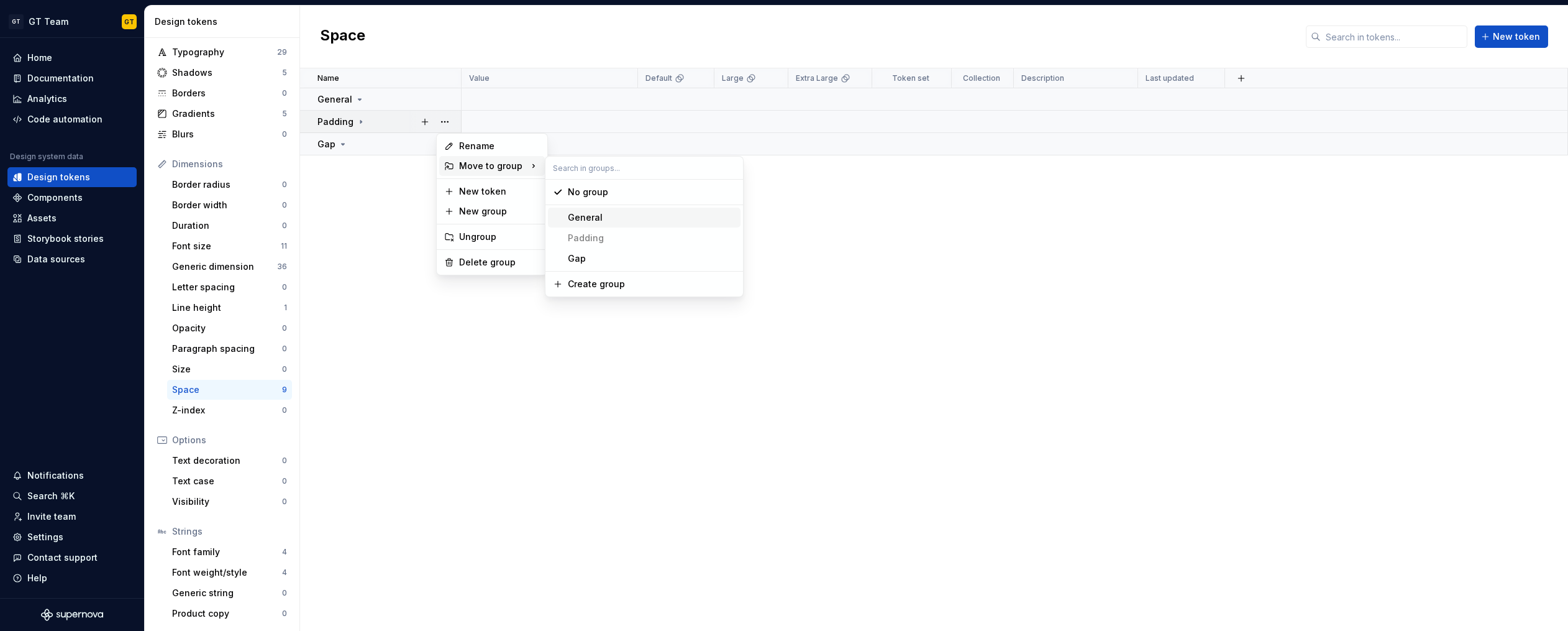
click at [602, 218] on div "General" at bounding box center [651, 217] width 168 height 12
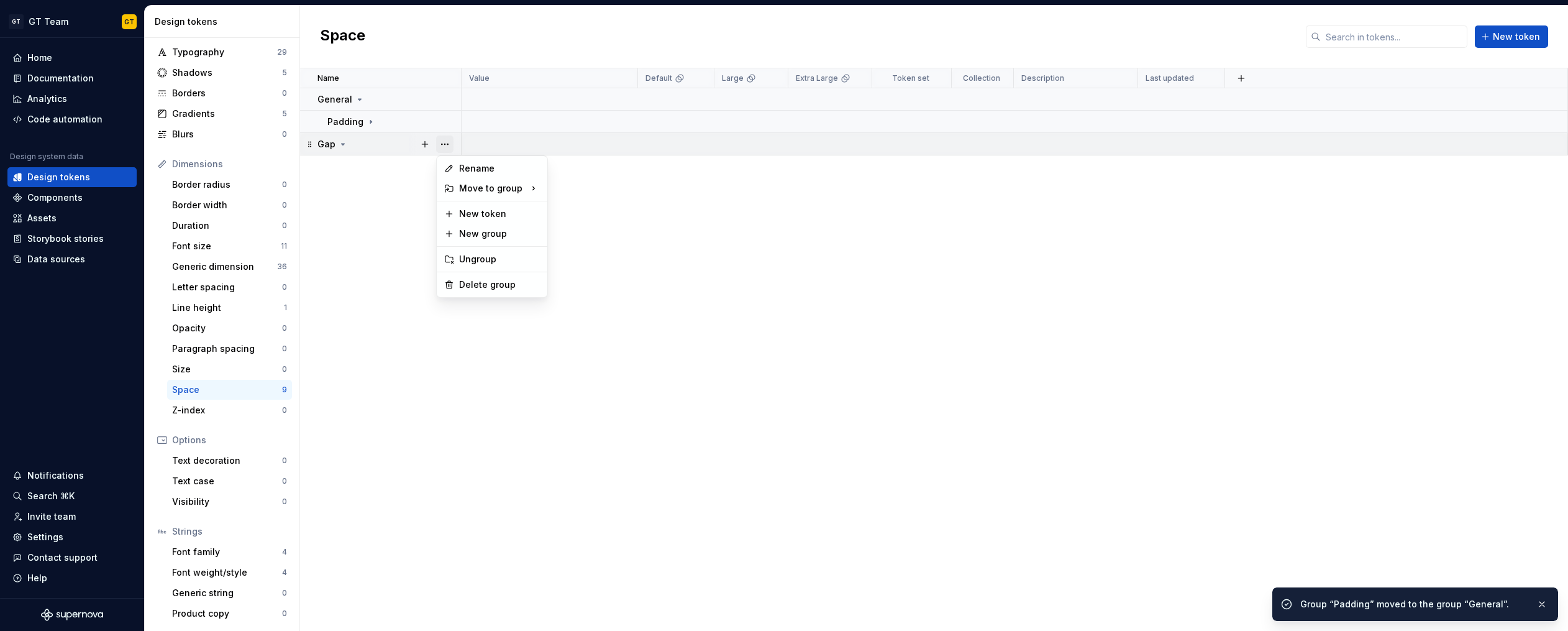
click at [442, 142] on button "button" at bounding box center [445, 144] width 17 height 17
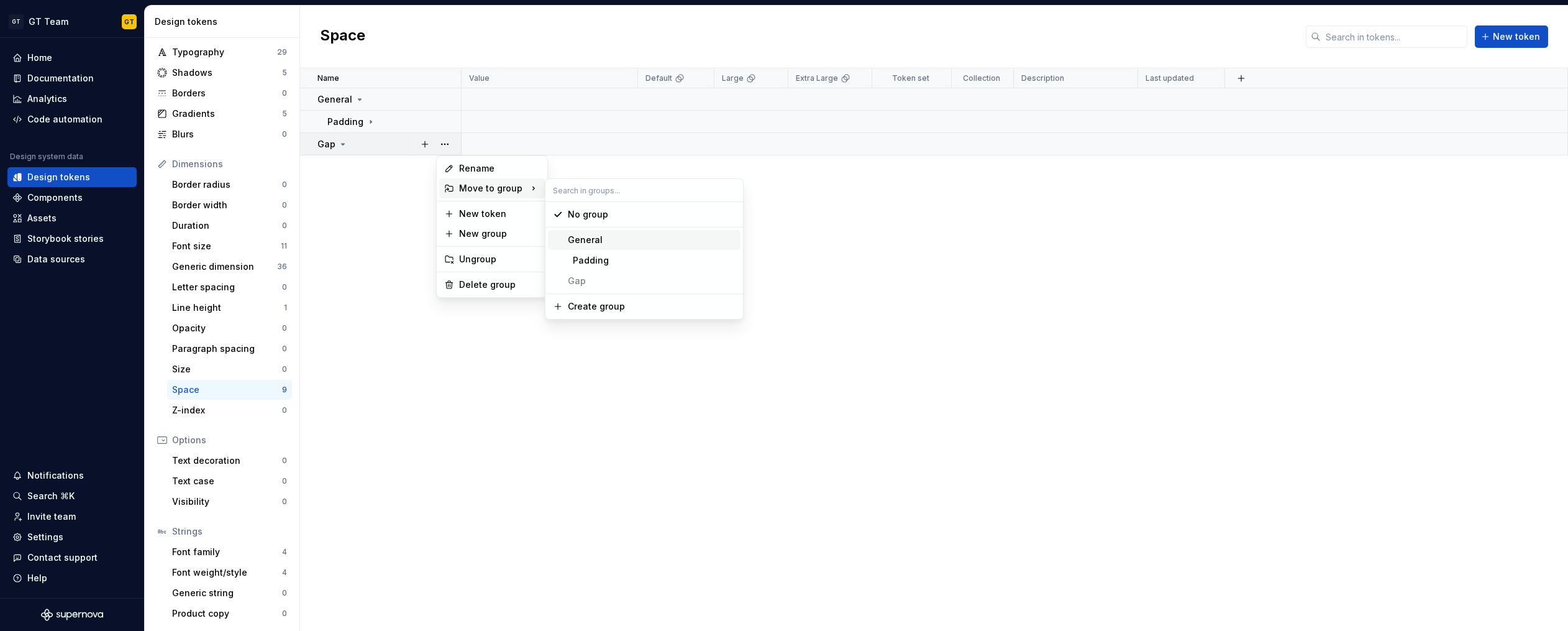
click at [602, 244] on div "General" at bounding box center [651, 240] width 168 height 12
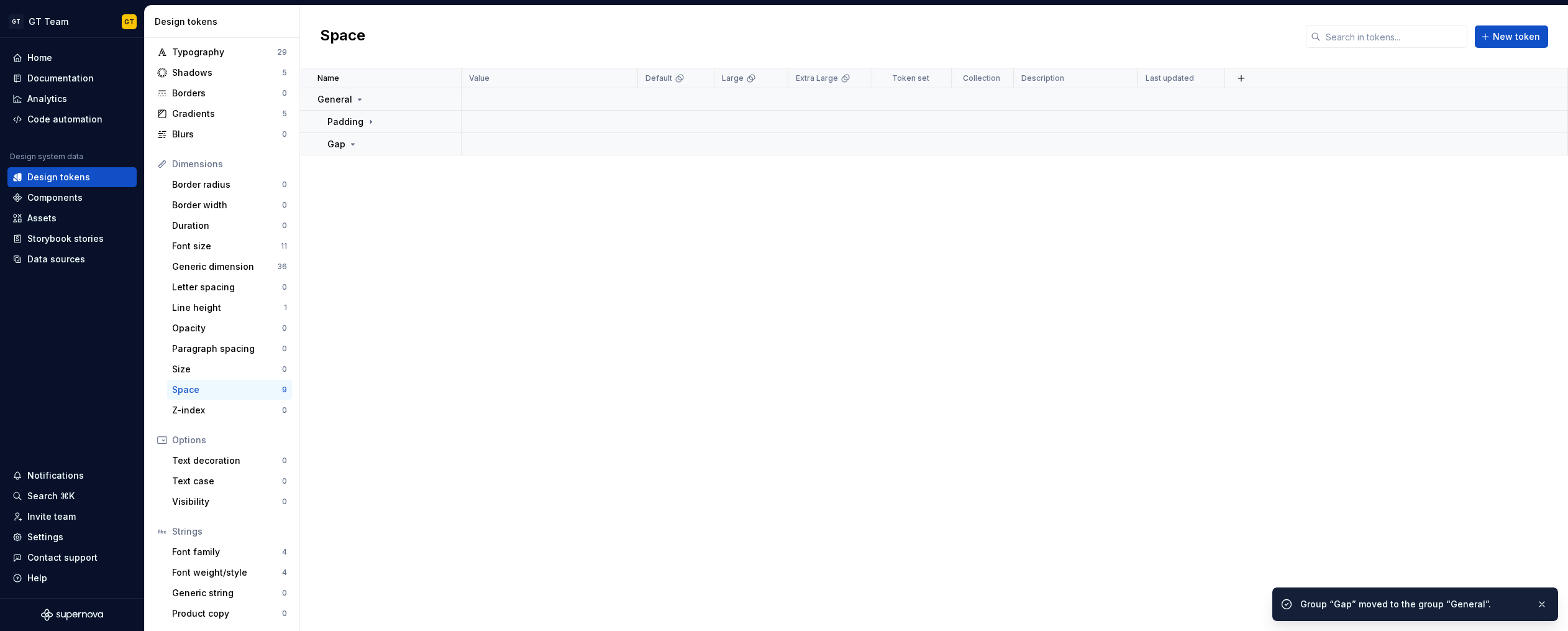
click at [454, 232] on div "Name Value Default Large Extra Large Token set Collection Description Last upda…" at bounding box center [933, 349] width 1268 height 563
click at [366, 123] on icon at bounding box center [371, 122] width 10 height 10
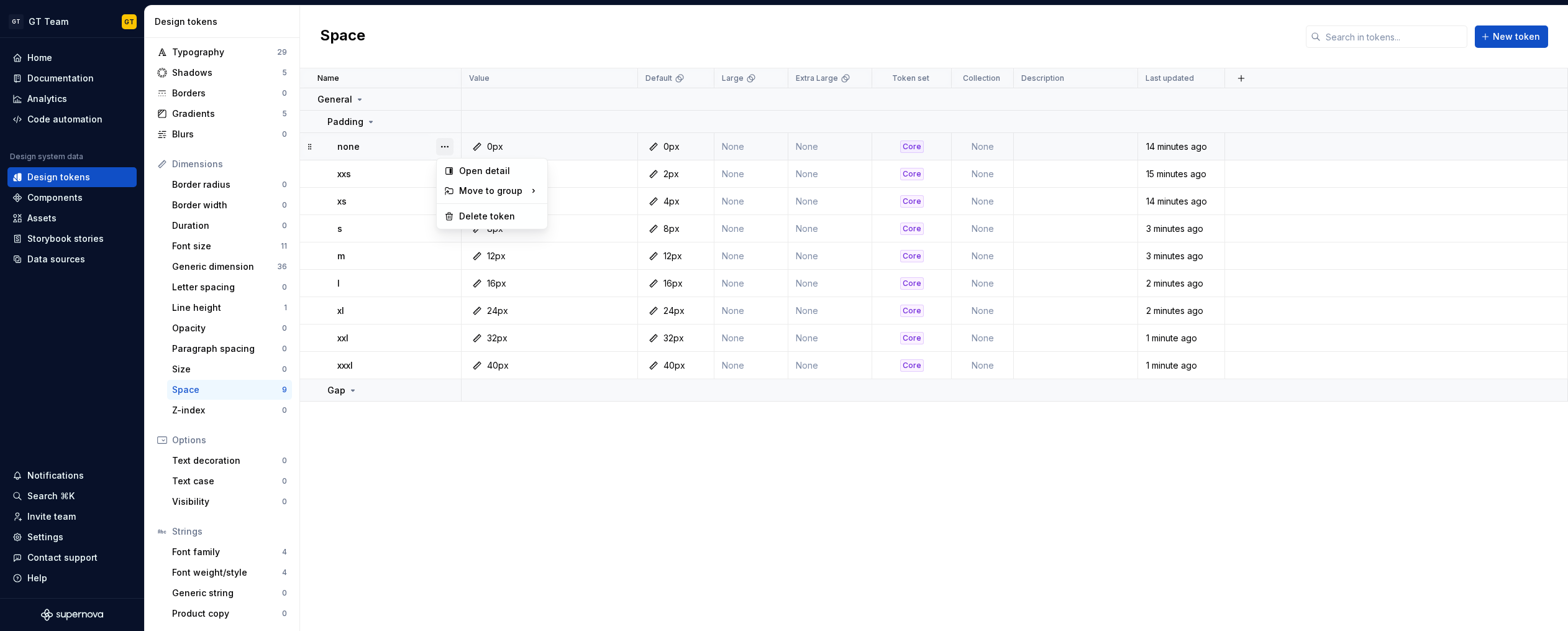
click at [444, 149] on button "button" at bounding box center [445, 147] width 17 height 17
click at [390, 472] on html "GT GT Team GT Home Documentation Analytics Code automation Design system data D…" at bounding box center [784, 315] width 1568 height 631
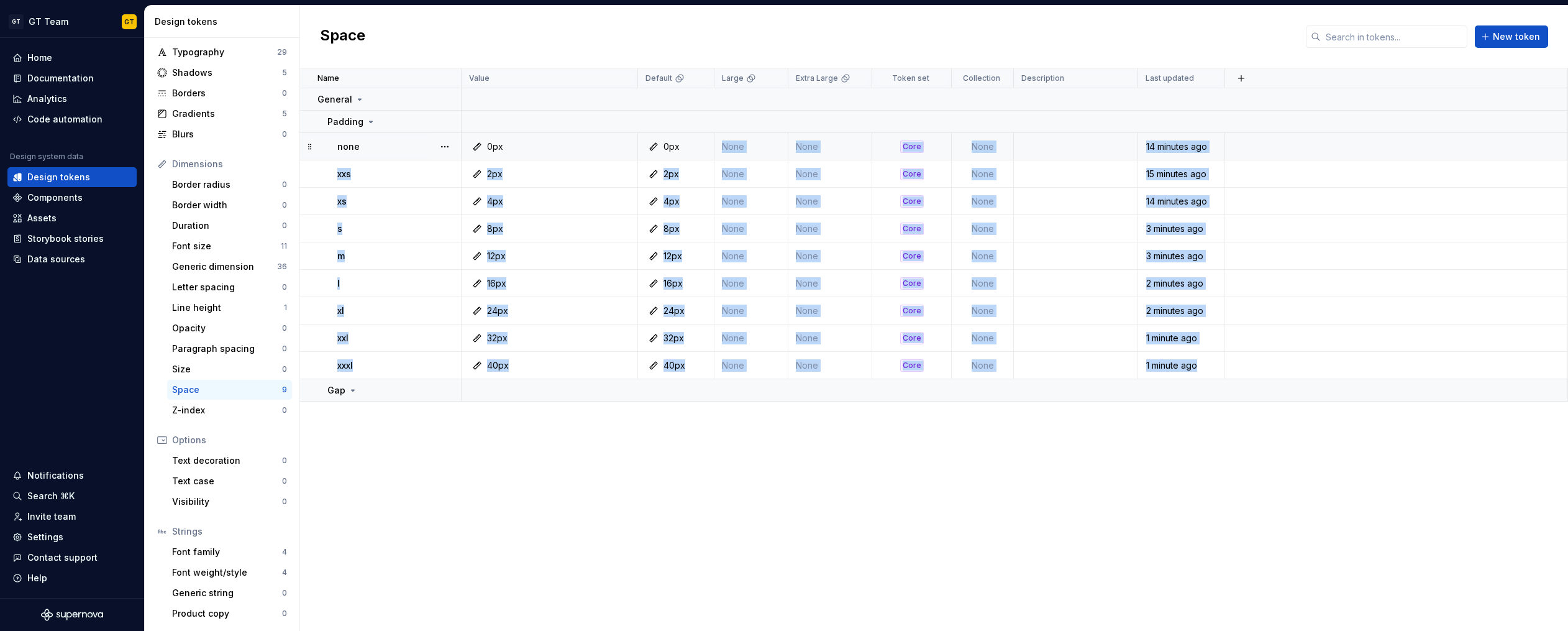
drag, startPoint x: 1306, startPoint y: 359, endPoint x: 659, endPoint y: 158, distance: 677.5
click at [659, 158] on tbody "General Padding none 0px 0px None None Core None 14 minutes ago xxs 2px 2px Non…" at bounding box center [933, 245] width 1268 height 313
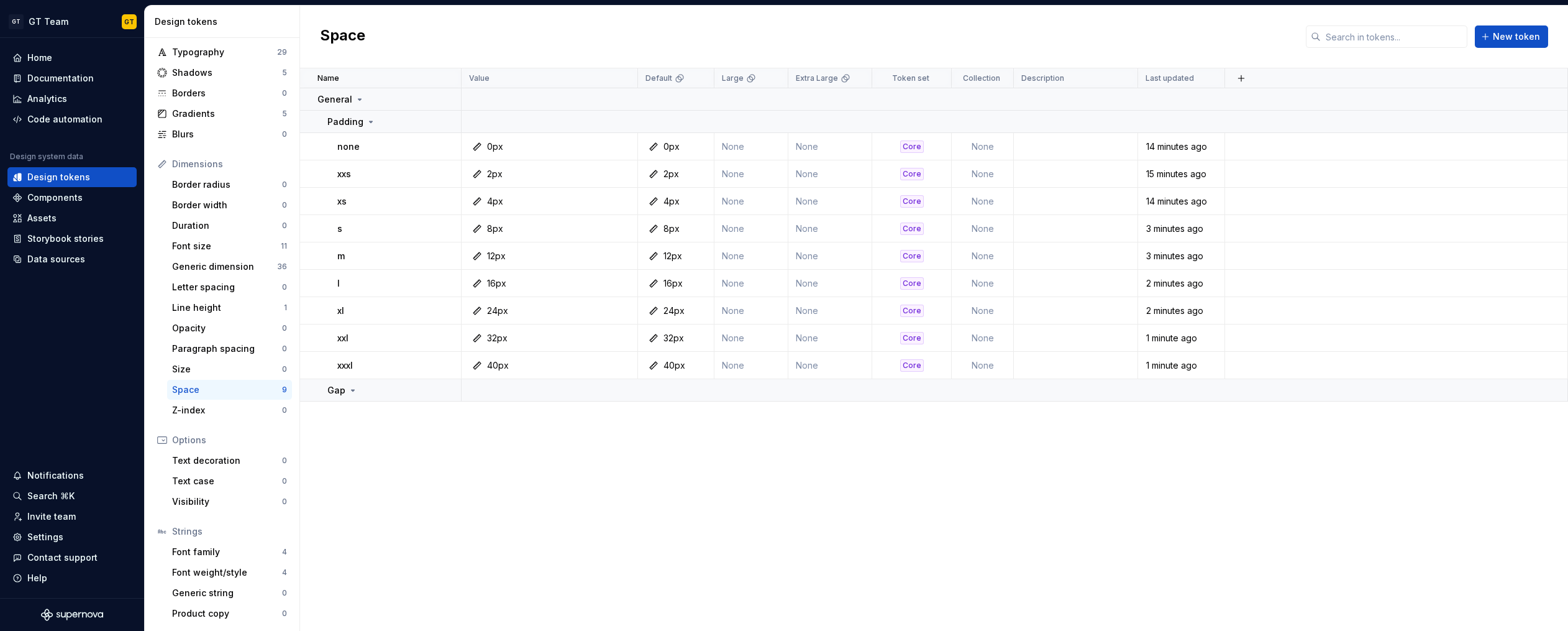
click at [631, 412] on div "Name Value Default Large Extra Large Token set Collection Description Last upda…" at bounding box center [933, 349] width 1268 height 563
click at [369, 442] on div "Name Value Default Large Extra Large Token set Collection Description Last upda…" at bounding box center [933, 349] width 1268 height 563
click at [426, 391] on button "button" at bounding box center [425, 391] width 17 height 17
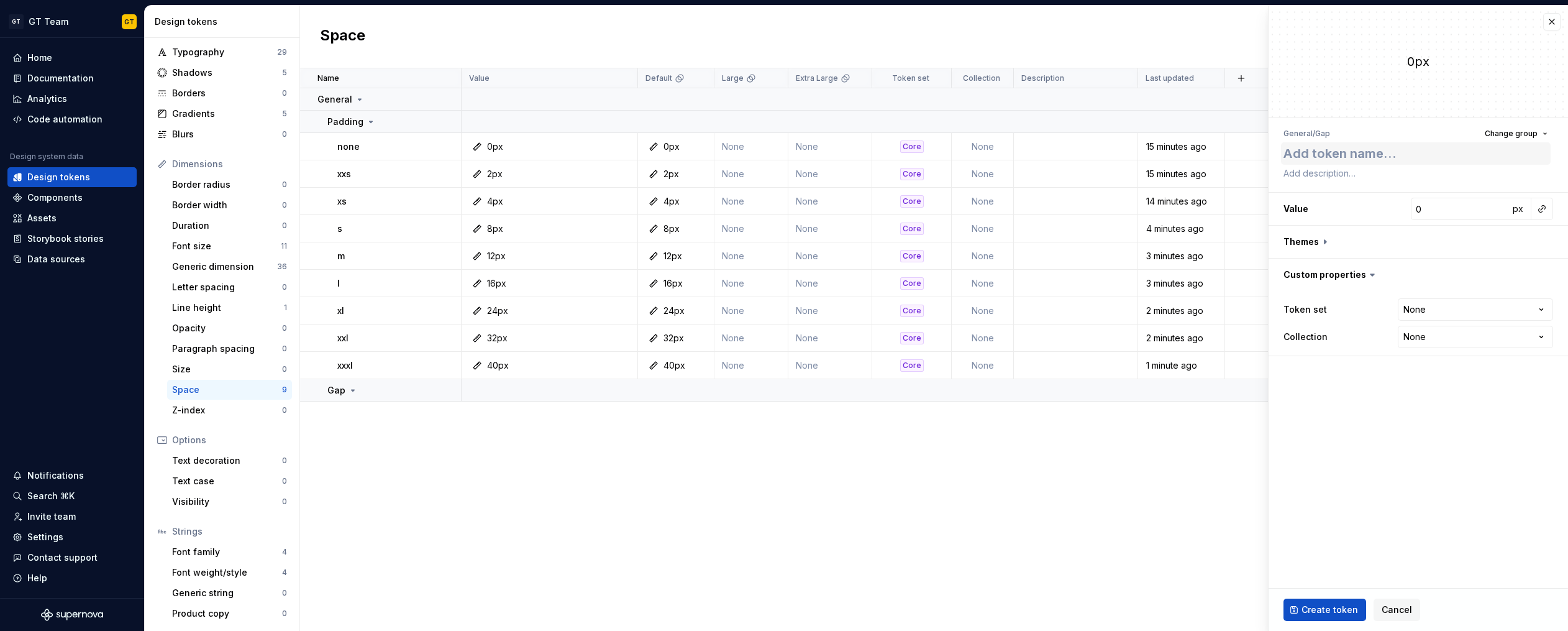
click at [1413, 157] on textarea at bounding box center [1416, 153] width 270 height 23
click at [1383, 158] on textarea at bounding box center [1416, 153] width 270 height 23
type textarea "*"
type textarea "n"
type textarea "*"
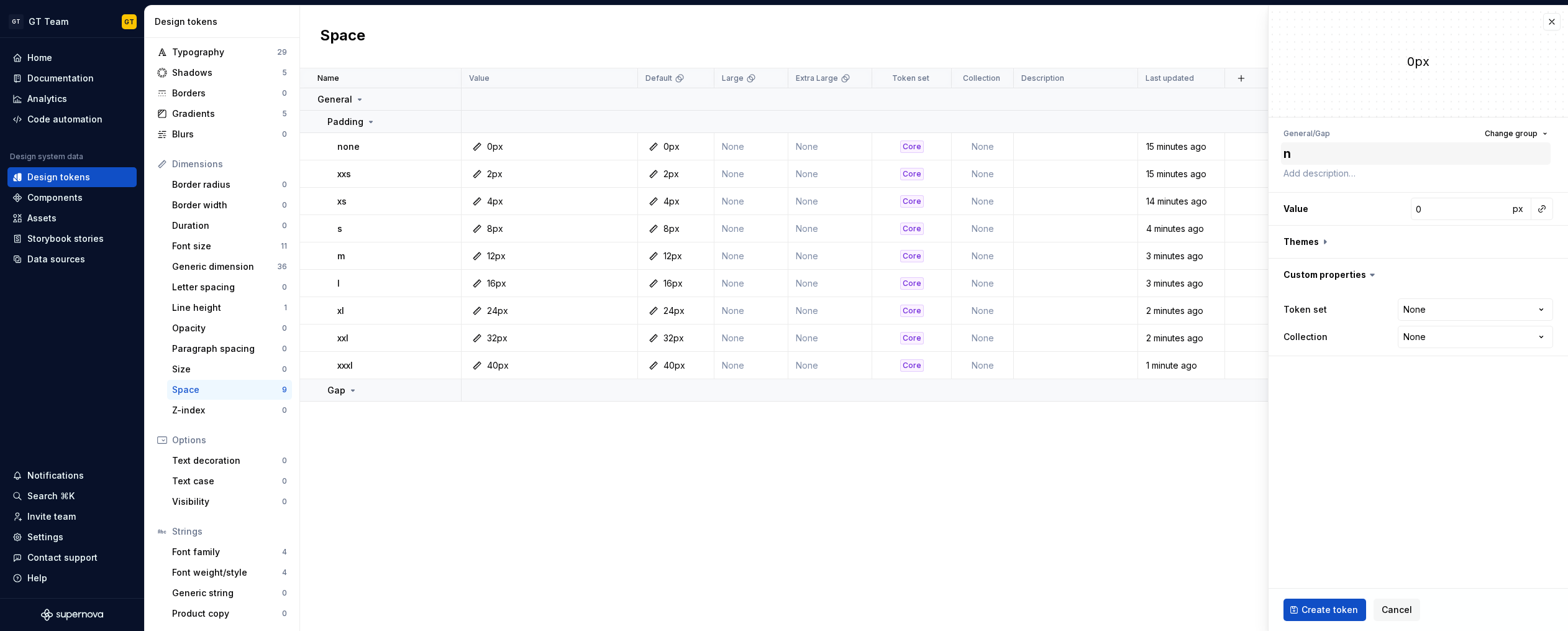
type textarea "no"
type textarea "*"
type textarea "non"
type textarea "*"
type textarea "none"
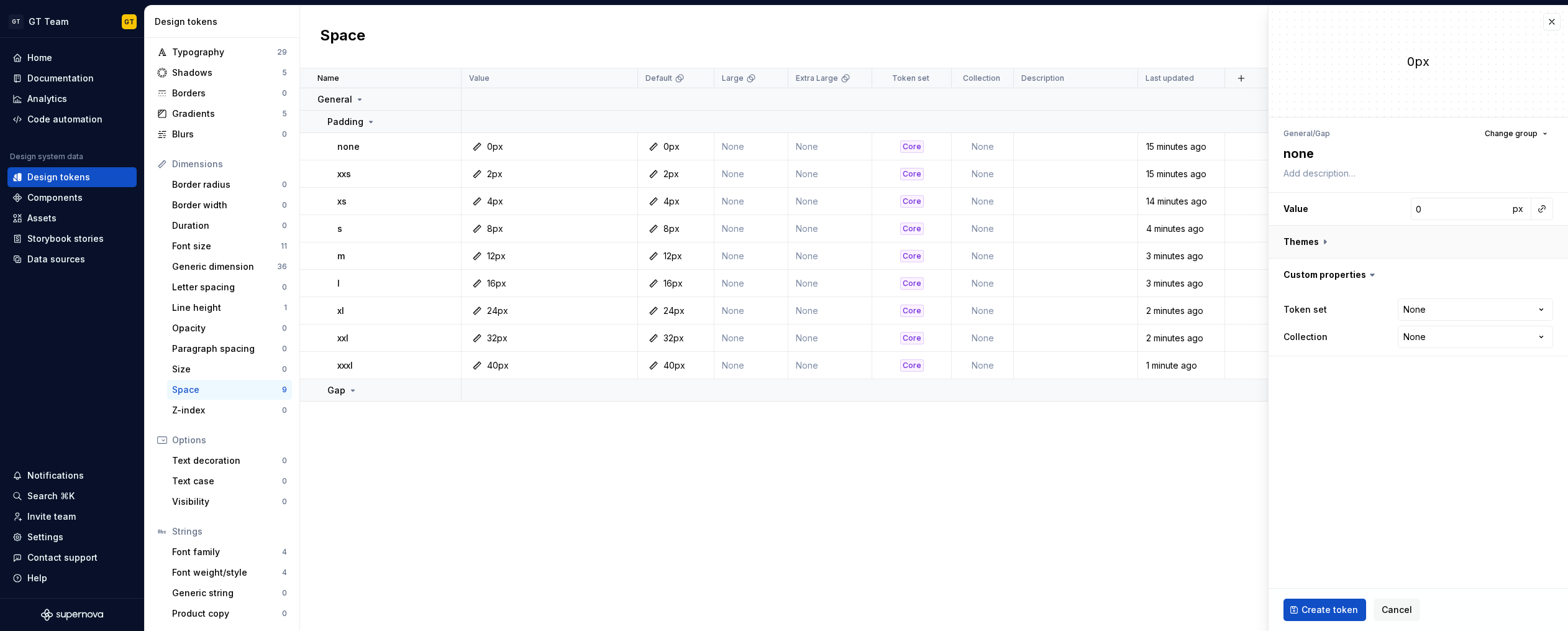
click at [1326, 243] on button "button" at bounding box center [1418, 242] width 300 height 33
click at [1547, 274] on button "button" at bounding box center [1544, 274] width 17 height 17
type textarea "*"
click at [1540, 391] on html "GT GT Team GT Home Documentation Analytics Code automation Design system data D…" at bounding box center [784, 315] width 1568 height 631
select select "**********"
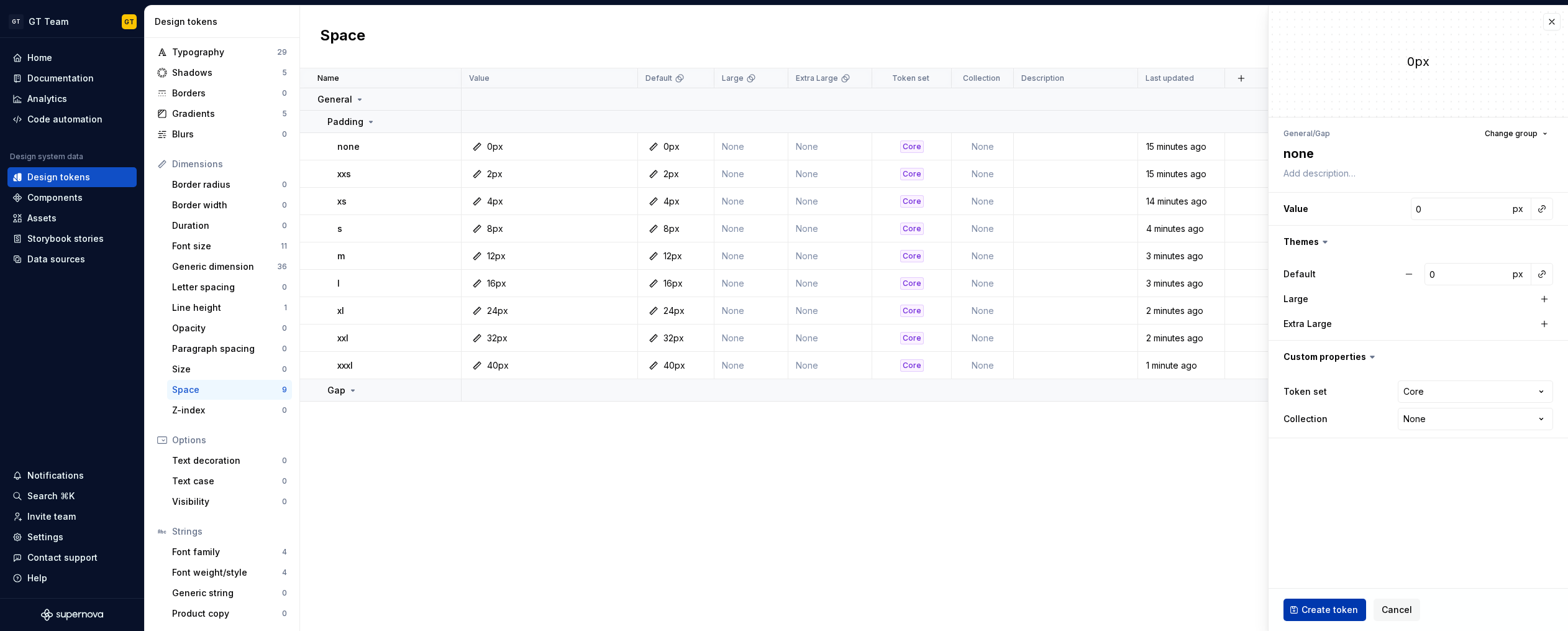
click at [1326, 612] on span "Create token" at bounding box center [1329, 609] width 57 height 12
click at [430, 391] on button "button" at bounding box center [425, 391] width 17 height 17
type textarea "*"
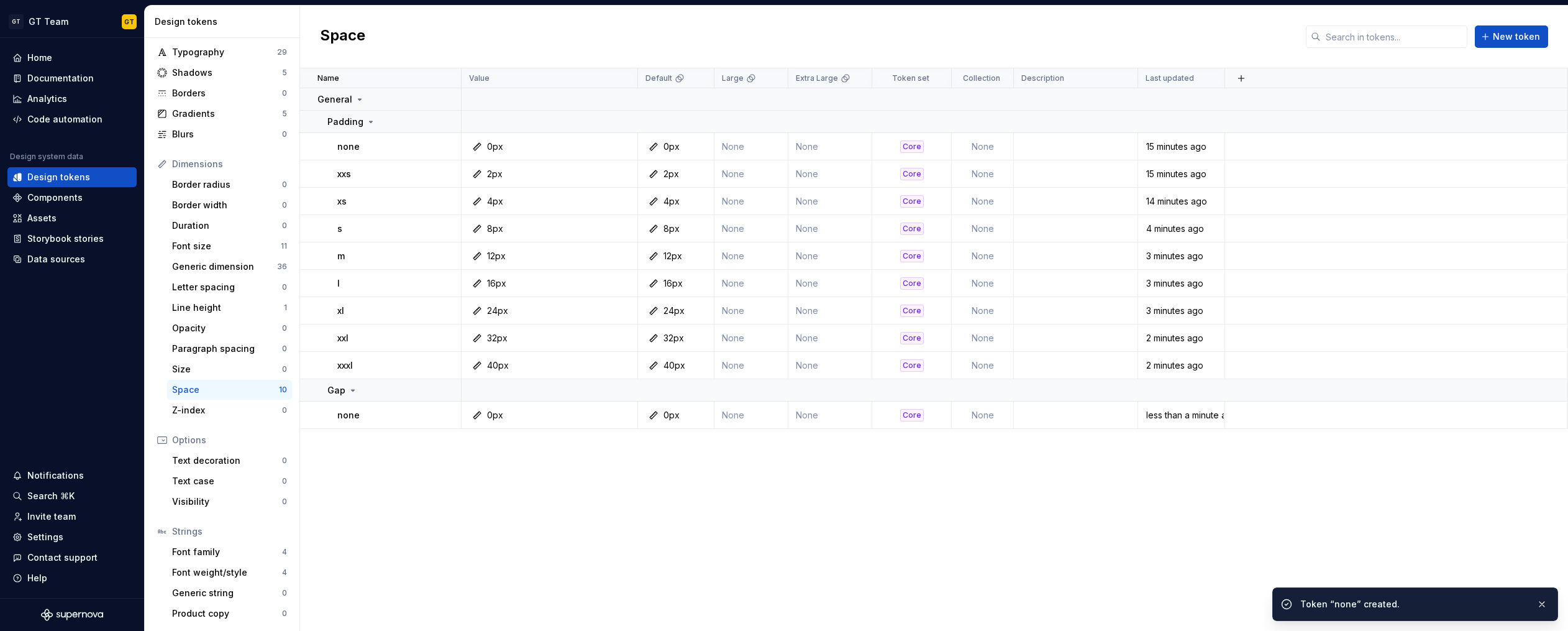
click at [1443, 205] on td at bounding box center [1396, 202] width 343 height 28
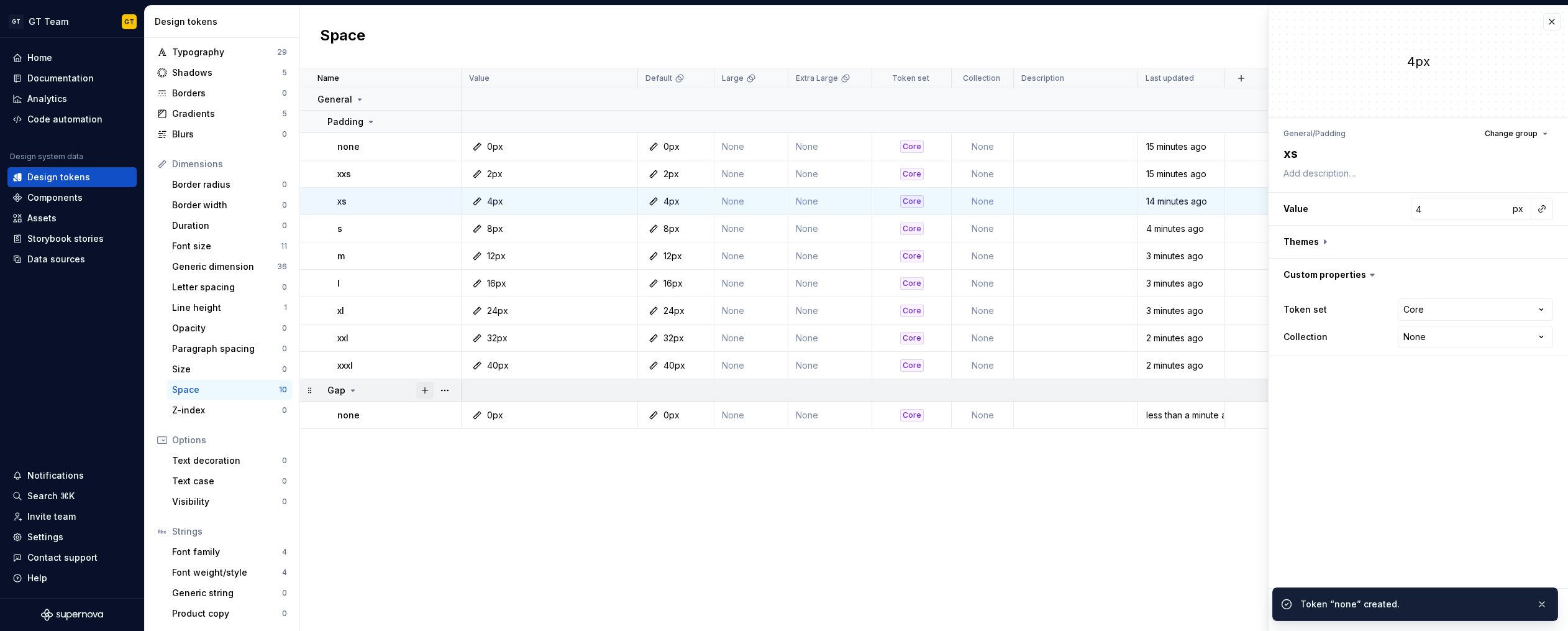
click at [426, 391] on button "button" at bounding box center [425, 391] width 17 height 17
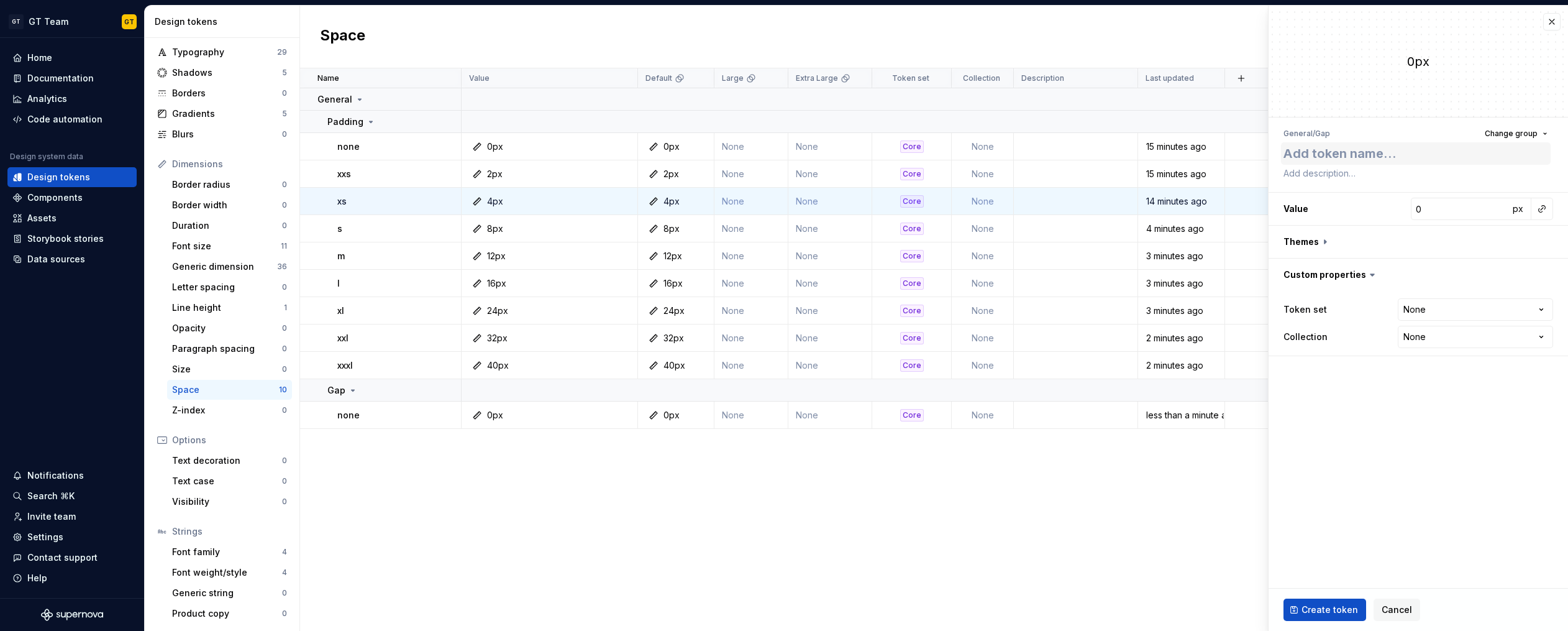
type textarea "*"
type textarea "x"
type textarea "*"
type textarea "xx"
type textarea "*"
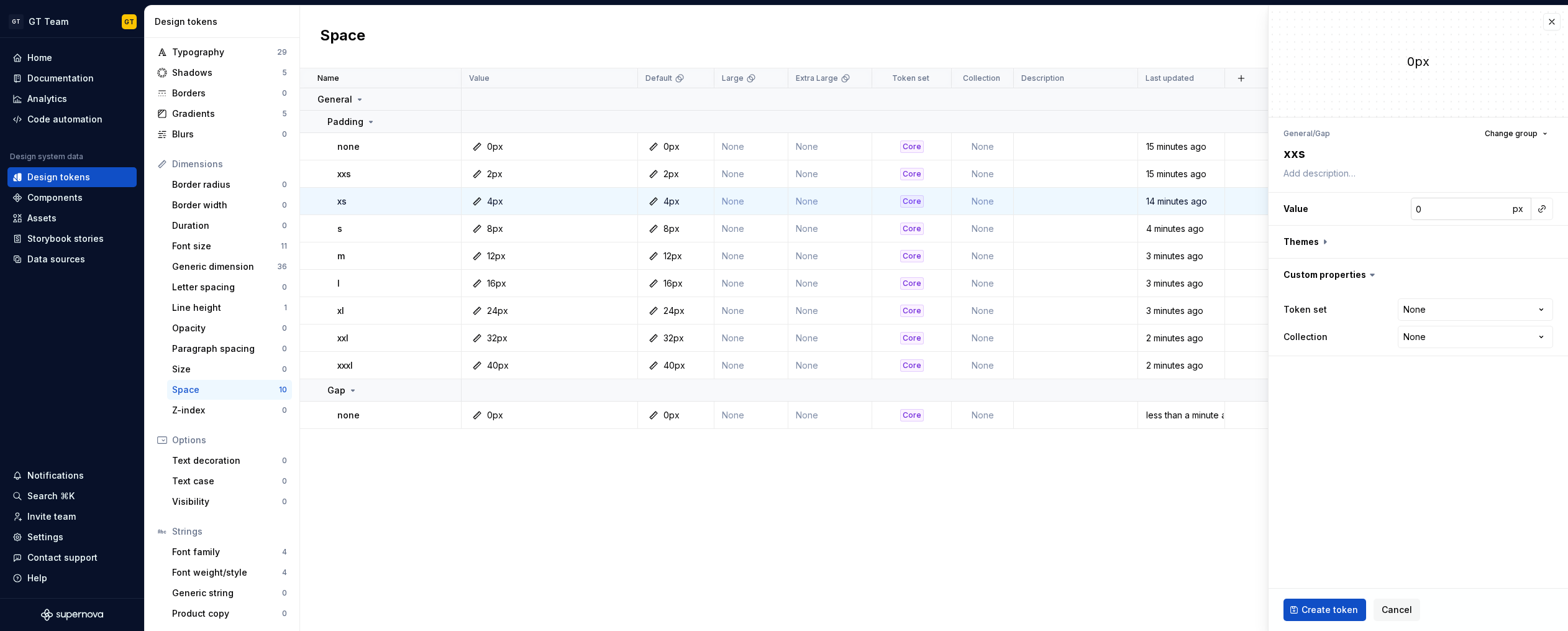
type textarea "xxs"
click at [1469, 216] on input "0" at bounding box center [1459, 208] width 98 height 23
type textarea "*"
type input "2"
click at [1434, 314] on html "GT GT Team GT Home Documentation Analytics Code automation Design system data D…" at bounding box center [784, 315] width 1568 height 631
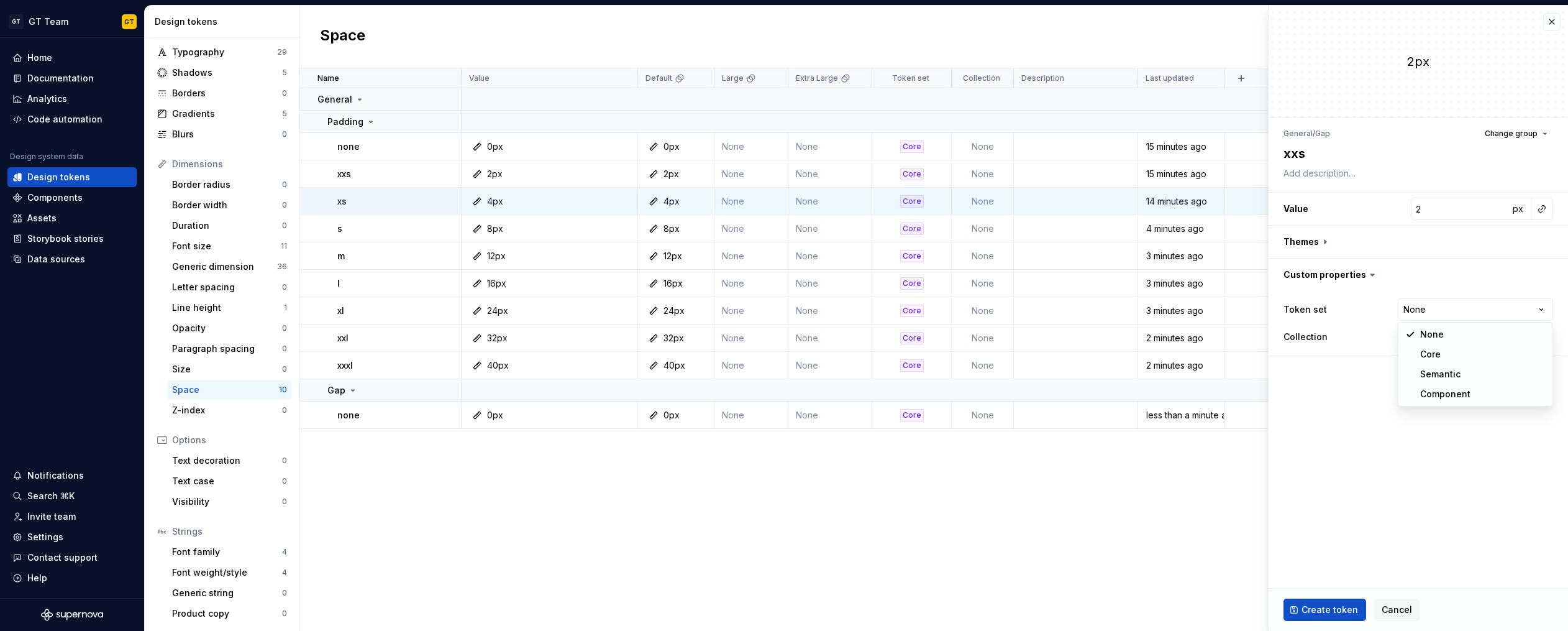
select select "**********"
click at [1317, 245] on button "button" at bounding box center [1418, 242] width 300 height 33
click at [1543, 277] on button "button" at bounding box center [1544, 274] width 17 height 17
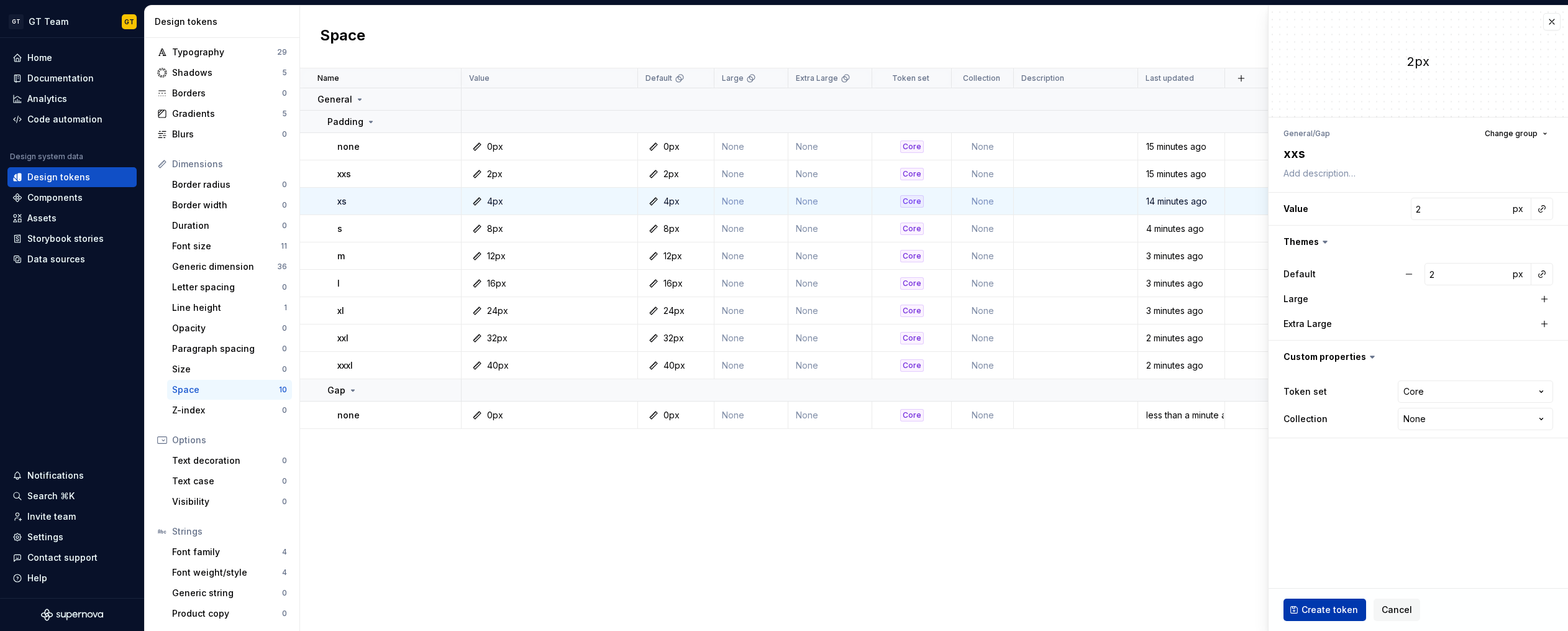
click at [1331, 611] on span "Create token" at bounding box center [1329, 609] width 57 height 12
type textarea "*"
type input "0"
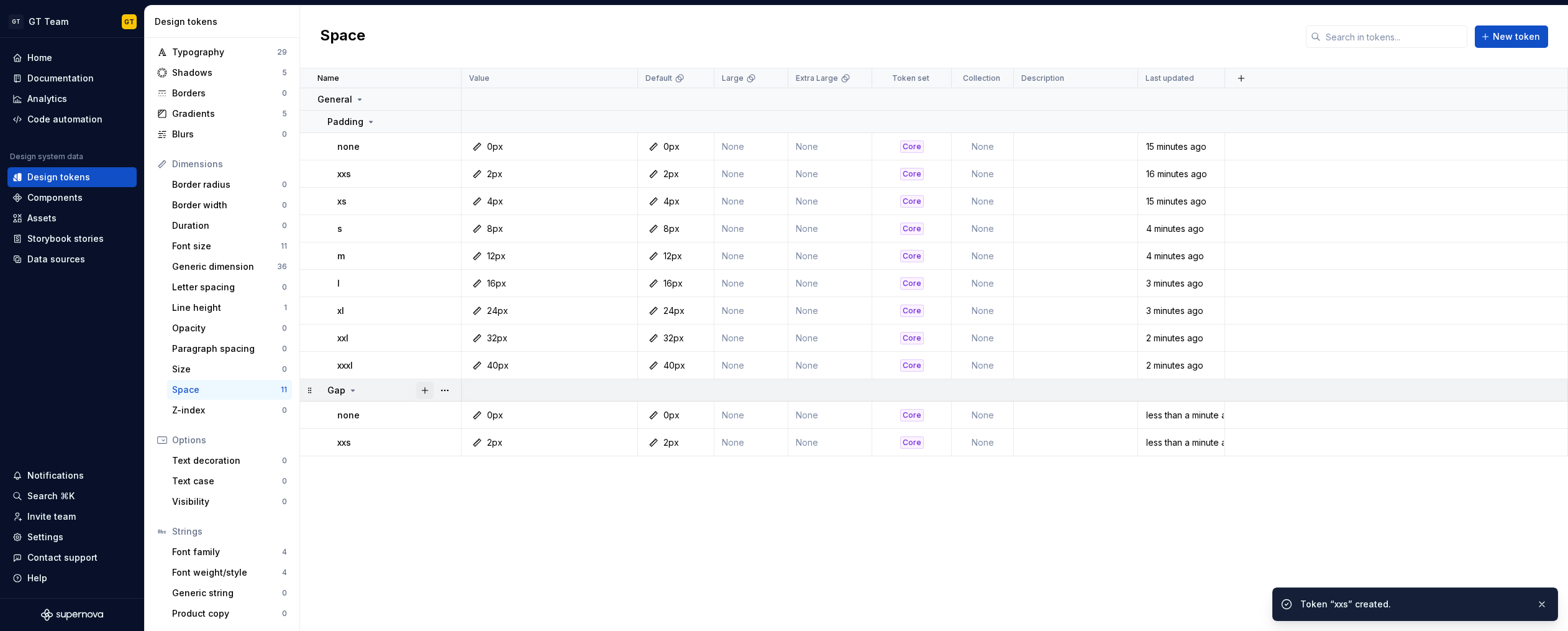
click at [424, 389] on button "button" at bounding box center [425, 391] width 17 height 17
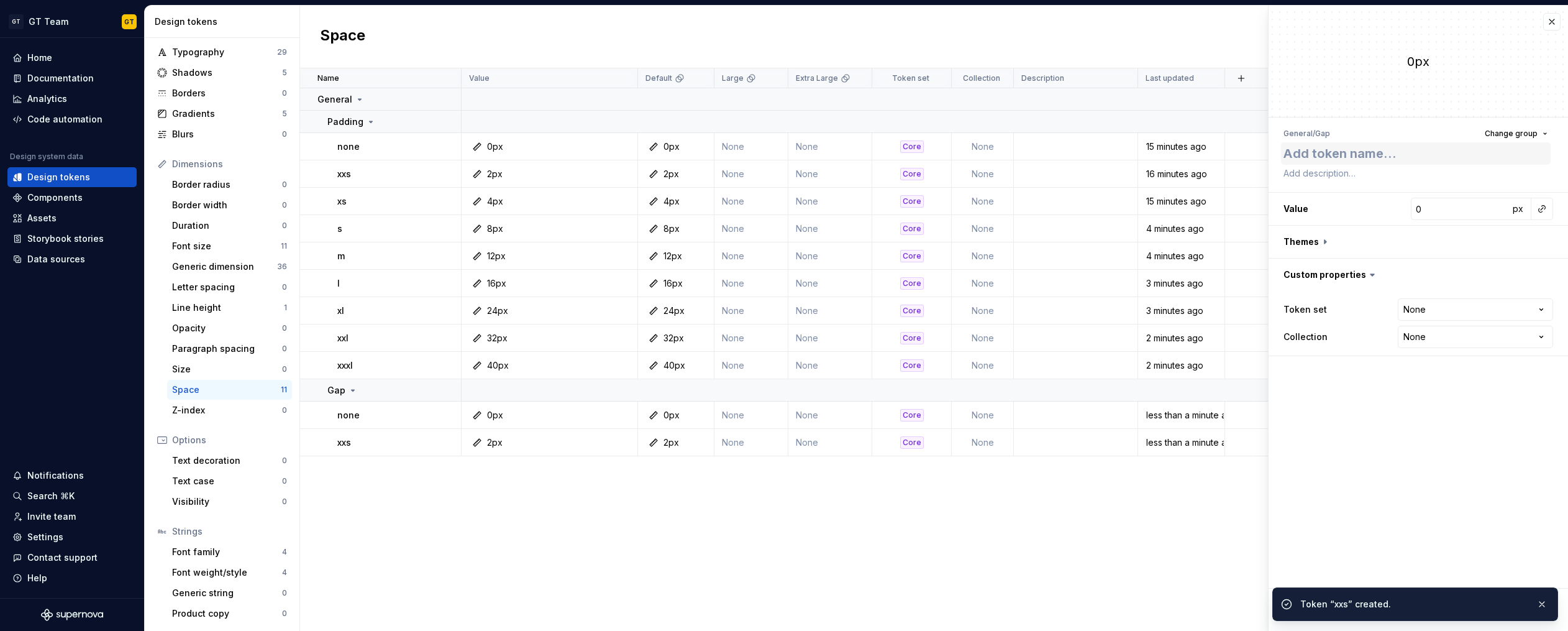
click at [1432, 153] on textarea at bounding box center [1416, 153] width 270 height 23
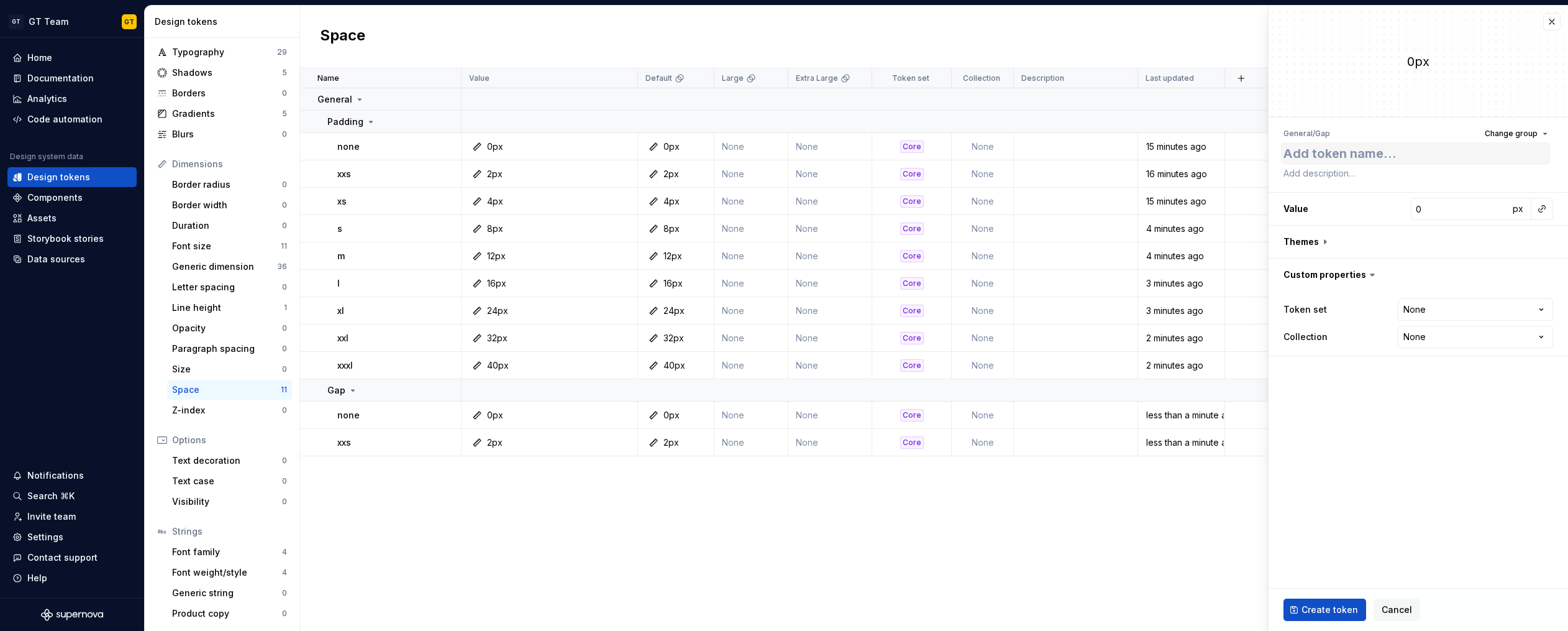
type textarea "*"
type textarea "s"
type textarea "*"
type textarea "x"
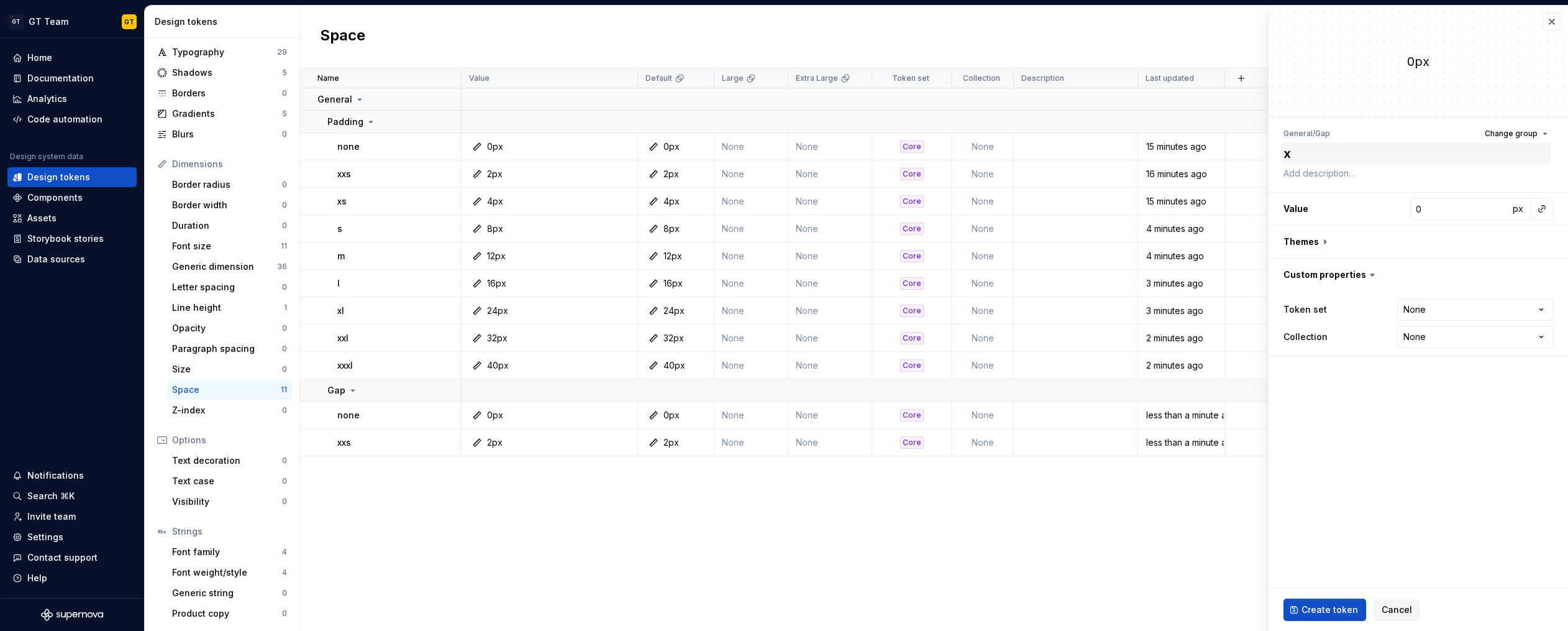
type textarea "*"
type textarea "xs"
click at [1483, 211] on input "0" at bounding box center [1459, 208] width 98 height 23
type textarea "*"
type input "4"
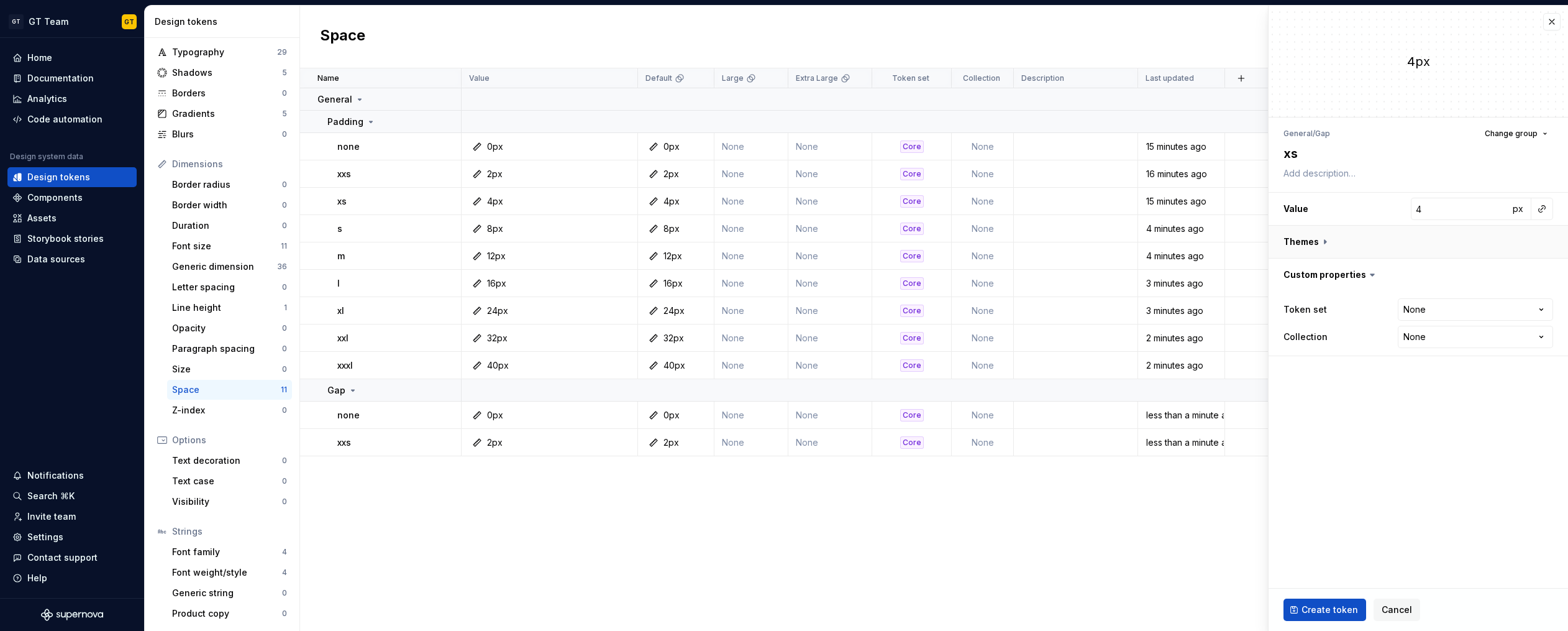
click at [1326, 242] on button "button" at bounding box center [1418, 242] width 300 height 33
click at [1539, 274] on button "button" at bounding box center [1544, 274] width 17 height 17
type textarea "*"
click at [1426, 378] on div "Token set None **** **** ******** ********* Collection None ****" at bounding box center [1419, 404] width 270 height 54
click at [1425, 391] on html "GT GT Team GT Home Documentation Analytics Code automation Design system data D…" at bounding box center [784, 315] width 1568 height 631
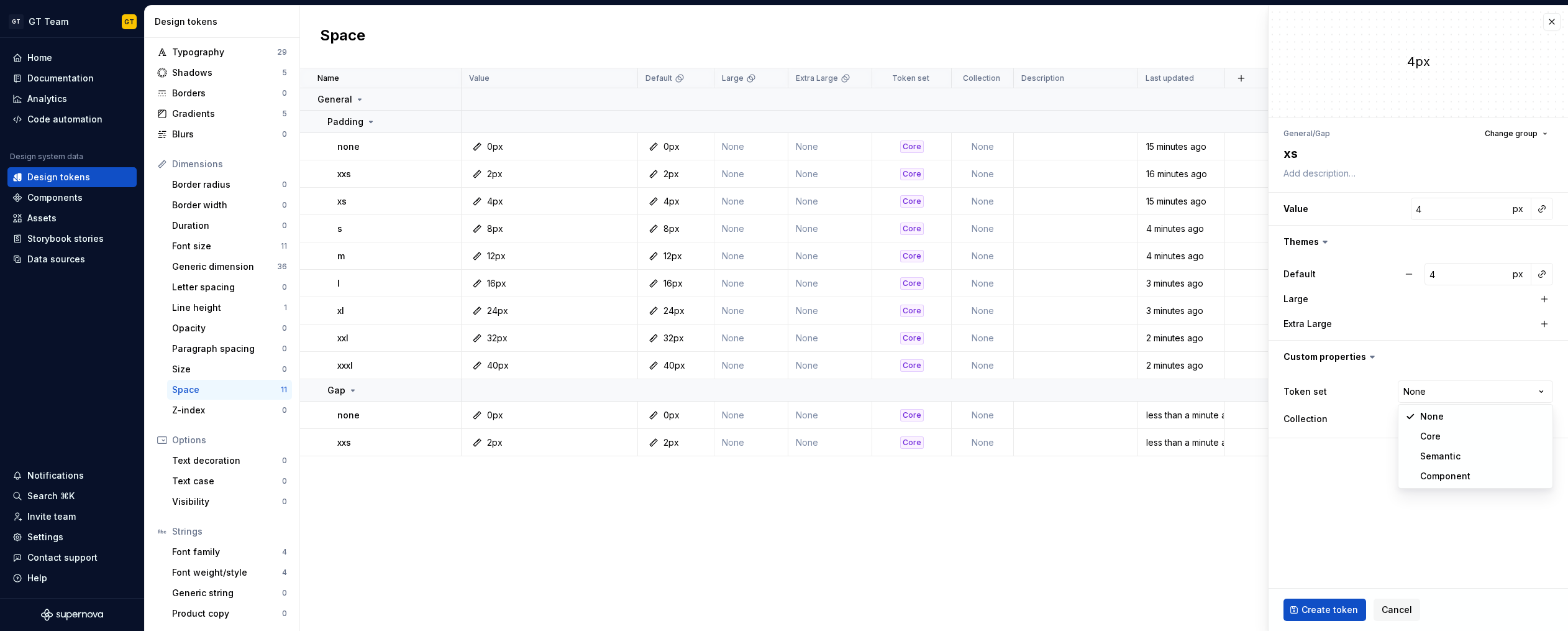
select select "**********"
click at [1316, 612] on span "Create token" at bounding box center [1329, 609] width 57 height 12
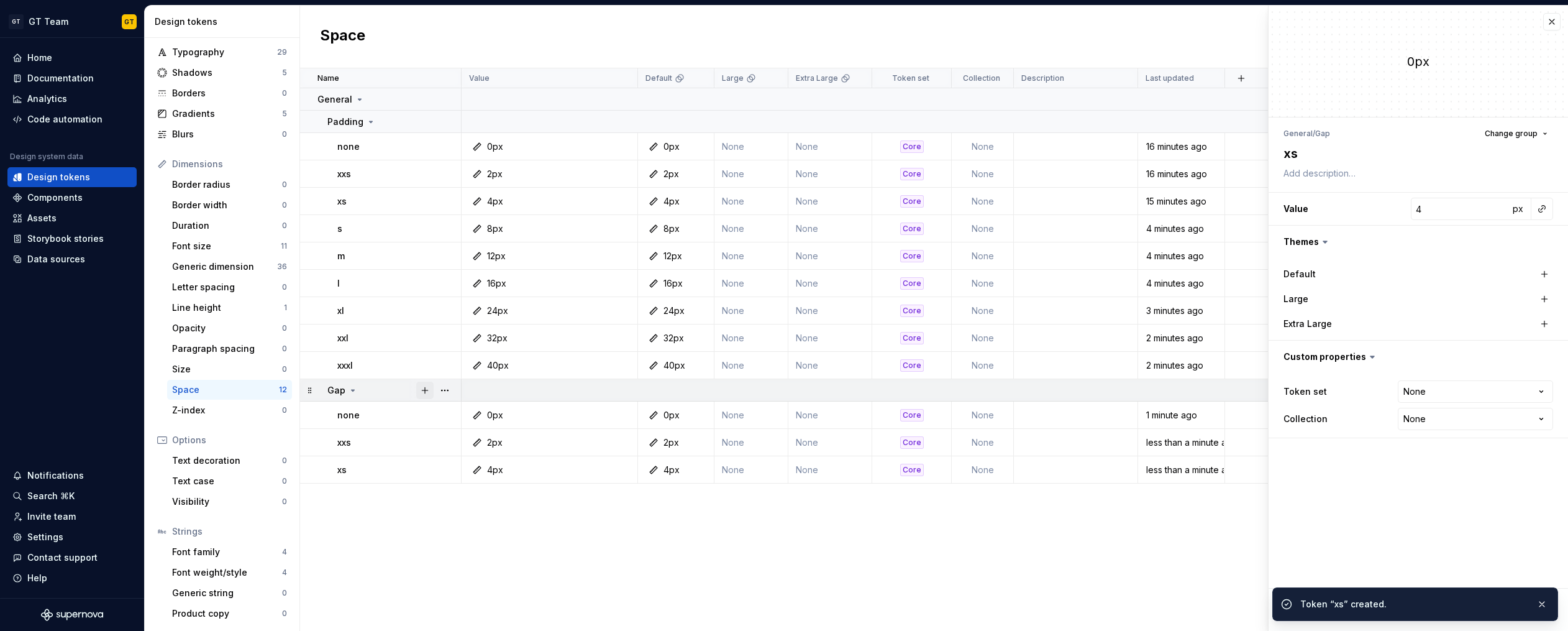
type textarea "*"
type input "0"
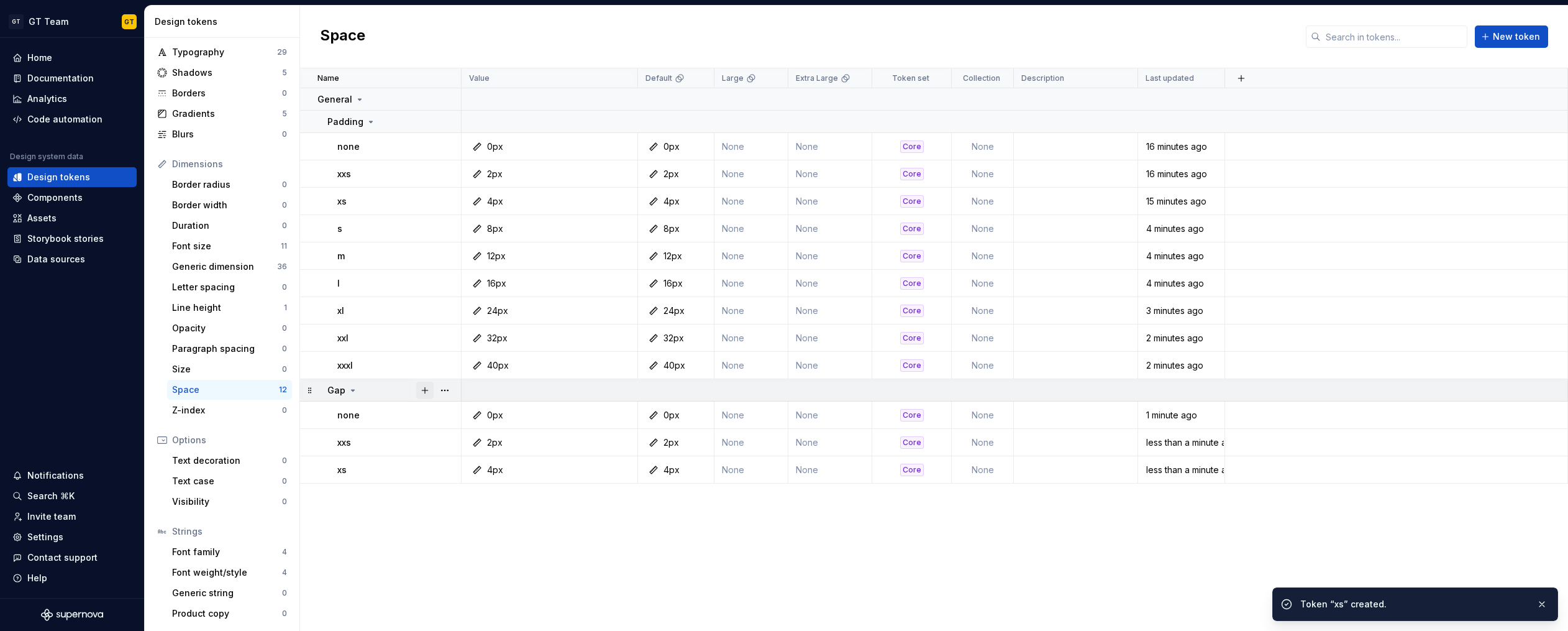
click at [423, 390] on button "button" at bounding box center [425, 391] width 17 height 17
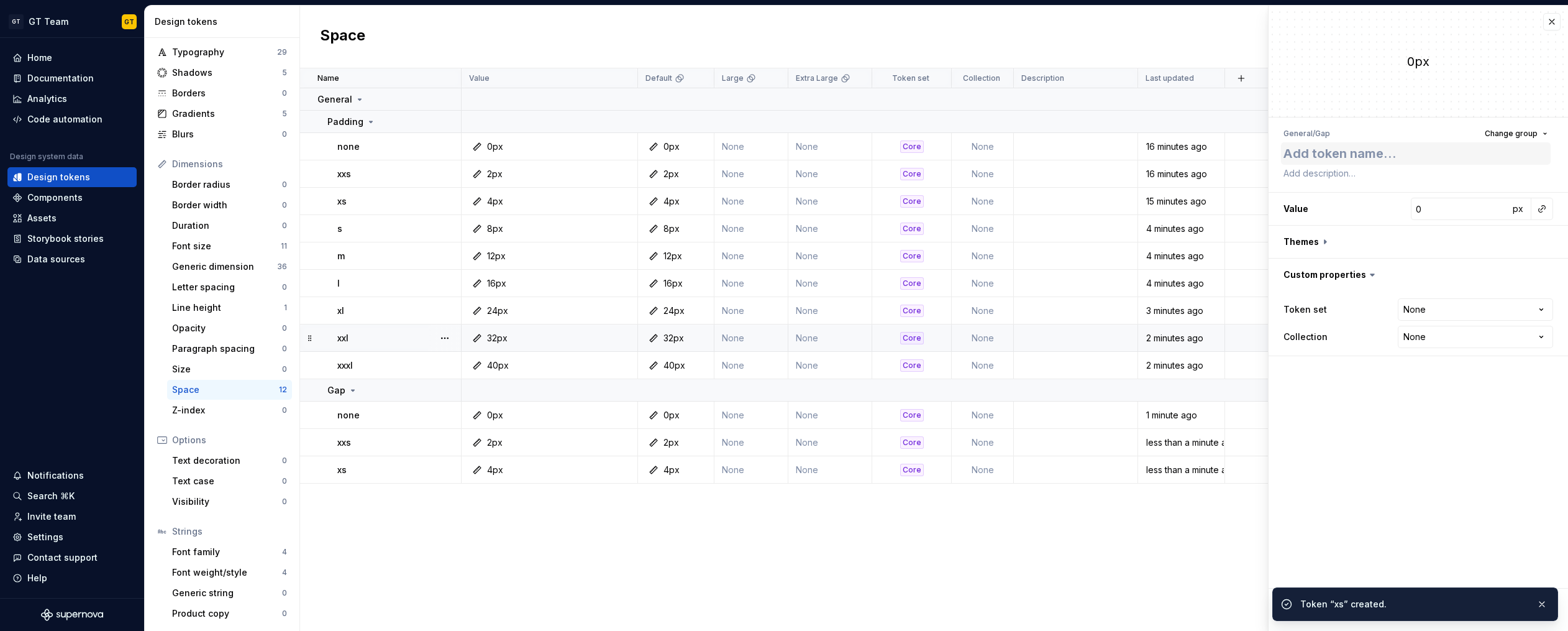
click at [1370, 155] on textarea at bounding box center [1416, 153] width 270 height 23
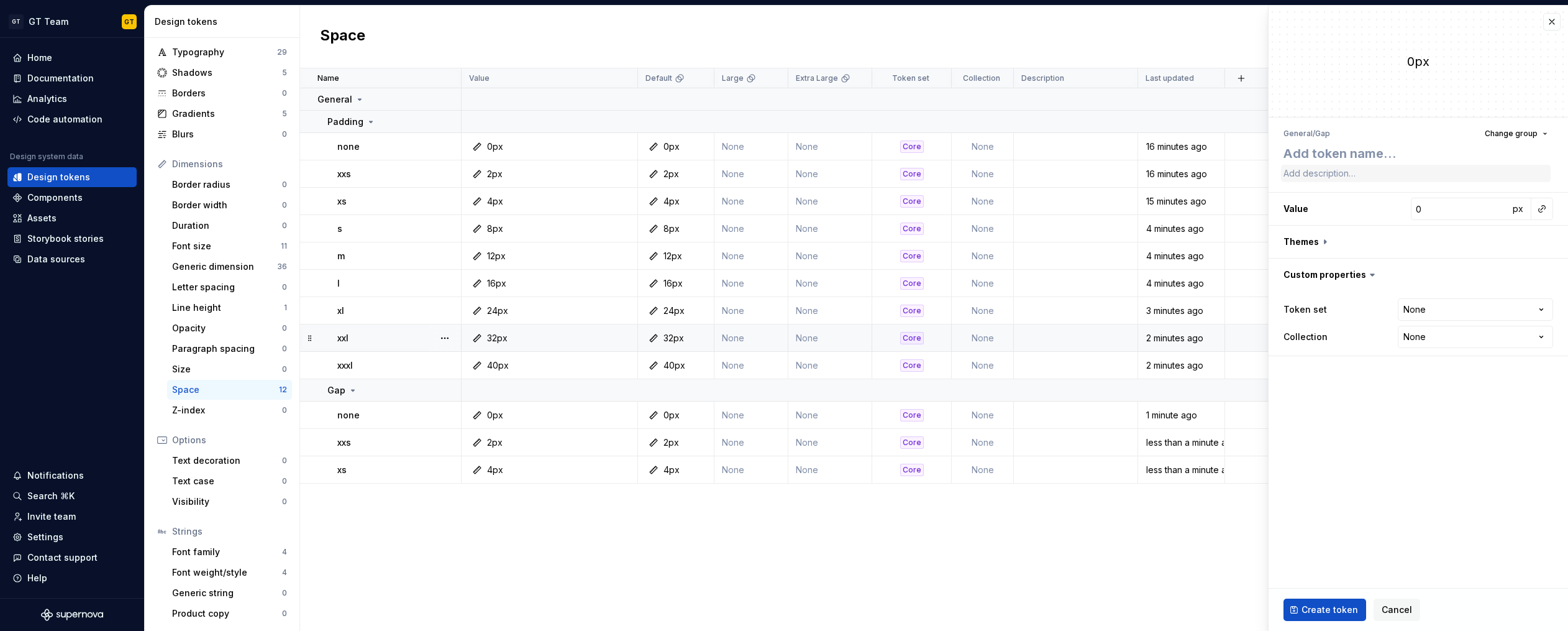
type textarea "*"
type textarea "s"
click at [1445, 203] on input "0" at bounding box center [1459, 208] width 98 height 23
type textarea "*"
type input "8"
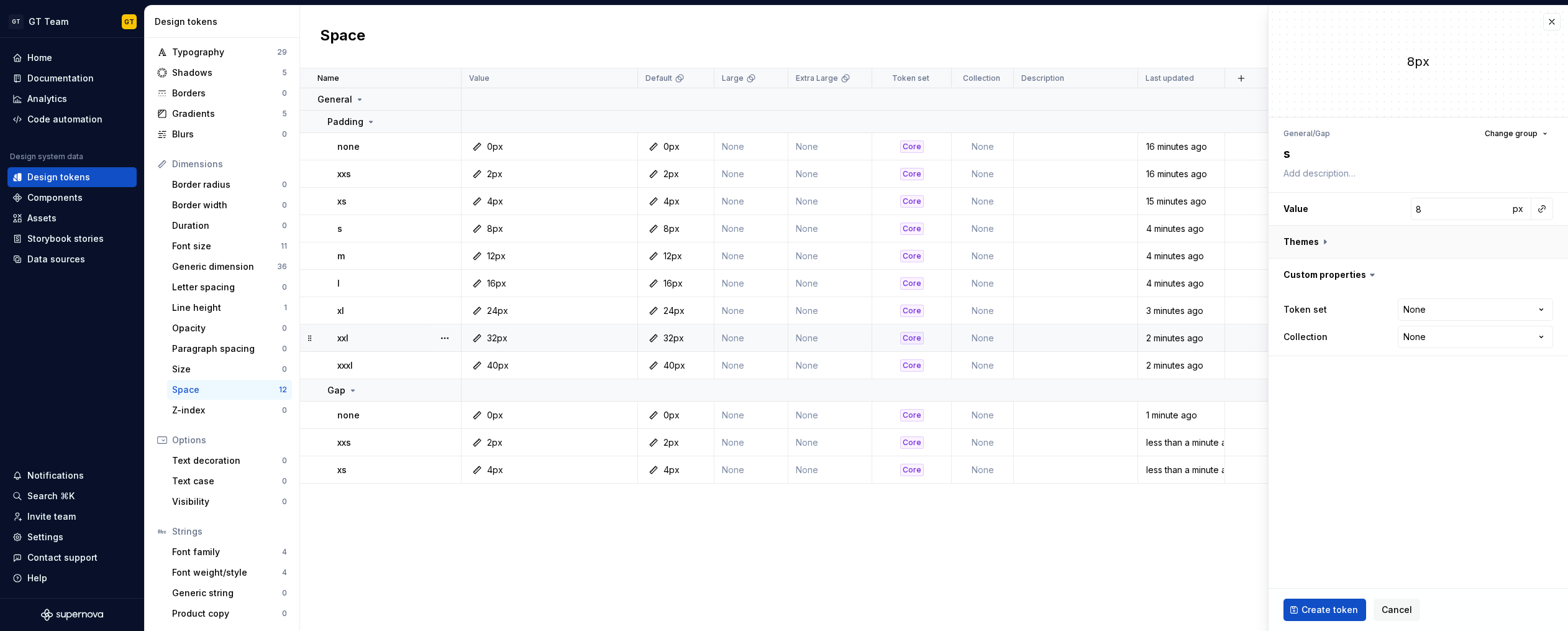
click at [1323, 241] on button "button" at bounding box center [1418, 242] width 300 height 33
click at [1539, 274] on button "button" at bounding box center [1544, 274] width 17 height 17
type textarea "*"
click at [1427, 395] on html "GT GT Team GT Home Documentation Analytics Code automation Design system data D…" at bounding box center [784, 315] width 1568 height 631
select select "**********"
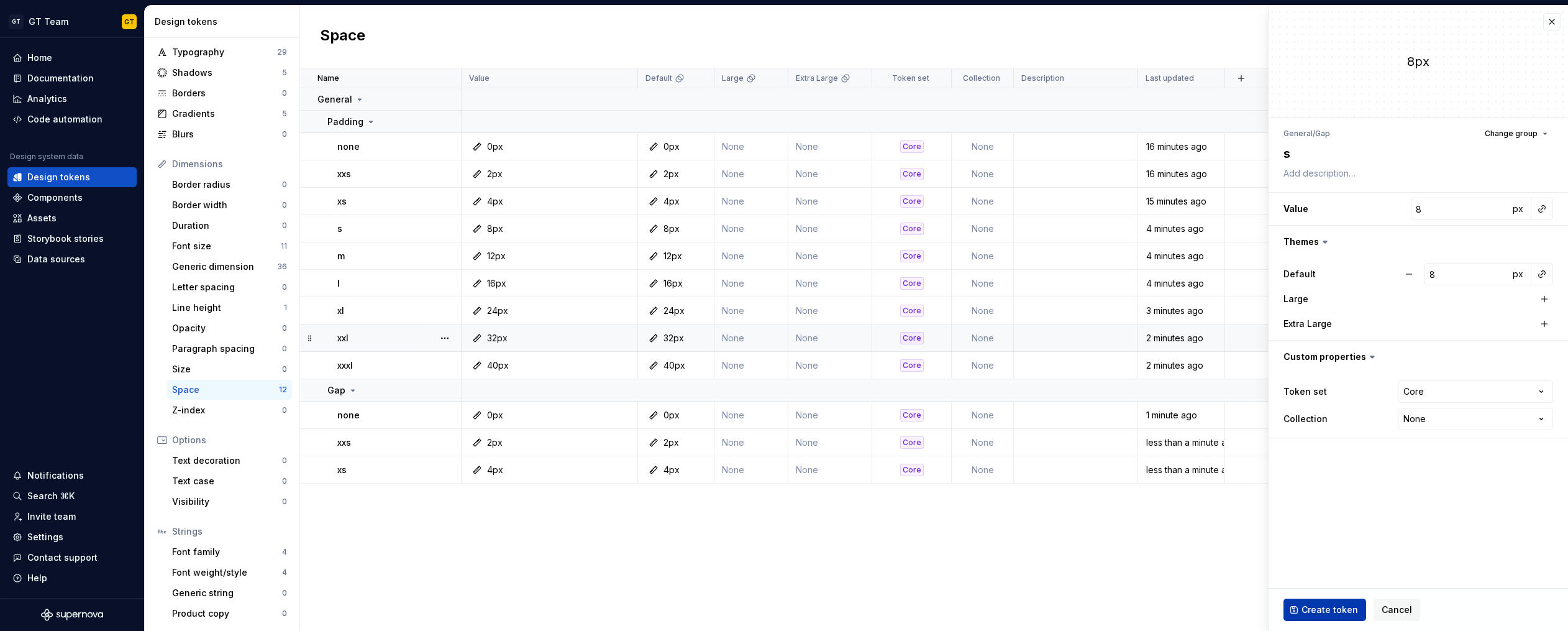
click at [1328, 606] on span "Create token" at bounding box center [1329, 609] width 57 height 12
type textarea "*"
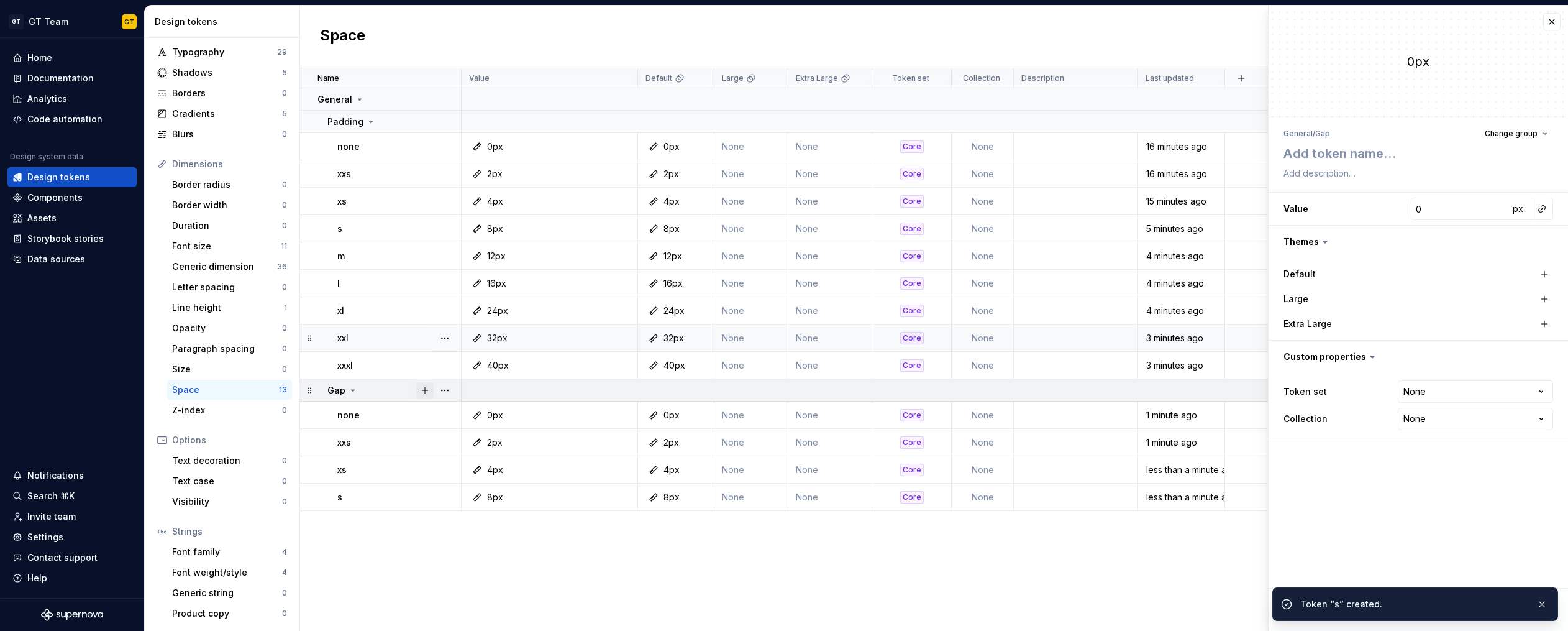
click at [427, 389] on button "button" at bounding box center [425, 391] width 17 height 17
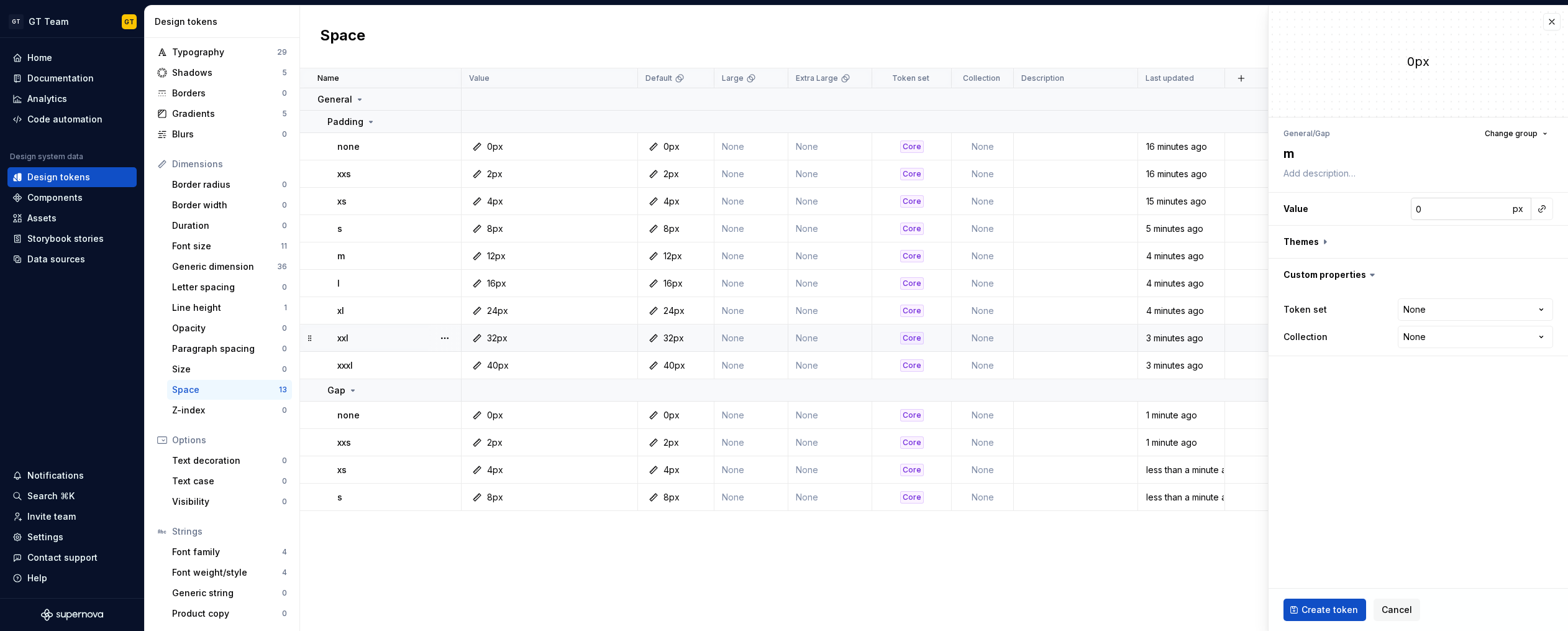
click at [1437, 213] on input "0" at bounding box center [1459, 208] width 98 height 23
click at [1325, 240] on button "button" at bounding box center [1418, 242] width 300 height 33
click at [1543, 271] on button "button" at bounding box center [1544, 274] width 17 height 17
click at [1540, 389] on html "GT GT Team GT Home Documentation Analytics Code automation Design system data D…" at bounding box center [784, 315] width 1568 height 631
click at [1317, 609] on span "Create token" at bounding box center [1329, 609] width 57 height 12
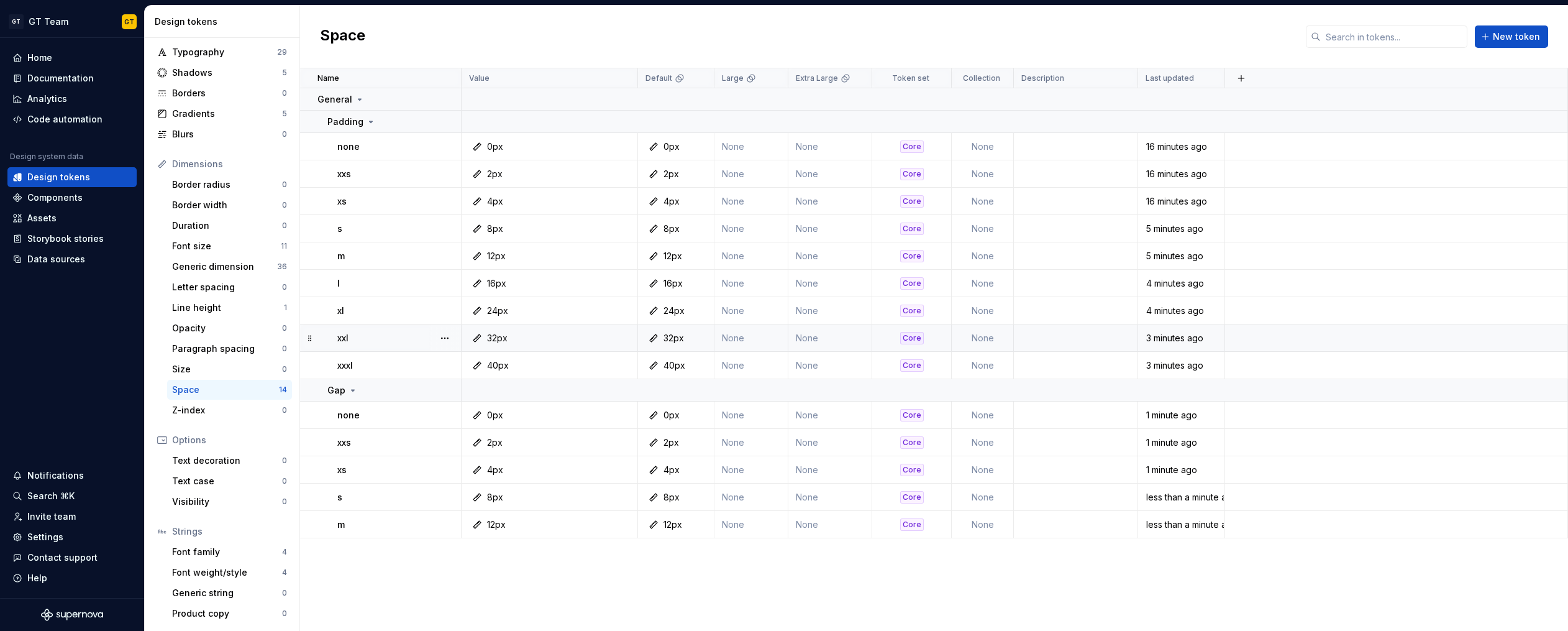
click at [434, 586] on div "Name Value Default Large Extra Large Token set Collection Description Last upda…" at bounding box center [933, 349] width 1268 height 563
click at [430, 556] on div "Name Value Default Large Extra Large Token set Collection Description Last upda…" at bounding box center [933, 349] width 1268 height 563
click at [1510, 37] on span "New token" at bounding box center [1516, 36] width 47 height 12
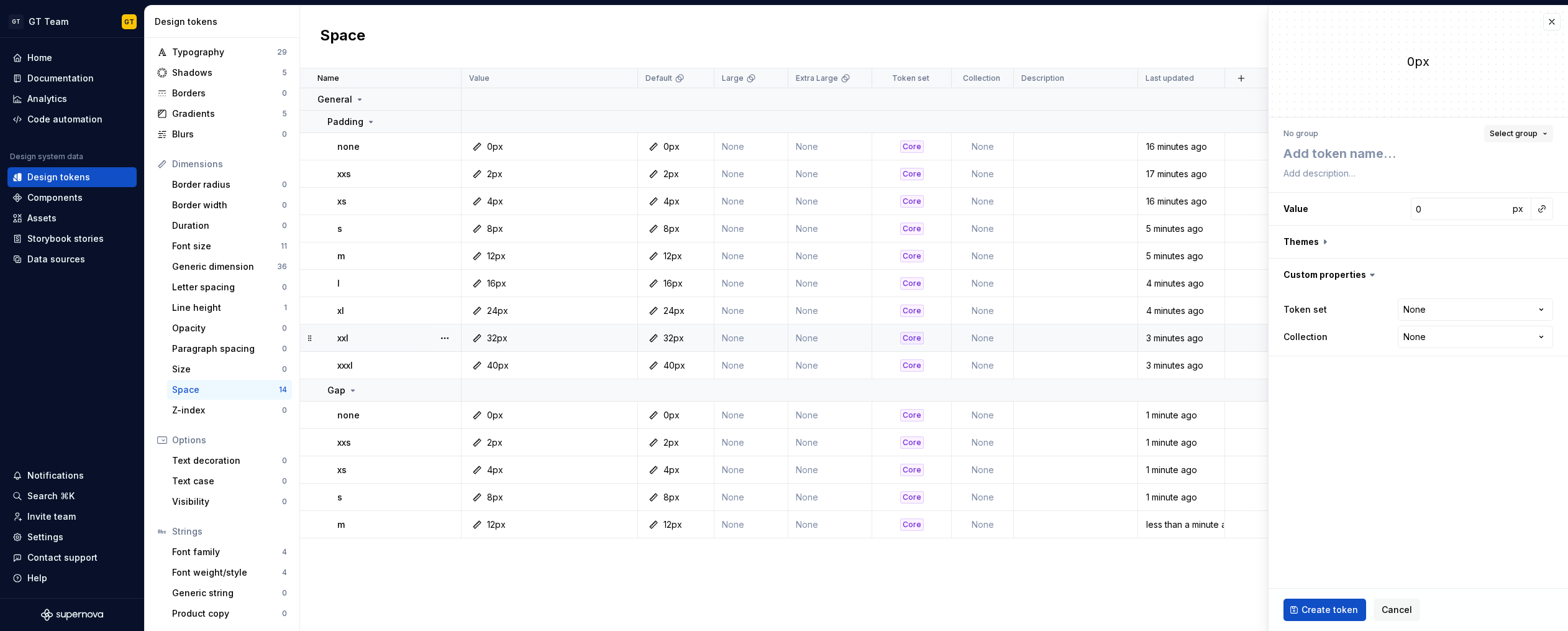
click at [1520, 131] on span "Select group" at bounding box center [1514, 134] width 48 height 10
click at [1421, 252] on div "Gap" at bounding box center [1461, 247] width 168 height 12
click at [1393, 157] on textarea at bounding box center [1416, 153] width 270 height 23
click at [1439, 207] on input "0" at bounding box center [1459, 208] width 98 height 23
click at [1326, 240] on button "button" at bounding box center [1418, 242] width 300 height 33
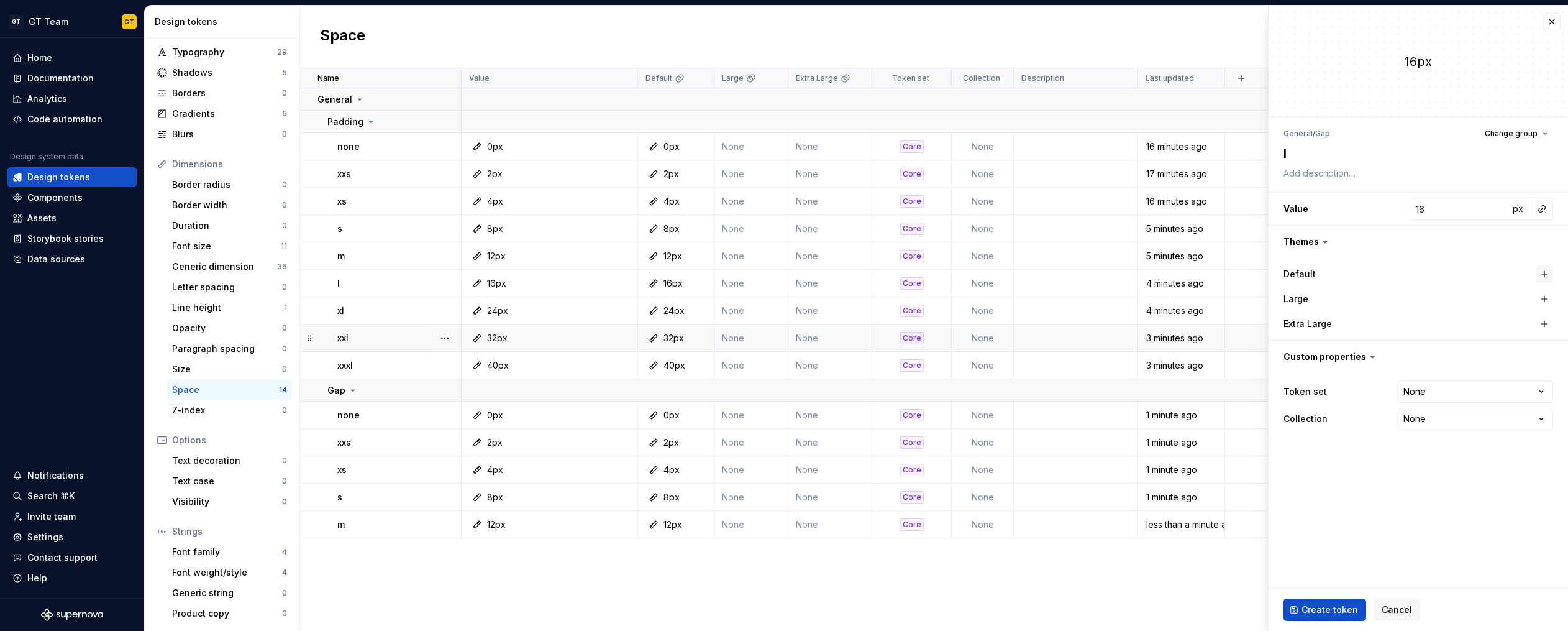
click at [1540, 277] on button "button" at bounding box center [1544, 274] width 17 height 17
click at [1534, 401] on html "GT GT Team GT Home Documentation Analytics Code automation Design system data D…" at bounding box center [784, 315] width 1568 height 631
click at [1337, 603] on span "Create token" at bounding box center [1329, 609] width 57 height 12
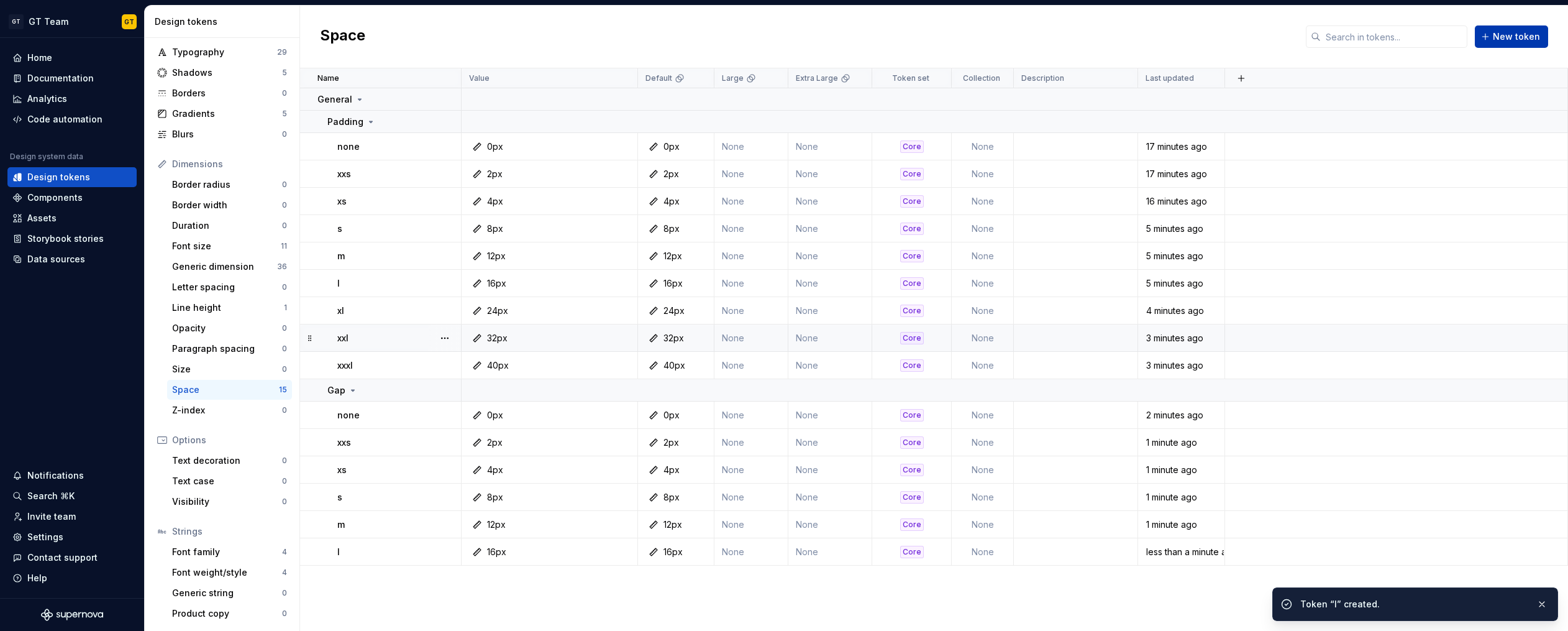
click at [1501, 41] on span "New token" at bounding box center [1516, 36] width 47 height 12
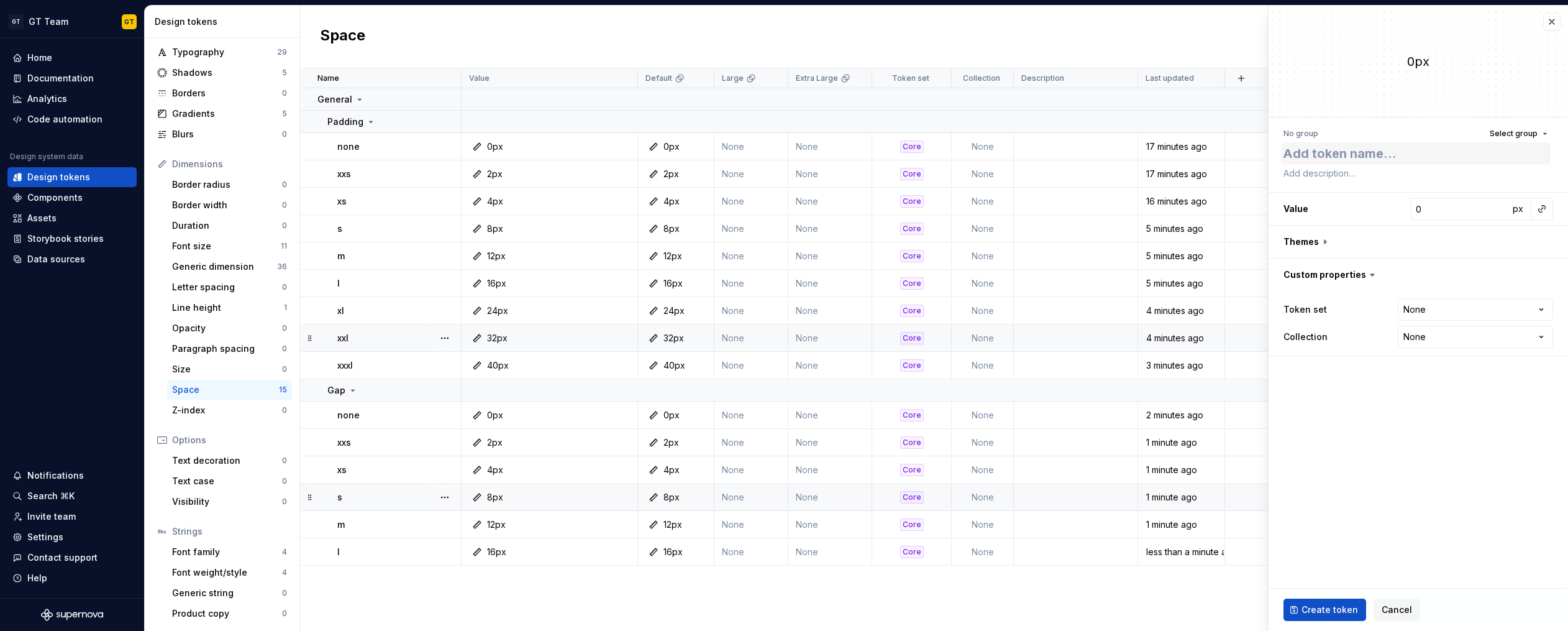
click at [1353, 155] on textarea at bounding box center [1416, 153] width 270 height 23
click at [1450, 202] on input "0" at bounding box center [1459, 208] width 98 height 23
click at [1317, 243] on button "button" at bounding box center [1418, 242] width 300 height 33
click at [1548, 276] on button "button" at bounding box center [1544, 274] width 17 height 17
click at [1544, 389] on html "GT GT Team GT Home Documentation Analytics Code automation Design system data D…" at bounding box center [784, 315] width 1568 height 631
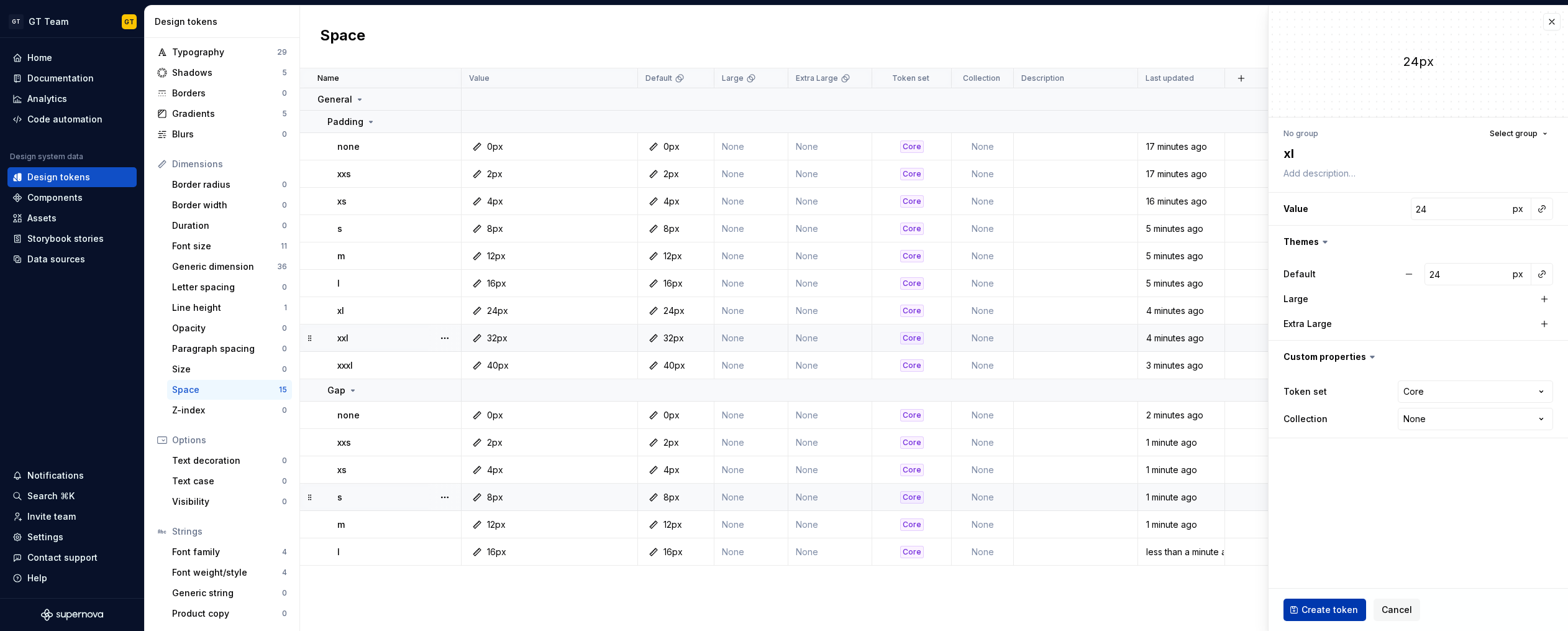
click at [1333, 607] on span "Create token" at bounding box center [1329, 609] width 57 height 12
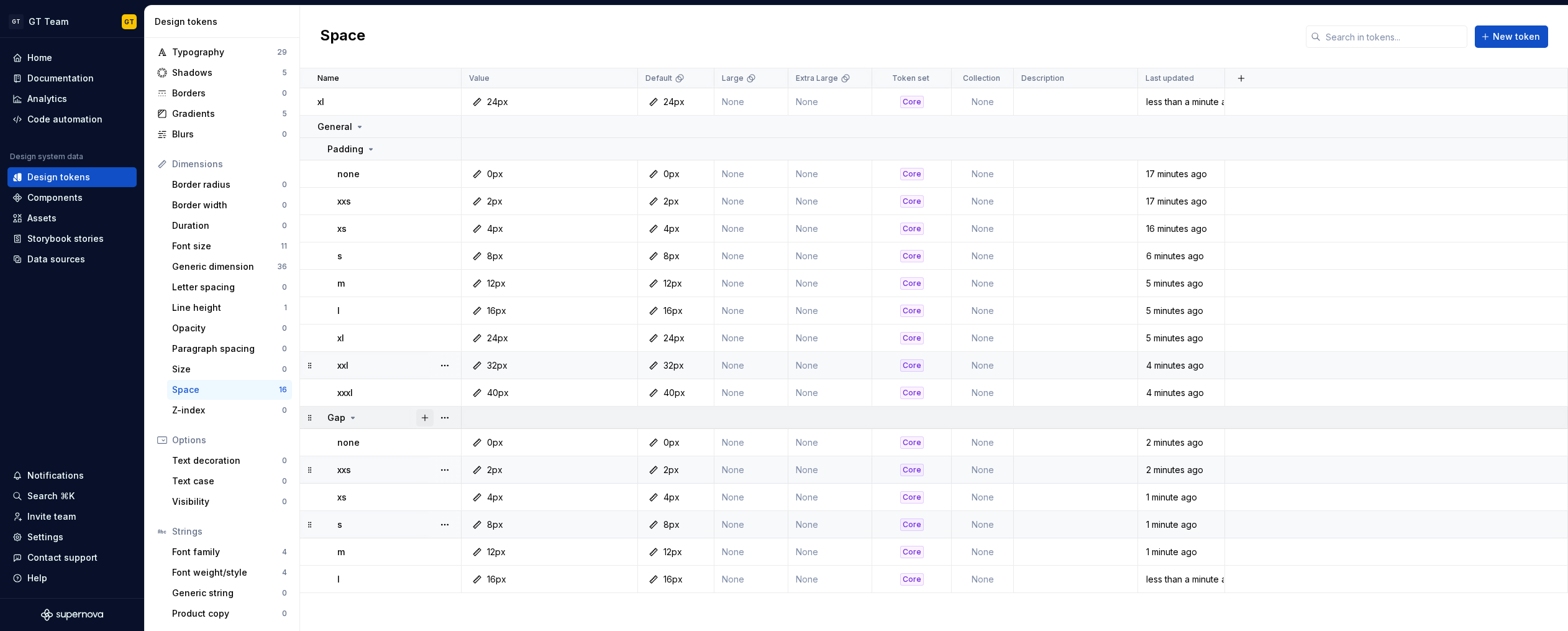
click at [430, 418] on button "button" at bounding box center [425, 418] width 17 height 17
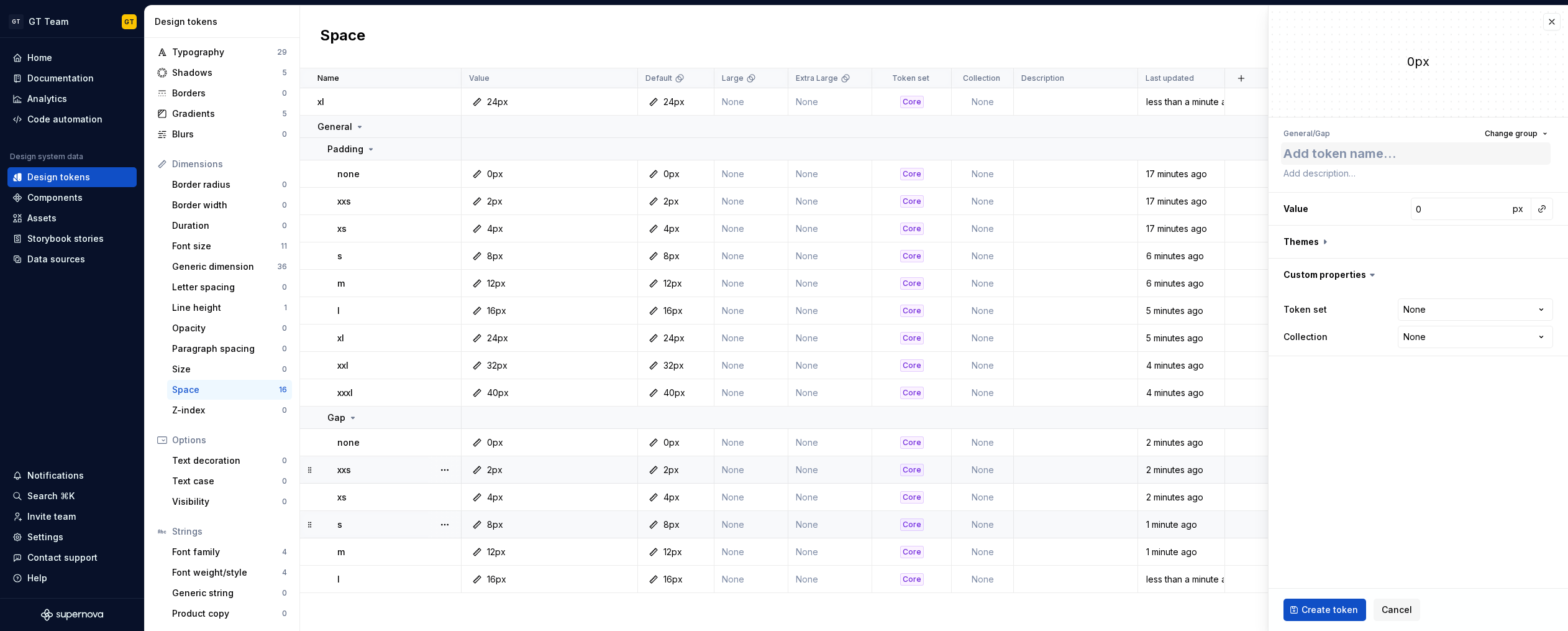
click at [1345, 152] on textarea at bounding box center [1416, 153] width 270 height 23
click at [1438, 213] on input "0" at bounding box center [1459, 208] width 98 height 23
click at [1326, 245] on button "button" at bounding box center [1418, 242] width 300 height 33
click at [1538, 274] on button "button" at bounding box center [1544, 274] width 17 height 17
click at [1539, 388] on html "GT GT Team GT Home Documentation Analytics Code automation Design system data D…" at bounding box center [784, 315] width 1568 height 631
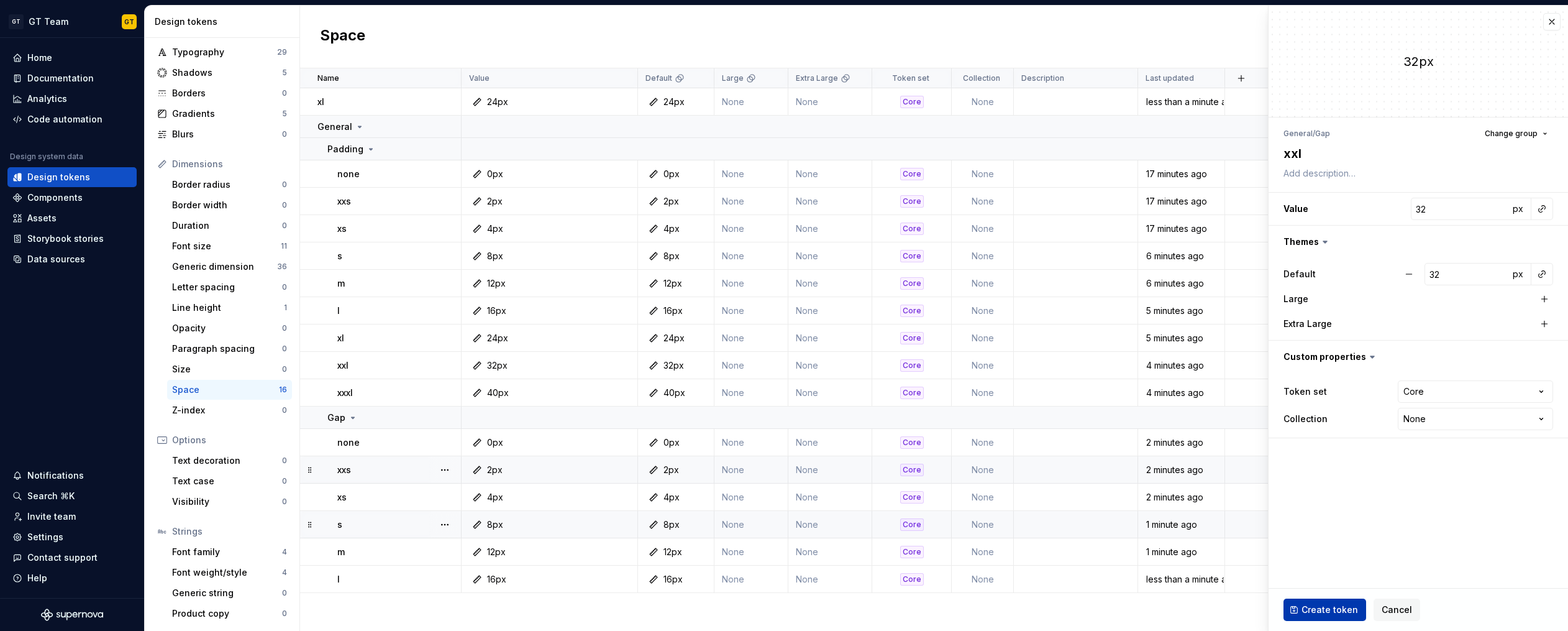
click at [1323, 612] on span "Create token" at bounding box center [1329, 609] width 57 height 12
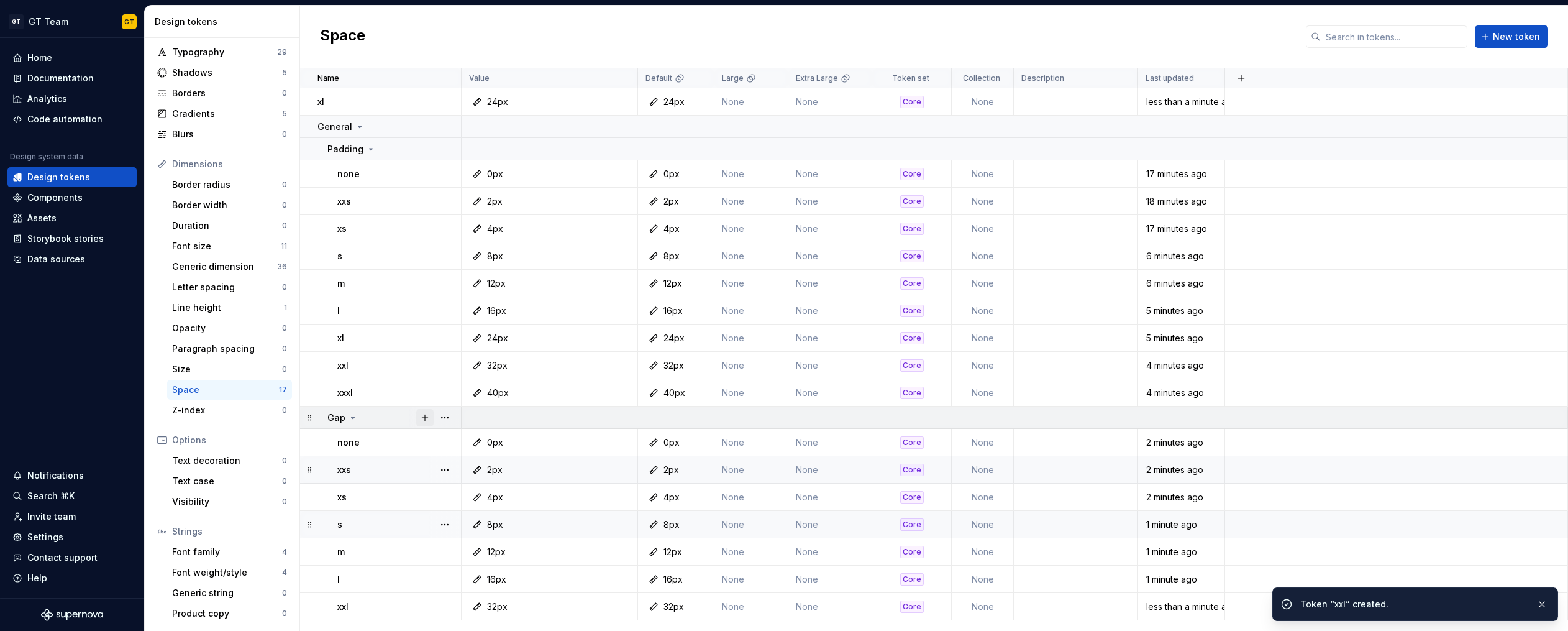
click at [424, 419] on button "button" at bounding box center [425, 418] width 17 height 17
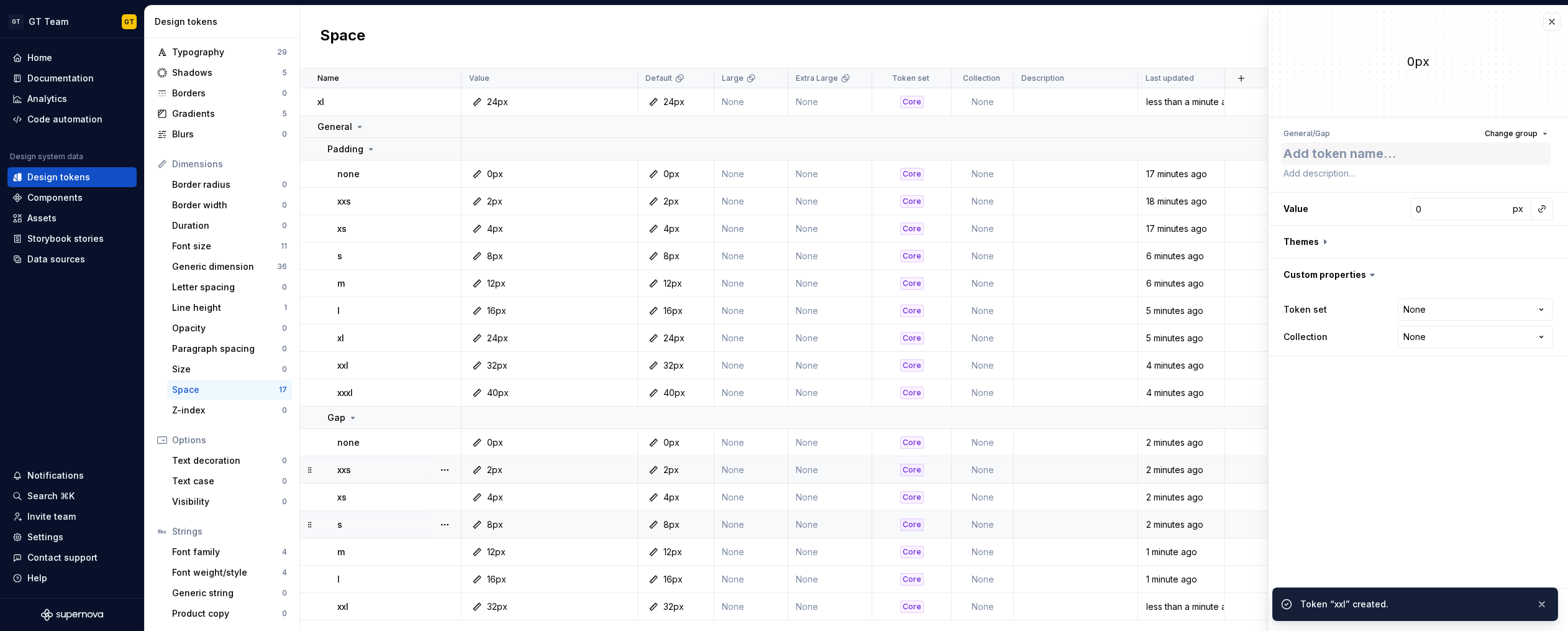
click at [1387, 150] on textarea at bounding box center [1416, 153] width 270 height 23
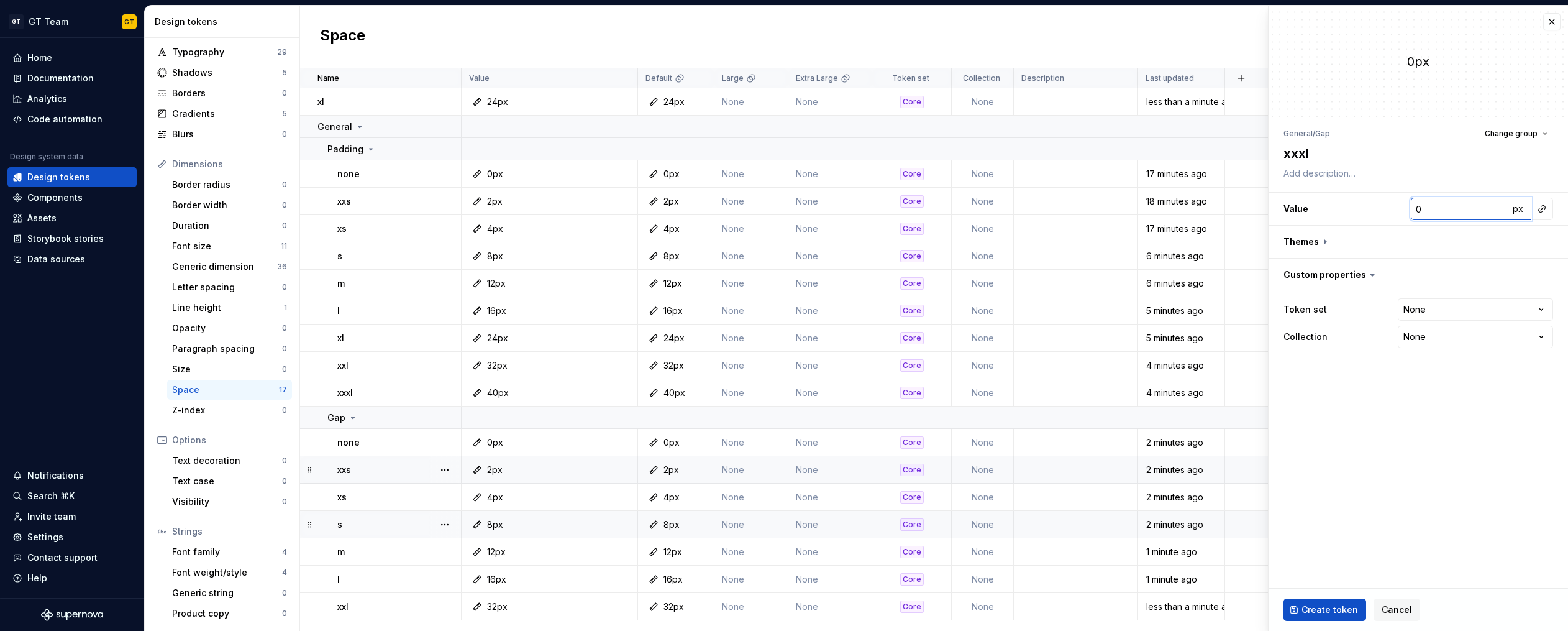
click at [1436, 203] on input "0" at bounding box center [1459, 208] width 98 height 23
click at [1326, 240] on button "button" at bounding box center [1418, 242] width 300 height 33
click at [1541, 273] on button "button" at bounding box center [1544, 274] width 17 height 17
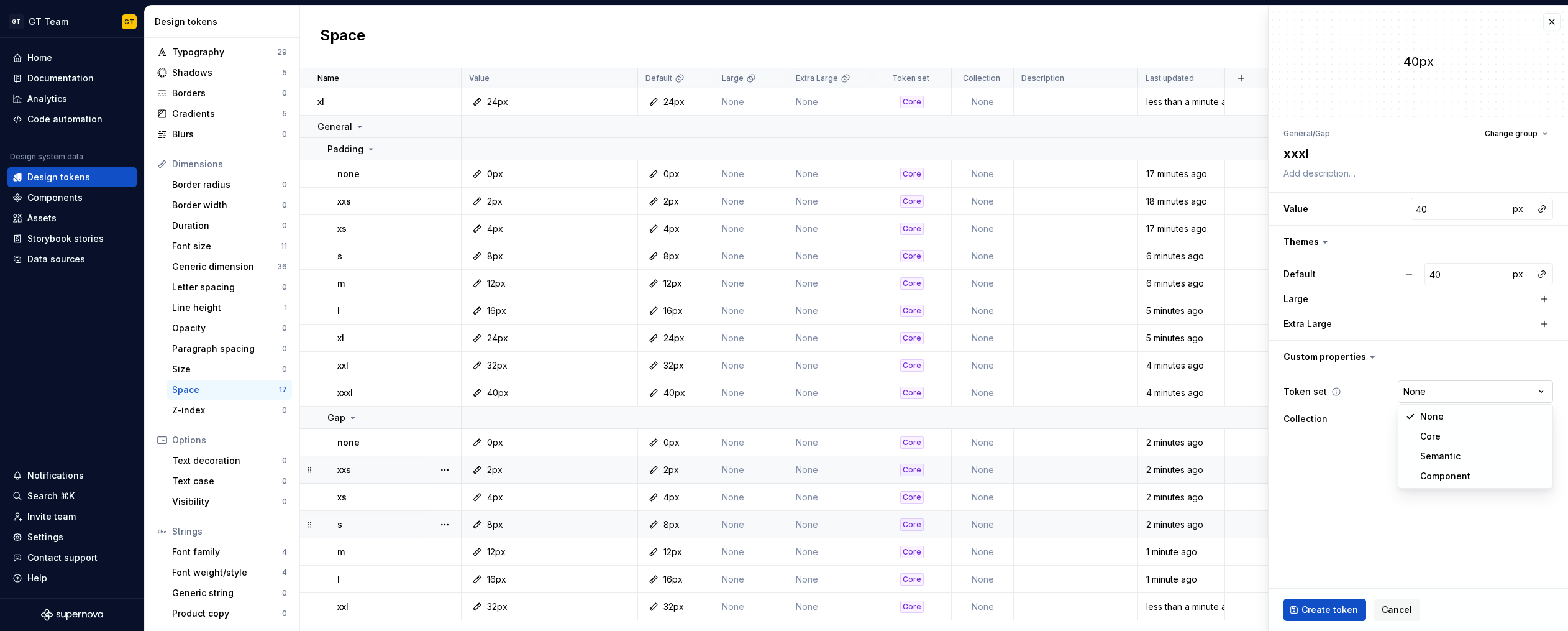
click at [1486, 387] on html "GT GT Team GT Home Documentation Analytics Code automation Design system data D…" at bounding box center [784, 315] width 1568 height 631
click at [1350, 608] on span "Create token" at bounding box center [1329, 609] width 57 height 12
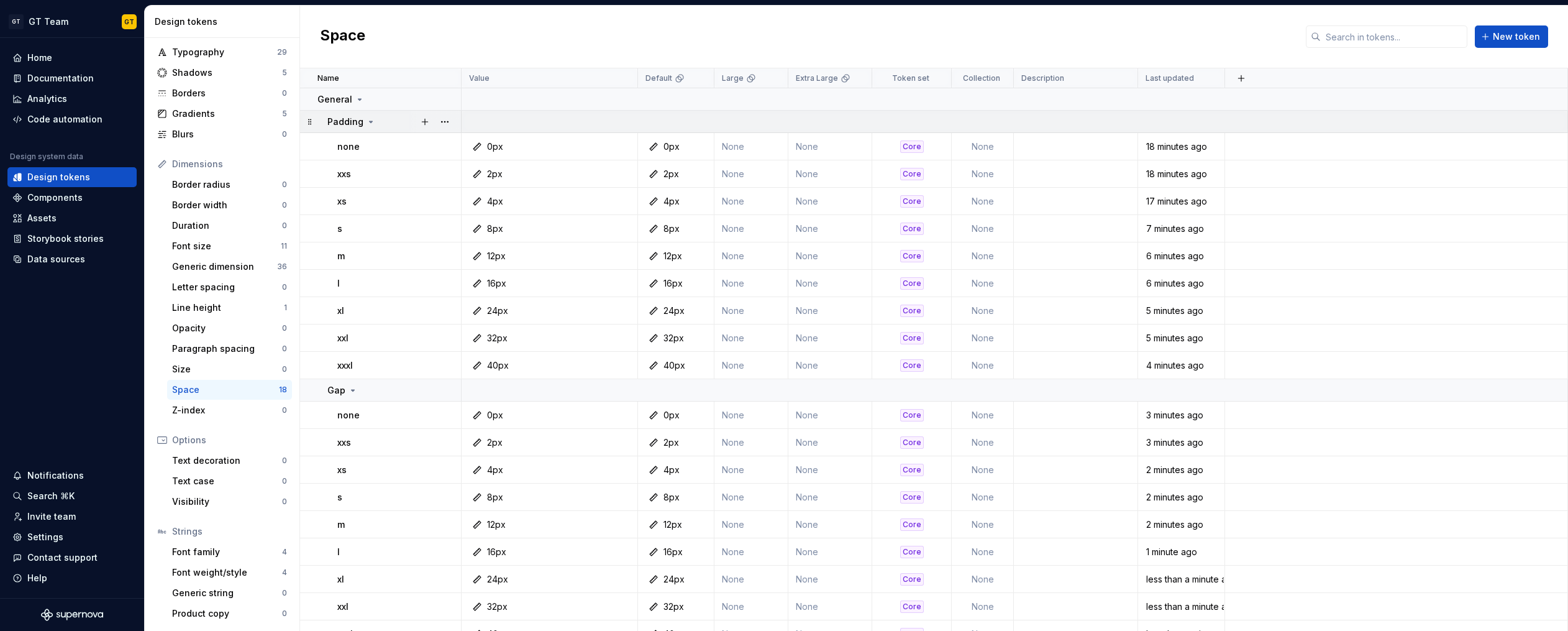
click at [369, 117] on icon at bounding box center [371, 122] width 10 height 10
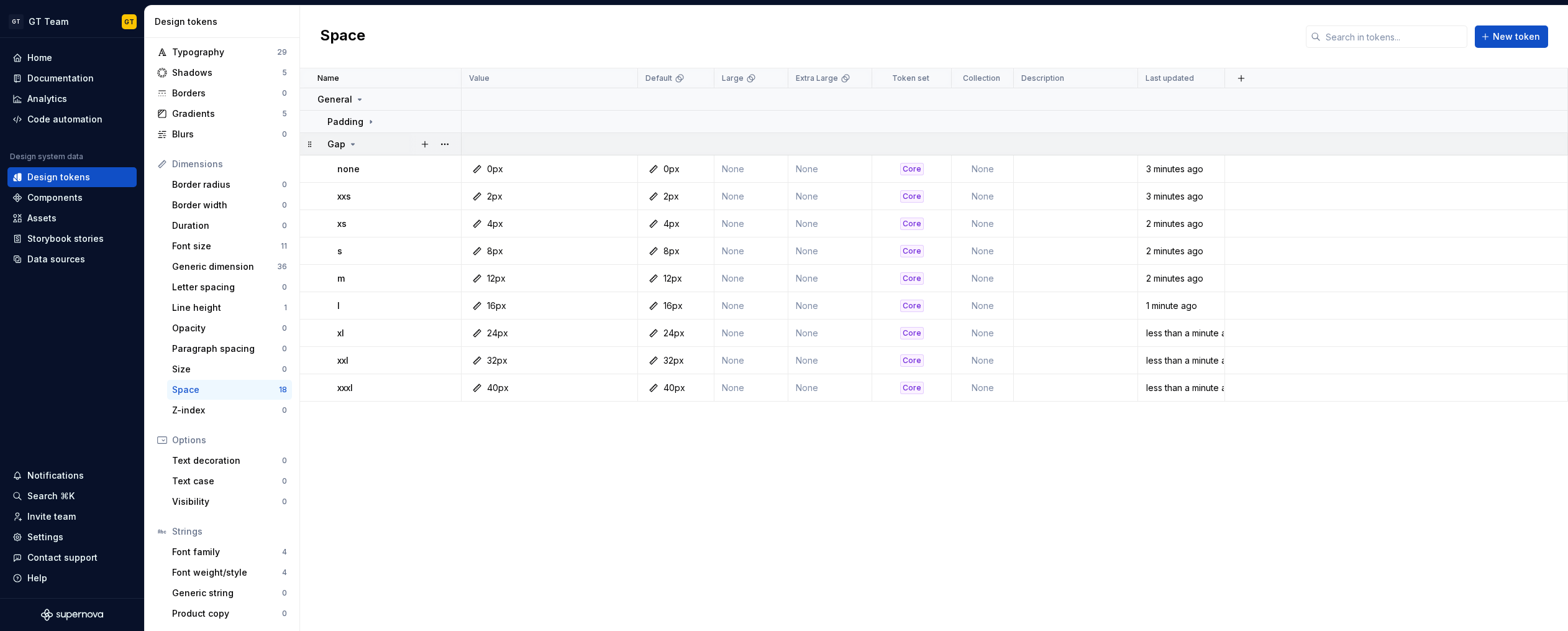
click at [350, 140] on icon at bounding box center [353, 144] width 10 height 10
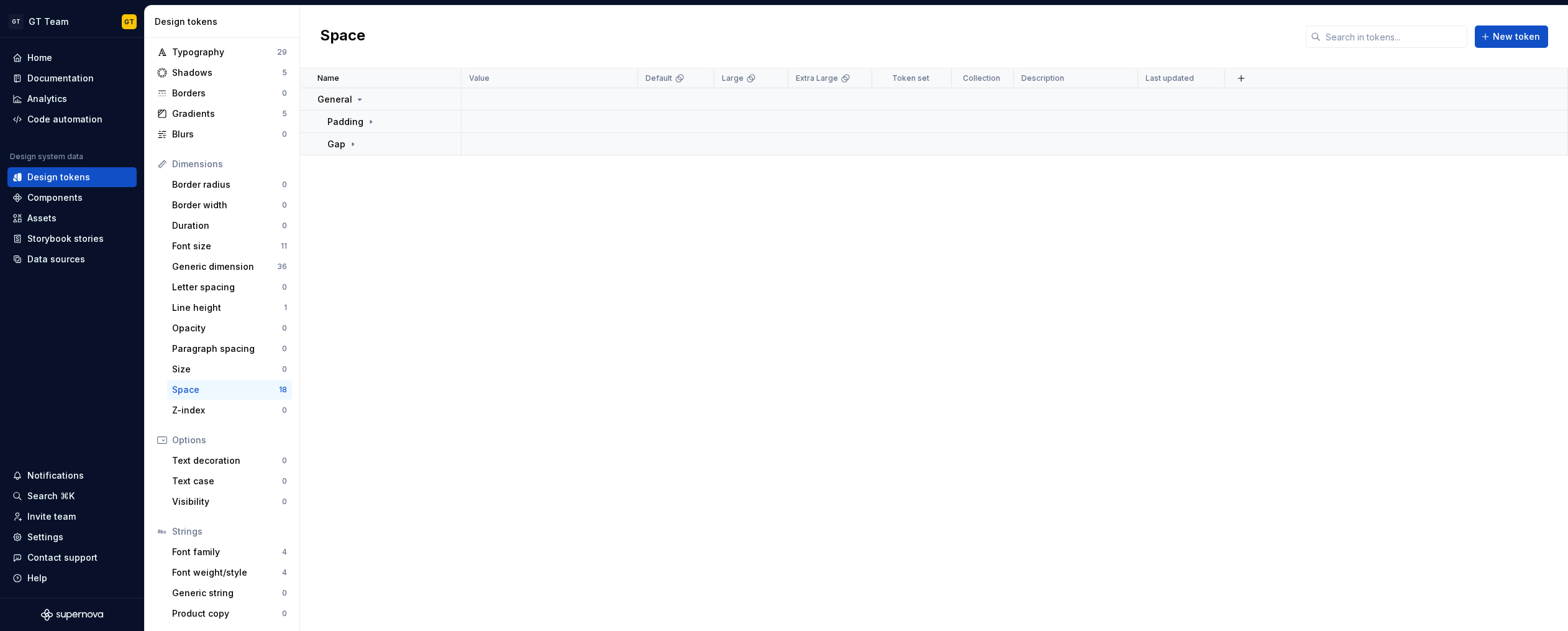
click at [477, 505] on div "Name Value Default Large Extra Large Token set Collection Description Last upda…" at bounding box center [933, 349] width 1268 height 563
click at [370, 121] on icon at bounding box center [371, 121] width 1 height 3
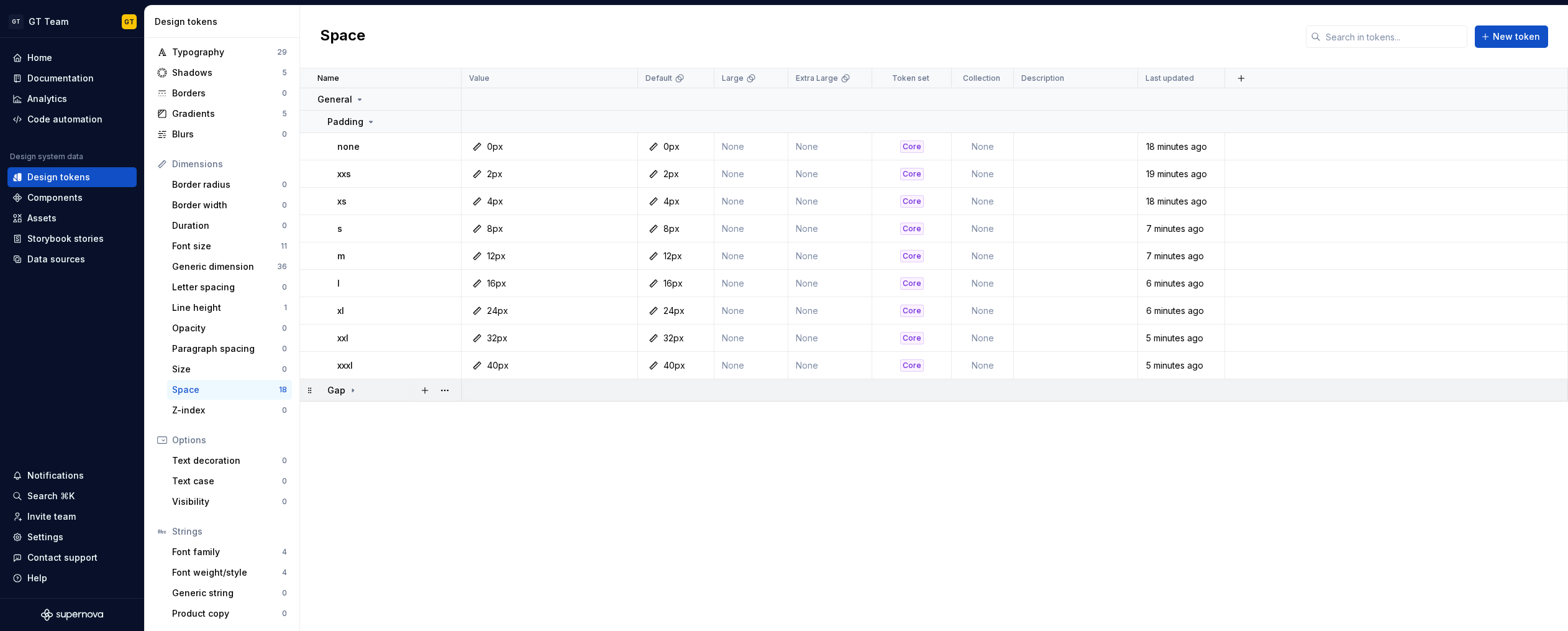
click at [350, 391] on icon at bounding box center [353, 391] width 10 height 10
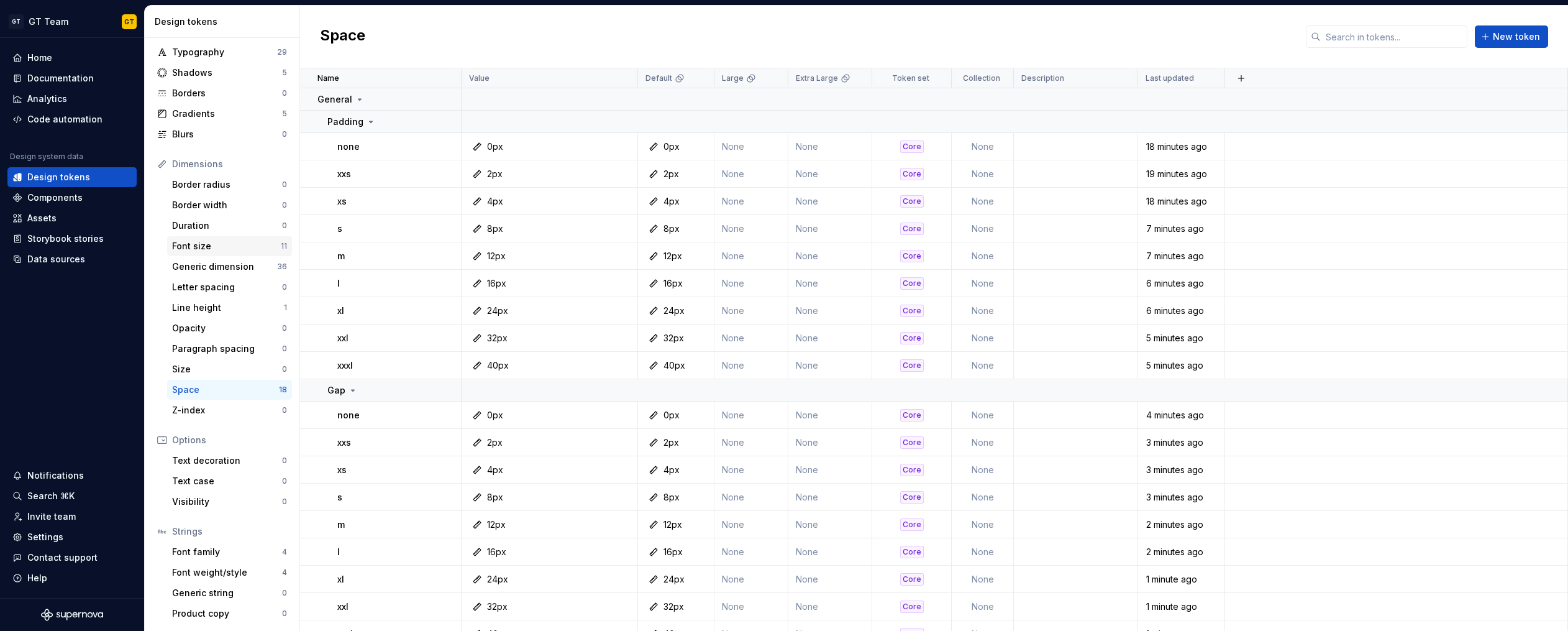
click at [234, 243] on div "Font size" at bounding box center [226, 245] width 109 height 12
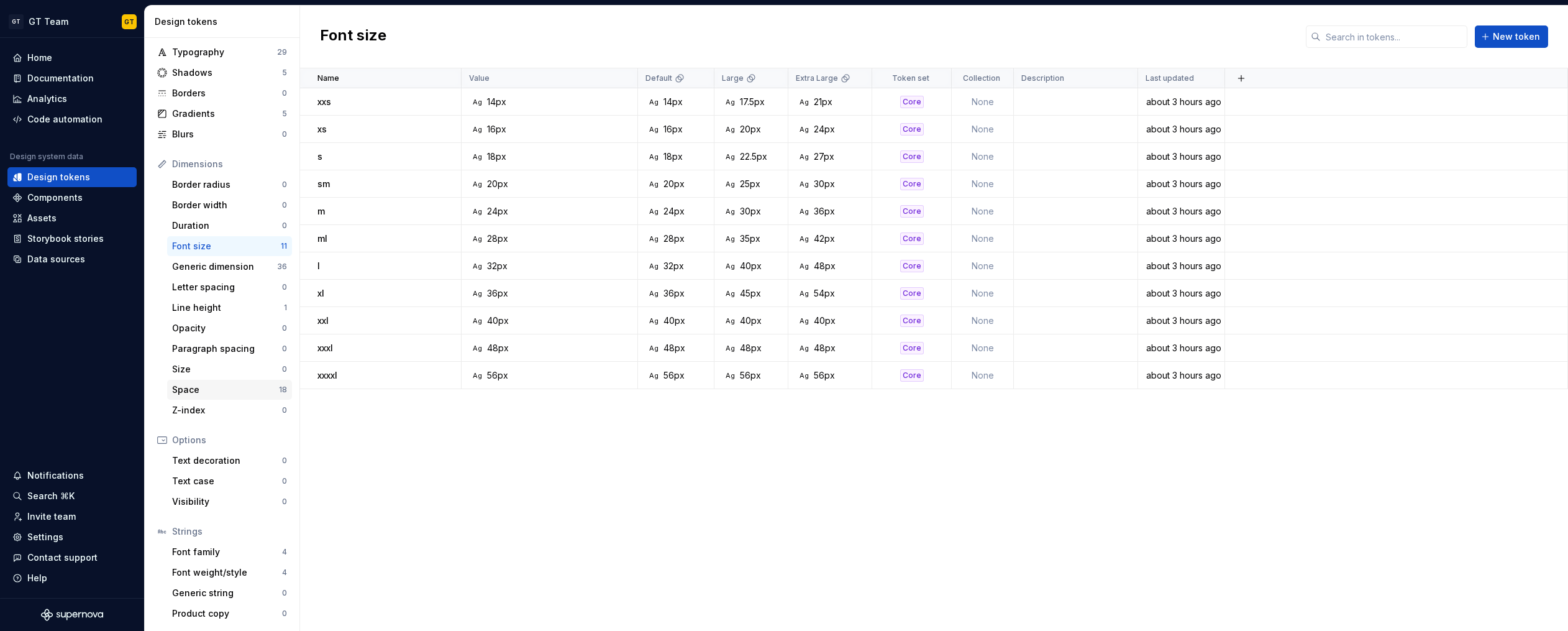
click at [221, 388] on div "Space" at bounding box center [225, 389] width 107 height 12
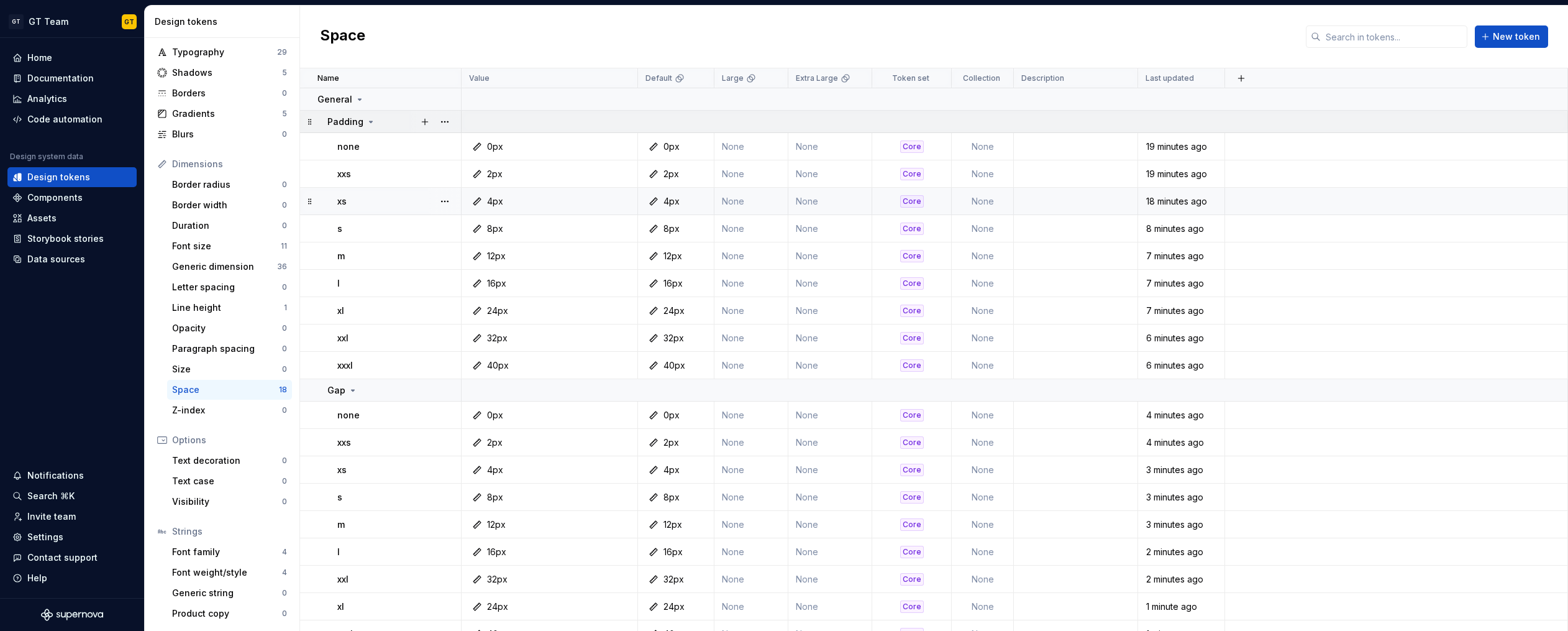
click at [366, 123] on icon at bounding box center [371, 122] width 10 height 10
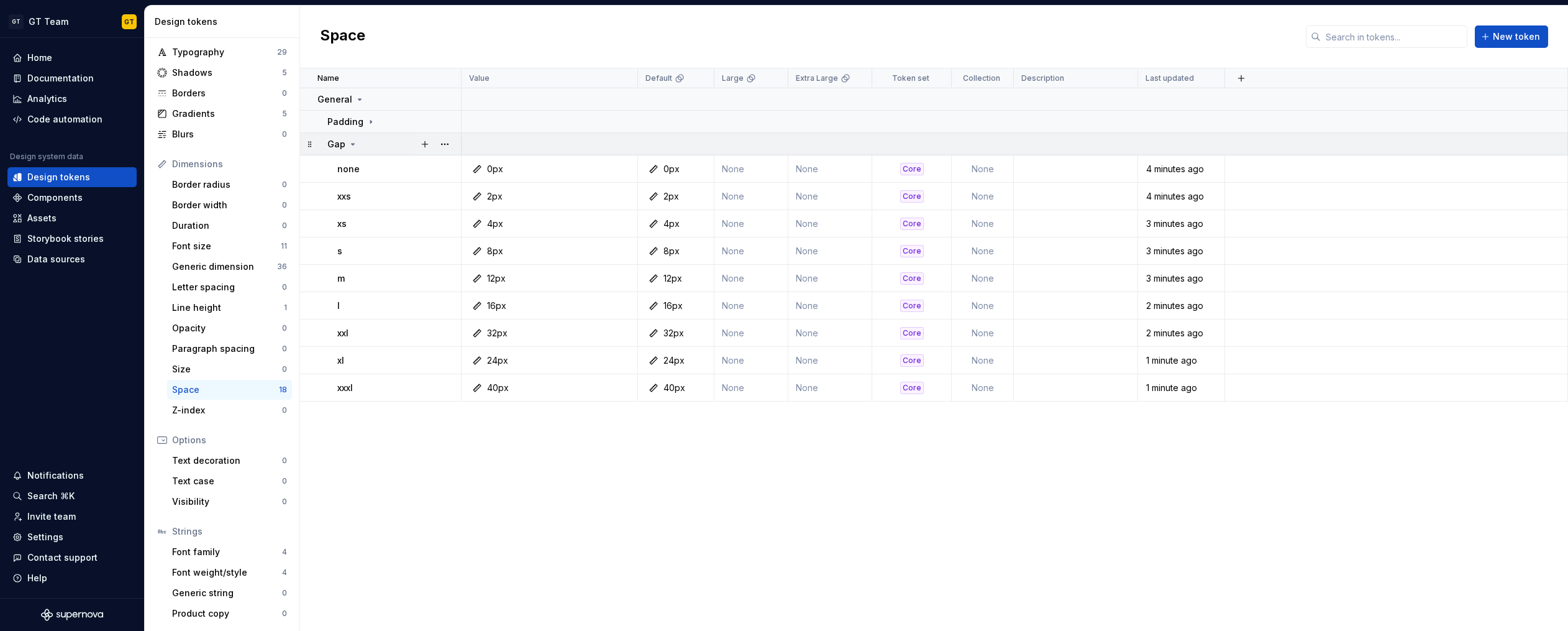
click at [350, 144] on icon at bounding box center [353, 144] width 10 height 10
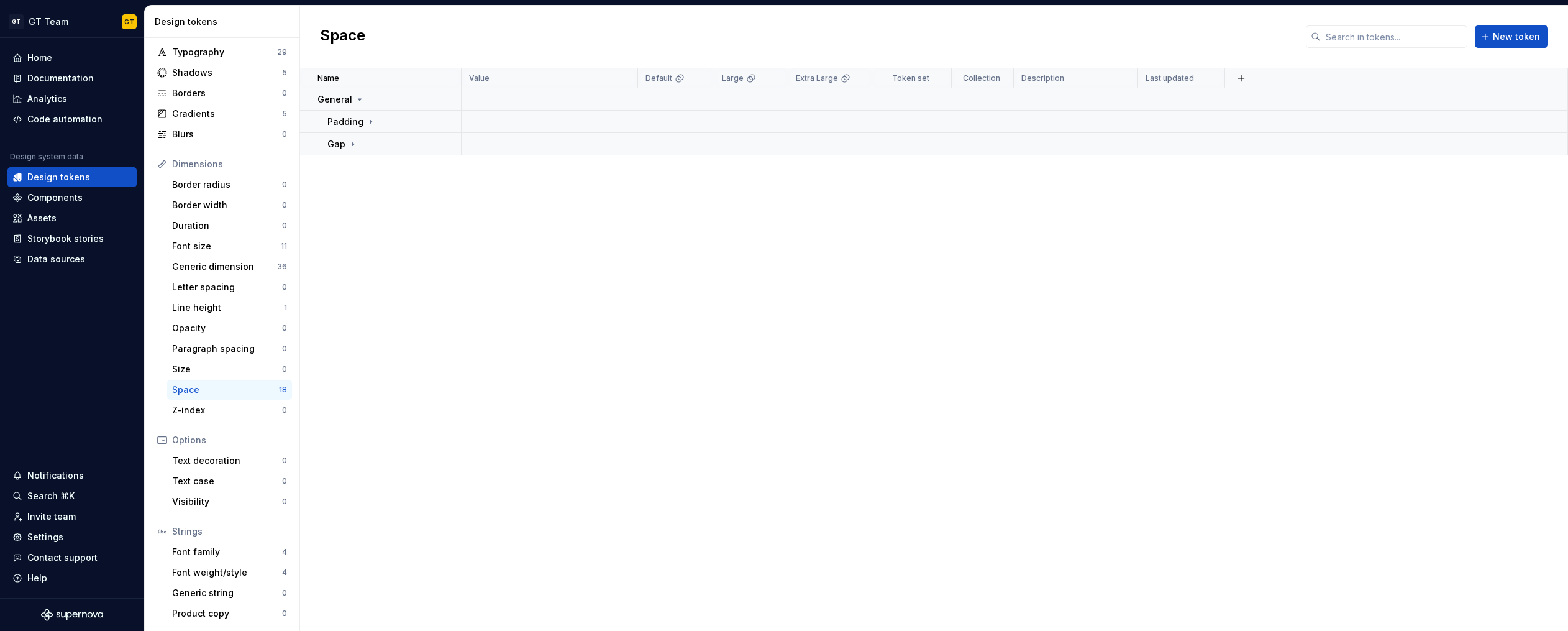
click at [416, 317] on div "Name Value Default Large Extra Large Token set Collection Description Last upda…" at bounding box center [933, 349] width 1268 height 563
click at [1520, 29] on button "New token" at bounding box center [1511, 36] width 73 height 23
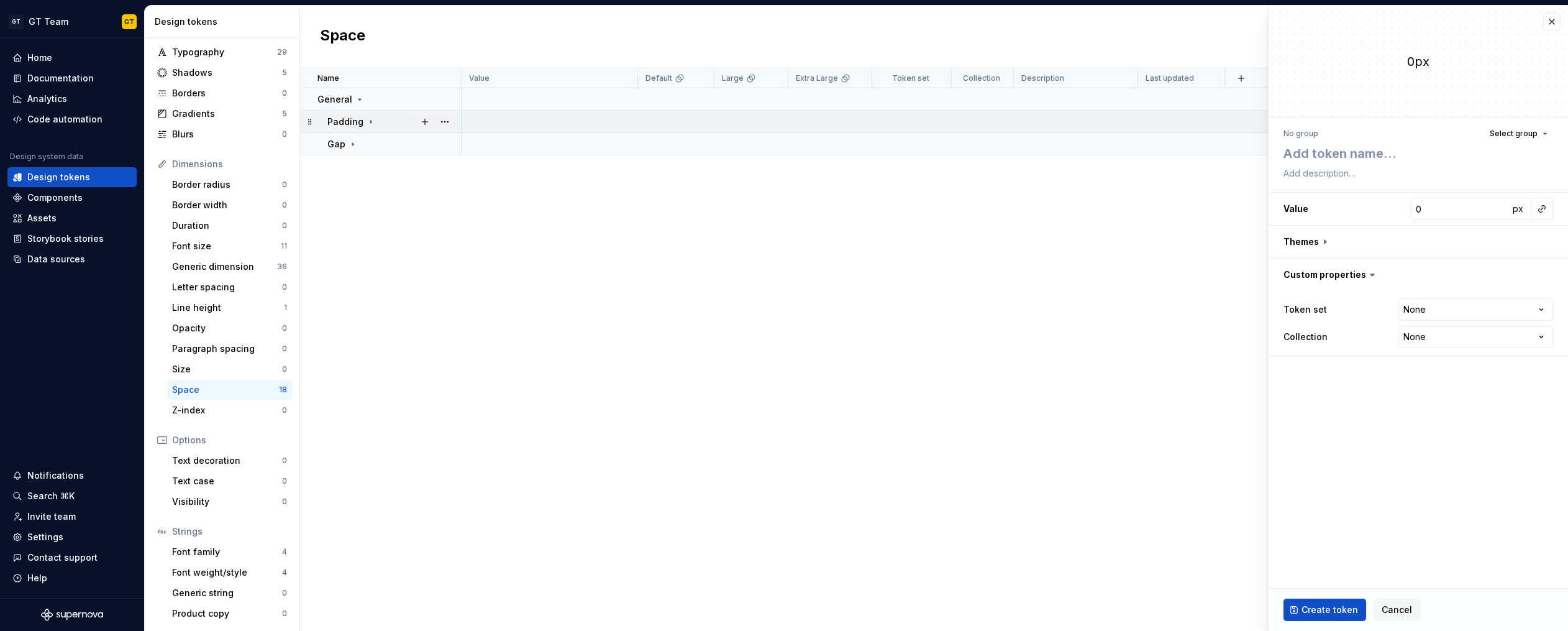
click at [372, 123] on icon at bounding box center [371, 122] width 10 height 10
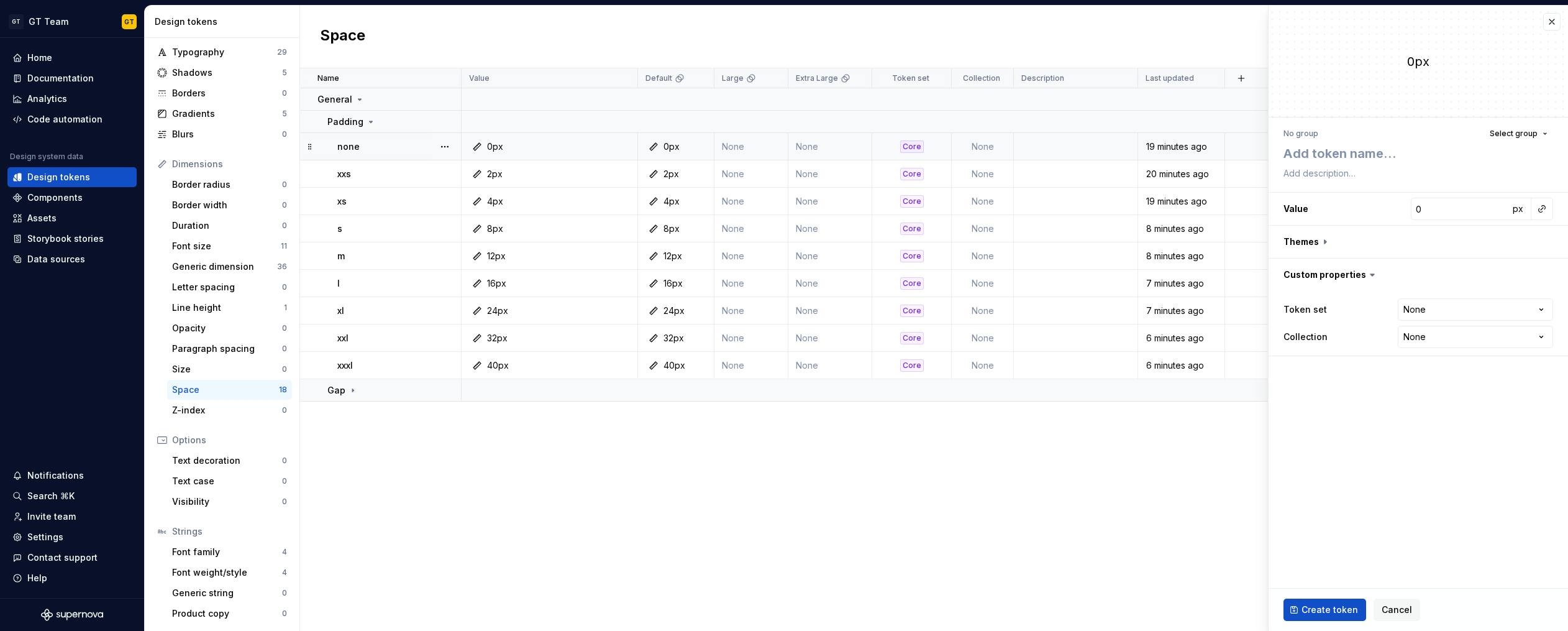
click at [916, 146] on div "Core" at bounding box center [911, 146] width 24 height 12
click at [1551, 309] on html "GT GT Team GT Home Documentation Analytics Code automation Design system data D…" at bounding box center [784, 315] width 1568 height 631
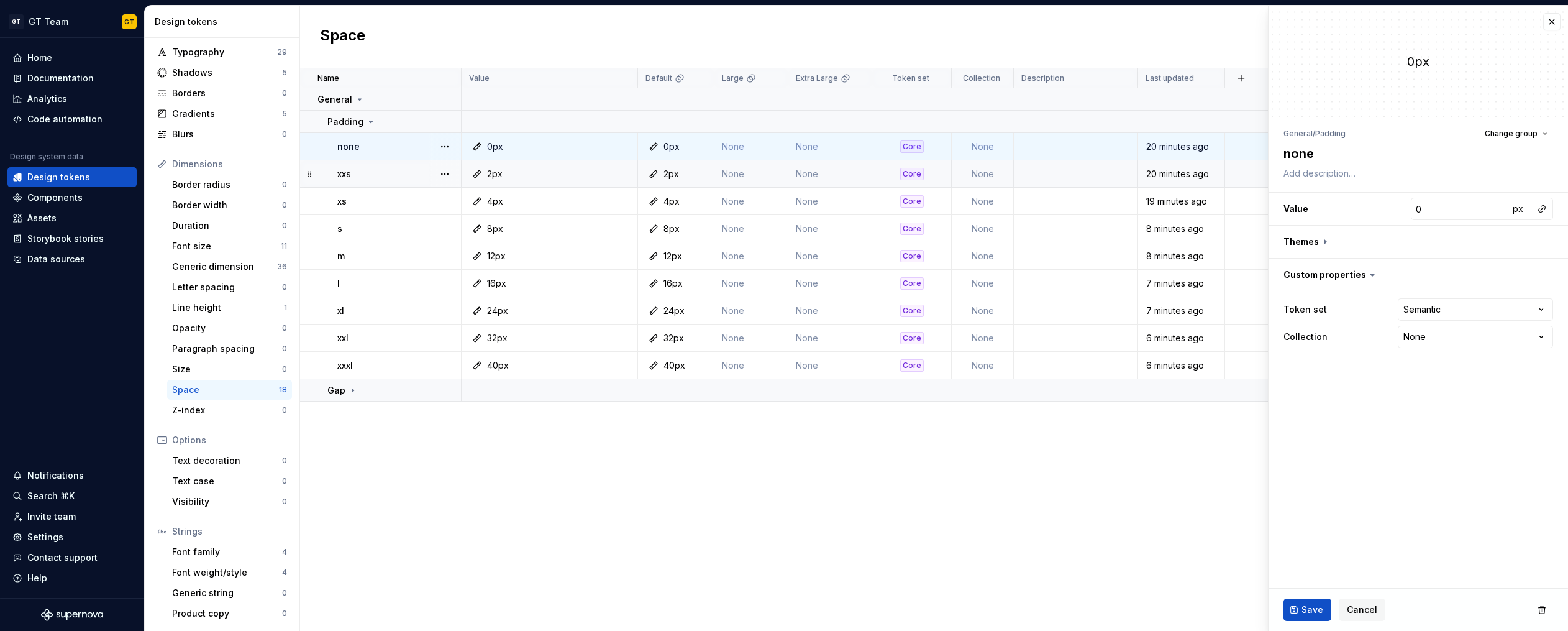
click at [910, 174] on div "Core" at bounding box center [911, 174] width 24 height 12
click at [1538, 309] on html "GT GT Team GT Home Documentation Analytics Code automation Design system data D…" at bounding box center [784, 315] width 1568 height 631
click at [1314, 602] on button "Save" at bounding box center [1308, 609] width 48 height 23
click at [914, 144] on div "Core" at bounding box center [911, 146] width 24 height 12
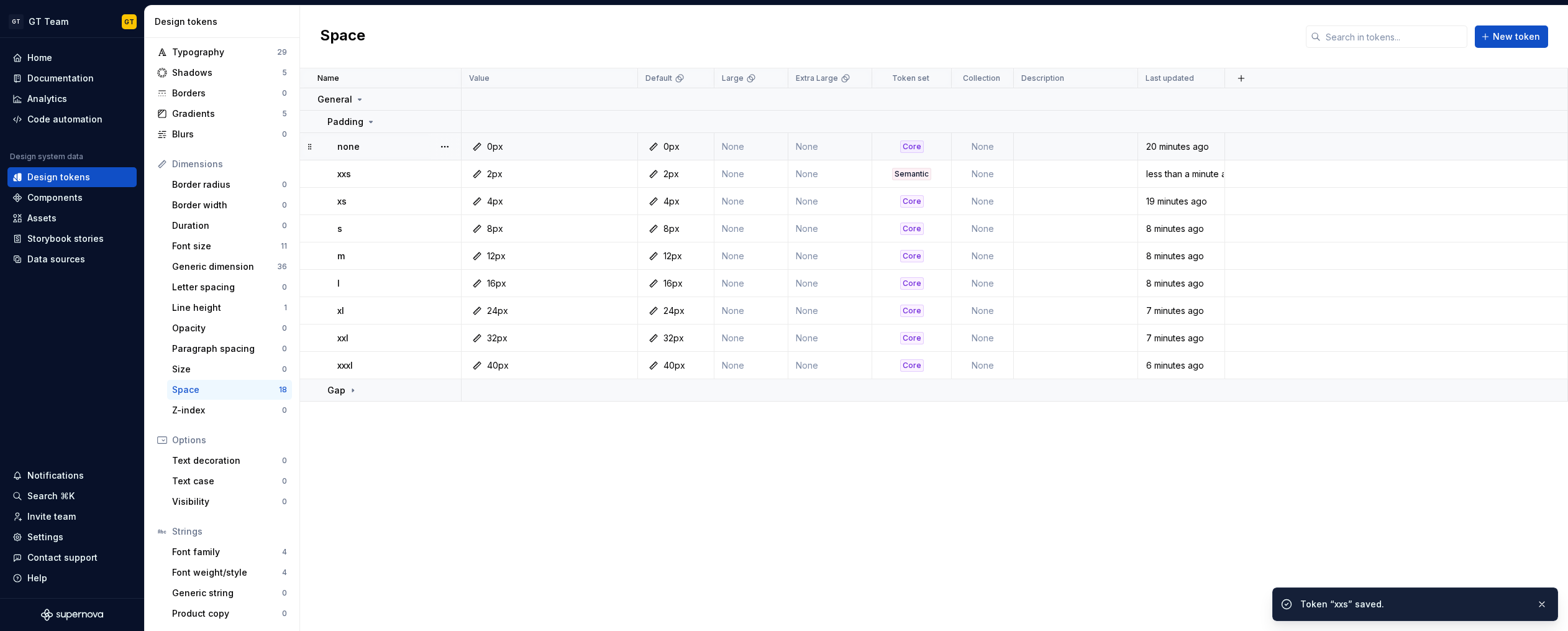
click at [919, 147] on div "Core" at bounding box center [911, 146] width 24 height 12
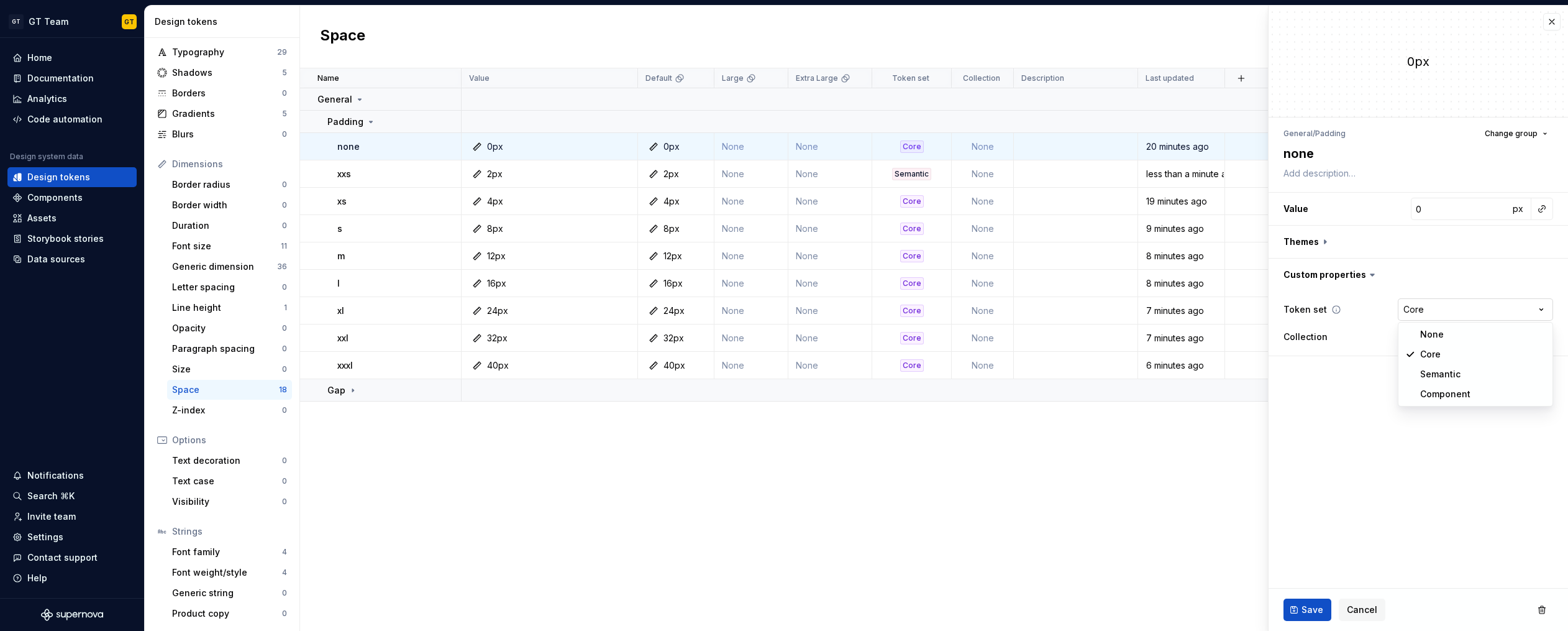
click at [1536, 309] on html "GT GT Team GT Home Documentation Analytics Code automation Design system data D…" at bounding box center [784, 315] width 1568 height 631
click at [1311, 608] on span "Save" at bounding box center [1312, 609] width 22 height 12
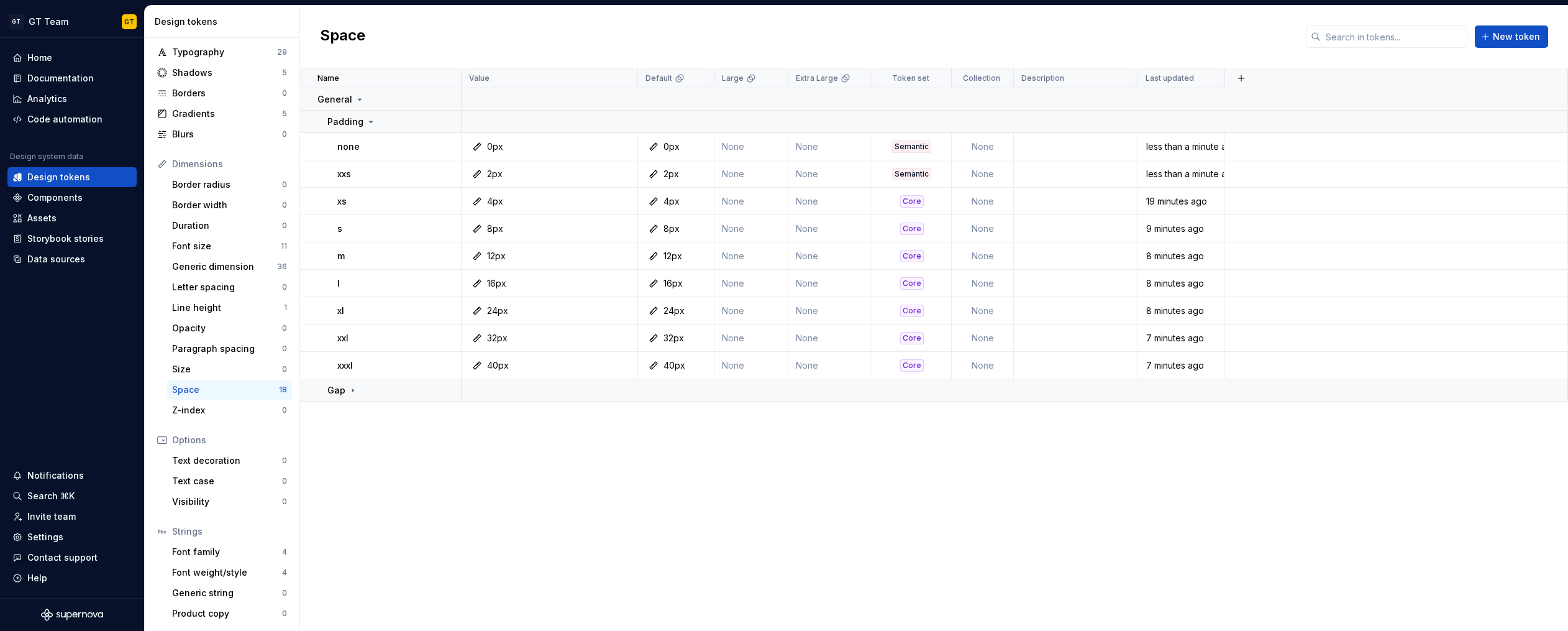
click at [902, 450] on div "Name Value Default Large Extra Large Token set Collection Description Last upda…" at bounding box center [933, 349] width 1268 height 563
click at [908, 171] on div "Semantic" at bounding box center [911, 174] width 39 height 12
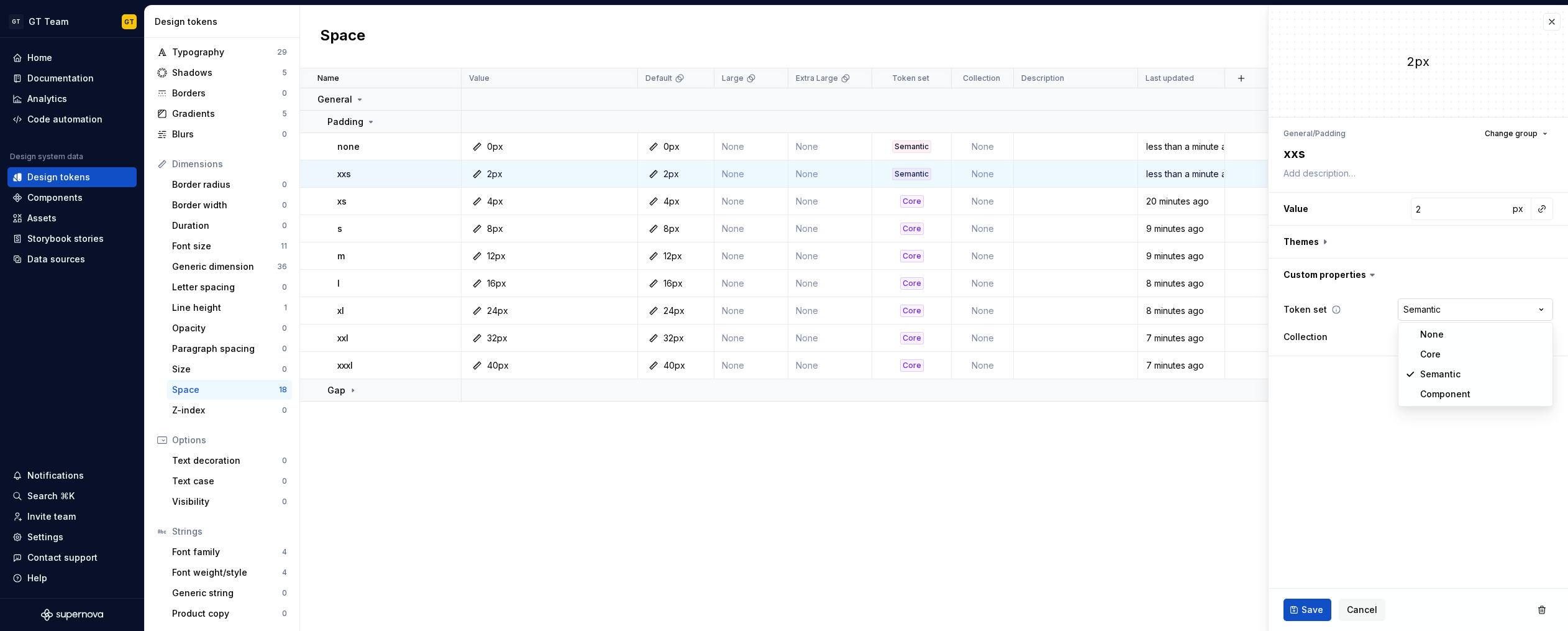
click at [1432, 313] on html "GT GT Team GT Home Documentation Analytics Code automation Design system data D…" at bounding box center [784, 315] width 1568 height 631
click at [1300, 615] on button "Save" at bounding box center [1308, 609] width 48 height 23
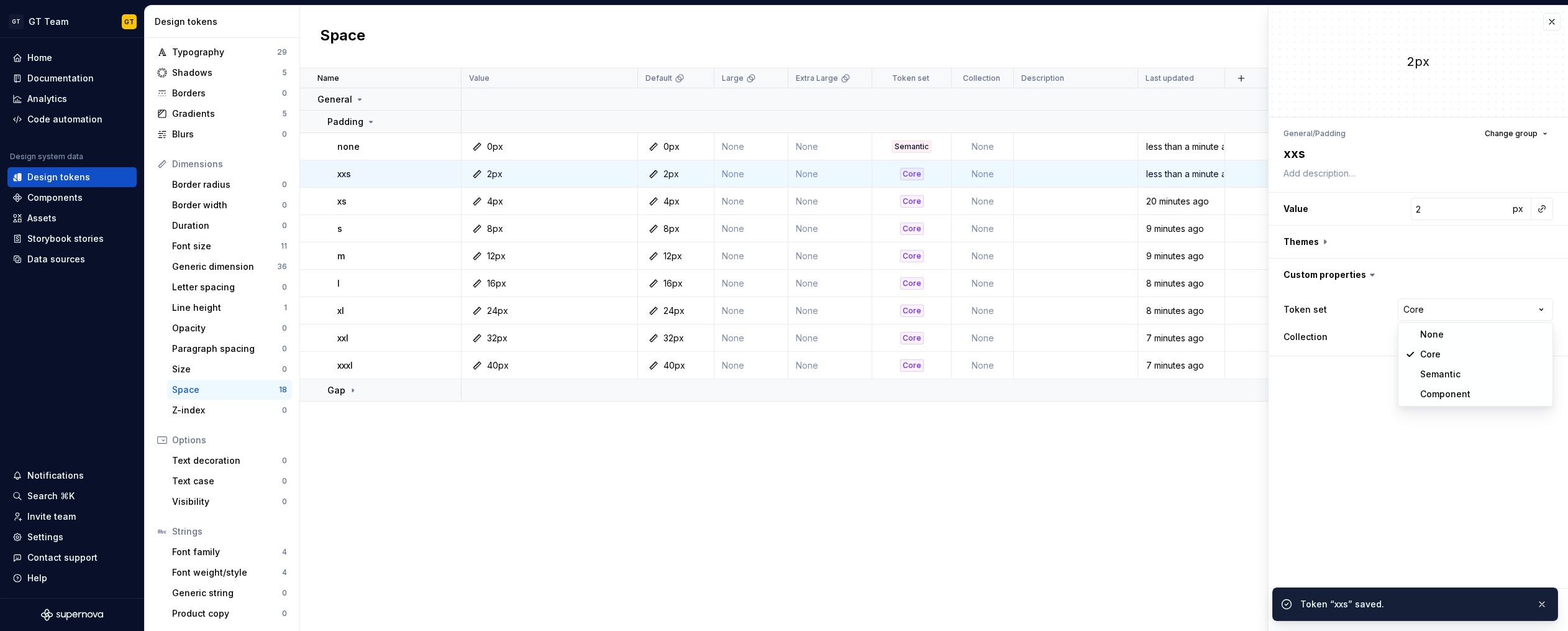
click at [1461, 311] on html "GT GT Team GT Home Documentation Analytics Code automation Design system data D…" at bounding box center [784, 315] width 1568 height 631
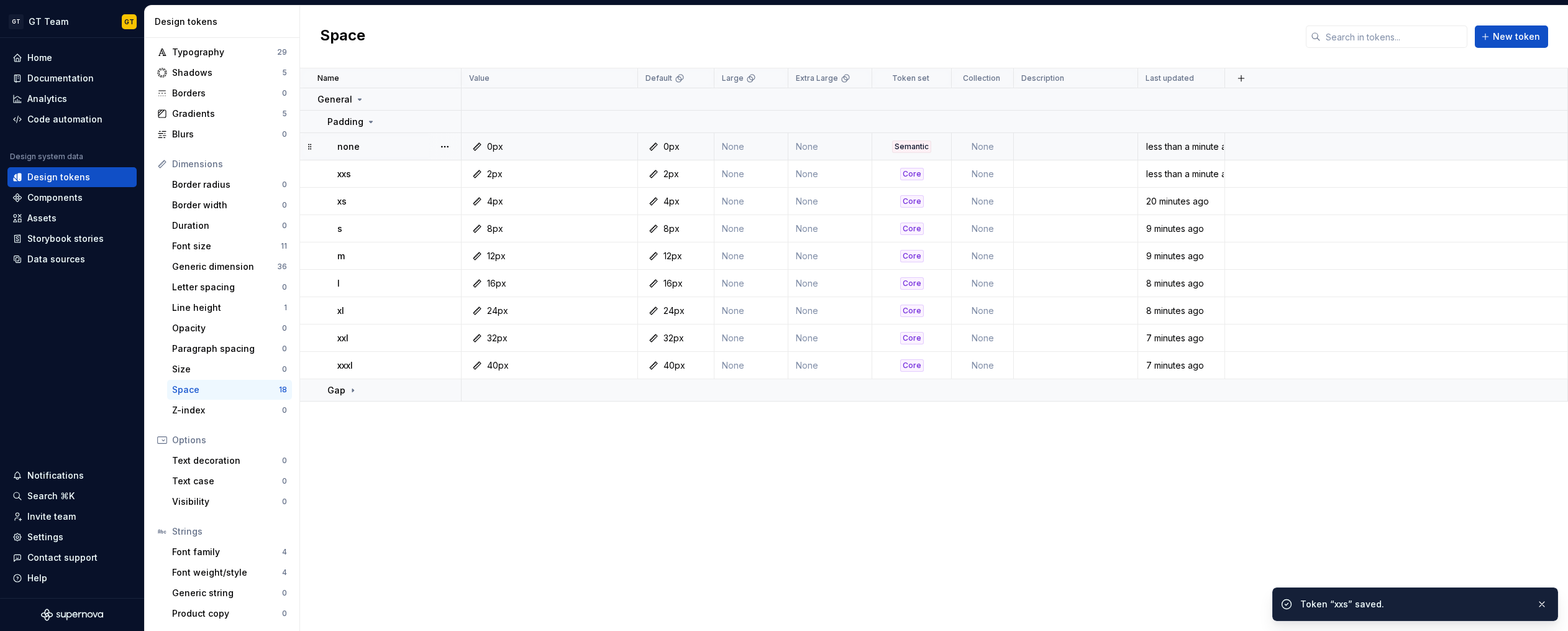
click at [912, 152] on div "Semantic" at bounding box center [911, 146] width 39 height 12
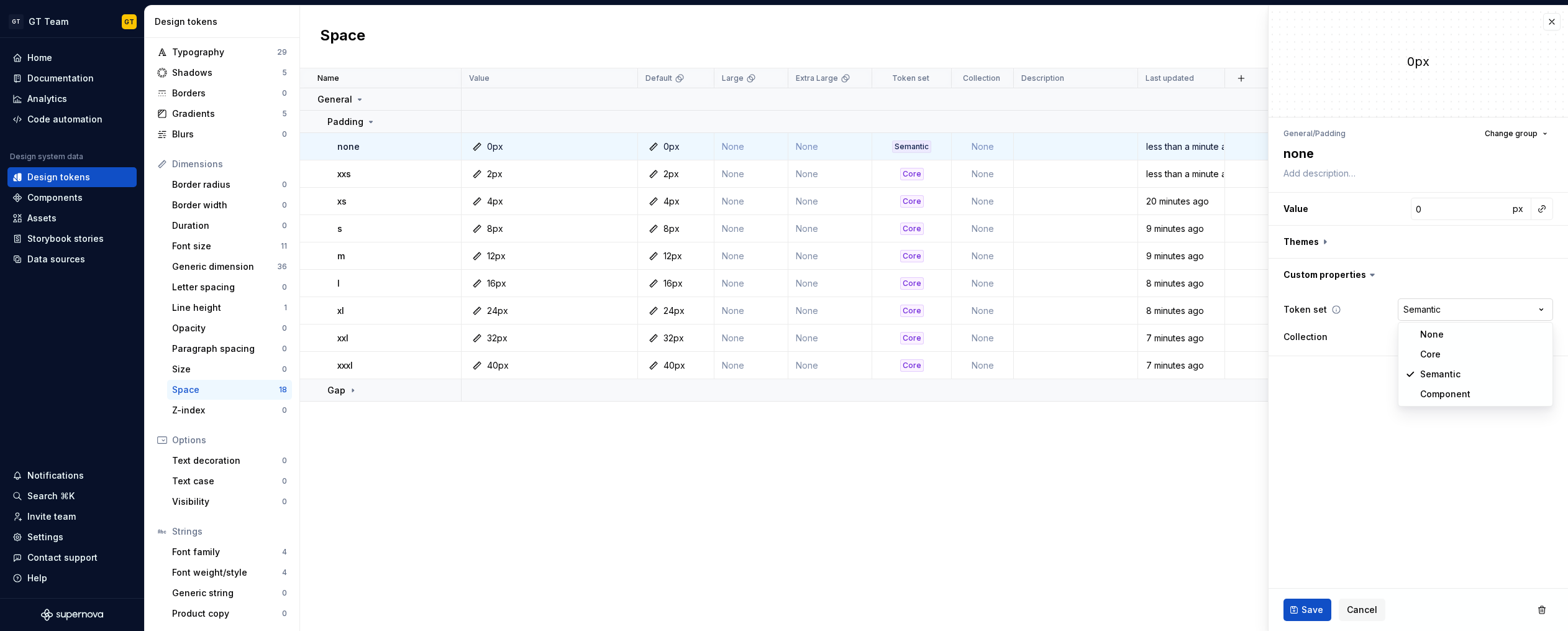
click at [1435, 309] on html "GT GT Team GT Home Documentation Analytics Code automation Design system data D…" at bounding box center [784, 315] width 1568 height 631
click at [1297, 603] on button "Save" at bounding box center [1308, 609] width 48 height 23
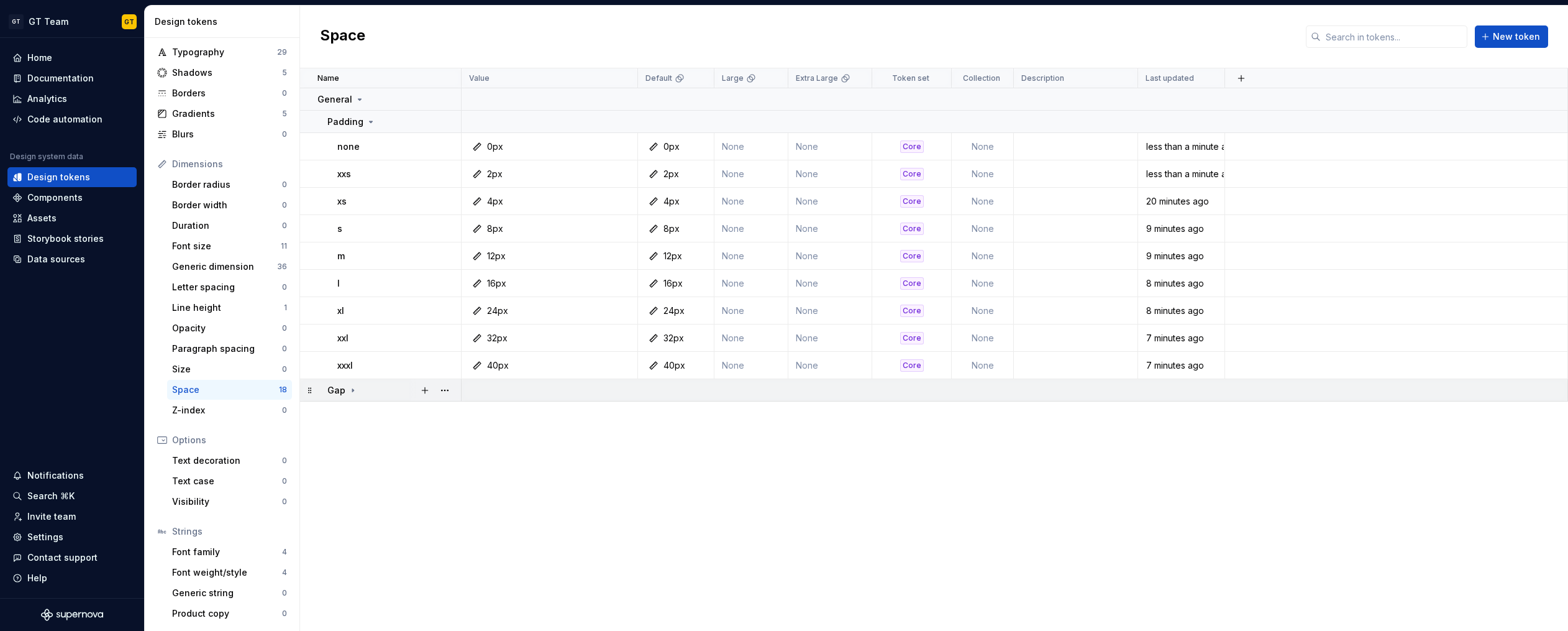
click at [352, 392] on icon at bounding box center [353, 391] width 10 height 10
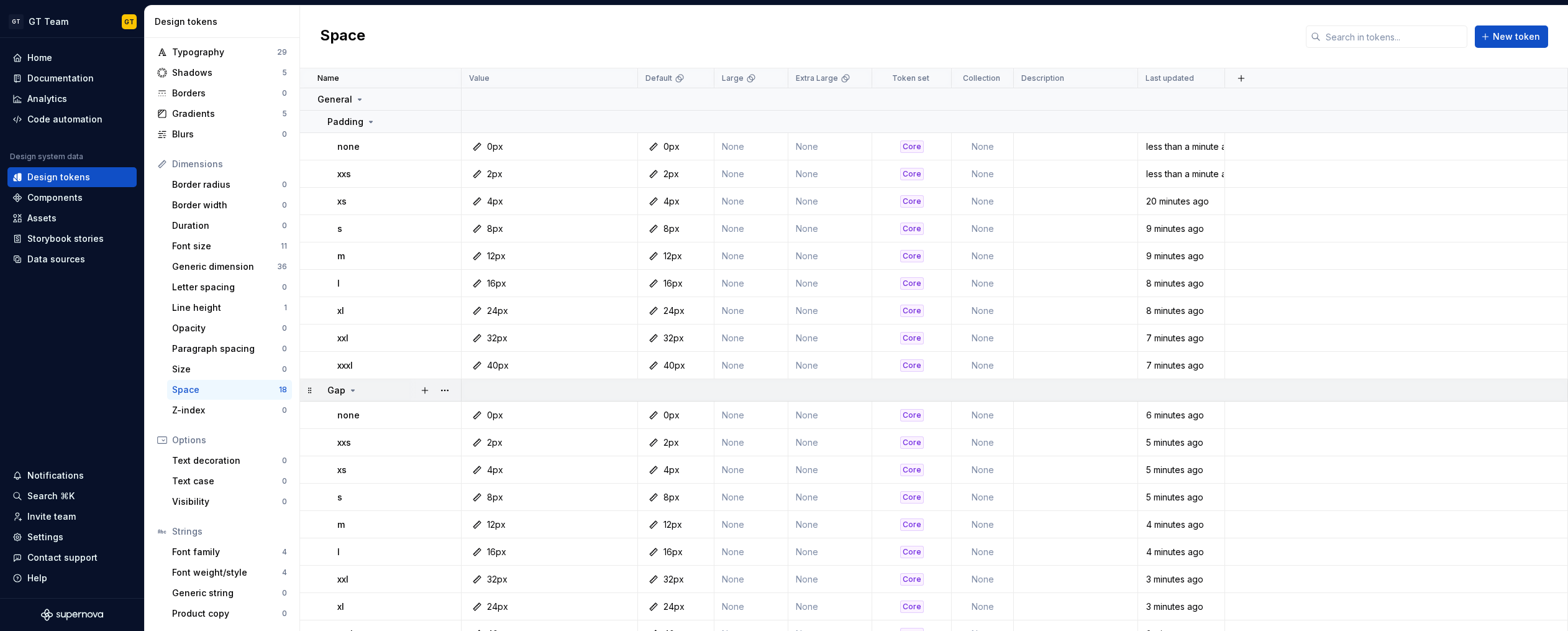
click at [352, 392] on icon at bounding box center [353, 391] width 10 height 10
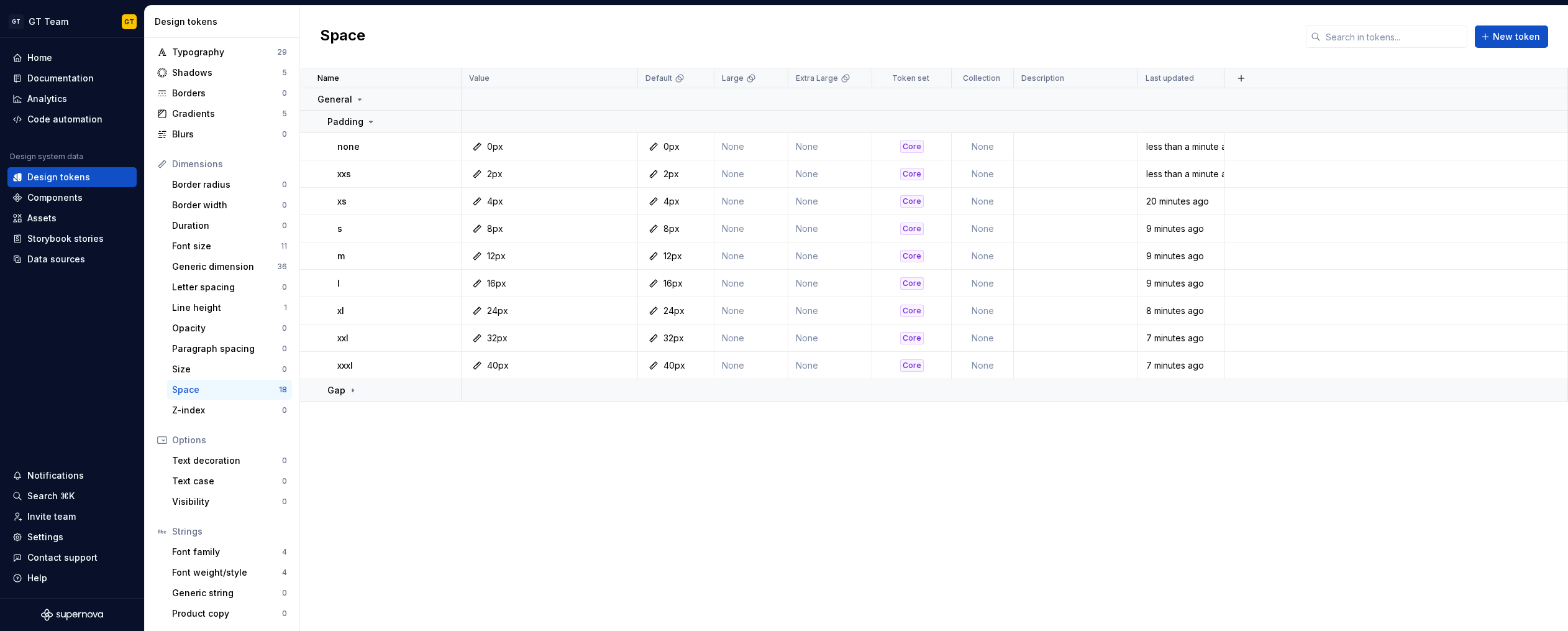
click at [532, 439] on div "Name Value Default Large Extra Large Token set Collection Description Last upda…" at bounding box center [933, 349] width 1268 height 563
click at [853, 468] on div "Name Value Default Large Extra Large Token set Collection Description Last upda…" at bounding box center [933, 349] width 1268 height 563
click at [369, 125] on icon at bounding box center [371, 122] width 10 height 10
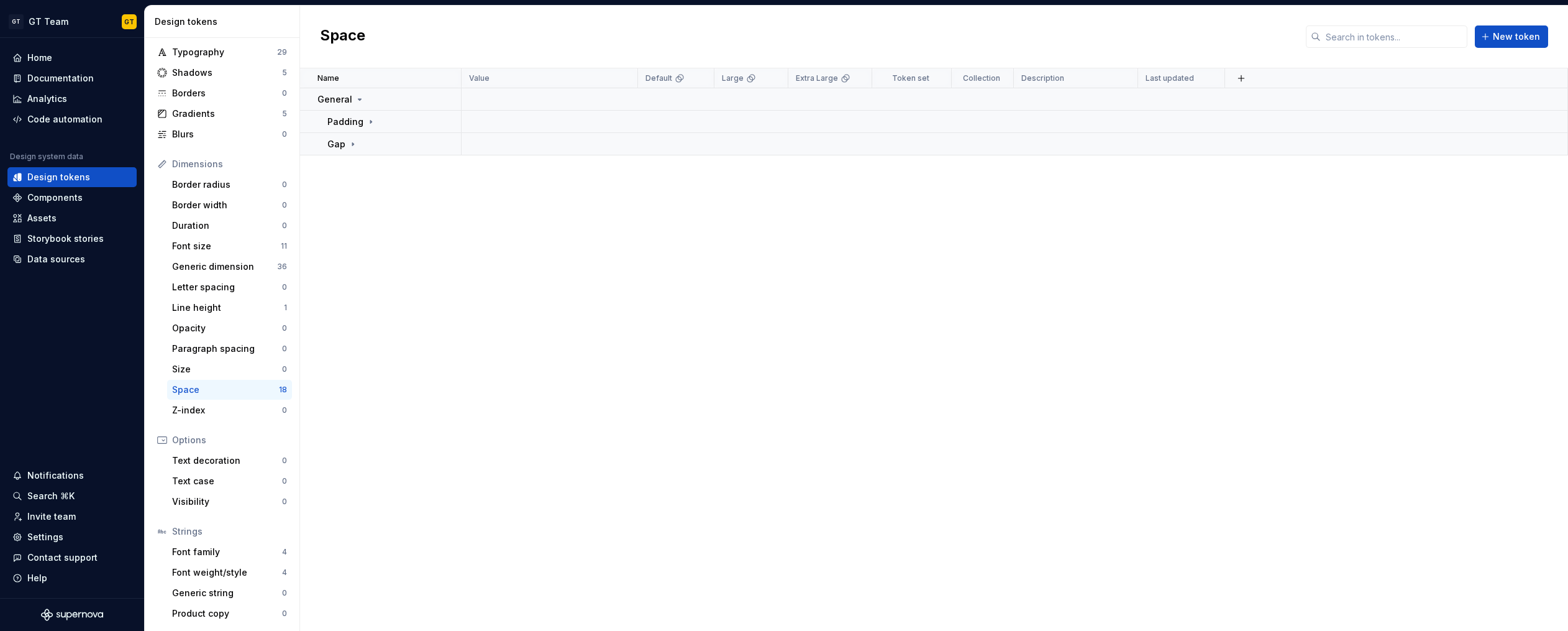
click at [383, 253] on div "Name Value Default Large Extra Large Token set Collection Description Last upda…" at bounding box center [933, 349] width 1268 height 563
click at [1516, 37] on span "New token" at bounding box center [1516, 36] width 47 height 12
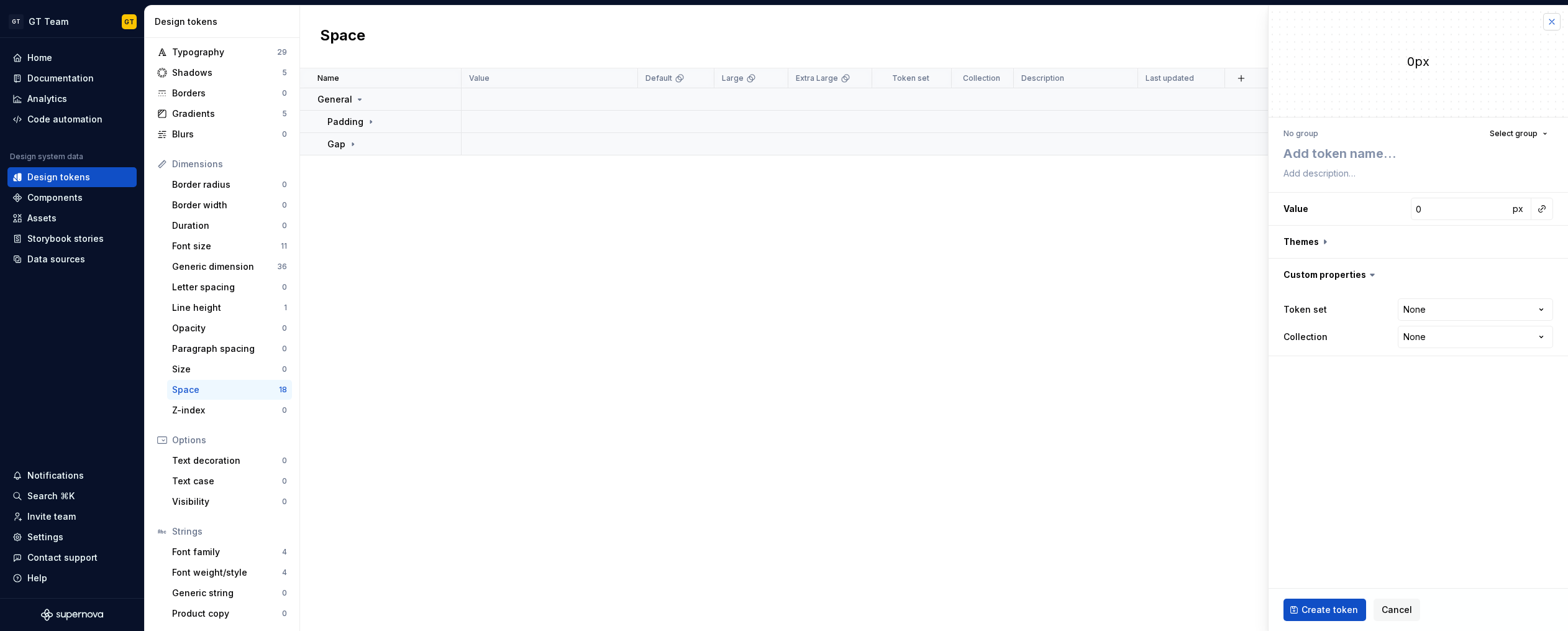
click at [1555, 20] on button "button" at bounding box center [1551, 22] width 17 height 17
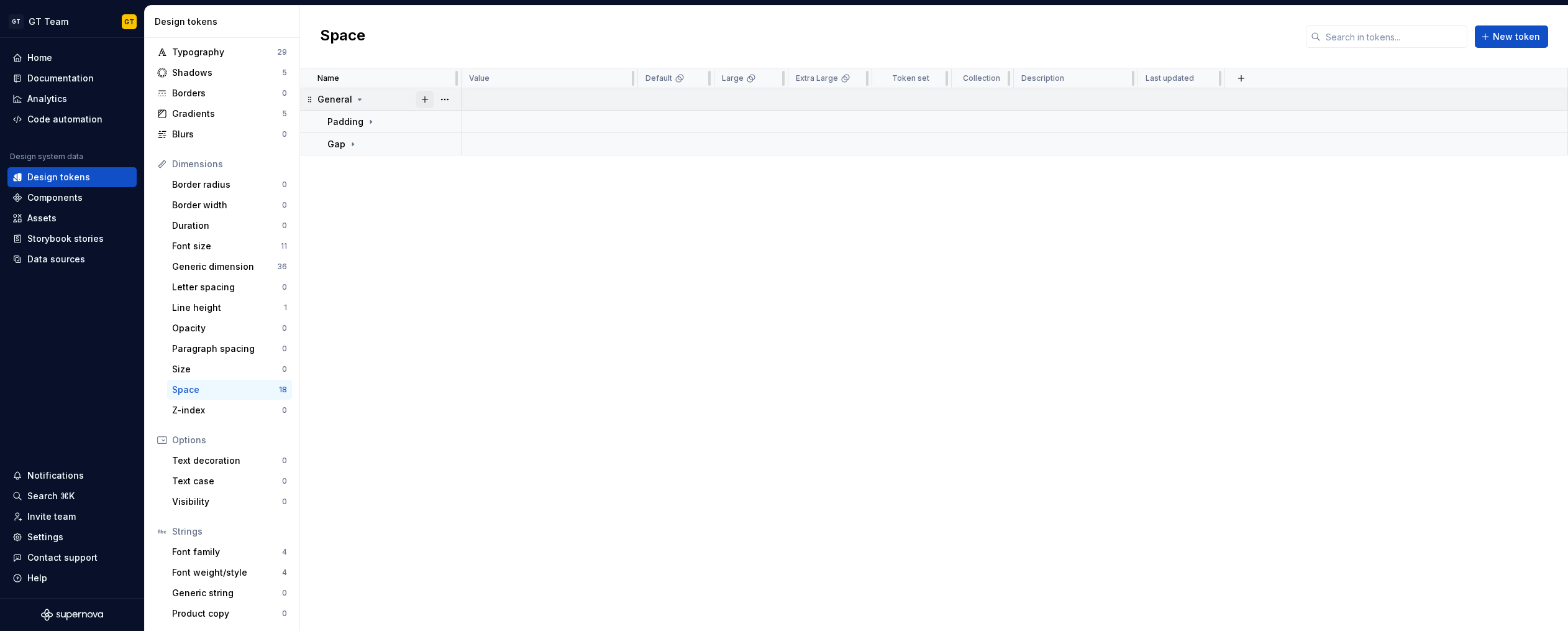
click at [427, 100] on button "button" at bounding box center [425, 99] width 17 height 17
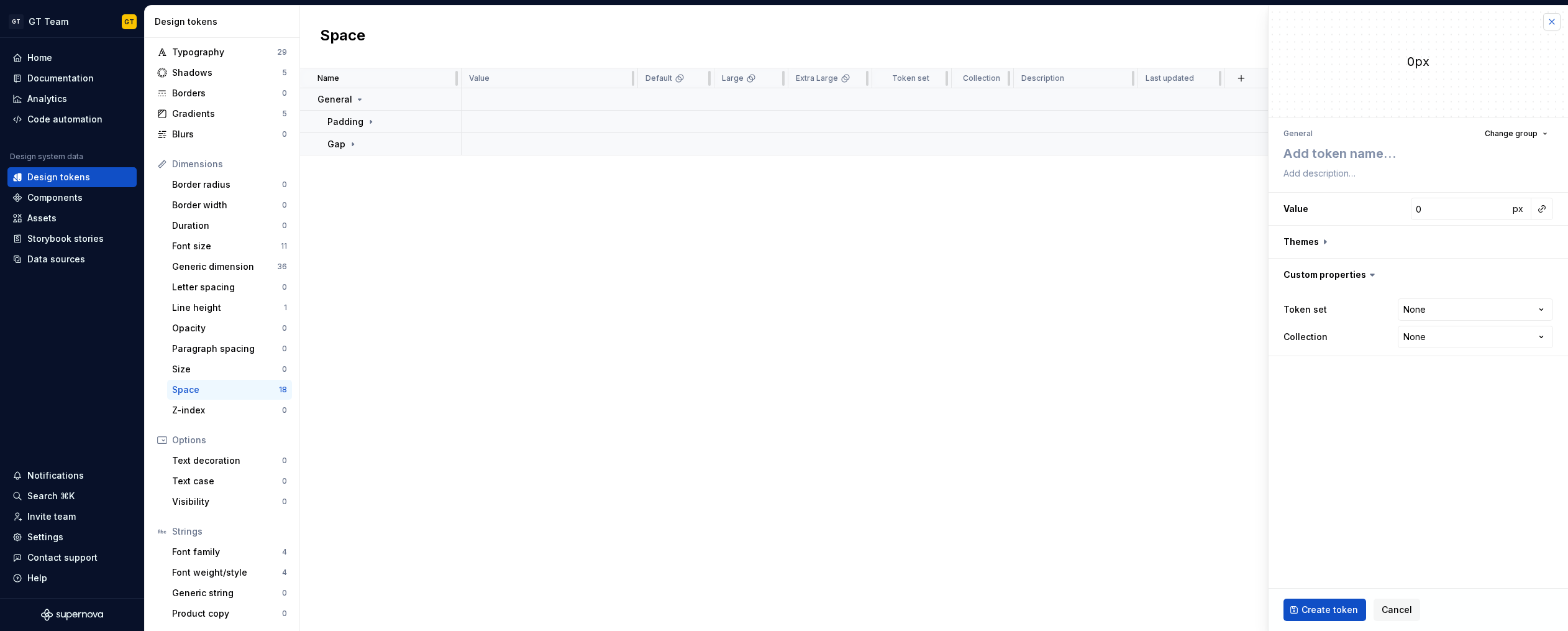
click at [1549, 25] on button "button" at bounding box center [1551, 22] width 17 height 17
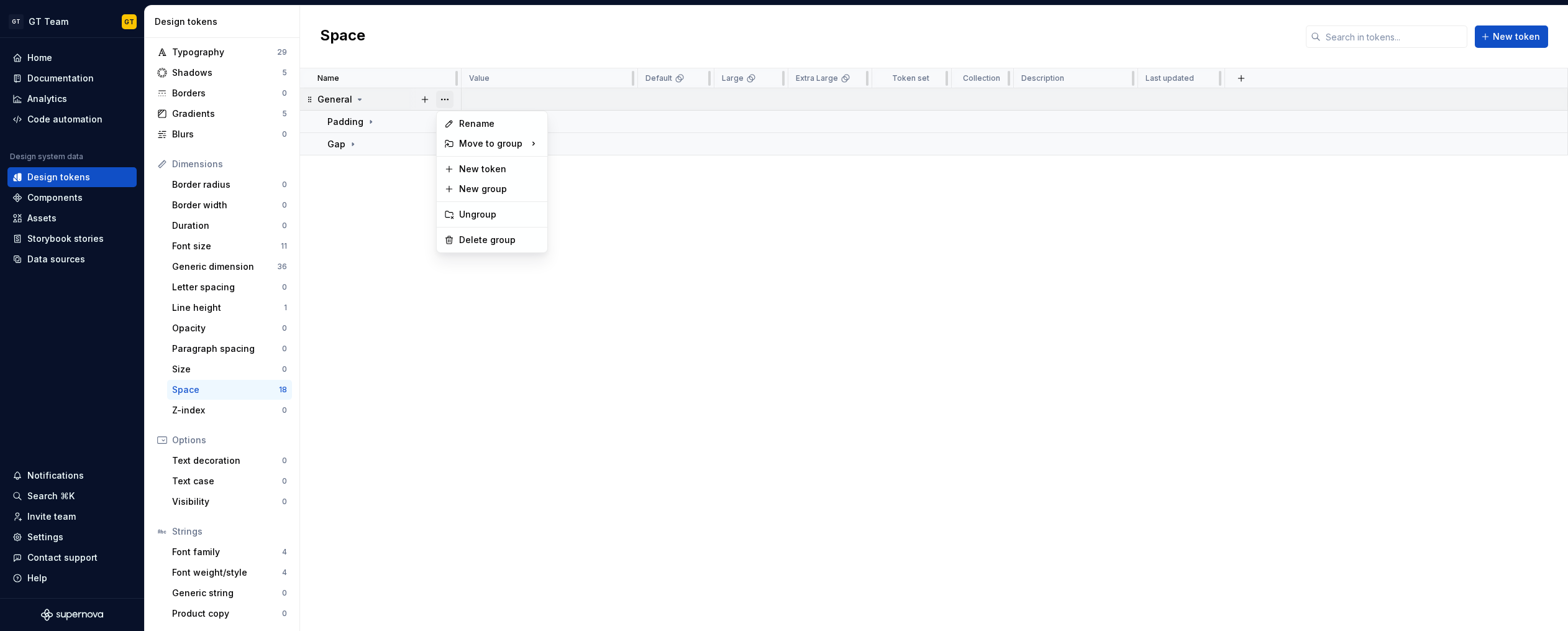
click at [446, 98] on button "button" at bounding box center [445, 99] width 17 height 17
click at [499, 187] on div "New group" at bounding box center [499, 189] width 81 height 12
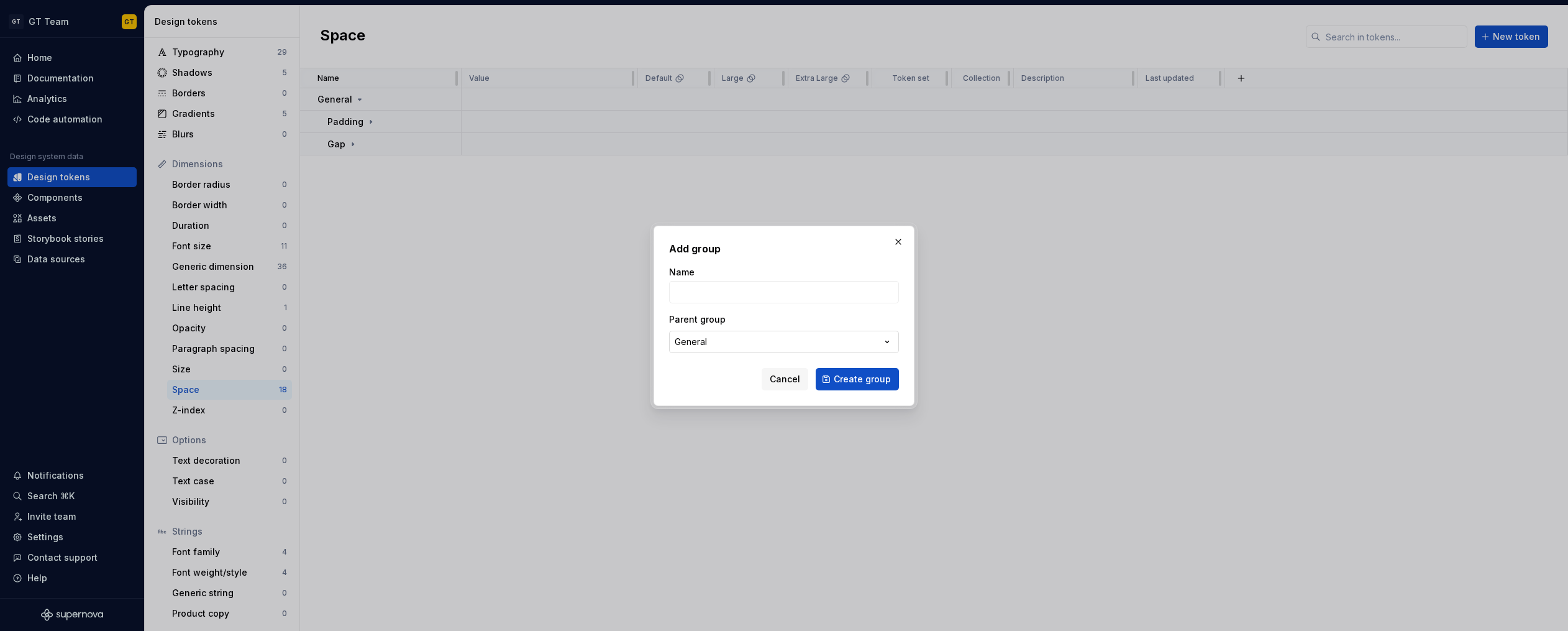
click at [723, 343] on button "General" at bounding box center [784, 341] width 230 height 23
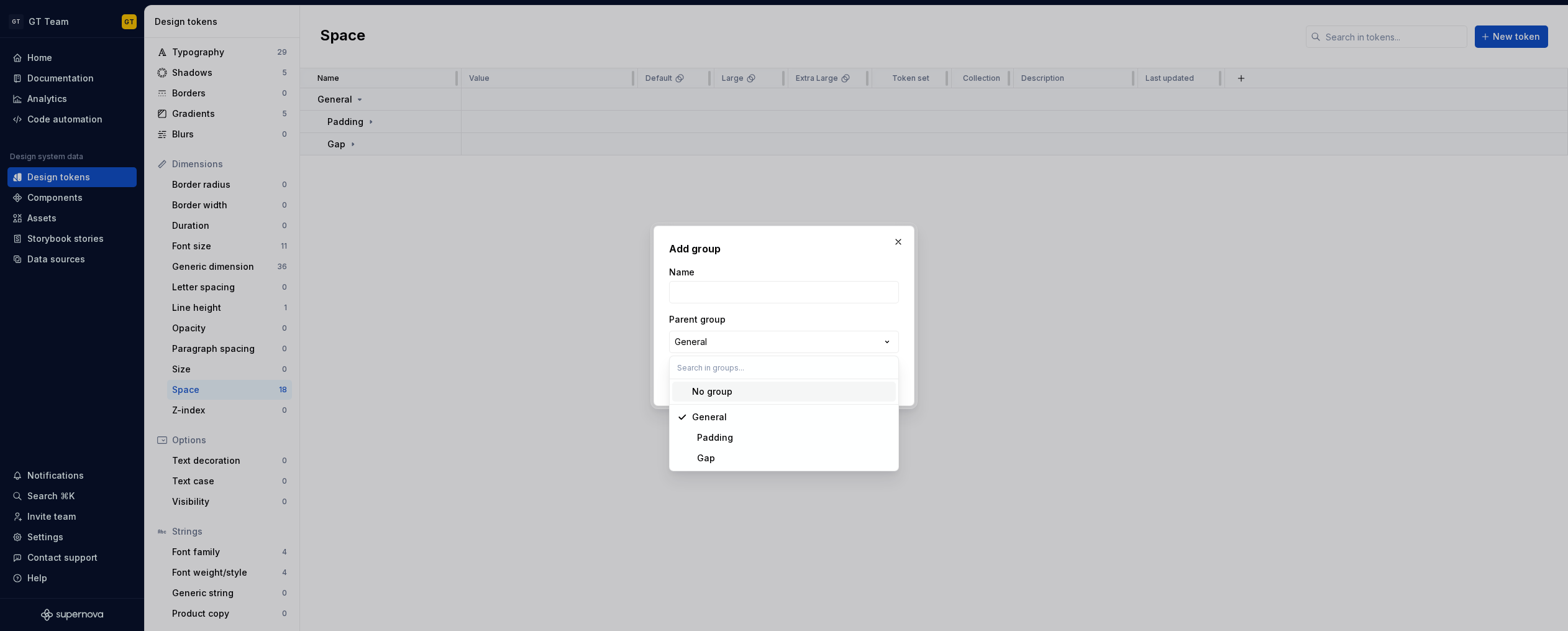
click at [721, 402] on div "No group" at bounding box center [784, 394] width 229 height 23
click at [718, 398] on span "No group" at bounding box center [784, 391] width 223 height 20
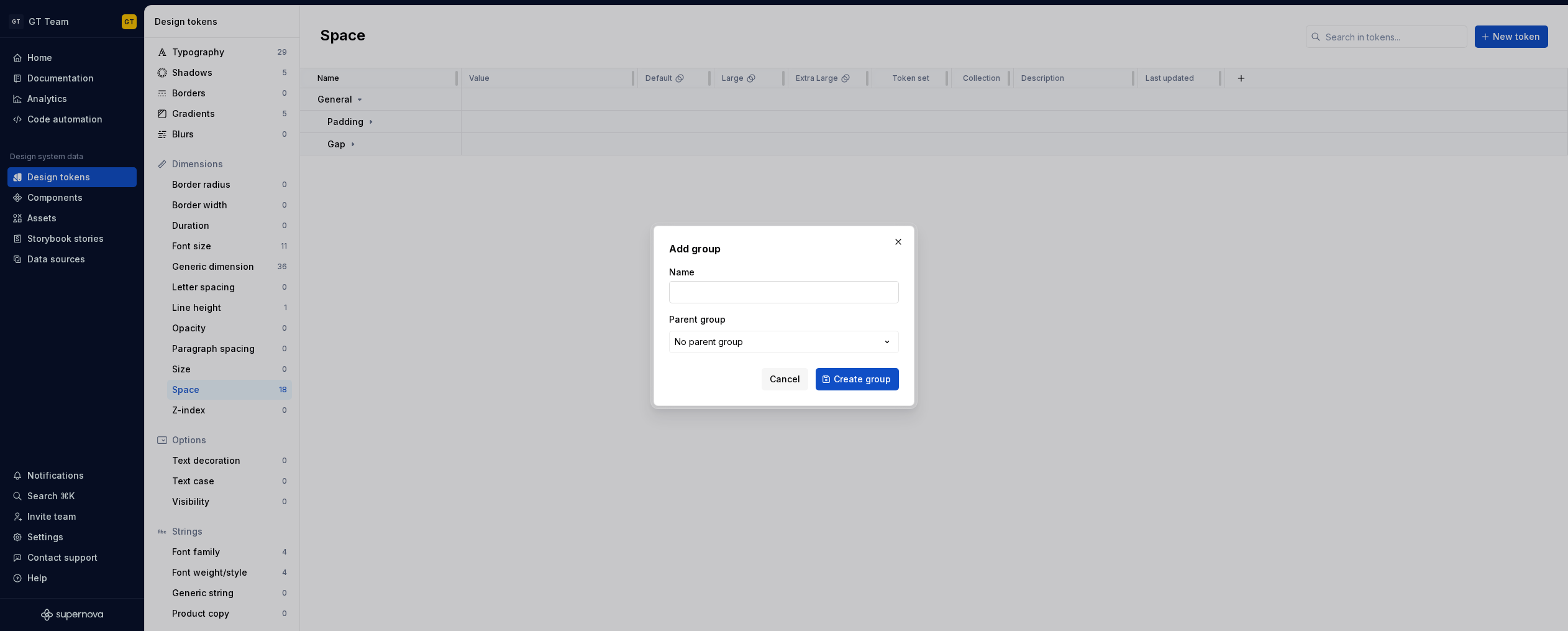
click at [691, 296] on input "Name" at bounding box center [784, 292] width 230 height 23
click at [863, 375] on span "Create group" at bounding box center [862, 379] width 57 height 12
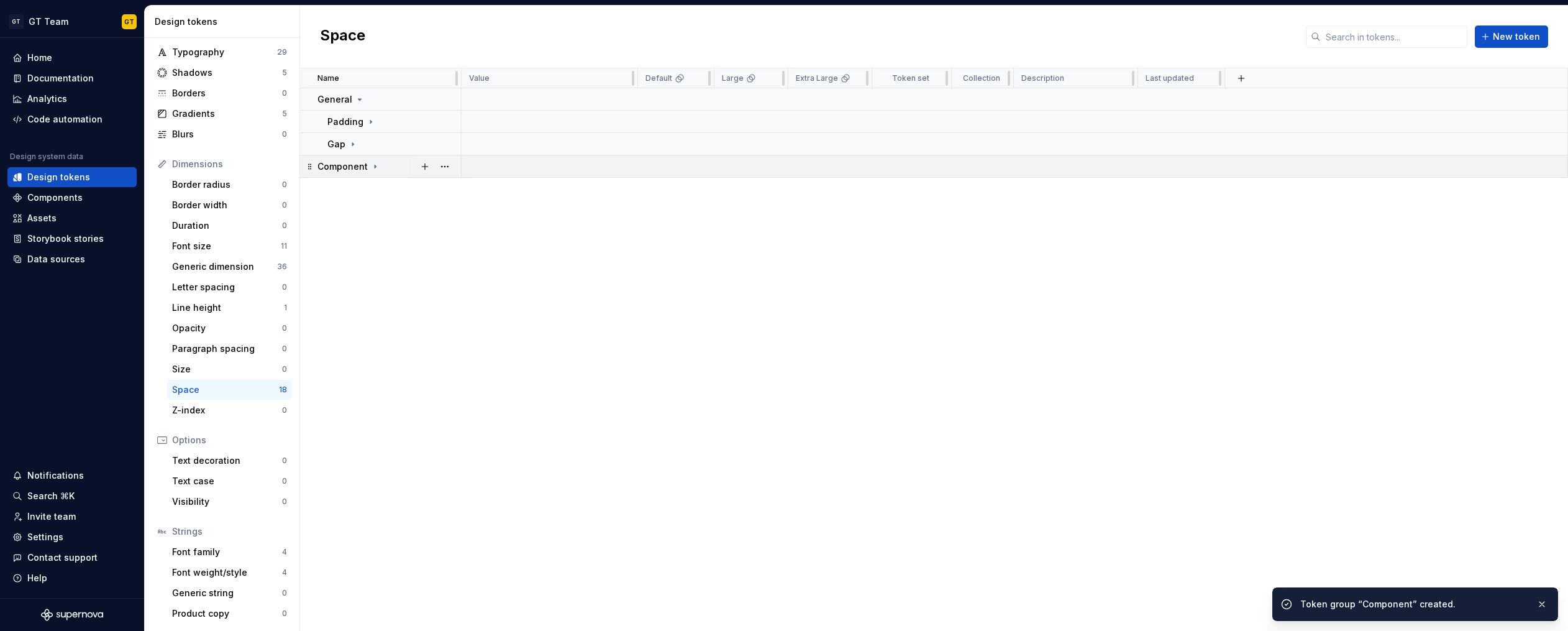
click at [368, 172] on td "Component" at bounding box center [380, 166] width 162 height 23
click at [370, 171] on icon at bounding box center [375, 167] width 10 height 10
click at [370, 168] on icon at bounding box center [375, 167] width 10 height 10
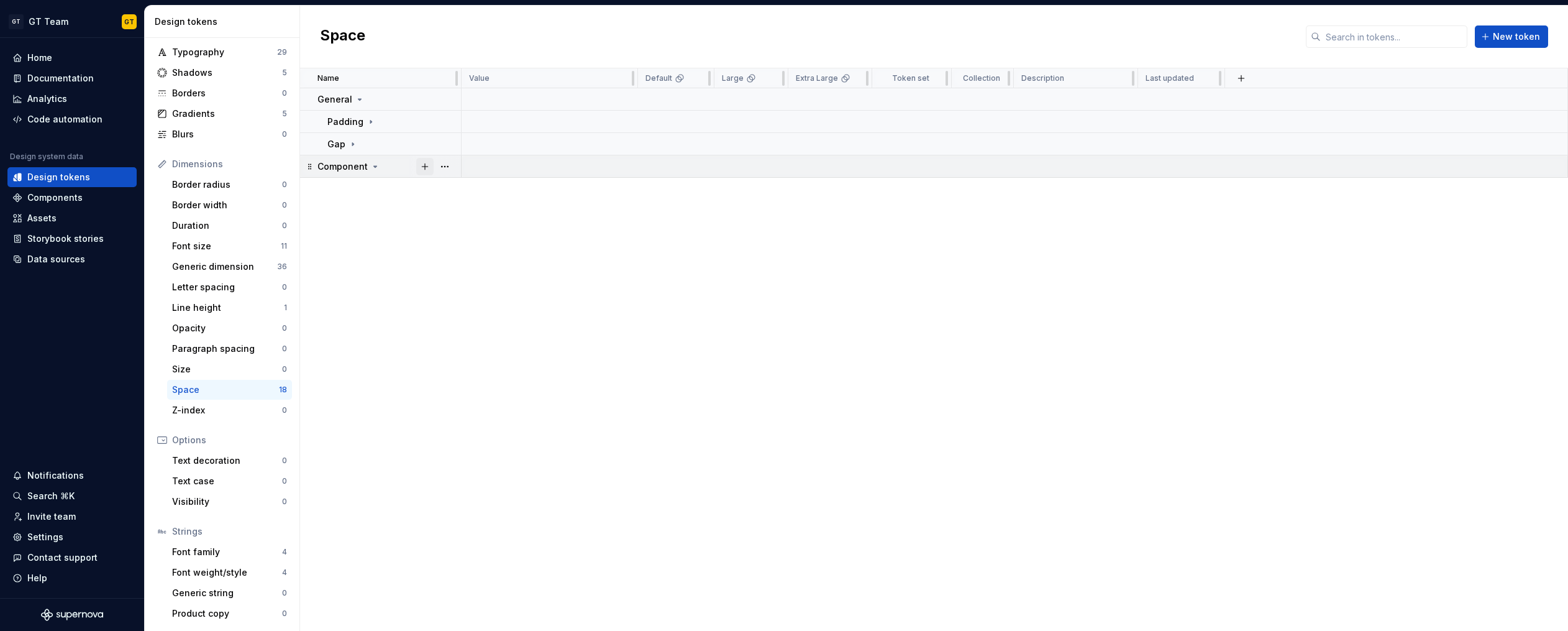
click at [422, 166] on button "button" at bounding box center [425, 166] width 17 height 17
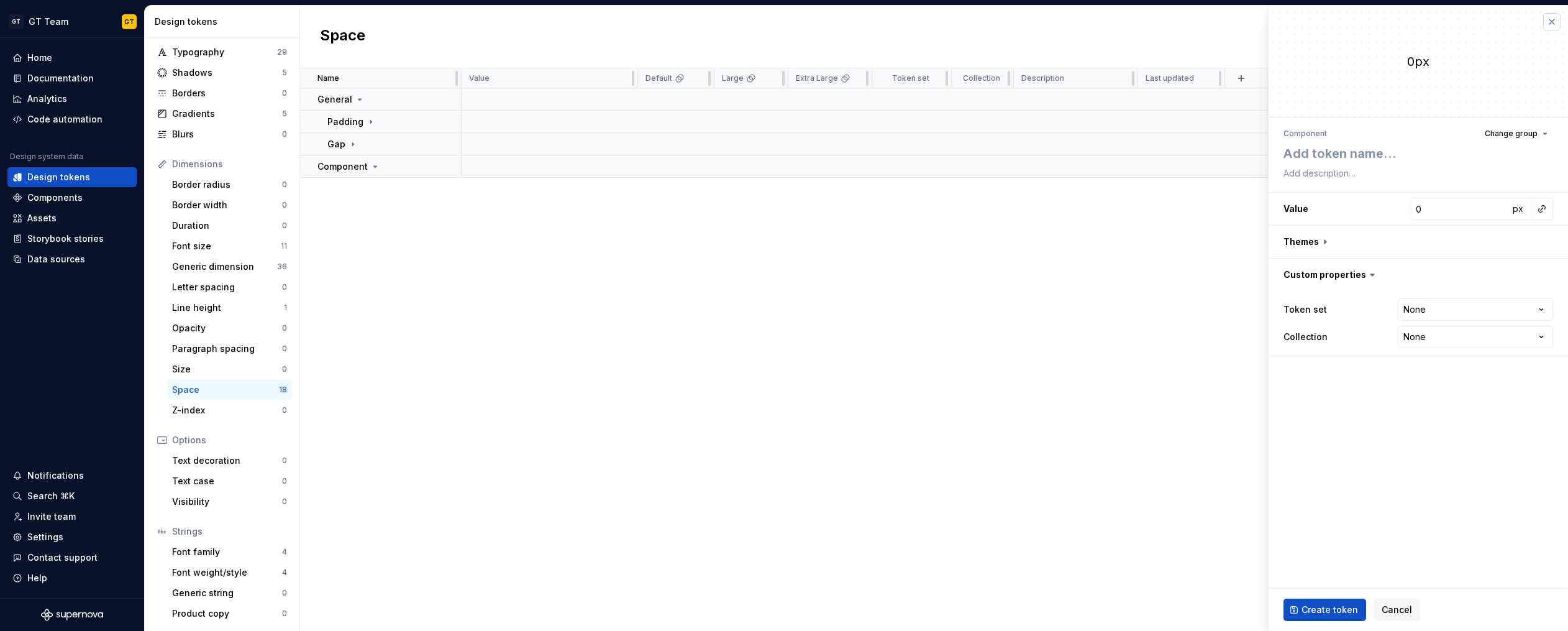
click at [1552, 24] on button "button" at bounding box center [1551, 22] width 17 height 17
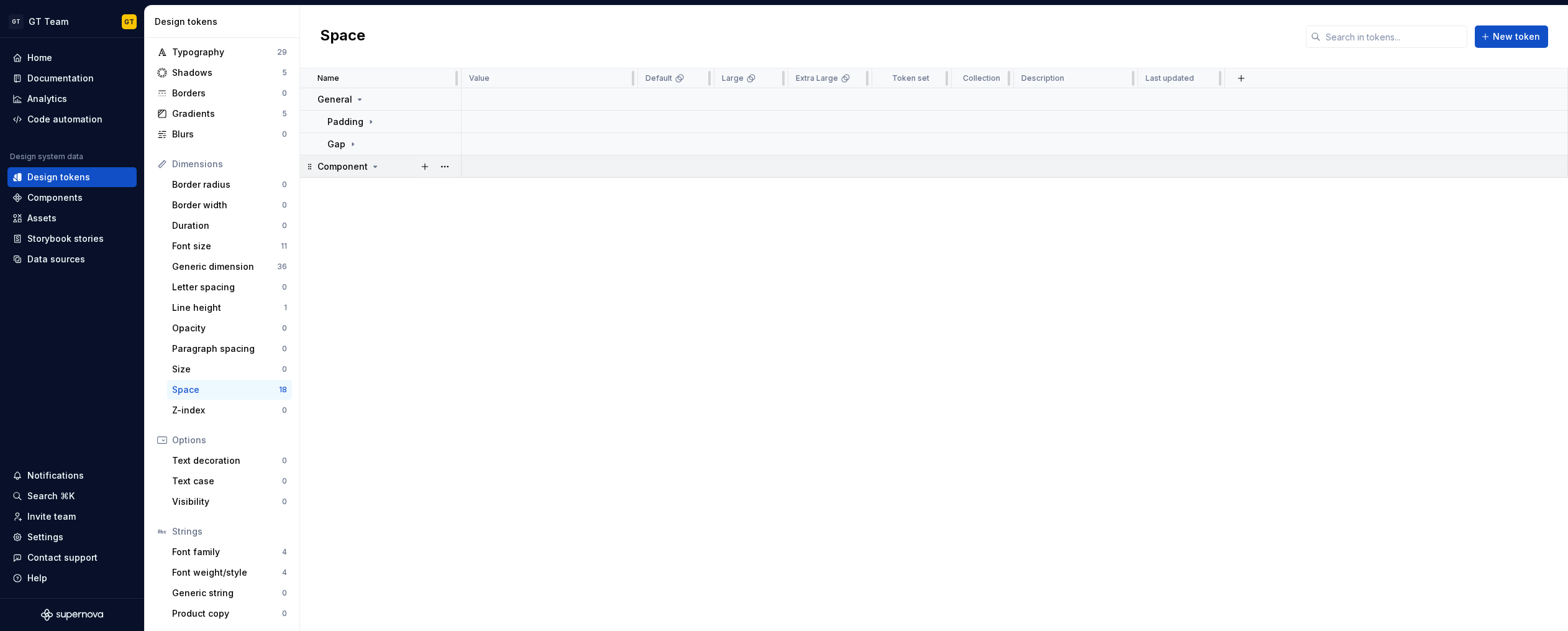
click at [372, 164] on icon at bounding box center [375, 167] width 10 height 10
click at [443, 167] on button "button" at bounding box center [445, 166] width 17 height 17
click at [488, 259] on div "New group" at bounding box center [499, 256] width 81 height 12
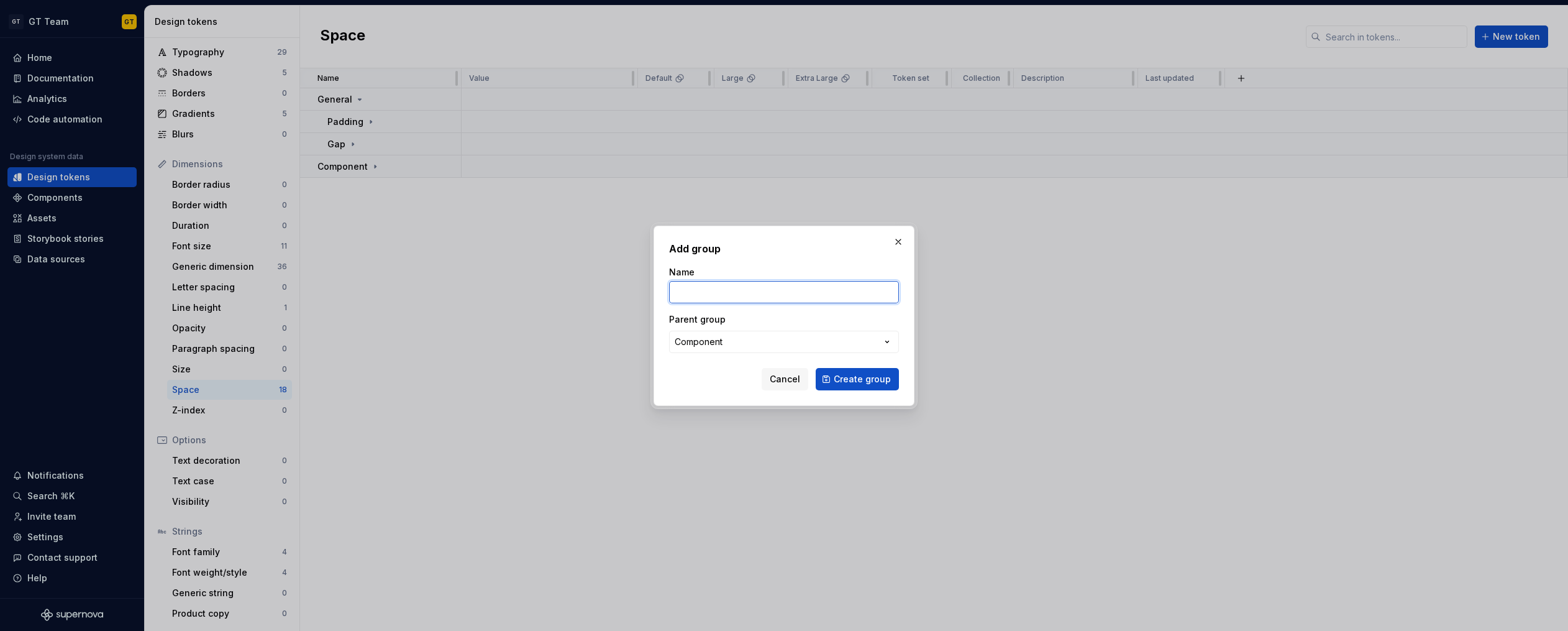
click at [736, 296] on input "Name" at bounding box center [784, 292] width 230 height 23
click at [816, 368] on button "Create group" at bounding box center [857, 379] width 83 height 23
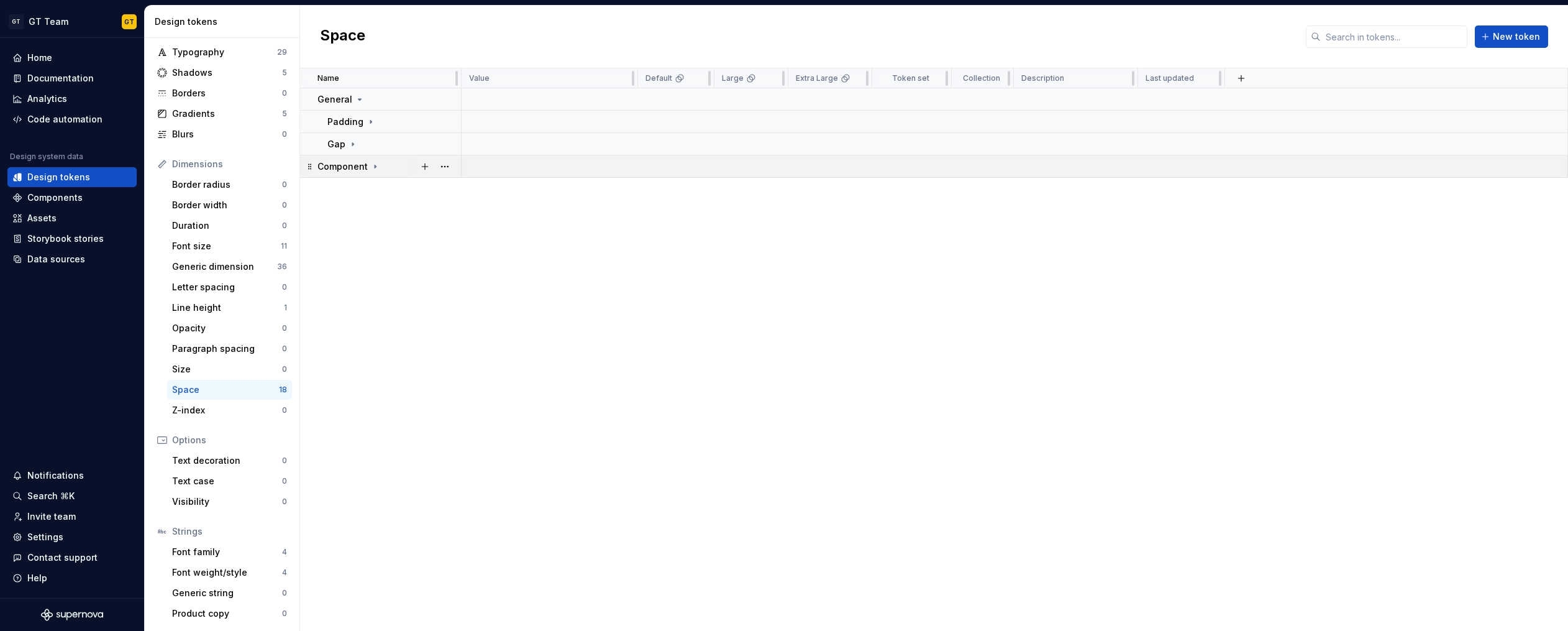
click at [374, 166] on icon at bounding box center [375, 166] width 1 height 3
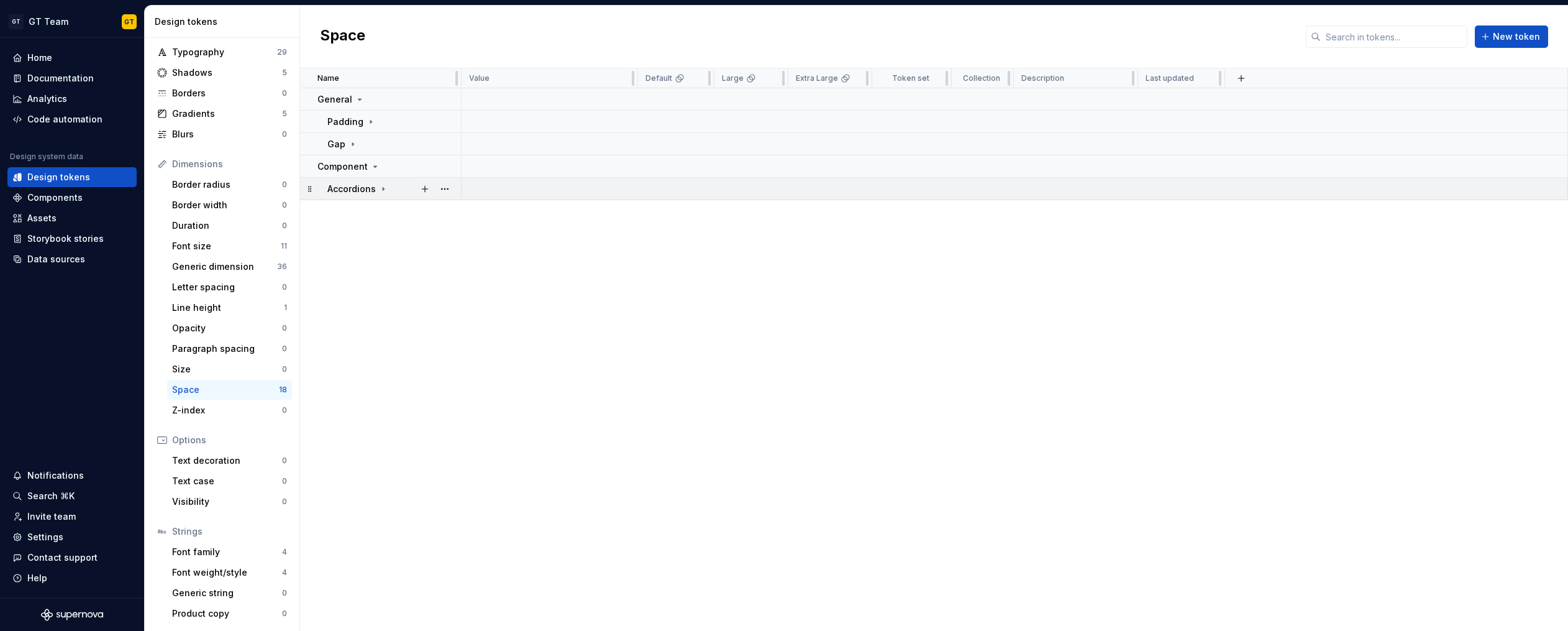
click at [364, 187] on p "Accordions" at bounding box center [351, 189] width 49 height 12
click at [428, 189] on button "button" at bounding box center [425, 189] width 17 height 17
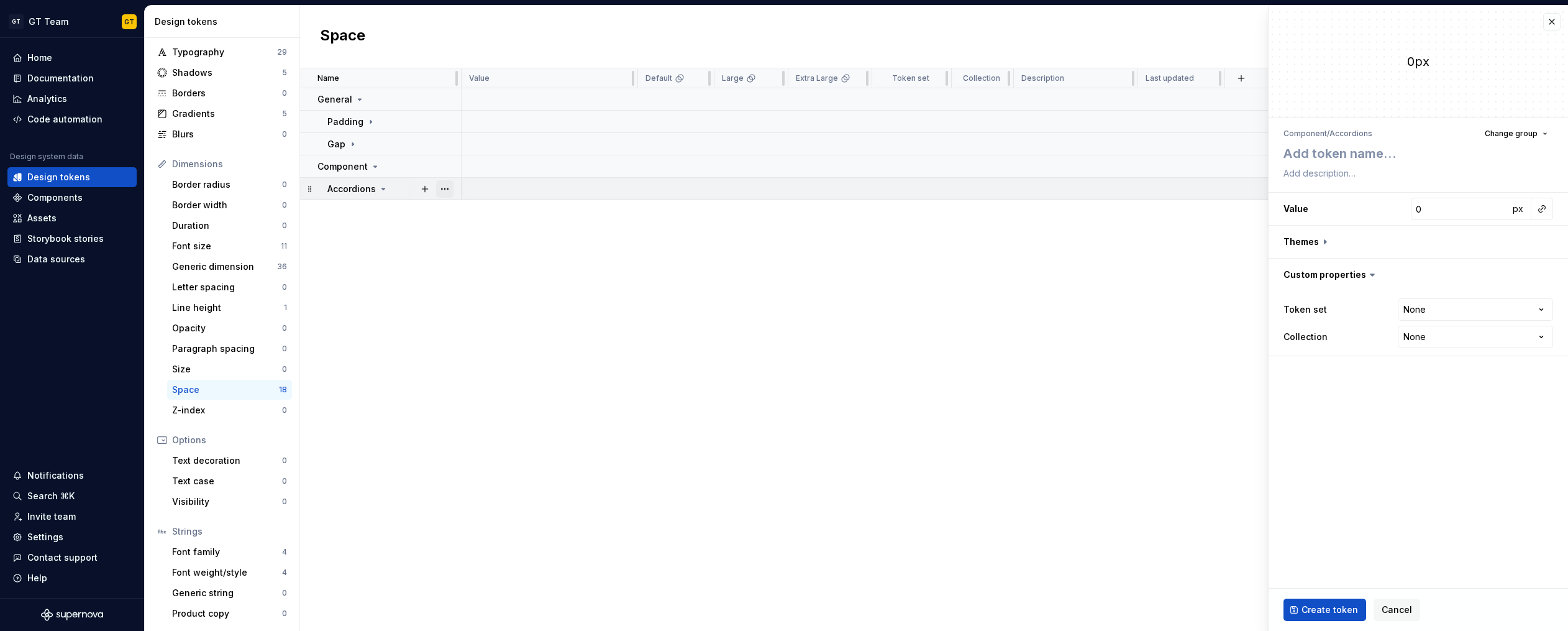
click at [446, 190] on button "button" at bounding box center [445, 189] width 17 height 17
click at [487, 276] on div "New group" at bounding box center [499, 278] width 81 height 12
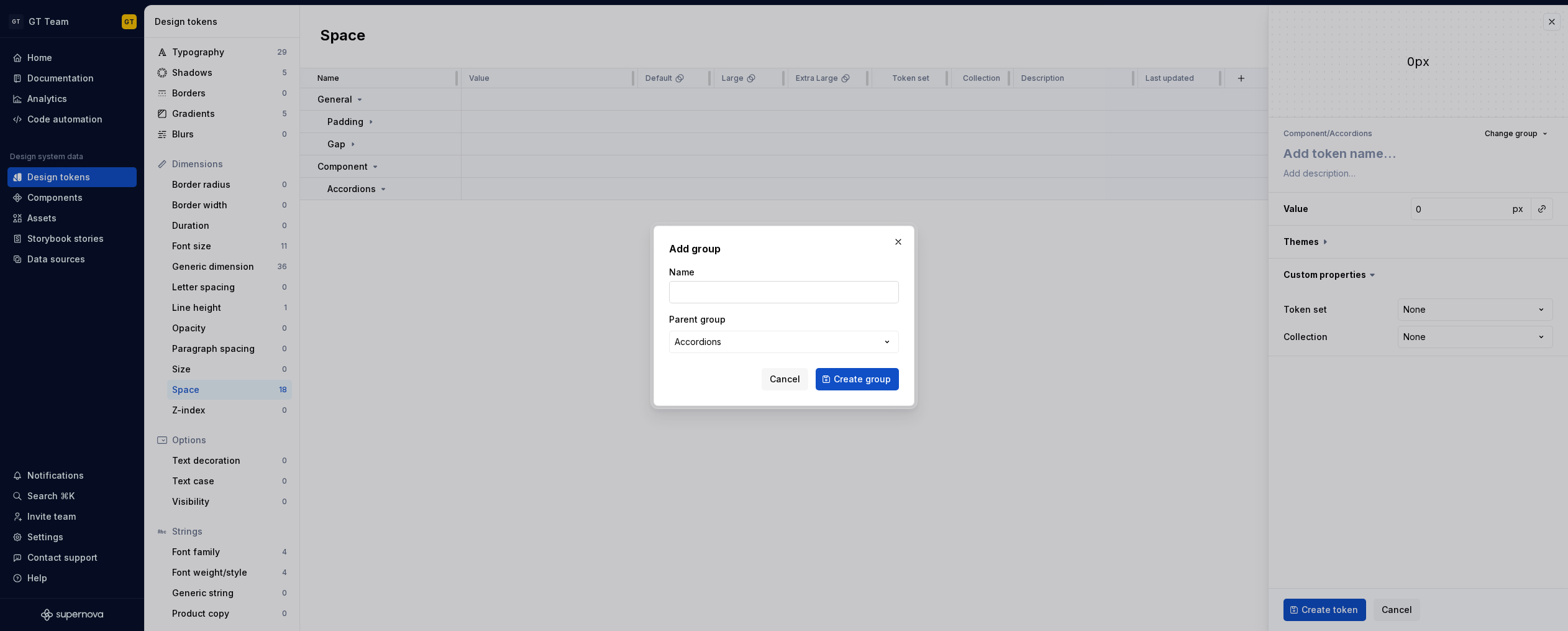
click at [769, 286] on input "Name" at bounding box center [784, 292] width 230 height 23
click at [816, 368] on button "Create group" at bounding box center [857, 379] width 83 height 23
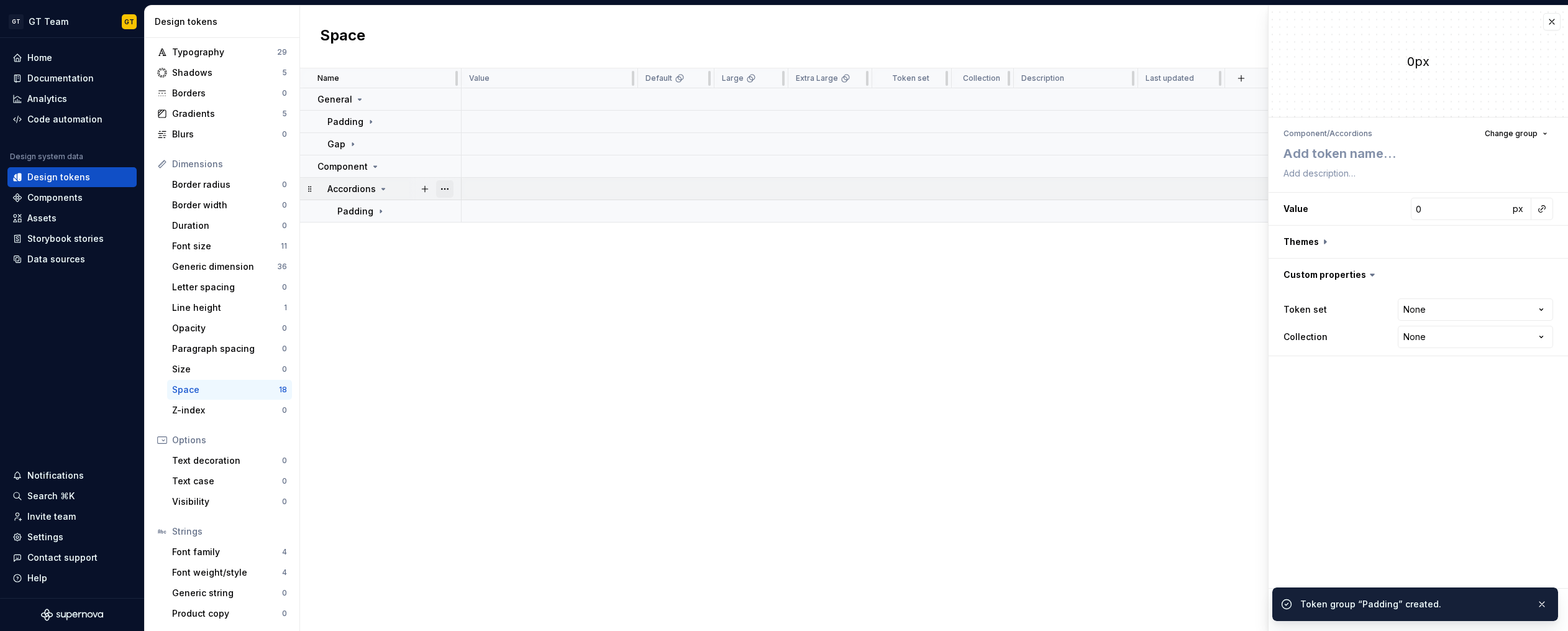
click at [441, 189] on button "button" at bounding box center [445, 189] width 17 height 17
click at [492, 279] on div "New group" at bounding box center [499, 278] width 81 height 12
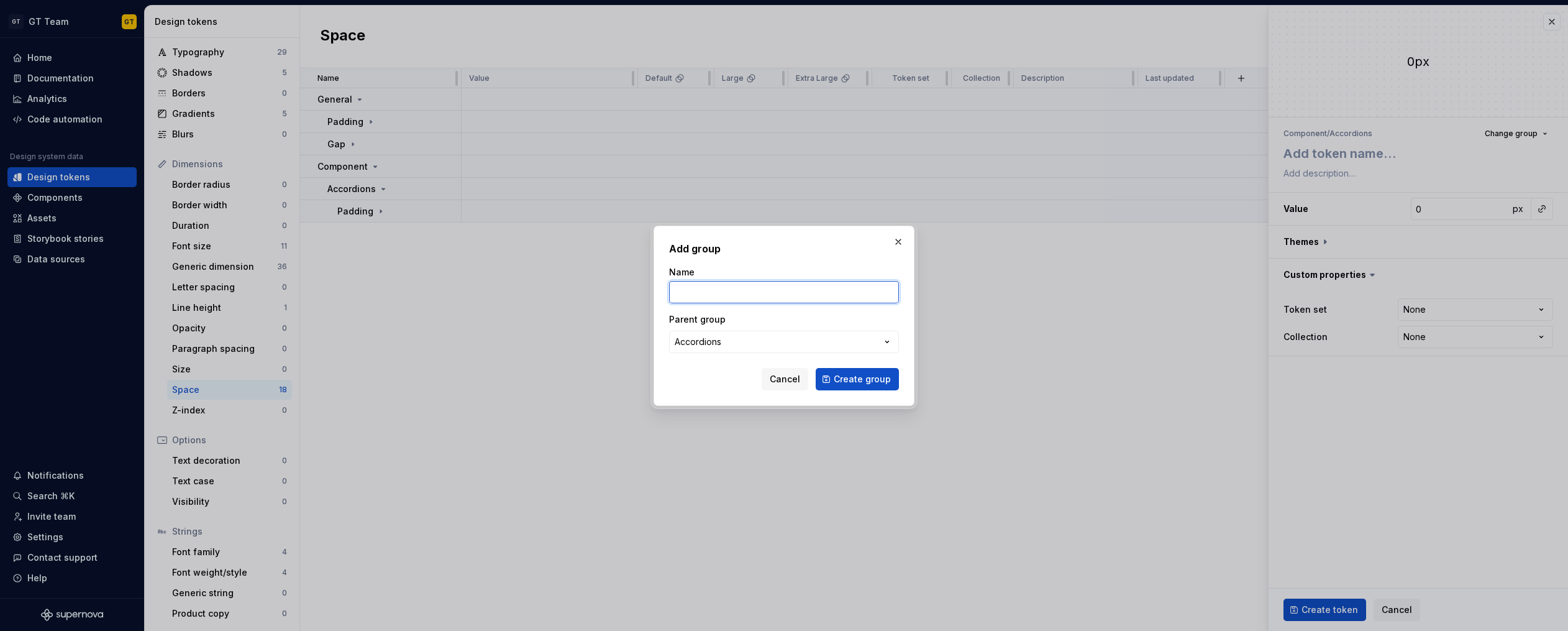
click at [770, 294] on input "Name" at bounding box center [784, 292] width 230 height 23
click at [816, 368] on button "Create group" at bounding box center [857, 379] width 83 height 23
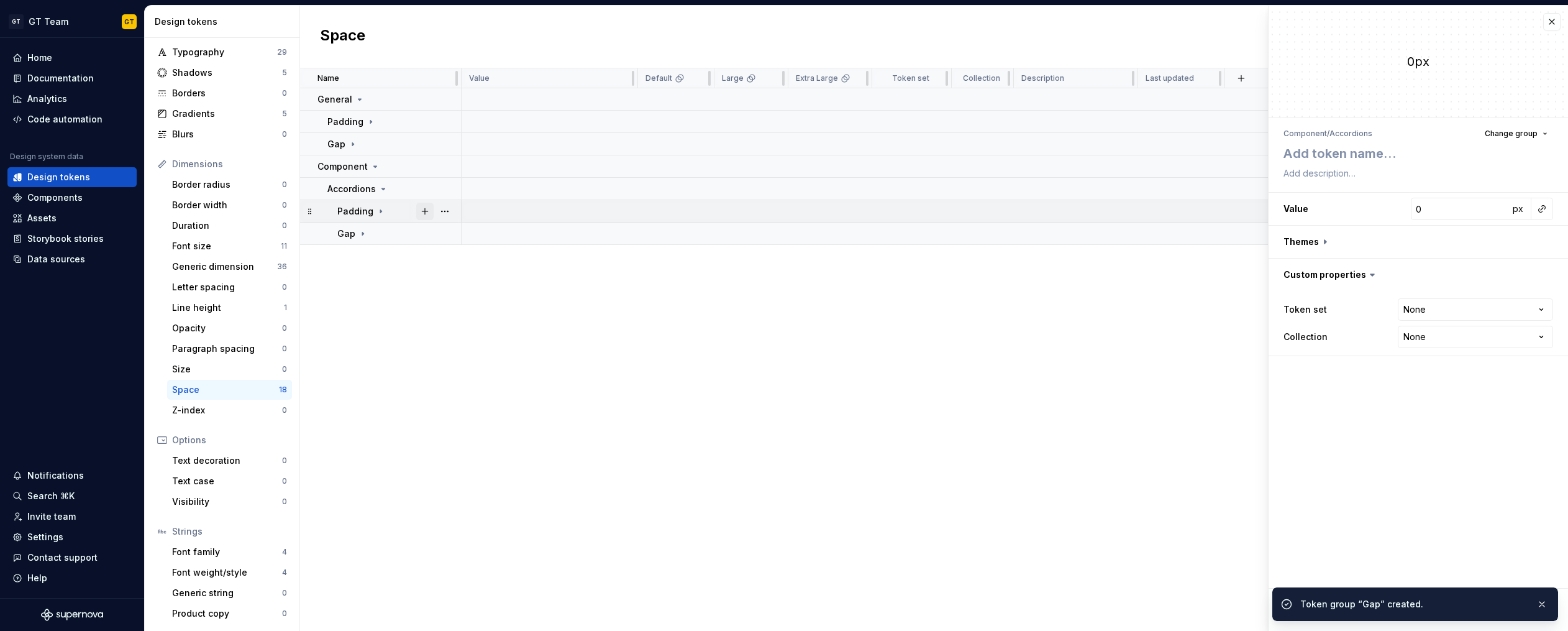
click at [427, 210] on button "button" at bounding box center [425, 211] width 17 height 17
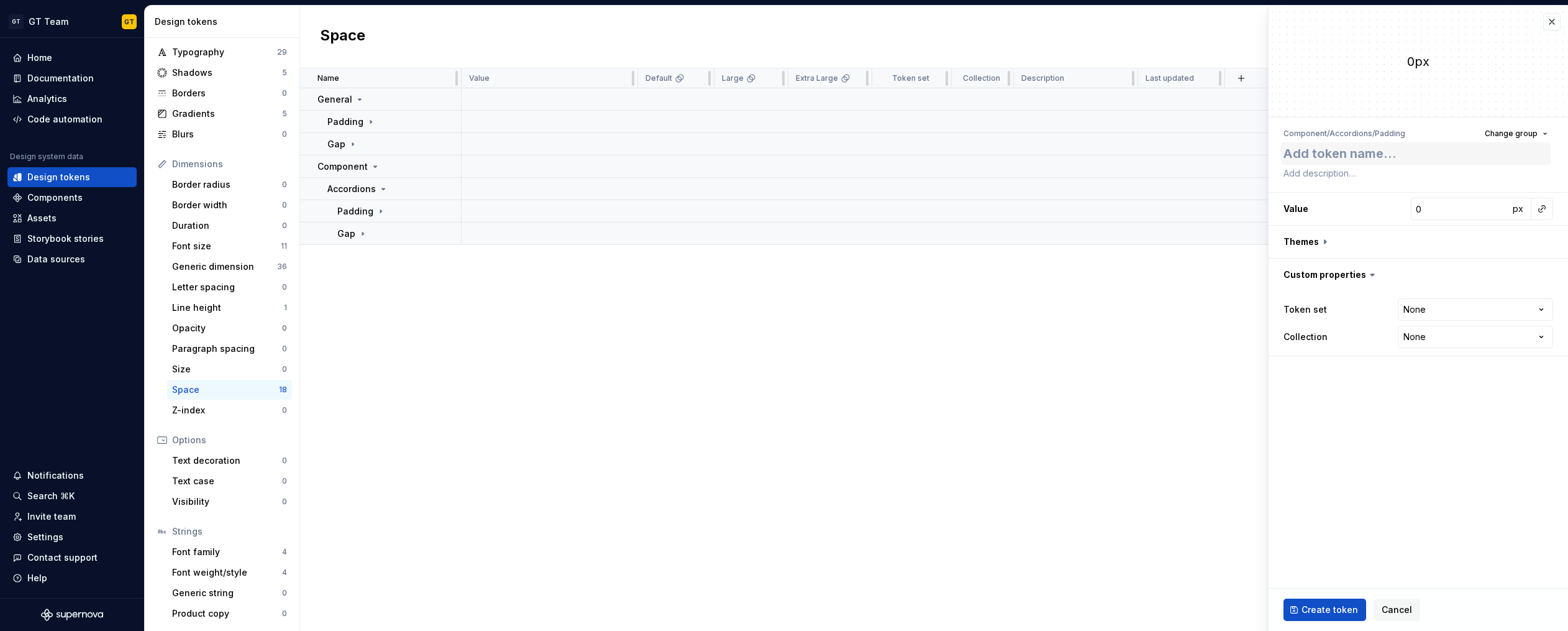
click at [1390, 152] on textarea at bounding box center [1416, 153] width 270 height 23
click at [1433, 210] on input "0" at bounding box center [1459, 208] width 98 height 23
click at [1545, 211] on button "button" at bounding box center [1542, 209] width 17 height 17
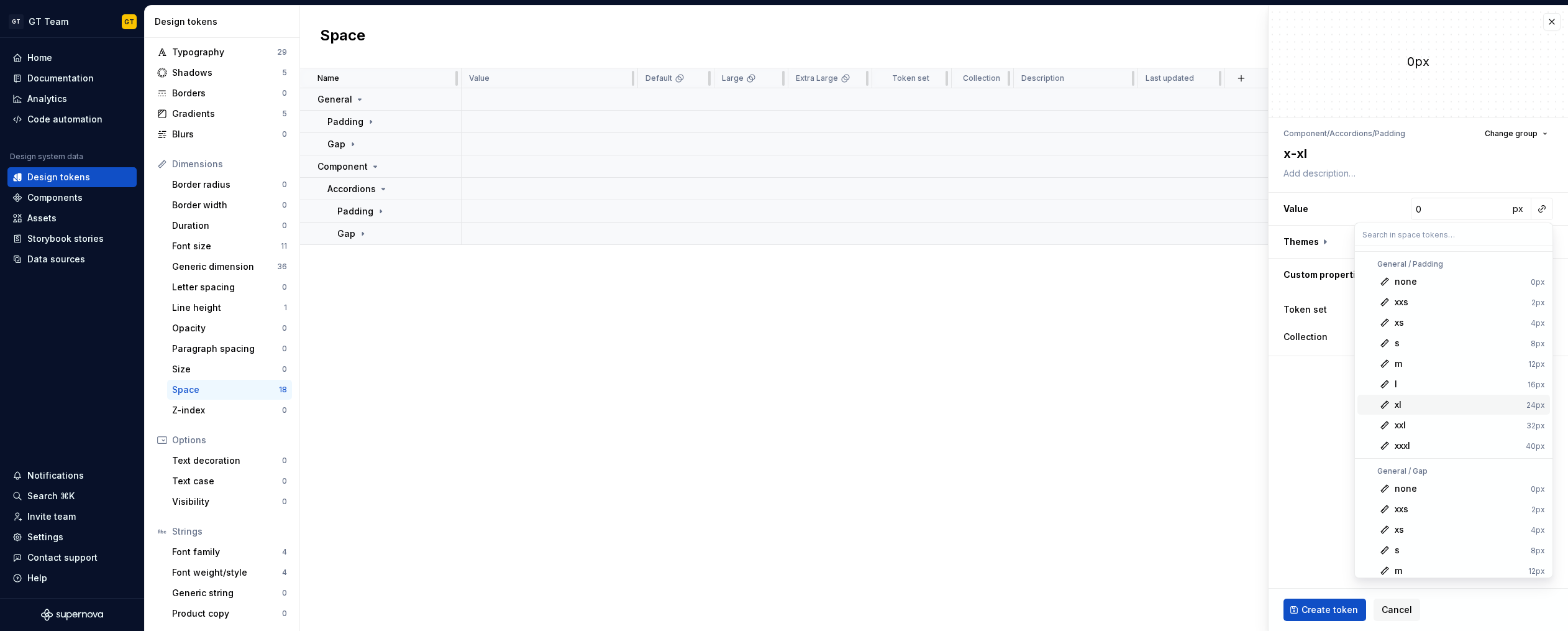
click at [1413, 406] on div "xl" at bounding box center [1458, 404] width 127 height 12
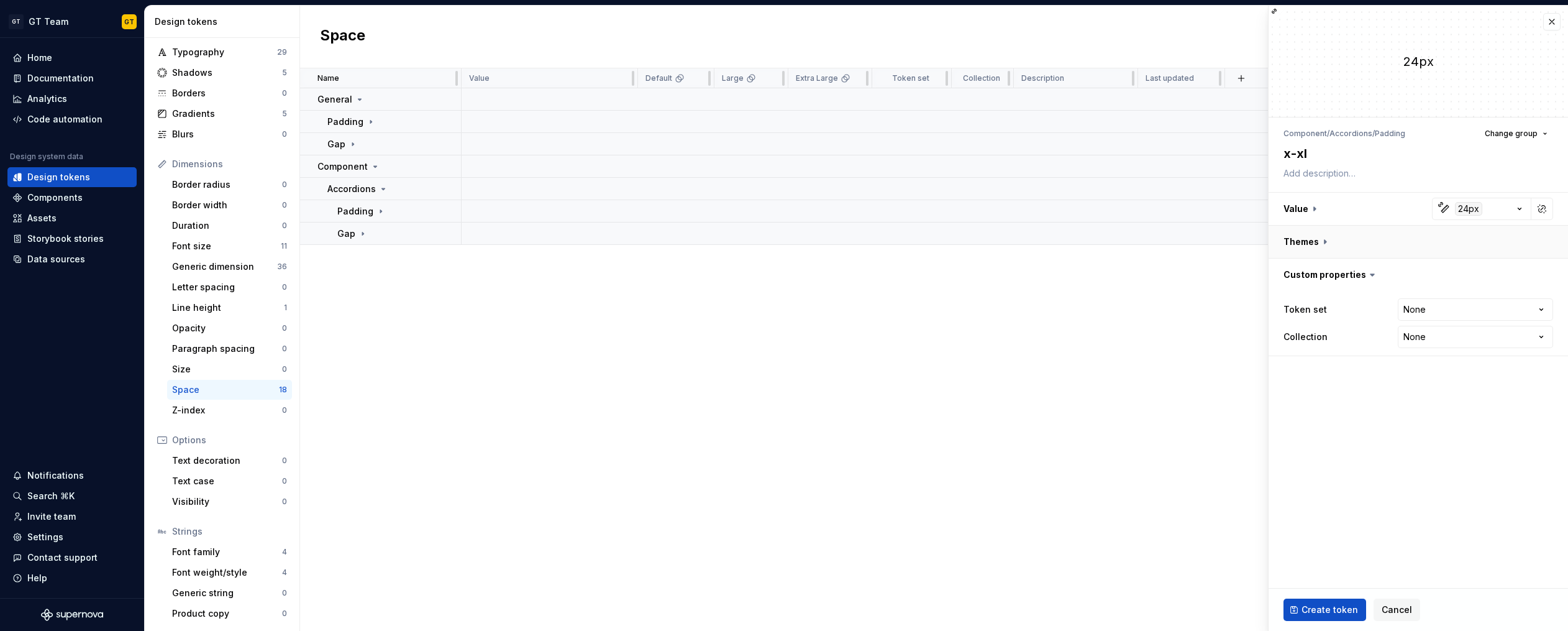
click at [1330, 244] on button "button" at bounding box center [1418, 242] width 300 height 33
click at [1538, 275] on button "button" at bounding box center [1544, 274] width 17 height 17
click at [1538, 274] on button "button" at bounding box center [1542, 274] width 17 height 17
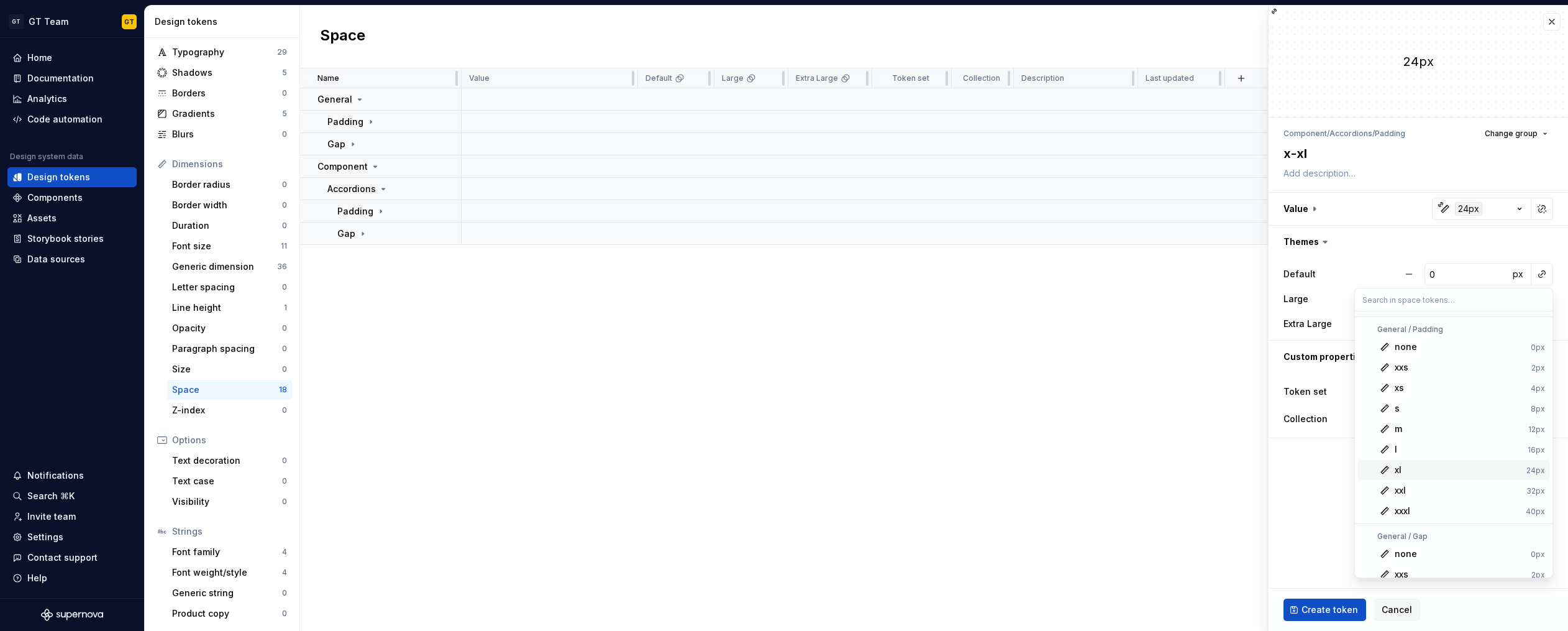
click at [1458, 467] on div "xl" at bounding box center [1458, 470] width 127 height 12
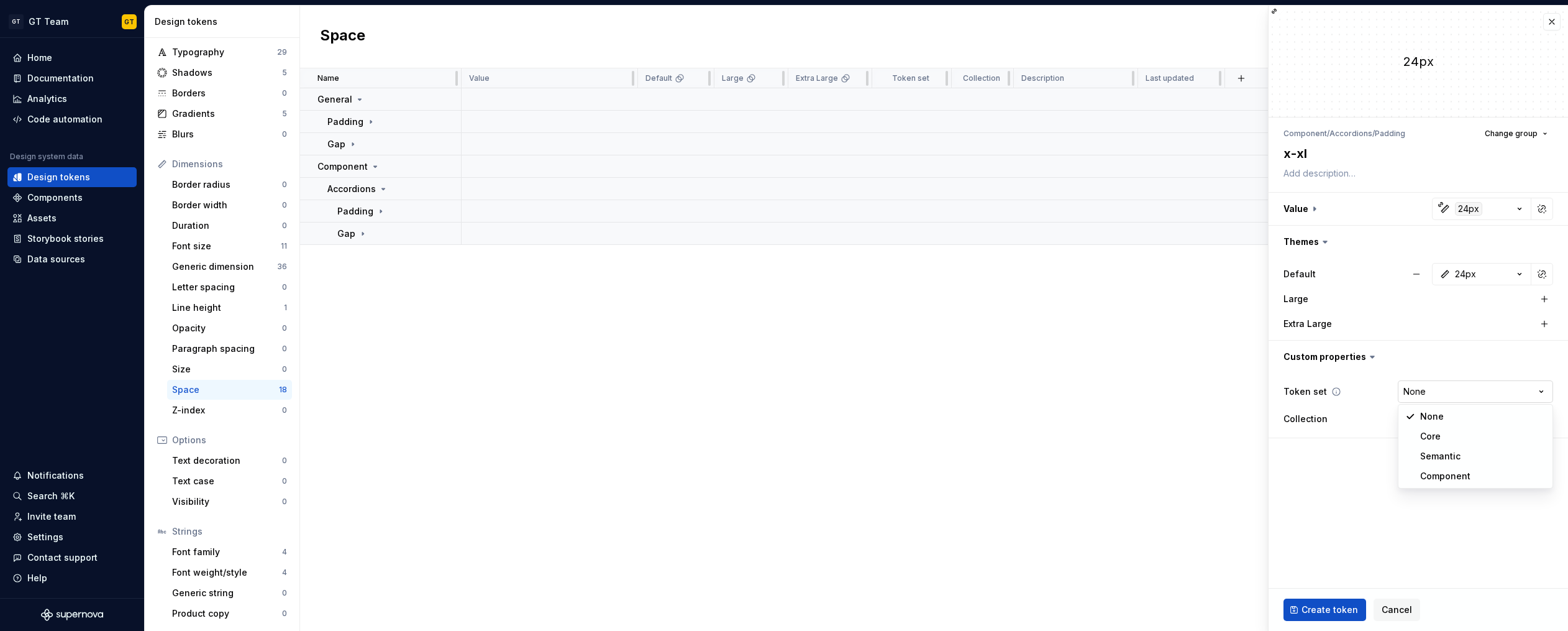
click at [1464, 393] on html "GT GT Team GT Home Documentation Analytics Code automation Design system data D…" at bounding box center [784, 315] width 1568 height 631
click at [1441, 395] on html "GT GT Team GT Home Documentation Analytics Code automation Design system data D…" at bounding box center [784, 315] width 1568 height 631
click at [1429, 483] on fieldset "24px Component / Accordions / Padding Change group x-xl Value 24px Themes Defau…" at bounding box center [1418, 318] width 300 height 625
click at [1328, 606] on span "Create token" at bounding box center [1329, 609] width 57 height 12
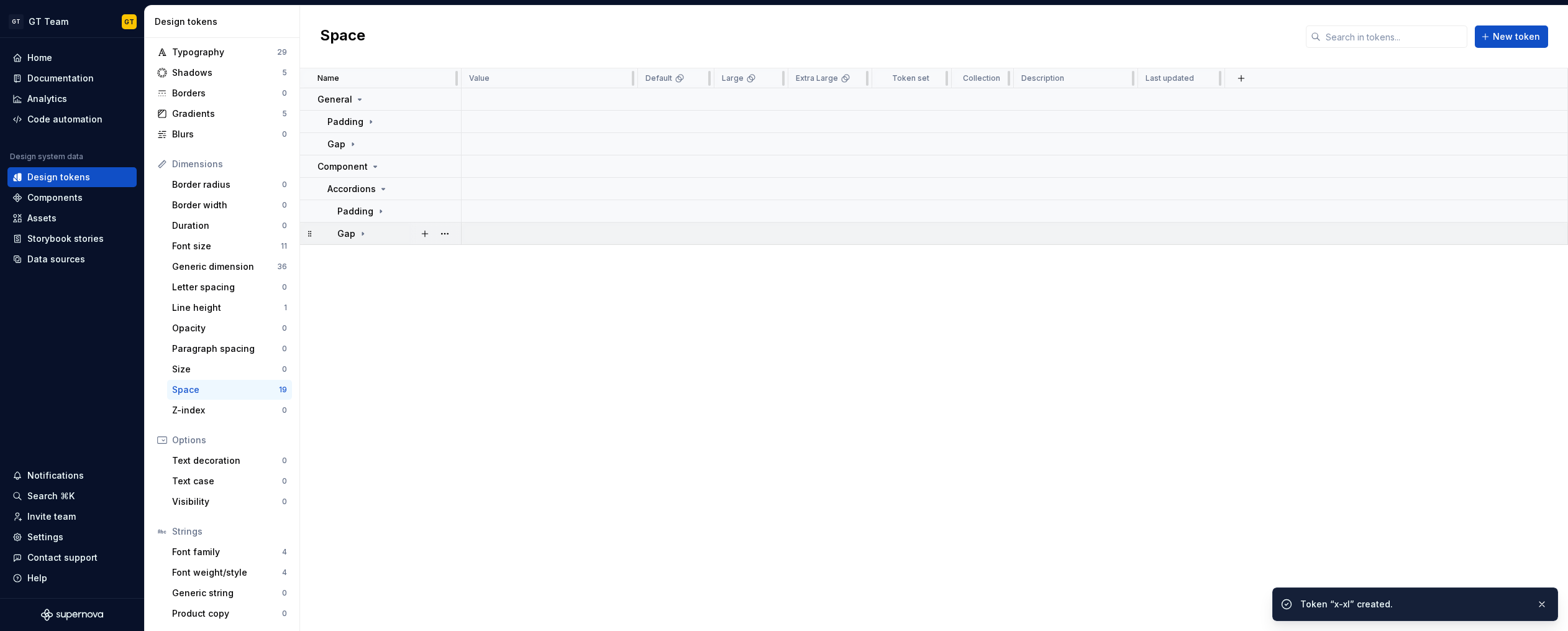
click at [362, 234] on icon at bounding box center [363, 234] width 10 height 10
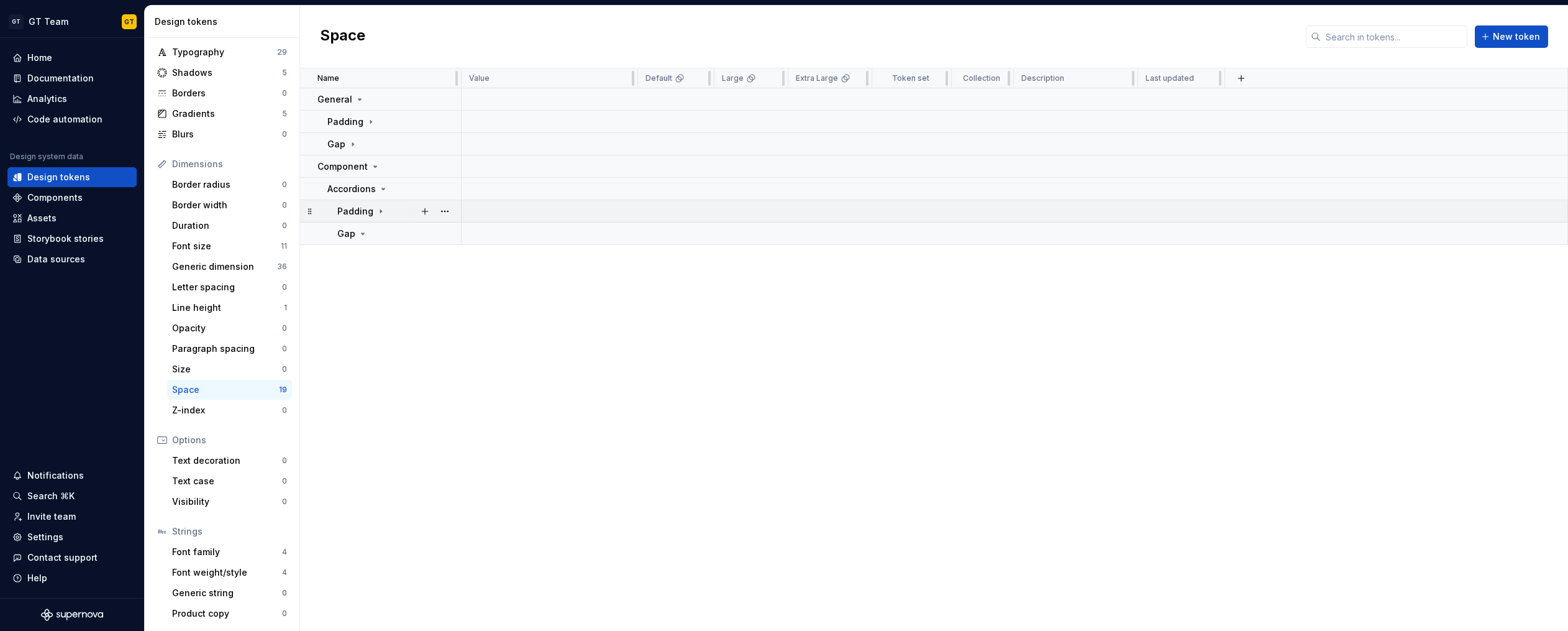
click at [377, 213] on icon at bounding box center [381, 211] width 10 height 10
click at [377, 237] on div "x-xl" at bounding box center [404, 236] width 113 height 12
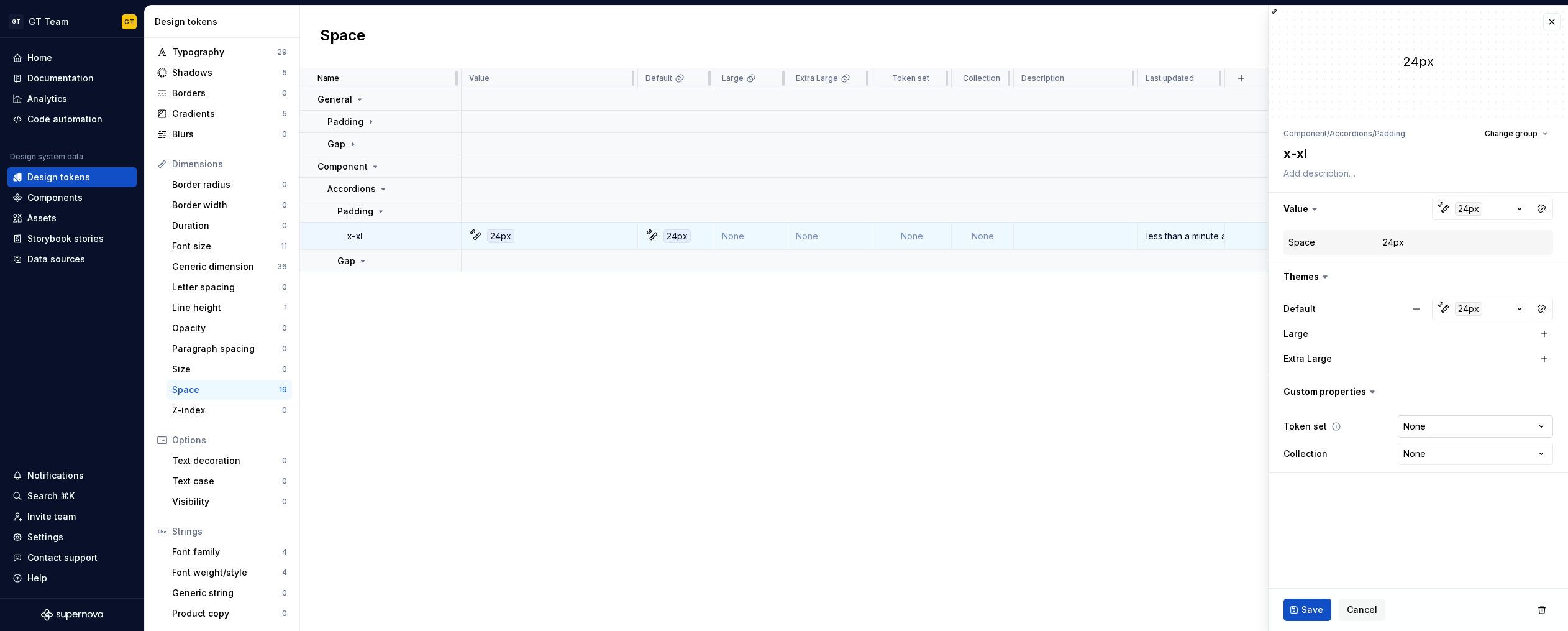
click at [1494, 421] on html "GT GT Team GT Home Documentation Analytics Code automation Design system data D…" at bounding box center [784, 315] width 1568 height 631
click at [1320, 609] on span "Save" at bounding box center [1312, 609] width 22 height 12
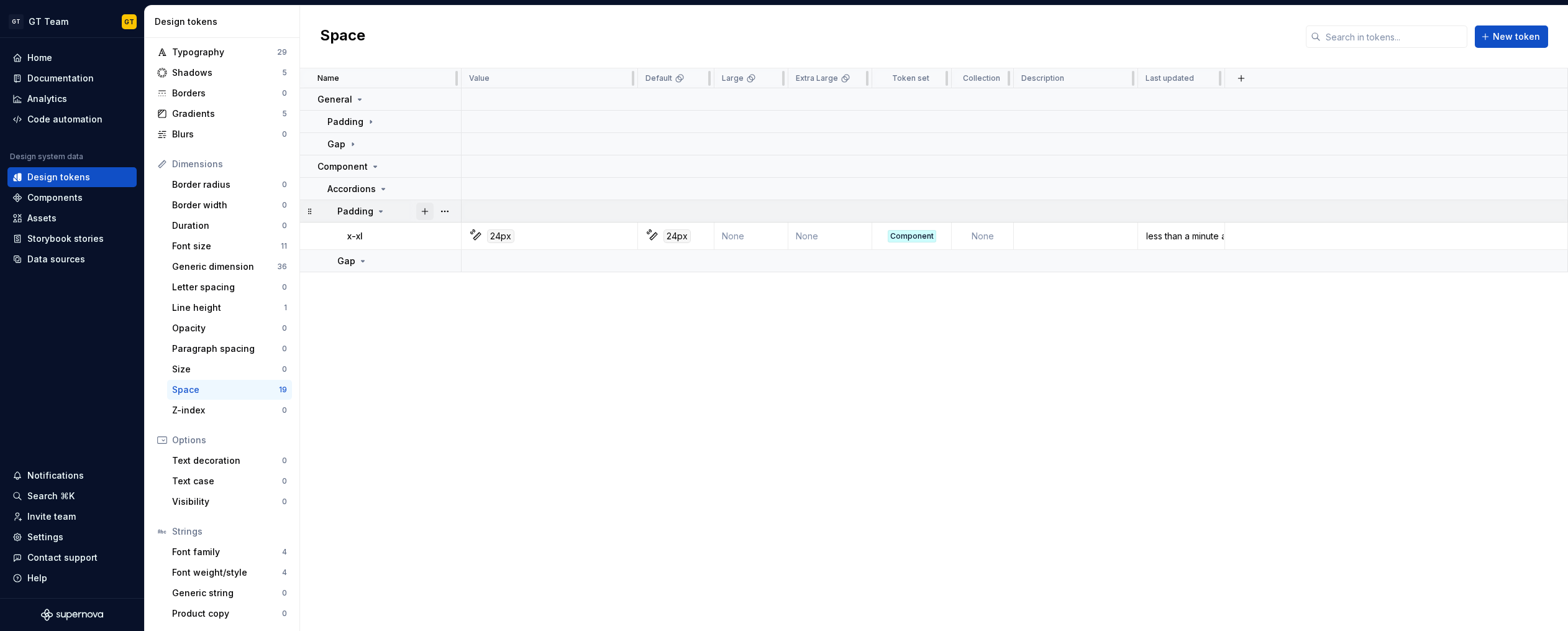
click at [427, 211] on button "button" at bounding box center [425, 211] width 17 height 17
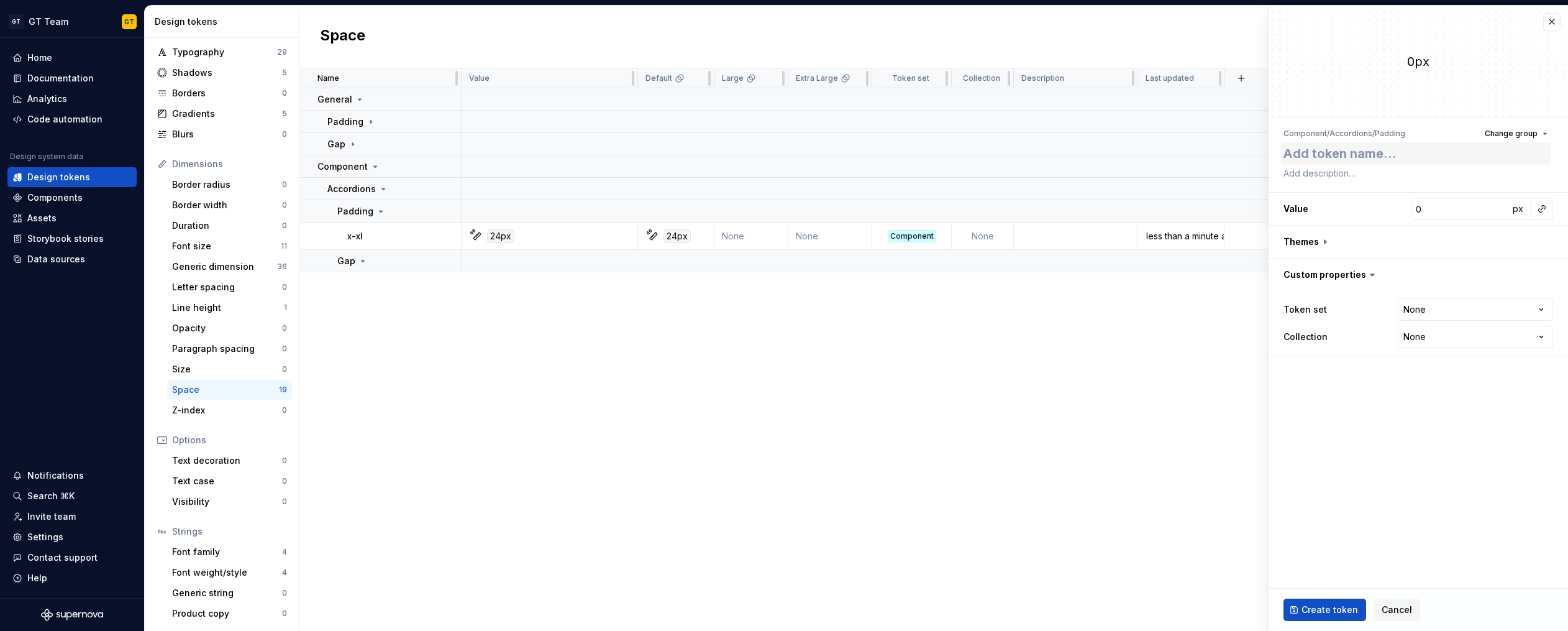
click at [1361, 155] on textarea at bounding box center [1416, 153] width 270 height 23
click at [1540, 209] on button "button" at bounding box center [1542, 209] width 17 height 17
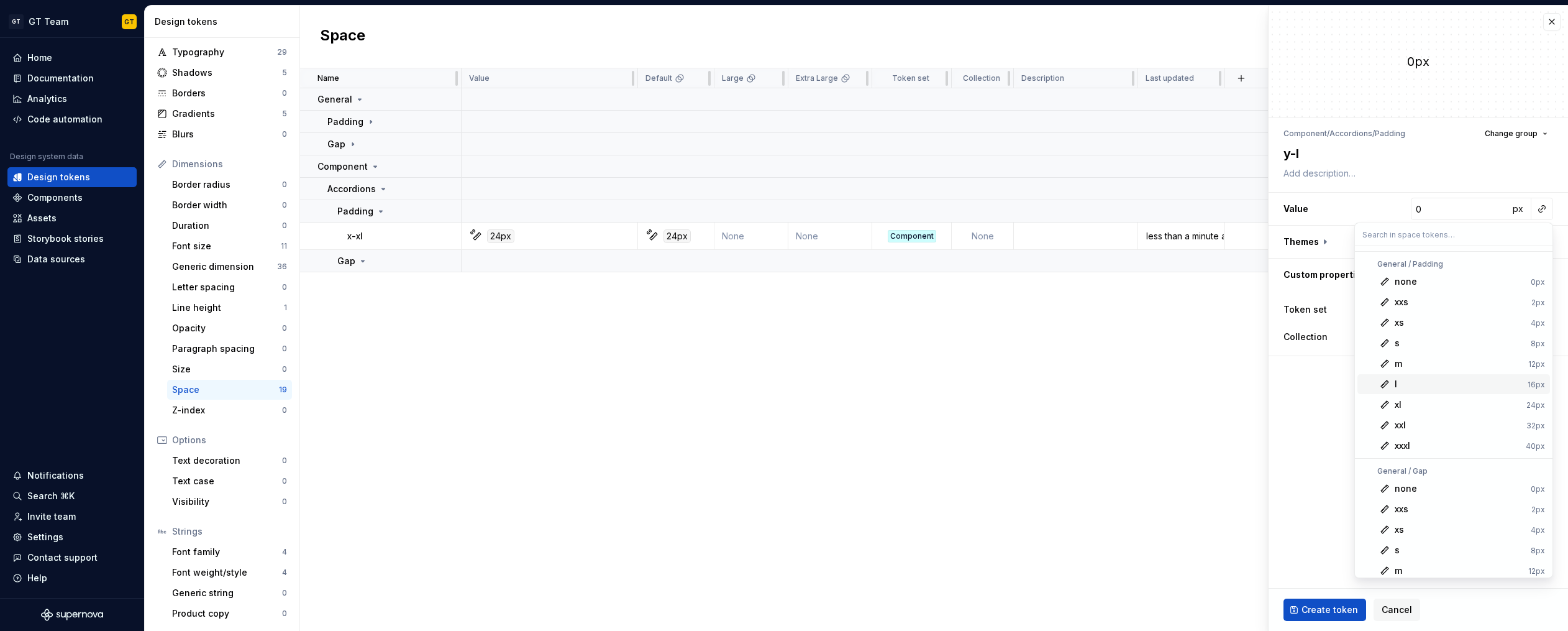
click at [1443, 380] on div "l" at bounding box center [1458, 383] width 128 height 12
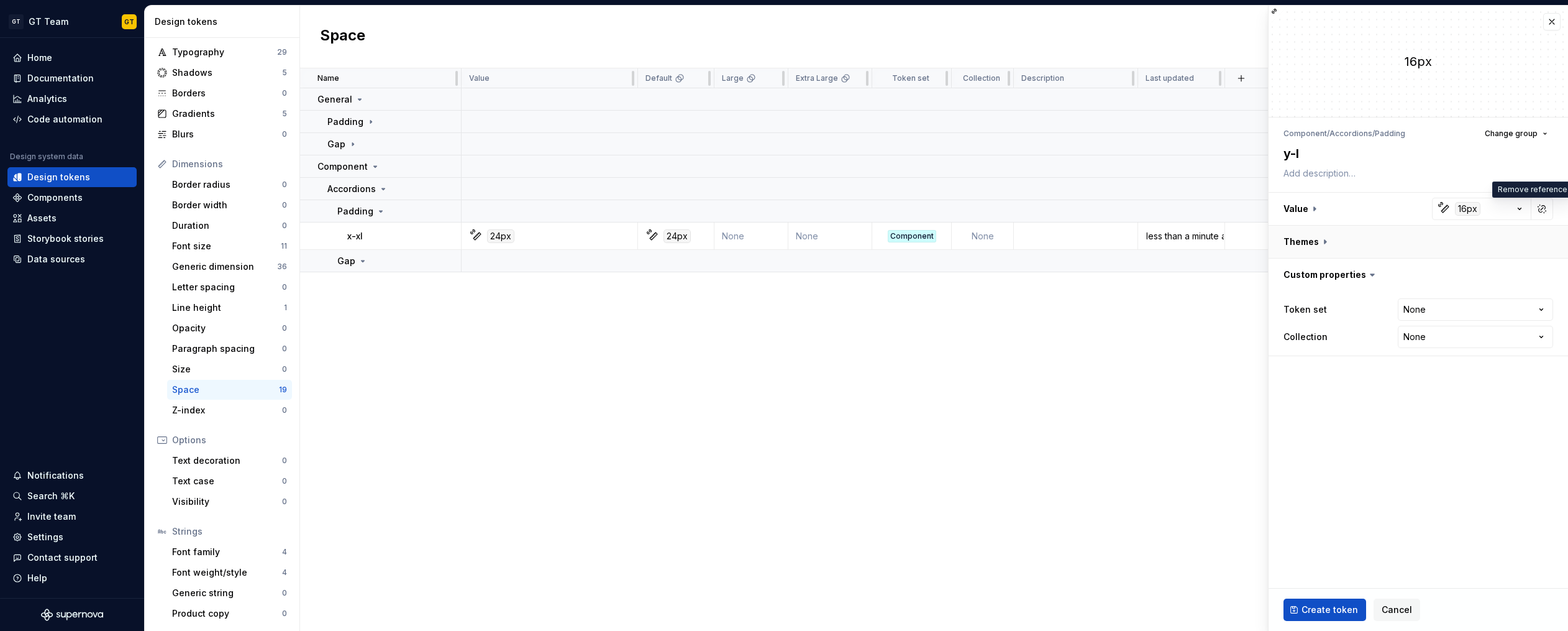
click at [1323, 243] on button "button" at bounding box center [1418, 242] width 300 height 33
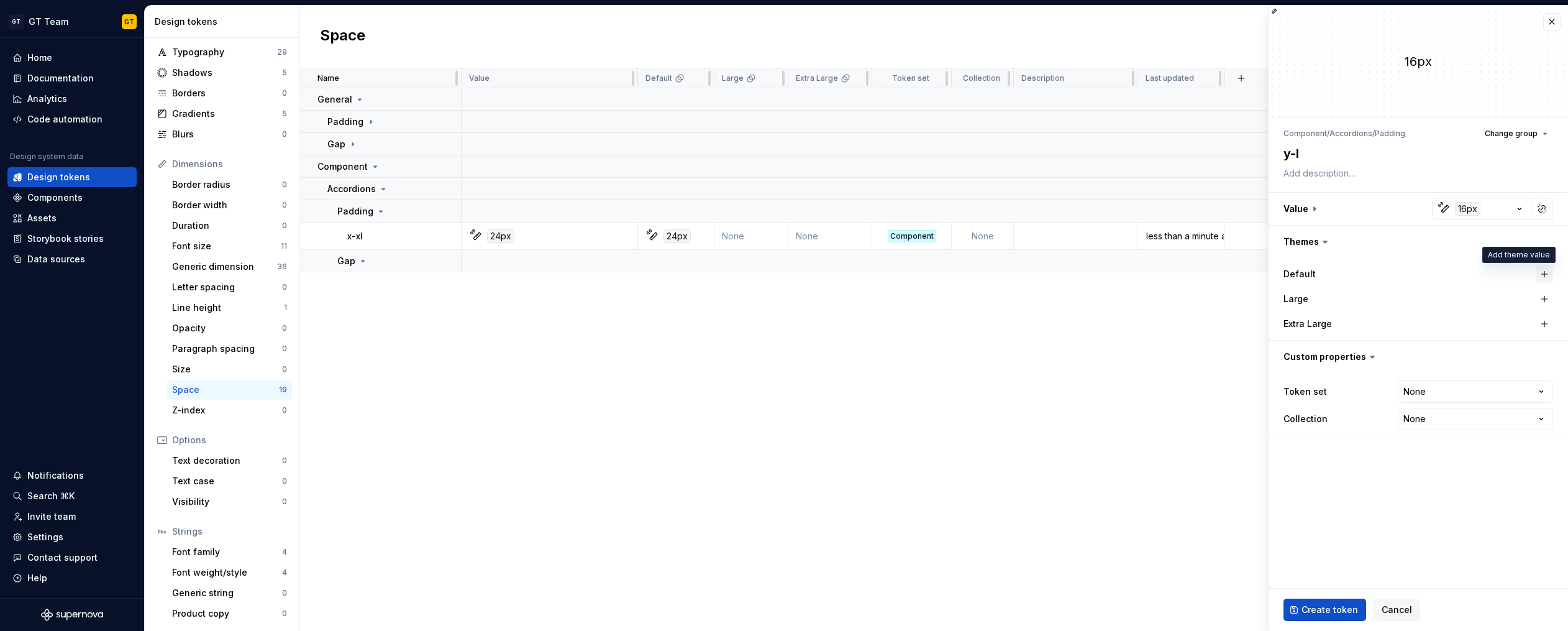
click at [1546, 272] on button "button" at bounding box center [1544, 274] width 17 height 17
click at [1543, 274] on button "button" at bounding box center [1542, 274] width 17 height 17
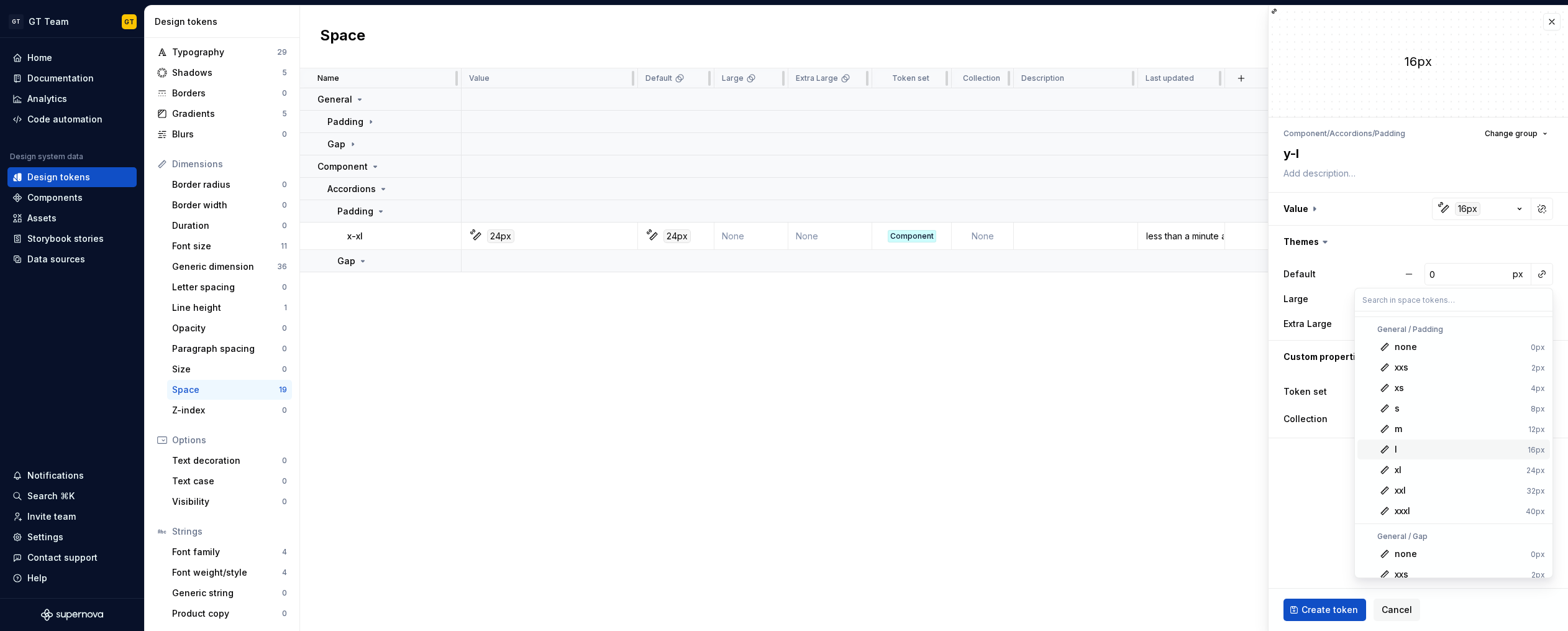
click at [1452, 447] on div "l" at bounding box center [1458, 449] width 128 height 12
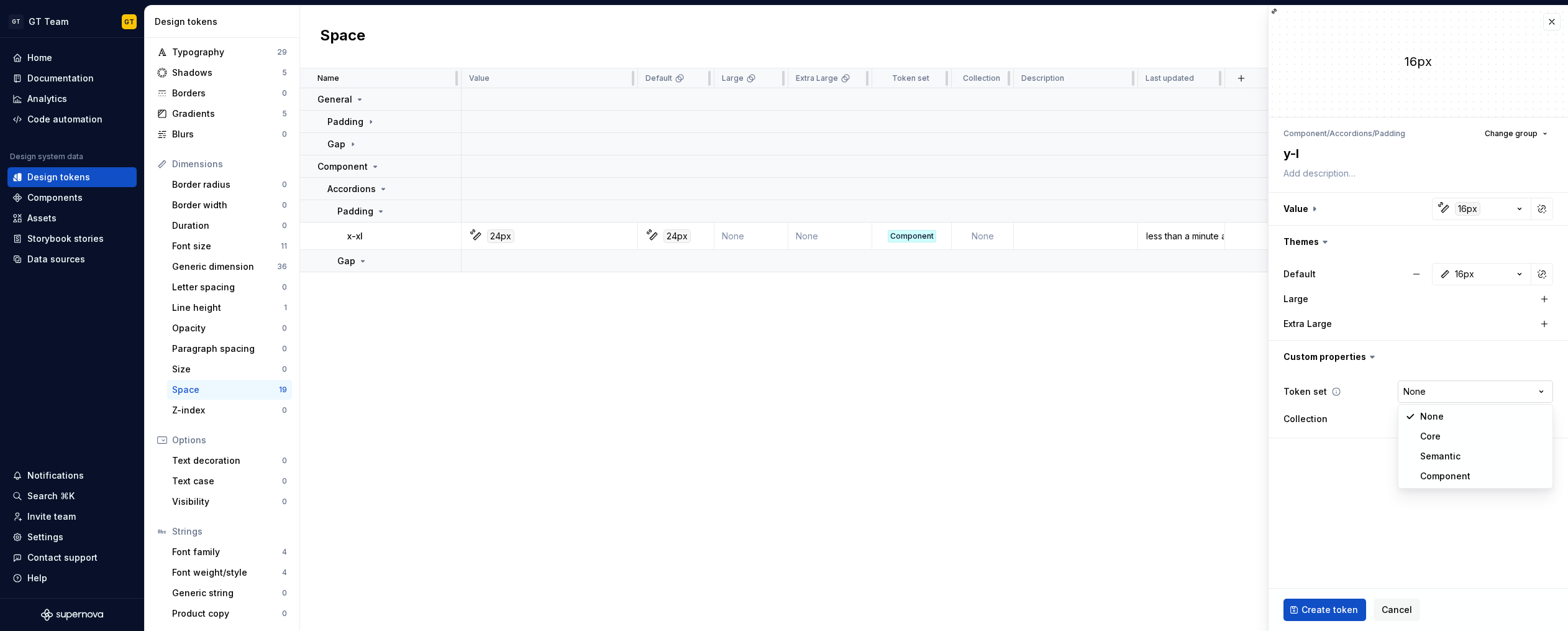
click at [1499, 388] on html "GT GT Team GT Home Documentation Analytics Code automation Design system data D…" at bounding box center [784, 315] width 1568 height 631
click at [1326, 611] on ul "Token “none” saved." at bounding box center [1414, 620] width 305 height 20
click at [1322, 608] on span "Create token" at bounding box center [1329, 609] width 57 height 12
click at [424, 211] on button "button" at bounding box center [425, 211] width 17 height 17
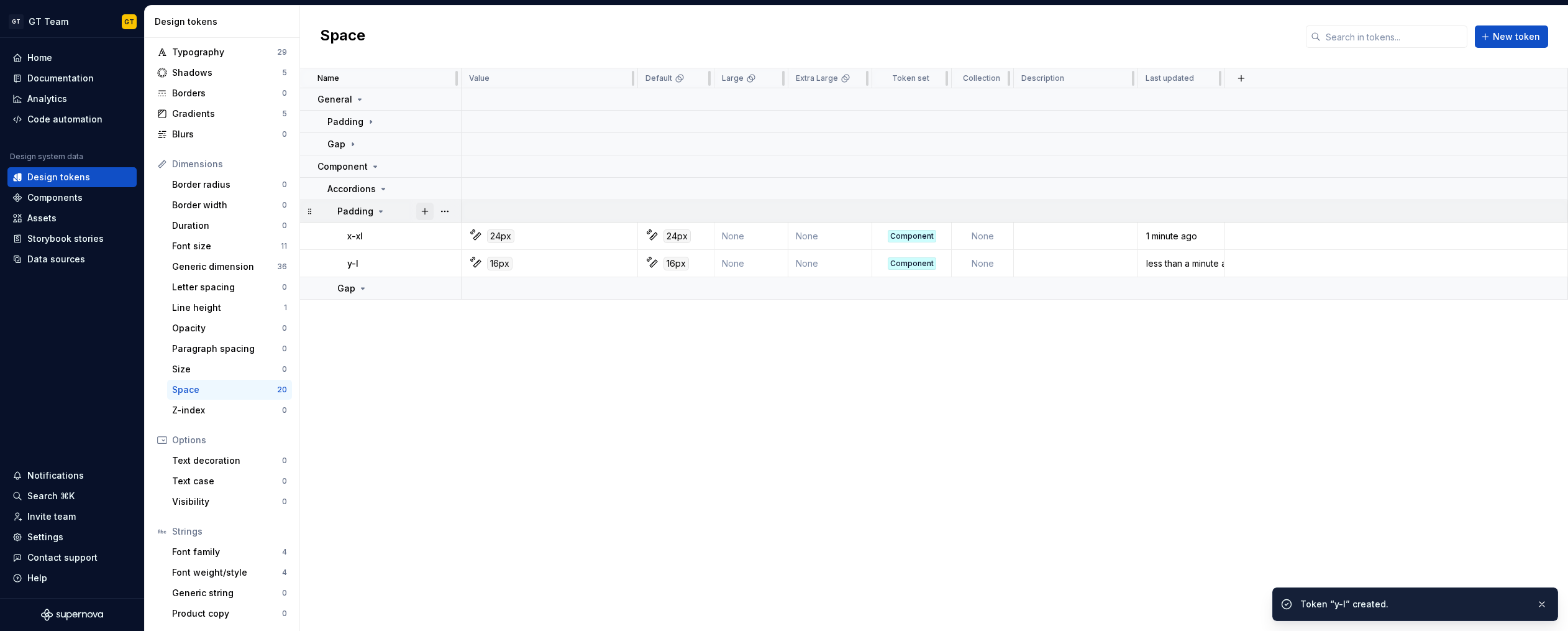
click at [424, 211] on button "button" at bounding box center [425, 211] width 17 height 17
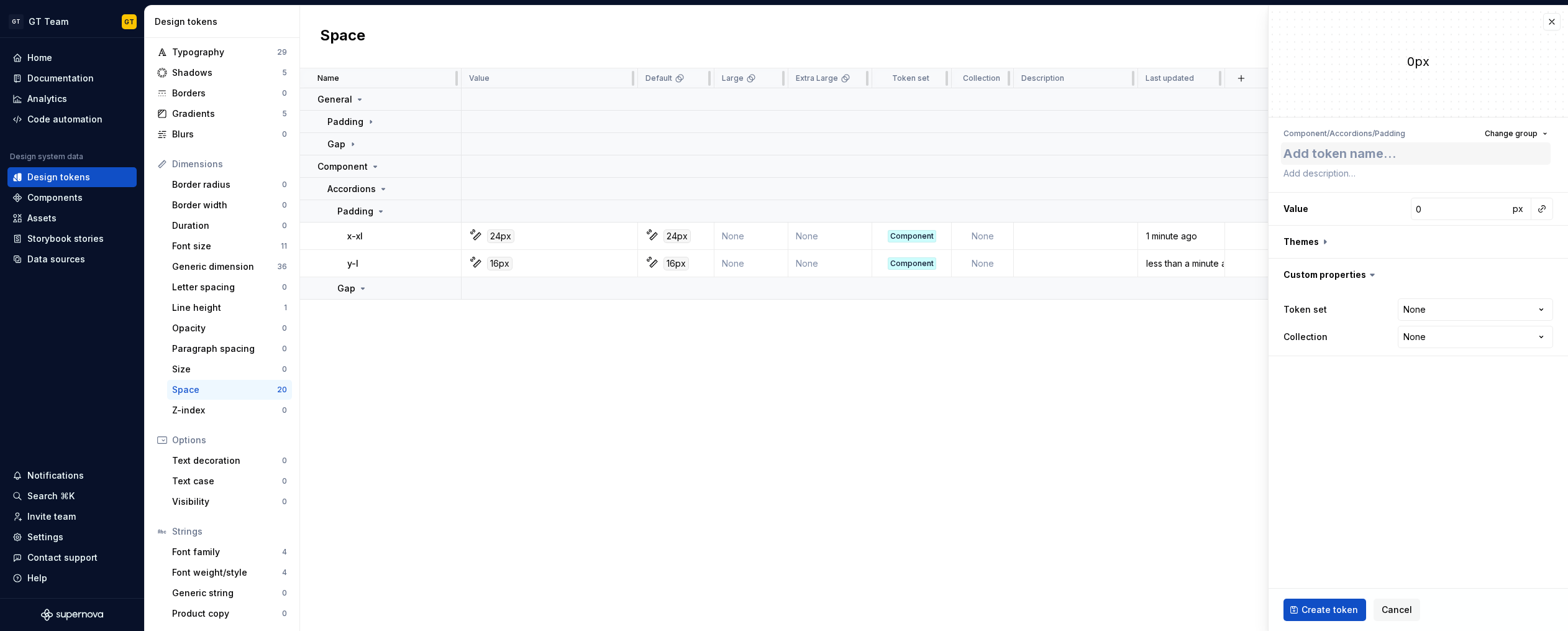
click at [1368, 150] on textarea at bounding box center [1416, 153] width 270 height 23
click at [1546, 213] on button "button" at bounding box center [1542, 209] width 17 height 17
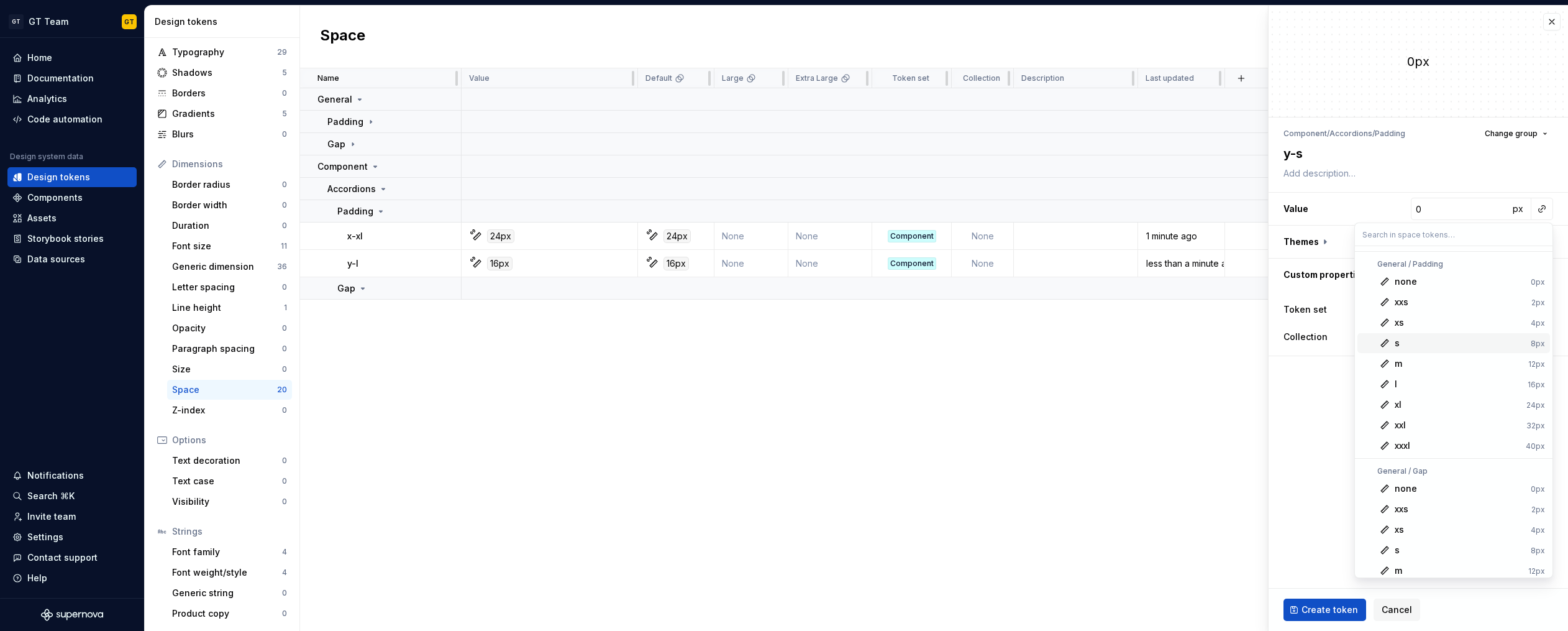
click at [1432, 343] on div "s" at bounding box center [1460, 343] width 131 height 12
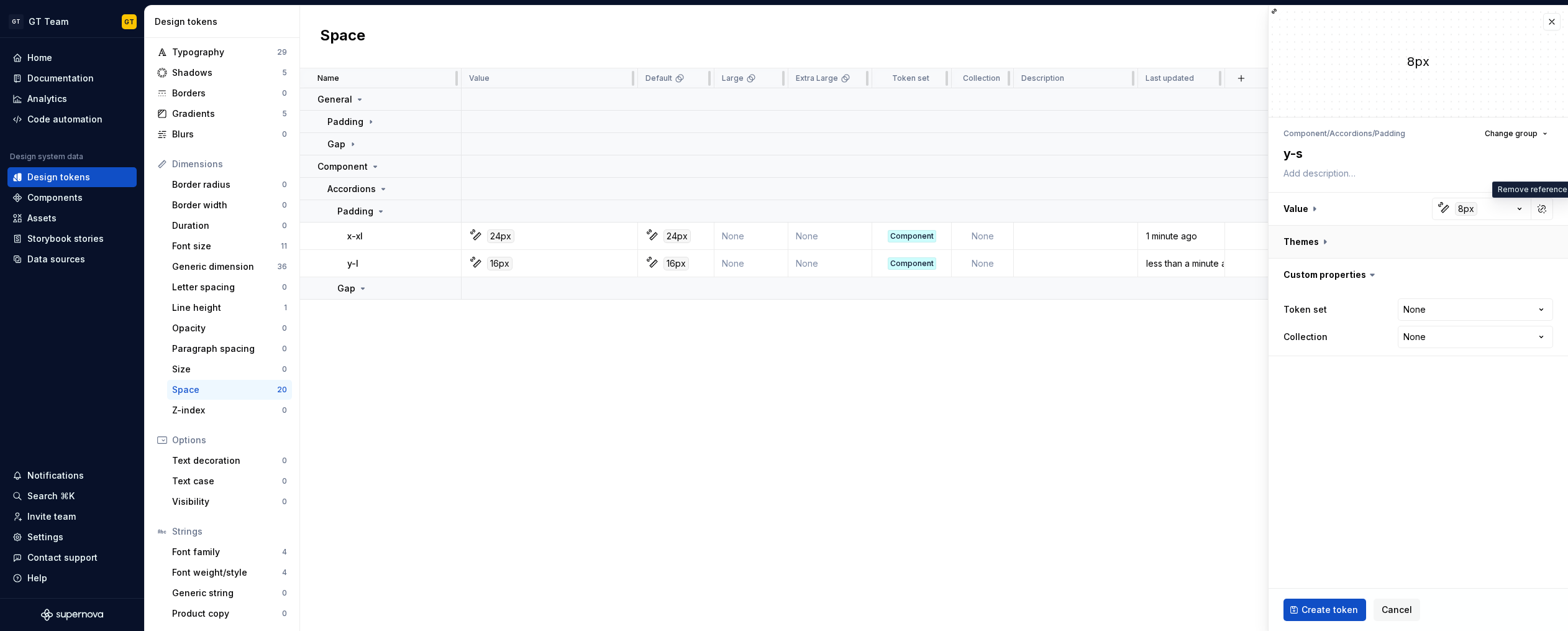
click at [1326, 243] on button "button" at bounding box center [1418, 242] width 300 height 33
click at [1543, 275] on button "button" at bounding box center [1544, 274] width 17 height 17
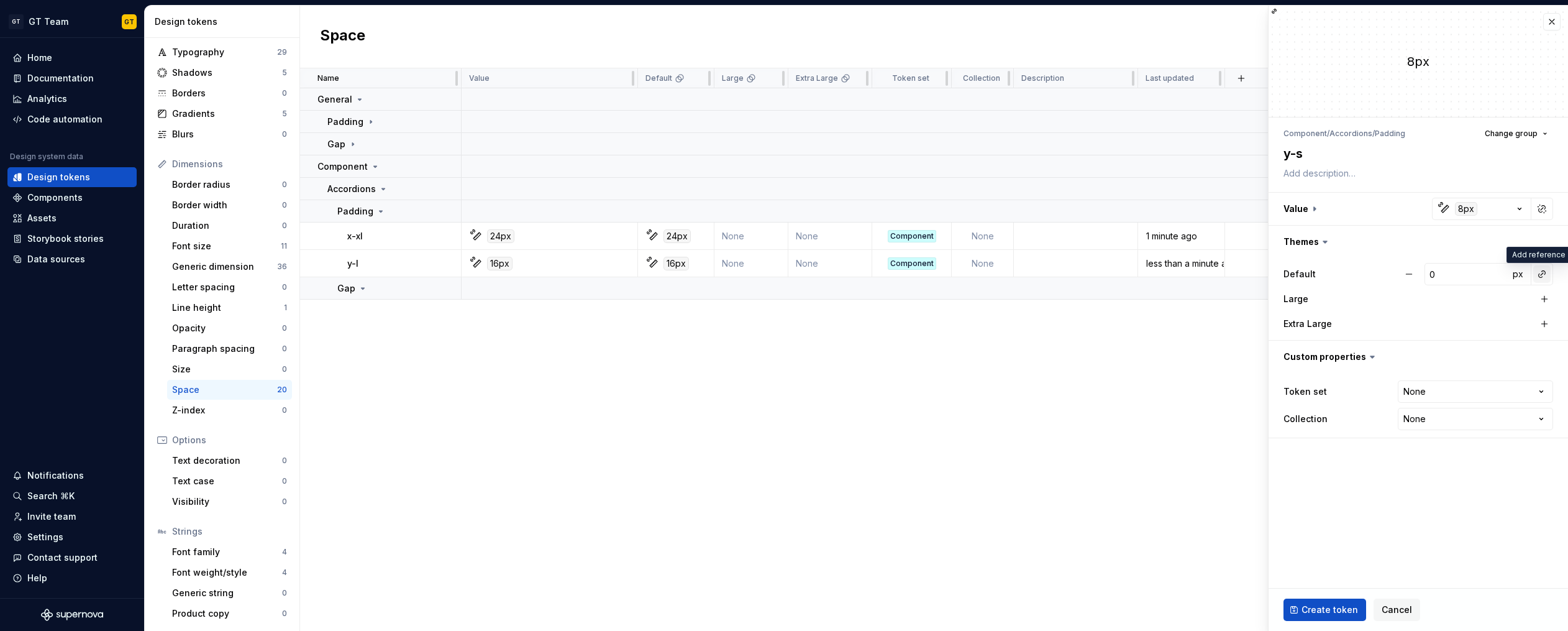
click at [1541, 276] on button "button" at bounding box center [1542, 274] width 17 height 17
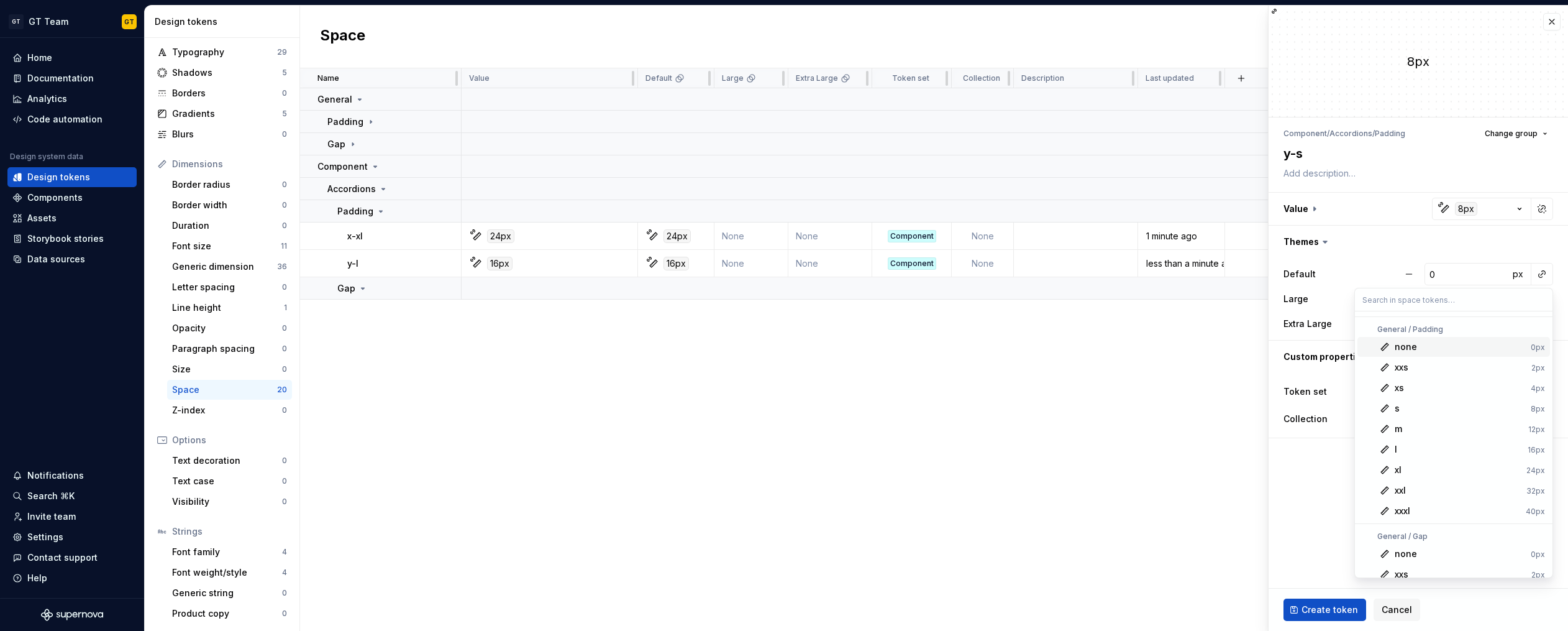
click at [1433, 300] on input "text" at bounding box center [1453, 299] width 197 height 23
click at [1429, 411] on div "s" at bounding box center [1460, 408] width 131 height 12
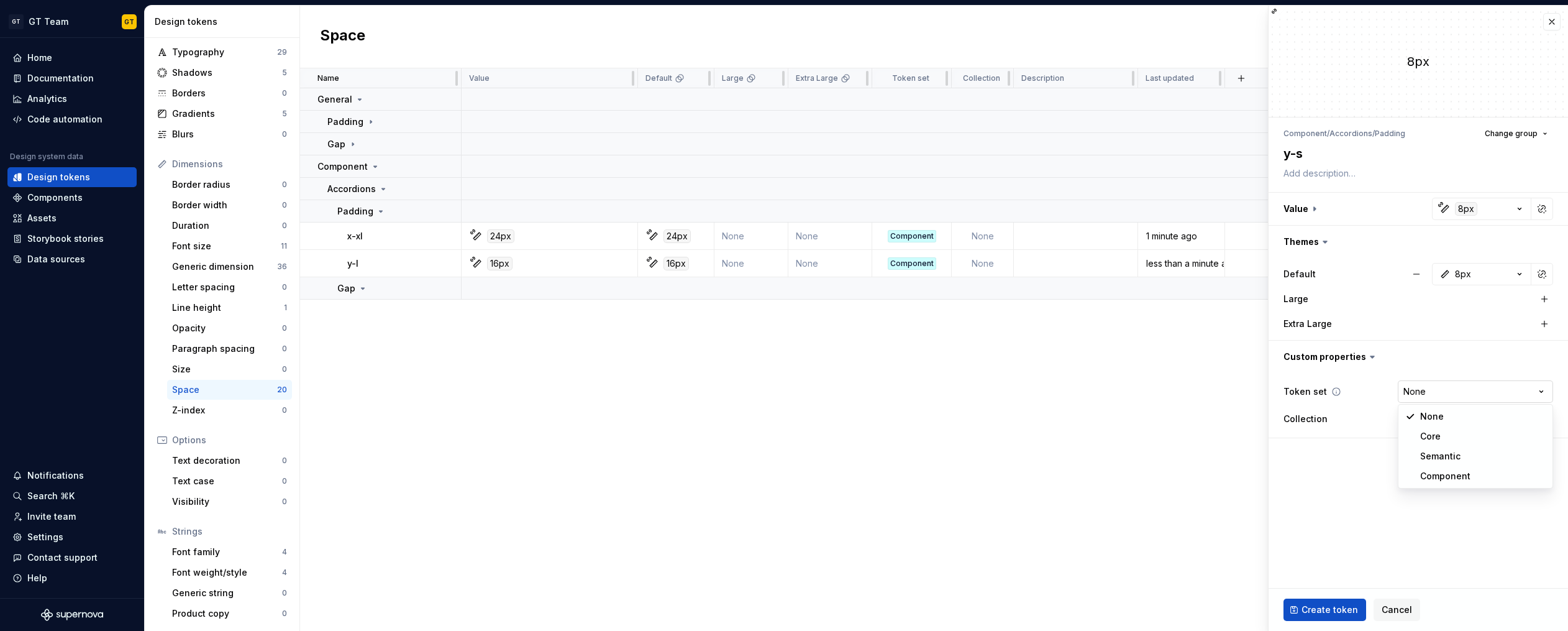
click at [1446, 391] on html "GT GT Team GT Home Documentation Analytics Code automation Design system data D…" at bounding box center [784, 315] width 1568 height 631
click at [1324, 602] on button "Create token" at bounding box center [1325, 609] width 83 height 23
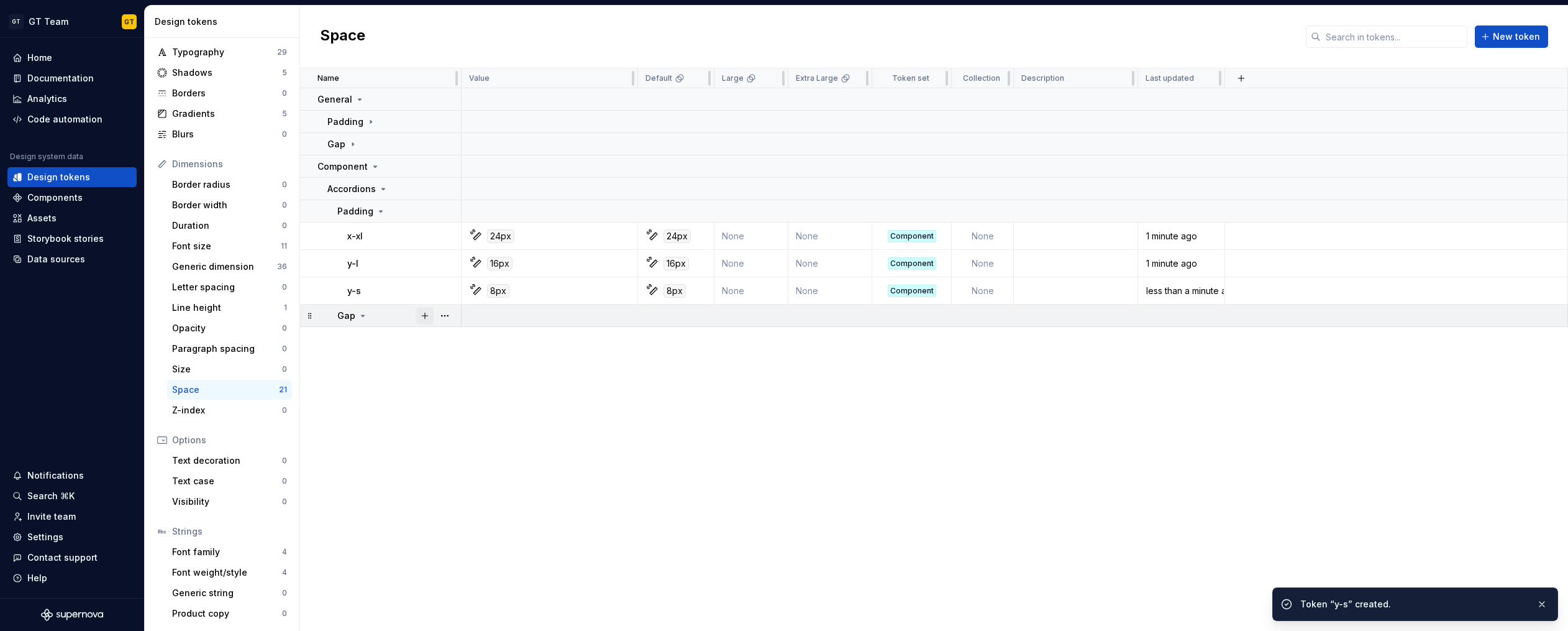
click at [428, 315] on button "button" at bounding box center [425, 316] width 17 height 17
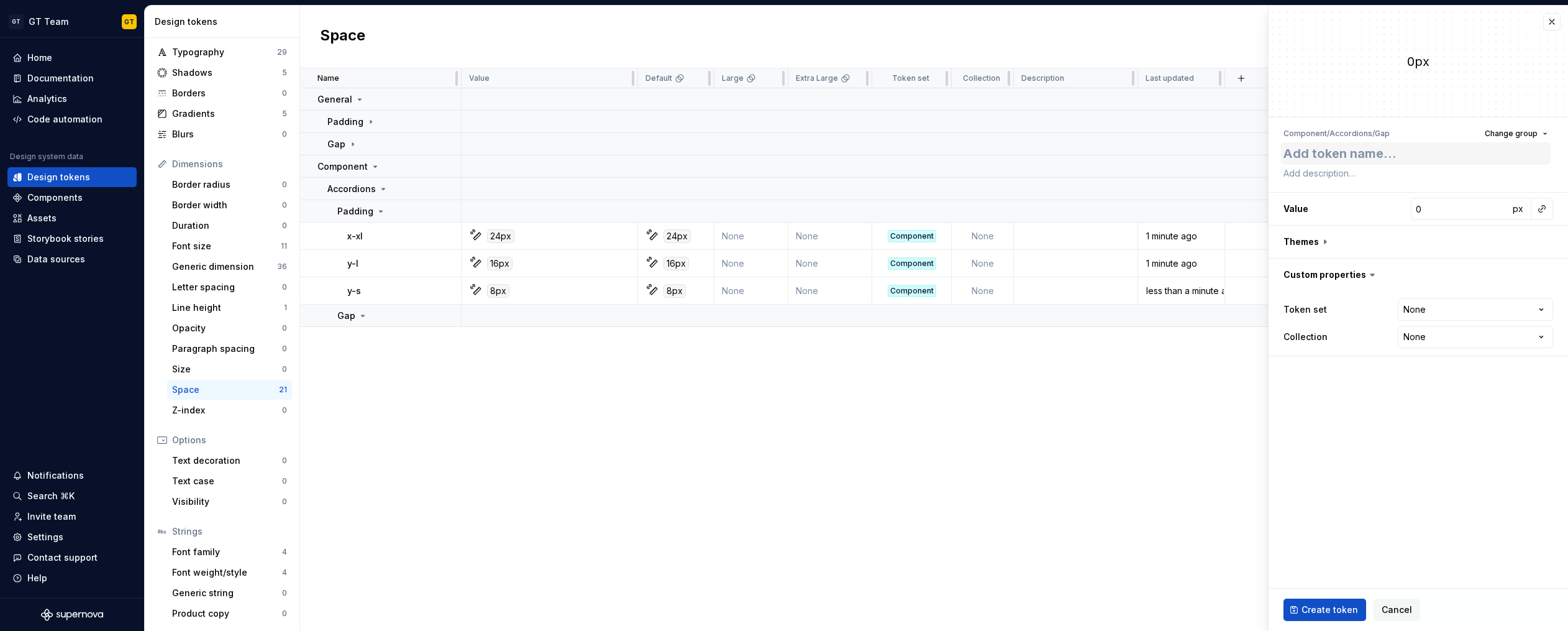
click at [1356, 155] on textarea at bounding box center [1416, 153] width 270 height 23
click at [1544, 208] on button "button" at bounding box center [1542, 209] width 17 height 17
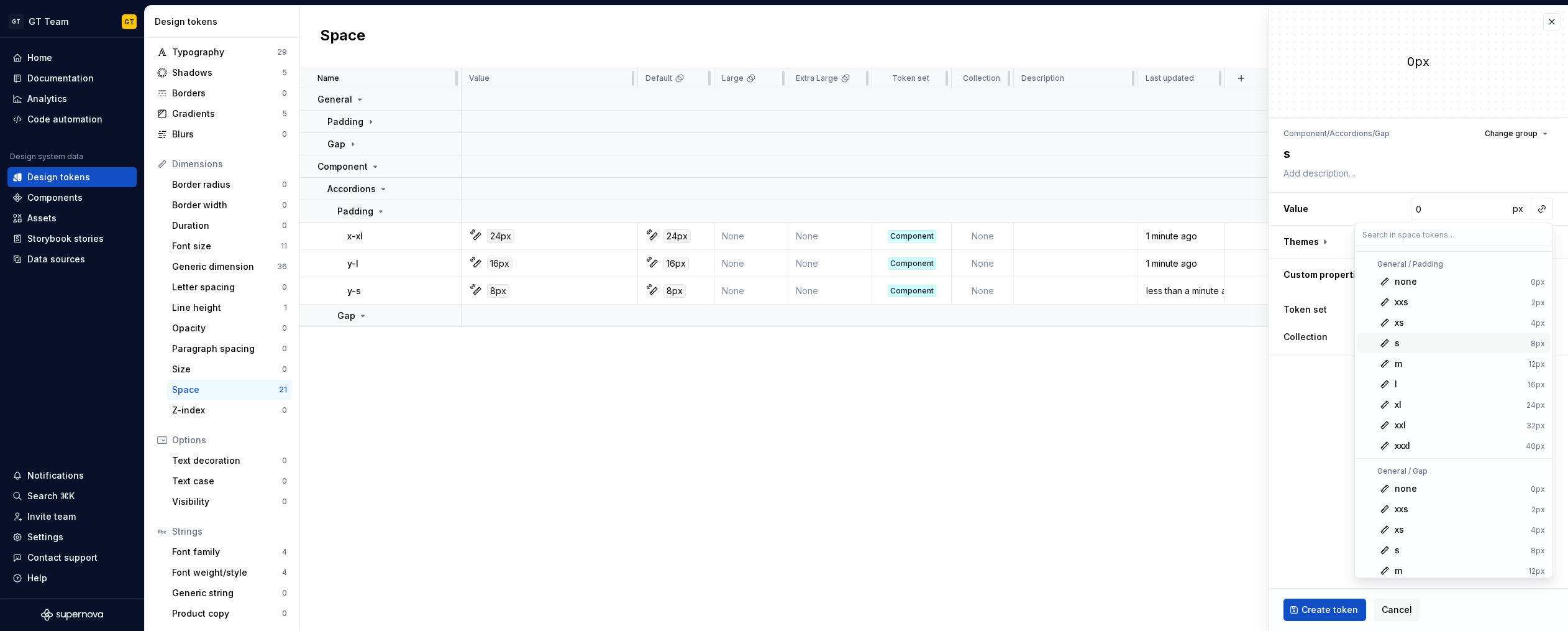
click at [1413, 345] on div "s" at bounding box center [1460, 343] width 131 height 12
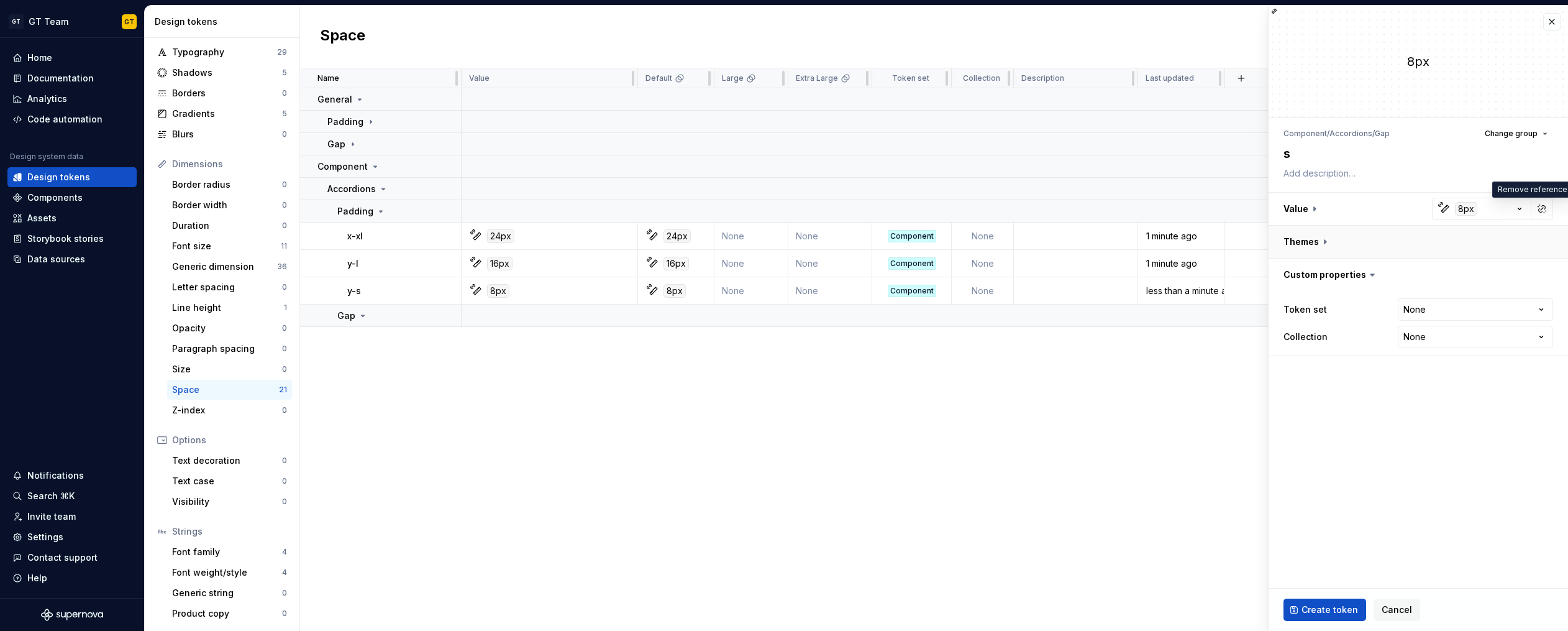
click at [1327, 240] on button "button" at bounding box center [1418, 242] width 300 height 33
click at [1546, 274] on button "button" at bounding box center [1544, 274] width 17 height 17
click at [1540, 274] on button "button" at bounding box center [1542, 274] width 17 height 17
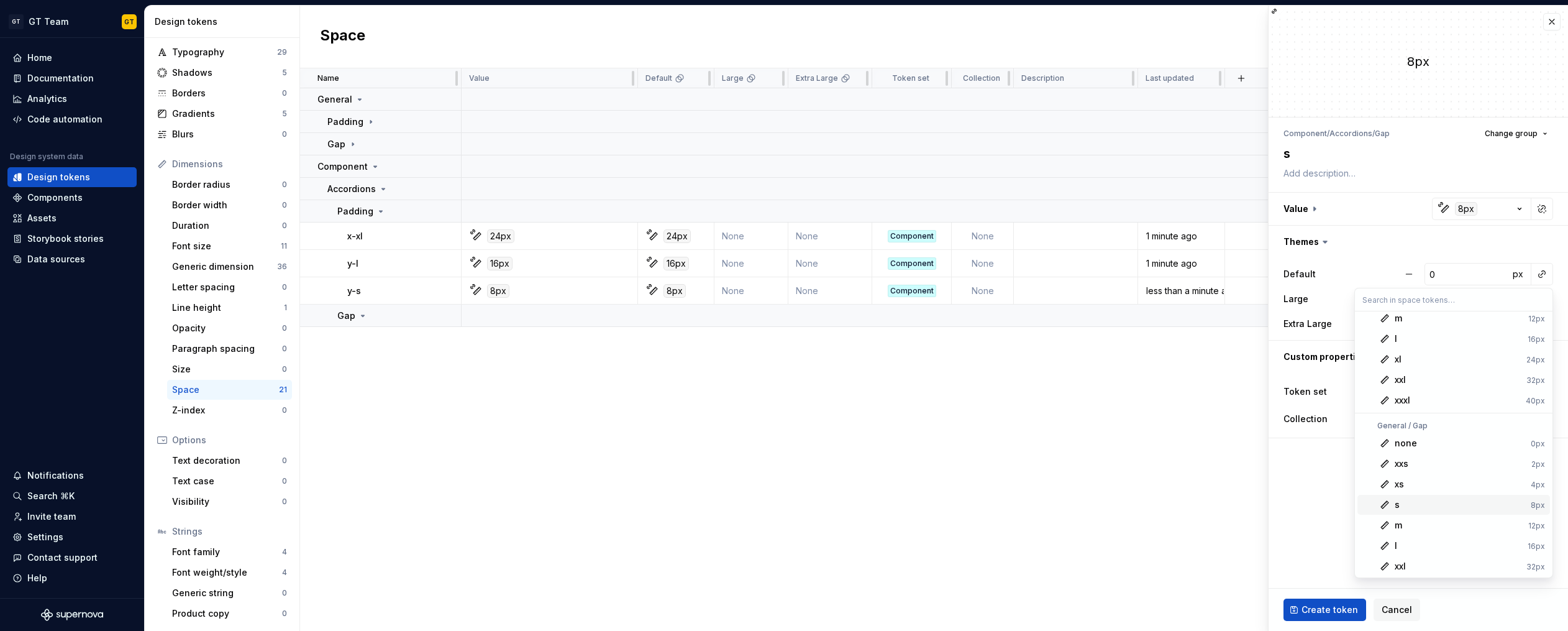
scroll to position [112, 0]
click at [1428, 502] on div "s" at bounding box center [1460, 503] width 131 height 12
click at [1472, 206] on div "8px" at bounding box center [1466, 208] width 22 height 14
click at [1421, 540] on span "s 8px" at bounding box center [1453, 547] width 192 height 20
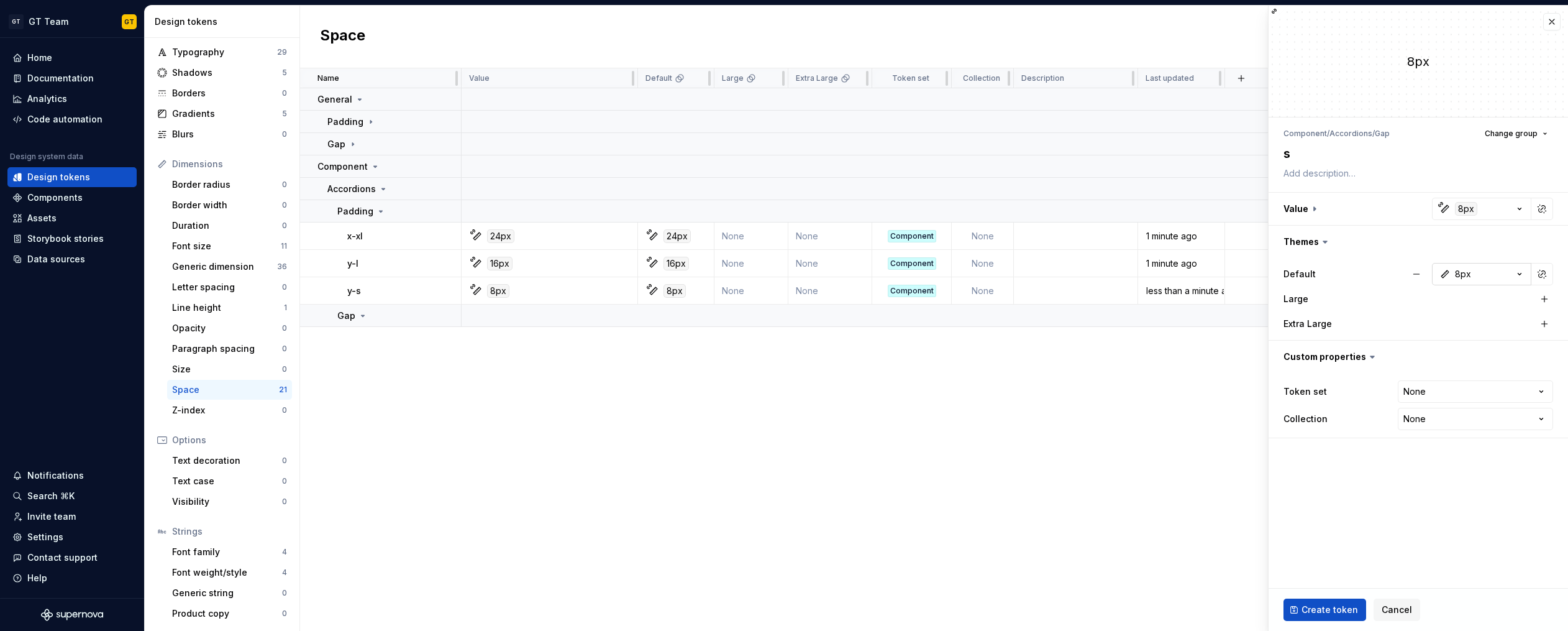
click at [1458, 277] on div "8px" at bounding box center [1463, 274] width 16 height 12
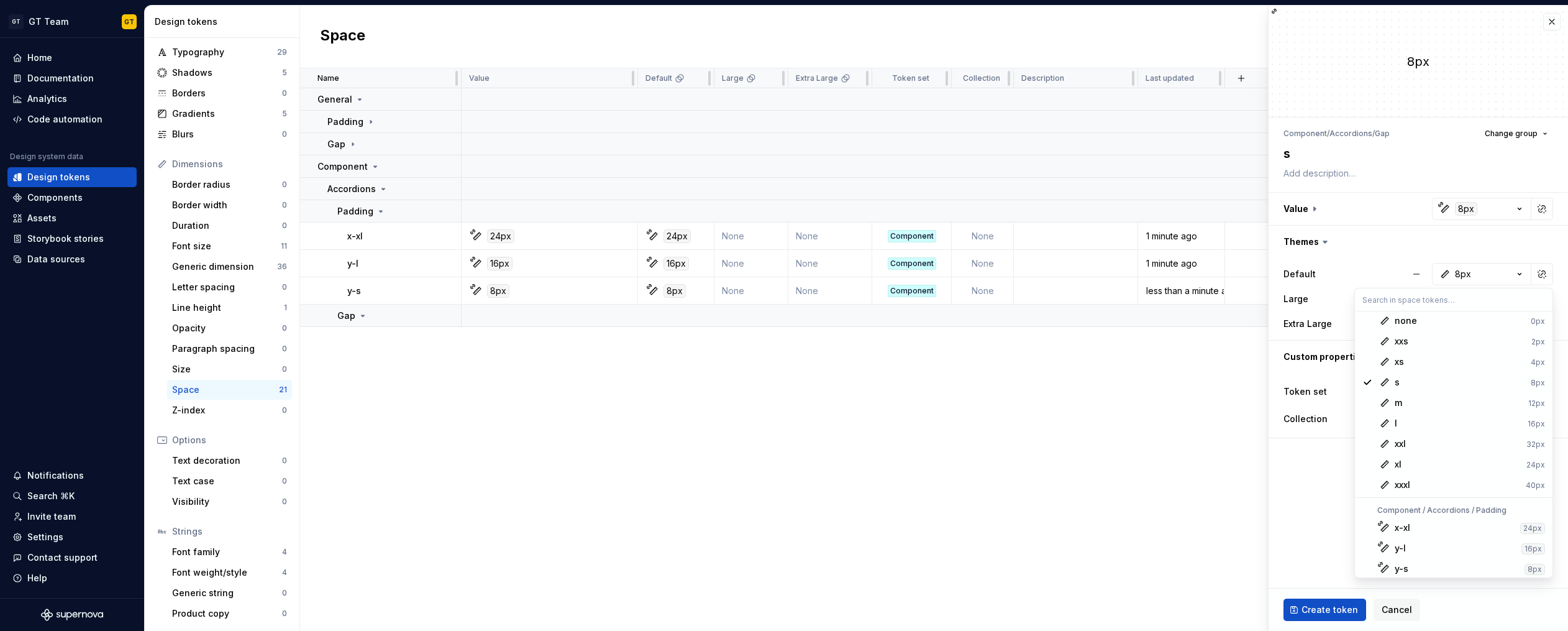
scroll to position [237, 0]
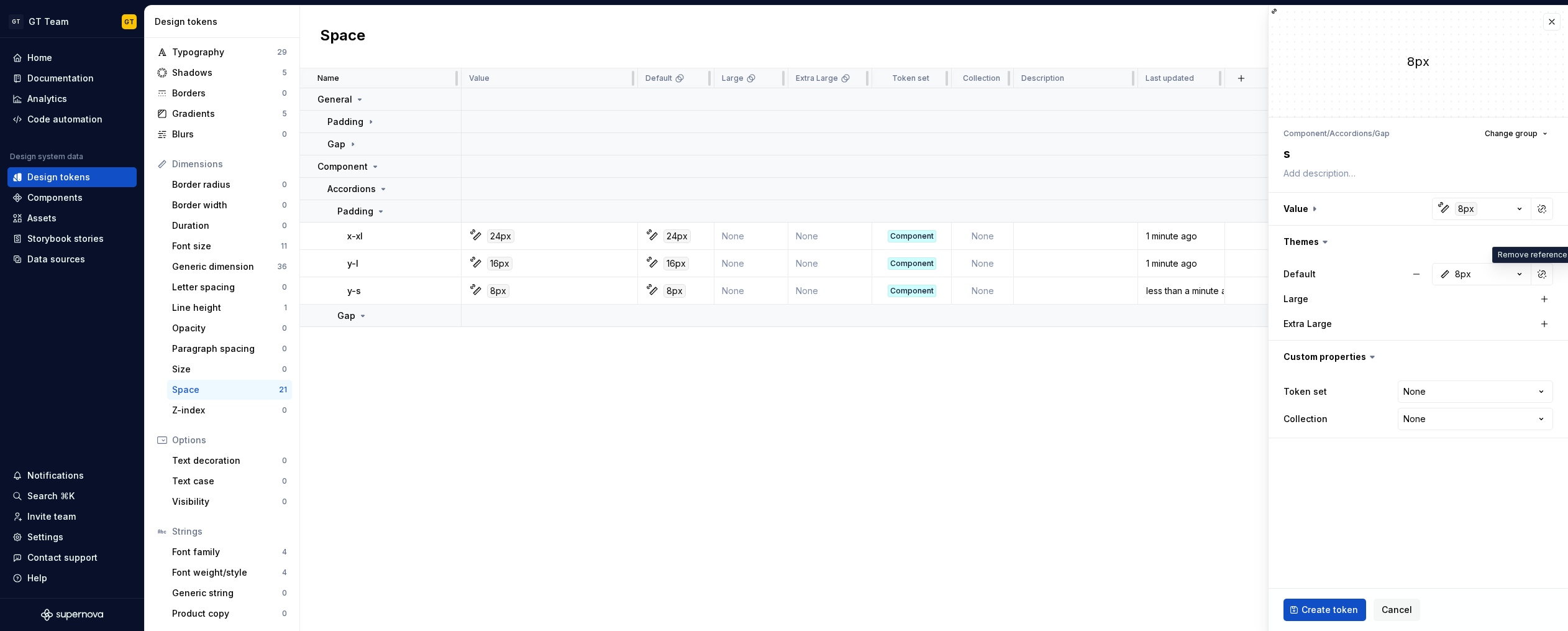
click at [1314, 504] on html "GT GT Team GT Home Documentation Analytics Code automation Design system data D…" at bounding box center [784, 315] width 1568 height 631
click at [1538, 389] on html "GT GT Team GT Home Documentation Analytics Code automation Design system data D…" at bounding box center [784, 315] width 1568 height 631
click at [1326, 609] on span "Create token" at bounding box center [1329, 609] width 57 height 12
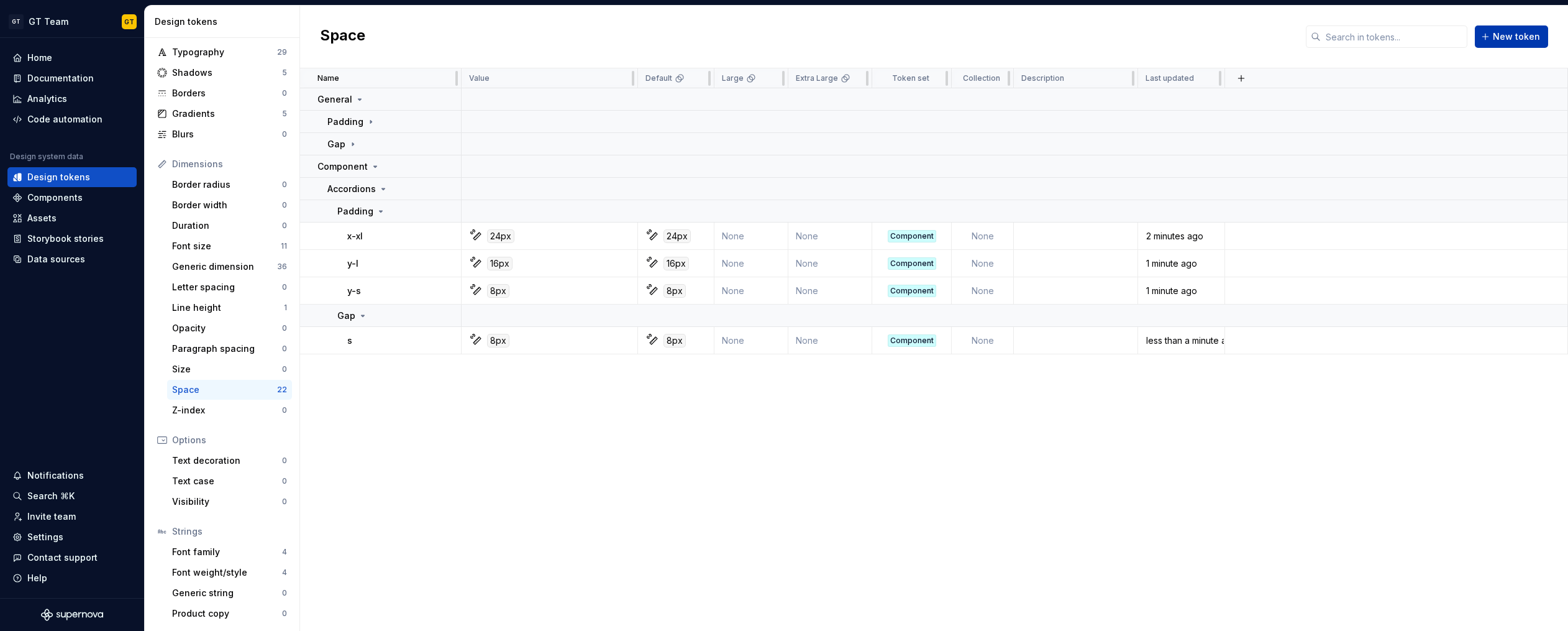
click at [1519, 37] on span "New token" at bounding box center [1516, 36] width 47 height 12
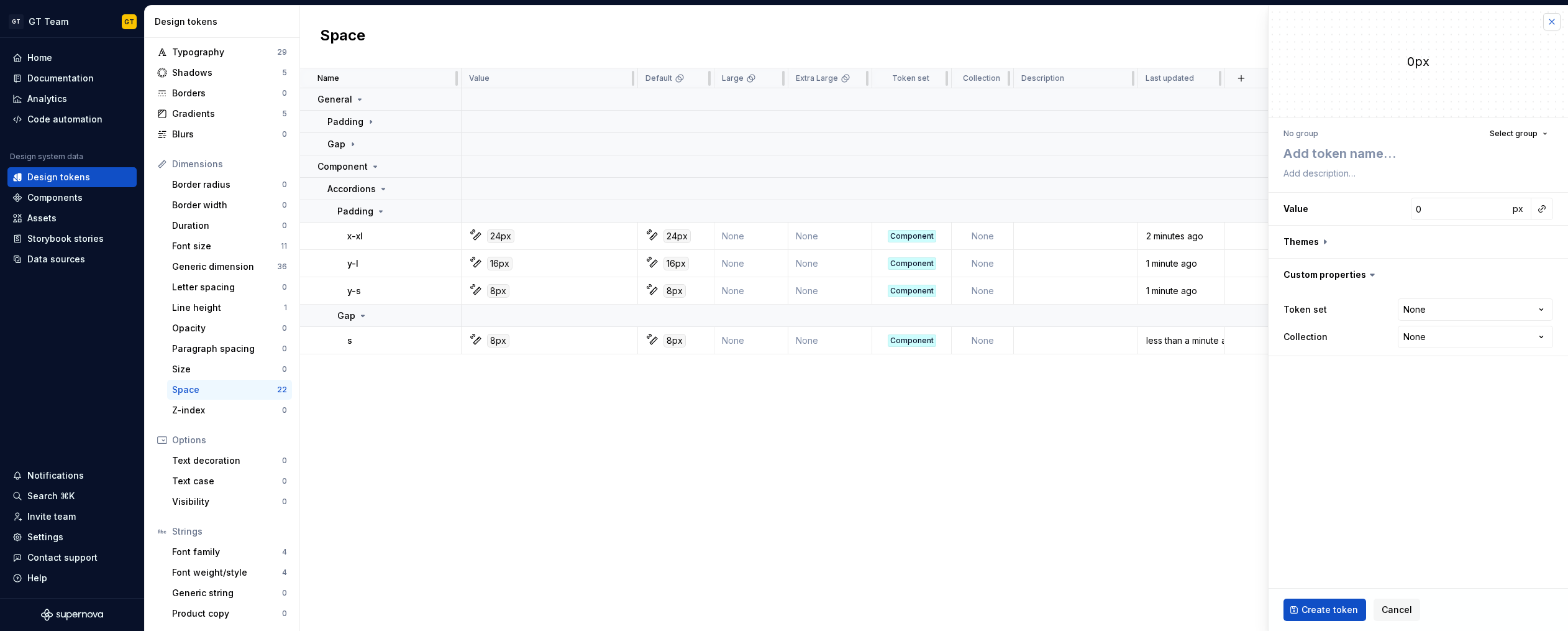
click at [1556, 20] on button "button" at bounding box center [1551, 22] width 17 height 17
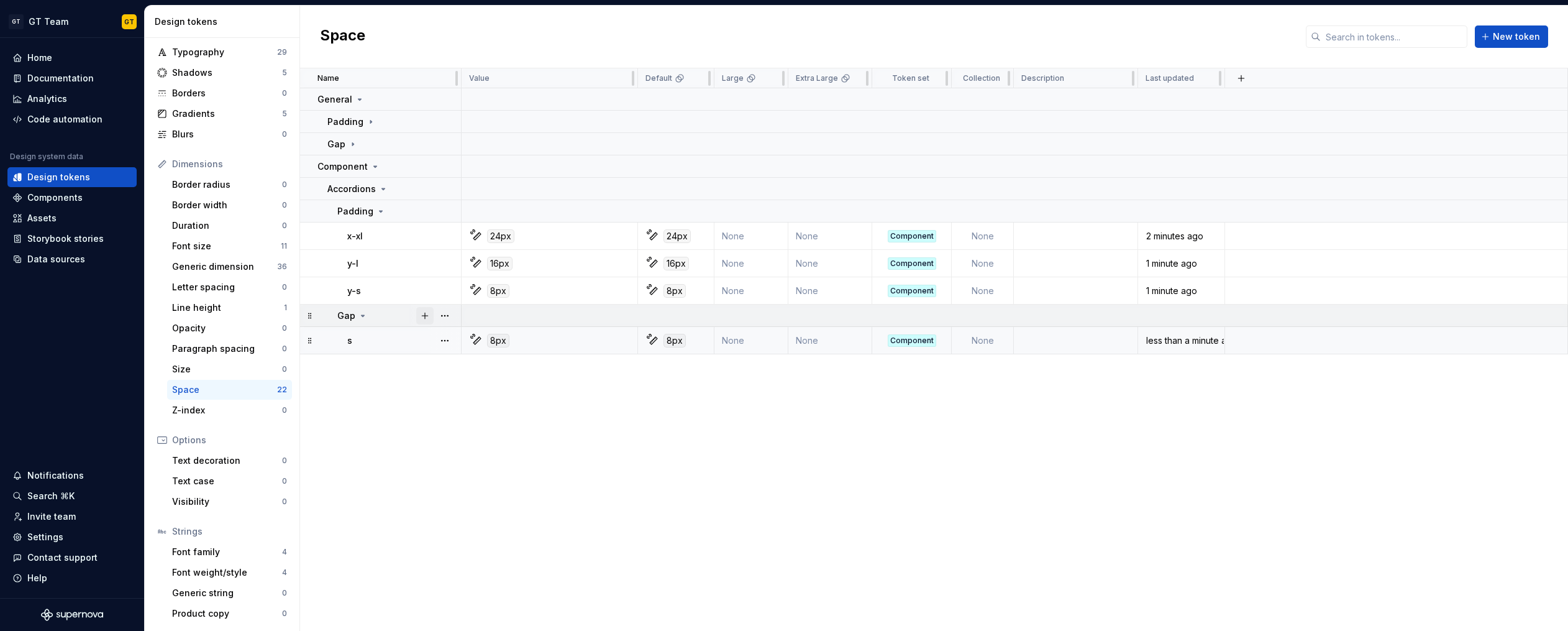
click at [428, 317] on button "button" at bounding box center [425, 316] width 17 height 17
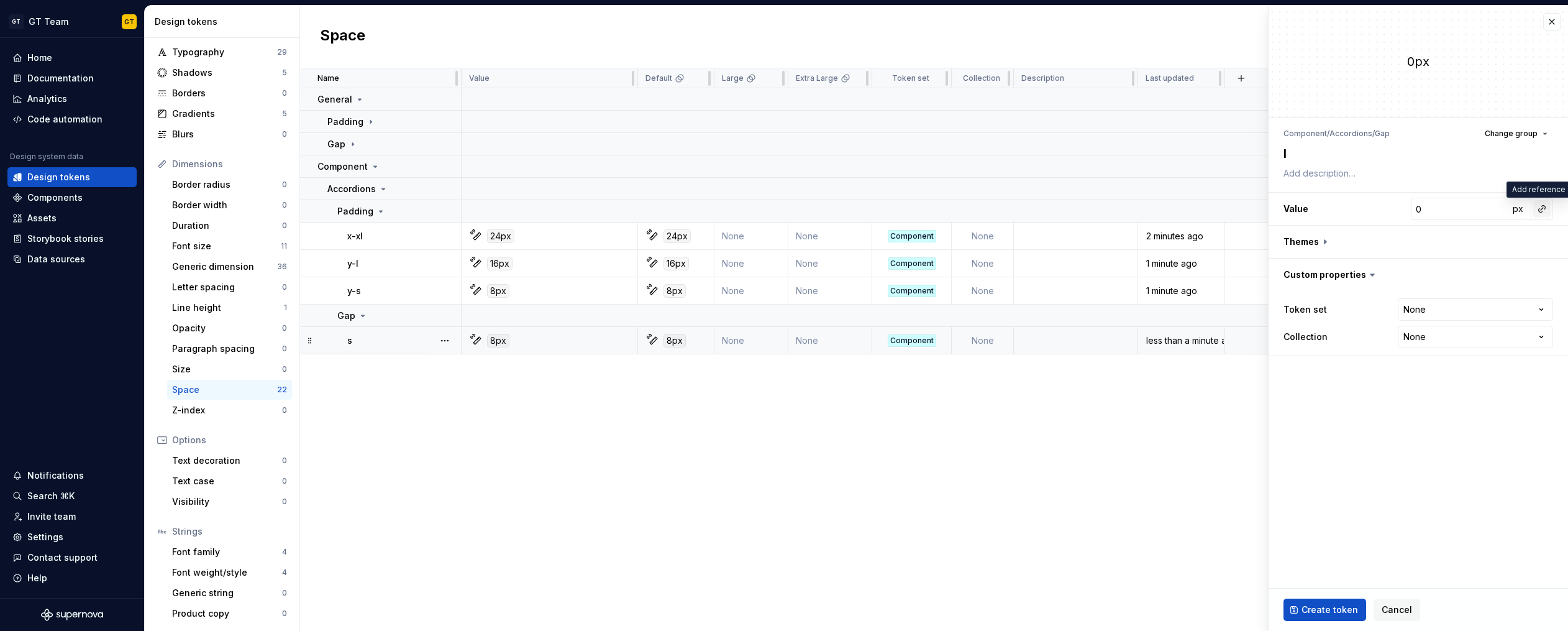
click at [1535, 209] on button "button" at bounding box center [1542, 209] width 17 height 17
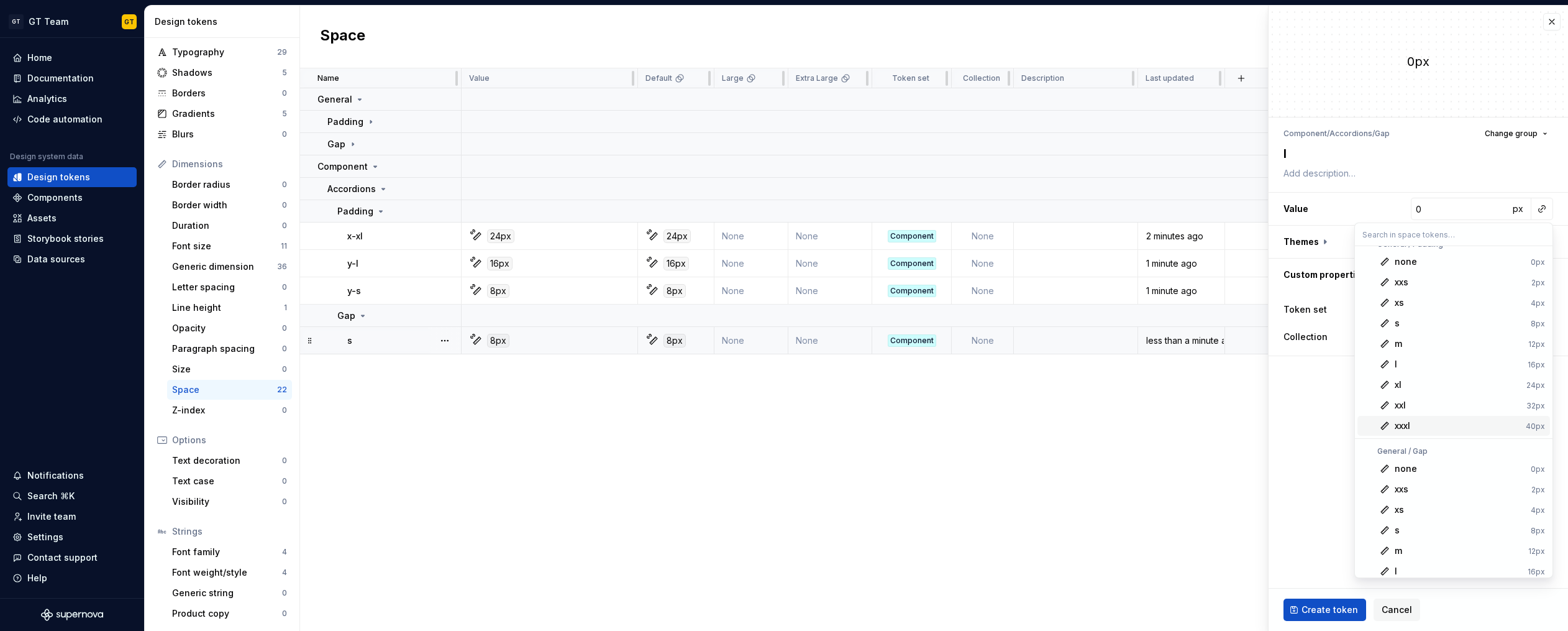
scroll to position [21, 0]
click at [1413, 563] on span "l 16px" at bounding box center [1453, 569] width 192 height 20
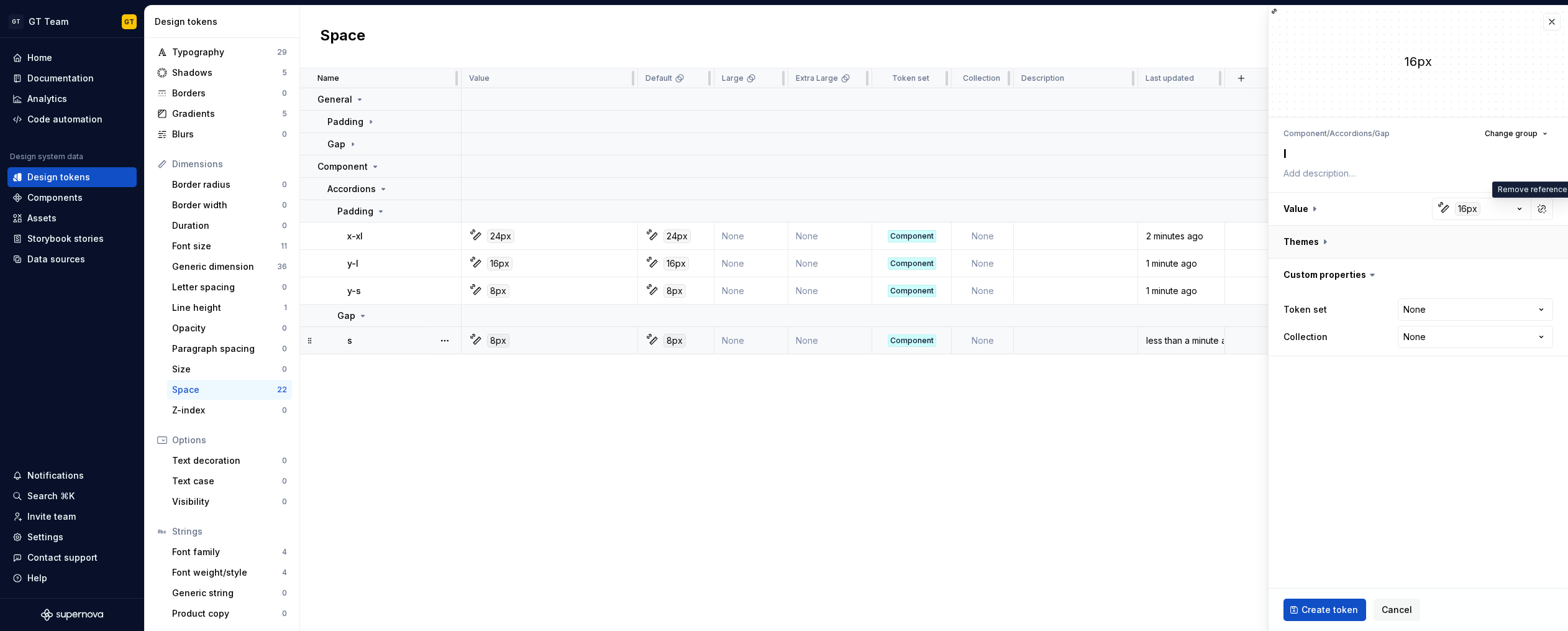
click at [1327, 243] on button "button" at bounding box center [1418, 242] width 300 height 33
click at [1540, 270] on button "button" at bounding box center [1544, 274] width 17 height 17
click at [1536, 274] on button "button" at bounding box center [1542, 274] width 17 height 17
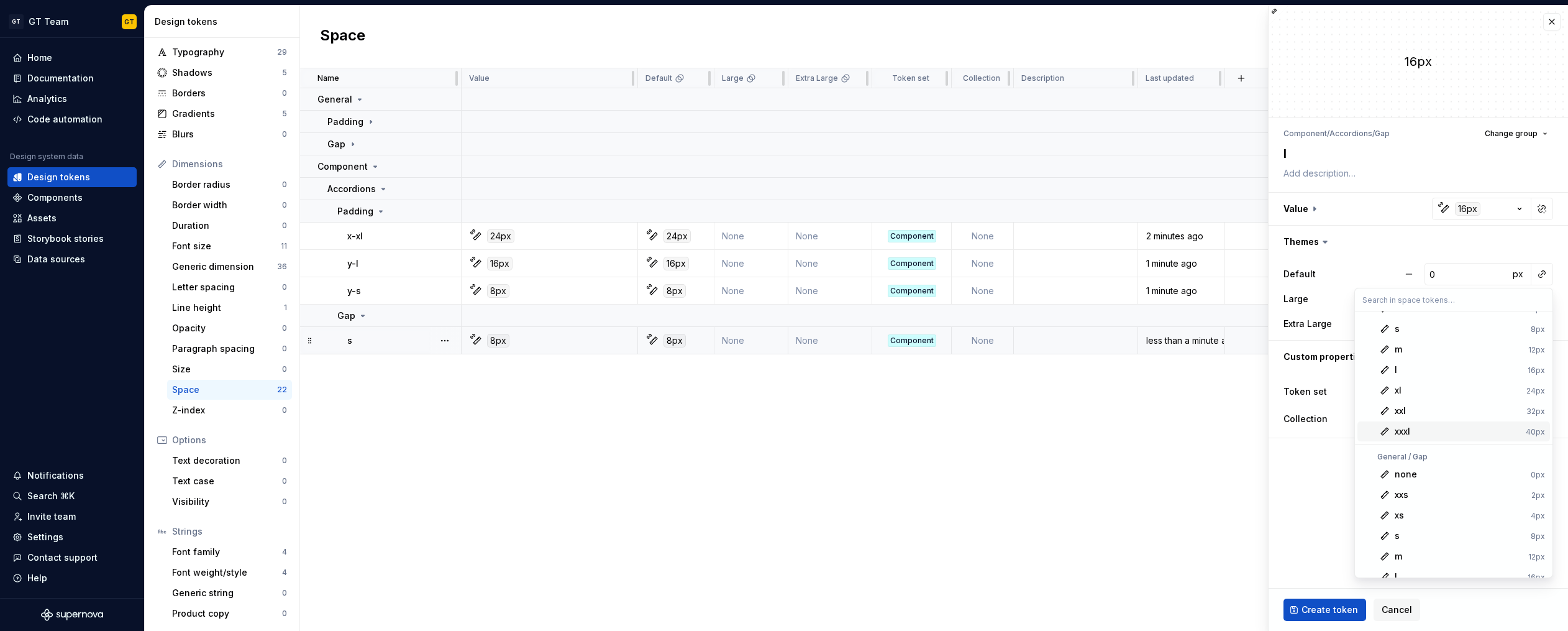
scroll to position [173, 0]
click at [1413, 481] on div "l" at bounding box center [1458, 483] width 128 height 12
click at [1537, 392] on html "GT GT Team GT Home Documentation Analytics Code automation Design system data D…" at bounding box center [784, 315] width 1568 height 631
click at [1465, 272] on div "16px" at bounding box center [1464, 274] width 20 height 12
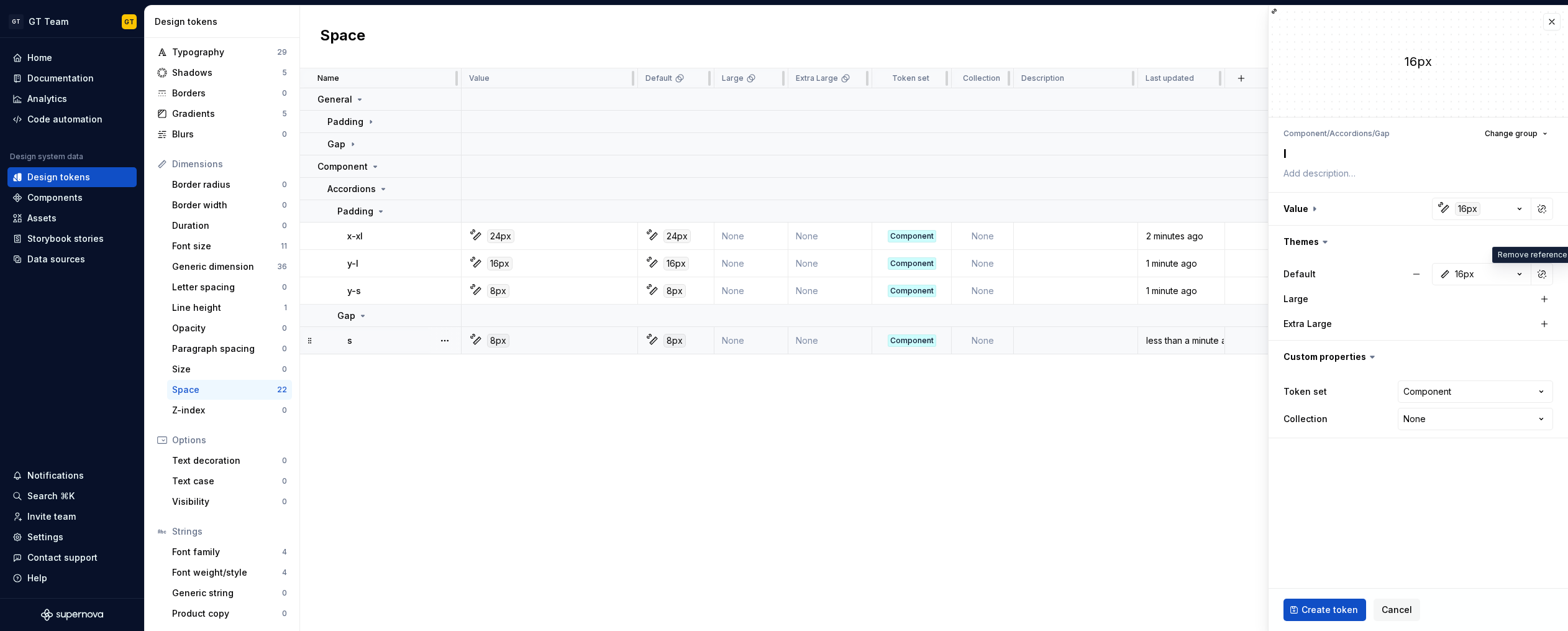
click at [1466, 212] on html "GT GT Team GT Home Documentation Analytics Code automation Design system data D…" at bounding box center [784, 315] width 1568 height 631
click at [1465, 210] on div "16px" at bounding box center [1467, 208] width 25 height 14
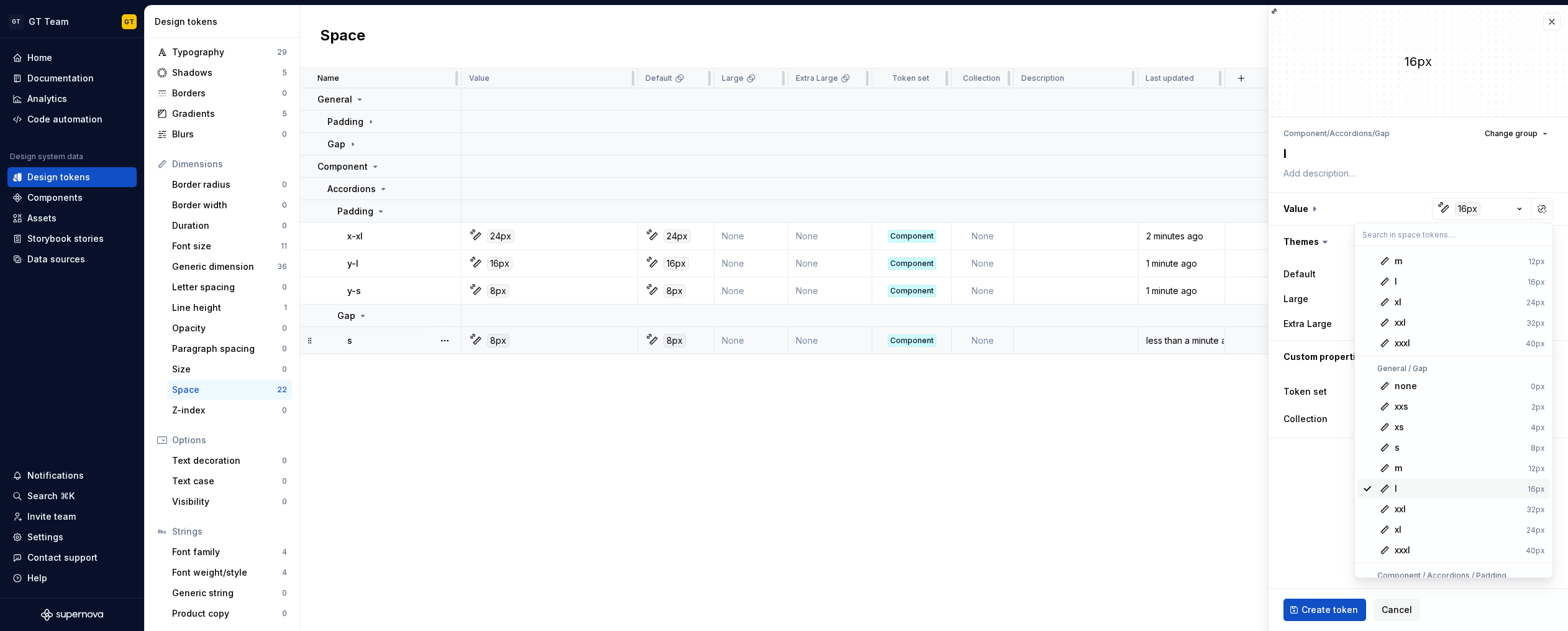
scroll to position [103, 0]
click at [1320, 508] on html "GT GT Team GT Home Documentation Analytics Code automation Design system data D…" at bounding box center [784, 315] width 1568 height 631
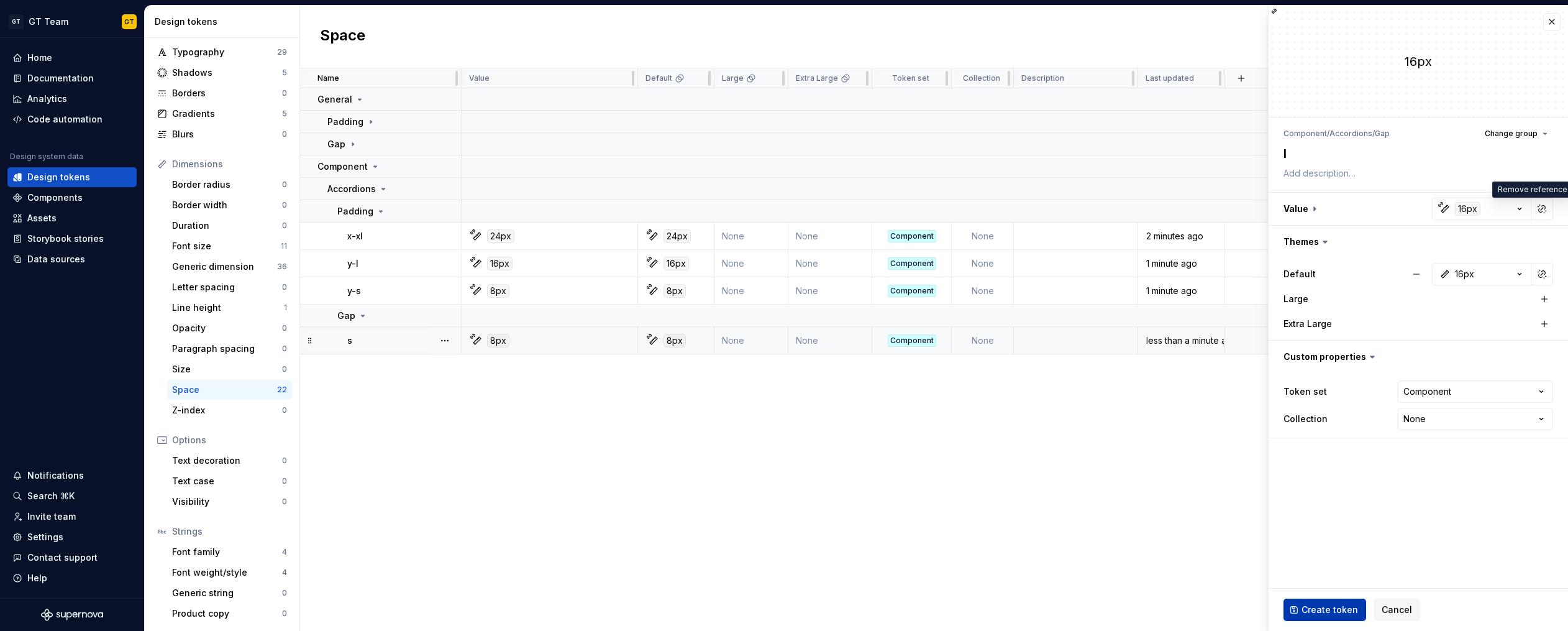
click at [1318, 606] on span "Create token" at bounding box center [1329, 609] width 57 height 12
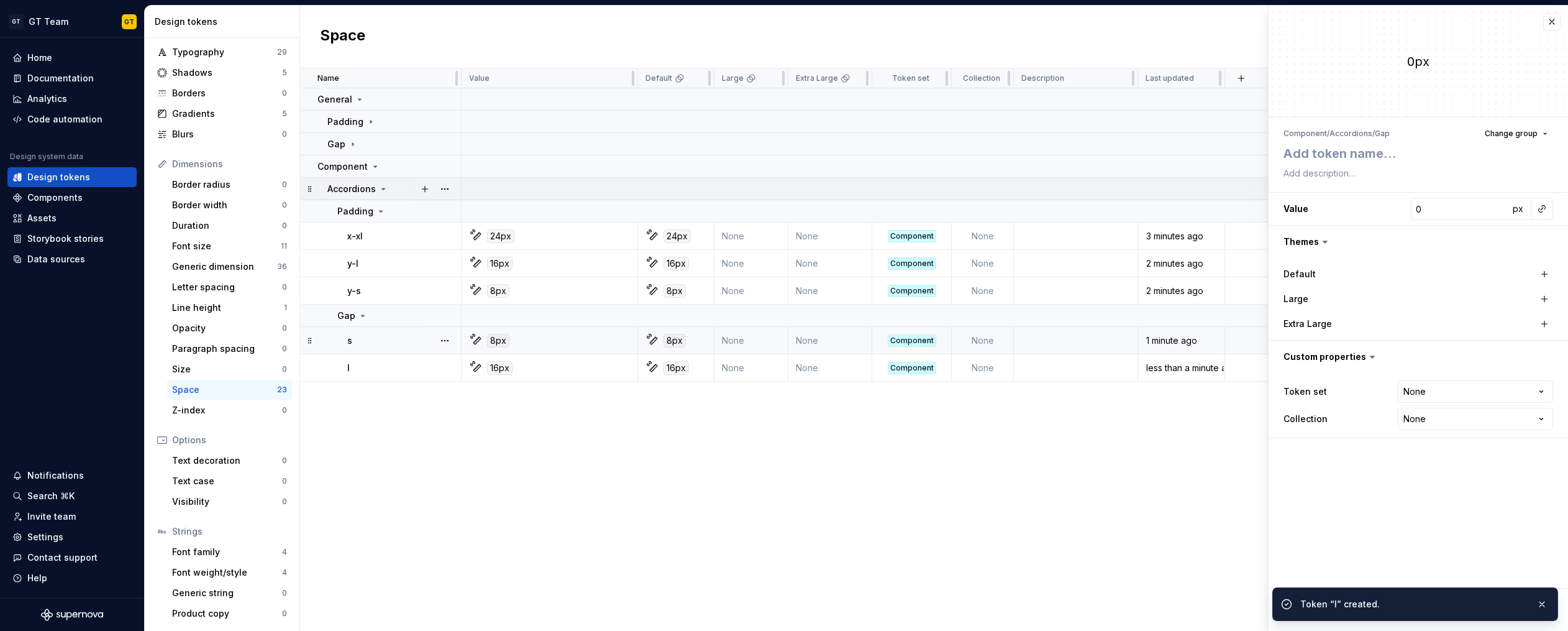
click at [386, 186] on icon at bounding box center [383, 189] width 10 height 10
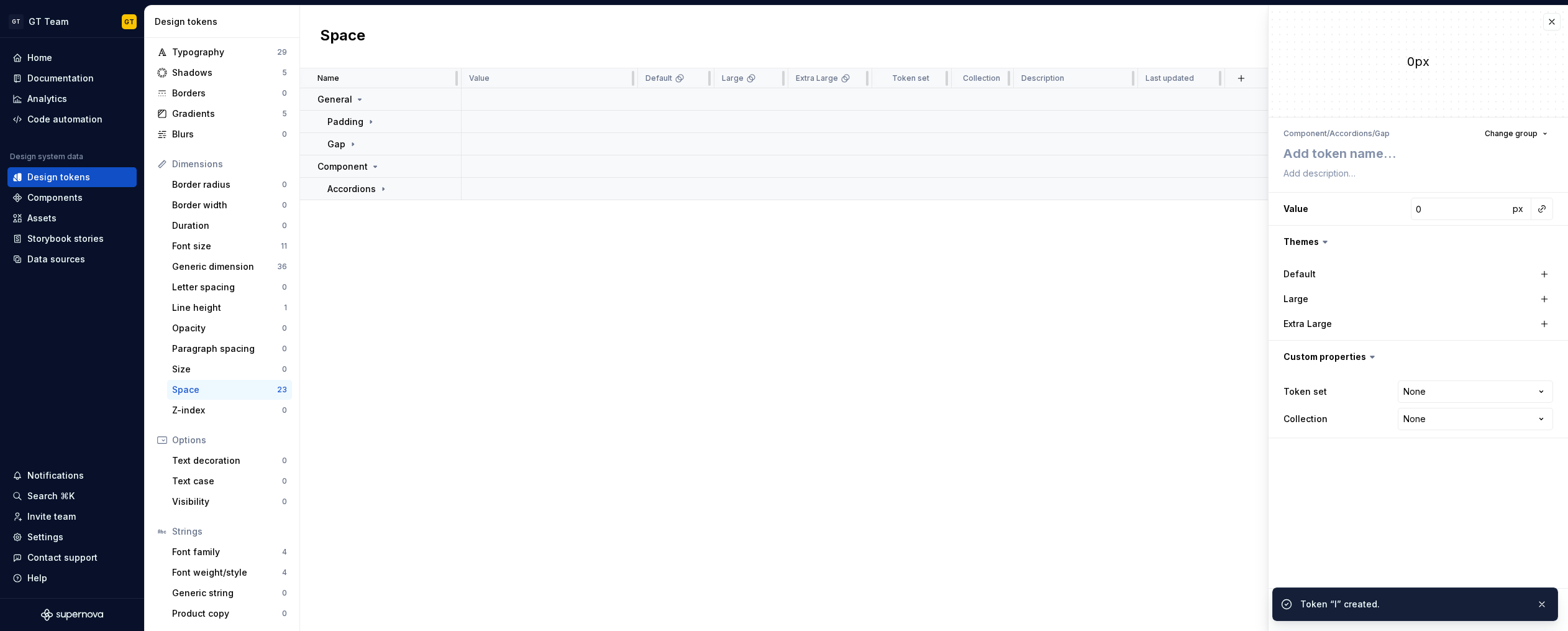
click at [391, 289] on div "Name Value Default Large Extra Large Token set Collection Description Last upda…" at bounding box center [933, 349] width 1268 height 563
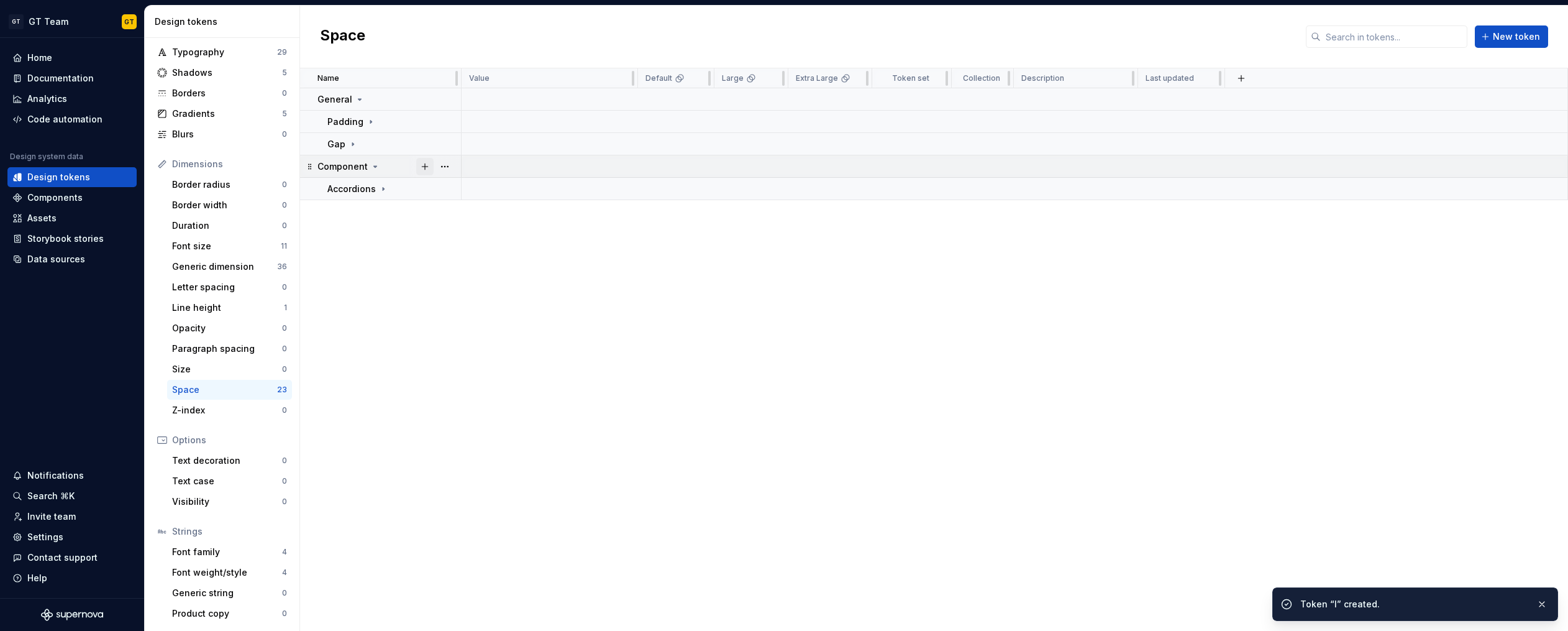
click at [424, 168] on button "button" at bounding box center [425, 166] width 17 height 17
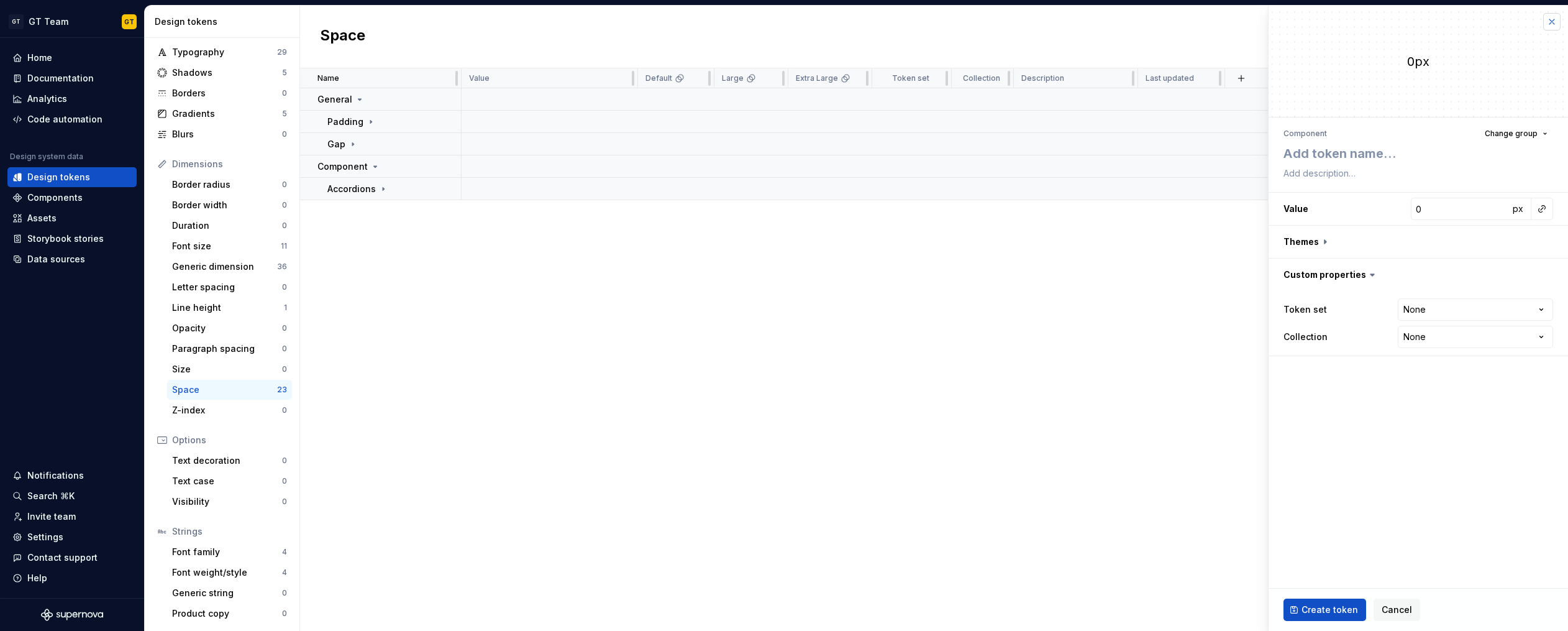
click at [1553, 20] on button "button" at bounding box center [1551, 22] width 17 height 17
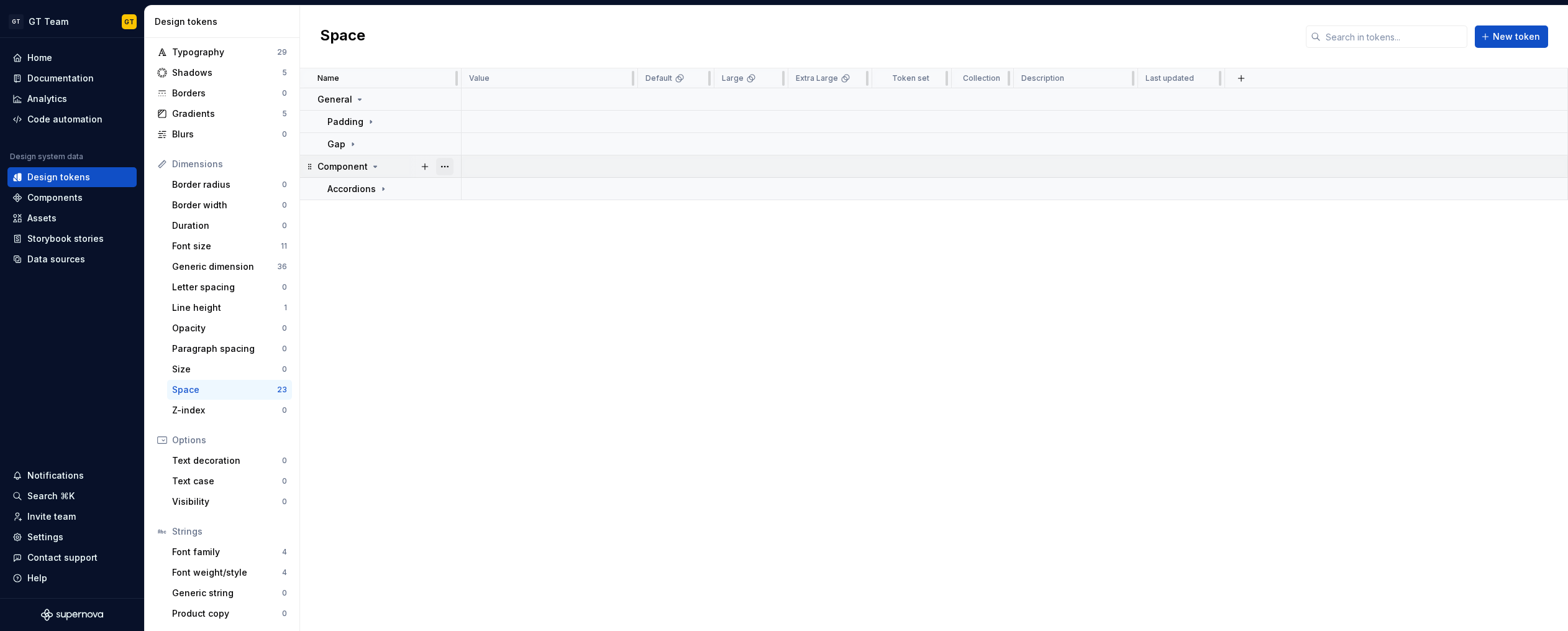
click at [446, 166] on button "button" at bounding box center [445, 166] width 17 height 17
click at [498, 253] on div "New group" at bounding box center [499, 256] width 81 height 12
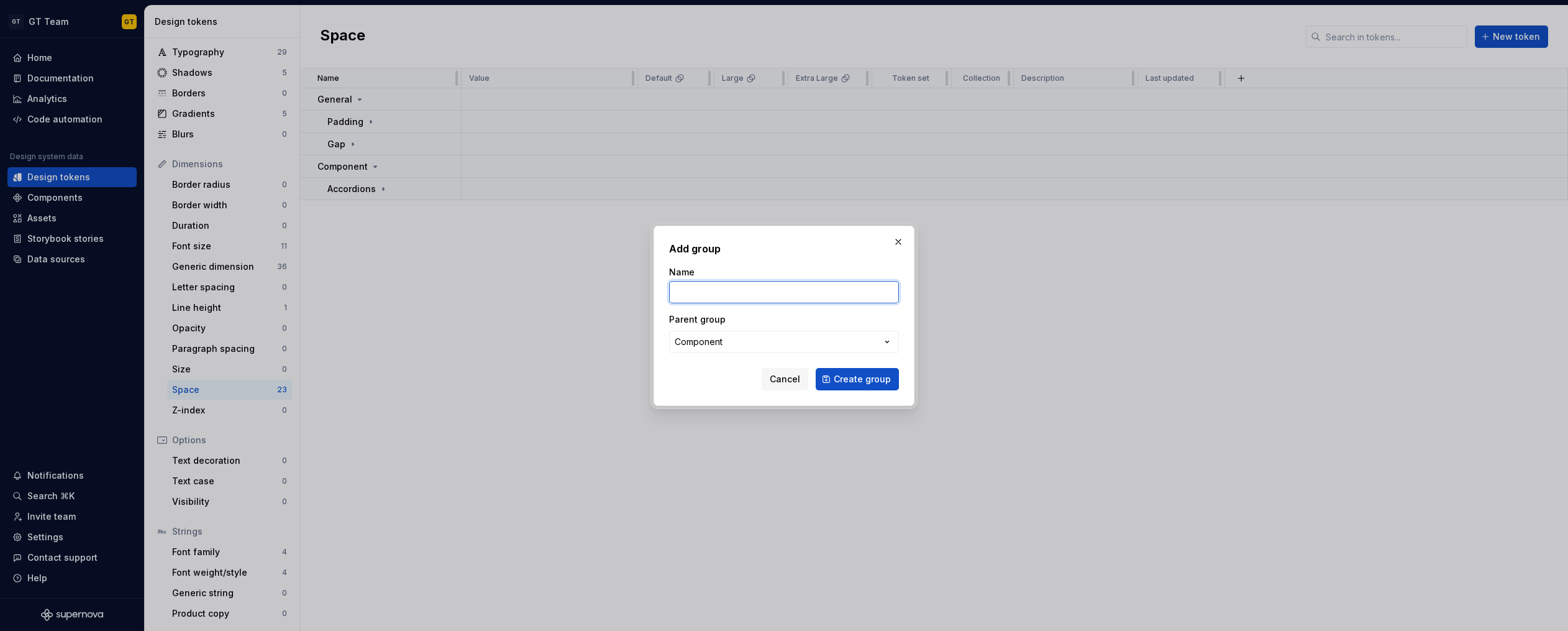
click at [754, 283] on input "Name" at bounding box center [784, 292] width 230 height 23
click at [816, 368] on button "Create group" at bounding box center [857, 379] width 83 height 23
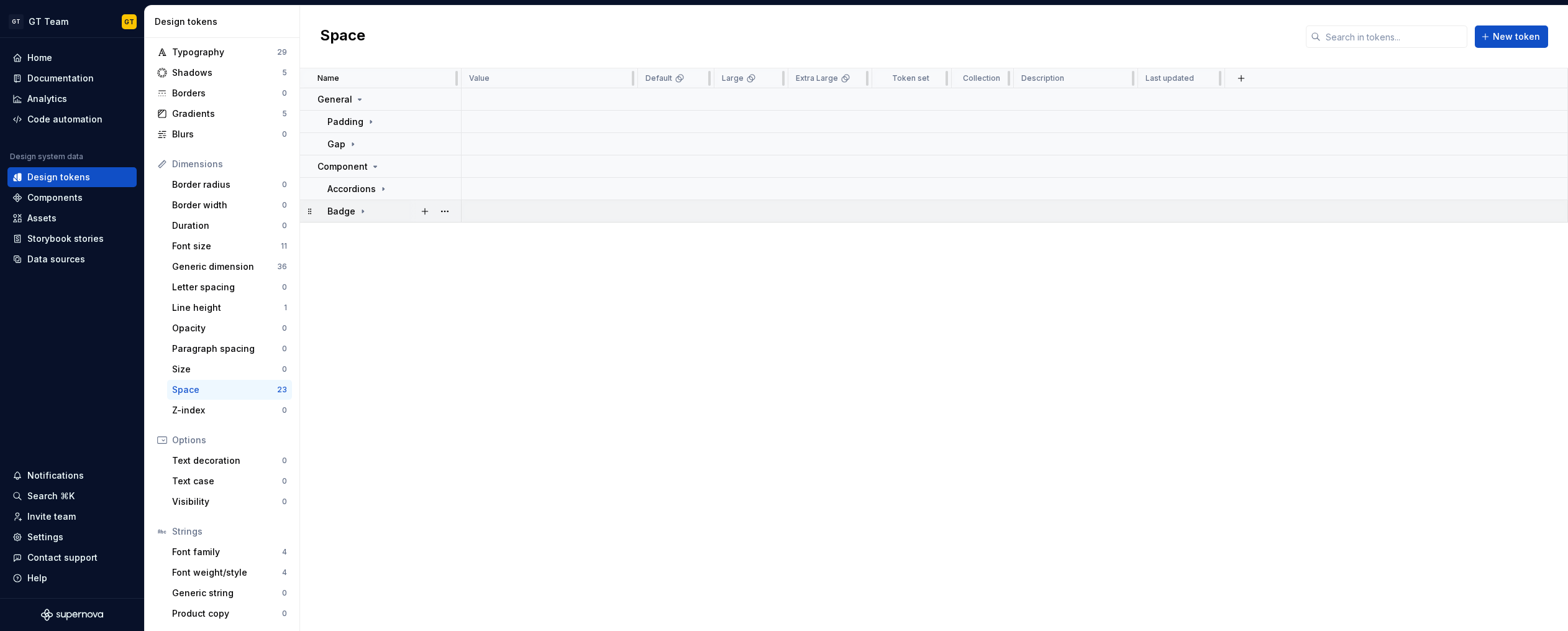
click at [362, 213] on icon at bounding box center [363, 211] width 10 height 10
click at [444, 213] on button "button" at bounding box center [445, 211] width 17 height 17
click at [477, 304] on div "New group" at bounding box center [499, 301] width 81 height 12
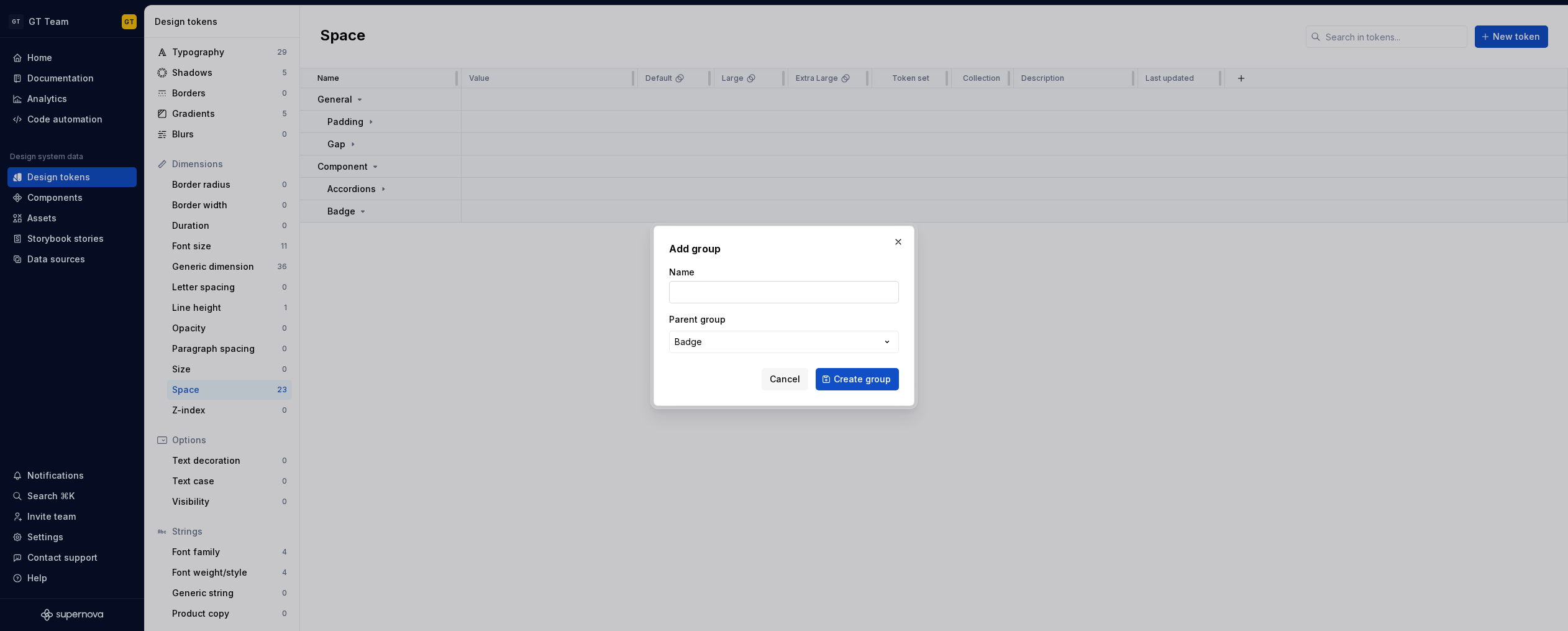
click at [749, 290] on input "Name" at bounding box center [784, 292] width 230 height 23
click at [882, 378] on span "Create group" at bounding box center [862, 379] width 57 height 12
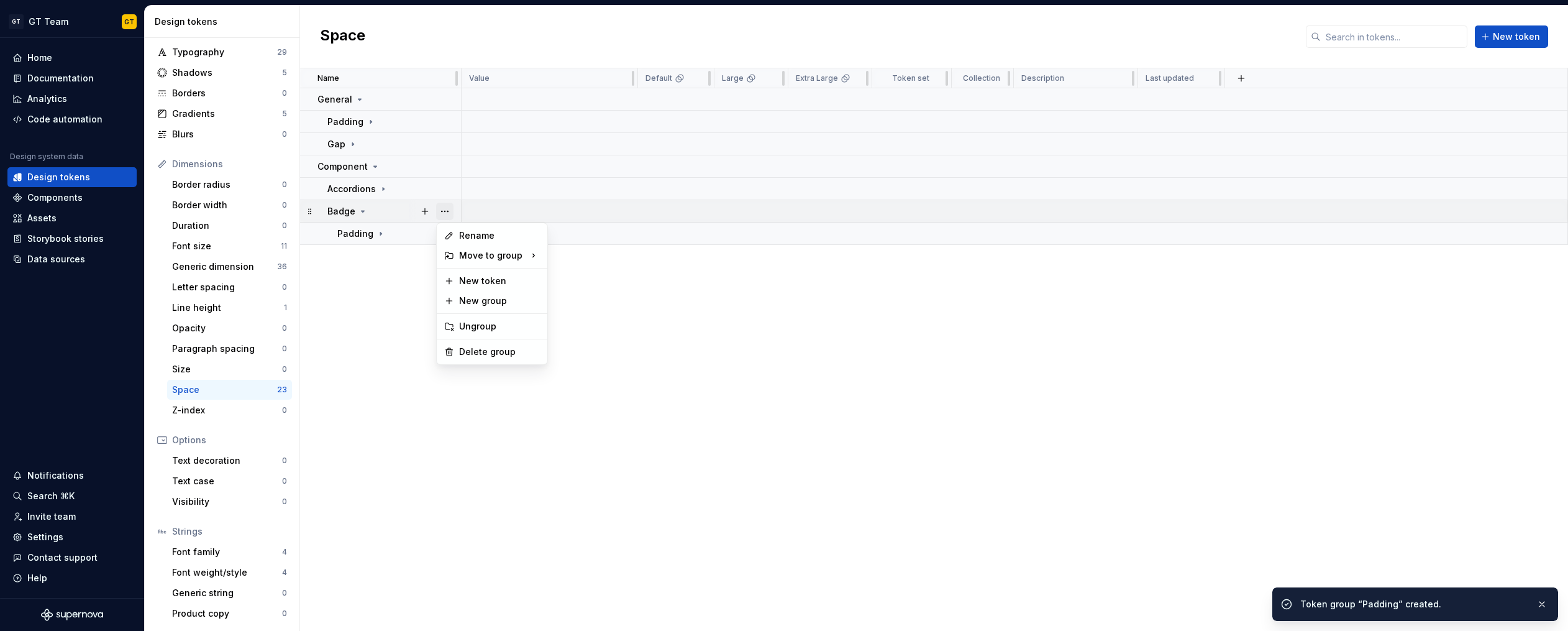
click at [451, 211] on button "button" at bounding box center [445, 211] width 17 height 17
click at [494, 304] on div "New group" at bounding box center [499, 301] width 81 height 12
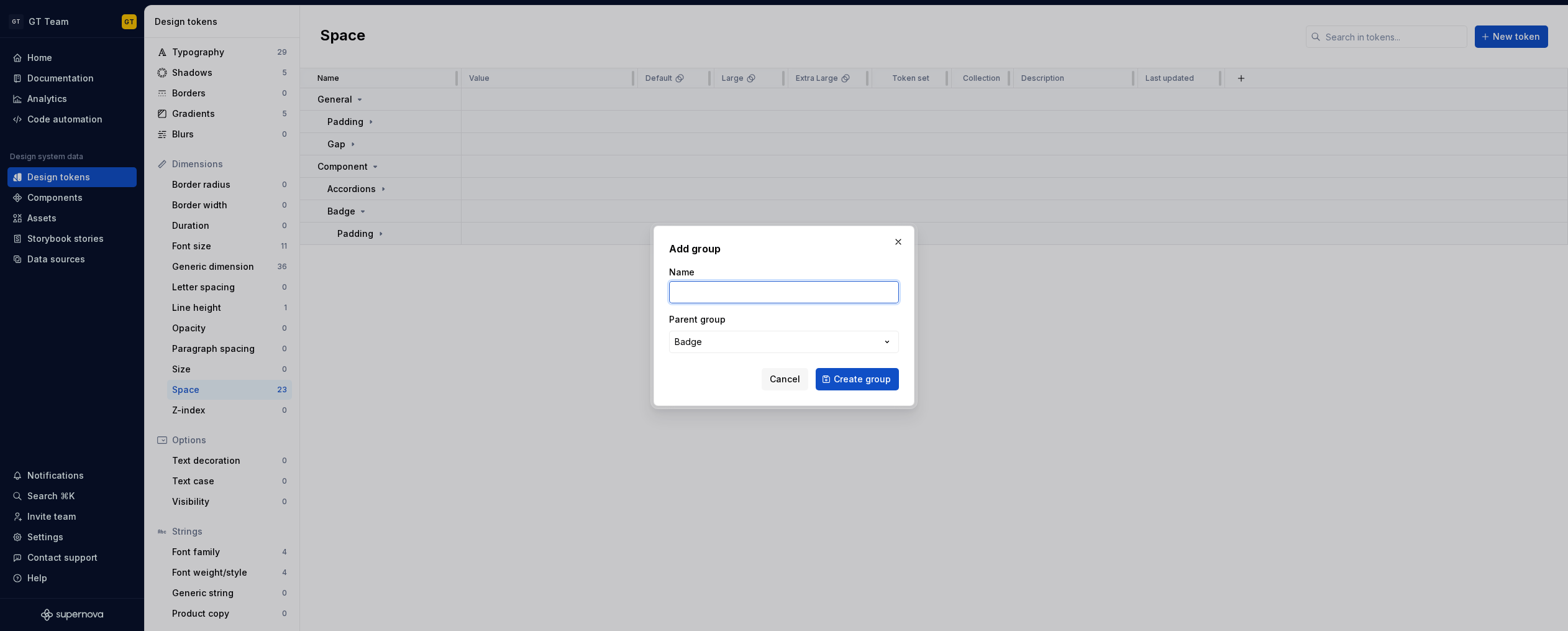
click at [773, 290] on input "Name" at bounding box center [784, 292] width 230 height 23
click at [816, 368] on button "Create group" at bounding box center [857, 379] width 83 height 23
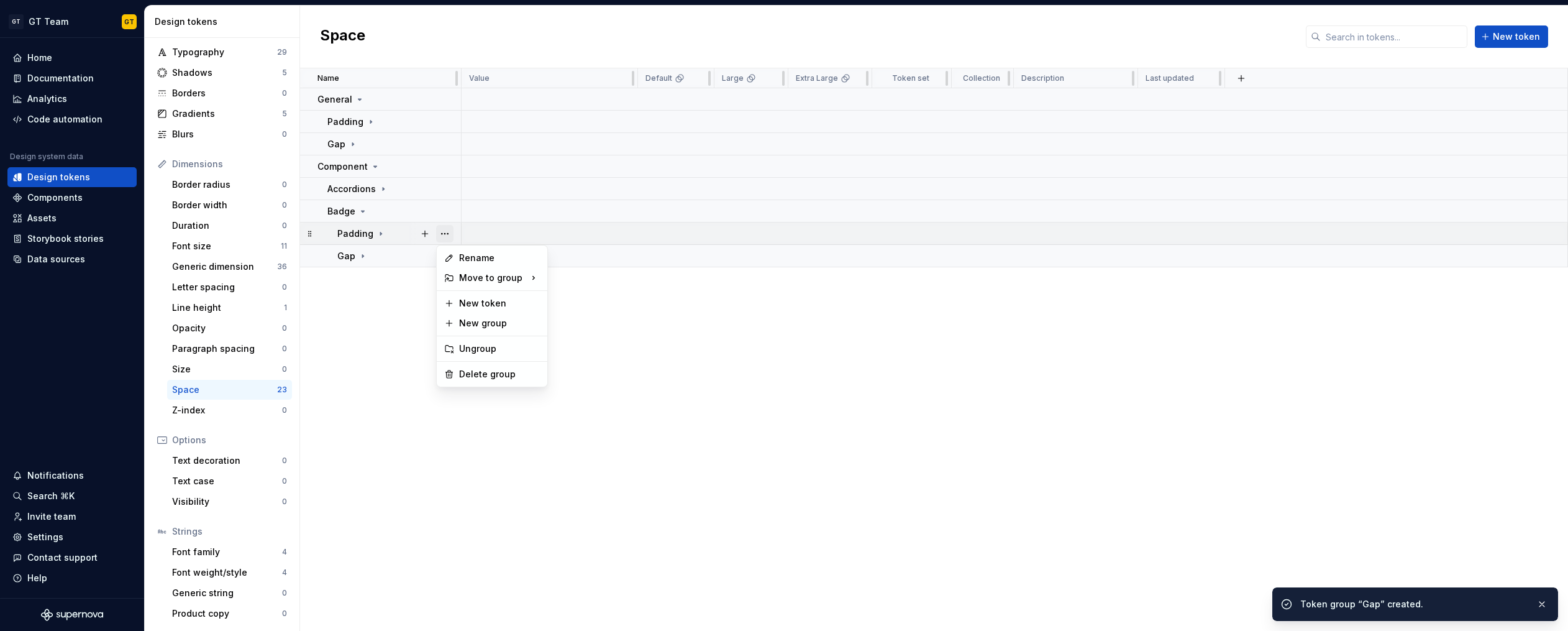
click at [448, 235] on button "button" at bounding box center [445, 234] width 17 height 17
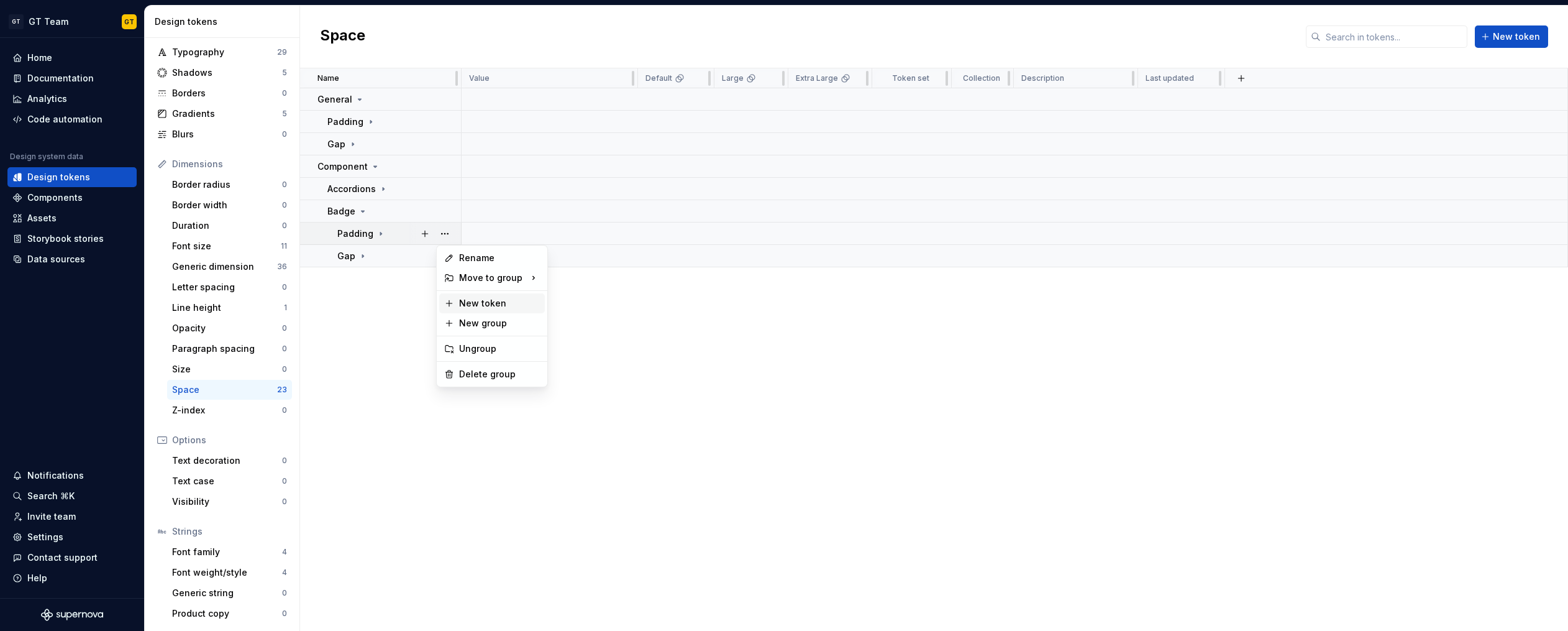
click at [482, 300] on div "New token" at bounding box center [499, 303] width 81 height 12
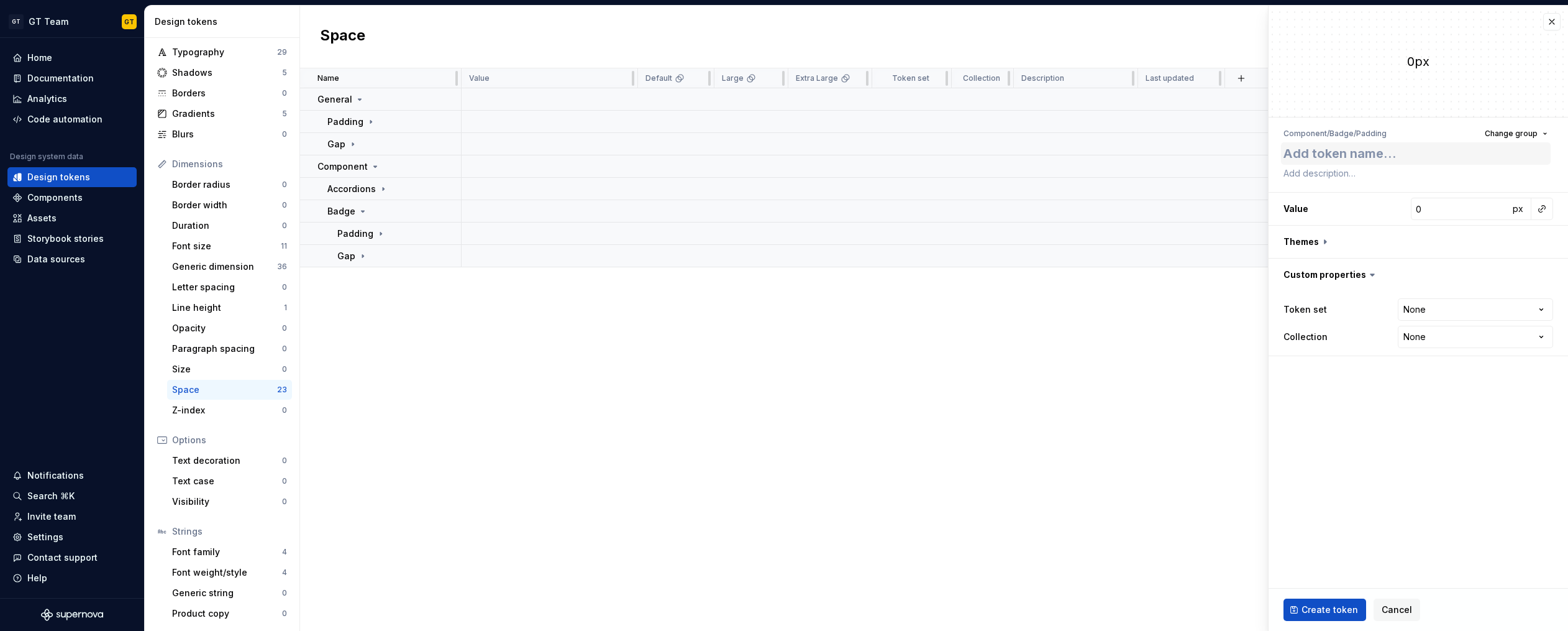
click at [1358, 150] on textarea at bounding box center [1416, 153] width 270 height 23
click at [1542, 211] on button "button" at bounding box center [1542, 209] width 17 height 17
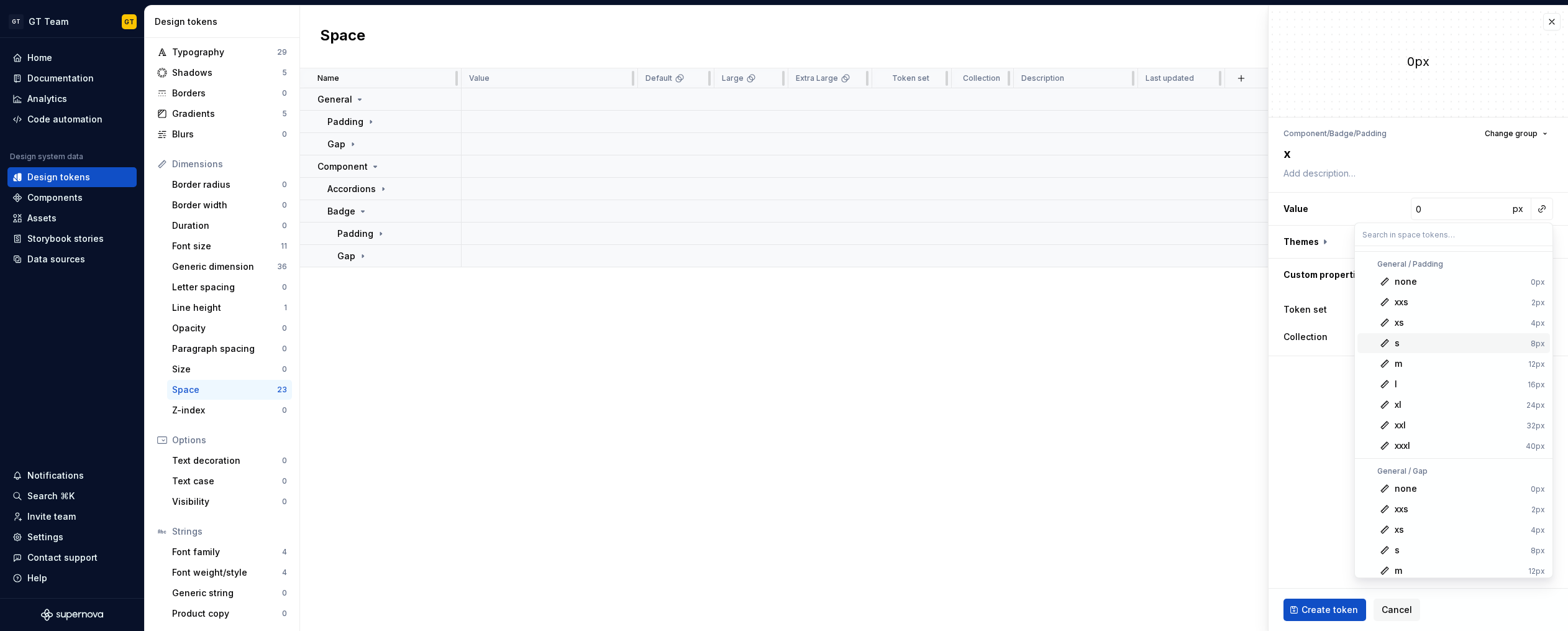
click at [1456, 341] on div "s" at bounding box center [1460, 343] width 131 height 12
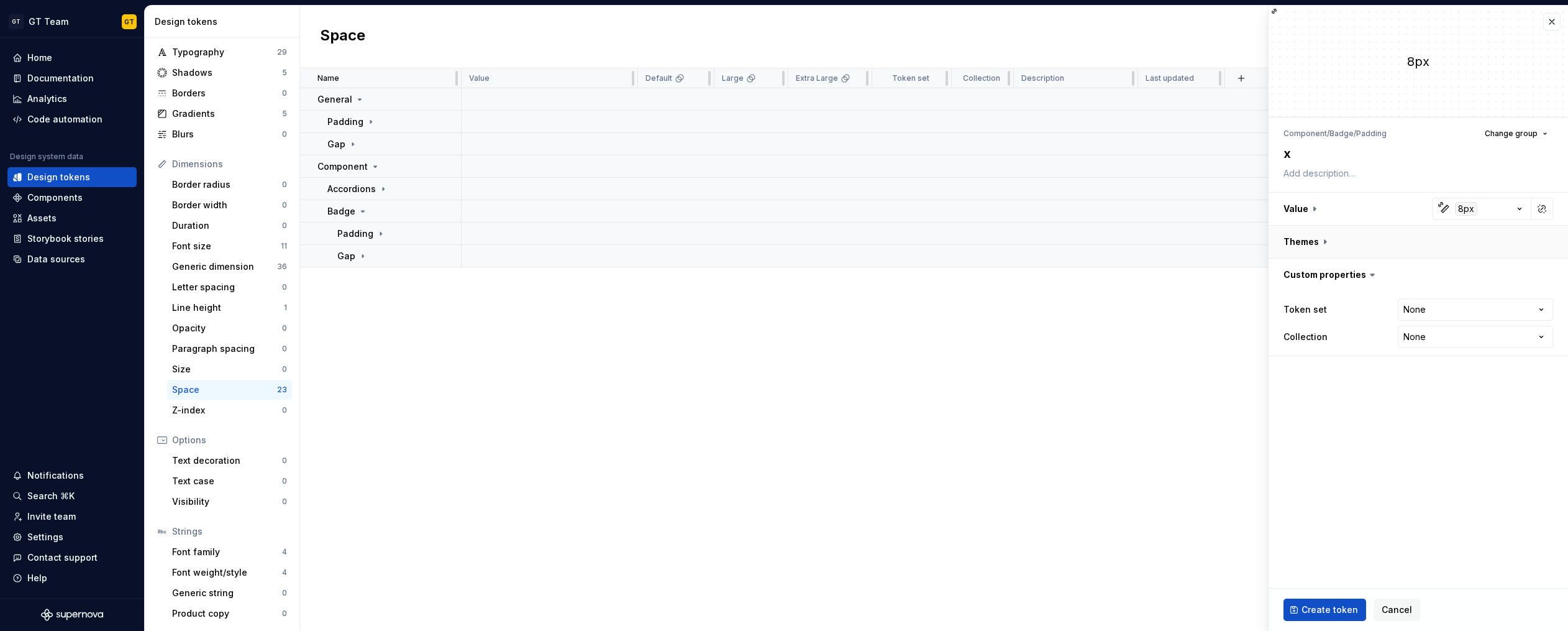
click at [1322, 240] on button "button" at bounding box center [1418, 242] width 300 height 33
click at [1544, 274] on button "button" at bounding box center [1544, 274] width 17 height 17
click at [1537, 276] on button "button" at bounding box center [1542, 274] width 17 height 17
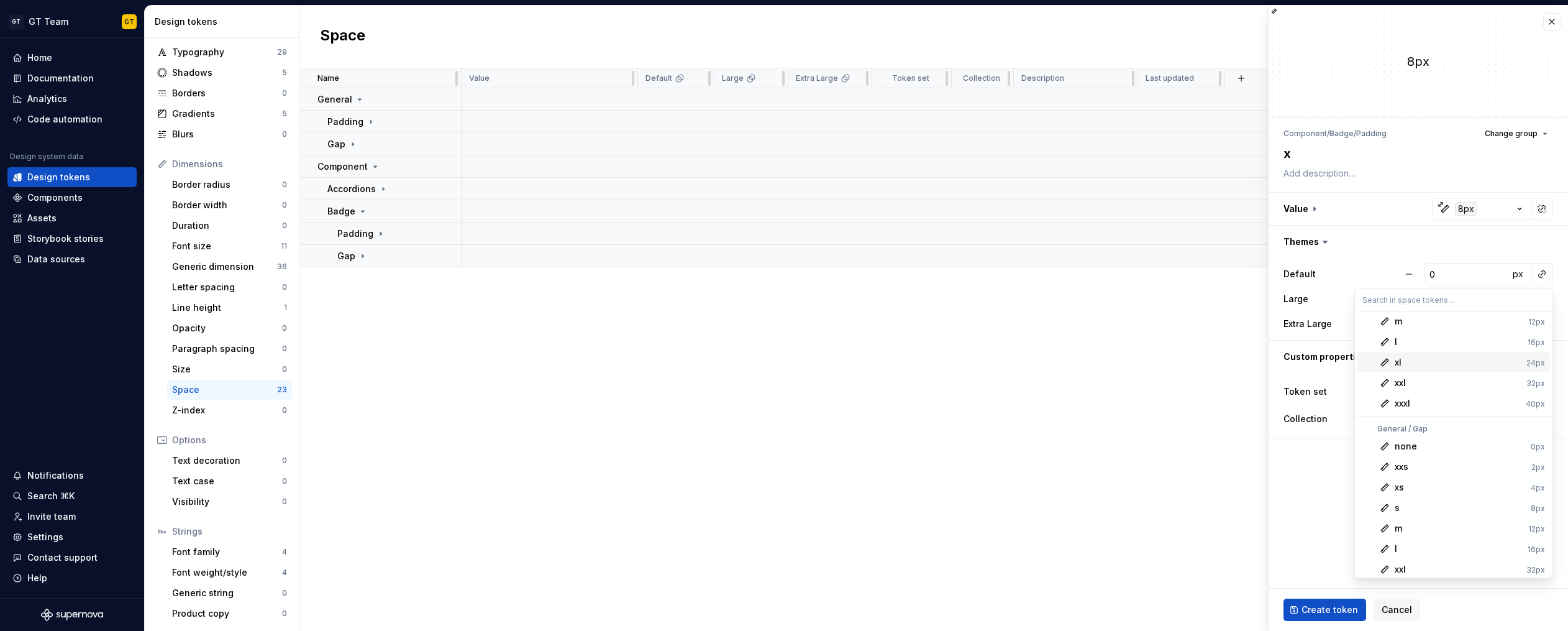
scroll to position [122, 0]
click at [1439, 492] on div "s" at bounding box center [1460, 493] width 131 height 12
click at [1295, 205] on button "button" at bounding box center [1418, 208] width 300 height 33
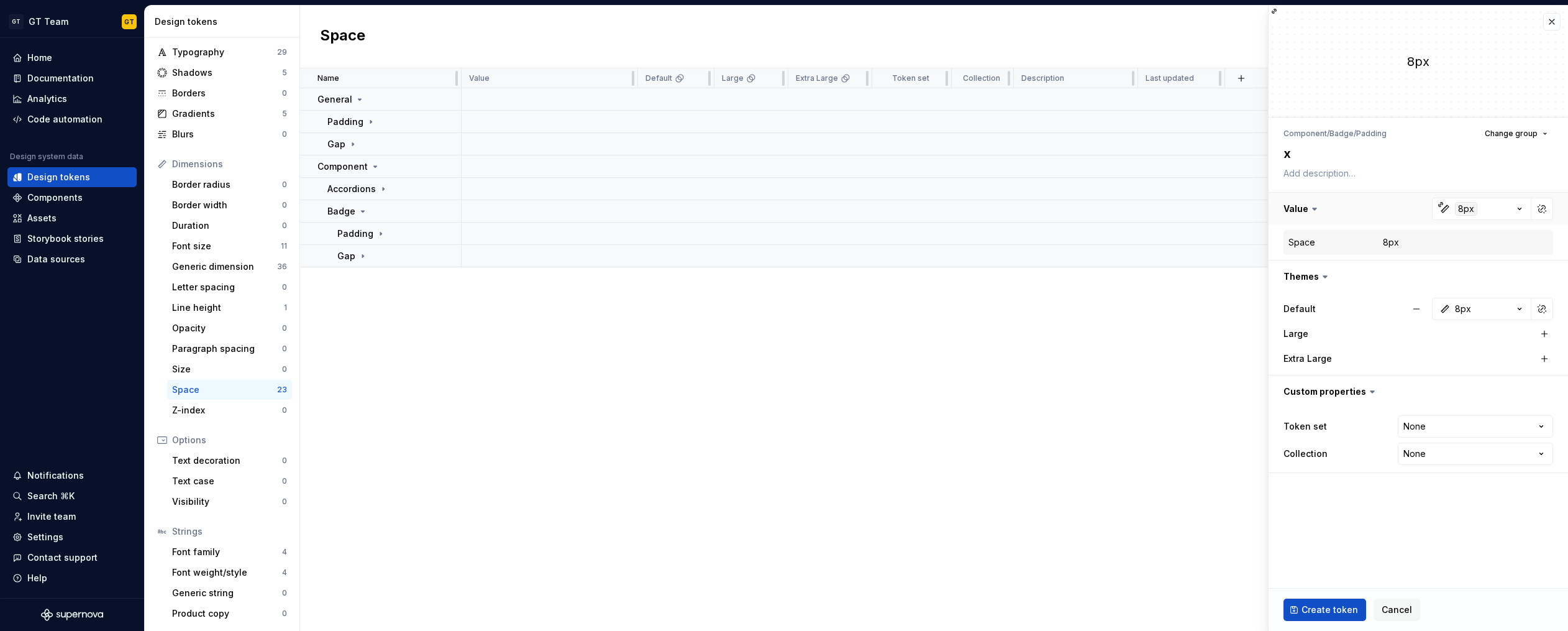
click at [1295, 207] on button "button" at bounding box center [1418, 208] width 300 height 33
click at [1467, 278] on div "8px" at bounding box center [1463, 274] width 16 height 12
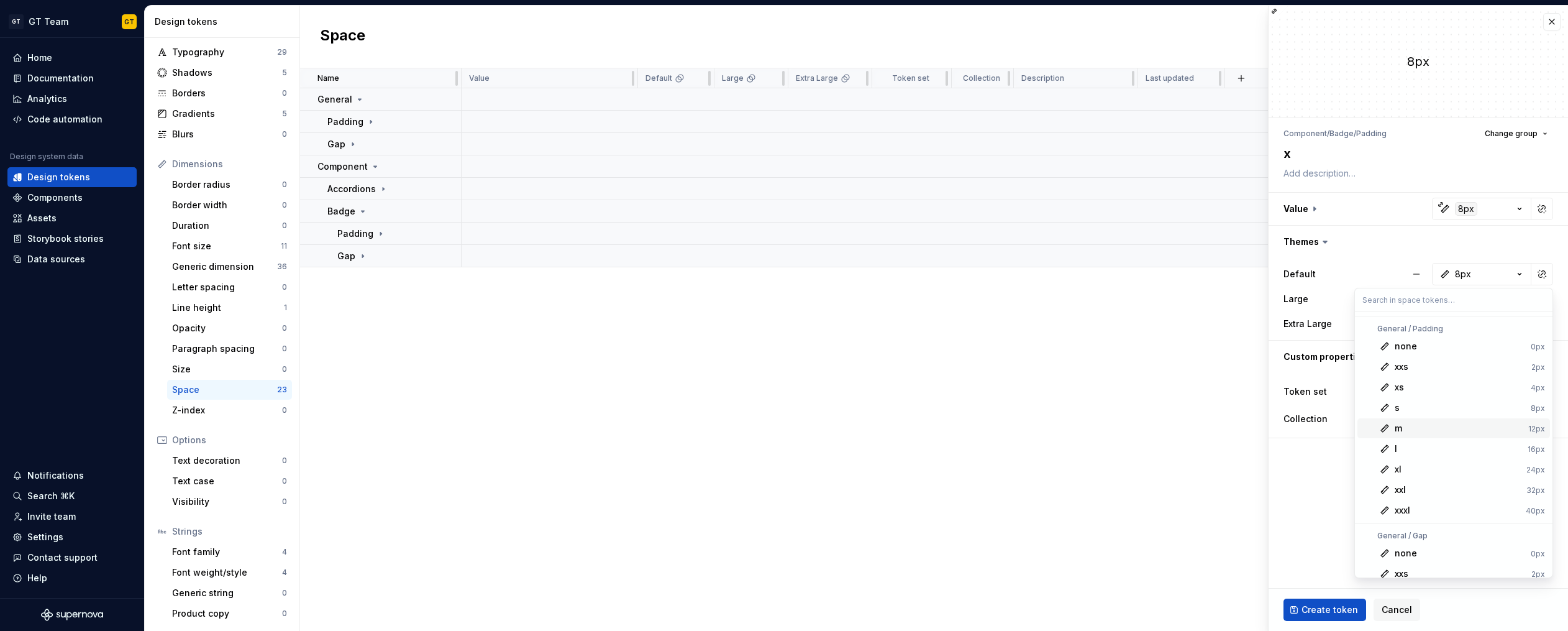
scroll to position [0, 0]
click at [1434, 407] on div "s" at bounding box center [1460, 408] width 131 height 12
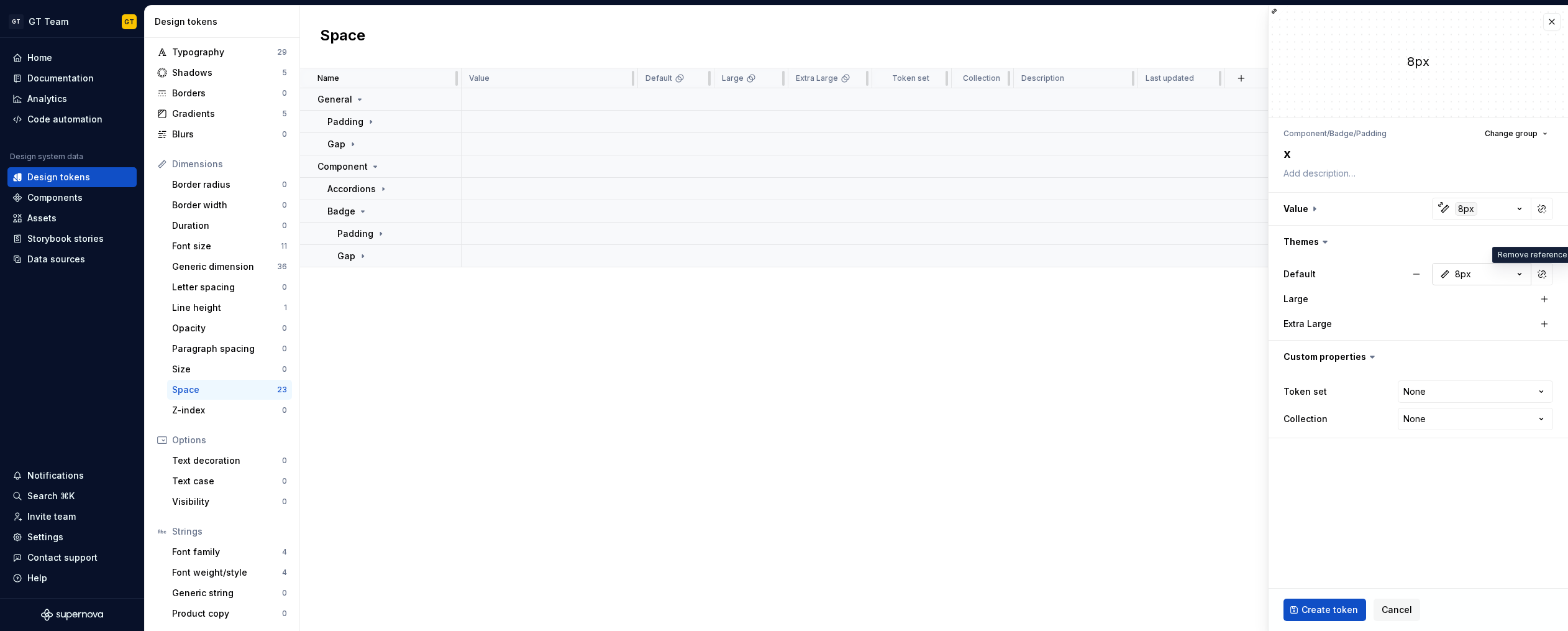
click at [1455, 271] on div "8px" at bounding box center [1463, 274] width 16 height 12
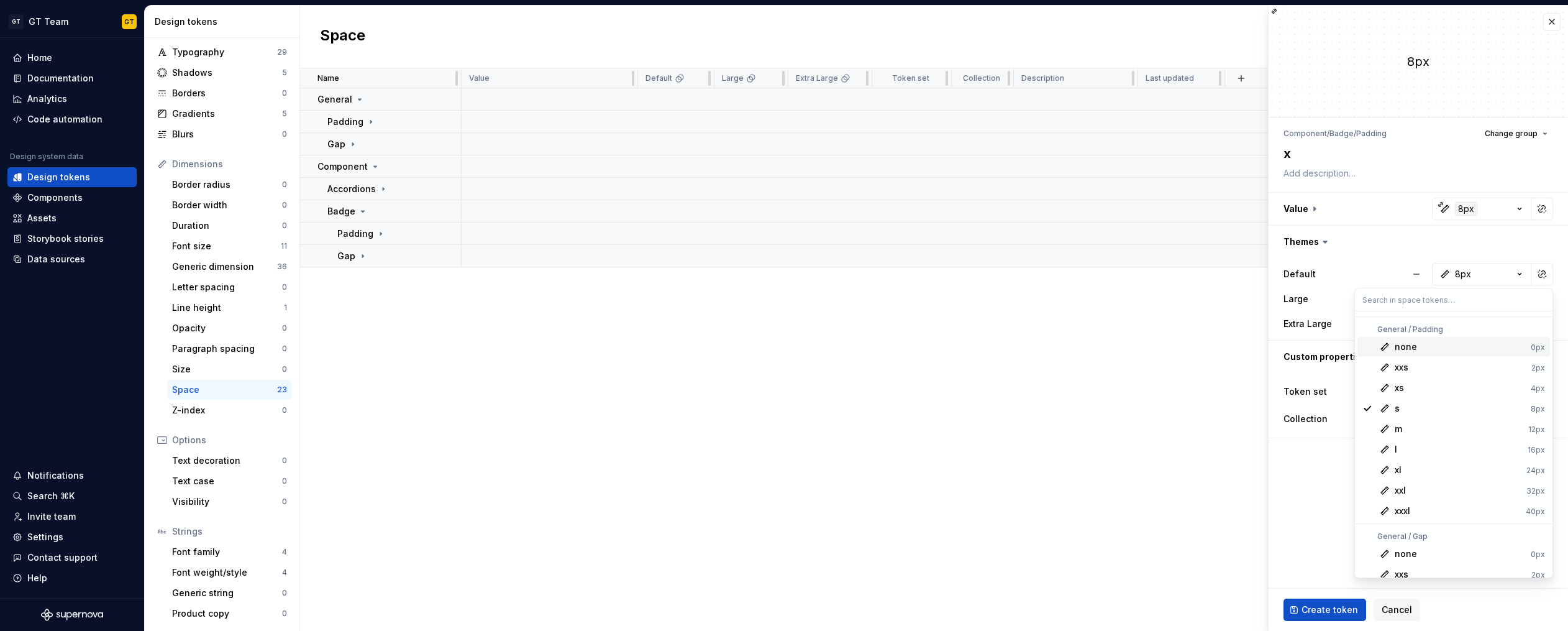
click at [1456, 200] on html "GT GT Team GT Home Documentation Analytics Code automation Design system data D…" at bounding box center [784, 315] width 1568 height 631
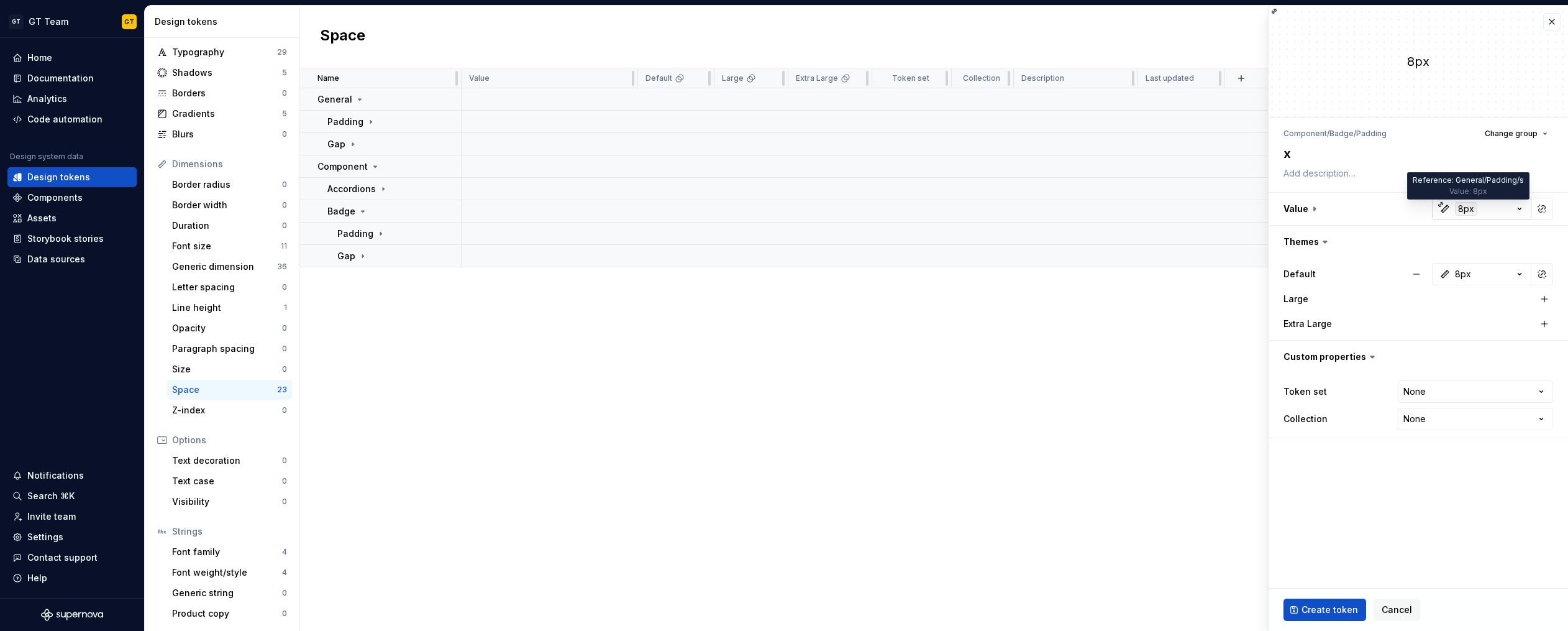
click at [1466, 209] on div "8px" at bounding box center [1466, 208] width 22 height 14
click at [1404, 174] on html "GT GT Team GT Home Documentation Analytics Code automation Design system data D…" at bounding box center [784, 315] width 1568 height 631
click at [1430, 391] on html "GT GT Team GT Home Documentation Analytics Code automation Design system data D…" at bounding box center [784, 315] width 1568 height 631
click at [1321, 607] on span "Create token" at bounding box center [1329, 609] width 57 height 12
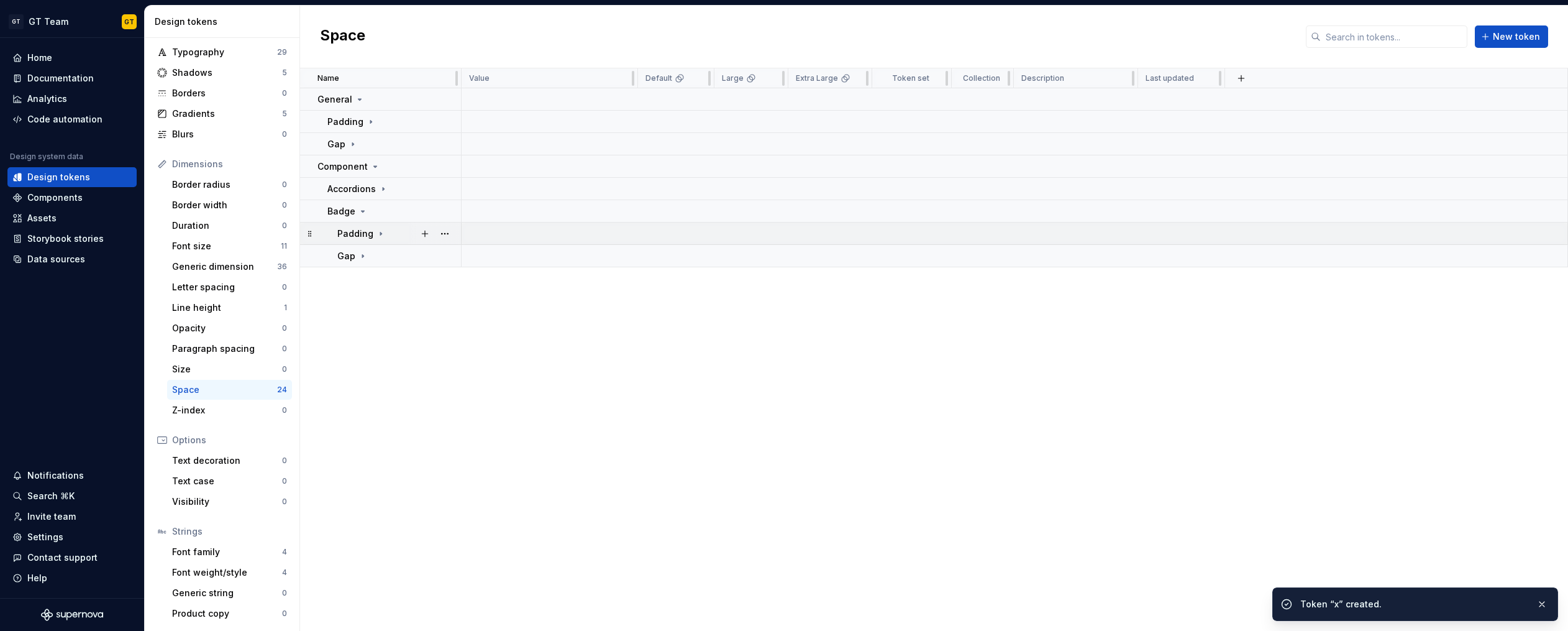
click at [381, 235] on icon at bounding box center [381, 234] width 10 height 10
click at [423, 235] on button "button" at bounding box center [425, 234] width 17 height 17
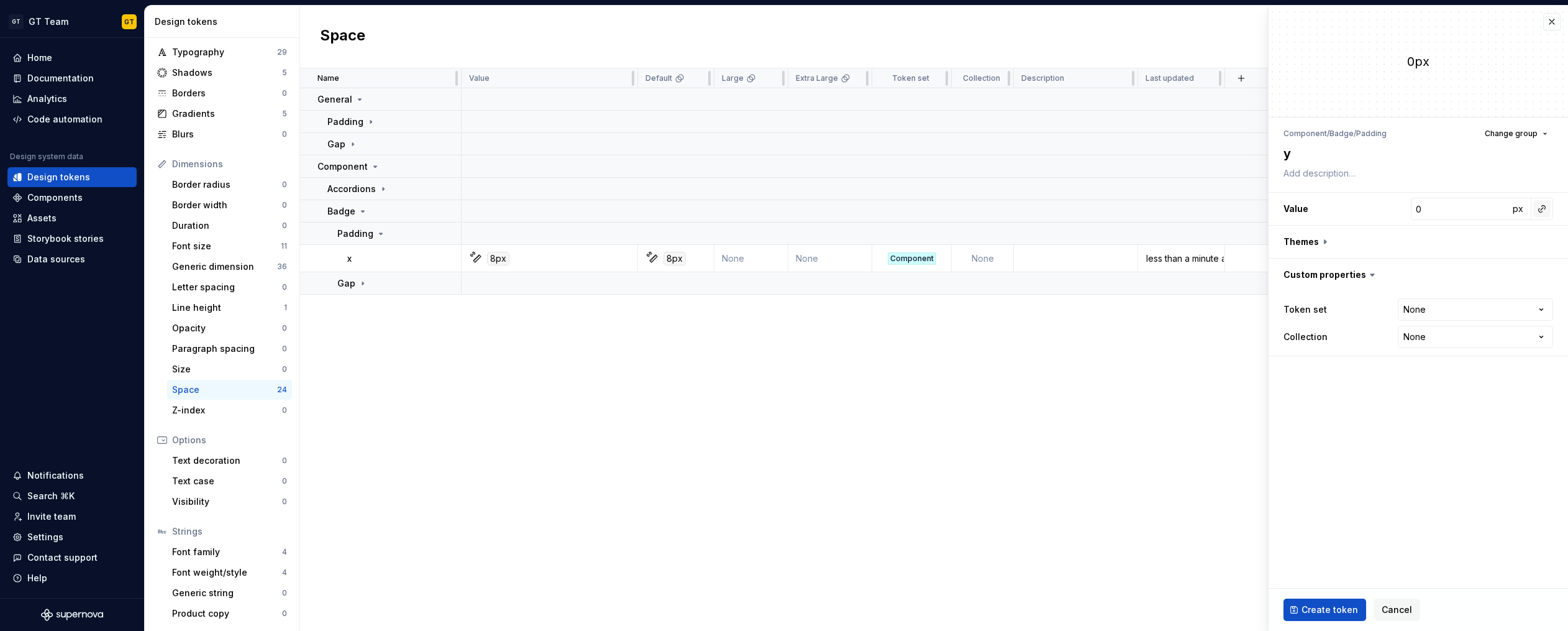
click at [1533, 208] on button "button" at bounding box center [1542, 209] width 17 height 17
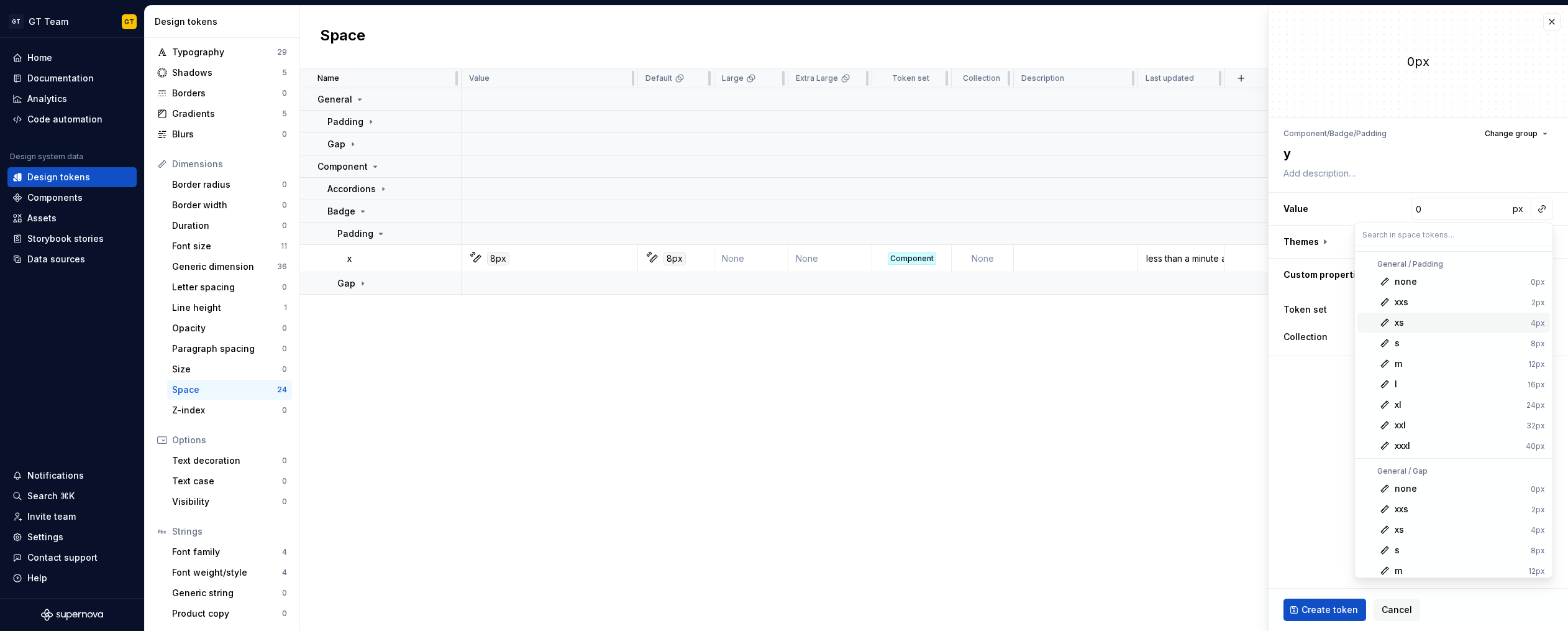
click at [1411, 326] on div "xs" at bounding box center [1460, 322] width 131 height 12
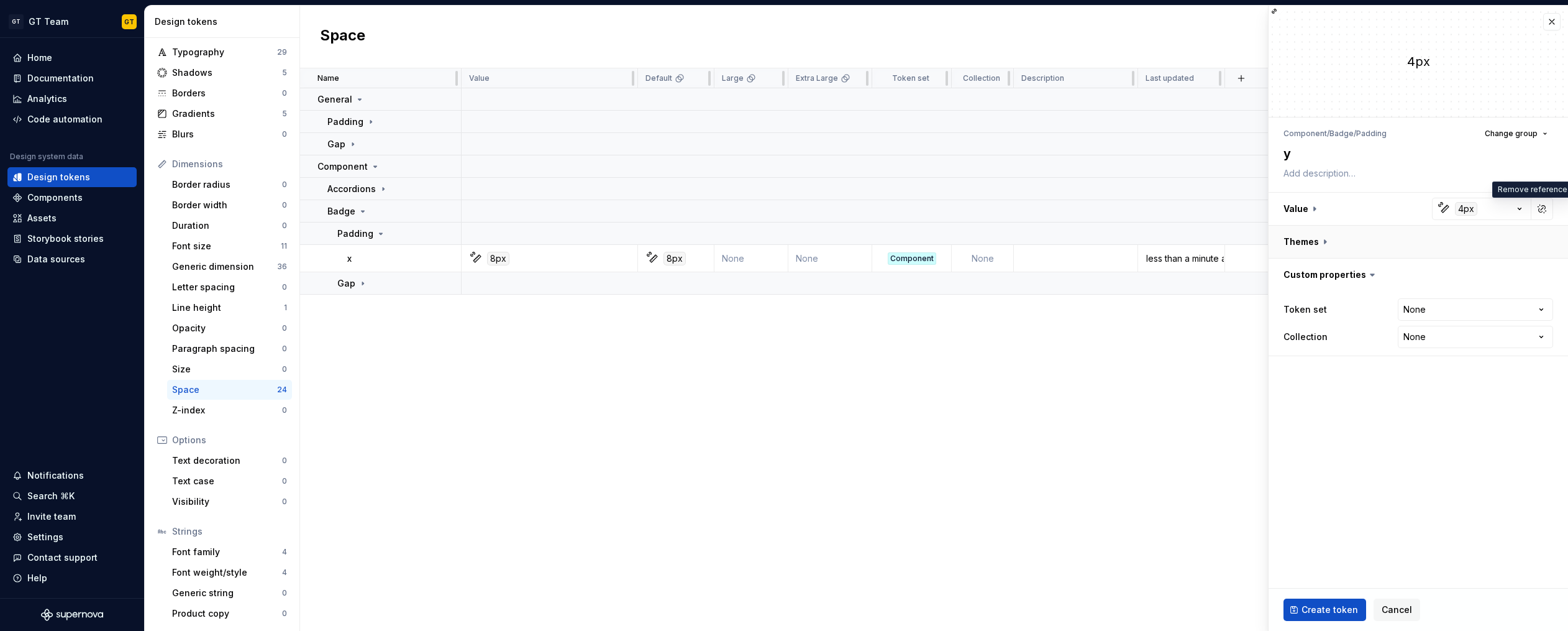
click at [1326, 241] on button "button" at bounding box center [1418, 242] width 300 height 33
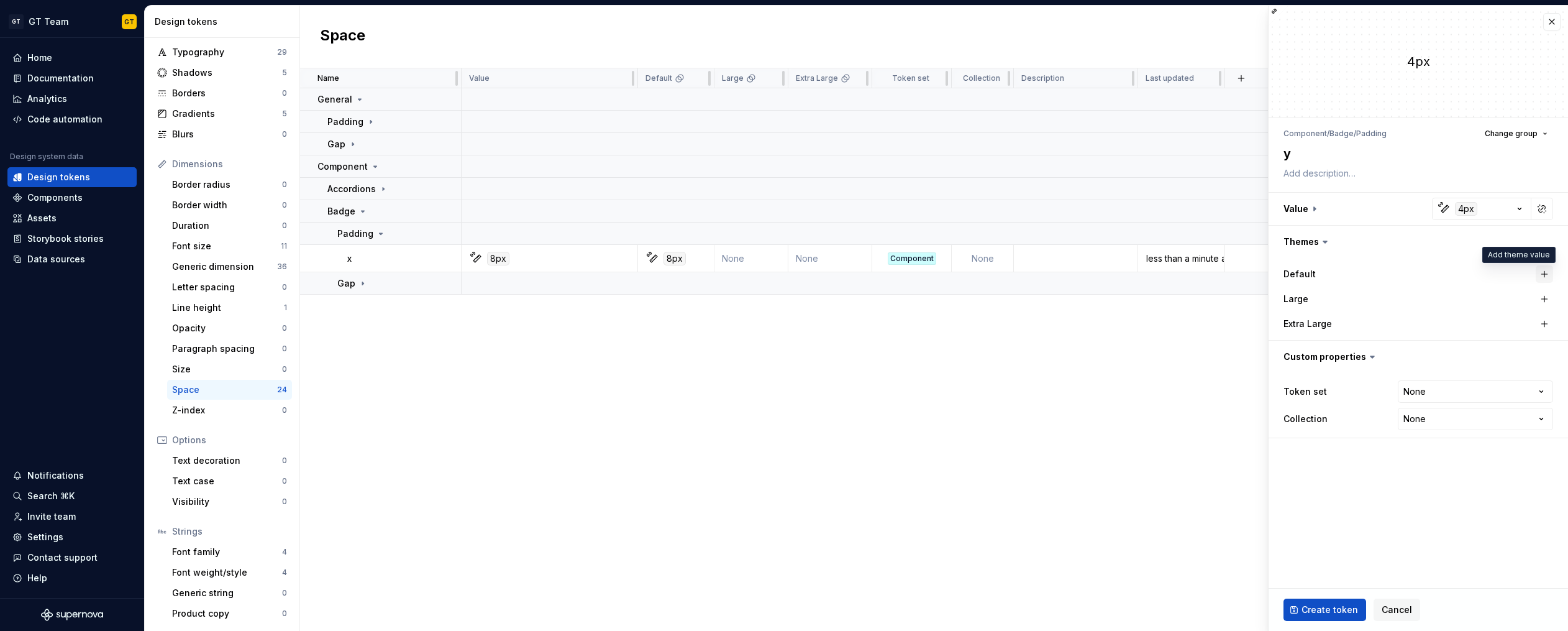
click at [1539, 273] on button "button" at bounding box center [1544, 274] width 17 height 17
click at [1538, 271] on button "button" at bounding box center [1542, 274] width 17 height 17
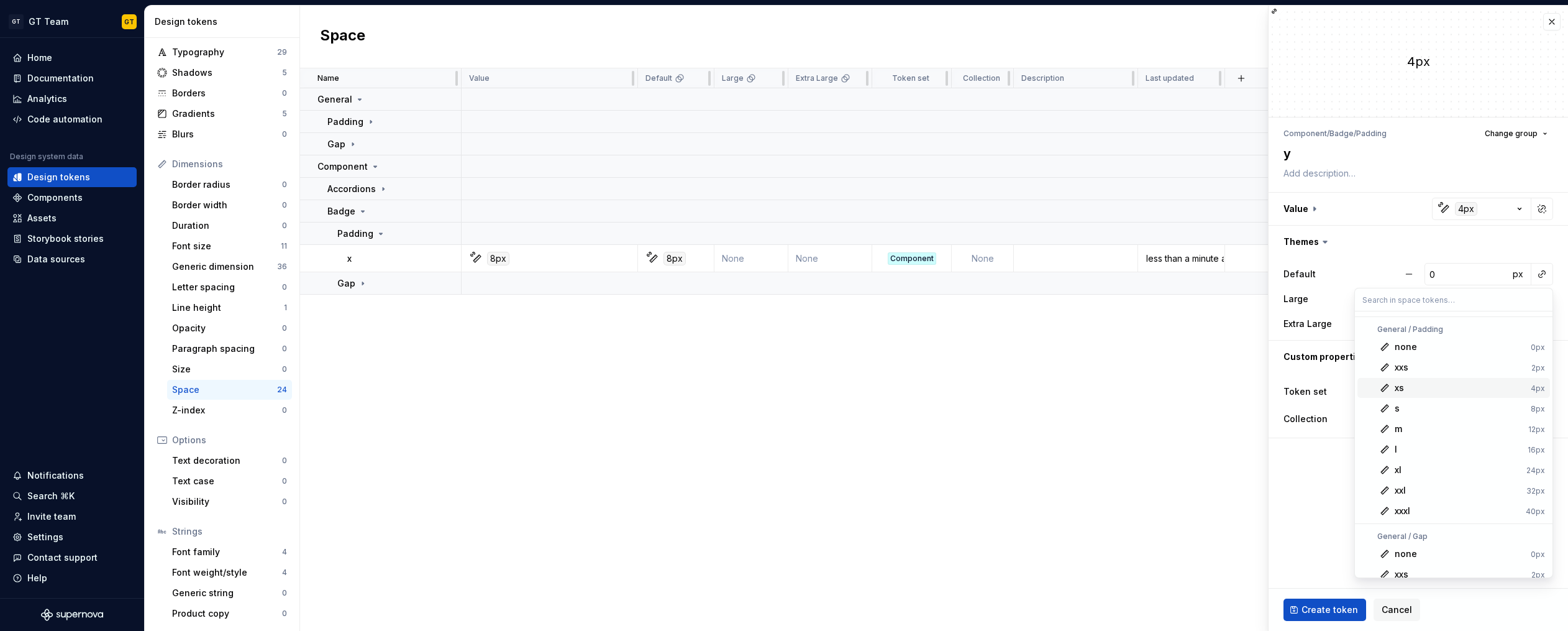
click at [1448, 386] on div "xs" at bounding box center [1460, 388] width 131 height 12
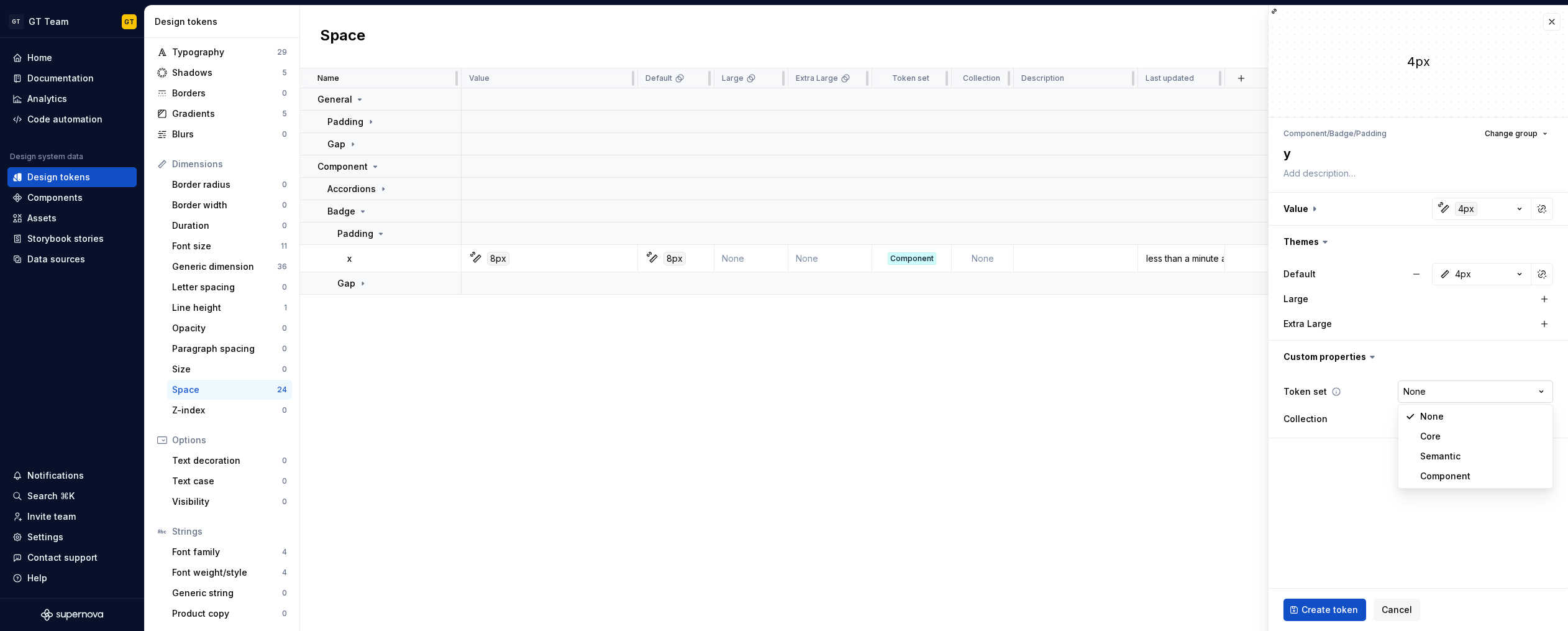
click at [1541, 390] on html "GT GT Team GT Home Documentation Analytics Code automation Design system data D…" at bounding box center [784, 315] width 1568 height 631
click at [1308, 607] on span "Create token" at bounding box center [1329, 609] width 57 height 12
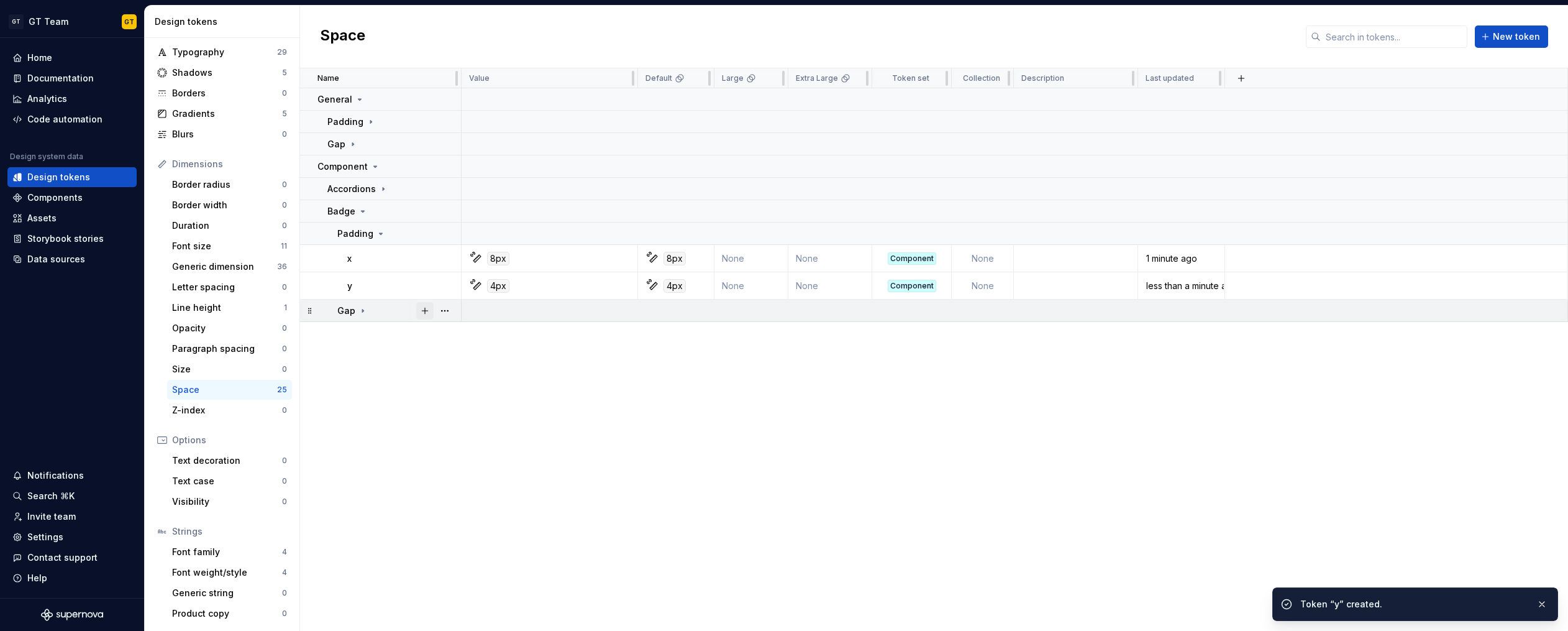
click at [424, 310] on button "button" at bounding box center [425, 311] width 17 height 17
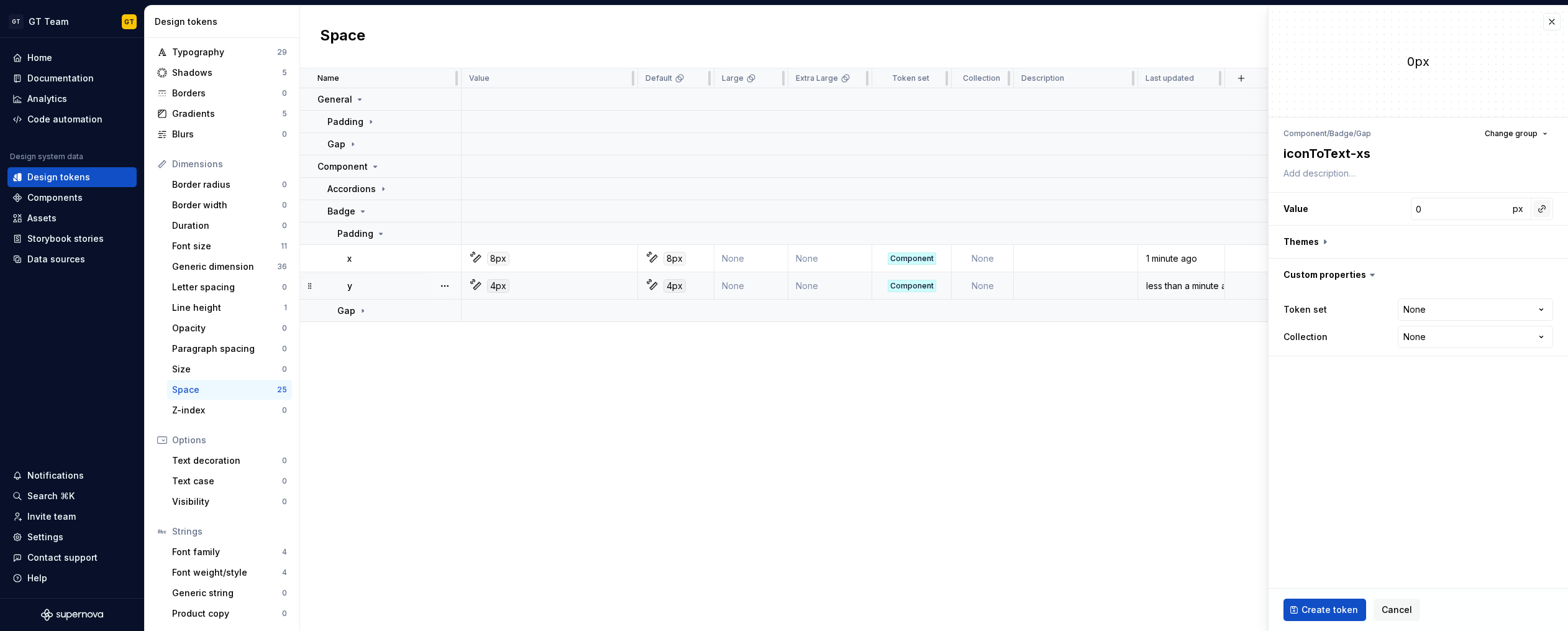
click at [1543, 209] on button "button" at bounding box center [1542, 209] width 17 height 17
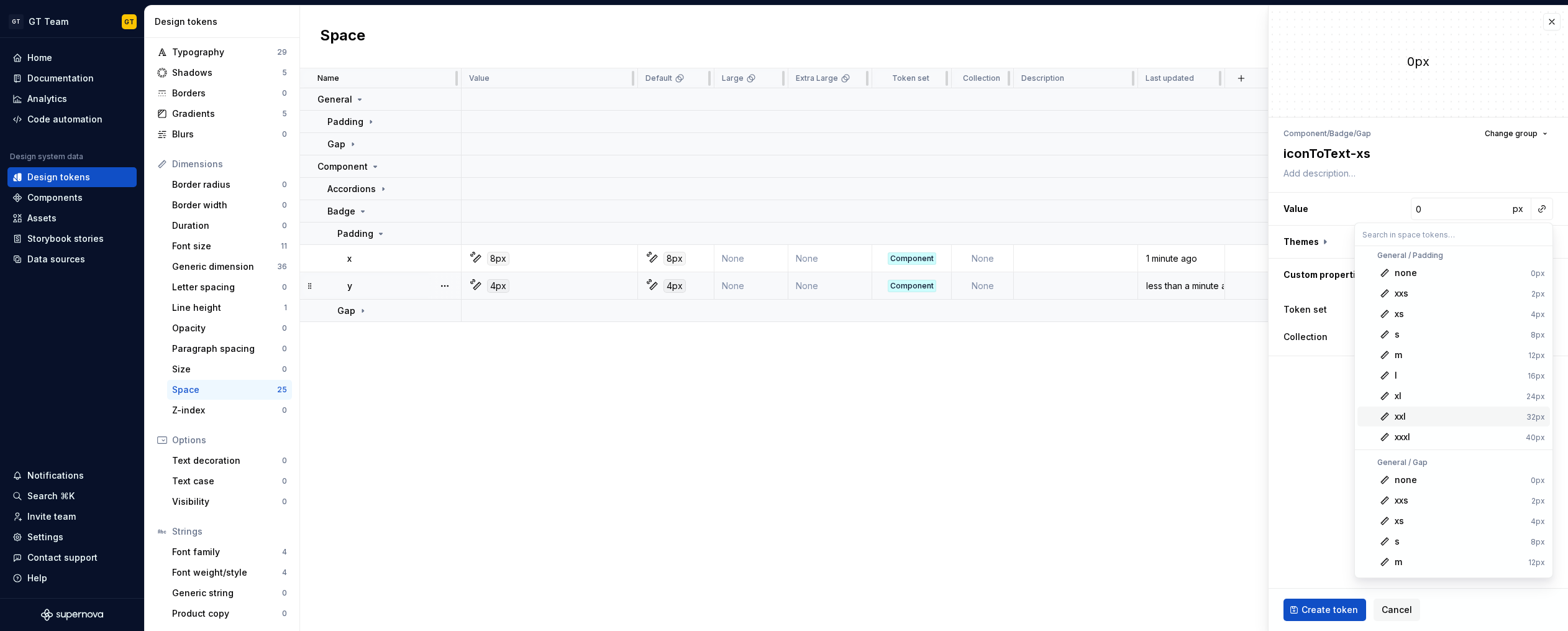
scroll to position [20, 0]
click at [1458, 510] on div "xs" at bounding box center [1460, 509] width 131 height 12
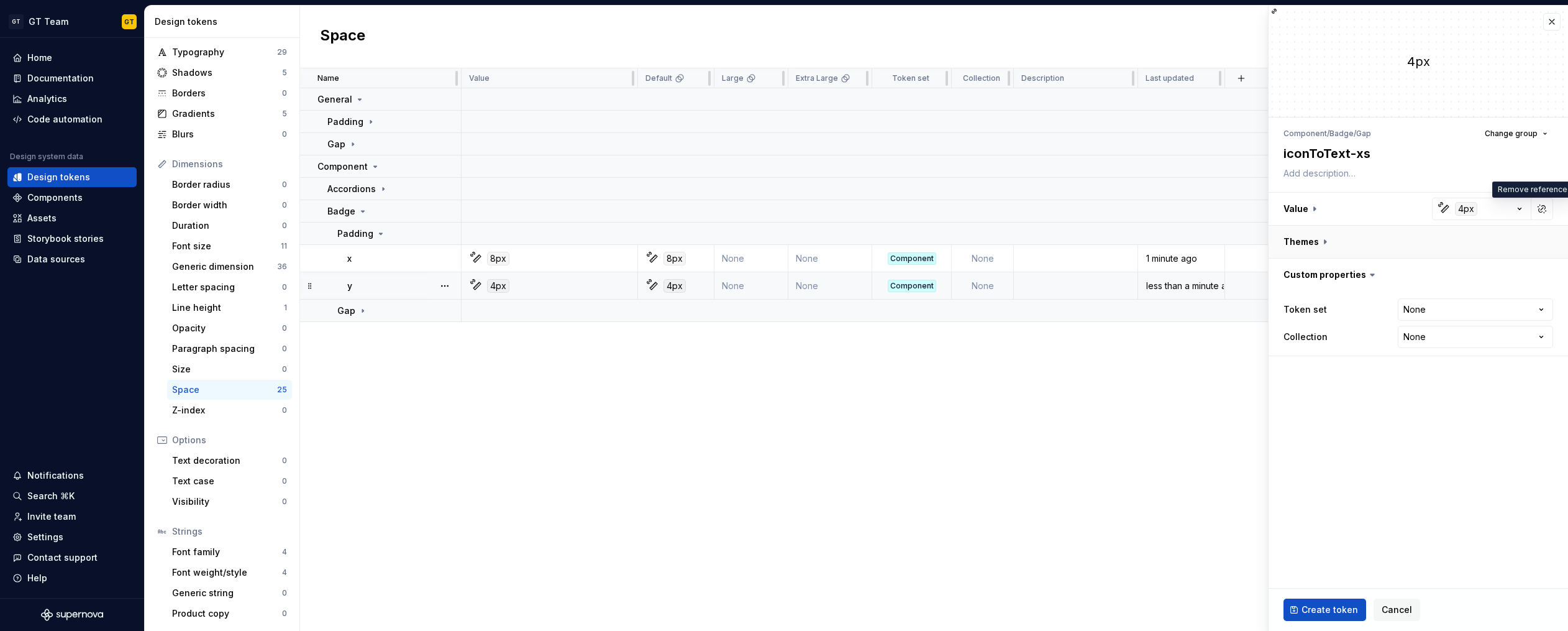
click at [1325, 235] on button "button" at bounding box center [1418, 242] width 300 height 33
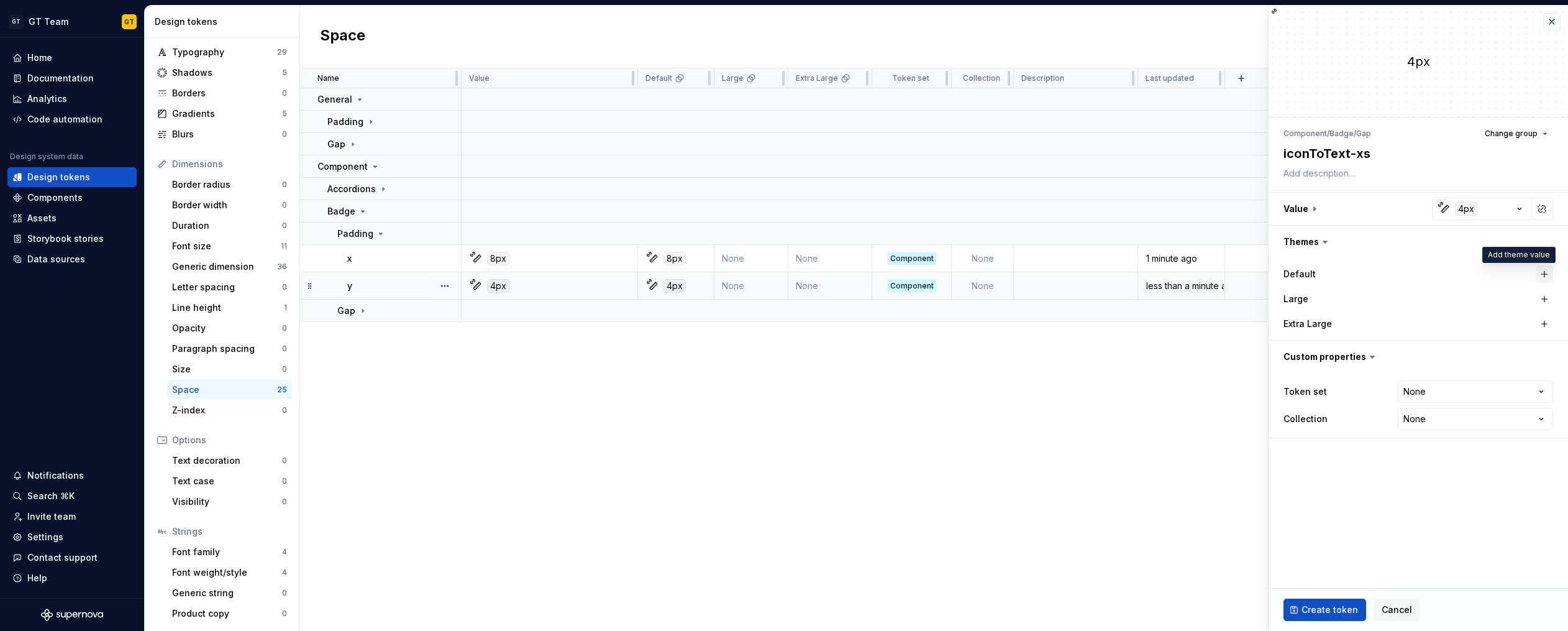
click at [1539, 271] on button "button" at bounding box center [1544, 274] width 17 height 17
click at [1546, 275] on button "button" at bounding box center [1542, 274] width 17 height 17
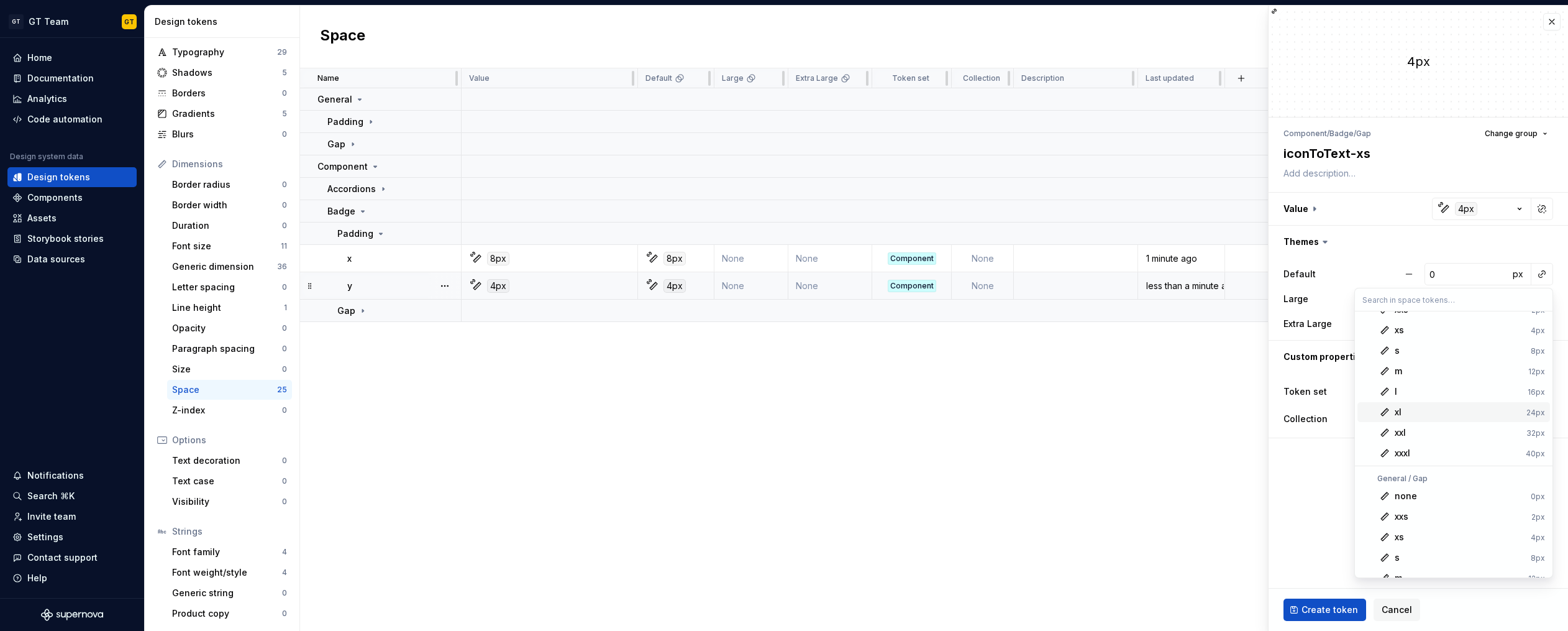
scroll to position [62, 0]
click at [1423, 534] on div "xs" at bounding box center [1460, 532] width 131 height 12
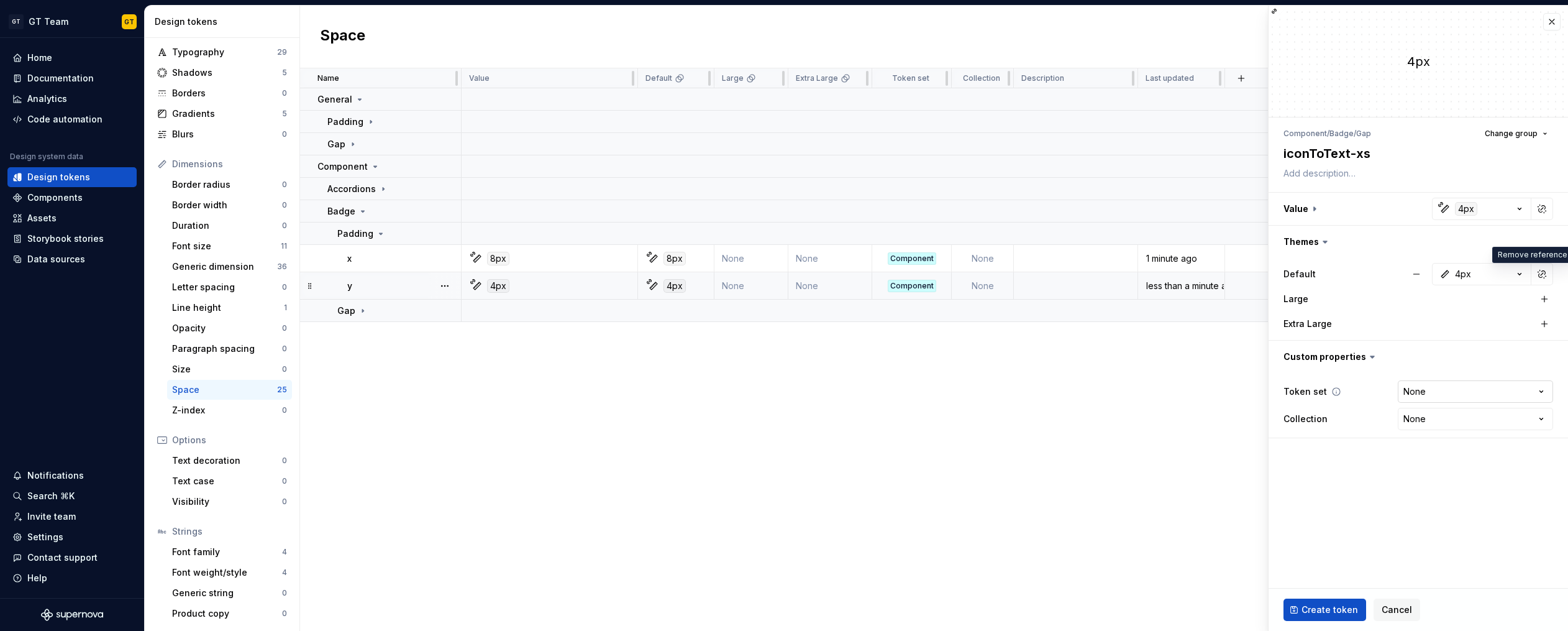
click at [1462, 391] on html "GT GT Team GT Home Documentation Analytics Code automation Design system data D…" at bounding box center [784, 315] width 1568 height 631
click at [1447, 391] on html "GT GT Team GT Home Documentation Analytics Code automation Design system data D…" at bounding box center [784, 315] width 1568 height 631
click at [1342, 616] on ul "Token “none” saved." at bounding box center [1414, 620] width 305 height 20
click at [1341, 610] on span "Create token" at bounding box center [1329, 609] width 57 height 12
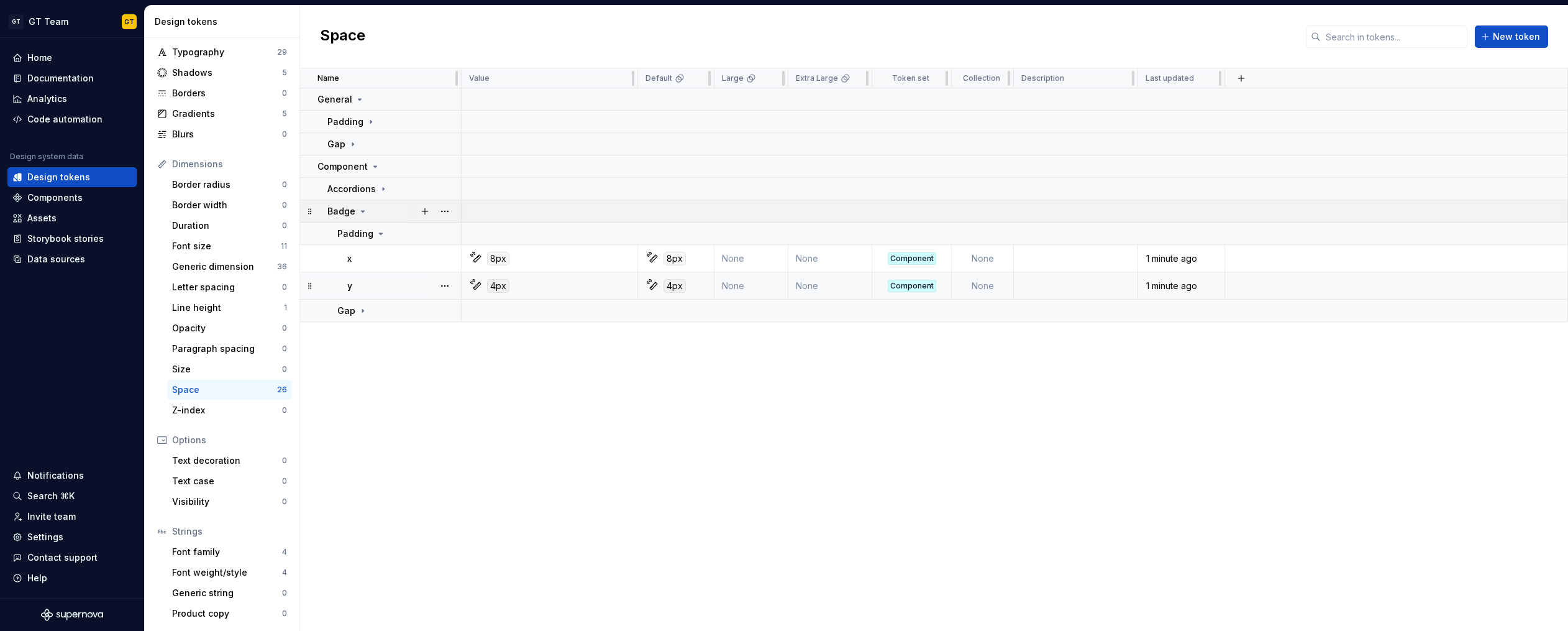
click at [361, 214] on icon at bounding box center [363, 211] width 10 height 10
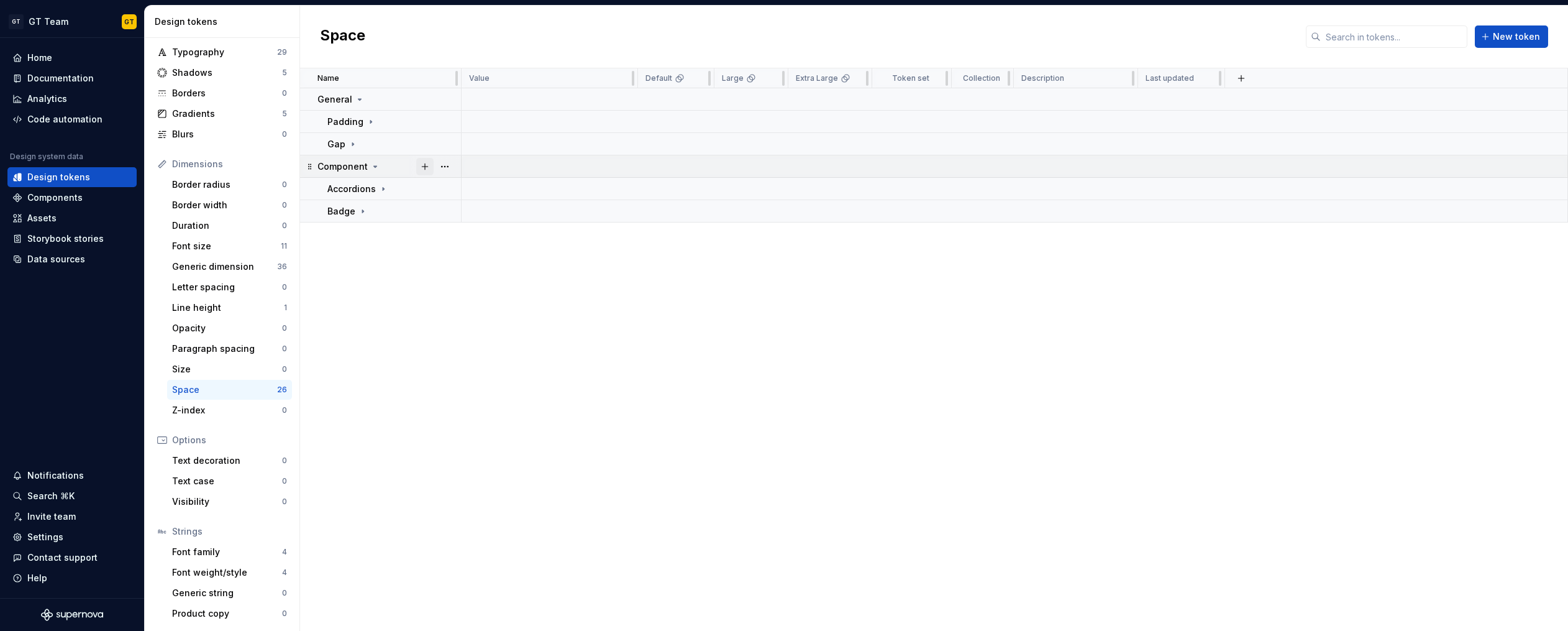
click at [421, 166] on button "button" at bounding box center [425, 166] width 17 height 17
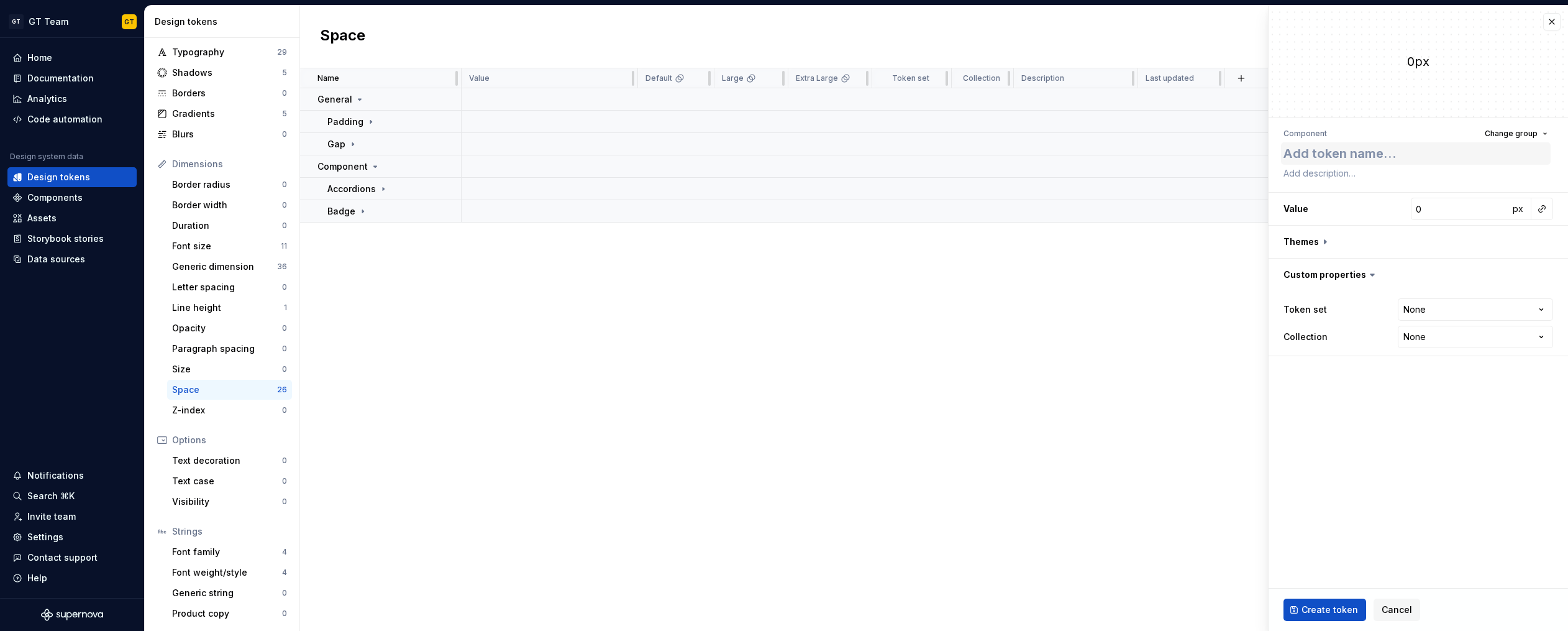
click at [1345, 158] on textarea at bounding box center [1416, 153] width 270 height 23
click at [1549, 20] on button "button" at bounding box center [1551, 22] width 17 height 17
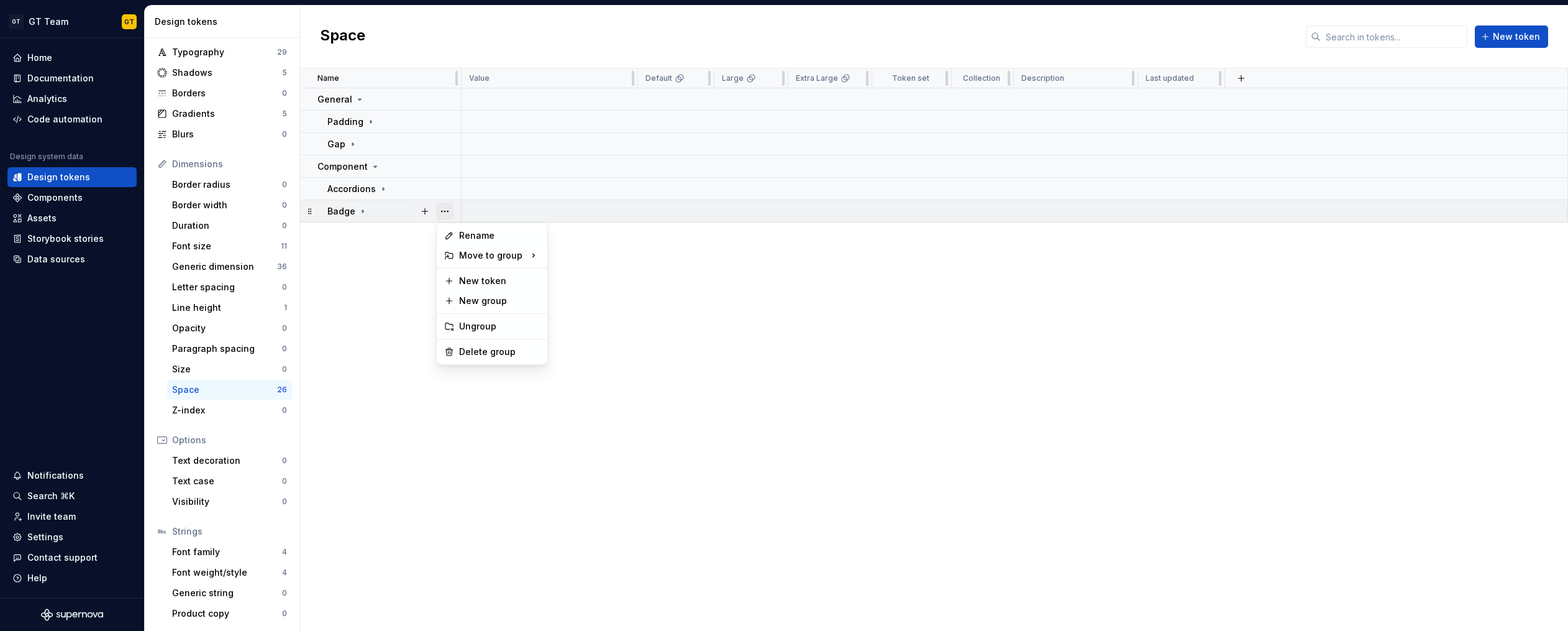
click at [443, 208] on button "button" at bounding box center [445, 211] width 17 height 17
click at [468, 293] on div "New group" at bounding box center [492, 301] width 106 height 20
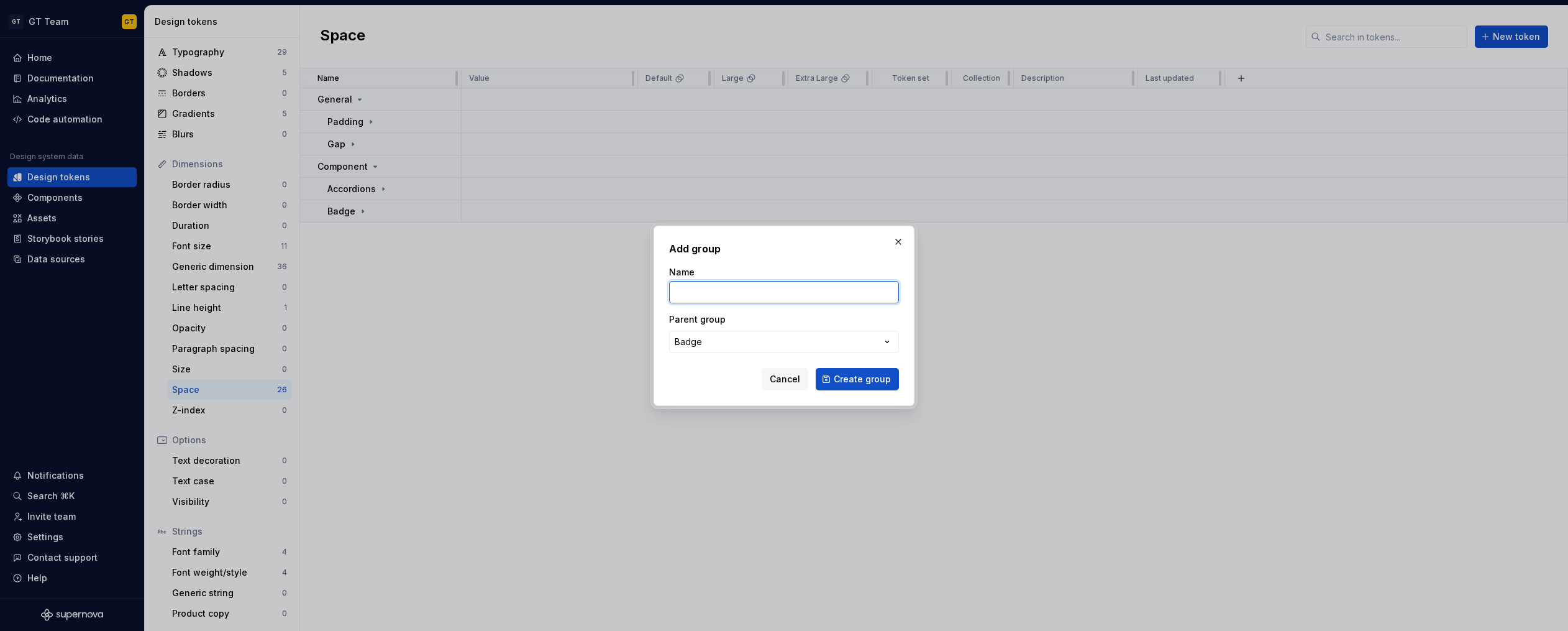
click at [725, 294] on input "Name" at bounding box center [784, 292] width 230 height 23
click at [816, 368] on button "Create group" at bounding box center [857, 379] width 83 height 23
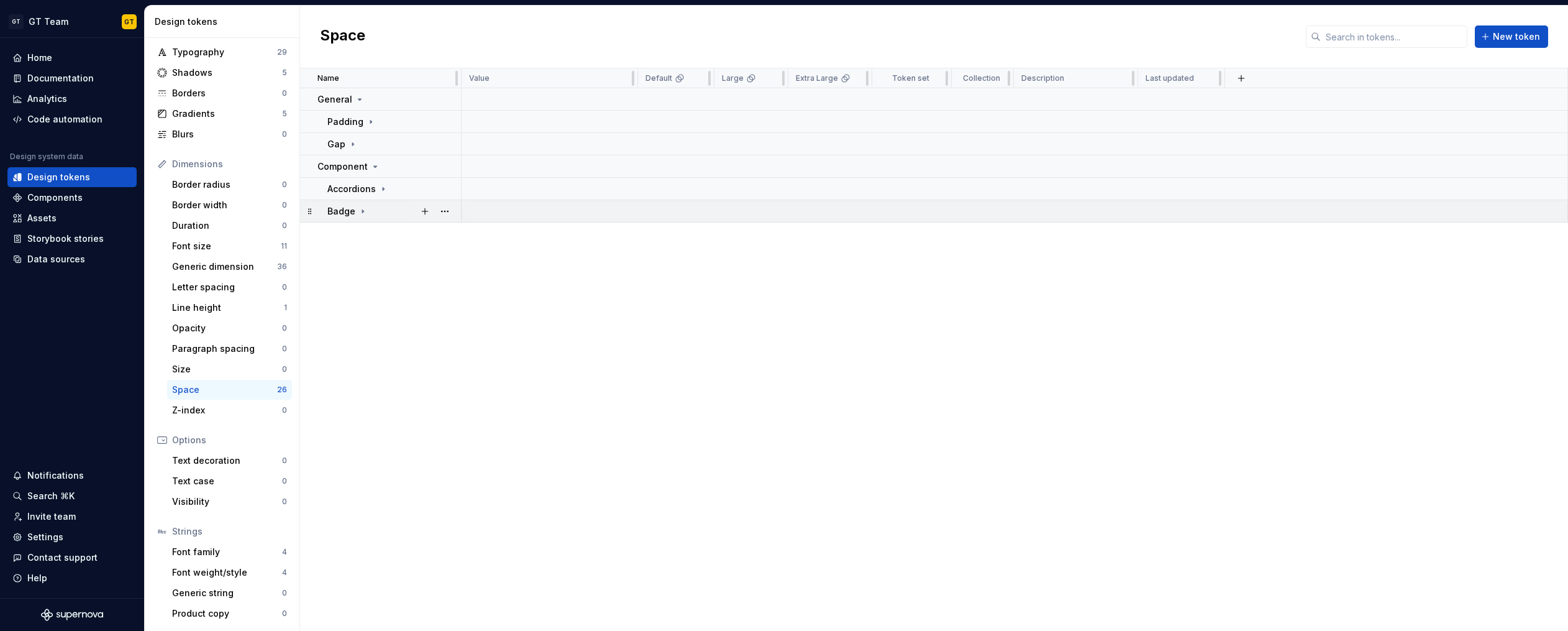
click at [361, 213] on icon at bounding box center [363, 211] width 10 height 10
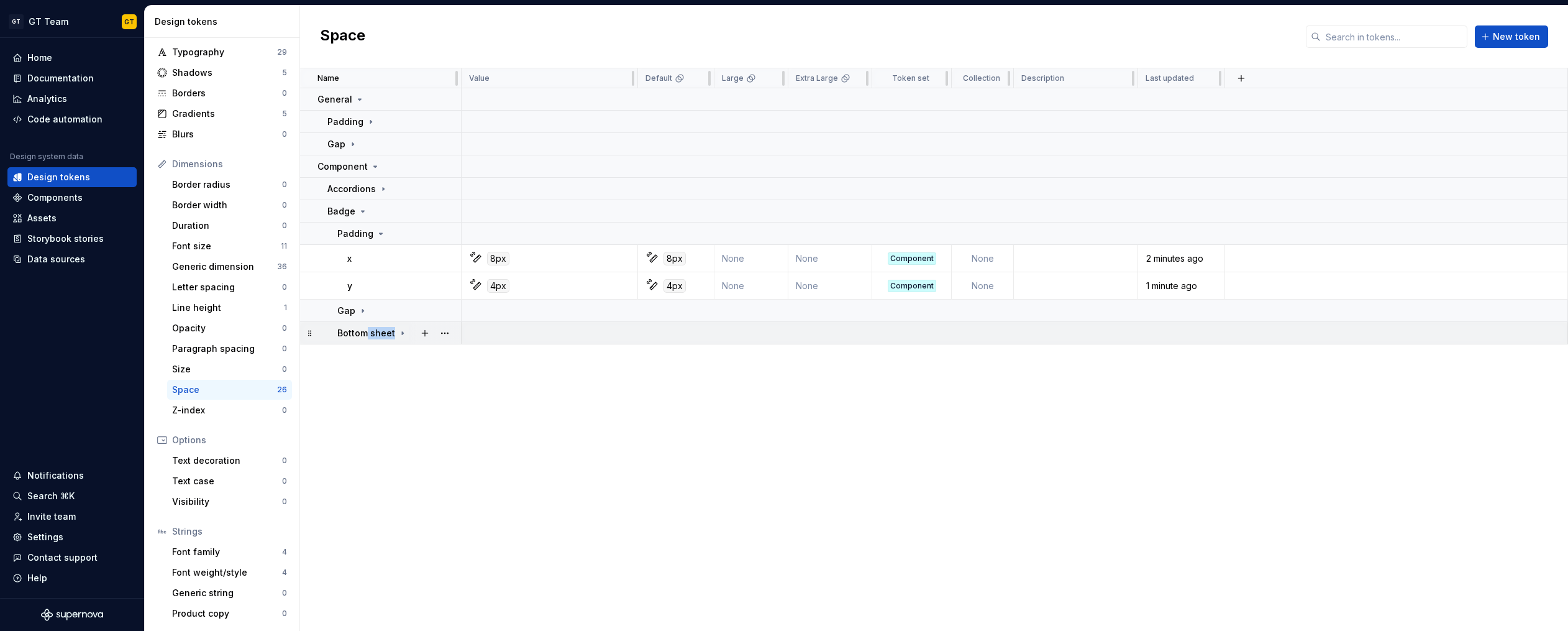
drag, startPoint x: 366, startPoint y: 335, endPoint x: 353, endPoint y: 343, distance: 15.3
click at [353, 343] on td "Bottom sheet" at bounding box center [380, 333] width 162 height 23
drag, startPoint x: 329, startPoint y: 347, endPoint x: 313, endPoint y: 337, distance: 18.9
click at [329, 346] on div "Name Value Default Large Extra Large Token set Collection Description Last upda…" at bounding box center [933, 349] width 1268 height 563
click at [362, 209] on icon at bounding box center [363, 211] width 10 height 10
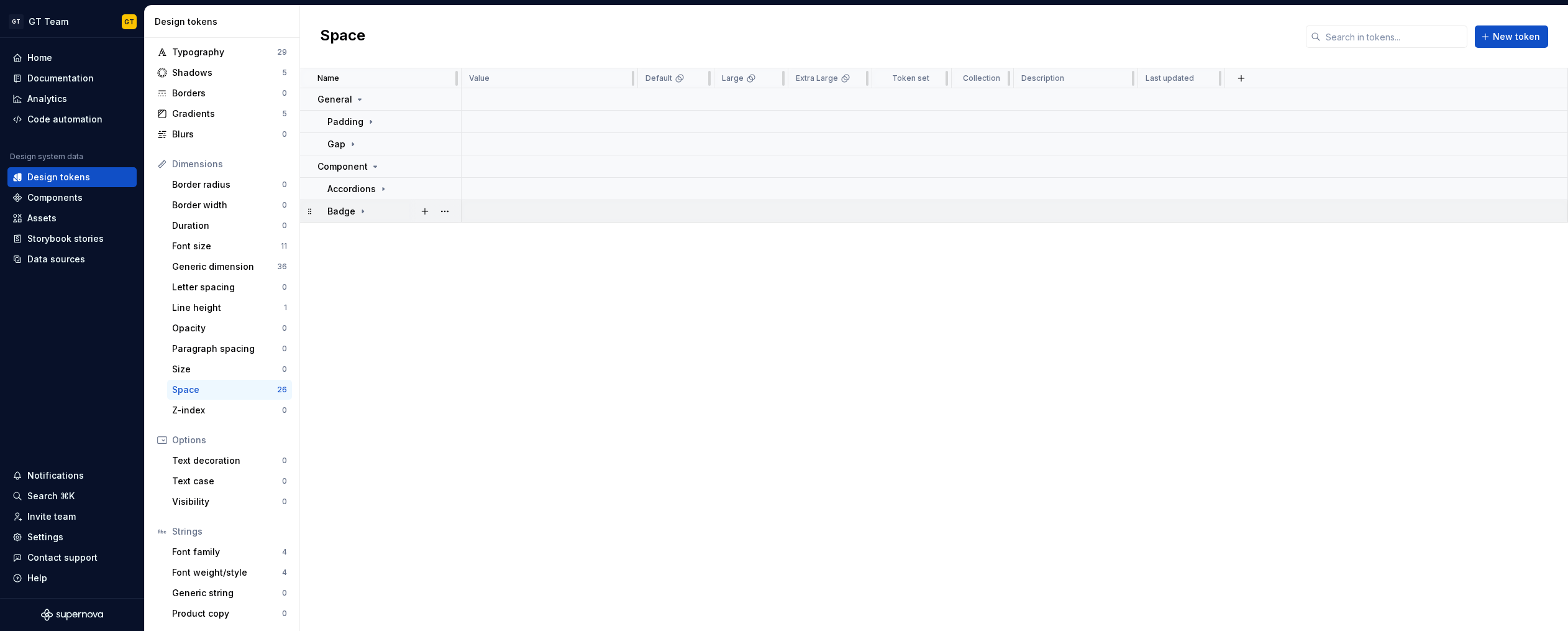
click at [362, 209] on icon at bounding box center [363, 211] width 10 height 10
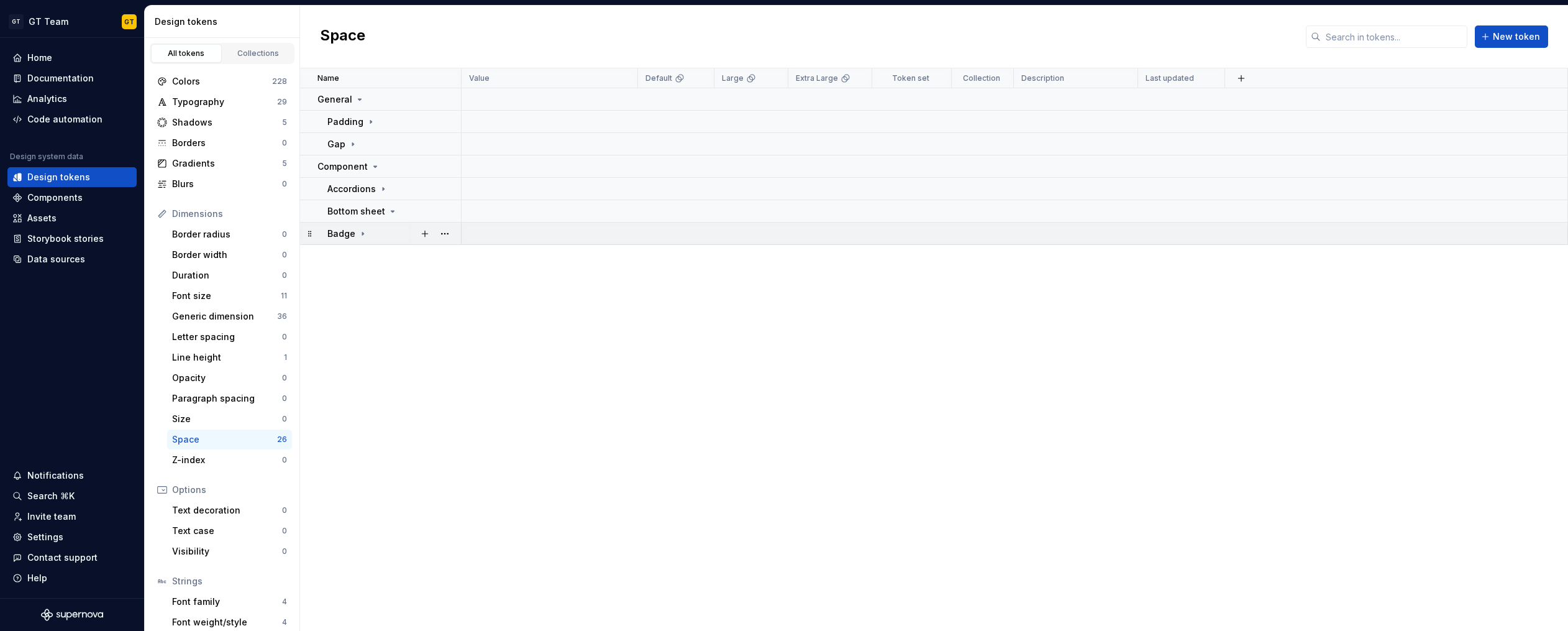
scroll to position [49, 0]
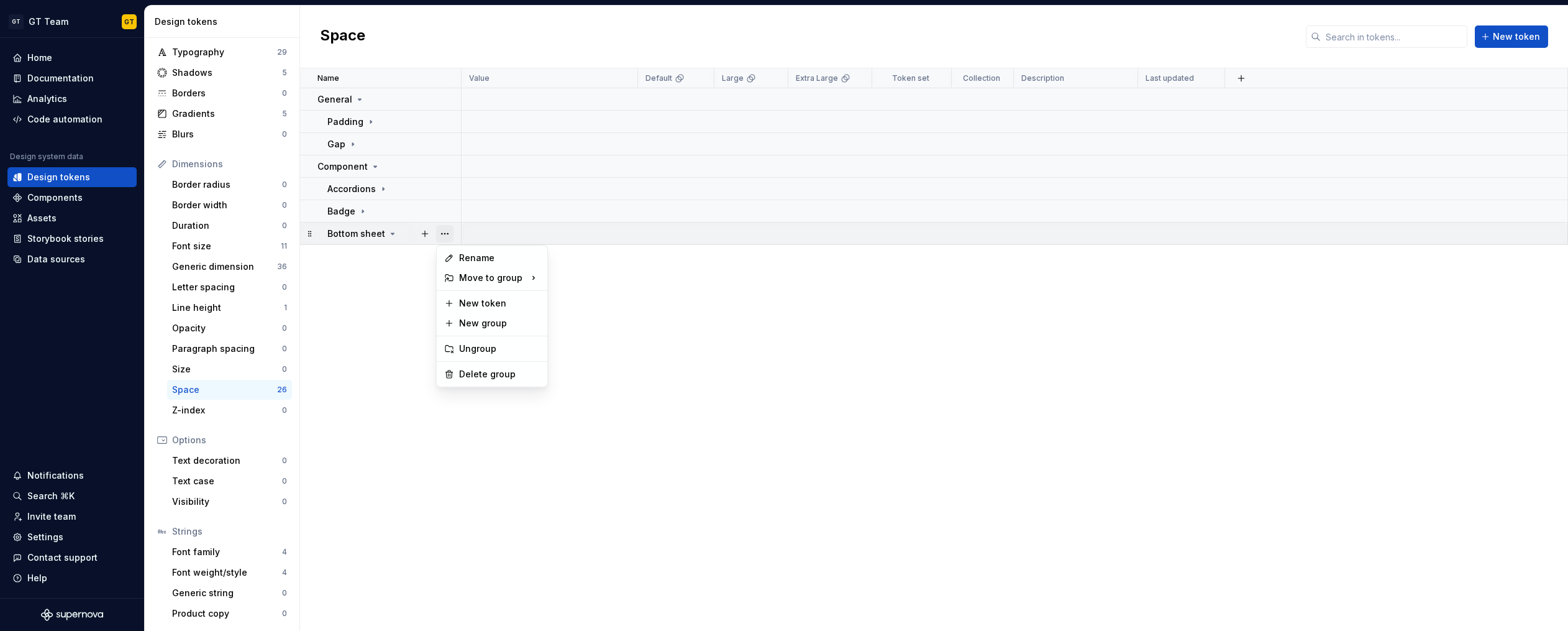
click at [440, 233] on button "button" at bounding box center [445, 234] width 17 height 17
click at [494, 319] on div "New group" at bounding box center [499, 323] width 81 height 12
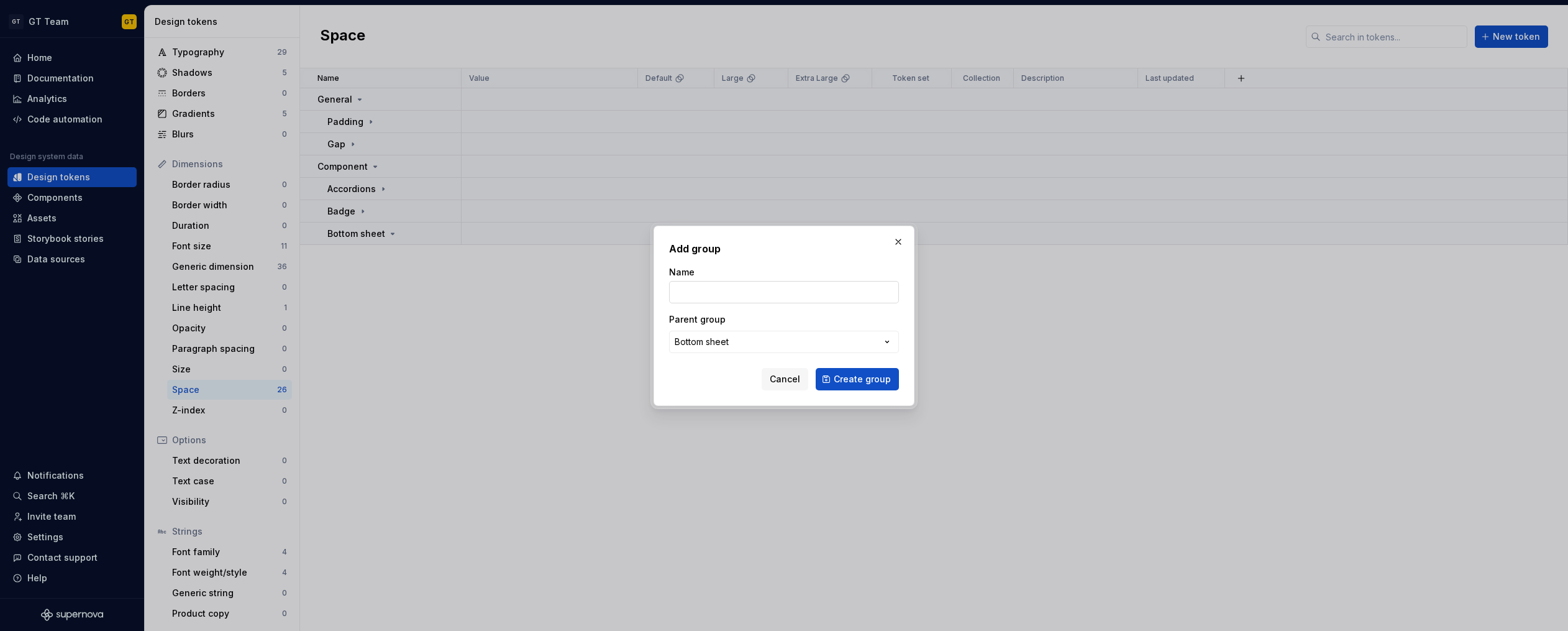
click at [769, 292] on input "Name" at bounding box center [784, 292] width 230 height 23
type input "Padding"
click at [863, 379] on span "Create group" at bounding box center [862, 379] width 57 height 12
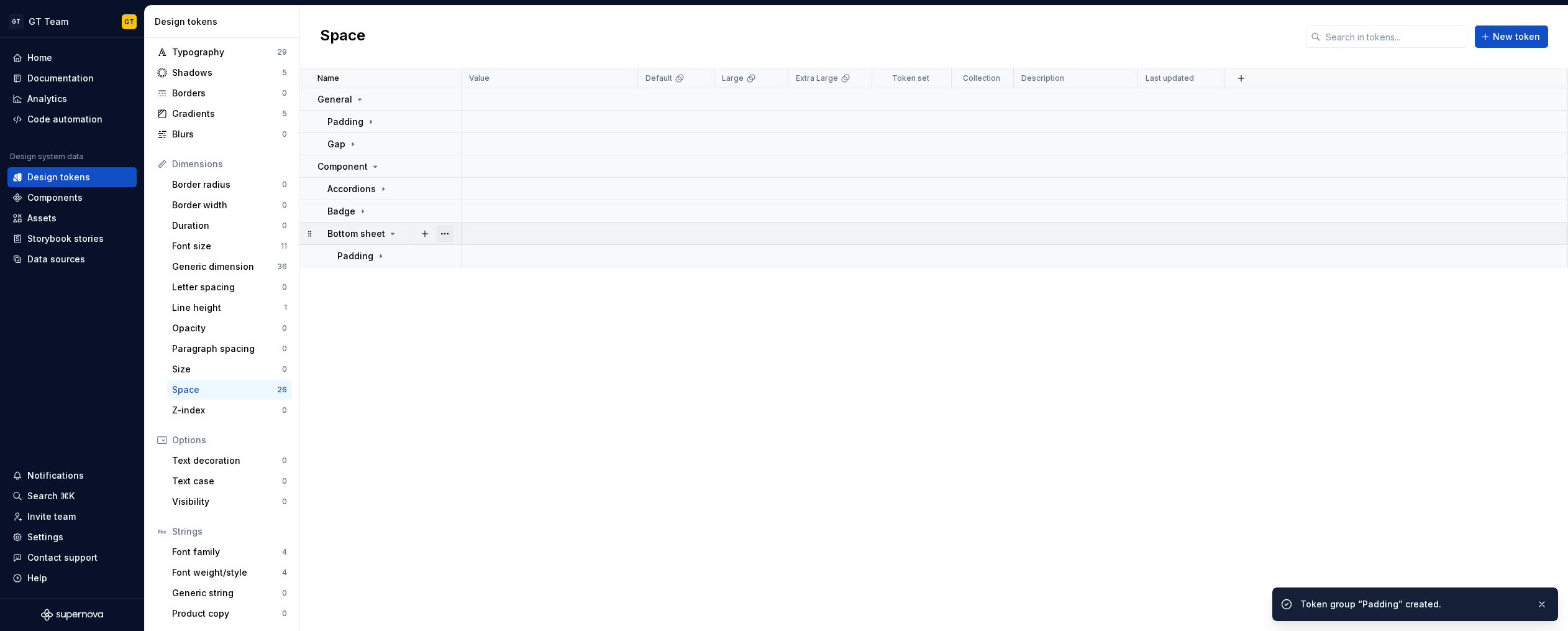
click at [444, 233] on button "button" at bounding box center [445, 234] width 17 height 17
click at [472, 322] on div "New group" at bounding box center [499, 323] width 81 height 12
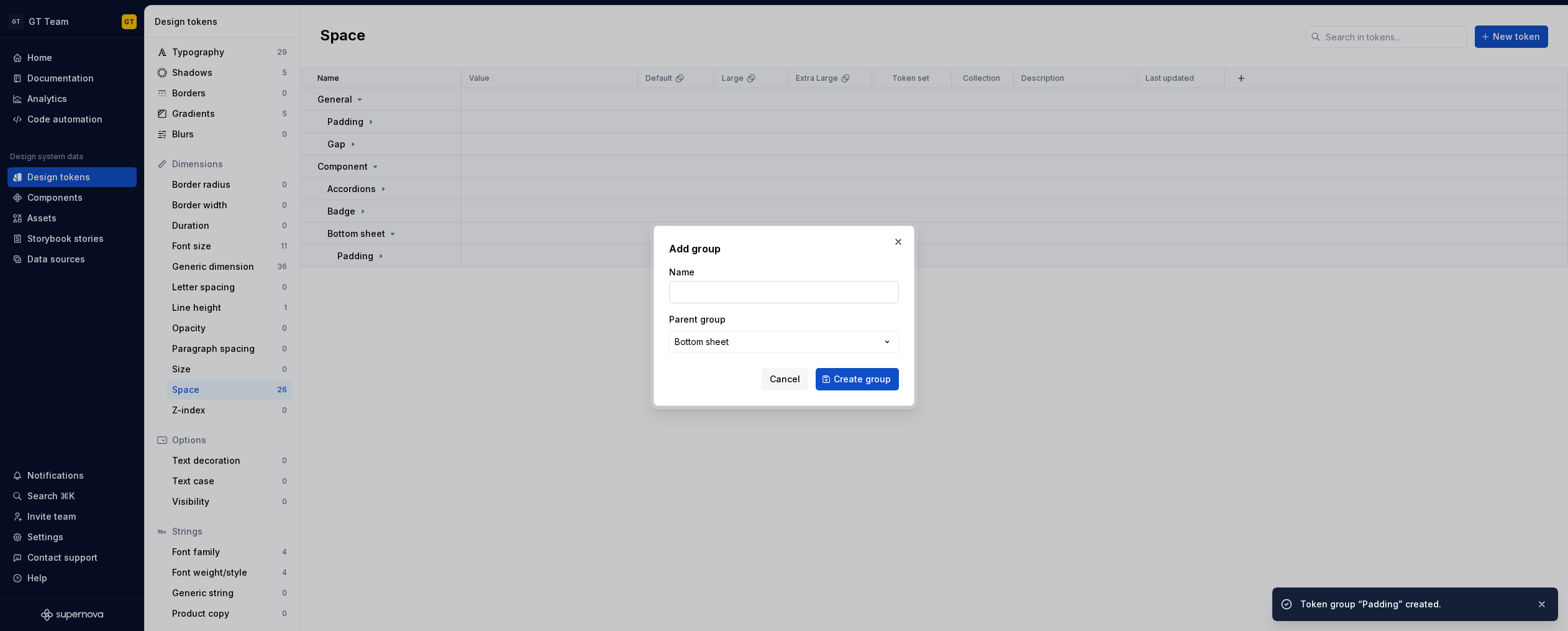
click at [765, 291] on input "Name" at bounding box center [784, 292] width 230 height 23
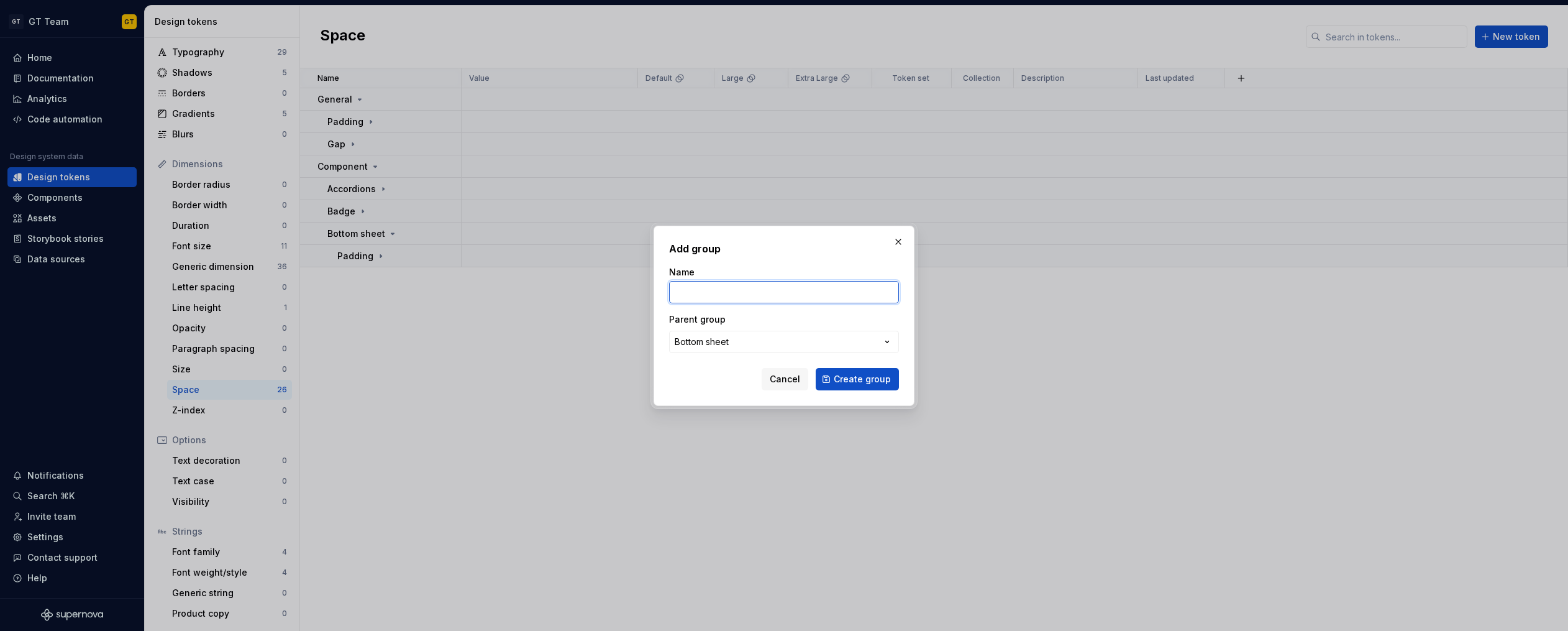
type input "Gap"
click at [855, 378] on span "Create group" at bounding box center [862, 379] width 57 height 12
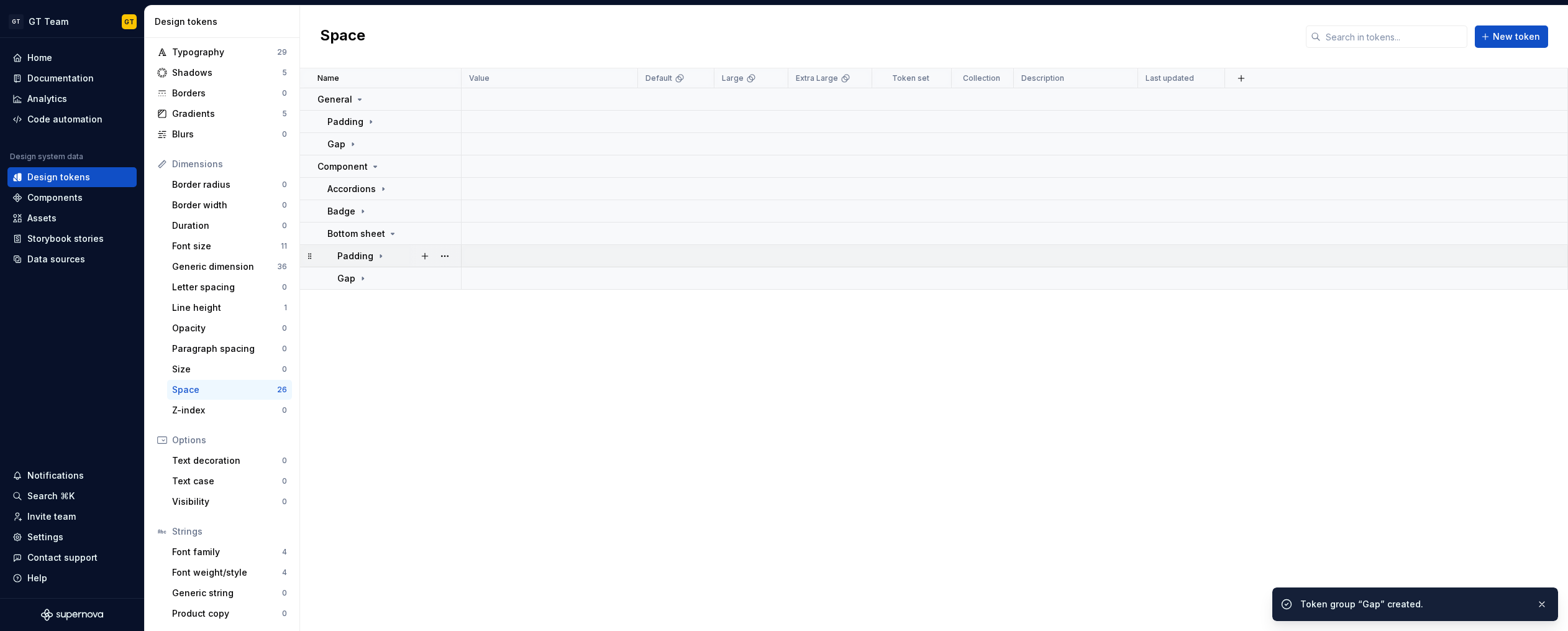
click at [350, 258] on p "Padding" at bounding box center [356, 256] width 36 height 12
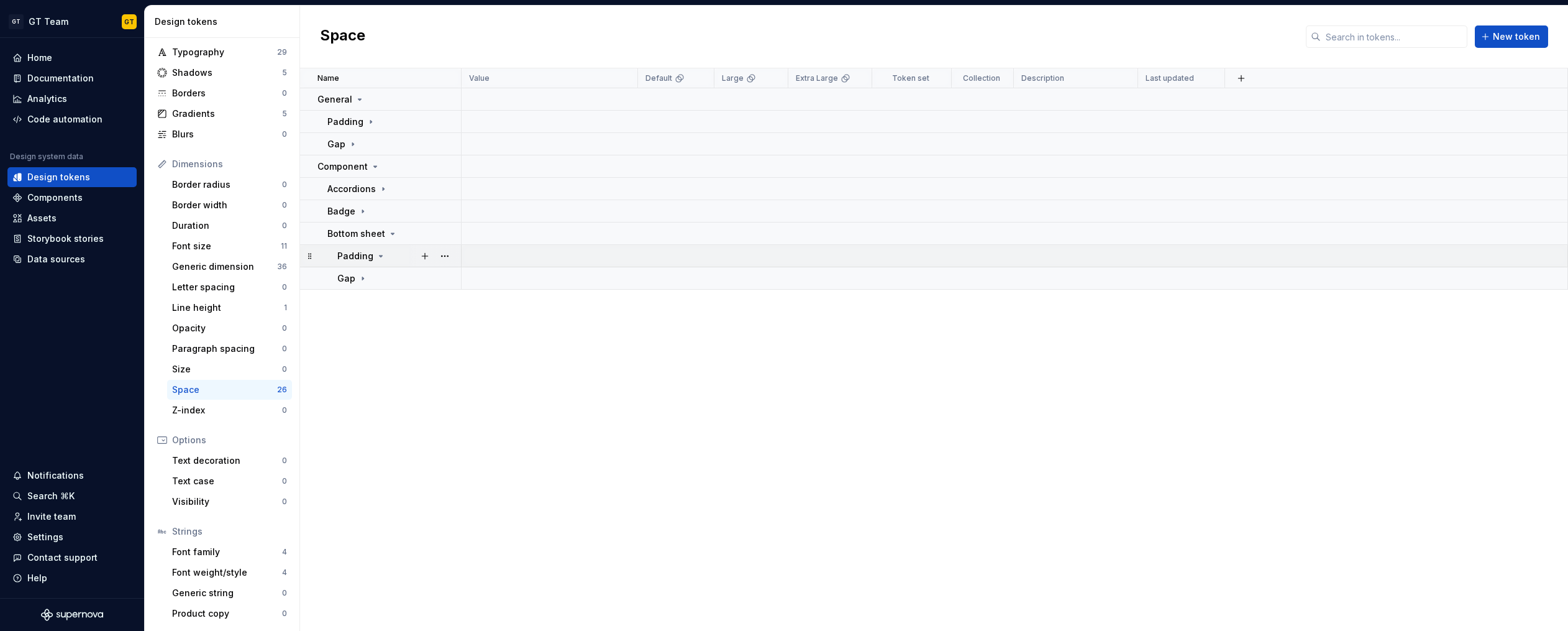
click at [379, 257] on icon at bounding box center [381, 256] width 10 height 10
click at [380, 256] on icon at bounding box center [381, 256] width 1 height 3
click at [379, 256] on icon at bounding box center [381, 256] width 3 height 1
click at [346, 251] on p "Padding" at bounding box center [356, 256] width 36 height 12
click at [427, 261] on button "button" at bounding box center [425, 256] width 17 height 17
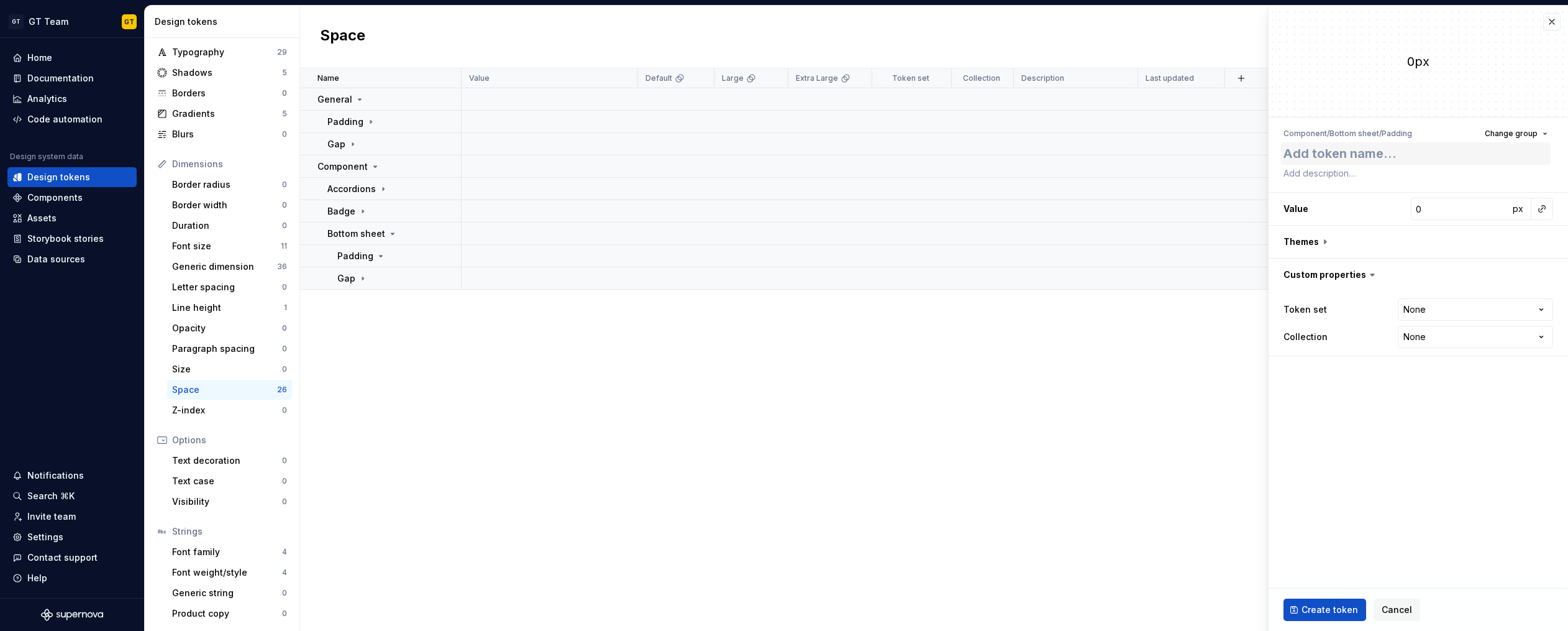
click at [1355, 155] on textarea at bounding box center [1416, 153] width 270 height 23
type textarea "*"
type textarea "x"
click at [1540, 210] on button "button" at bounding box center [1542, 209] width 17 height 17
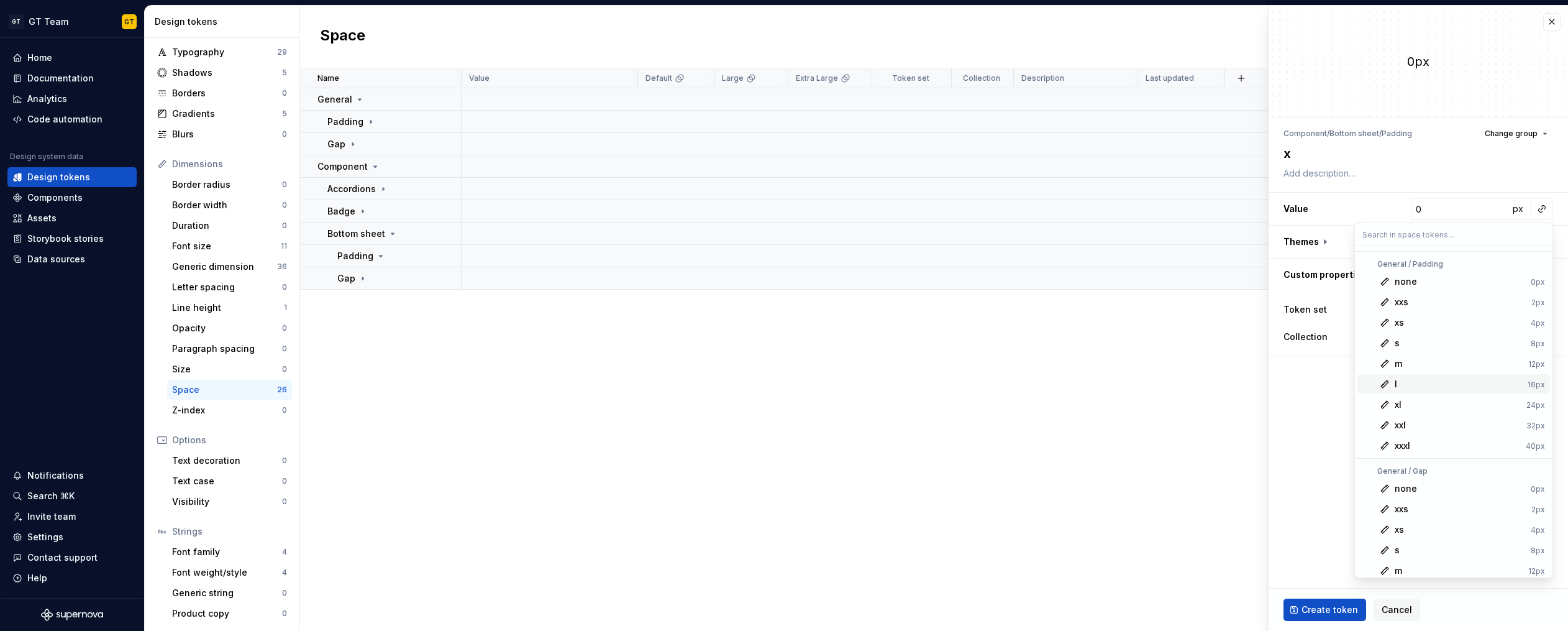
click at [1413, 378] on div "l" at bounding box center [1458, 383] width 128 height 12
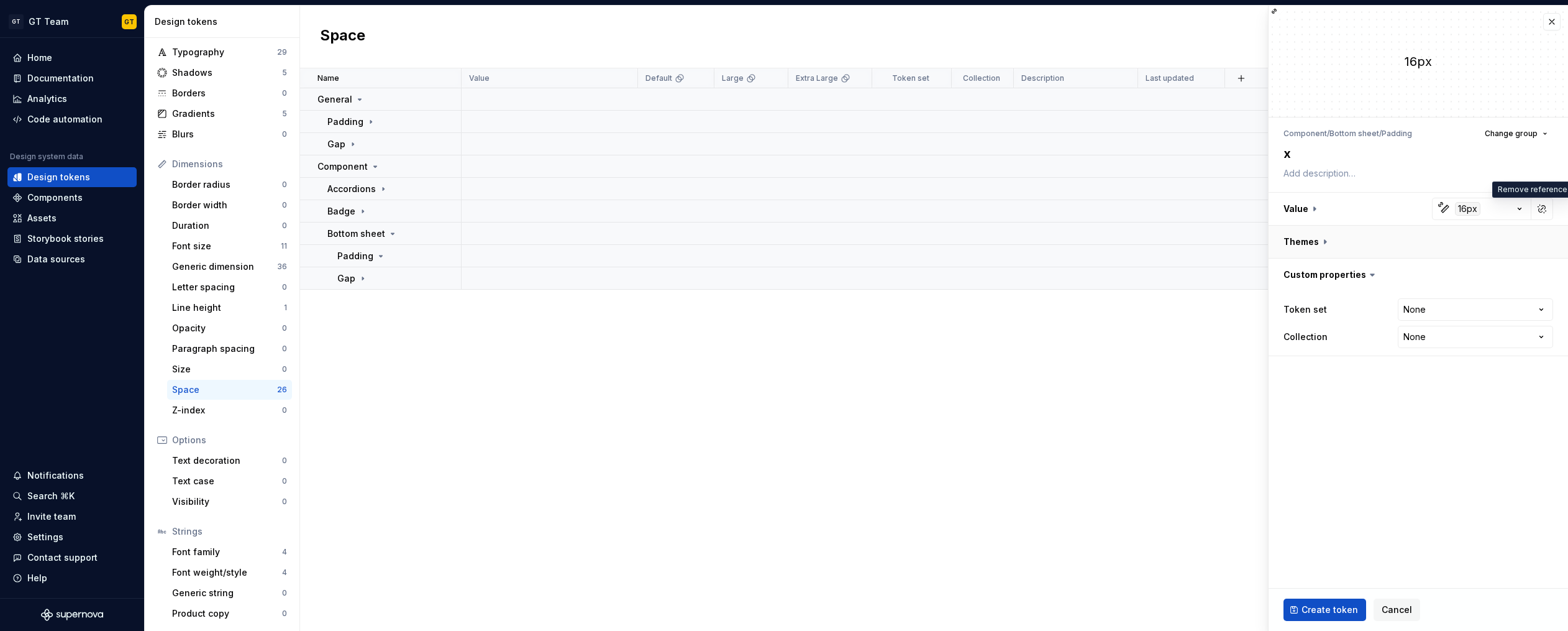
click at [1326, 248] on button "button" at bounding box center [1418, 242] width 300 height 33
click at [1548, 274] on button "button" at bounding box center [1544, 274] width 17 height 17
click at [1545, 275] on button "button" at bounding box center [1542, 274] width 17 height 17
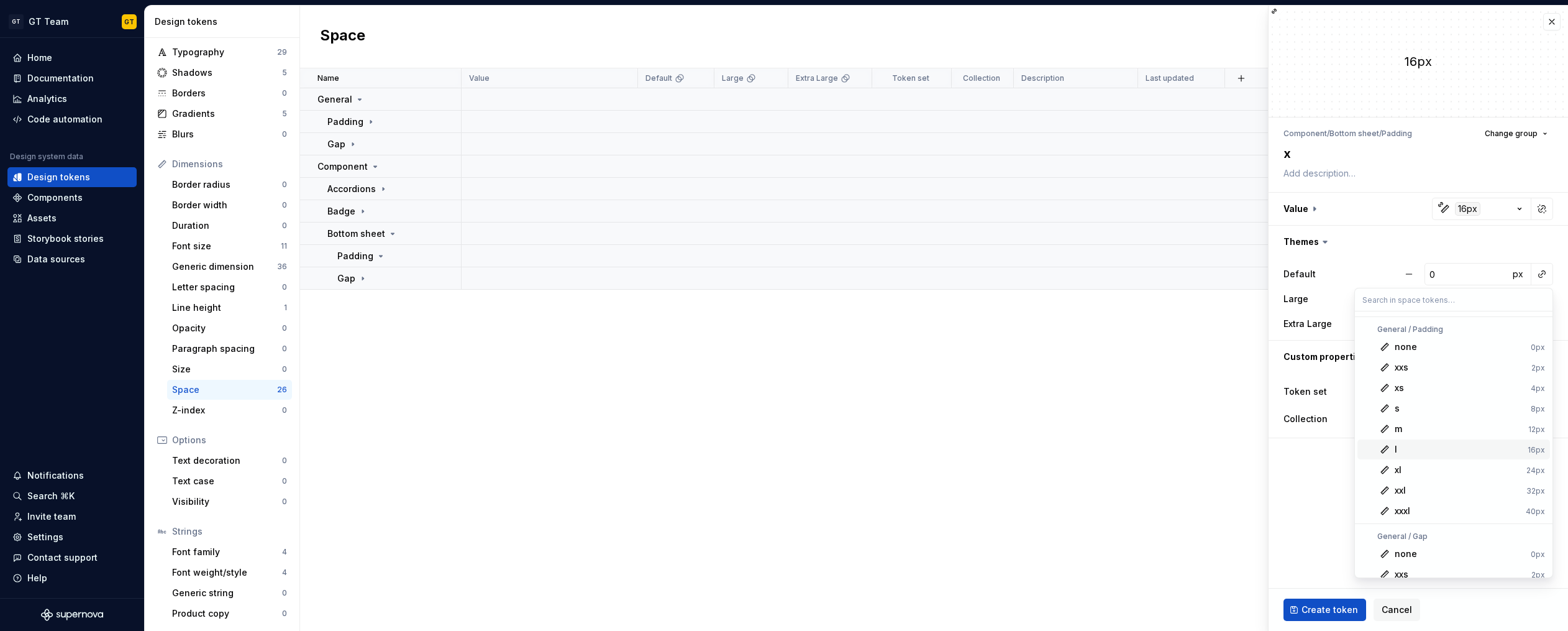
click at [1404, 449] on div "l" at bounding box center [1458, 449] width 128 height 12
type textarea "*"
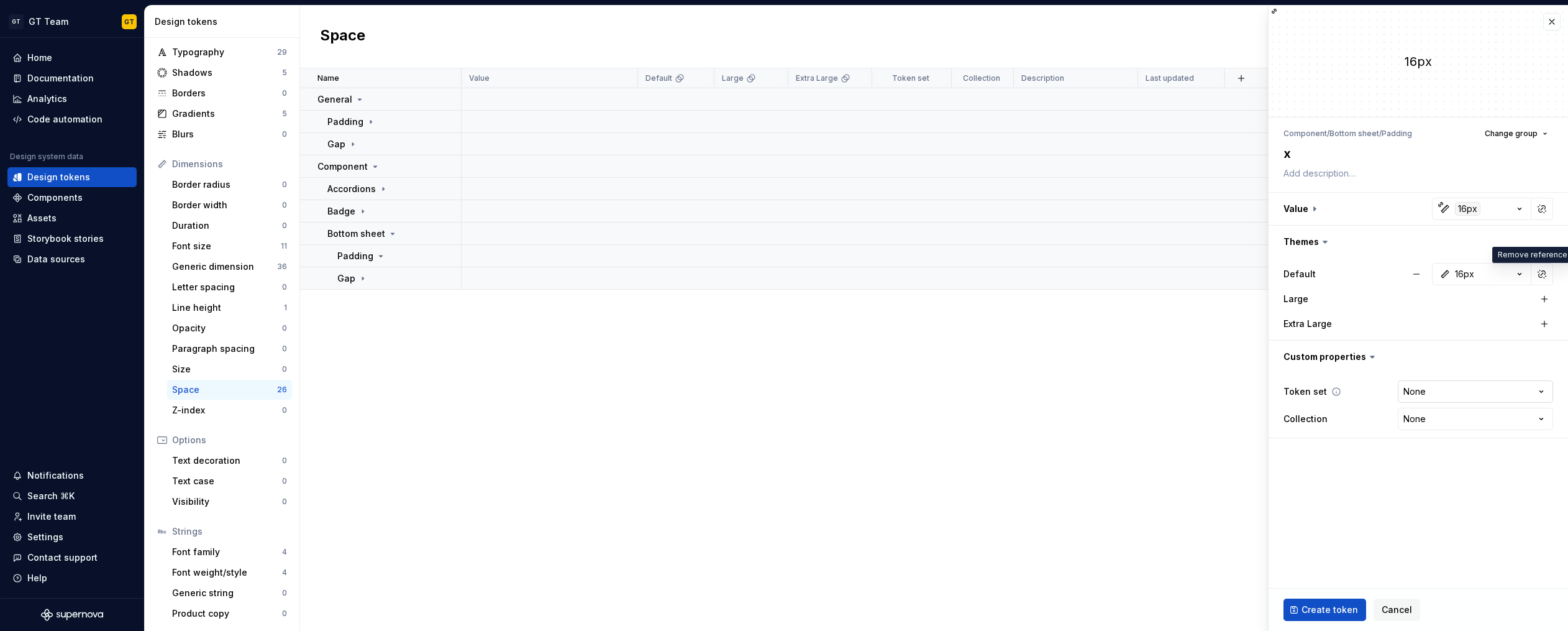
click at [1419, 393] on html "GT GT Team GT Home Documentation Analytics Code automation Design system data D…" at bounding box center [784, 315] width 1568 height 631
select select "**********"
click at [1336, 602] on button "Create token" at bounding box center [1325, 609] width 83 height 23
type textarea "*"
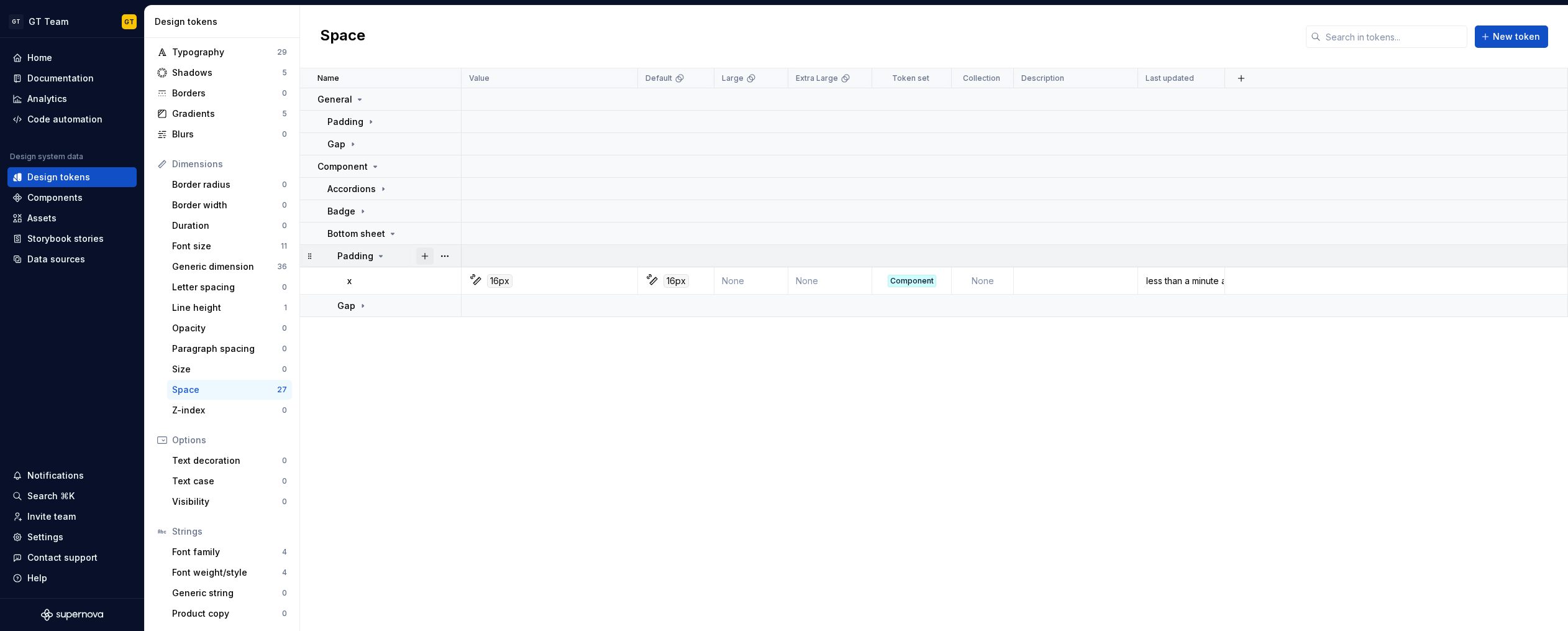
click at [427, 257] on button "button" at bounding box center [425, 256] width 17 height 17
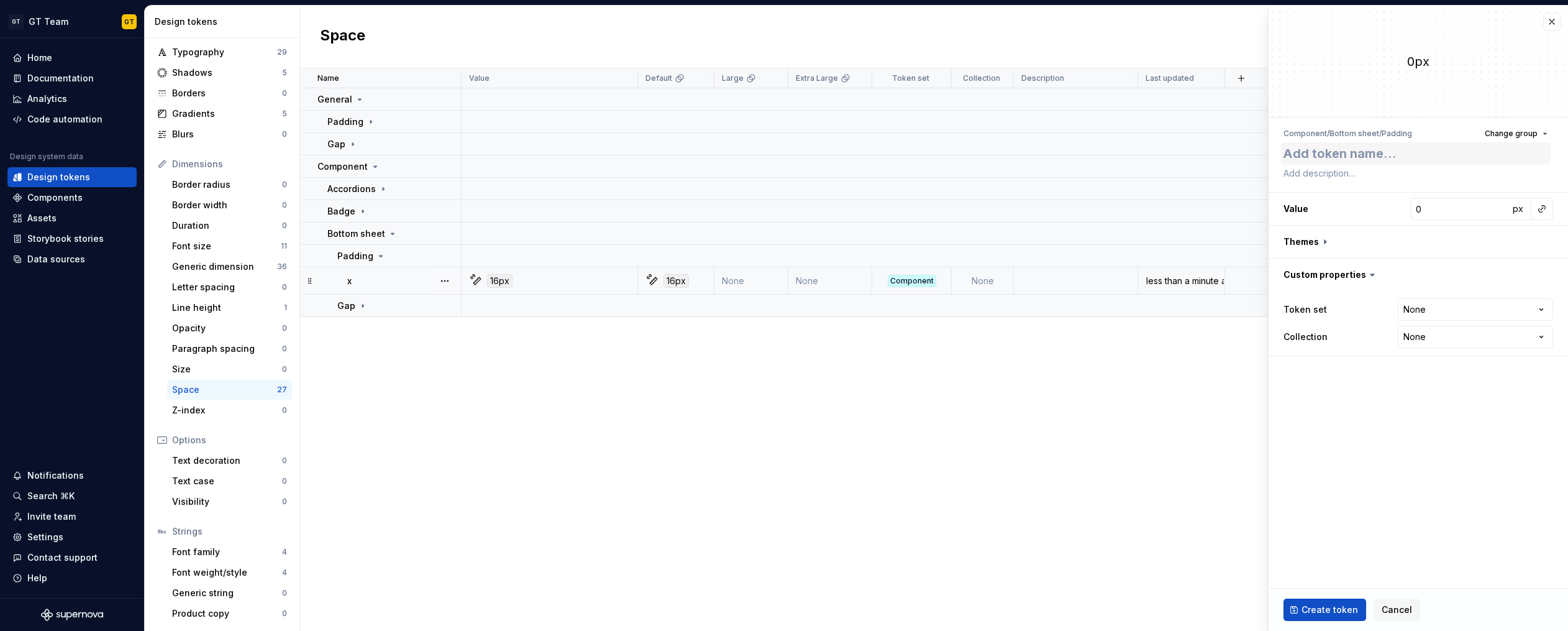
click at [1331, 155] on textarea at bounding box center [1416, 153] width 270 height 23
type textarea "*"
type textarea "y"
type textarea "*"
type textarea "y-"
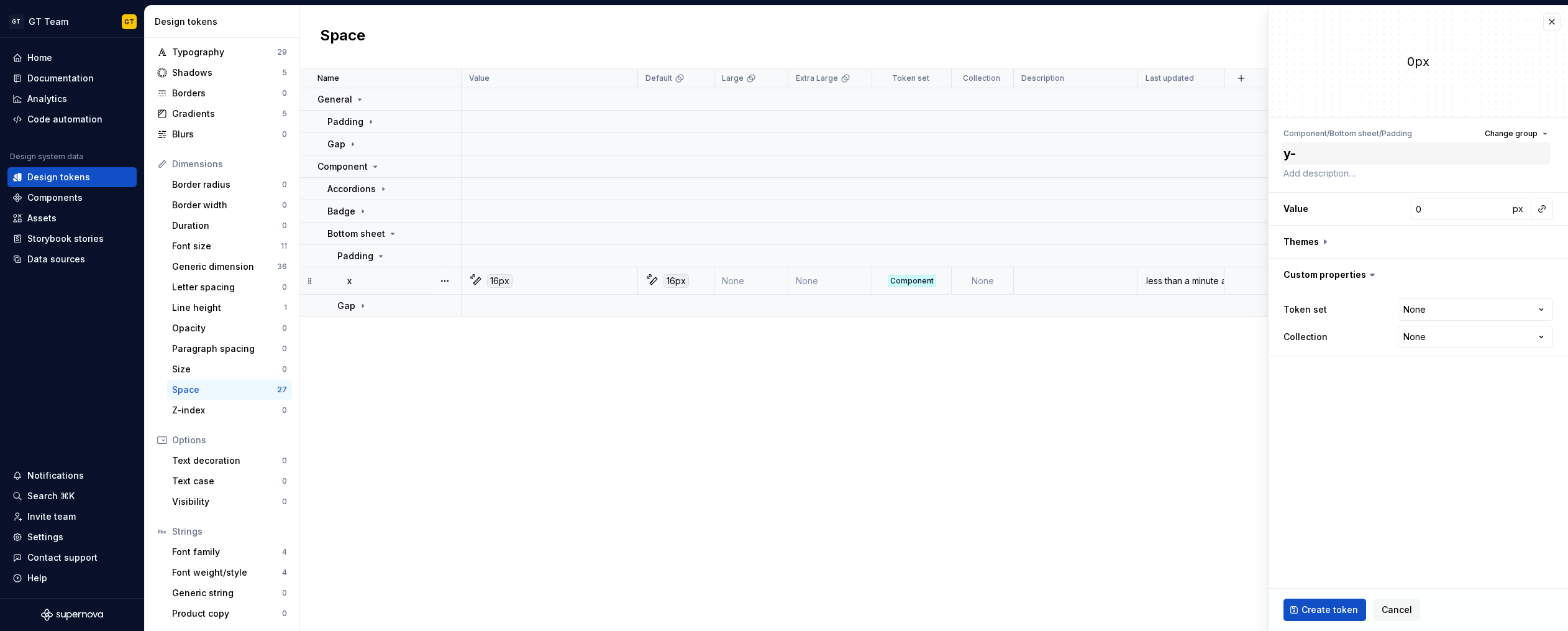
type textarea "*"
type textarea "y-s"
click at [1431, 211] on input "0" at bounding box center [1459, 208] width 98 height 23
click at [1540, 208] on button "button" at bounding box center [1542, 209] width 17 height 17
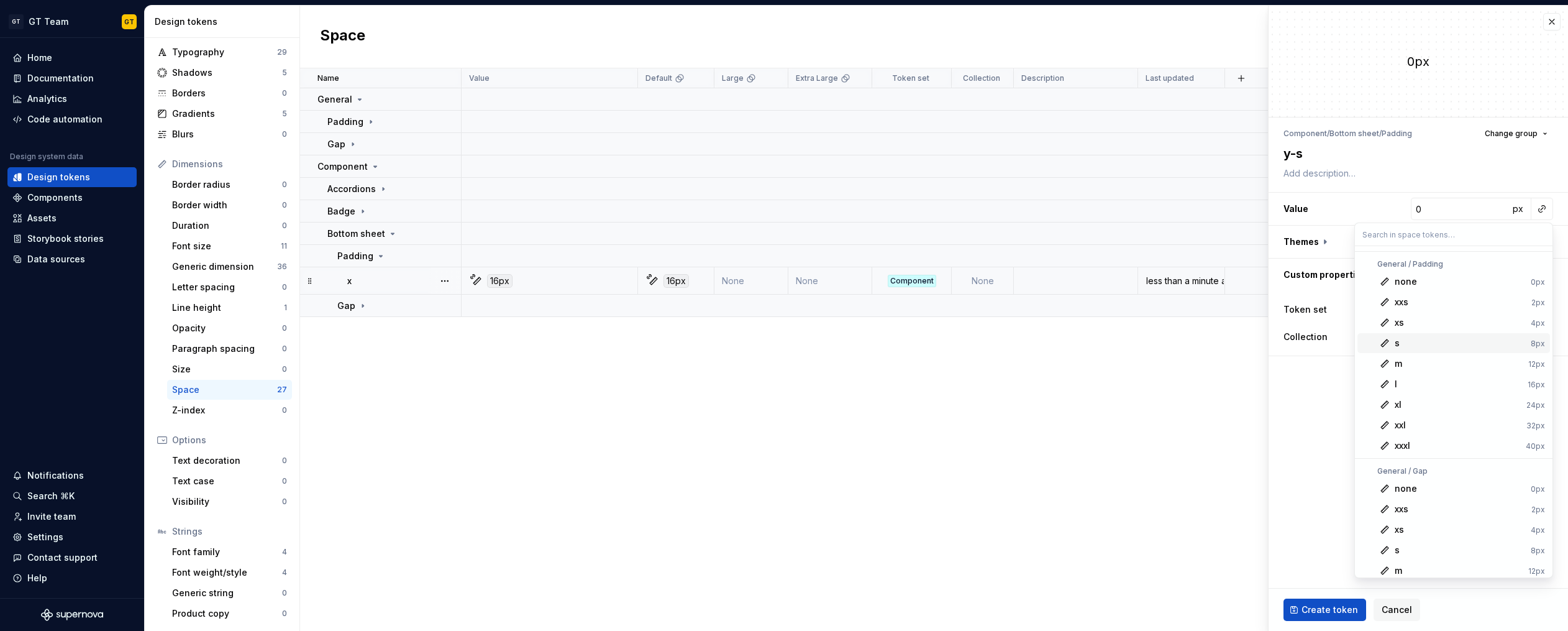
click at [1432, 346] on div "s" at bounding box center [1460, 343] width 131 height 12
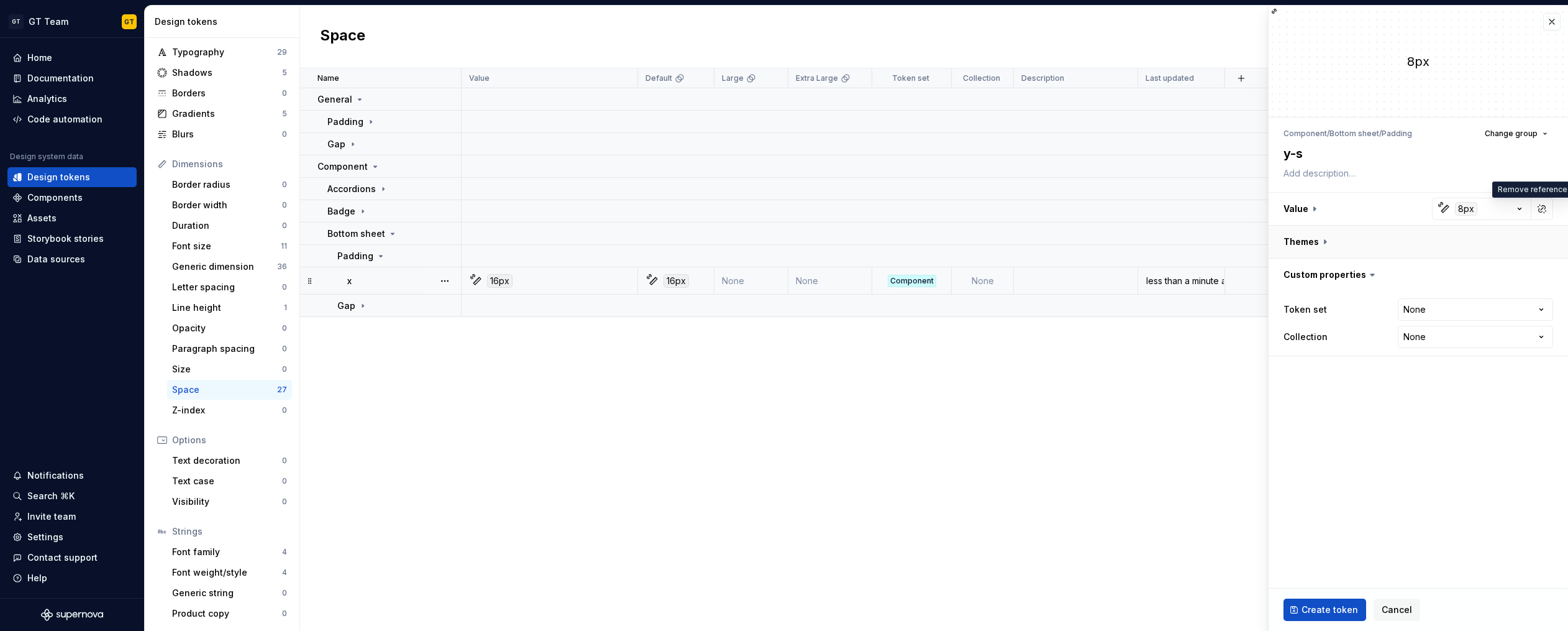
click at [1323, 247] on button "button" at bounding box center [1418, 242] width 300 height 33
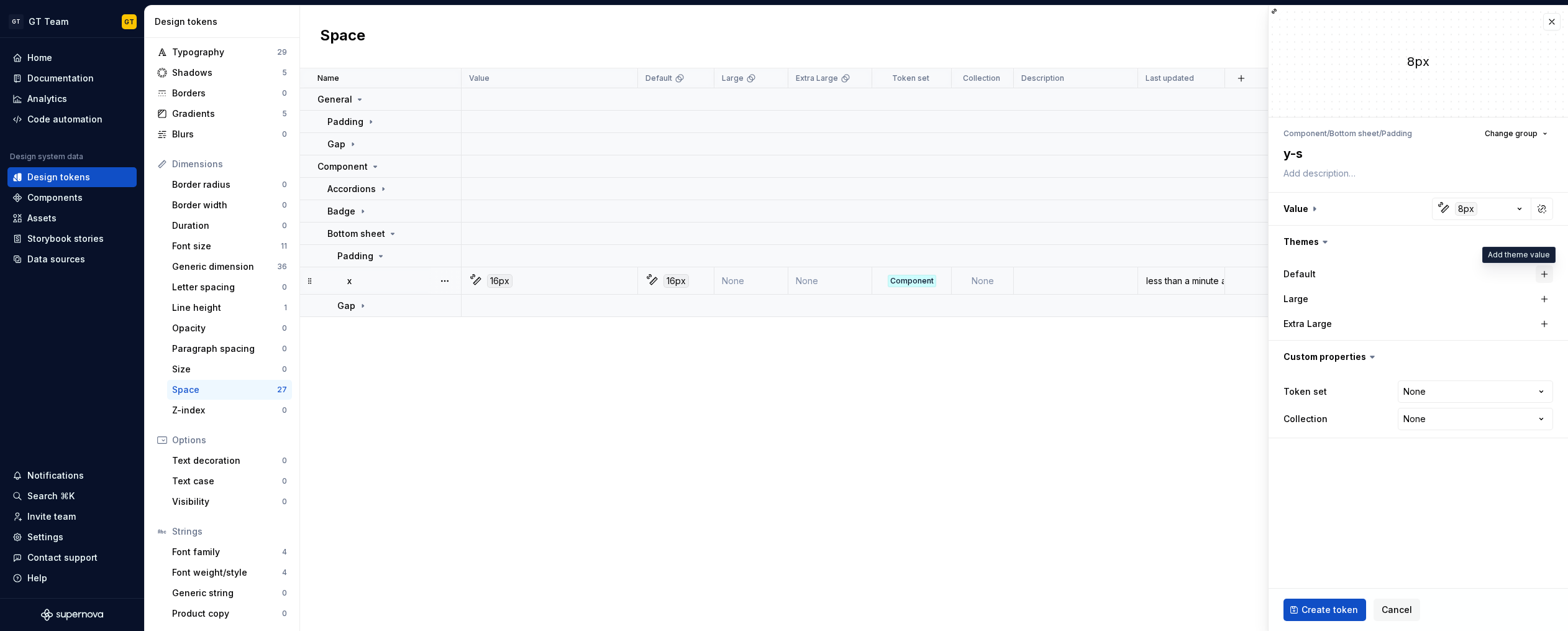
click at [1543, 274] on button "button" at bounding box center [1544, 274] width 17 height 17
click at [1538, 275] on button "button" at bounding box center [1542, 274] width 17 height 17
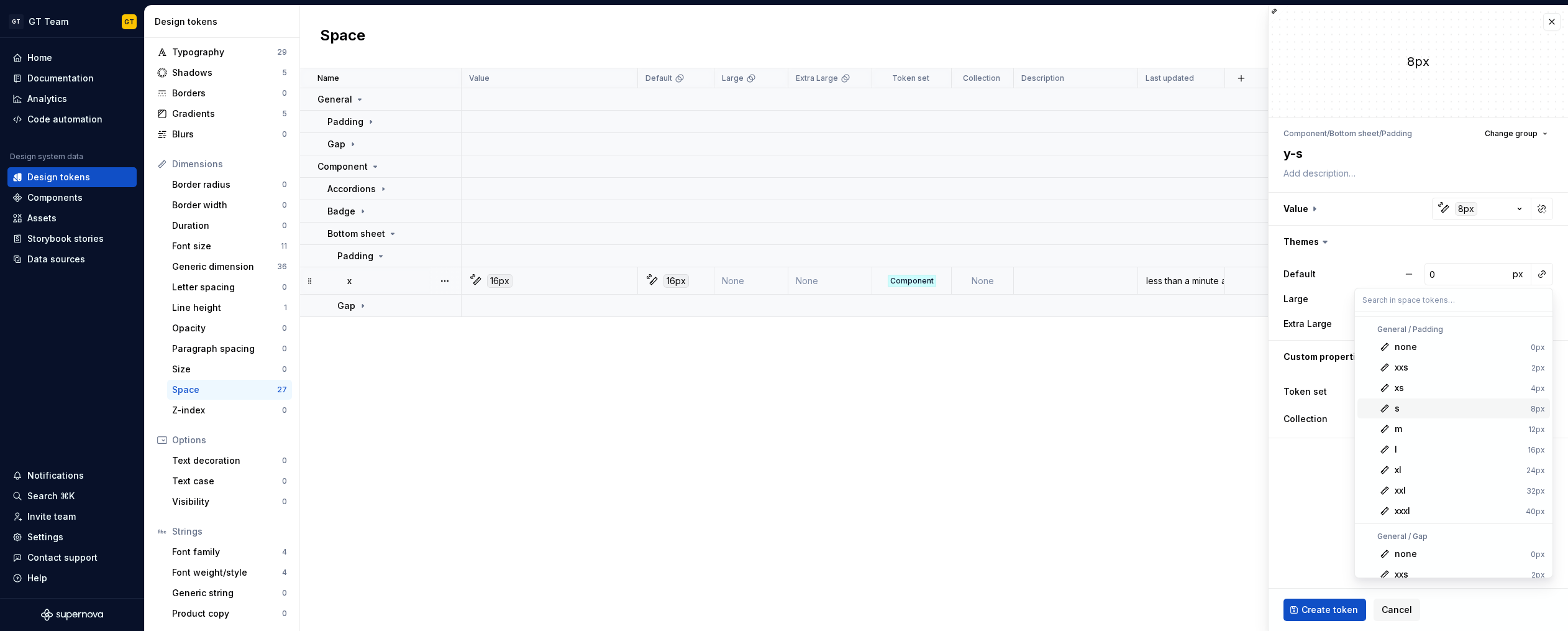
click at [1407, 408] on div "s" at bounding box center [1460, 408] width 131 height 12
type textarea "*"
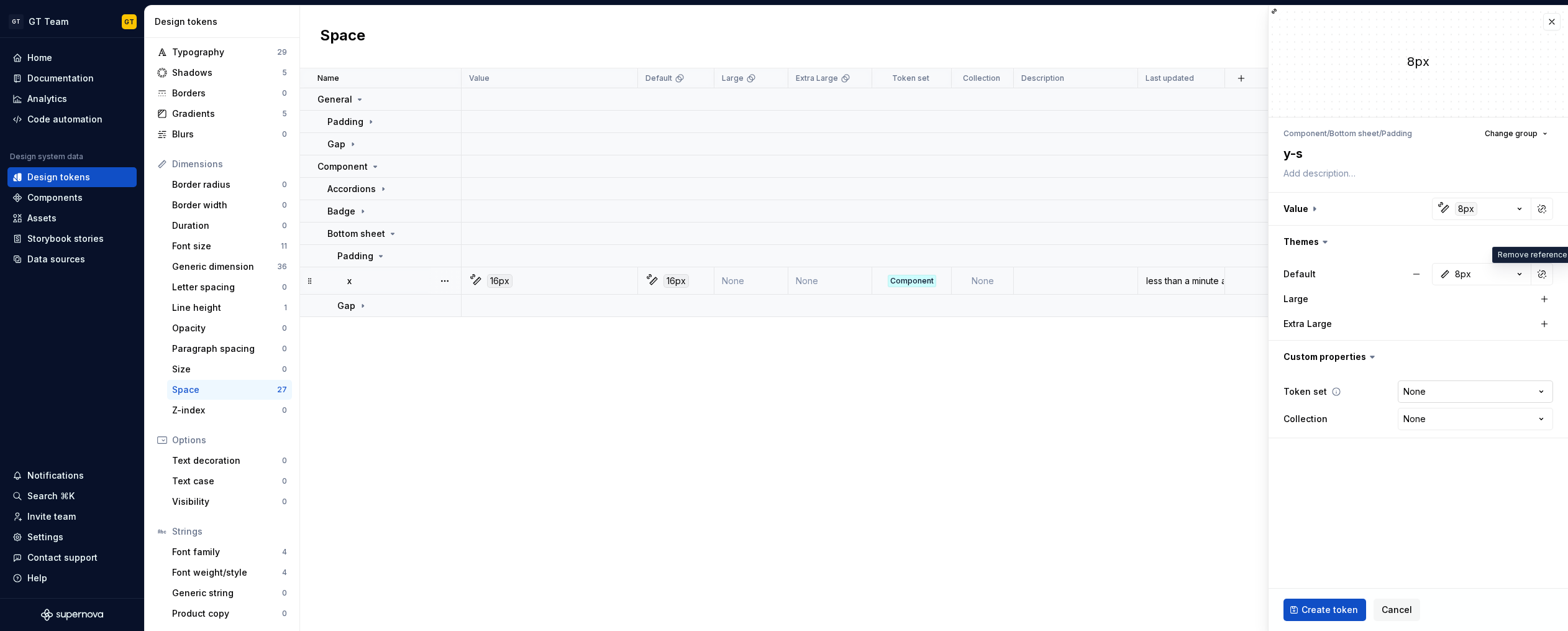
click at [1434, 384] on html "GT GT Team GT Home Documentation Analytics Code automation Design system data D…" at bounding box center [784, 315] width 1568 height 631
select select "**********"
click at [1329, 606] on span "Create token" at bounding box center [1329, 609] width 57 height 12
type textarea "*"
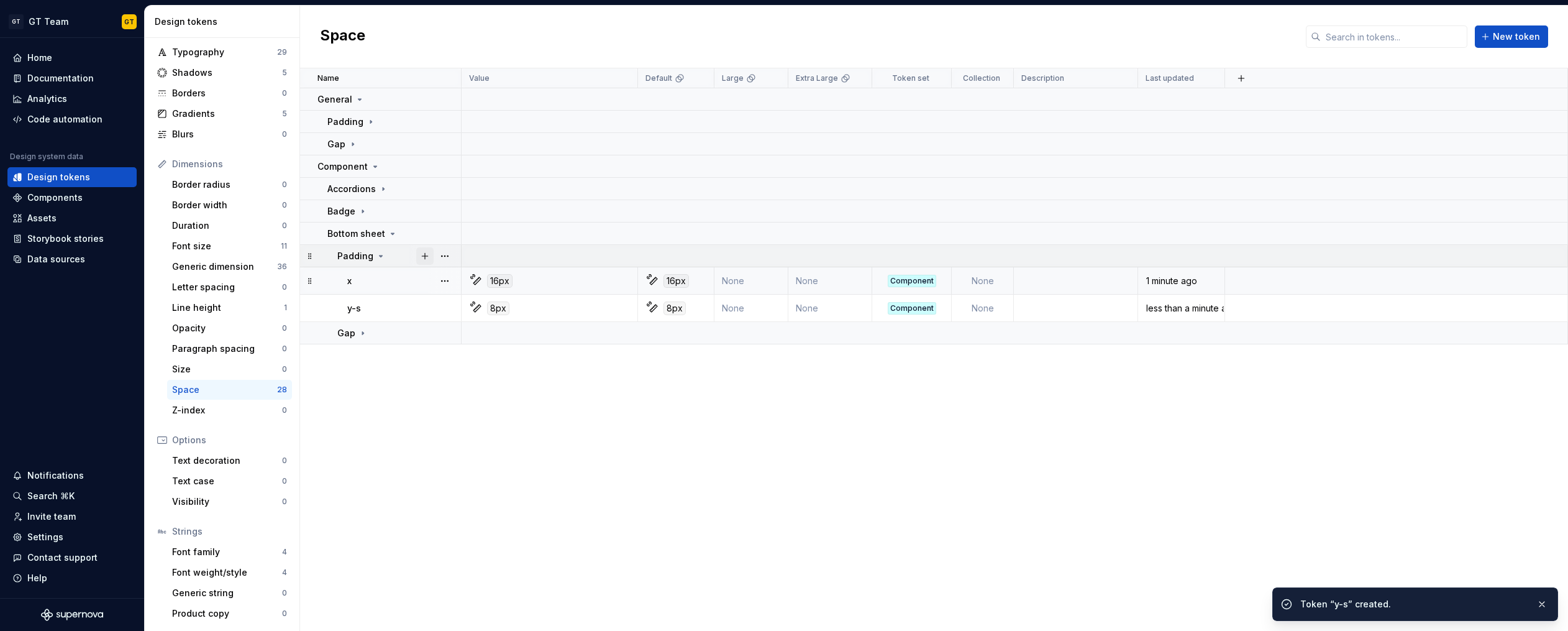
click at [425, 257] on button "button" at bounding box center [425, 256] width 17 height 17
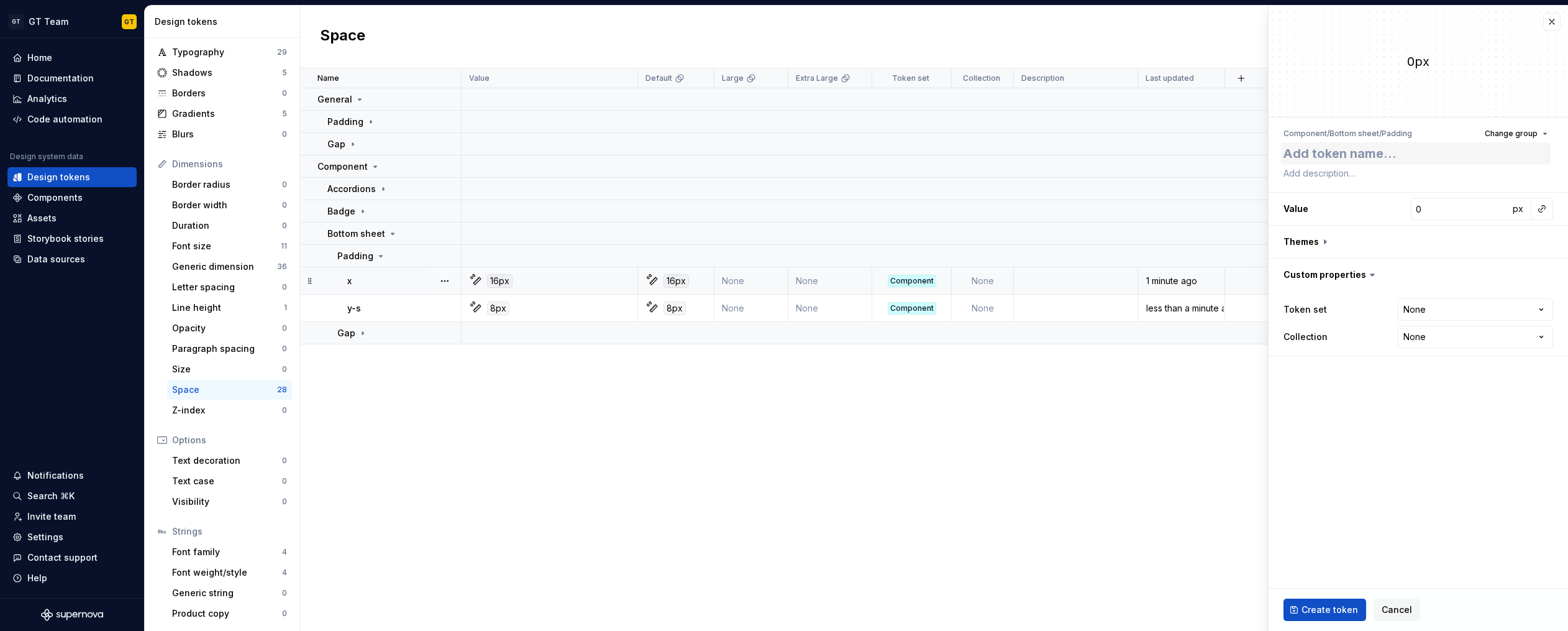
type textarea "*"
type textarea "y"
type textarea "*"
type textarea "y-"
type textarea "*"
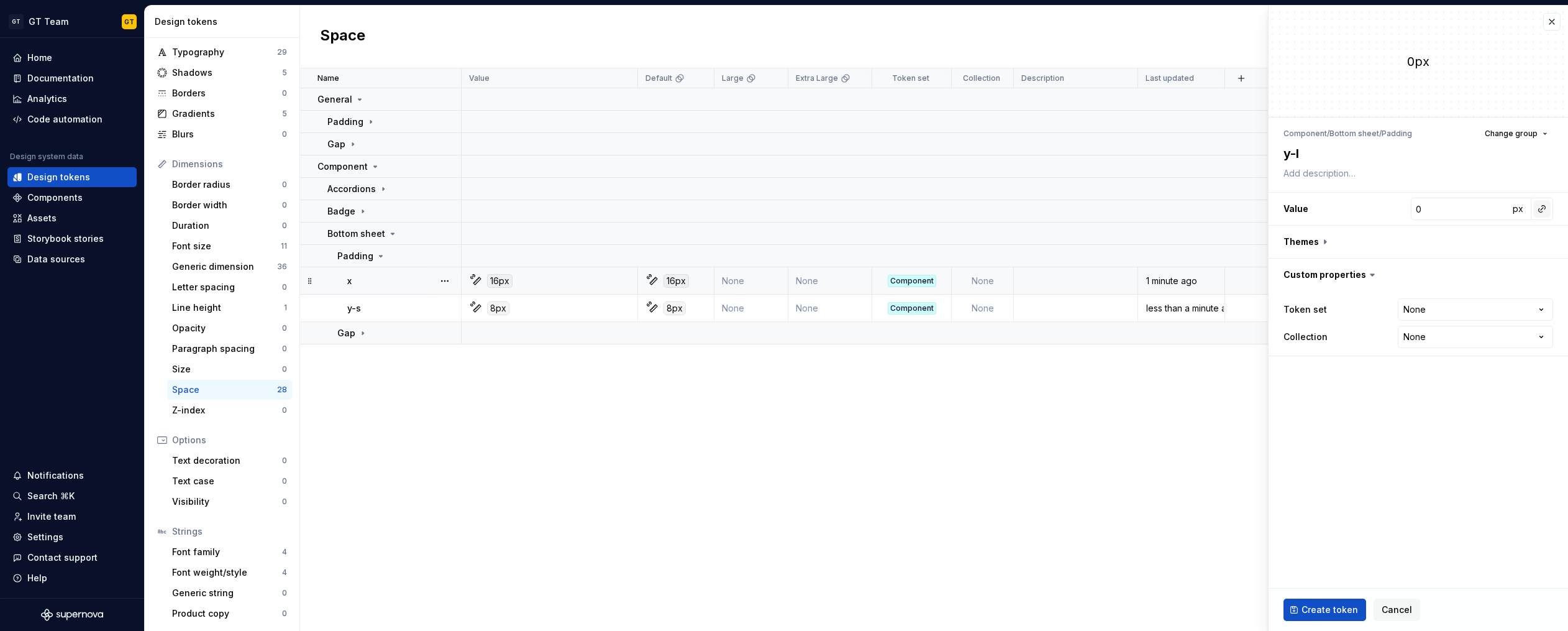
type textarea "y-l"
click at [1545, 211] on button "button" at bounding box center [1542, 209] width 17 height 17
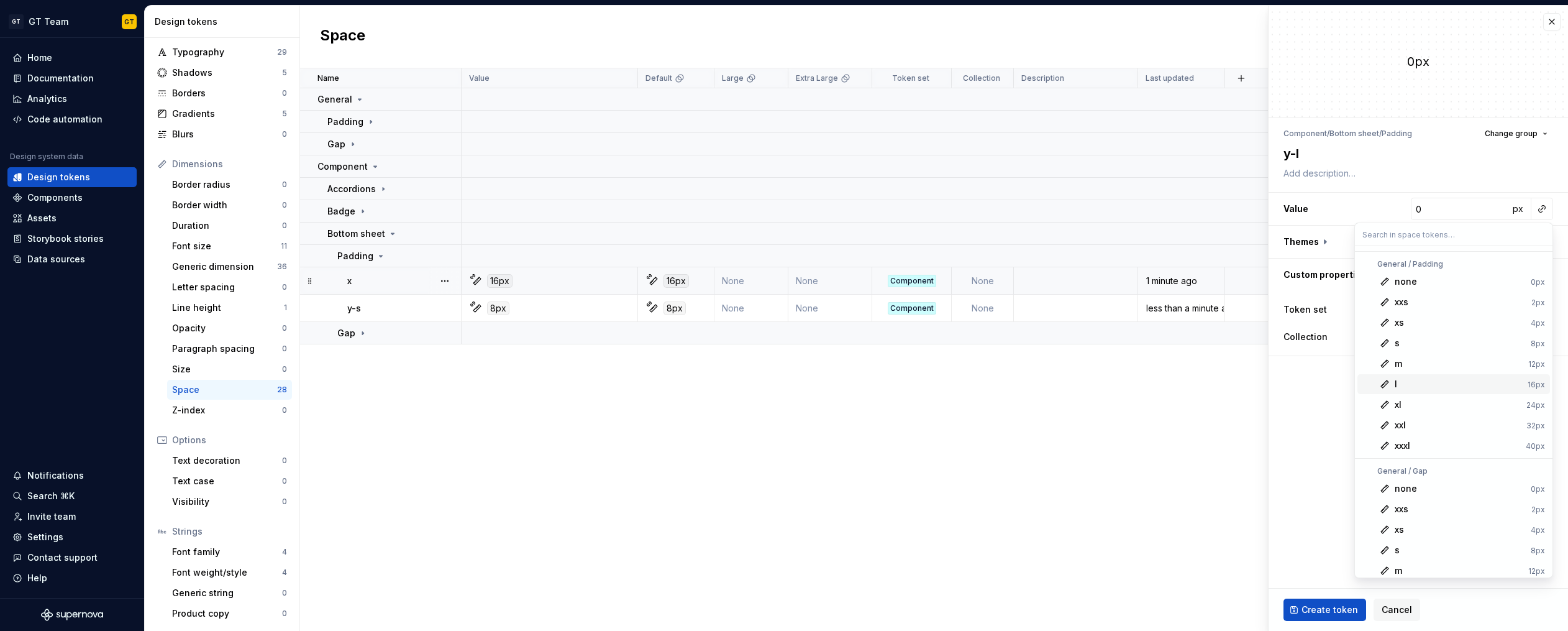
click at [1434, 386] on div "l" at bounding box center [1458, 383] width 128 height 12
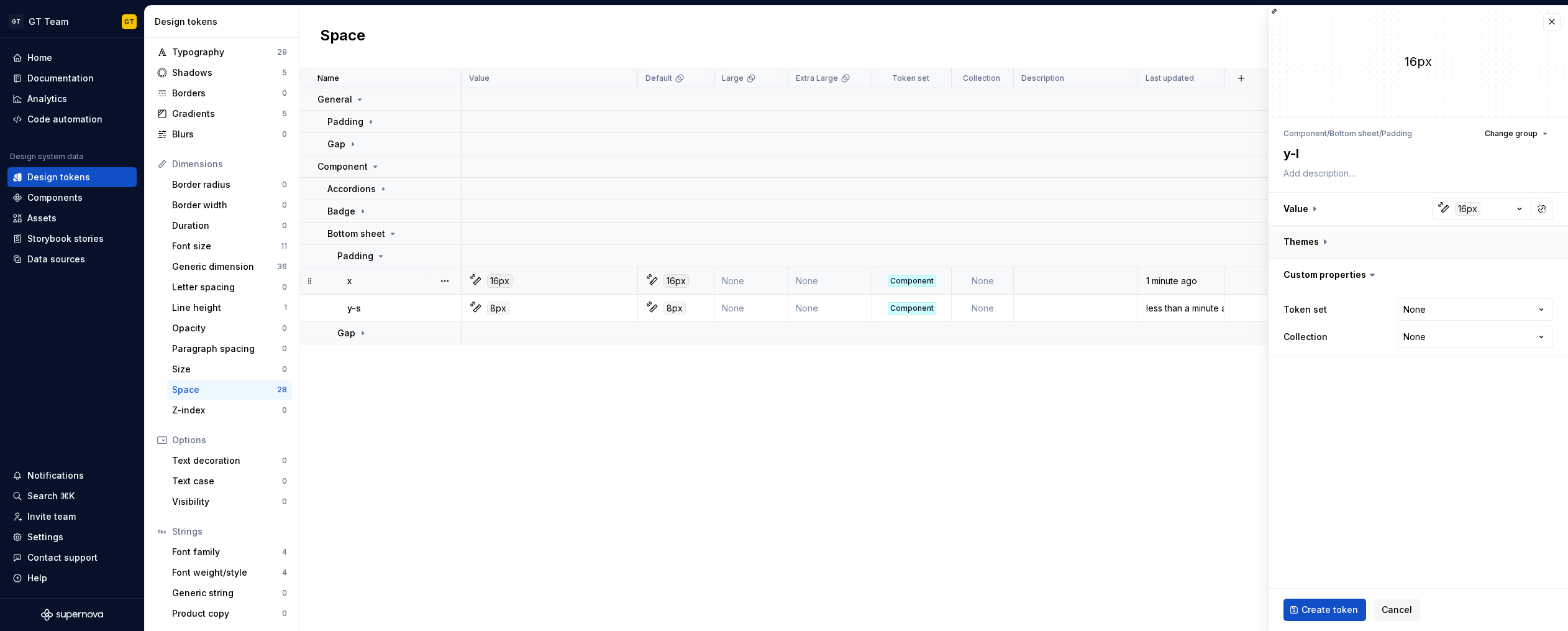
click at [1319, 243] on button "button" at bounding box center [1418, 242] width 300 height 33
click at [1545, 273] on button "button" at bounding box center [1544, 274] width 17 height 17
click at [1535, 272] on button "button" at bounding box center [1542, 274] width 17 height 17
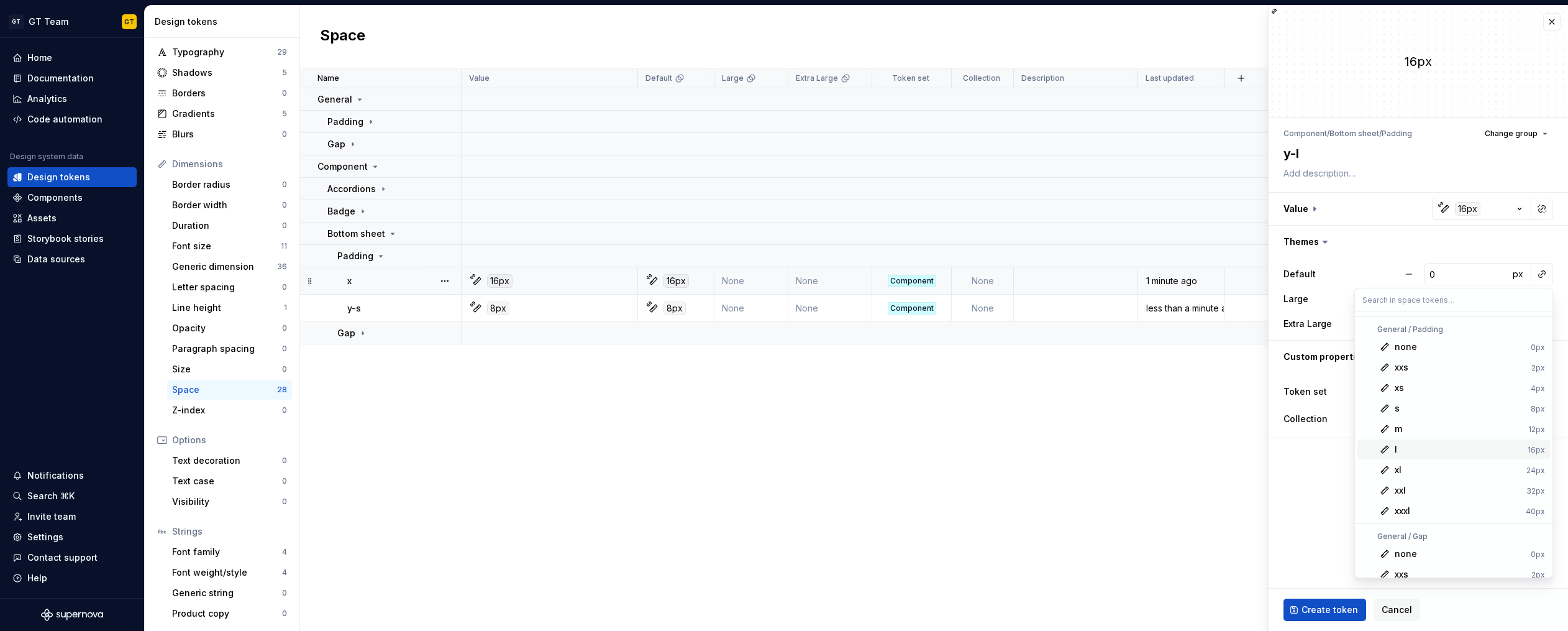
click at [1408, 444] on div "l" at bounding box center [1458, 449] width 128 height 12
type textarea "*"
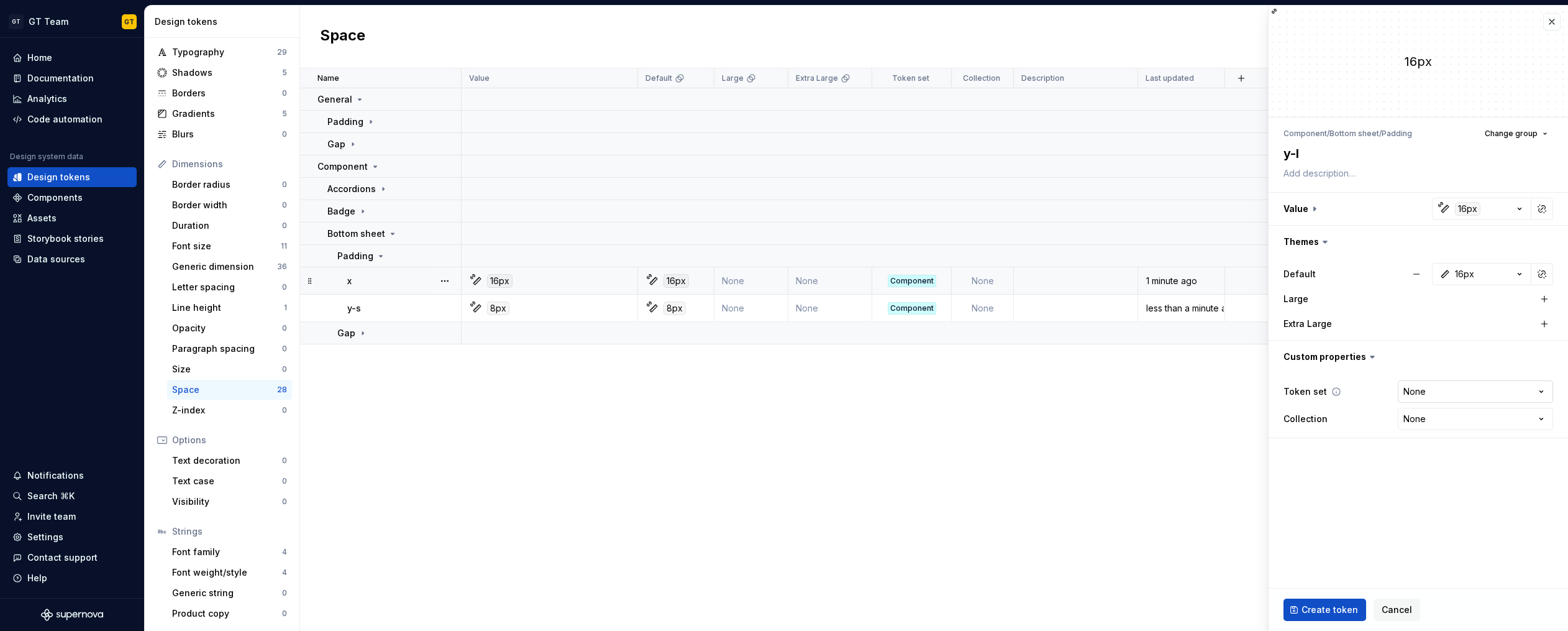
click at [1448, 394] on html "GT GT Team GT Home Documentation Analytics Code automation Design system data D…" at bounding box center [784, 315] width 1568 height 631
select select "**********"
click at [1331, 606] on span "Create token" at bounding box center [1329, 609] width 57 height 12
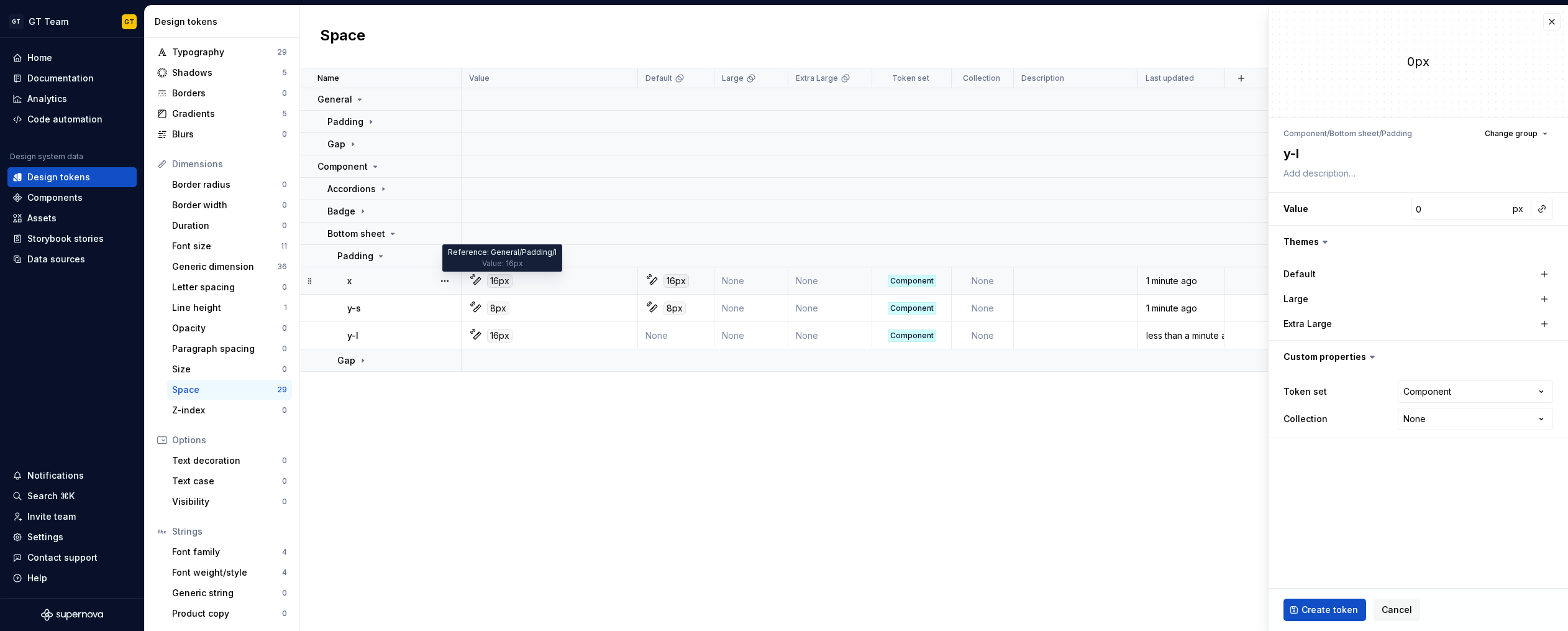
type textarea "*"
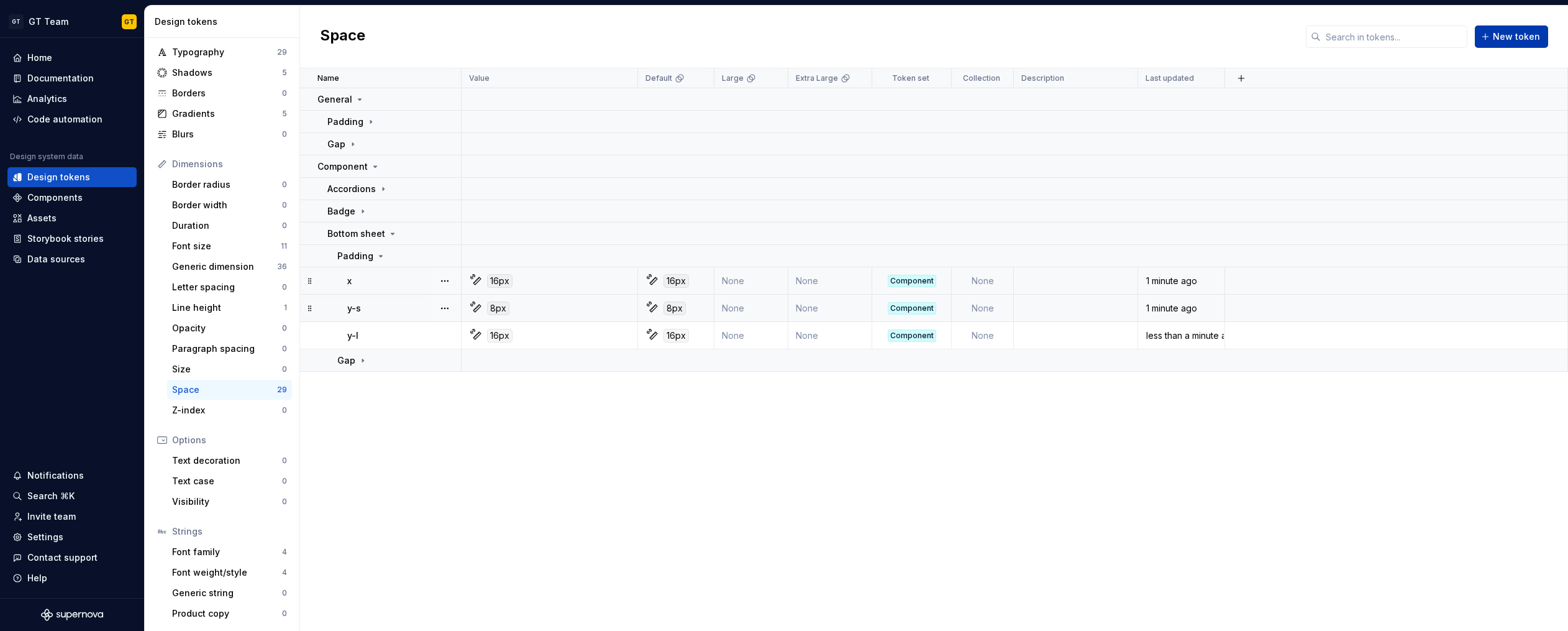
click at [1524, 37] on span "New token" at bounding box center [1516, 36] width 47 height 12
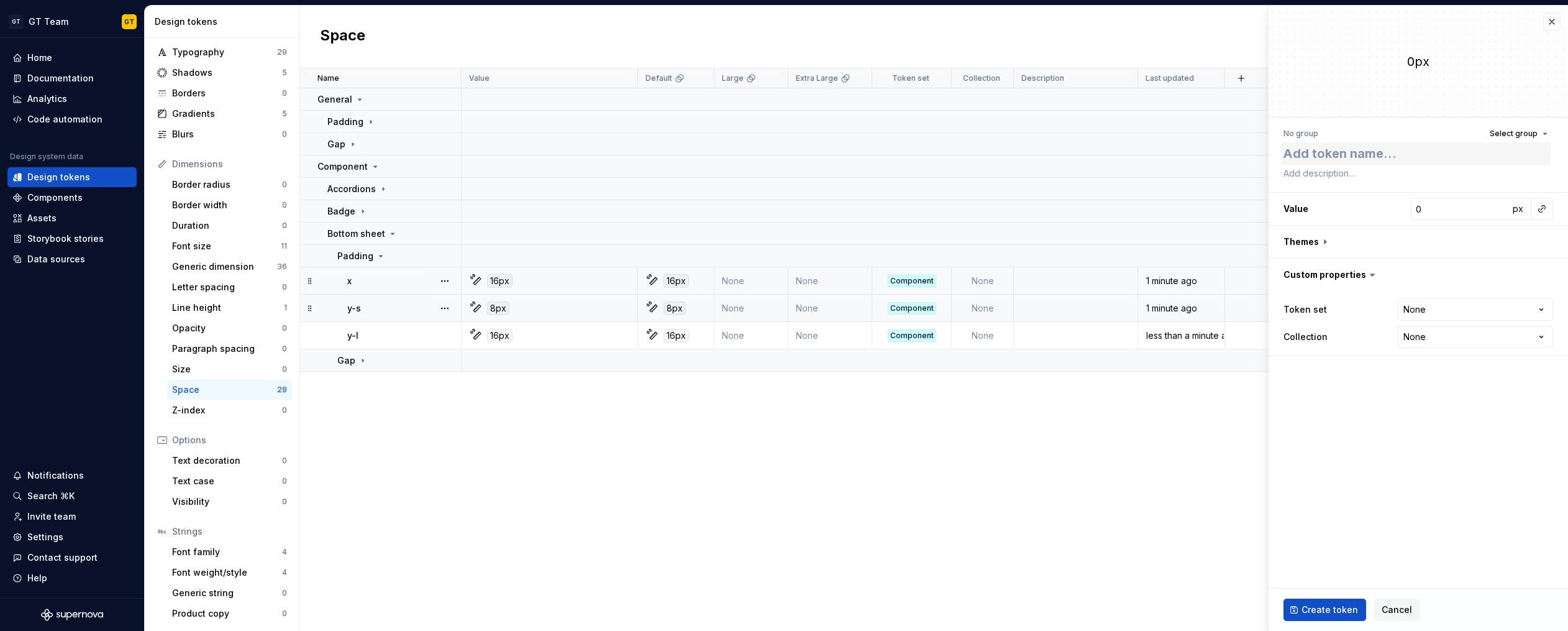
click at [1360, 151] on textarea at bounding box center [1416, 153] width 270 height 23
type textarea "*"
type textarea "y"
type textarea "*"
type textarea "y-"
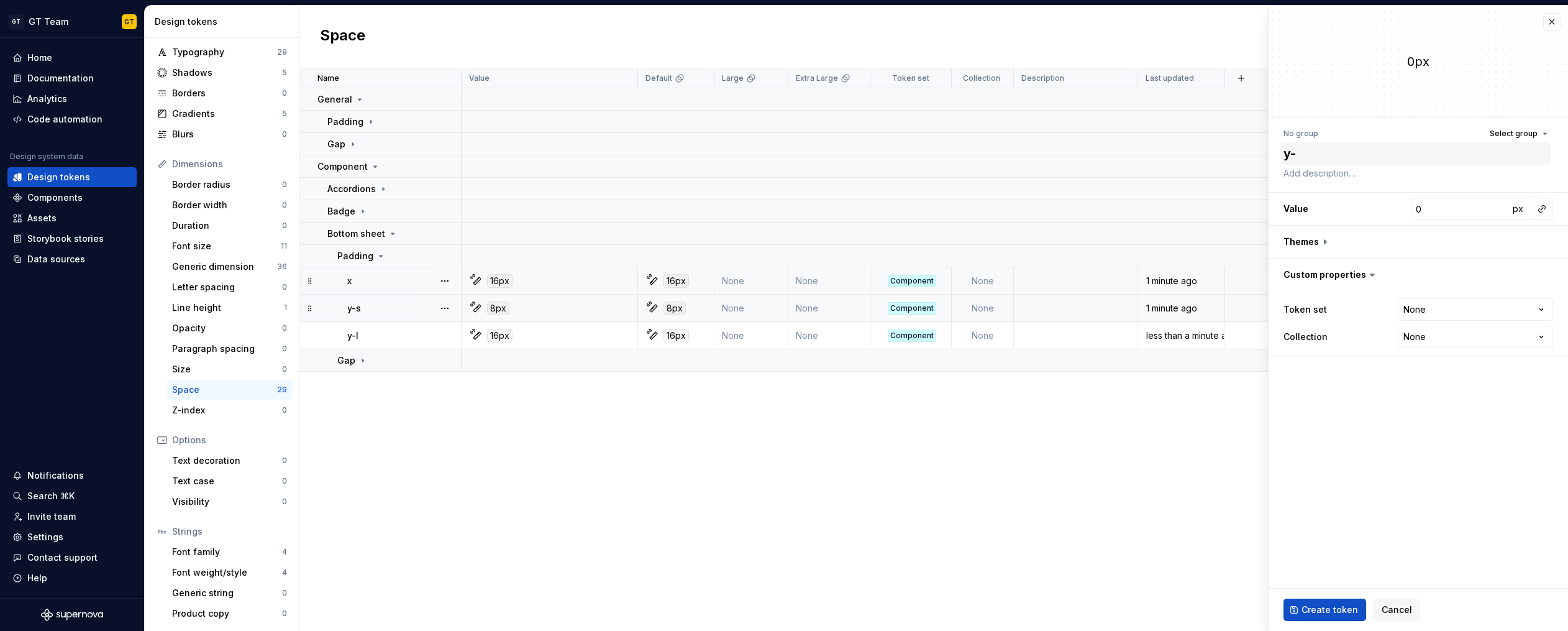
type textarea "*"
type textarea "y-x"
type textarea "*"
type textarea "y-xl"
click at [1536, 209] on button "button" at bounding box center [1542, 209] width 17 height 17
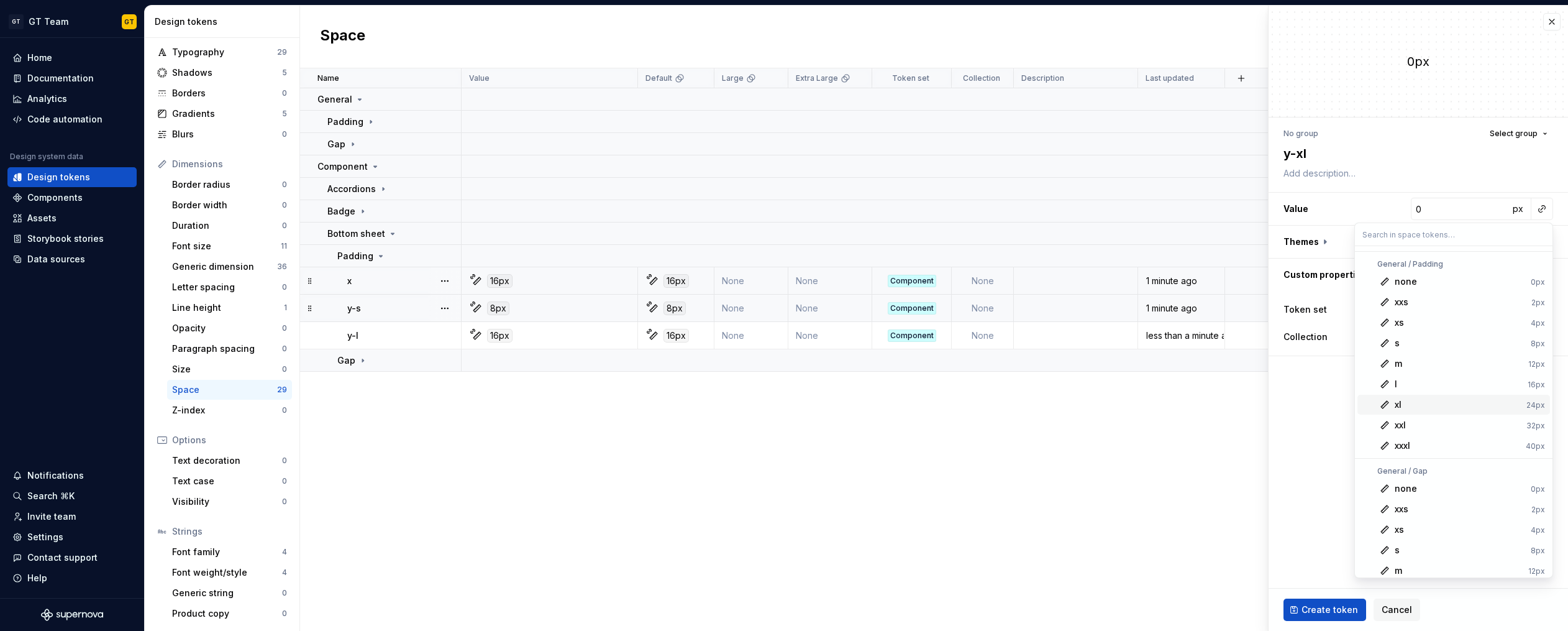
click at [1417, 407] on div "xl" at bounding box center [1458, 404] width 127 height 12
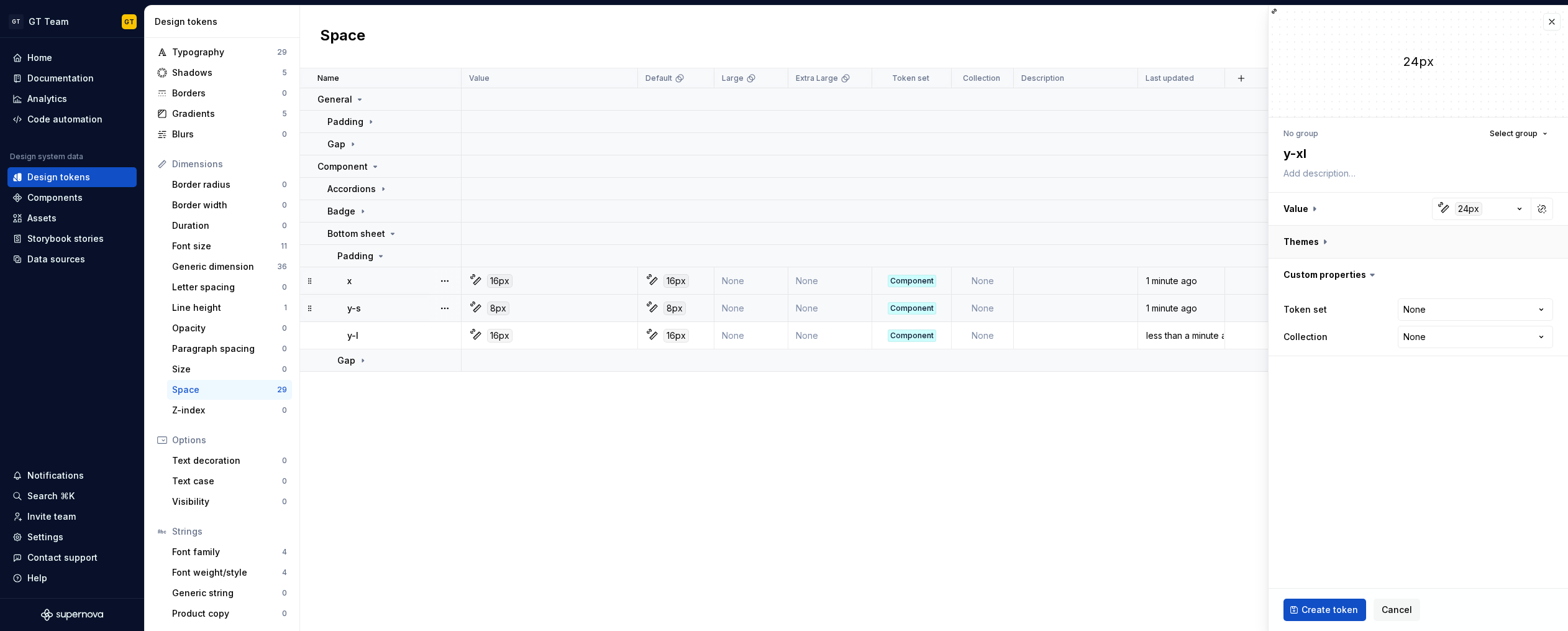
click at [1326, 240] on button "button" at bounding box center [1418, 242] width 300 height 33
click at [1541, 273] on button "button" at bounding box center [1544, 274] width 17 height 17
click at [1540, 274] on button "button" at bounding box center [1542, 274] width 17 height 17
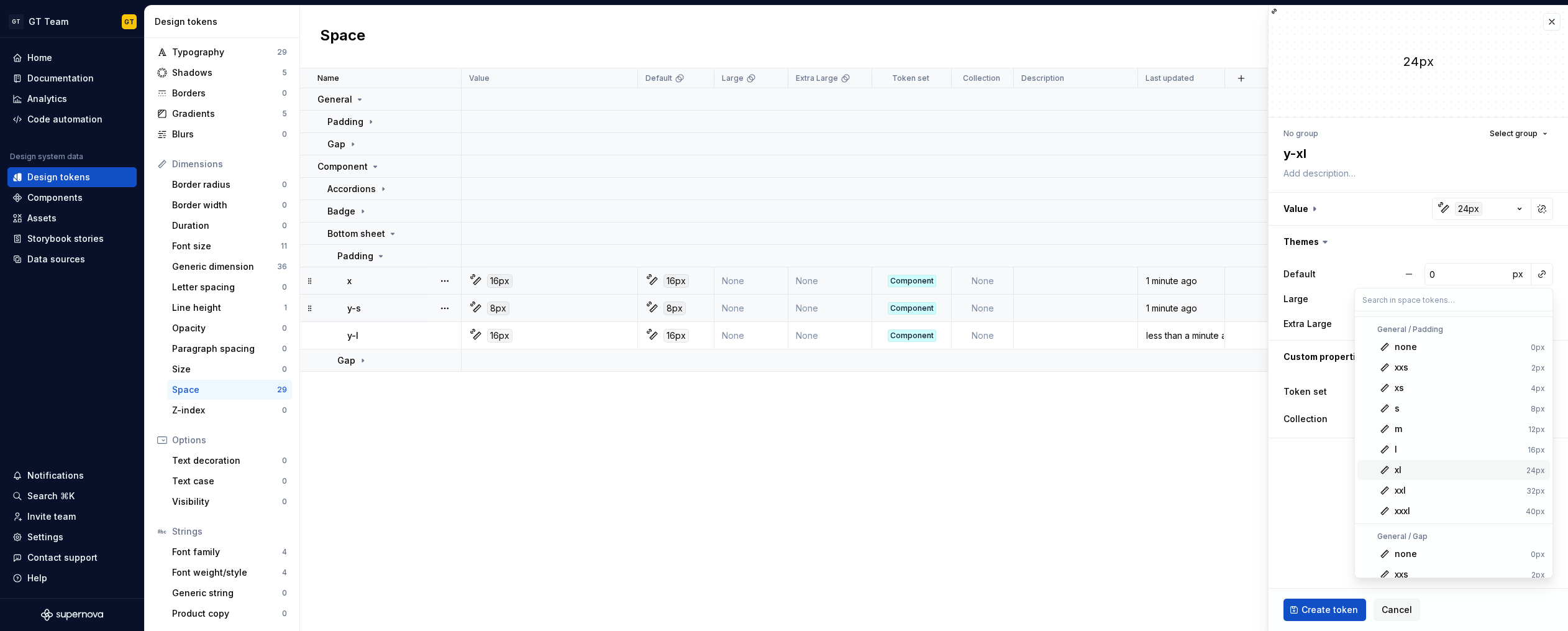
click at [1421, 468] on div "xl" at bounding box center [1458, 470] width 127 height 12
type textarea "*"
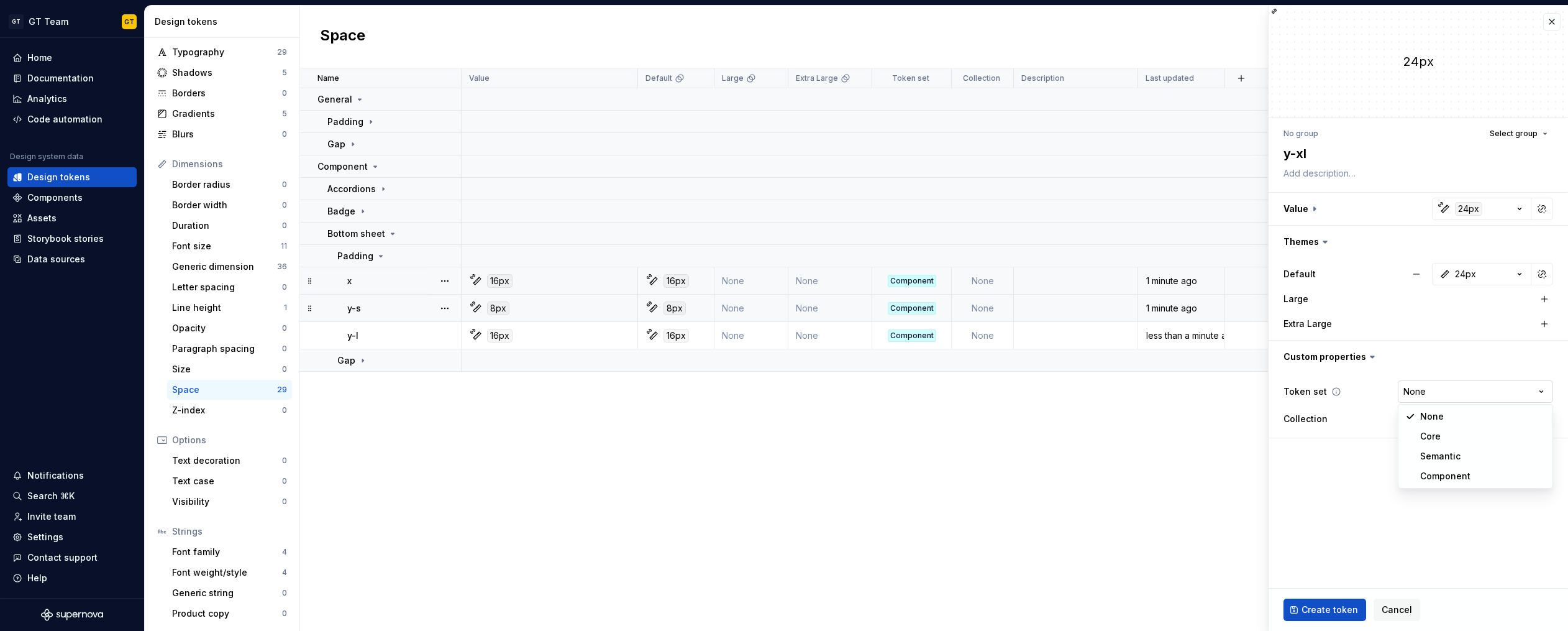
click at [1538, 388] on html "GT GT Team GT Home Documentation Analytics Code automation Design system data D…" at bounding box center [784, 315] width 1568 height 631
select select "**********"
click at [1338, 606] on span "Create token" at bounding box center [1329, 609] width 57 height 12
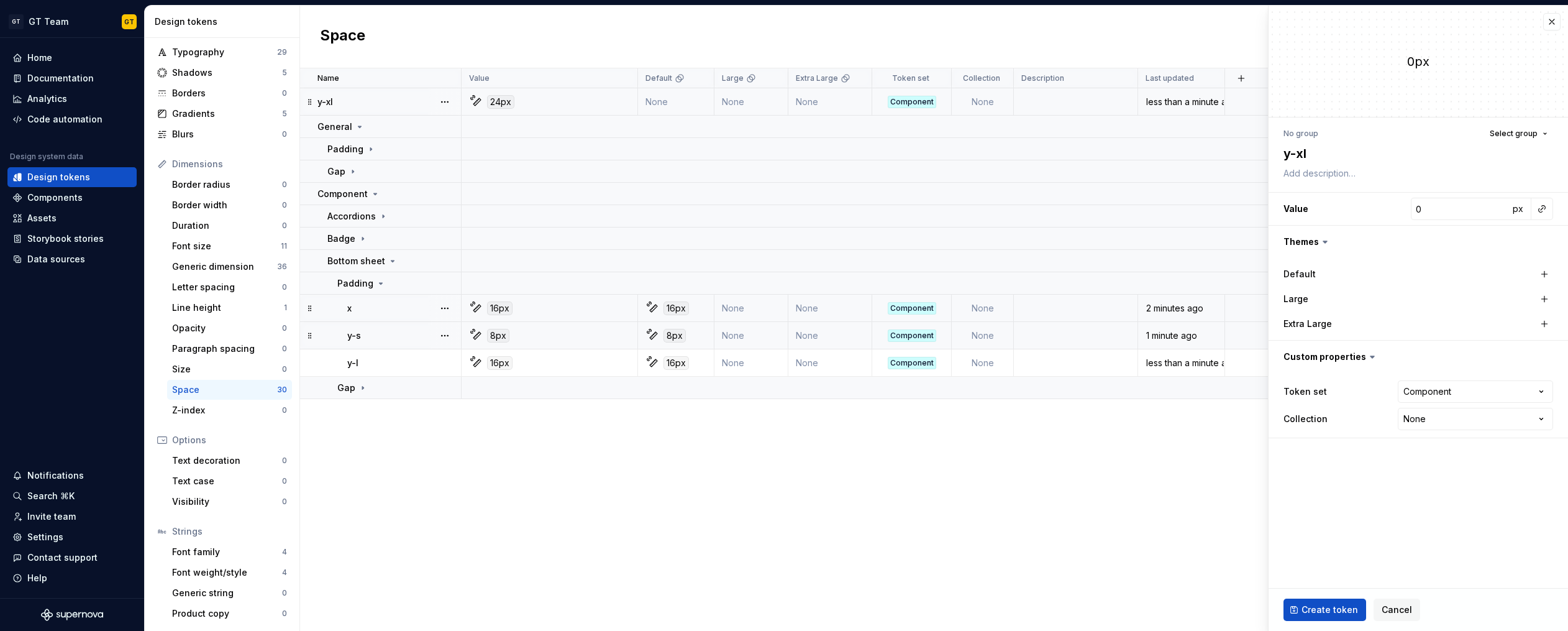
type textarea "*"
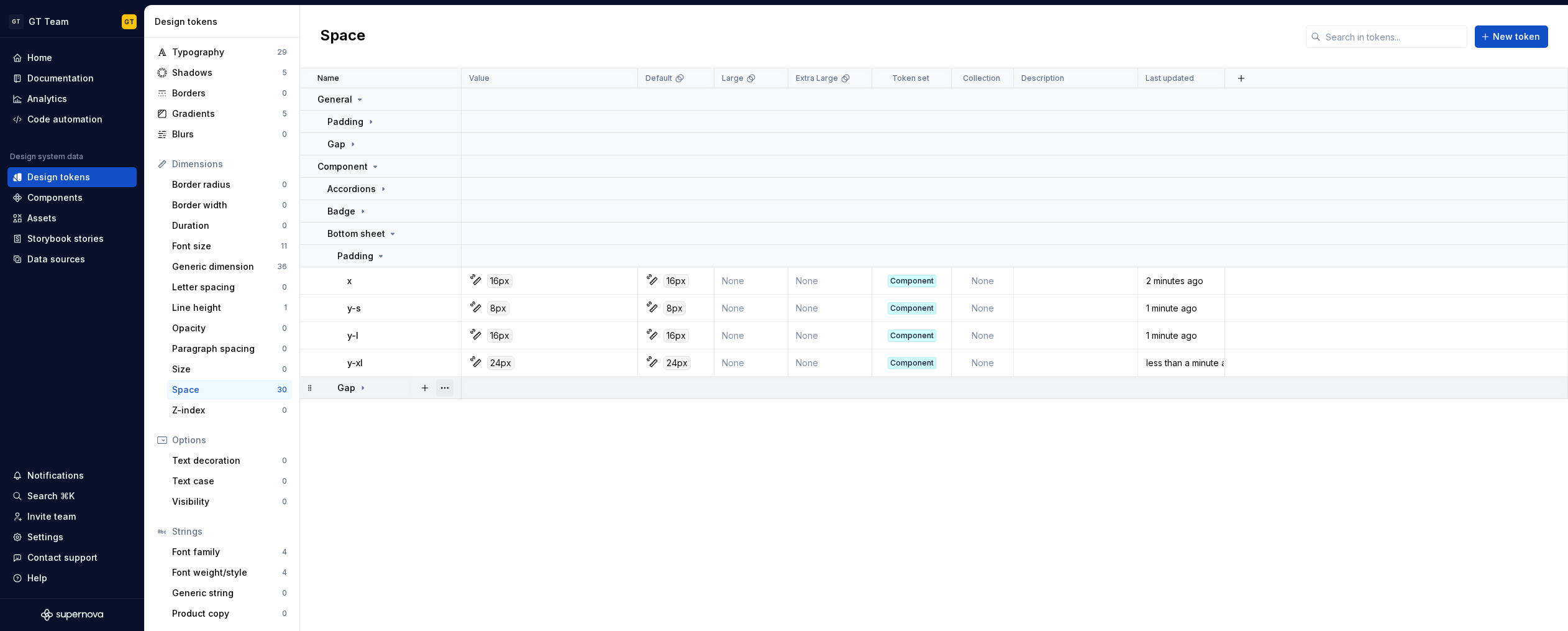
click at [446, 386] on button "button" at bounding box center [445, 388] width 17 height 17
click at [425, 387] on button "button" at bounding box center [425, 388] width 17 height 17
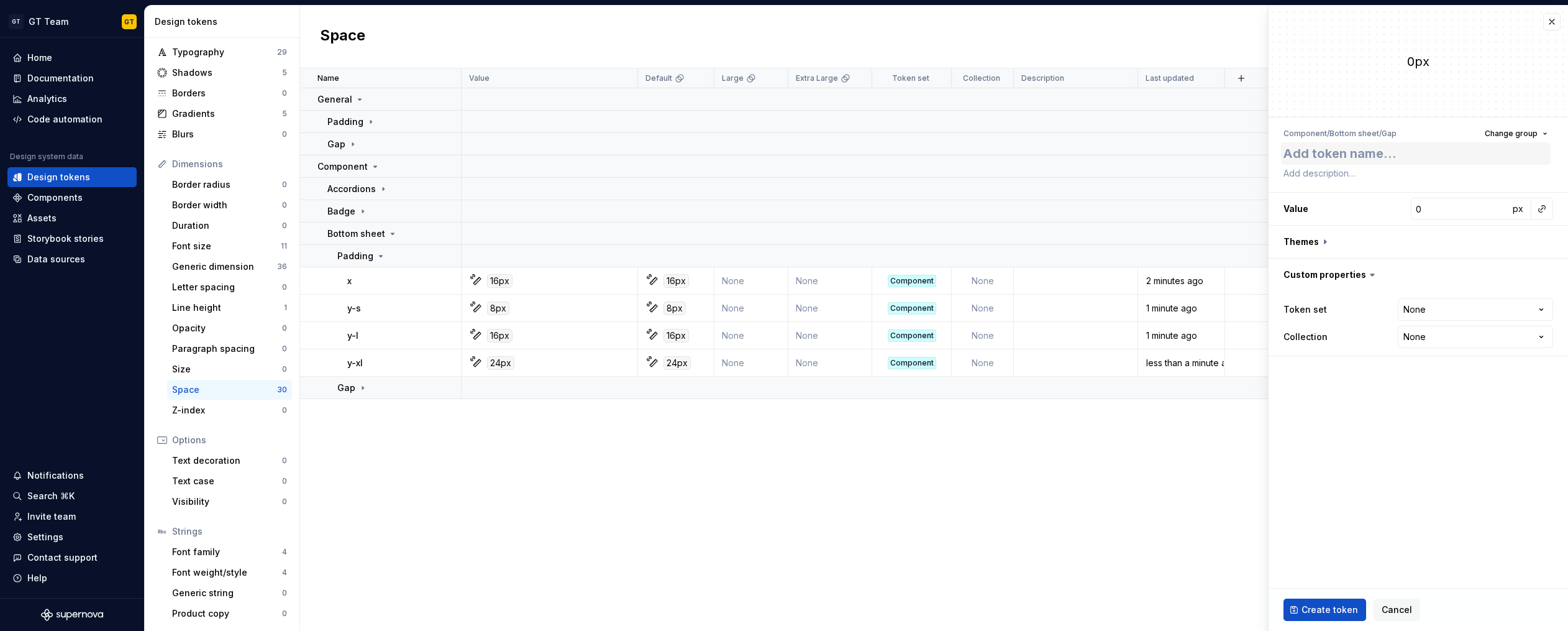
click at [1313, 157] on textarea at bounding box center [1416, 153] width 270 height 23
type textarea "*"
type textarea "s"
click at [1543, 209] on button "button" at bounding box center [1542, 209] width 17 height 17
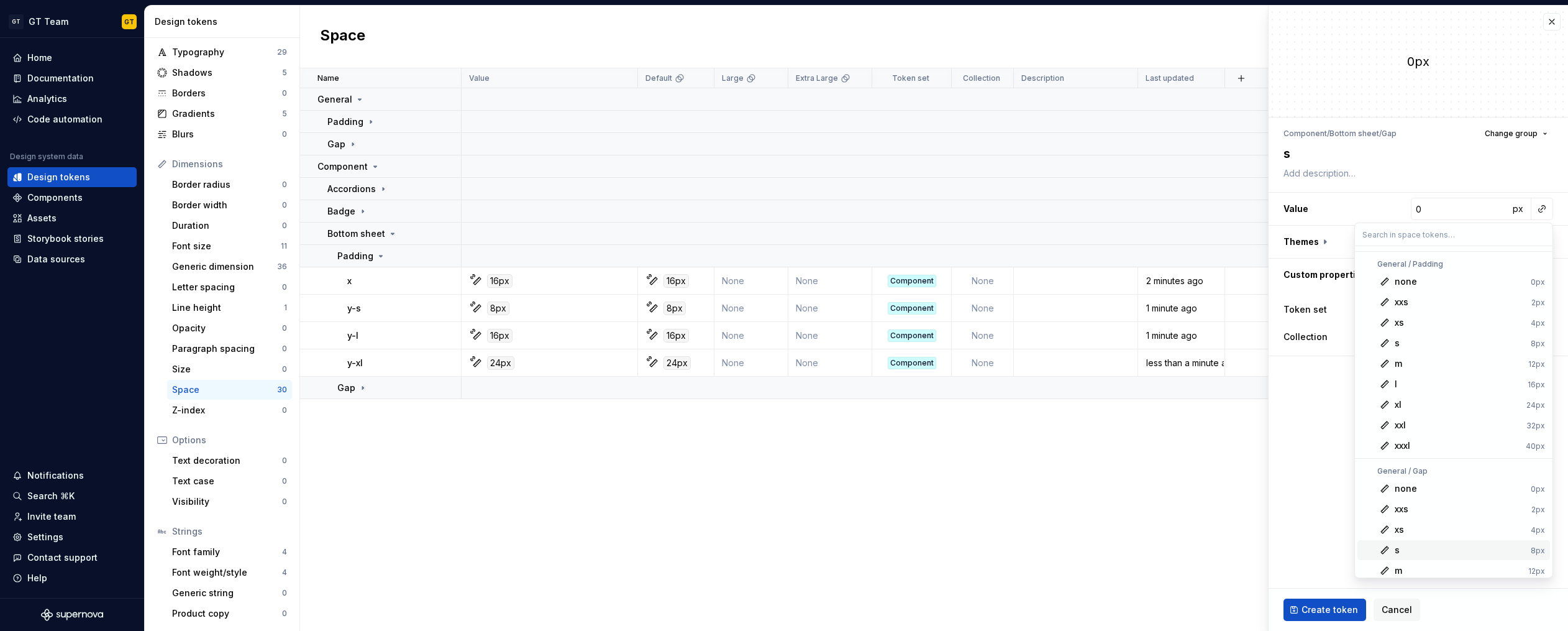
click at [1415, 544] on div "s" at bounding box center [1460, 550] width 131 height 12
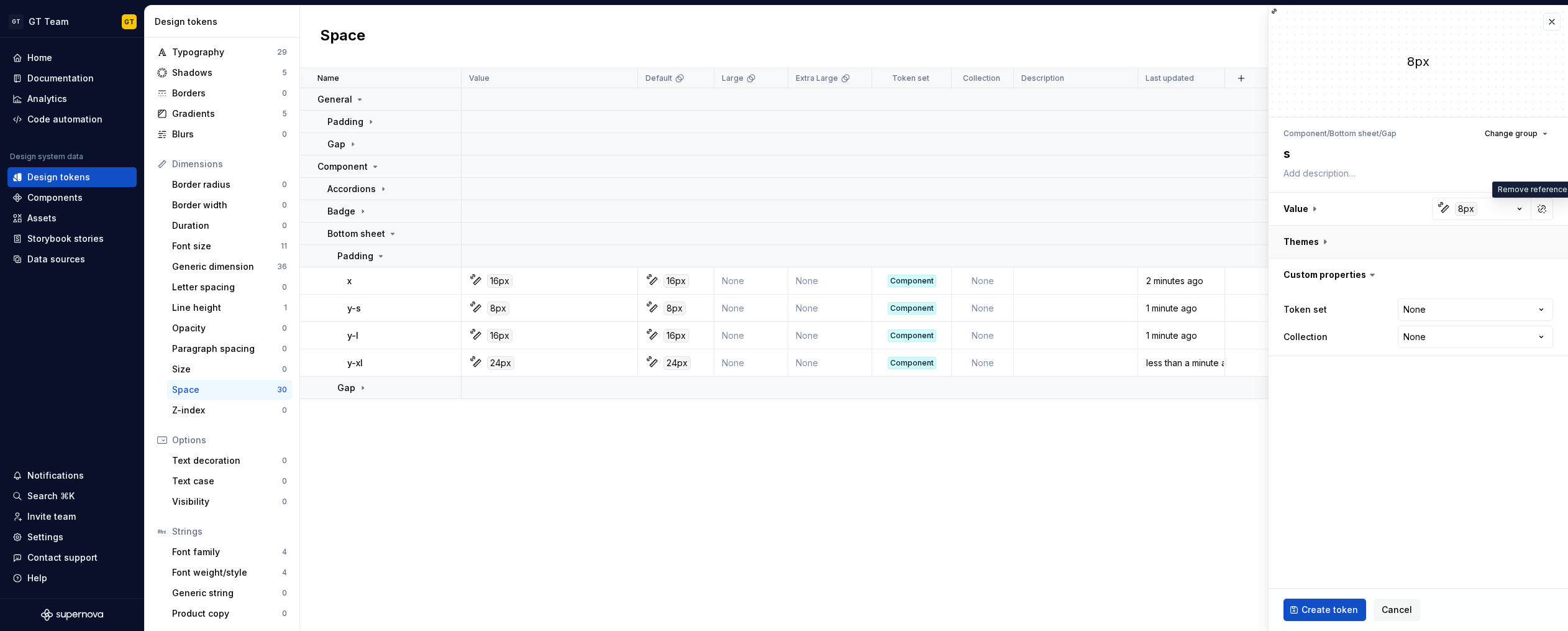
click at [1325, 242] on button "button" at bounding box center [1418, 242] width 300 height 33
click at [1548, 276] on button "button" at bounding box center [1544, 274] width 17 height 17
click at [1546, 276] on button "button" at bounding box center [1542, 274] width 17 height 17
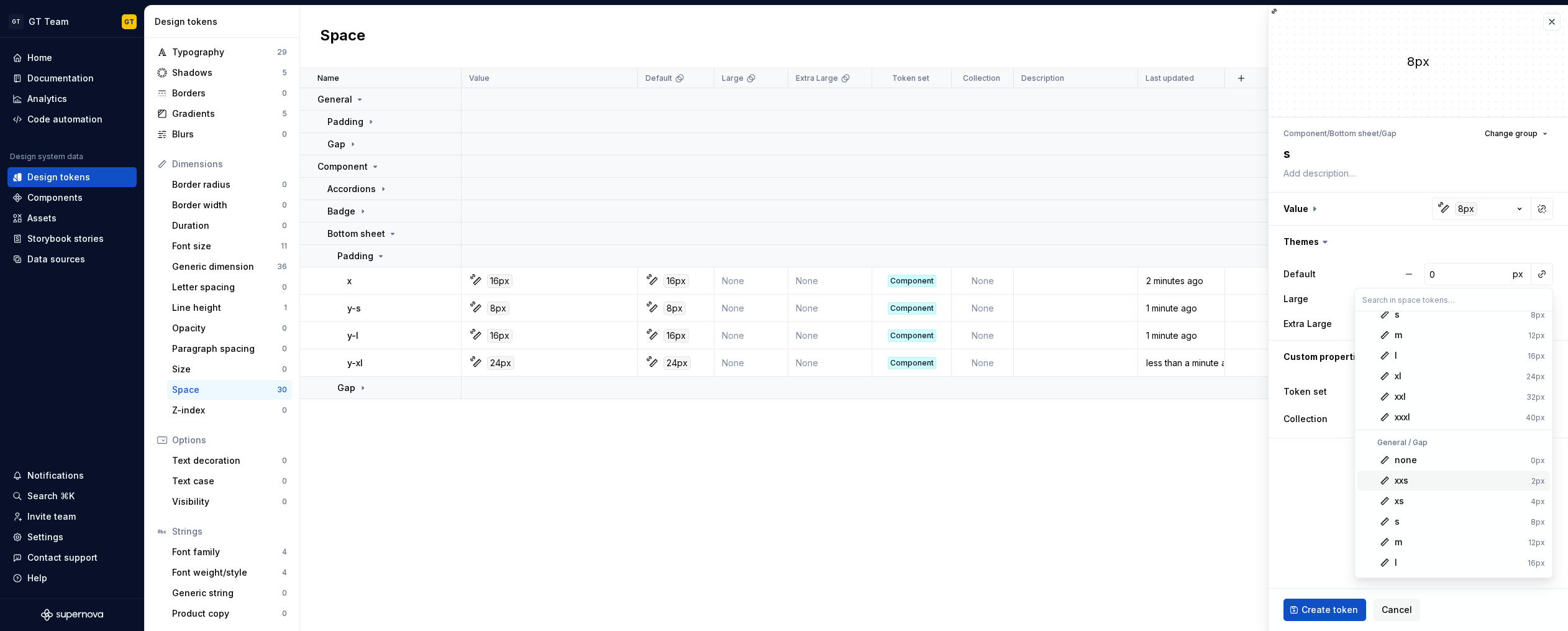
scroll to position [123, 0]
click at [1411, 494] on div "s" at bounding box center [1460, 492] width 131 height 12
type textarea "*"
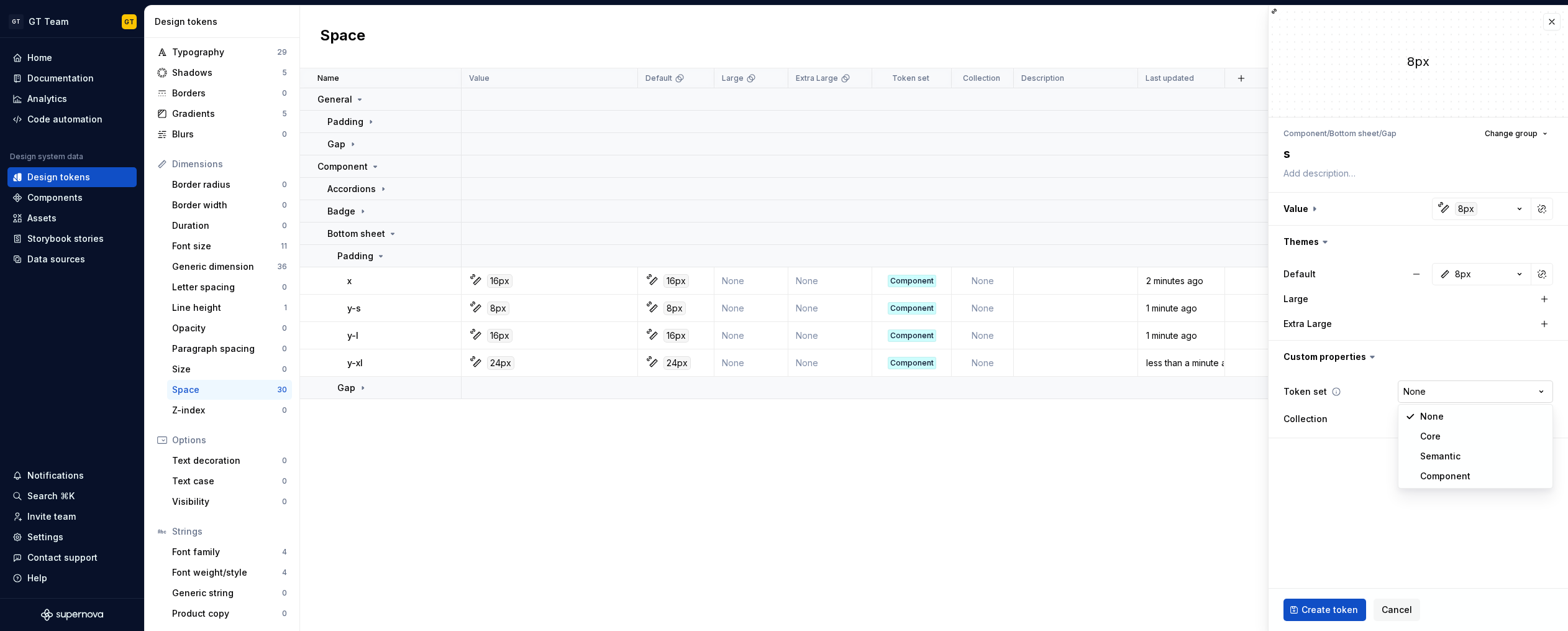
click at [1440, 396] on html "GT GT Team GT Home Documentation Analytics Code automation Design system data D…" at bounding box center [784, 315] width 1568 height 631
select select "**********"
click at [1334, 608] on span "Create token" at bounding box center [1329, 609] width 57 height 12
type textarea "*"
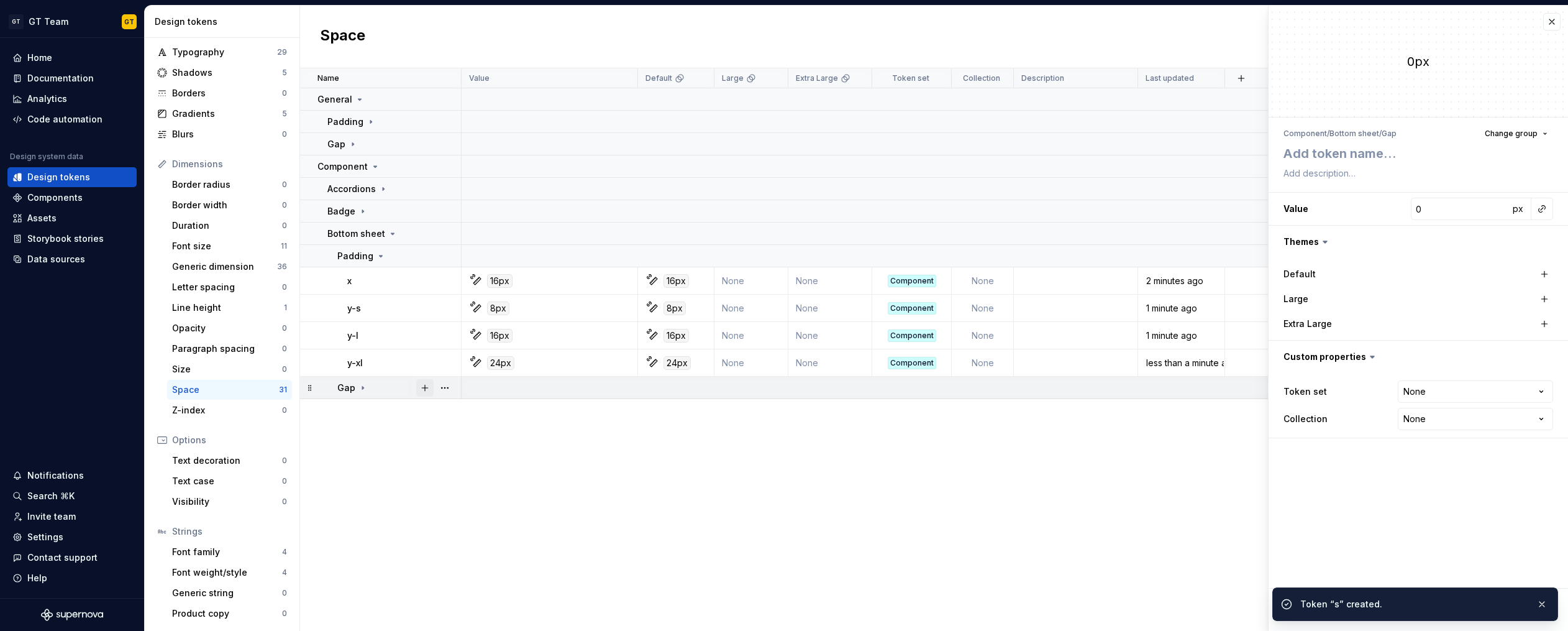
click at [423, 388] on button "button" at bounding box center [425, 388] width 17 height 17
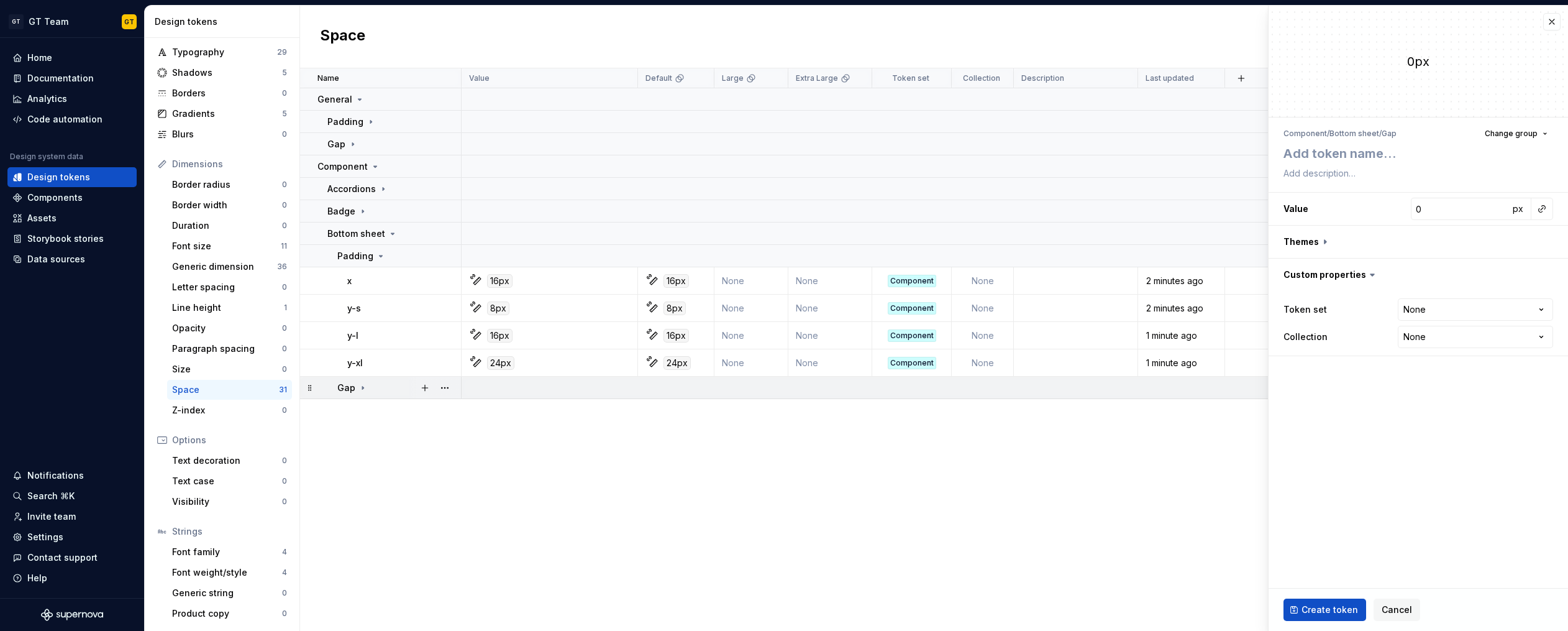
click at [369, 388] on div "Gap" at bounding box center [398, 388] width 123 height 12
click at [1404, 158] on textarea at bounding box center [1416, 153] width 270 height 23
type textarea "*"
type textarea "l"
click at [1545, 209] on button "button" at bounding box center [1542, 209] width 17 height 17
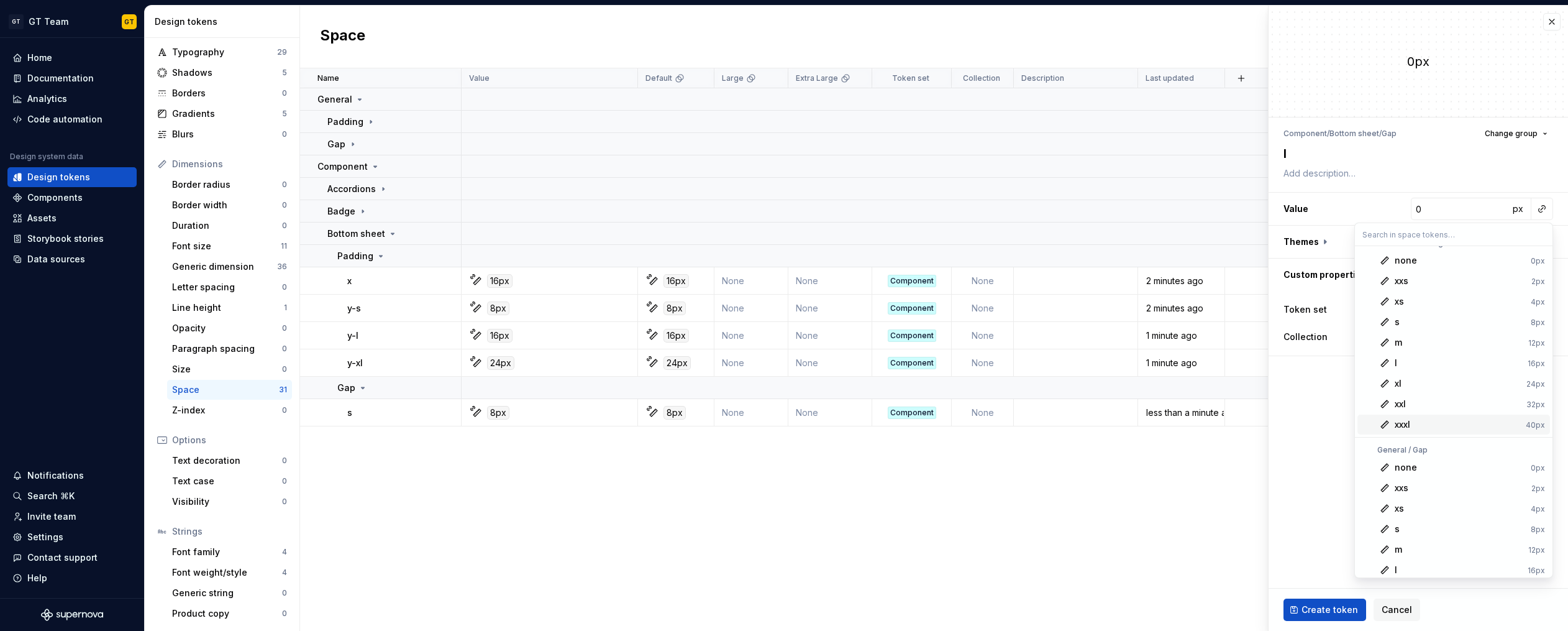
scroll to position [93, 0]
click at [1411, 500] on div "l" at bounding box center [1458, 497] width 128 height 12
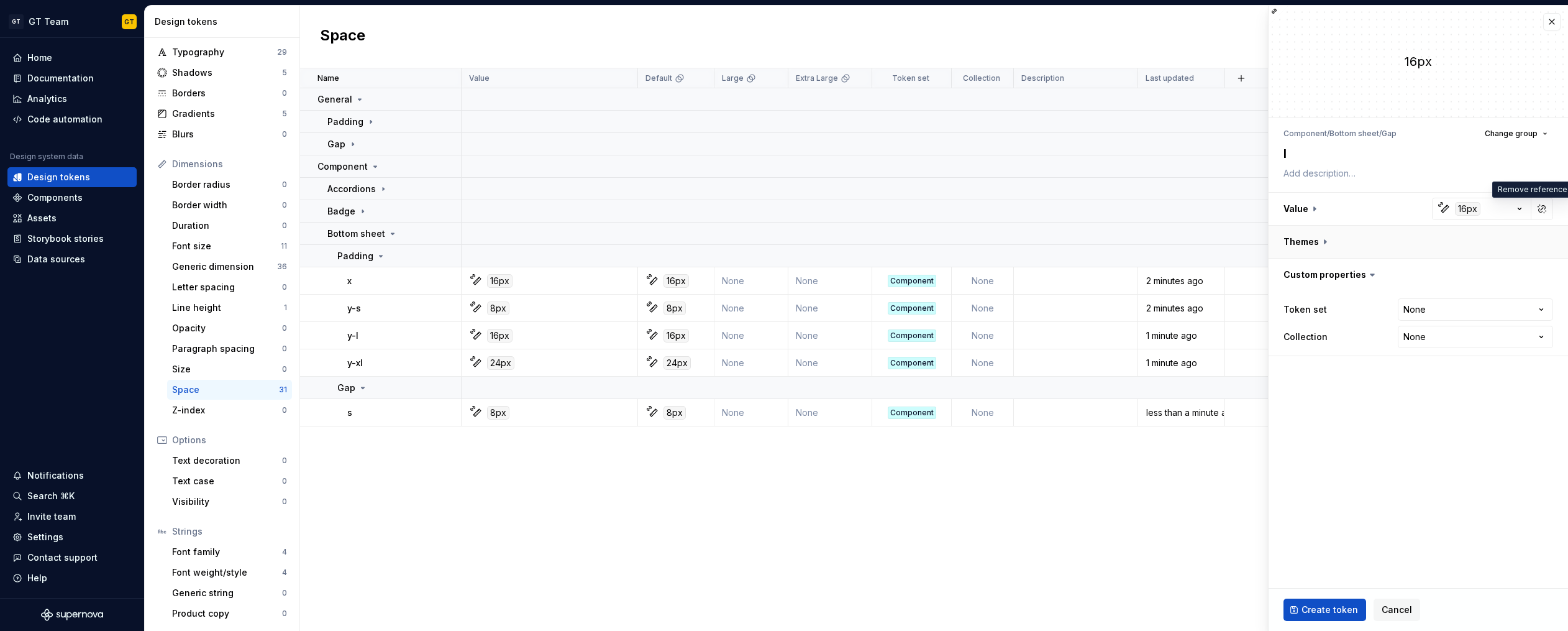
click at [1329, 241] on button "button" at bounding box center [1418, 242] width 300 height 33
click at [1547, 274] on button "button" at bounding box center [1544, 274] width 17 height 17
click at [1535, 273] on button "button" at bounding box center [1542, 274] width 17 height 17
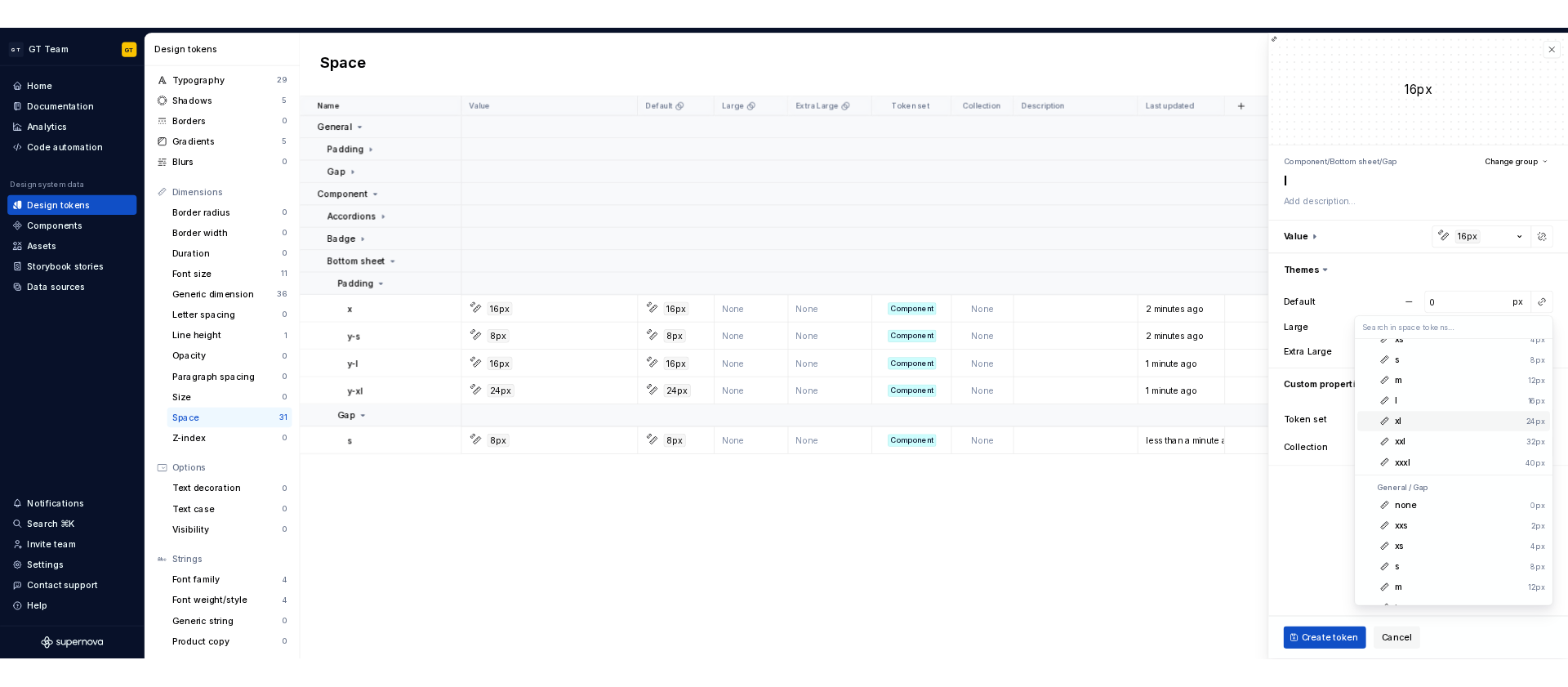
scroll to position [196, 0]
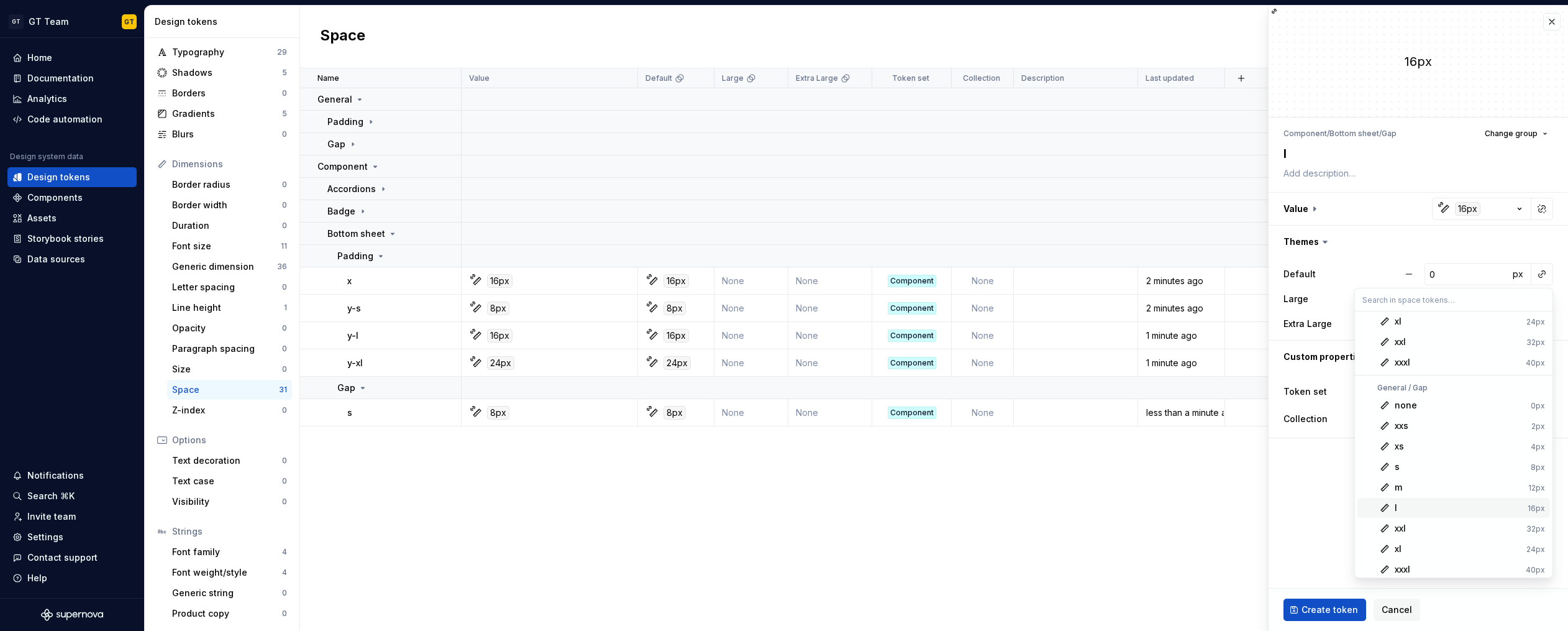
click at [1407, 504] on div "l" at bounding box center [1458, 508] width 128 height 12
type textarea "*"
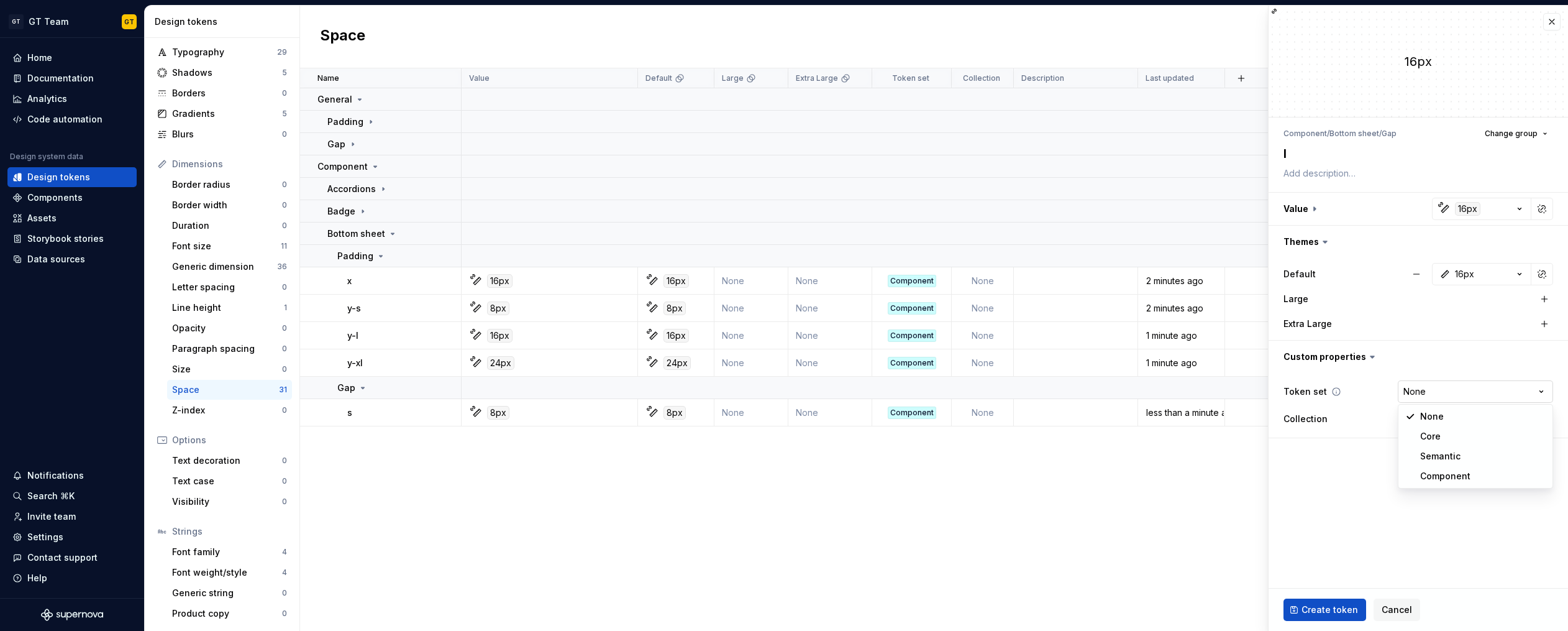
click at [1506, 391] on html "GT GT Team GT Home Documentation Analytics Code automation Design system data D…" at bounding box center [784, 315] width 1568 height 631
select select "**********"
click at [1325, 606] on span "Create token" at bounding box center [1329, 609] width 57 height 12
type textarea "*"
